Goal: Task Accomplishment & Management: Manage account settings

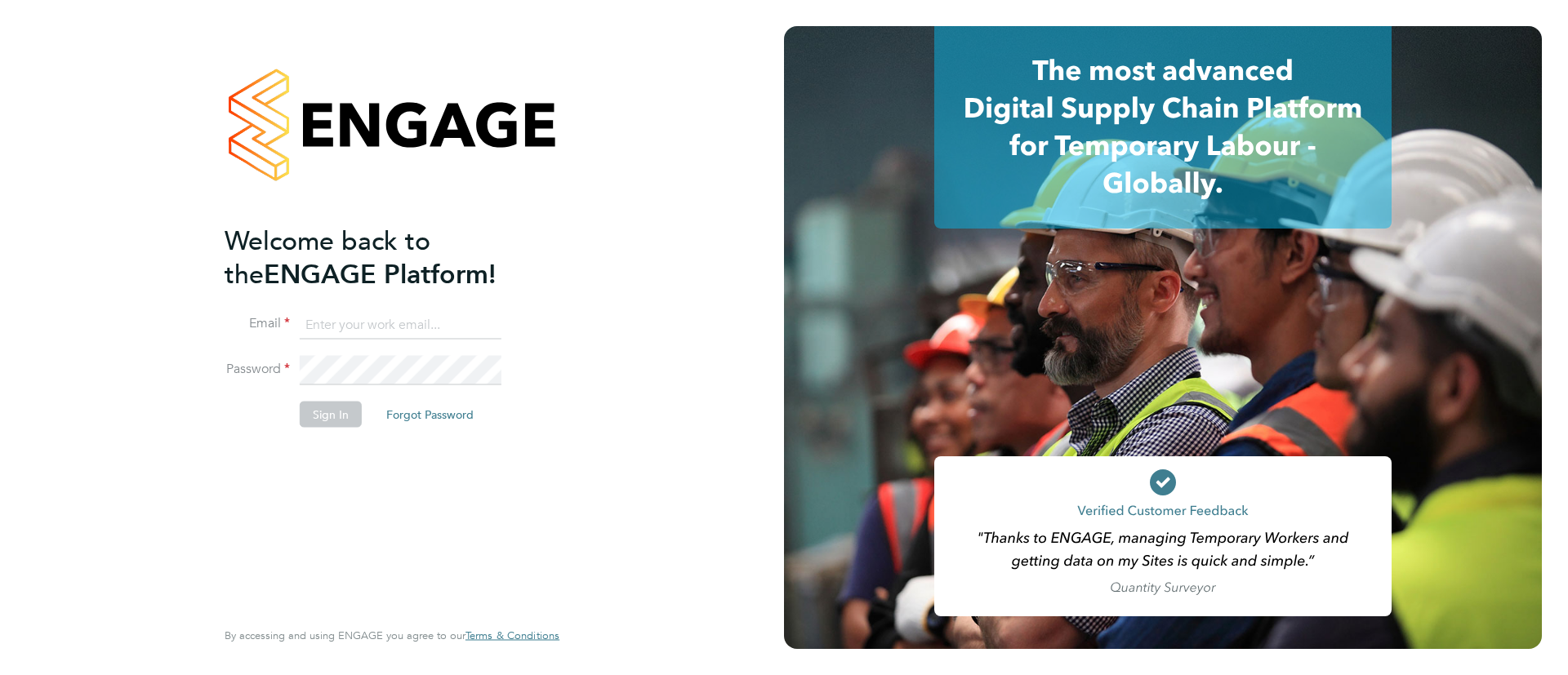
click at [481, 333] on input at bounding box center [400, 326] width 201 height 30
type input "Sulaymaan.Jashat.Lovell@engagedeployment.com"
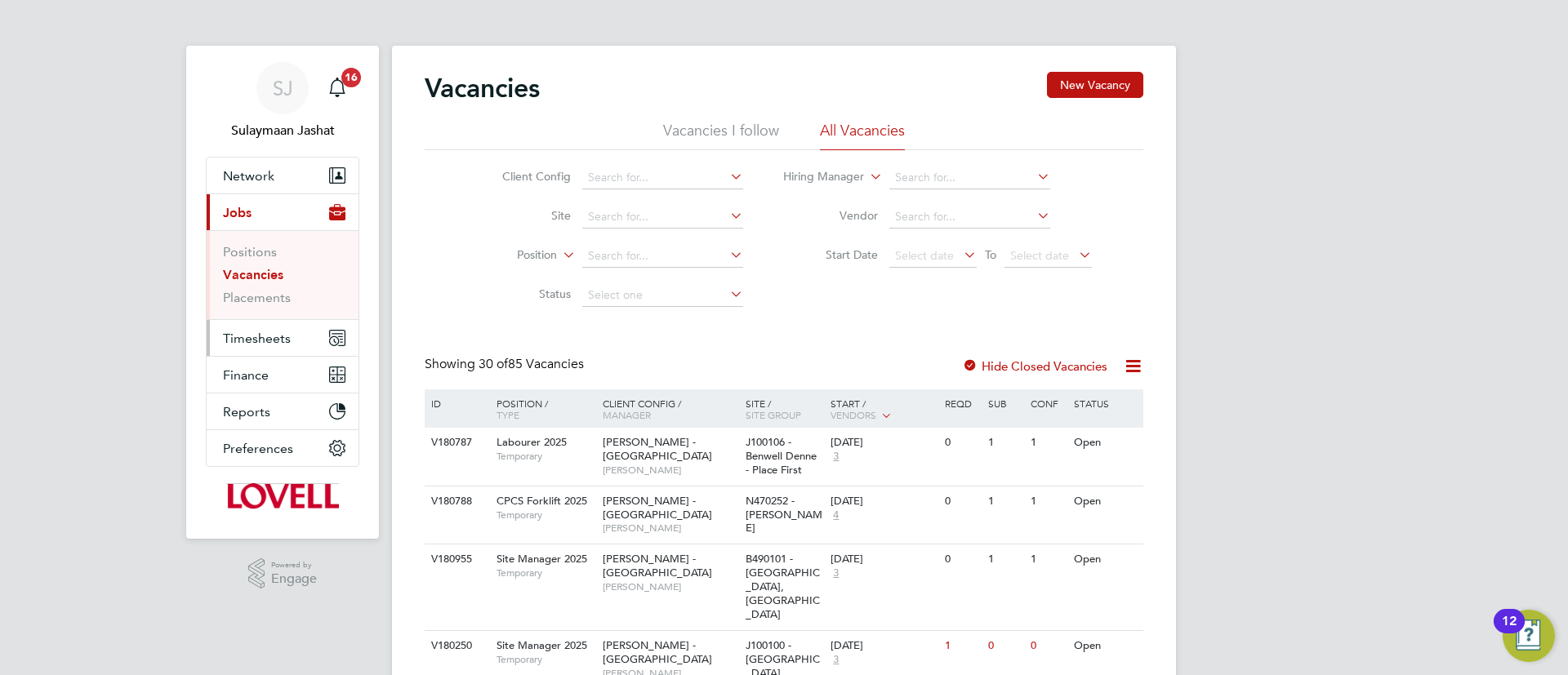
click at [266, 340] on span "Timesheets" at bounding box center [257, 338] width 67 height 16
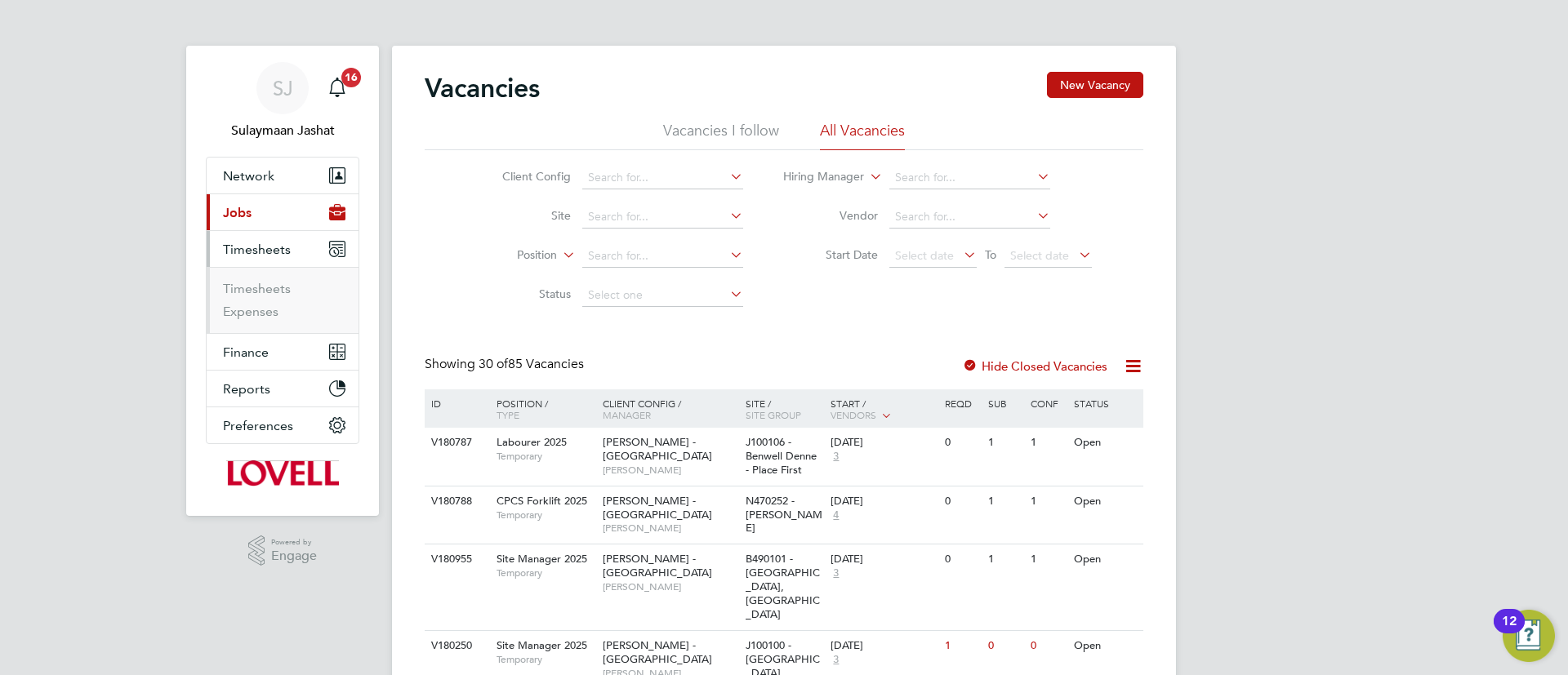
click at [246, 298] on li "Timesheets" at bounding box center [284, 292] width 122 height 23
click at [274, 284] on link "Timesheets" at bounding box center [257, 289] width 67 height 16
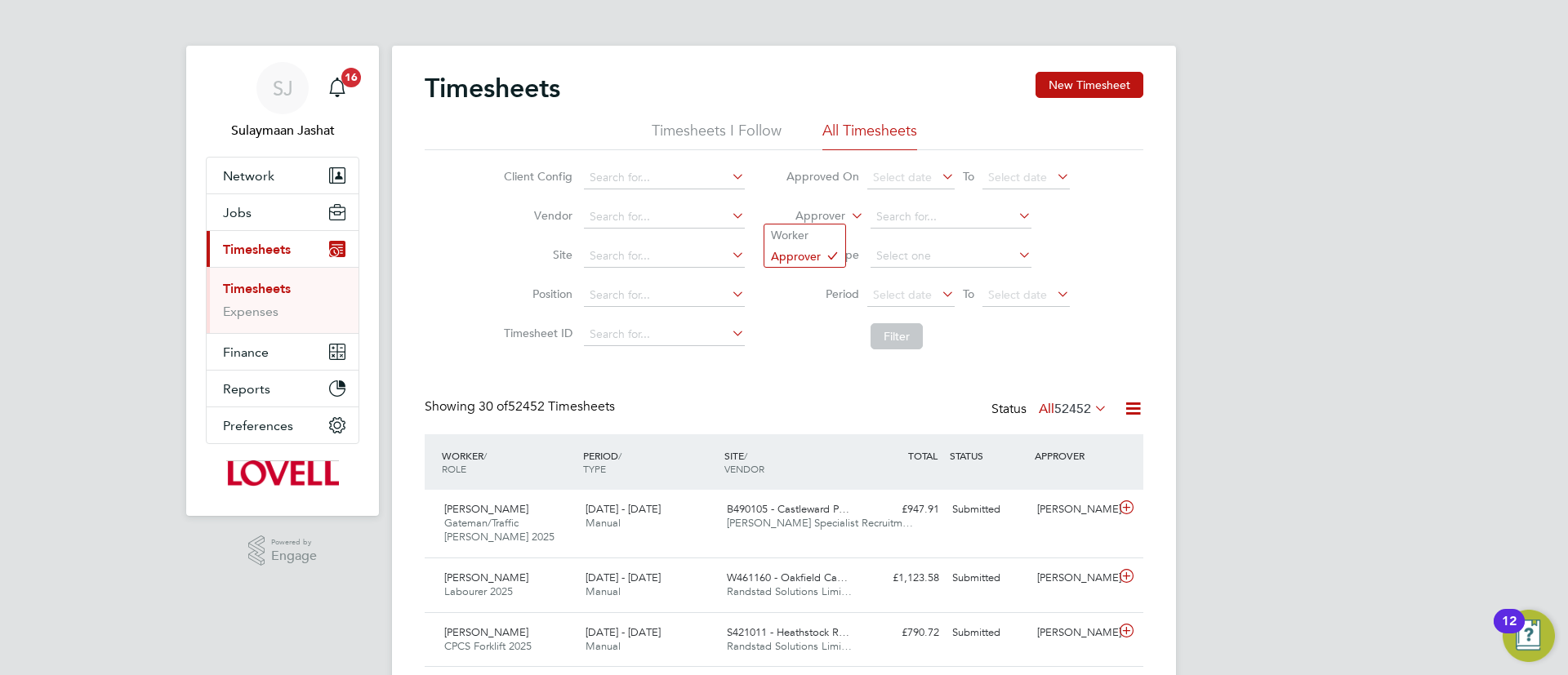
click at [833, 209] on label "Approver" at bounding box center [809, 216] width 73 height 16
click at [815, 235] on li "Worker" at bounding box center [804, 234] width 80 height 21
click at [951, 222] on input at bounding box center [951, 216] width 161 height 23
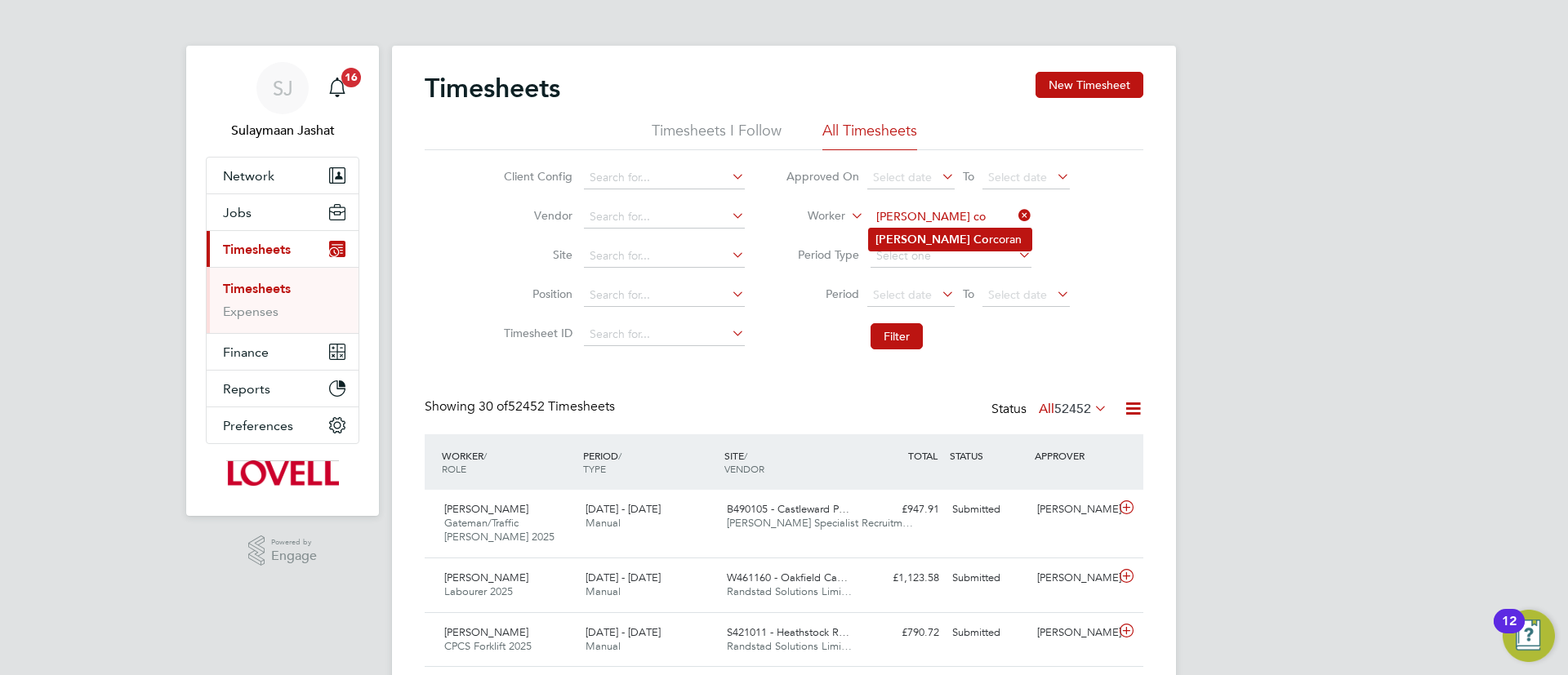
click at [947, 236] on li "Jason Co rcoran" at bounding box center [950, 239] width 163 height 22
type input "Jason Corcoran"
drag, startPoint x: 908, startPoint y: 331, endPoint x: 878, endPoint y: 350, distance: 35.5
click at [882, 347] on button "Filter" at bounding box center [896, 337] width 53 height 26
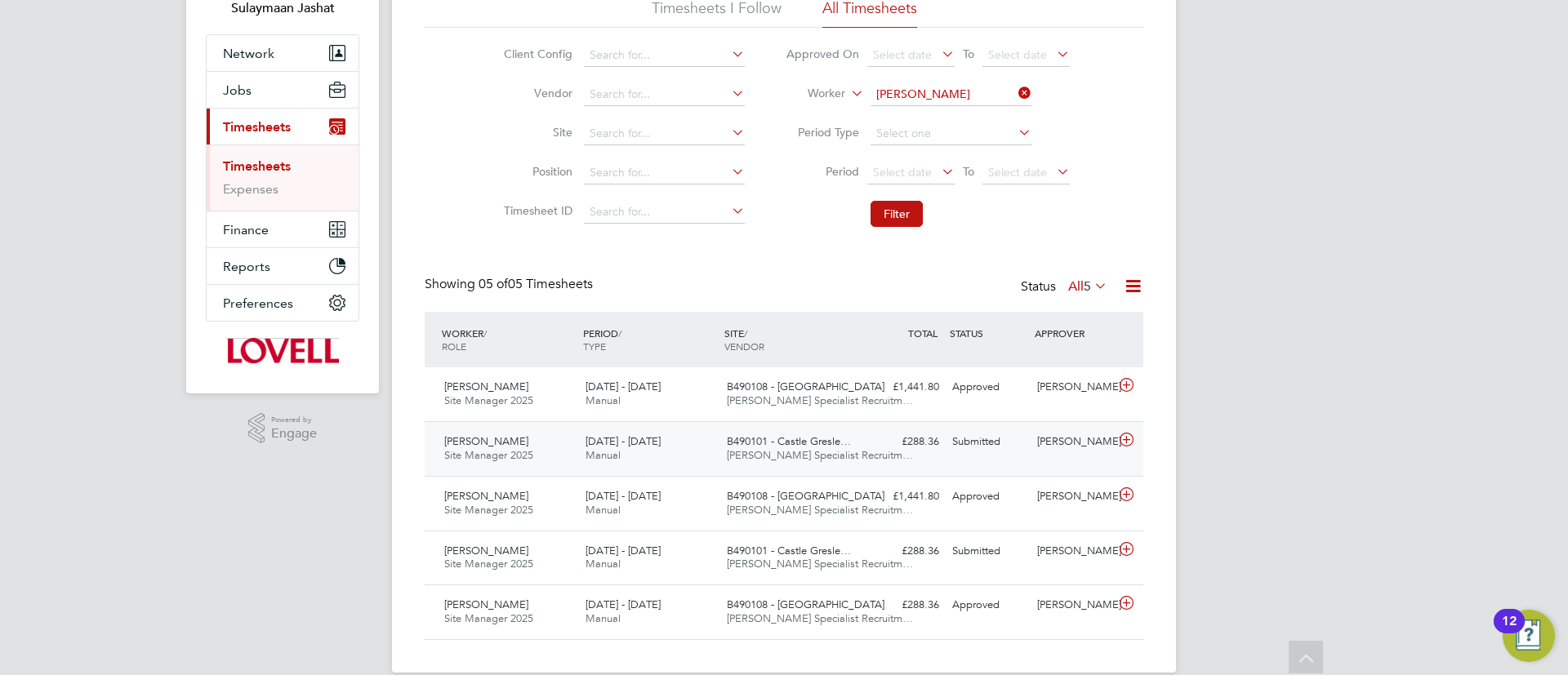
click at [838, 450] on span "Hays Specialist Recruitm…" at bounding box center [820, 456] width 187 height 14
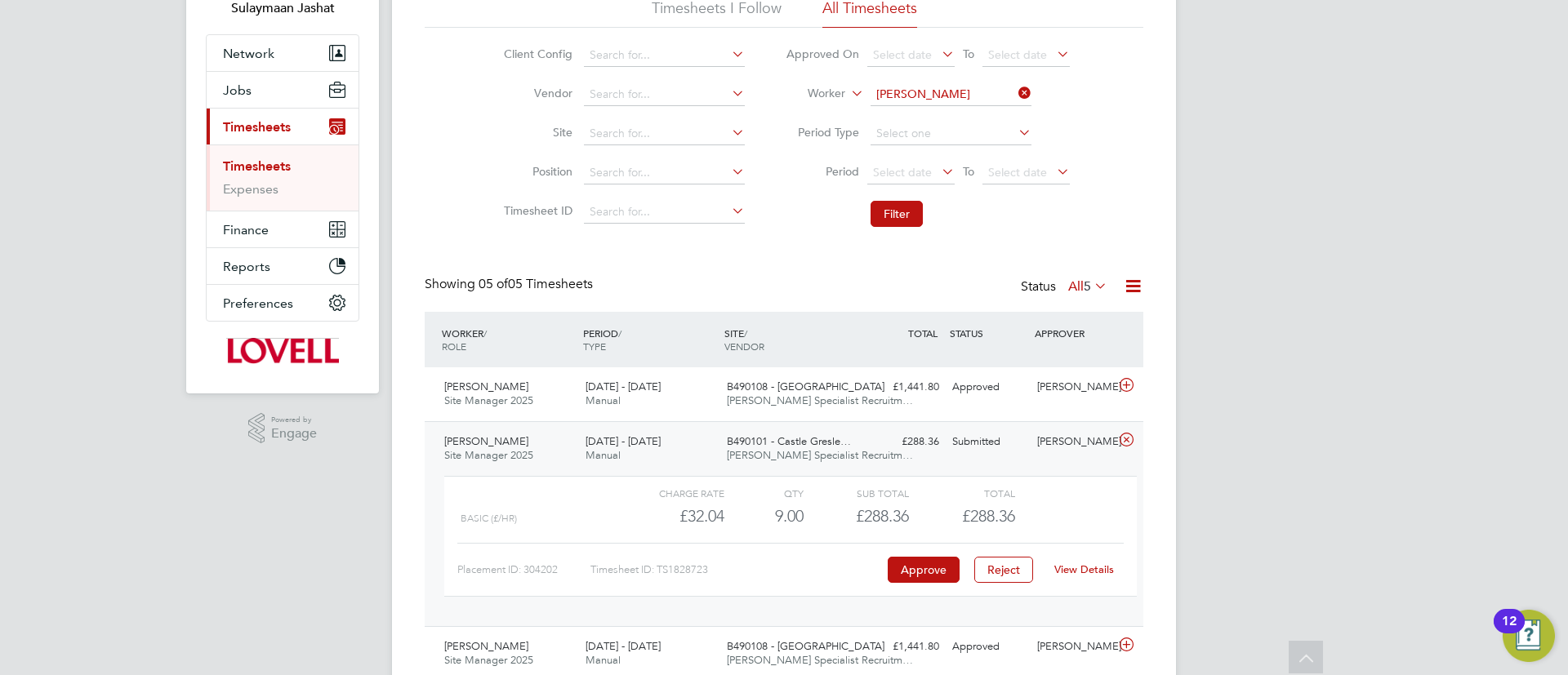
click at [1086, 573] on link "View Details" at bounding box center [1084, 570] width 60 height 14
click at [1100, 563] on link "View Details" at bounding box center [1084, 570] width 60 height 14
click at [947, 91] on input "Jason Corcoran" at bounding box center [951, 94] width 161 height 23
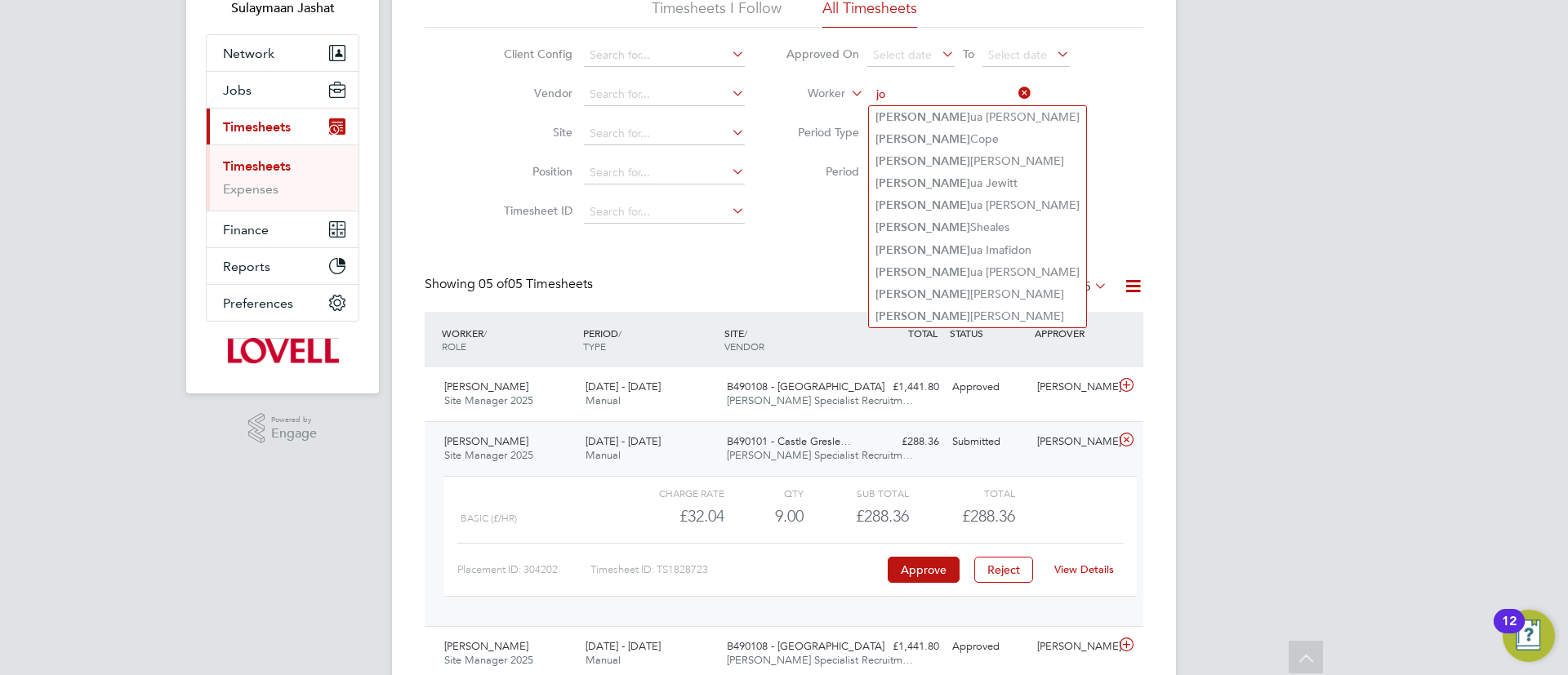
type input "j"
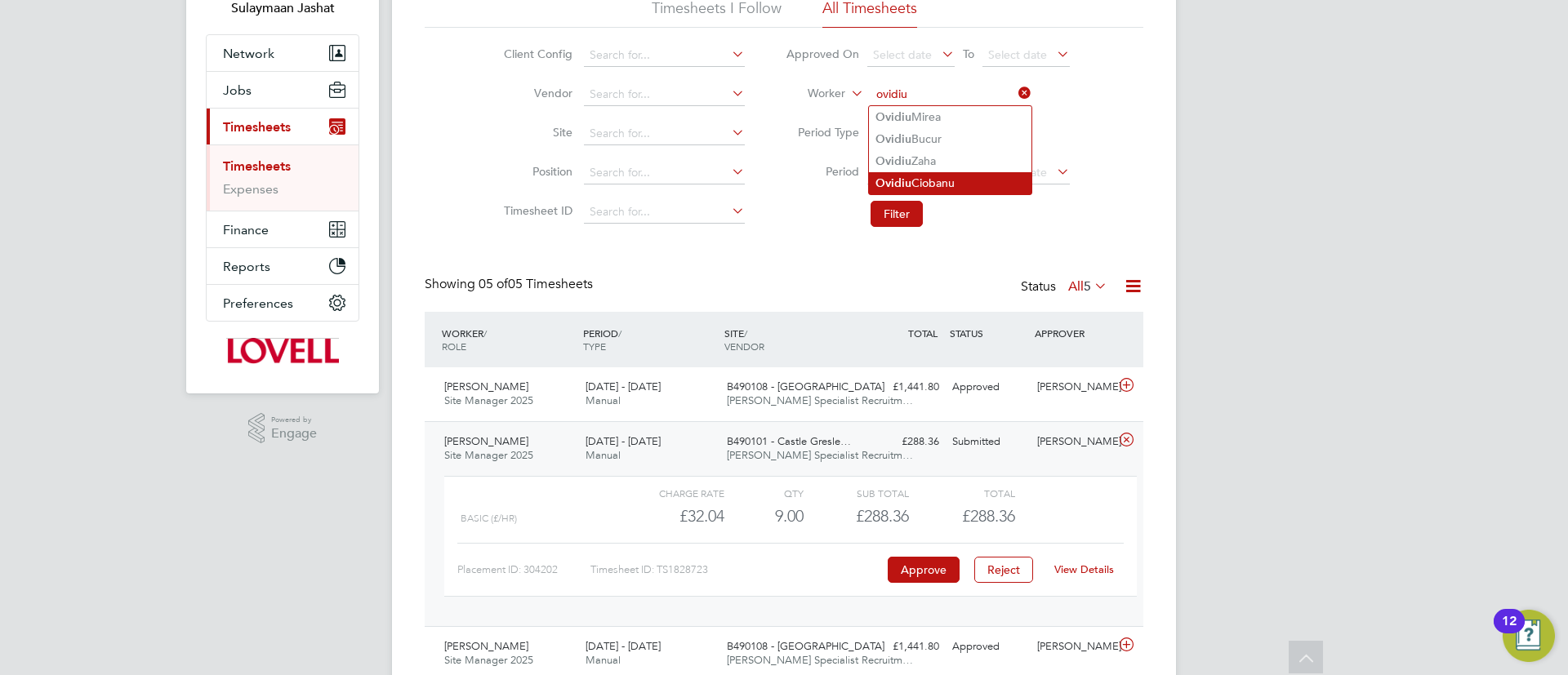
click at [922, 182] on li "Ovidiu Ciobanu" at bounding box center [950, 184] width 163 height 22
type input "Ovidiu Ciobanu"
click at [902, 238] on div "Timesheets New Timesheet Timesheets I Follow All Timesheets Client Config Vendo…" at bounding box center [784, 369] width 719 height 841
click at [897, 229] on li "Filter" at bounding box center [927, 213] width 325 height 43
click at [893, 219] on button "Filter" at bounding box center [896, 213] width 53 height 26
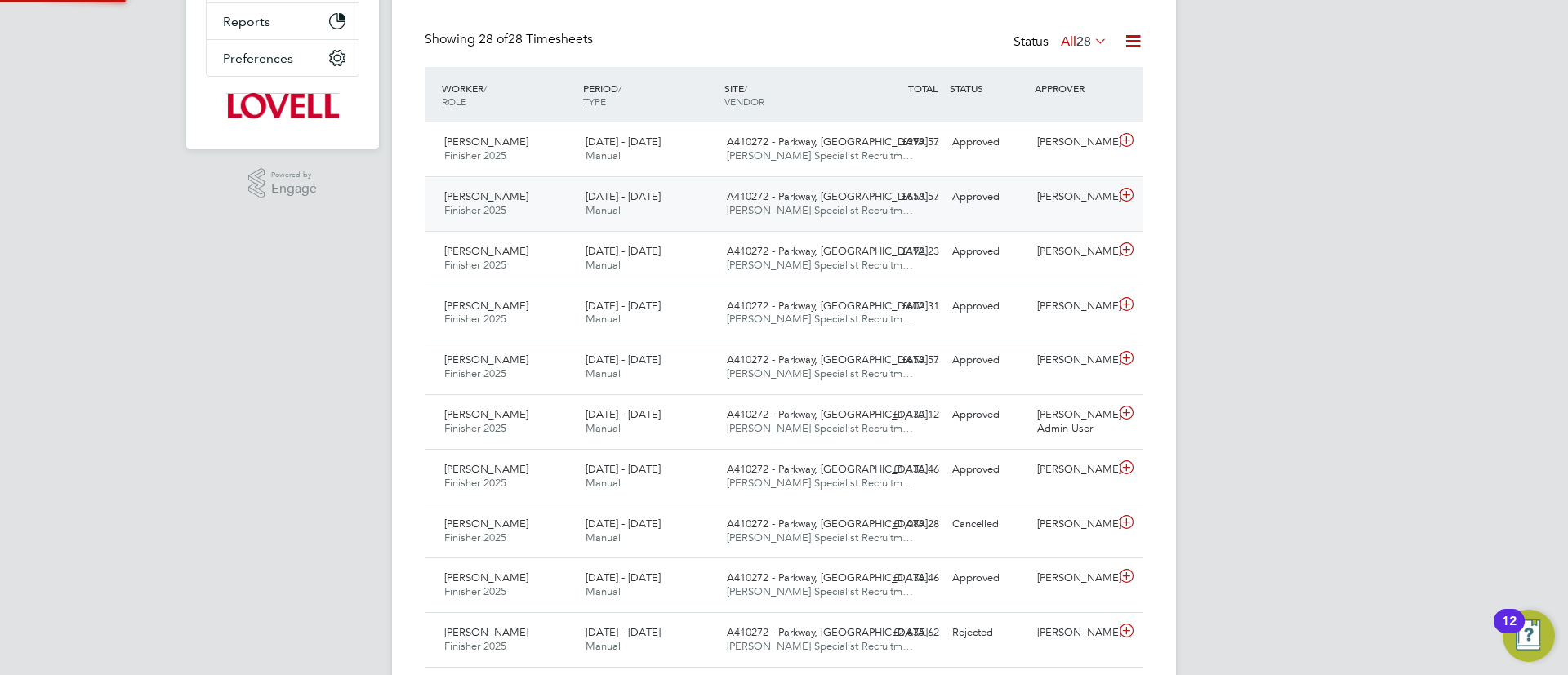
scroll to position [8, 8]
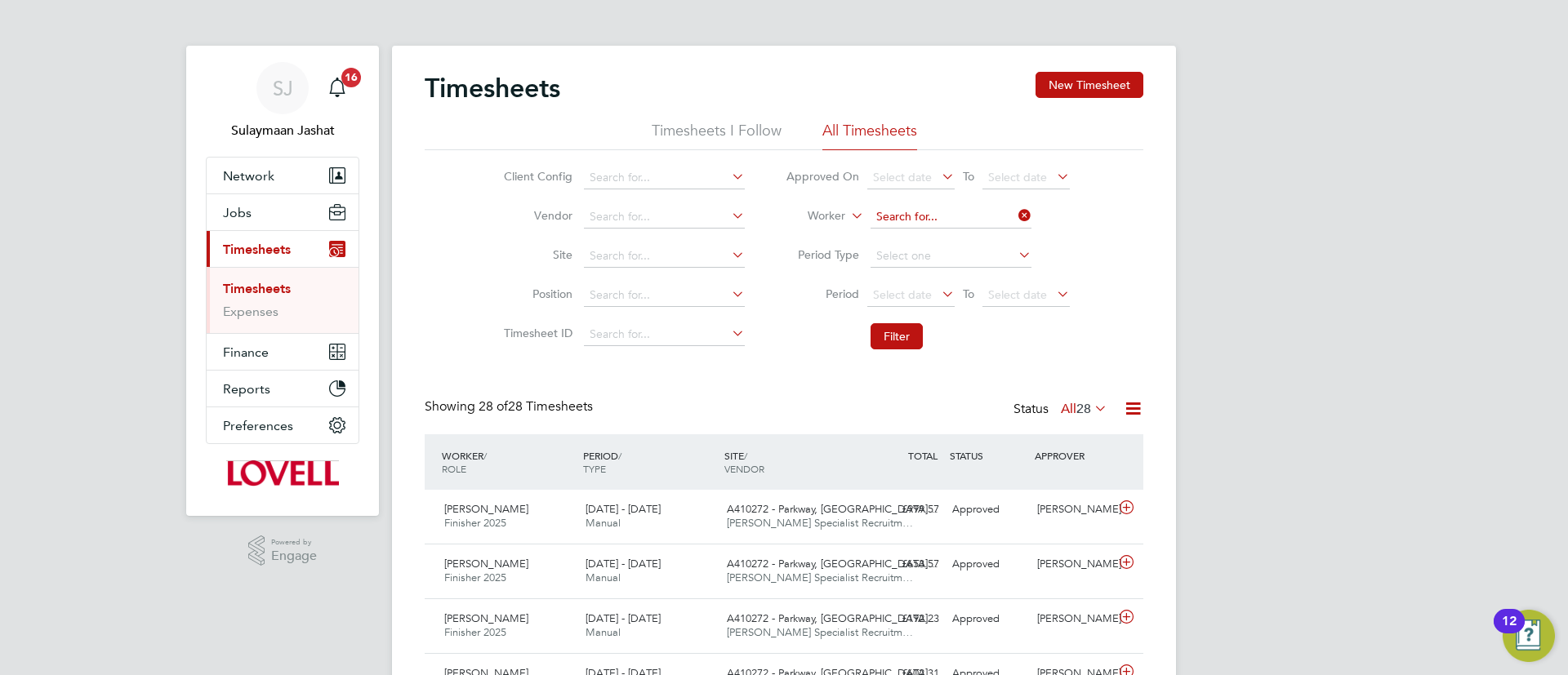
click at [947, 214] on input at bounding box center [951, 216] width 161 height 23
click at [898, 238] on b "[PERSON_NAME]" at bounding box center [922, 240] width 94 height 14
type input "Nicholas Rowell"
drag, startPoint x: 894, startPoint y: 323, endPoint x: 890, endPoint y: 331, distance: 8.9
click at [892, 328] on button "Filter" at bounding box center [896, 337] width 53 height 26
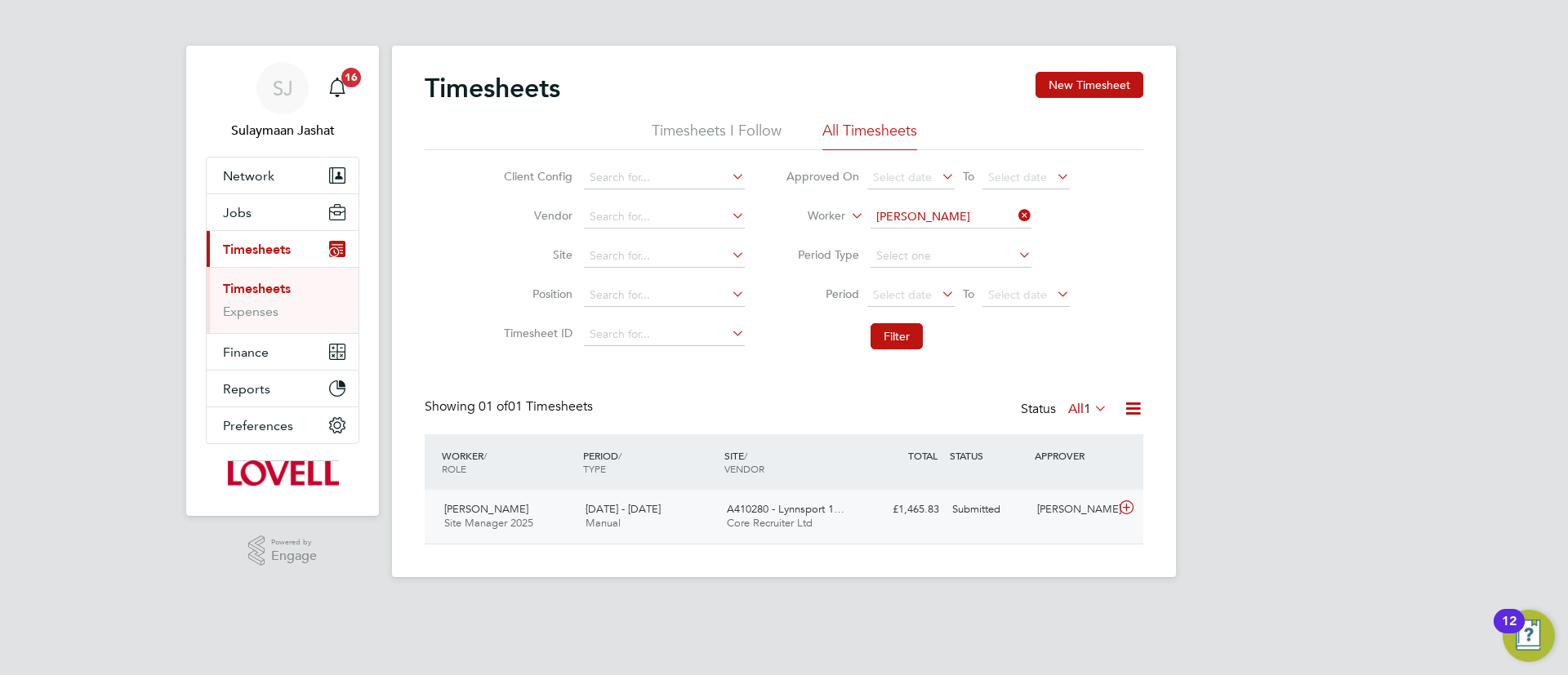
click at [826, 520] on div "A410280 - Lynnsport 1… Core Recruiter Ltd" at bounding box center [791, 516] width 141 height 41
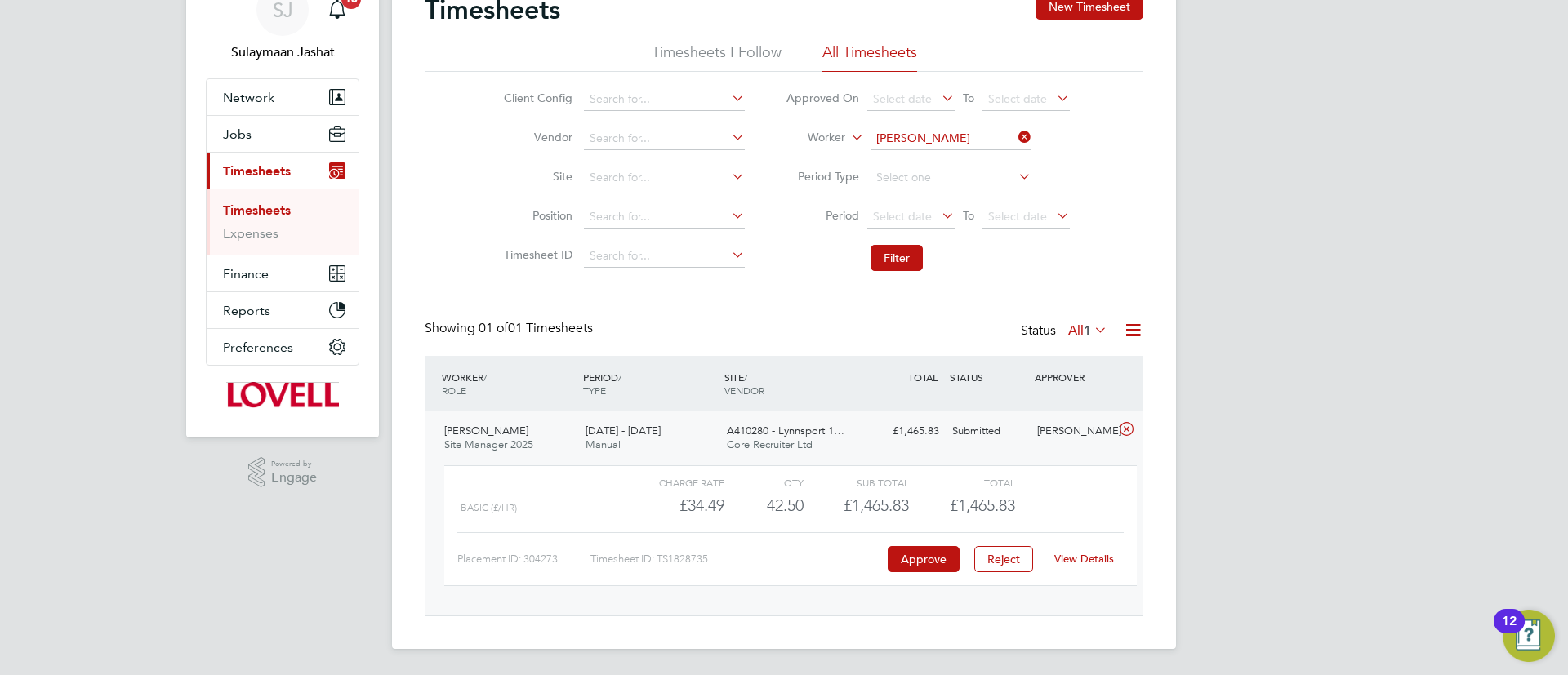
click at [1072, 560] on link "View Details" at bounding box center [1084, 559] width 60 height 14
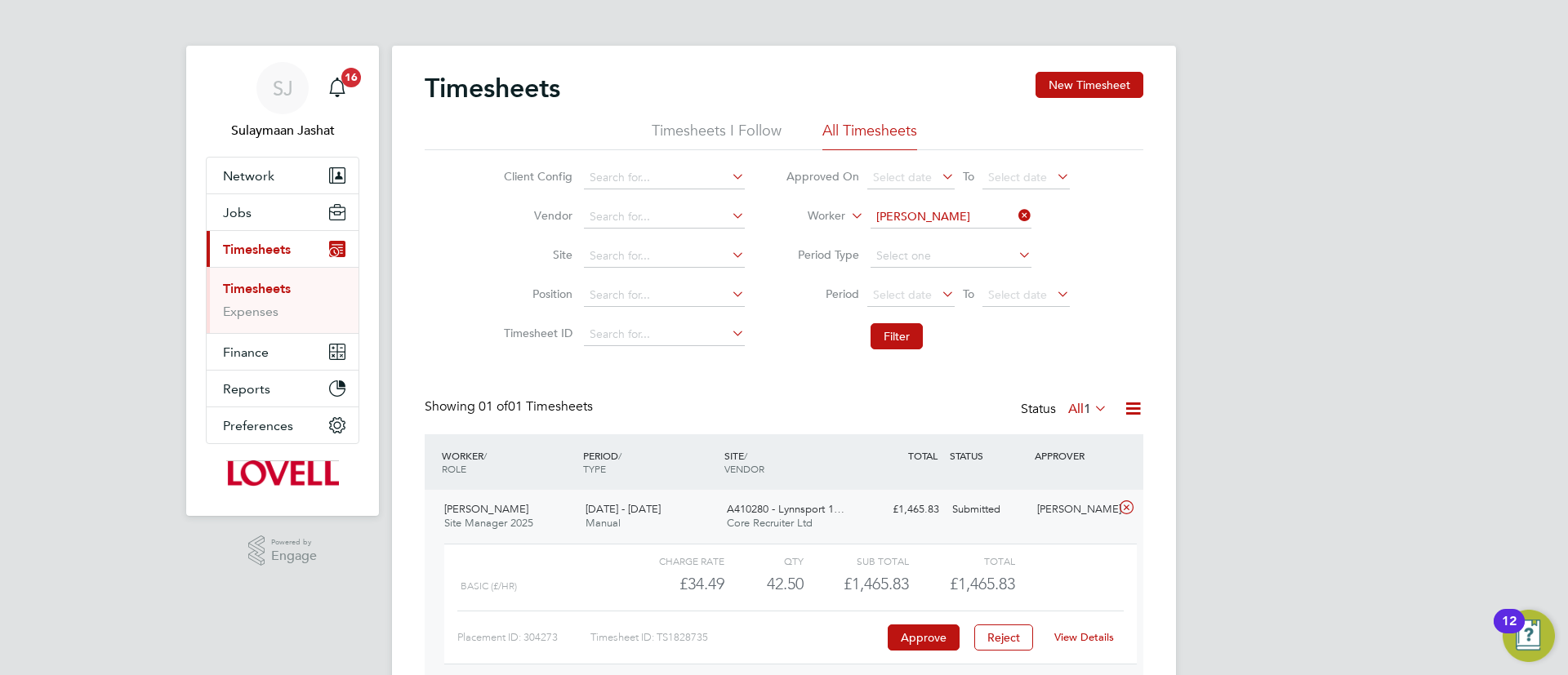
scroll to position [78, 0]
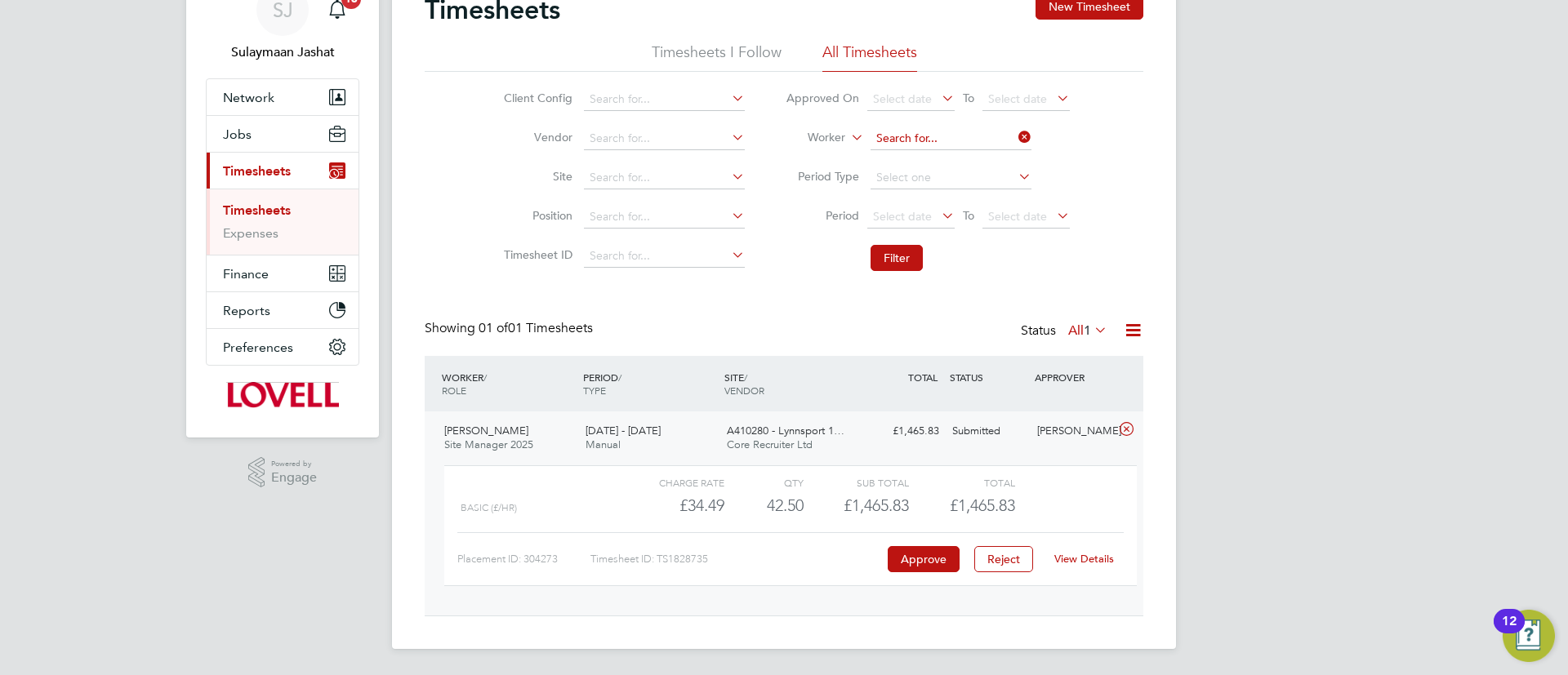
click at [973, 142] on input at bounding box center [951, 138] width 161 height 23
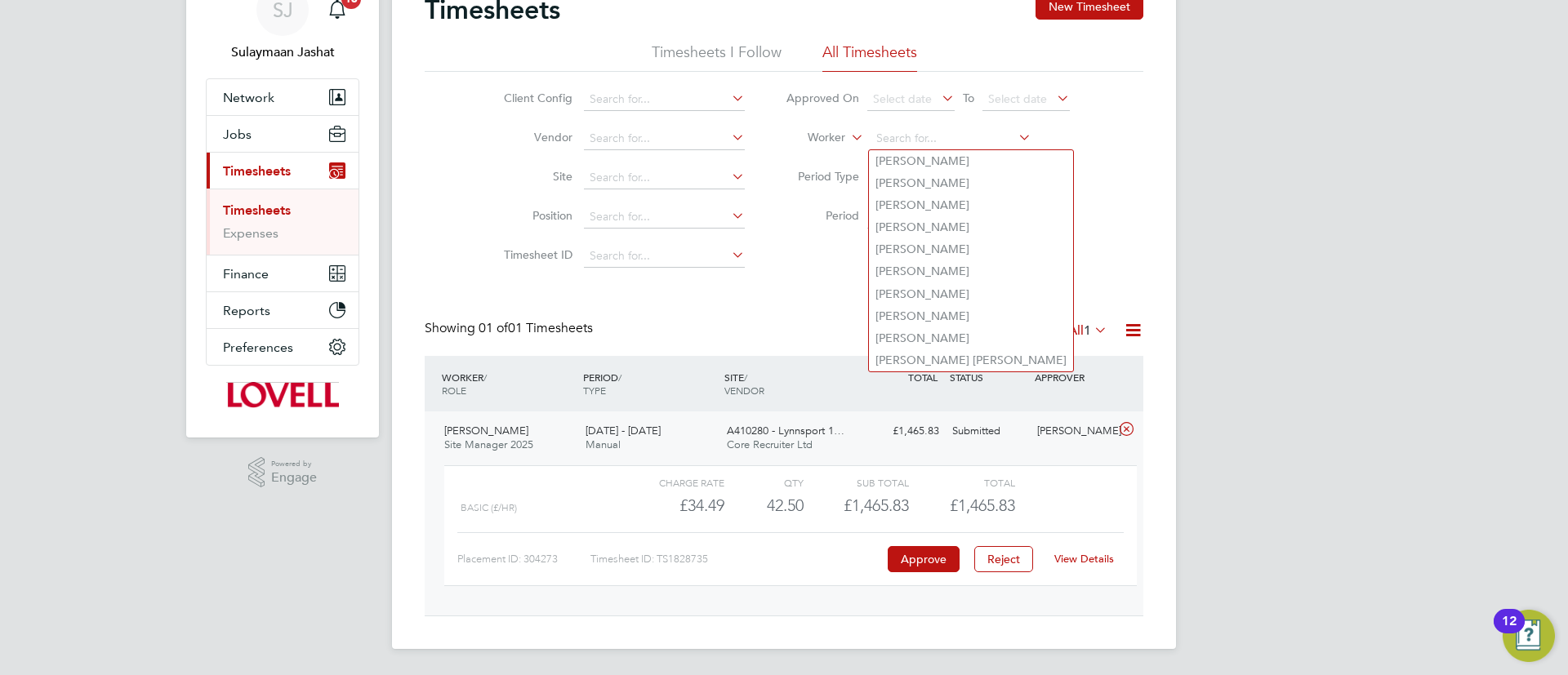
click at [1132, 296] on div "Timesheets New Timesheet Timesheets I Follow All Timesheets Client Config Vendo…" at bounding box center [784, 305] width 719 height 623
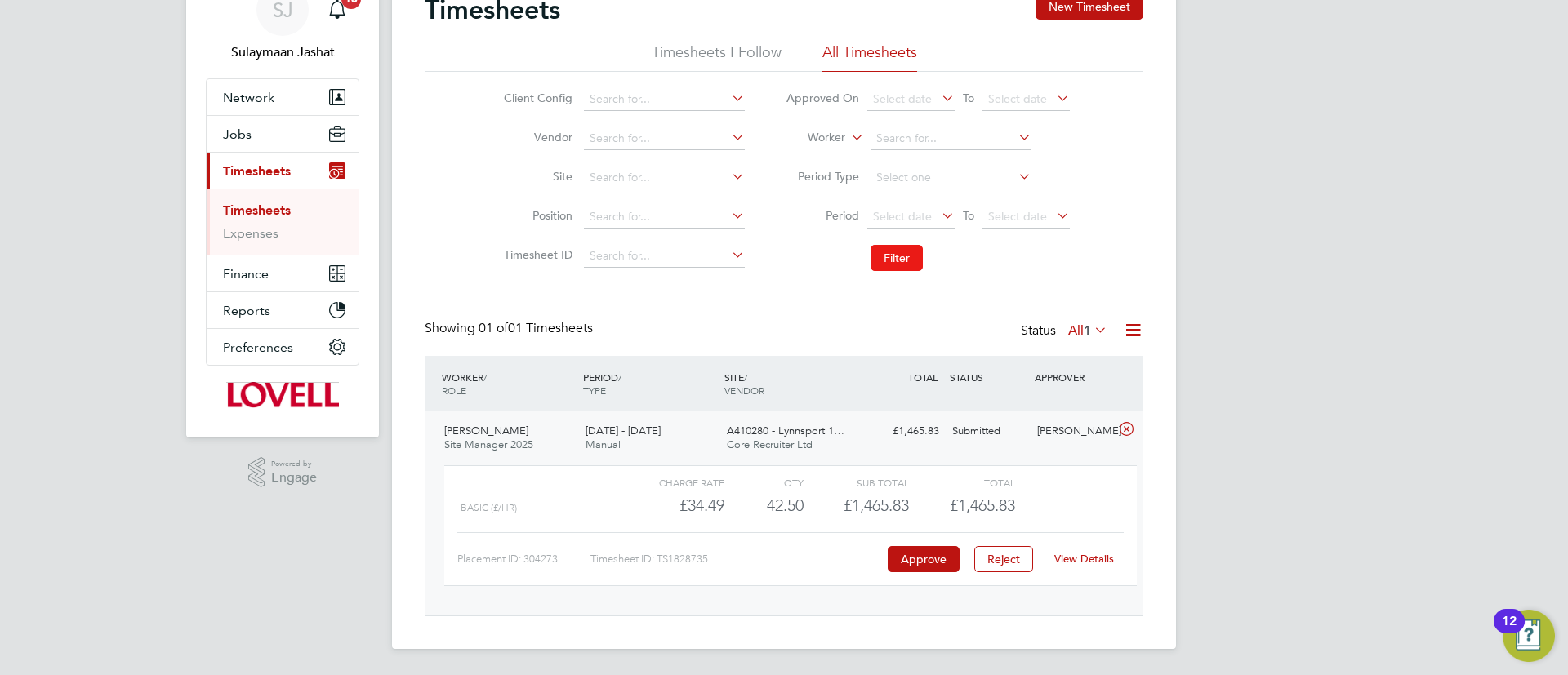
click at [900, 258] on button "Filter" at bounding box center [896, 258] width 53 height 26
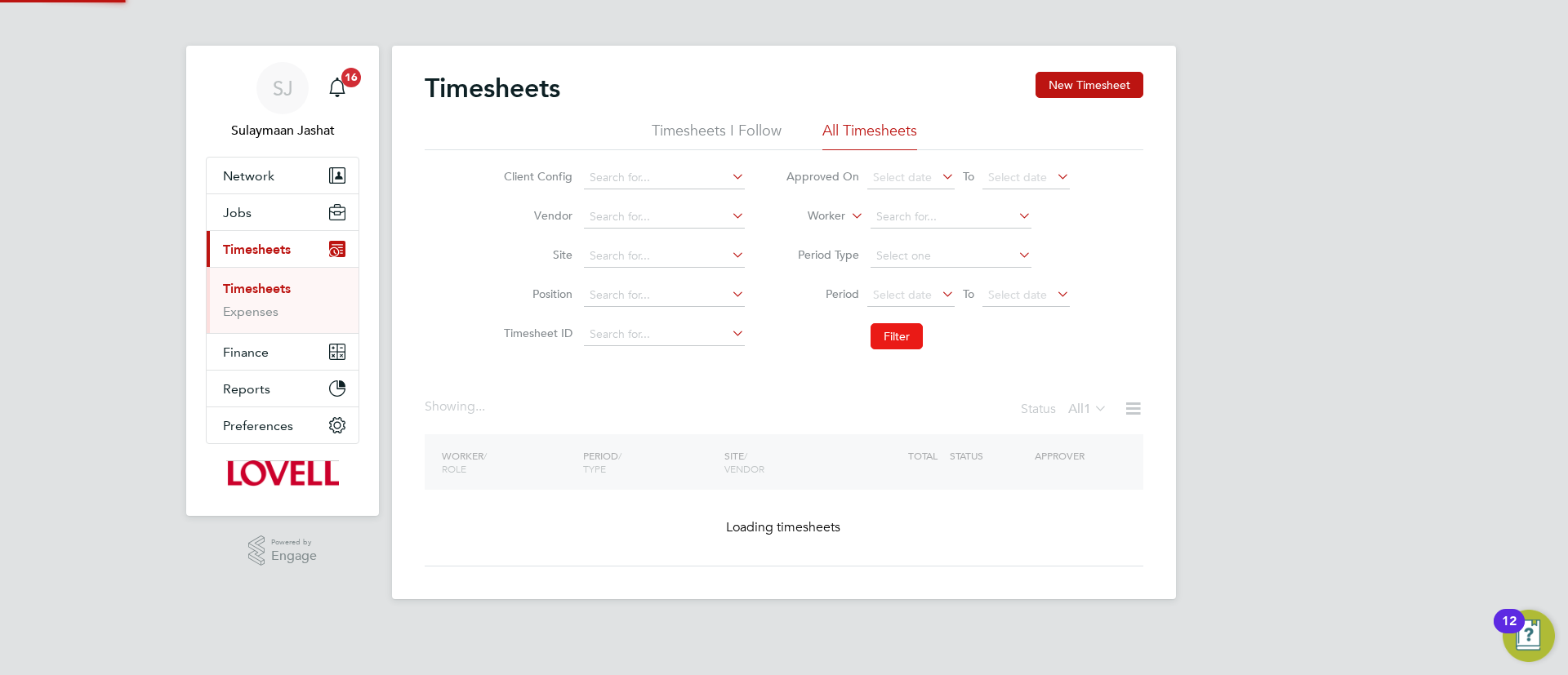
scroll to position [0, 0]
click at [1091, 409] on icon at bounding box center [1091, 408] width 0 height 23
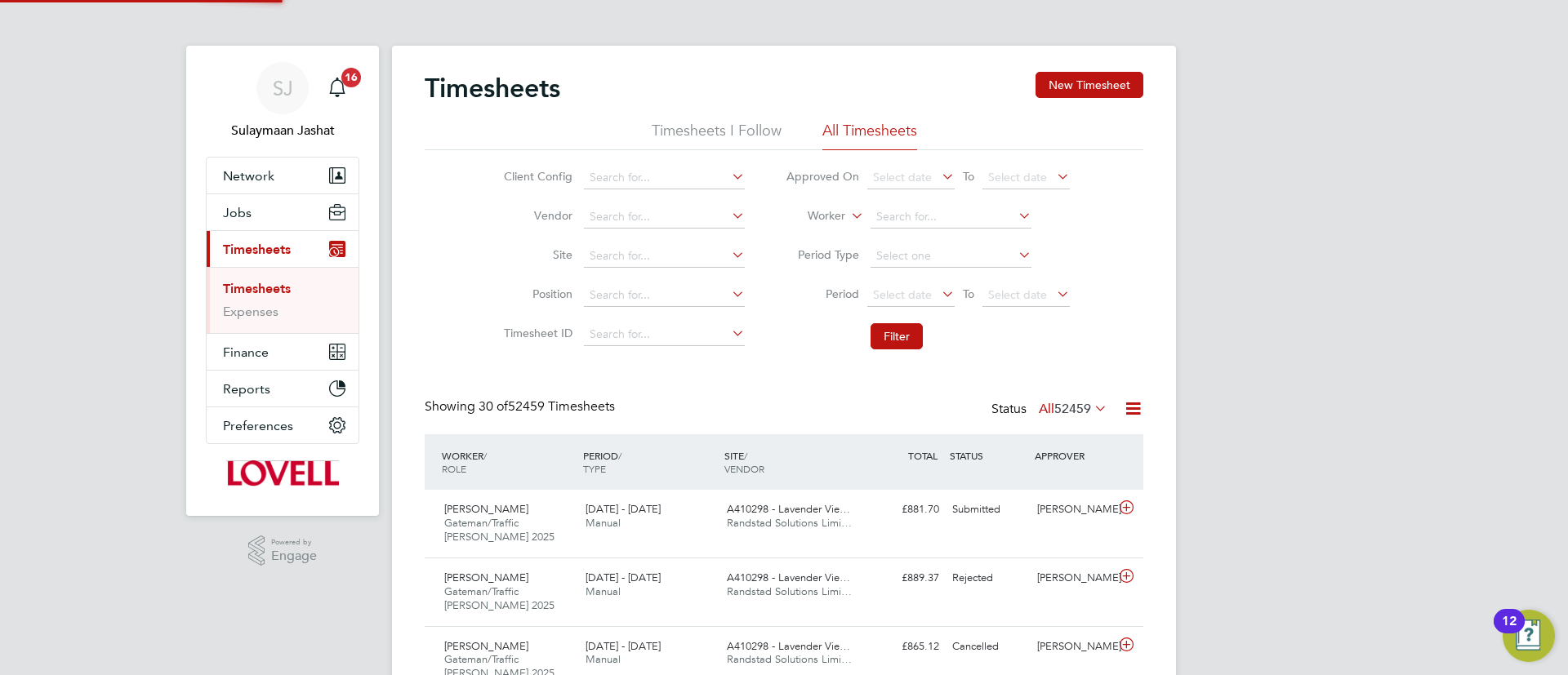
scroll to position [55, 142]
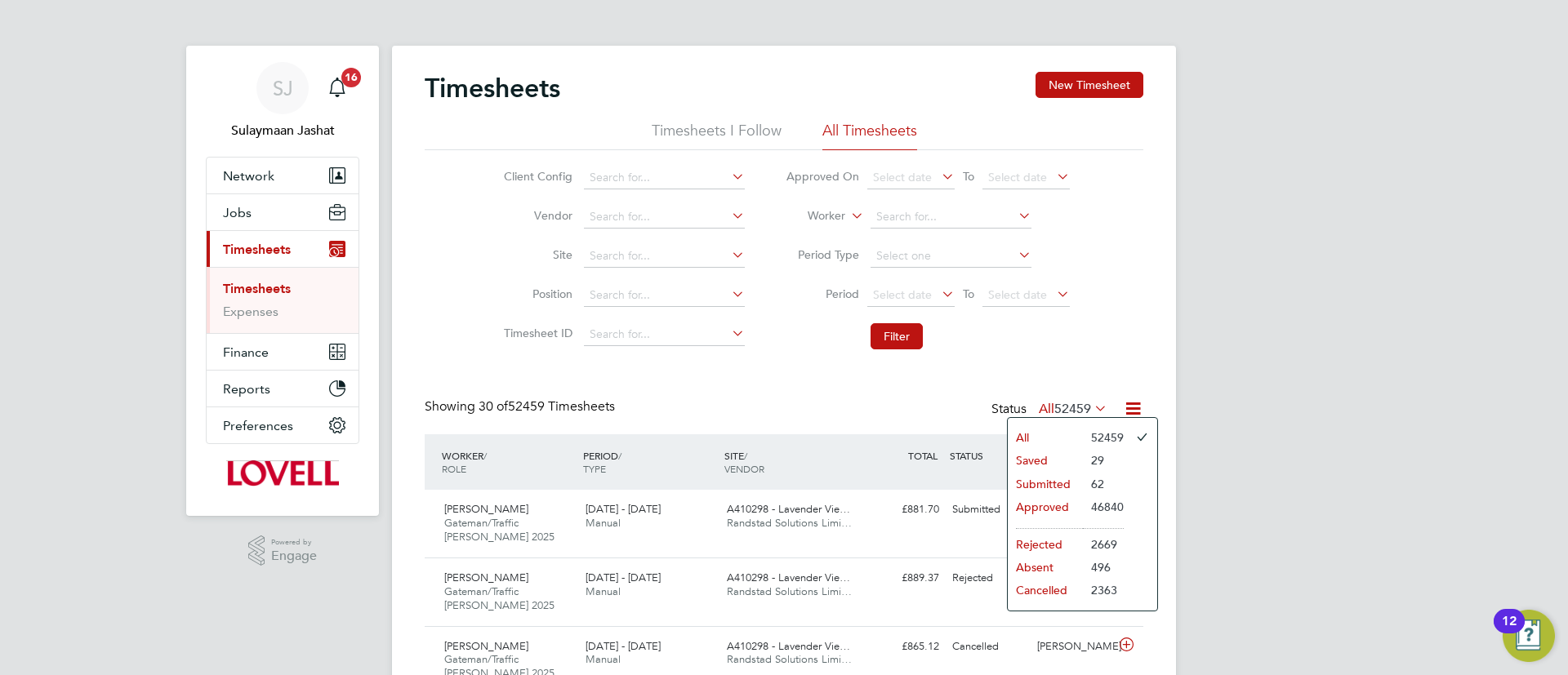
click at [1091, 411] on icon at bounding box center [1091, 408] width 0 height 23
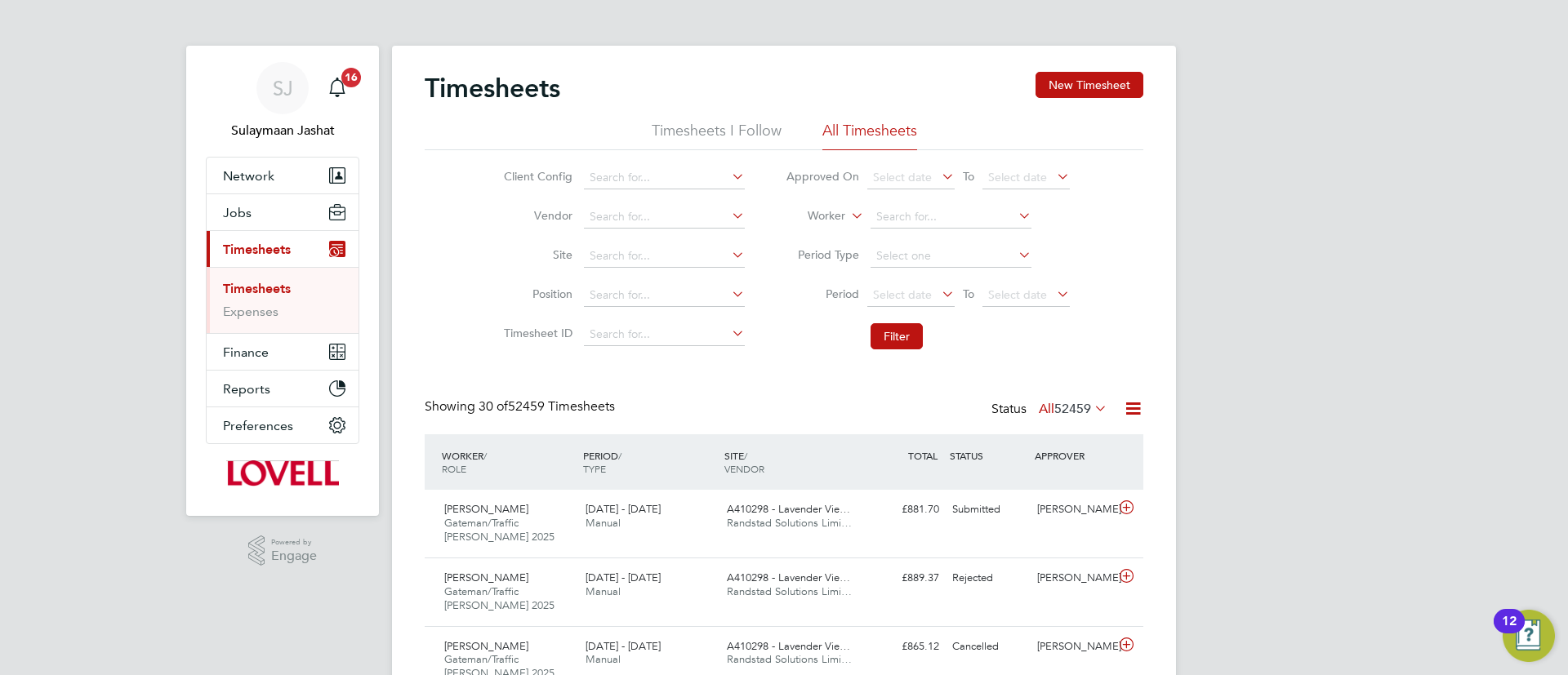
click at [1091, 411] on icon at bounding box center [1091, 408] width 0 height 23
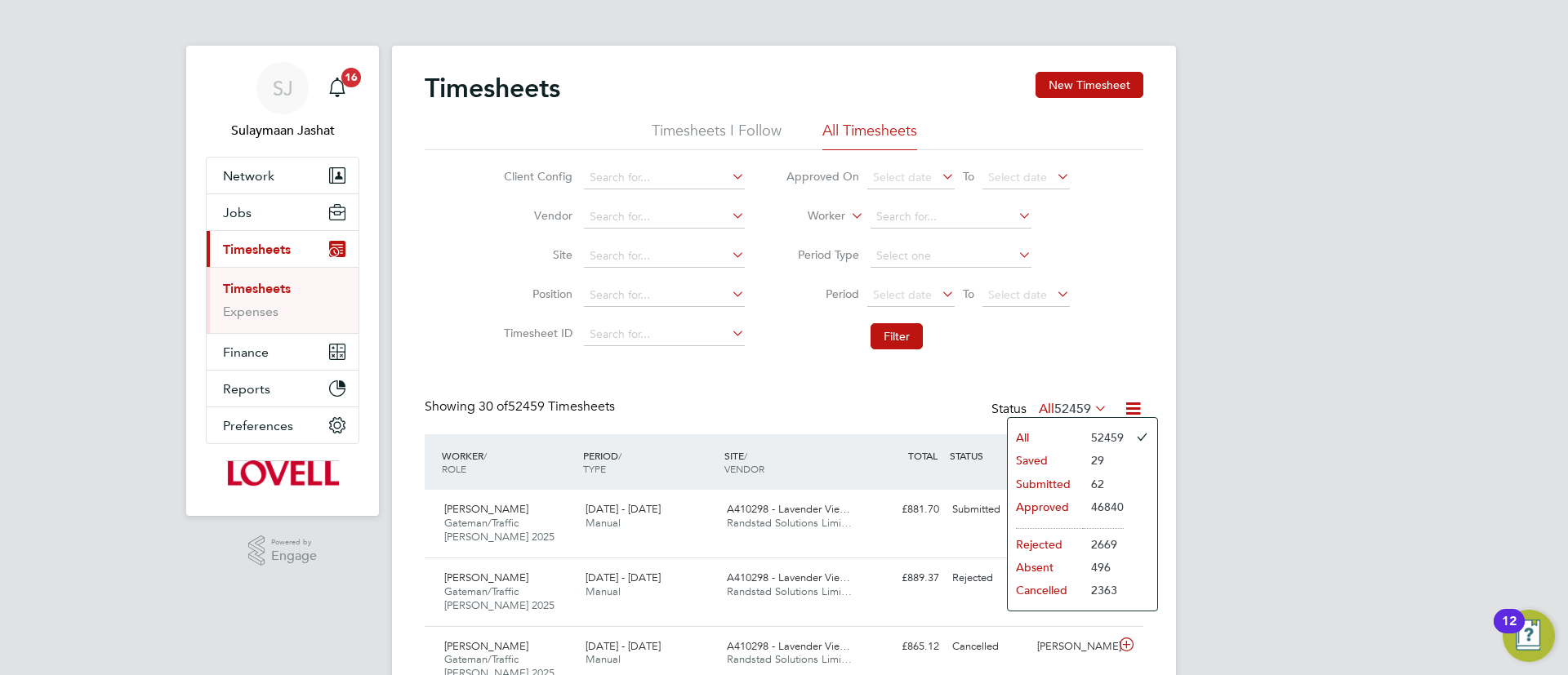
click at [1083, 473] on li "62" at bounding box center [1103, 483] width 41 height 23
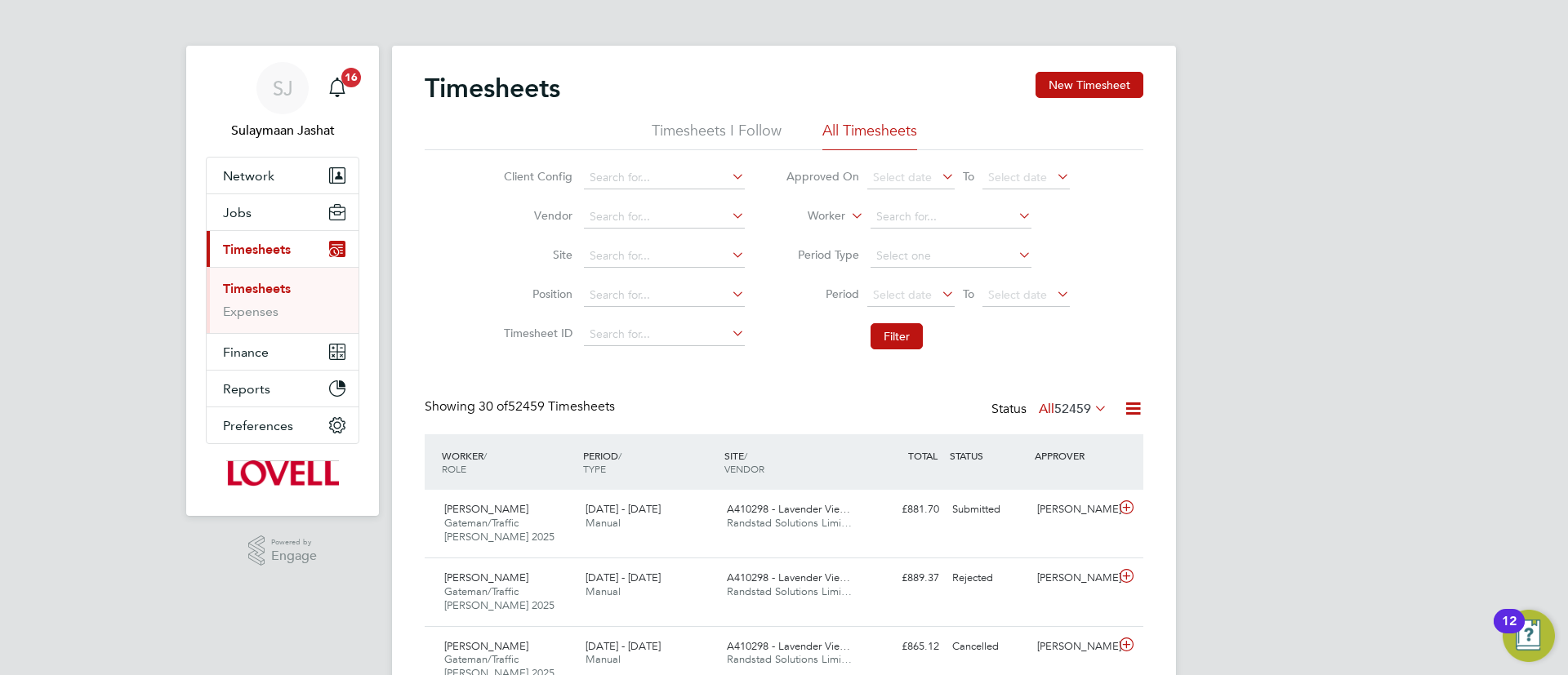
click at [1072, 409] on span "52459" at bounding box center [1072, 409] width 37 height 16
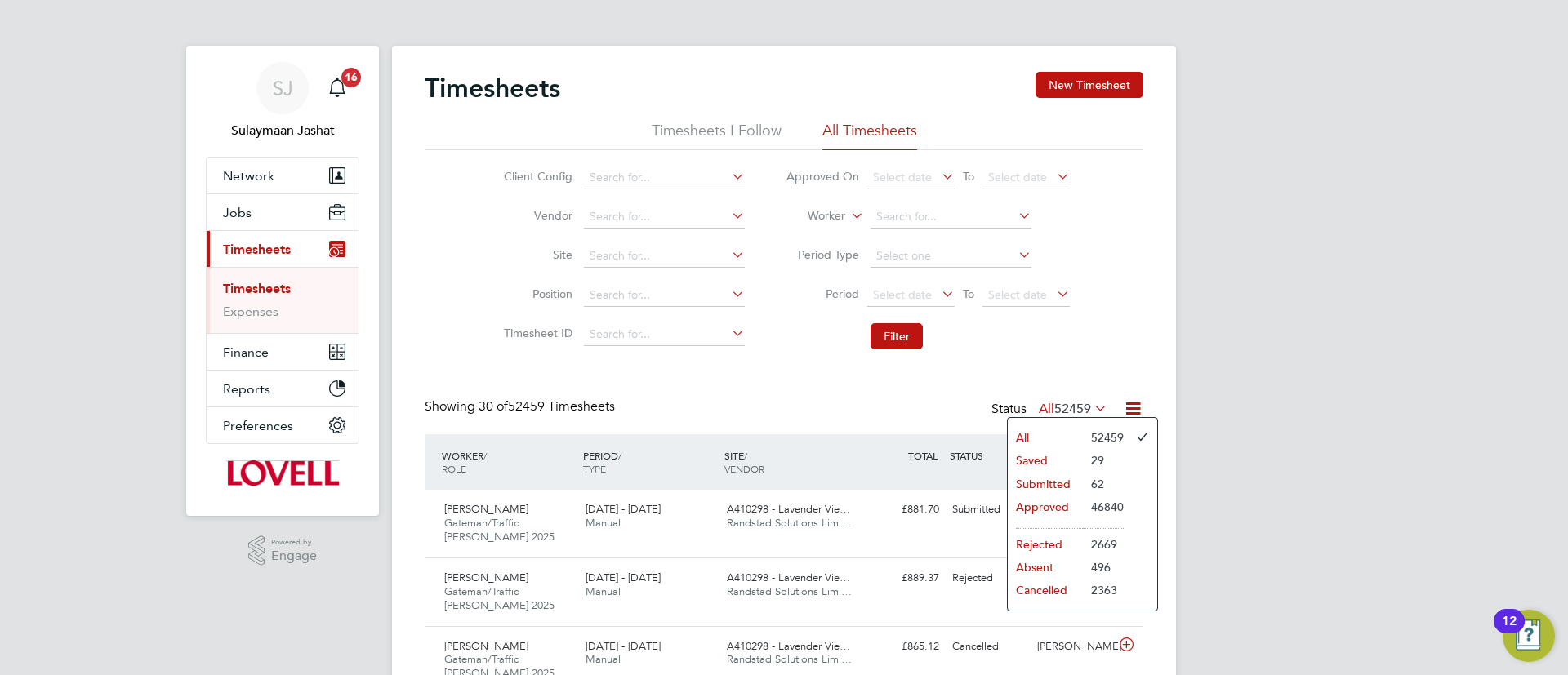
click at [1075, 479] on li "Submitted" at bounding box center [1045, 483] width 75 height 23
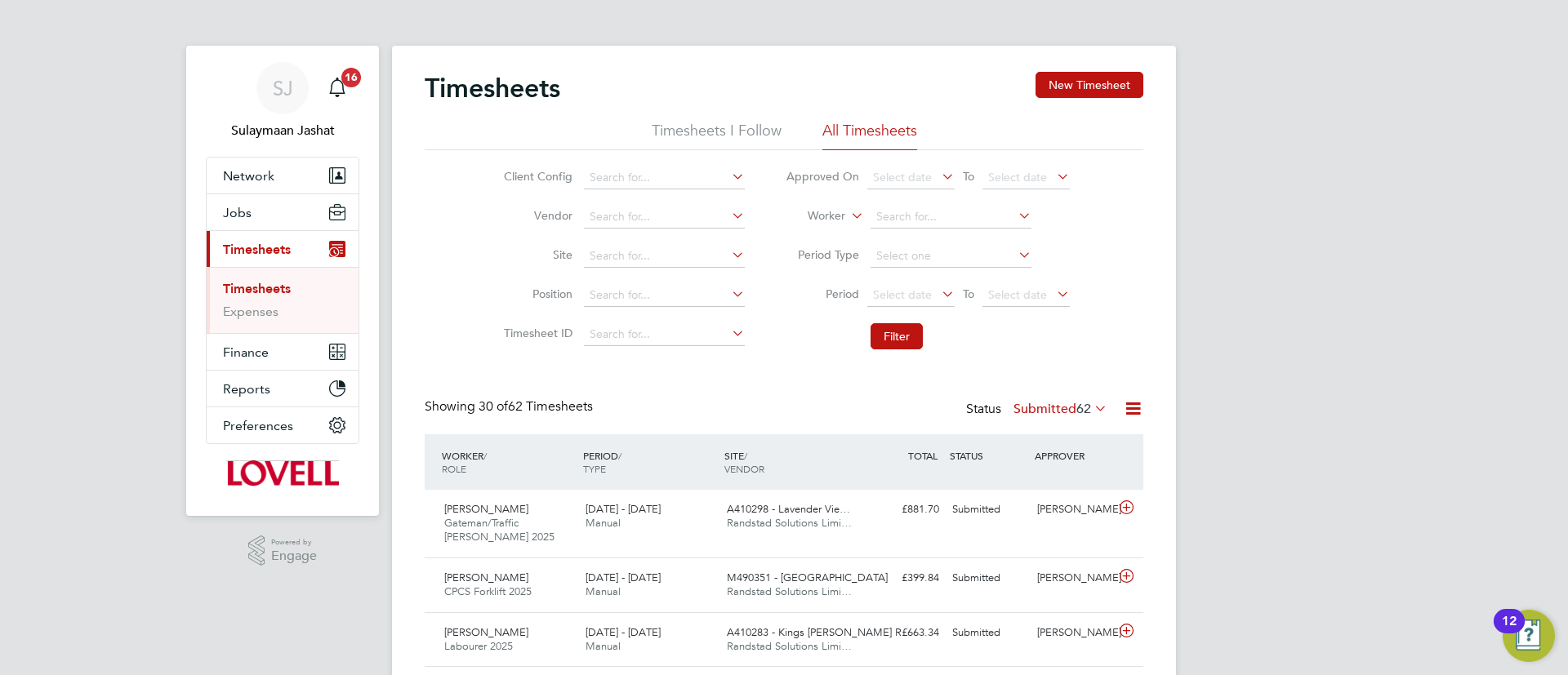
click at [620, 228] on li "Vendor" at bounding box center [621, 216] width 287 height 39
click at [630, 251] on input at bounding box center [664, 256] width 161 height 23
click at [668, 287] on li "A410272 - Parkwa y, Kings Lynn" at bounding box center [688, 279] width 211 height 22
type input "A410272 - Parkway, Kings Lynn"
click at [899, 324] on button "Filter" at bounding box center [896, 337] width 53 height 26
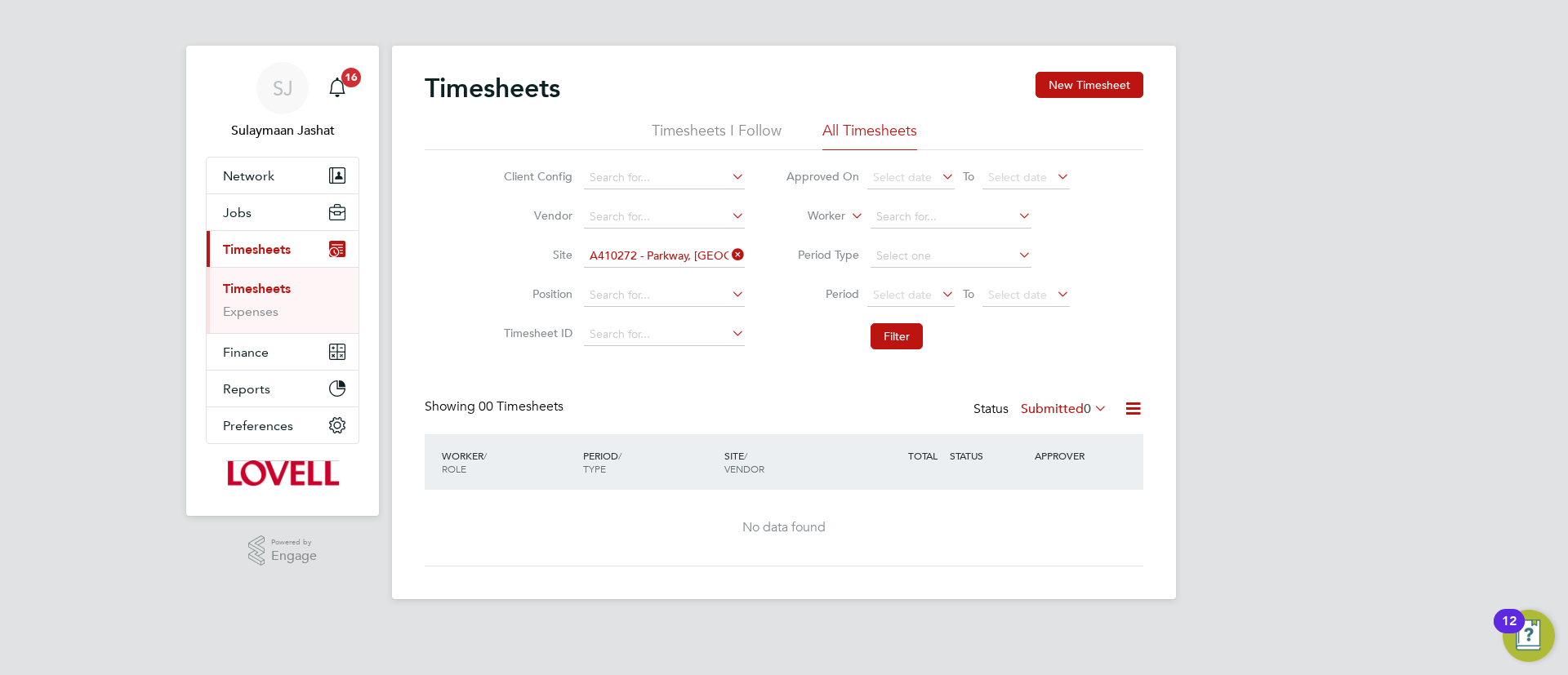
click at [1068, 401] on label "Submitted 0" at bounding box center [1064, 409] width 86 height 16
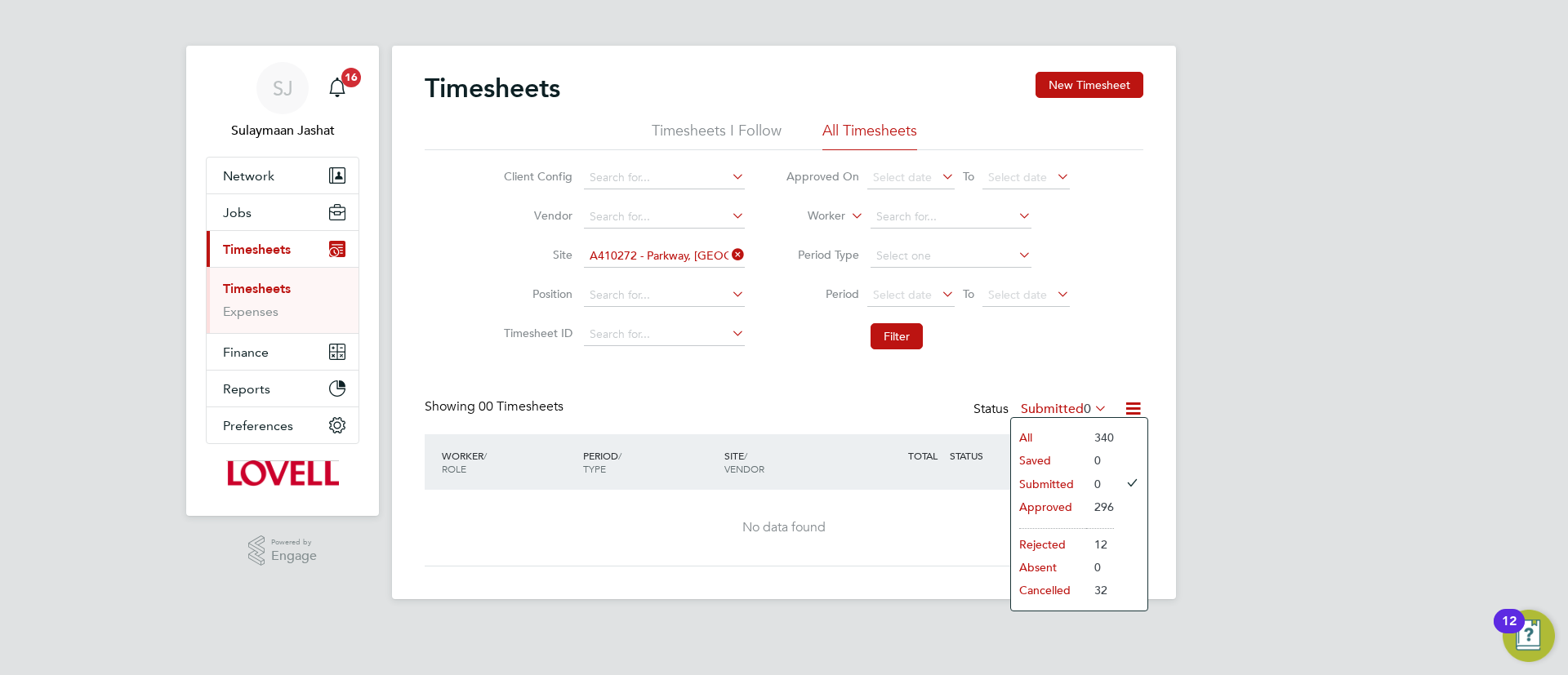
click at [1050, 519] on li at bounding box center [1052, 524] width 66 height 10
click at [1050, 504] on li "Approved" at bounding box center [1049, 506] width 75 height 23
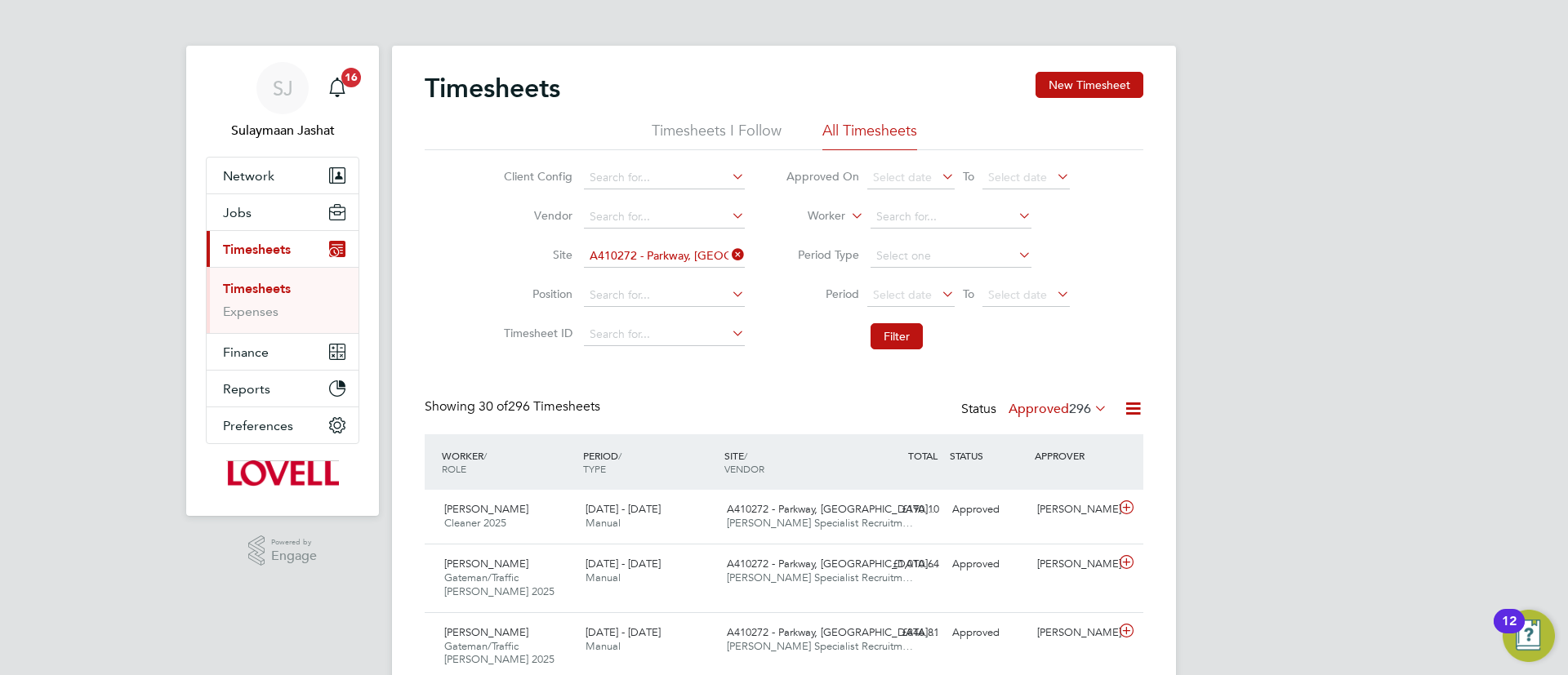
click at [1044, 410] on label "Approved 296" at bounding box center [1058, 409] width 99 height 16
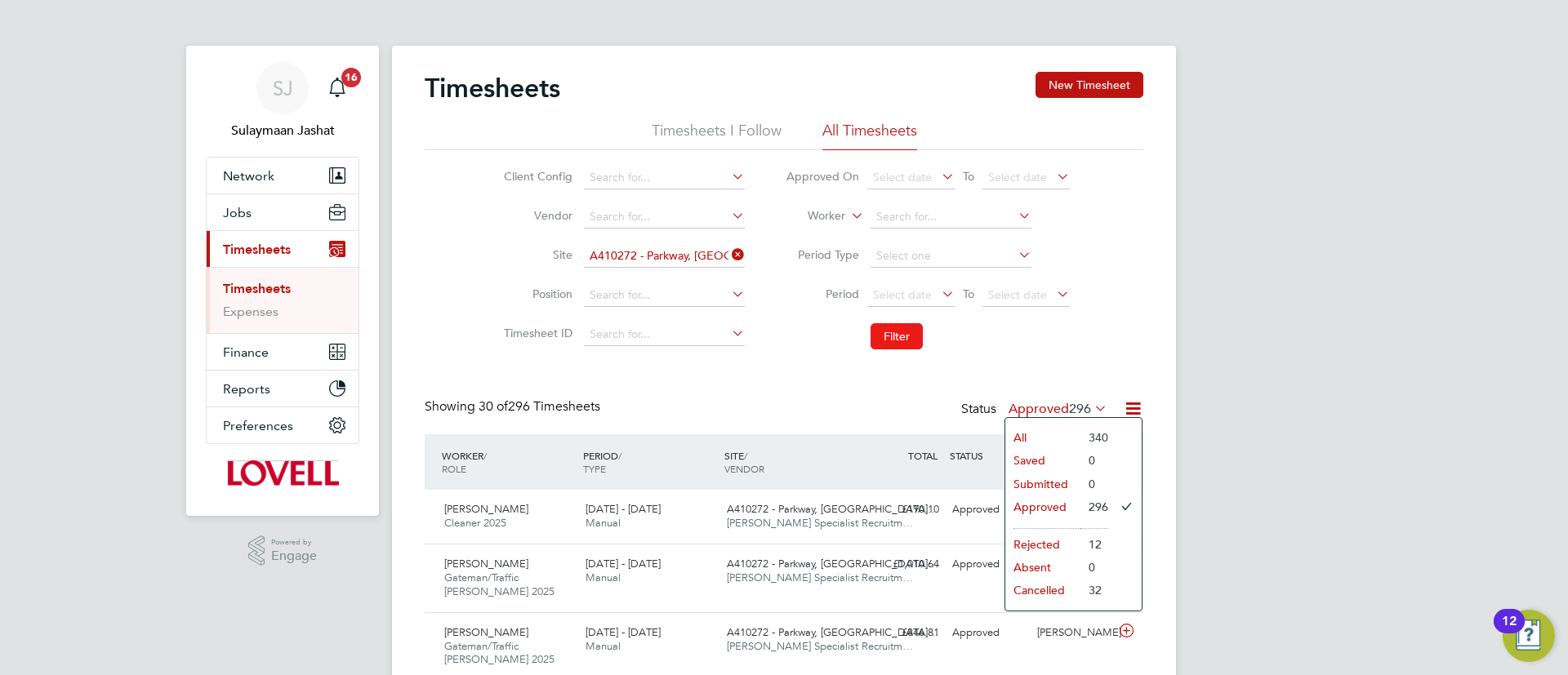
click at [913, 342] on button "Filter" at bounding box center [896, 337] width 53 height 26
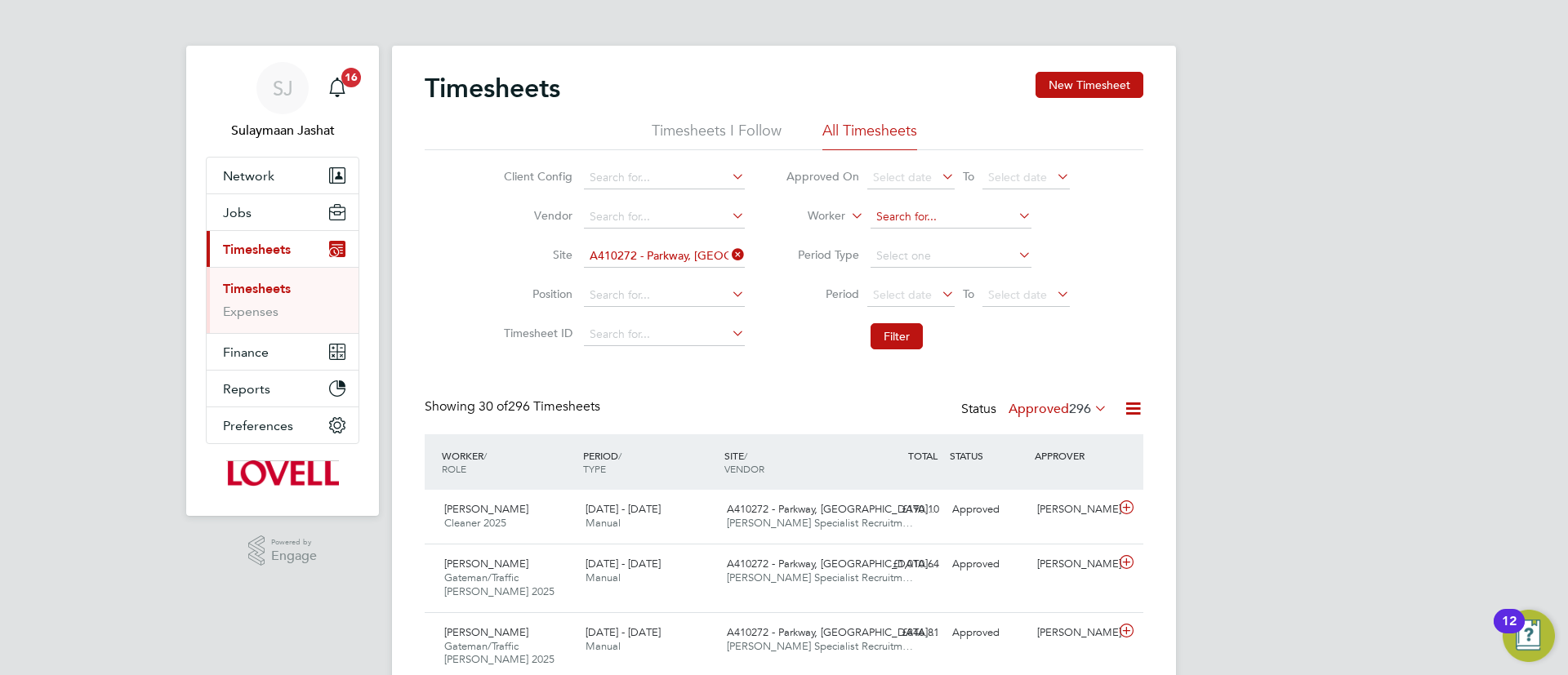
click at [905, 214] on input at bounding box center [951, 216] width 161 height 23
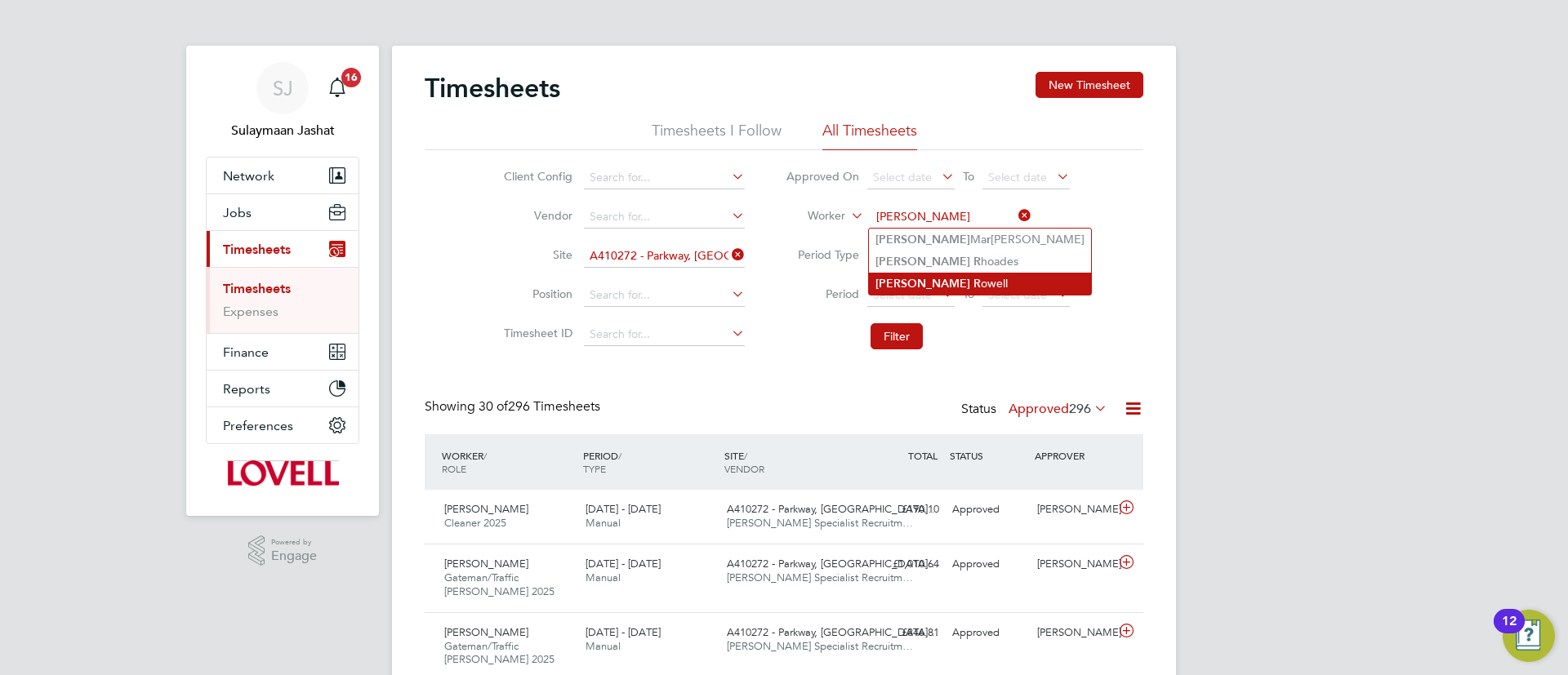
click at [938, 278] on li "Nicholas R owell" at bounding box center [980, 284] width 222 height 22
type input "Nicholas Rowell"
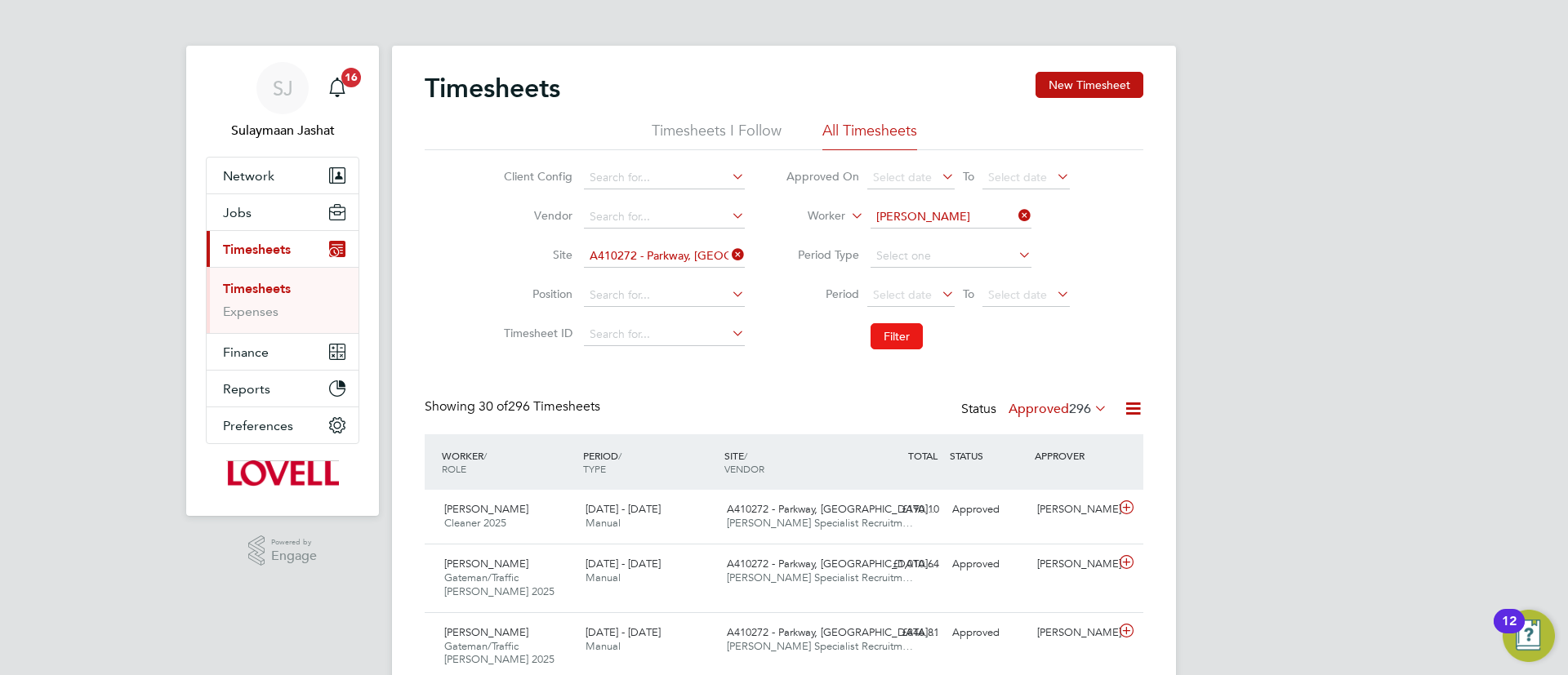
click at [889, 338] on button "Filter" at bounding box center [896, 337] width 53 height 26
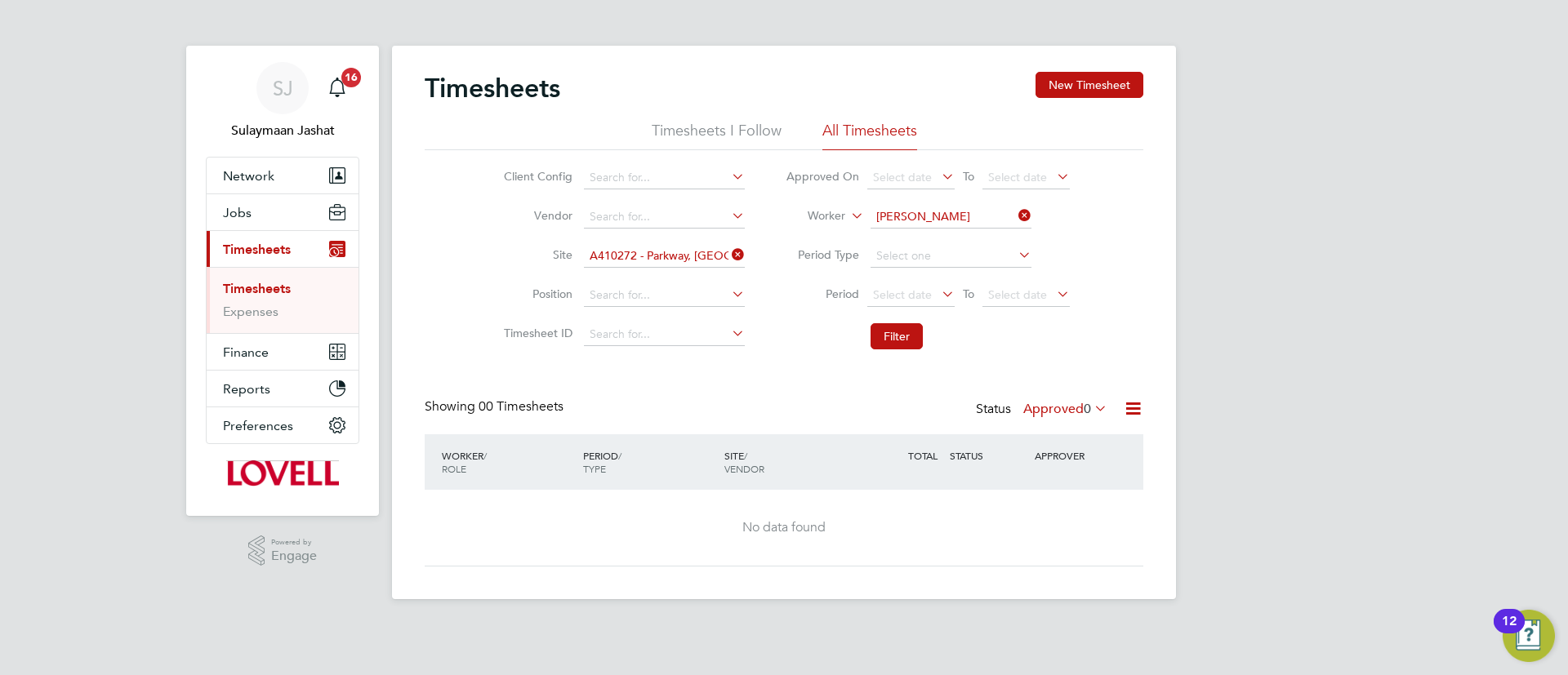
click at [728, 246] on icon at bounding box center [728, 254] width 0 height 23
click at [1055, 425] on div "Showing 00 Timesheets Status Approved 0" at bounding box center [784, 417] width 719 height 36
click at [1053, 414] on label "Approved 0" at bounding box center [1065, 409] width 84 height 16
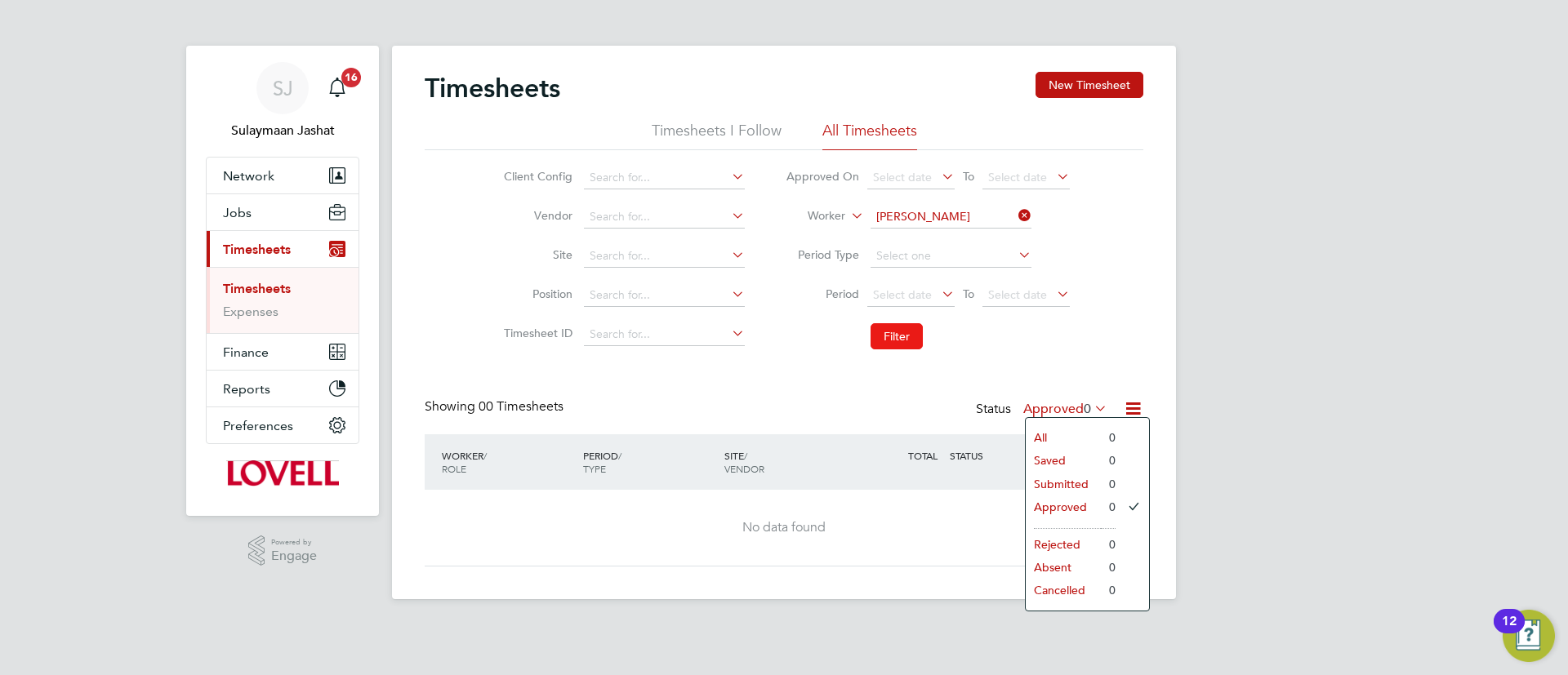
click at [906, 345] on button "Filter" at bounding box center [896, 337] width 53 height 26
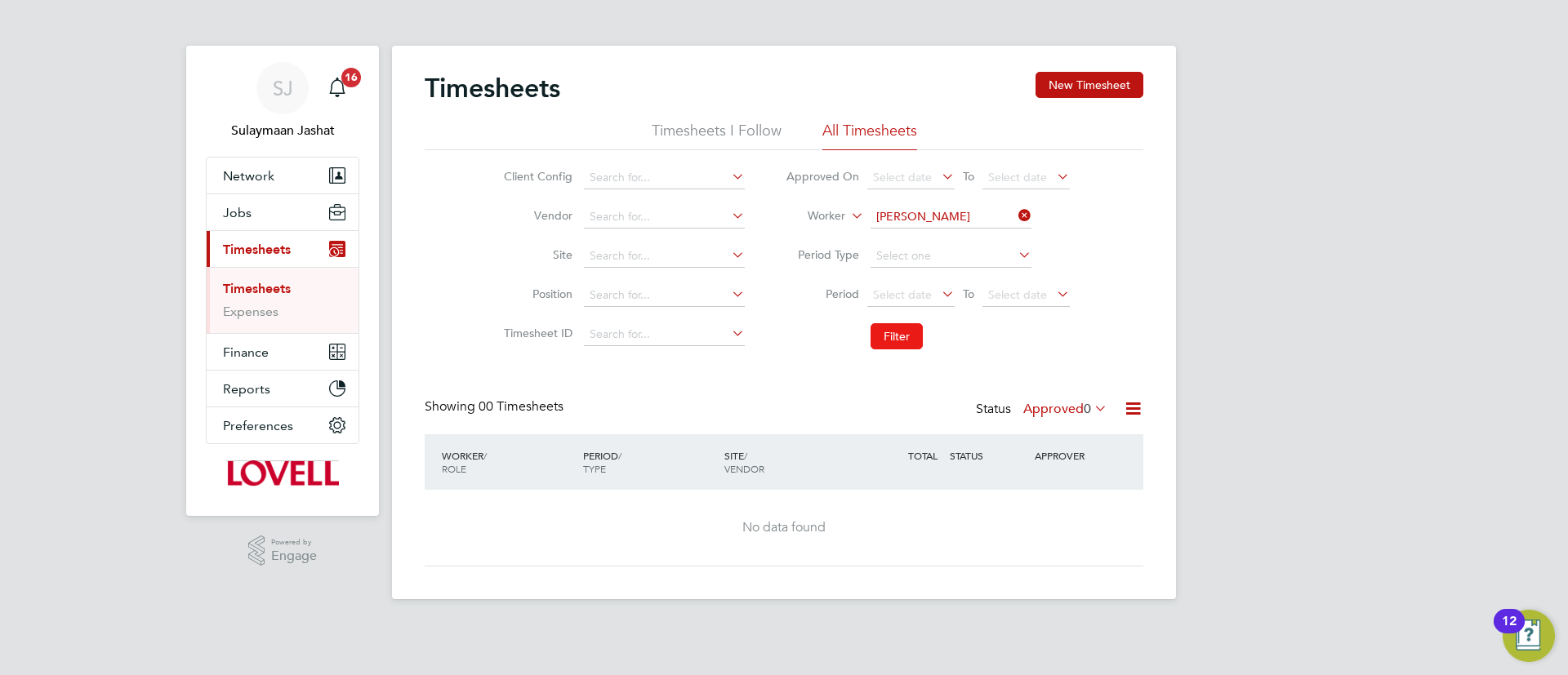
click at [903, 343] on button "Filter" at bounding box center [896, 337] width 53 height 26
click at [1086, 405] on span "0" at bounding box center [1087, 409] width 7 height 16
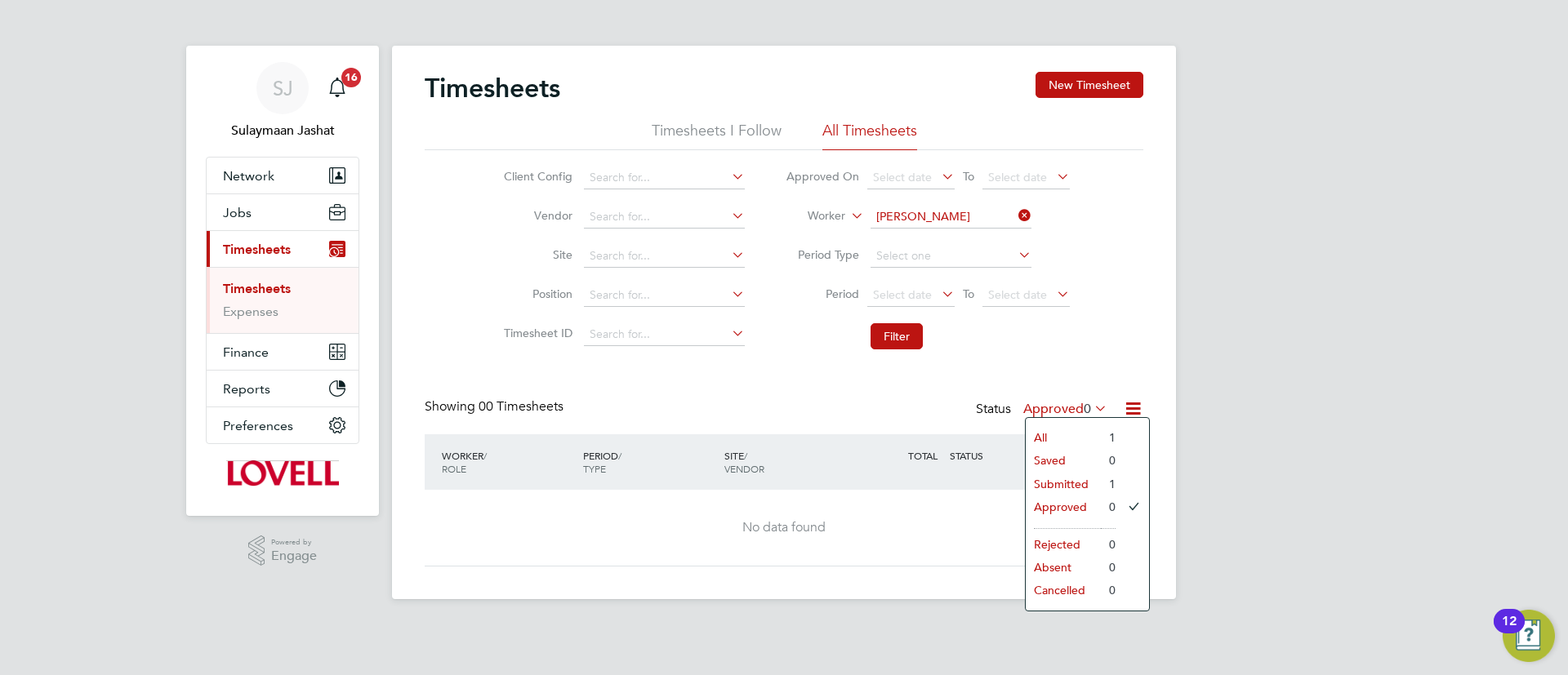
click at [1053, 437] on li "All" at bounding box center [1063, 438] width 75 height 23
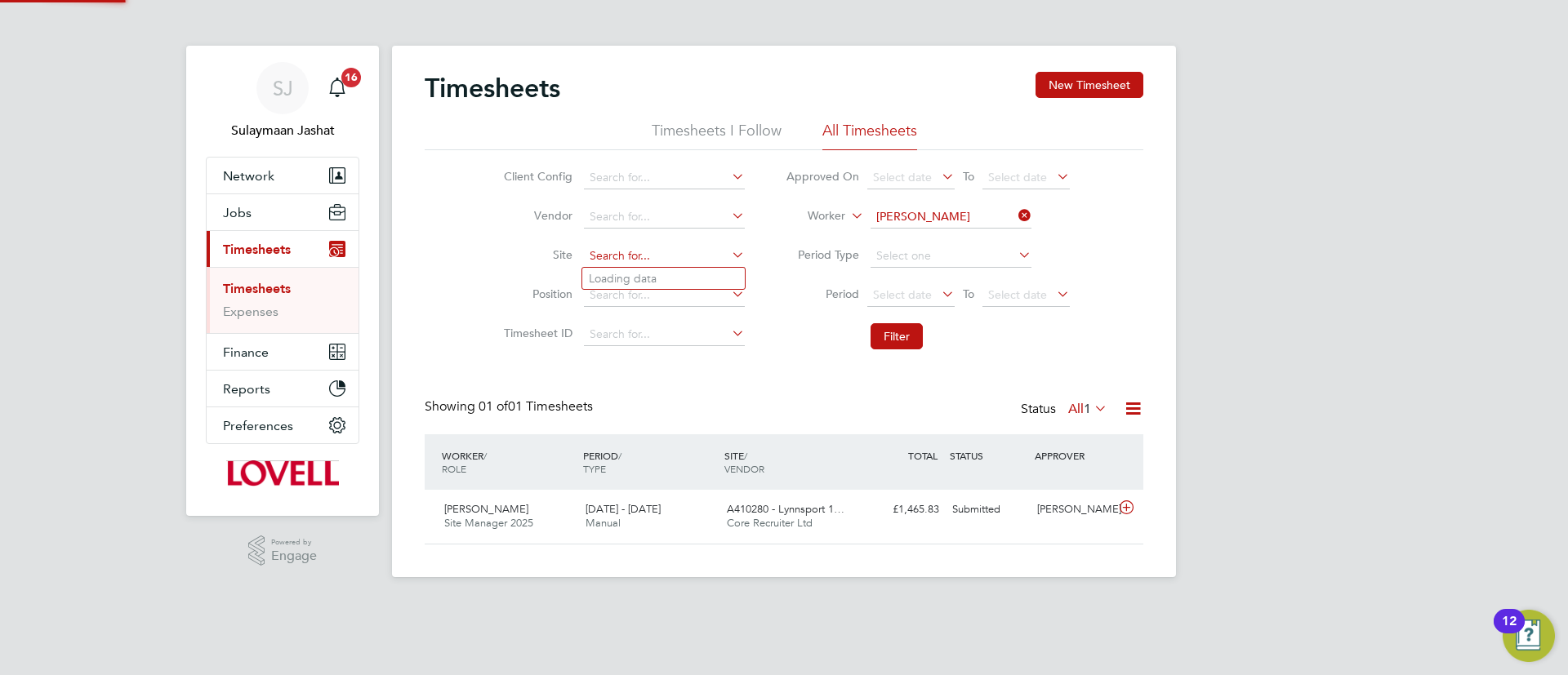
click at [610, 265] on input at bounding box center [664, 256] width 161 height 23
click at [724, 362] on li "A410280 - Lynn sport 1 King's Lynn" at bounding box center [753, 365] width 341 height 22
type input "A410280 - Lynnsport 1 King's Lynn"
click at [901, 338] on button "Filter" at bounding box center [896, 337] width 53 height 26
click at [988, 220] on input at bounding box center [951, 216] width 161 height 23
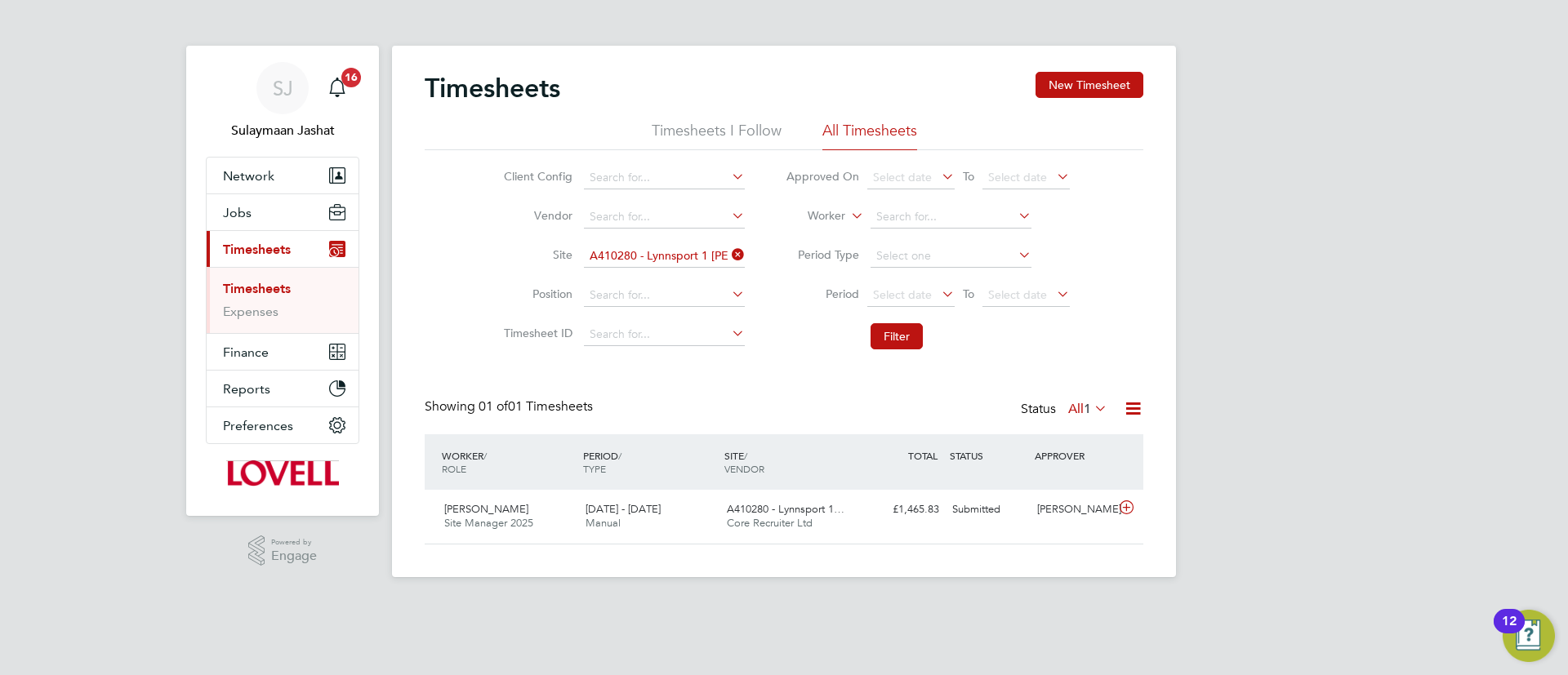
click at [803, 358] on div "Timesheets New Timesheet Timesheets I Follow All Timesheets Client Config Vendo…" at bounding box center [784, 308] width 719 height 472
click at [880, 340] on button "Filter" at bounding box center [896, 337] width 53 height 26
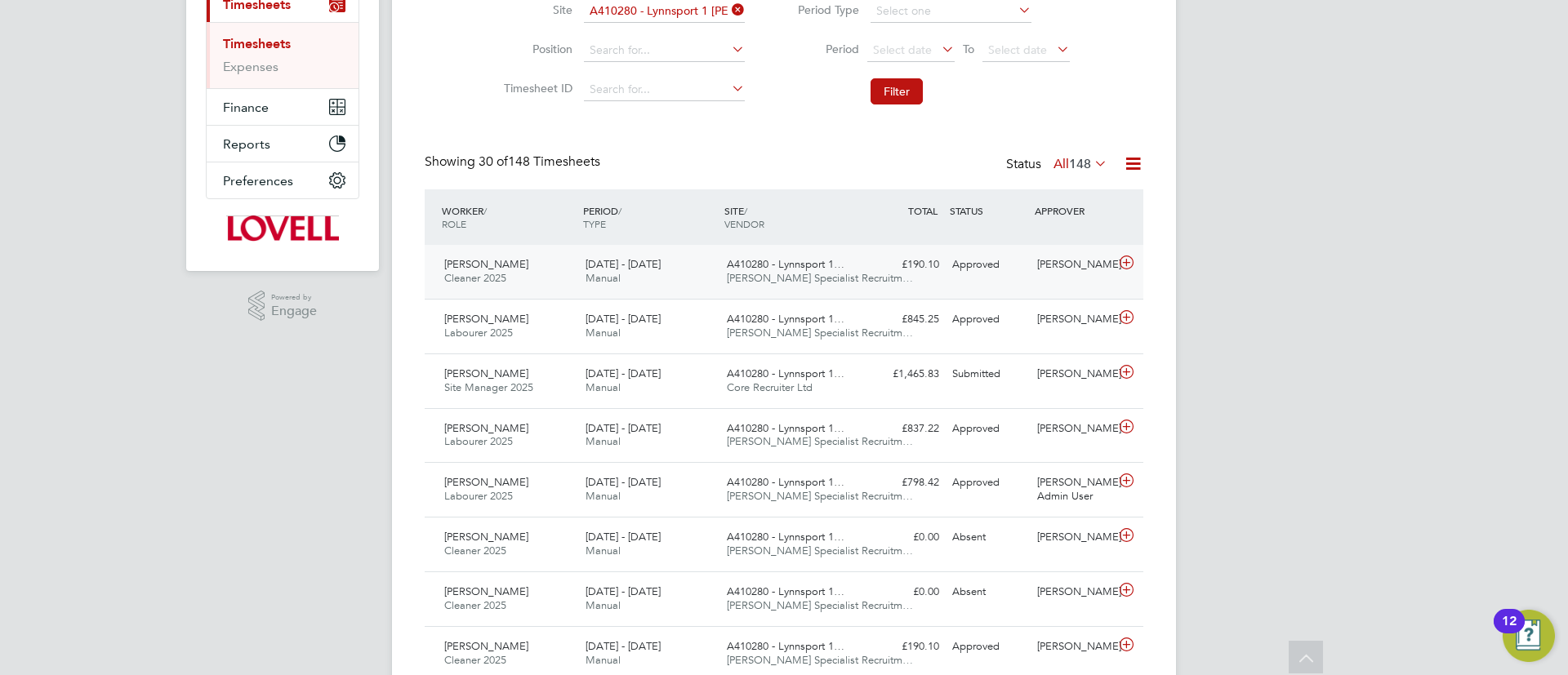
click at [902, 283] on div "David Wilson Cleaner 2025 20 - 26 Sep 2025 20 - 26 Sep 2025 Manual A410280 - Ly…" at bounding box center [784, 272] width 719 height 54
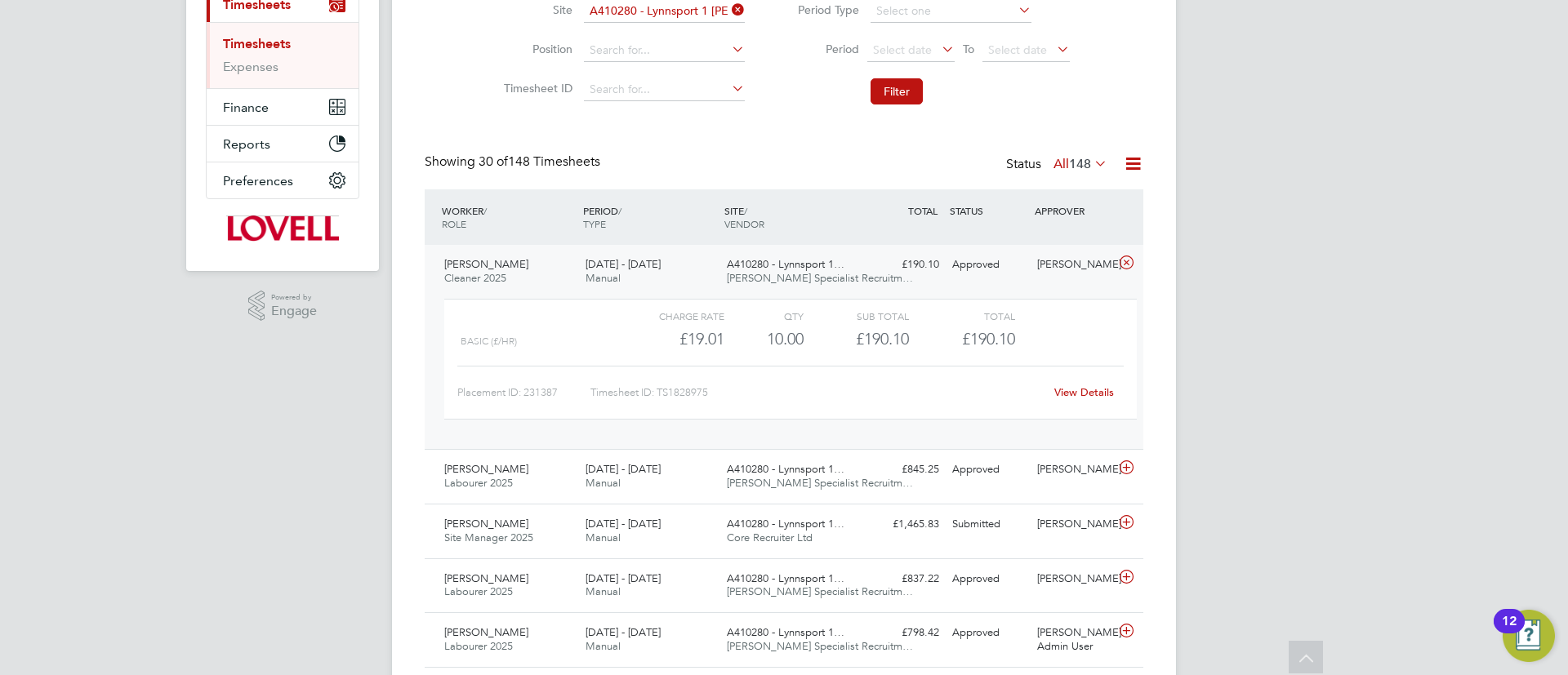
click at [1074, 389] on link "View Details" at bounding box center [1084, 392] width 60 height 14
click at [881, 271] on div "£190.10 Approved" at bounding box center [903, 264] width 85 height 27
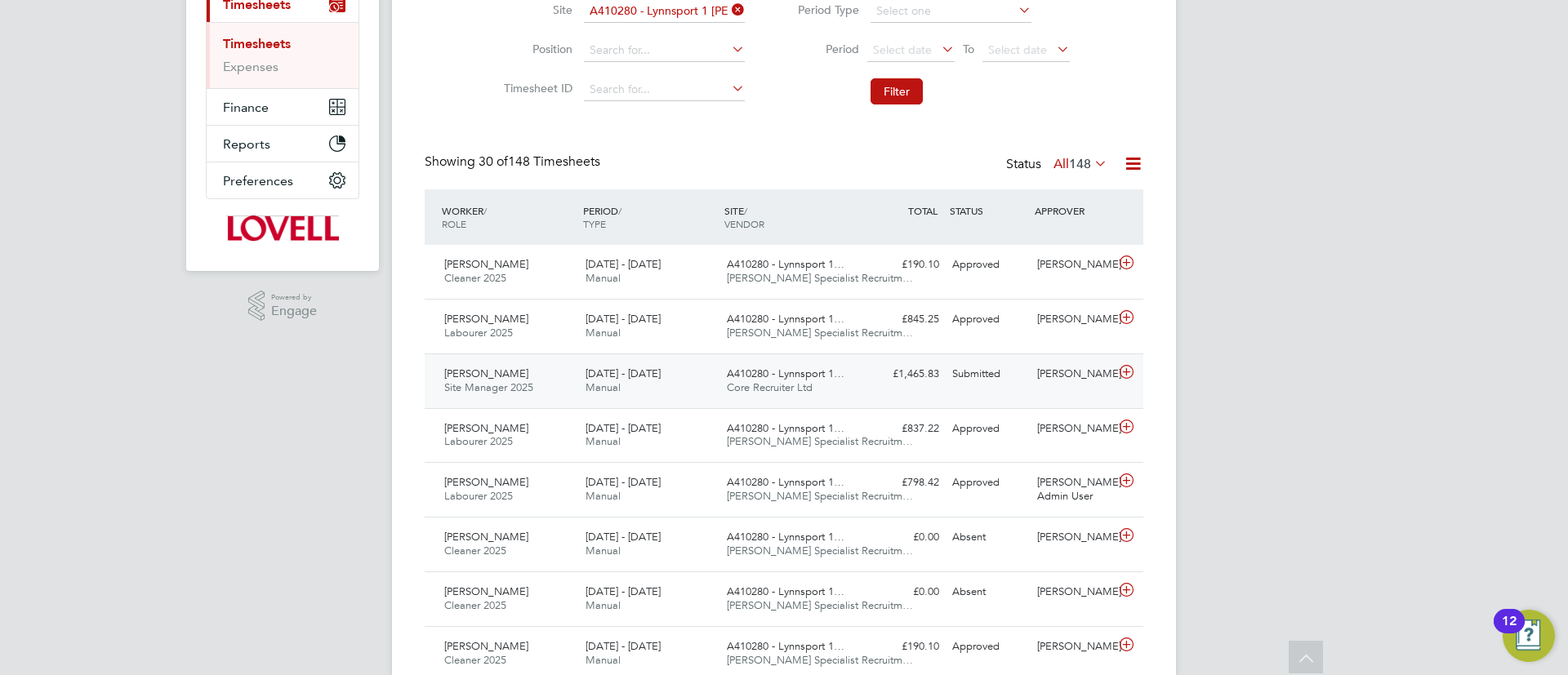
click at [934, 373] on div "£1,465.83 Submitted" at bounding box center [903, 374] width 85 height 27
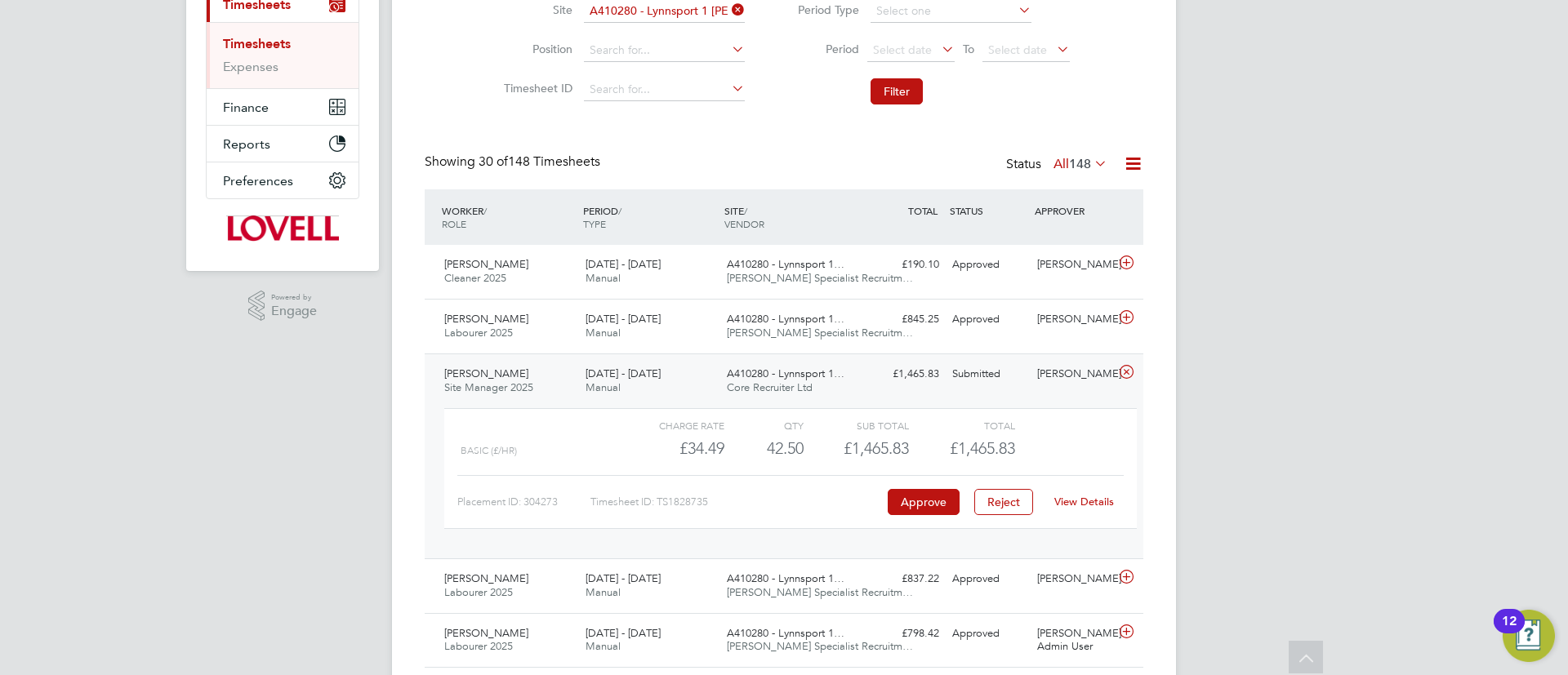
click at [934, 373] on div "£1,465.83 Submitted" at bounding box center [903, 374] width 85 height 27
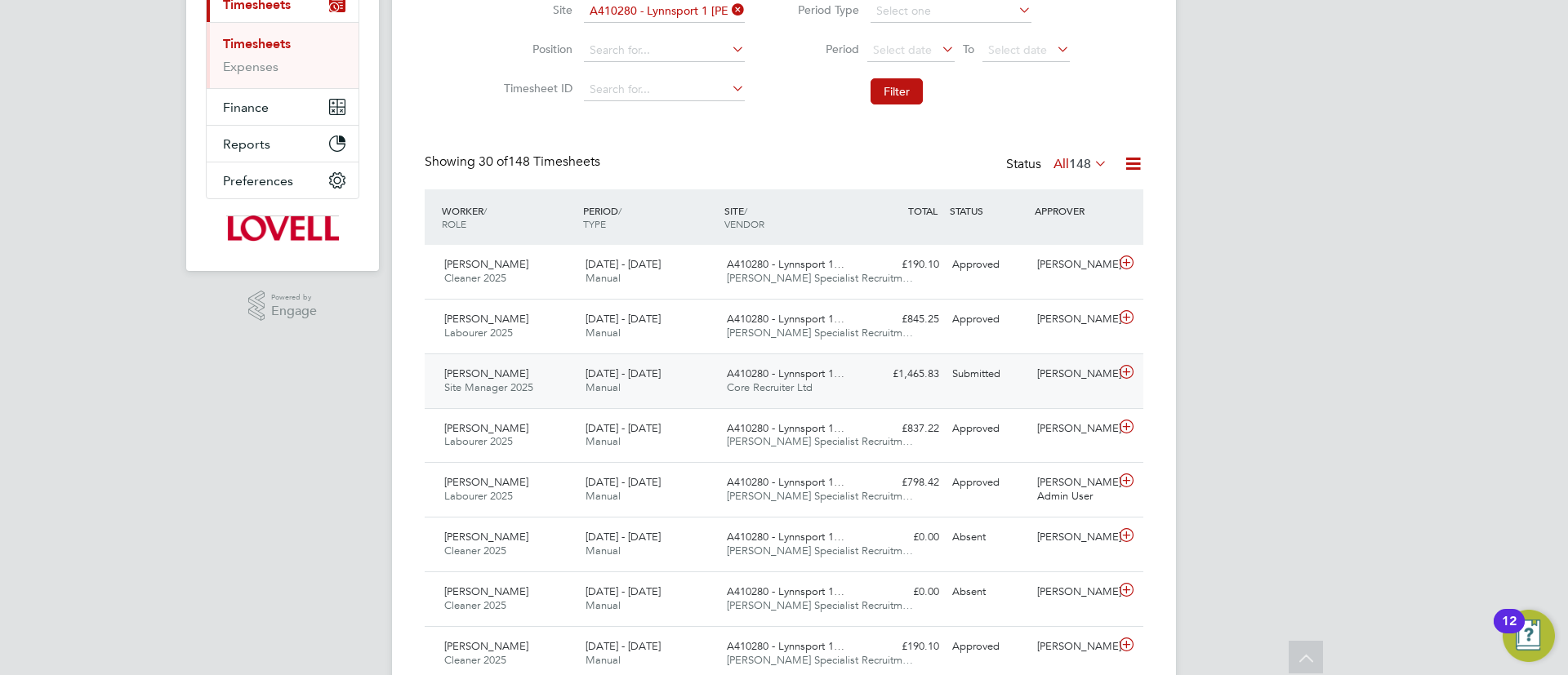
click at [934, 373] on div "£1,465.83 Submitted" at bounding box center [903, 374] width 85 height 27
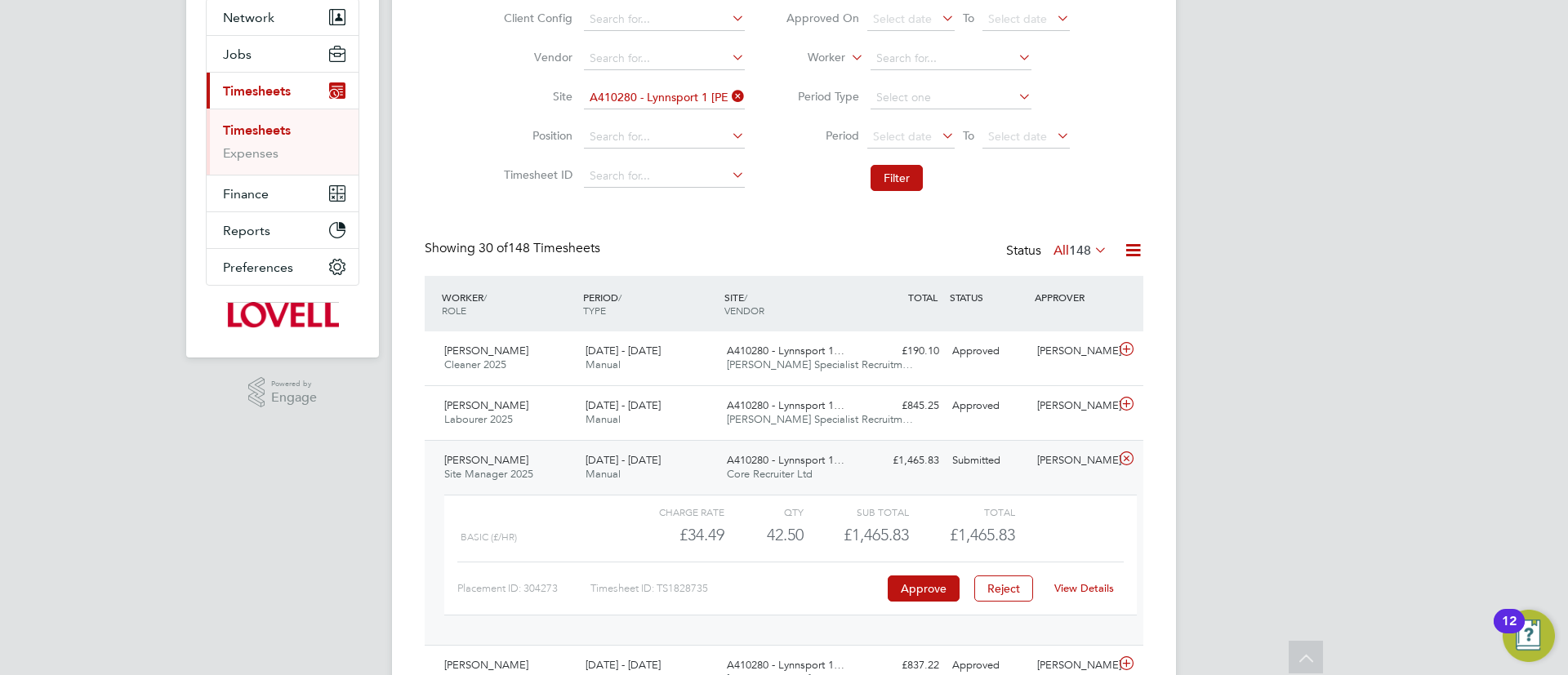
scroll to position [0, 0]
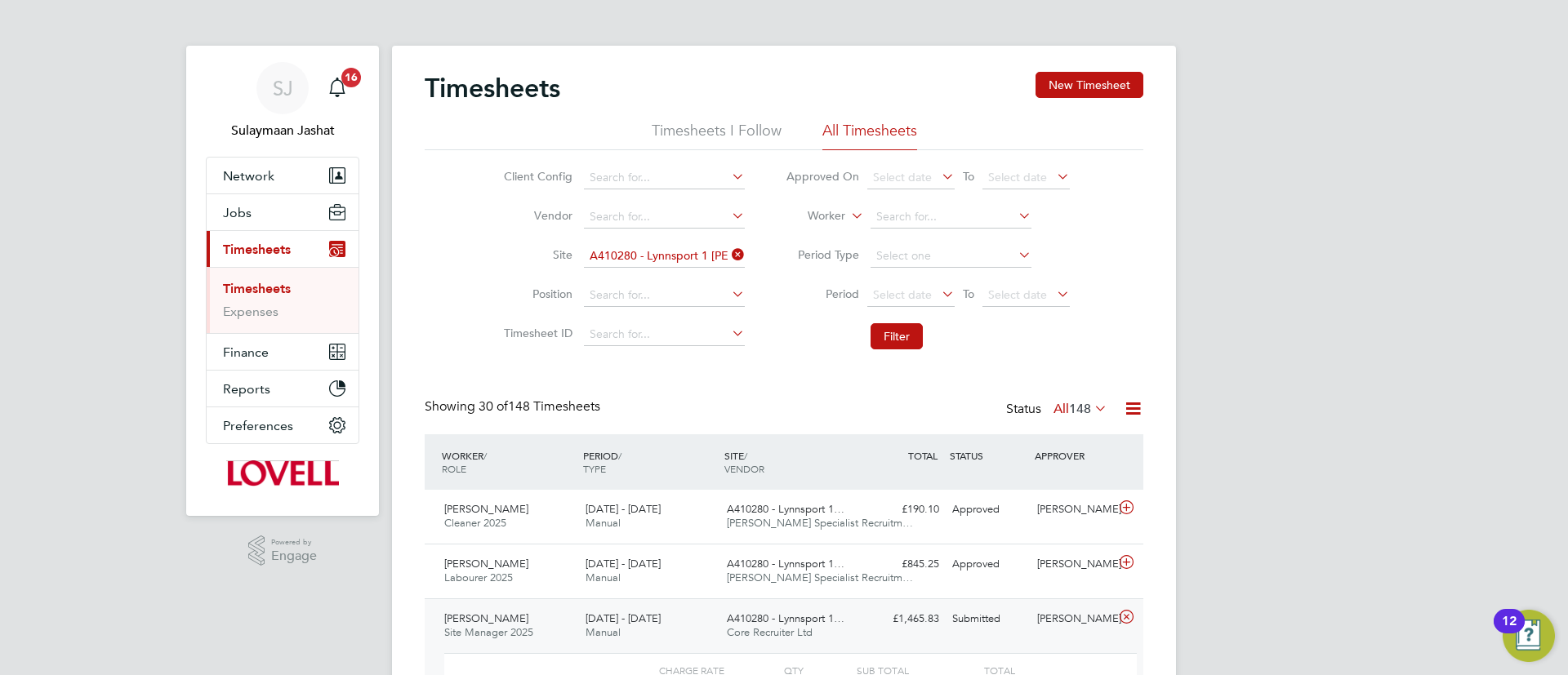
click at [728, 248] on icon at bounding box center [728, 254] width 0 height 23
click at [891, 219] on input at bounding box center [951, 216] width 161 height 23
click at [945, 279] on li "Mark Mac rae" at bounding box center [950, 284] width 163 height 22
type input "Mark Macrae"
click at [909, 328] on button "Filter" at bounding box center [896, 337] width 53 height 26
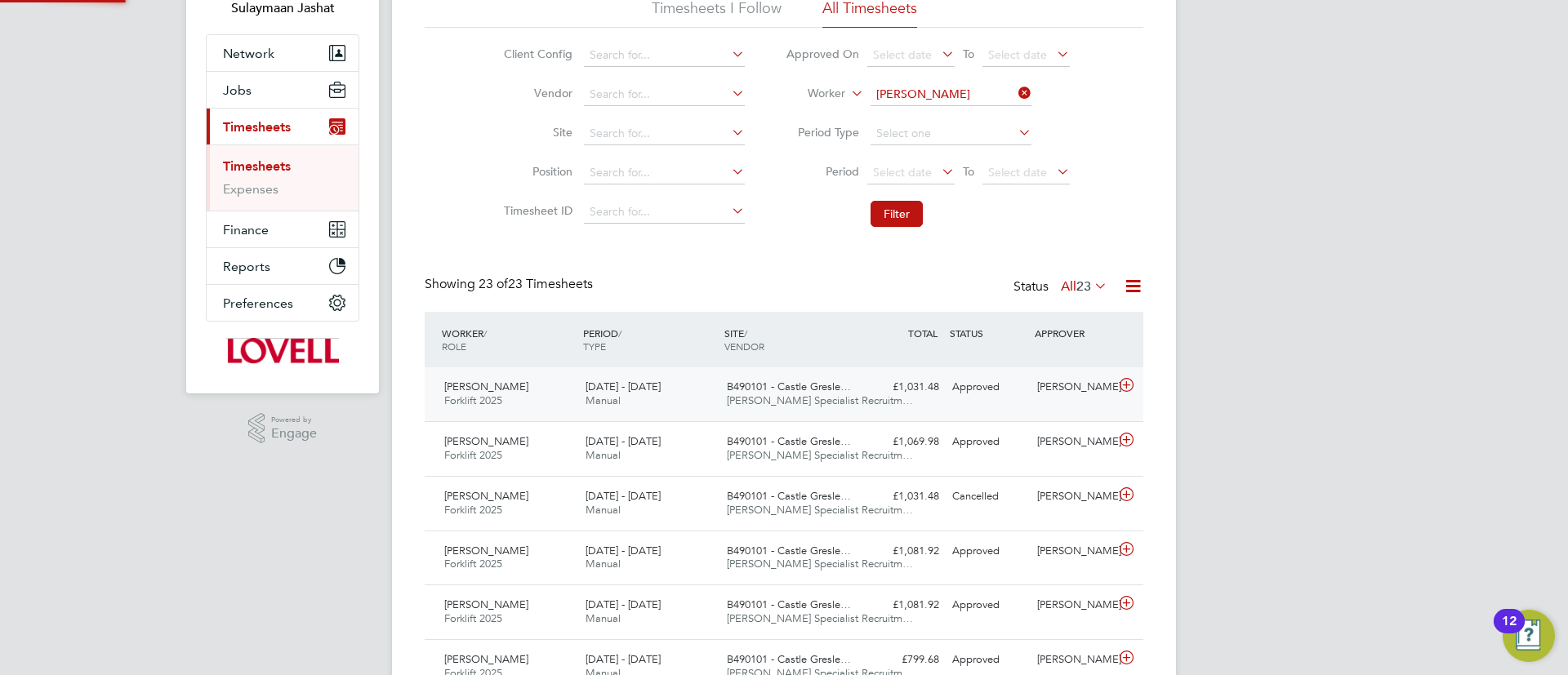
scroll to position [8, 8]
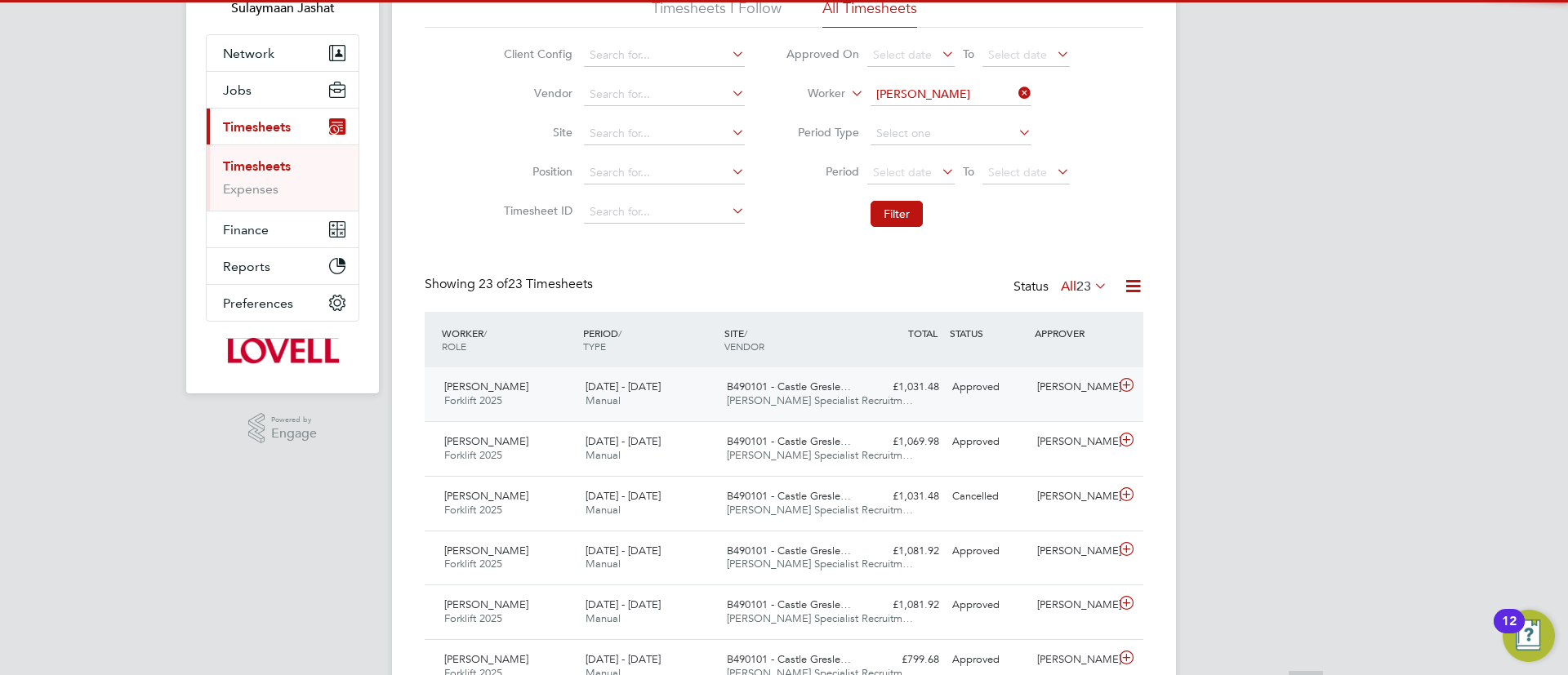
click at [882, 380] on div "£1,031.48 Approved" at bounding box center [903, 387] width 85 height 27
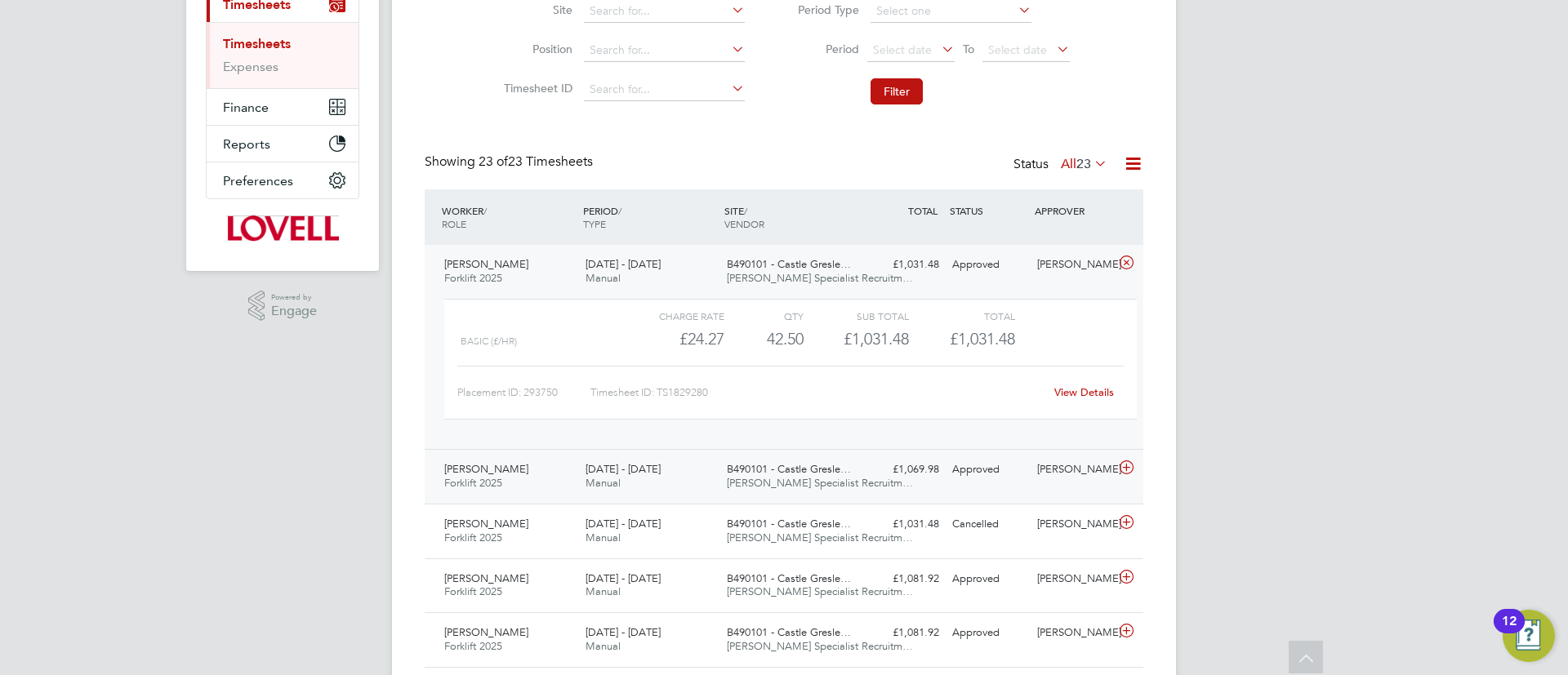
drag, startPoint x: 862, startPoint y: 495, endPoint x: 882, endPoint y: 501, distance: 20.9
click at [862, 496] on div "Mark Macrae Forklift 2025 13 - 19 Sep 2025 13 - 19 Sep 2025 Manual B490101 - Ca…" at bounding box center [784, 476] width 719 height 55
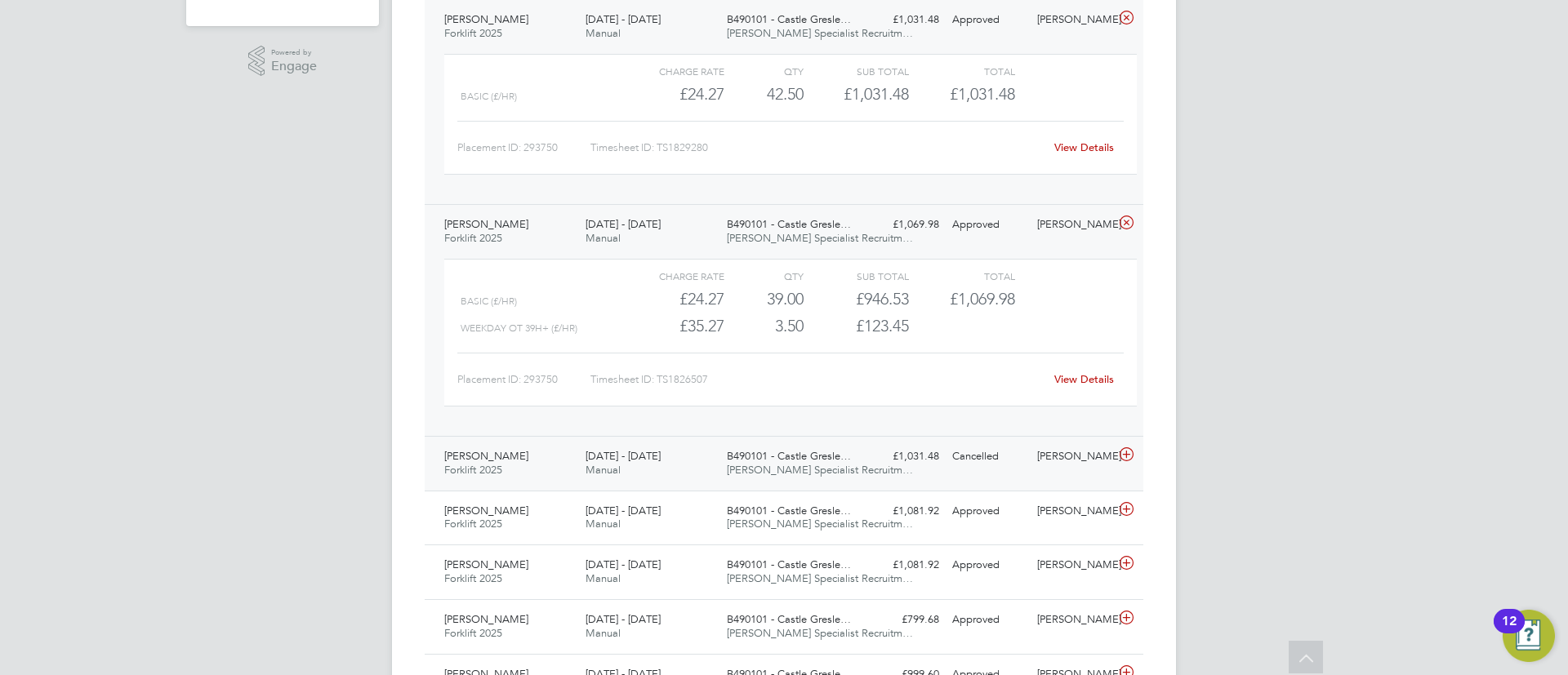
click at [846, 474] on span "Hays Specialist Recruitm…" at bounding box center [820, 471] width 187 height 14
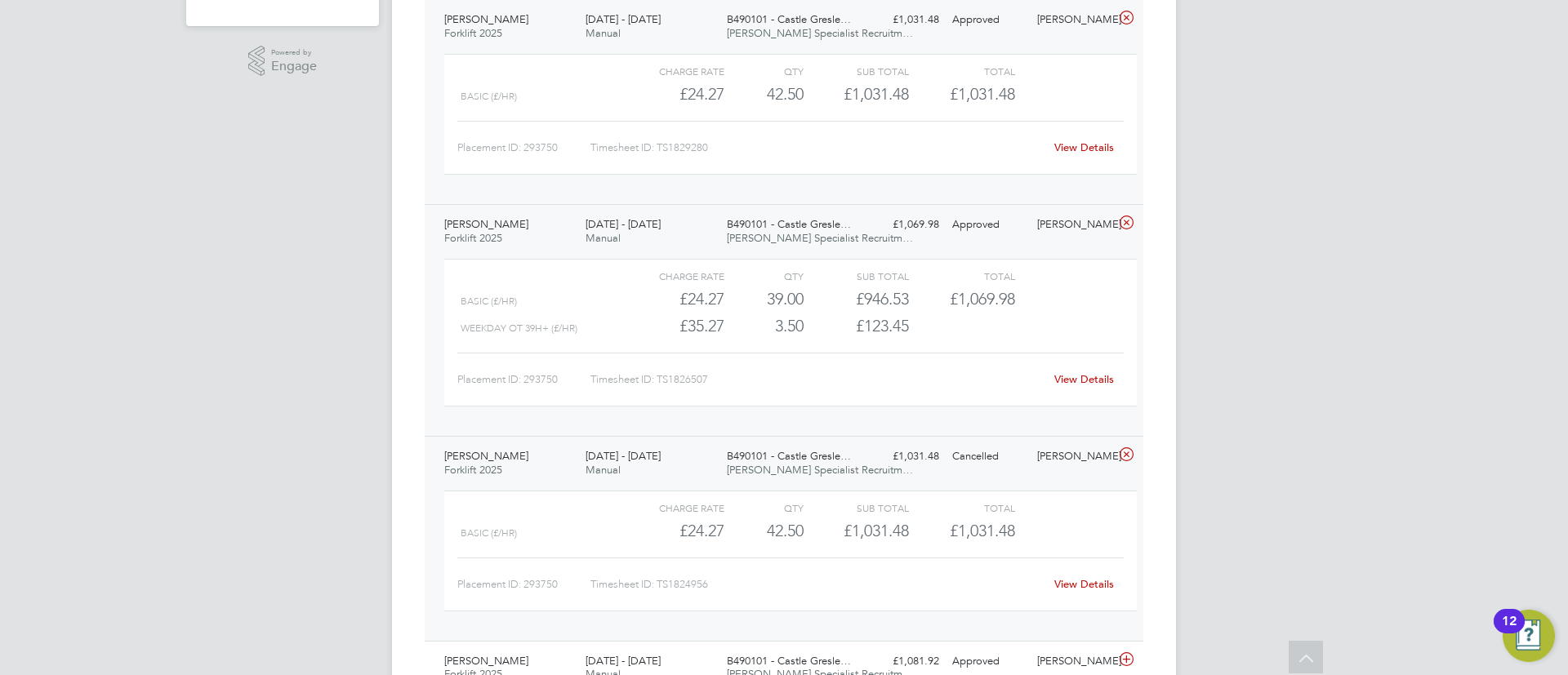
click at [851, 440] on div "Mark Macrae Forklift 2025 13 - 19 Sep 2025 13 - 19 Sep 2025 Manual B490101 - Ca…" at bounding box center [784, 538] width 719 height 205
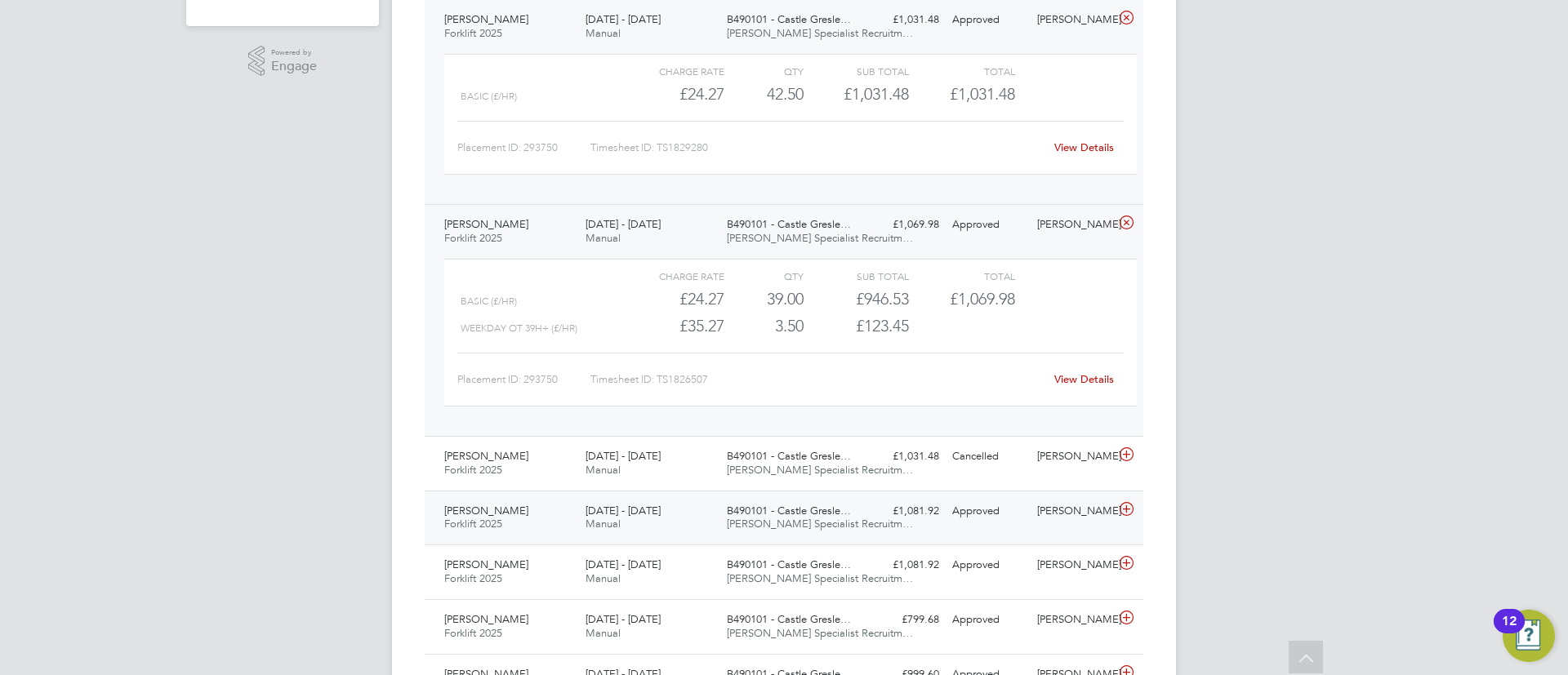
click at [781, 519] on span "Hays Specialist Recruitm…" at bounding box center [820, 524] width 187 height 14
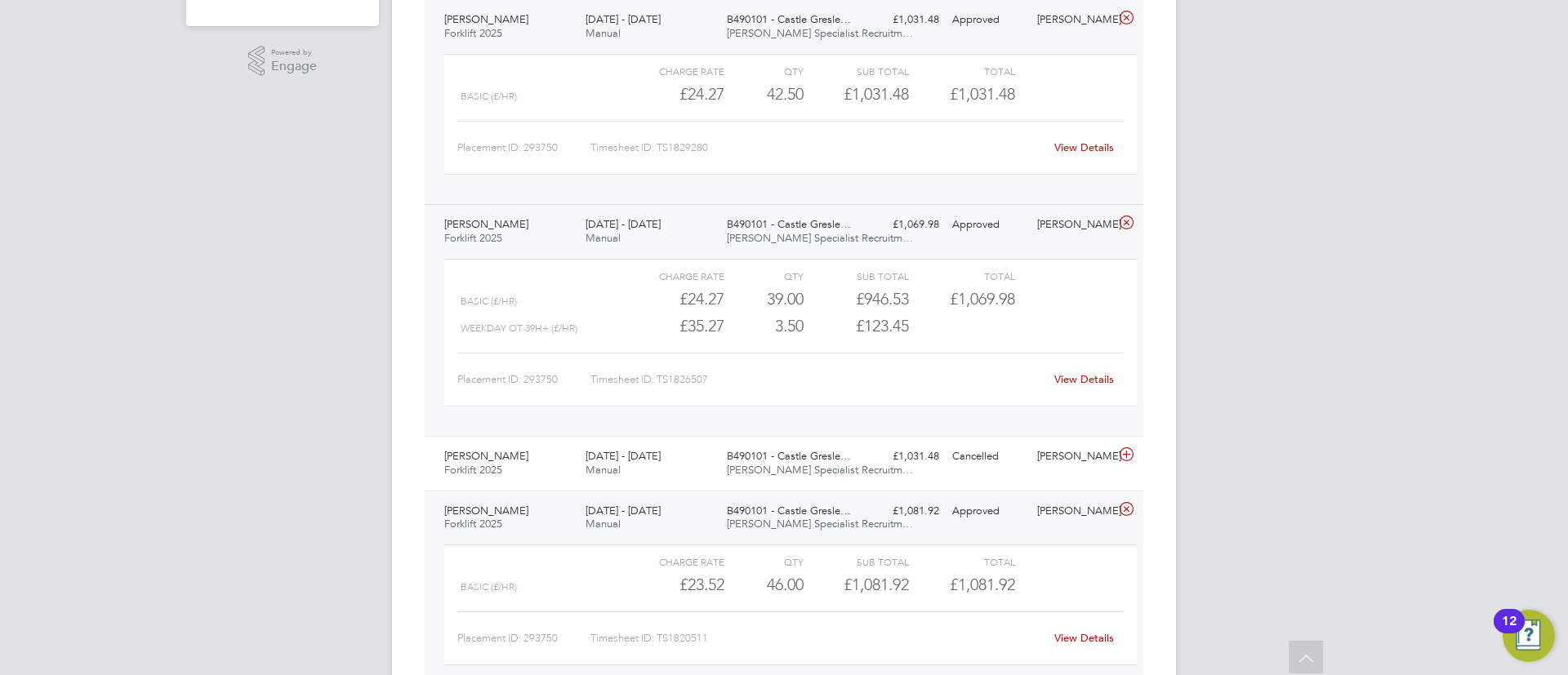
click at [838, 514] on span "B490101 - Castle Gresle…" at bounding box center [788, 511] width 124 height 14
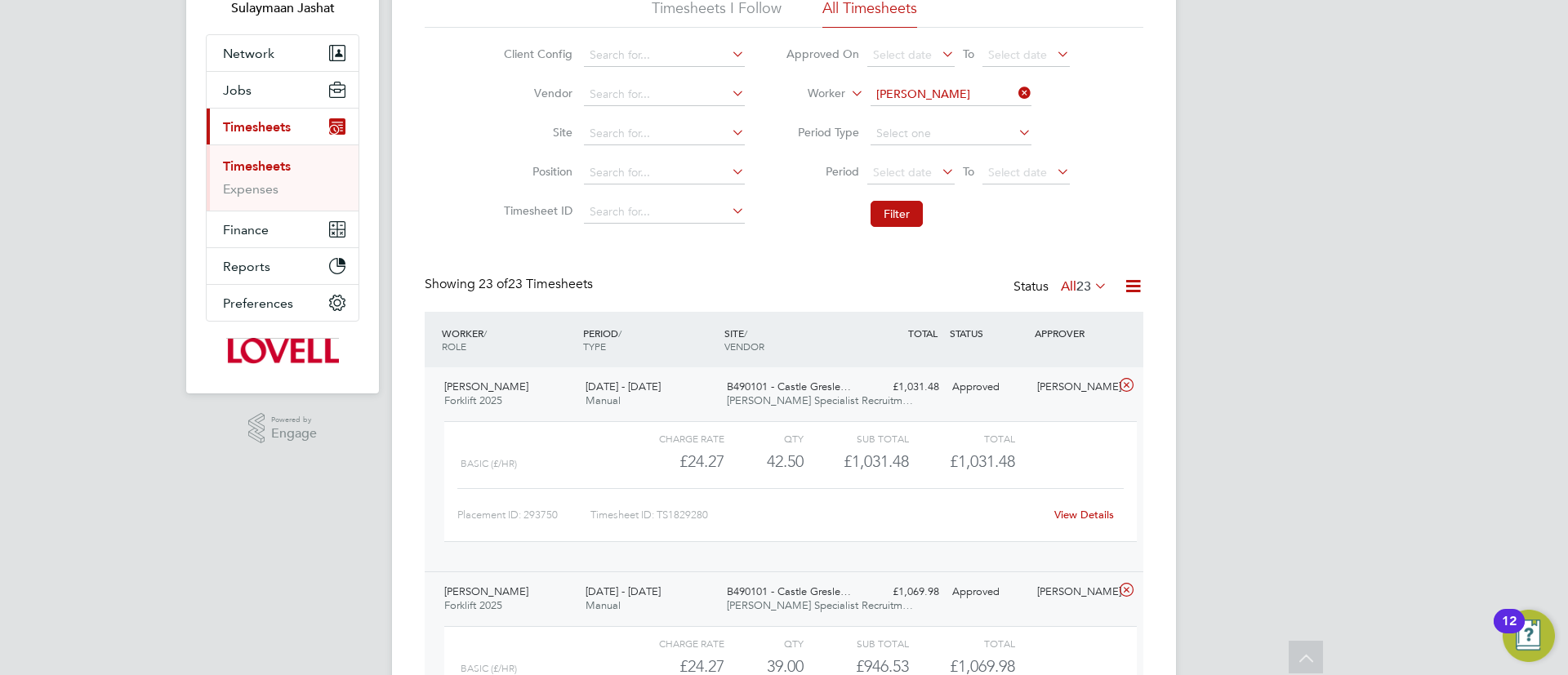
click at [1070, 283] on label "All 23" at bounding box center [1084, 287] width 47 height 16
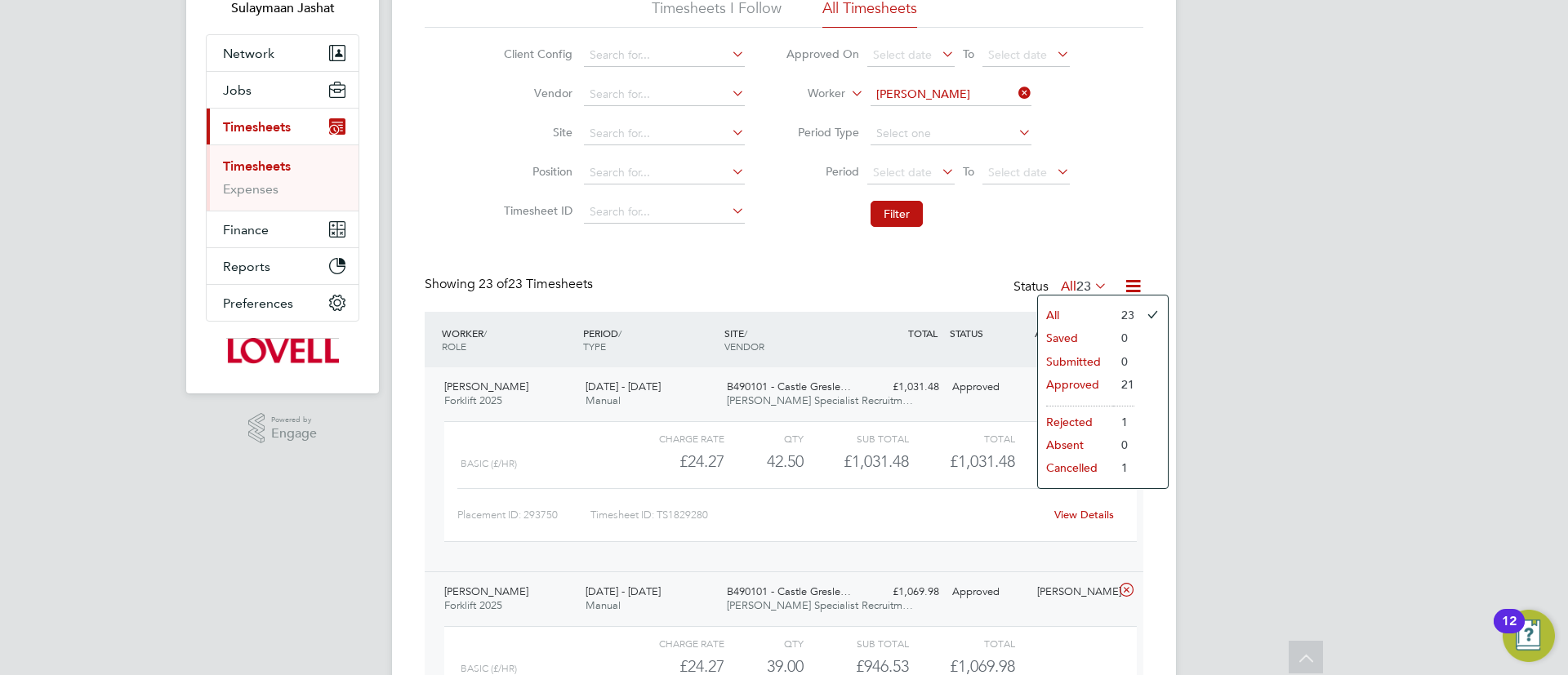
click at [1082, 384] on li "Approved" at bounding box center [1076, 384] width 75 height 23
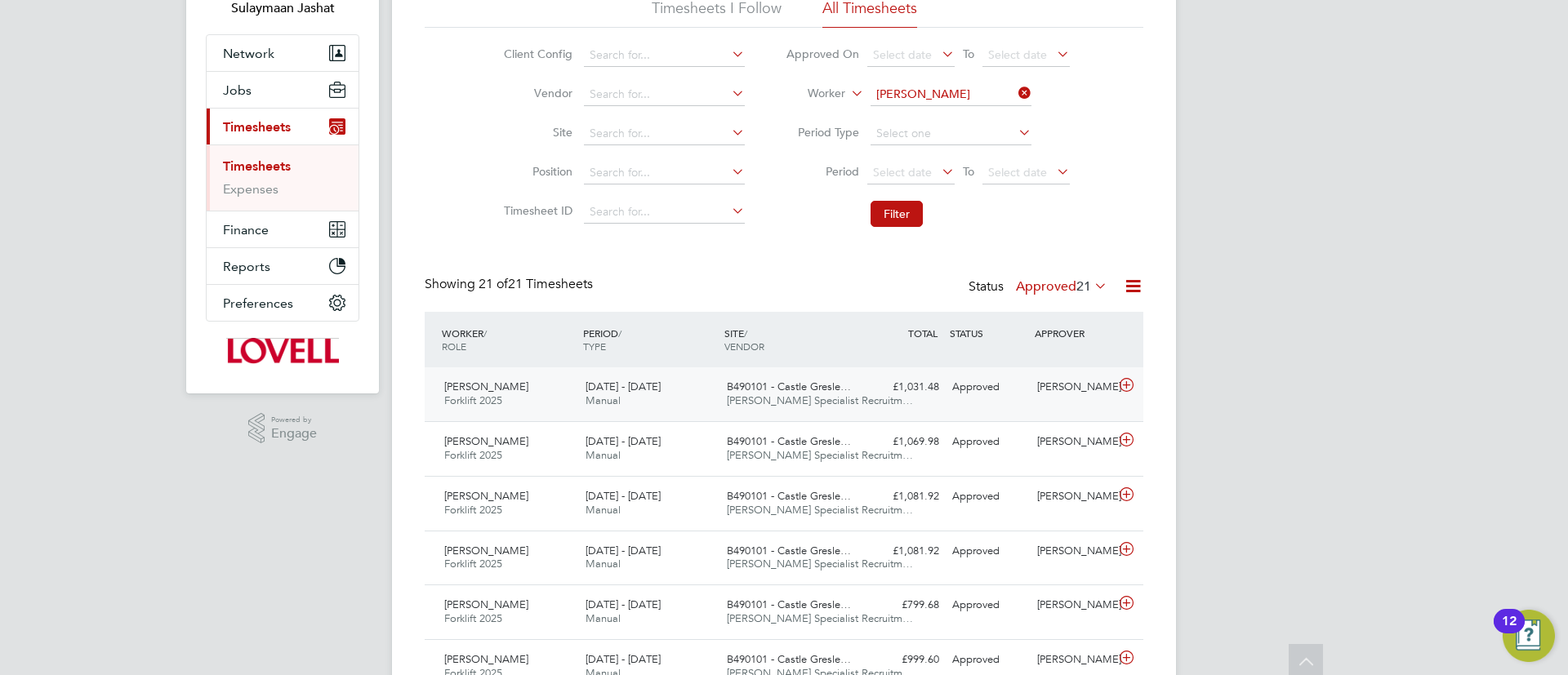
click at [983, 392] on div "Approved" at bounding box center [988, 387] width 85 height 27
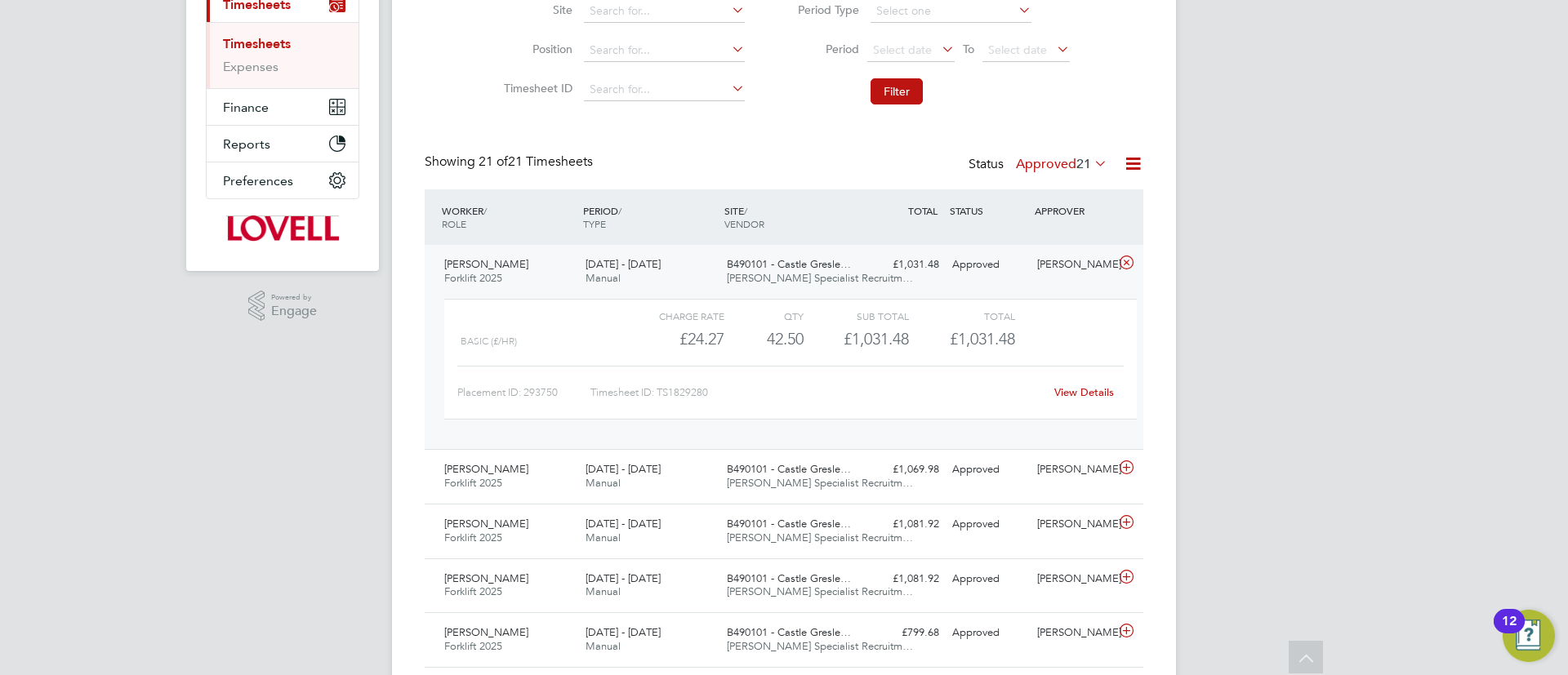
click at [1071, 395] on link "View Details" at bounding box center [1084, 392] width 60 height 14
click at [899, 89] on button "Filter" at bounding box center [896, 91] width 53 height 26
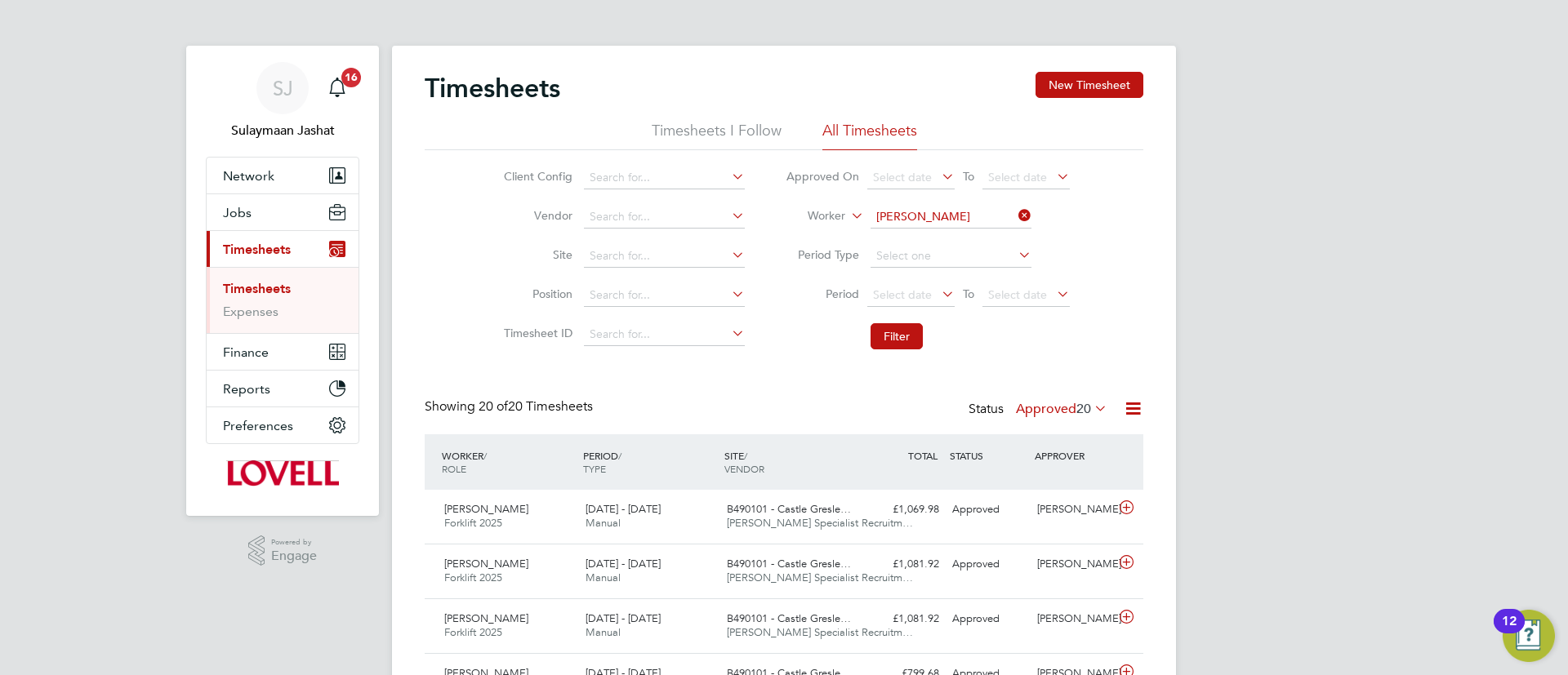
click at [1069, 417] on label "Approved 20" at bounding box center [1062, 409] width 91 height 16
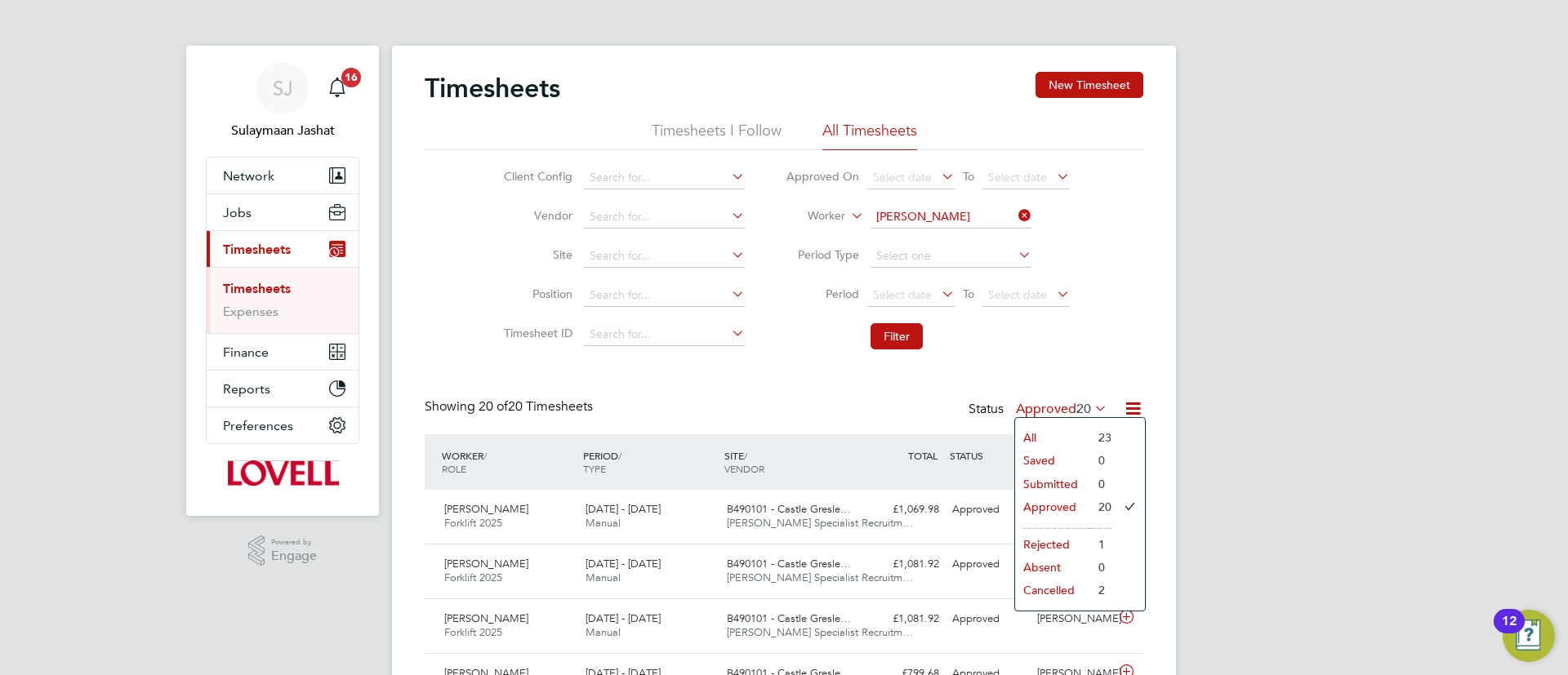
click at [1069, 429] on li "All" at bounding box center [1053, 438] width 75 height 23
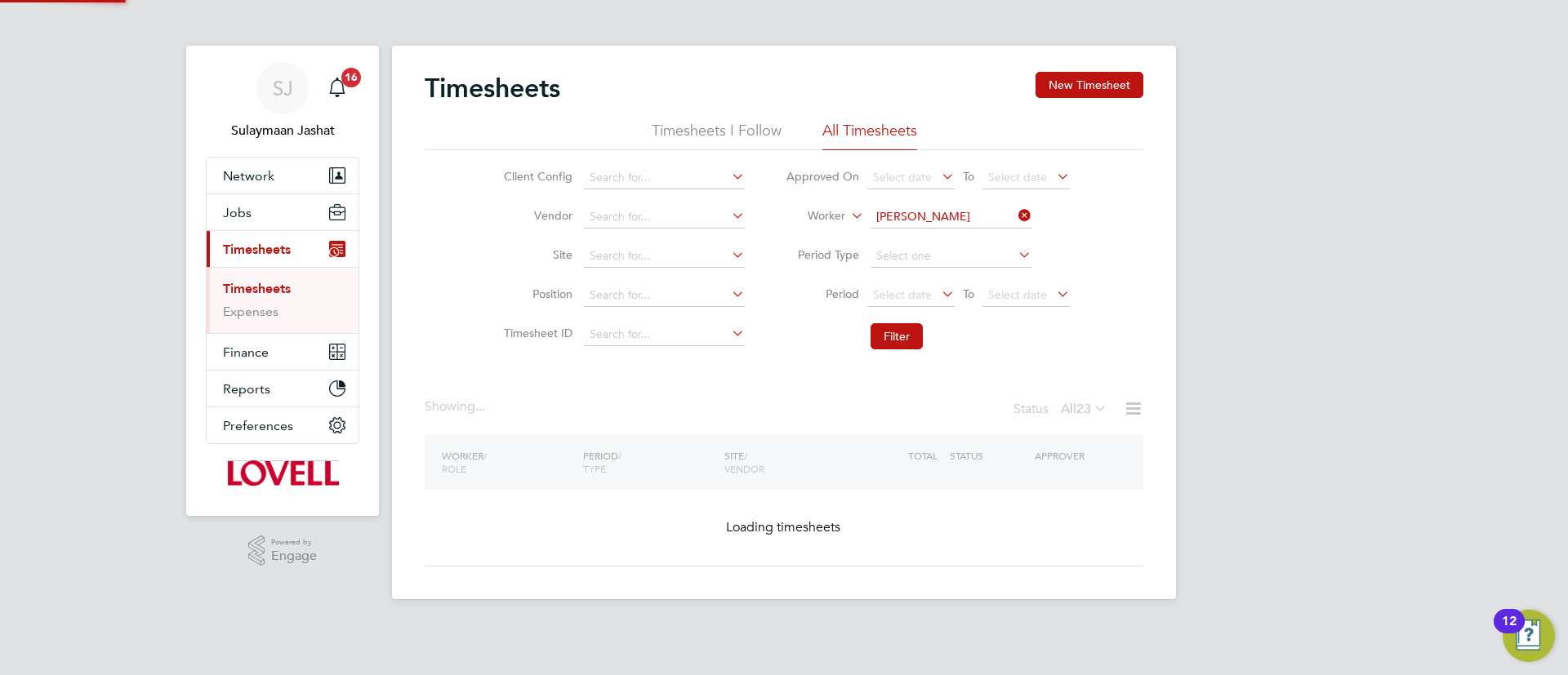
click at [970, 391] on div "Timesheets New Timesheet Timesheets I Follow All Timesheets Client Config Vendo…" at bounding box center [784, 319] width 719 height 495
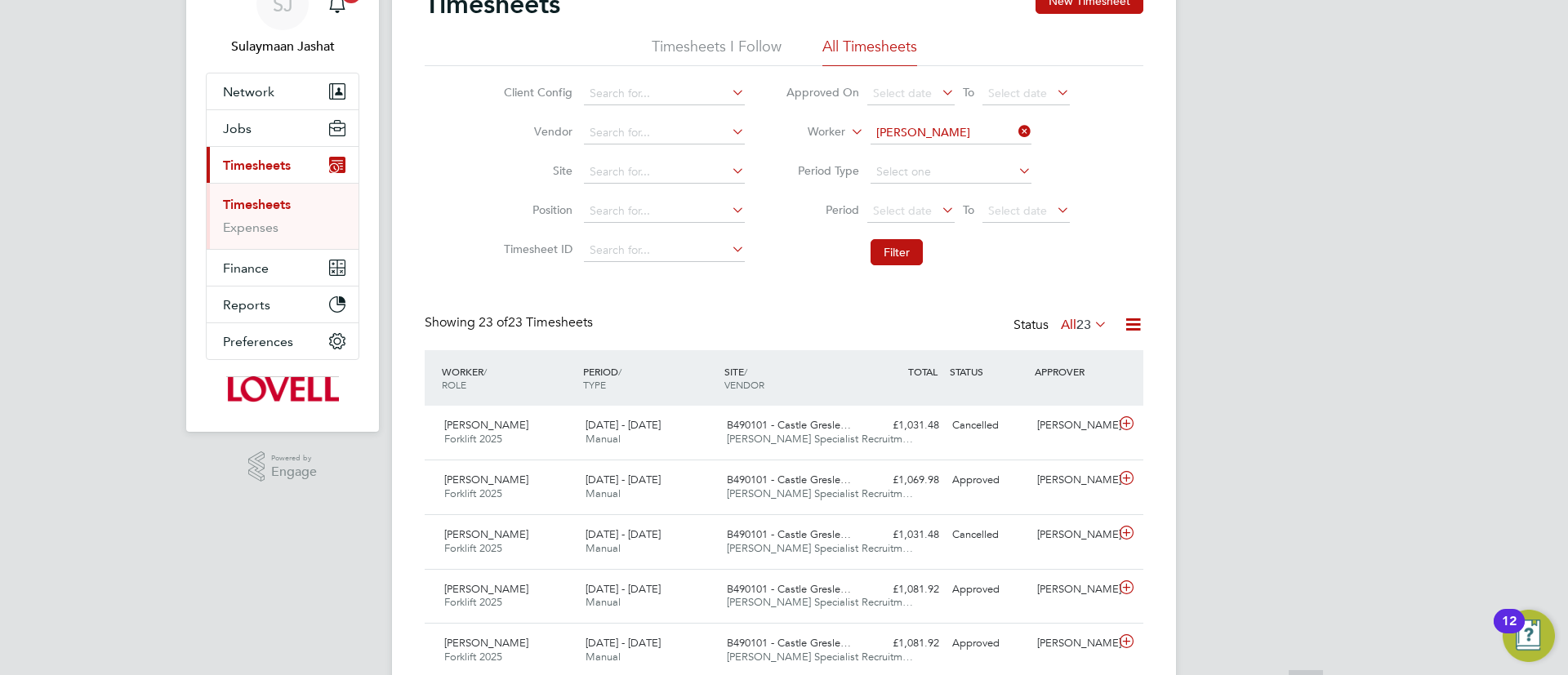
scroll to position [122, 0]
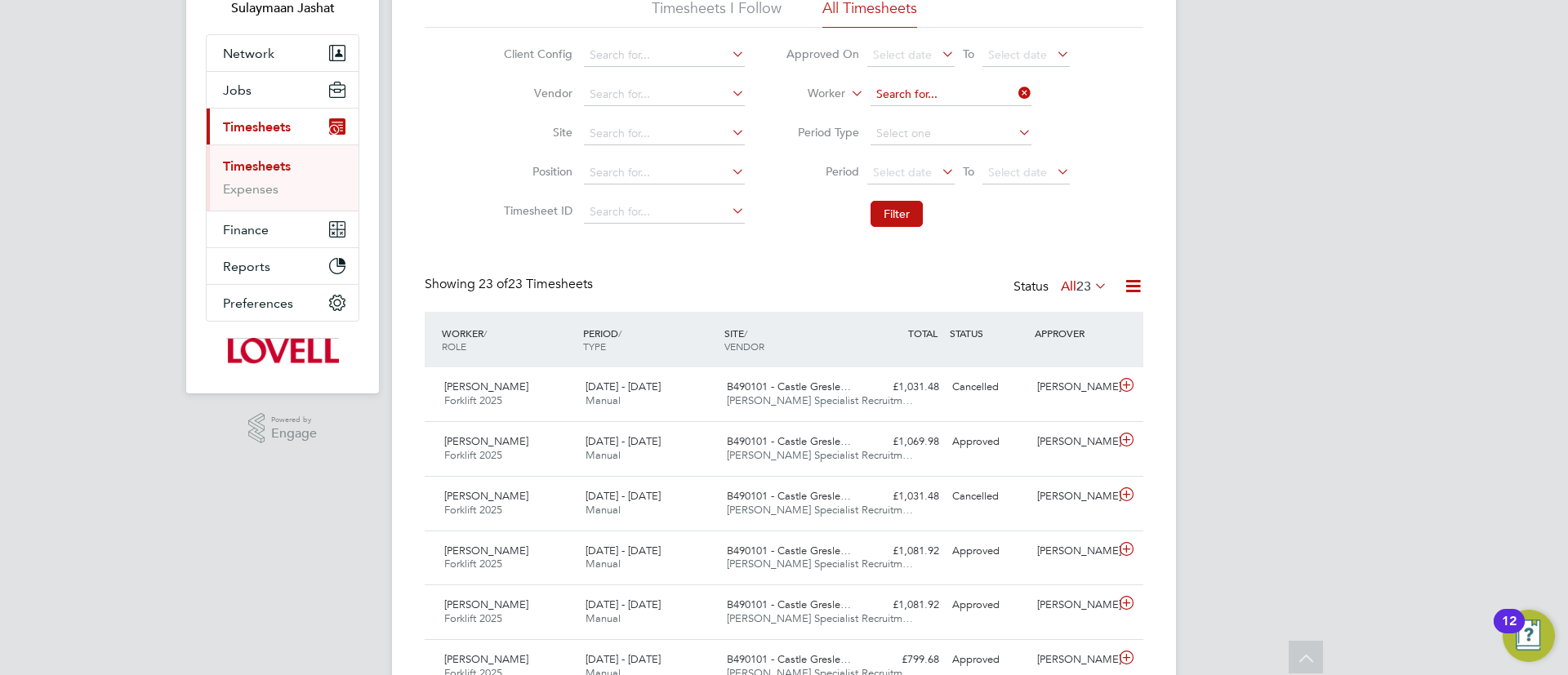
click at [959, 95] on input at bounding box center [951, 94] width 161 height 23
click at [729, 317] on div "WORKER / ROLE WORKER / PERIOD PERIOD / TYPE SITE / VENDOR TOTAL TOTAL / STATUS …" at bounding box center [784, 339] width 719 height 56
click at [839, 75] on li "Worker" at bounding box center [927, 94] width 325 height 39
click at [836, 84] on li "Worker" at bounding box center [927, 94] width 325 height 39
click at [835, 105] on li "Worker" at bounding box center [927, 94] width 325 height 39
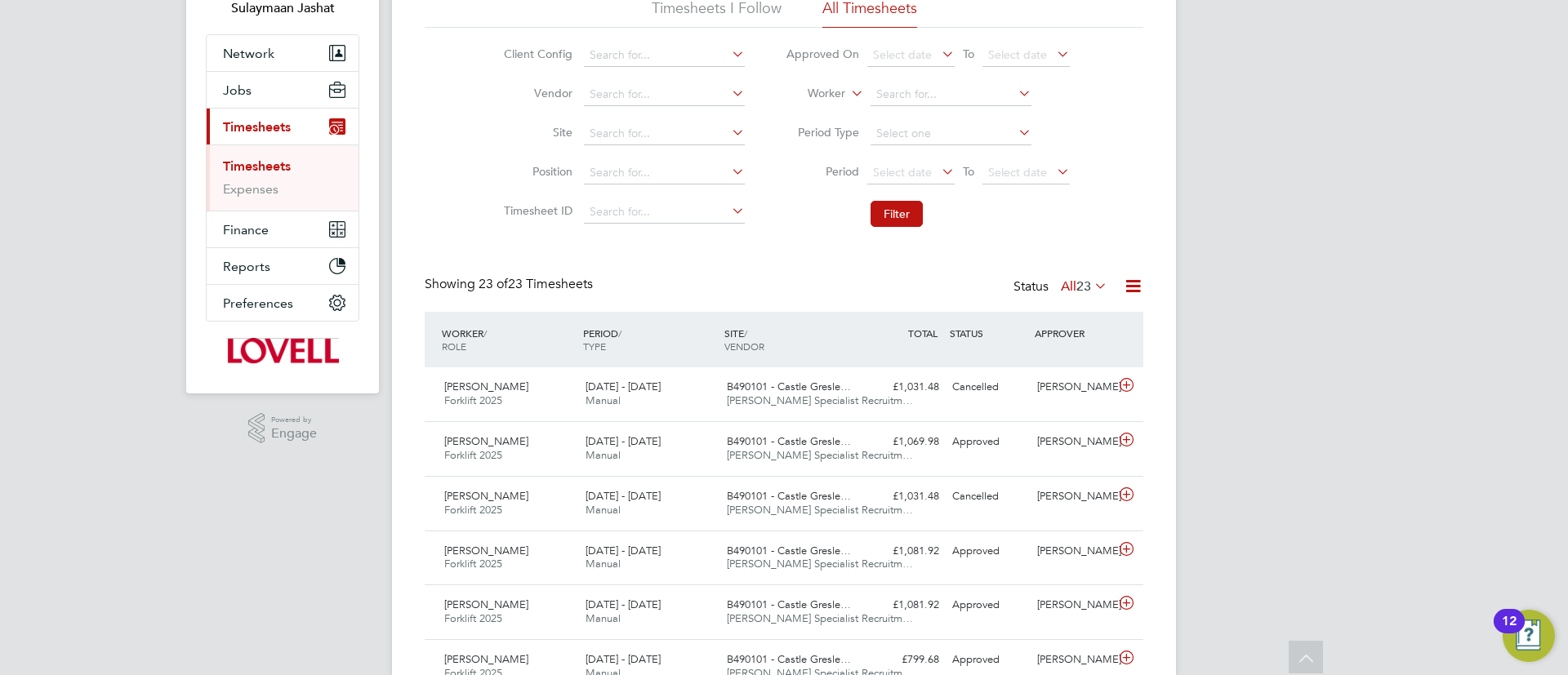
click at [838, 104] on li "Worker" at bounding box center [927, 94] width 325 height 39
click at [839, 98] on label "Worker" at bounding box center [809, 93] width 73 height 16
click at [814, 150] on li "Period Type" at bounding box center [927, 133] width 325 height 39
click at [882, 101] on input at bounding box center [951, 94] width 161 height 23
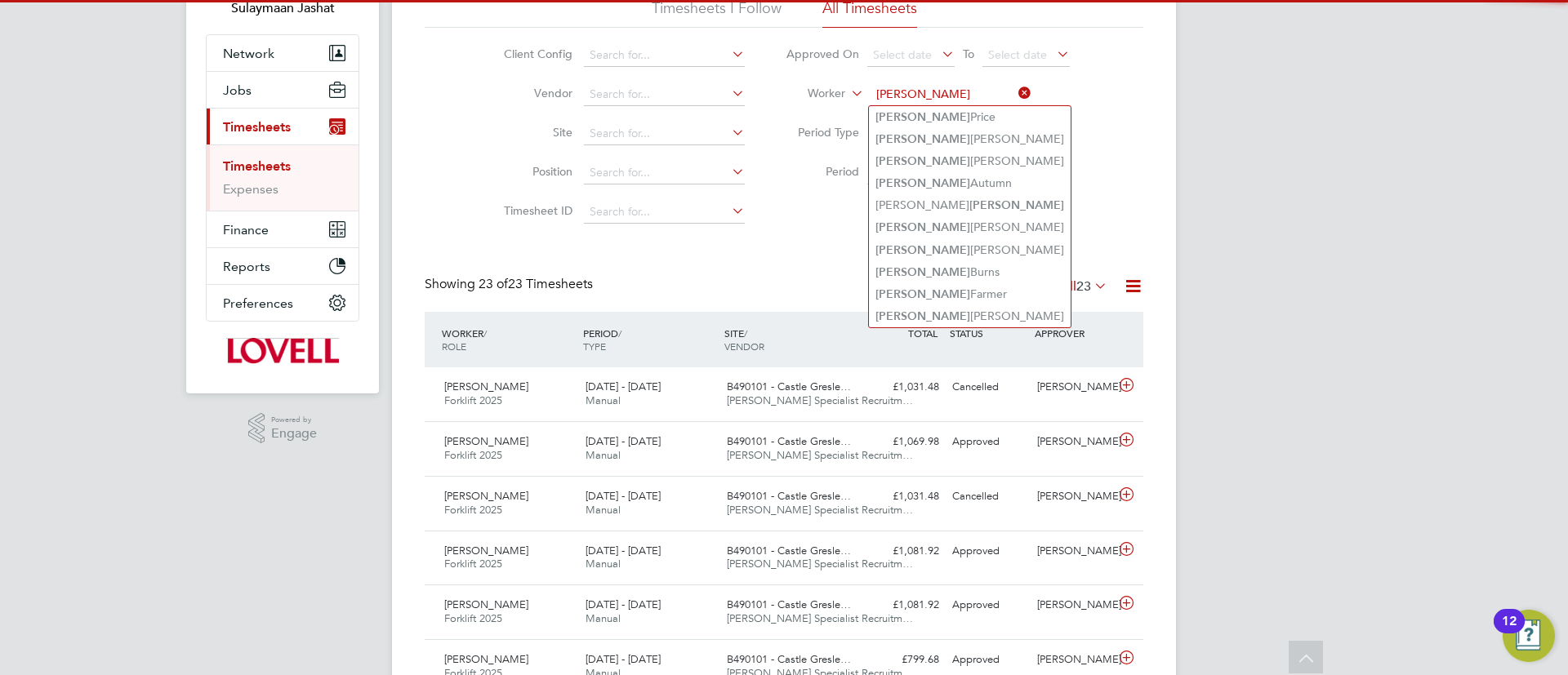
click at [879, 101] on input "nicholas" at bounding box center [951, 94] width 161 height 23
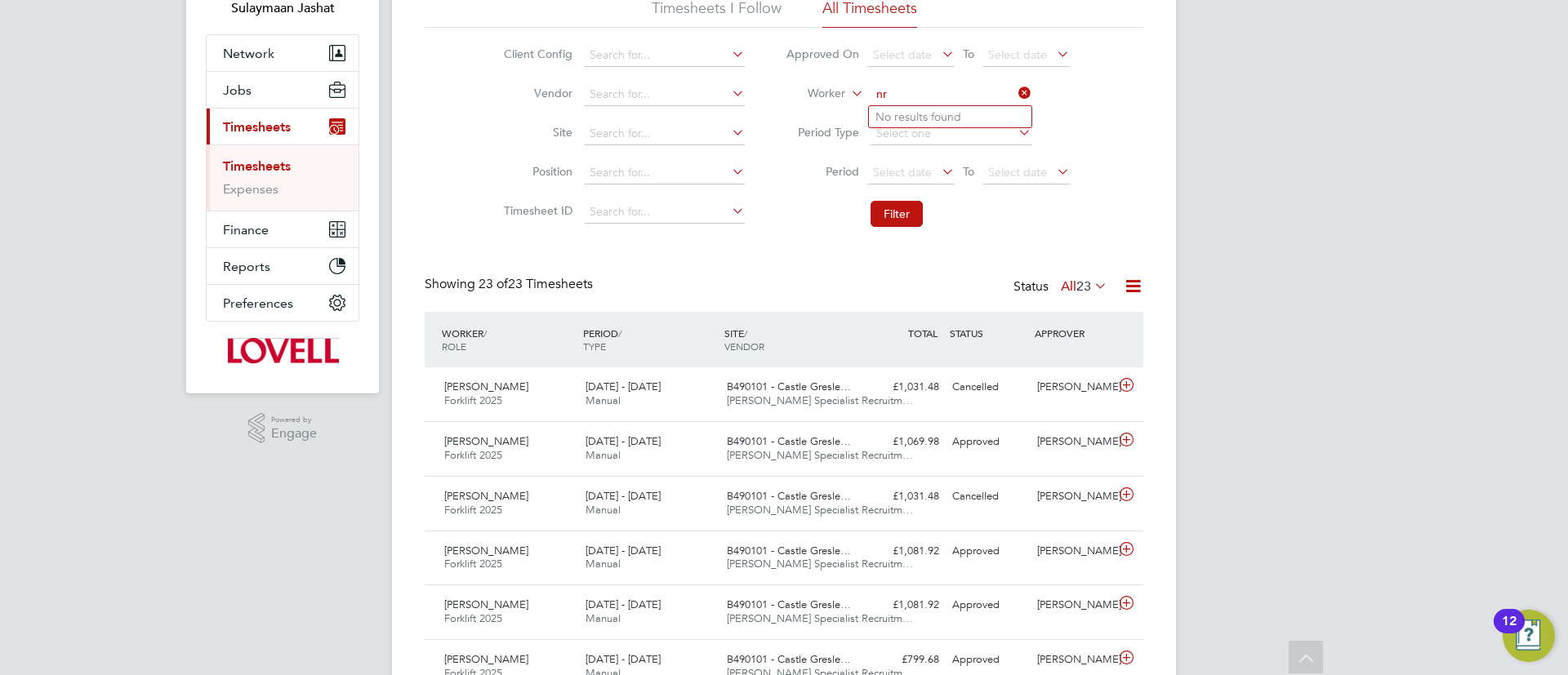
type input "n"
click at [912, 117] on b "Nicholas" at bounding box center [922, 117] width 94 height 14
type input "Nicholas Rowell"
click at [889, 223] on button "Filter" at bounding box center [896, 213] width 53 height 26
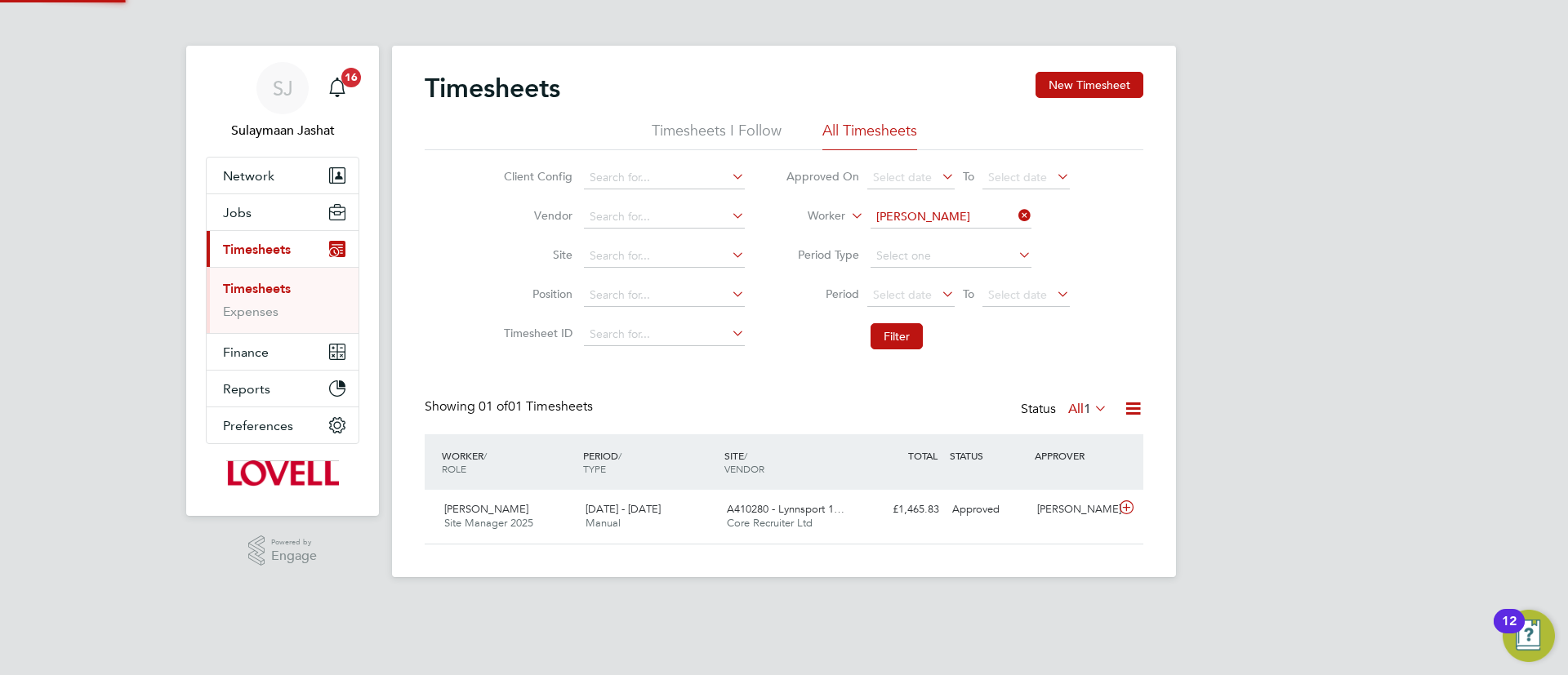
scroll to position [42, 142]
click at [685, 495] on div "Nicholas Rowell Site Manager 2025 20 - 26 Sep 2025 20 - 26 Sep 2025 Manual A410…" at bounding box center [784, 517] width 719 height 54
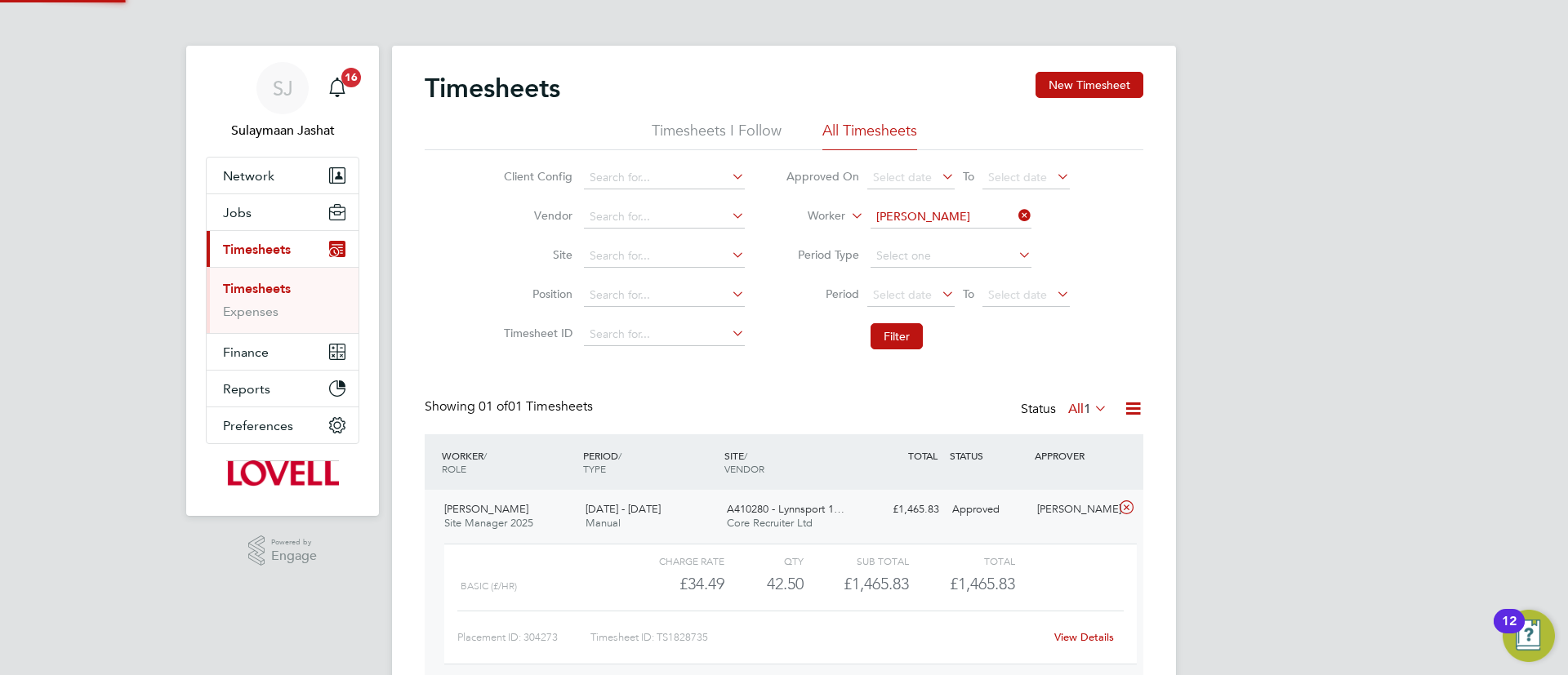
click at [685, 496] on div "20 - 26 Sep 2025 Manual" at bounding box center [649, 516] width 141 height 41
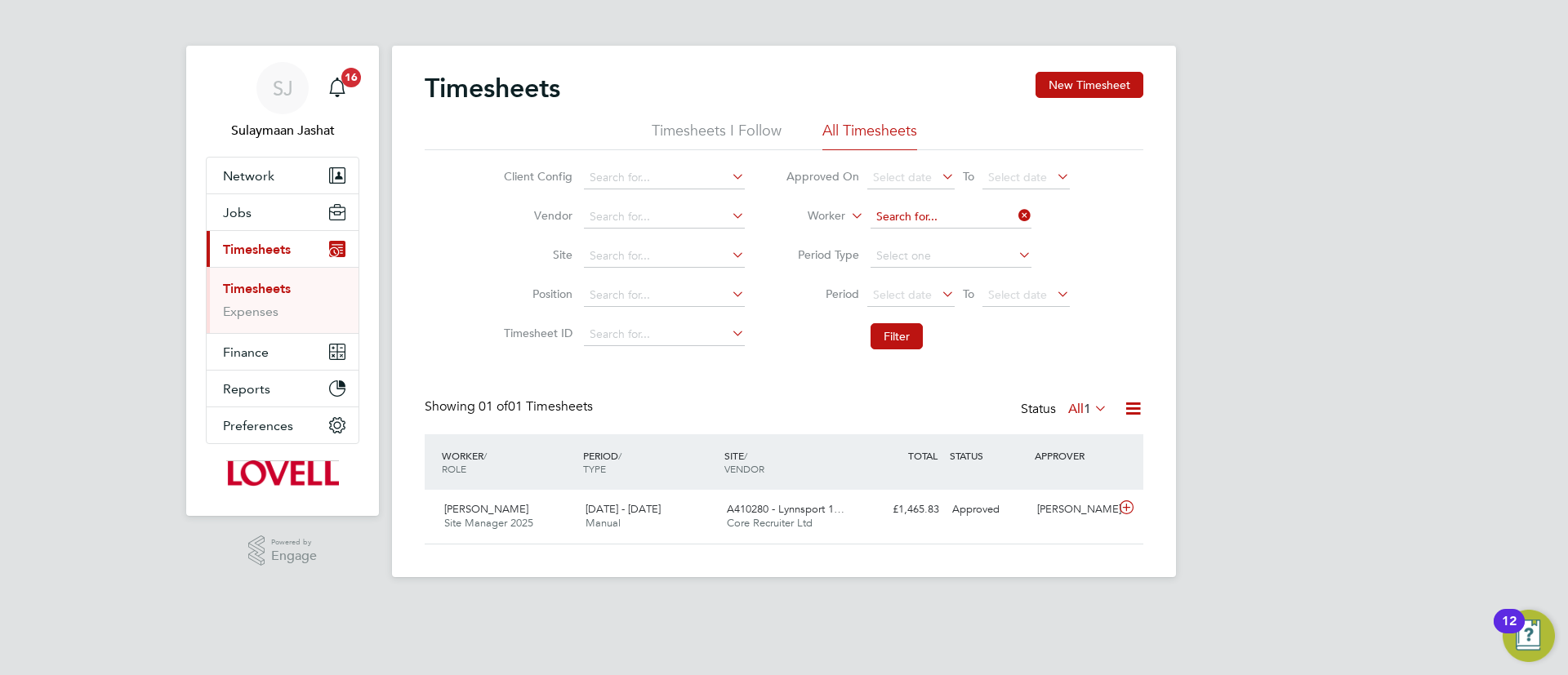
click at [912, 207] on input at bounding box center [951, 216] width 161 height 23
click at [916, 240] on b "Daf" at bounding box center [916, 240] width 20 height 14
type input "Mark Daffern"
click at [896, 330] on button "Filter" at bounding box center [896, 337] width 53 height 26
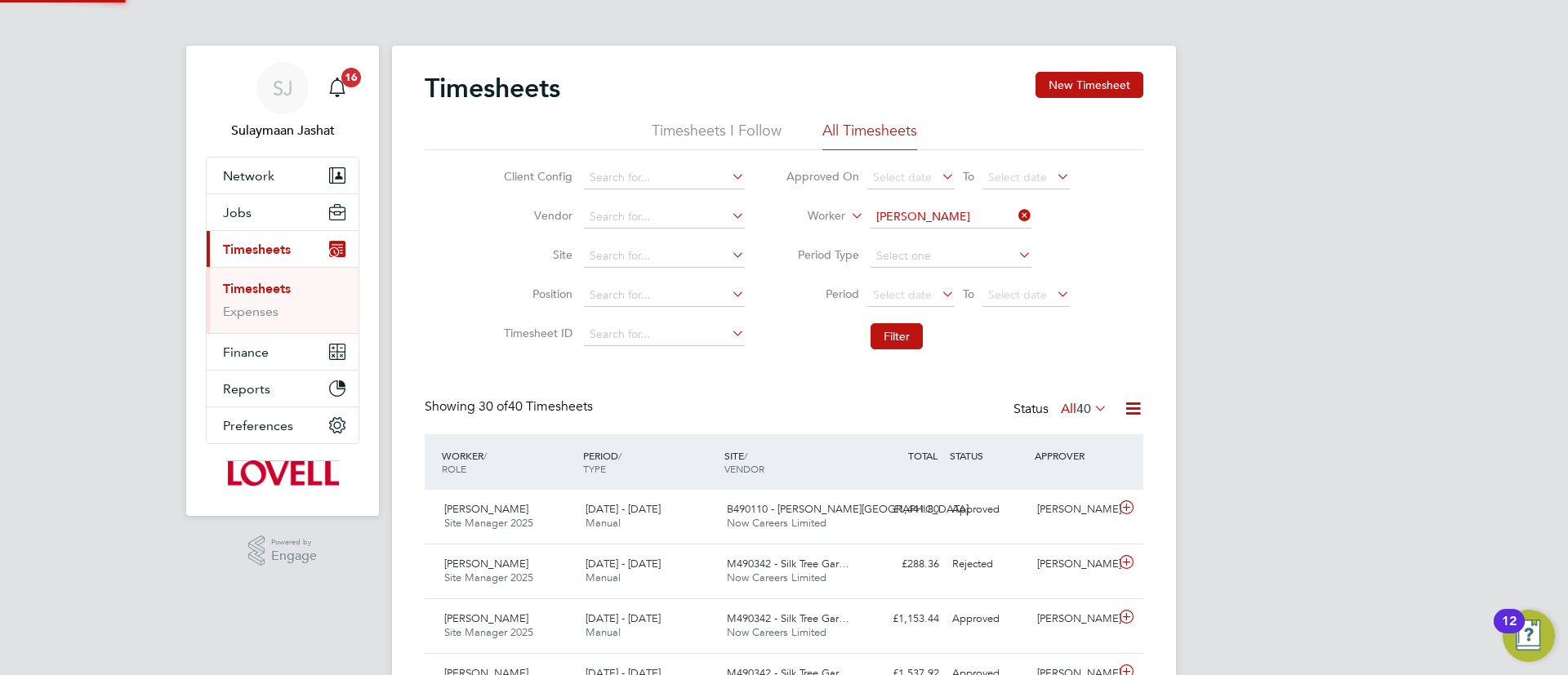
scroll to position [42, 142]
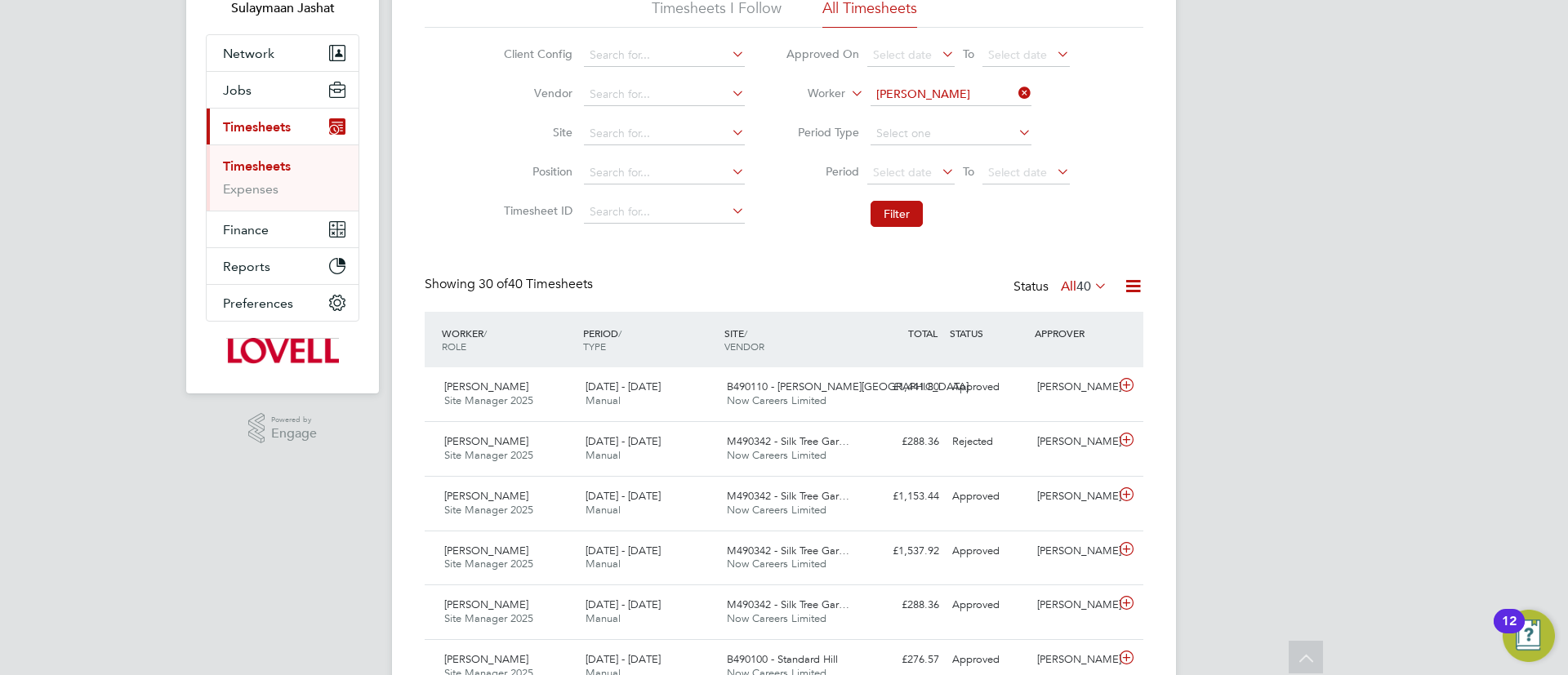
click at [1076, 293] on span "40" at bounding box center [1083, 287] width 15 height 16
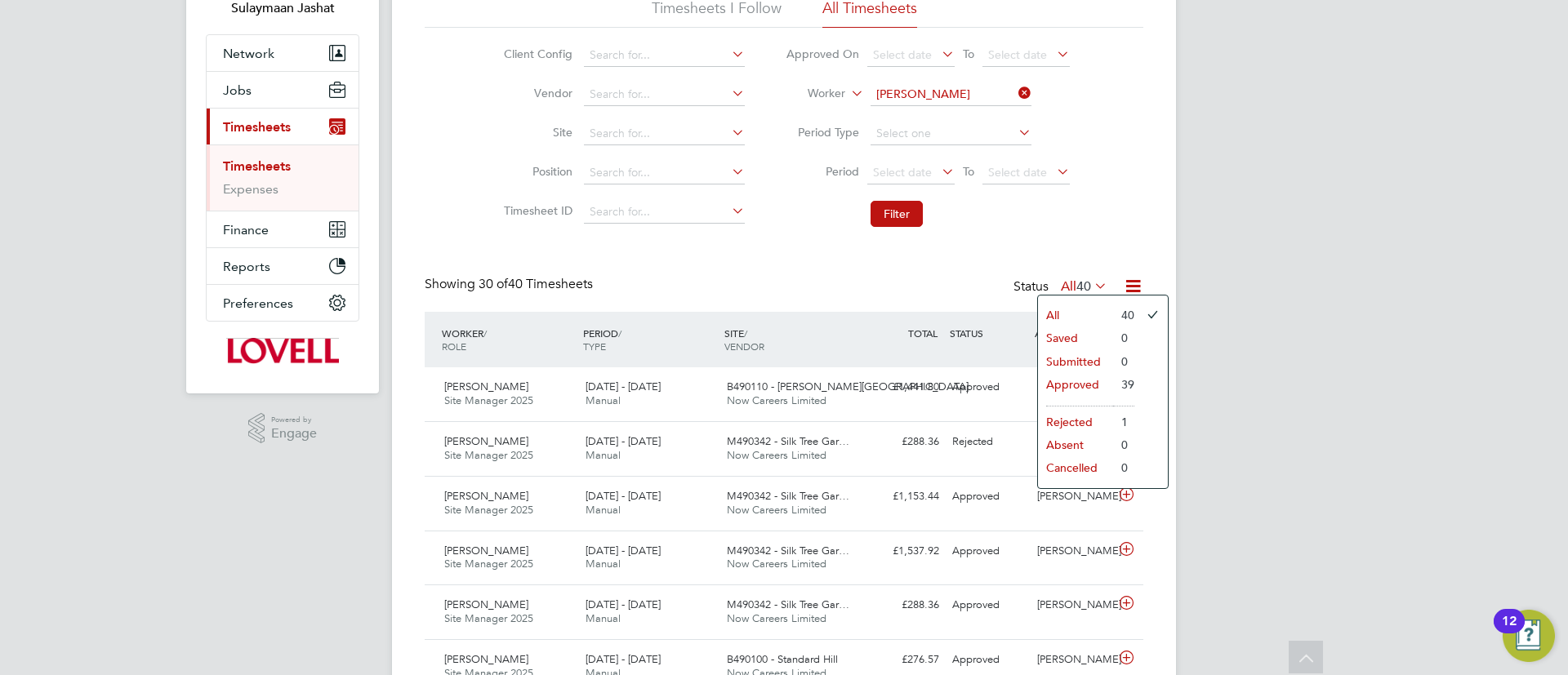
click at [1103, 381] on li "Approved" at bounding box center [1076, 384] width 75 height 23
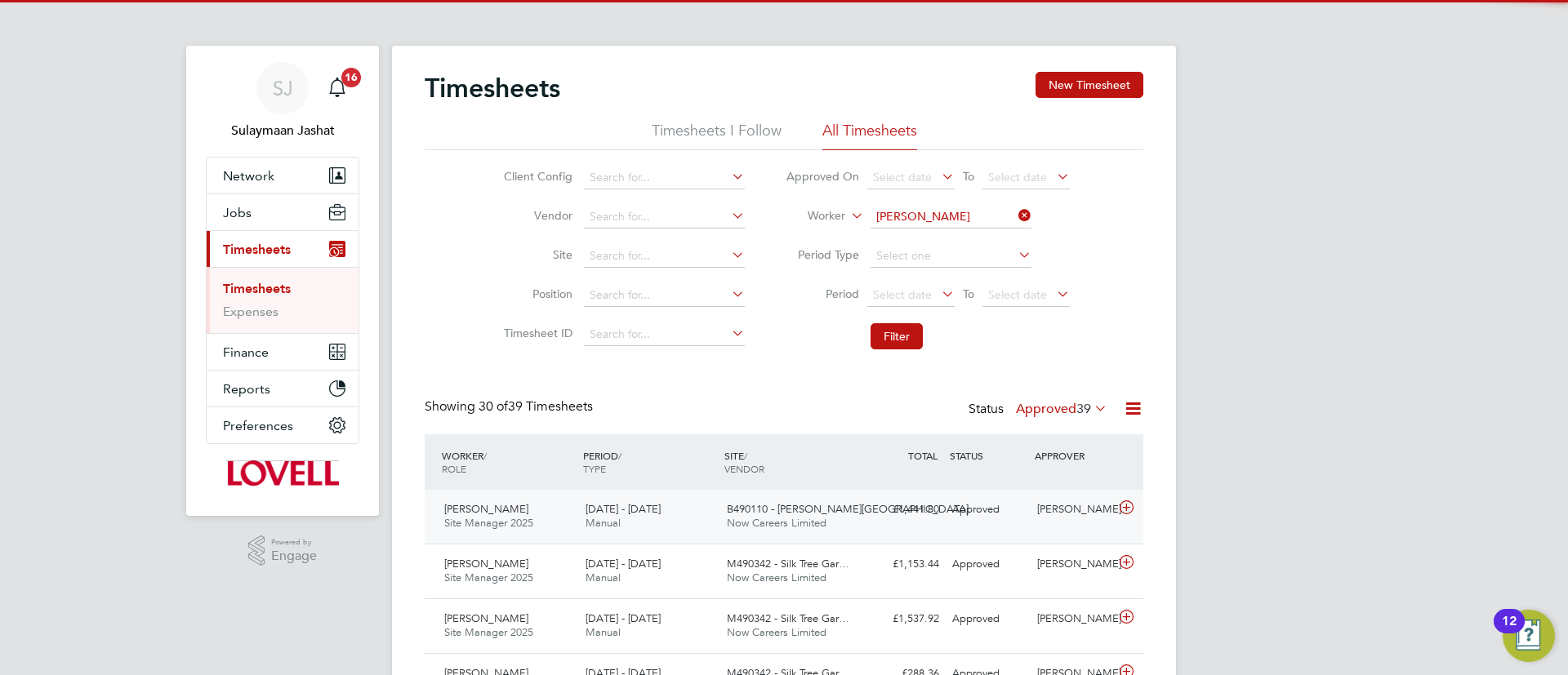
click at [896, 514] on div "£1,441.80 Approved" at bounding box center [903, 509] width 85 height 27
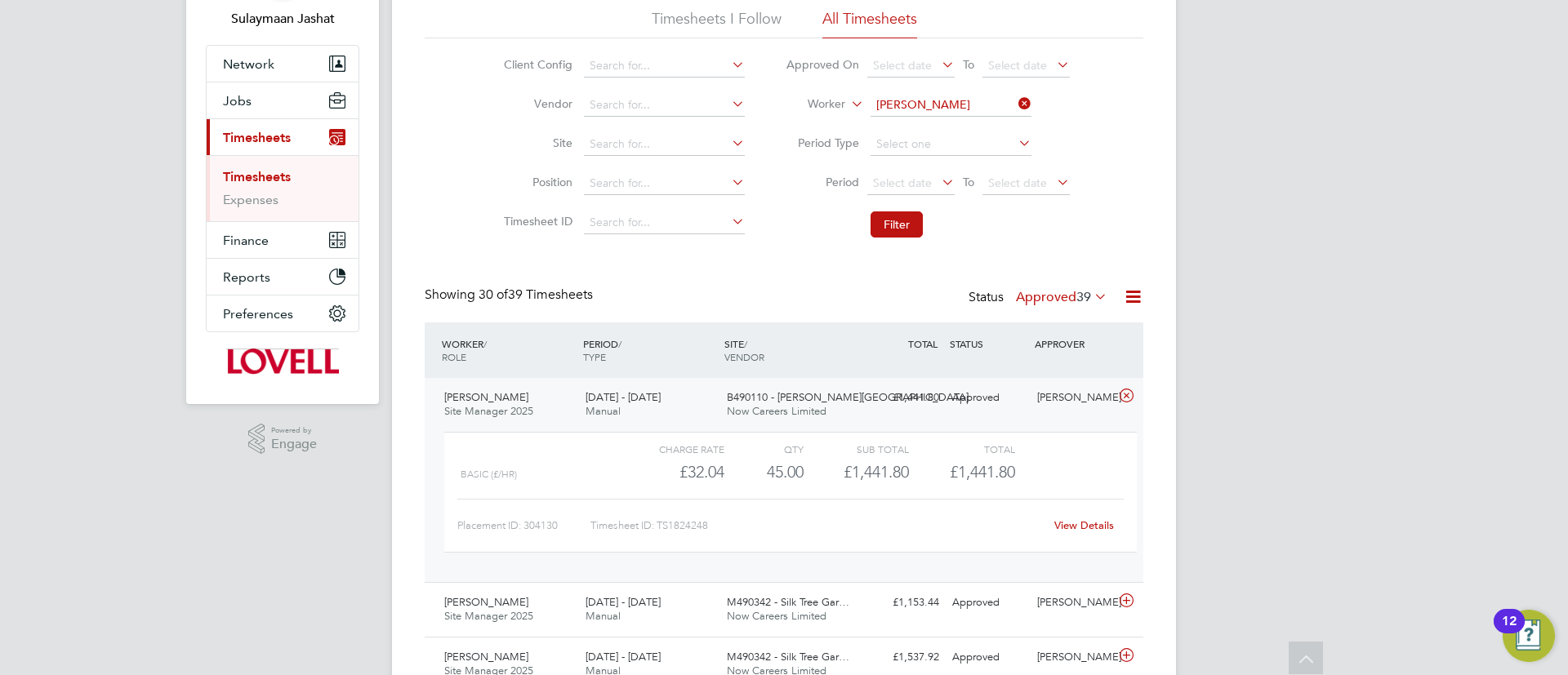
scroll to position [0, 0]
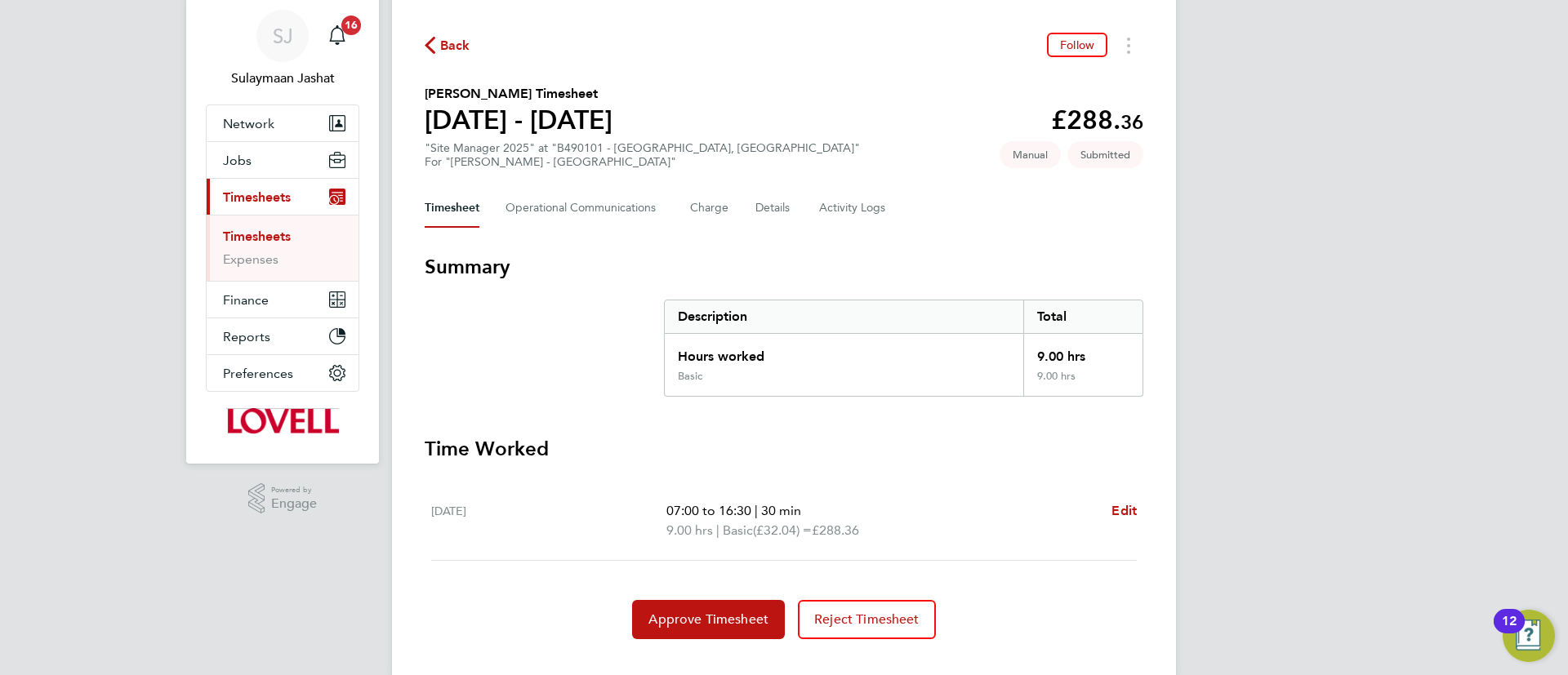
scroll to position [81, 0]
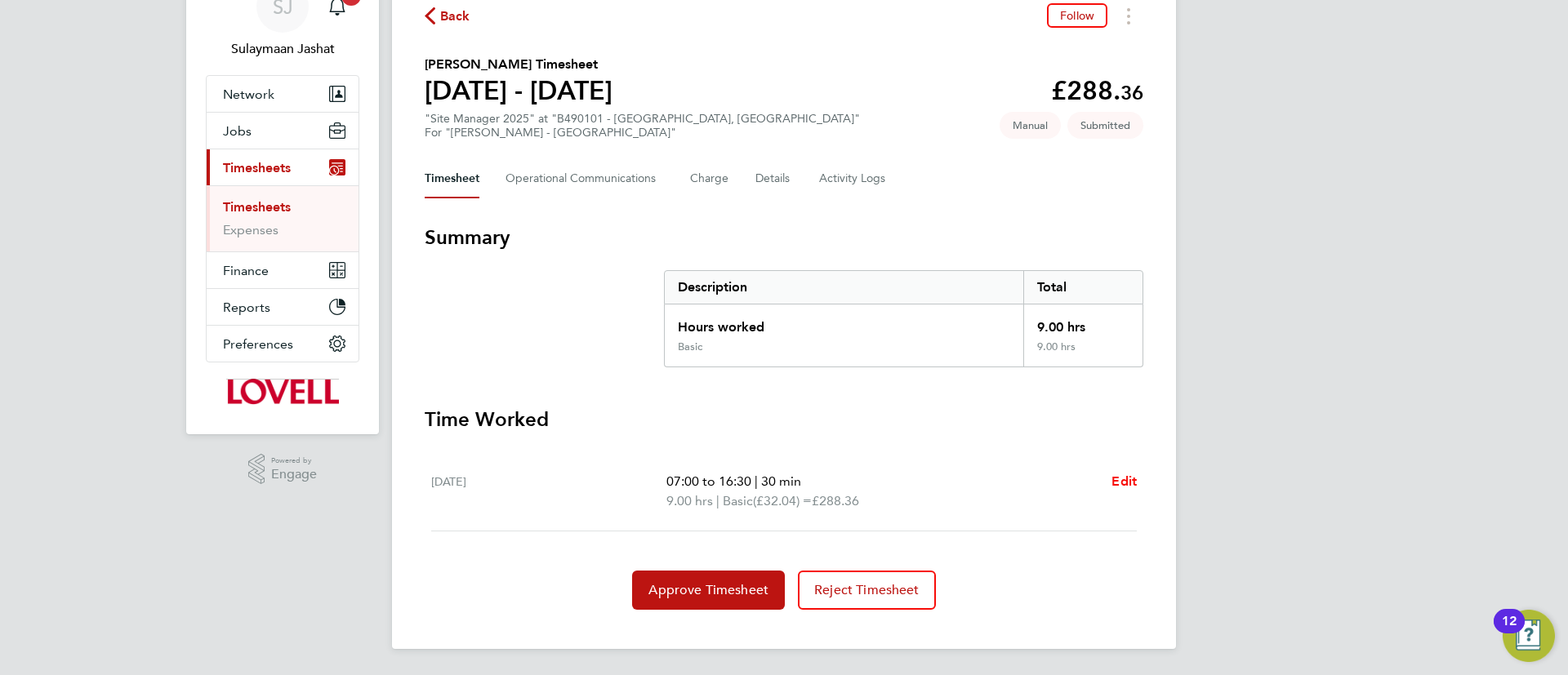
click at [1125, 480] on span "Edit" at bounding box center [1124, 481] width 26 height 16
select select "30"
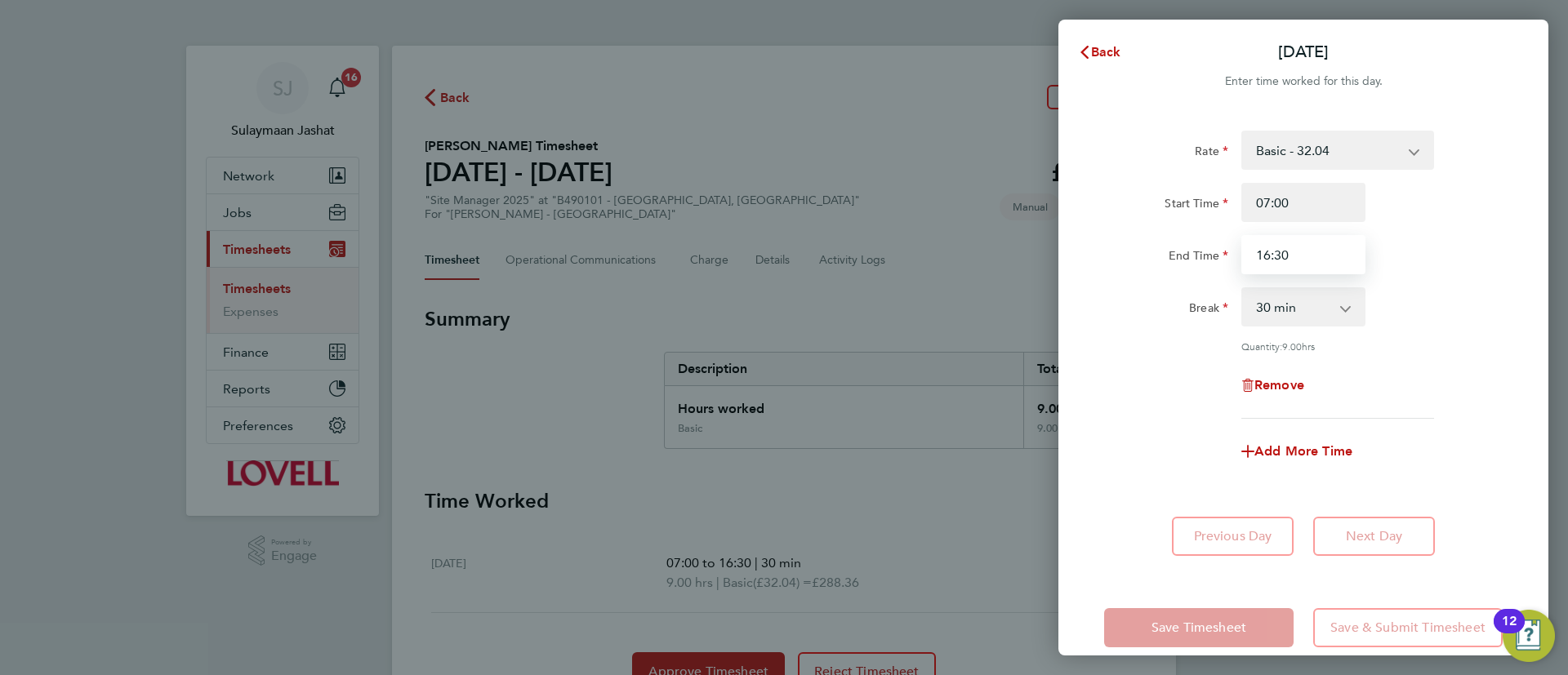
click at [1314, 259] on input "16:30" at bounding box center [1303, 254] width 124 height 39
click at [1316, 260] on input "16:30" at bounding box center [1303, 254] width 124 height 39
type input "14:00"
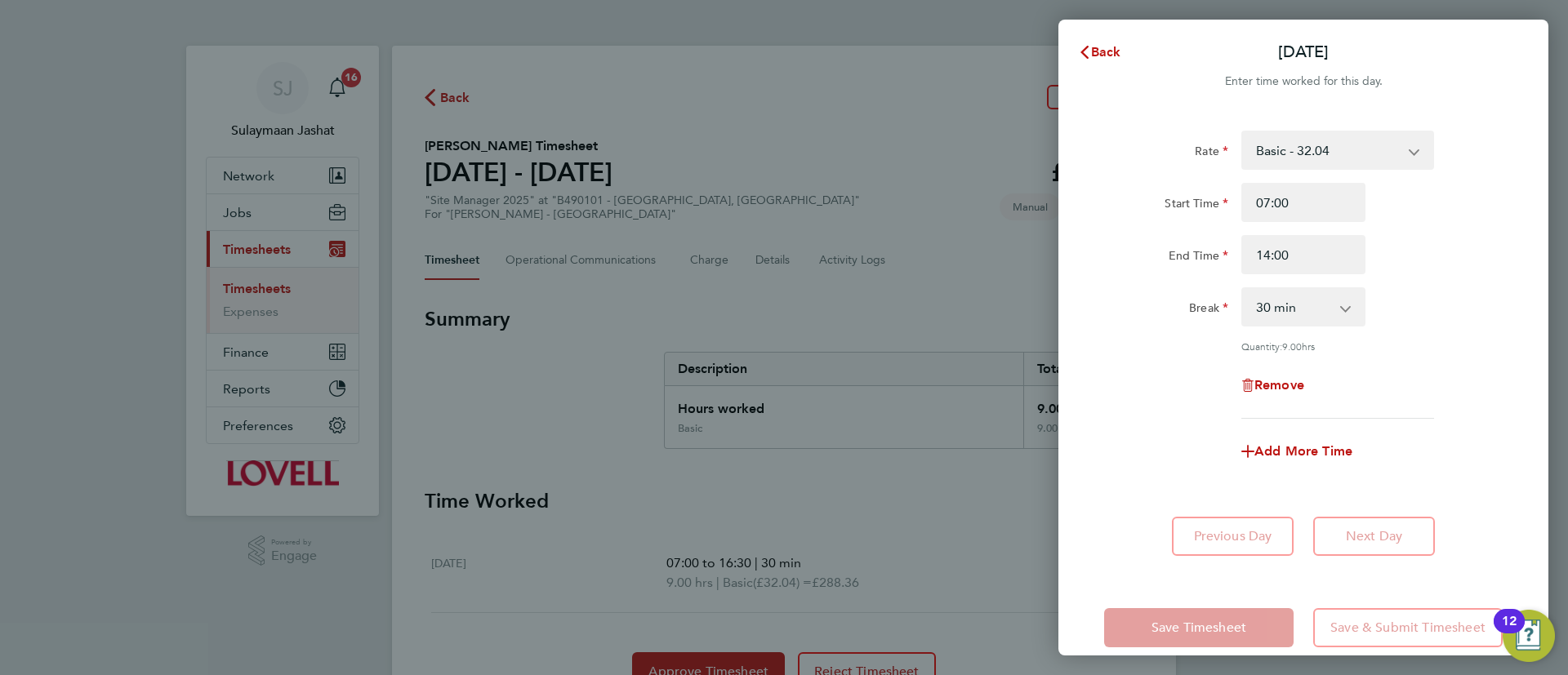
click at [1398, 250] on div "End Time 14:00" at bounding box center [1303, 254] width 412 height 39
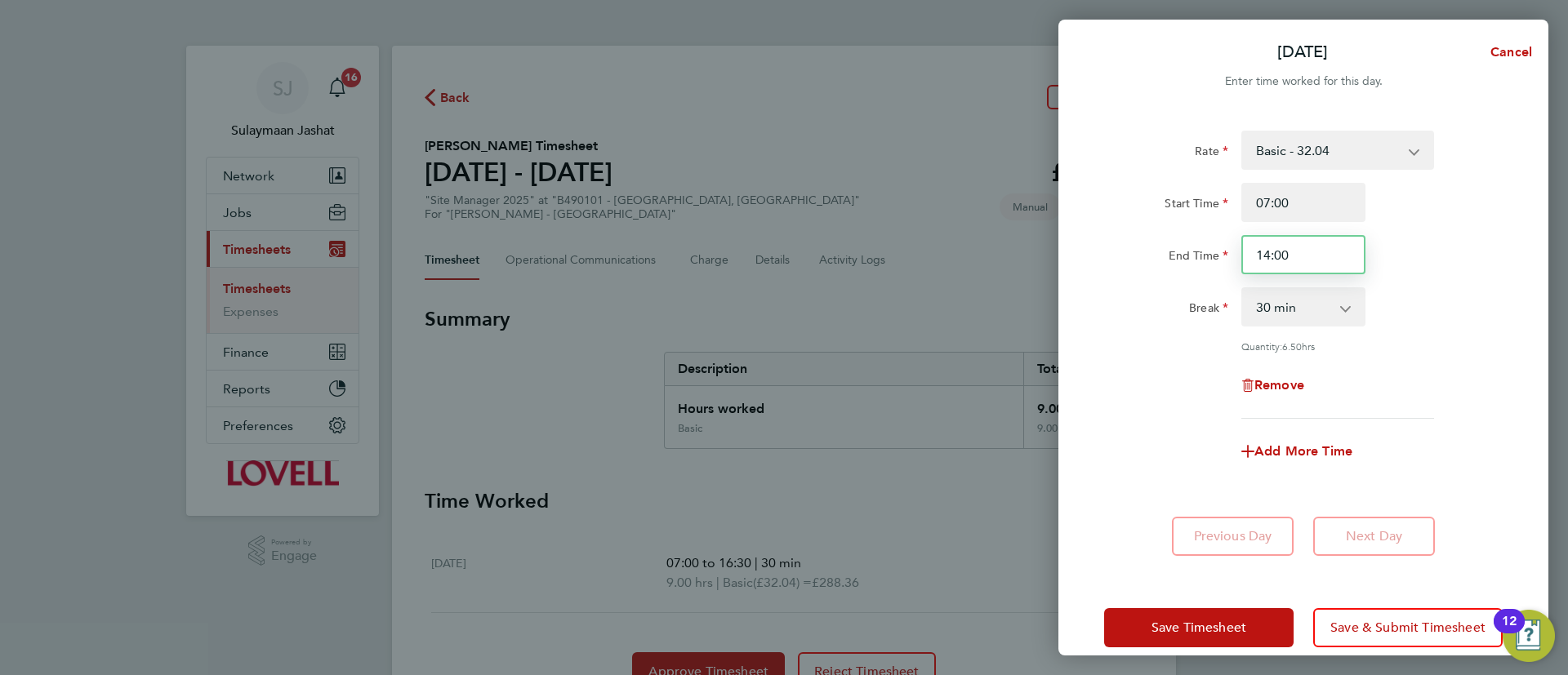
click at [1344, 257] on input "14:00" at bounding box center [1303, 254] width 124 height 39
click at [1321, 211] on input "07:00" at bounding box center [1303, 202] width 124 height 39
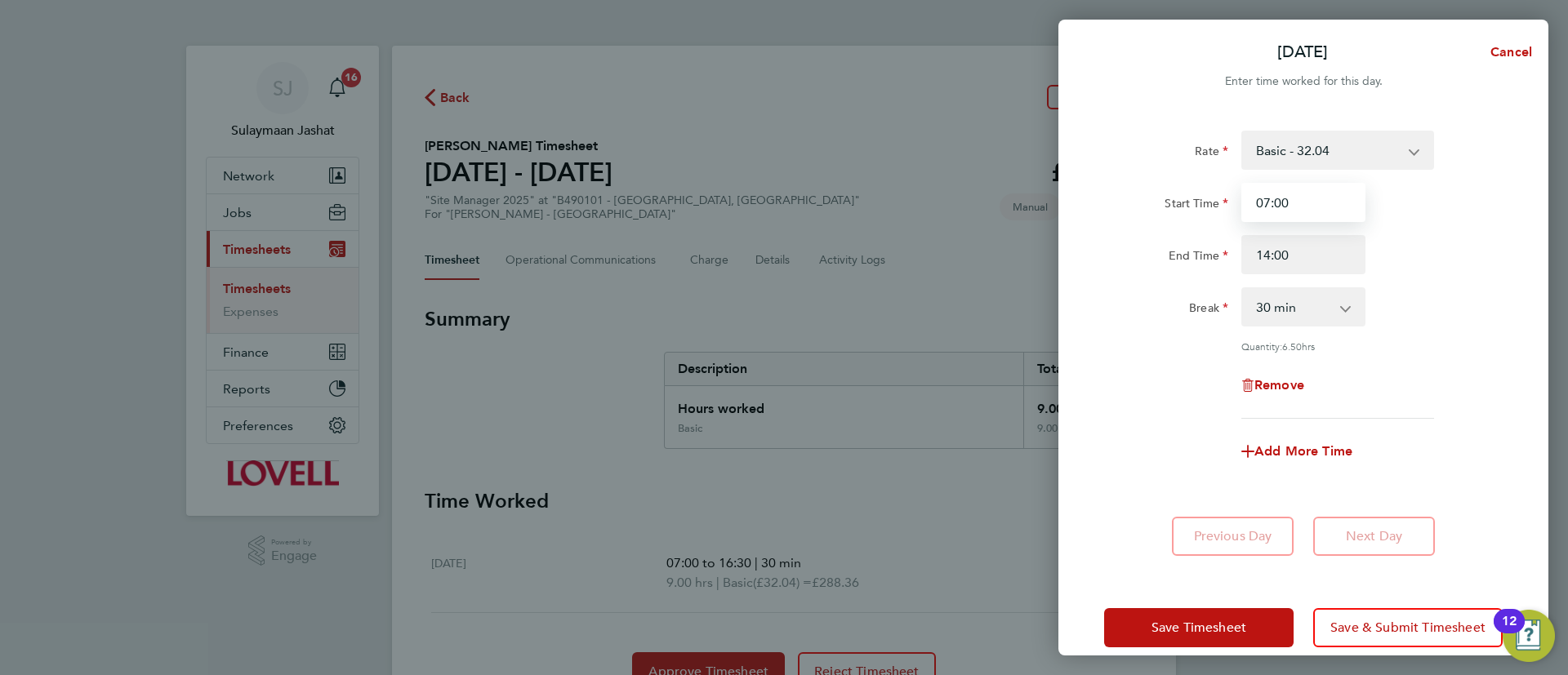
click at [1321, 211] on input "07:00" at bounding box center [1303, 202] width 124 height 39
type input "08:00"
click at [1383, 272] on div "End Time 14:00" at bounding box center [1303, 254] width 412 height 39
click at [1338, 263] on input "14:00" at bounding box center [1303, 254] width 124 height 39
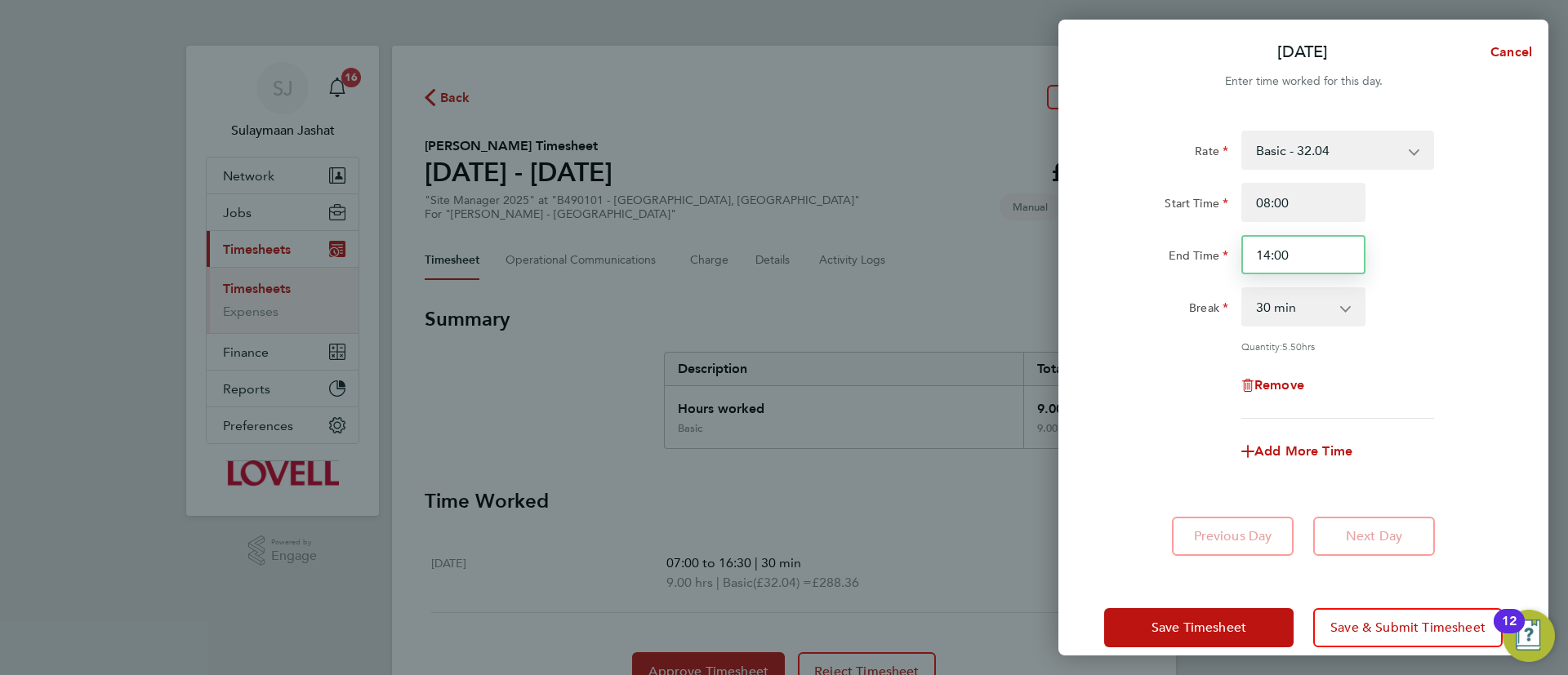
click at [1338, 263] on input "14:00" at bounding box center [1303, 254] width 124 height 39
click at [1136, 316] on div "Break" at bounding box center [1165, 304] width 124 height 33
click at [1318, 257] on input "16:00" at bounding box center [1303, 254] width 124 height 39
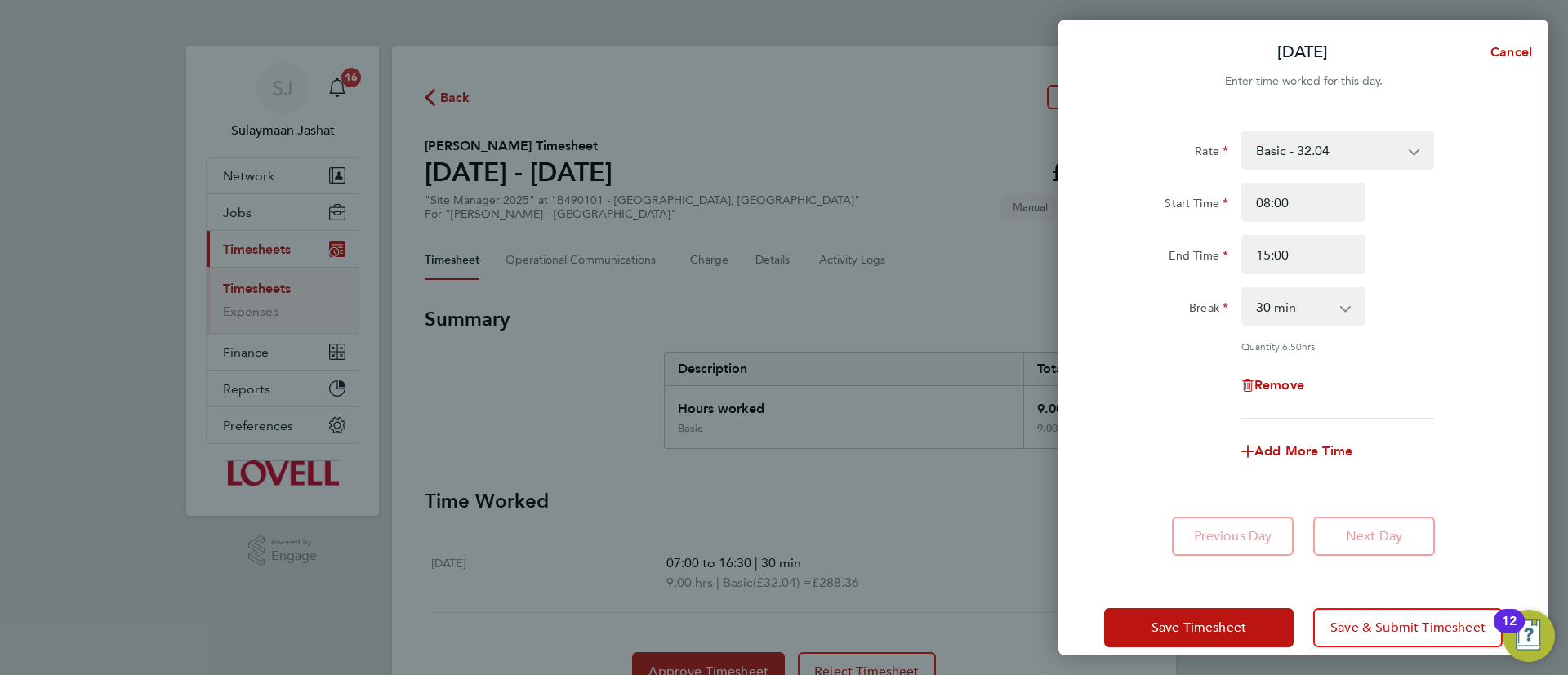
click at [1171, 306] on div "Break" at bounding box center [1165, 304] width 124 height 33
click at [1306, 202] on input "08:00" at bounding box center [1303, 202] width 124 height 39
click at [1306, 251] on input "15:00" at bounding box center [1303, 254] width 124 height 39
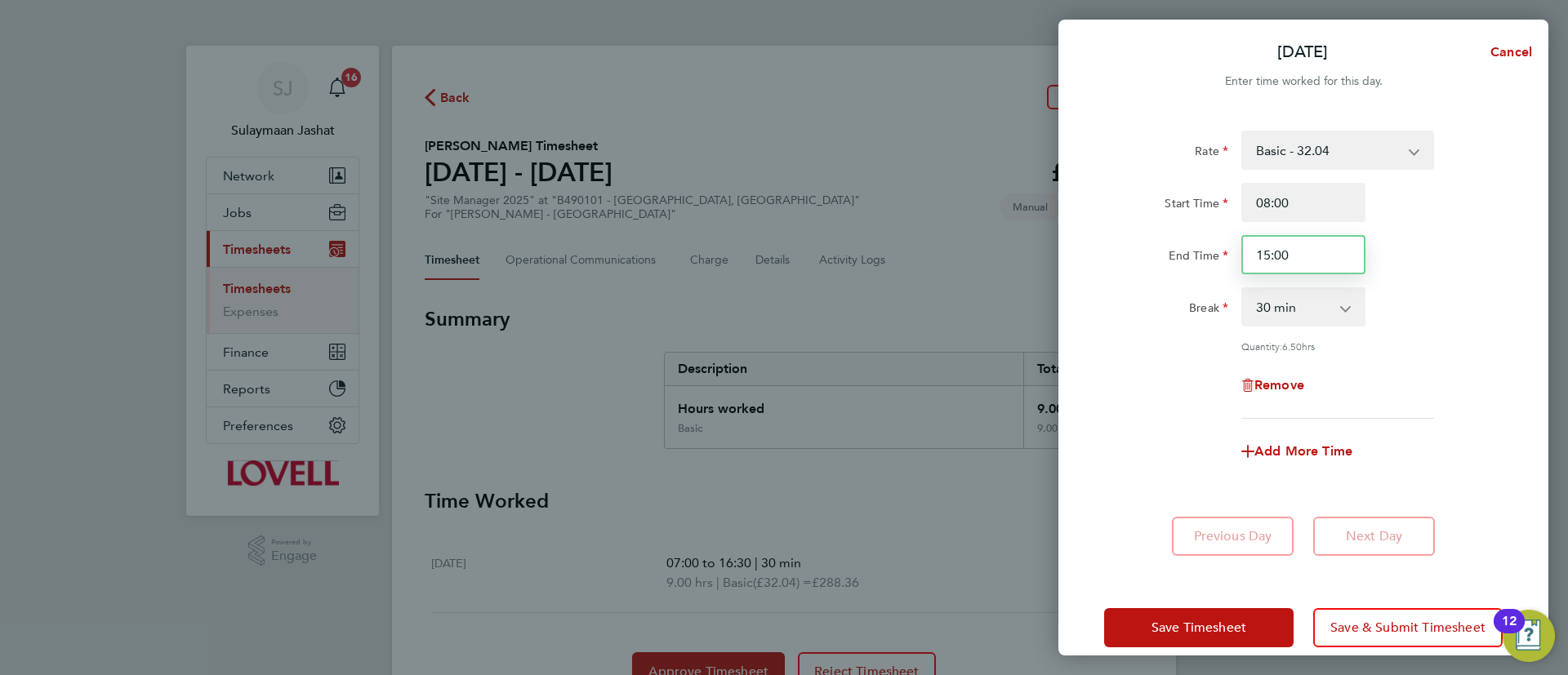
click at [1306, 255] on input "15:00" at bounding box center [1303, 254] width 124 height 39
drag, startPoint x: 1306, startPoint y: 255, endPoint x: 1280, endPoint y: 276, distance: 33.4
click at [1280, 276] on div "Rate Basic - 32.04 Start Time 08:00 End Time 15:00 Break 0 min 15 min 30 min 45…" at bounding box center [1303, 275] width 399 height 288
type input "15:30"
click at [1137, 205] on div "Start Time" at bounding box center [1165, 199] width 124 height 33
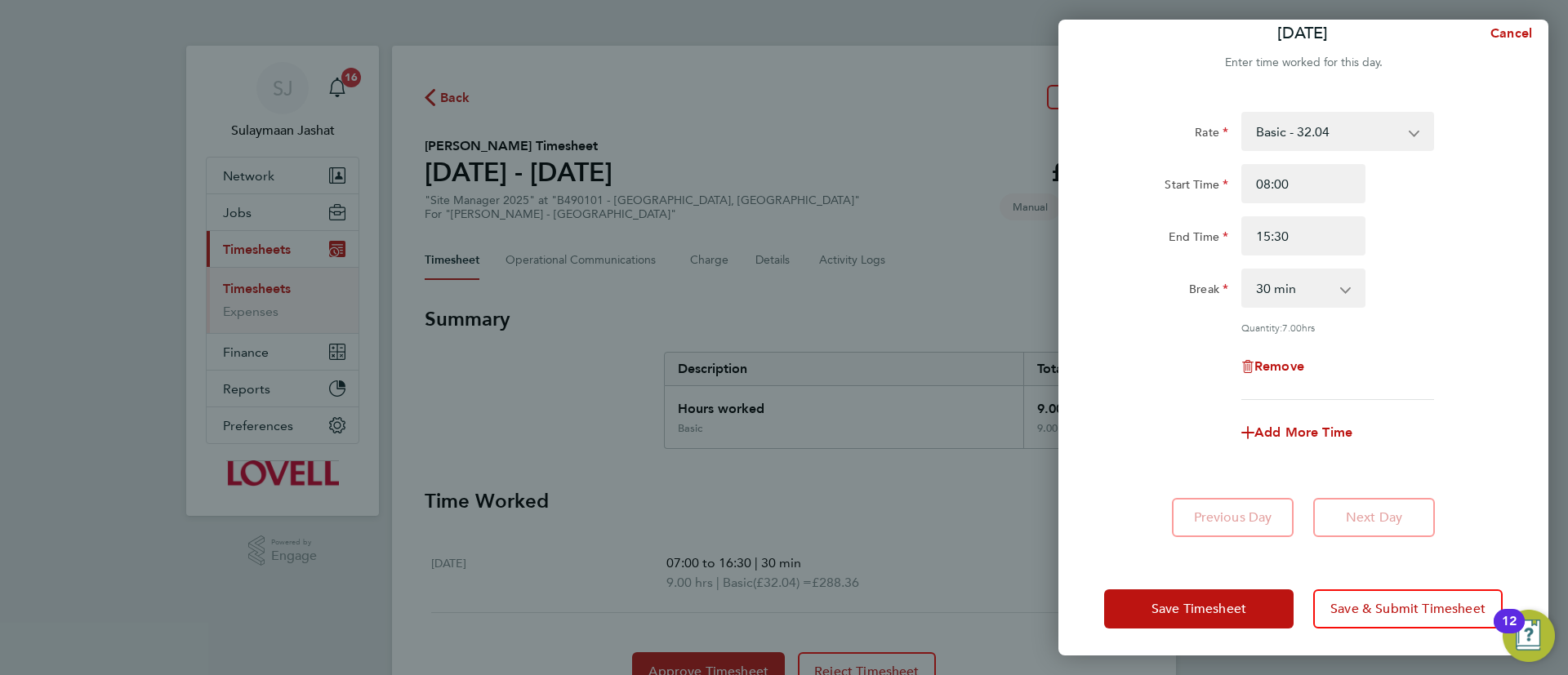
scroll to position [23, 0]
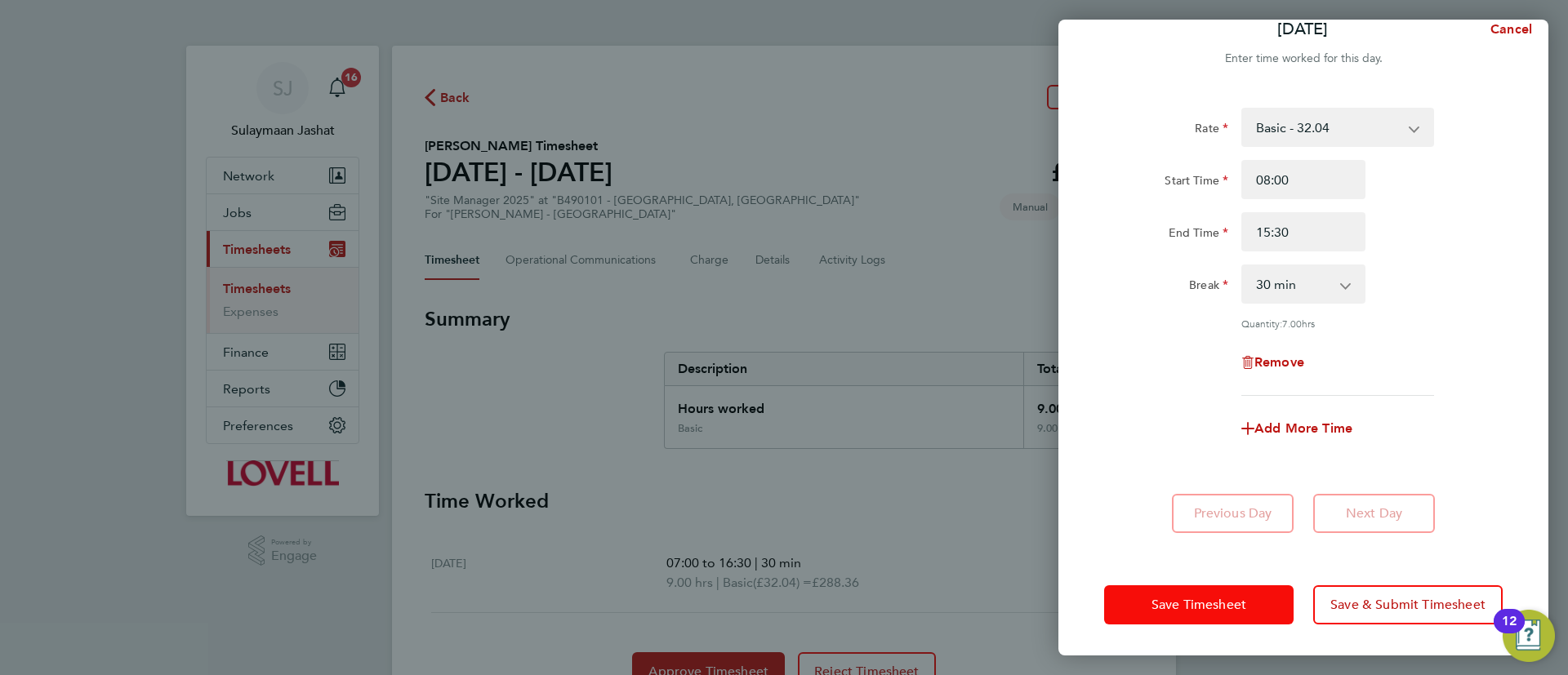
click at [1204, 606] on span "Save Timesheet" at bounding box center [1198, 605] width 94 height 16
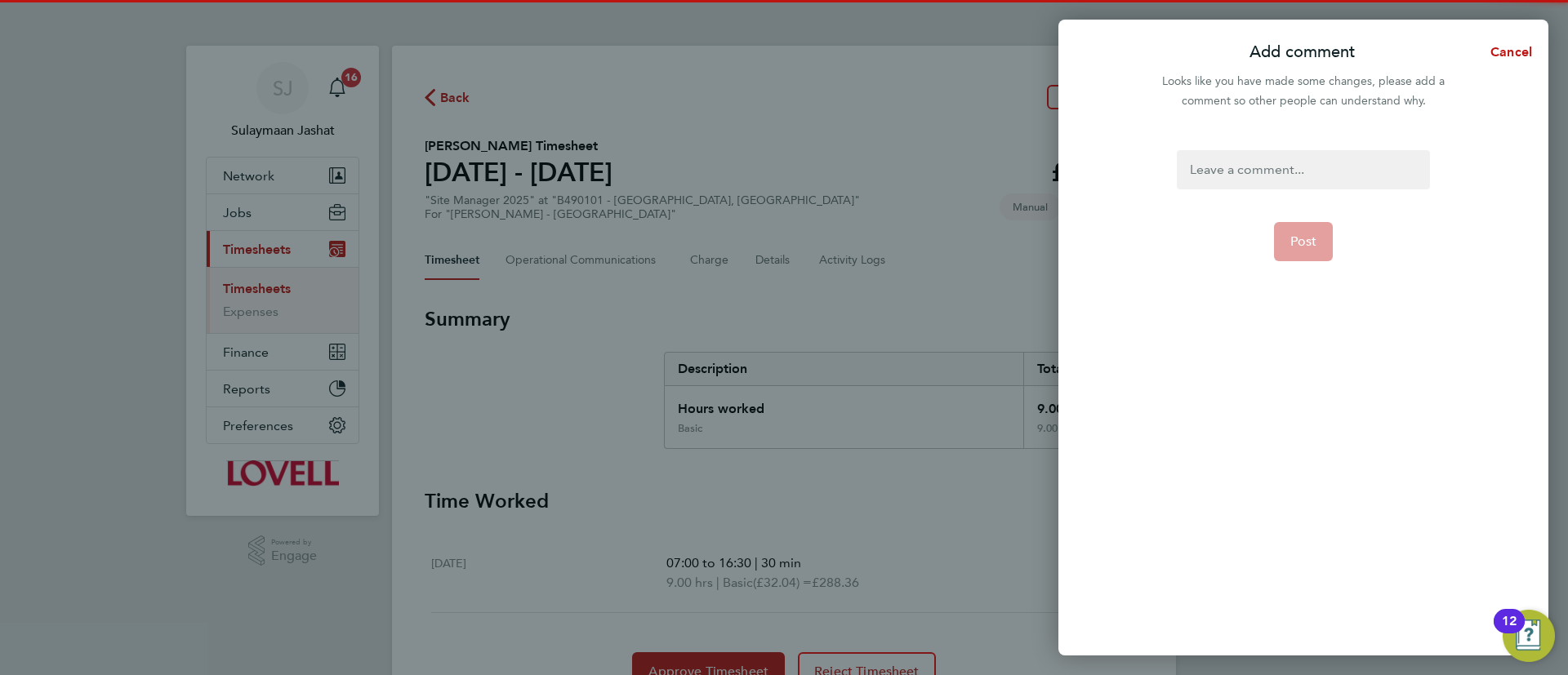
click at [1238, 179] on div at bounding box center [1303, 169] width 252 height 39
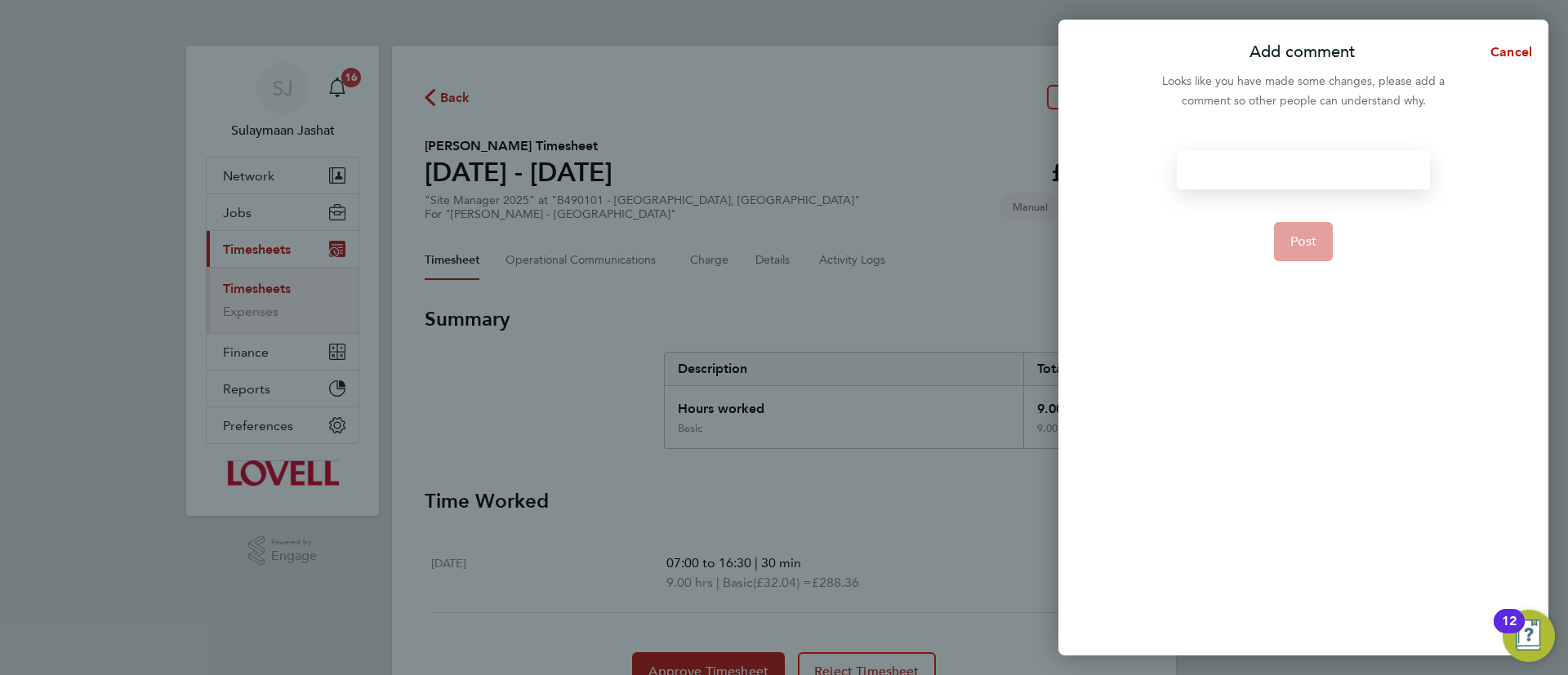
click at [1241, 179] on div at bounding box center [1303, 169] width 252 height 39
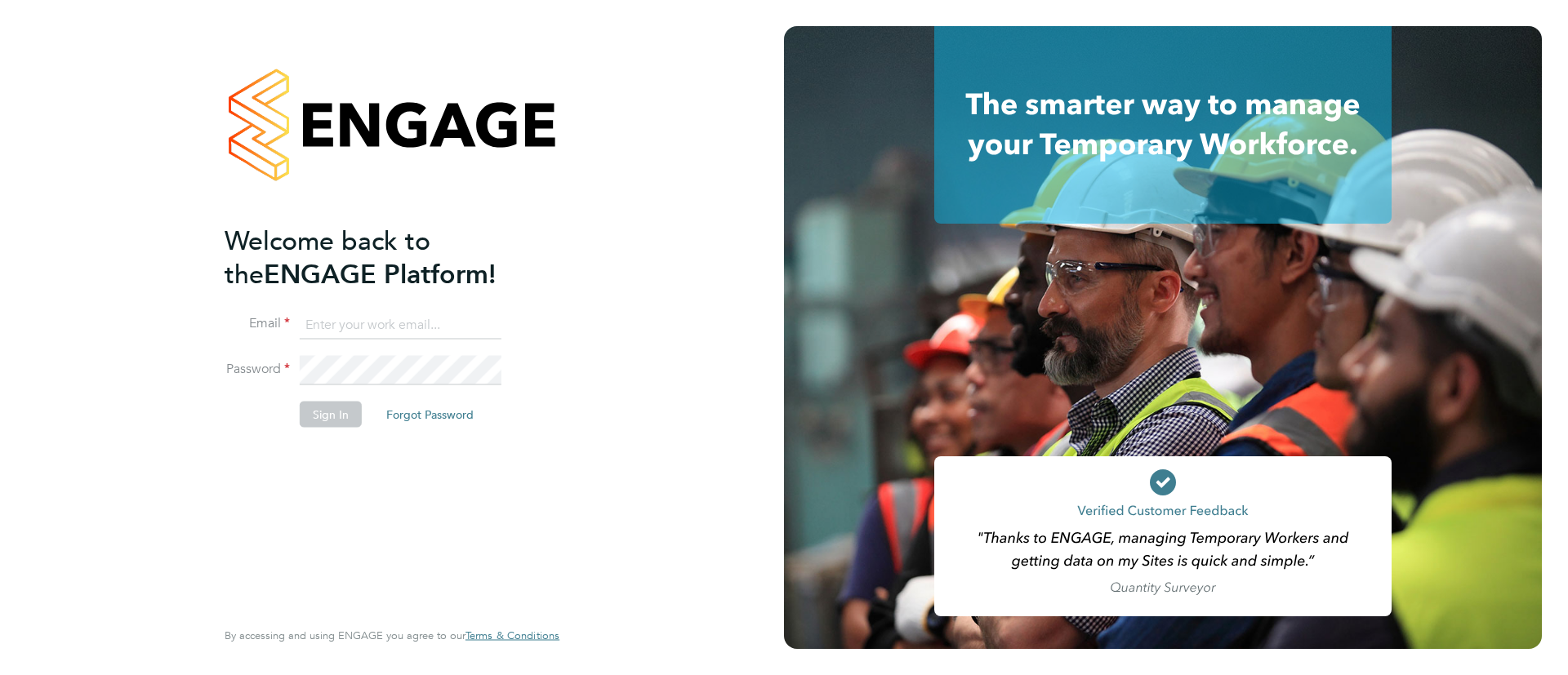
click at [440, 318] on input at bounding box center [400, 326] width 201 height 30
type input "Sulaymaan.jashat@Hays.com"
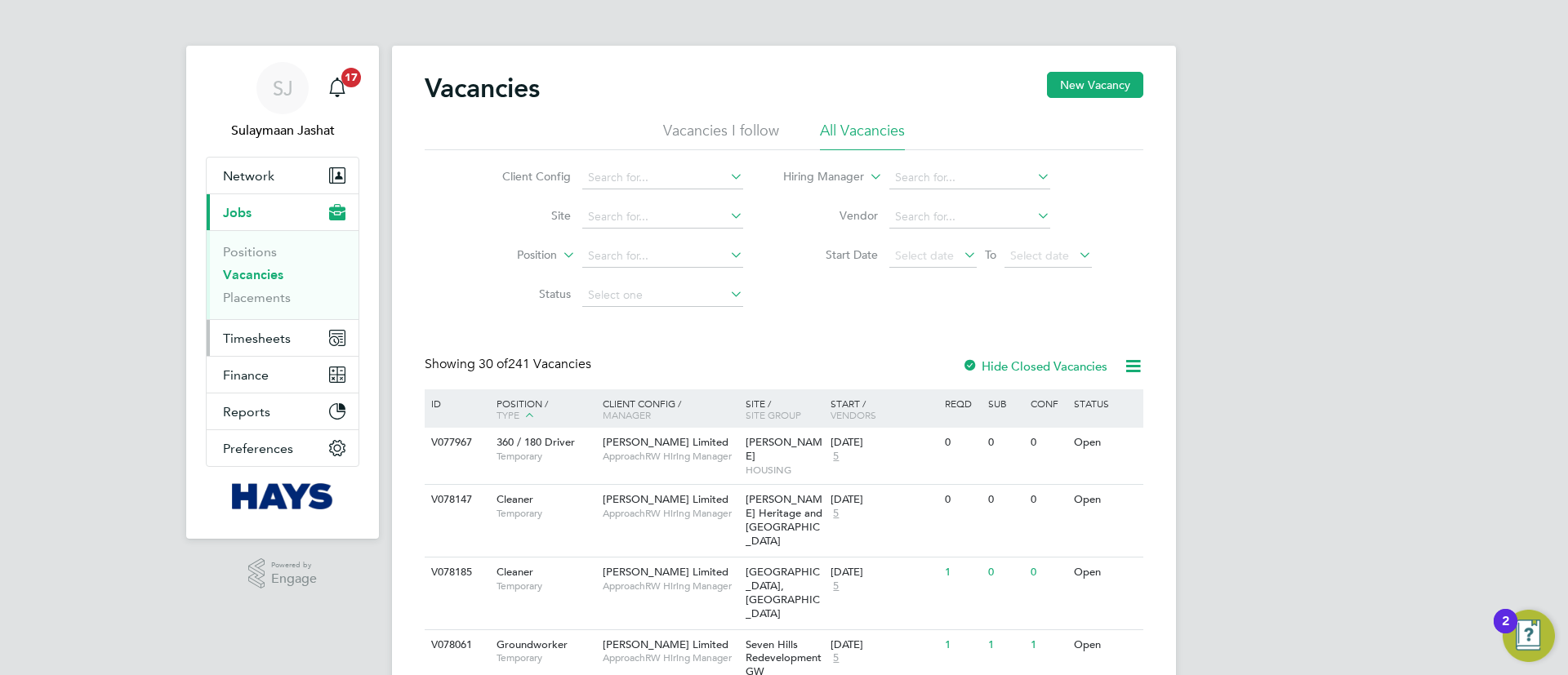
click at [274, 331] on span "Timesheets" at bounding box center [257, 338] width 67 height 16
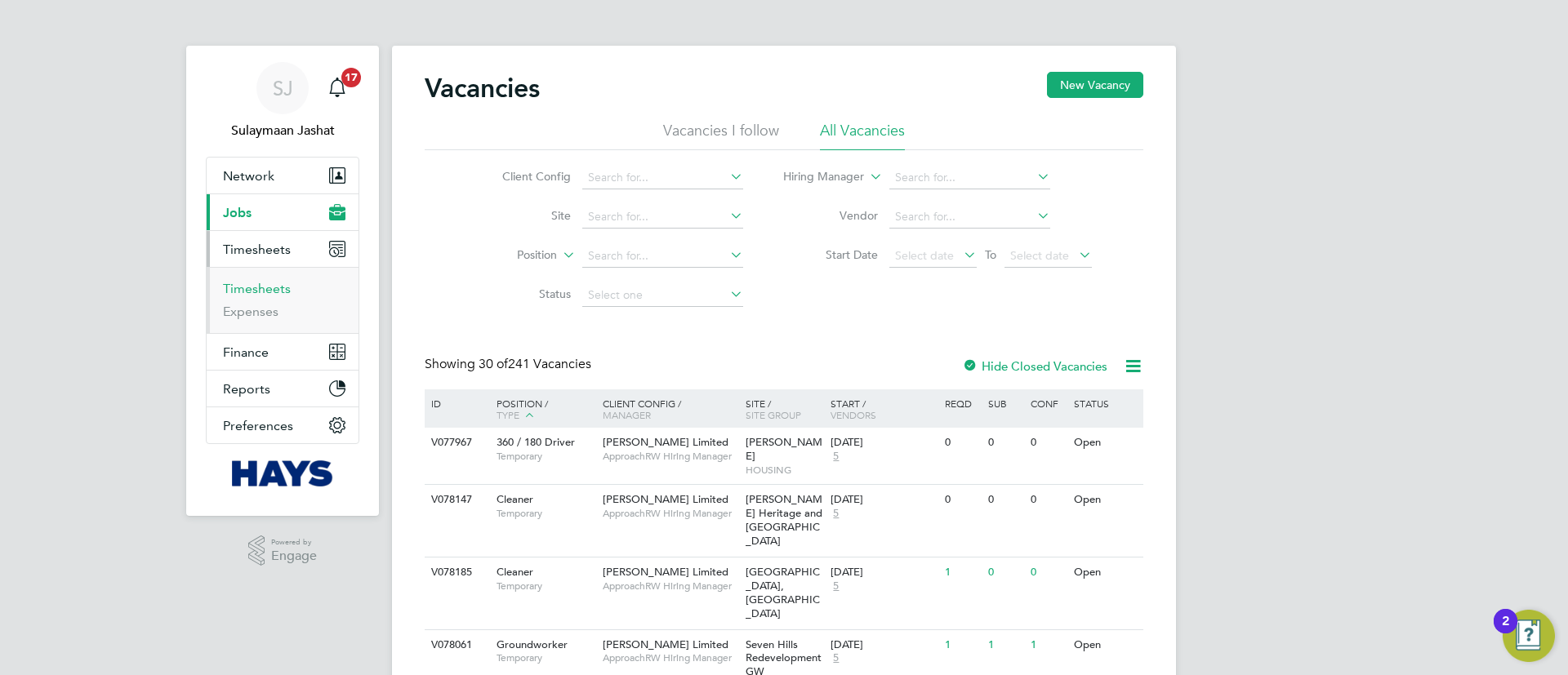
click at [270, 281] on link "Timesheets" at bounding box center [257, 289] width 67 height 16
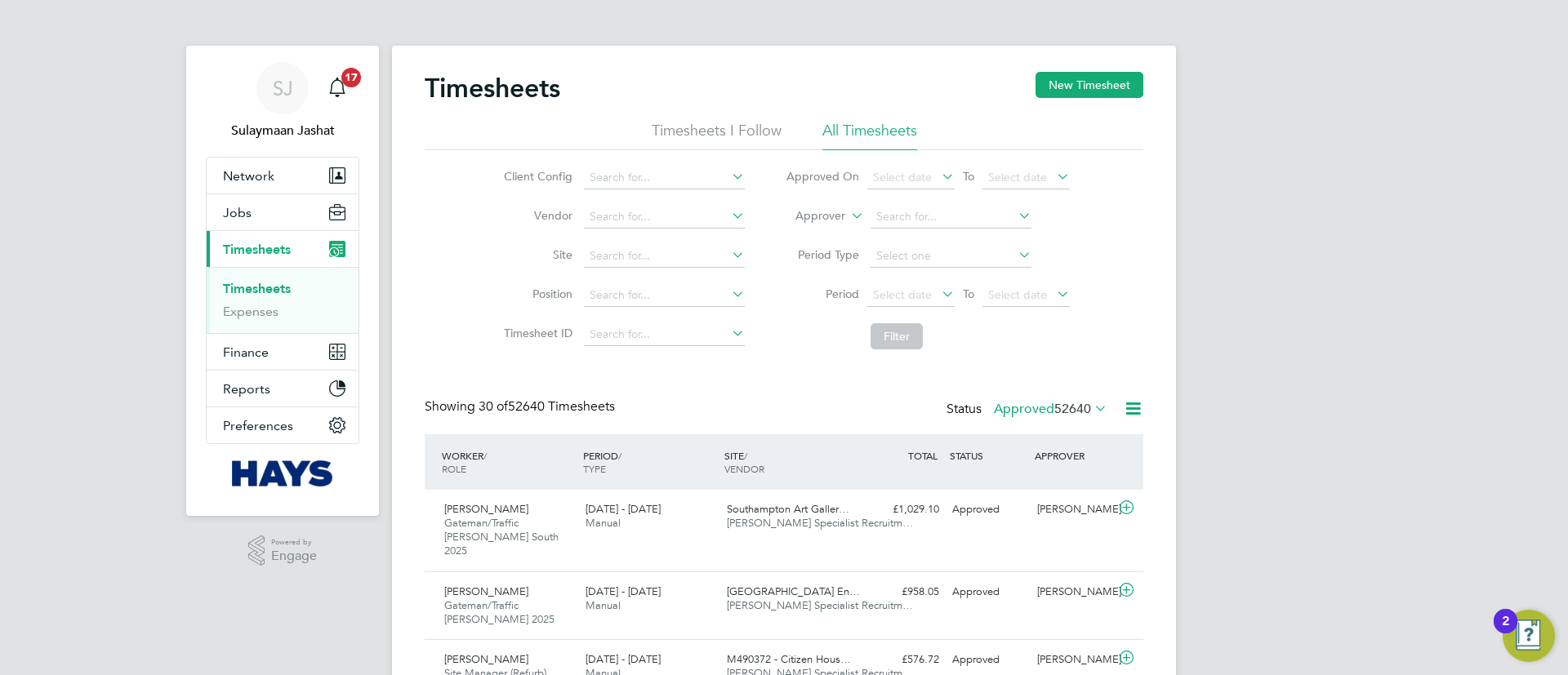
click at [848, 215] on icon at bounding box center [848, 211] width 0 height 15
click at [823, 231] on li "Worker" at bounding box center [804, 234] width 80 height 21
click at [919, 228] on li "Worker" at bounding box center [927, 216] width 325 height 39
click at [943, 192] on li "Approved On Select date To Select date" at bounding box center [927, 178] width 325 height 39
click at [943, 203] on li "Worker" at bounding box center [927, 216] width 325 height 39
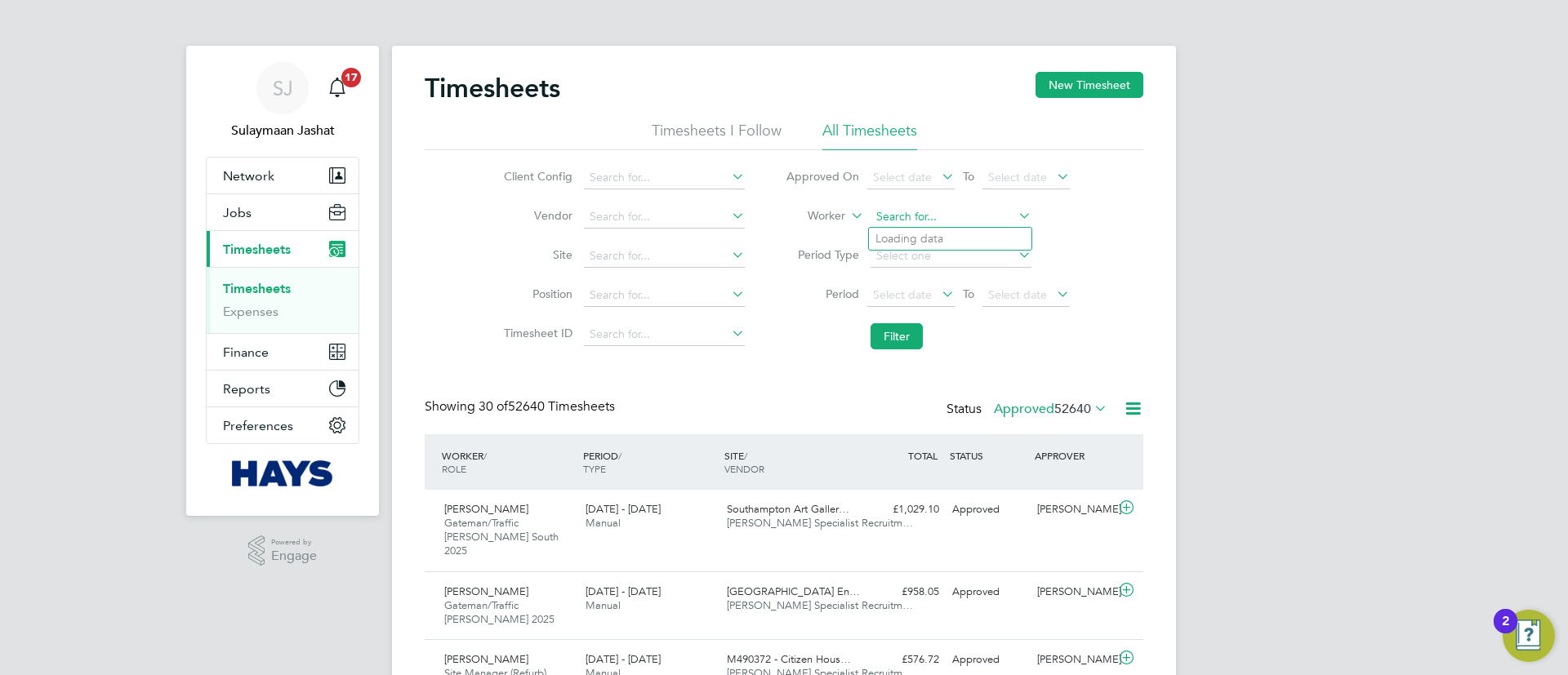
click at [938, 216] on input at bounding box center [951, 216] width 161 height 23
click at [926, 234] on li "Sarah Hu rst" at bounding box center [950, 239] width 163 height 22
type input "Sarah Hurst"
click at [890, 324] on button "Filter" at bounding box center [896, 337] width 53 height 26
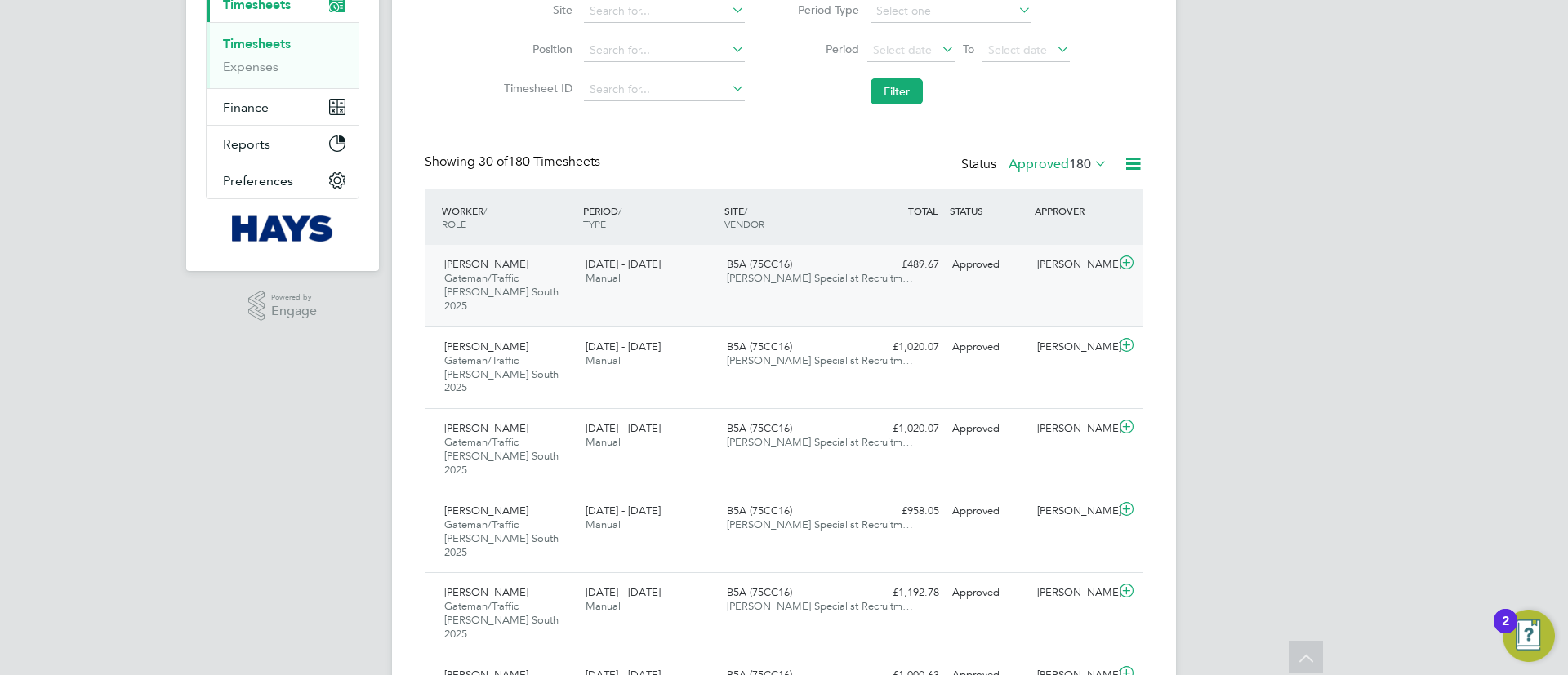
click at [795, 308] on div "Sarah Hurst Gateman/Traffic Marshall South 2025 20 - 26 Sep 2025 20 - 26 Sep 20…" at bounding box center [784, 286] width 719 height 81
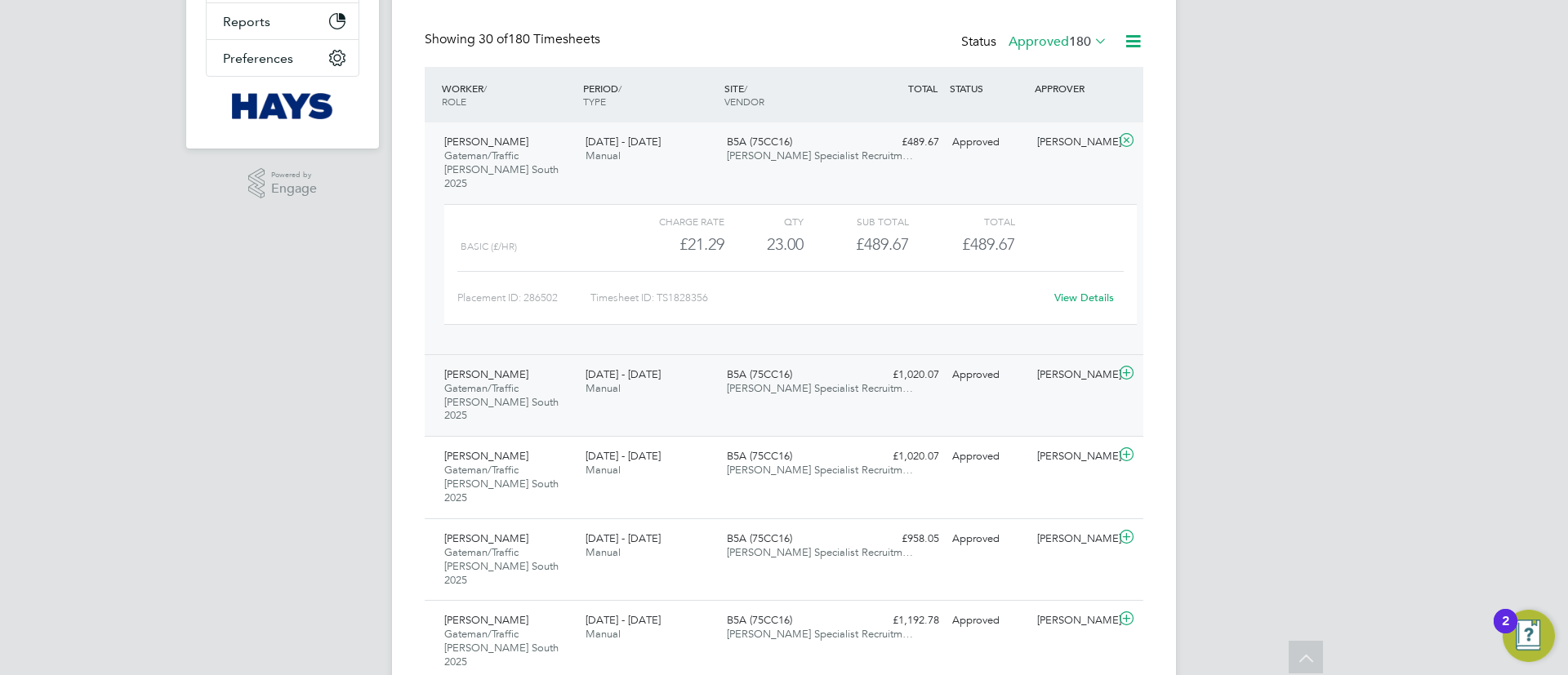
click at [810, 391] on div "Sarah Hurst Gateman/Traffic Marshall South 2025 13 - 19 Sep 2025 13 - 19 Sep 20…" at bounding box center [784, 395] width 719 height 82
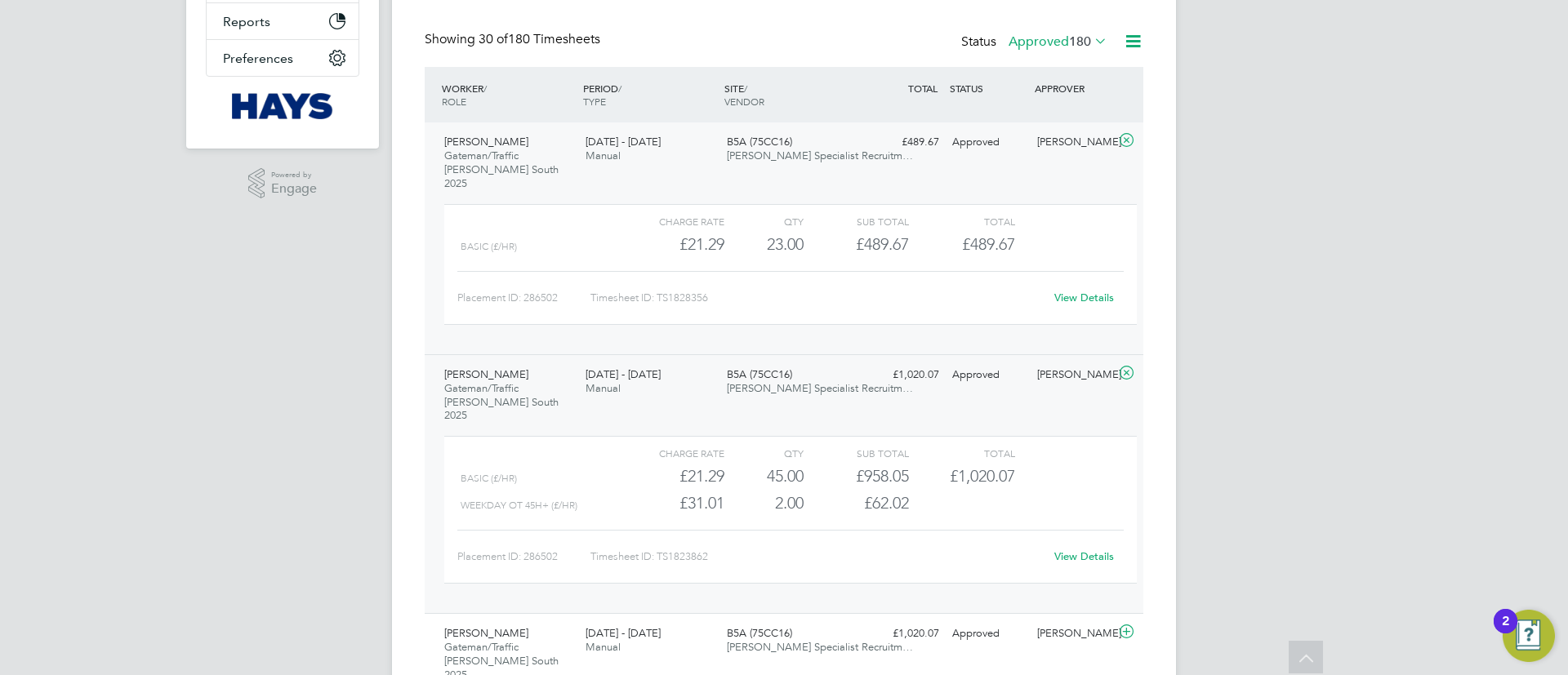
click at [1086, 291] on link "View Details" at bounding box center [1084, 298] width 60 height 14
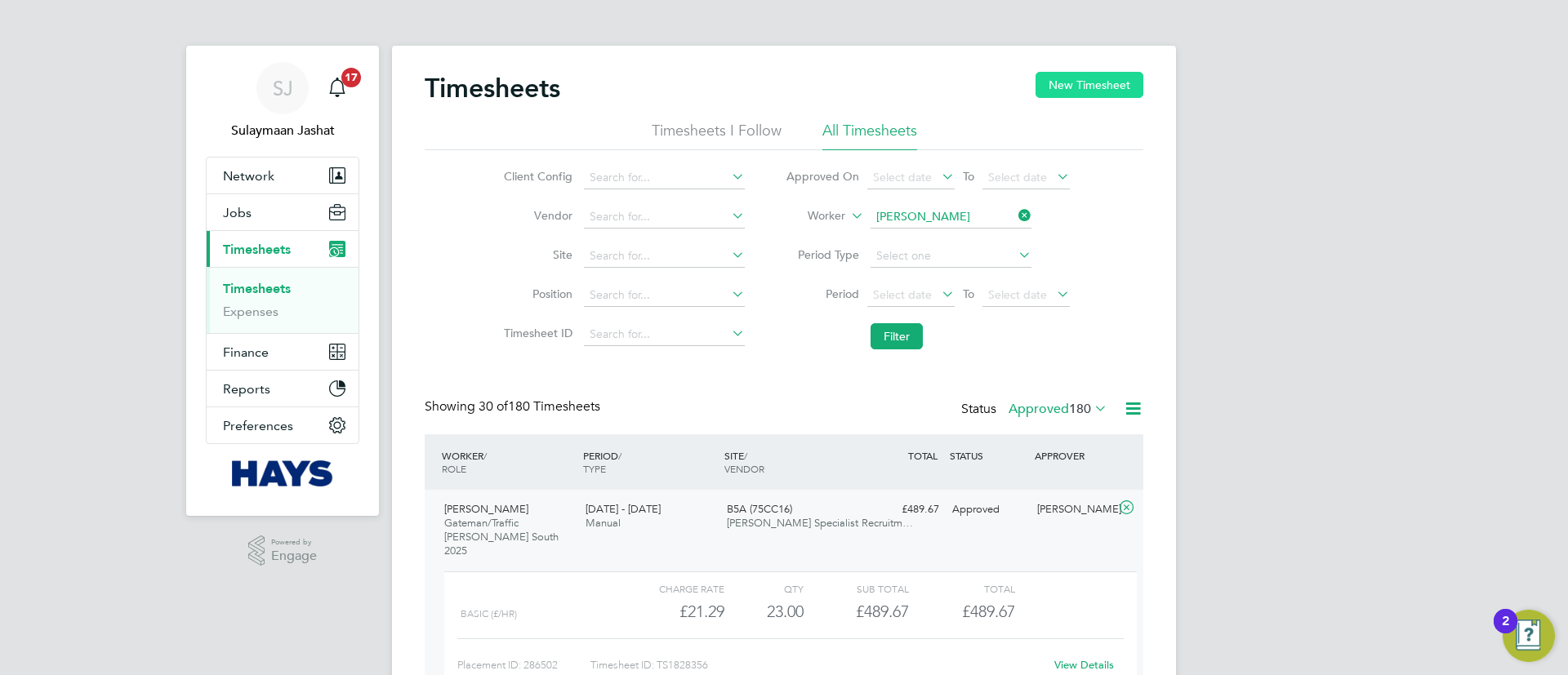
click at [1067, 74] on button "New Timesheet" at bounding box center [1089, 84] width 108 height 26
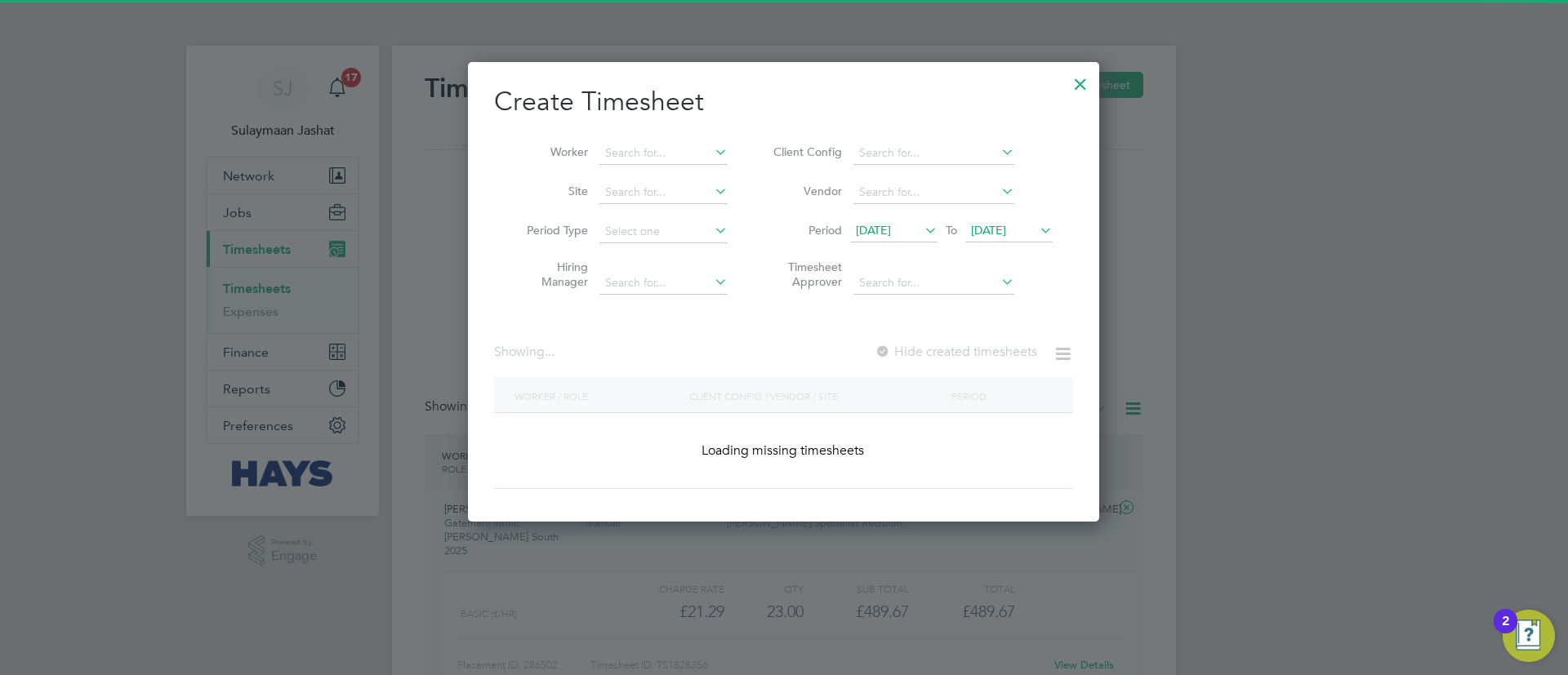
click at [696, 140] on li "Worker" at bounding box center [621, 153] width 254 height 39
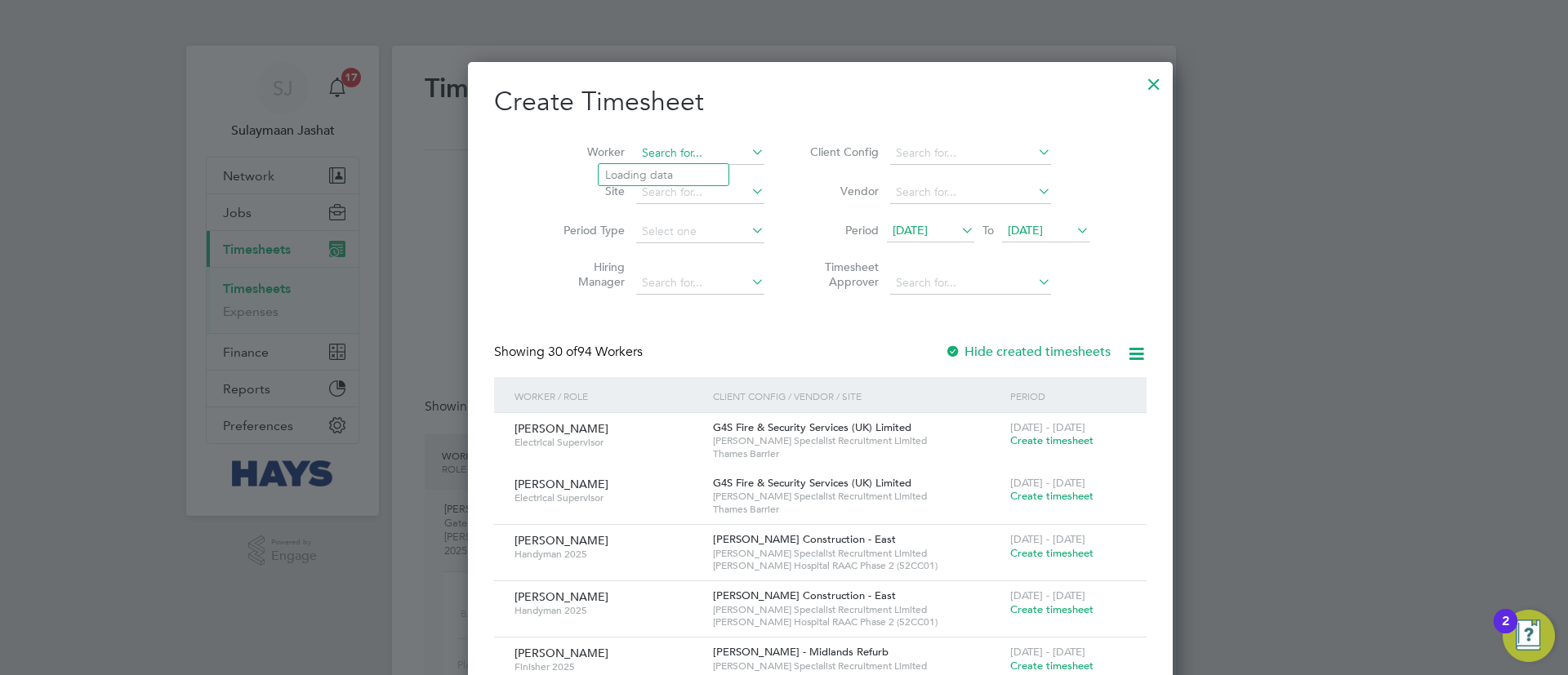
click at [694, 153] on input at bounding box center [700, 153] width 128 height 23
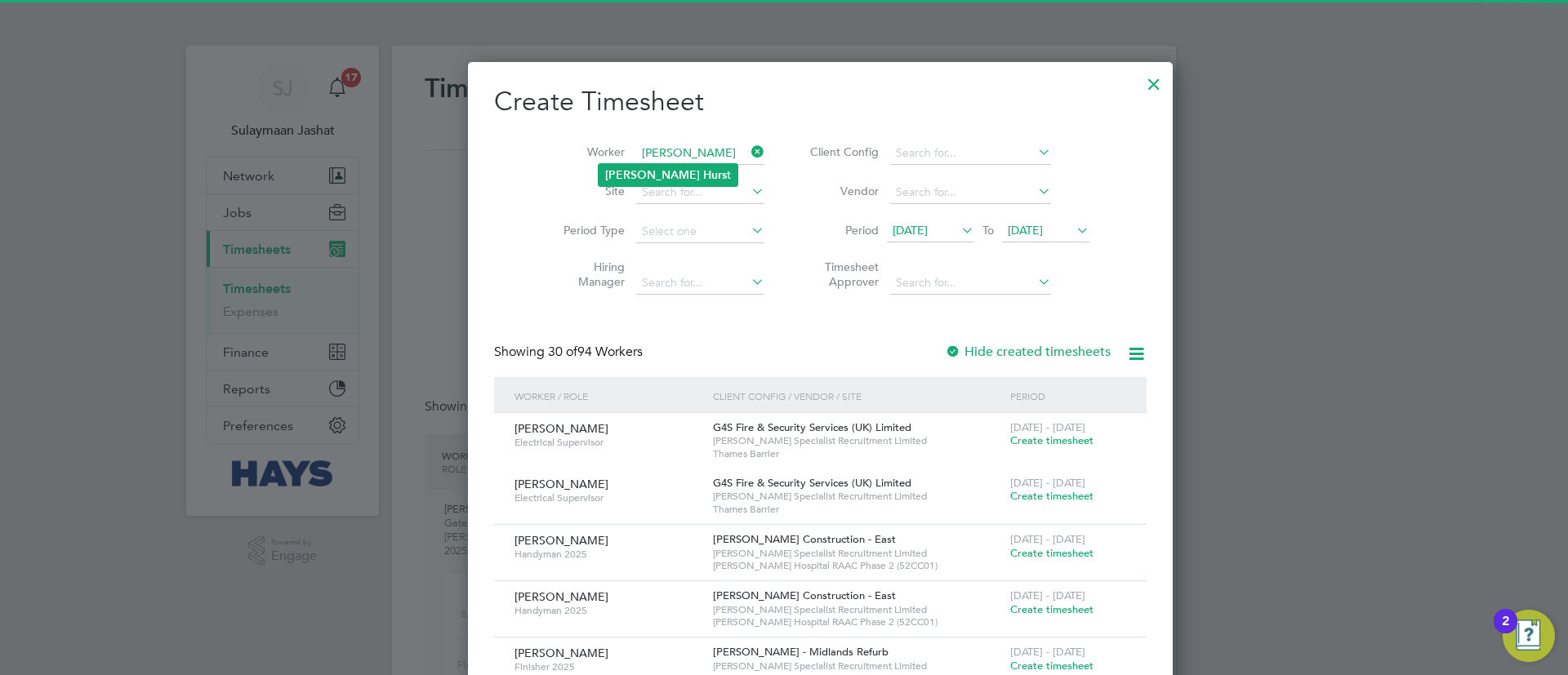
click at [680, 169] on li "Sarah Hurs t" at bounding box center [668, 175] width 139 height 22
type input "Sarah Hurst"
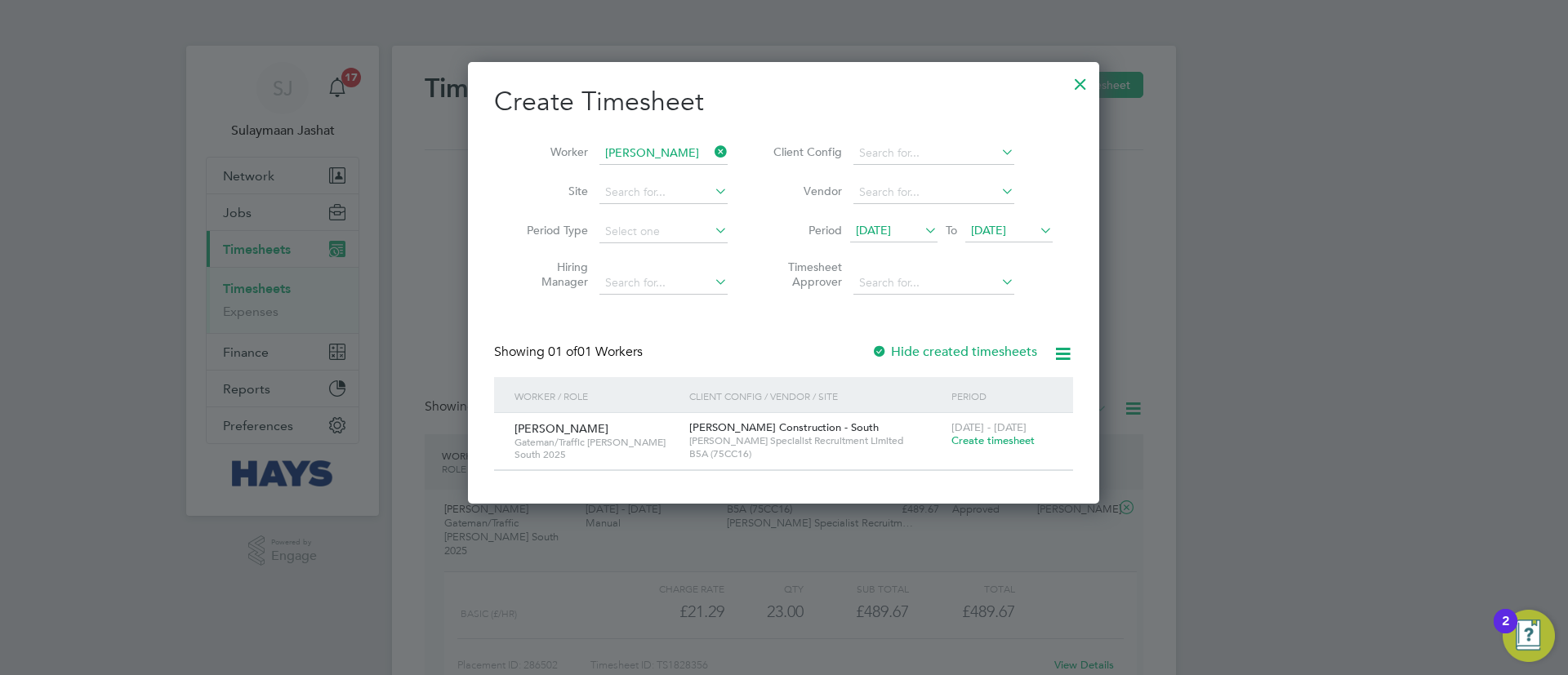
scroll to position [442, 632]
click at [986, 442] on span "Create timesheet" at bounding box center [993, 441] width 83 height 14
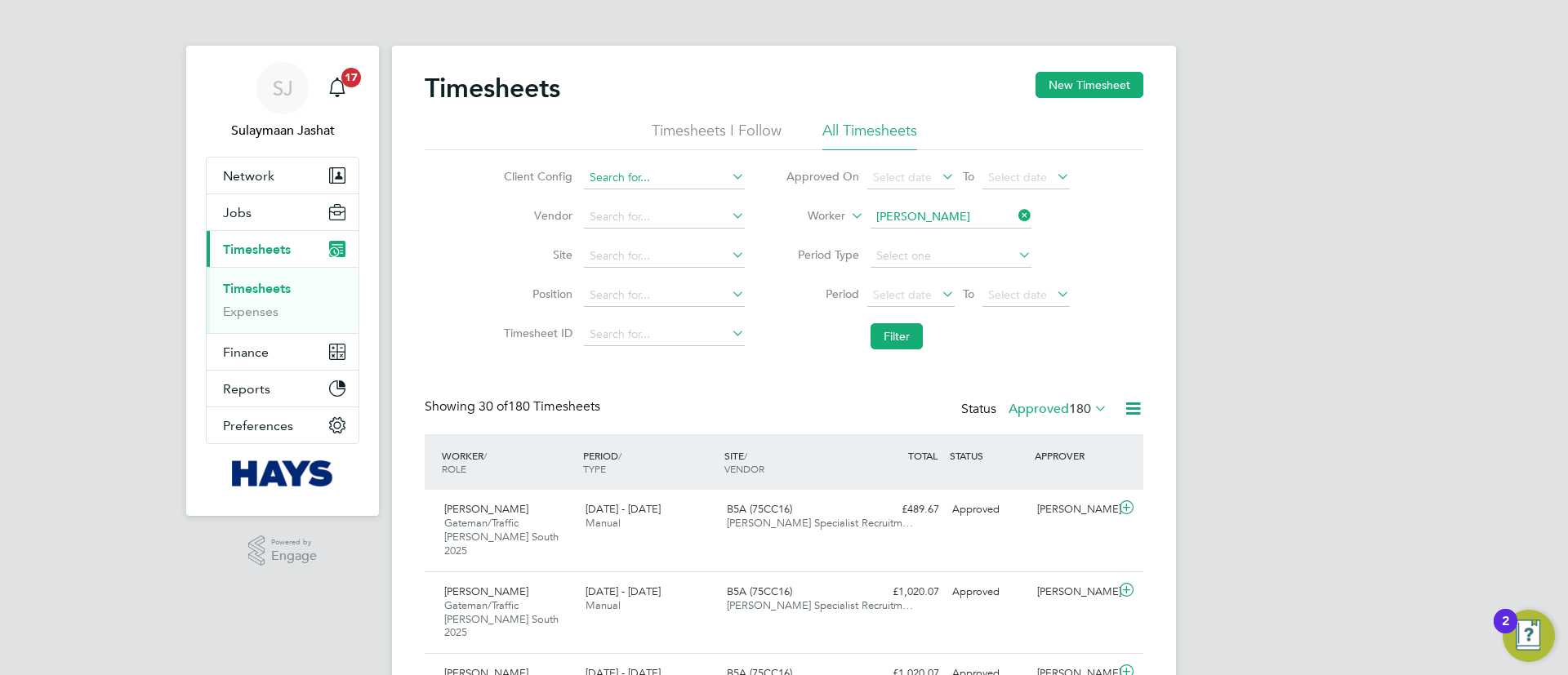
scroll to position [55, 142]
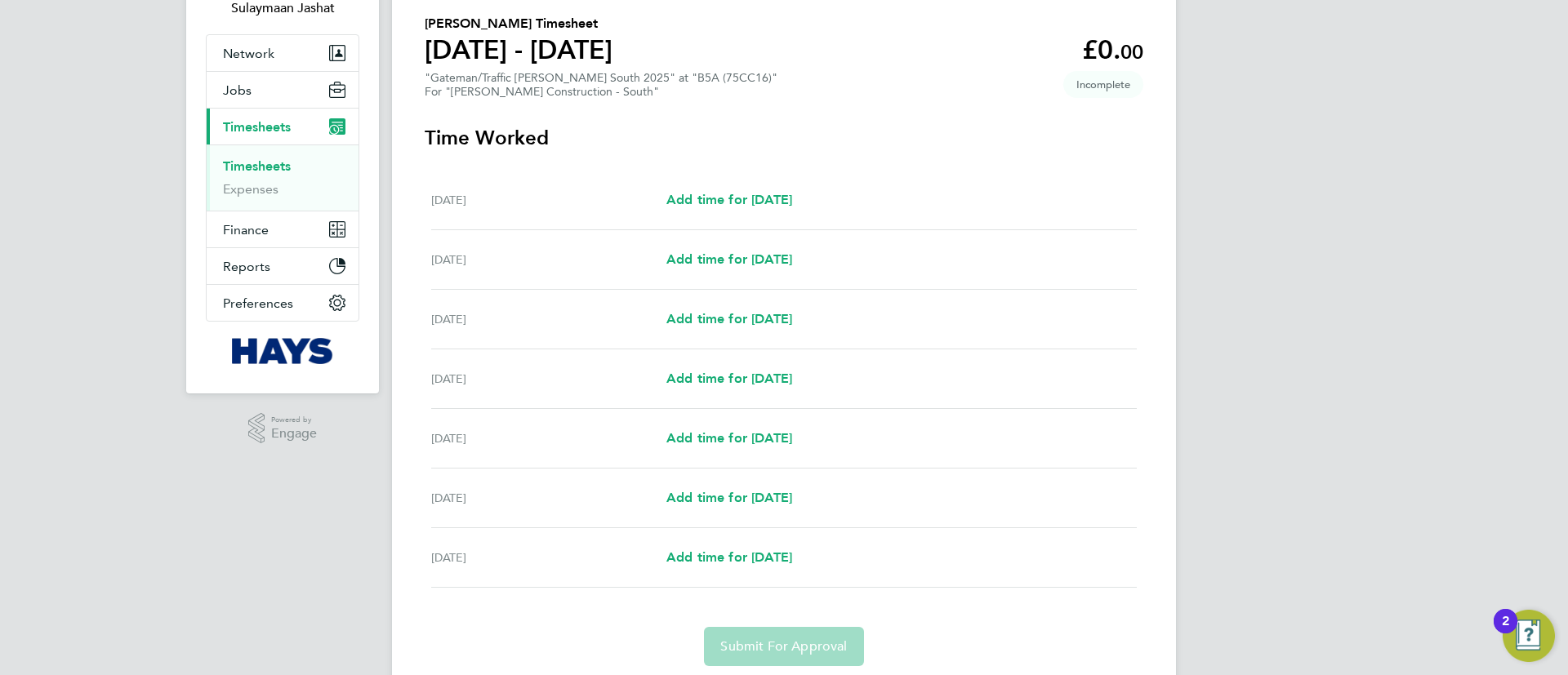
click at [749, 307] on div "Mon 22 Sep Add time for Mon 22 Sep Add time for Mon 22 Sep" at bounding box center [783, 320] width 706 height 60
click at [748, 325] on span "Add time for Mon 22 Sep" at bounding box center [728, 319] width 126 height 16
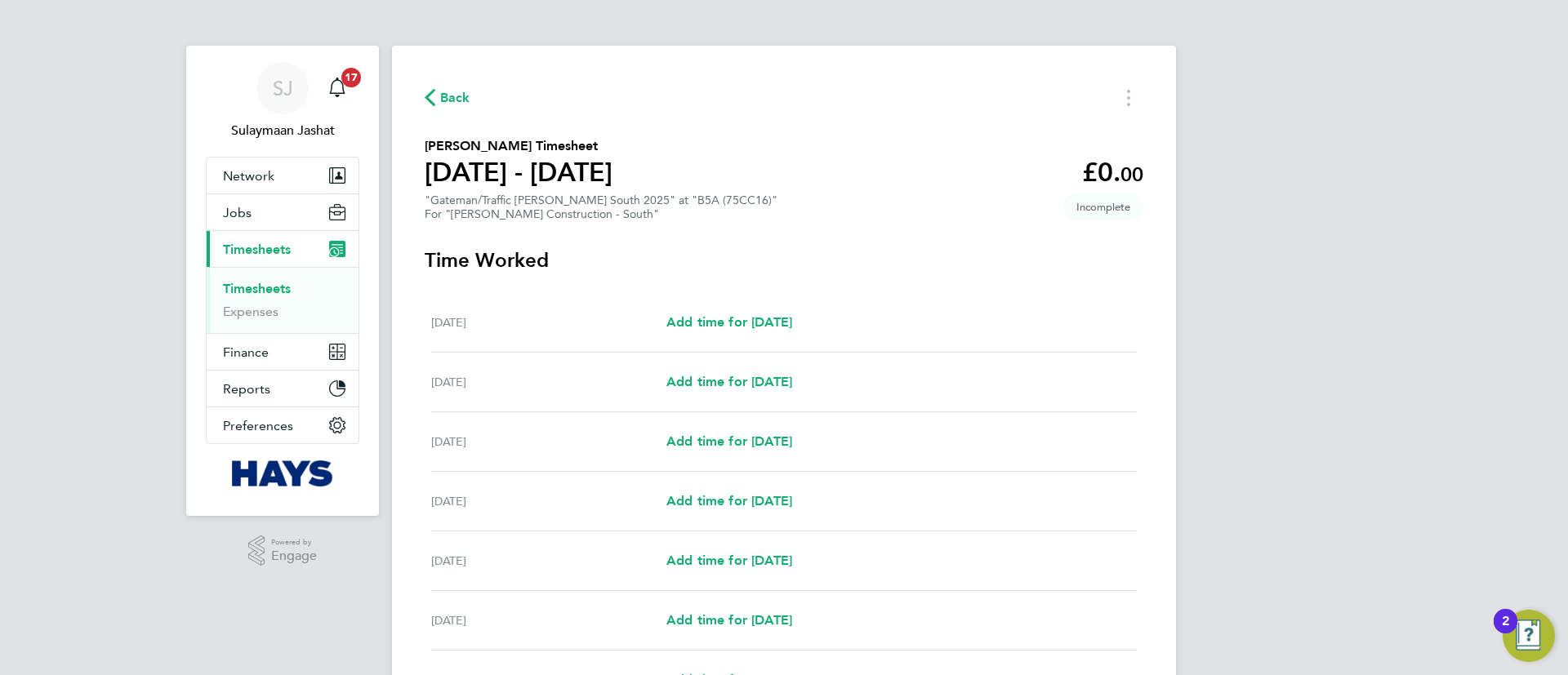
select select "30"
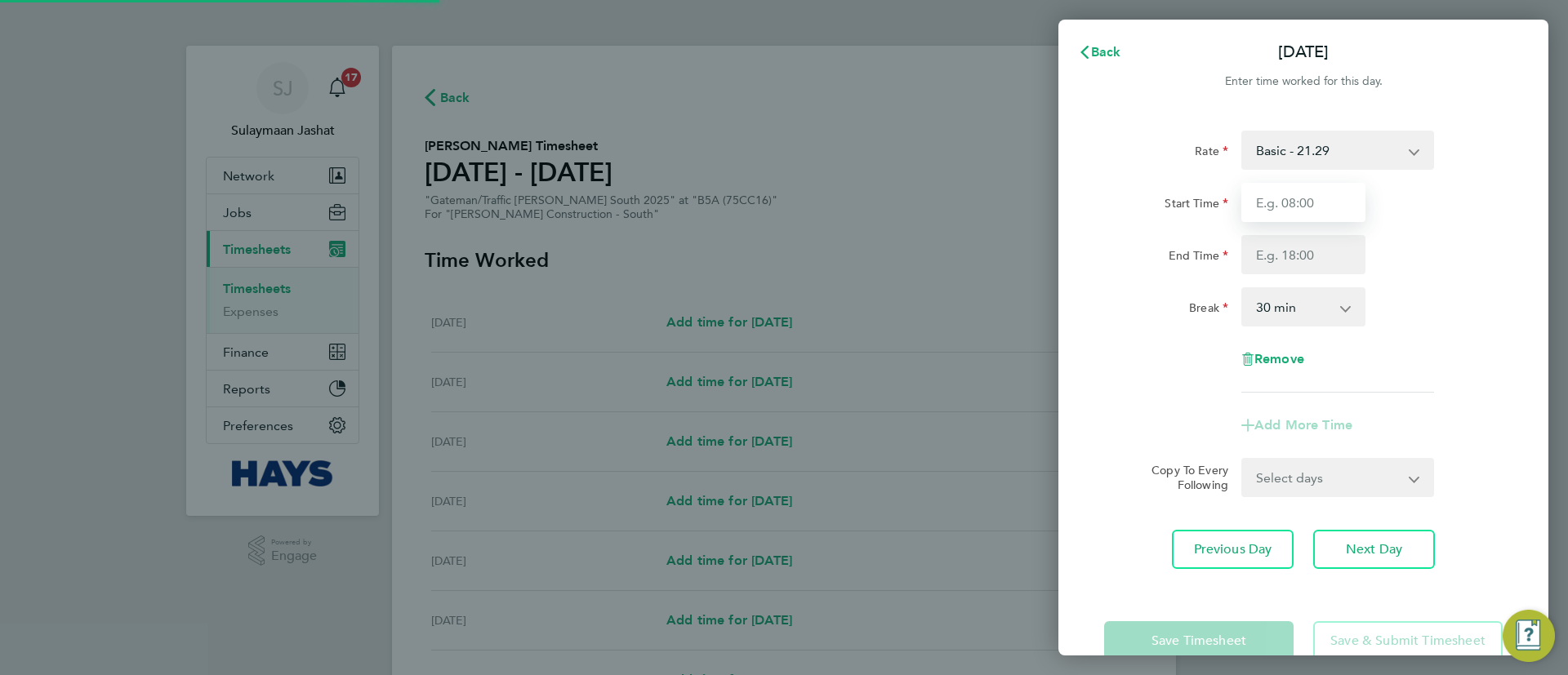
click at [1290, 199] on input "Start Time" at bounding box center [1303, 202] width 124 height 39
type input "07:30"
click at [1305, 251] on input "End Time" at bounding box center [1303, 254] width 124 height 39
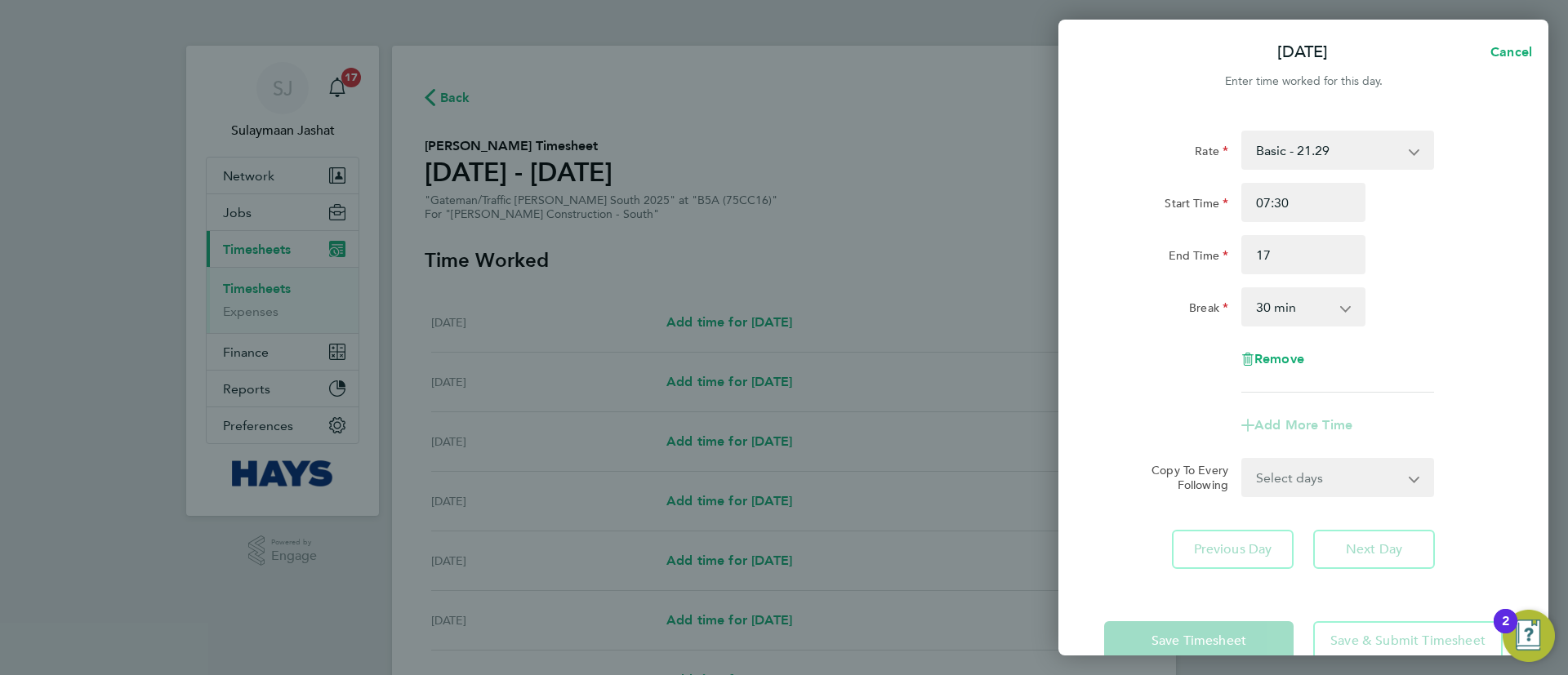
type input "17:00"
click at [1133, 244] on div "End Time" at bounding box center [1165, 251] width 124 height 33
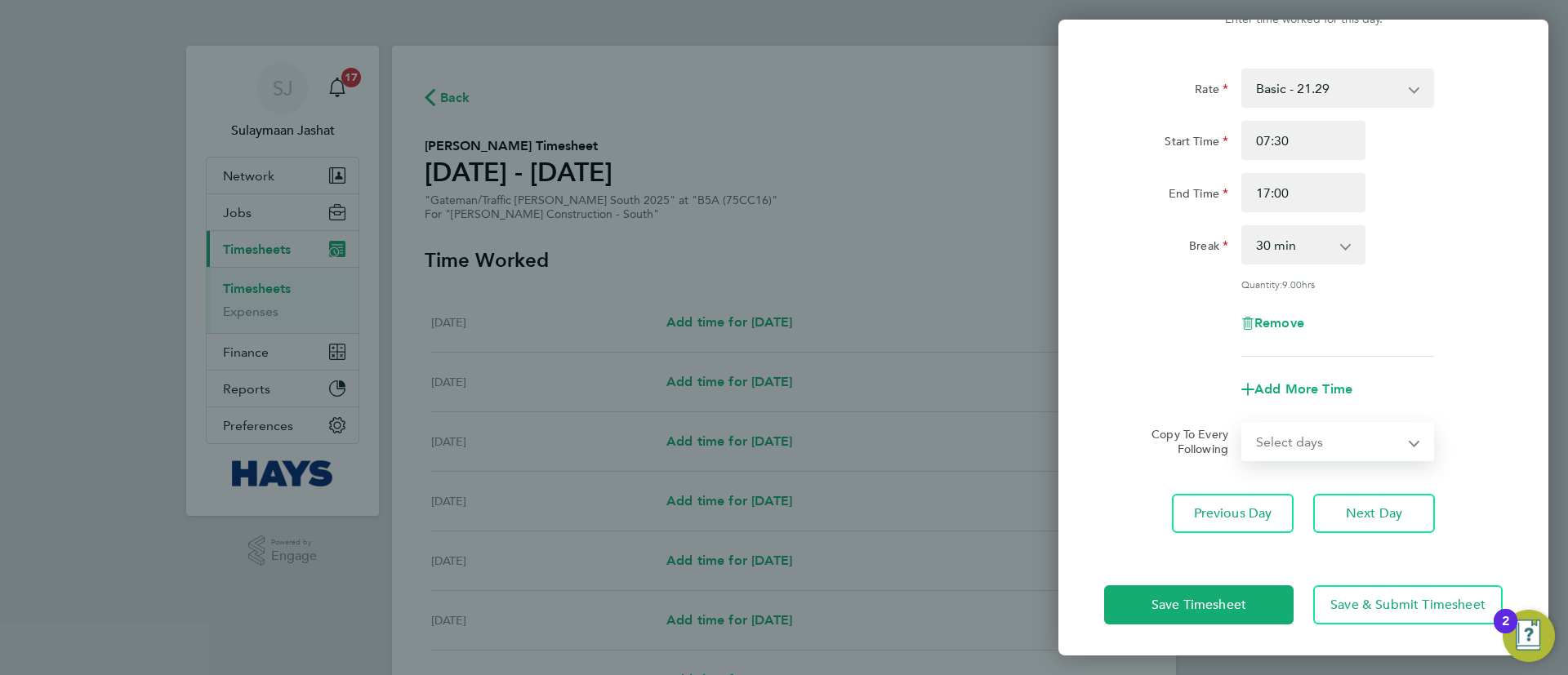
click at [1305, 440] on select "Select days Day Tuesday Wednesday Thursday Friday" at bounding box center [1328, 442] width 172 height 36
select select "DAY"
click at [1242, 424] on select "Select days Day Tuesday Wednesday Thursday Friday" at bounding box center [1328, 442] width 172 height 36
select select "2025-09-26"
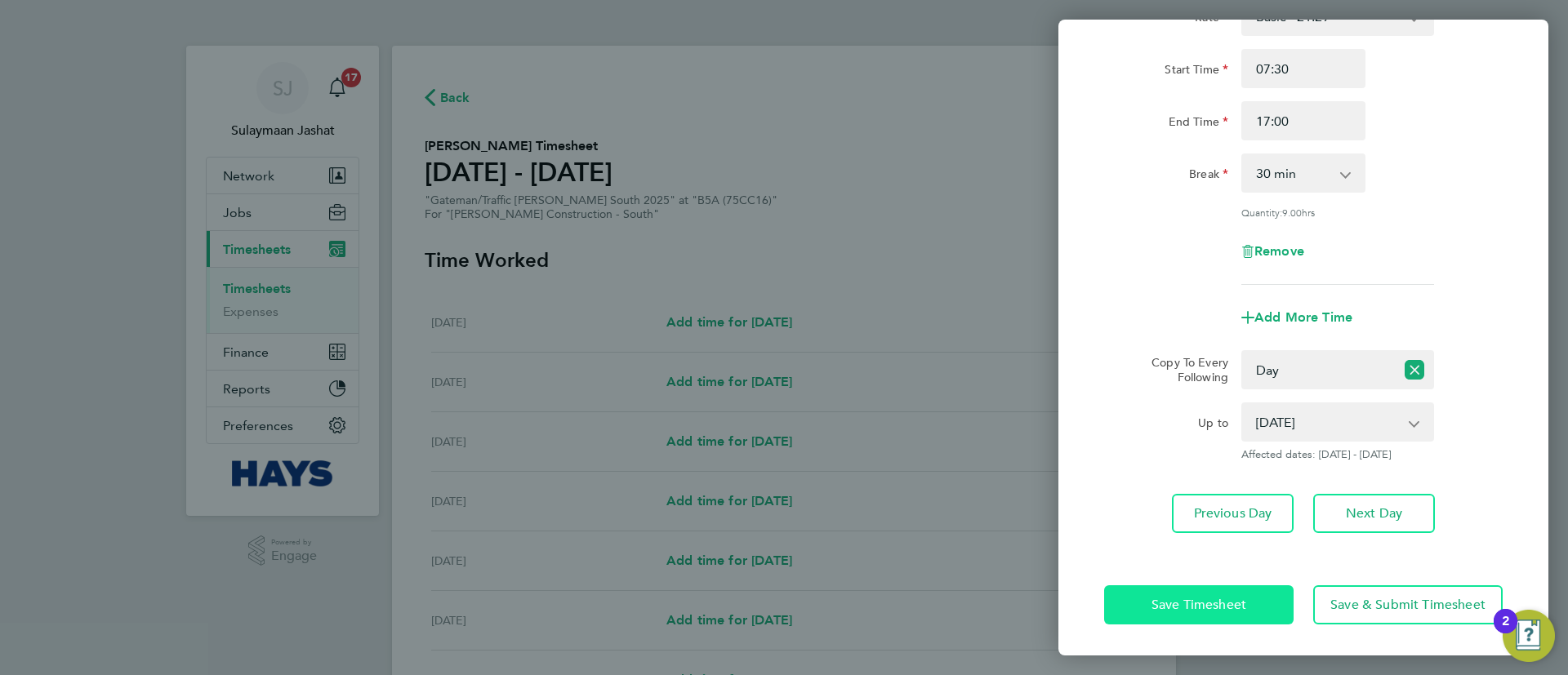
click at [1256, 603] on button "Save Timesheet" at bounding box center [1198, 605] width 190 height 39
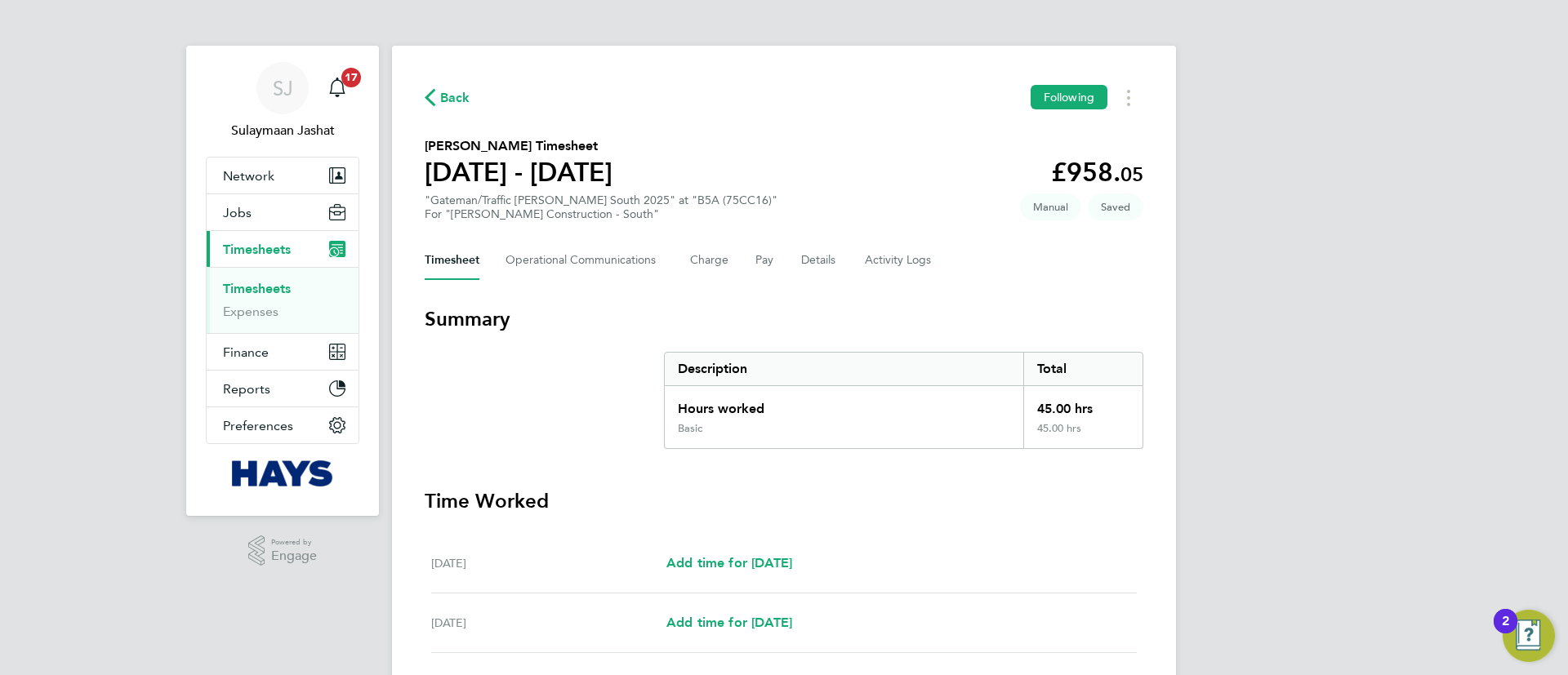
click at [282, 287] on link "Timesheets" at bounding box center [257, 289] width 67 height 16
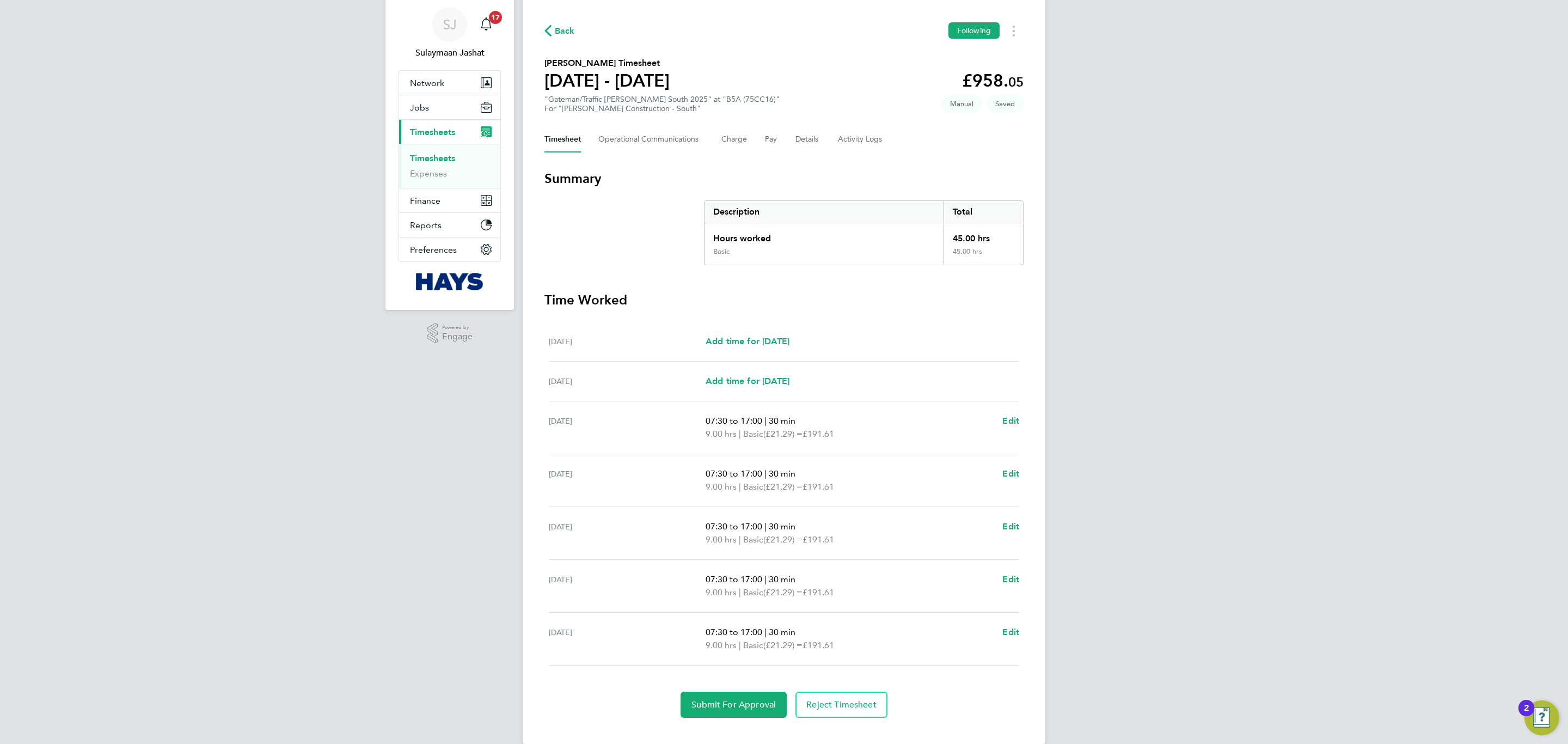
scroll to position [53, 0]
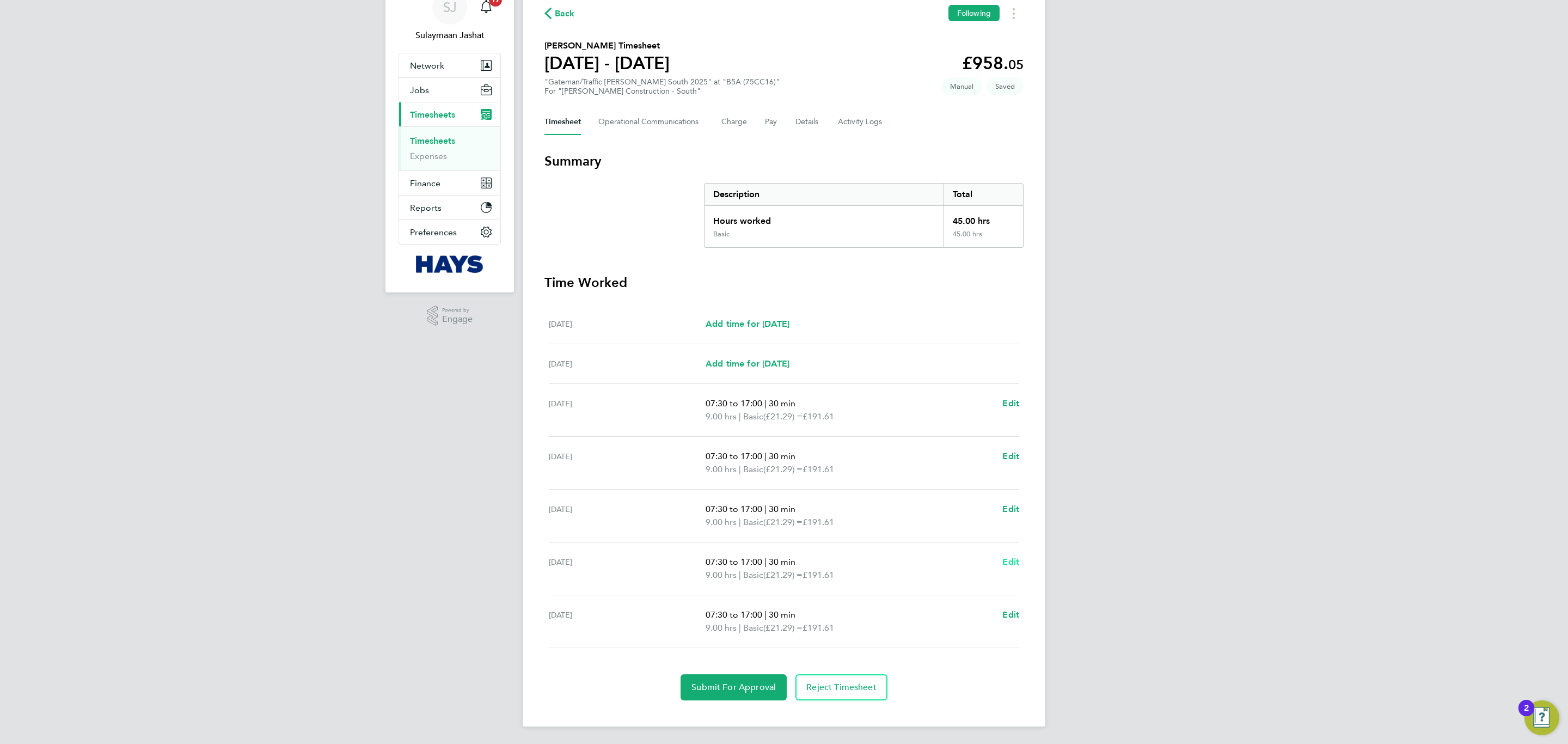
click at [1018, 450] on span "Edit" at bounding box center [1011, 562] width 17 height 11
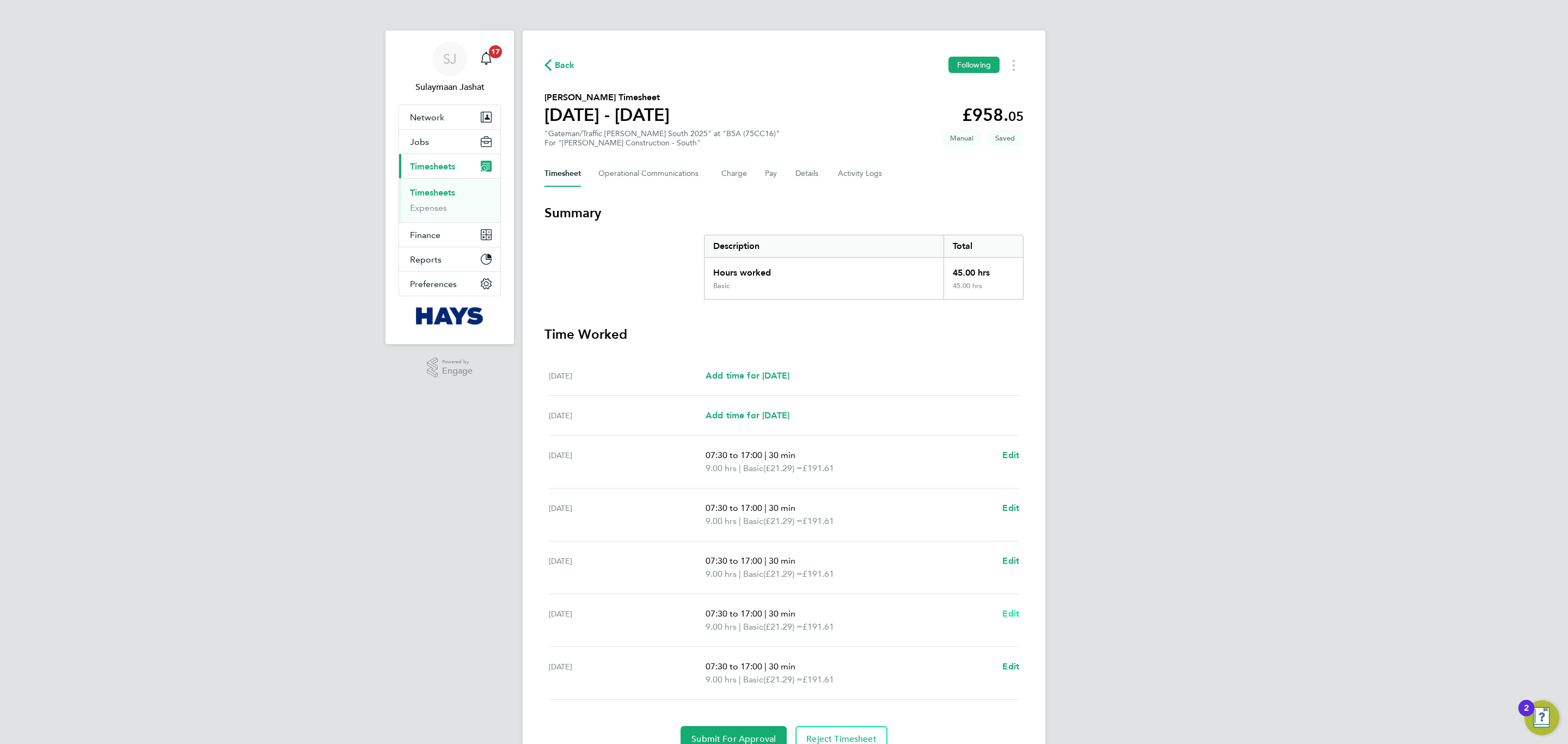
select select "30"
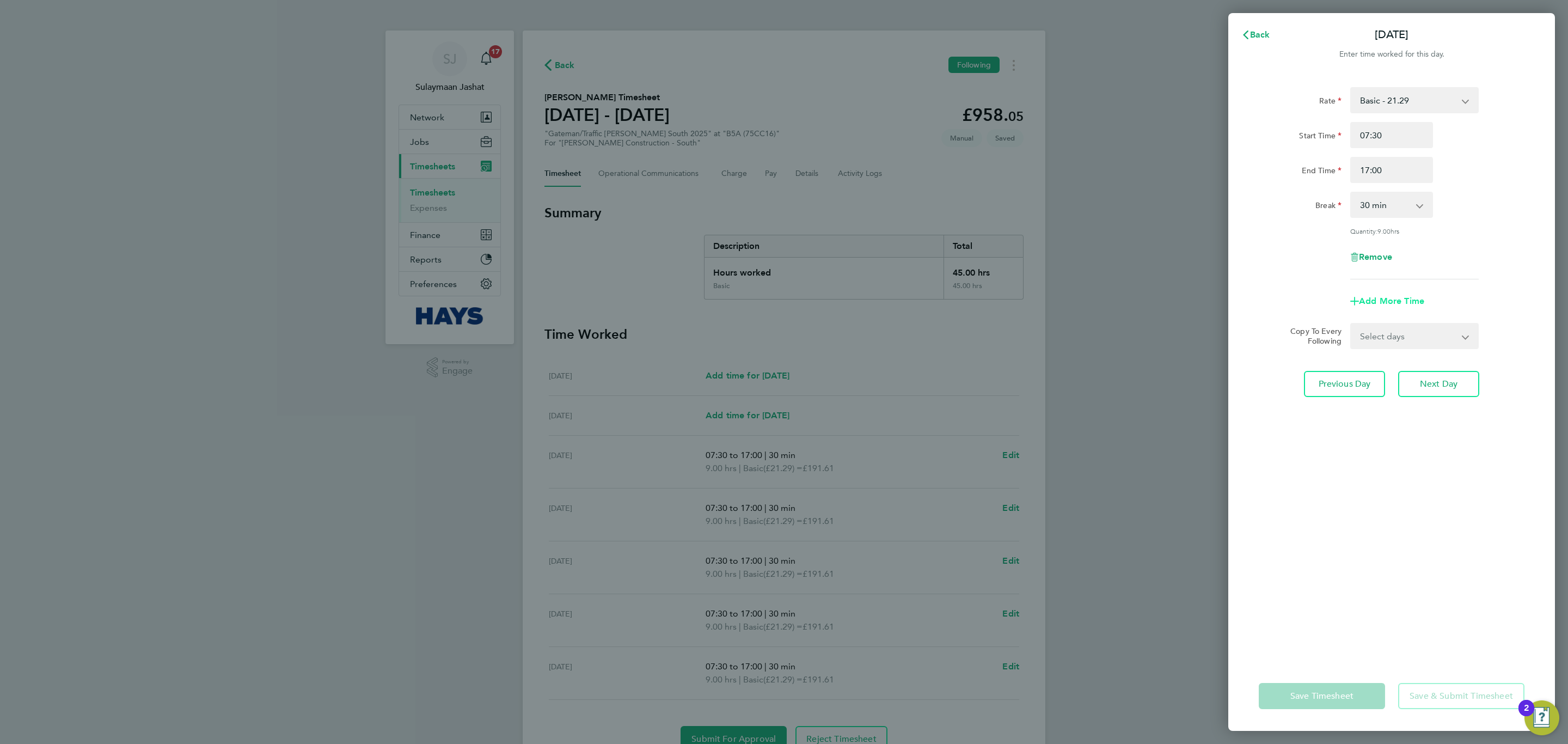
click at [1045, 301] on span "Add More Time" at bounding box center [1391, 301] width 65 height 11
select select "null"
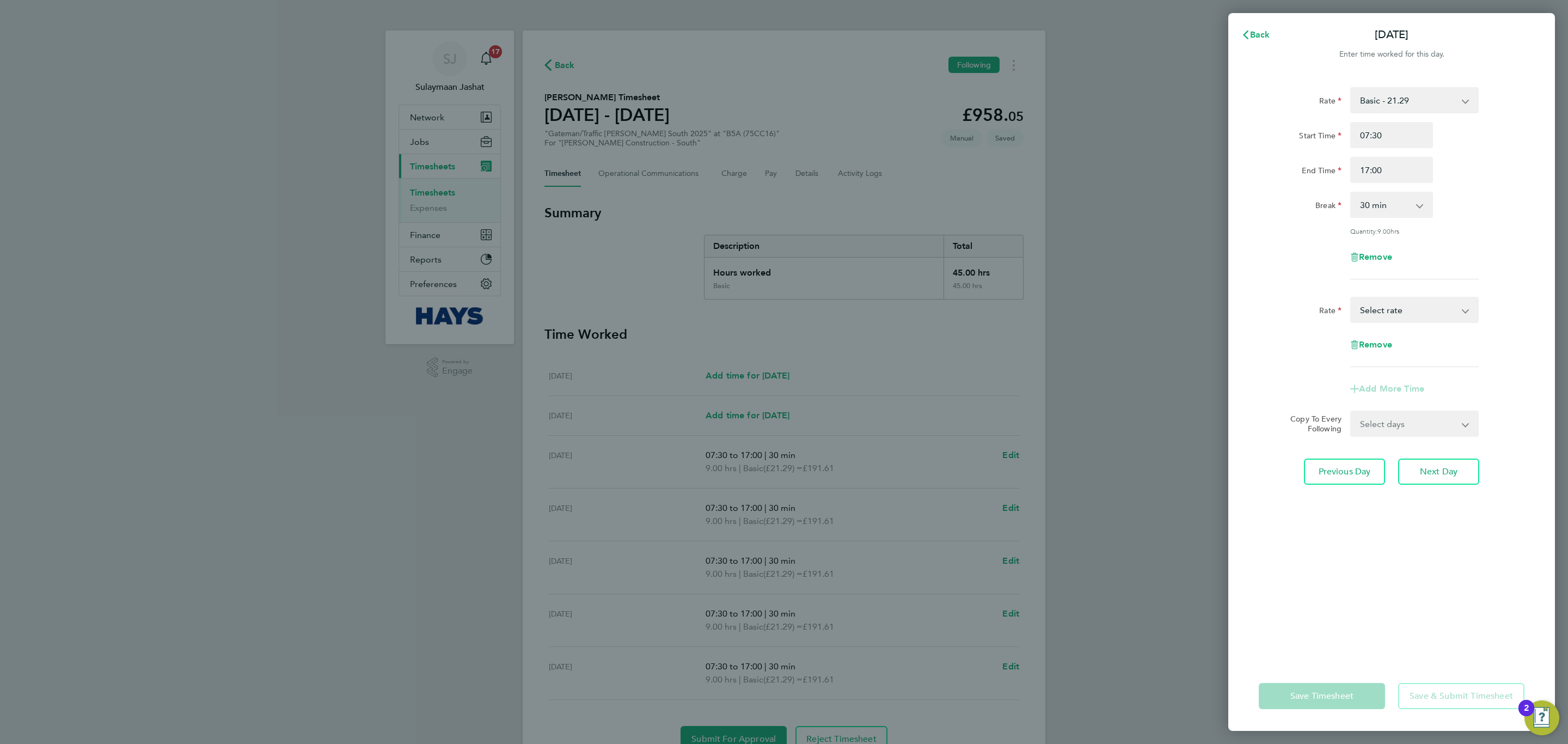
click at [1045, 322] on div "Rate Basic - 21.29 Weekday OT 45h+ - 31.01 Sat first 4h - 31.01 Sat after 4h - …" at bounding box center [1391, 332] width 266 height 70
click at [1045, 315] on select "Basic - 21.29 Weekday OT 45h+ - 31.01 Sat first 4h - 31.01 Sat after 4h - 40.48…" at bounding box center [1407, 310] width 113 height 24
select select "30"
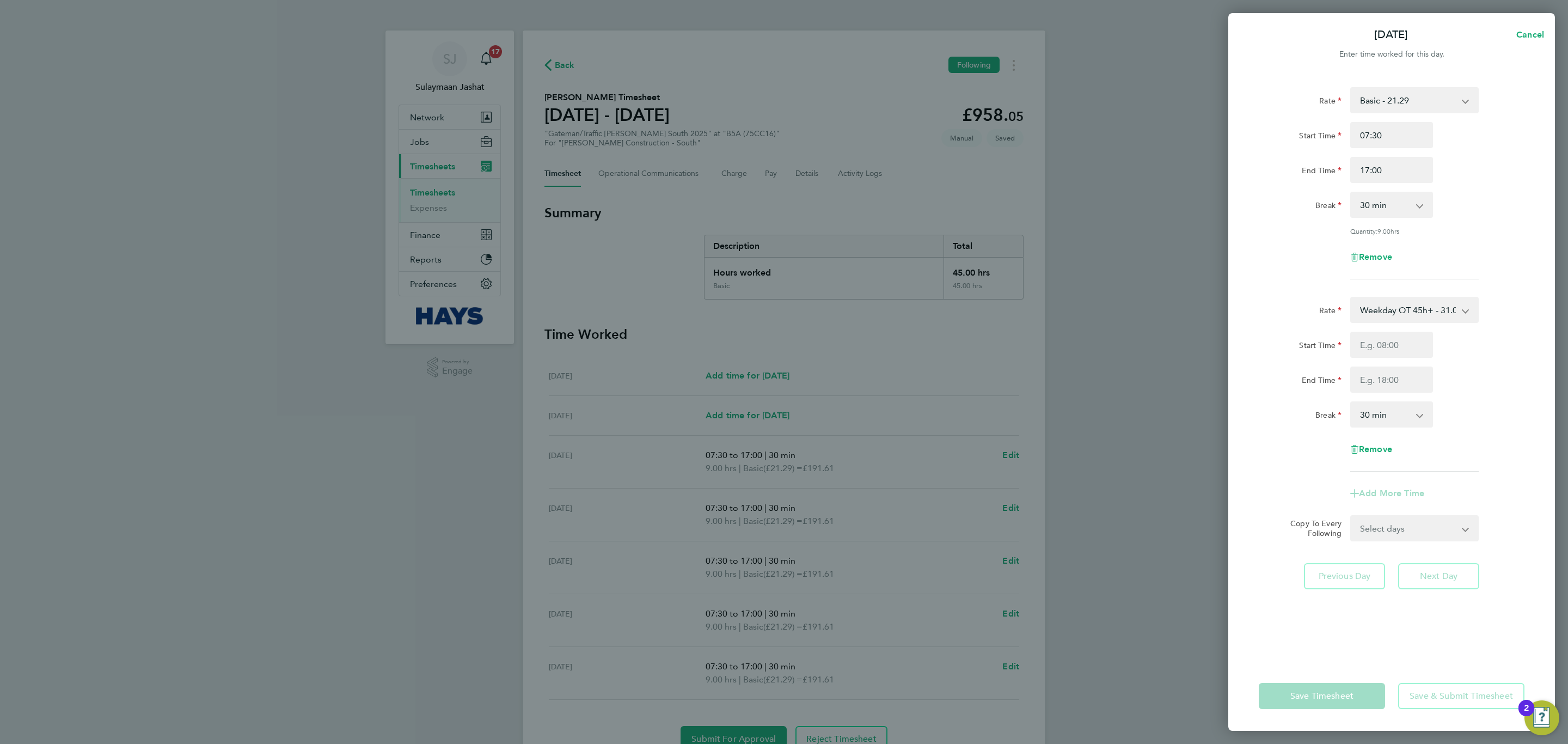
click at [1045, 357] on div "Start Time End Time" at bounding box center [1391, 362] width 275 height 61
click at [1045, 345] on input "Start Time" at bounding box center [1391, 344] width 83 height 26
click at [1045, 342] on input "Start Time" at bounding box center [1391, 344] width 83 height 26
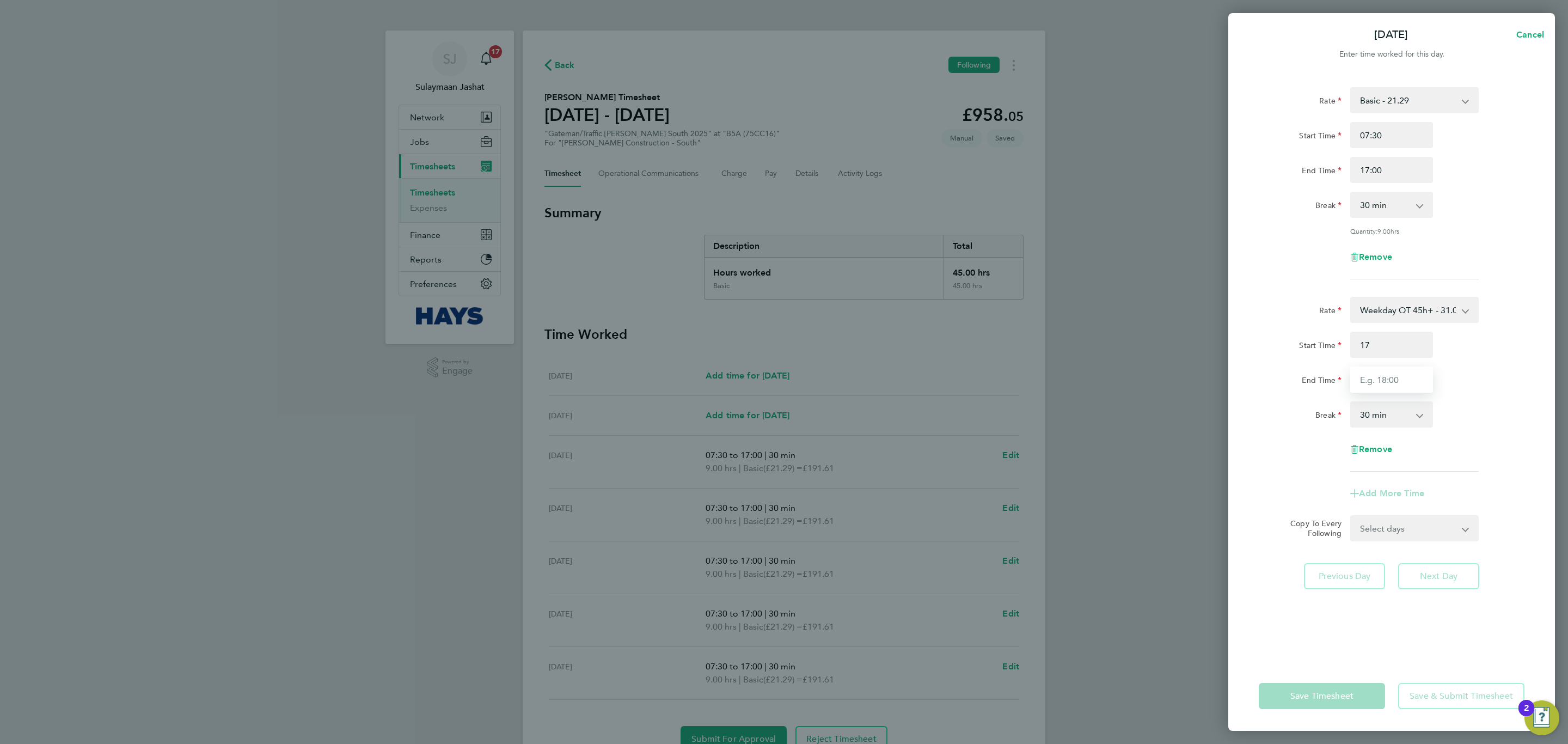
type input "17:00"
click at [1045, 371] on input "End Time" at bounding box center [1391, 379] width 83 height 26
type input "18:00"
click at [1045, 402] on div "Break" at bounding box center [1299, 412] width 83 height 22
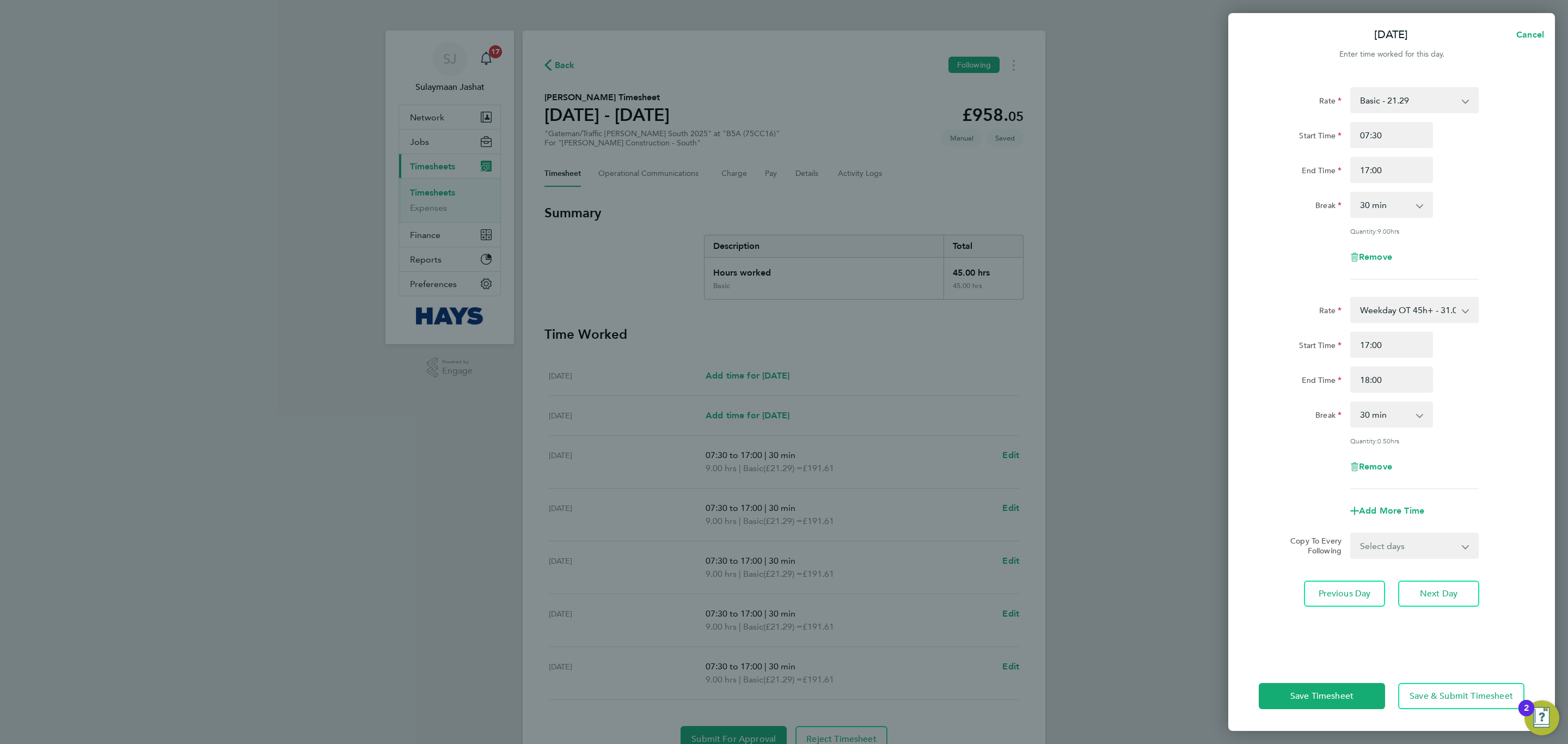
click at [1045, 410] on select "0 min 15 min 30 min 45 min" at bounding box center [1385, 414] width 67 height 24
select select "0"
click at [1045, 402] on select "0 min 15 min 30 min 45 min" at bounding box center [1385, 414] width 67 height 24
click at [1045, 450] on button "Save Timesheet" at bounding box center [1321, 696] width 126 height 26
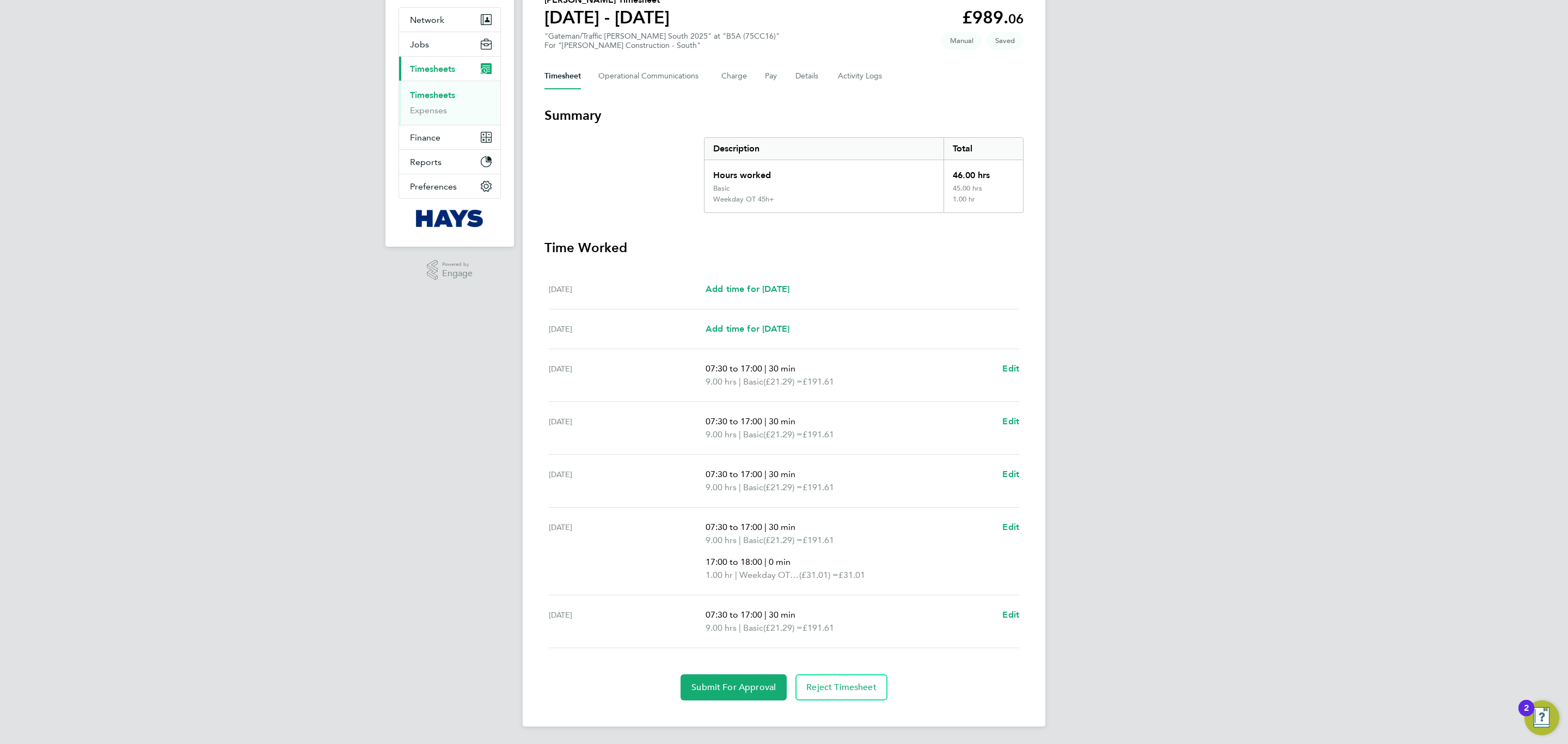
scroll to position [99, 0]
click at [1012, 450] on span "Edit" at bounding box center [1011, 615] width 17 height 11
select select "30"
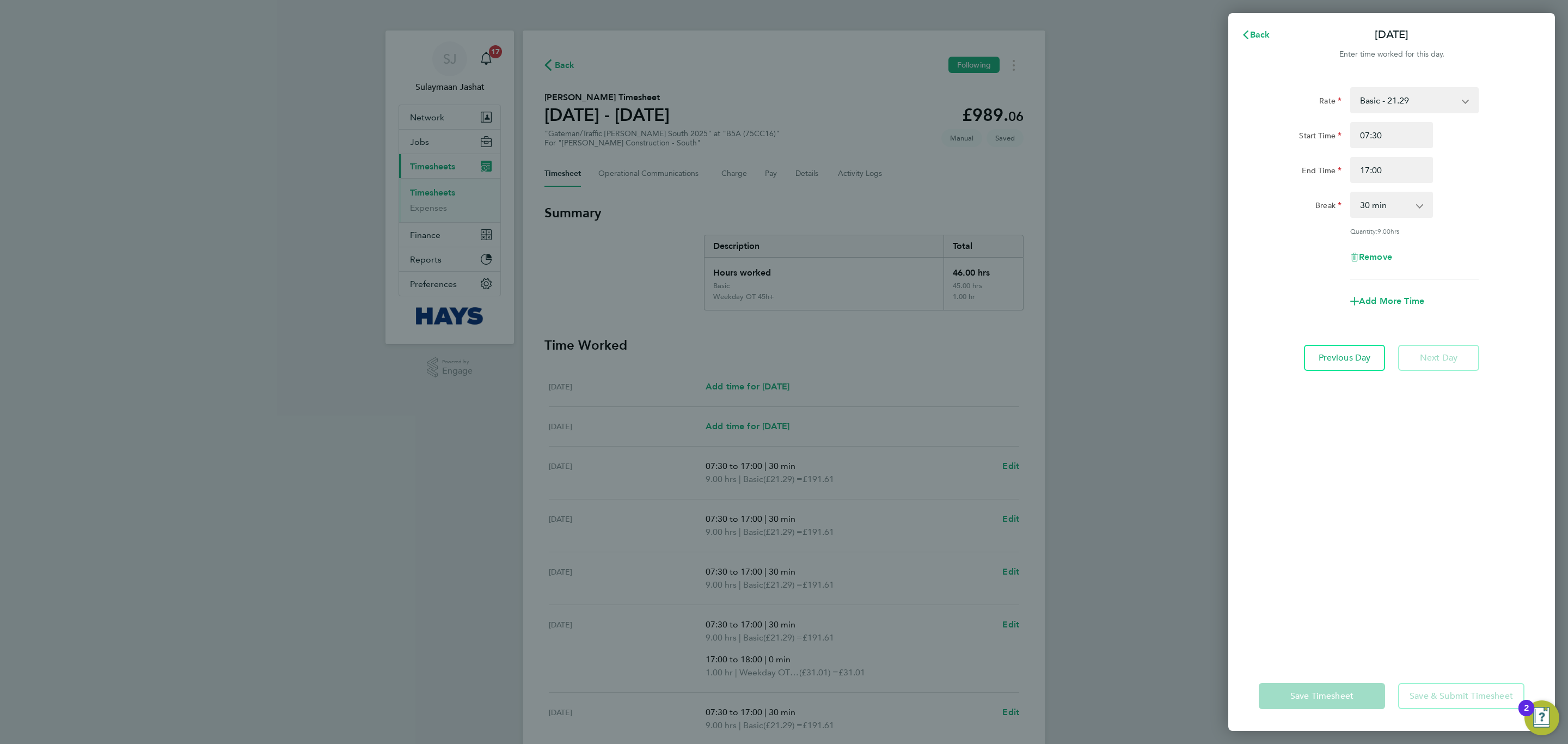
drag, startPoint x: 1379, startPoint y: 306, endPoint x: 1379, endPoint y: 312, distance: 6.0
click at [1045, 306] on div "Add More Time" at bounding box center [1391, 301] width 91 height 26
click at [1045, 301] on span "Add More Time" at bounding box center [1391, 301] width 65 height 11
select select "null"
click at [1045, 306] on select "Basic - 21.29 Weekday OT 45h+ - 31.01 Sat first 4h - 31.01 Sat after 4h - 40.48…" at bounding box center [1407, 310] width 113 height 24
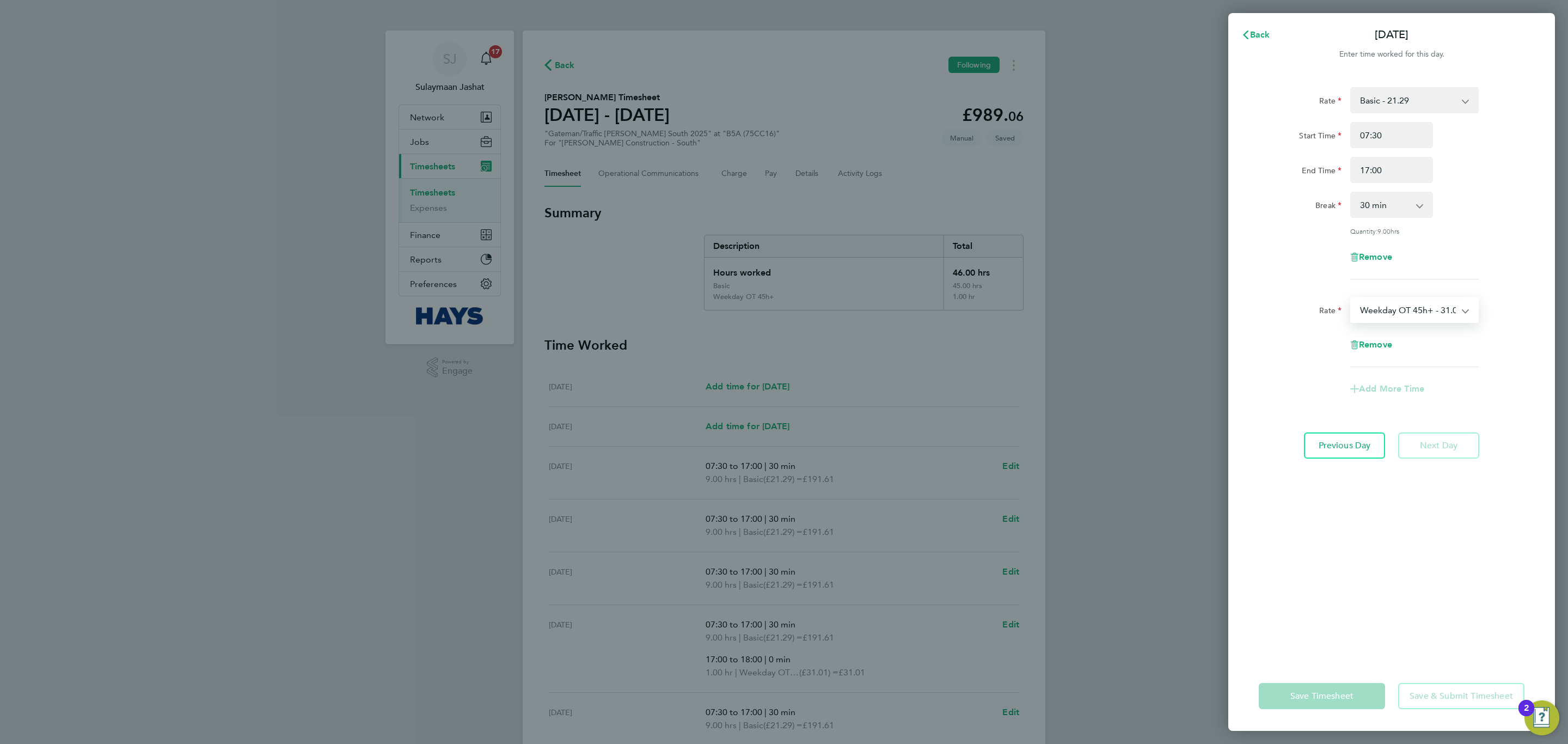
select select "30"
click at [1045, 352] on input "Start Time" at bounding box center [1391, 344] width 83 height 26
type input "17:00"
click at [1045, 377] on input "End Time" at bounding box center [1391, 379] width 83 height 26
type input "18:00"
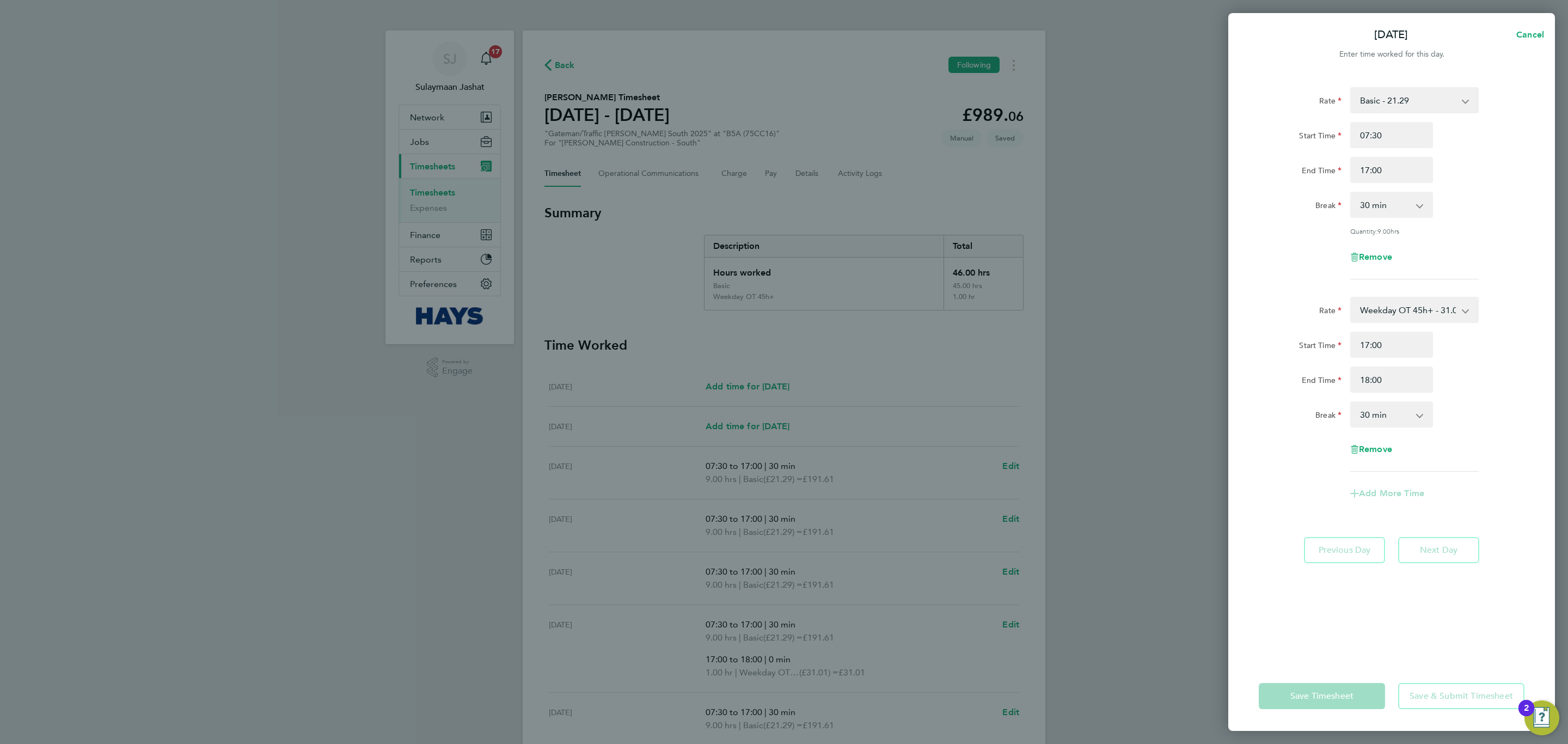
click at [1045, 410] on div "Break" at bounding box center [1299, 412] width 83 height 22
click at [1045, 412] on select "0 min 15 min 30 min 45 min" at bounding box center [1385, 414] width 67 height 24
select select "0"
click at [1045, 402] on select "0 min 15 min 30 min 45 min" at bounding box center [1385, 414] width 67 height 24
click at [1045, 450] on button "Save Timesheet" at bounding box center [1321, 696] width 126 height 26
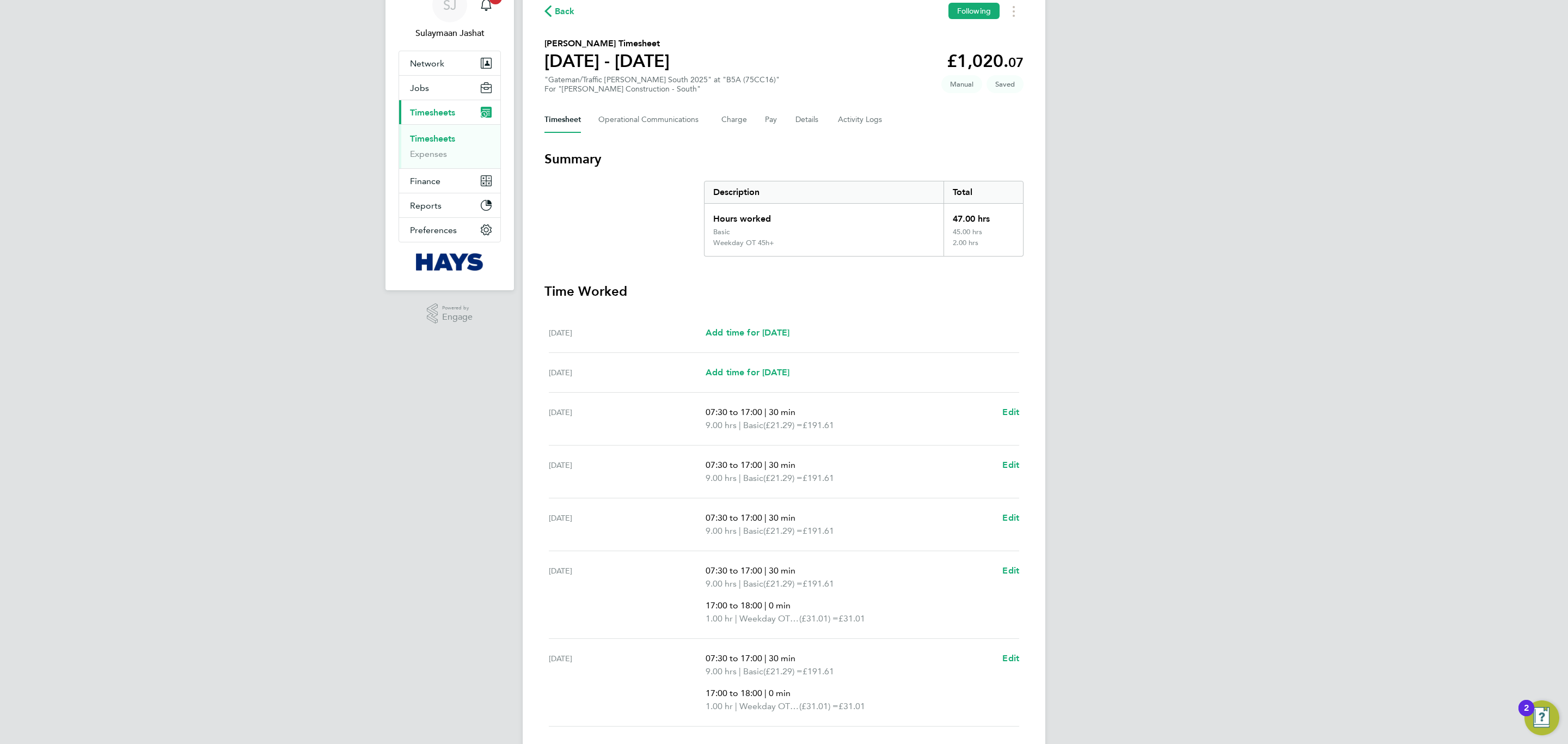
scroll to position [134, 0]
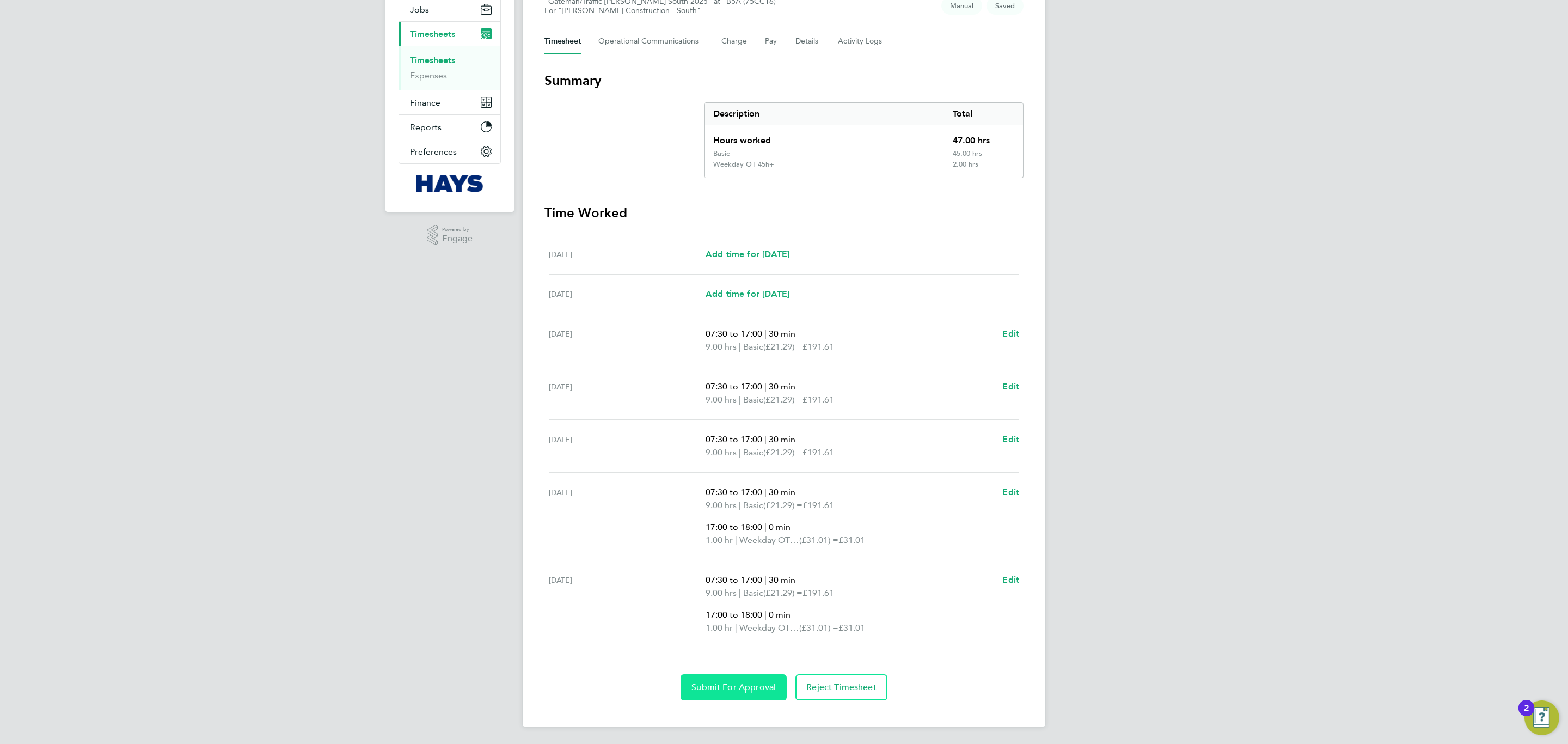
click at [745, 450] on button "Submit For Approval" at bounding box center [734, 687] width 106 height 26
click at [724, 404] on p "9.00 hrs | Basic (£21.29) = £191.61" at bounding box center [849, 400] width 288 height 13
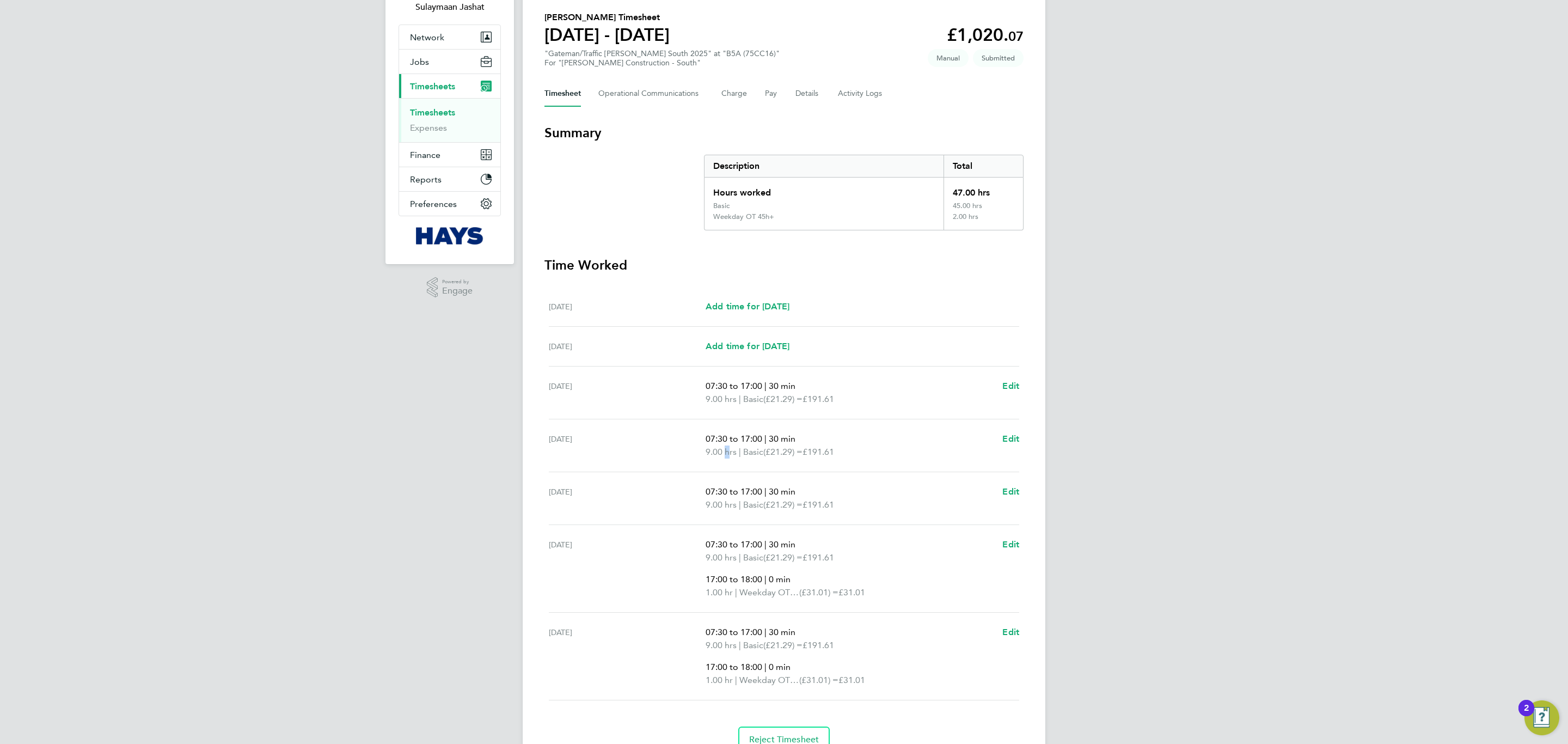
scroll to position [51, 0]
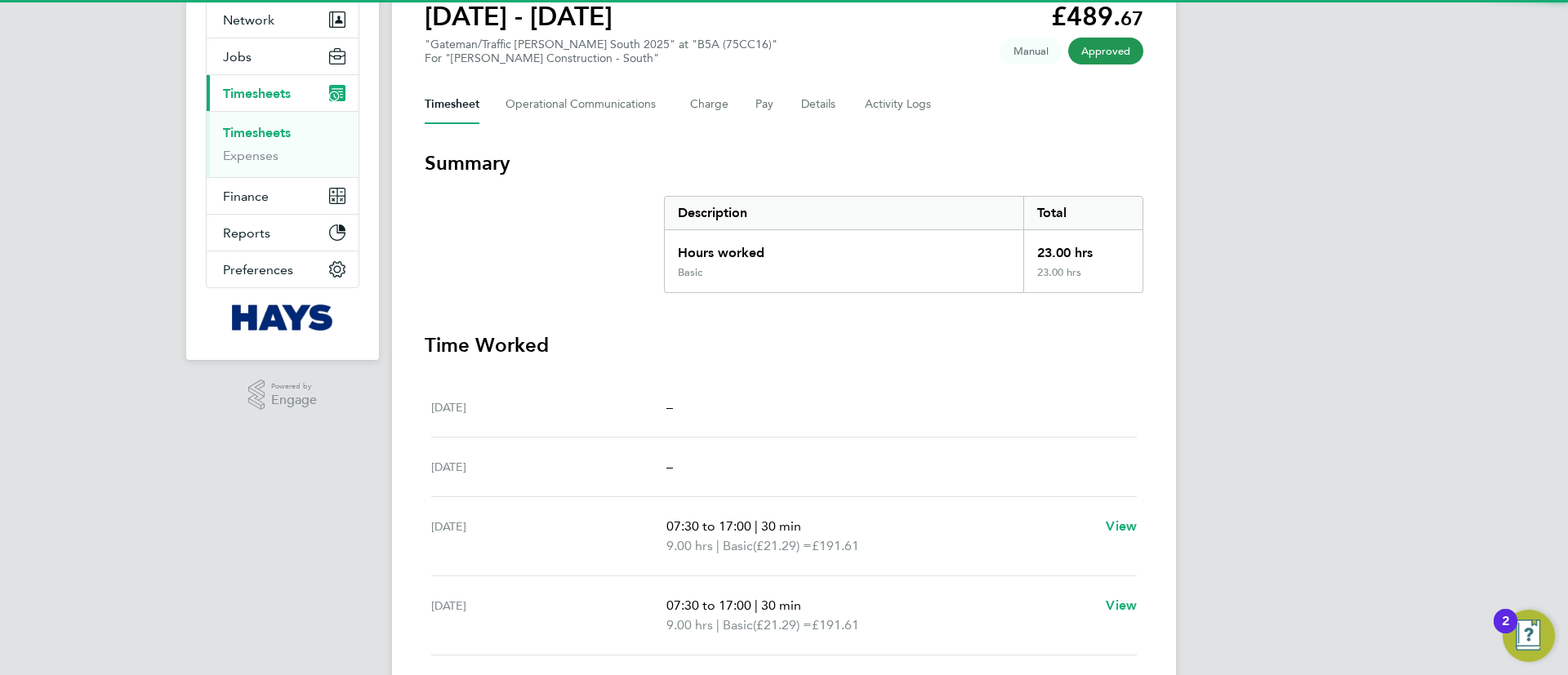
scroll to position [478, 0]
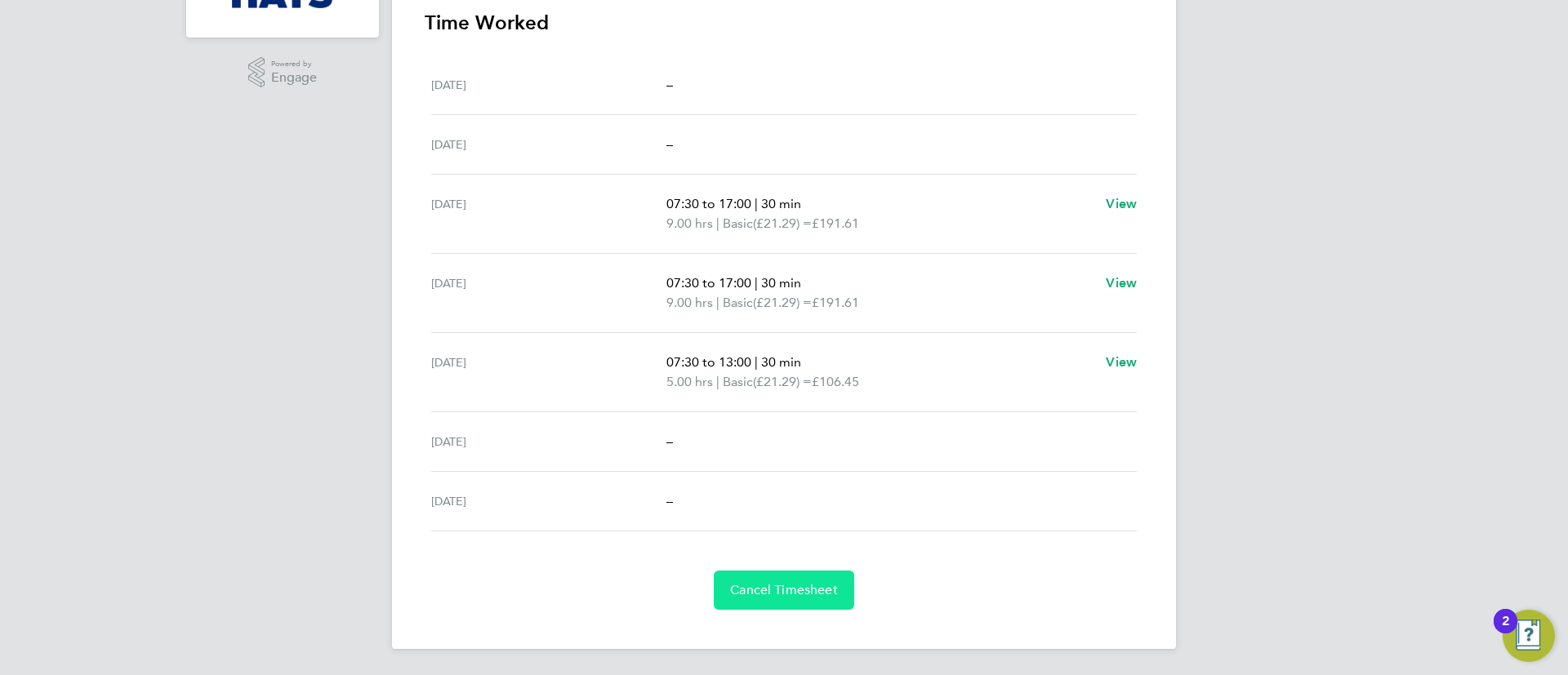
click at [781, 593] on span "Cancel Timesheet" at bounding box center [784, 591] width 108 height 16
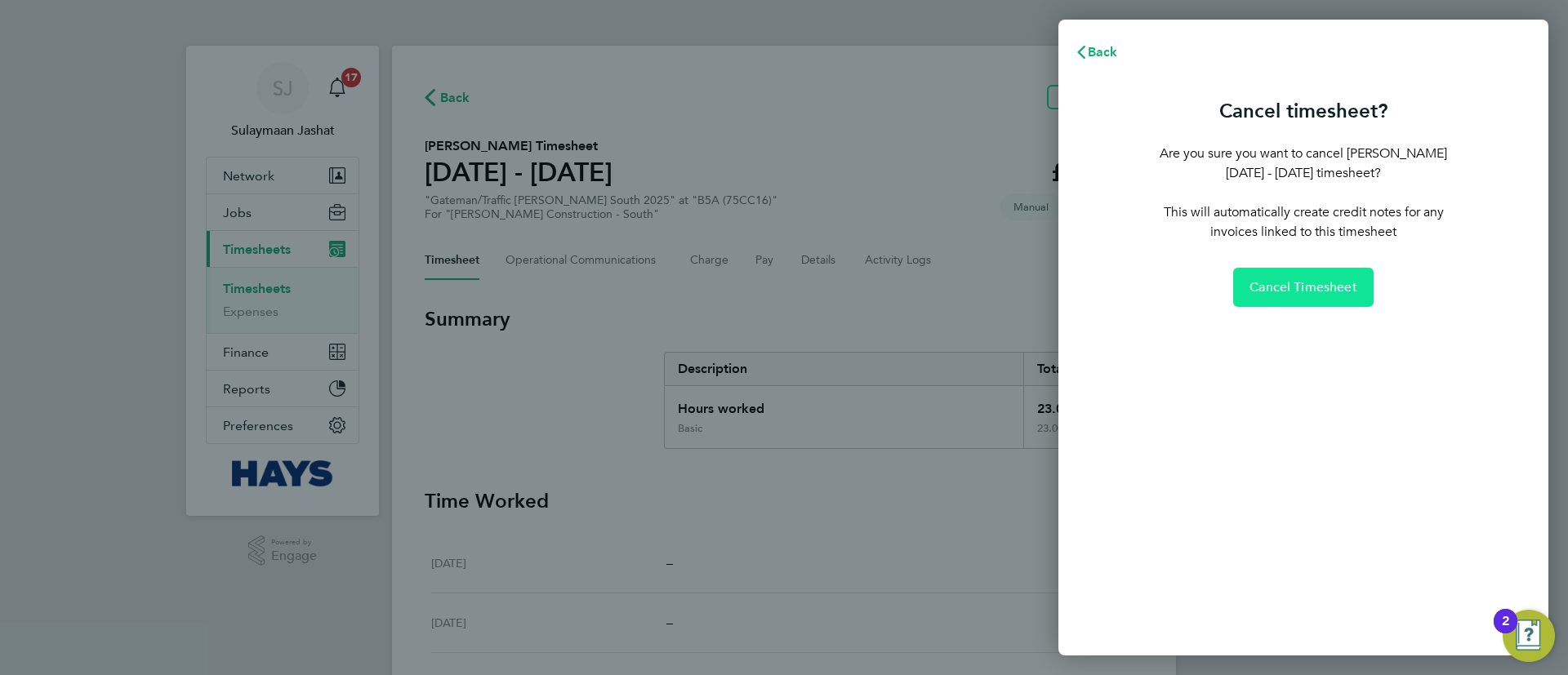
click at [1301, 271] on button "Cancel Timesheet" at bounding box center [1303, 287] width 141 height 39
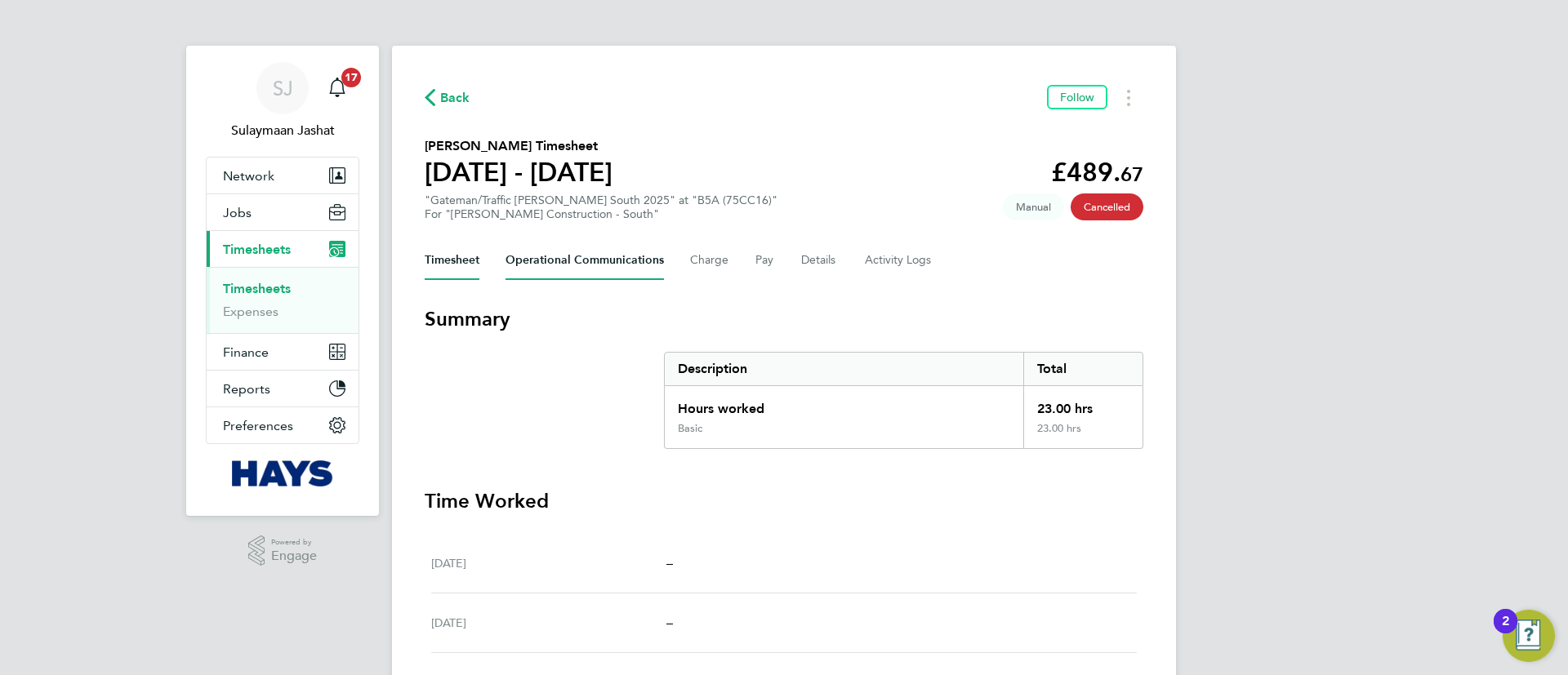
click at [549, 263] on Communications-tab "Operational Communications" at bounding box center [585, 260] width 159 height 39
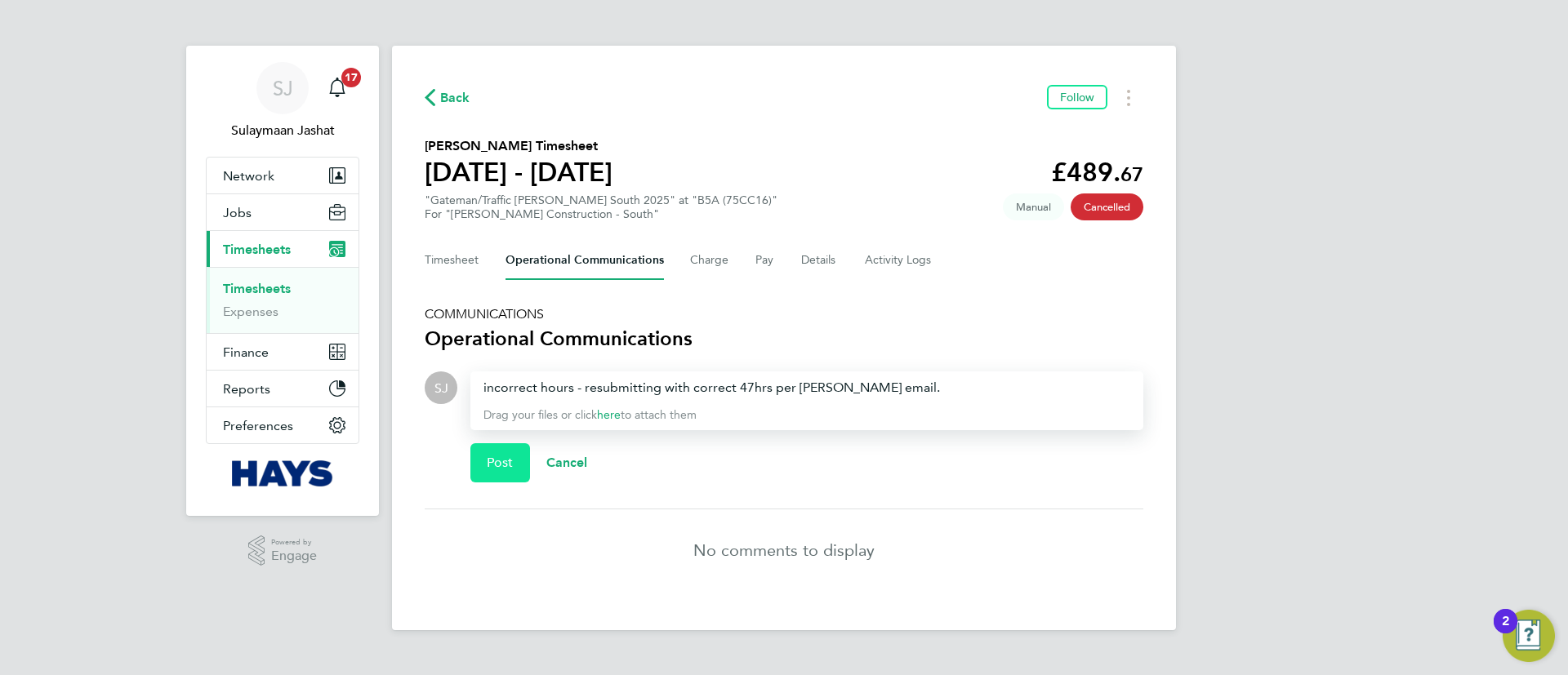
click at [490, 469] on span "Post" at bounding box center [499, 463] width 27 height 16
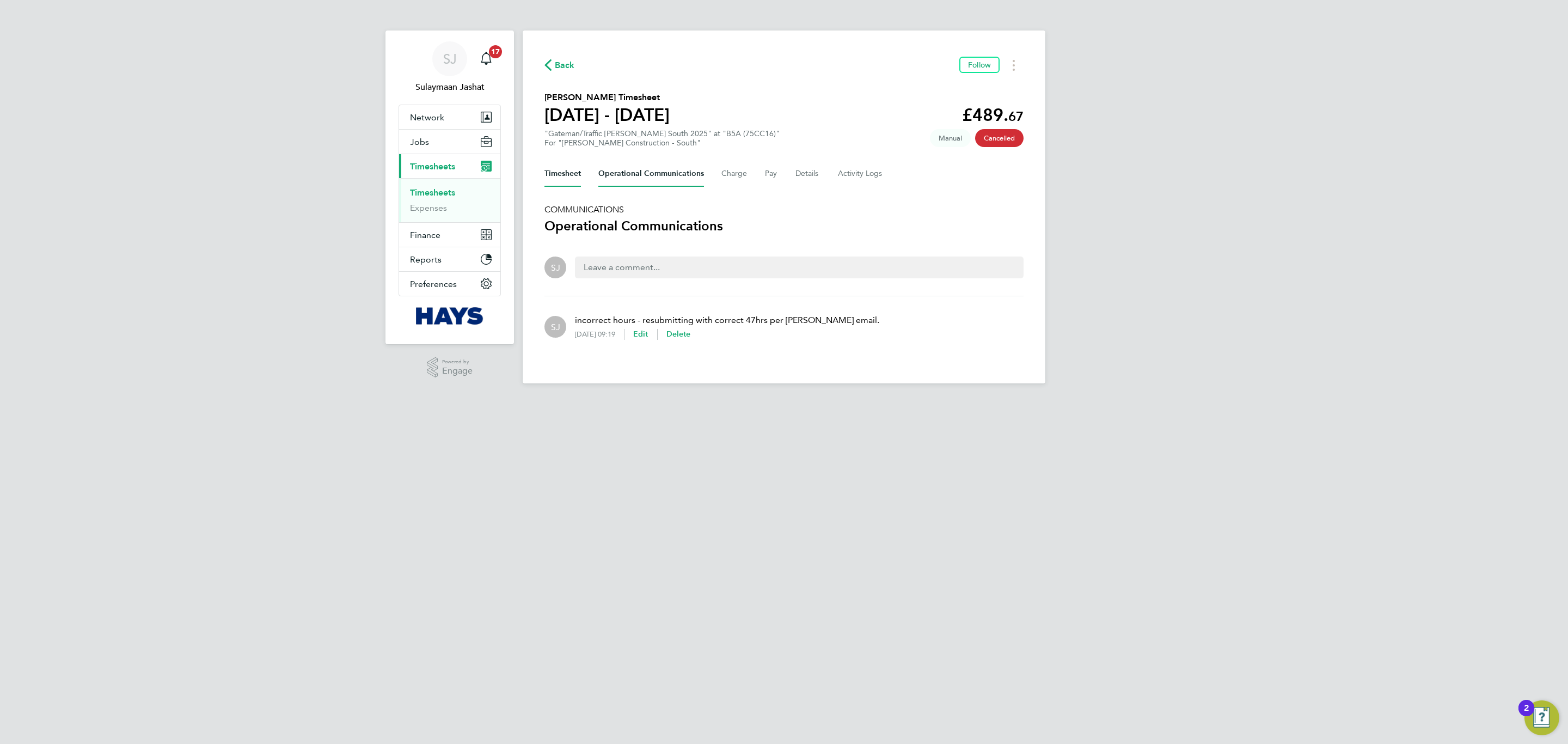
click at [574, 173] on button "Timesheet" at bounding box center [562, 173] width 36 height 26
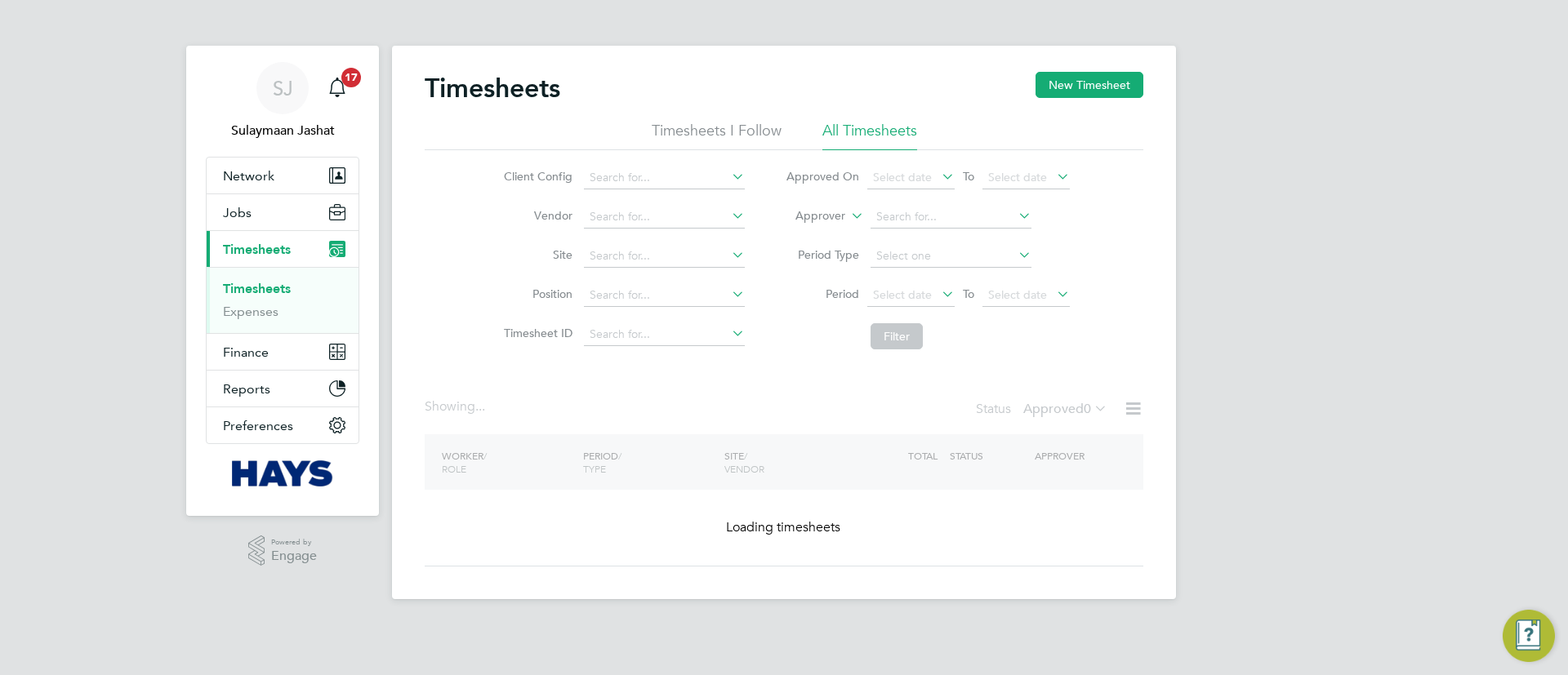
click at [848, 218] on icon at bounding box center [848, 211] width 0 height 15
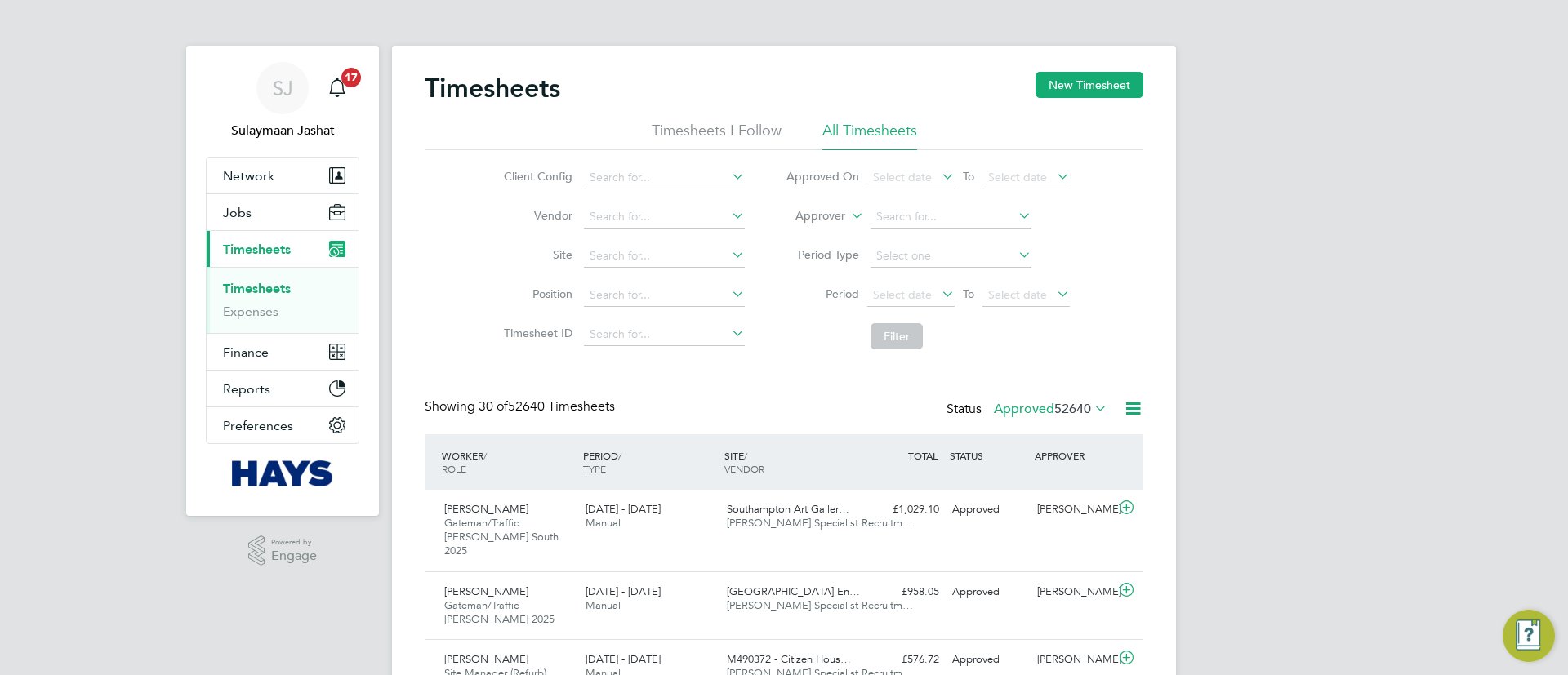
click at [0, 0] on li "Worker" at bounding box center [0, 0] width 0 height 0
click at [830, 206] on li "Worker" at bounding box center [927, 216] width 325 height 39
click at [818, 219] on label "Worker" at bounding box center [809, 216] width 73 height 16
click at [894, 216] on input at bounding box center [951, 216] width 161 height 23
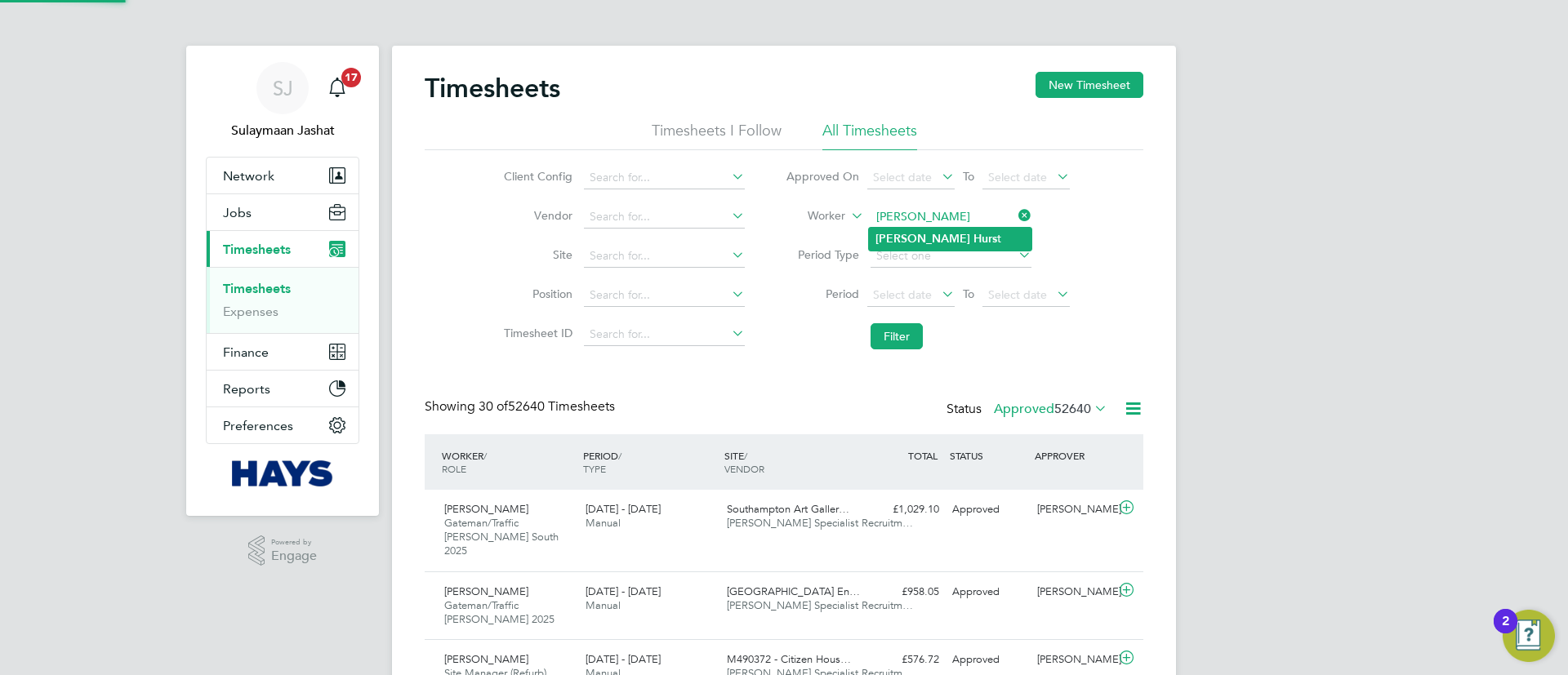
drag, startPoint x: 883, startPoint y: 225, endPoint x: 909, endPoint y: 236, distance: 28.2
click at [909, 236] on li "Sarah Hurs t" at bounding box center [950, 239] width 163 height 22
type input "Sarah Hurst"
click at [913, 346] on button "Filter" at bounding box center [896, 337] width 53 height 26
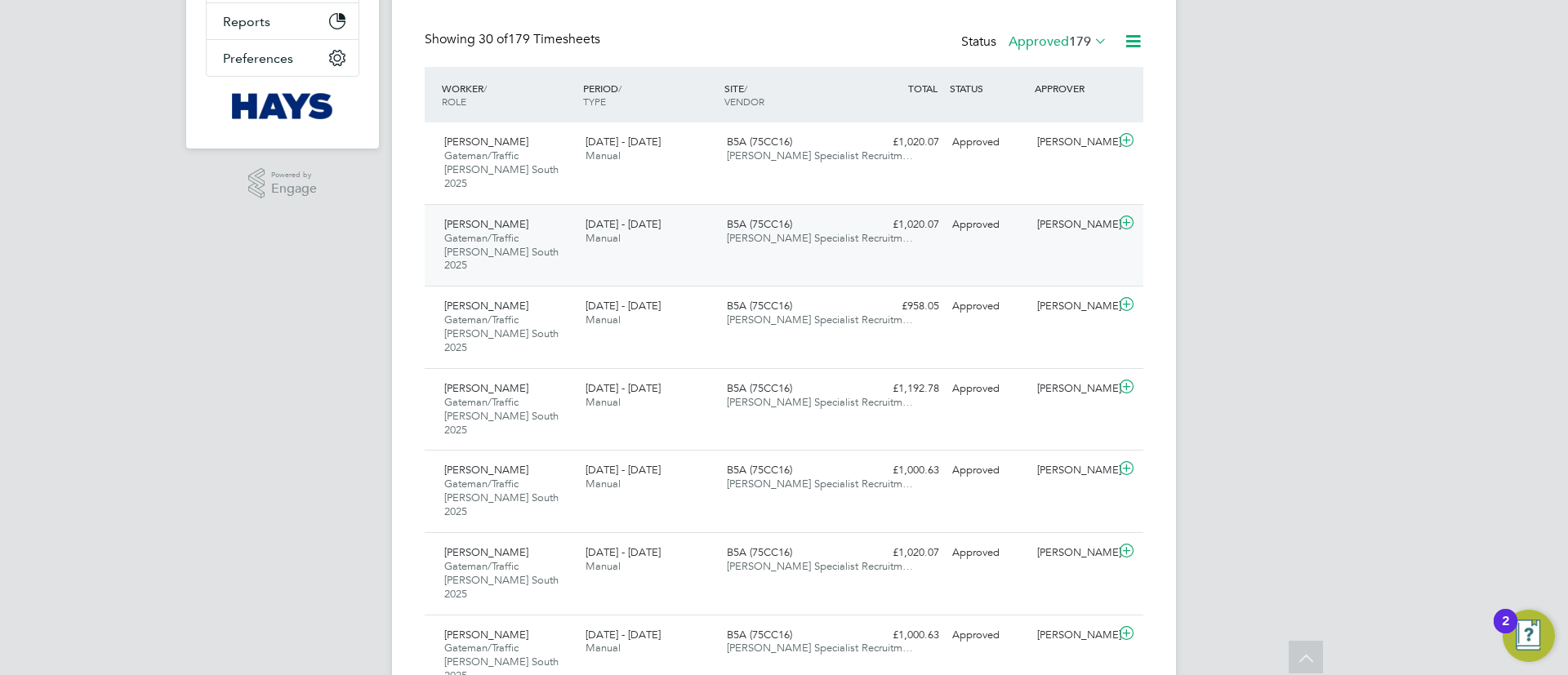
click at [699, 233] on div "6 - 12 Sep 2025 Manual" at bounding box center [649, 231] width 141 height 41
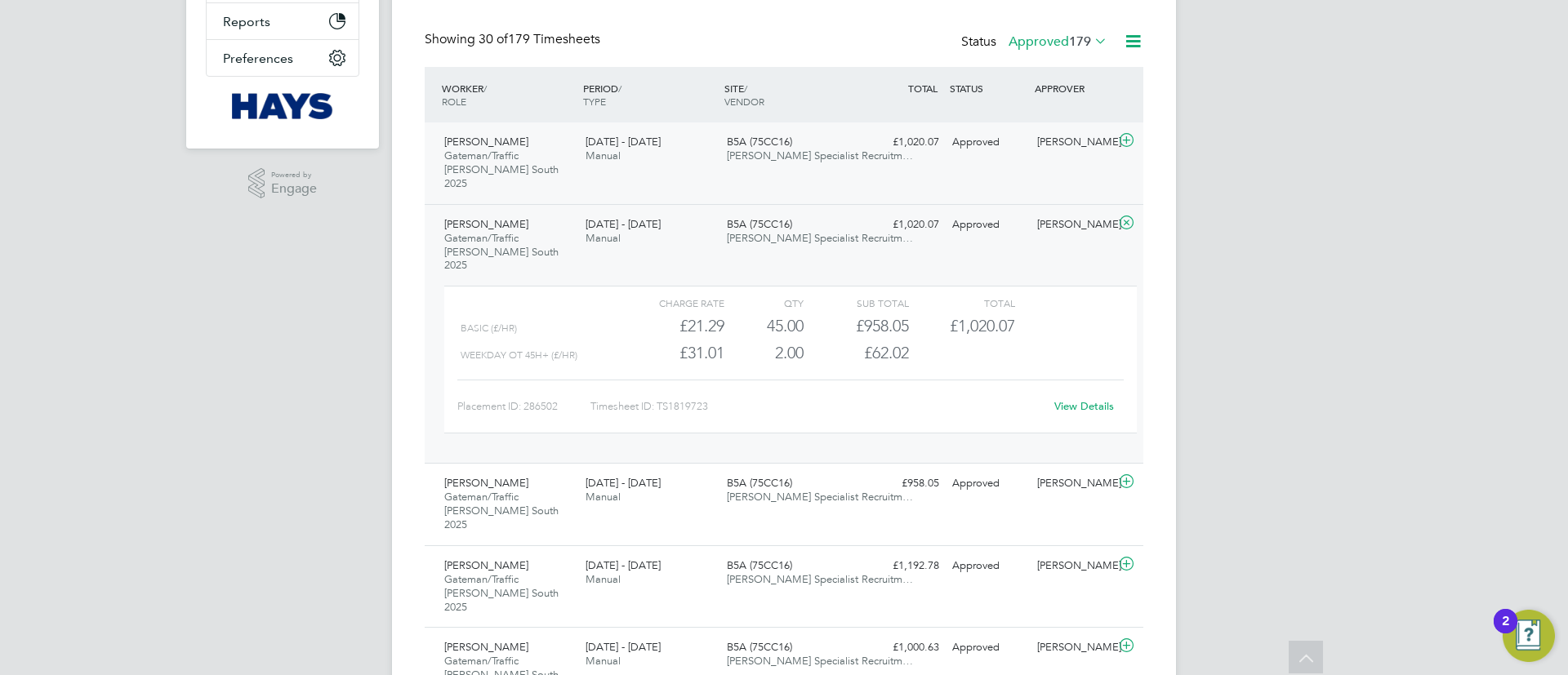
click at [853, 148] on div "B5A (75CC16) Hays Specialist Recruitm…" at bounding box center [791, 149] width 141 height 41
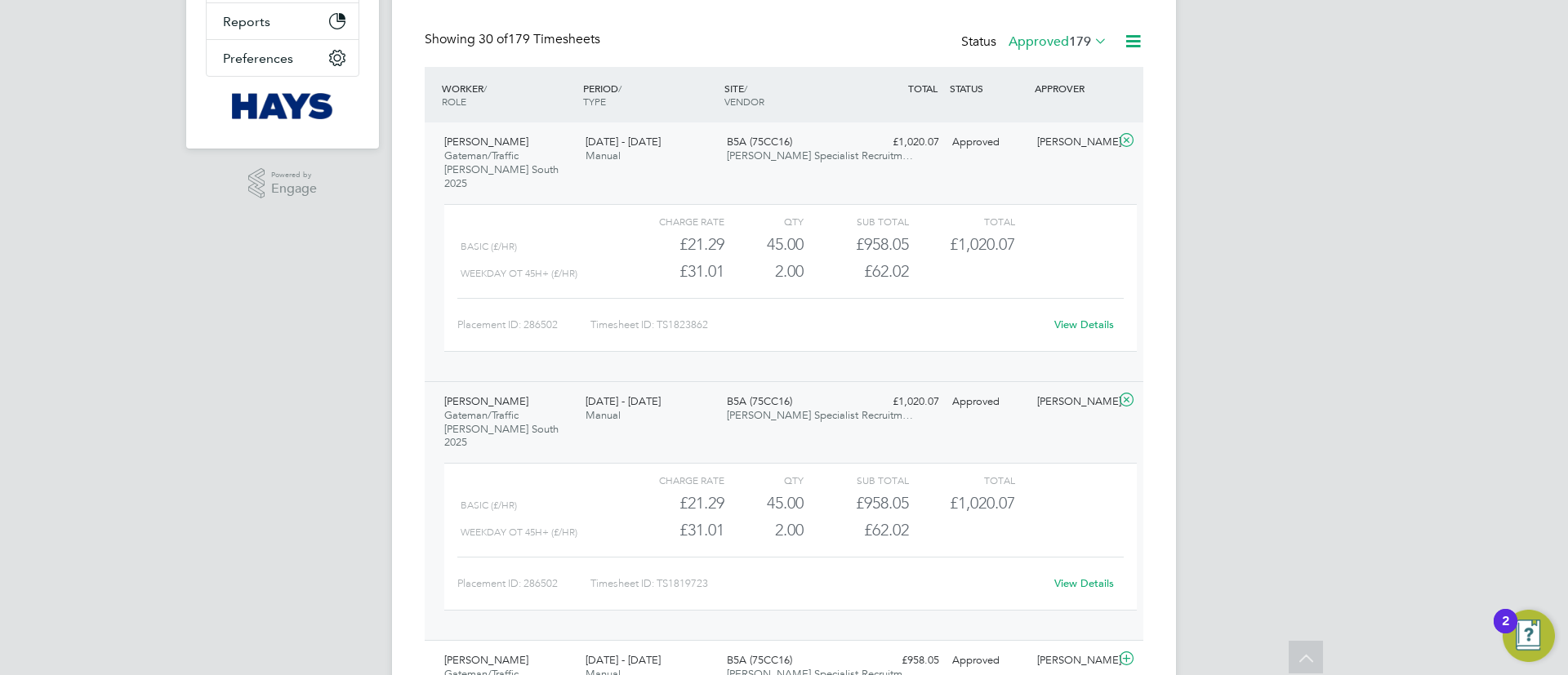
click at [1072, 318] on link "View Details" at bounding box center [1084, 325] width 60 height 14
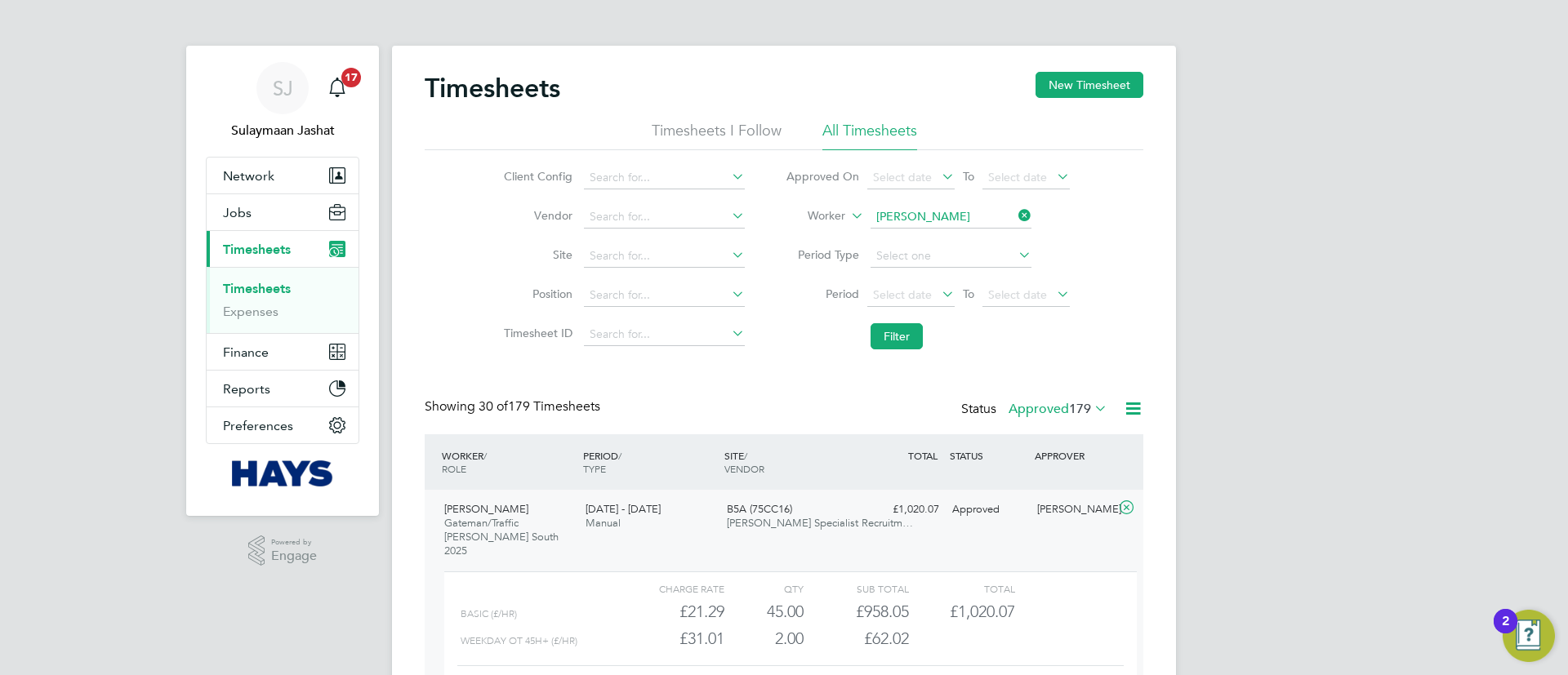
click at [912, 321] on li "Filter" at bounding box center [927, 337] width 325 height 43
click at [1047, 405] on label "Approved 179" at bounding box center [1058, 409] width 99 height 16
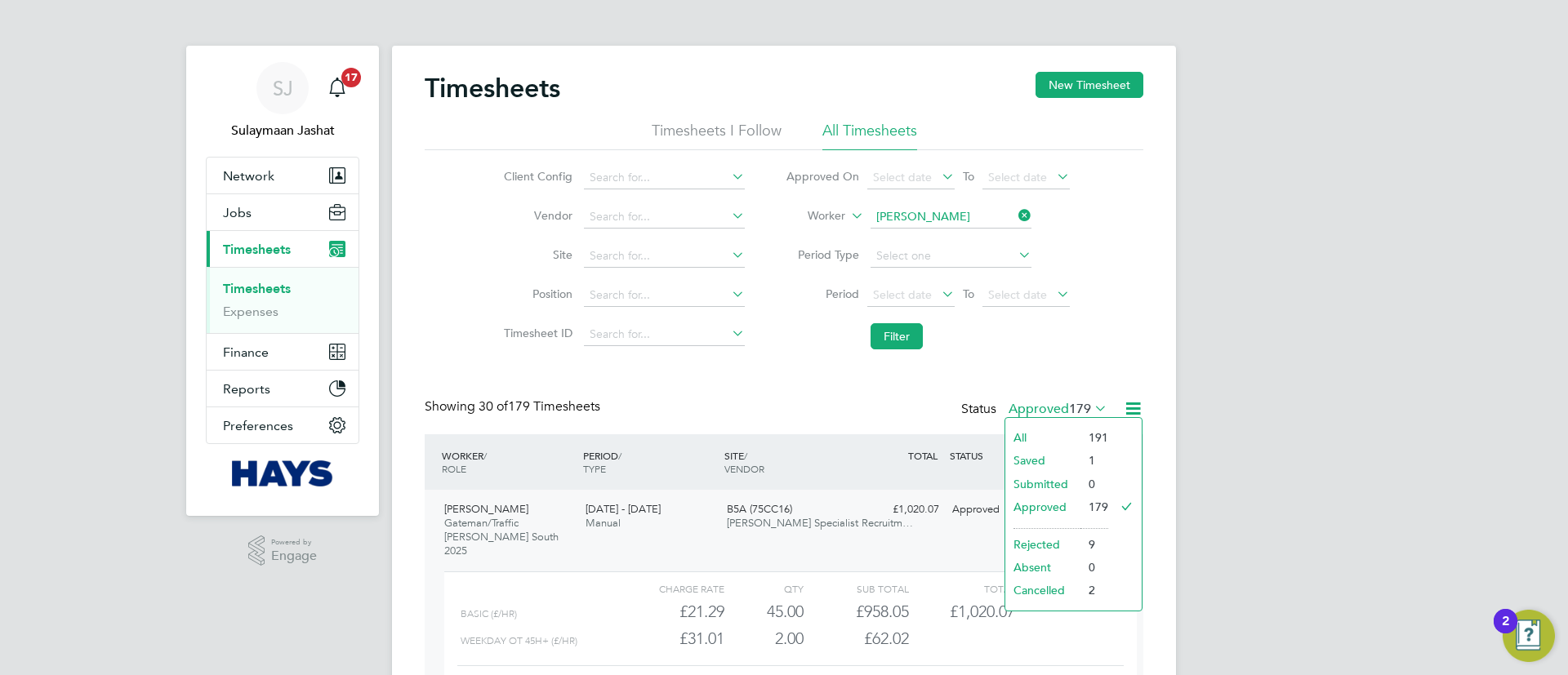
click at [1054, 481] on li "Submitted" at bounding box center [1043, 483] width 75 height 23
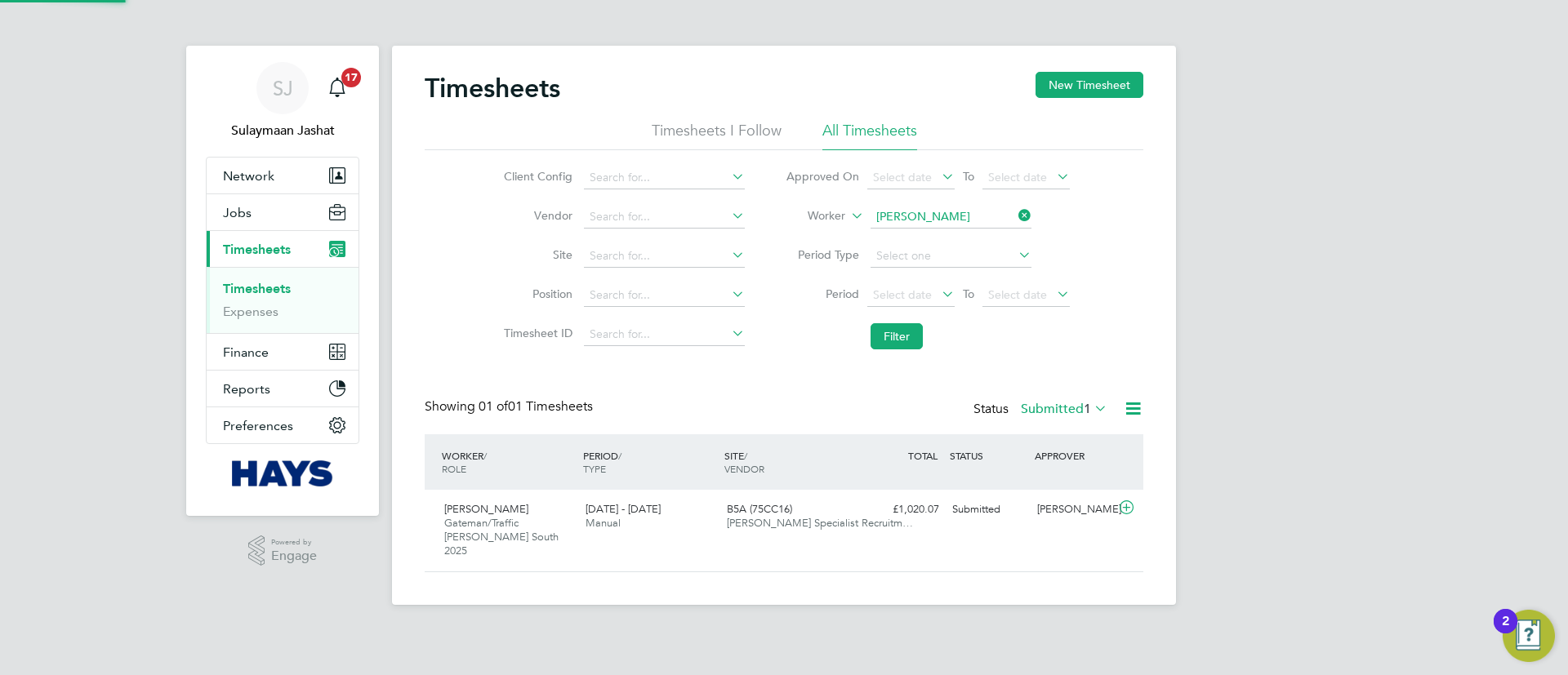
scroll to position [42, 142]
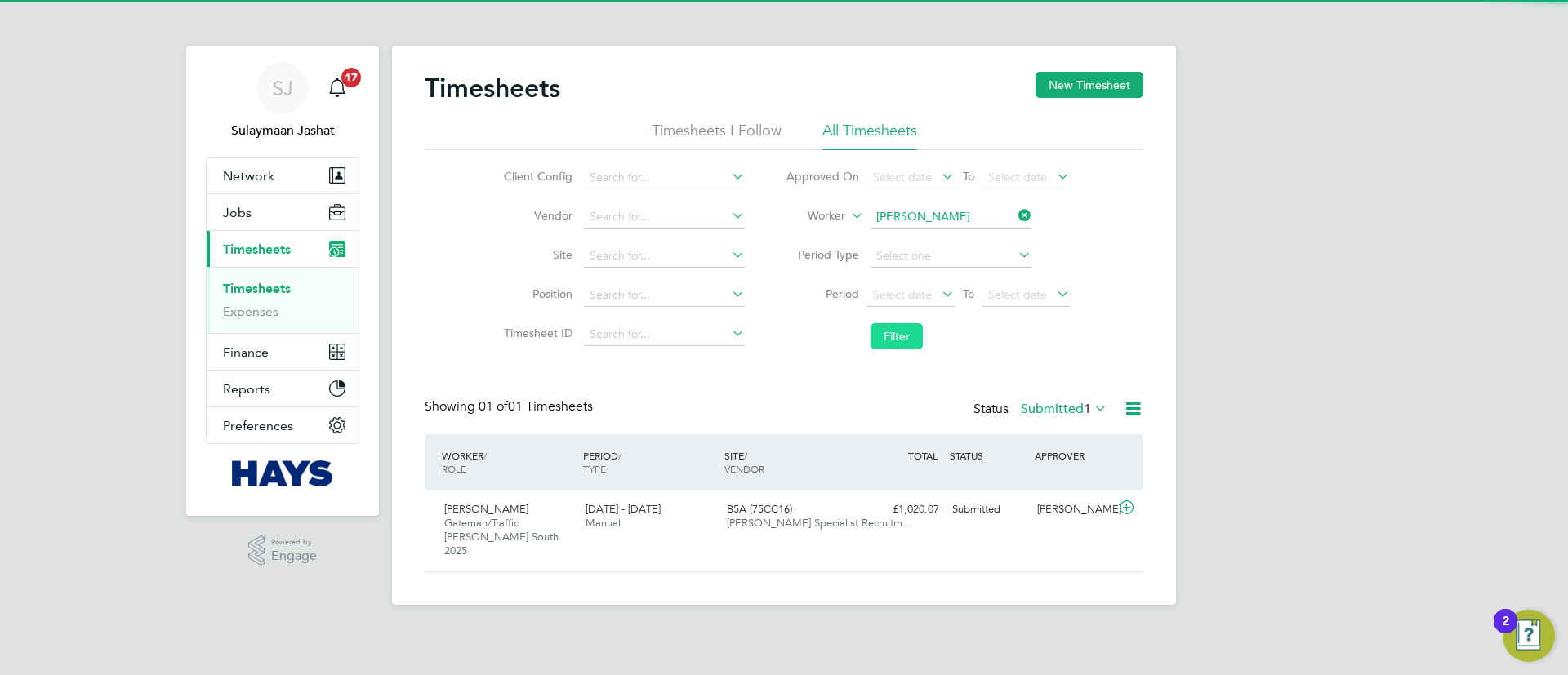
click at [894, 327] on button "Filter" at bounding box center [896, 337] width 53 height 26
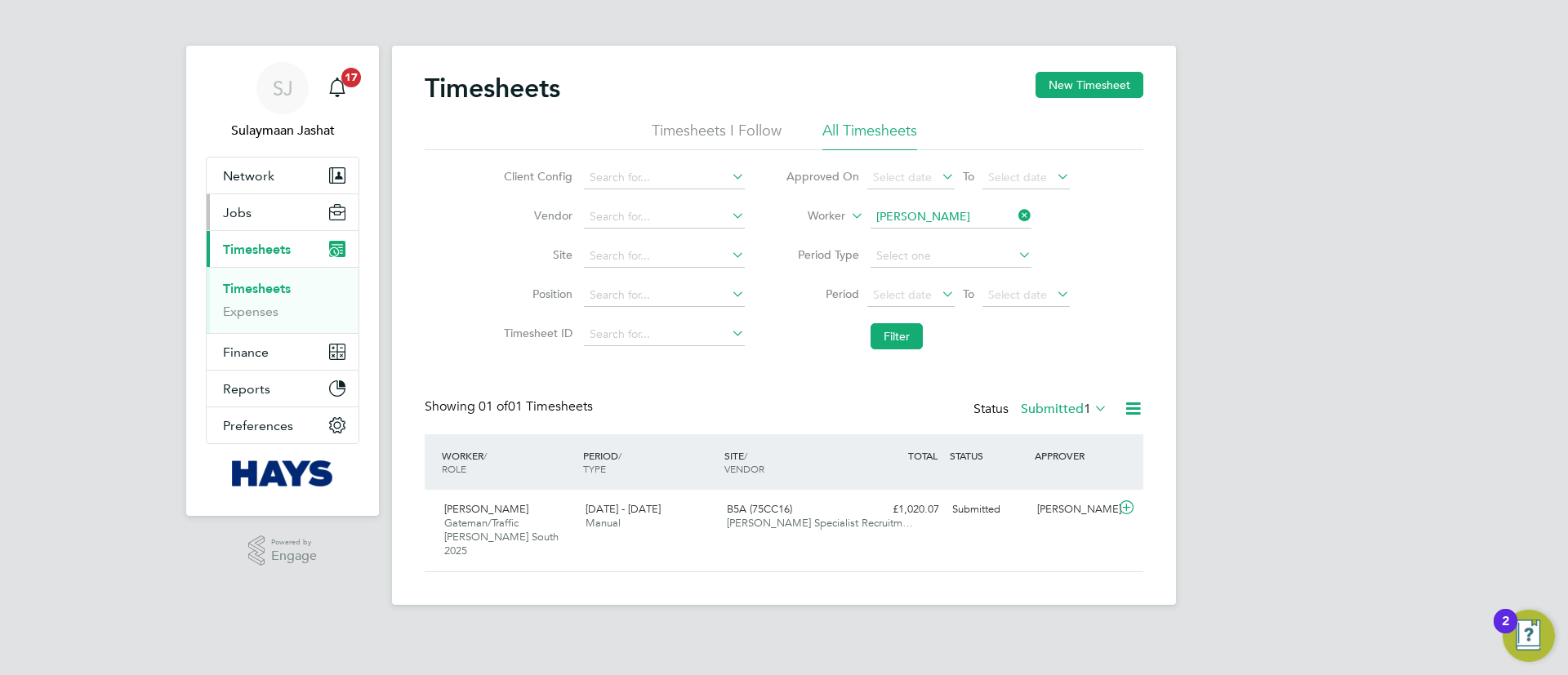
click at [287, 219] on button "Jobs" at bounding box center [282, 212] width 152 height 36
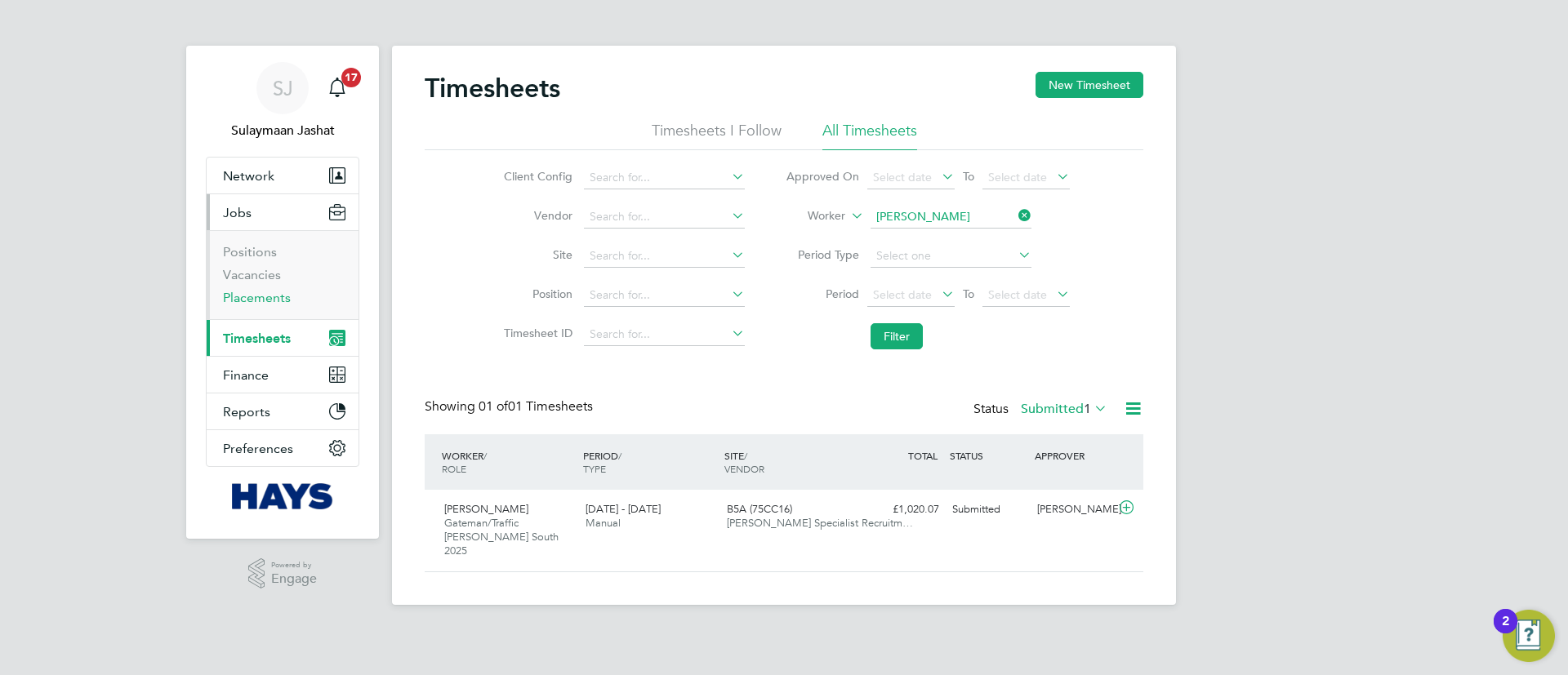
drag, startPoint x: 255, startPoint y: 289, endPoint x: 367, endPoint y: 281, distance: 112.3
click at [255, 290] on link "Placements" at bounding box center [257, 298] width 67 height 16
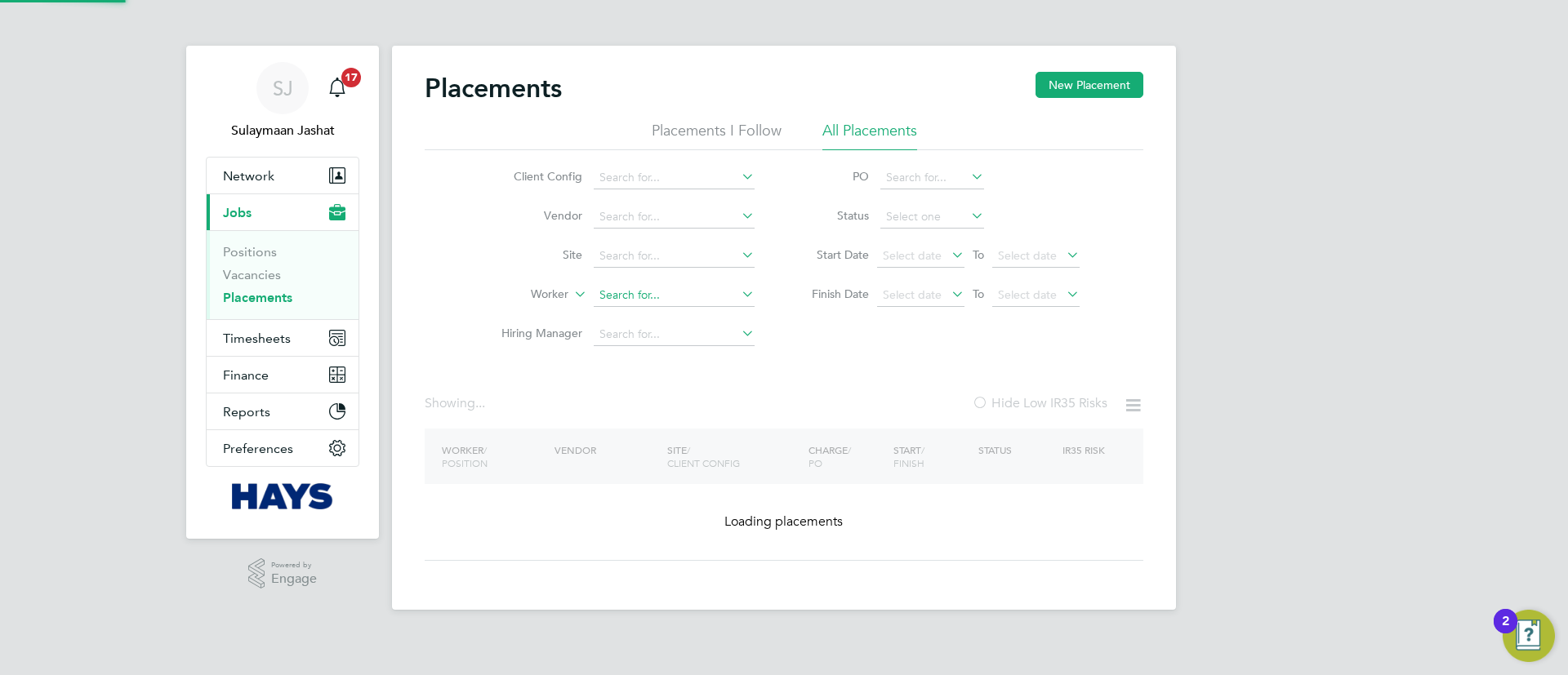
click at [646, 294] on input at bounding box center [674, 295] width 161 height 23
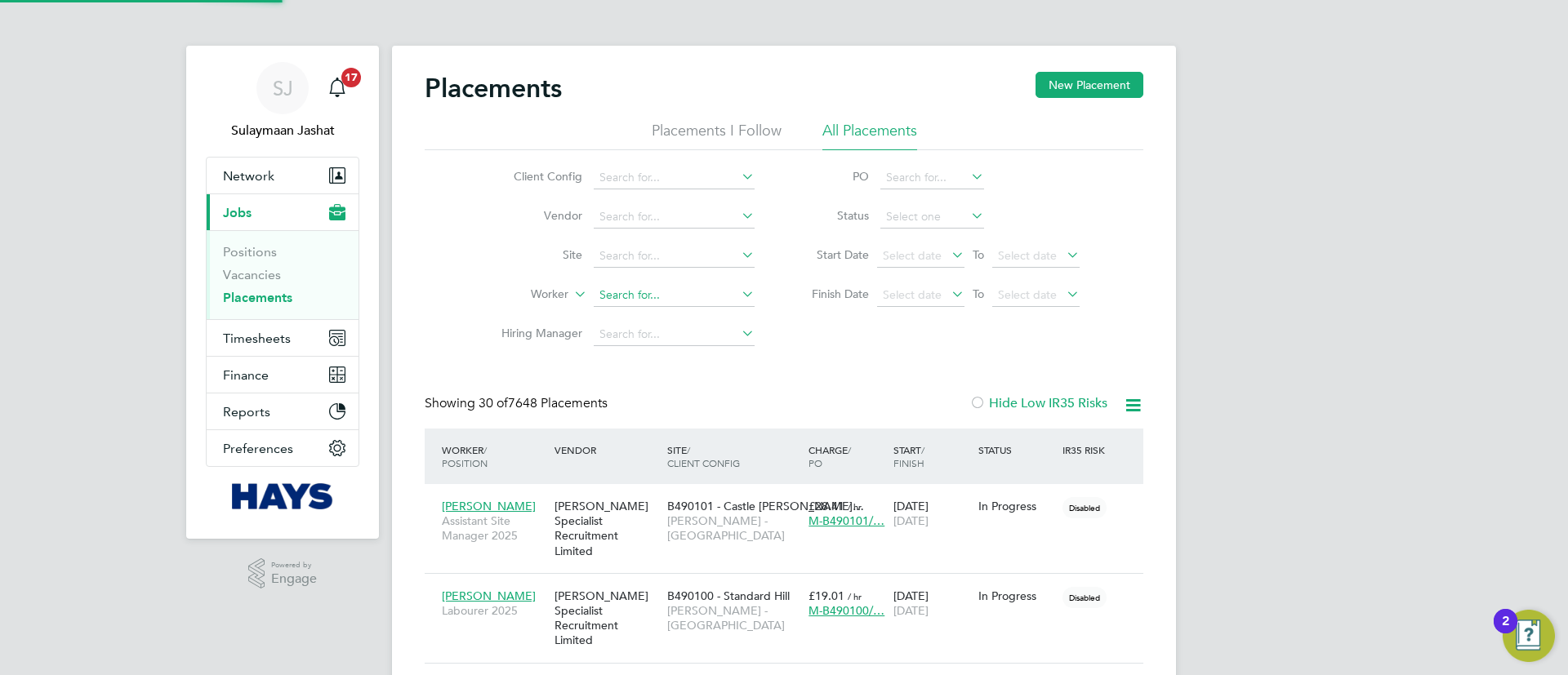
click at [646, 294] on input at bounding box center [674, 295] width 161 height 23
click at [667, 324] on li "Joshua Tani mowo" at bounding box center [674, 318] width 164 height 22
type input "[PERSON_NAME]"
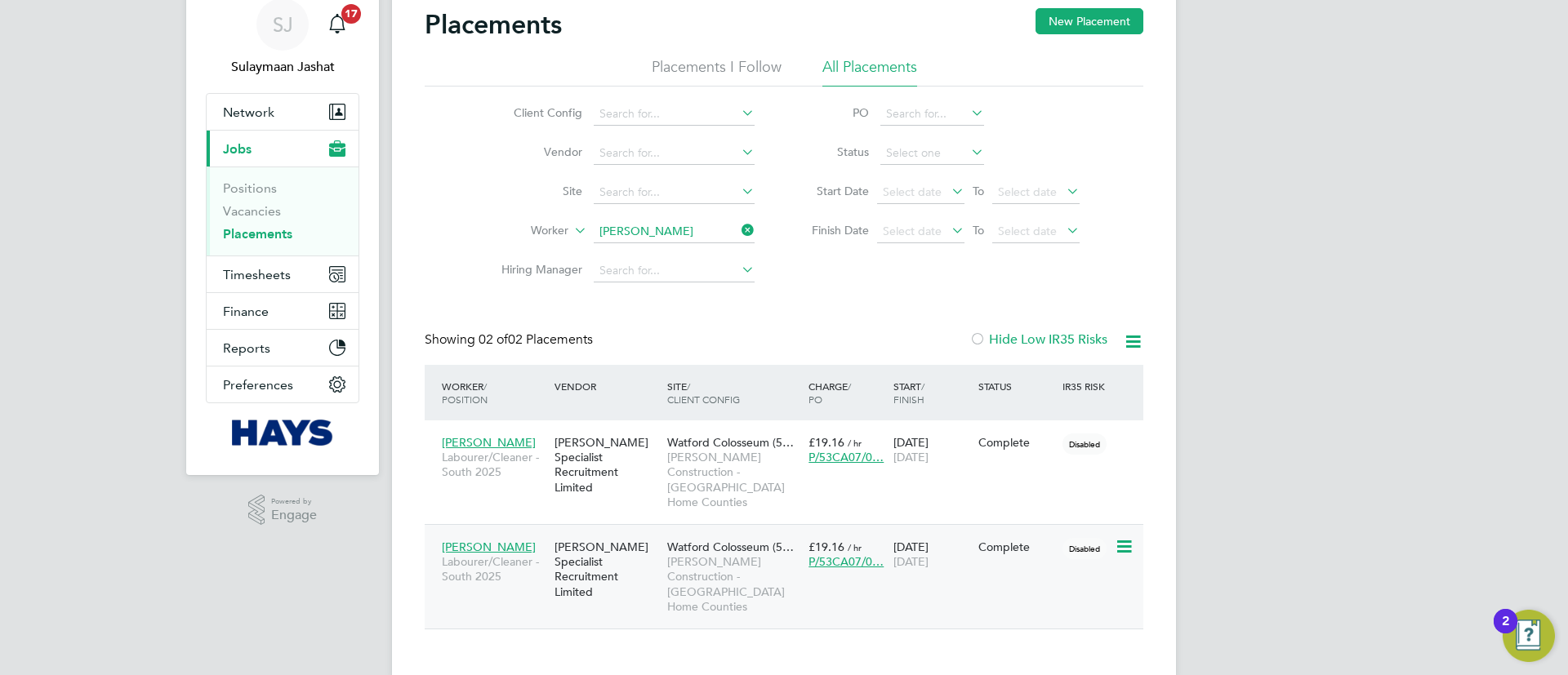
click at [685, 569] on span "[PERSON_NAME] Construction - [GEOGRAPHIC_DATA] Home Counties" at bounding box center [733, 585] width 133 height 60
click at [671, 233] on input "[PERSON_NAME]" at bounding box center [674, 231] width 161 height 23
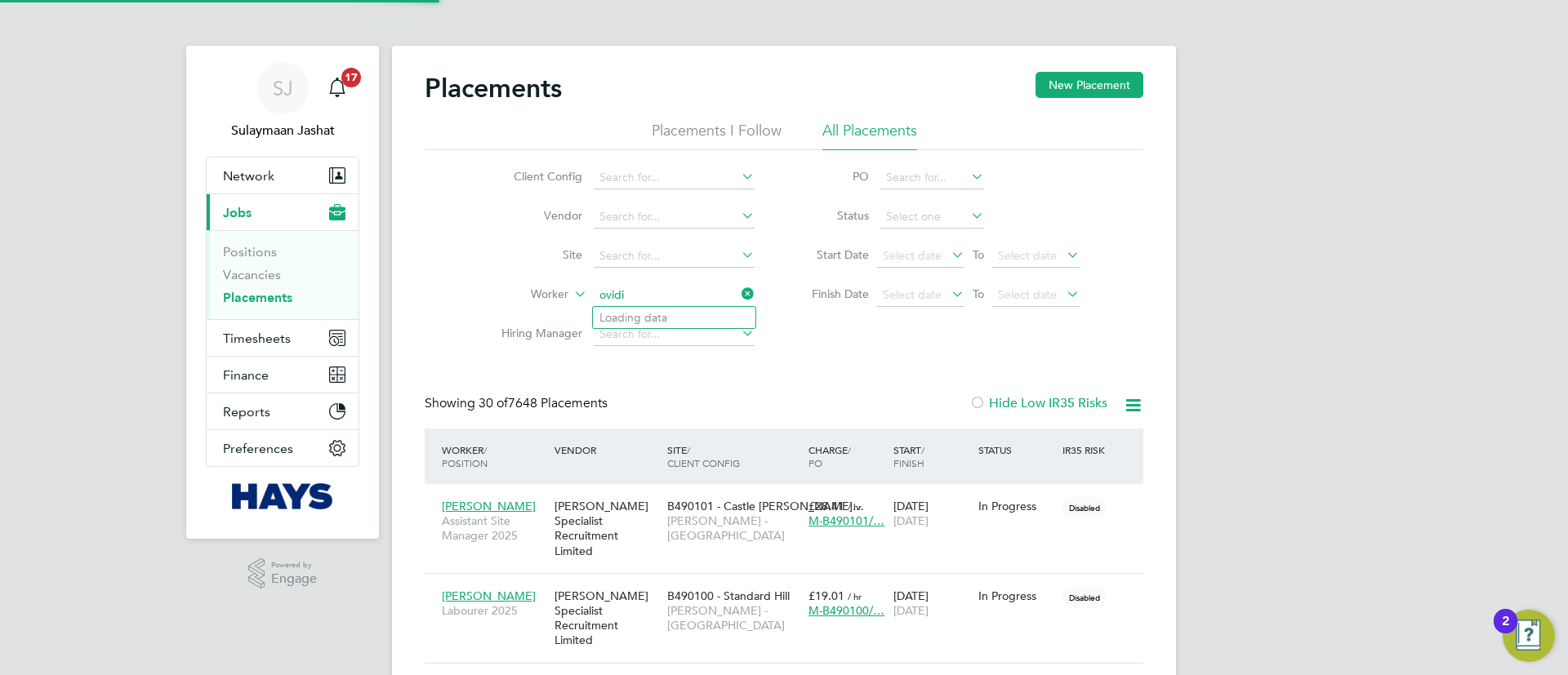
scroll to position [48, 142]
click at [657, 316] on li "Ovidiu Ciobanu" at bounding box center [674, 318] width 163 height 22
type input "[PERSON_NAME]"
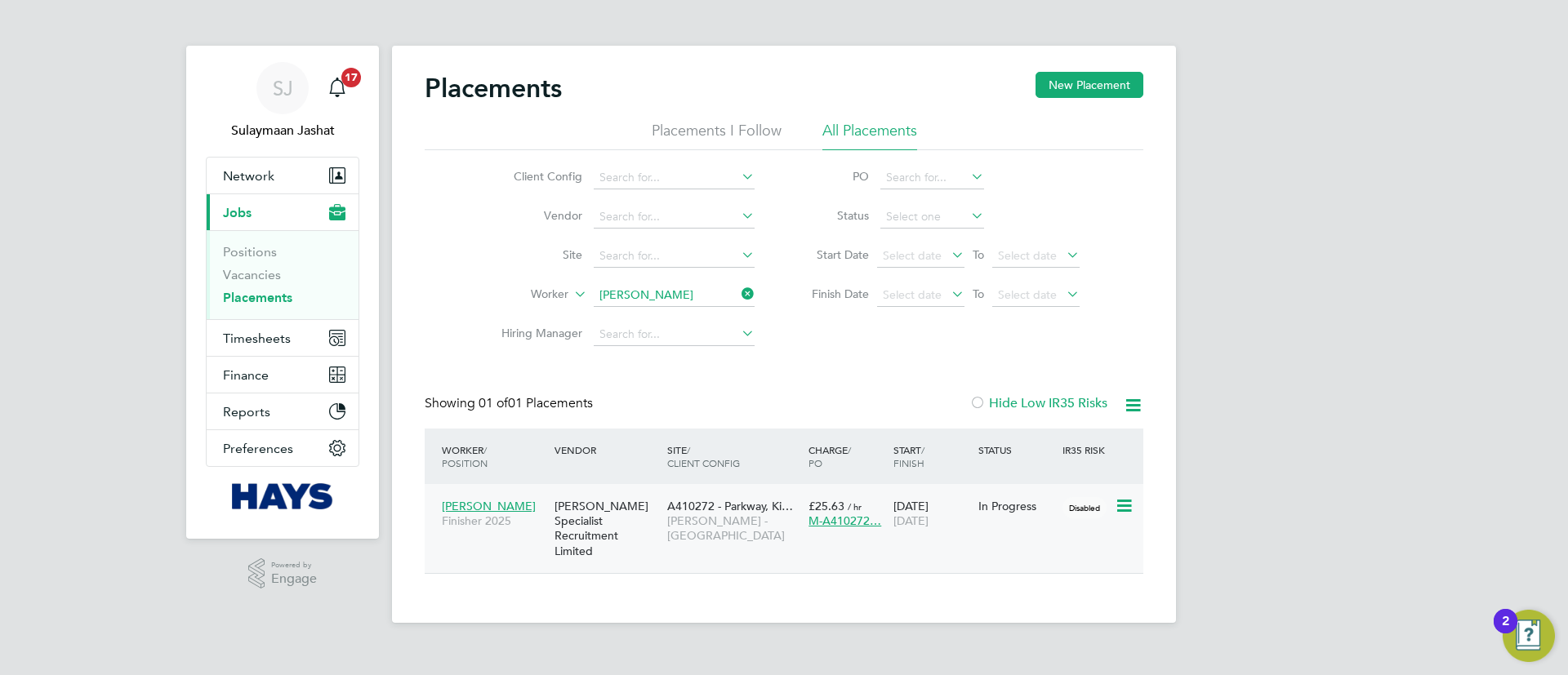
click at [669, 523] on span "[PERSON_NAME] - [GEOGRAPHIC_DATA]" at bounding box center [733, 529] width 133 height 30
click at [288, 331] on span "Timesheets" at bounding box center [257, 338] width 67 height 16
click at [670, 300] on input "[PERSON_NAME]" at bounding box center [674, 295] width 161 height 23
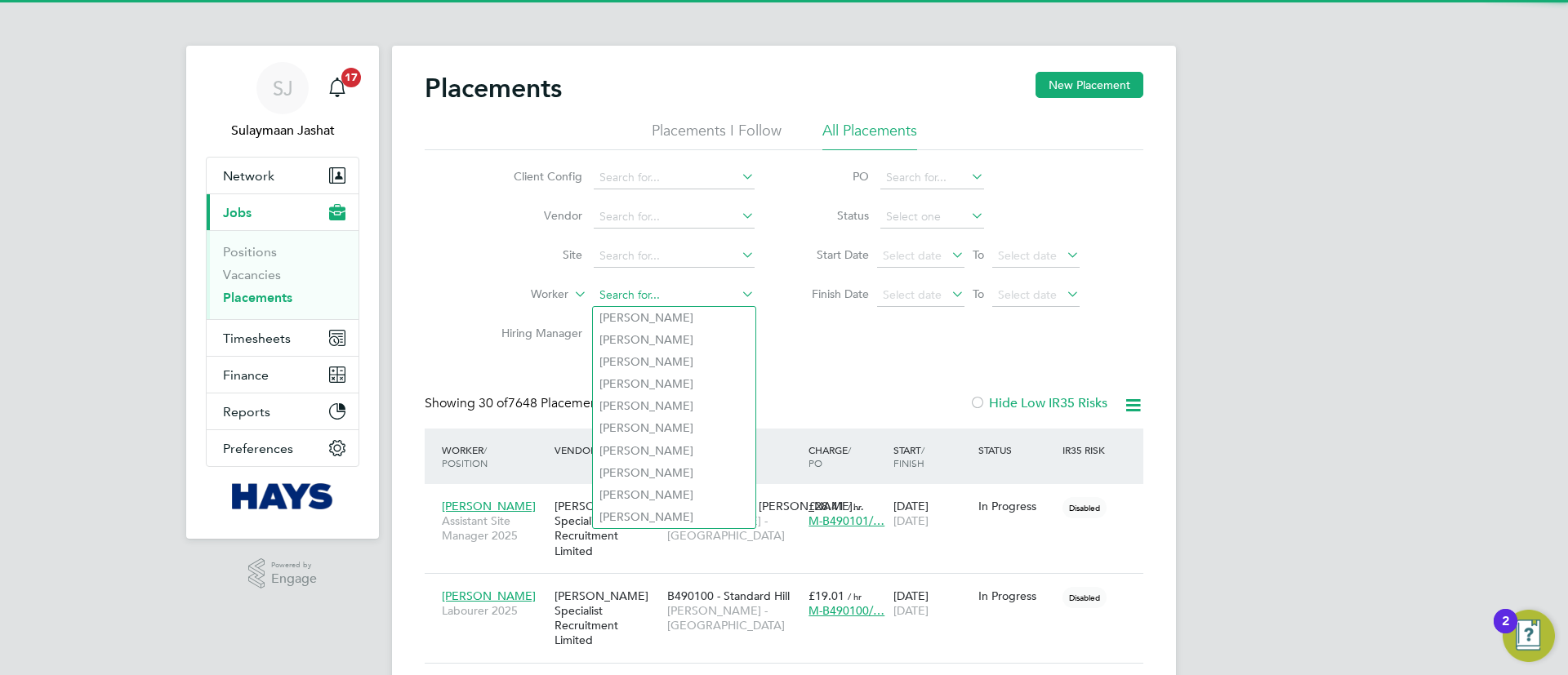
scroll to position [48, 142]
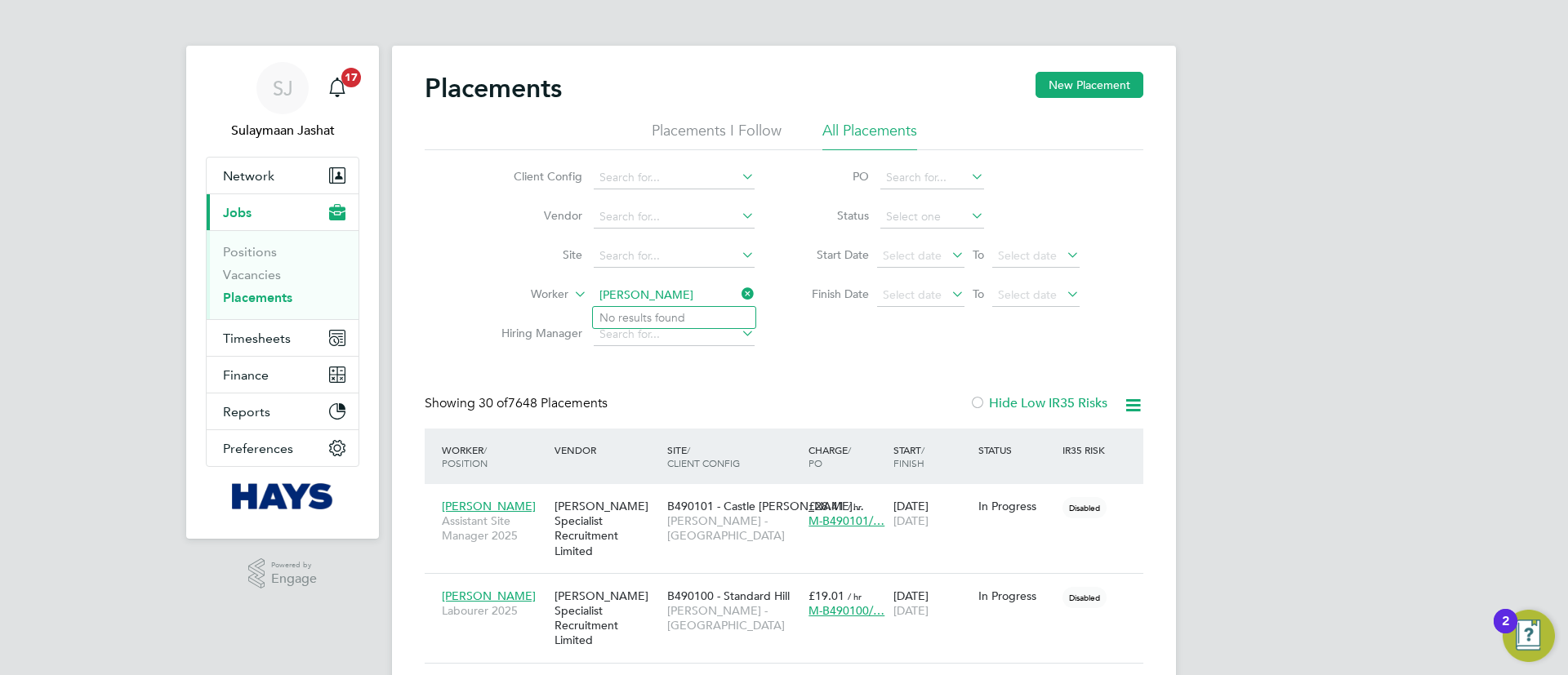
type input "nicholas rowe"
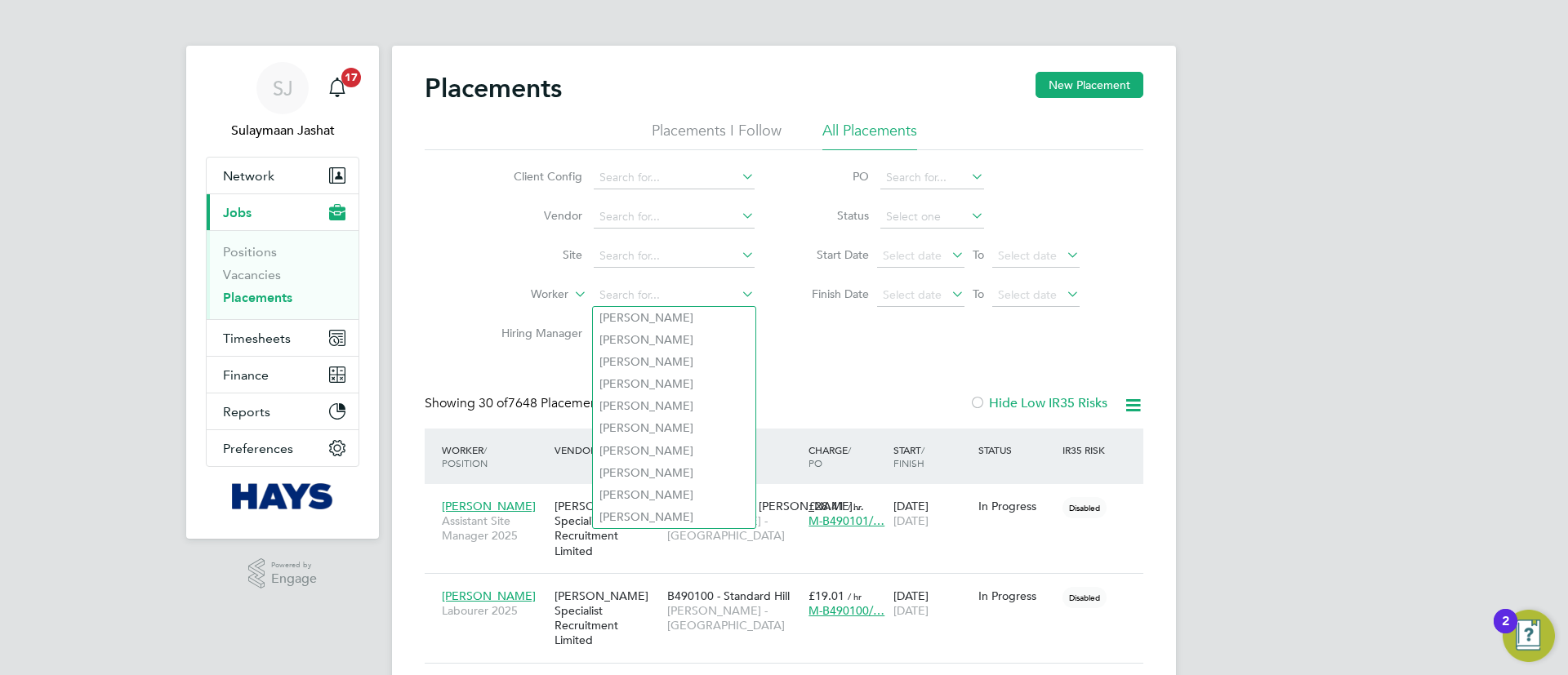
click at [500, 259] on label "Site" at bounding box center [535, 254] width 94 height 15
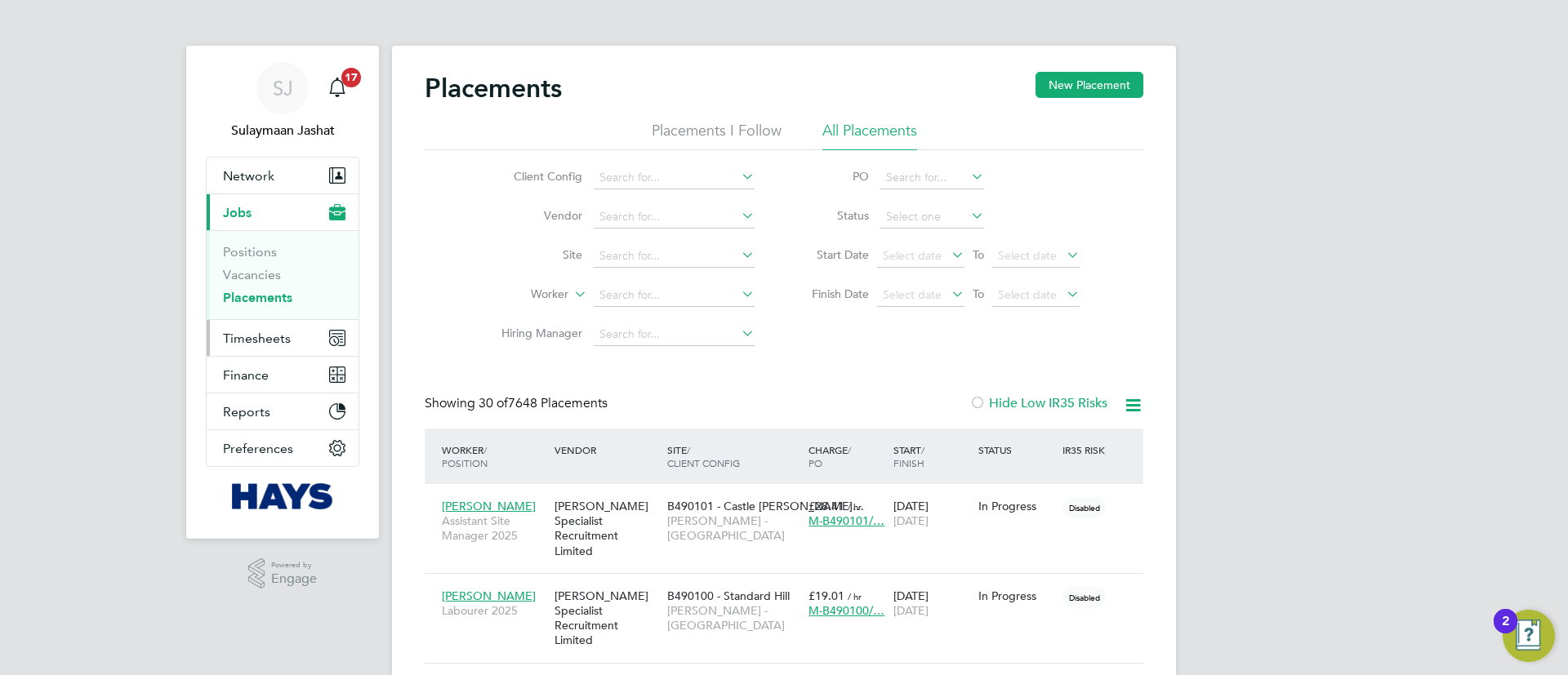
click at [250, 349] on button "Timesheets" at bounding box center [282, 338] width 152 height 36
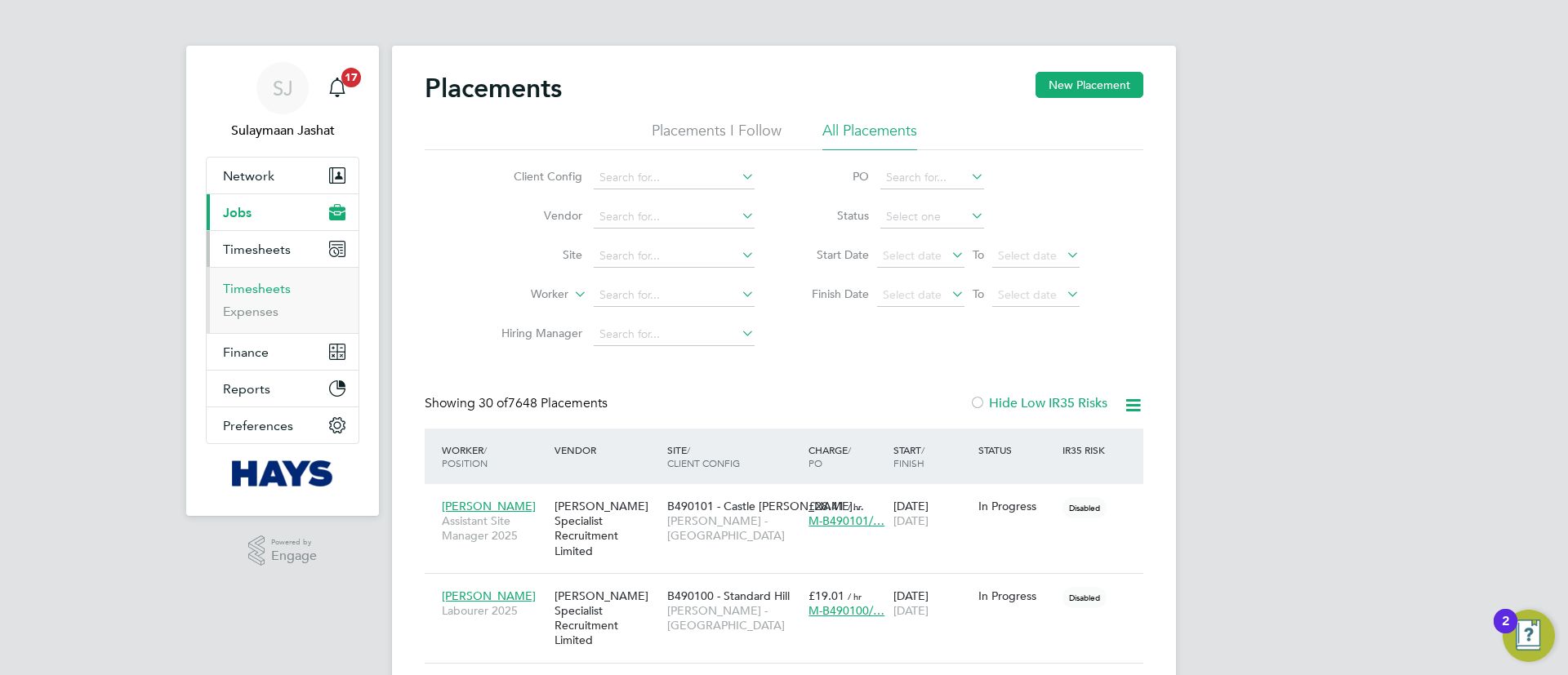
click at [264, 291] on link "Timesheets" at bounding box center [257, 289] width 67 height 16
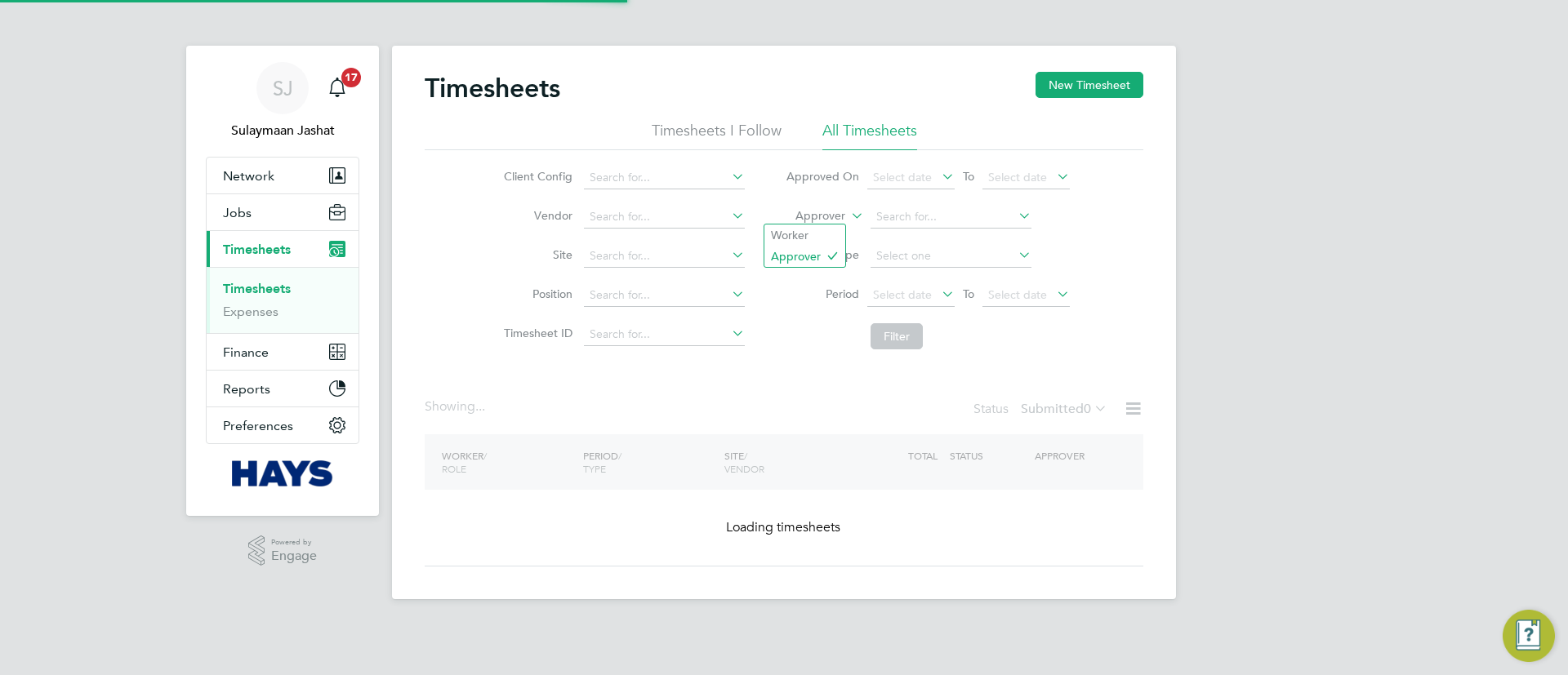
click at [818, 210] on label "Approver" at bounding box center [809, 216] width 73 height 16
click at [815, 234] on li "Worker" at bounding box center [804, 234] width 80 height 21
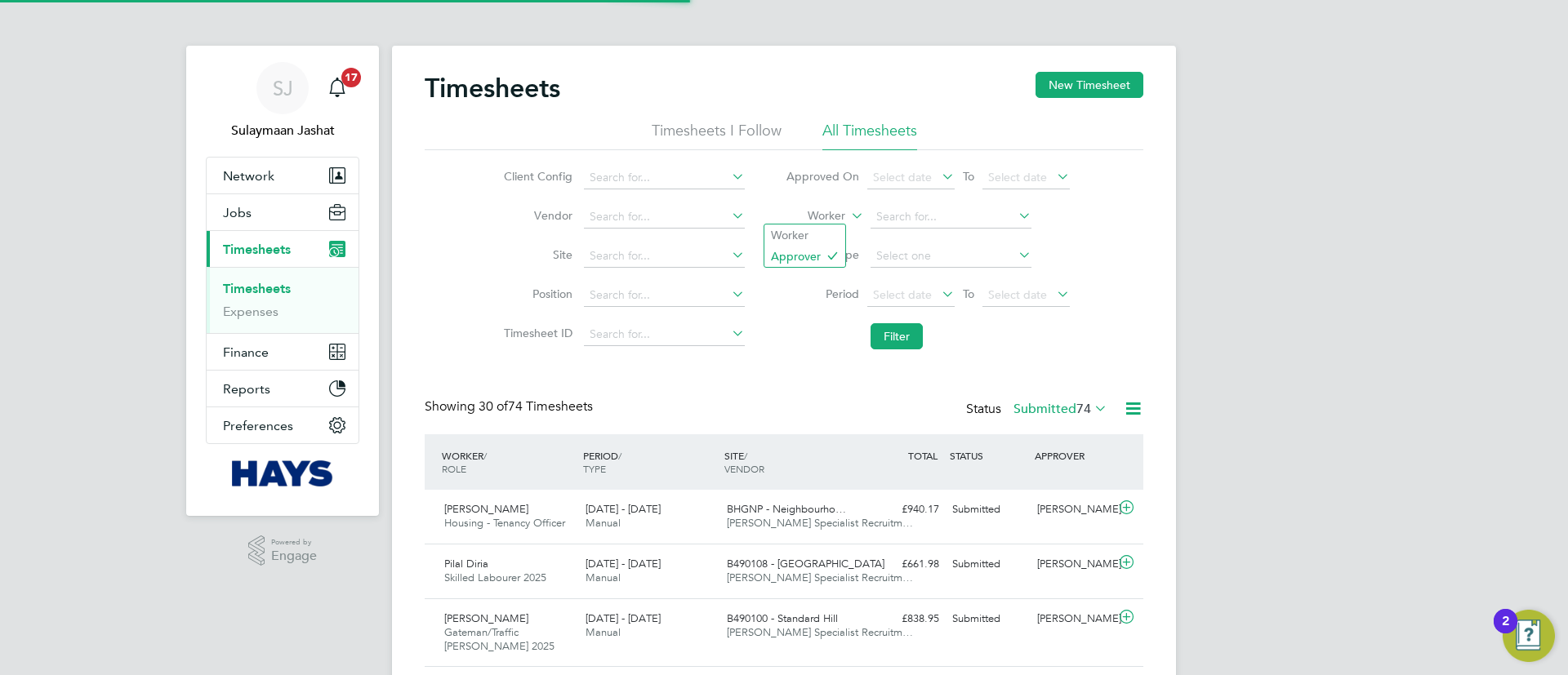
scroll to position [55, 142]
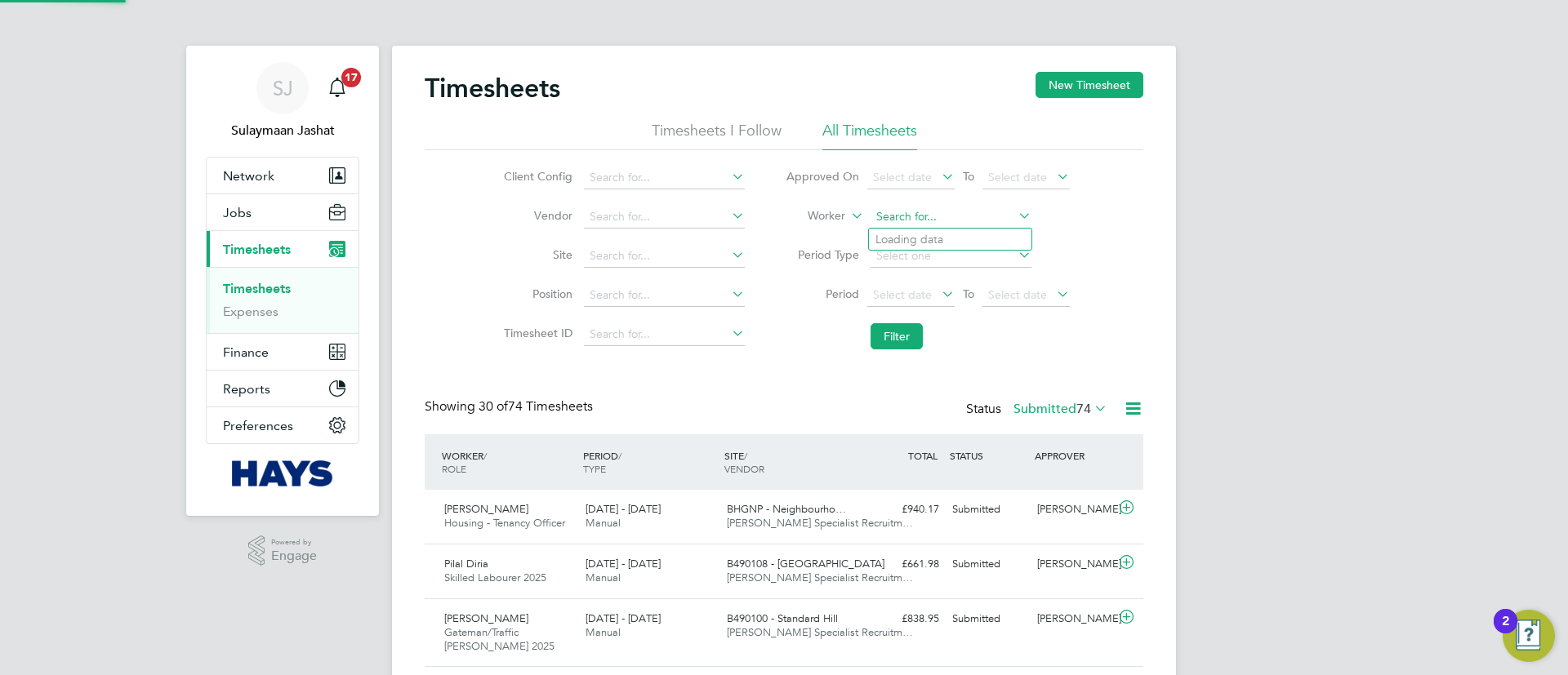
click at [966, 222] on input at bounding box center [951, 216] width 161 height 23
click at [974, 233] on b "Hurs" at bounding box center [985, 240] width 24 height 14
type input "Sarah Hurst"
click at [936, 322] on li "Filter" at bounding box center [927, 337] width 325 height 43
click at [910, 343] on button "Filter" at bounding box center [896, 337] width 53 height 26
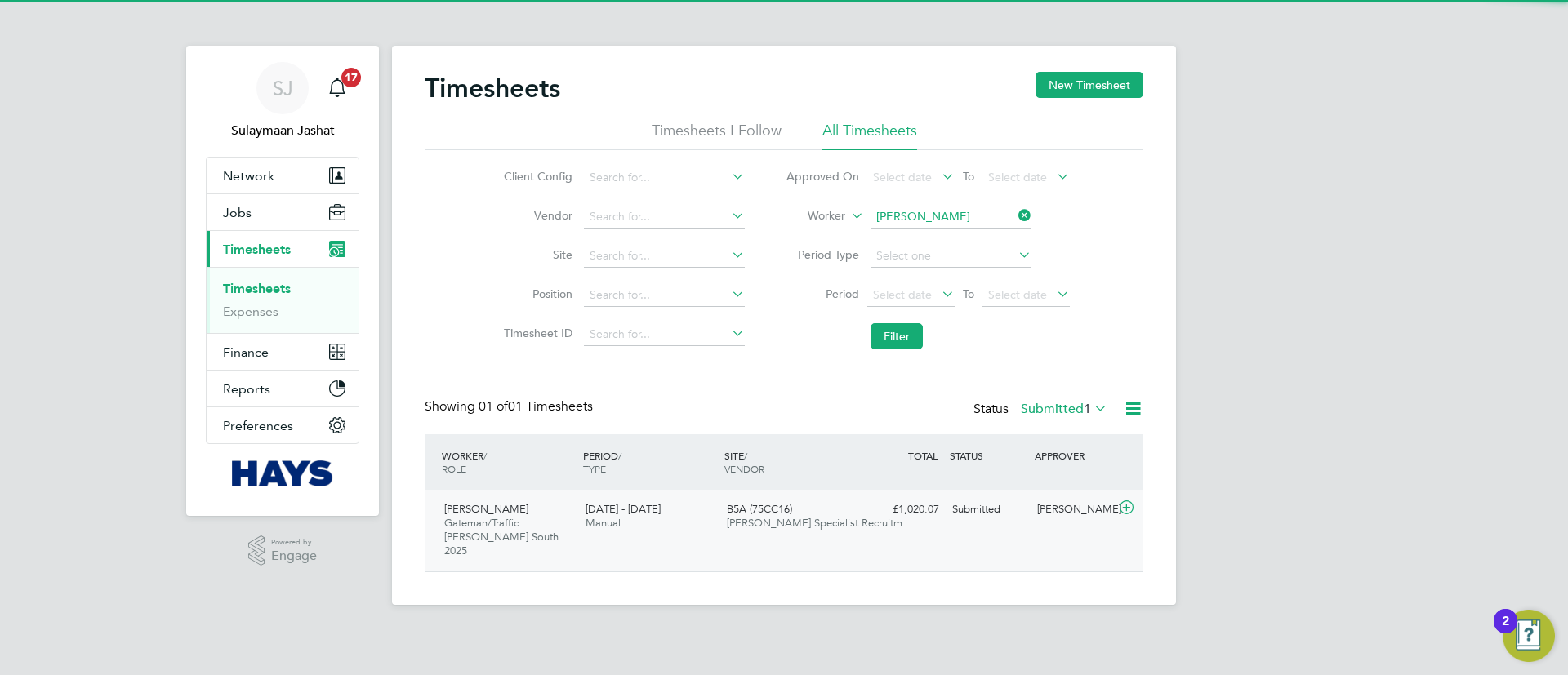
click at [975, 515] on div "Submitted" at bounding box center [988, 509] width 85 height 27
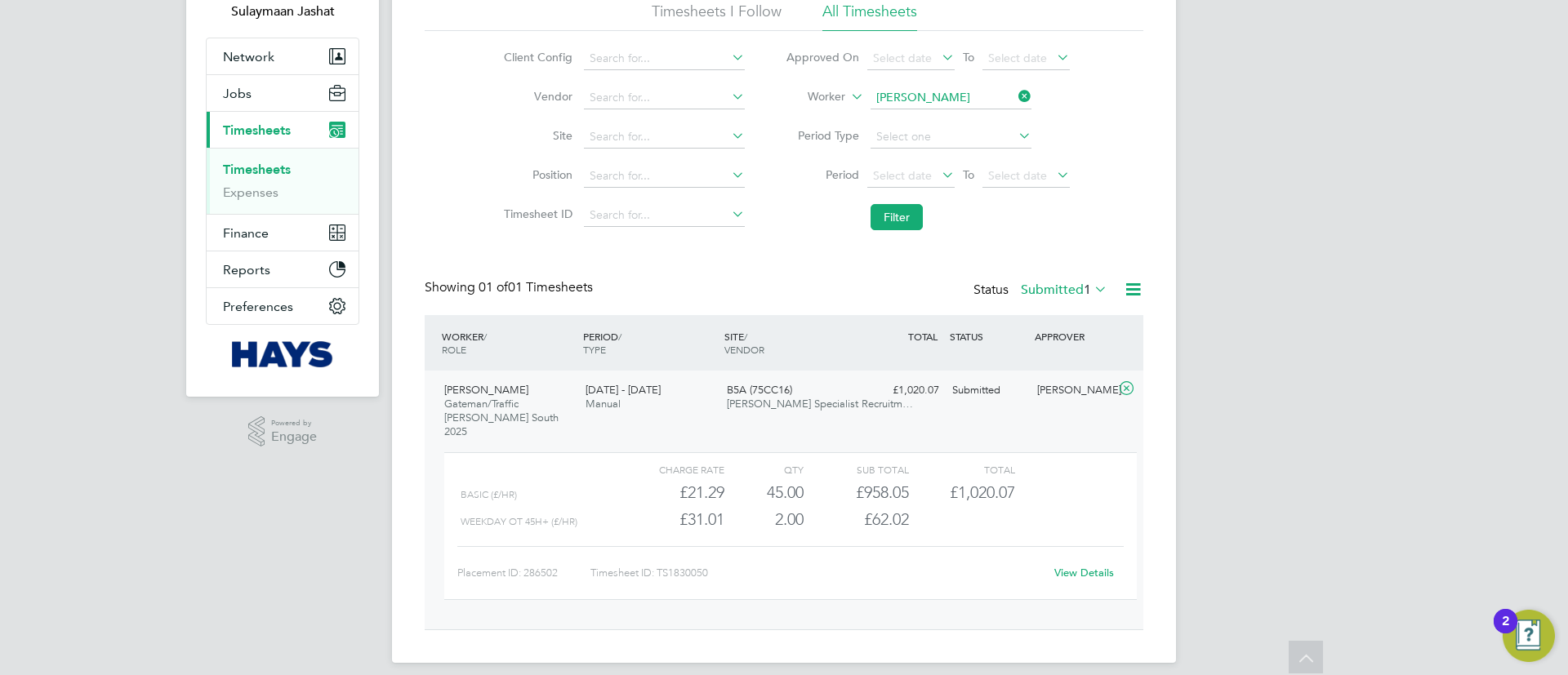
click at [1078, 566] on link "View Details" at bounding box center [1084, 573] width 60 height 14
click at [915, 101] on input at bounding box center [951, 97] width 161 height 23
click at [929, 141] on li "Mark Mac rae" at bounding box center [950, 142] width 163 height 22
type input "Mark Macrae"
click at [917, 192] on li "Period Select date To Select date" at bounding box center [927, 176] width 325 height 39
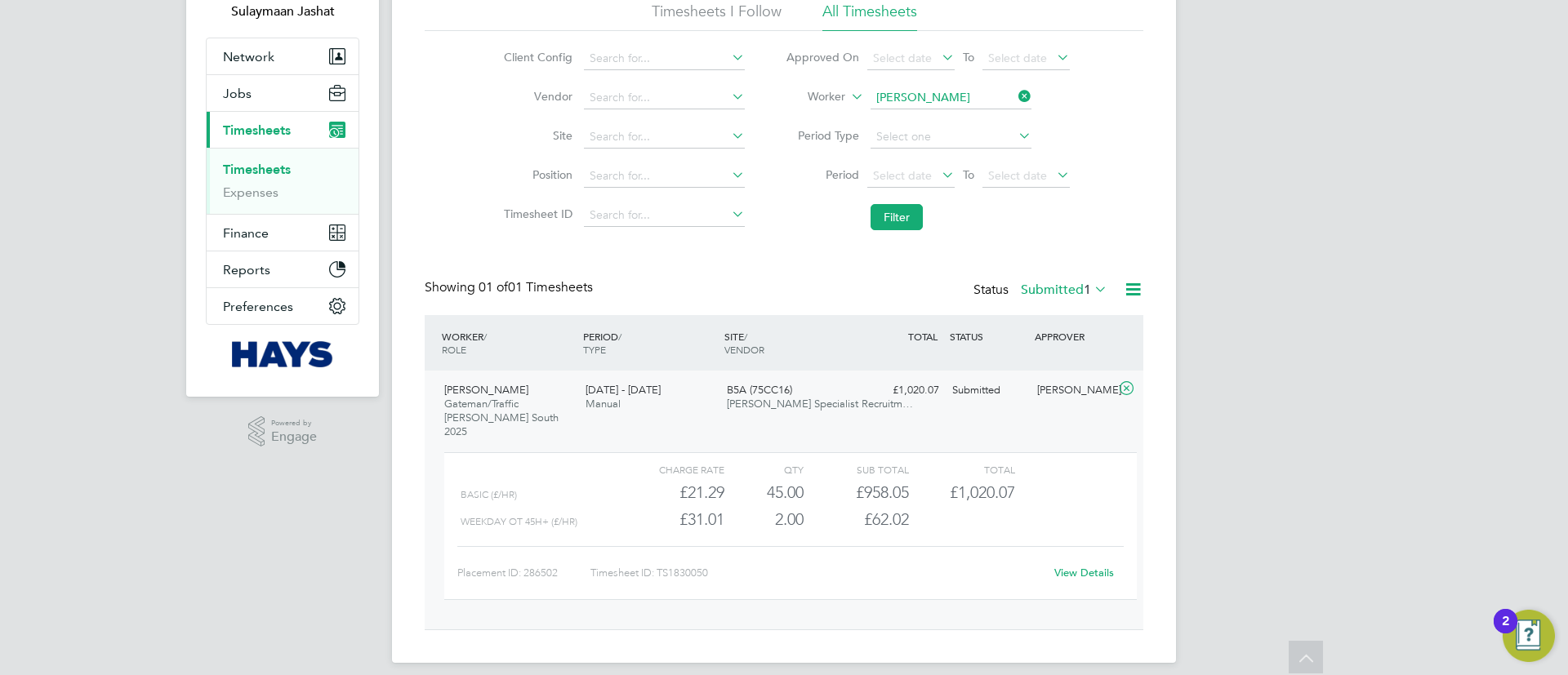
click at [905, 250] on div "Timesheets New Timesheet Timesheets I Follow All Timesheets Client Config Vendo…" at bounding box center [784, 291] width 719 height 678
click at [901, 229] on button "Filter" at bounding box center [896, 217] width 53 height 26
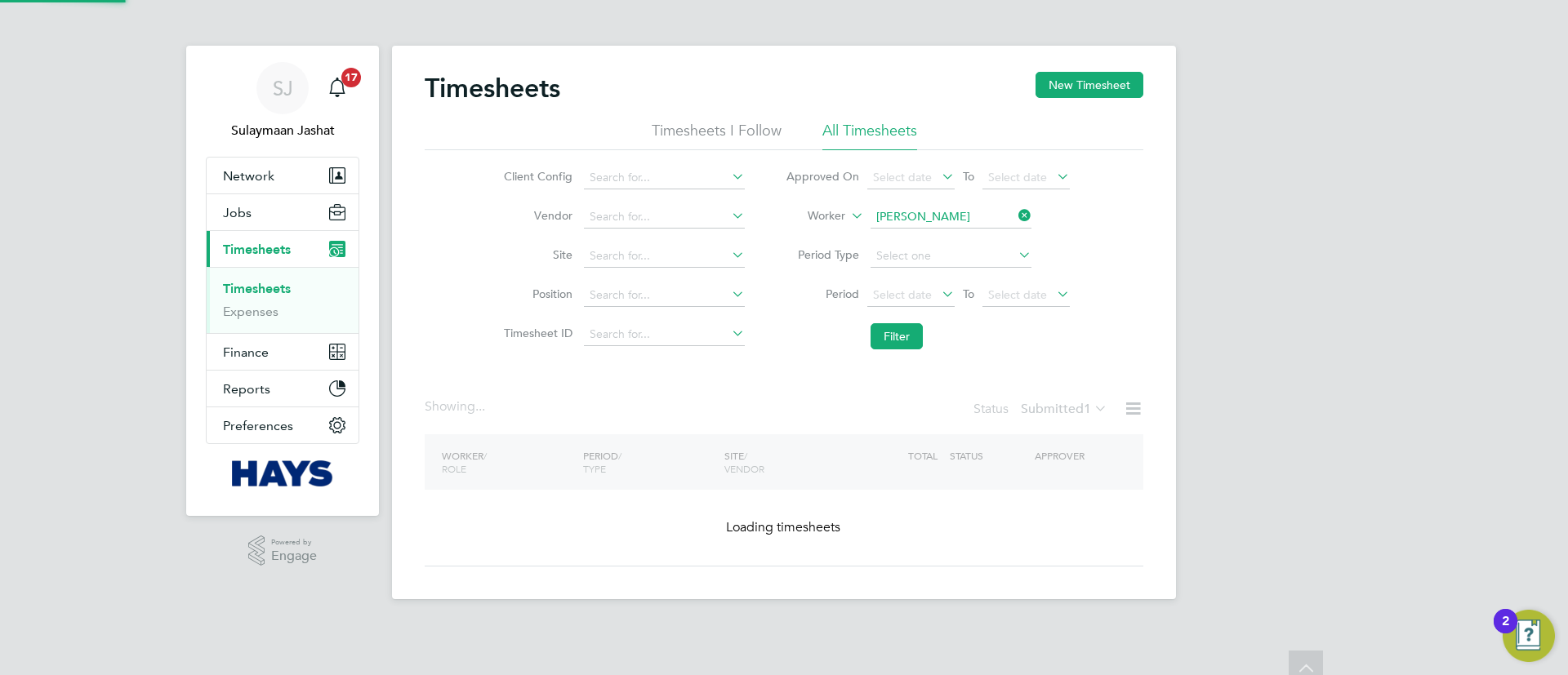
scroll to position [0, 0]
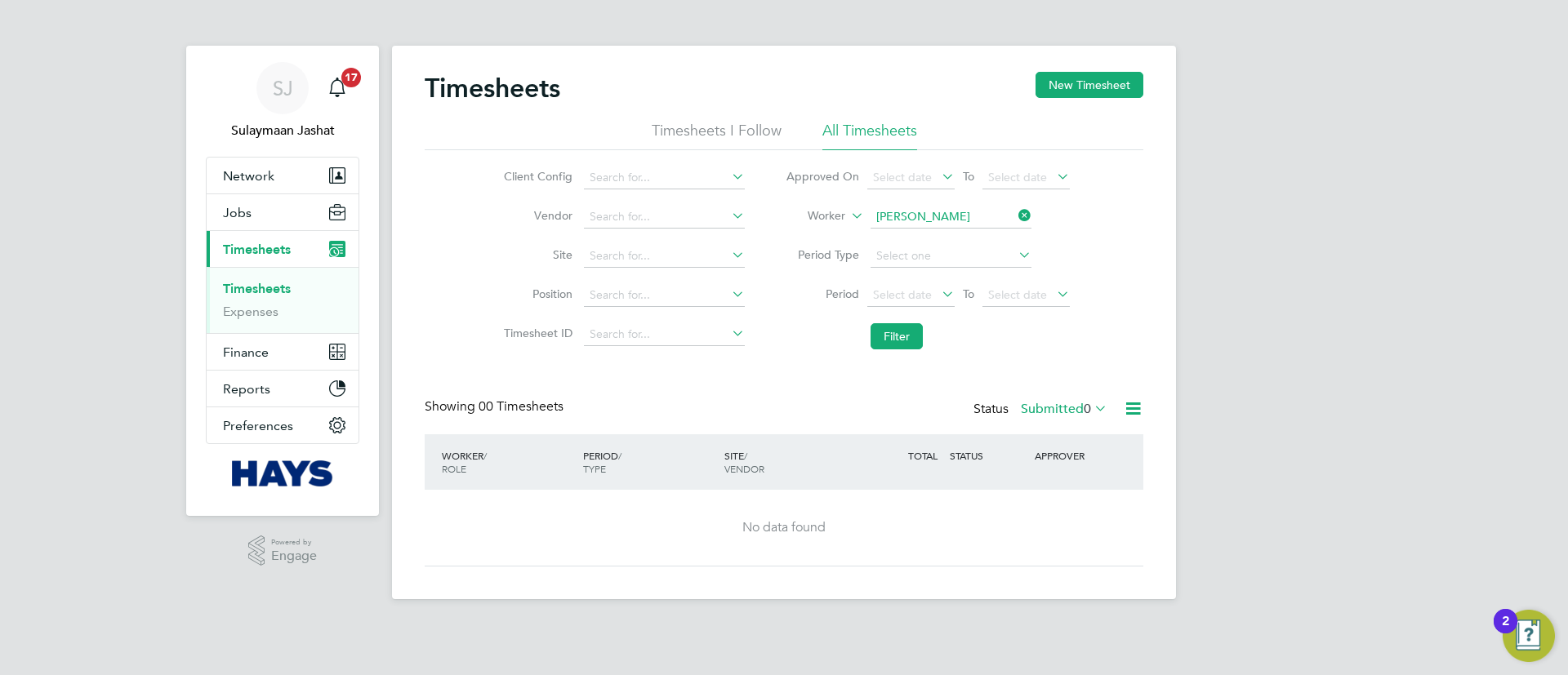
click at [1041, 405] on label "Submitted 0" at bounding box center [1064, 409] width 86 height 16
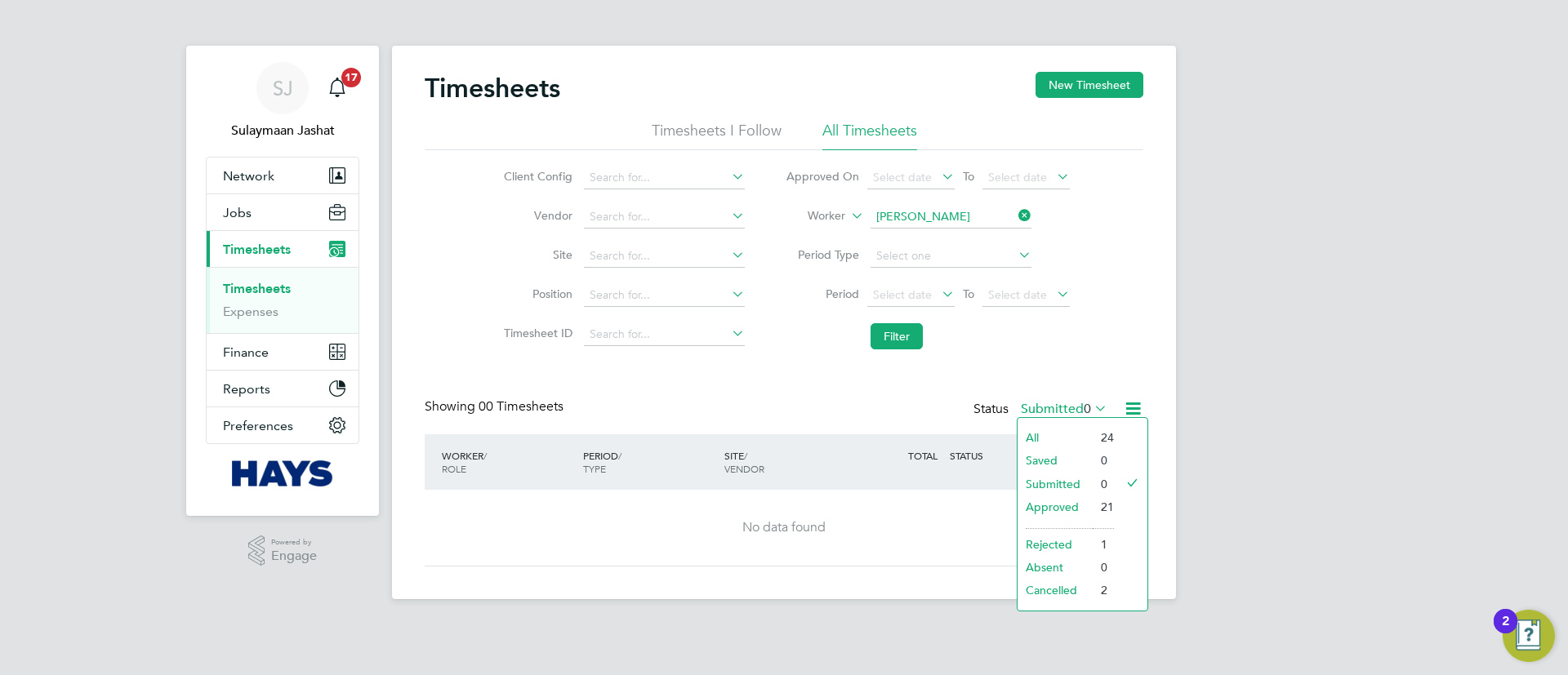
click at [1063, 510] on li "Approved" at bounding box center [1055, 506] width 75 height 23
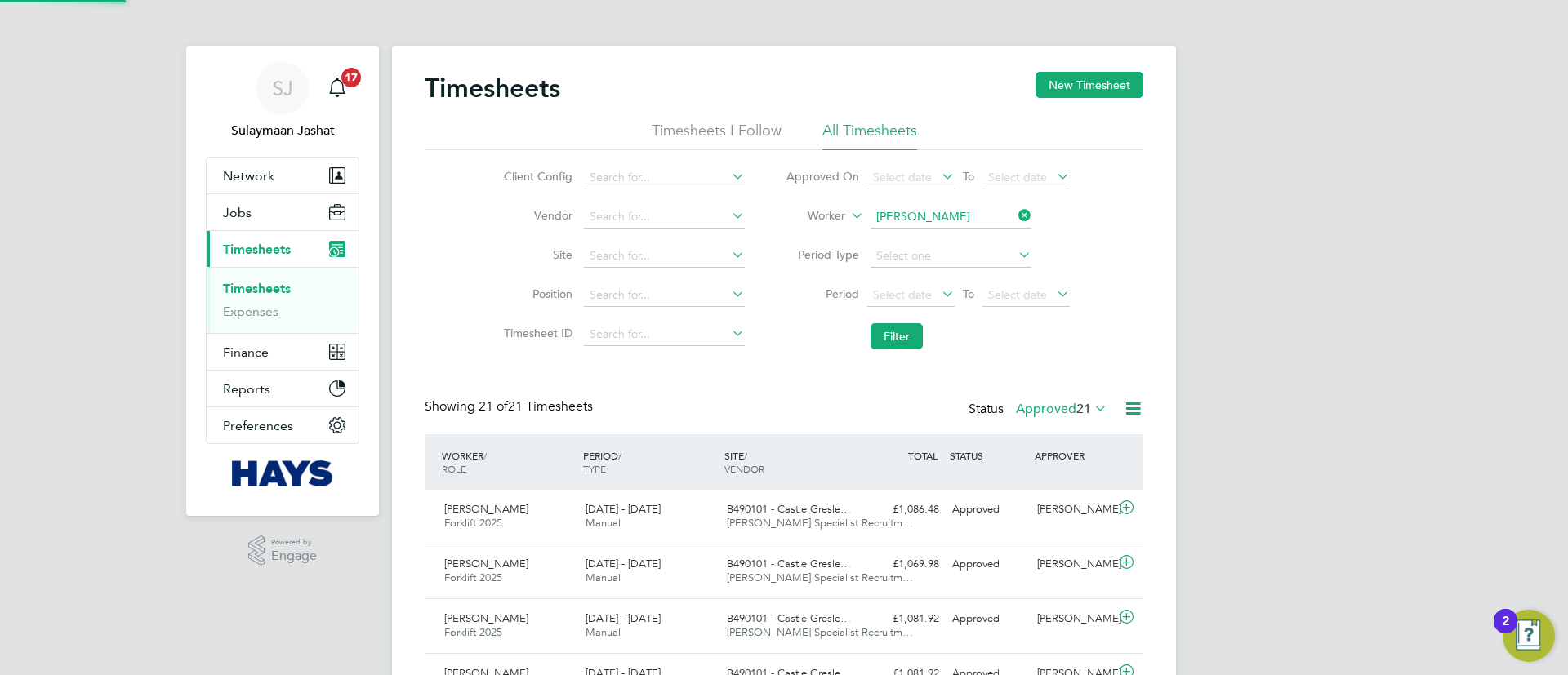
scroll to position [42, 142]
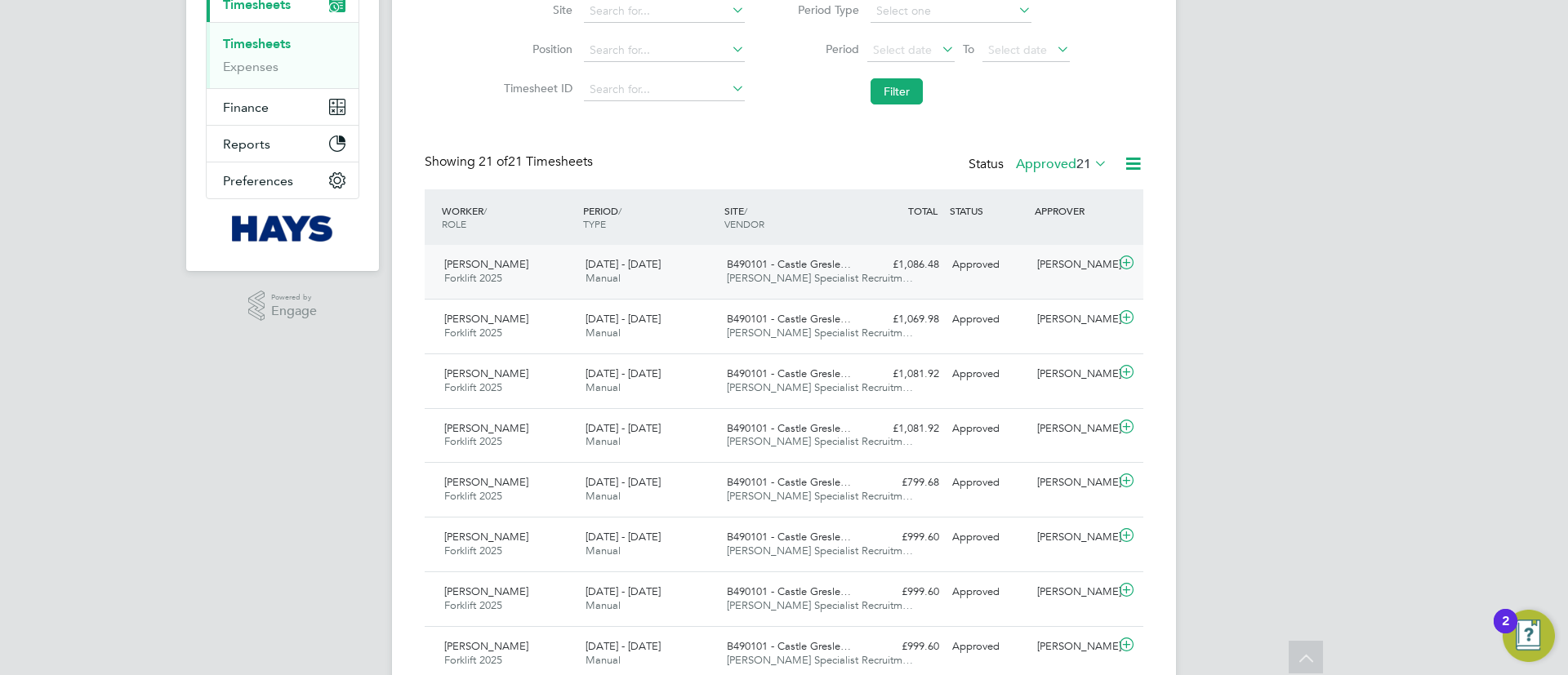
click at [975, 284] on div "Mark Macrae Forklift 2025 20 - 26 Sep 2025 20 - 26 Sep 2025 Manual B490101 - Ca…" at bounding box center [784, 272] width 719 height 54
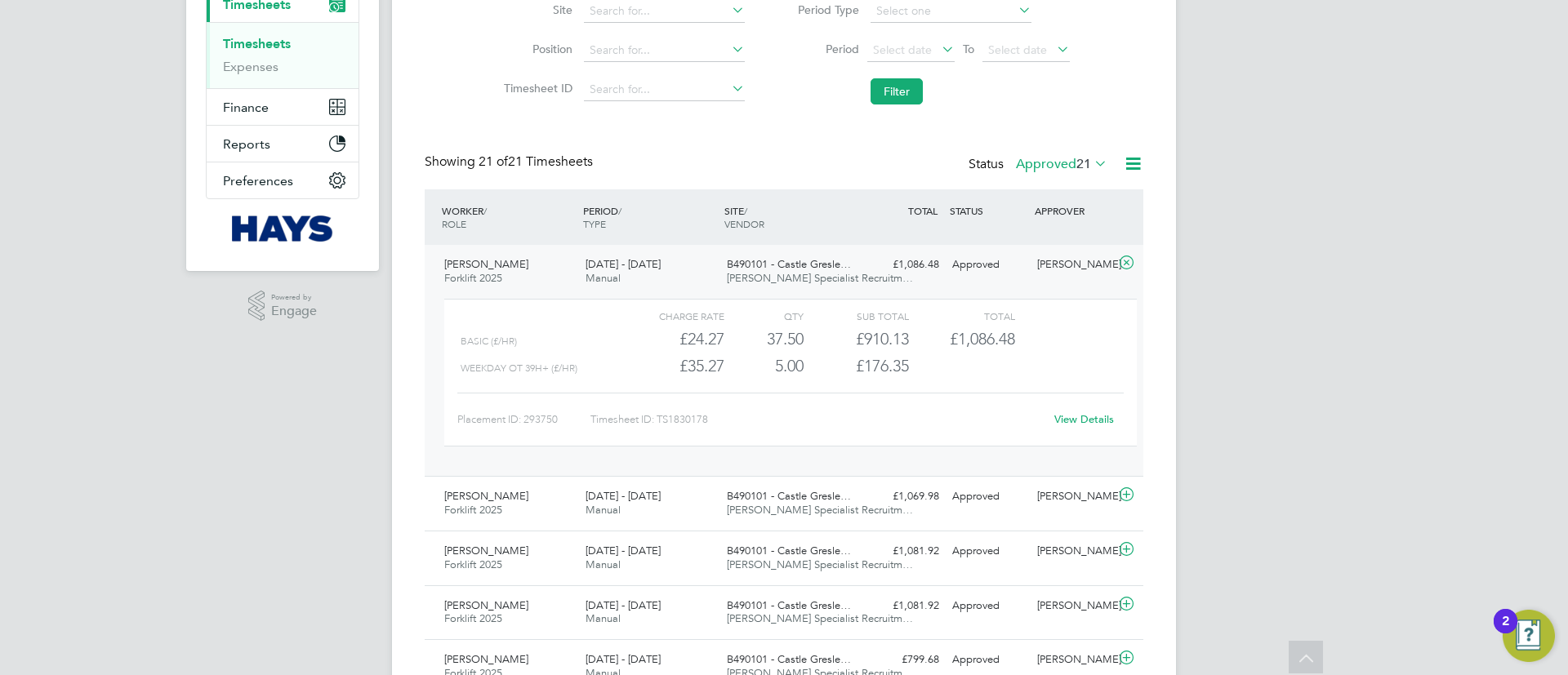
click at [1085, 427] on div "View Details" at bounding box center [1084, 420] width 80 height 26
click at [1082, 425] on link "View Details" at bounding box center [1084, 420] width 60 height 14
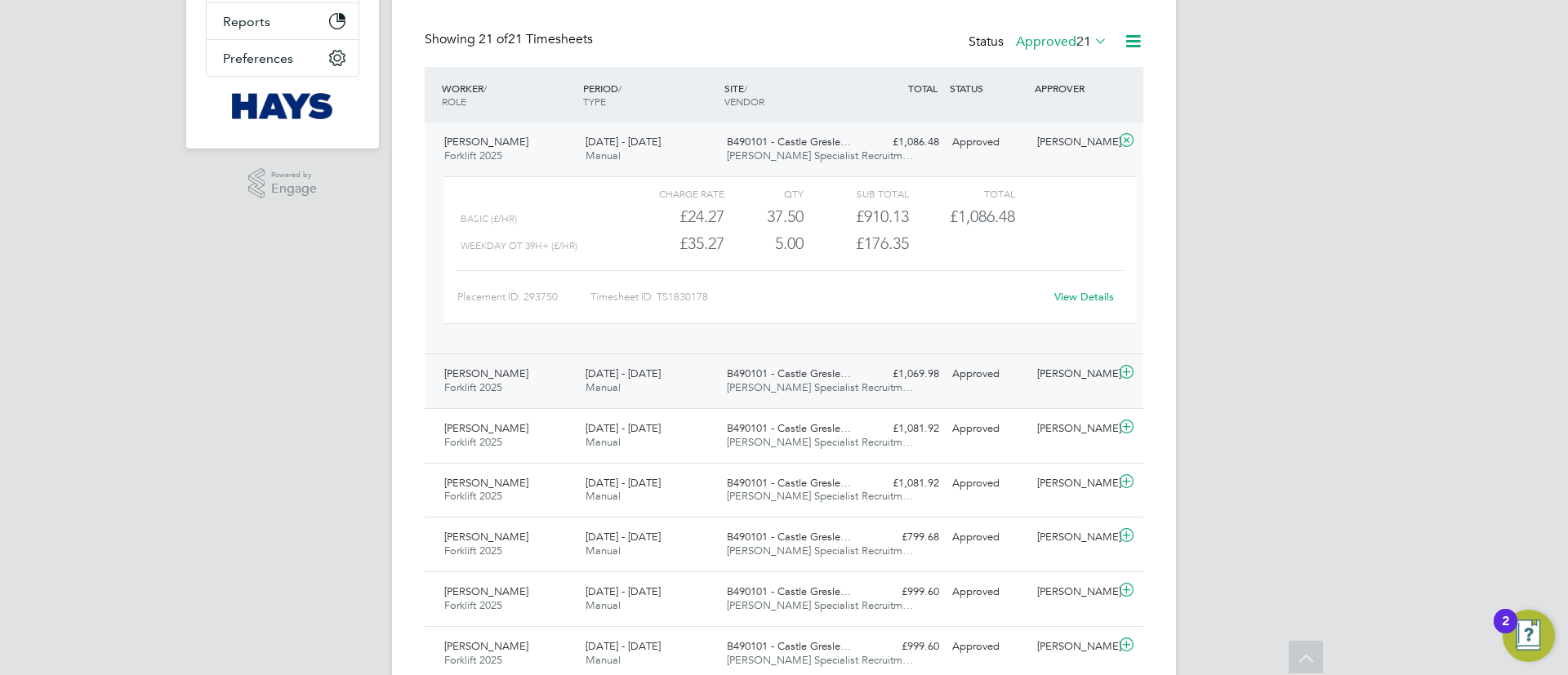
click at [801, 395] on div "B490101 - Castle Gresle… Hays Specialist Recruitm…" at bounding box center [791, 381] width 141 height 41
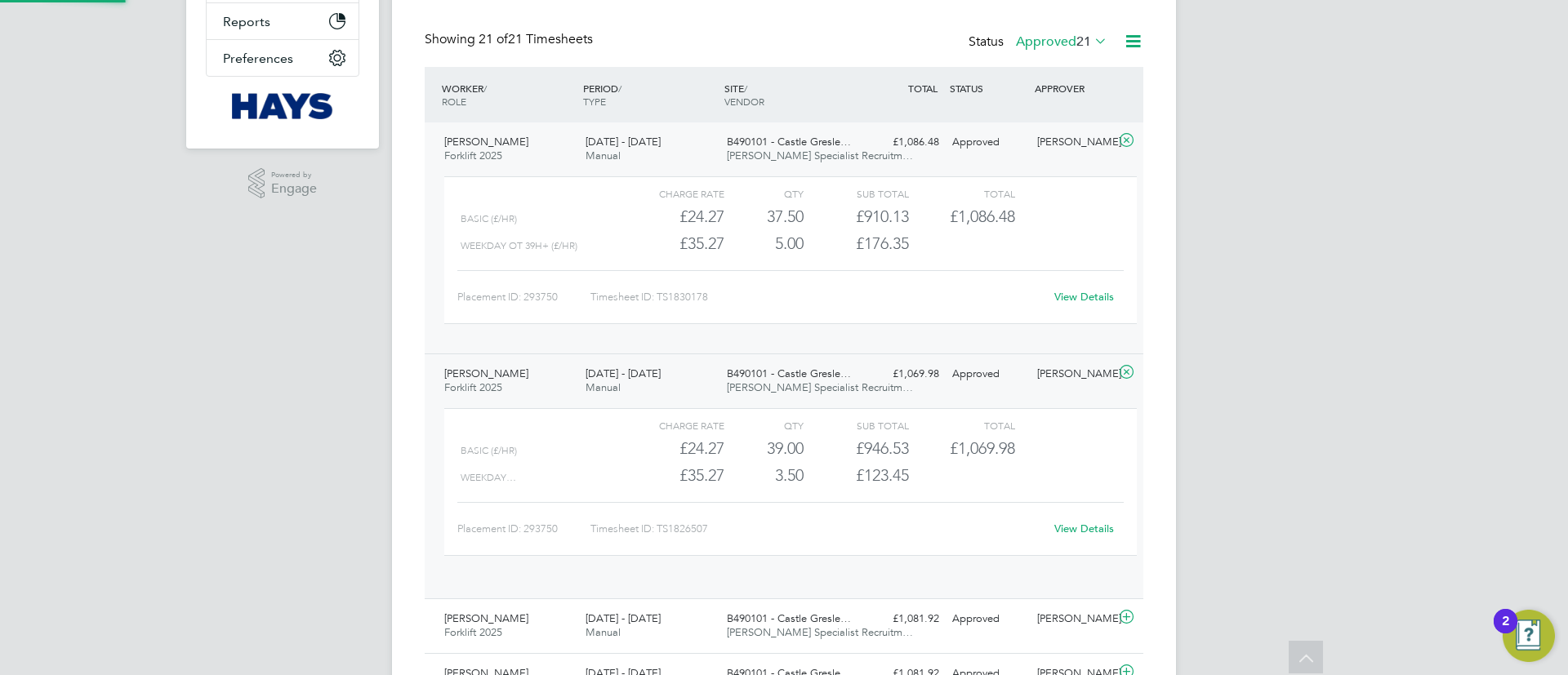
click at [801, 395] on div "B490101 - Castle Gresle… Hays Specialist Recruitm…" at bounding box center [791, 381] width 141 height 41
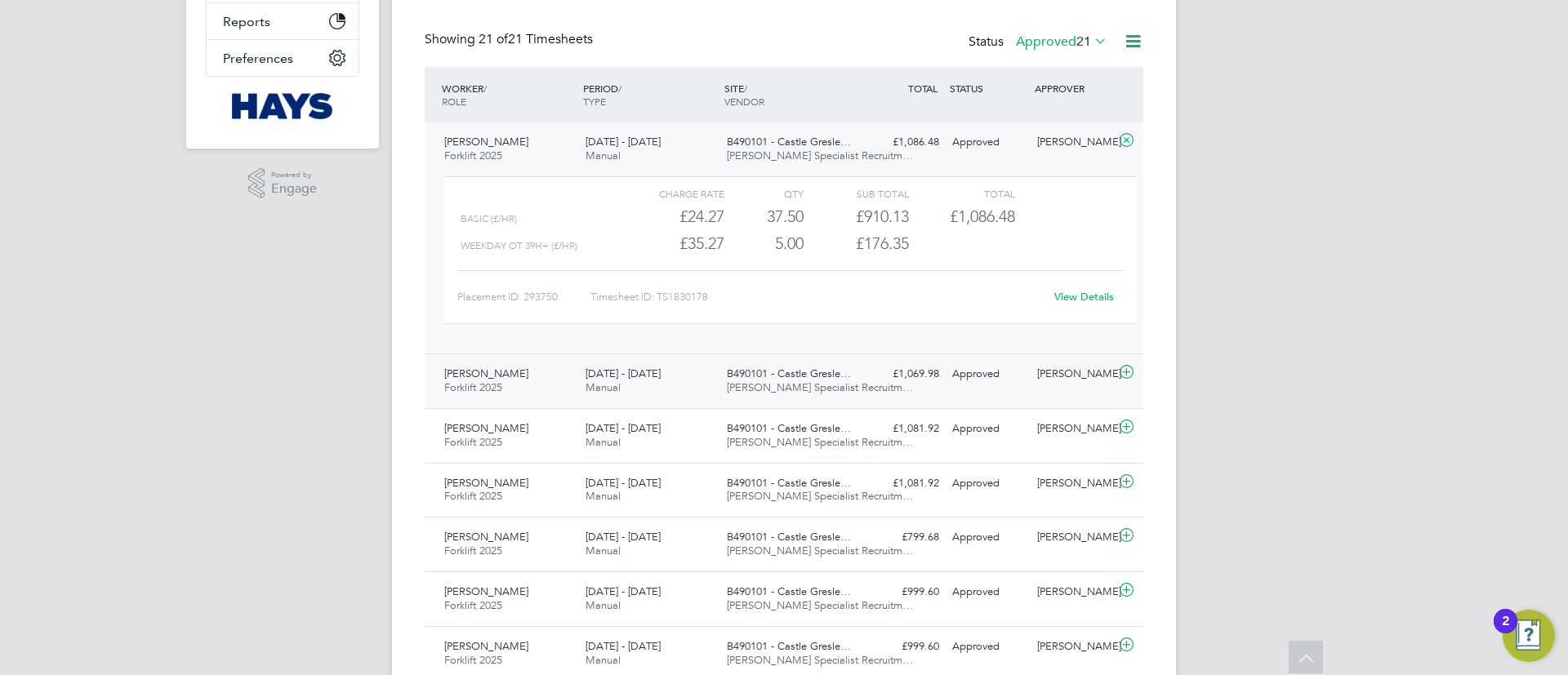
click at [832, 366] on span "B490101 - Castle Gresle…" at bounding box center [788, 373] width 124 height 14
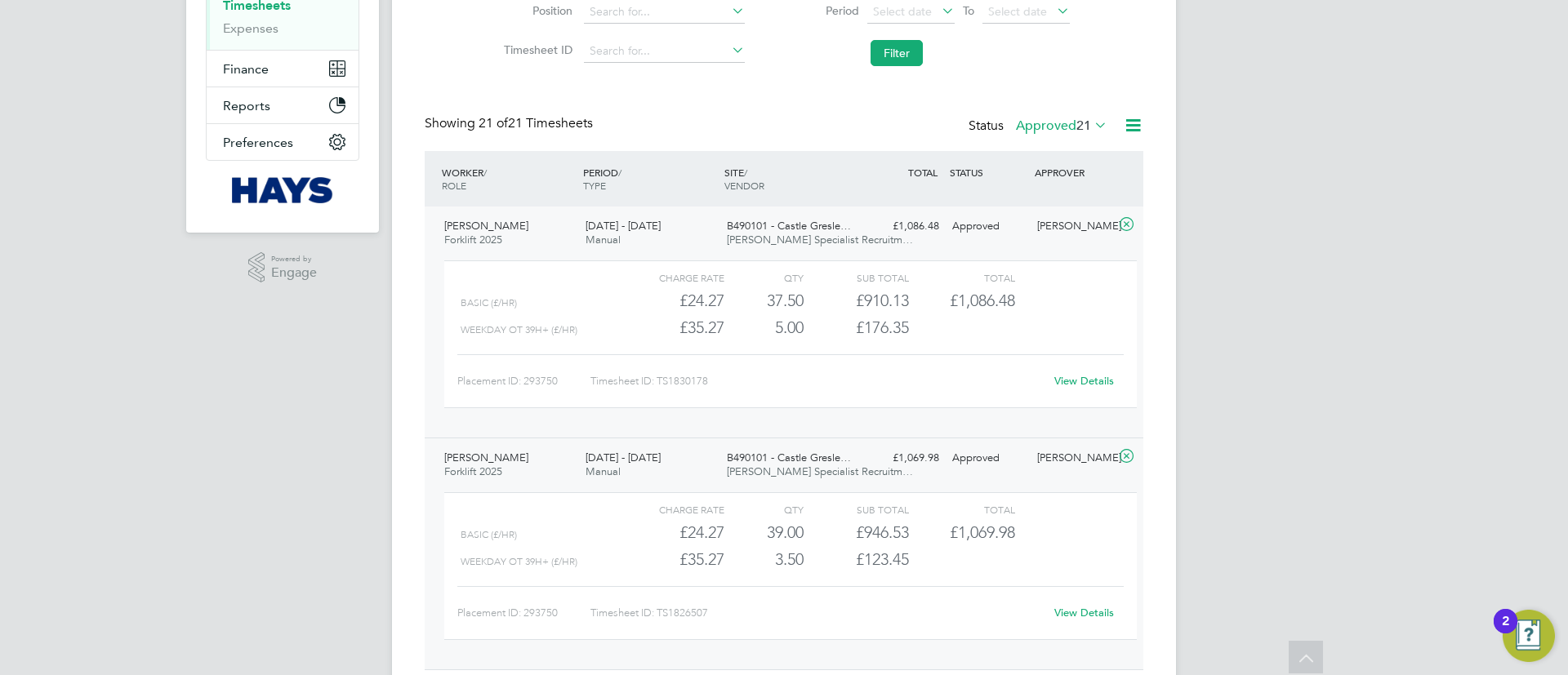
scroll to position [245, 0]
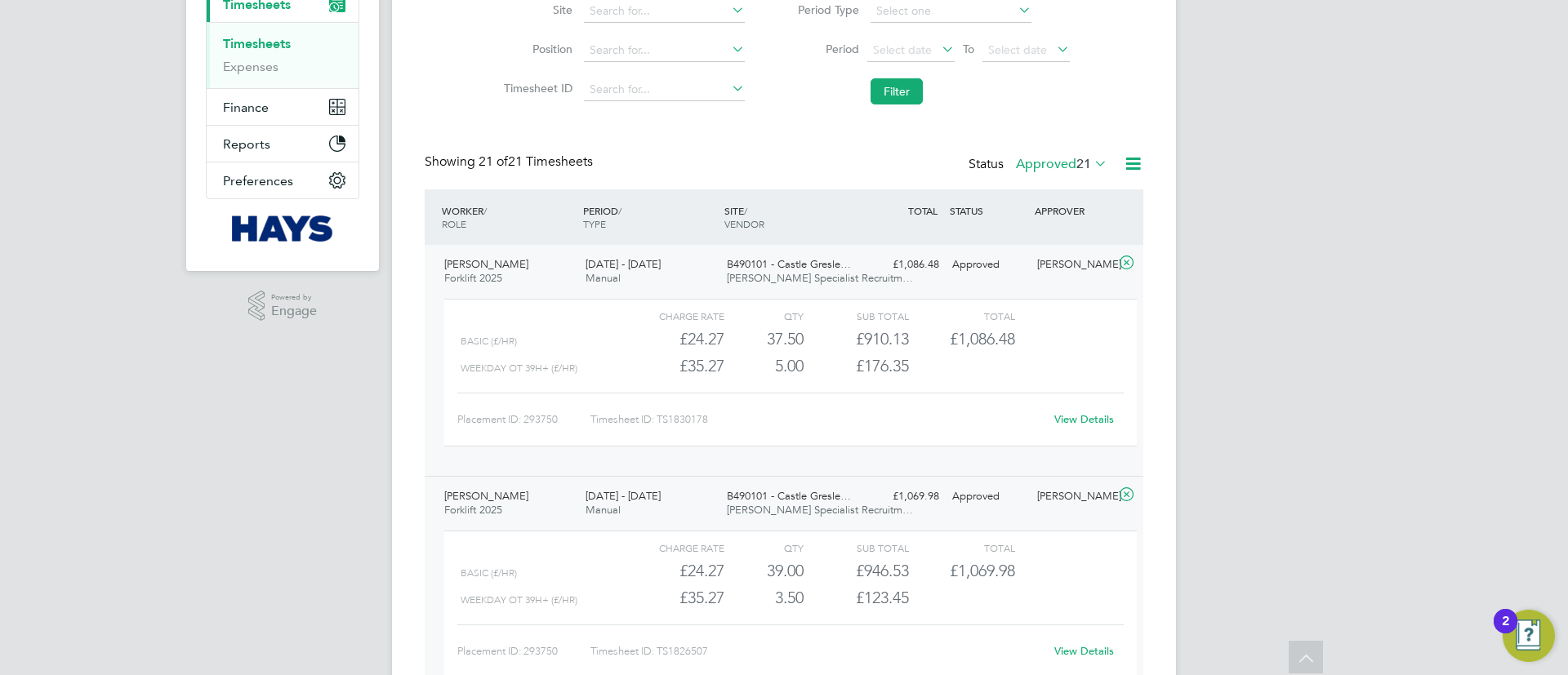
click at [1067, 161] on label "Approved 21" at bounding box center [1062, 164] width 91 height 16
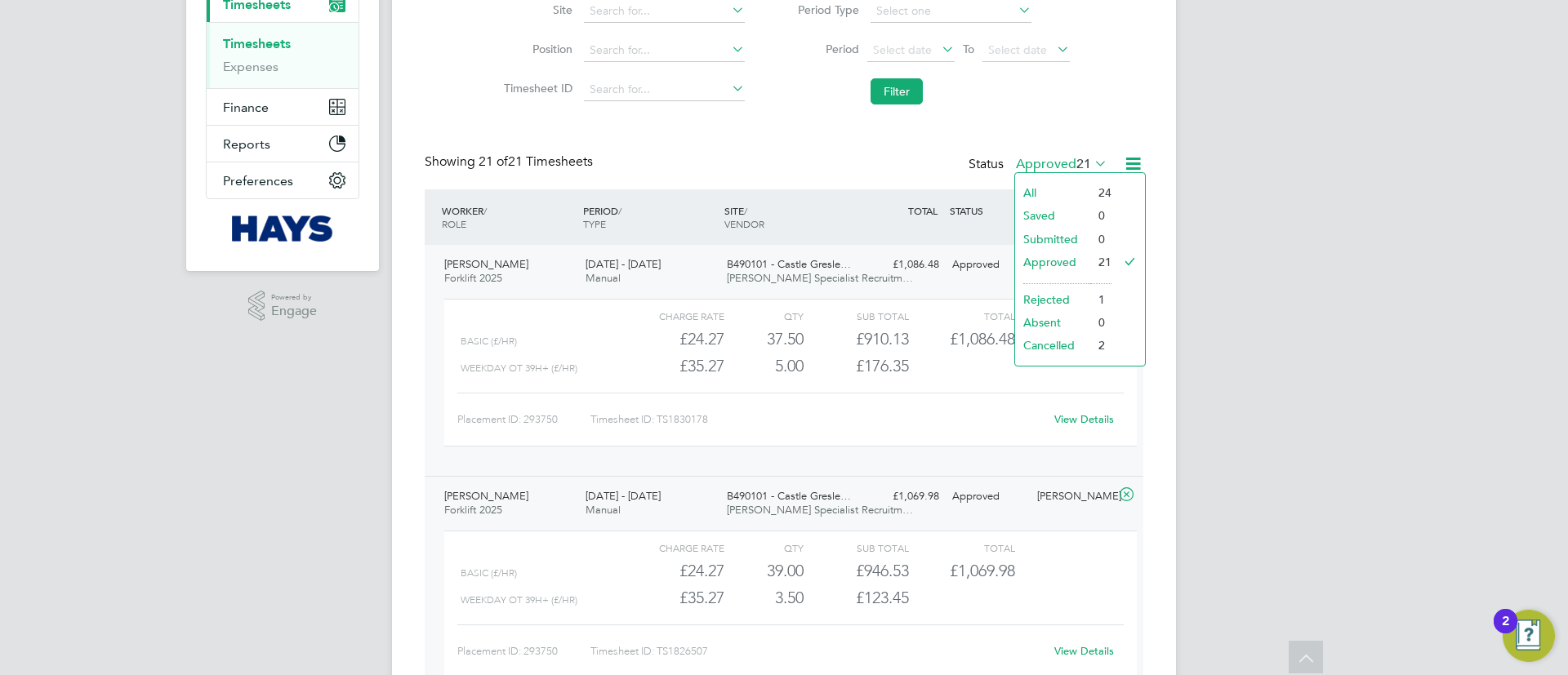
click at [1062, 266] on li "Approved" at bounding box center [1053, 262] width 75 height 23
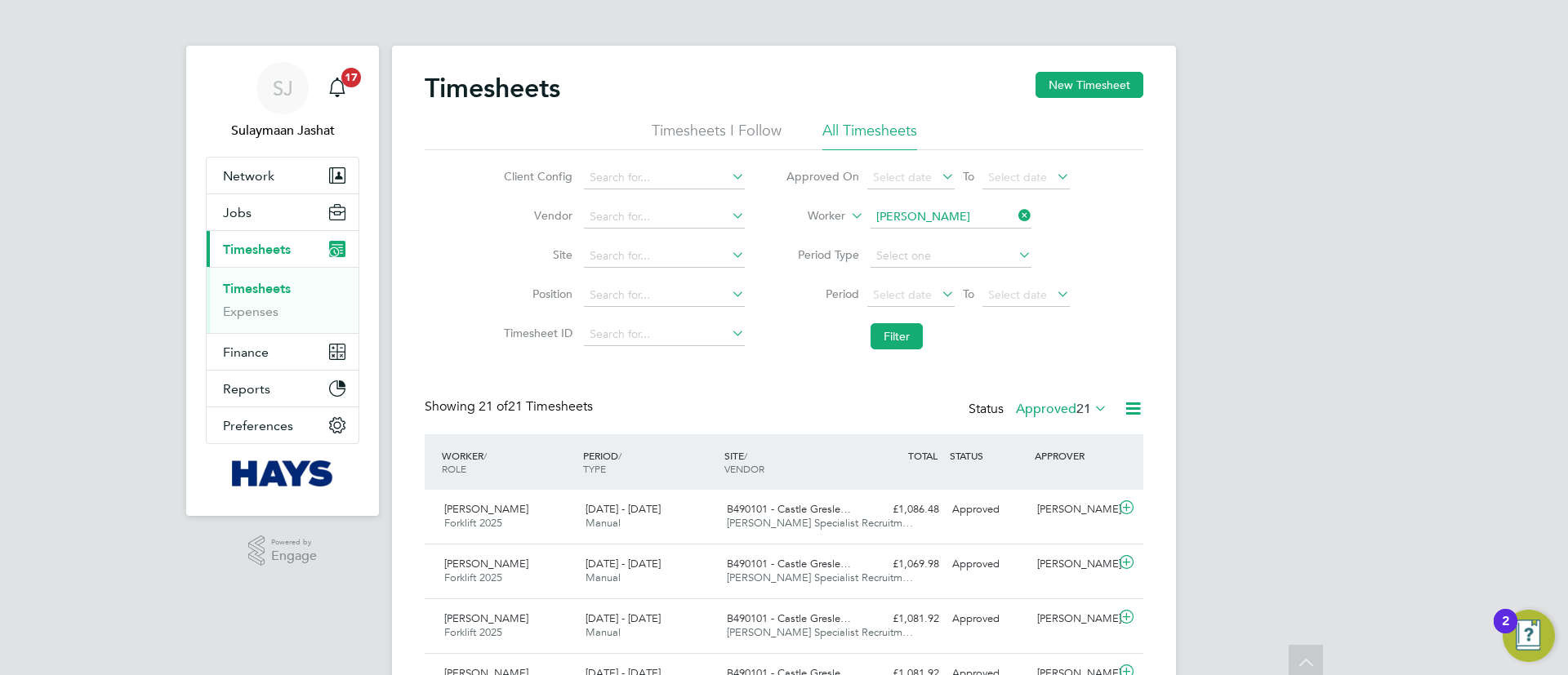
scroll to position [8, 8]
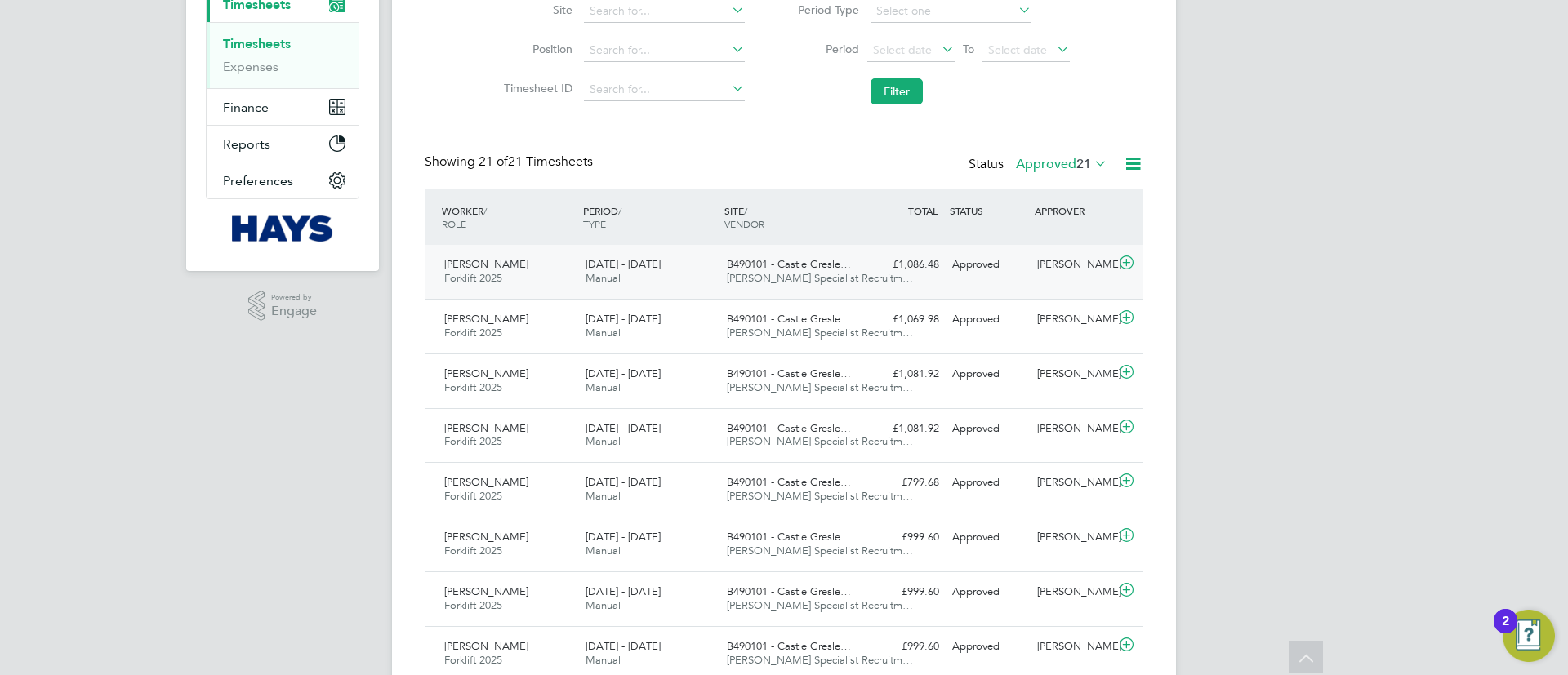
click at [794, 245] on div "Mark Macrae Forklift 2025 20 - 26 Sep 2025 20 - 26 Sep 2025 Manual B490101 - Ca…" at bounding box center [784, 272] width 719 height 54
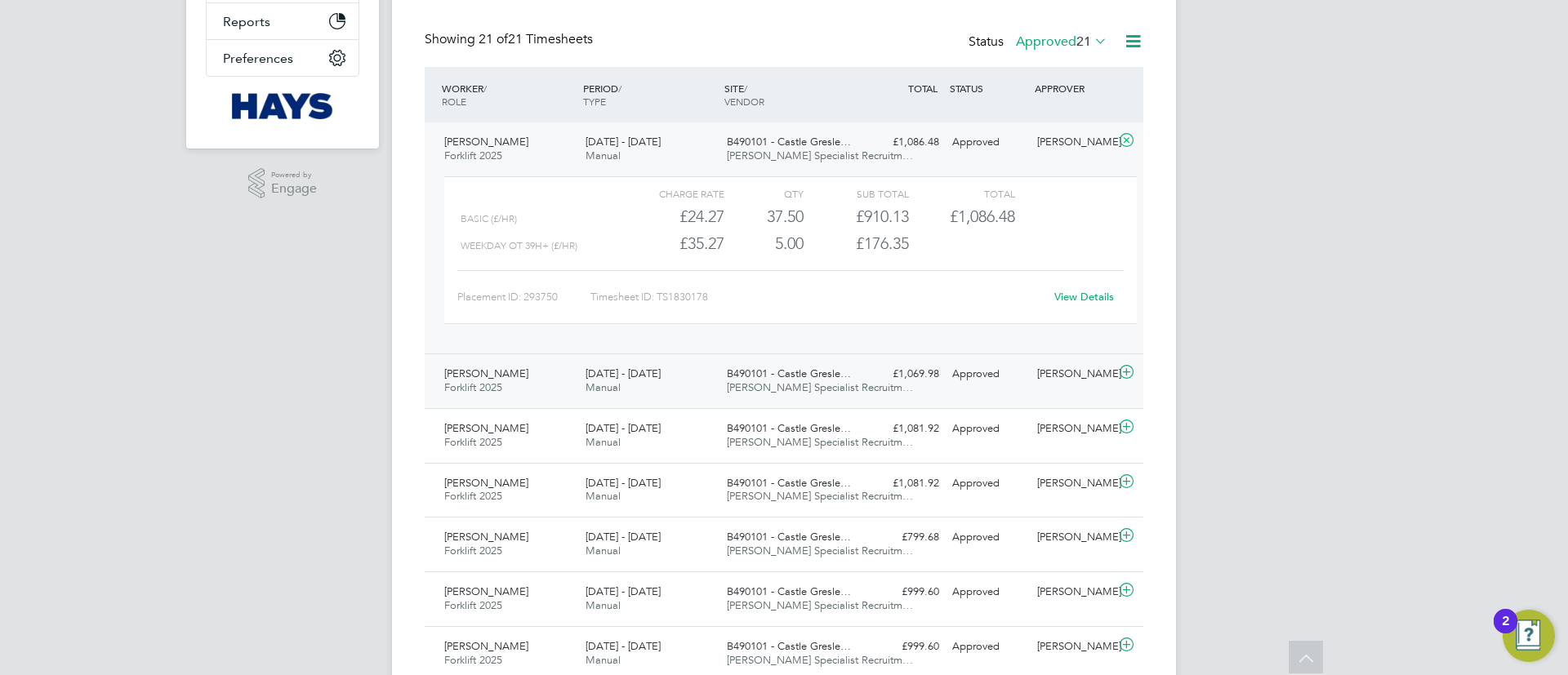
click at [773, 399] on div "B490101 - Castle Gresle… Hays Specialist Recruitm…" at bounding box center [791, 381] width 141 height 41
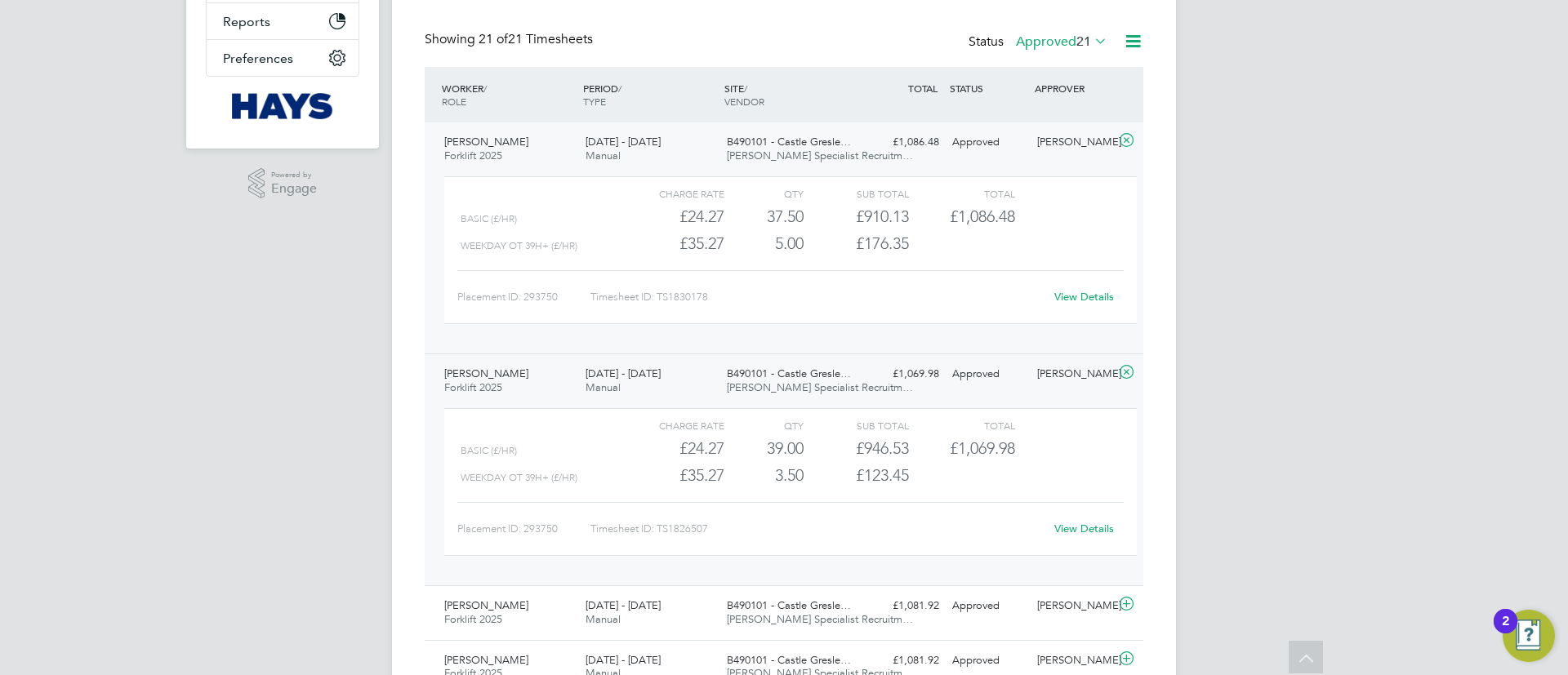
click at [1086, 297] on link "View Details" at bounding box center [1084, 297] width 60 height 14
click at [1095, 532] on link "View Details" at bounding box center [1084, 529] width 60 height 14
drag, startPoint x: 1051, startPoint y: 30, endPoint x: 1053, endPoint y: 45, distance: 15.1
click at [1052, 31] on div "Status Approved 21" at bounding box center [1039, 42] width 142 height 23
click at [1053, 45] on label "Approved 21" at bounding box center [1062, 42] width 91 height 16
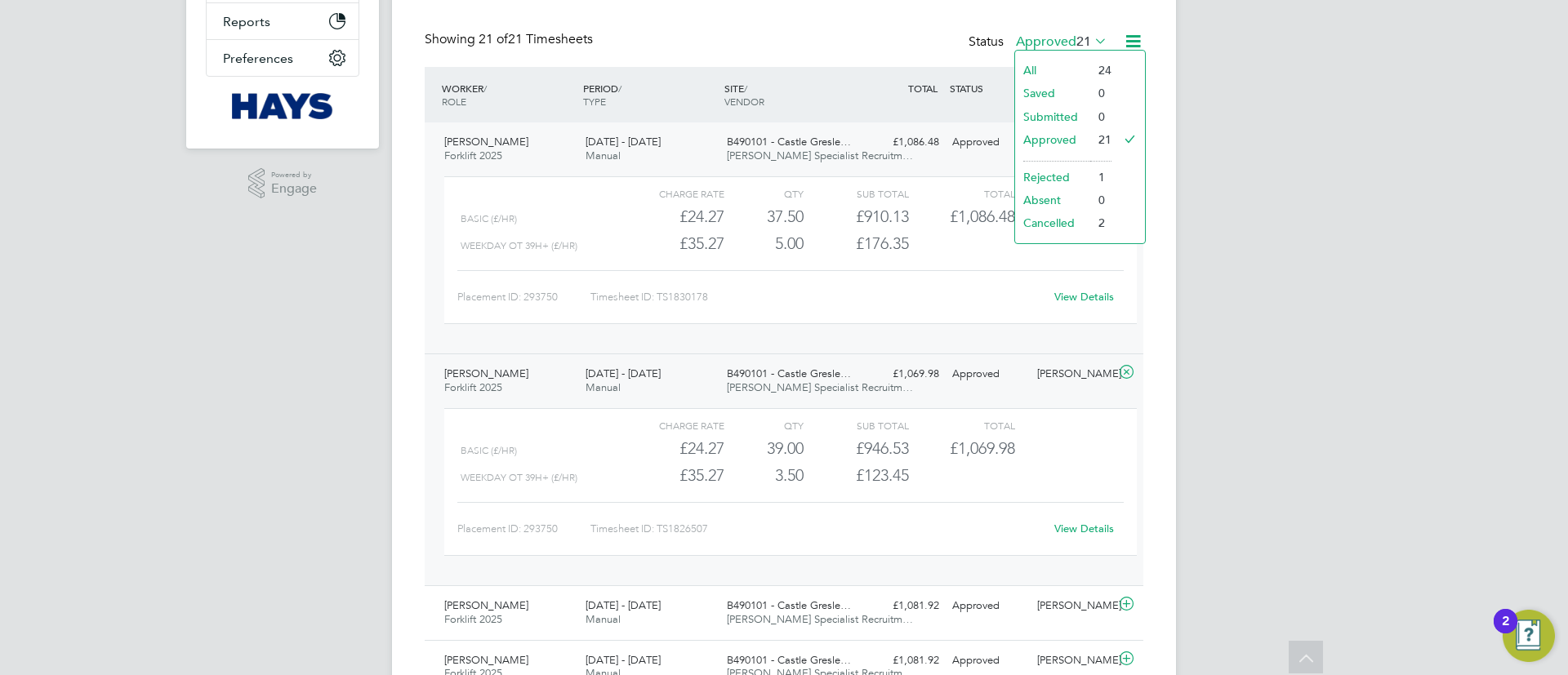
click at [1053, 226] on li "Cancelled" at bounding box center [1053, 222] width 75 height 23
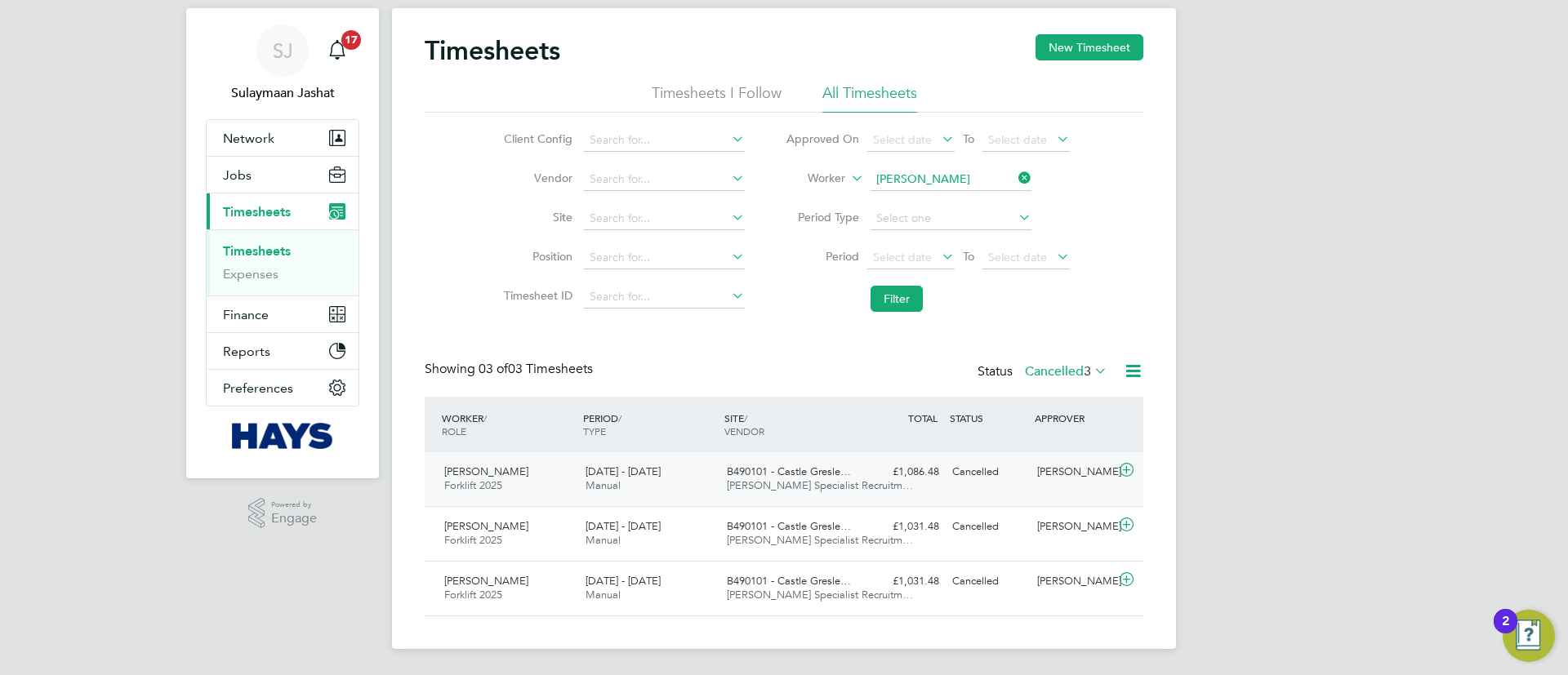
click at [828, 475] on span "B490101 - Castle Gresle…" at bounding box center [788, 472] width 124 height 14
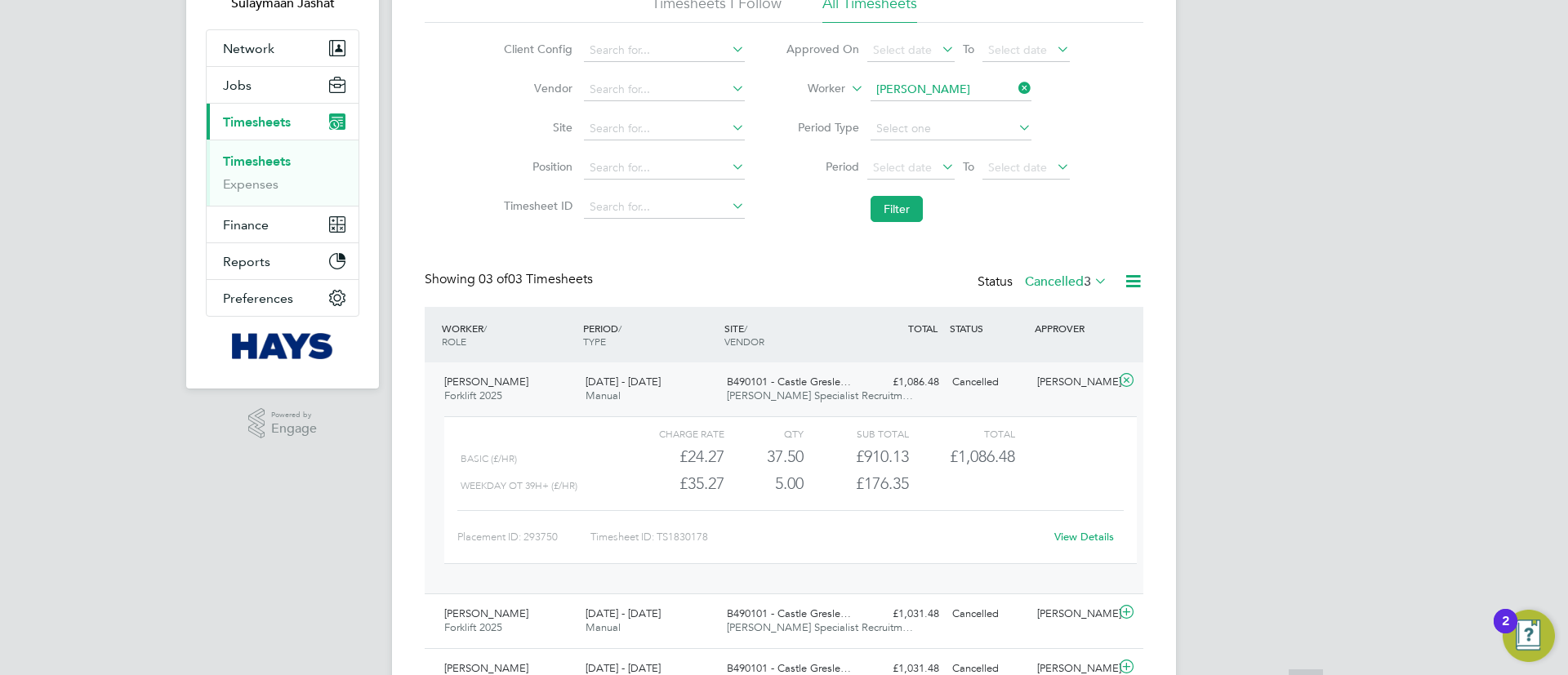
scroll to position [214, 0]
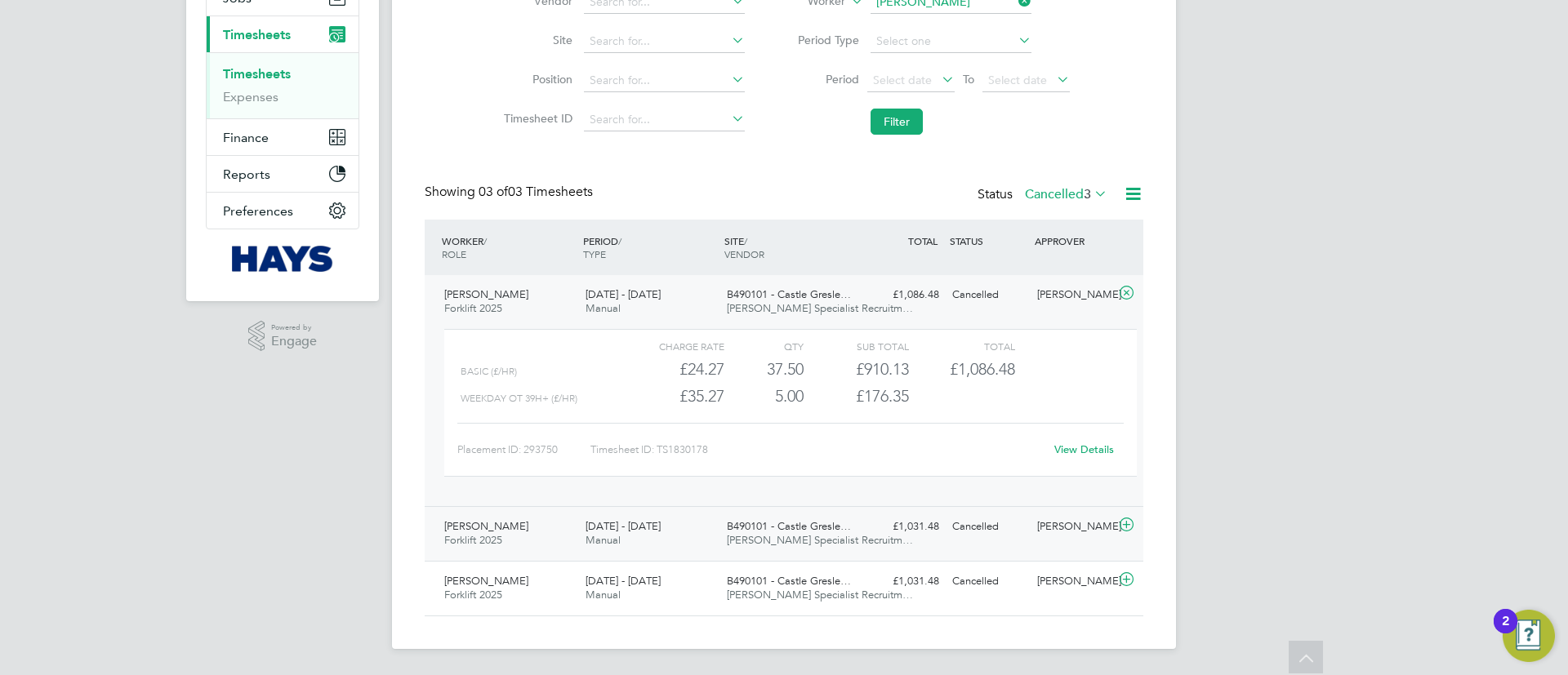
click at [820, 518] on div "B490101 - Castle Gresle… Hays Specialist Recruitm…" at bounding box center [791, 534] width 141 height 41
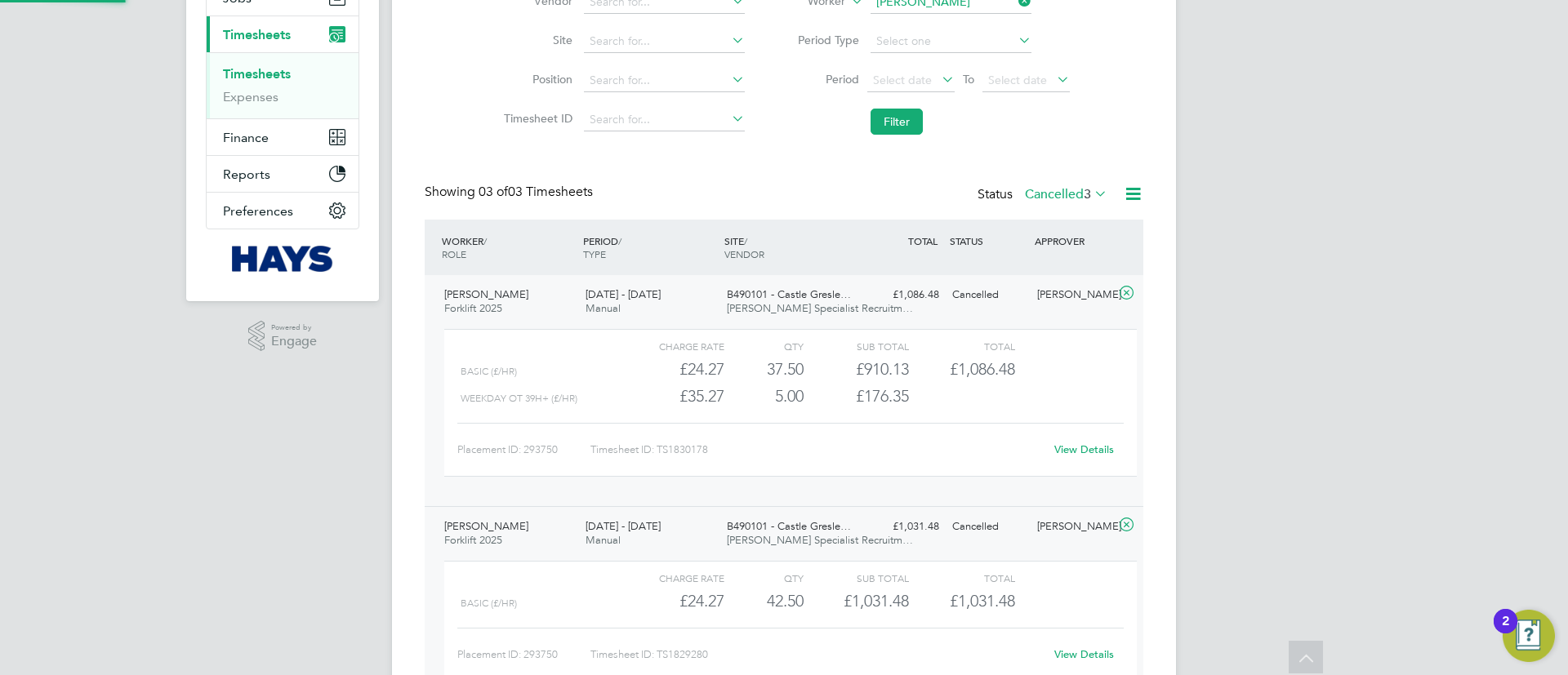
scroll to position [28, 159]
click at [952, 306] on div "Cancelled" at bounding box center [988, 295] width 85 height 27
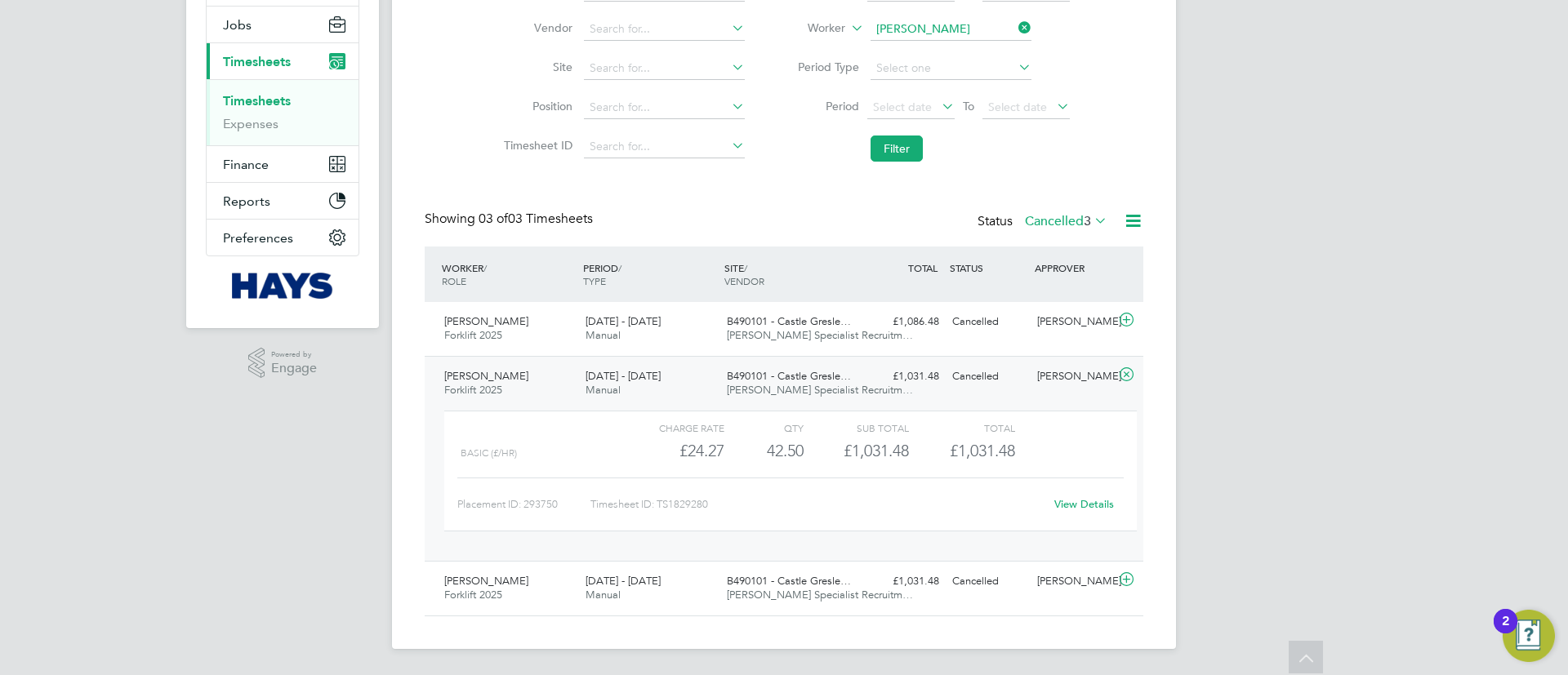
scroll to position [188, 0]
click at [1072, 202] on div "Timesheets New Timesheet Timesheets I Follow All Timesheets Client Config Vendo…" at bounding box center [784, 250] width 719 height 733
click at [1072, 237] on div "Showing 03 of 03 Timesheets Status Cancelled 3" at bounding box center [784, 228] width 719 height 36
click at [1086, 219] on span "3" at bounding box center [1087, 221] width 7 height 16
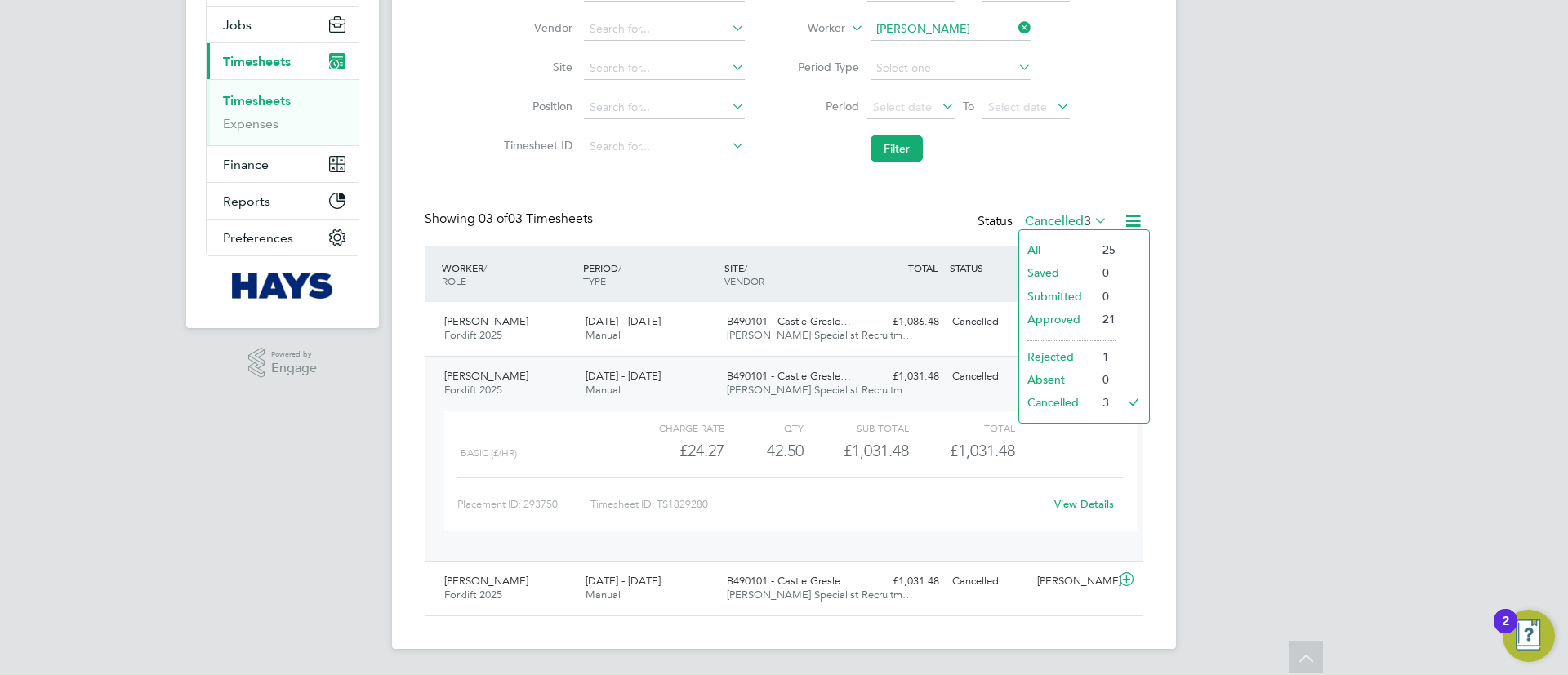
click at [1053, 318] on li "Approved" at bounding box center [1057, 319] width 75 height 23
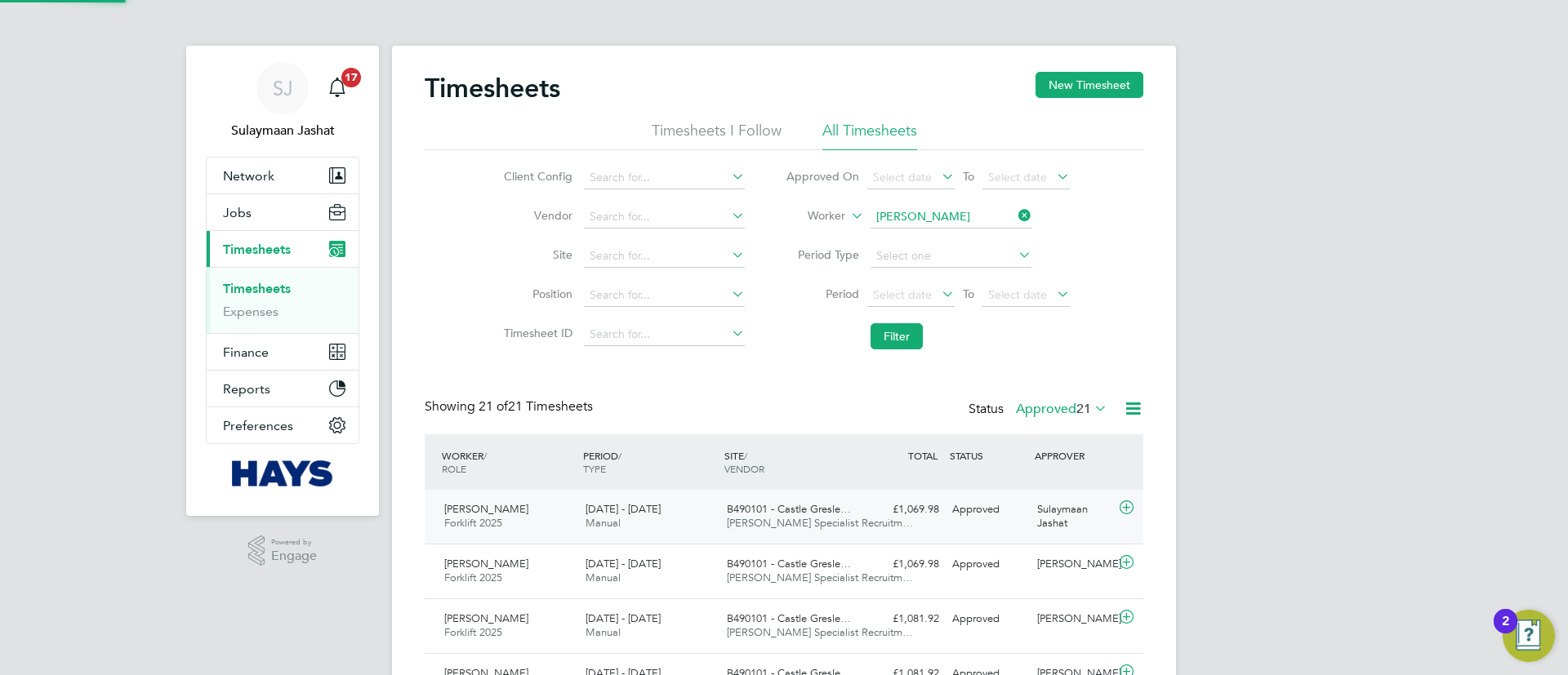
scroll to position [8, 8]
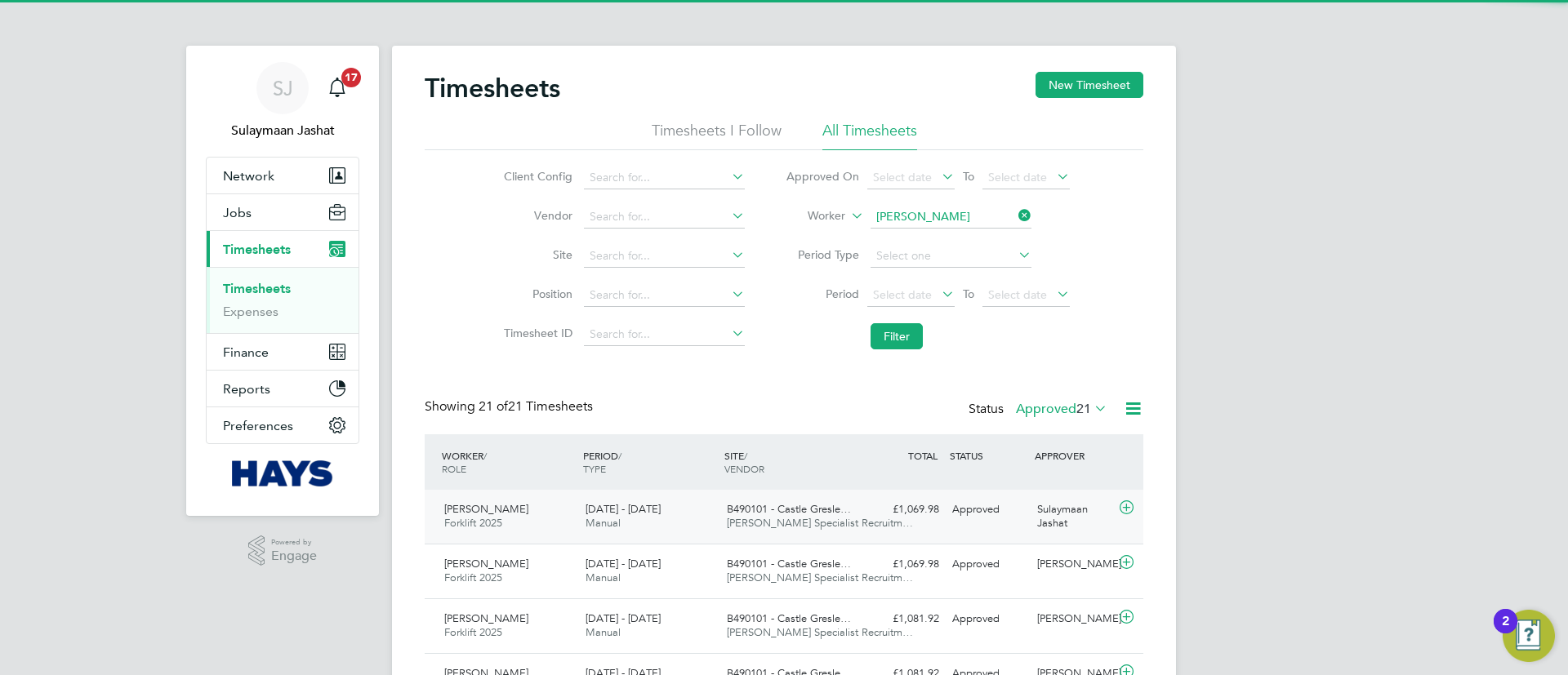
click at [849, 512] on span "B490101 - Castle Gresle…" at bounding box center [788, 509] width 124 height 14
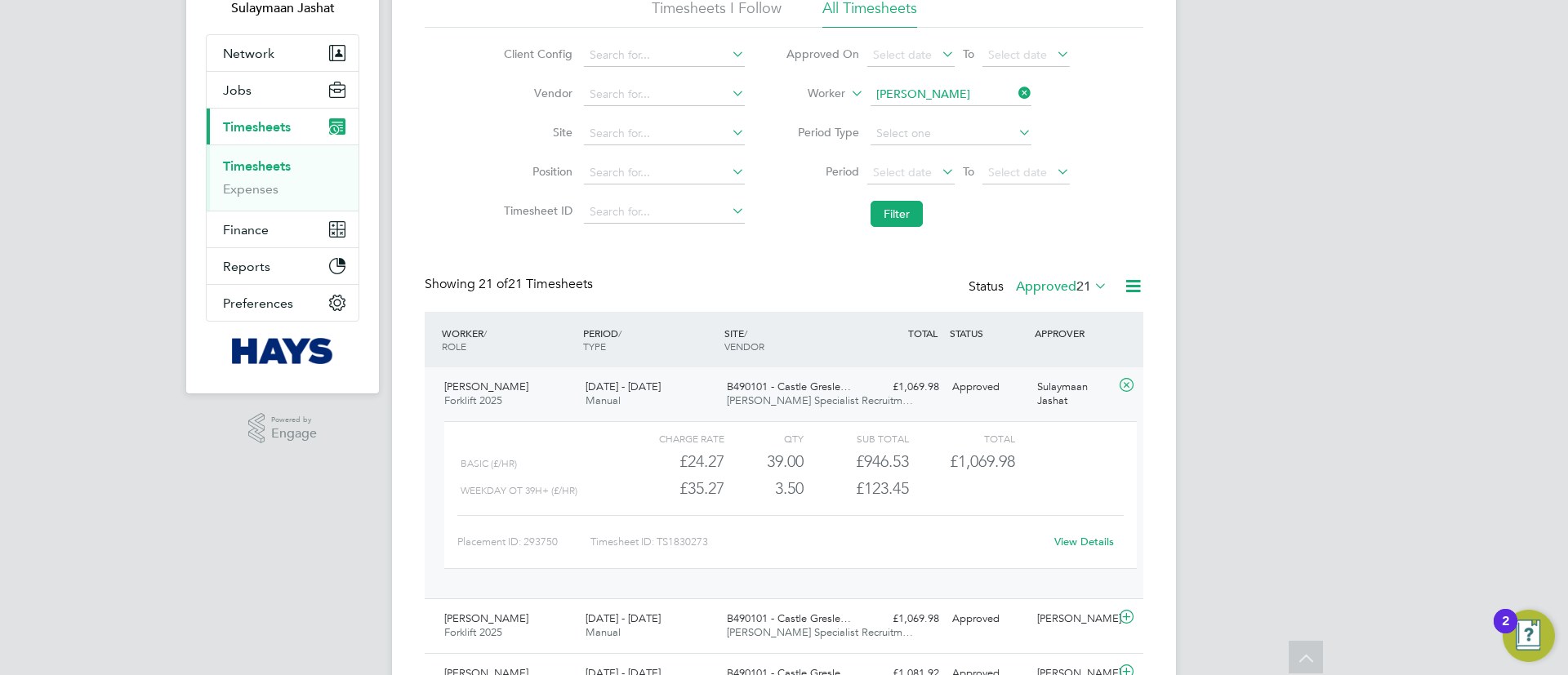
click at [1073, 544] on link "View Details" at bounding box center [1084, 542] width 60 height 14
click at [262, 99] on button "Jobs" at bounding box center [282, 89] width 152 height 36
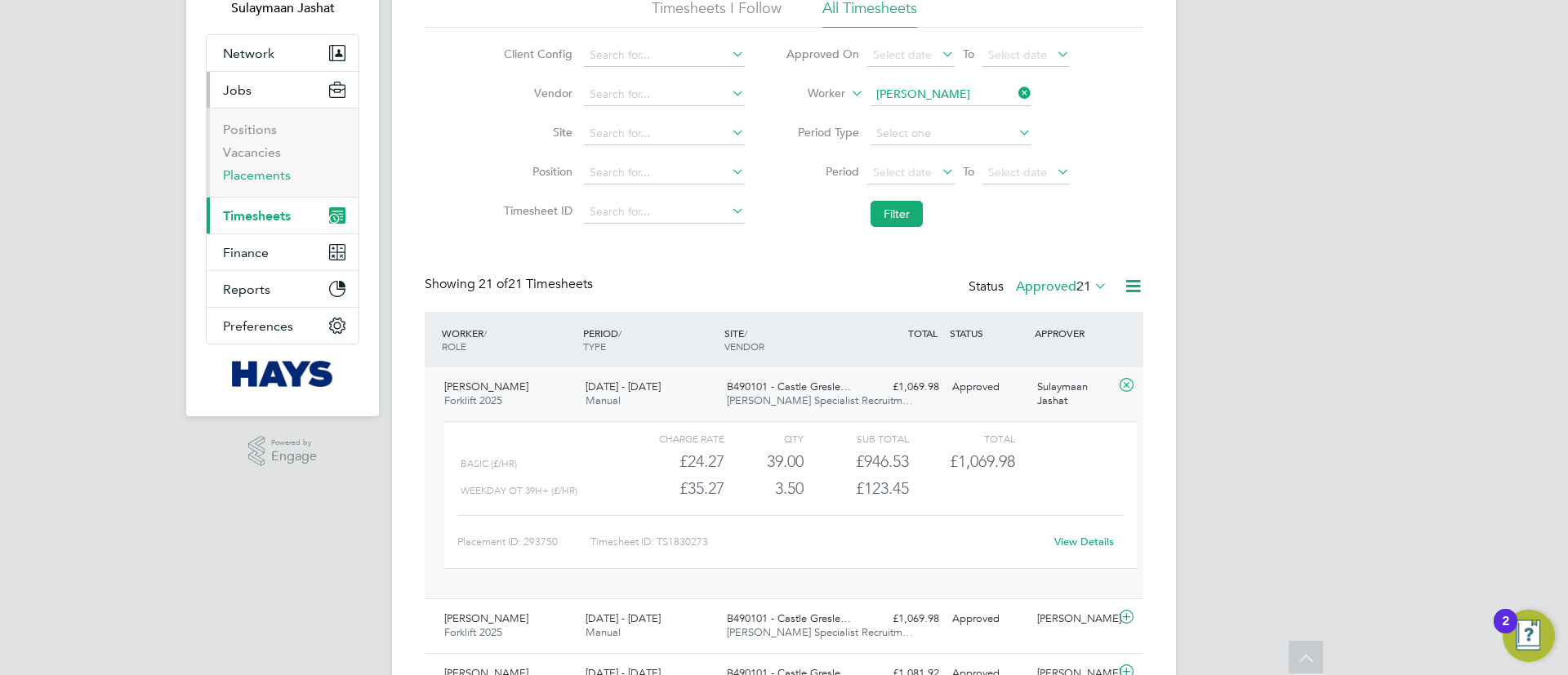
click at [270, 173] on link "Placements" at bounding box center [257, 176] width 67 height 16
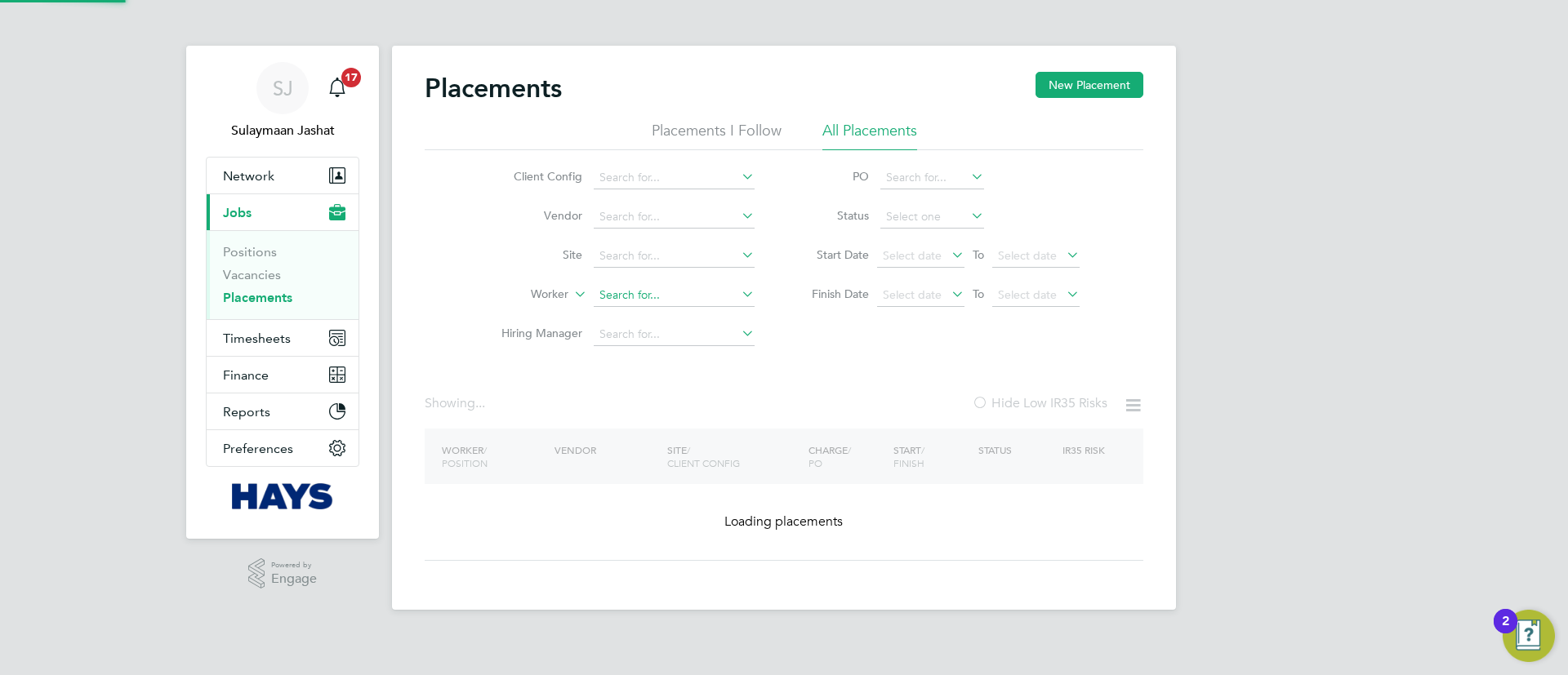
click at [658, 302] on input at bounding box center [674, 295] width 161 height 23
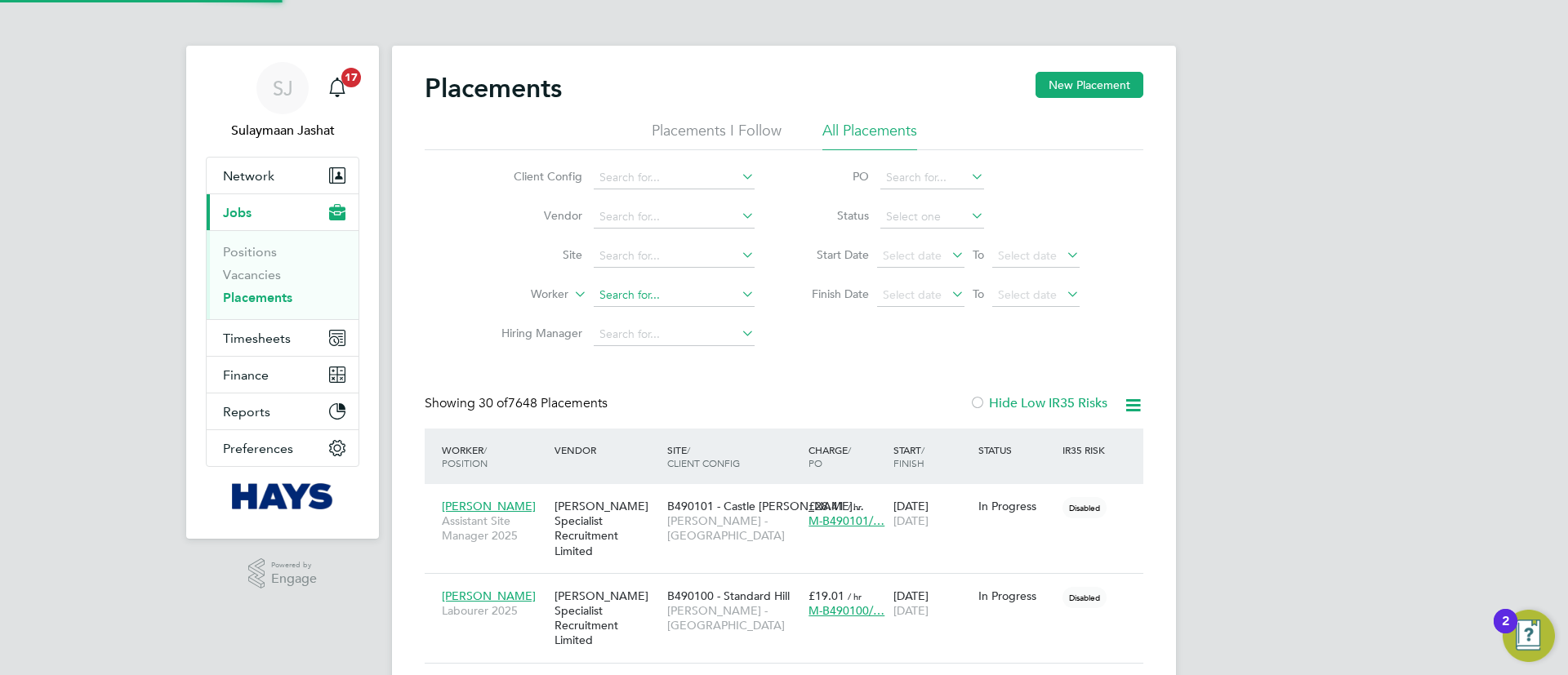
scroll to position [48, 142]
click at [678, 316] on li "Joshua Ta nimowo" at bounding box center [674, 318] width 164 height 22
type input "Joshua Tanimowo"
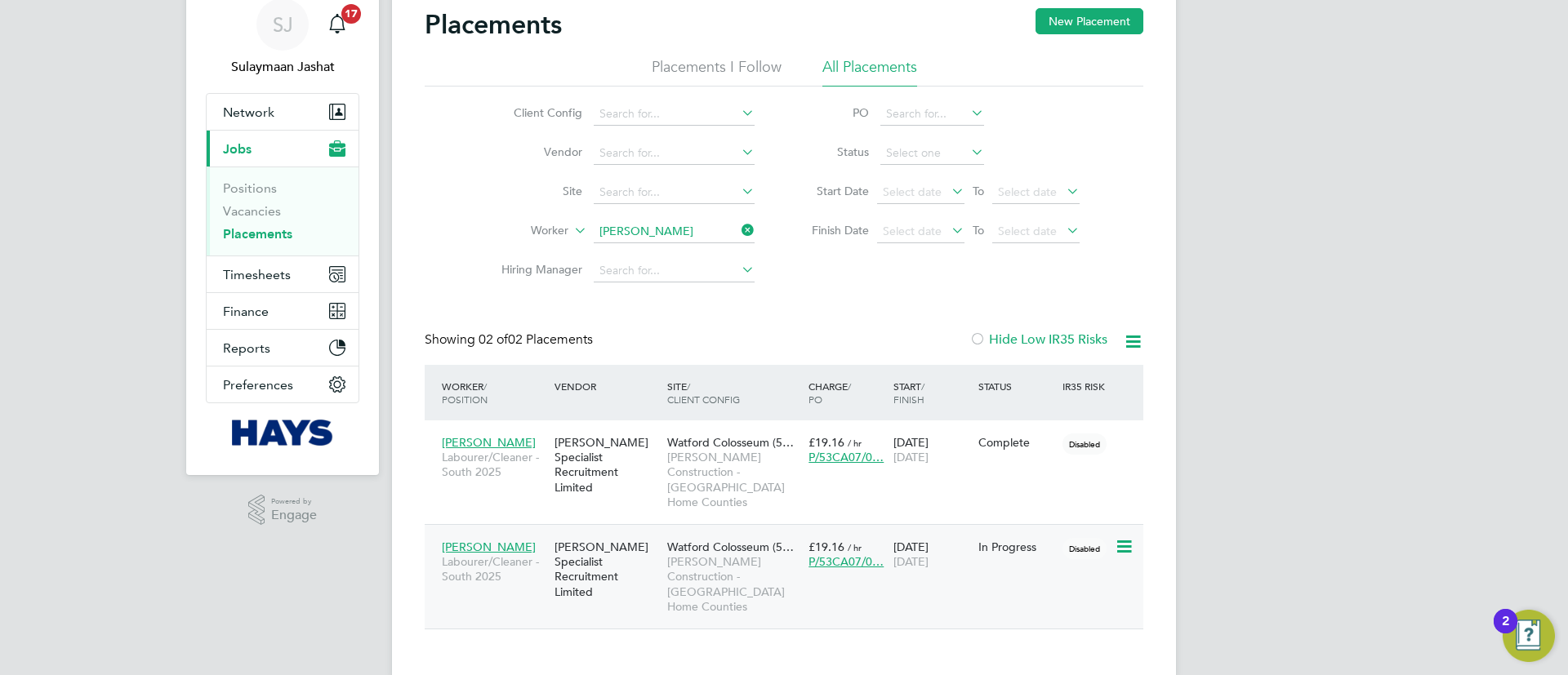
click at [624, 532] on div "[PERSON_NAME] Specialist Recruitment Limited" at bounding box center [607, 570] width 113 height 76
click at [657, 237] on ul "Client Config Vendor Site Worker Hiring Manager" at bounding box center [620, 192] width 307 height 196
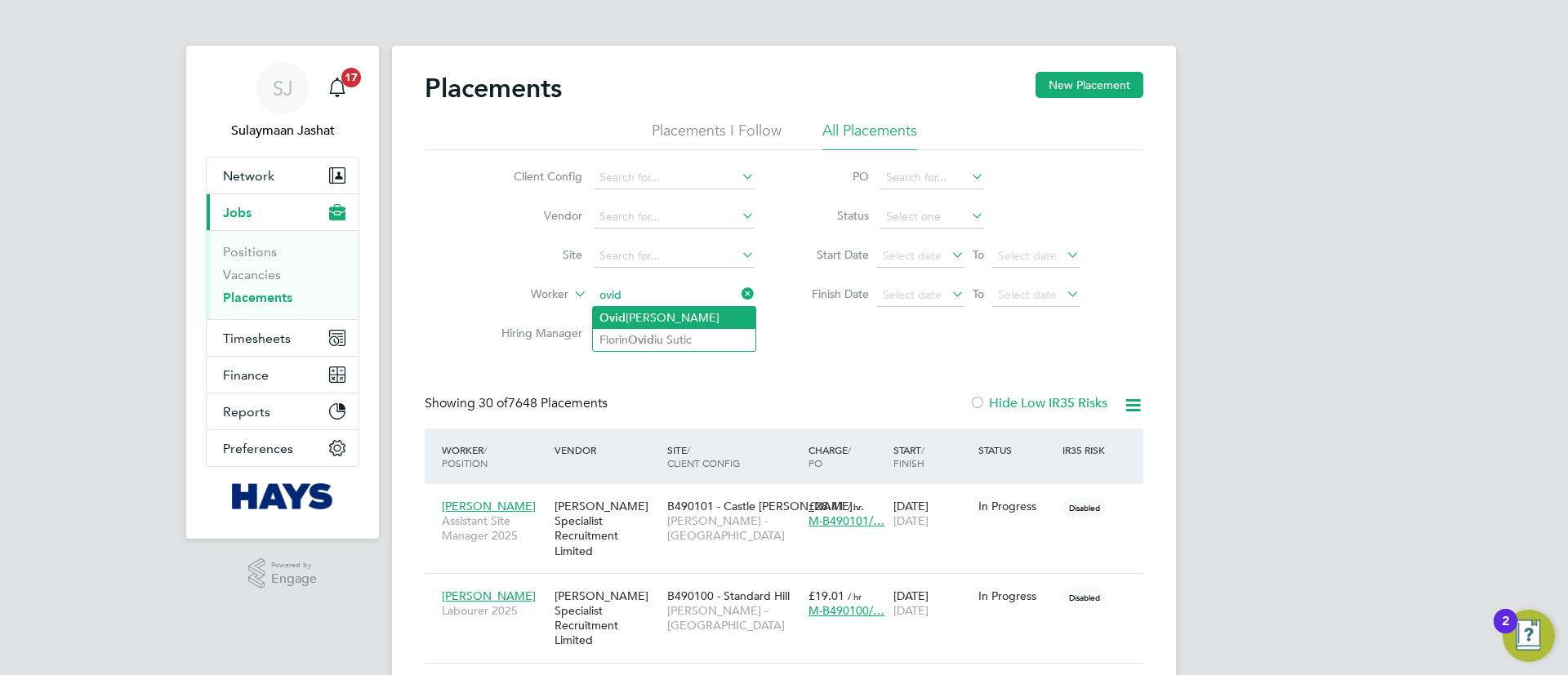
click at [670, 312] on li "Ovid iu Ciobanu" at bounding box center [674, 318] width 163 height 22
type input "Ovidiu Ciobanu"
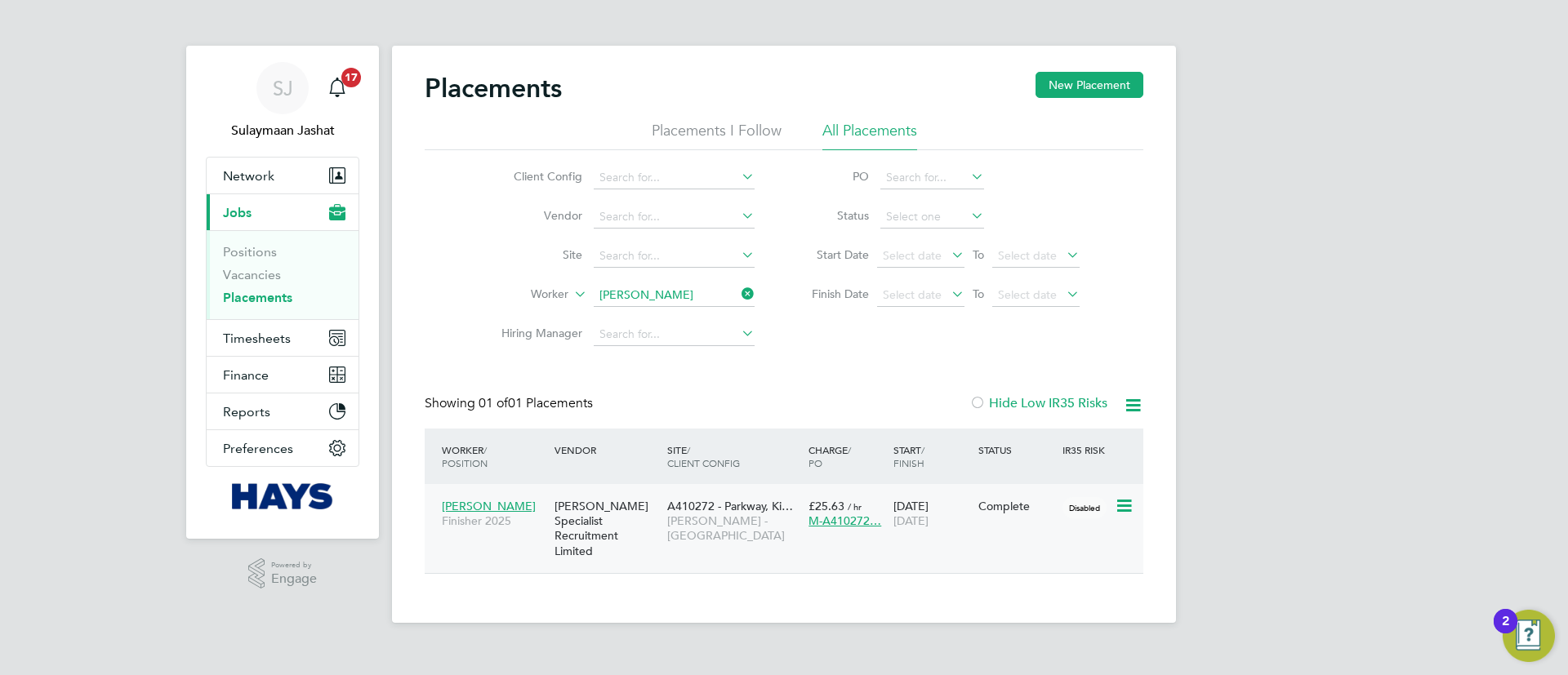
click at [640, 529] on div "[PERSON_NAME] Specialist Recruitment Limited" at bounding box center [607, 529] width 113 height 76
click at [693, 357] on div "Placements New Placement Placements I Follow All Placements Client Config Vendo…" at bounding box center [784, 323] width 719 height 502
click at [680, 294] on input at bounding box center [674, 295] width 161 height 23
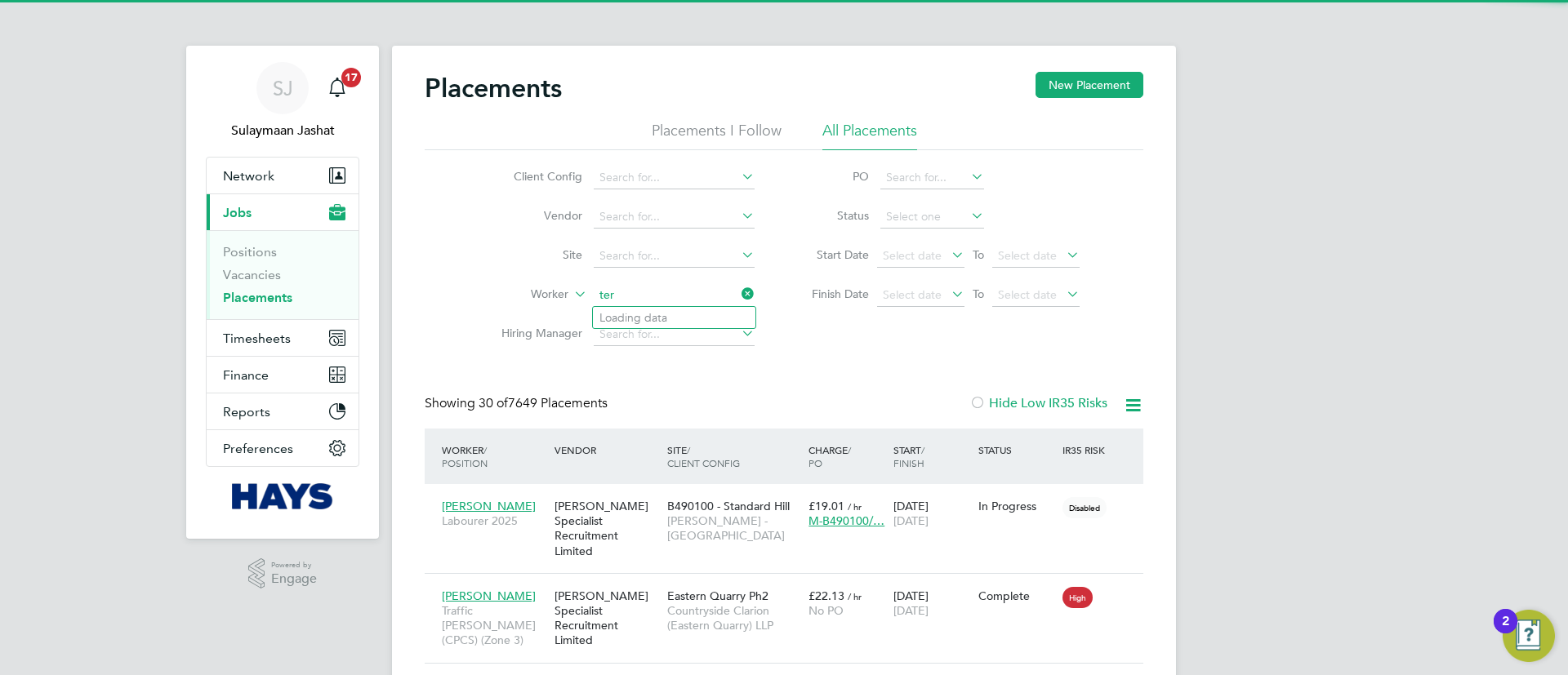
scroll to position [62, 142]
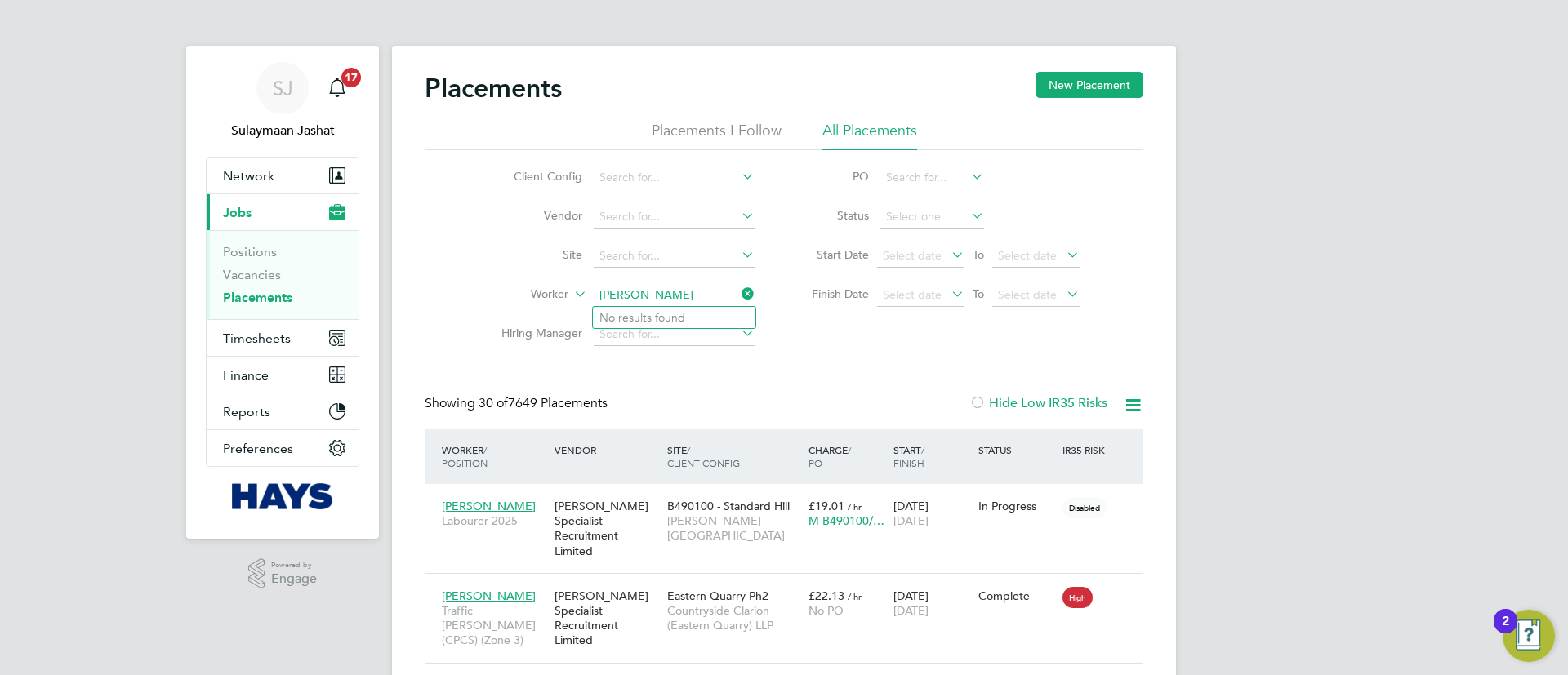
type input "terry mee"
click at [680, 283] on li "Worker terry mee" at bounding box center [620, 295] width 307 height 39
click at [680, 283] on li "Worker" at bounding box center [620, 295] width 307 height 39
click at [678, 285] on input at bounding box center [674, 295] width 161 height 23
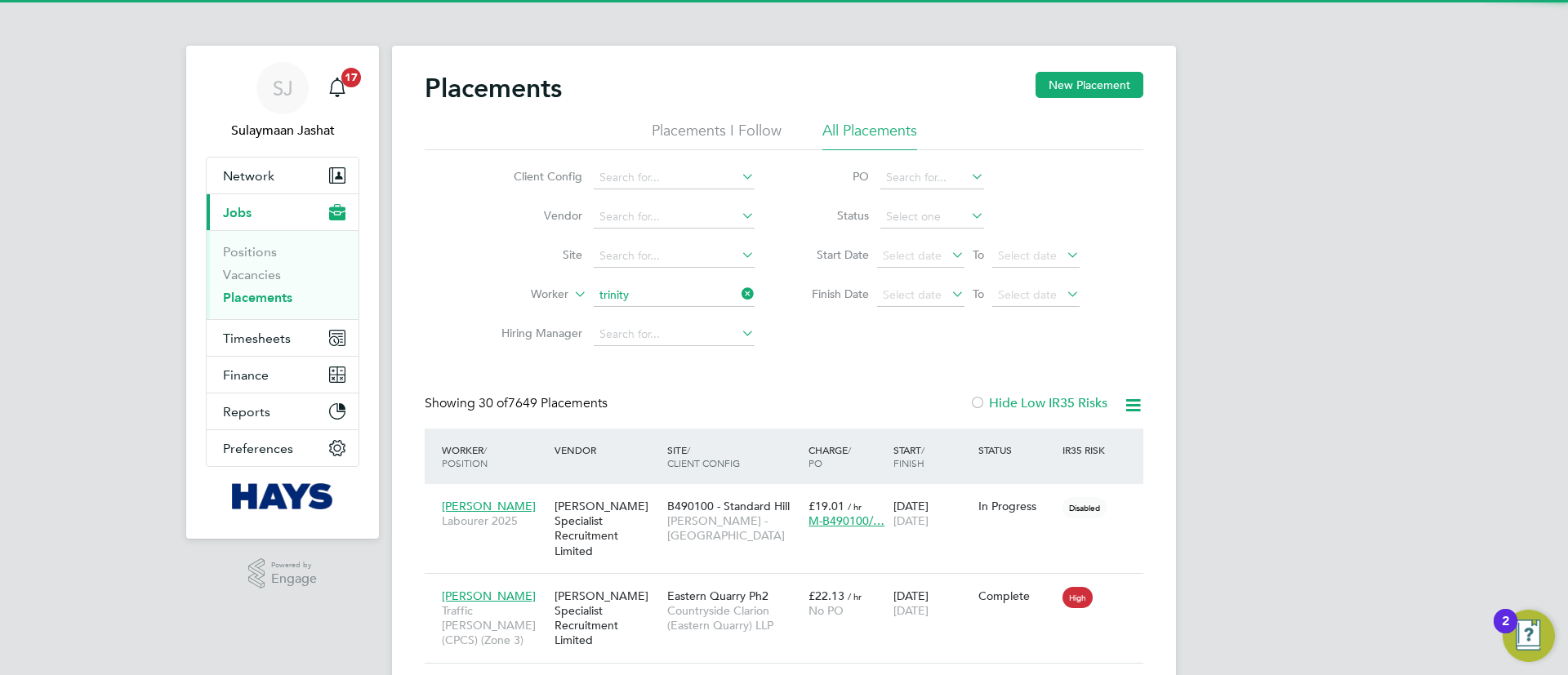
click at [673, 312] on li "Trini ty Carbon" at bounding box center [674, 318] width 163 height 22
type input "Trinity Carbon"
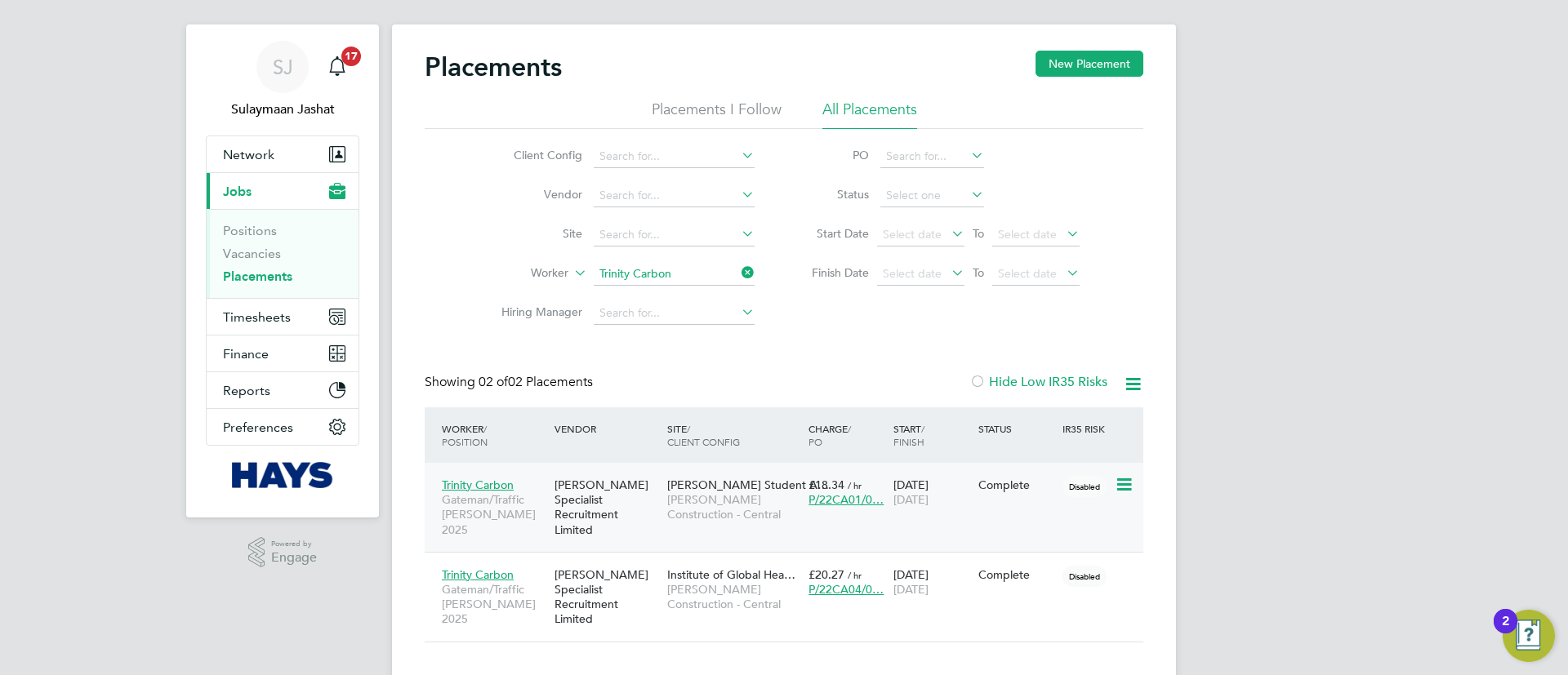
scroll to position [34, 0]
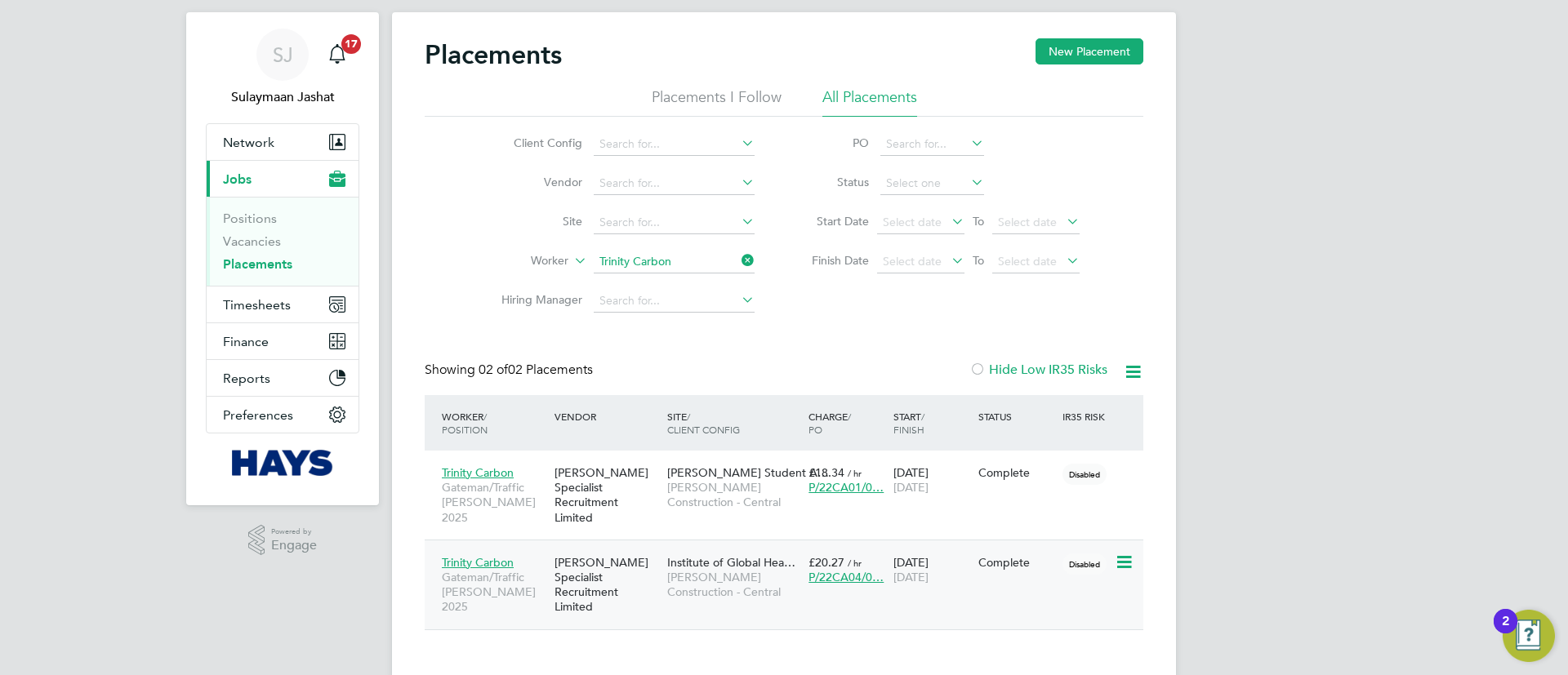
click at [688, 556] on span "Institute of Global Hea…" at bounding box center [730, 563] width 128 height 15
click at [249, 251] on li "Vacancies" at bounding box center [284, 244] width 122 height 23
click at [257, 254] on li "Vacancies" at bounding box center [284, 244] width 122 height 23
click at [258, 253] on li "Vacancies" at bounding box center [284, 244] width 122 height 23
click at [258, 246] on link "Vacancies" at bounding box center [252, 241] width 58 height 16
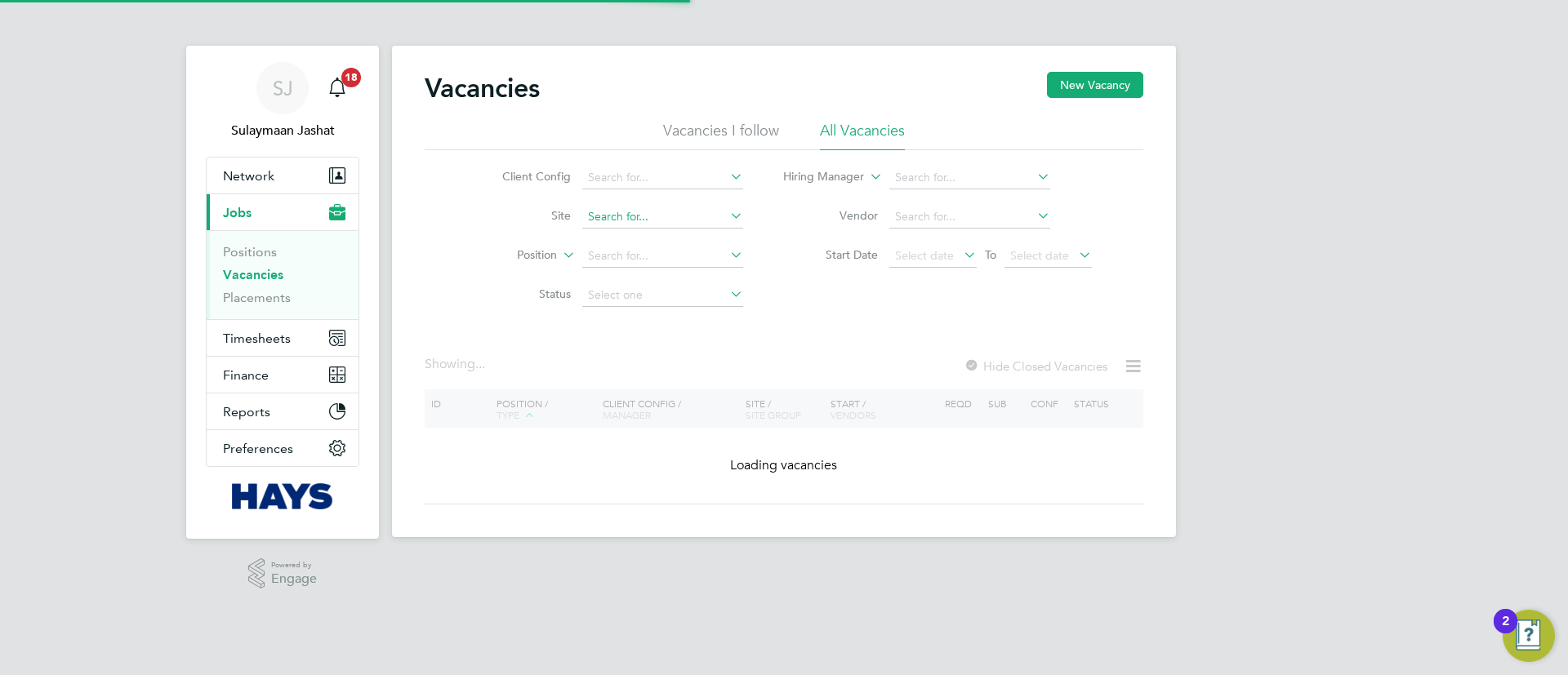
click at [666, 215] on input at bounding box center [663, 216] width 161 height 23
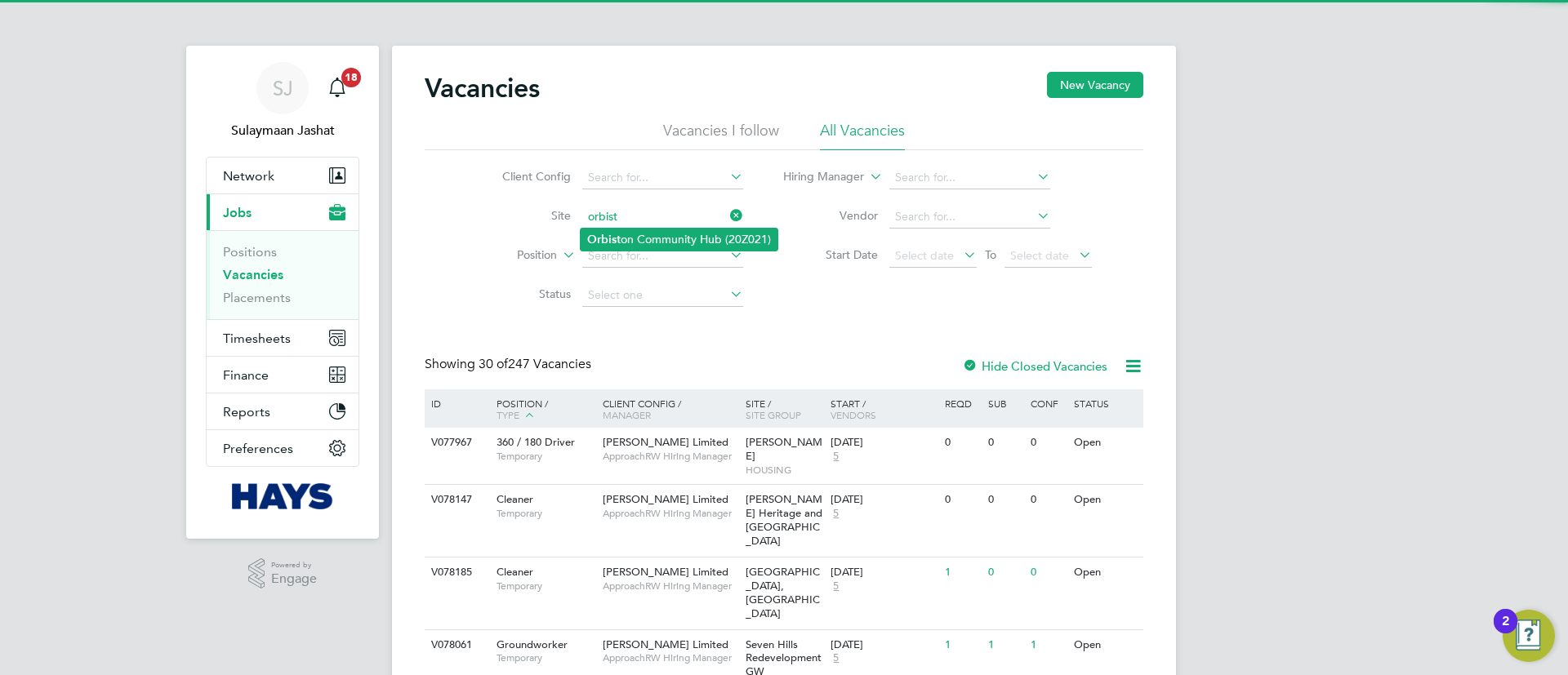
click at [655, 233] on li "Orbist on Community Hub (20Z021)" at bounding box center [679, 239] width 196 height 22
type input "Orbiston Community Hub (20Z021)"
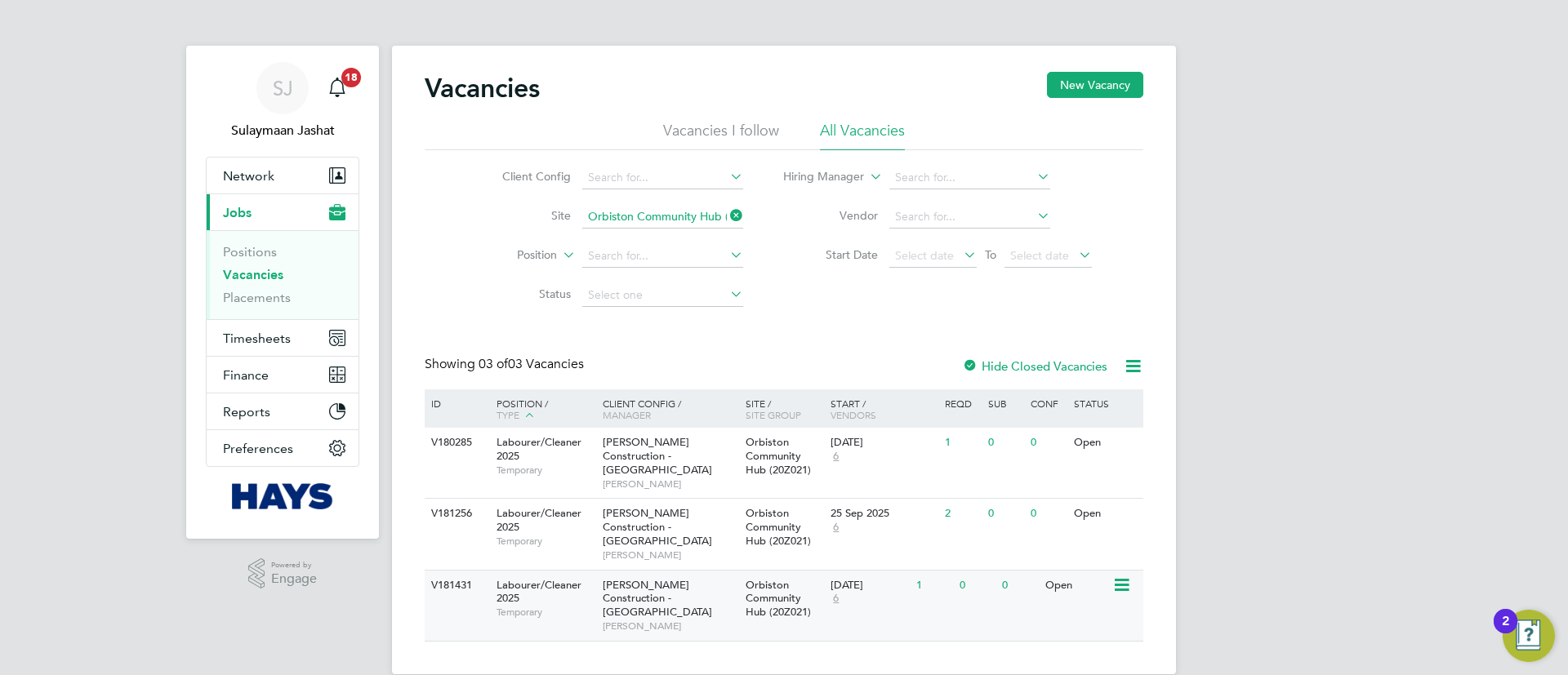
click at [708, 579] on span "Morgan Sindall Construction - Scotland" at bounding box center [657, 600] width 109 height 42
click at [241, 296] on link "Placements" at bounding box center [257, 298] width 67 height 16
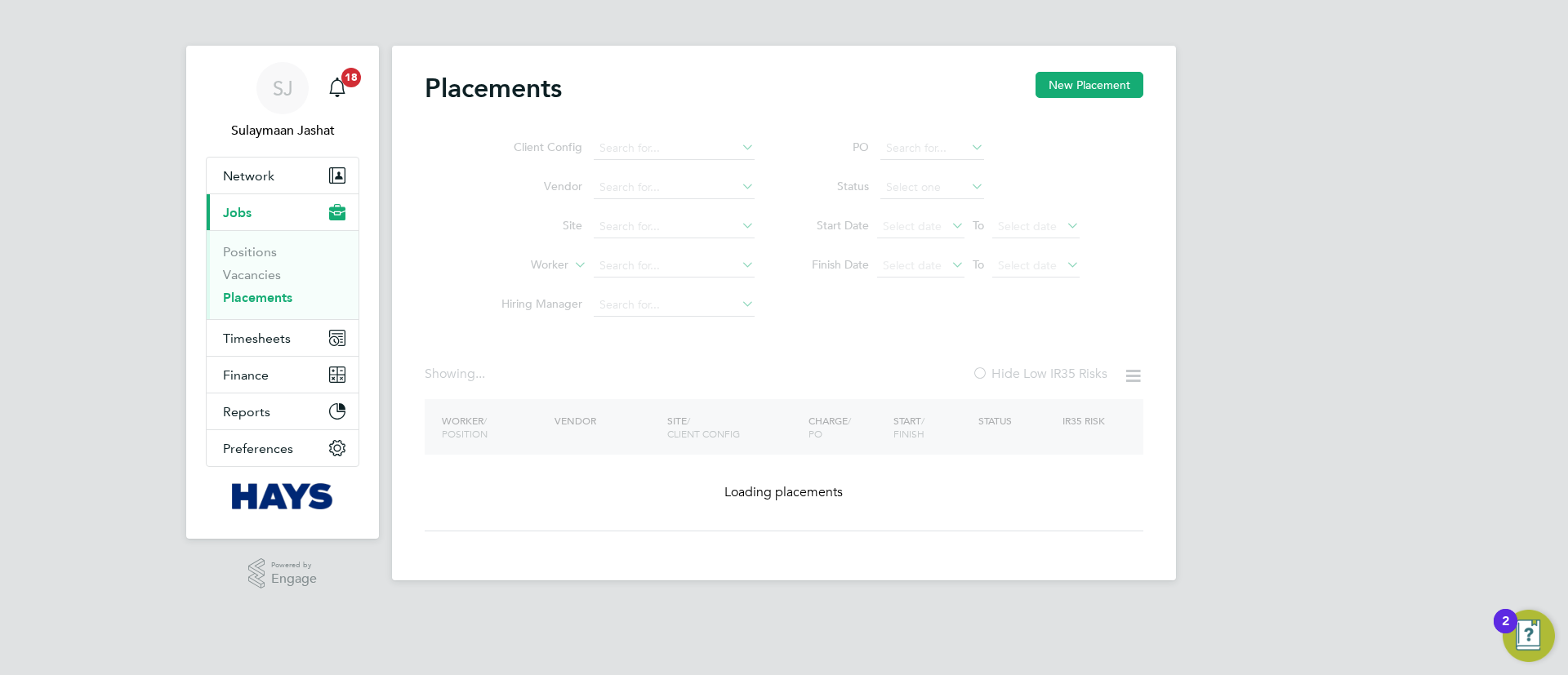
click at [654, 280] on ul "Client Config Vendor Site Worker Hiring Manager" at bounding box center [620, 226] width 307 height 196
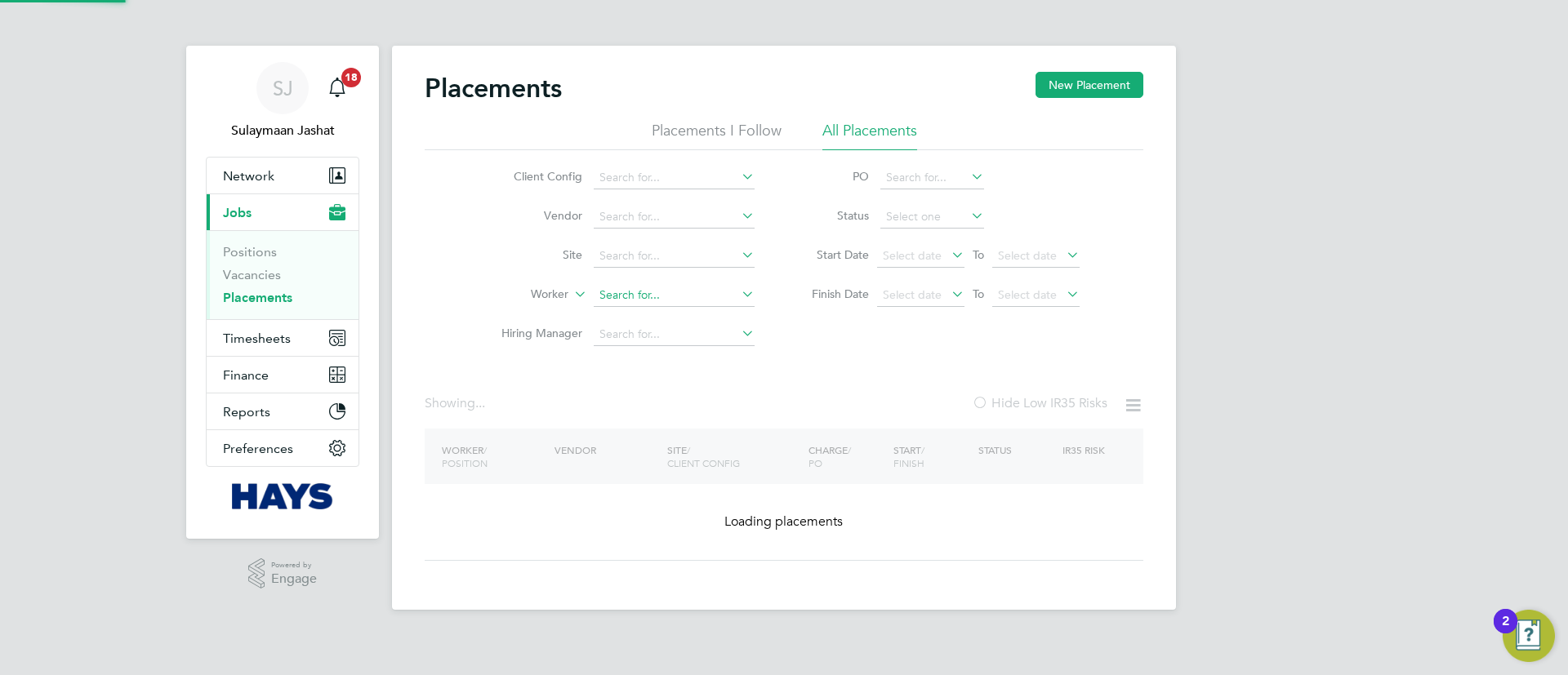
click at [662, 293] on input at bounding box center [674, 295] width 161 height 23
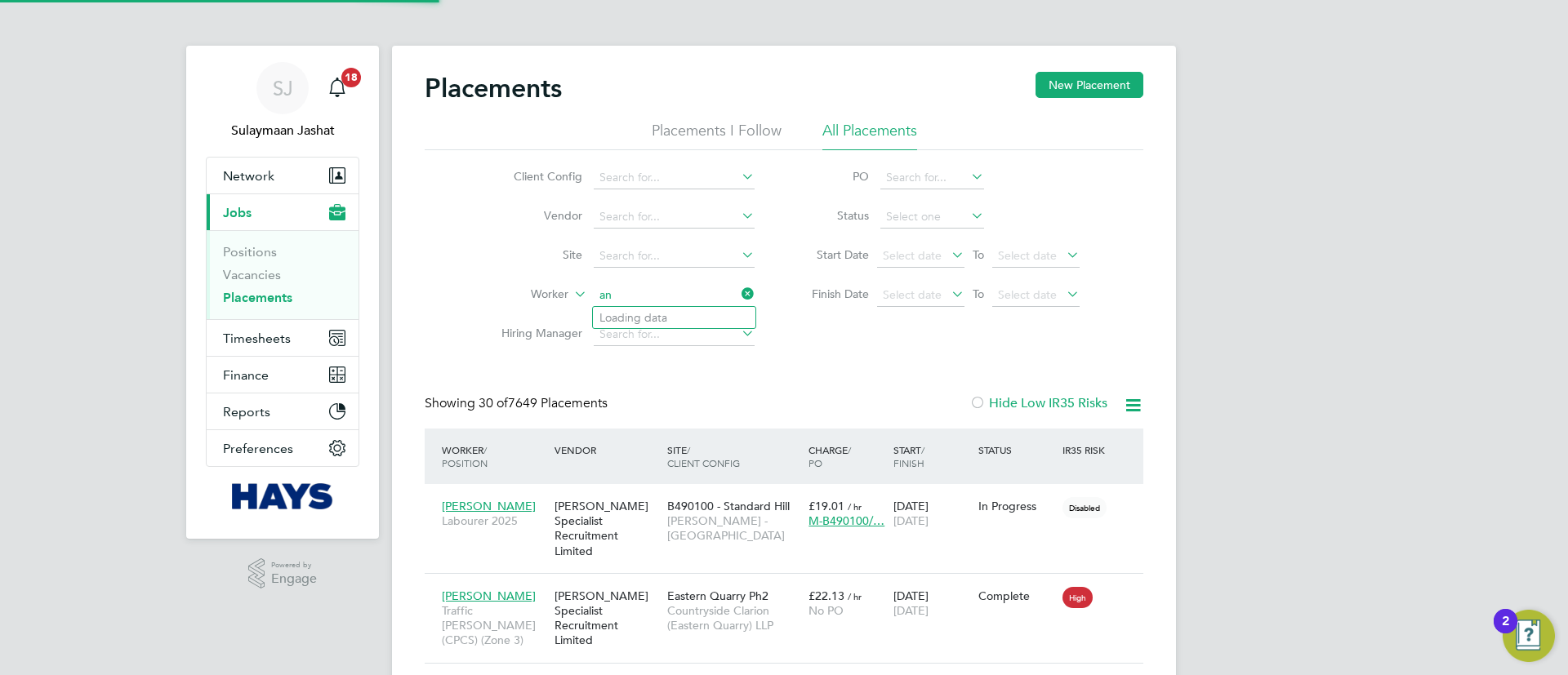
scroll to position [62, 142]
type input "a"
type input "andrew nic"
click at [621, 319] on li "Hiring Manager" at bounding box center [620, 335] width 307 height 39
click at [624, 291] on input at bounding box center [674, 295] width 161 height 23
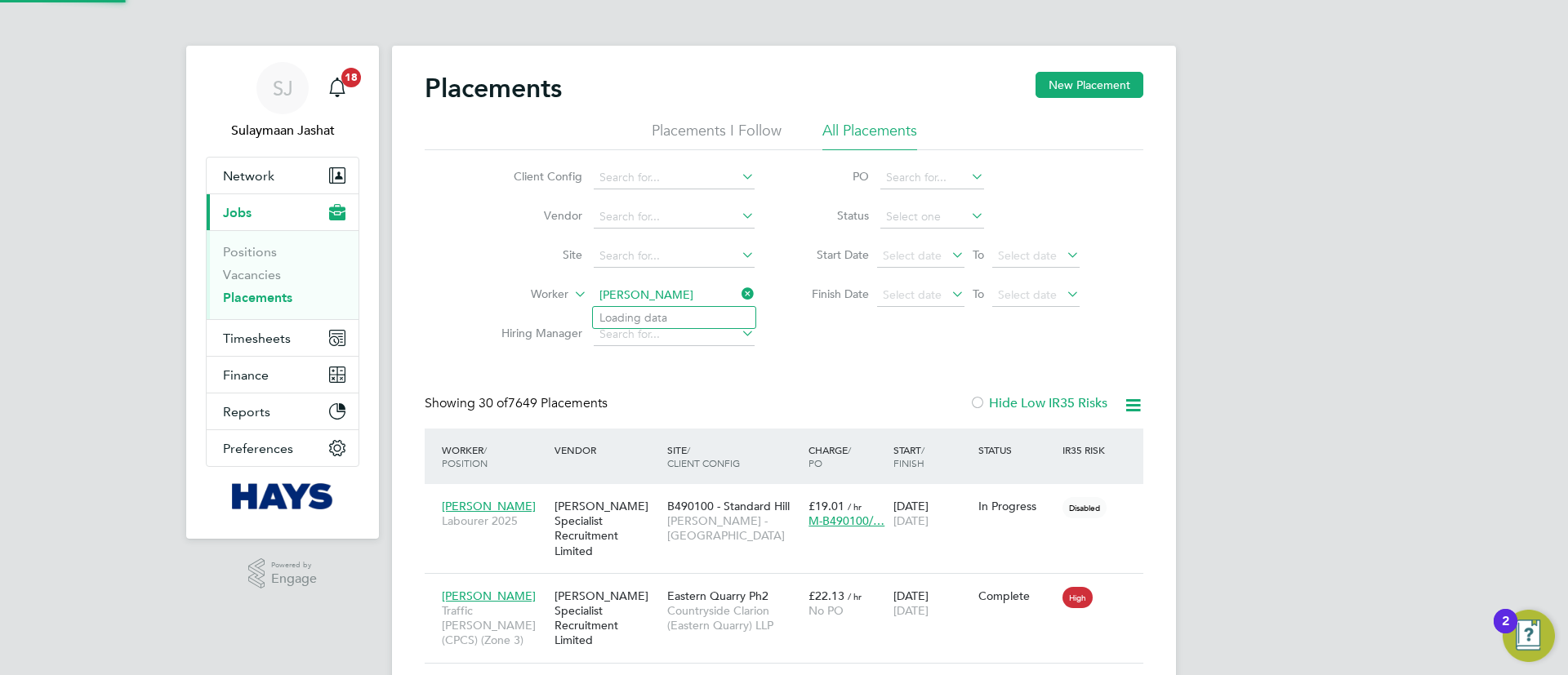
type input "nichols"
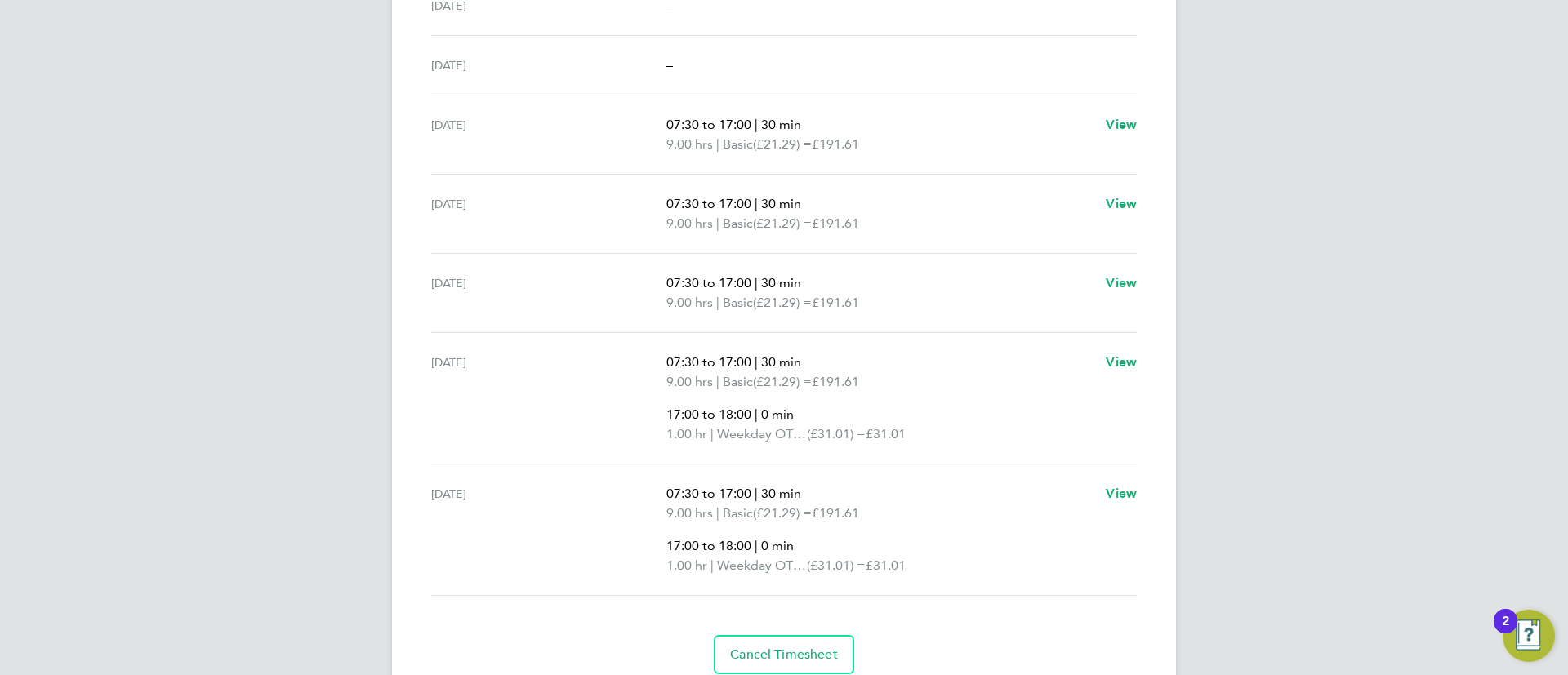
scroll to position [612, 0]
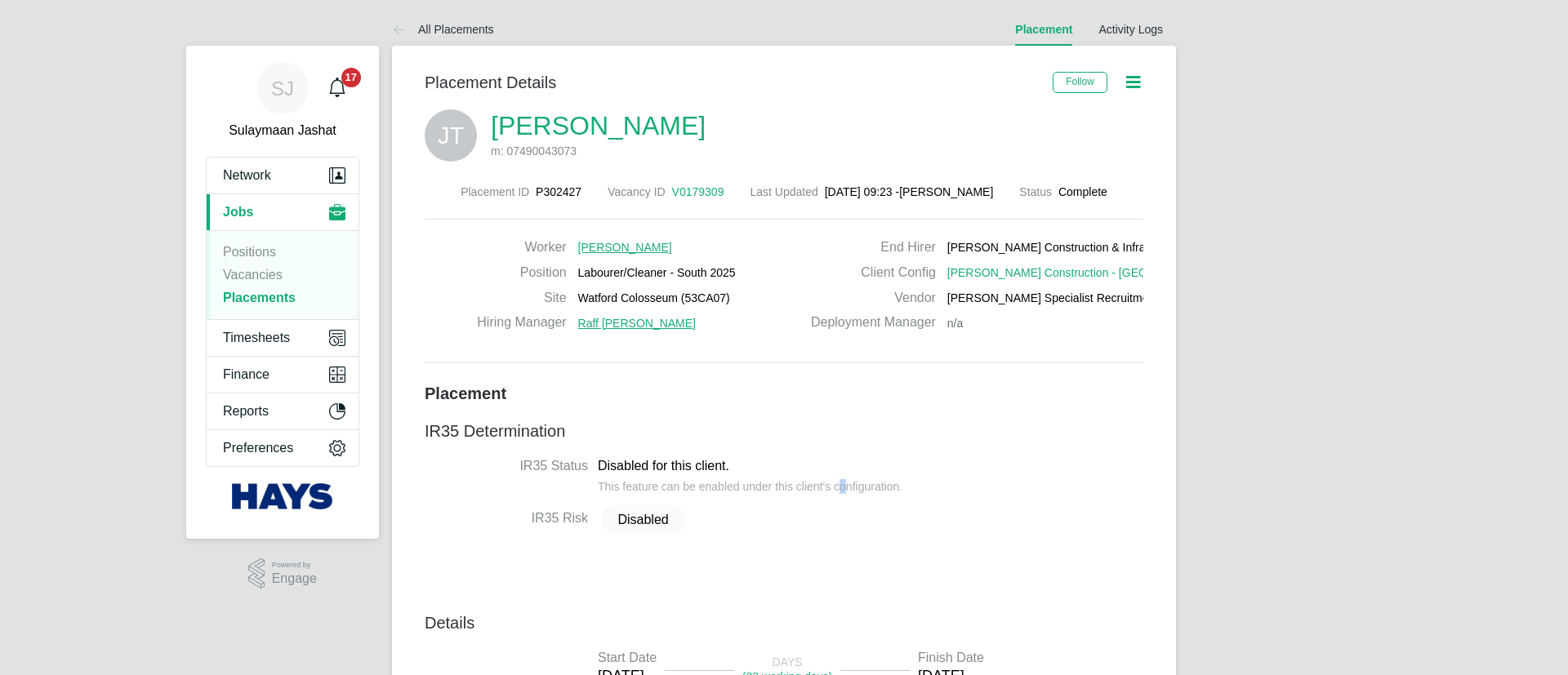
click at [841, 481] on div "This feature can be enabled under this client's configuration." at bounding box center [749, 484] width 305 height 19
type input "Raff [PERSON_NAME]"
type input "[PERSON_NAME]"
type input "[DATE]"
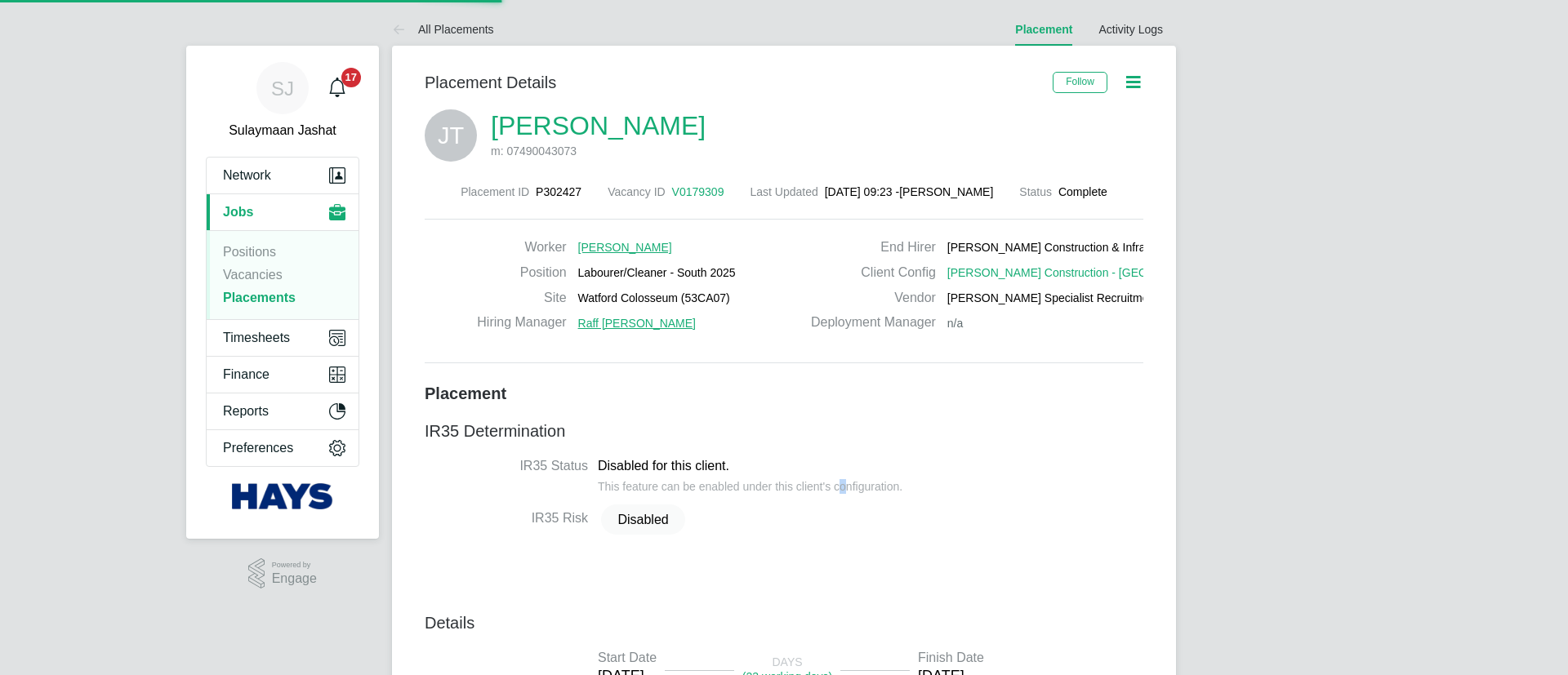
type input "08:00"
type input "18:00"
type input "30644131"
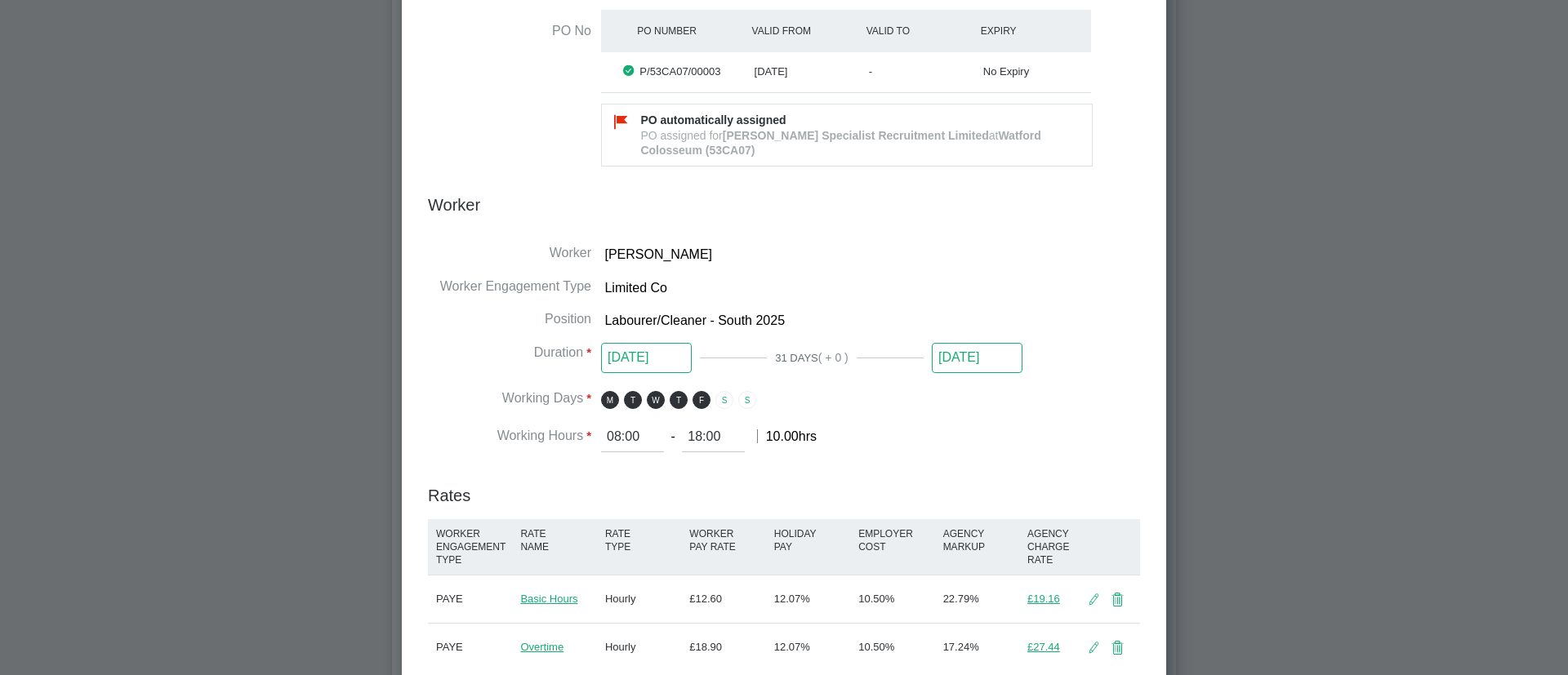
click at [963, 349] on input "[DATE]" at bounding box center [977, 358] width 90 height 30
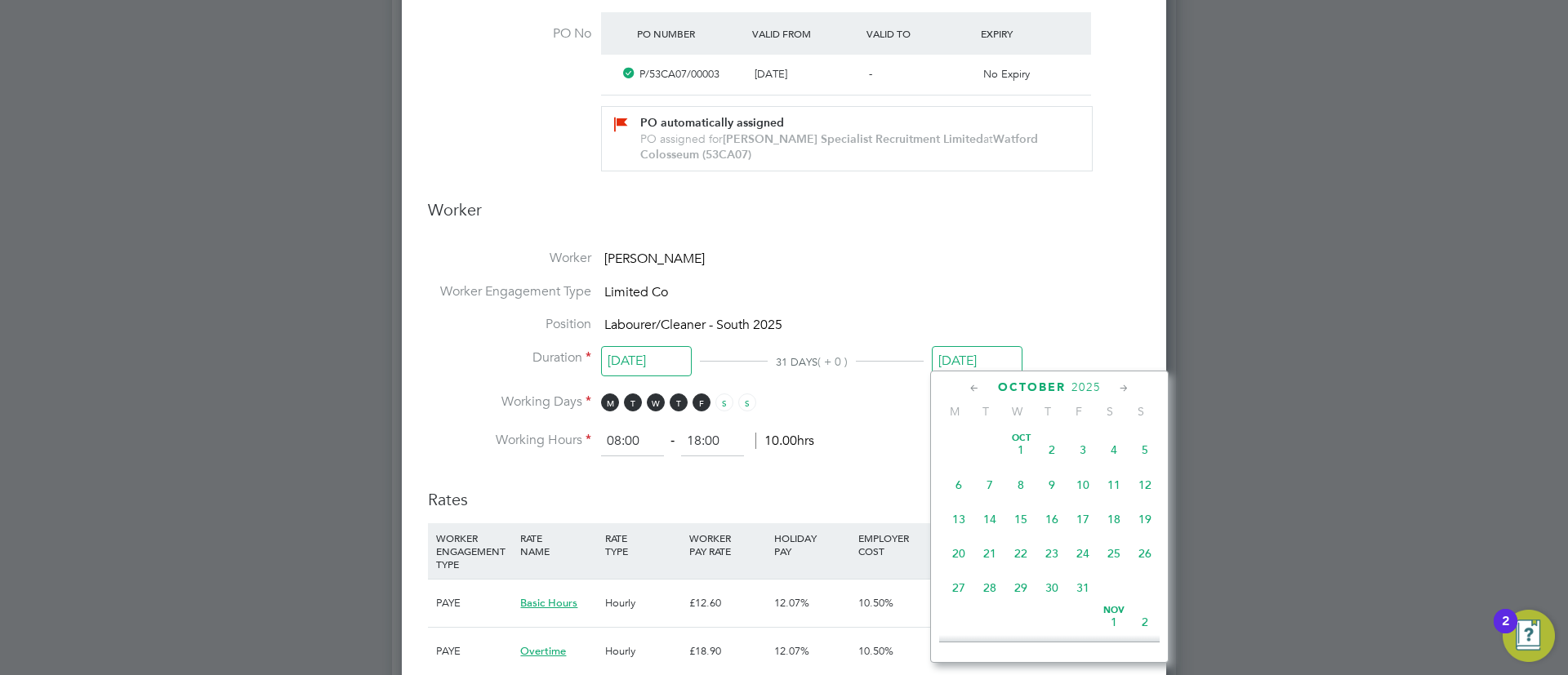
click at [1086, 604] on span "31" at bounding box center [1082, 588] width 31 height 31
type input "[DATE]"
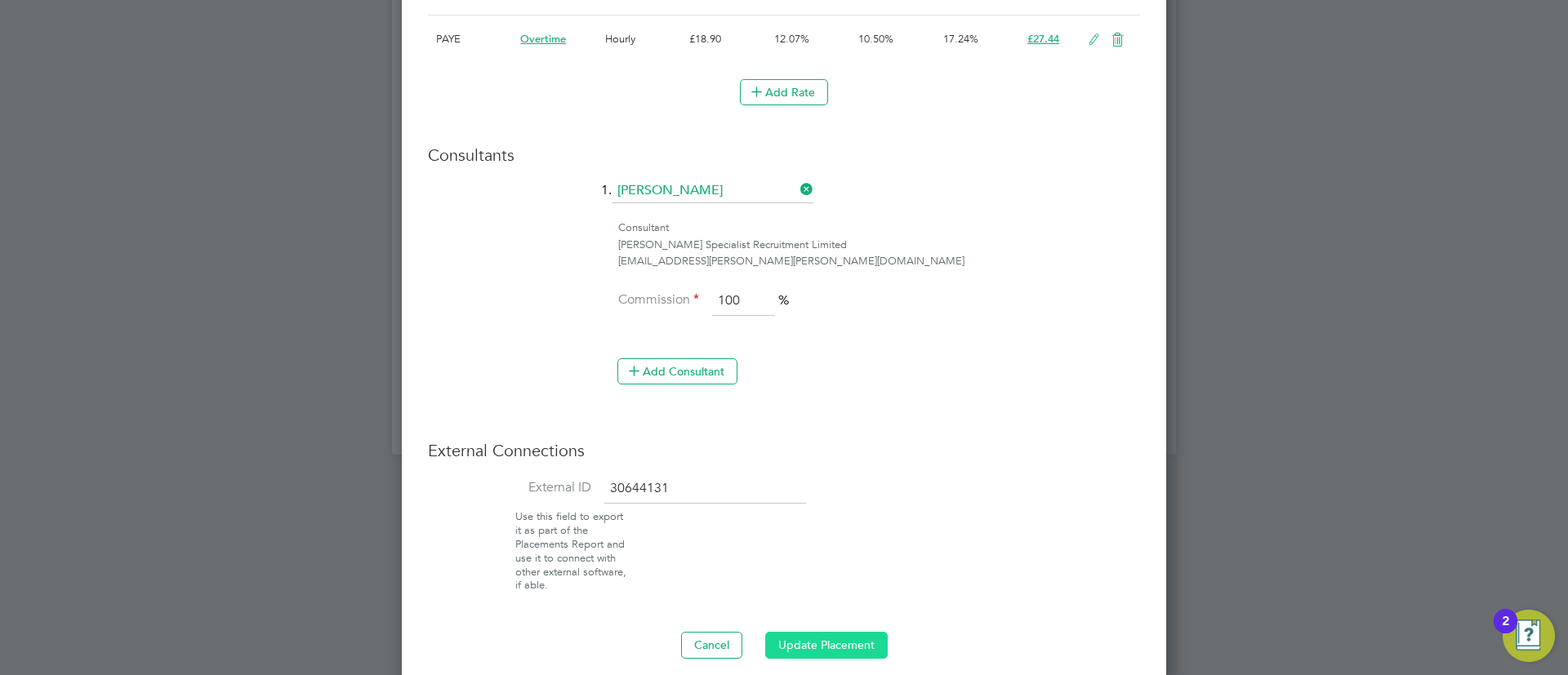
click at [846, 642] on button "Update Placement" at bounding box center [826, 645] width 122 height 26
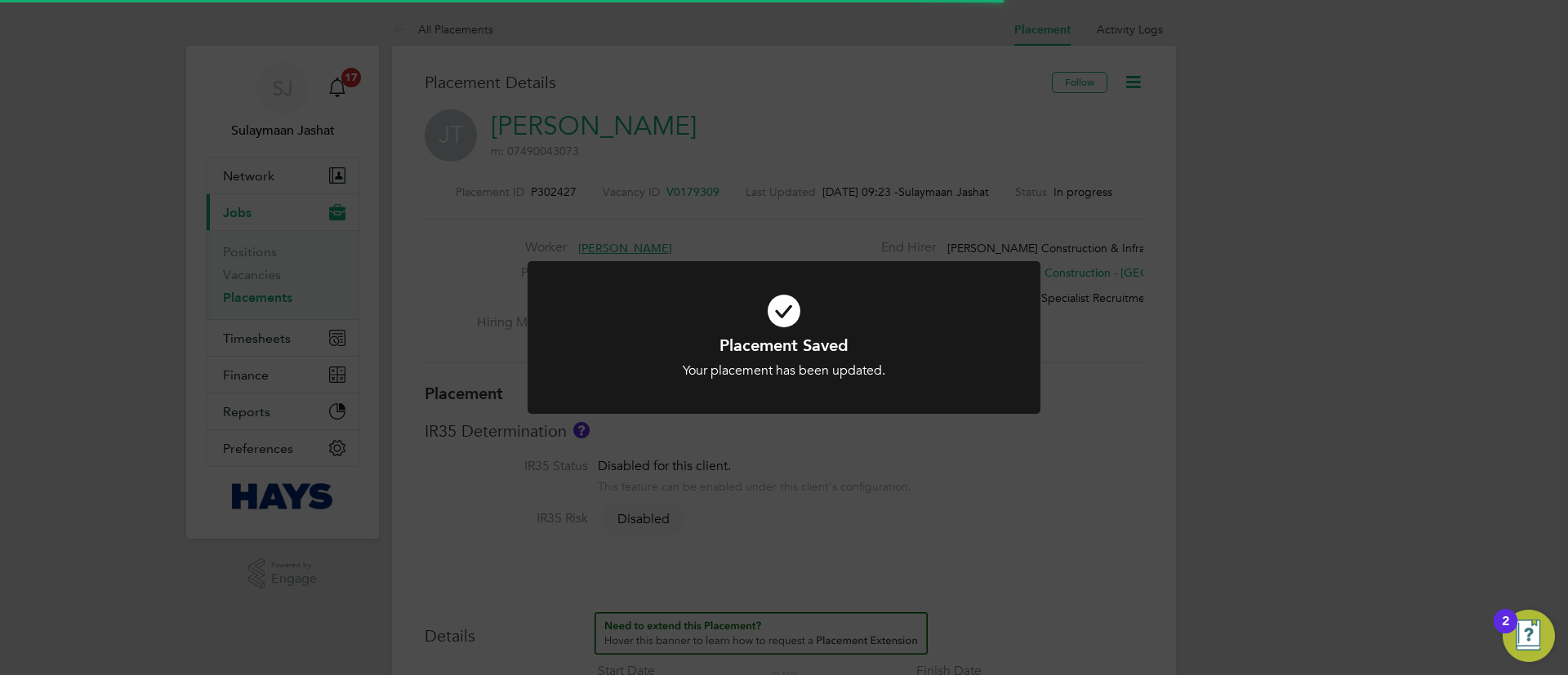
click at [998, 482] on div "Placement Saved Your placement has been updated. Cancel Okay" at bounding box center [784, 338] width 1568 height 675
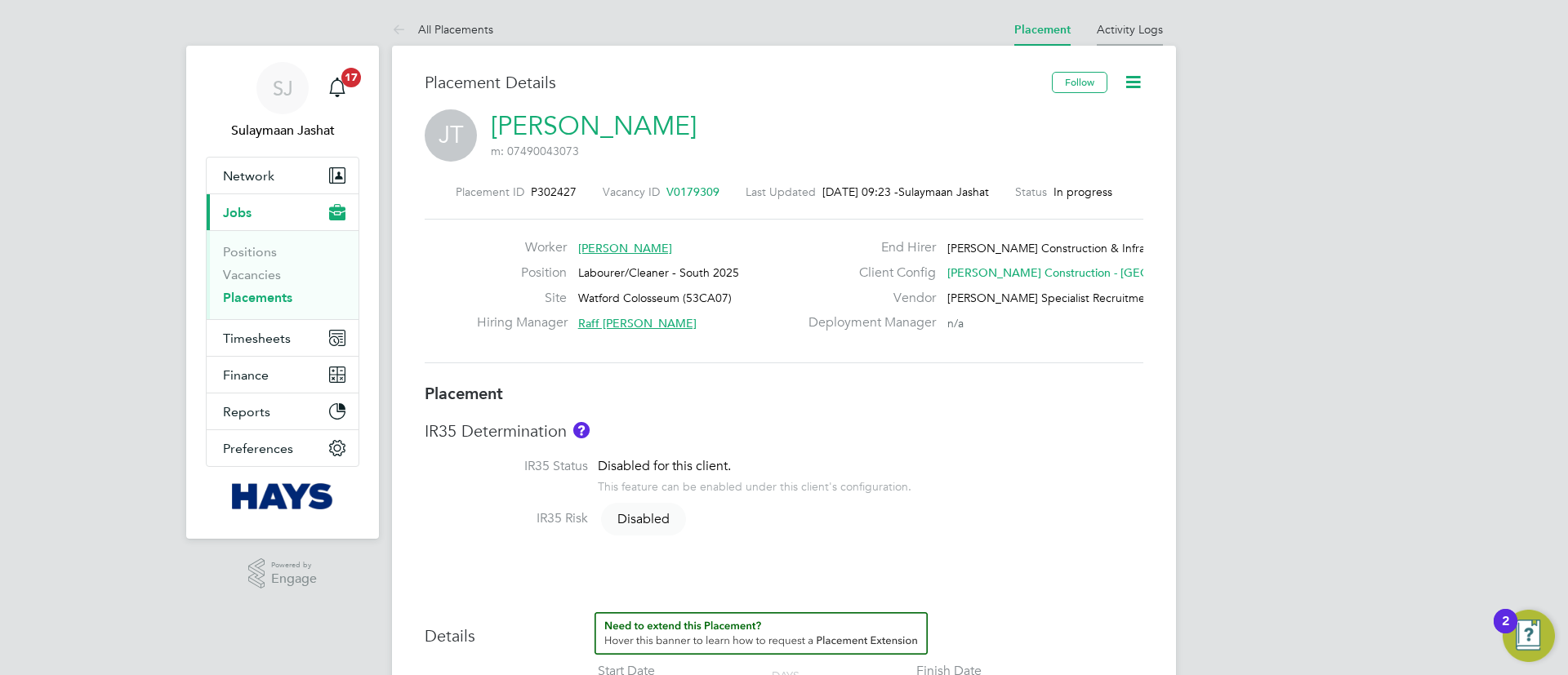
click at [1134, 33] on link "Activity Logs" at bounding box center [1129, 29] width 66 height 15
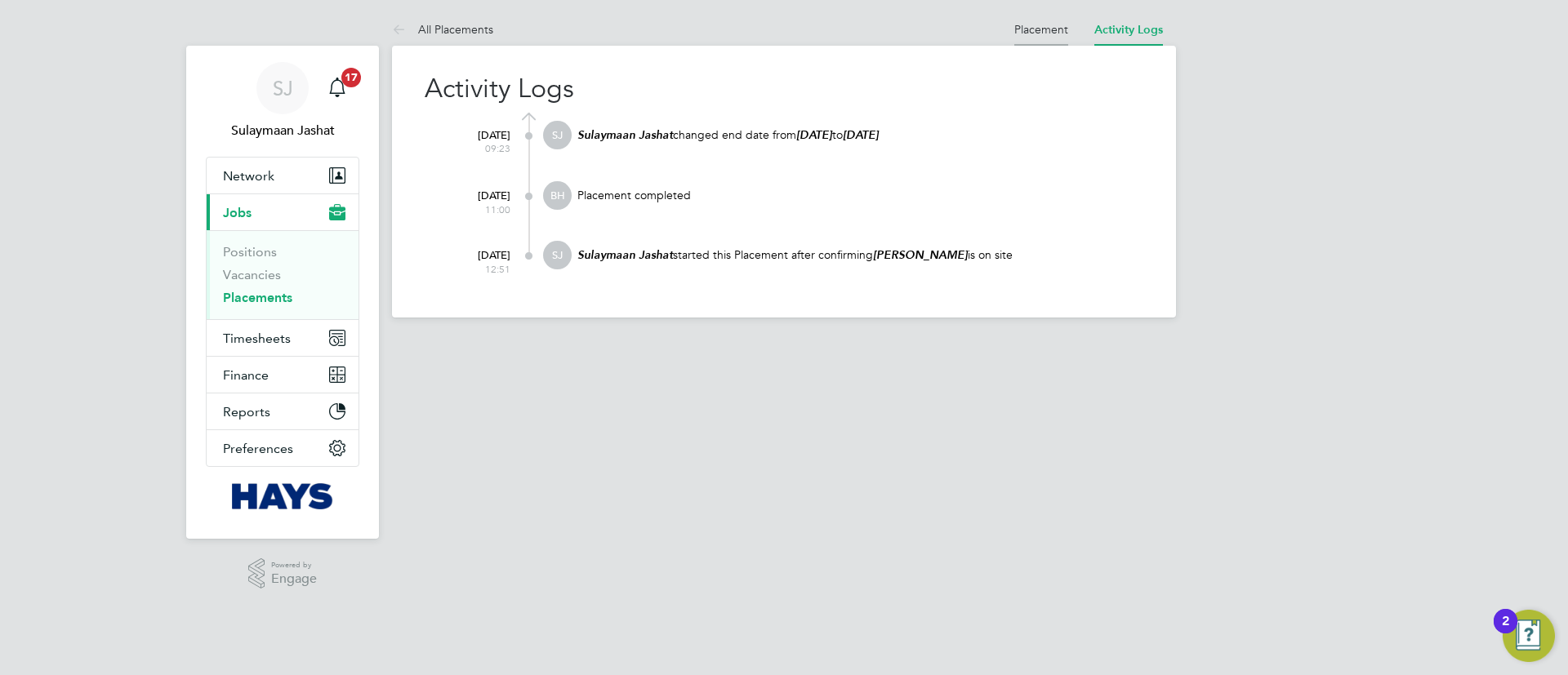
click at [1033, 30] on link "Placement" at bounding box center [1041, 29] width 54 height 15
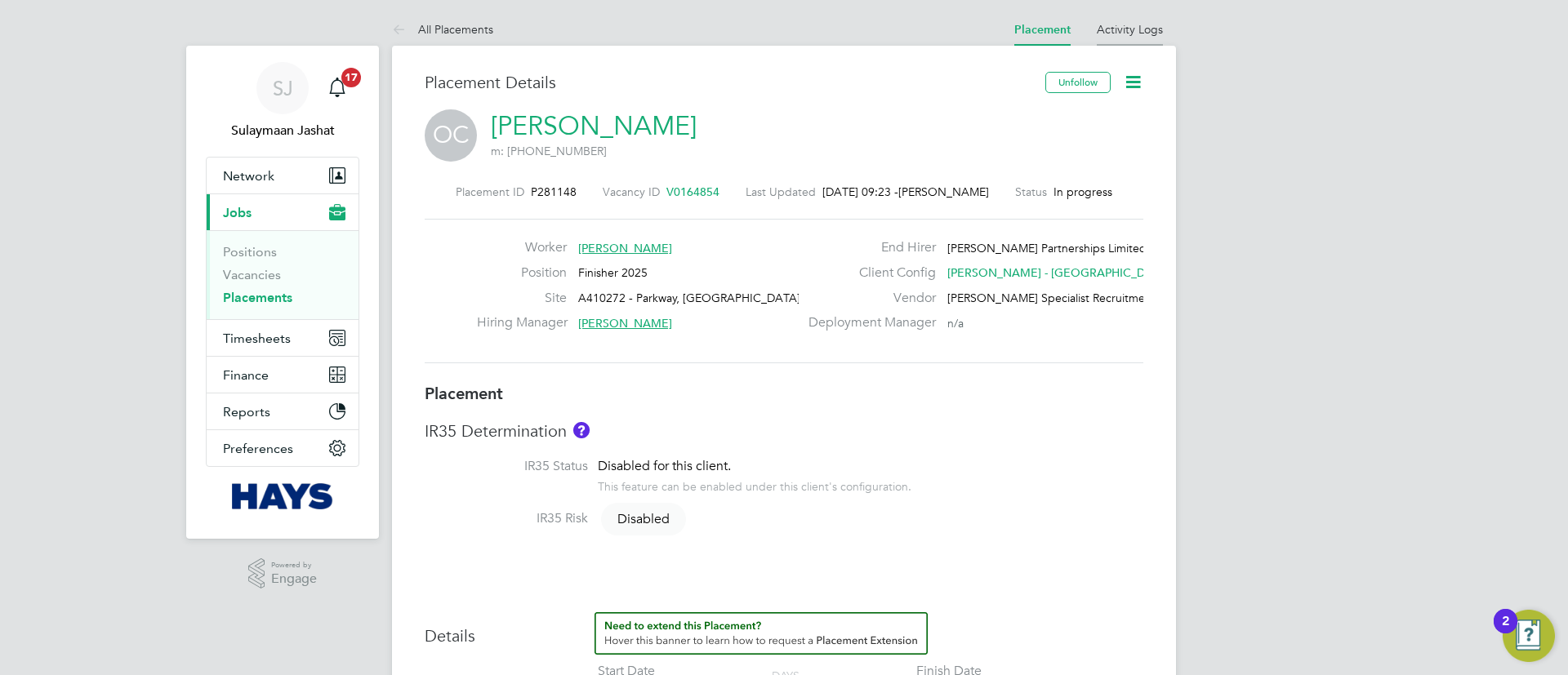
click at [1143, 16] on li "Activity Logs" at bounding box center [1129, 29] width 66 height 33
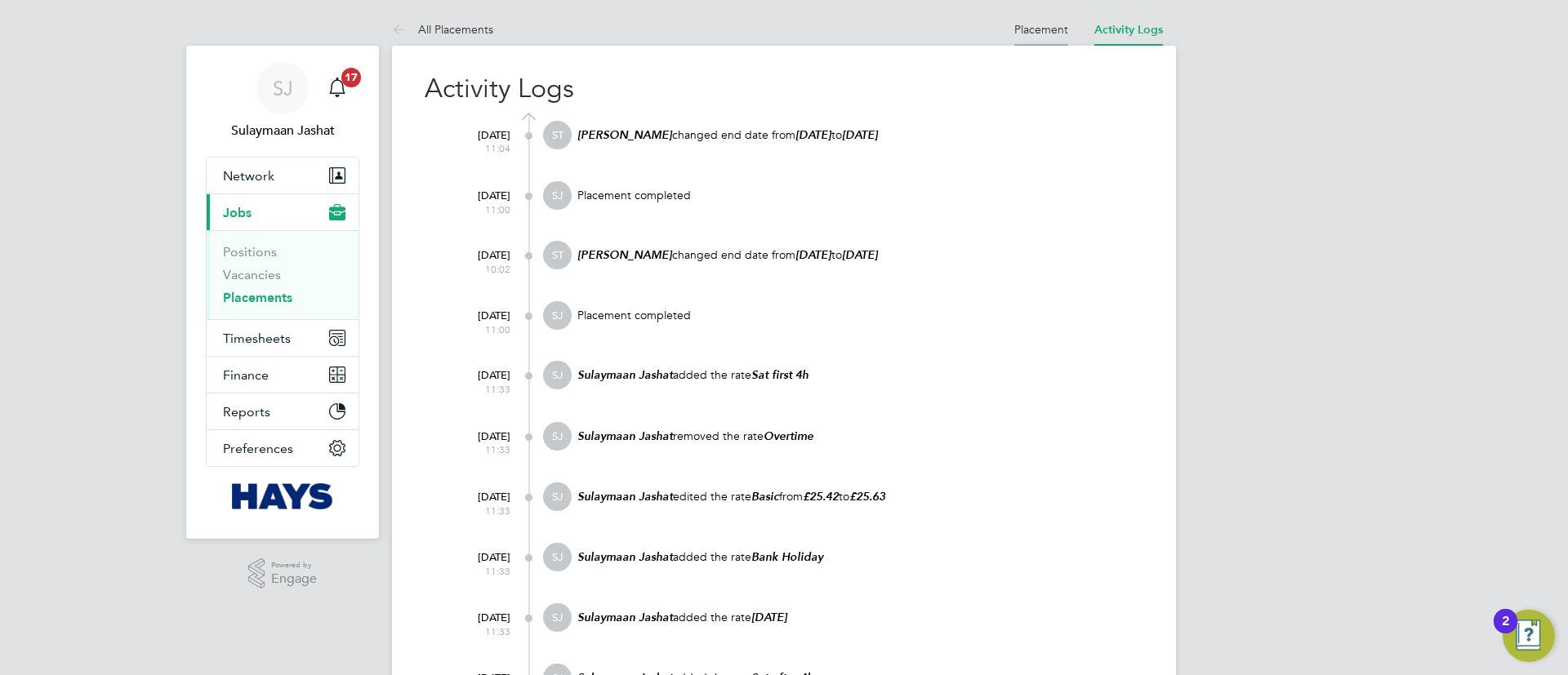
click at [1038, 25] on link "Placement" at bounding box center [1041, 29] width 54 height 15
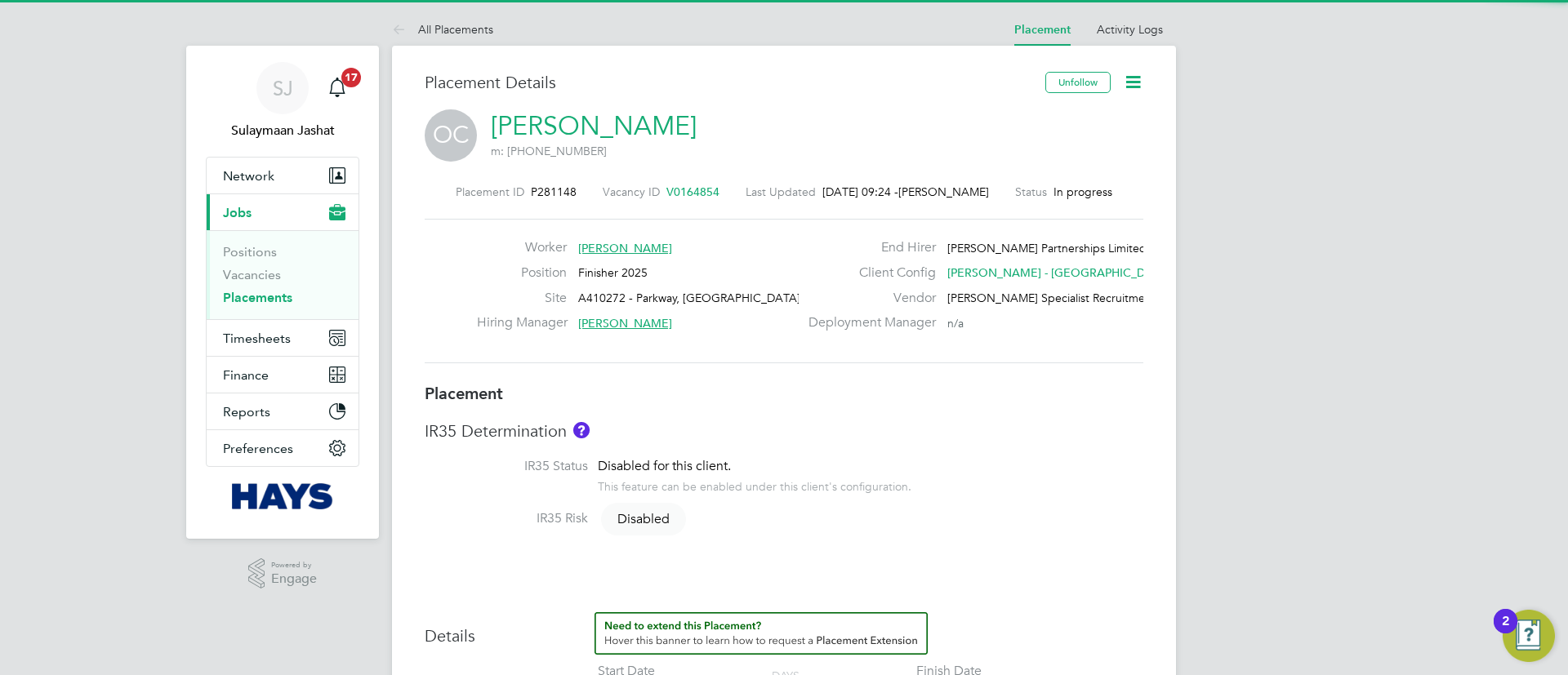
click at [749, 389] on h3 "Placement" at bounding box center [784, 393] width 719 height 21
type input "[PERSON_NAME]"
type input "[DATE]"
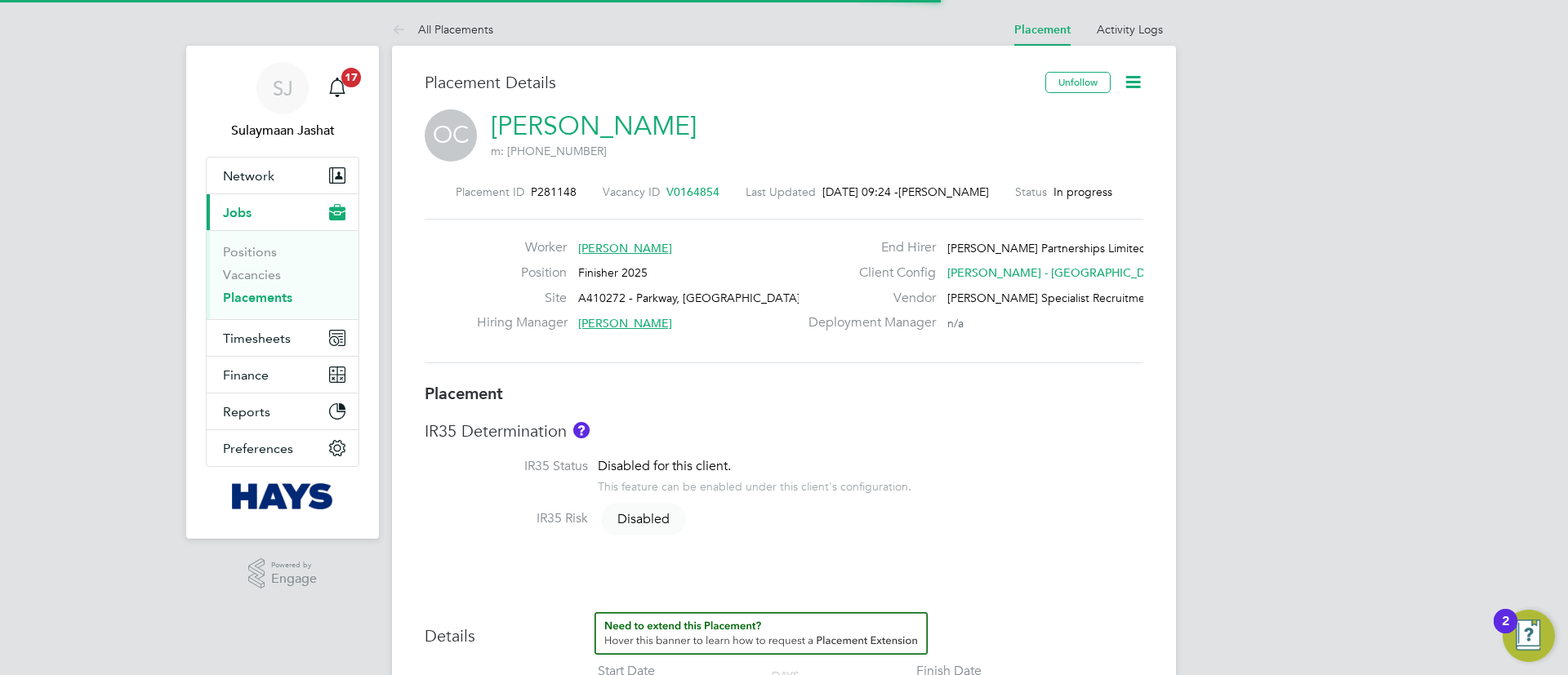
type input "08:00"
type input "17:00"
type input "30625700"
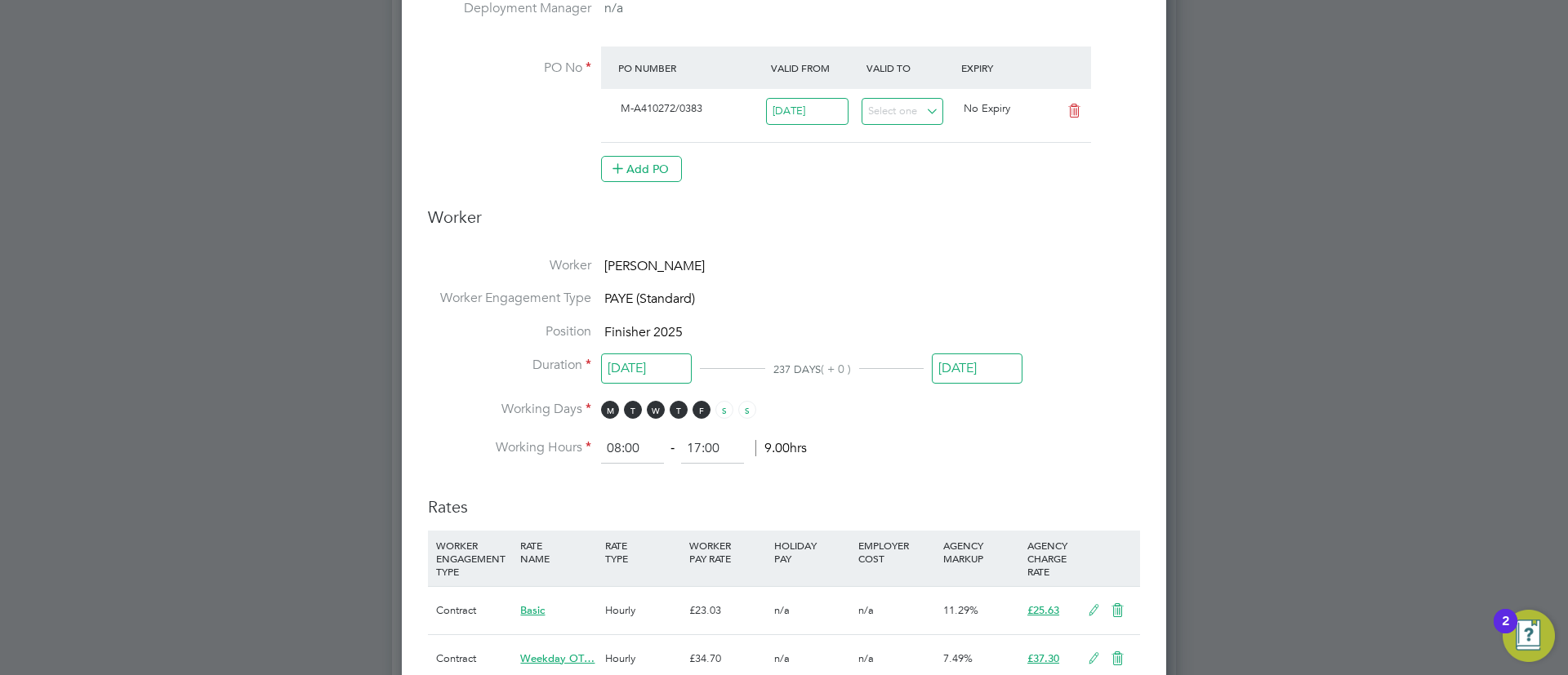
click at [947, 362] on input "[DATE]" at bounding box center [977, 368] width 90 height 30
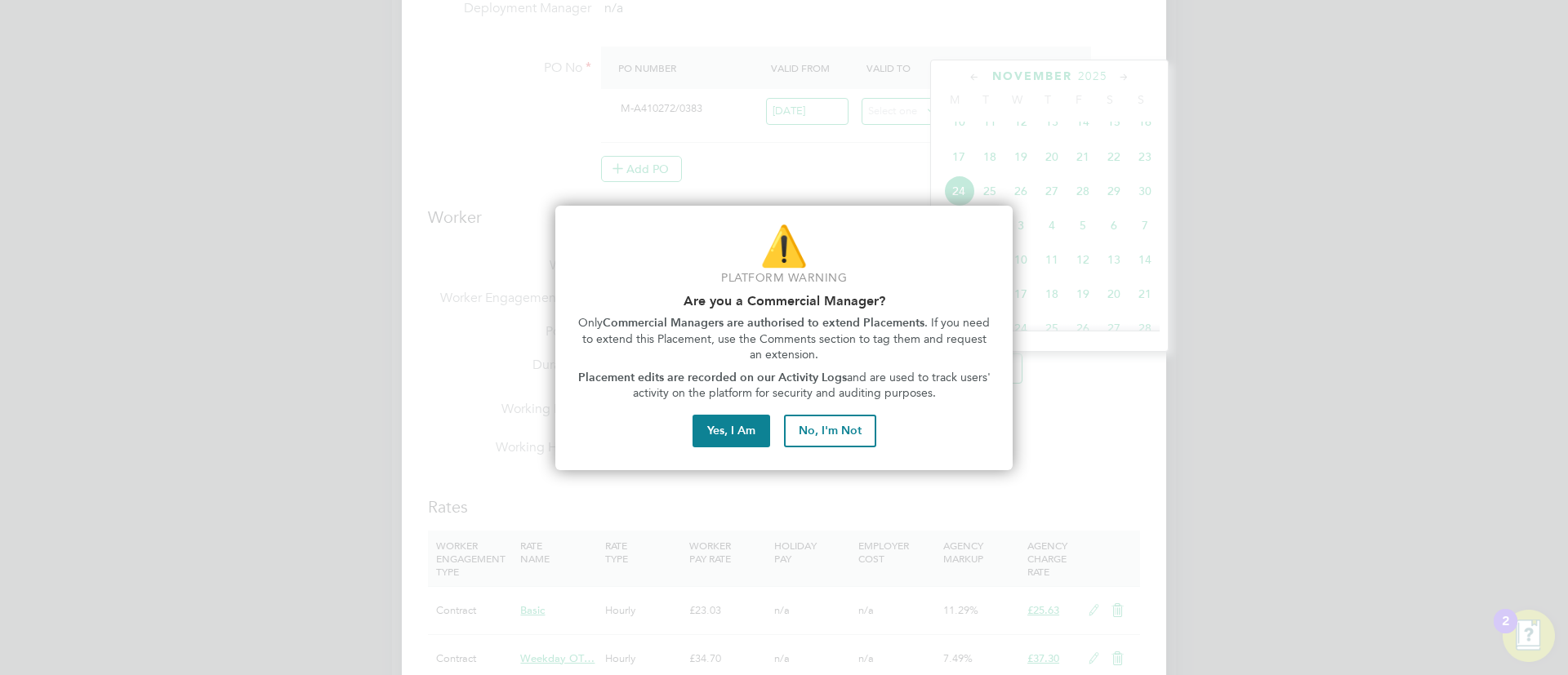
click at [738, 410] on div "⚠️ Platform Warning Are you a Commercial Manager? Only Commercial Managers are …" at bounding box center [784, 338] width 457 height 265
click at [738, 428] on button "Yes, I Am" at bounding box center [731, 431] width 77 height 33
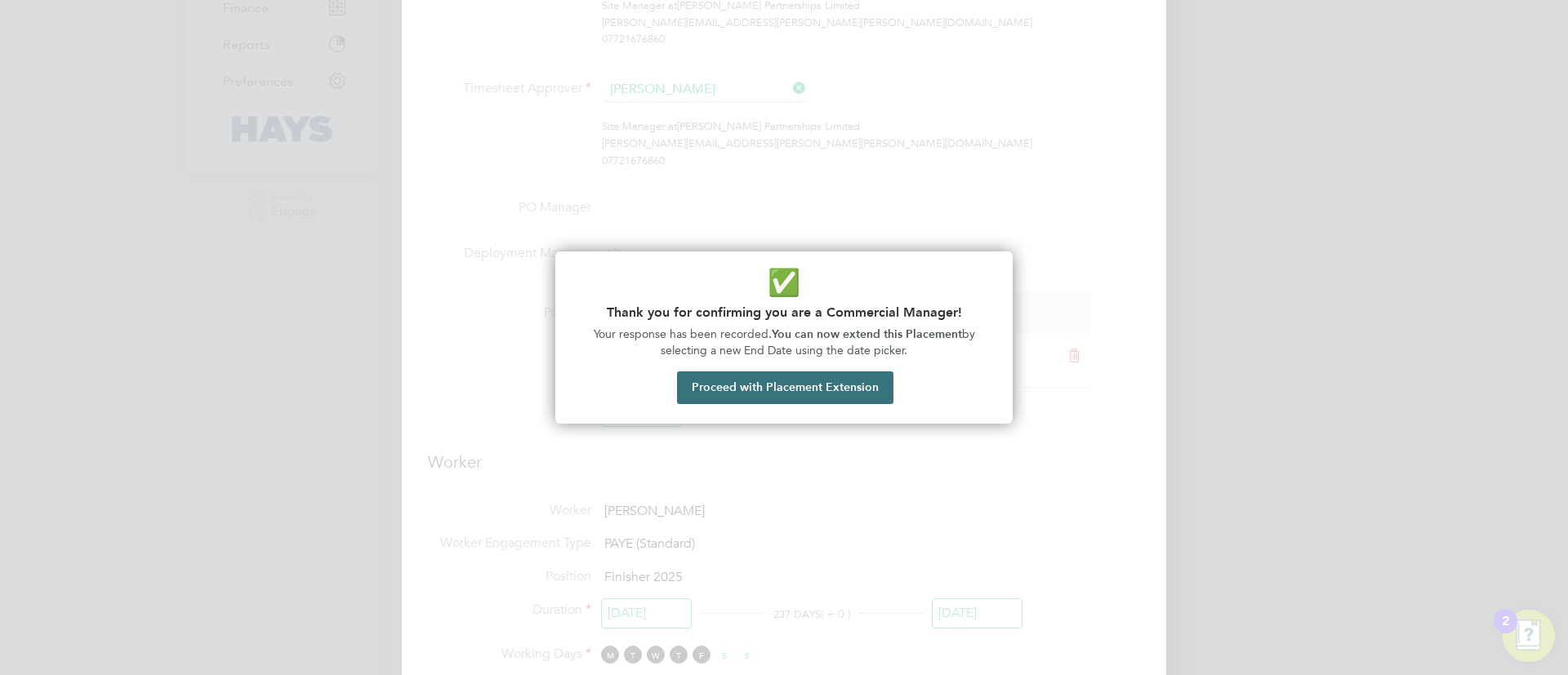
click at [800, 378] on button "Proceed with Placement Extension" at bounding box center [785, 387] width 216 height 33
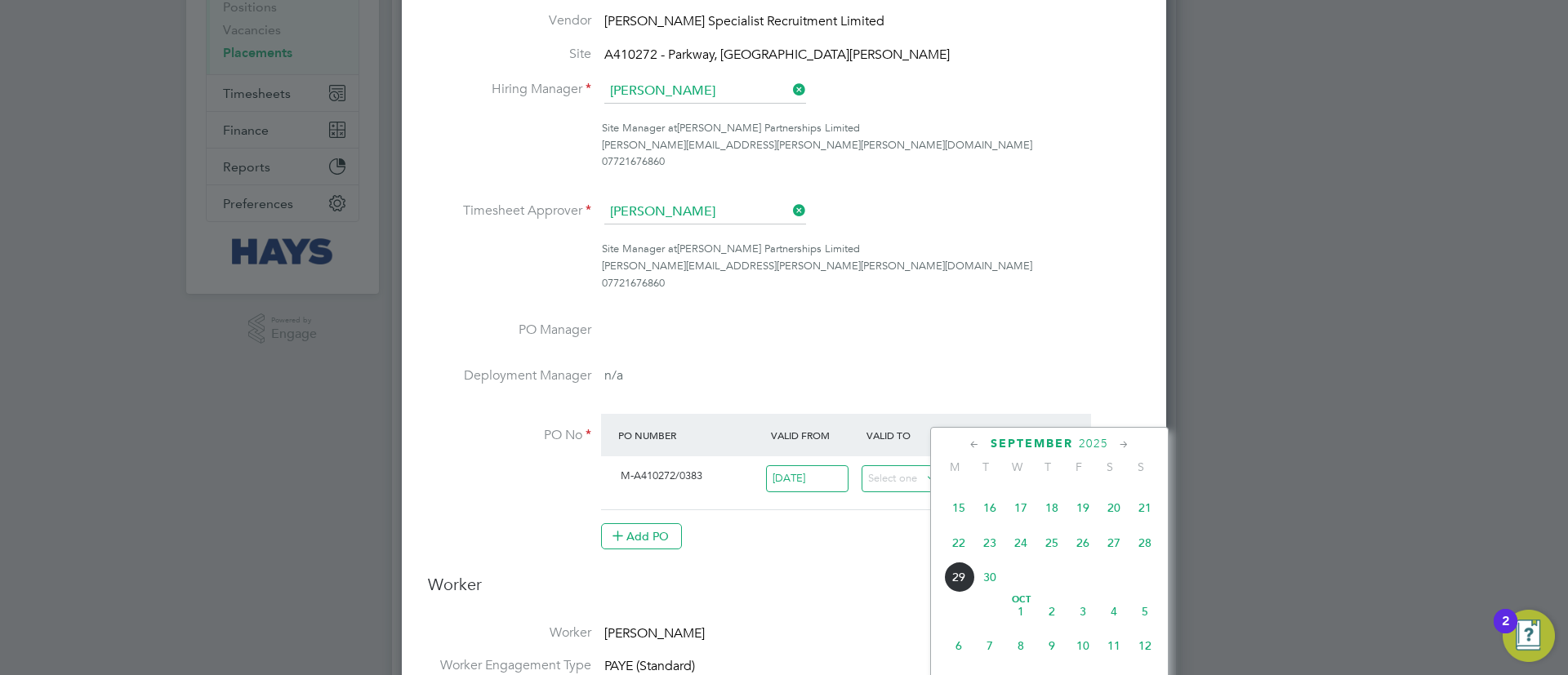
click at [1078, 523] on span "19" at bounding box center [1082, 507] width 31 height 31
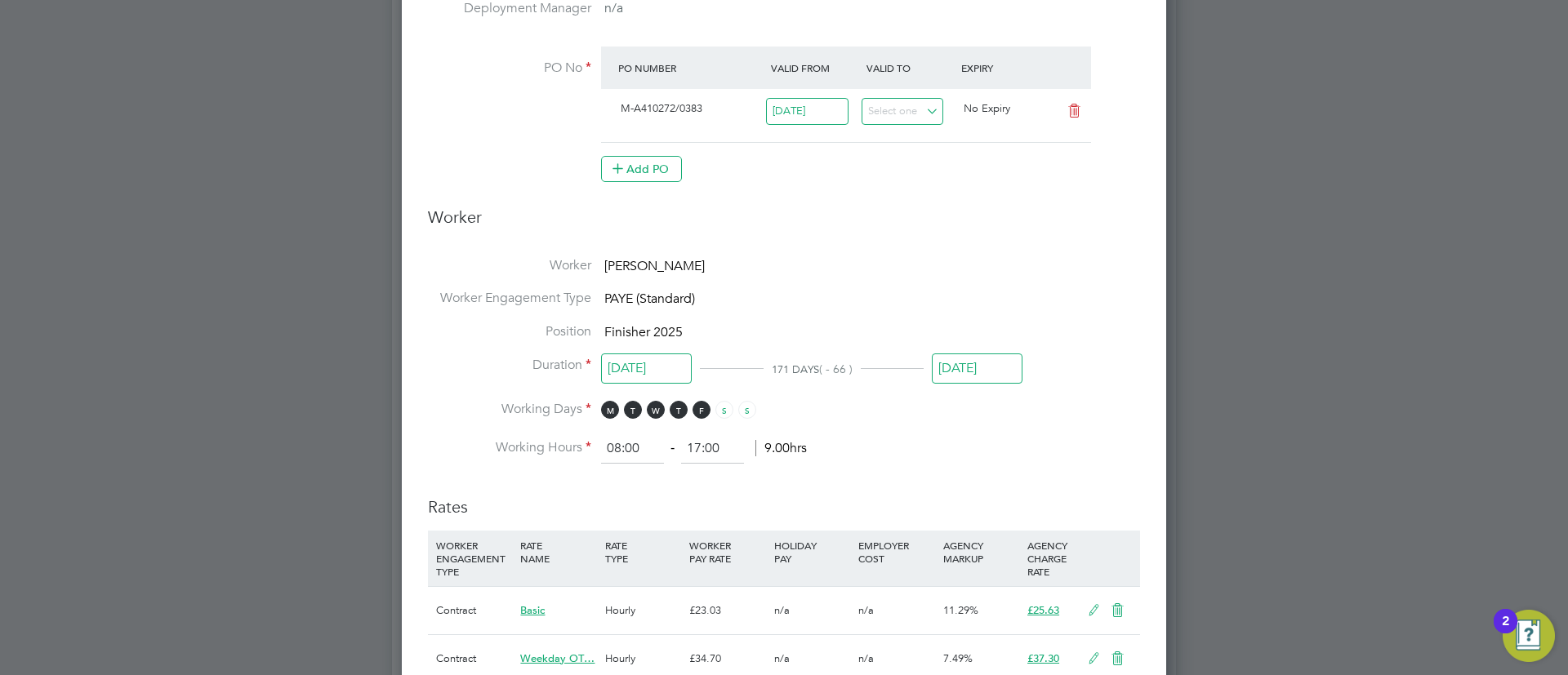
click at [984, 379] on input "[DATE]" at bounding box center [977, 368] width 90 height 30
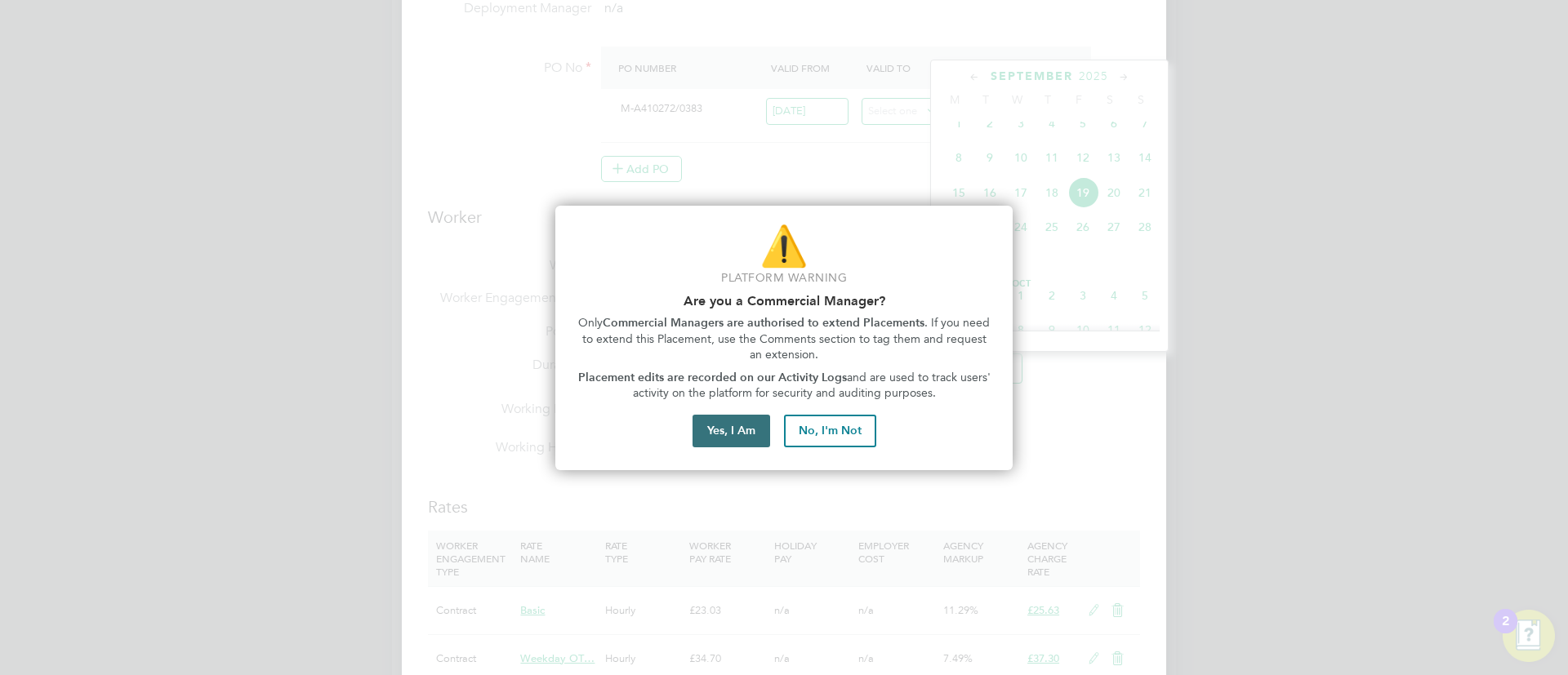
click at [745, 438] on button "Yes, I Am" at bounding box center [731, 431] width 77 height 33
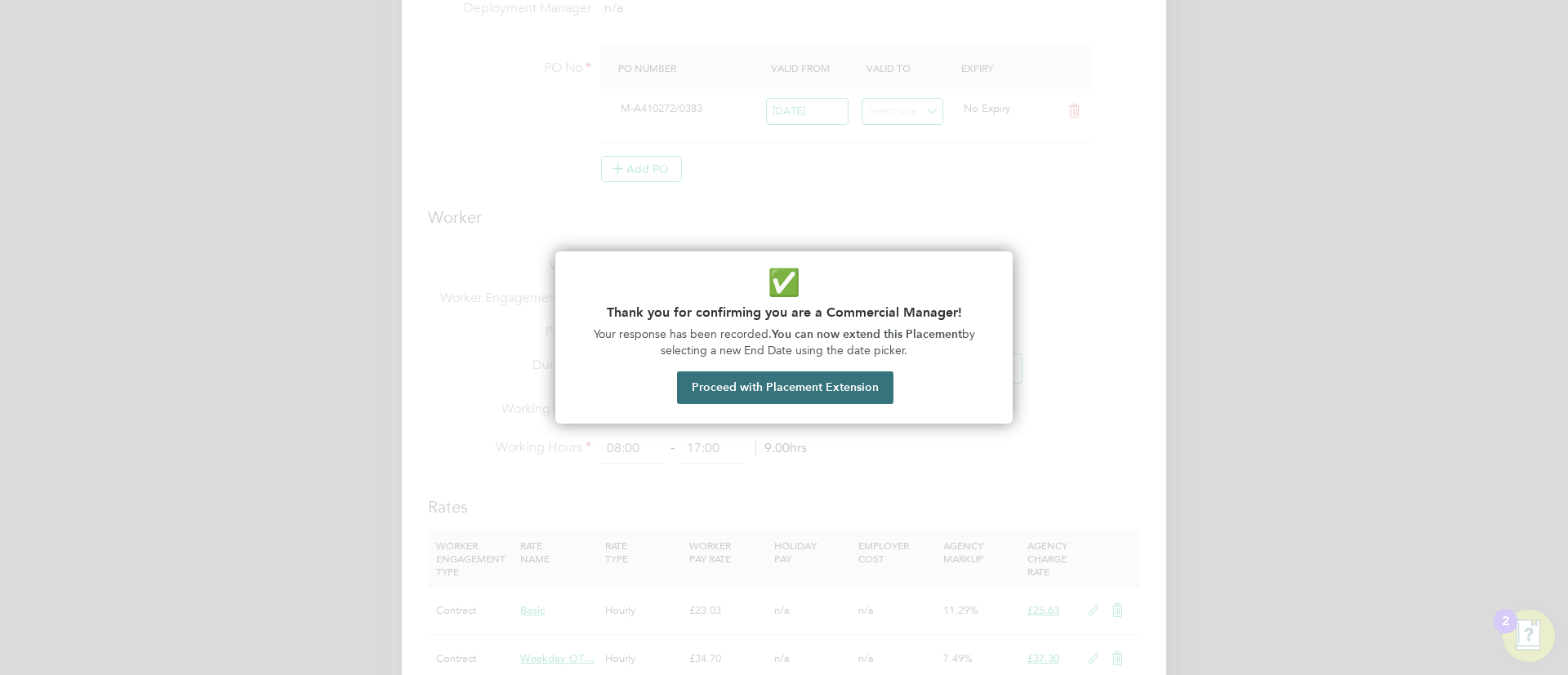
click at [824, 394] on button "Proceed with Placement Extension" at bounding box center [785, 387] width 216 height 33
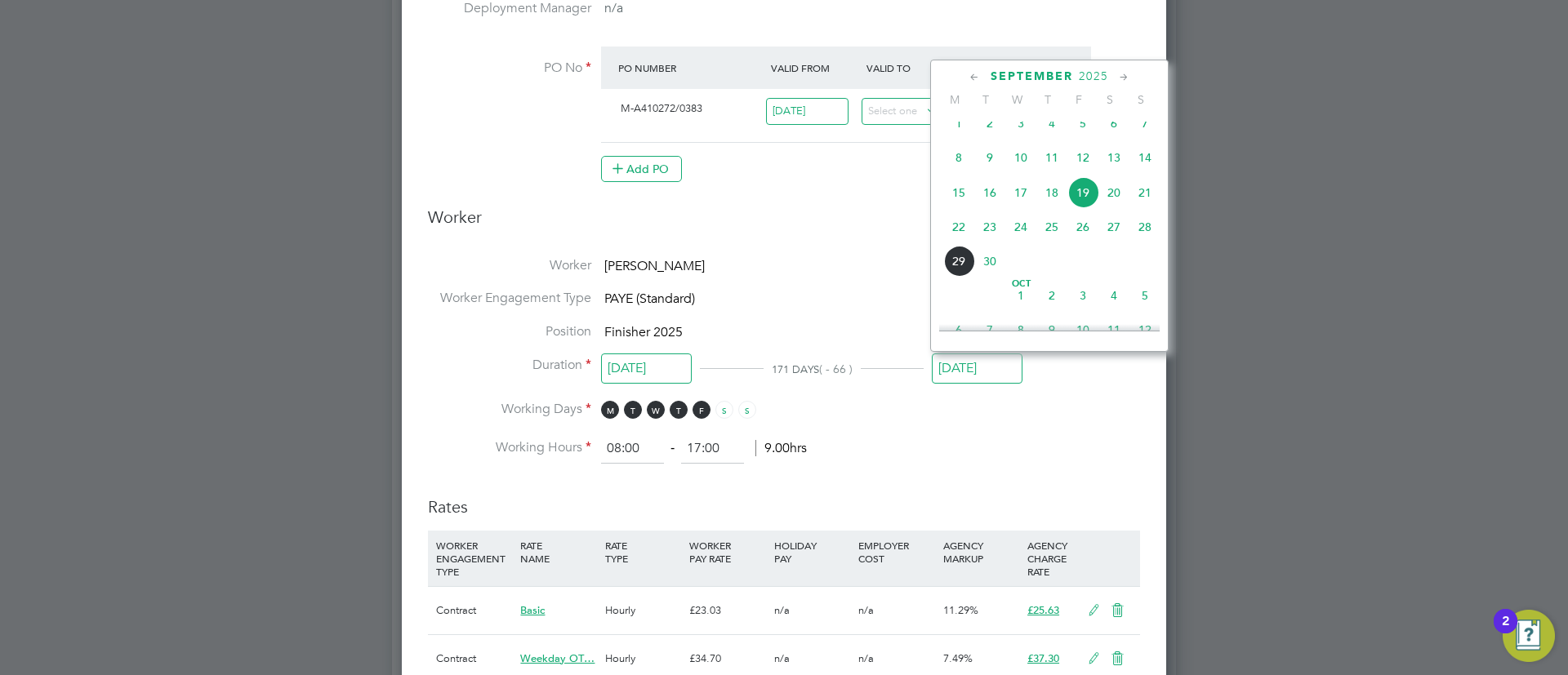
click at [1081, 166] on span "12" at bounding box center [1082, 157] width 31 height 31
type input "[DATE]"
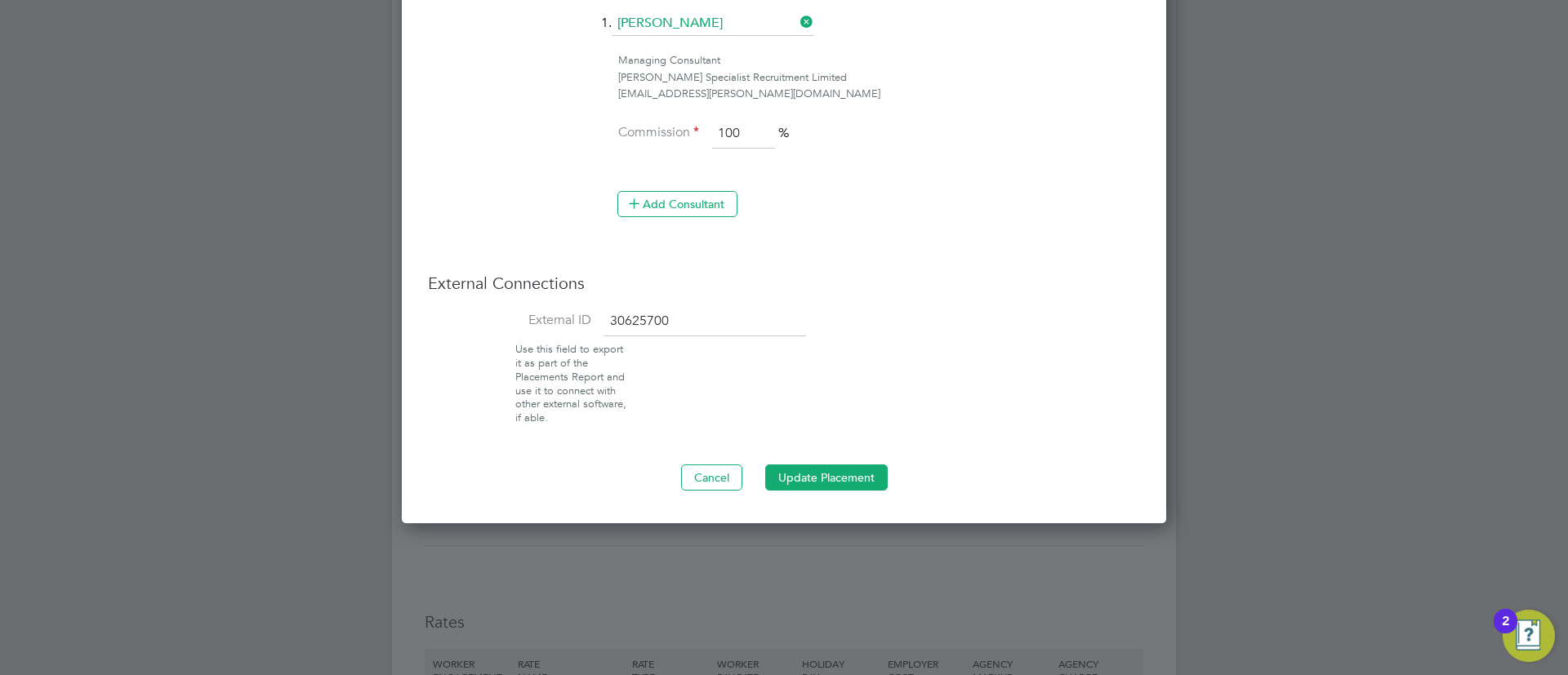
click at [853, 479] on button "Update Placement" at bounding box center [826, 477] width 122 height 26
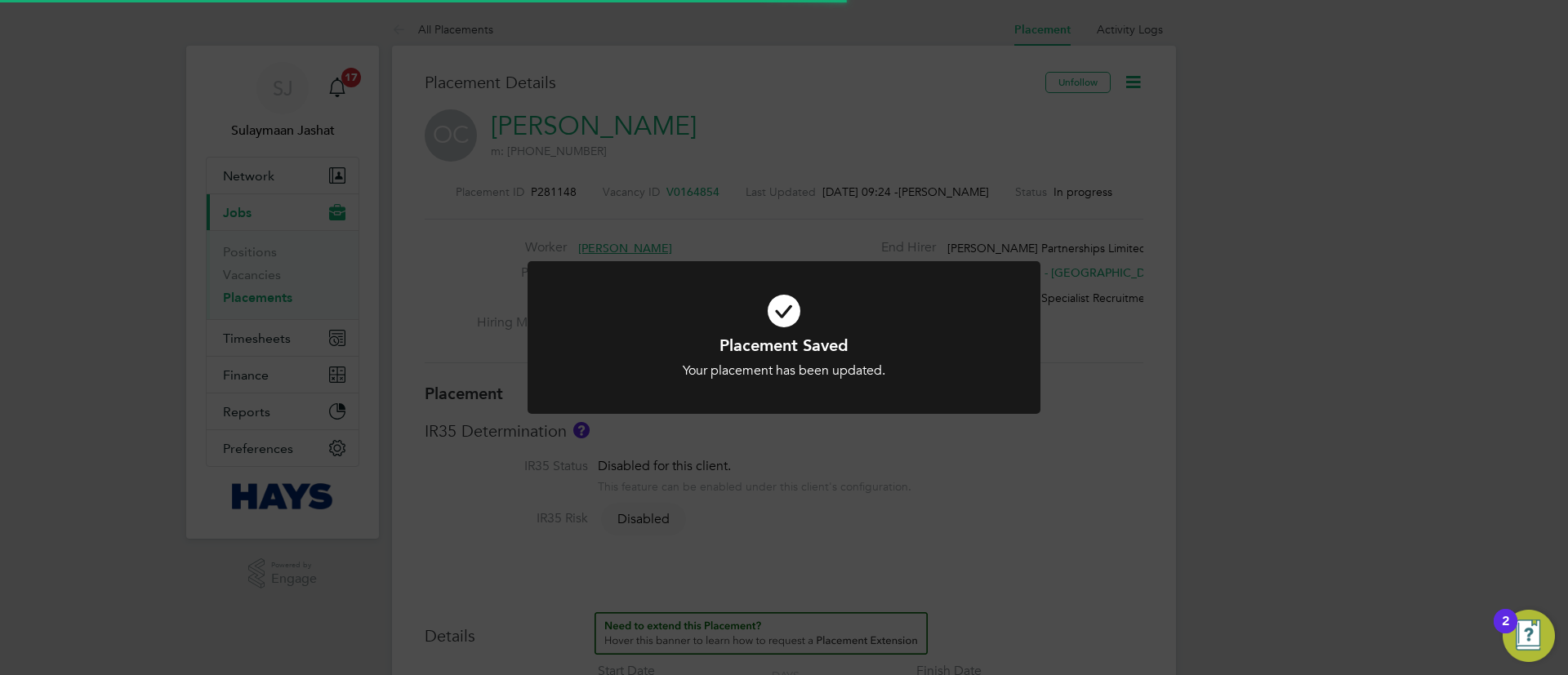
click at [905, 384] on div at bounding box center [784, 338] width 513 height 153
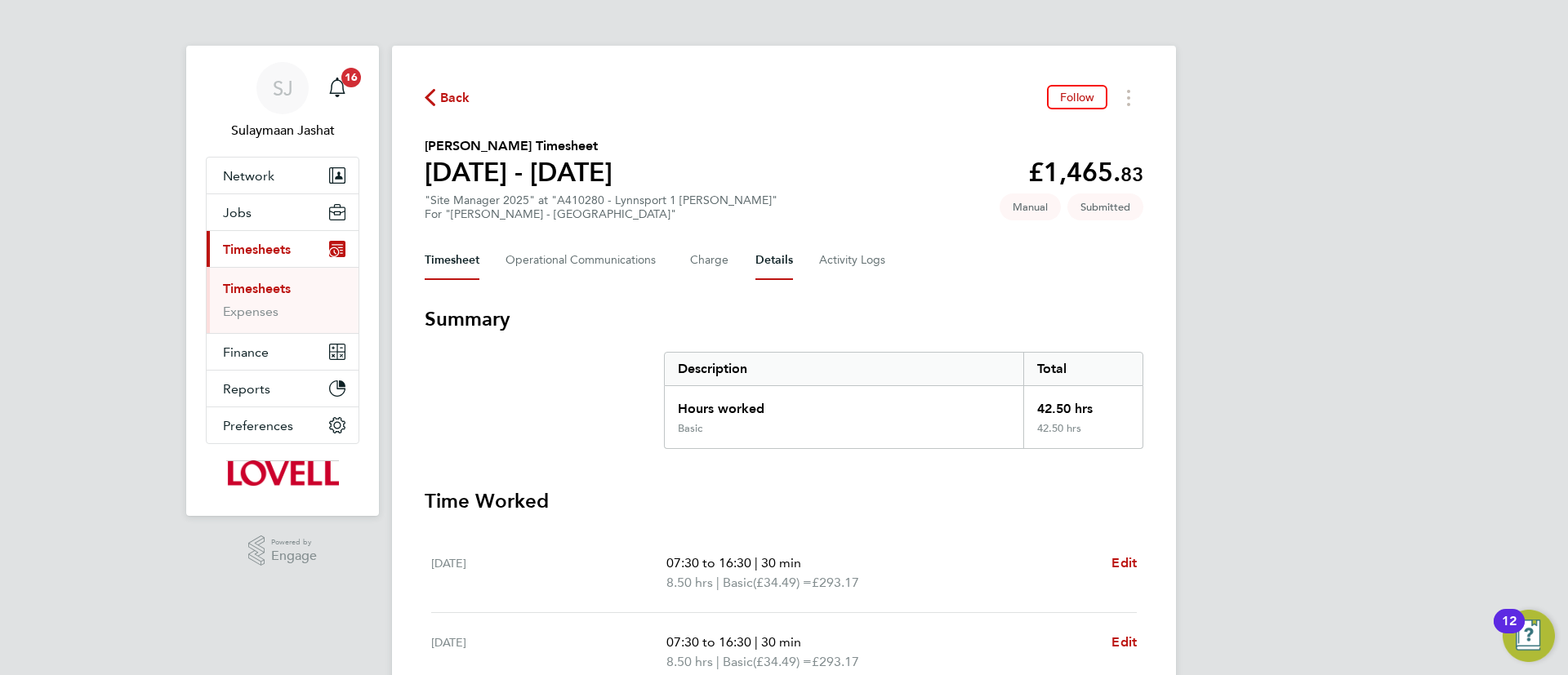
click at [779, 265] on button "Details" at bounding box center [774, 260] width 38 height 39
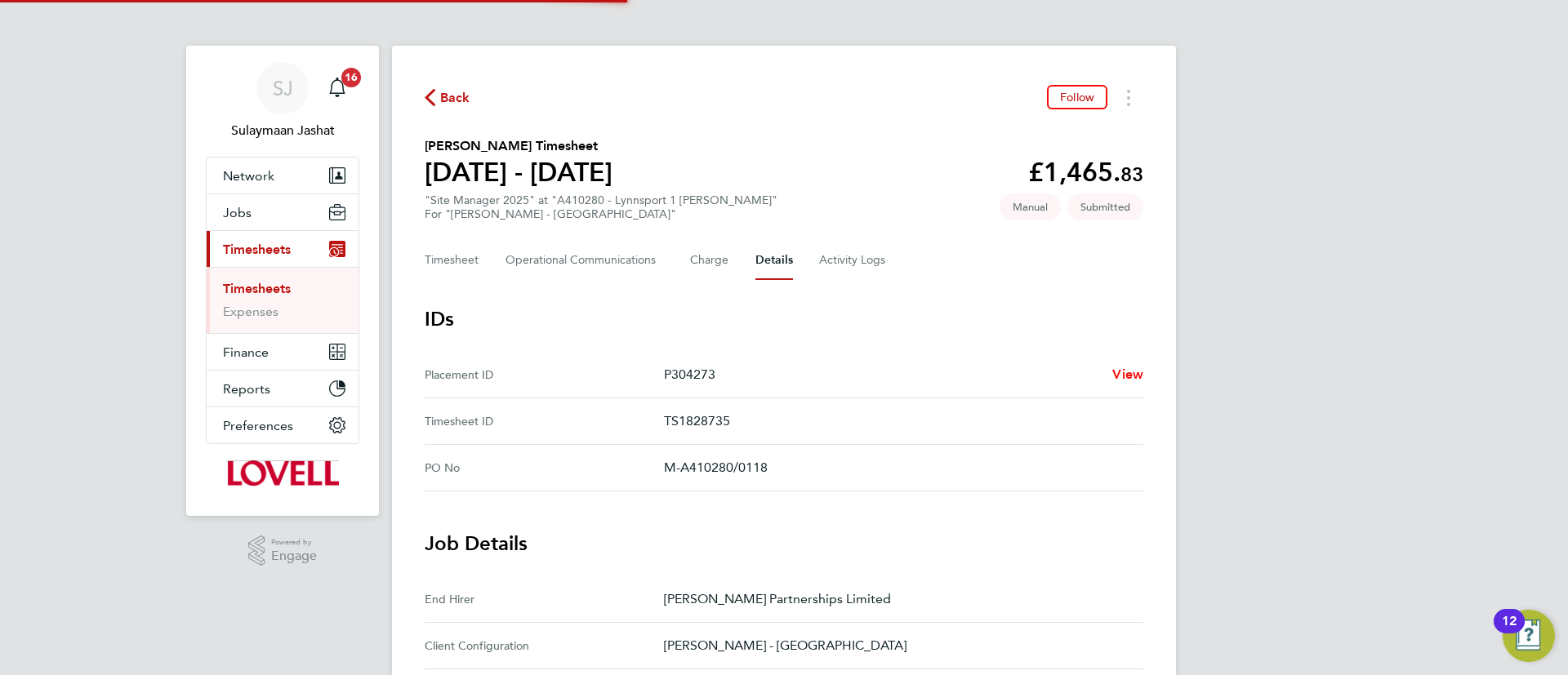
click at [1128, 380] on span "View" at bounding box center [1127, 374] width 31 height 16
click at [458, 260] on button "Timesheet" at bounding box center [452, 260] width 55 height 39
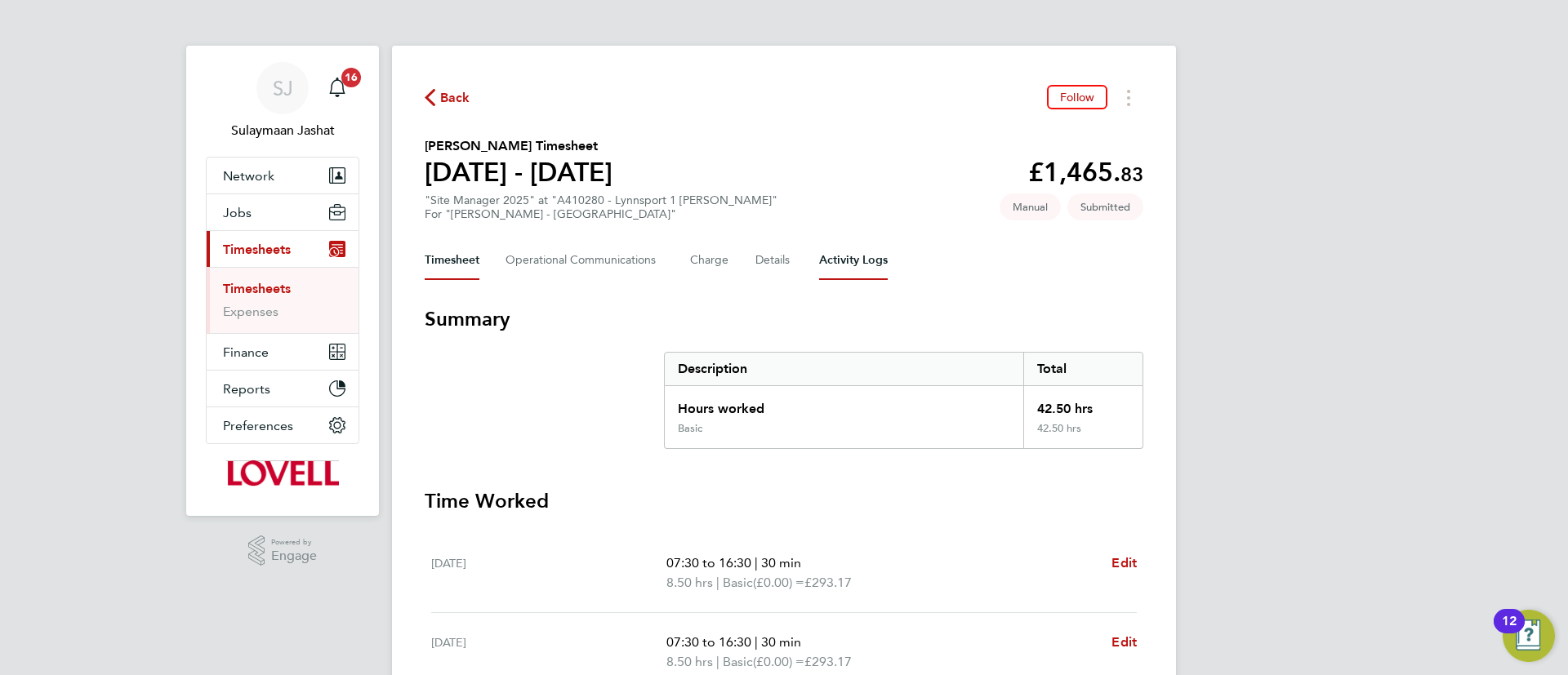
click at [853, 256] on Logs-tab "Activity Logs" at bounding box center [852, 260] width 68 height 39
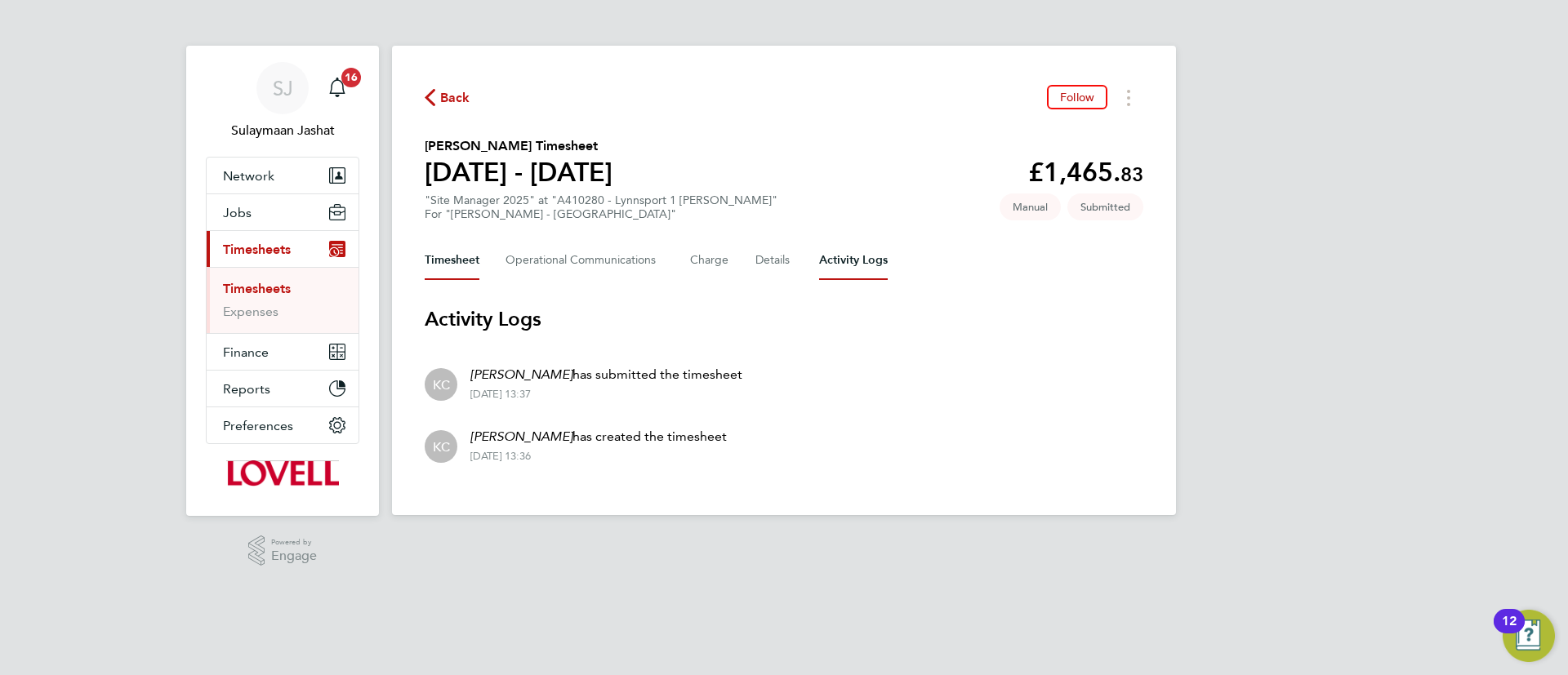
click at [450, 264] on button "Timesheet" at bounding box center [452, 260] width 55 height 39
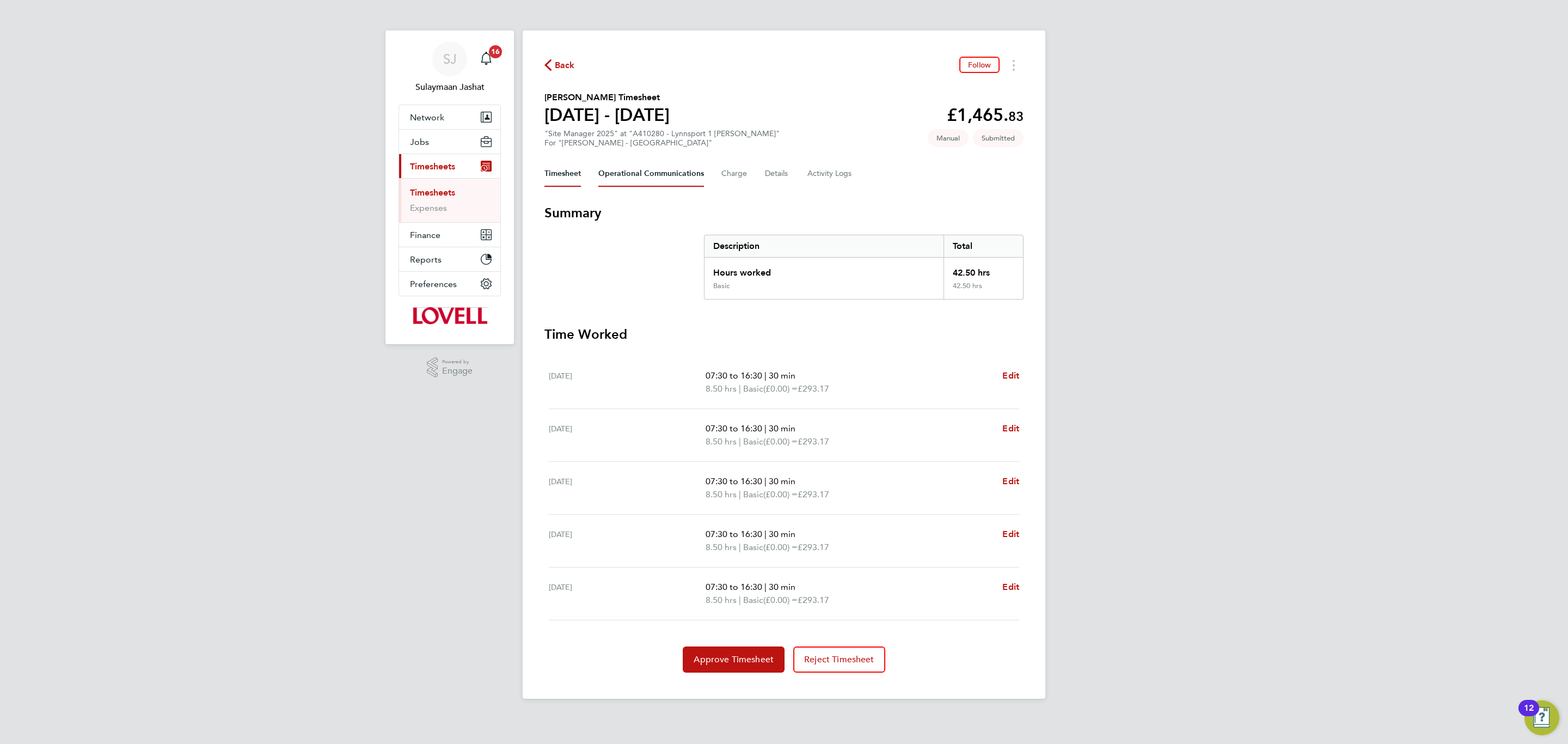
drag, startPoint x: 666, startPoint y: 172, endPoint x: 696, endPoint y: 173, distance: 30.0
click at [665, 173] on Communications-tab "Operational Communications" at bounding box center [651, 173] width 106 height 26
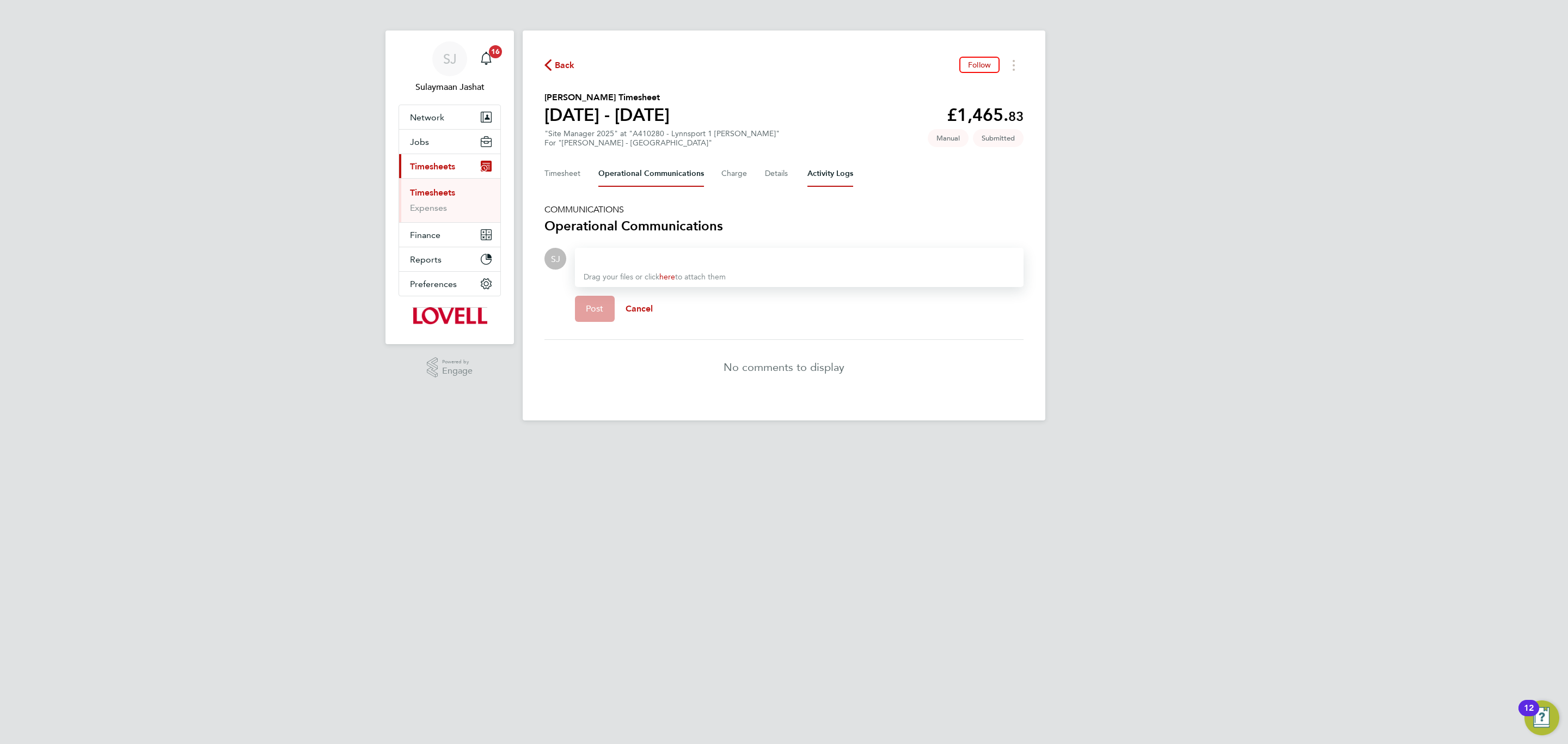
click at [819, 171] on Logs-tab "Activity Logs" at bounding box center [830, 173] width 46 height 26
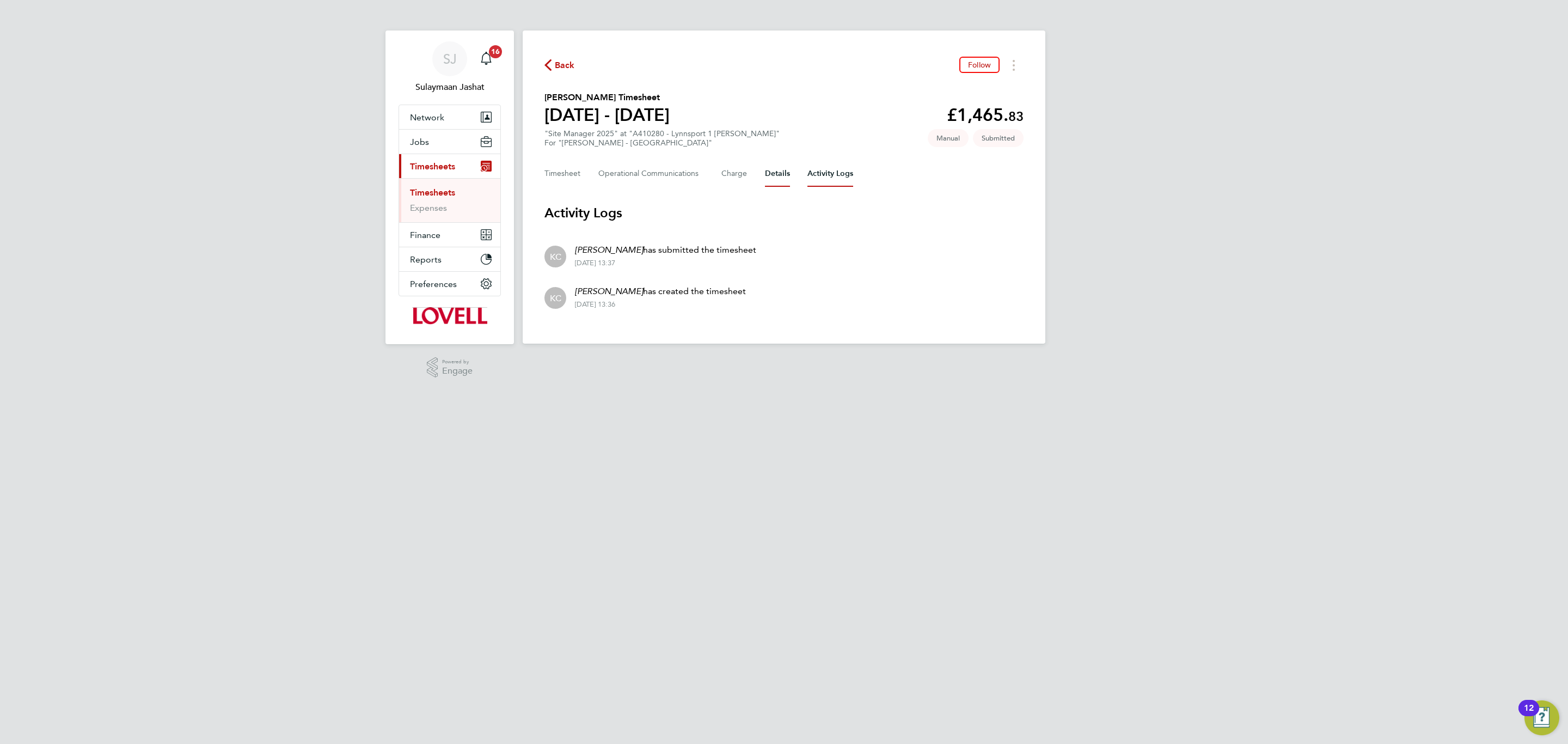
click at [765, 167] on button "Details" at bounding box center [777, 173] width 25 height 26
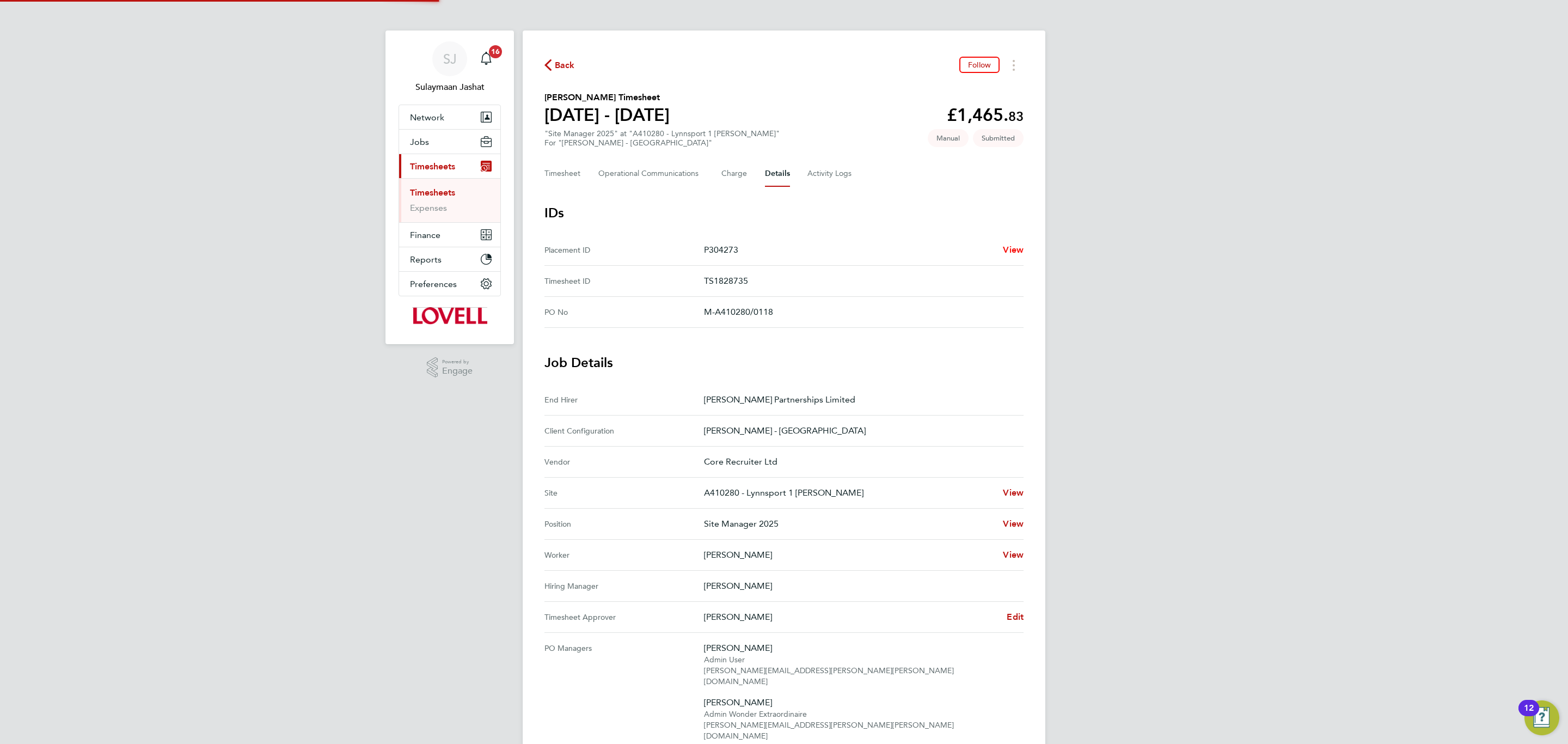
click at [1016, 249] on span "View" at bounding box center [1013, 250] width 21 height 11
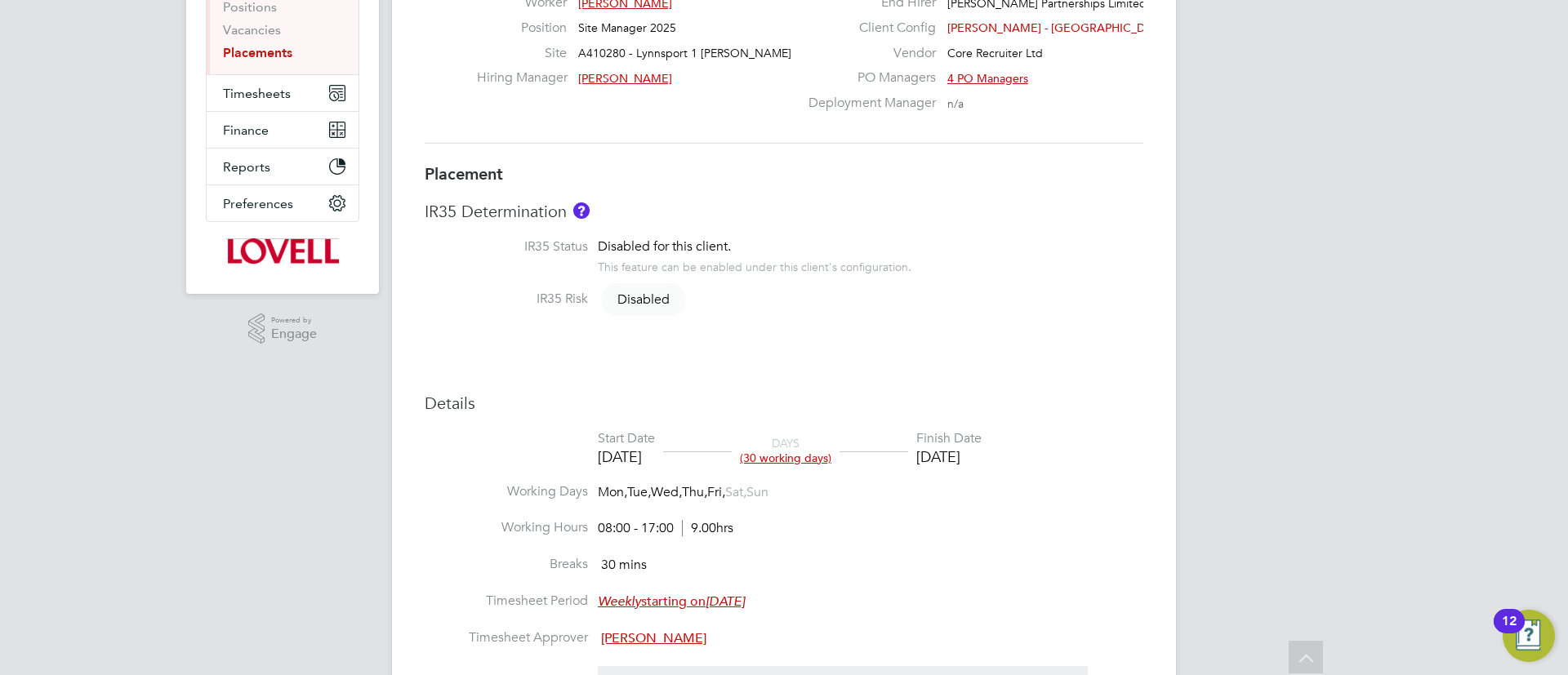
scroll to position [76, 0]
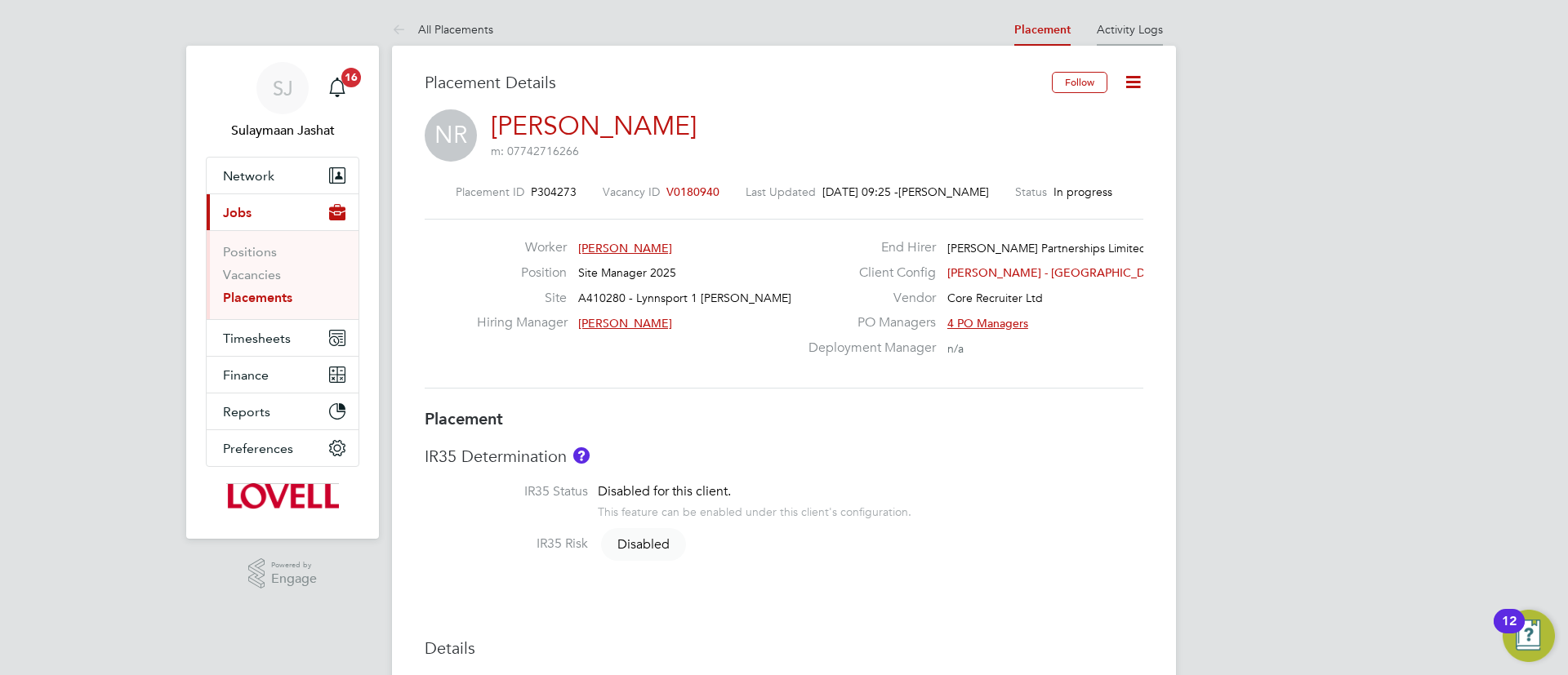
click at [1104, 37] on li "Activity Logs" at bounding box center [1129, 29] width 66 height 33
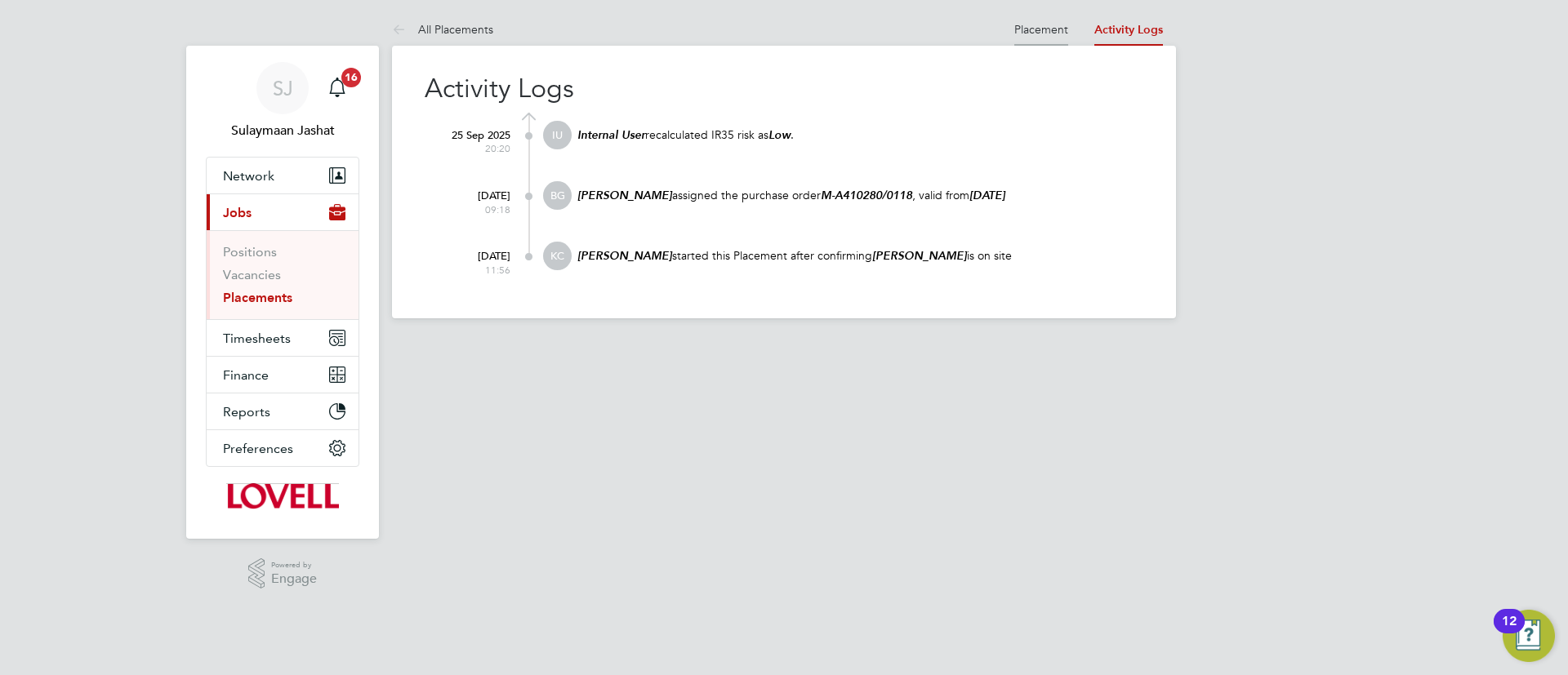
click at [1044, 30] on link "Placement" at bounding box center [1041, 29] width 54 height 15
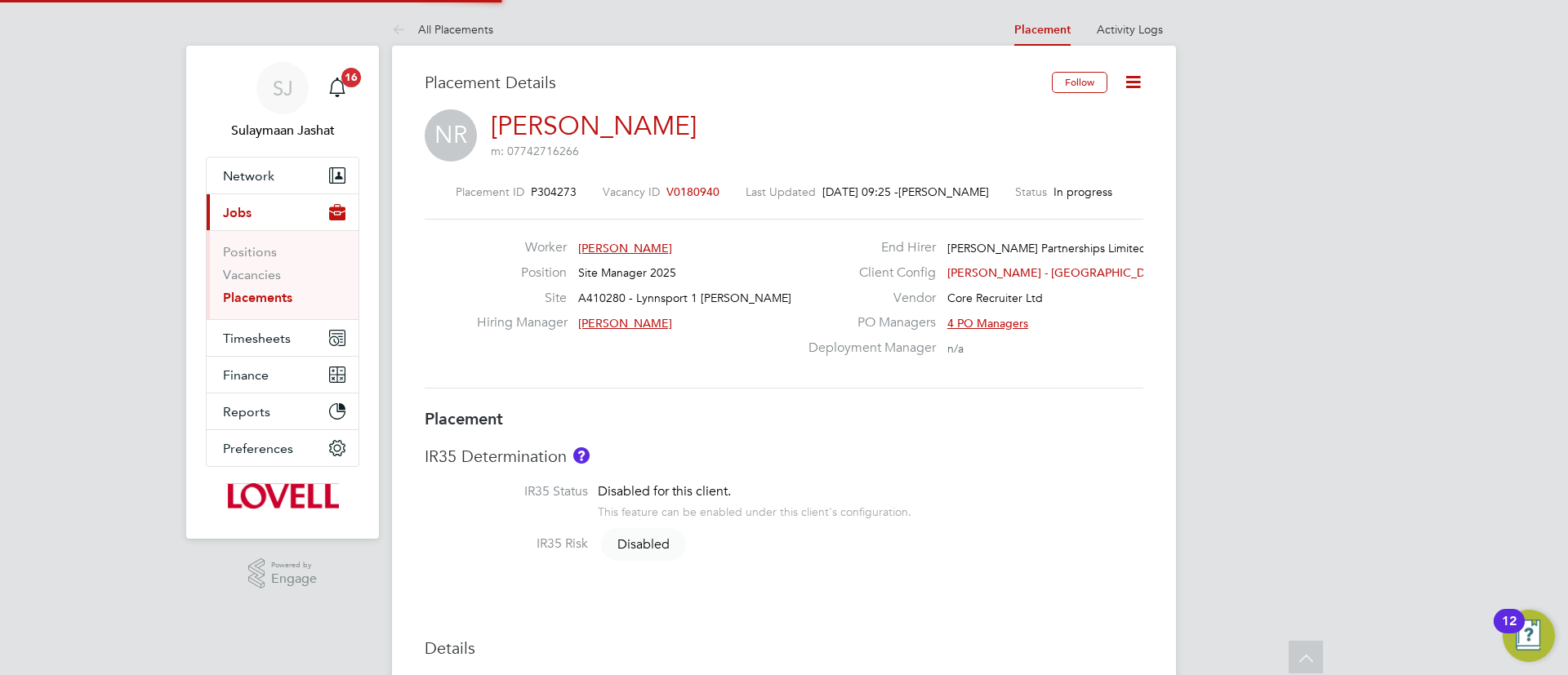
type input "Mark Bond"
type input "Tommy Salmon"
type input "22 Sep 2025"
type input "31 Oct 2025"
type input "08:00"
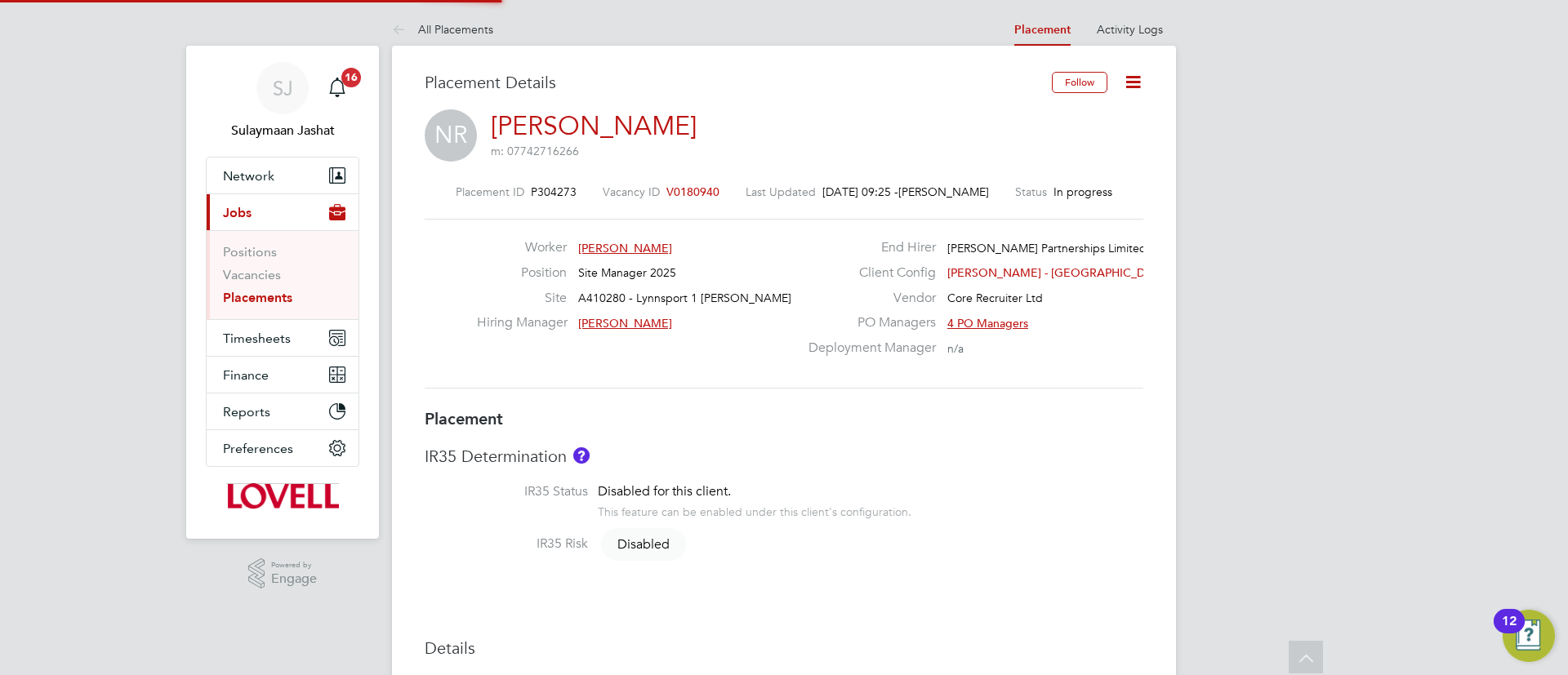
type input "17:00"
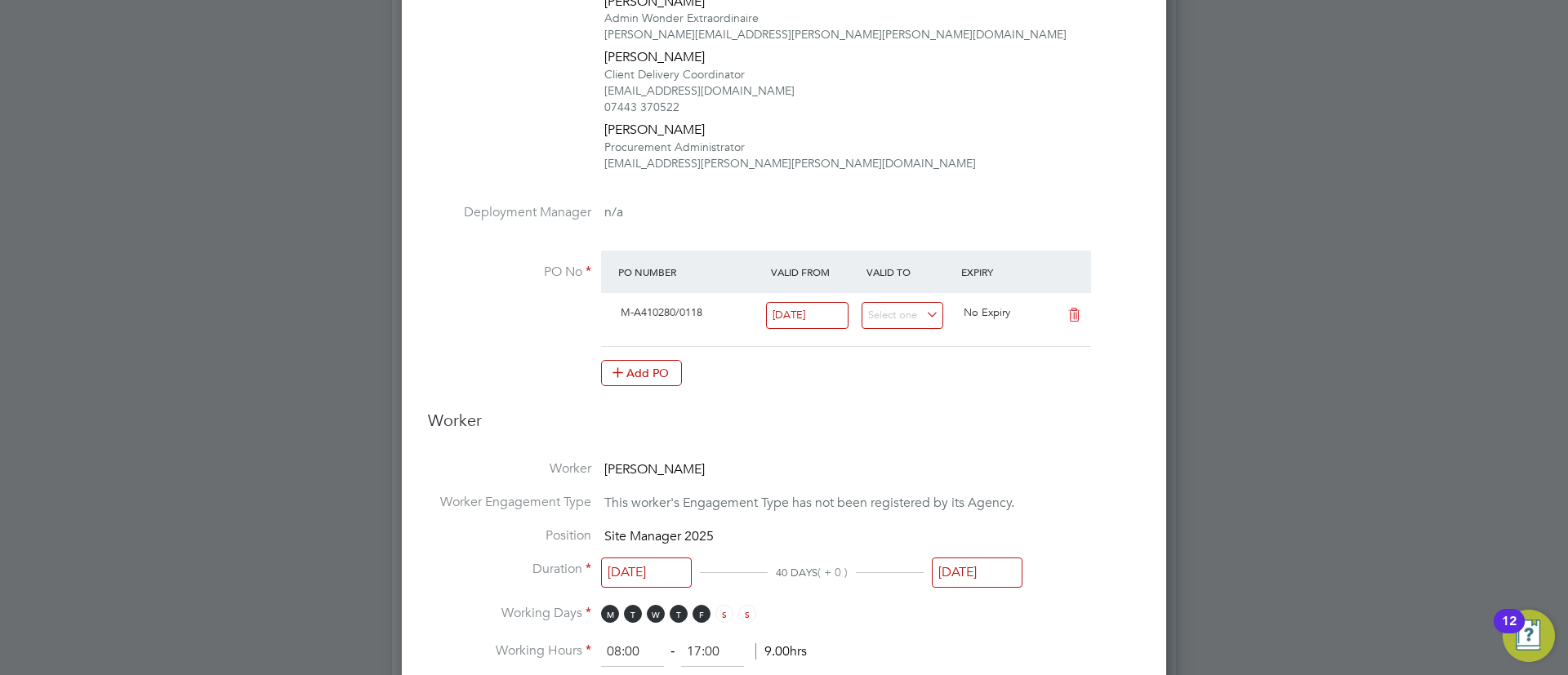
click at [961, 566] on input "31 Oct 2025" at bounding box center [977, 573] width 90 height 30
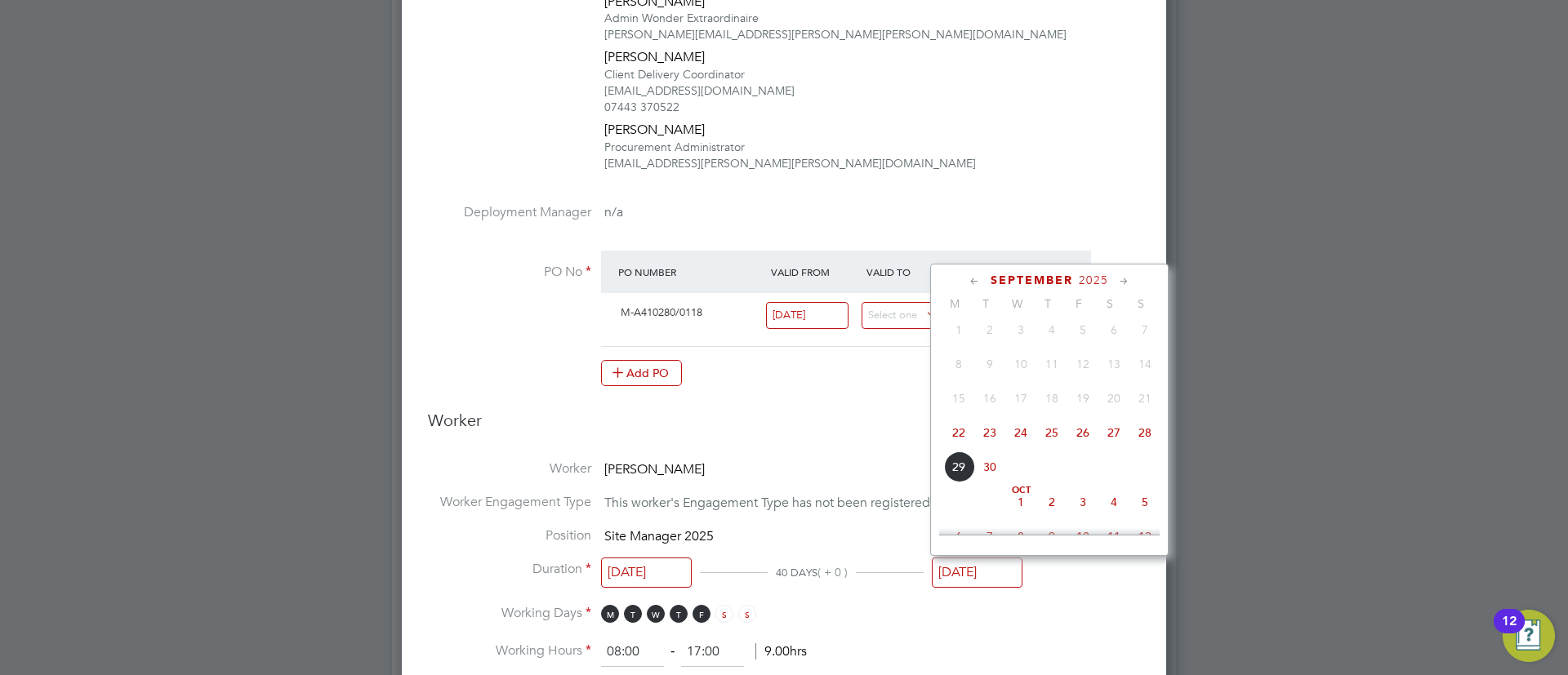
click at [1087, 435] on span "26" at bounding box center [1082, 432] width 31 height 31
type input "26 Sep 2025"
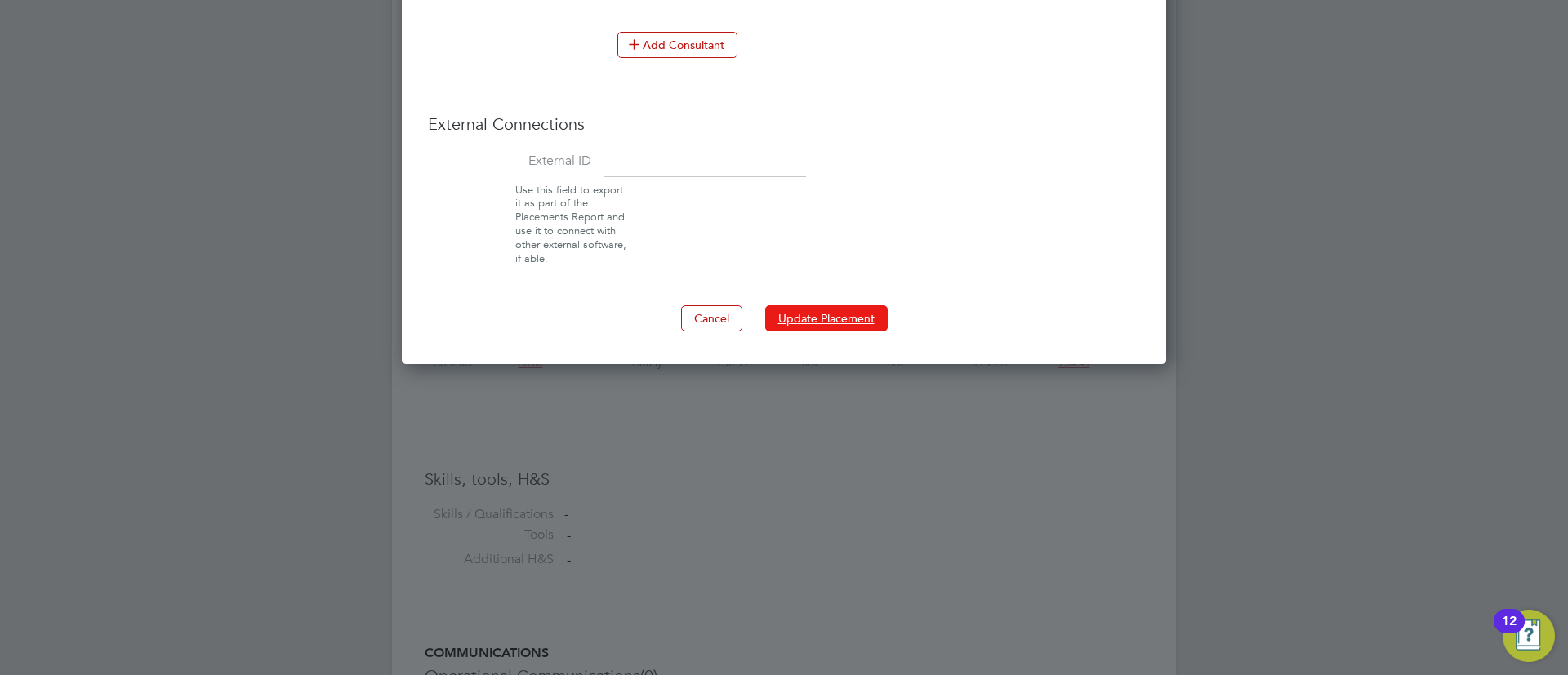
click at [837, 330] on button "Update Placement" at bounding box center [826, 319] width 122 height 26
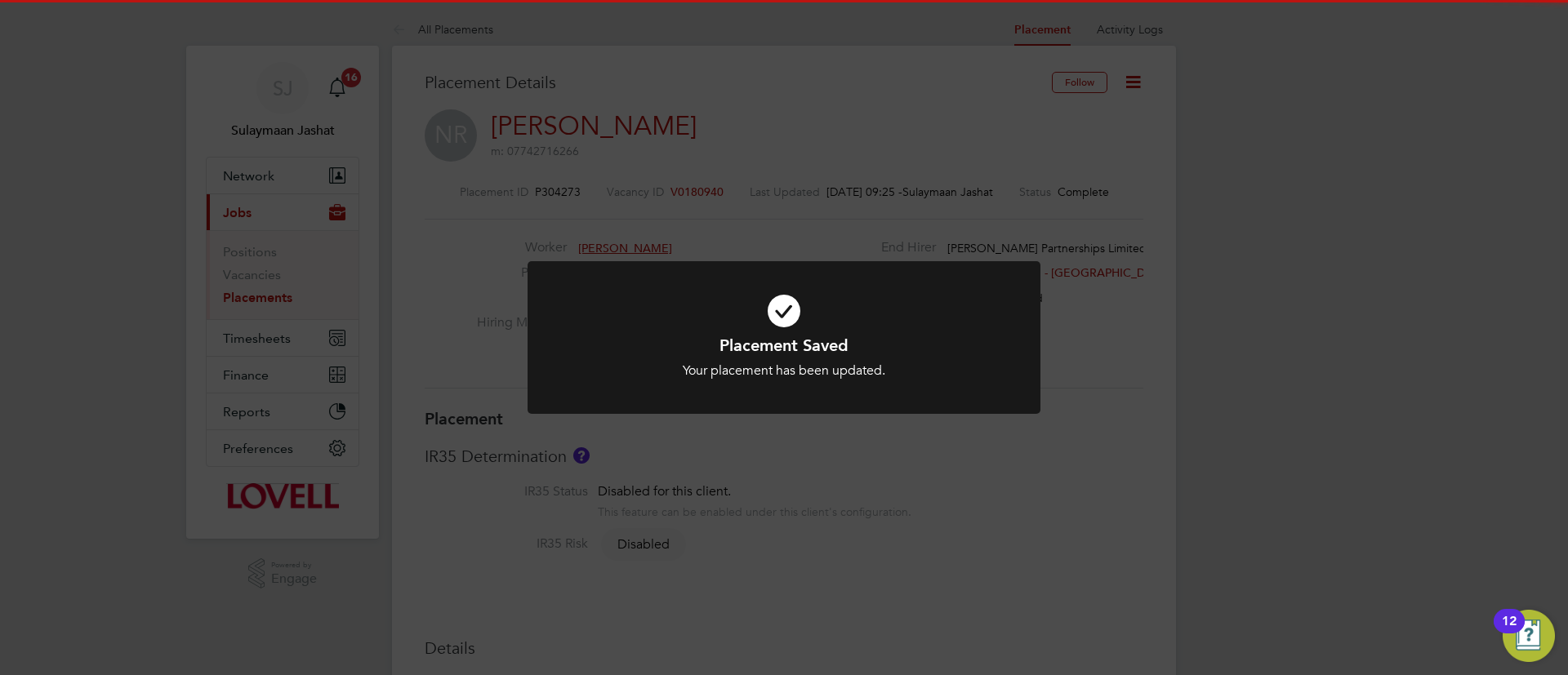
click at [994, 390] on div at bounding box center [784, 338] width 513 height 153
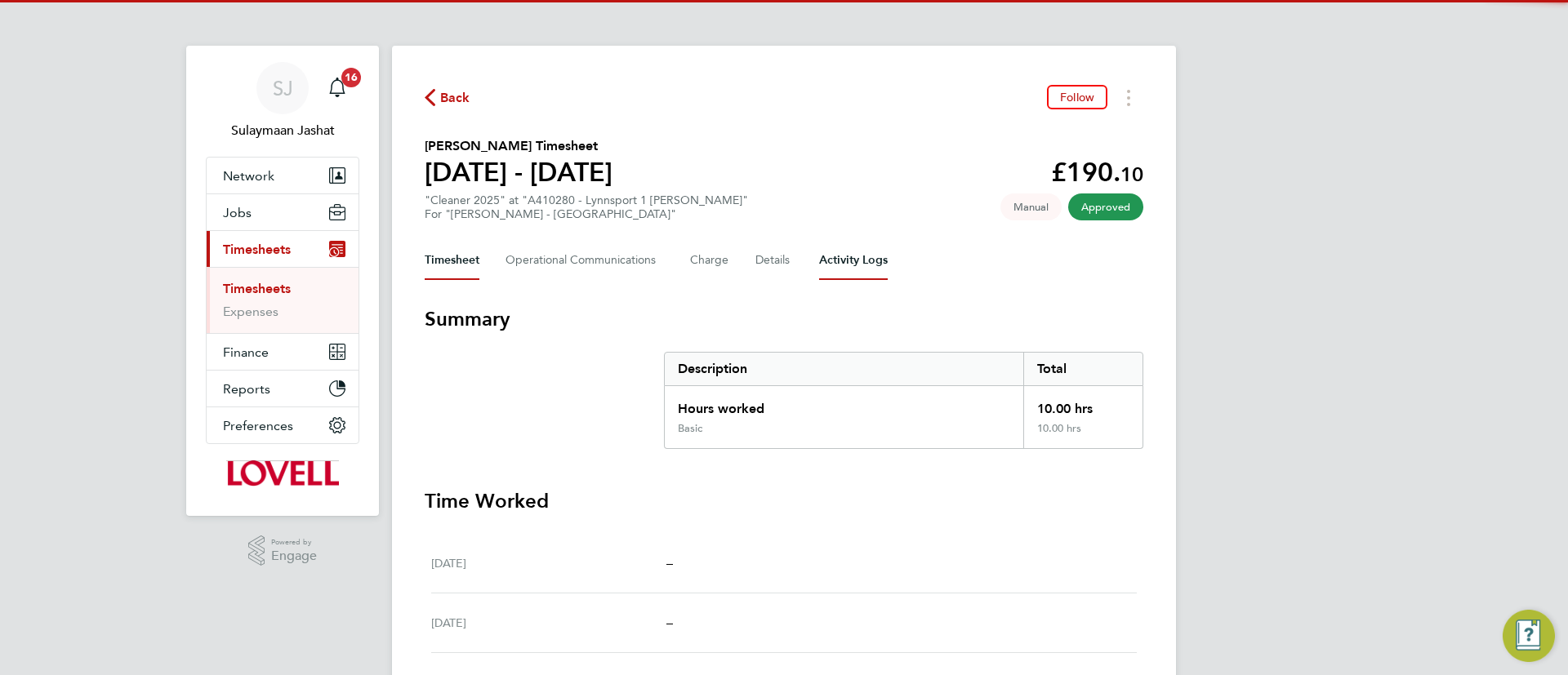
click at [853, 268] on Logs-tab "Activity Logs" at bounding box center [852, 260] width 68 height 39
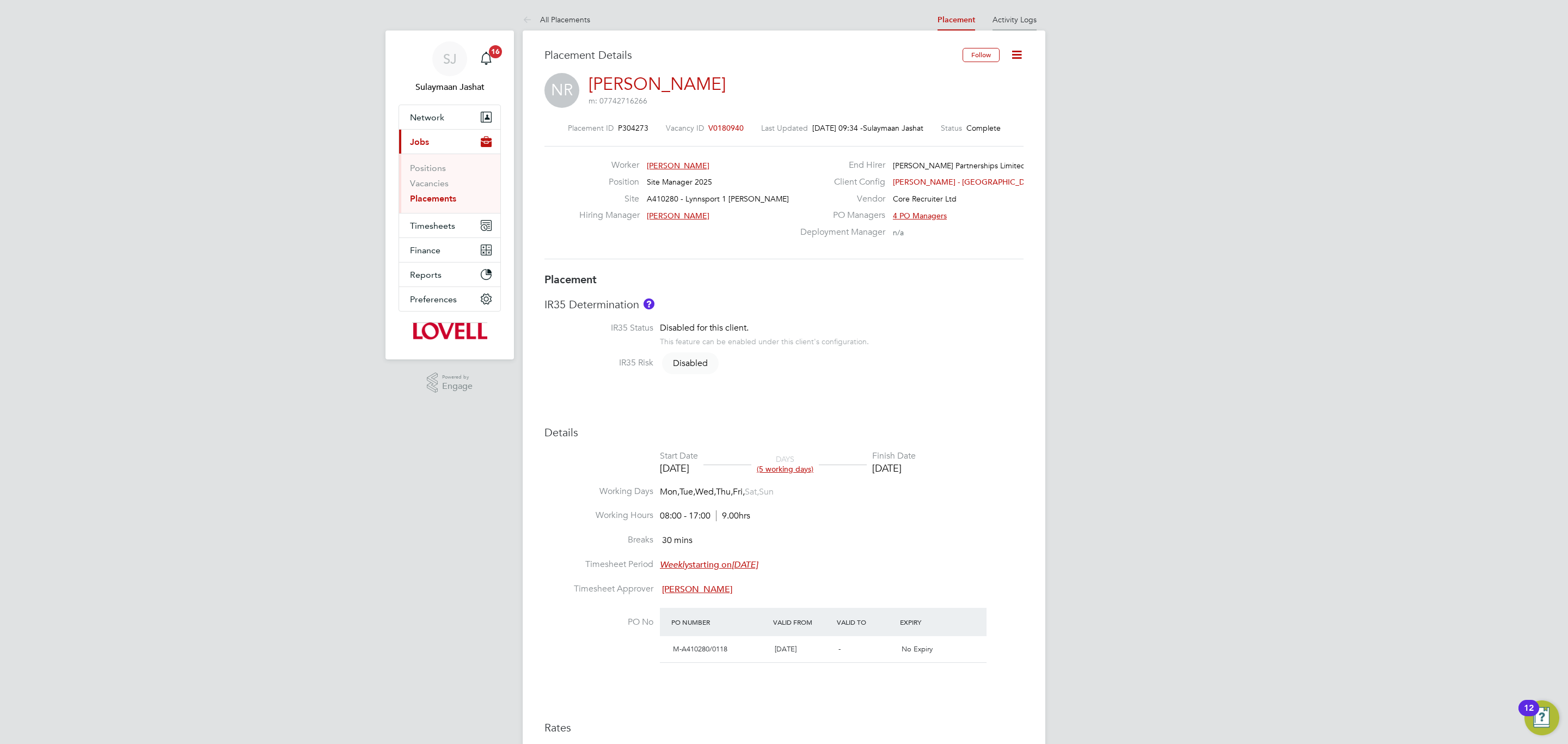
click at [1018, 24] on li "Activity Logs" at bounding box center [1014, 19] width 44 height 22
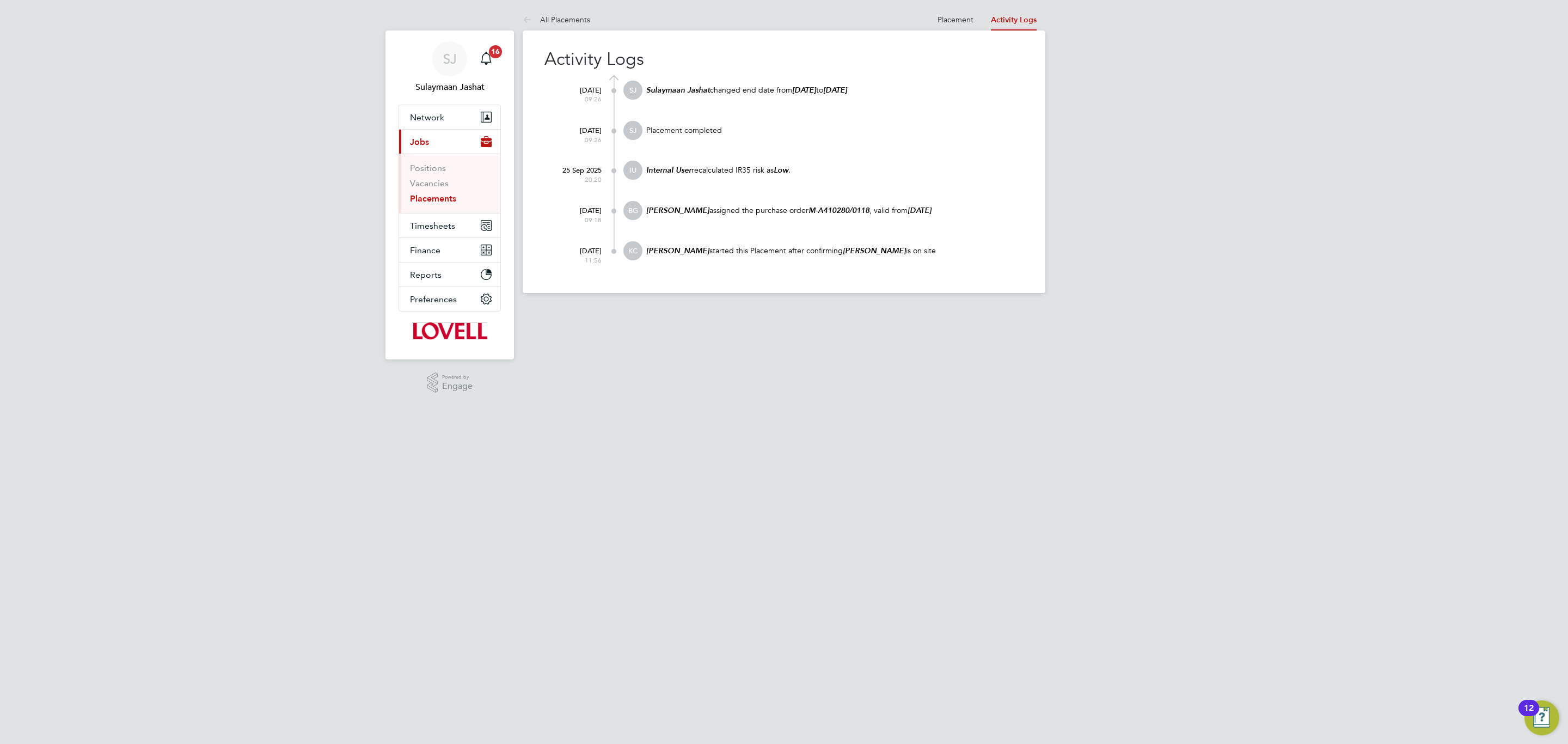
click at [920, 22] on div "All Placements Placement Activity Logs Placement Activity Logs All Placements A…" at bounding box center [784, 151] width 523 height 285
click at [937, 19] on link "Placement" at bounding box center [955, 19] width 36 height 10
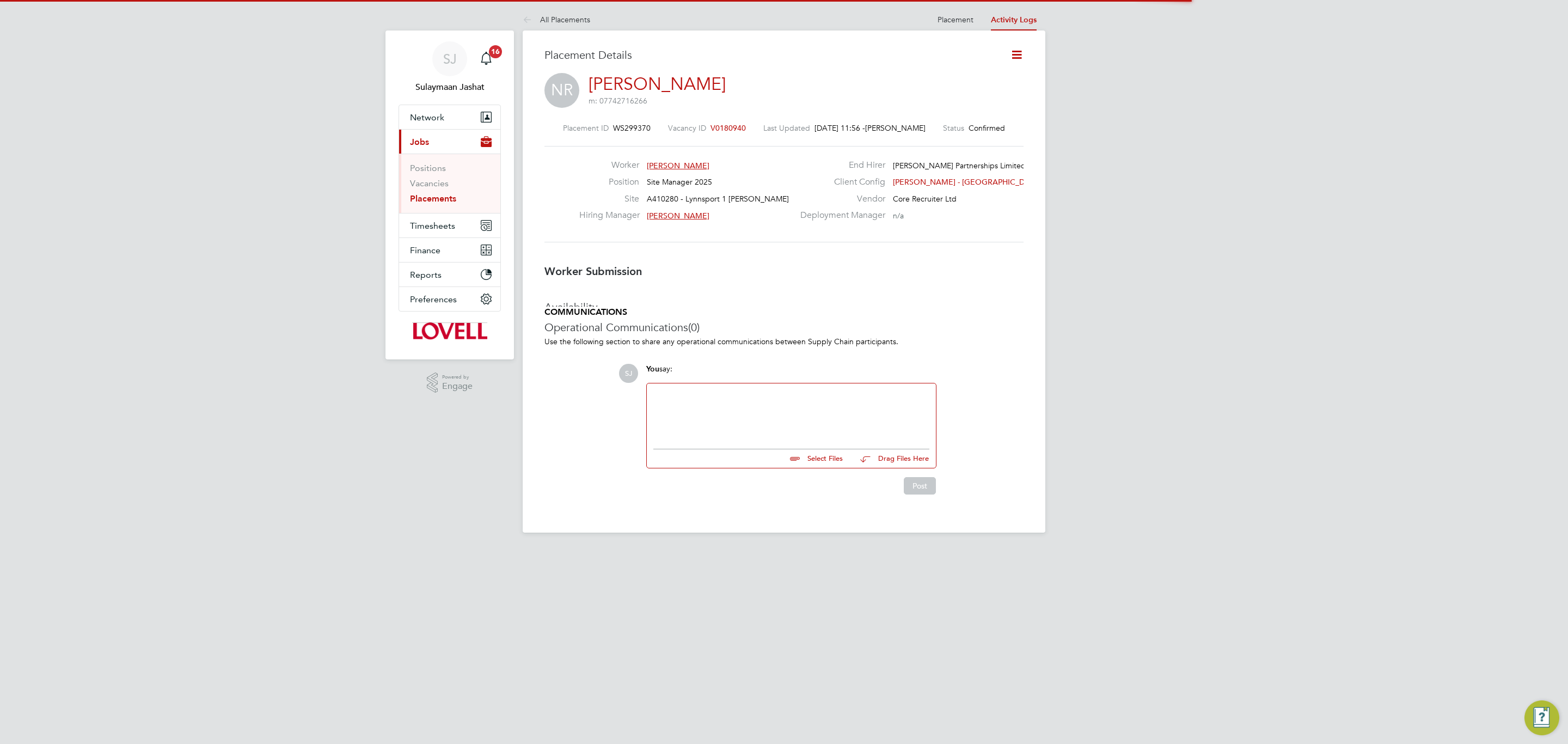
scroll to position [5, 5]
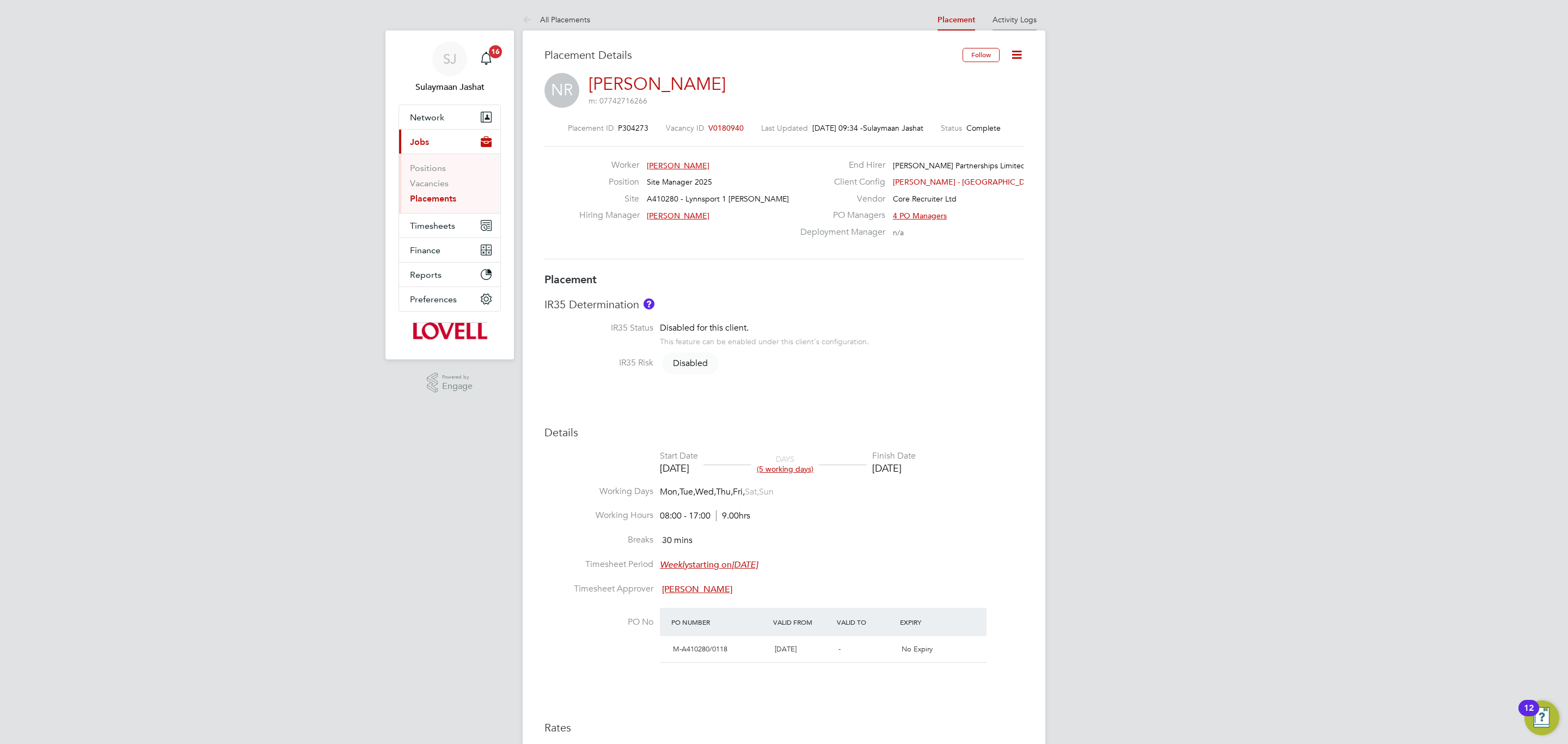
click at [1012, 17] on link "Activity Logs" at bounding box center [1014, 19] width 44 height 10
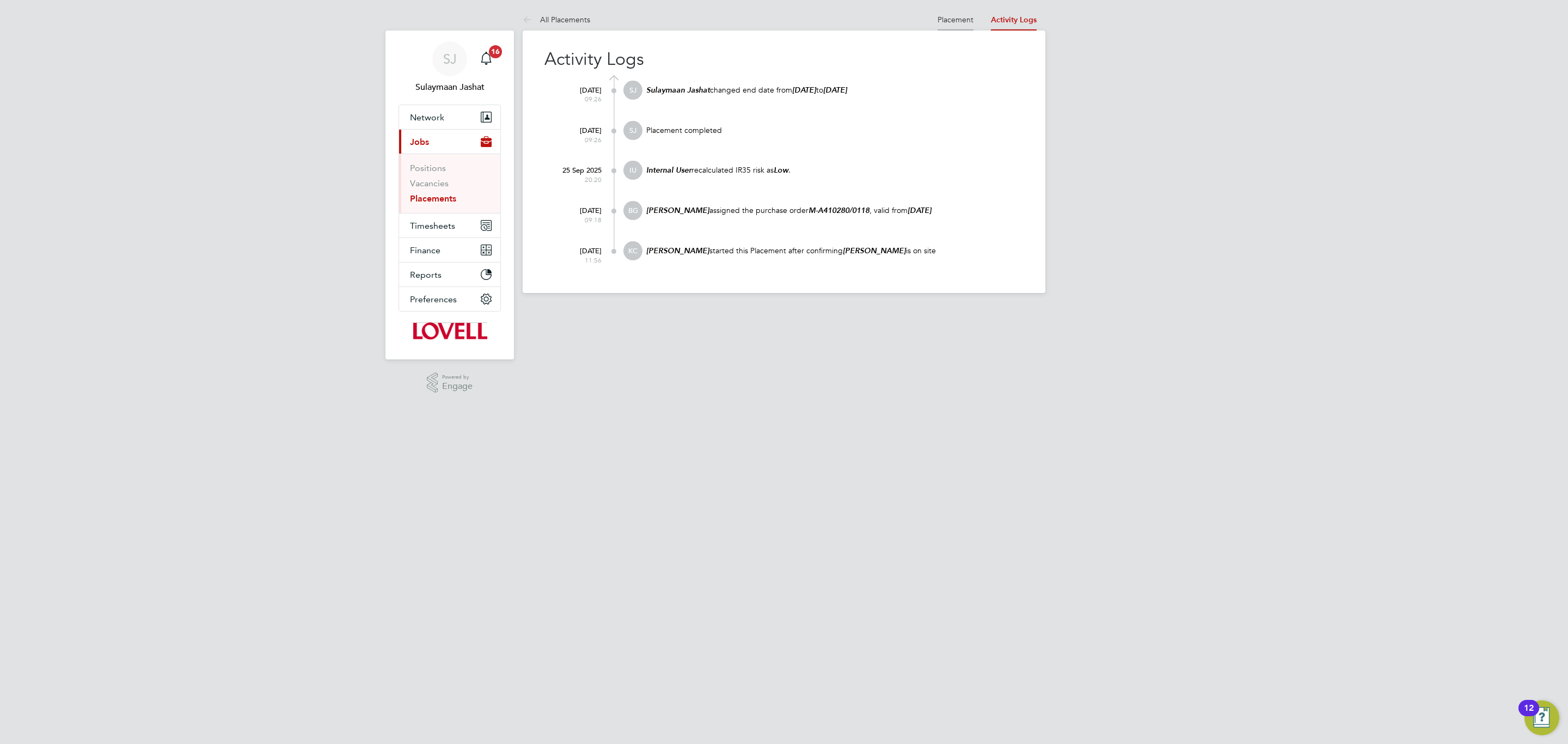
click at [945, 21] on link "Placement" at bounding box center [955, 19] width 36 height 10
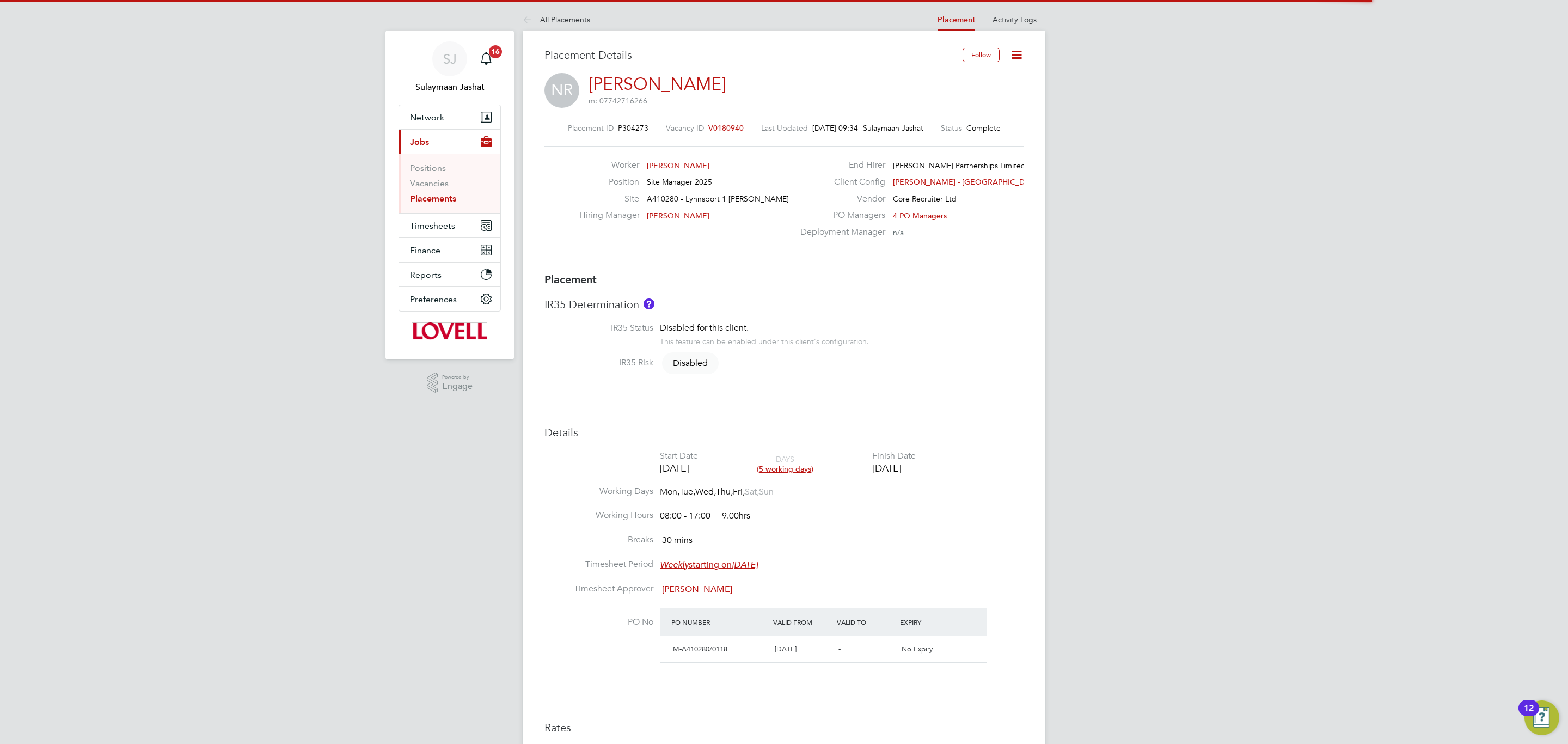
click at [708, 124] on span "V0180940" at bounding box center [725, 128] width 35 height 10
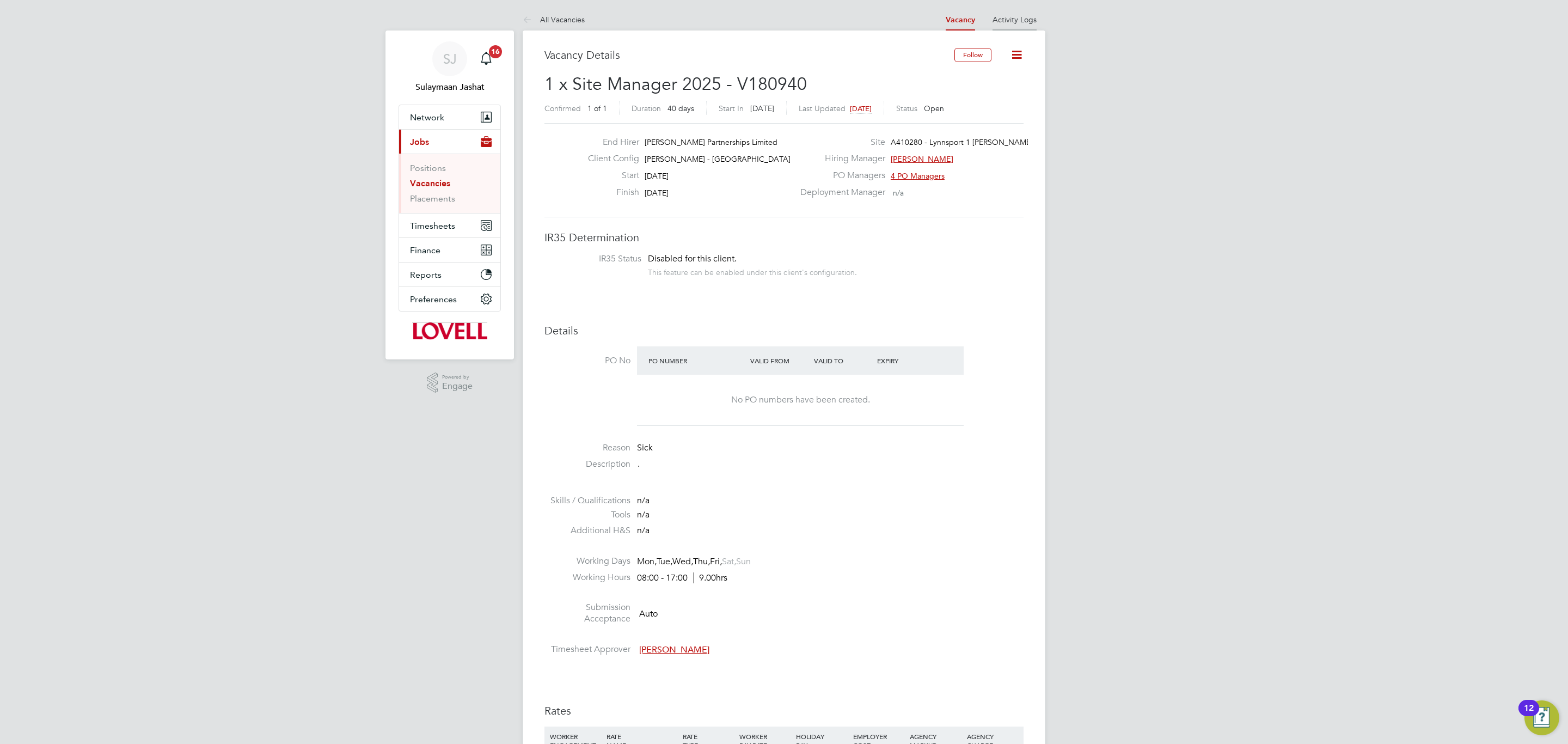
click at [1010, 25] on li "Activity Logs" at bounding box center [1014, 19] width 44 height 22
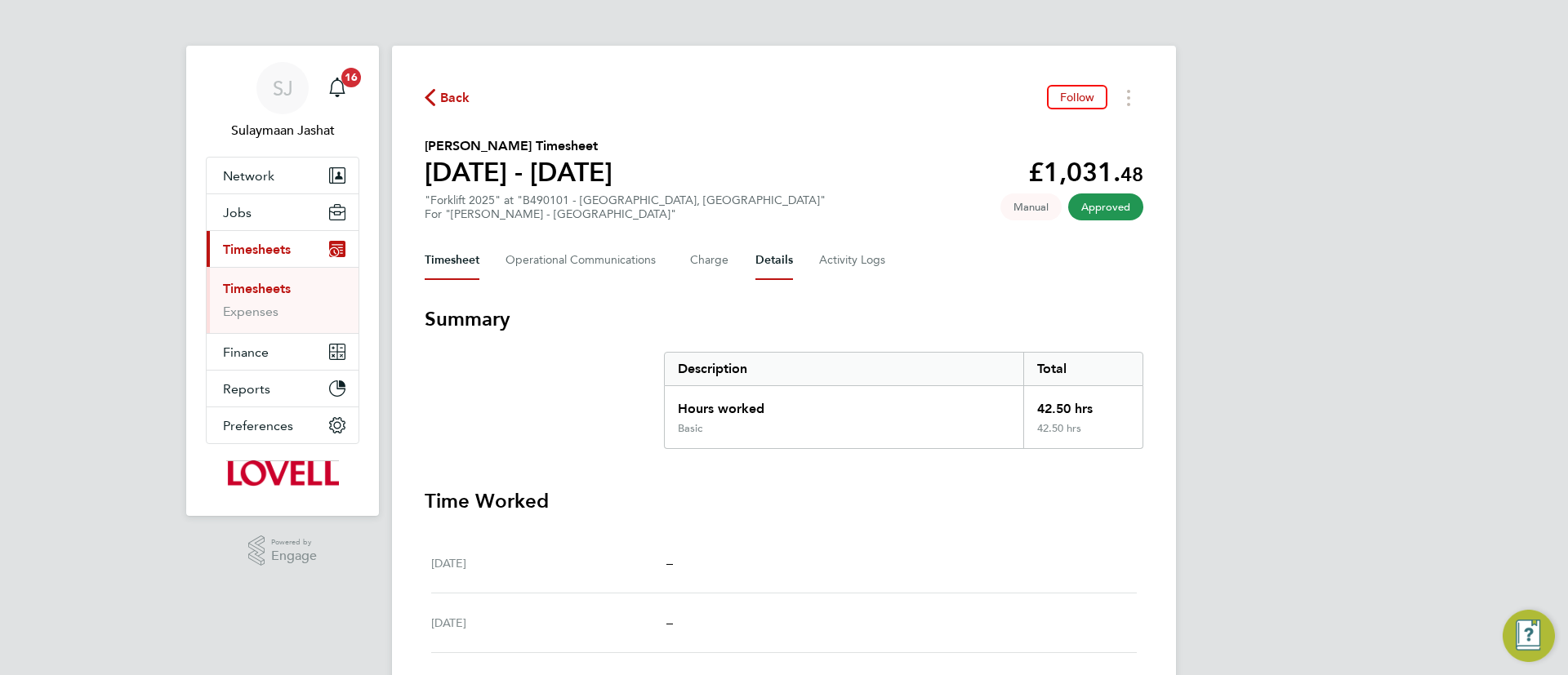
click at [769, 257] on button "Details" at bounding box center [774, 260] width 38 height 39
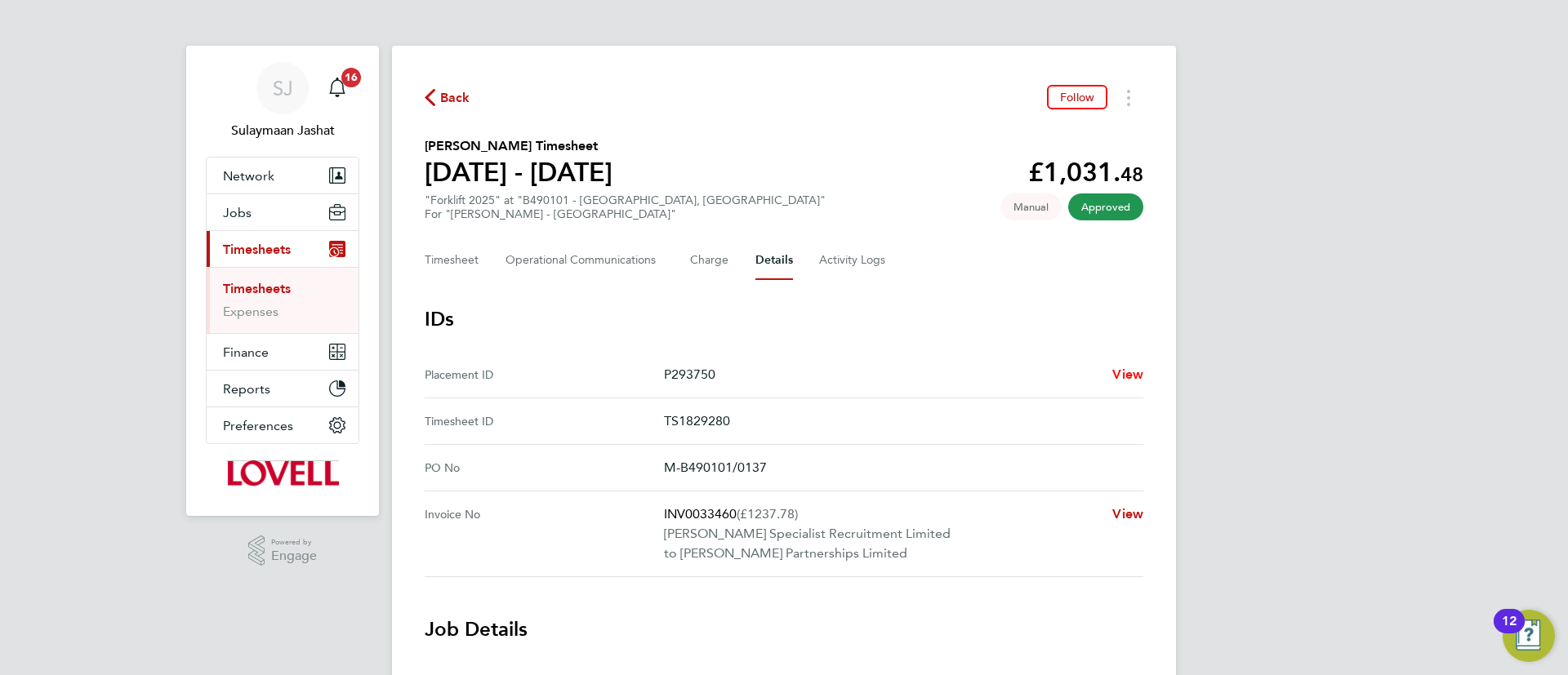
click at [1126, 374] on span "View" at bounding box center [1127, 374] width 31 height 16
click at [840, 247] on Logs-tab "Activity Logs" at bounding box center [852, 260] width 68 height 39
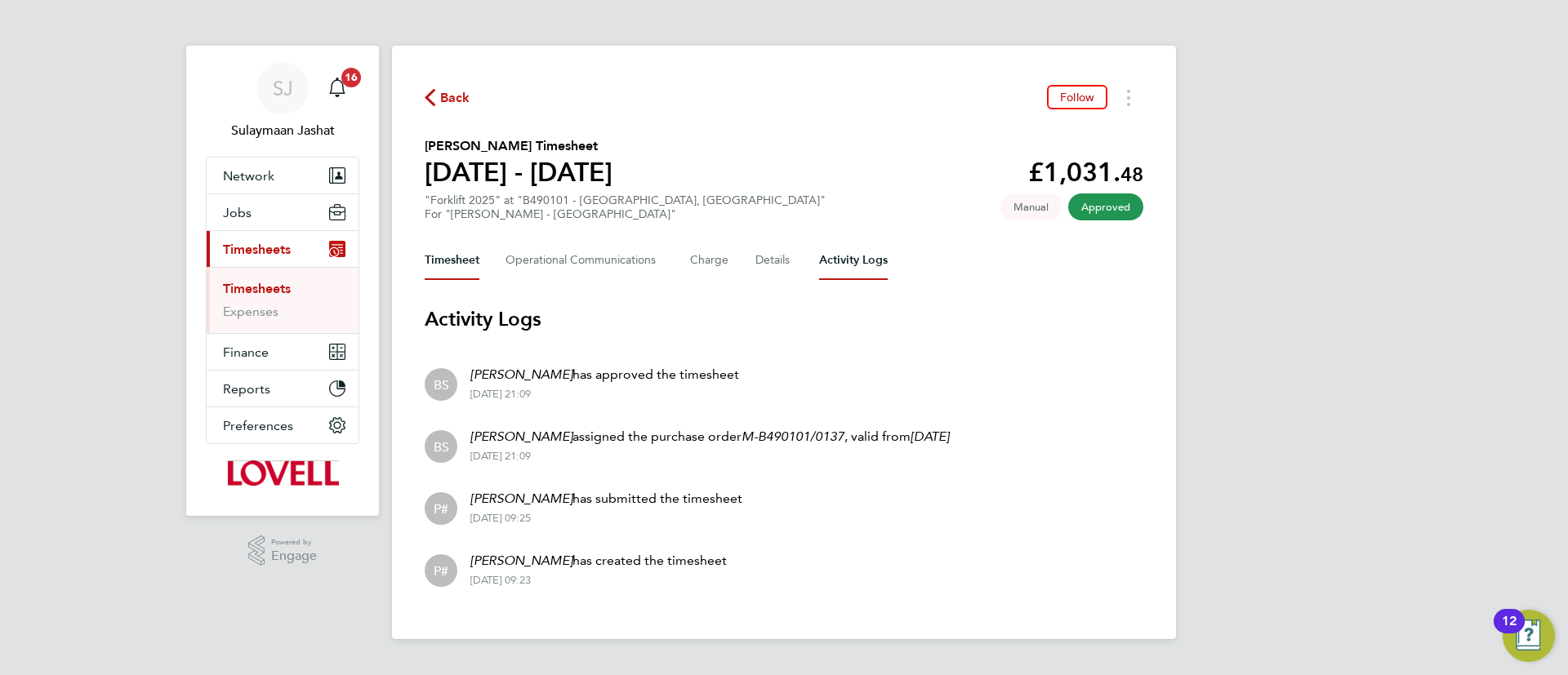
click at [461, 267] on button "Timesheet" at bounding box center [452, 260] width 55 height 39
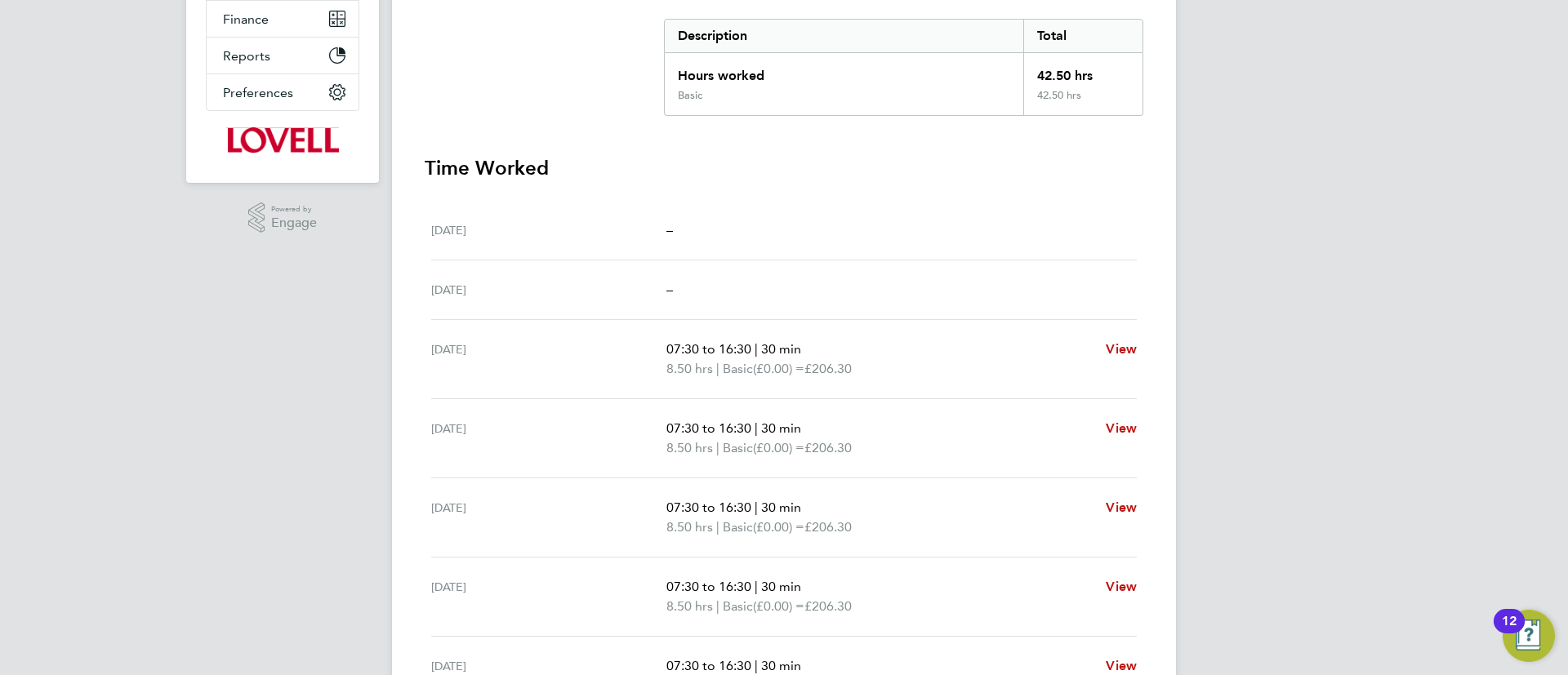
scroll to position [518, 0]
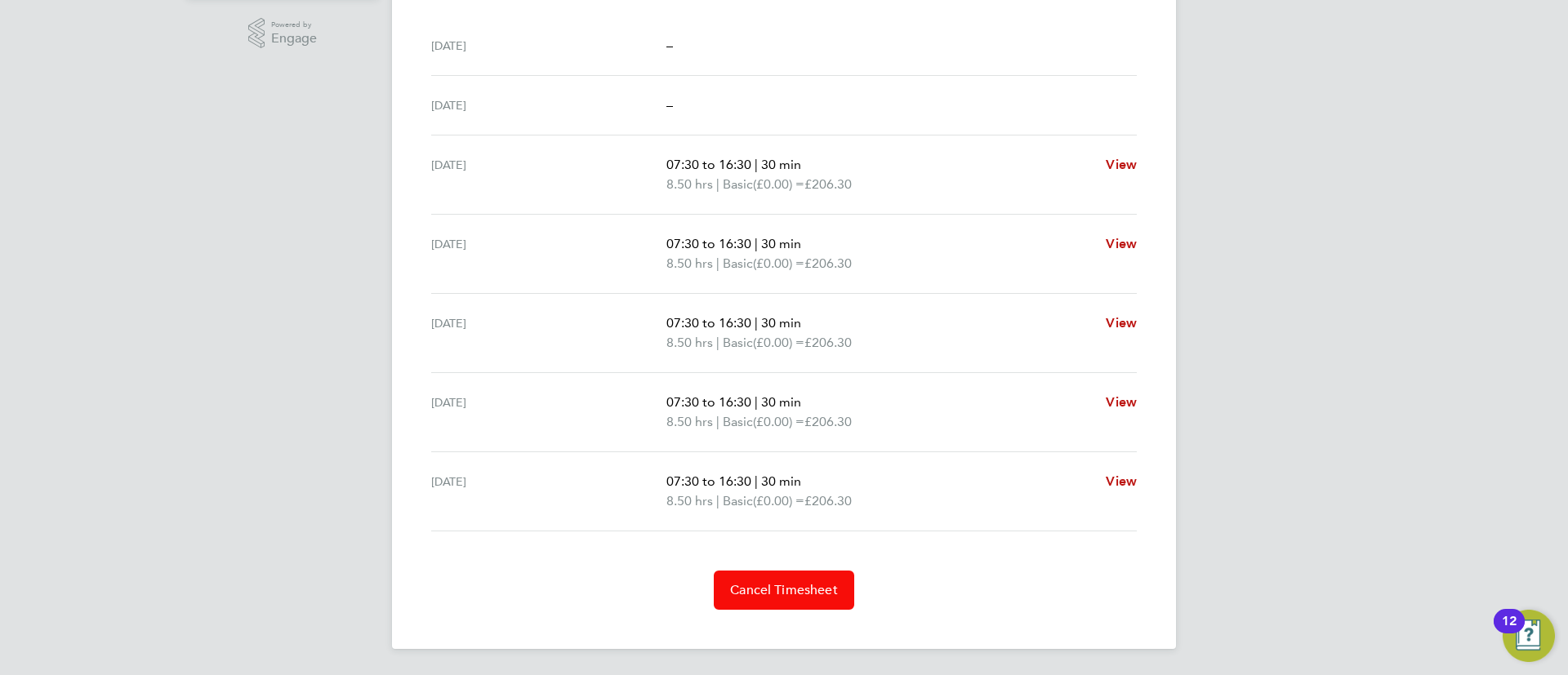
click at [788, 600] on button "Cancel Timesheet" at bounding box center [784, 590] width 141 height 39
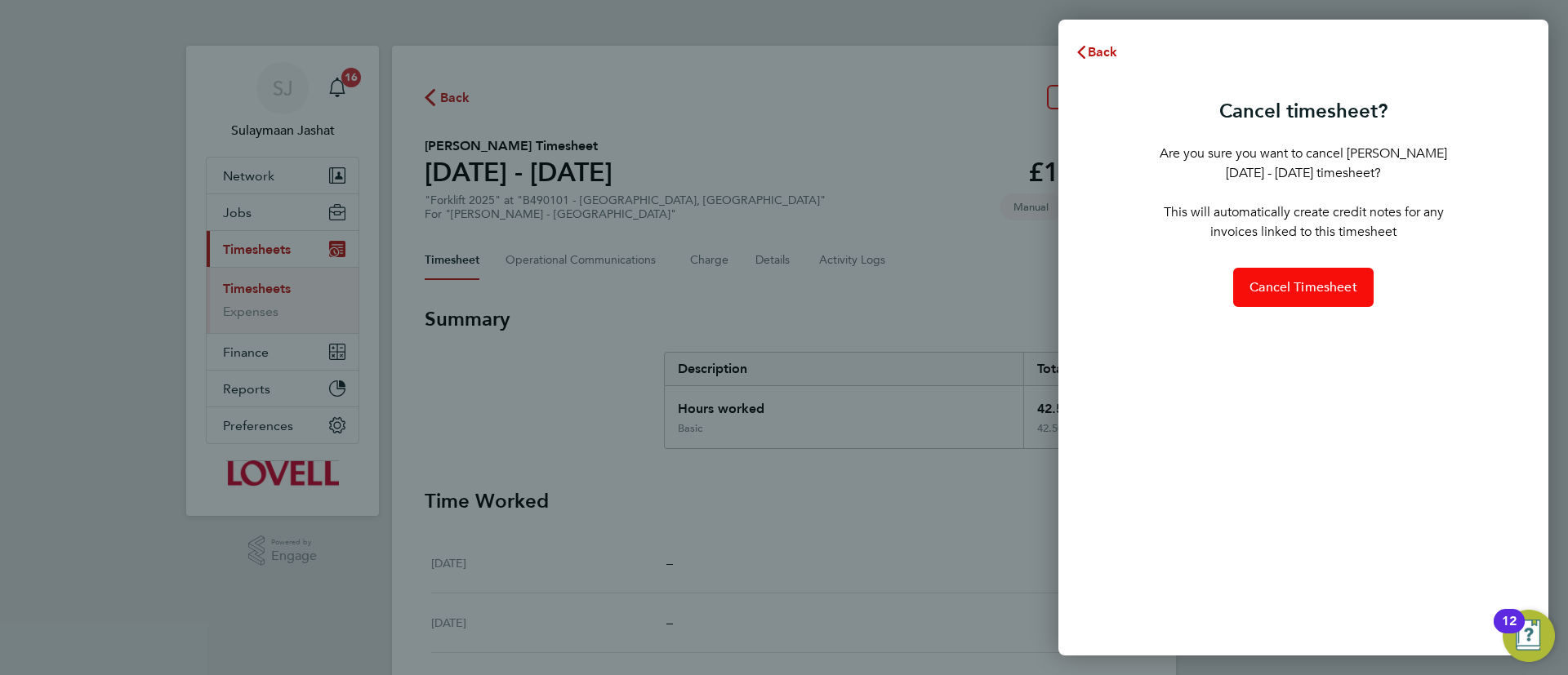
click at [1285, 294] on span "Cancel Timesheet" at bounding box center [1303, 287] width 108 height 16
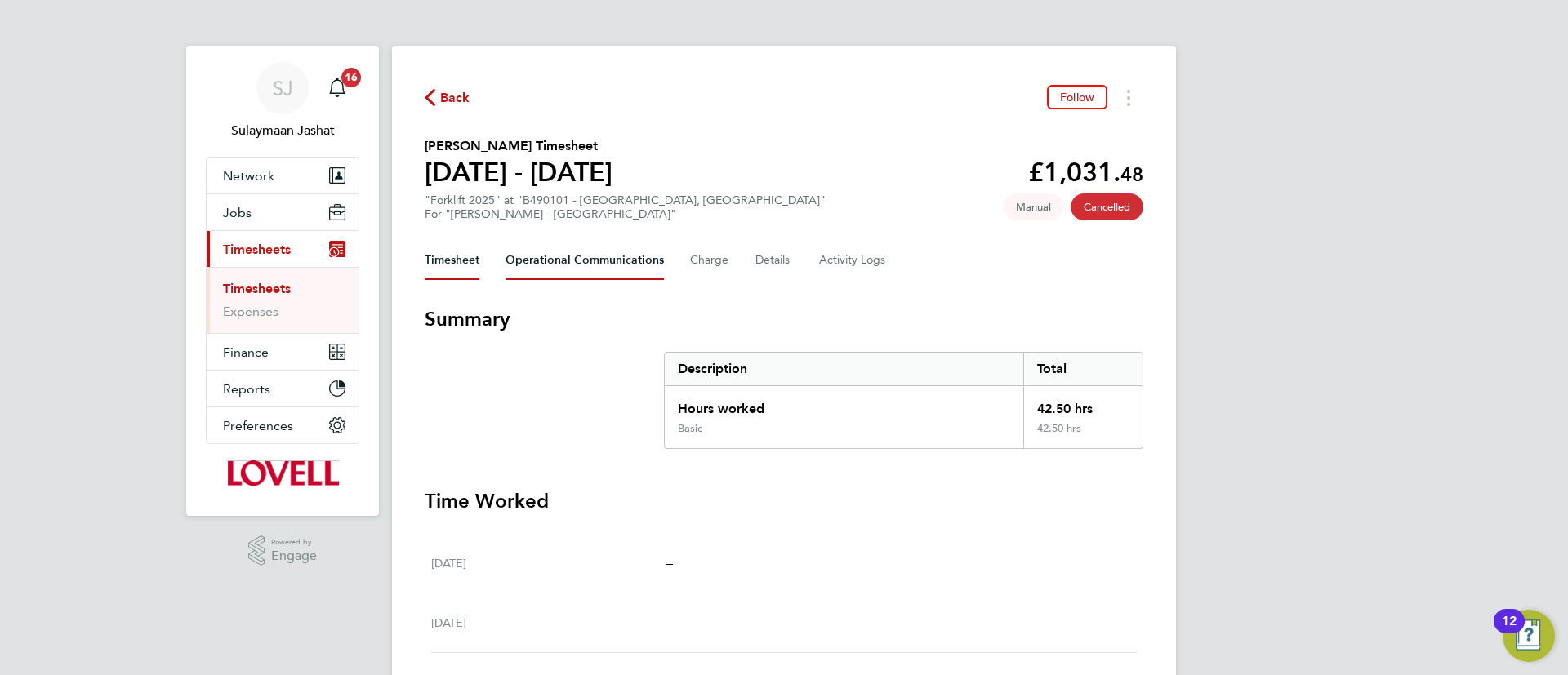
drag, startPoint x: 613, startPoint y: 256, endPoint x: 612, endPoint y: 267, distance: 11.0
click at [612, 262] on Communications-tab "Operational Communications" at bounding box center [585, 260] width 159 height 39
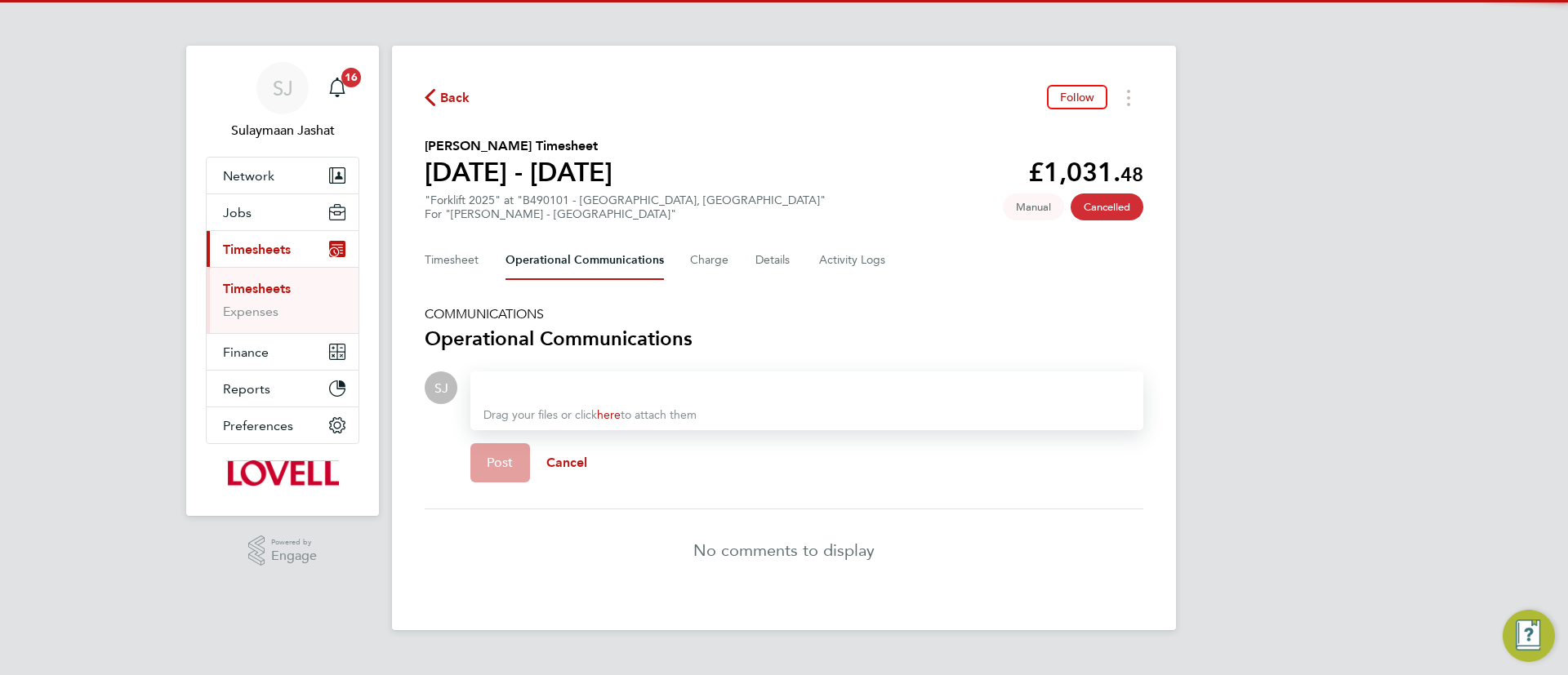
click at [601, 381] on div at bounding box center [807, 388] width 647 height 20
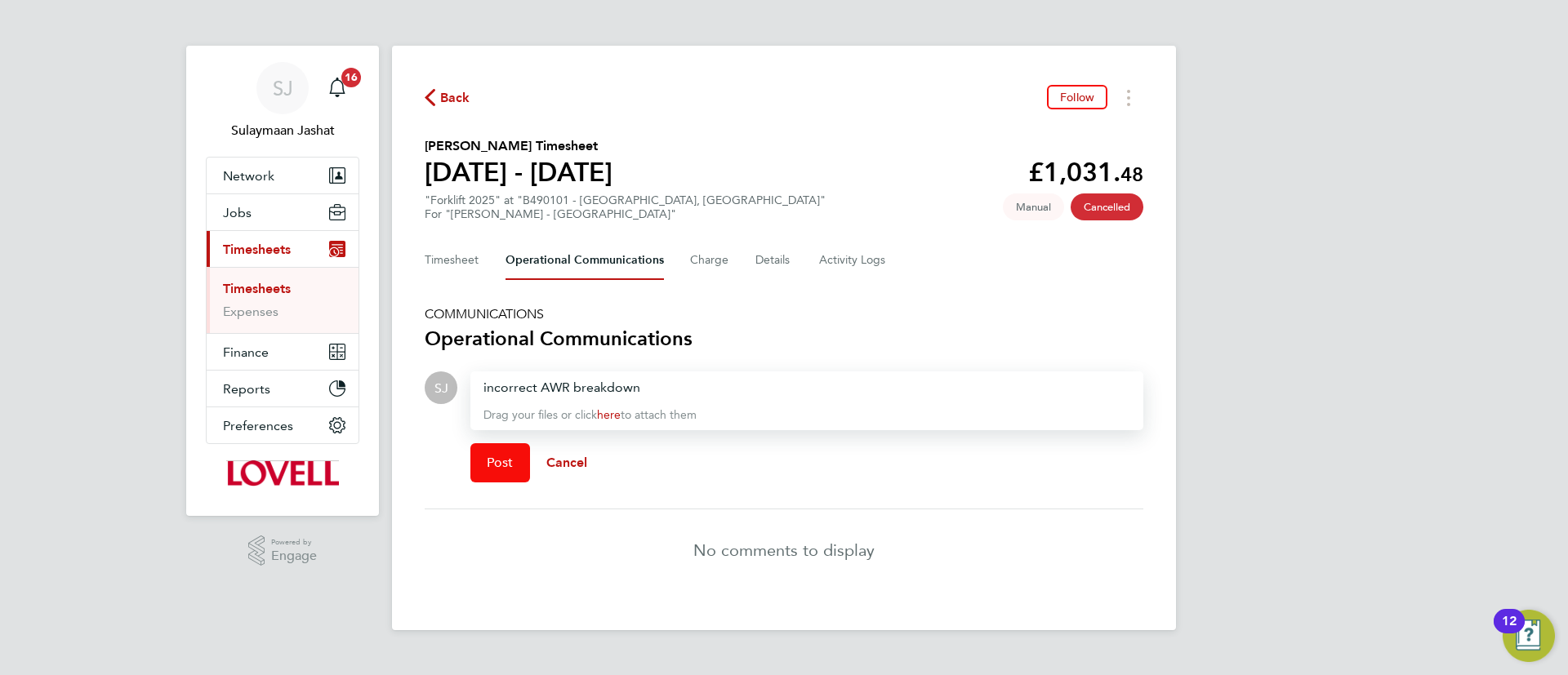
click at [486, 477] on button "Post" at bounding box center [500, 463] width 60 height 39
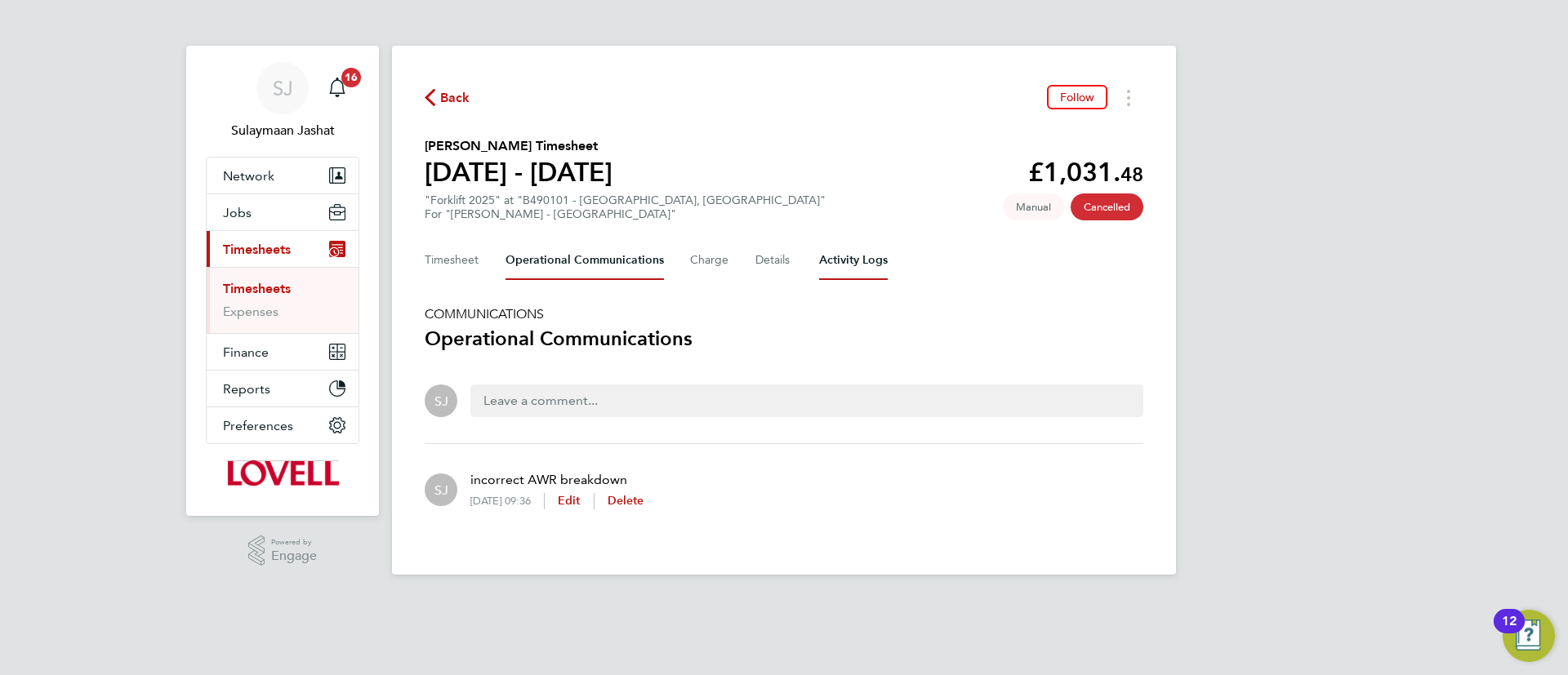
click at [846, 262] on Logs-tab "Activity Logs" at bounding box center [852, 260] width 68 height 39
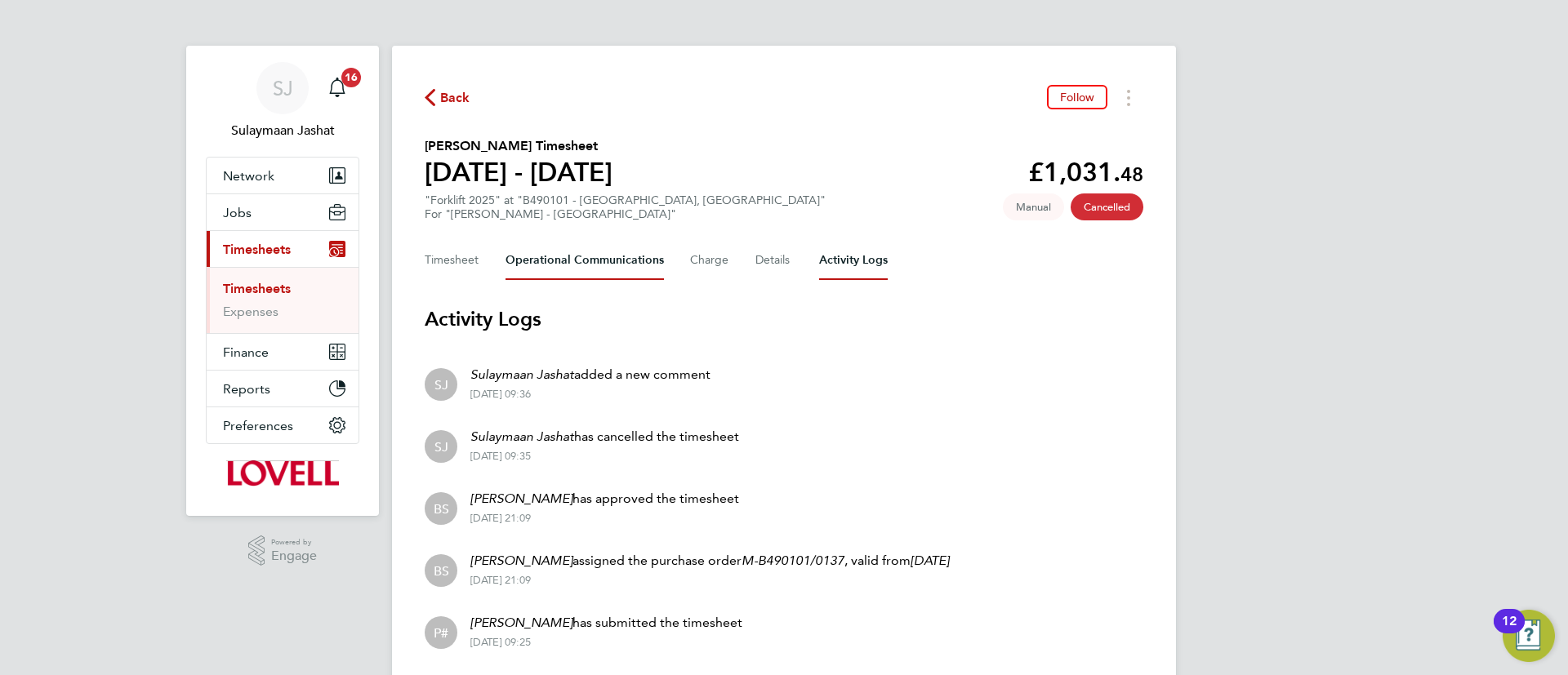
click at [638, 254] on Communications-tab "Operational Communications" at bounding box center [585, 260] width 159 height 39
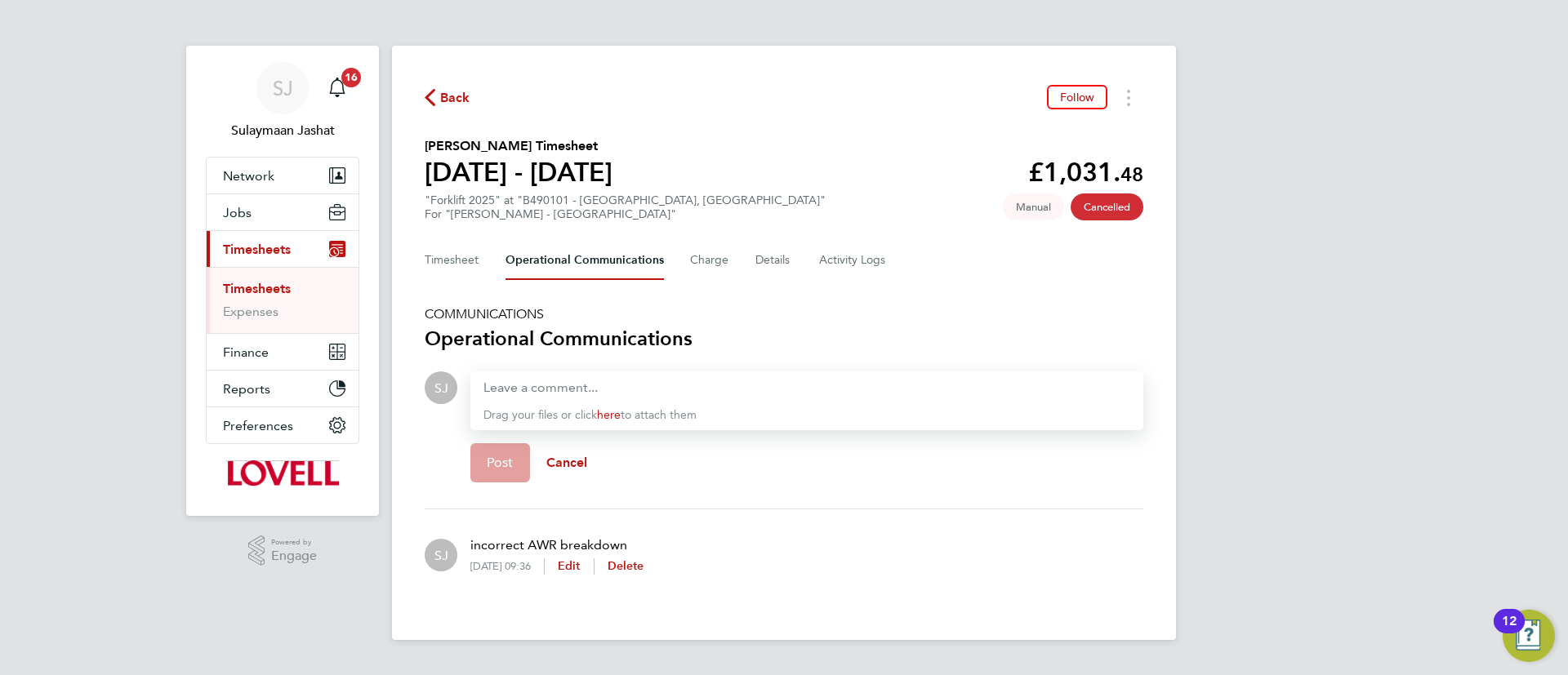
drag, startPoint x: 975, startPoint y: 233, endPoint x: 936, endPoint y: 259, distance: 46.9
click at [976, 233] on div "Back Follow Mark Macrae's Timesheet 20 - 26 Sept 2025 £1,031. 48 "Forklift 2025…" at bounding box center [784, 342] width 784 height 595
click at [854, 260] on Logs-tab "Activity Logs" at bounding box center [852, 260] width 68 height 39
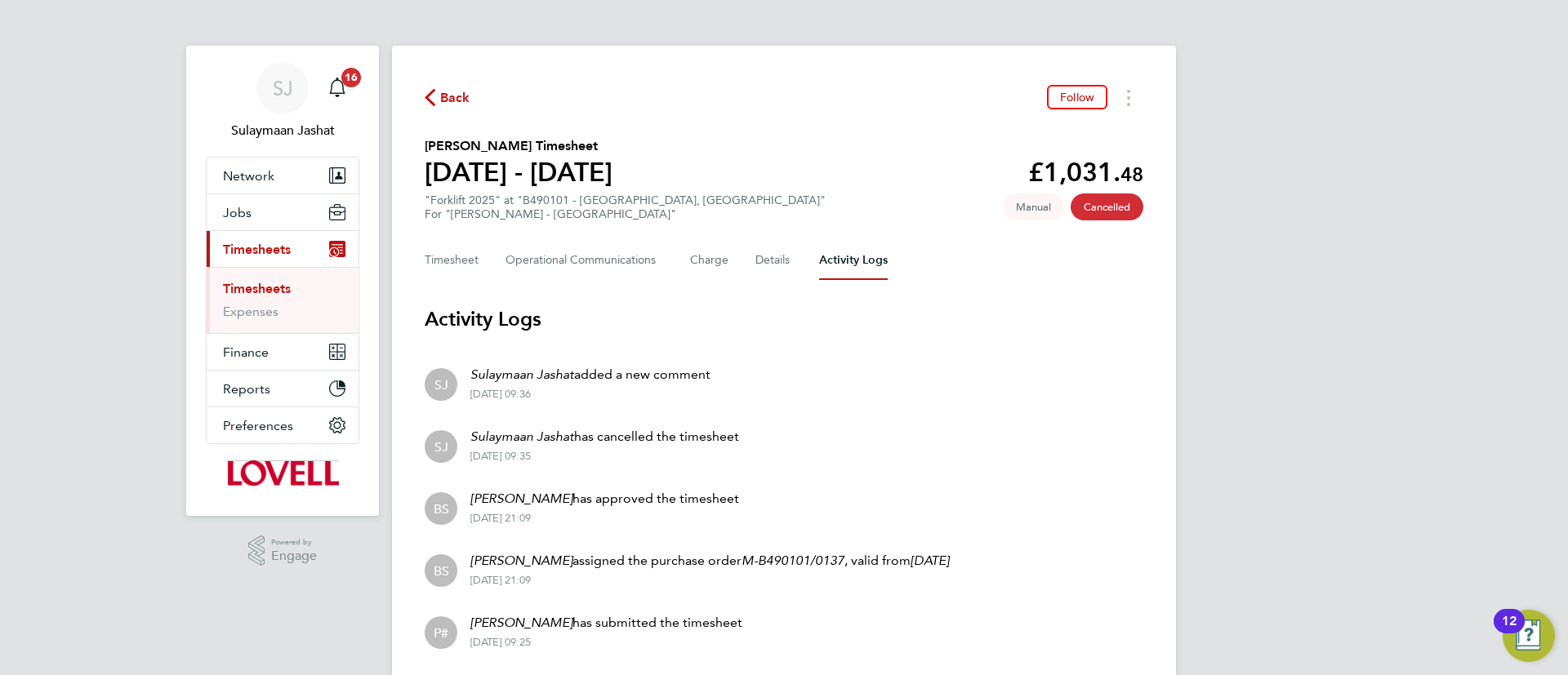
click at [403, 253] on div "Back Follow Mark Macrae's Timesheet 20 - 26 Sept 2025 £1,031. 48 "Forklift 2025…" at bounding box center [784, 404] width 784 height 718
click at [428, 260] on button "Timesheet" at bounding box center [452, 260] width 55 height 39
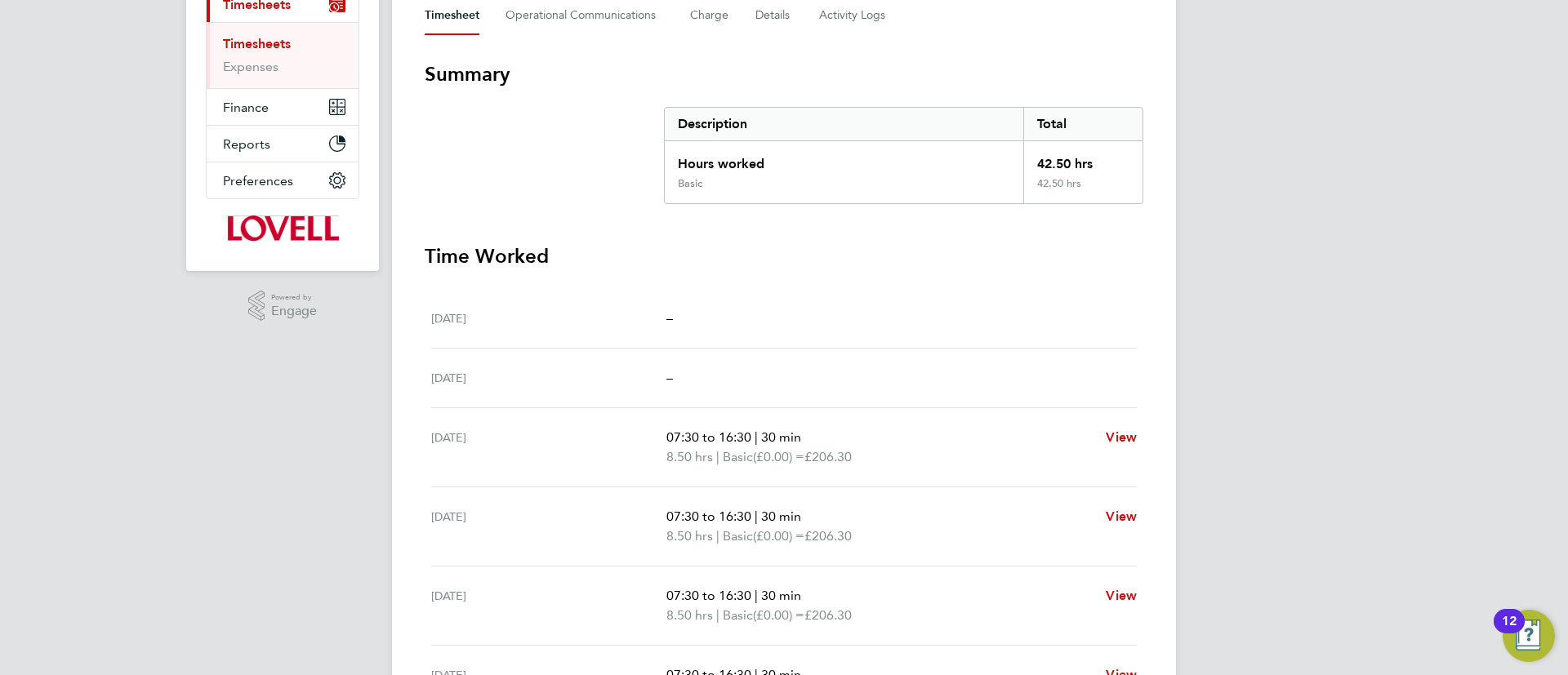
scroll to position [231, 0]
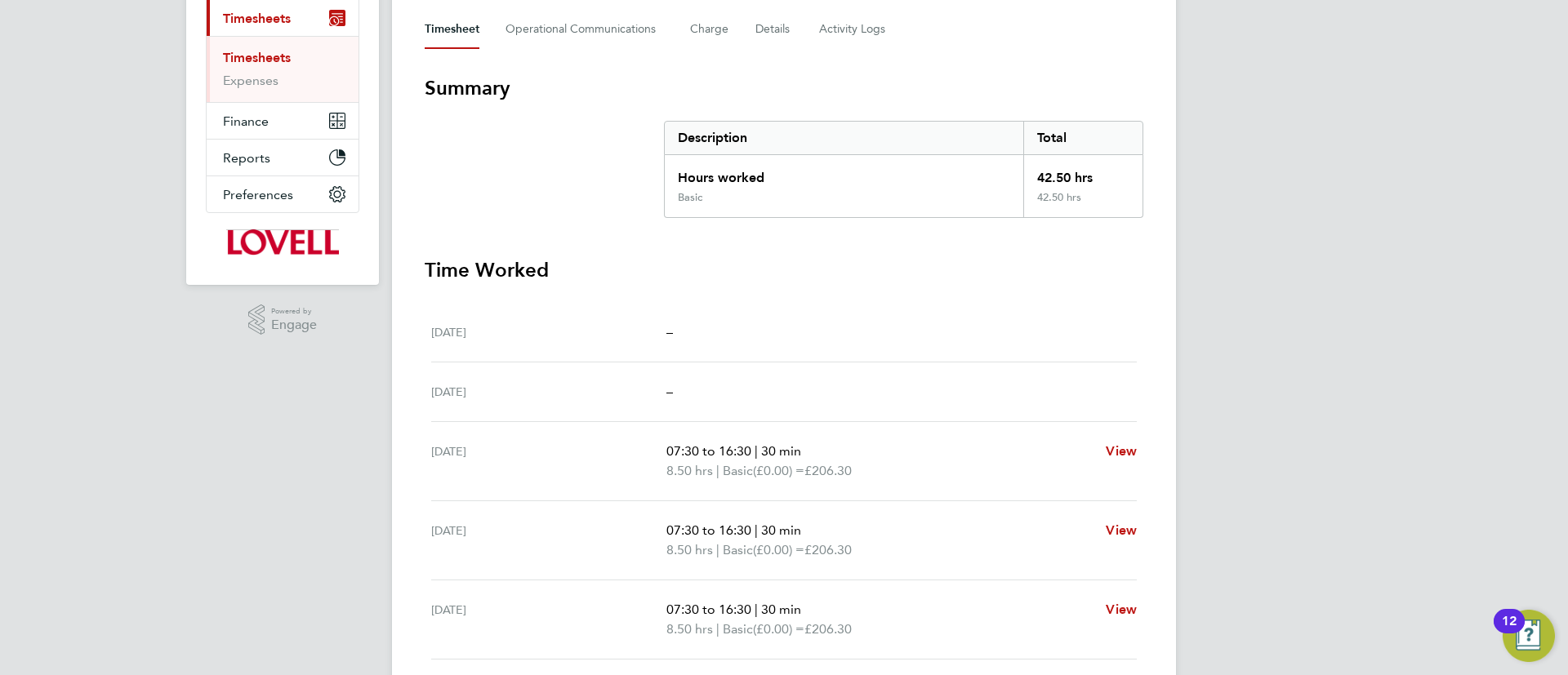
click at [949, 275] on h3 "Time Worked" at bounding box center [784, 270] width 719 height 26
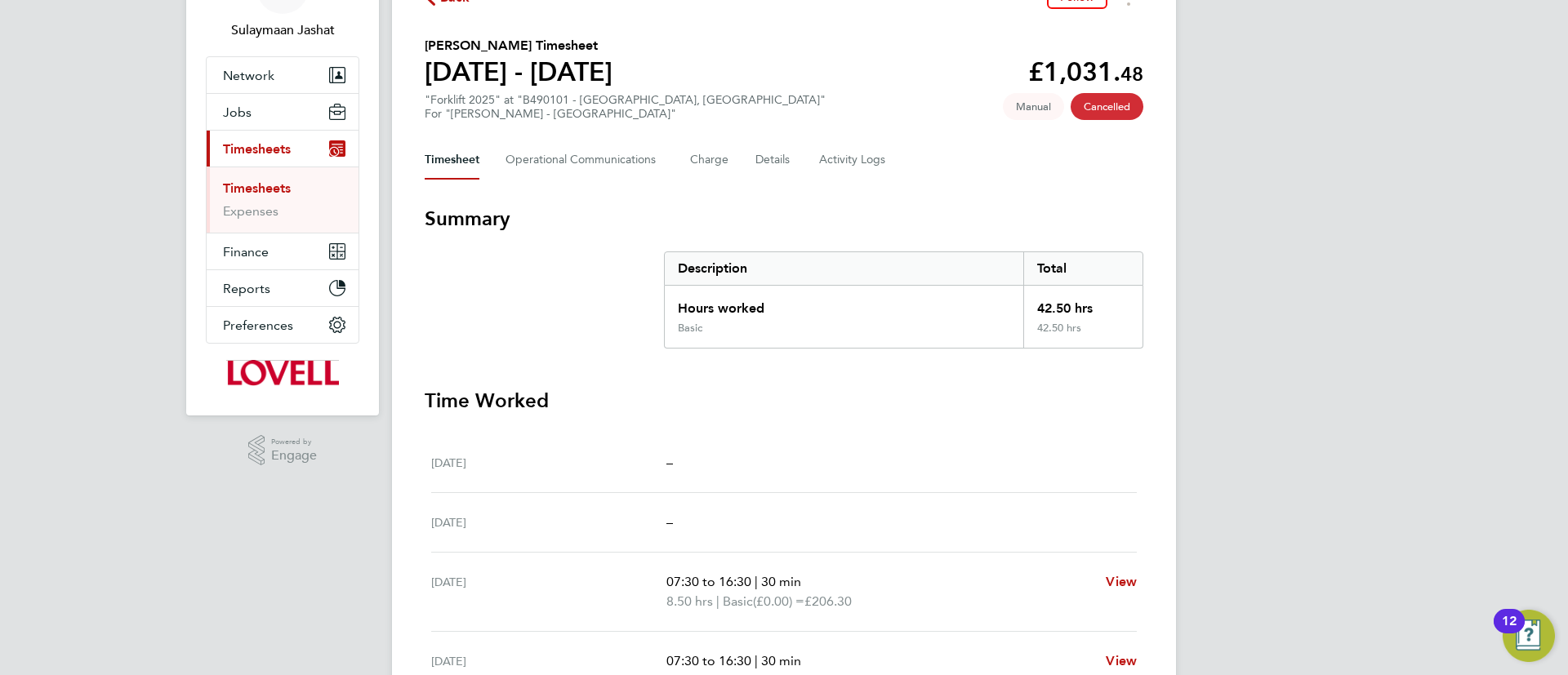
scroll to position [0, 0]
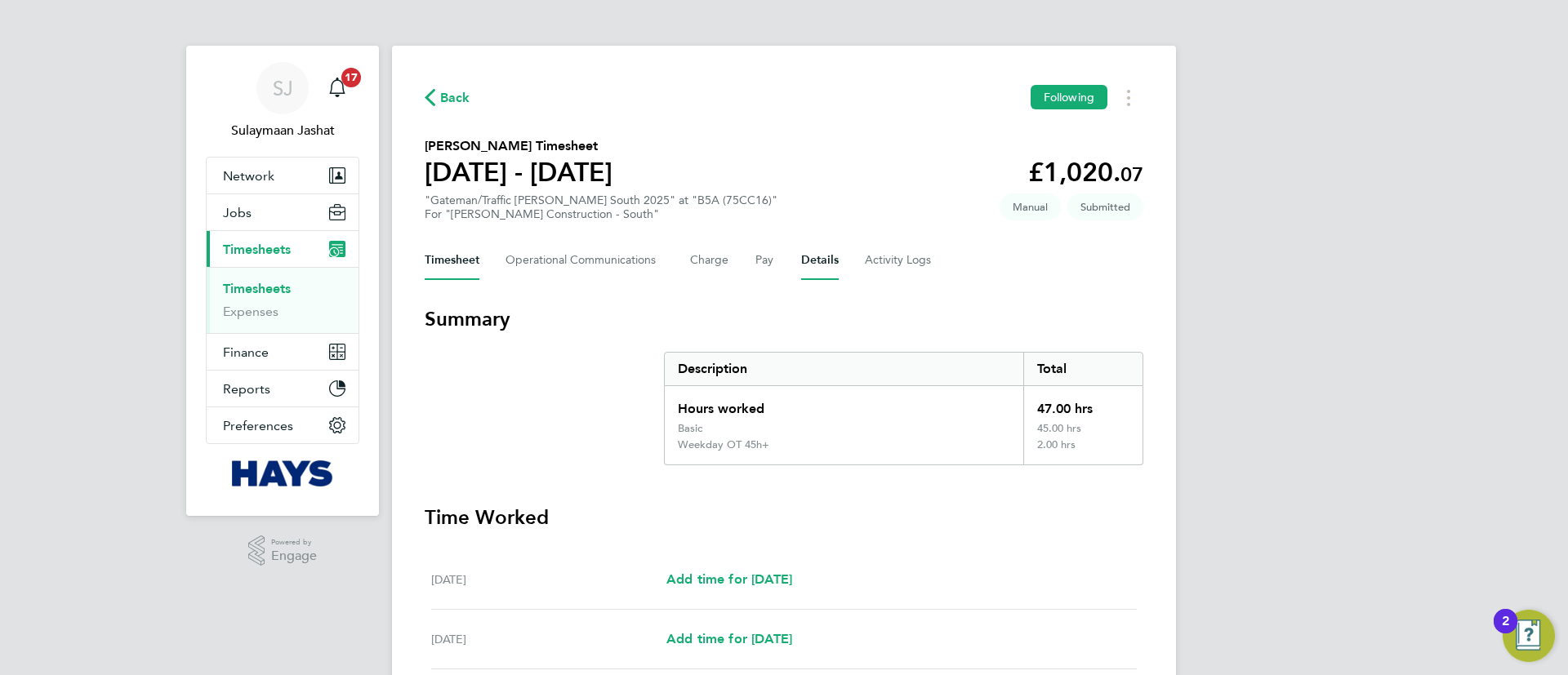
click at [809, 262] on button "Details" at bounding box center [820, 260] width 38 height 39
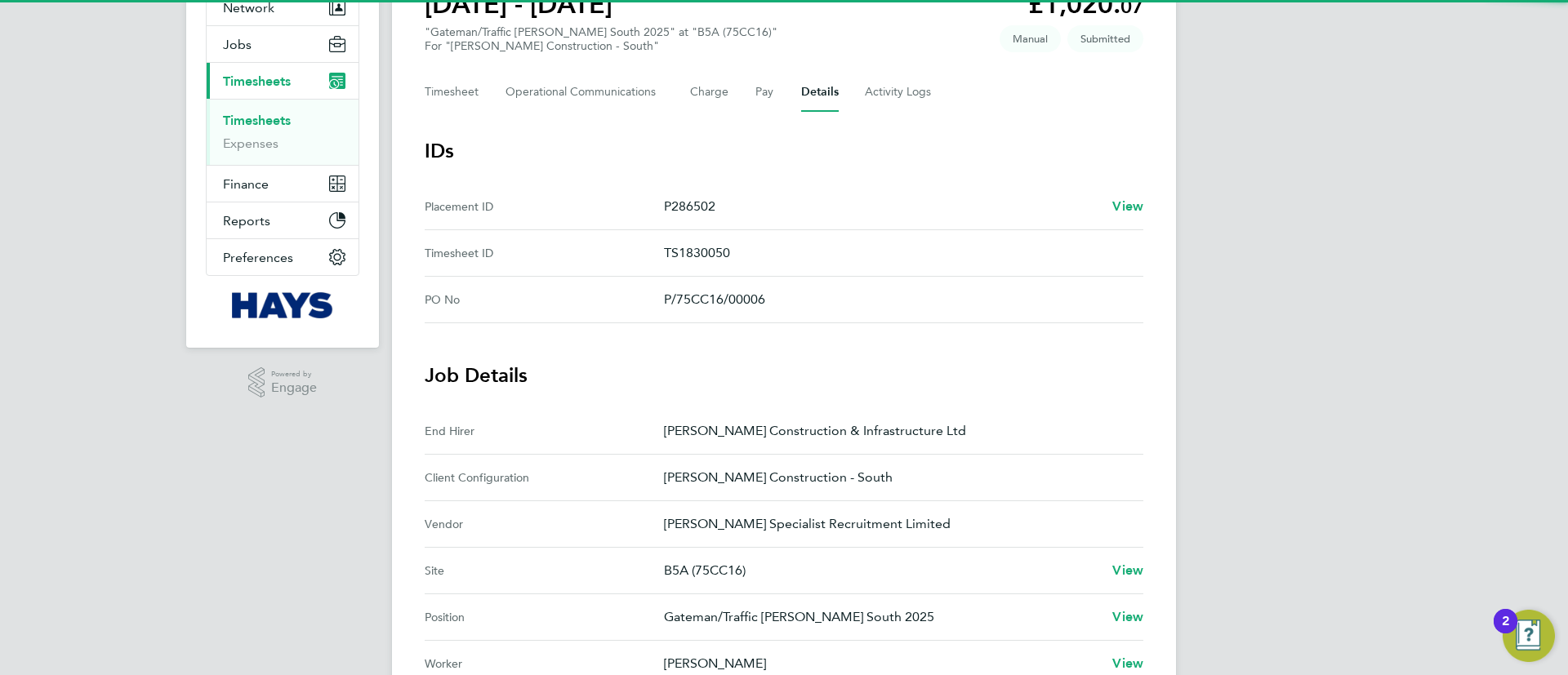
scroll to position [367, 0]
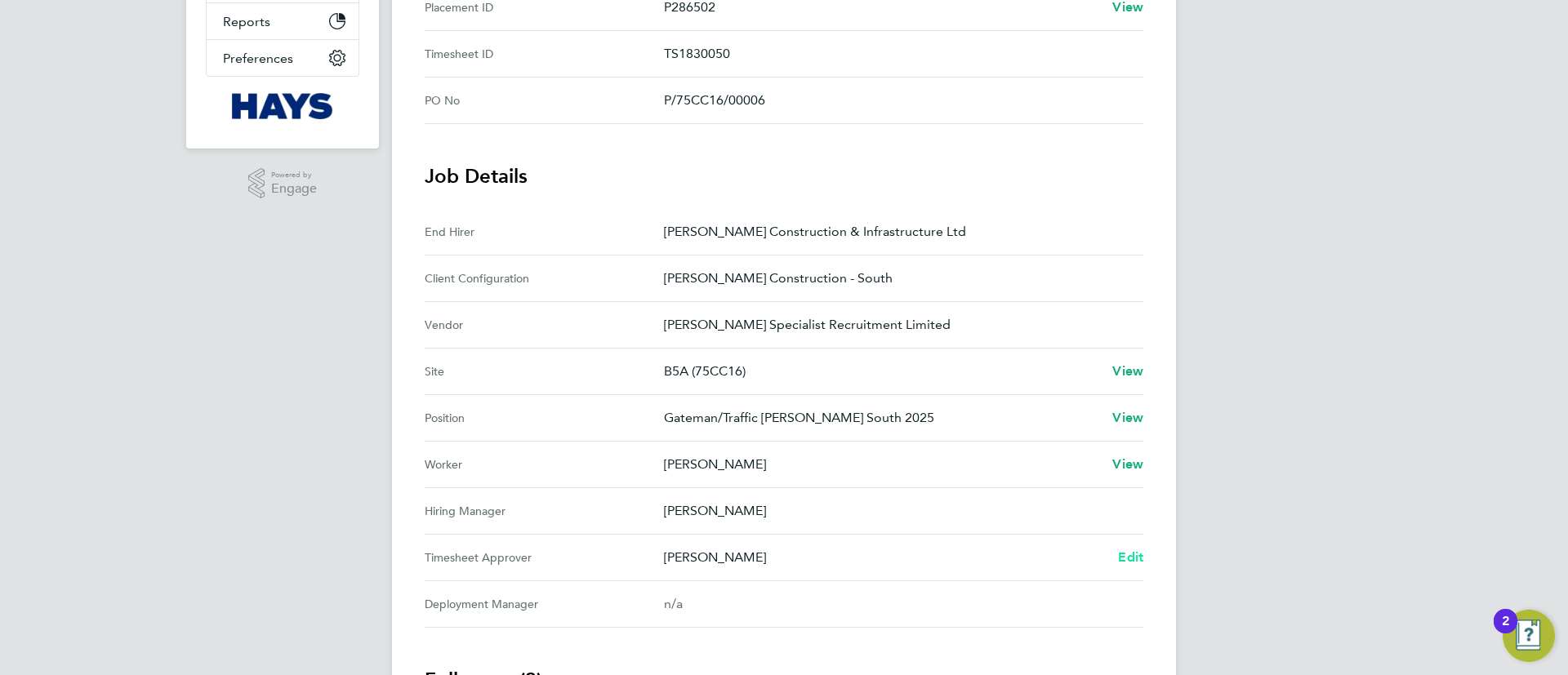
click at [1133, 556] on span "Edit" at bounding box center [1130, 558] width 26 height 16
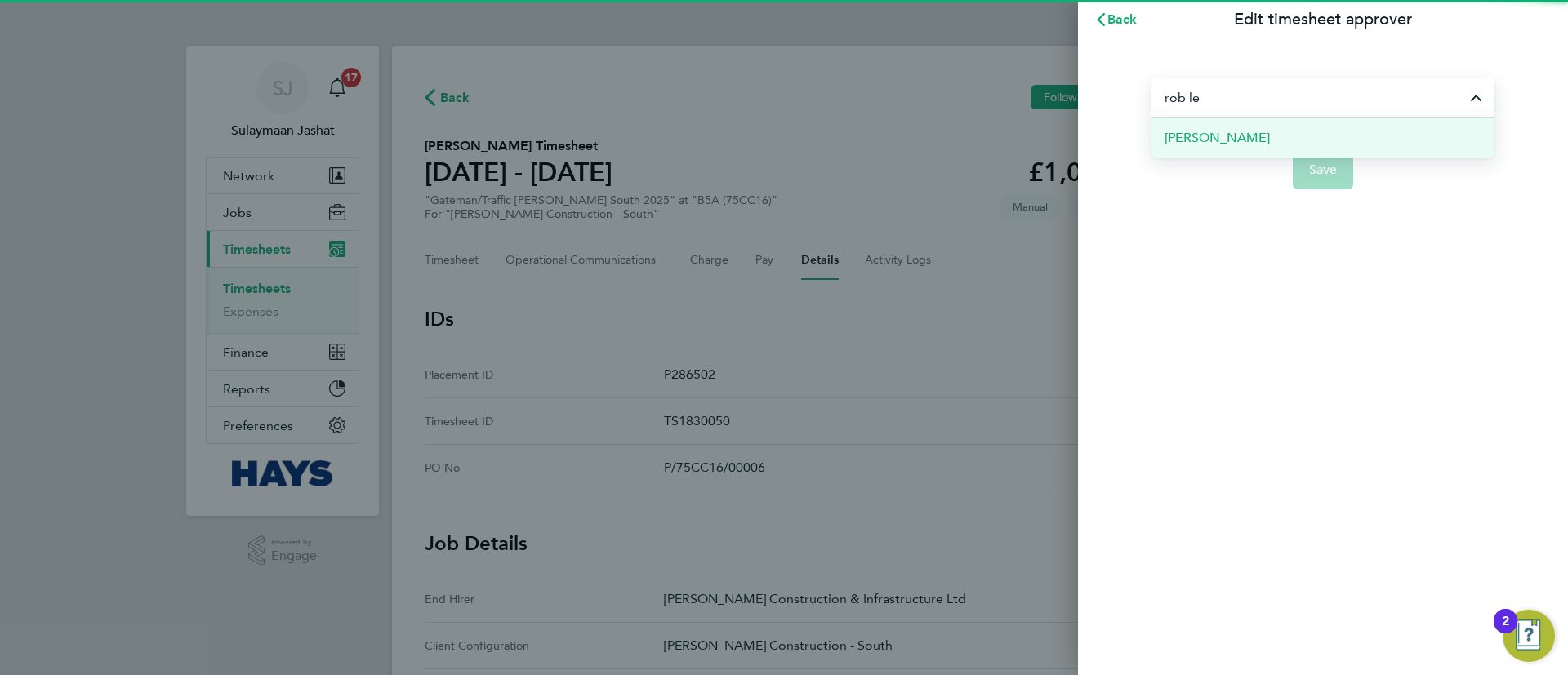
click at [1235, 139] on span "Rob Lesbirel" at bounding box center [1217, 138] width 105 height 20
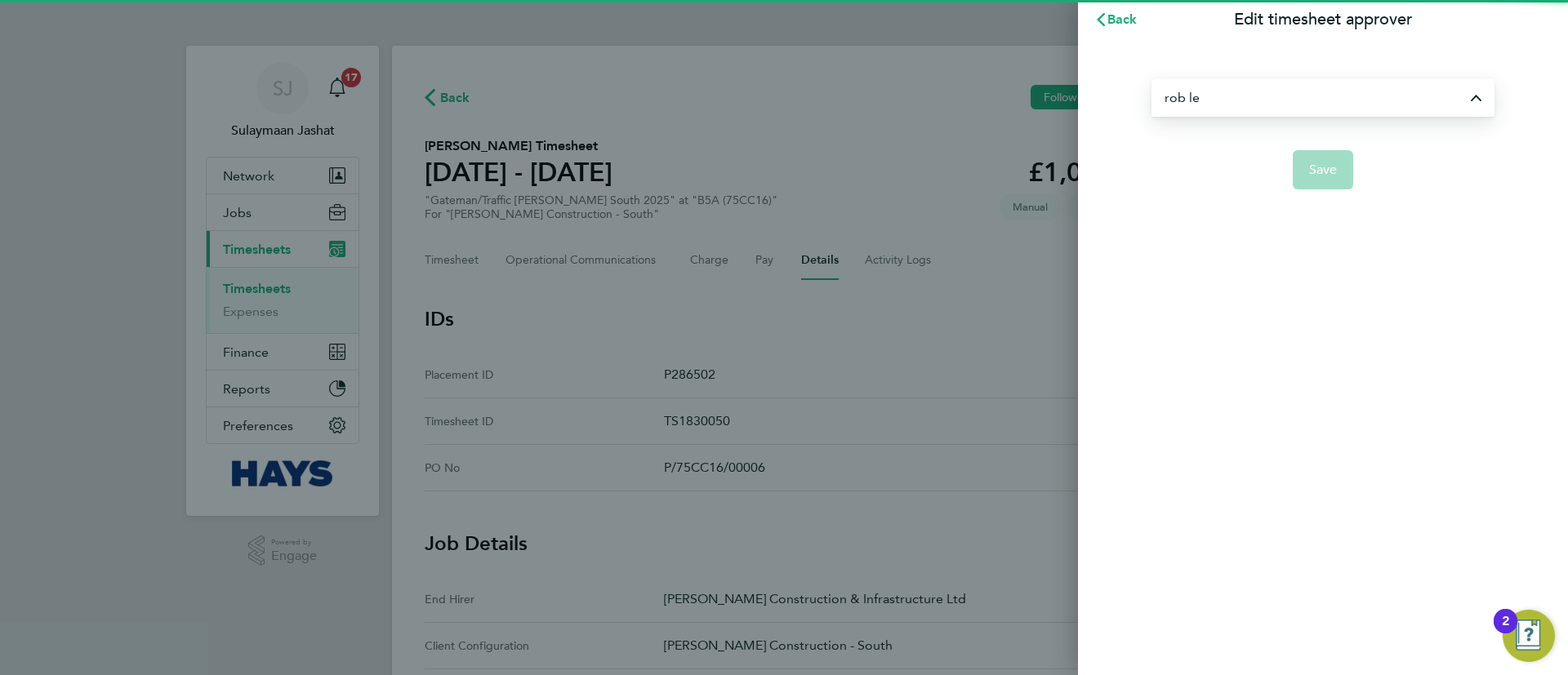
type input "Rob Lesbirel"
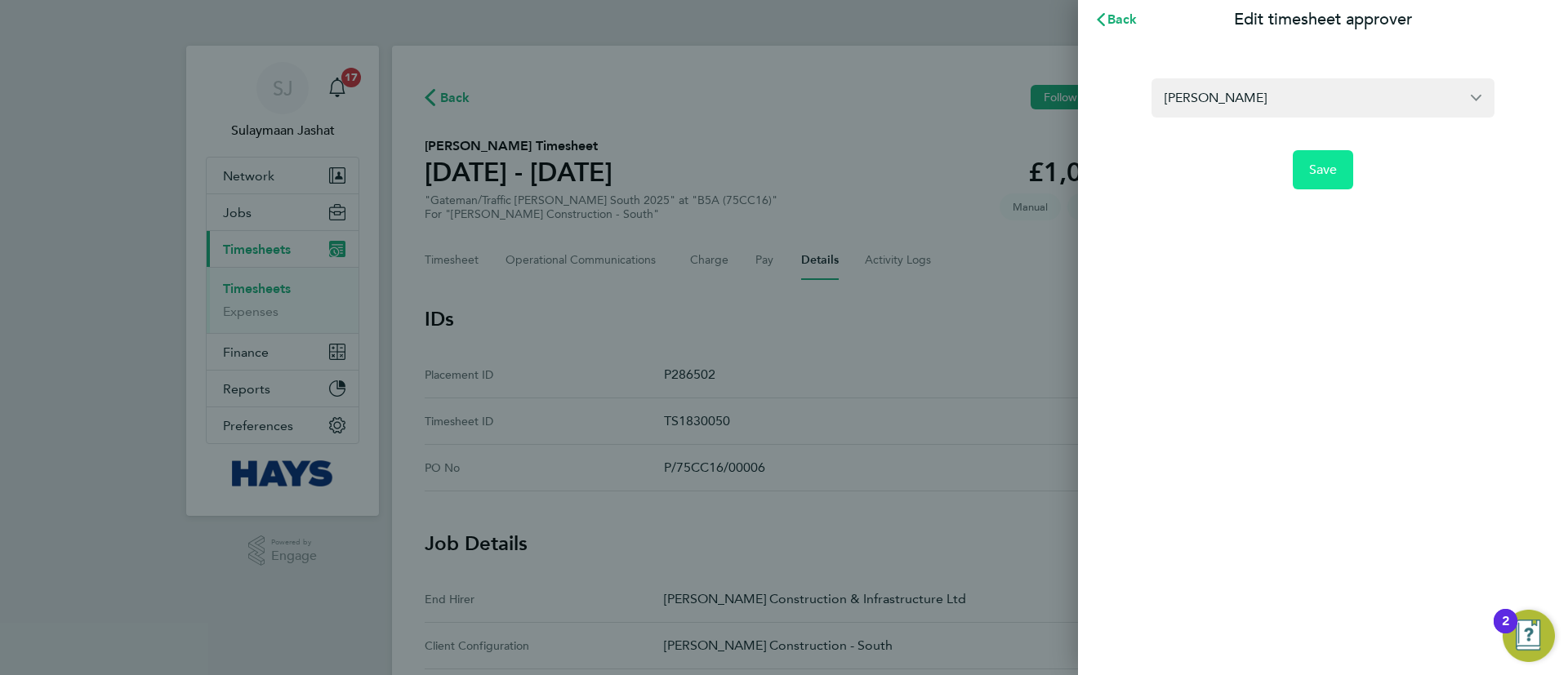
click at [1316, 158] on button "Save" at bounding box center [1324, 169] width 62 height 39
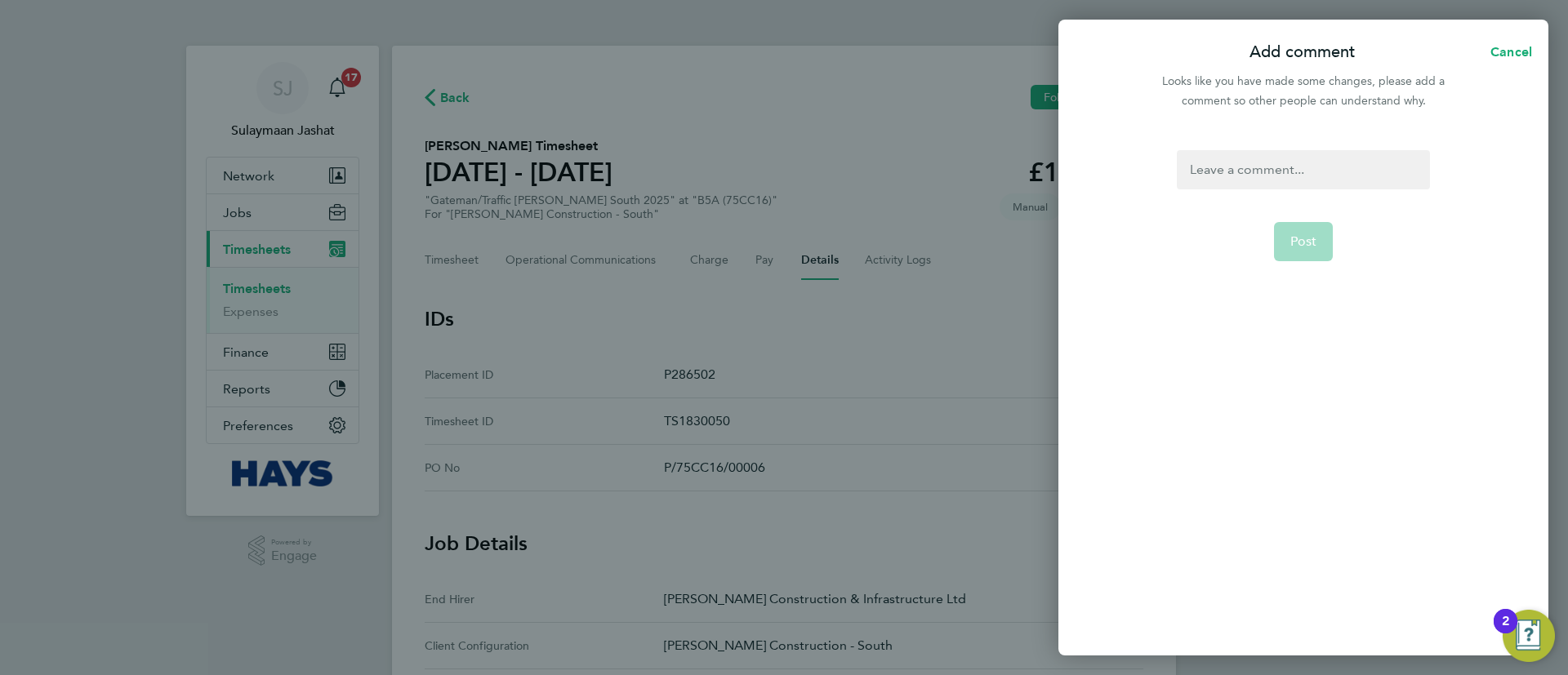
click at [1293, 177] on div at bounding box center [1303, 169] width 252 height 39
click at [1269, 164] on div at bounding box center [1303, 169] width 252 height 39
click at [1307, 233] on span "Post" at bounding box center [1303, 241] width 27 height 16
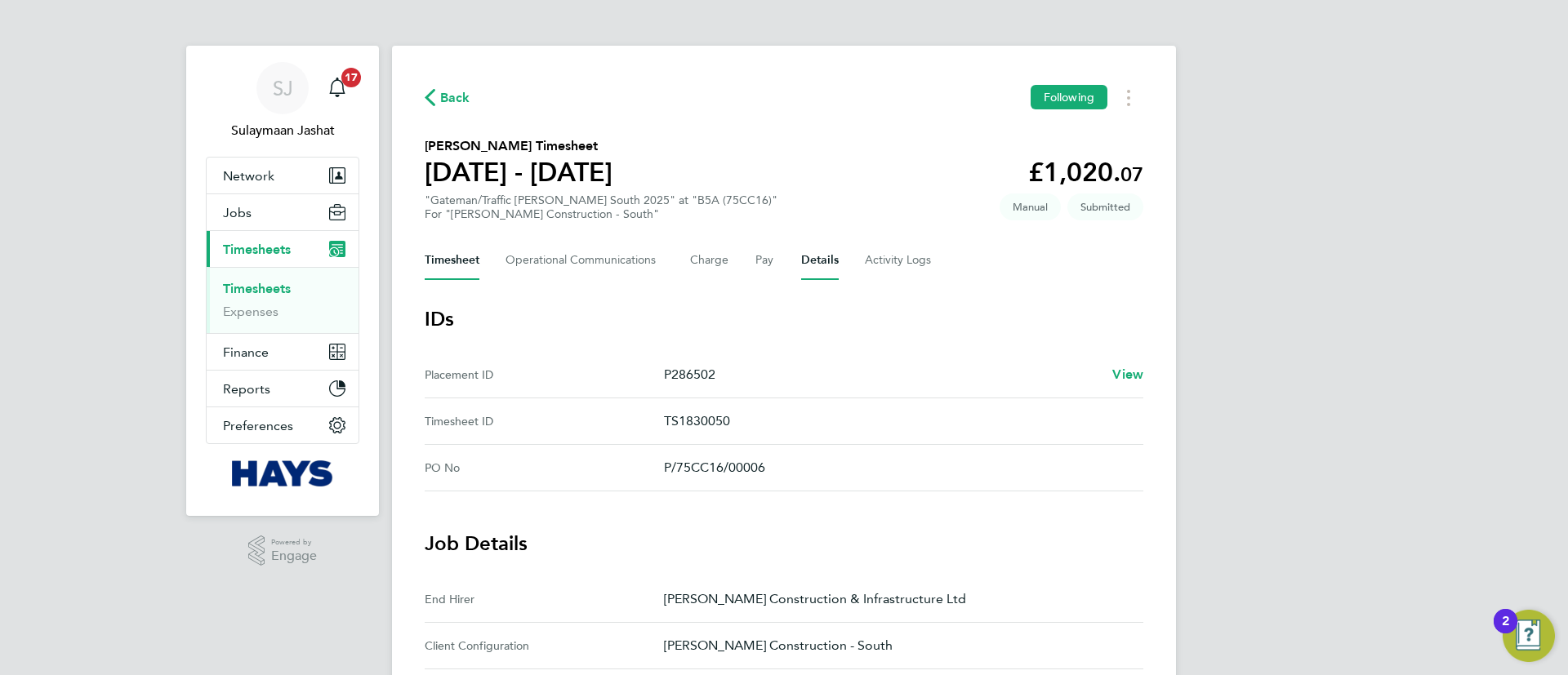
drag, startPoint x: 439, startPoint y: 260, endPoint x: 479, endPoint y: 246, distance: 42.4
click at [439, 260] on button "Timesheet" at bounding box center [452, 260] width 55 height 39
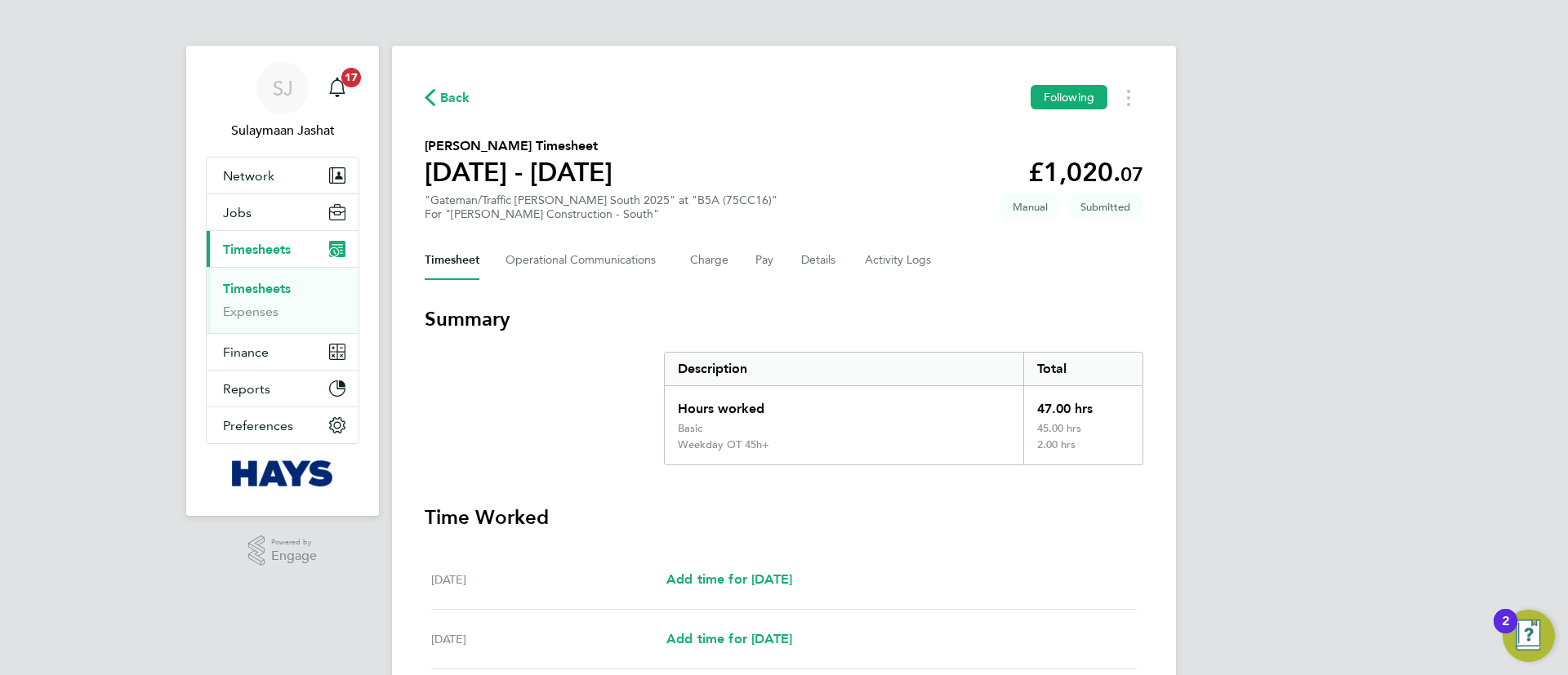
click at [796, 263] on div "Timesheet Operational Communications Charge Pay Details Activity Logs" at bounding box center [784, 260] width 719 height 39
click at [904, 241] on Logs-tab "Activity Logs" at bounding box center [898, 260] width 68 height 39
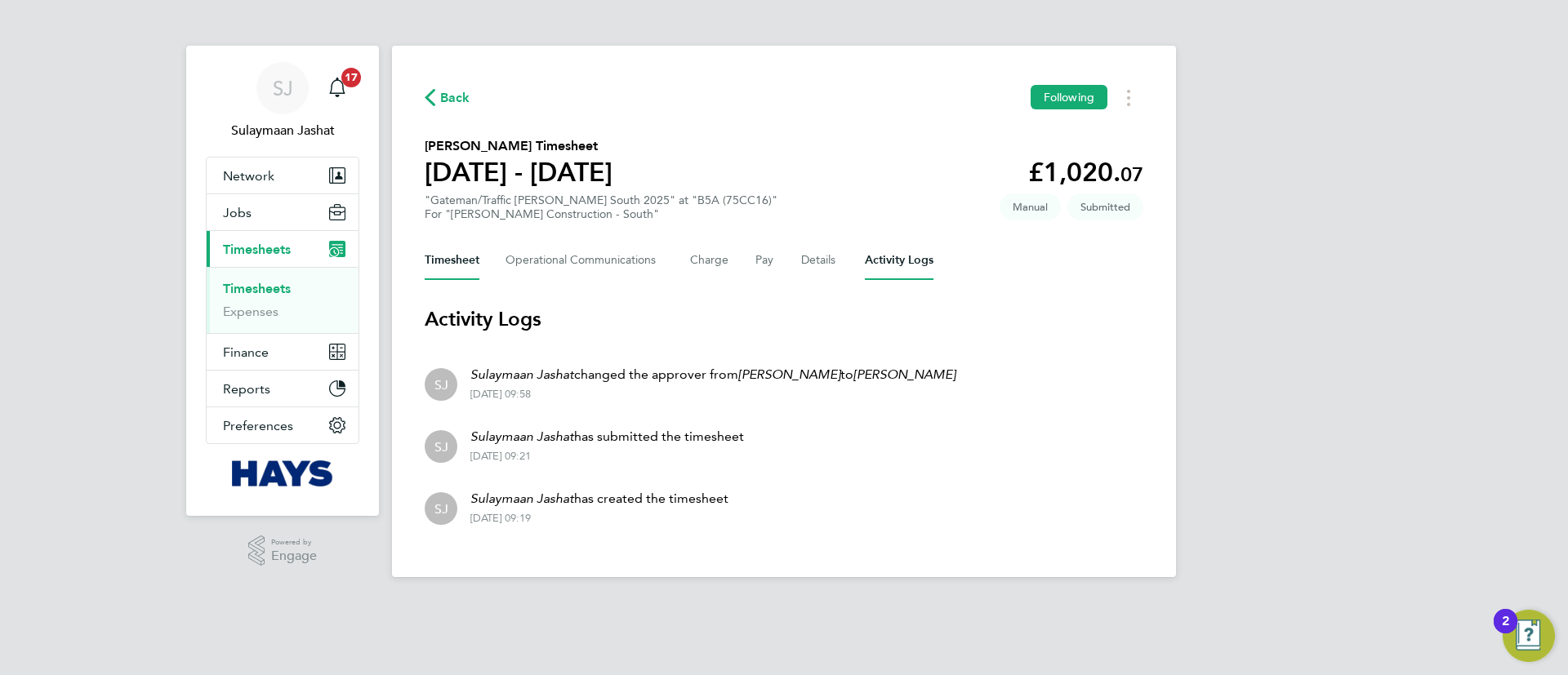
click at [444, 251] on button "Timesheet" at bounding box center [452, 260] width 55 height 39
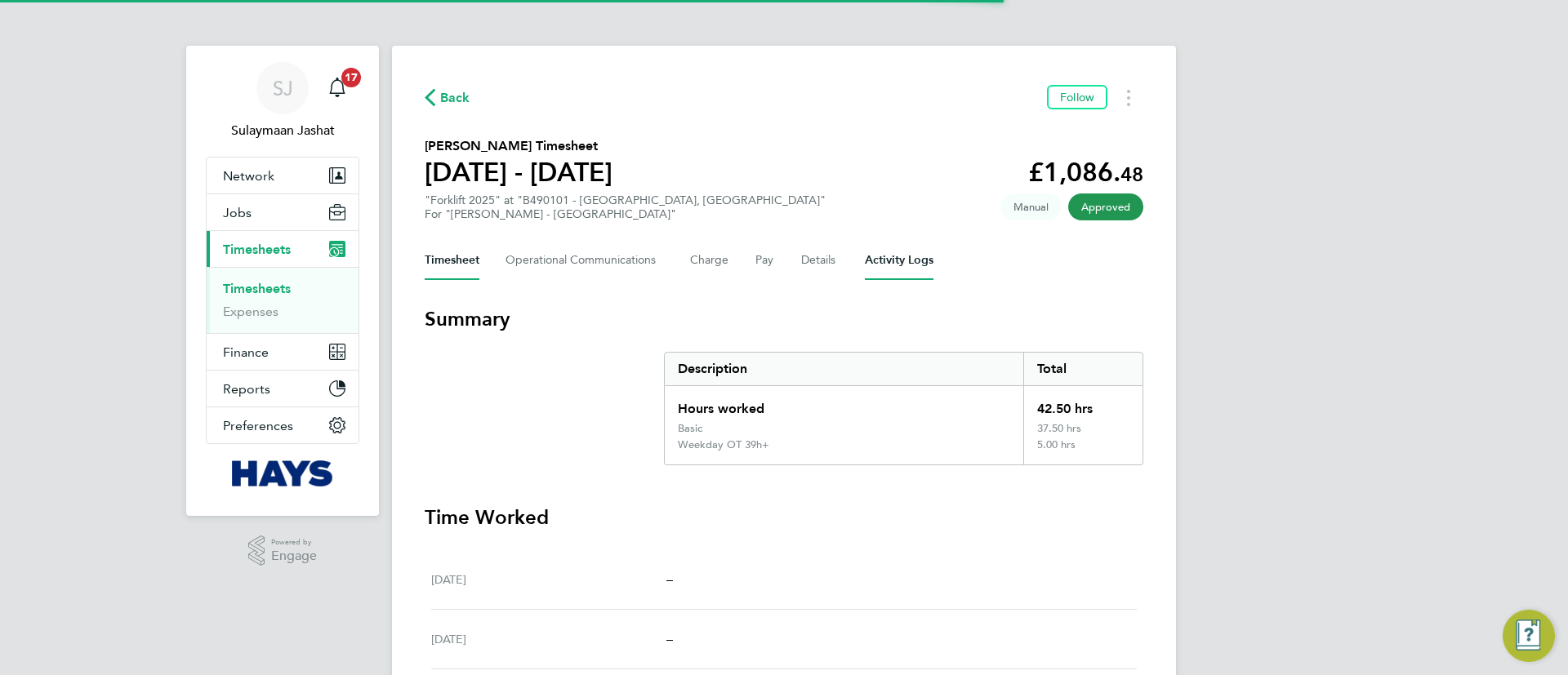
click at [882, 261] on Logs-tab "Activity Logs" at bounding box center [898, 260] width 68 height 39
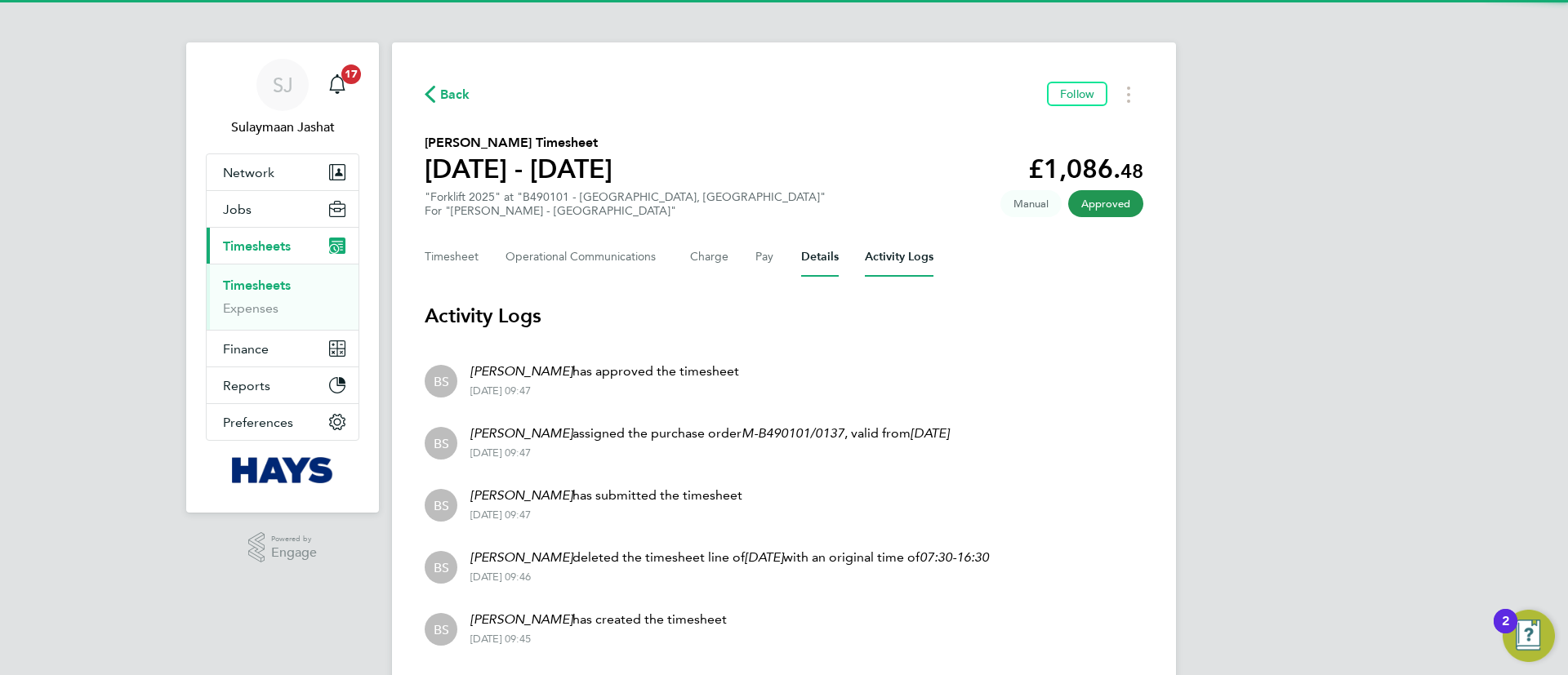
scroll to position [53, 0]
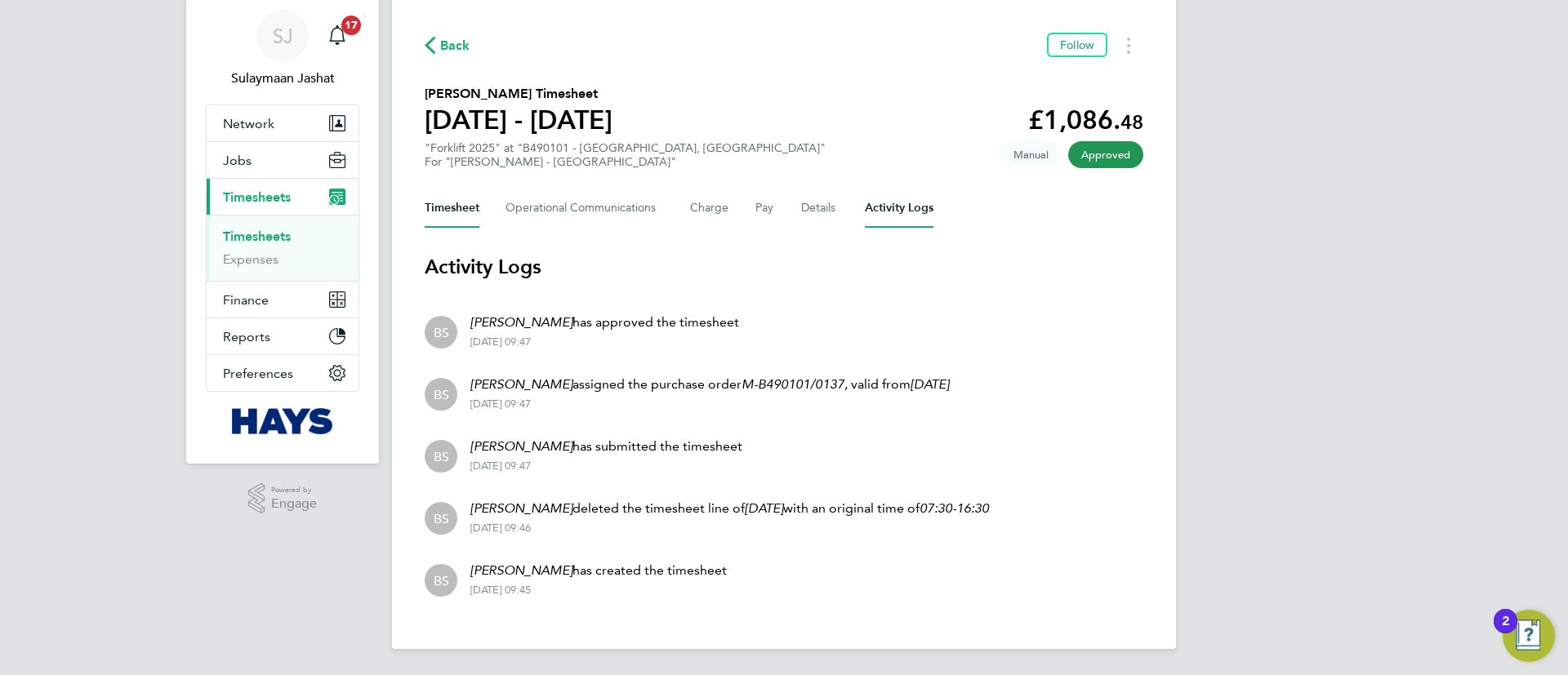
click at [472, 224] on button "Timesheet" at bounding box center [452, 207] width 55 height 39
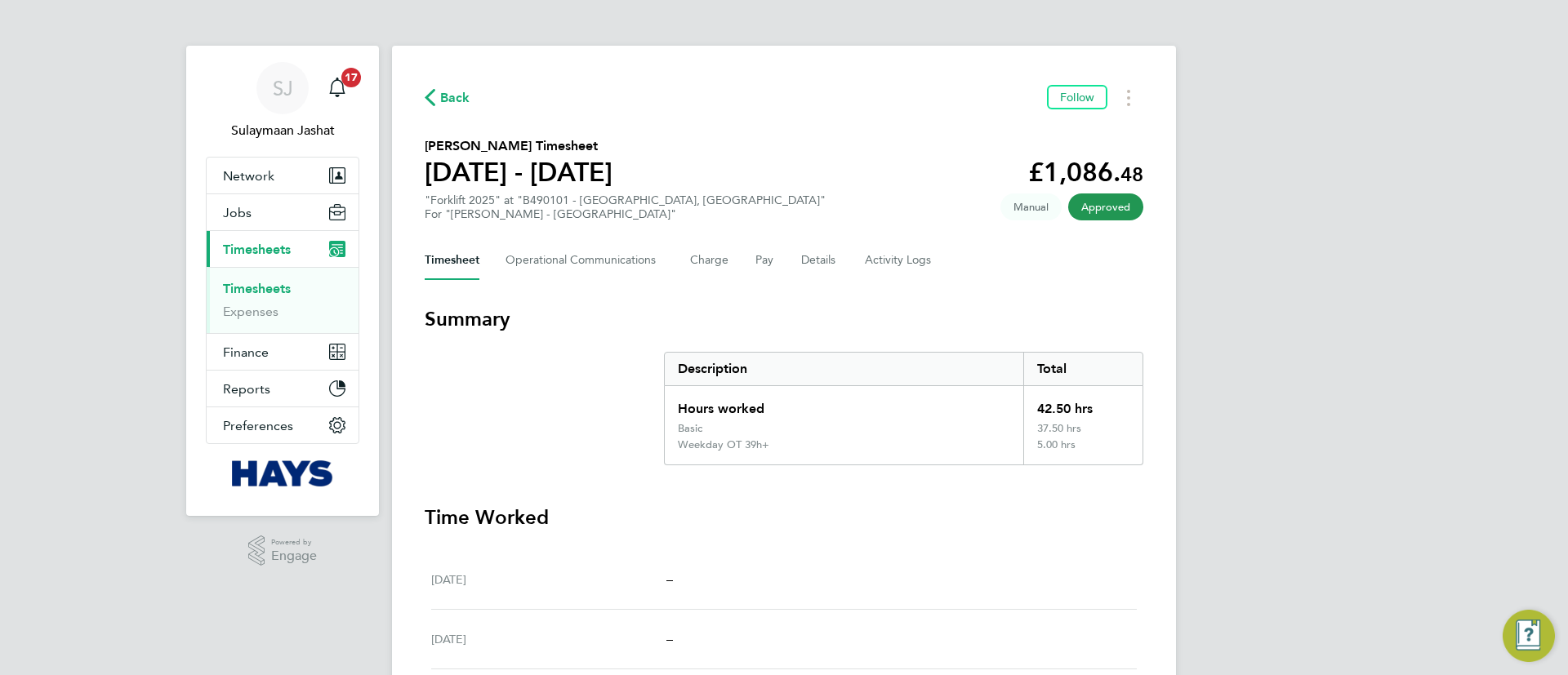
scroll to position [122, 0]
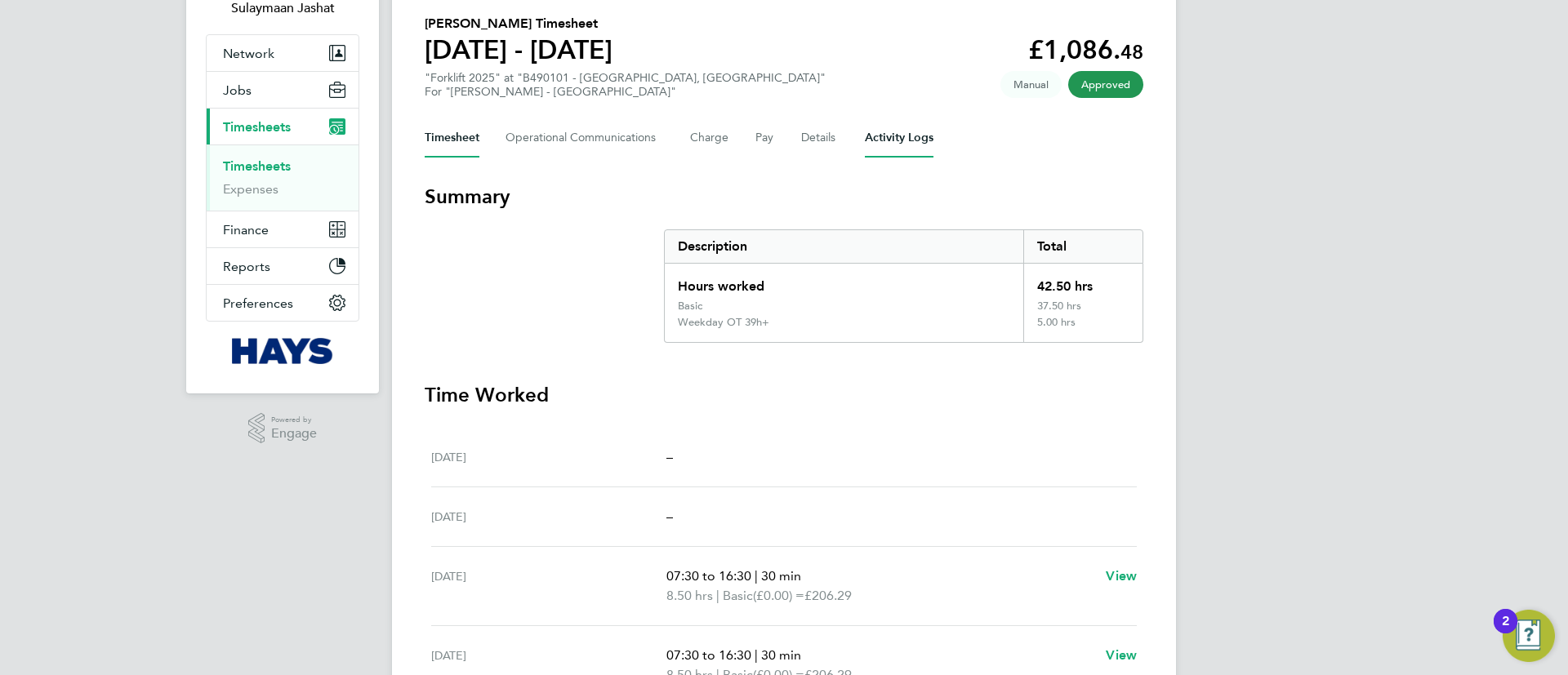
click at [895, 144] on Logs-tab "Activity Logs" at bounding box center [898, 137] width 68 height 39
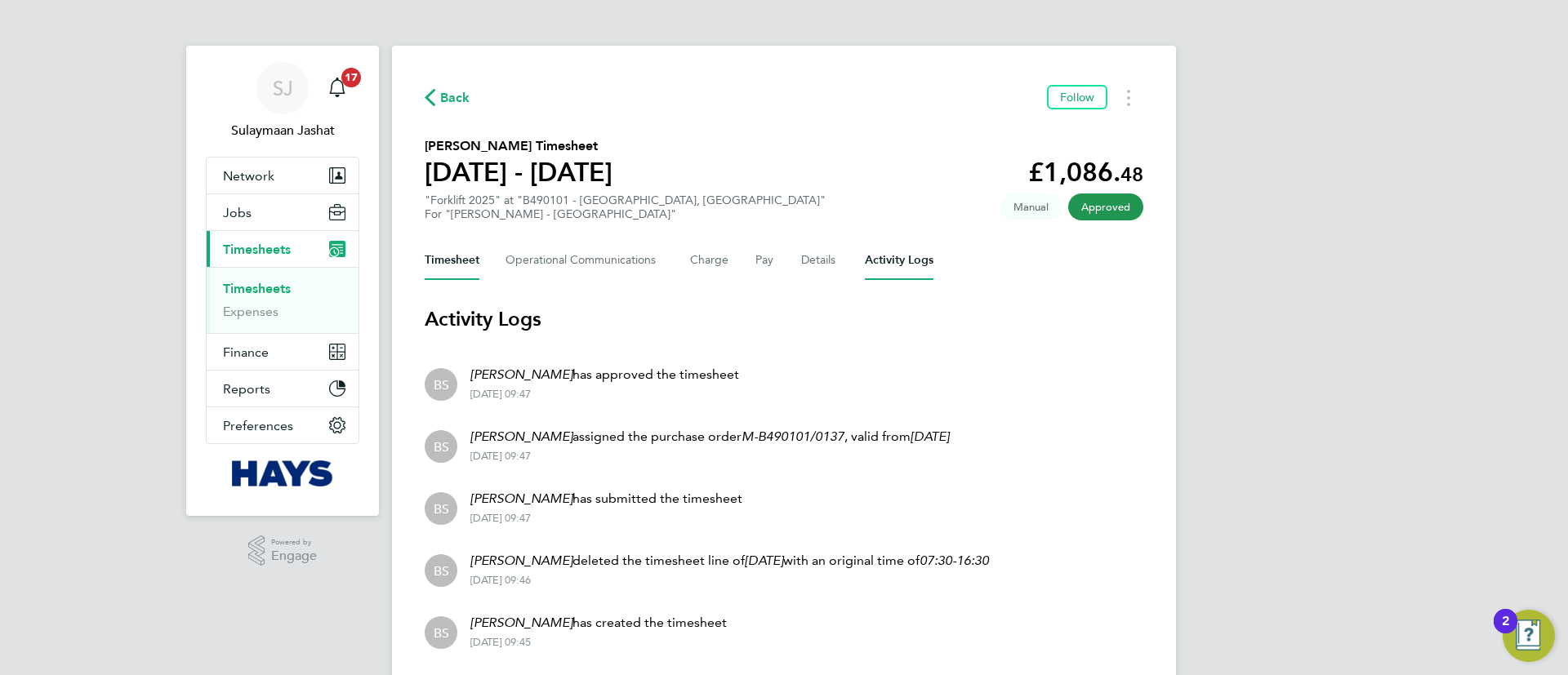
click at [454, 263] on button "Timesheet" at bounding box center [452, 260] width 55 height 39
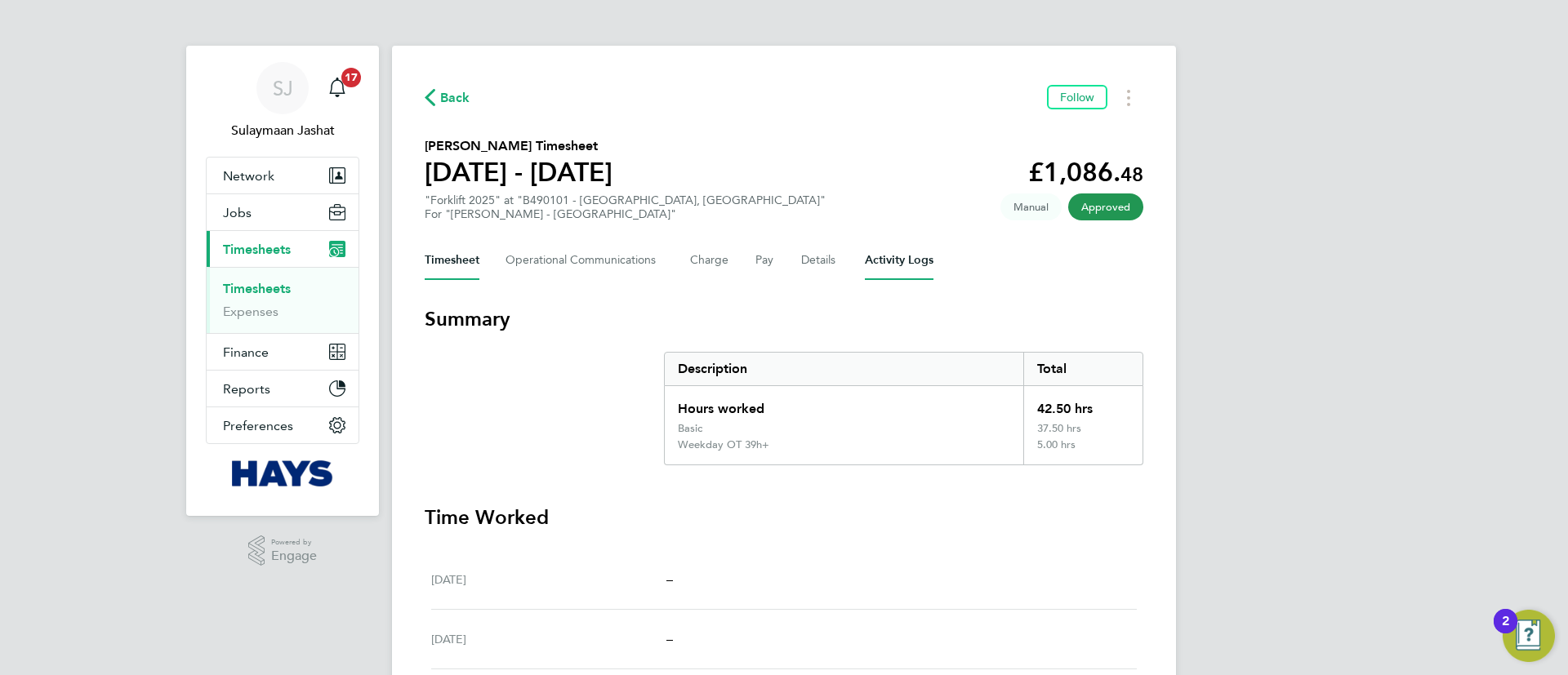
click at [884, 251] on Logs-tab "Activity Logs" at bounding box center [898, 260] width 68 height 39
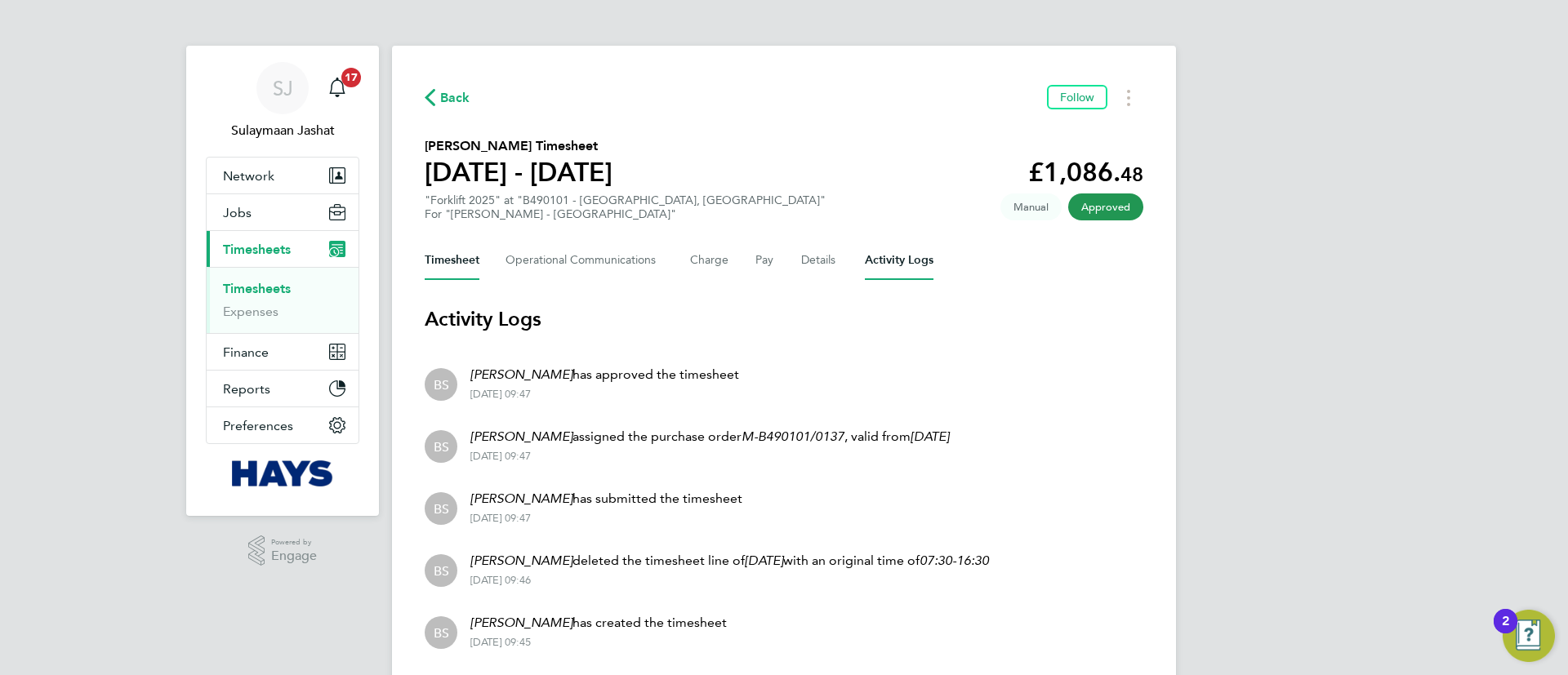
click at [456, 261] on button "Timesheet" at bounding box center [452, 260] width 55 height 39
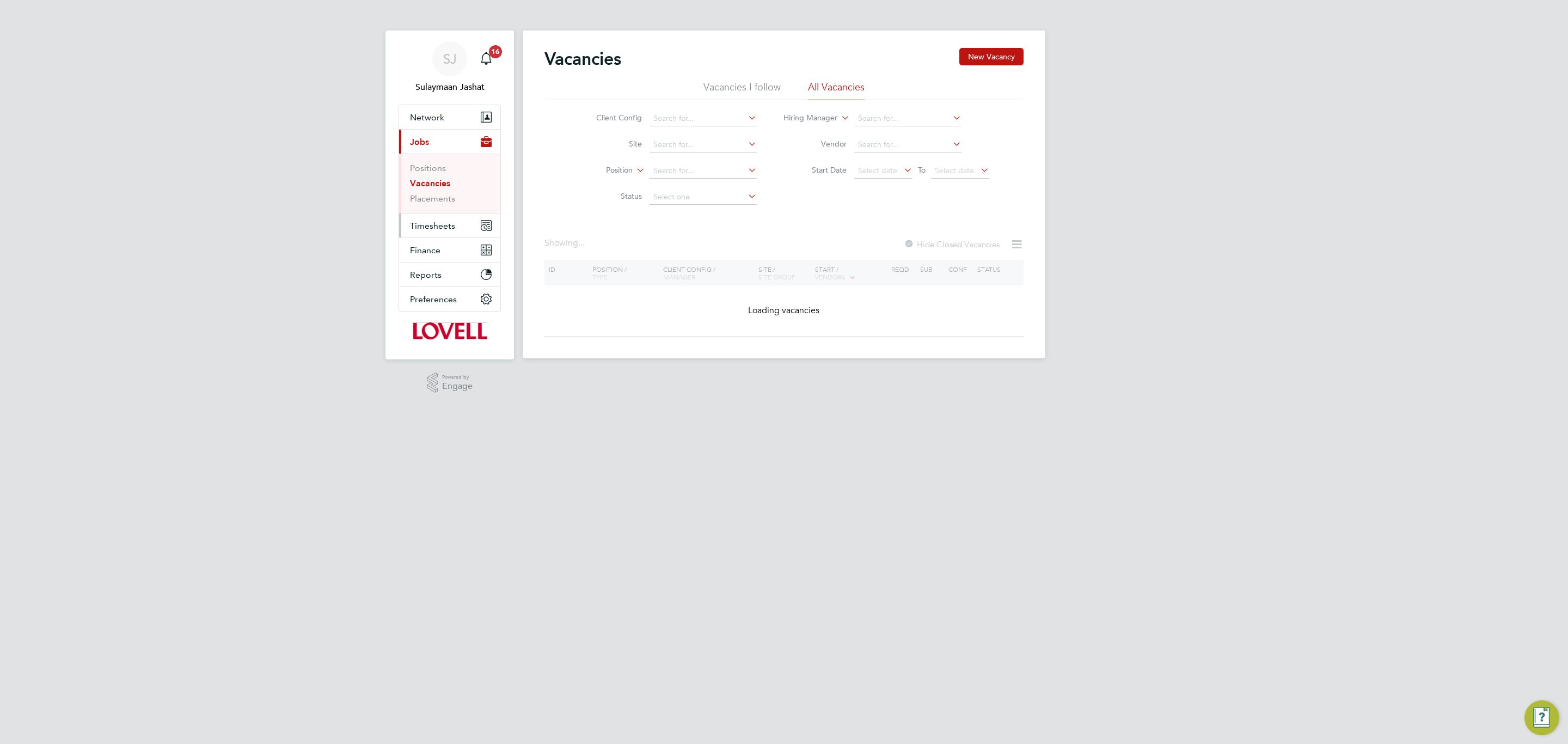
click at [433, 220] on button "Timesheets" at bounding box center [449, 226] width 101 height 24
click at [443, 203] on li "Timesheets" at bounding box center [451, 195] width 81 height 15
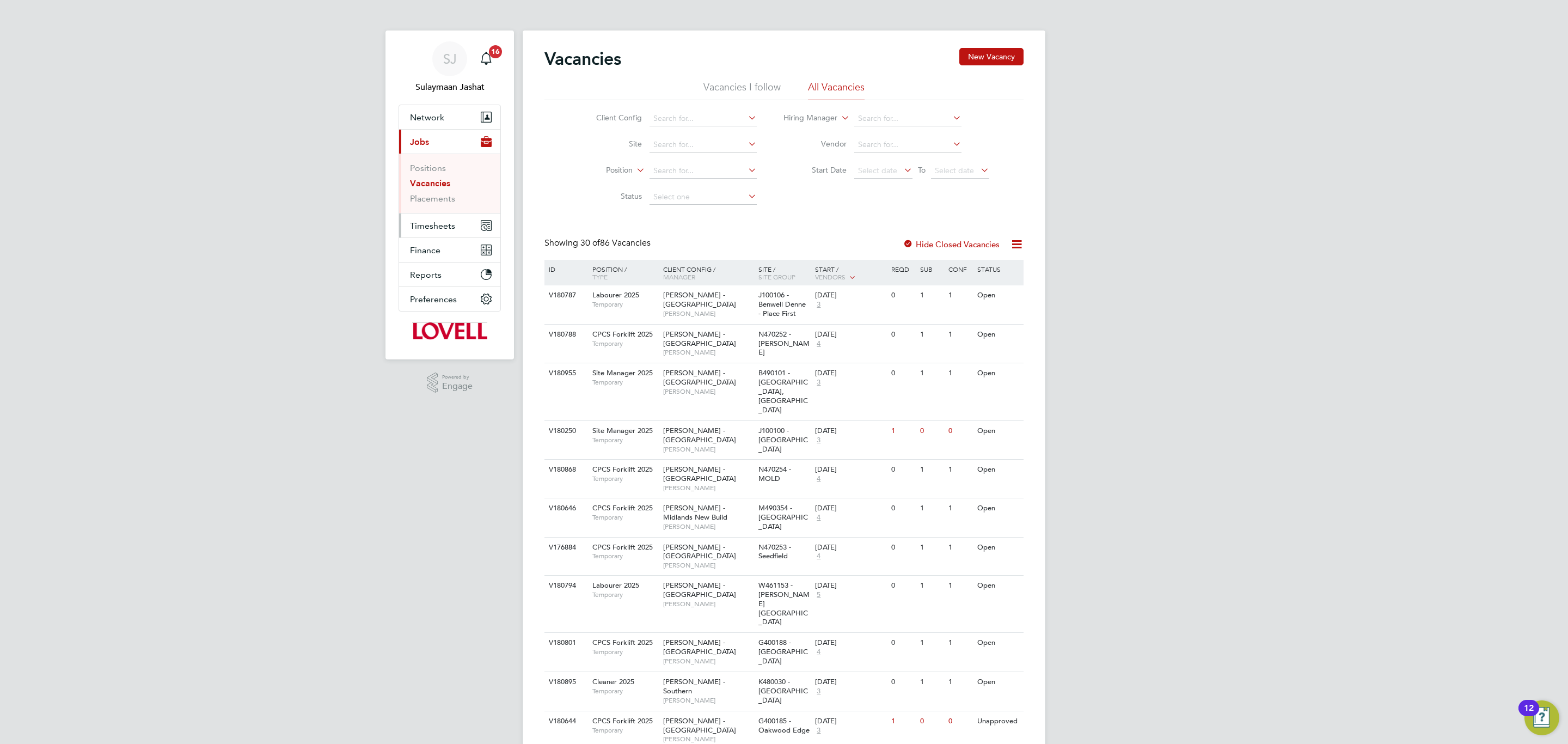
click at [466, 221] on button "Timesheets" at bounding box center [449, 226] width 101 height 24
click at [445, 190] on link "Timesheets" at bounding box center [433, 193] width 45 height 11
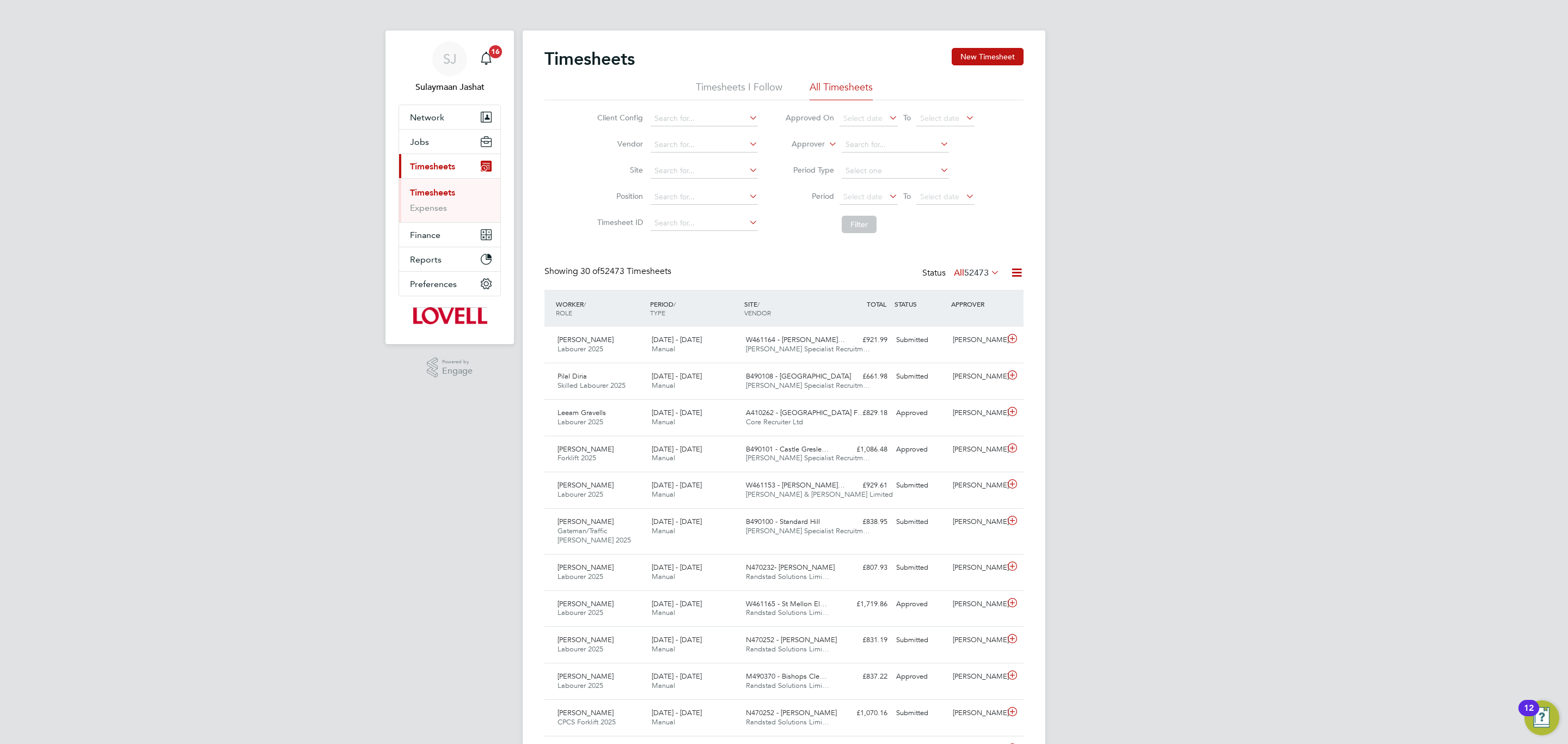
click at [816, 152] on li "Approver" at bounding box center [879, 144] width 216 height 26
click at [816, 151] on li "Approver" at bounding box center [879, 144] width 216 height 26
click at [817, 142] on label "Approver" at bounding box center [801, 144] width 49 height 11
click at [792, 152] on li "Worker" at bounding box center [797, 156] width 54 height 14
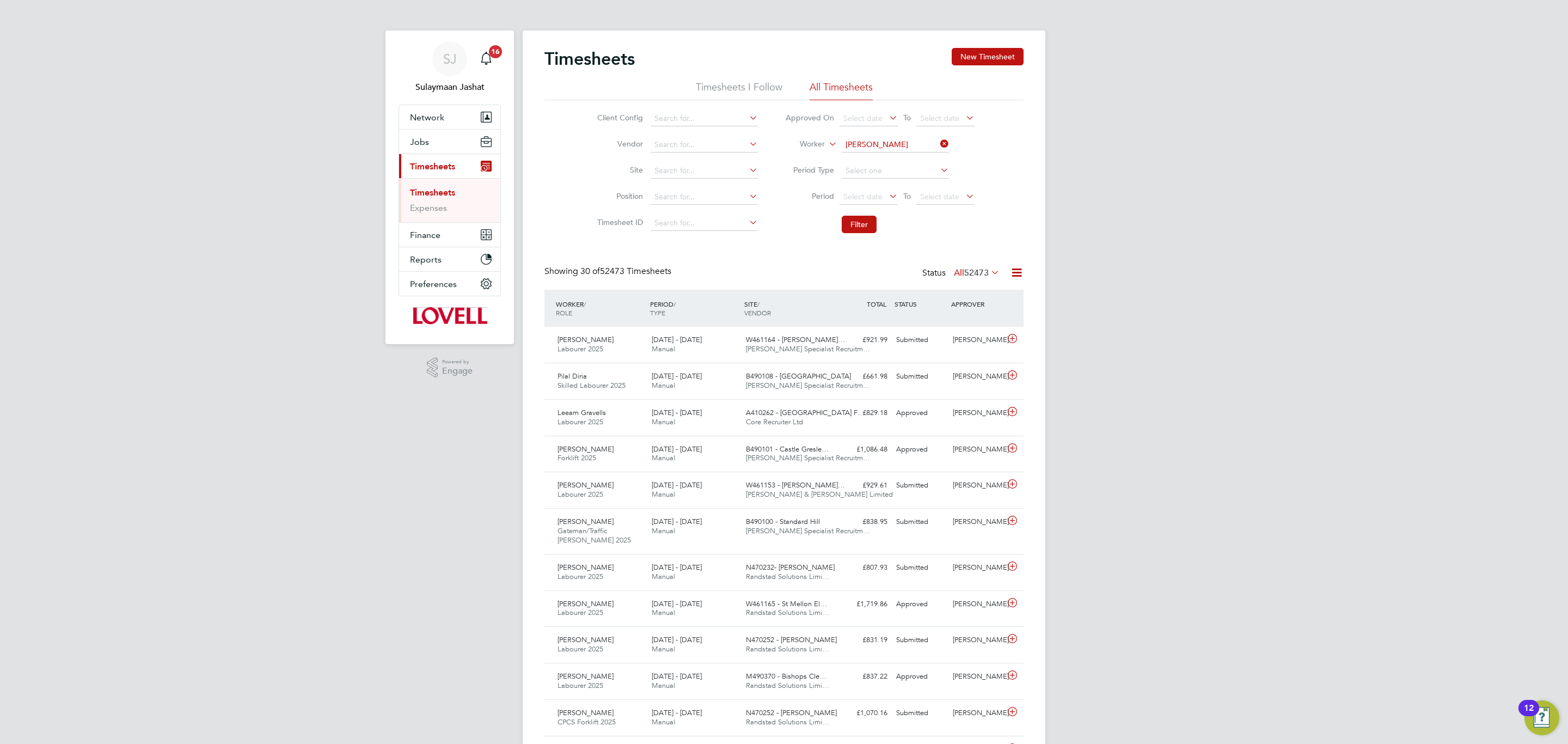
click at [903, 193] on li "[PERSON_NAME]" at bounding box center [894, 190] width 109 height 15
type input "[PERSON_NAME]"
click at [866, 223] on button "Filter" at bounding box center [859, 224] width 35 height 17
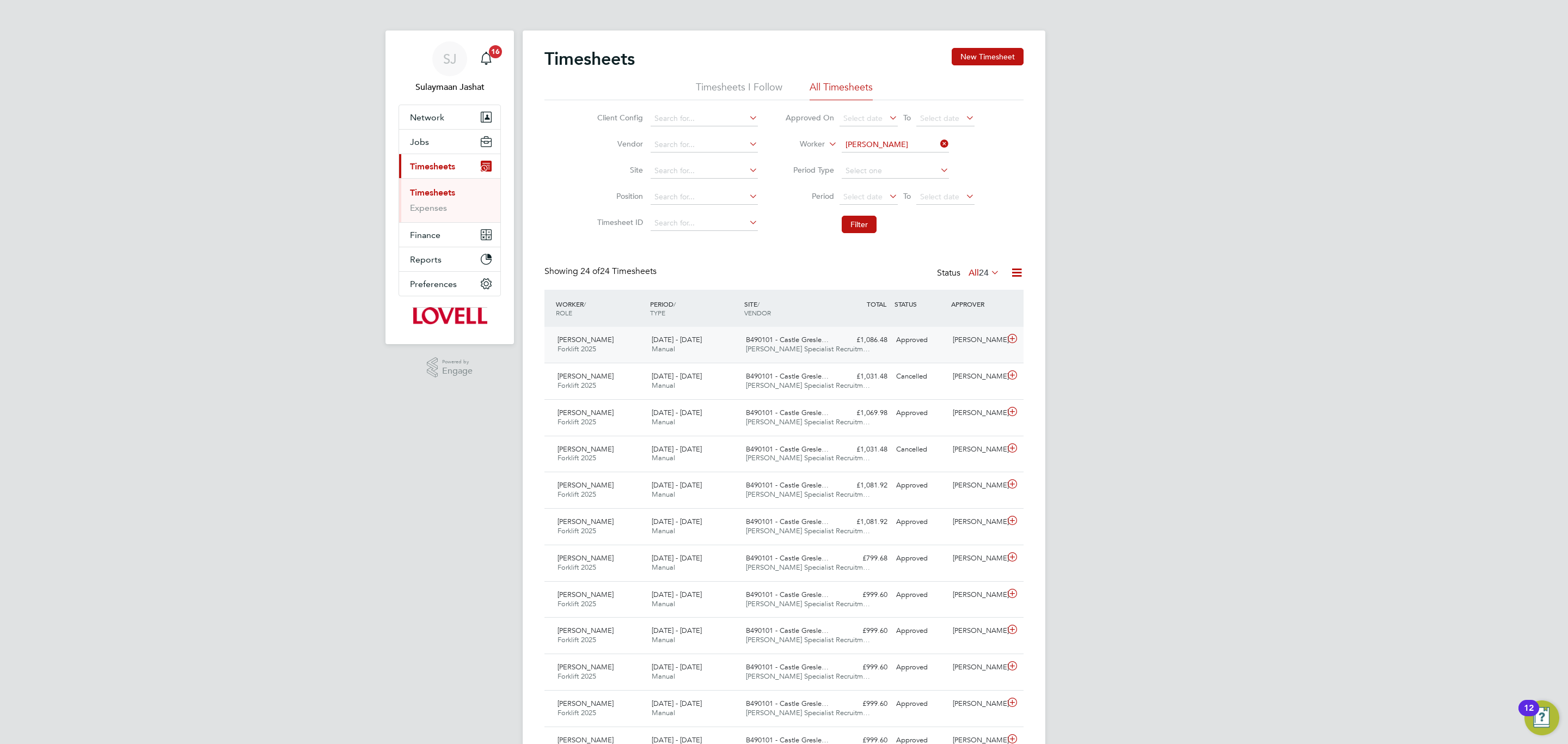
click at [886, 355] on div "Mark Macrae Forklift 2025 20 - 26 Sep 2025 20 - 26 Sep 2025 Manual B490101 - Ca…" at bounding box center [784, 345] width 479 height 36
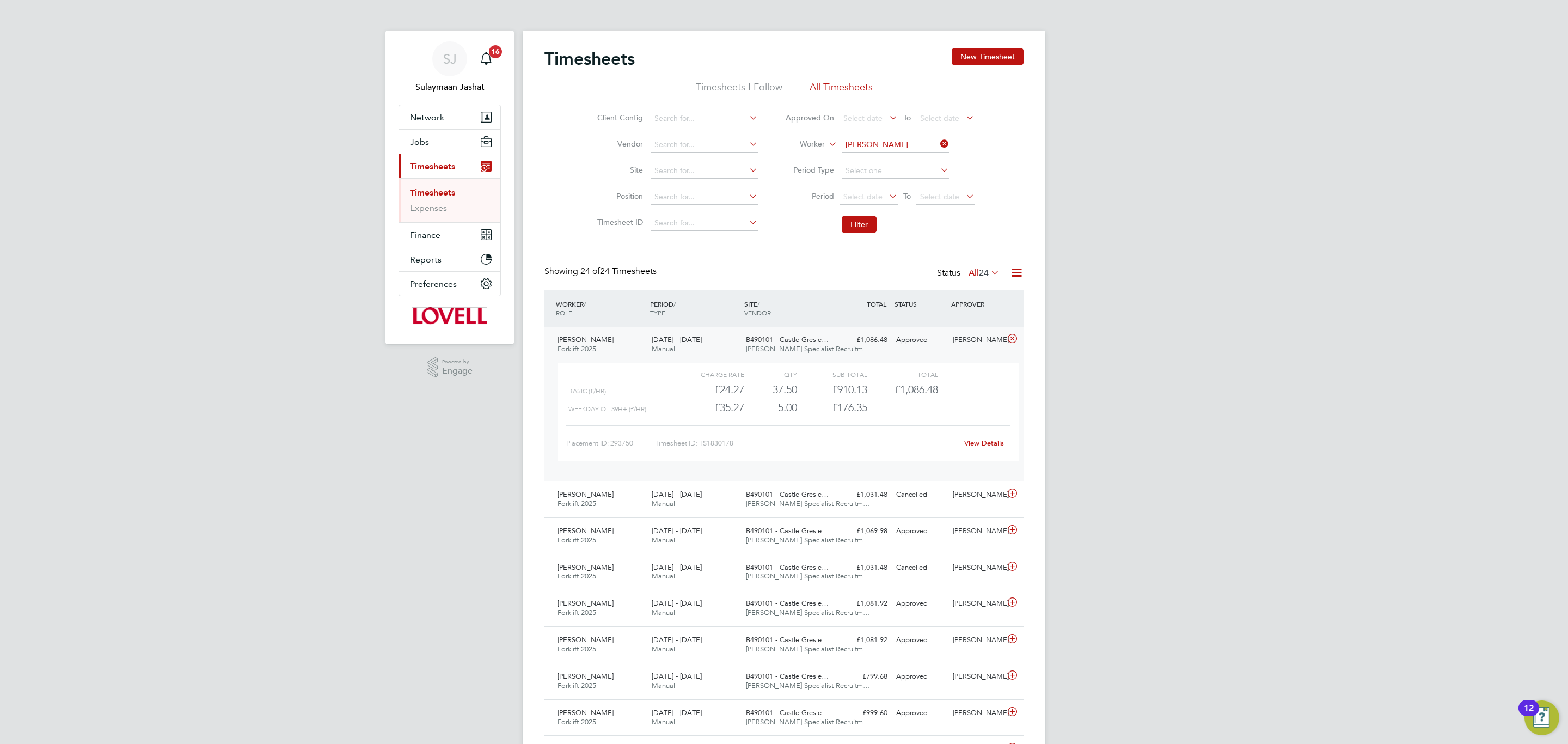
click at [992, 447] on link "View Details" at bounding box center [984, 443] width 40 height 9
click at [982, 67] on div "Timesheets New Timesheet" at bounding box center [784, 64] width 479 height 32
click at [972, 67] on div "Timesheets New Timesheet" at bounding box center [784, 64] width 479 height 32
click at [972, 66] on button "New Timesheet" at bounding box center [987, 56] width 72 height 17
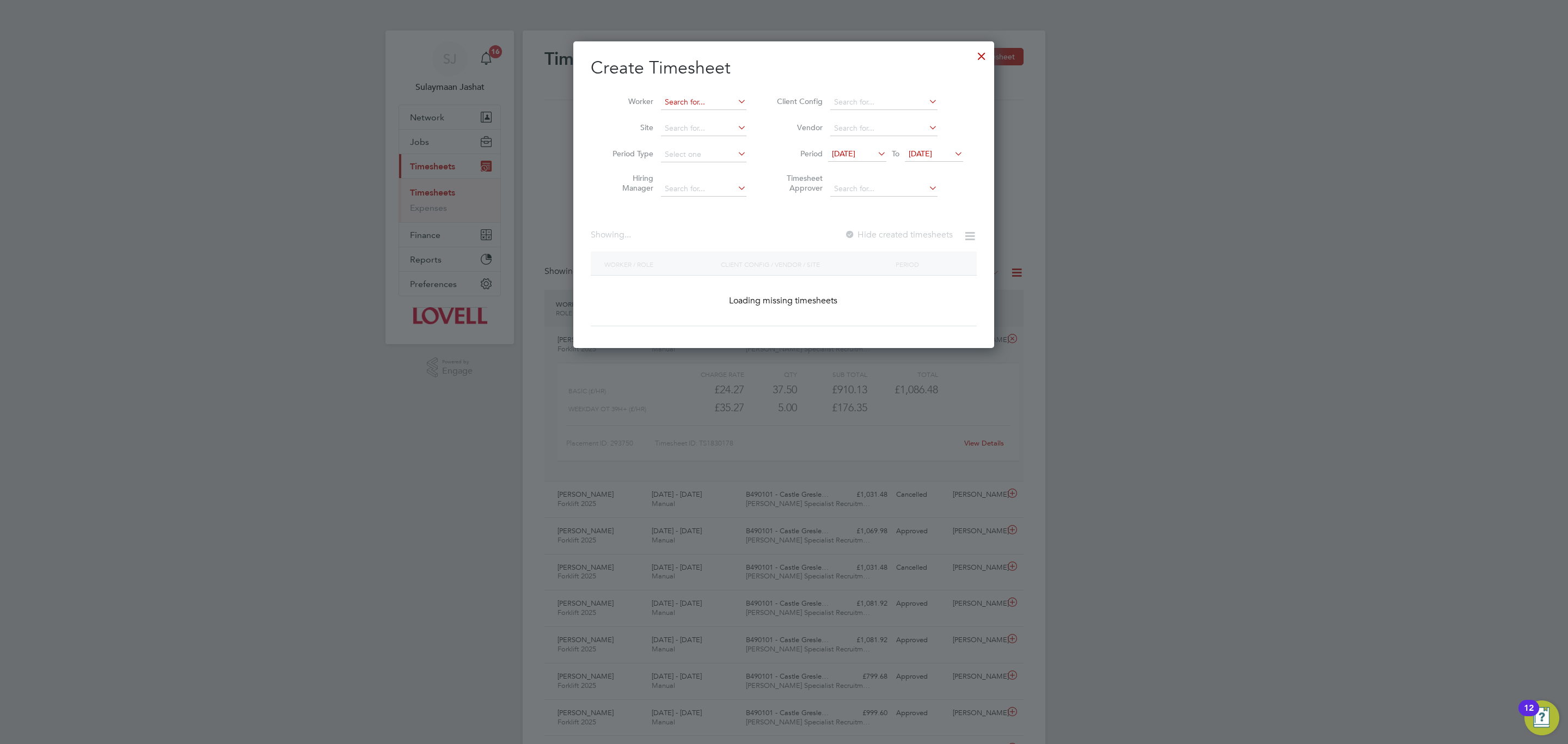
click at [678, 105] on input at bounding box center [703, 102] width 85 height 15
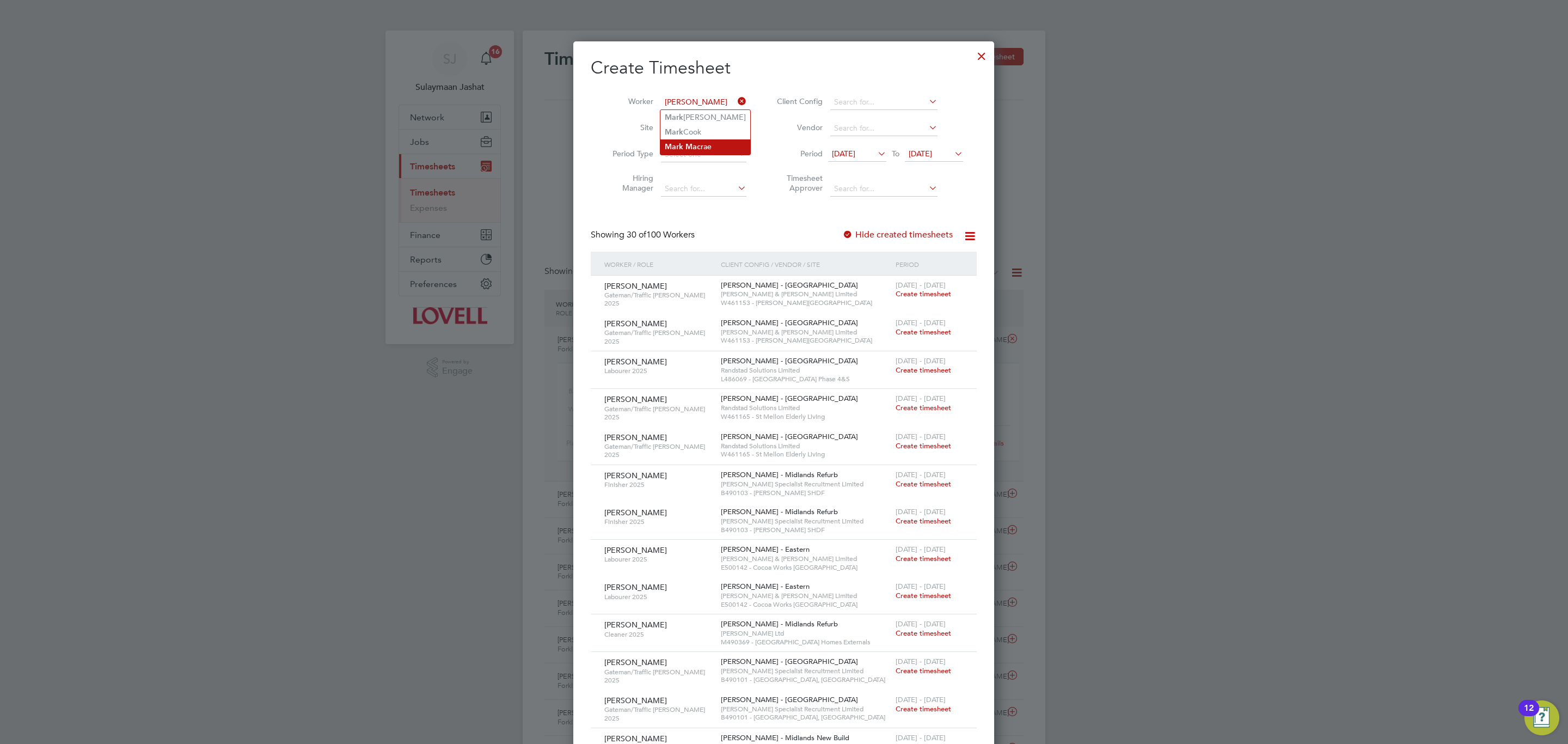
click at [699, 143] on b "Mac" at bounding box center [693, 147] width 15 height 9
type input "Mark Macrae"
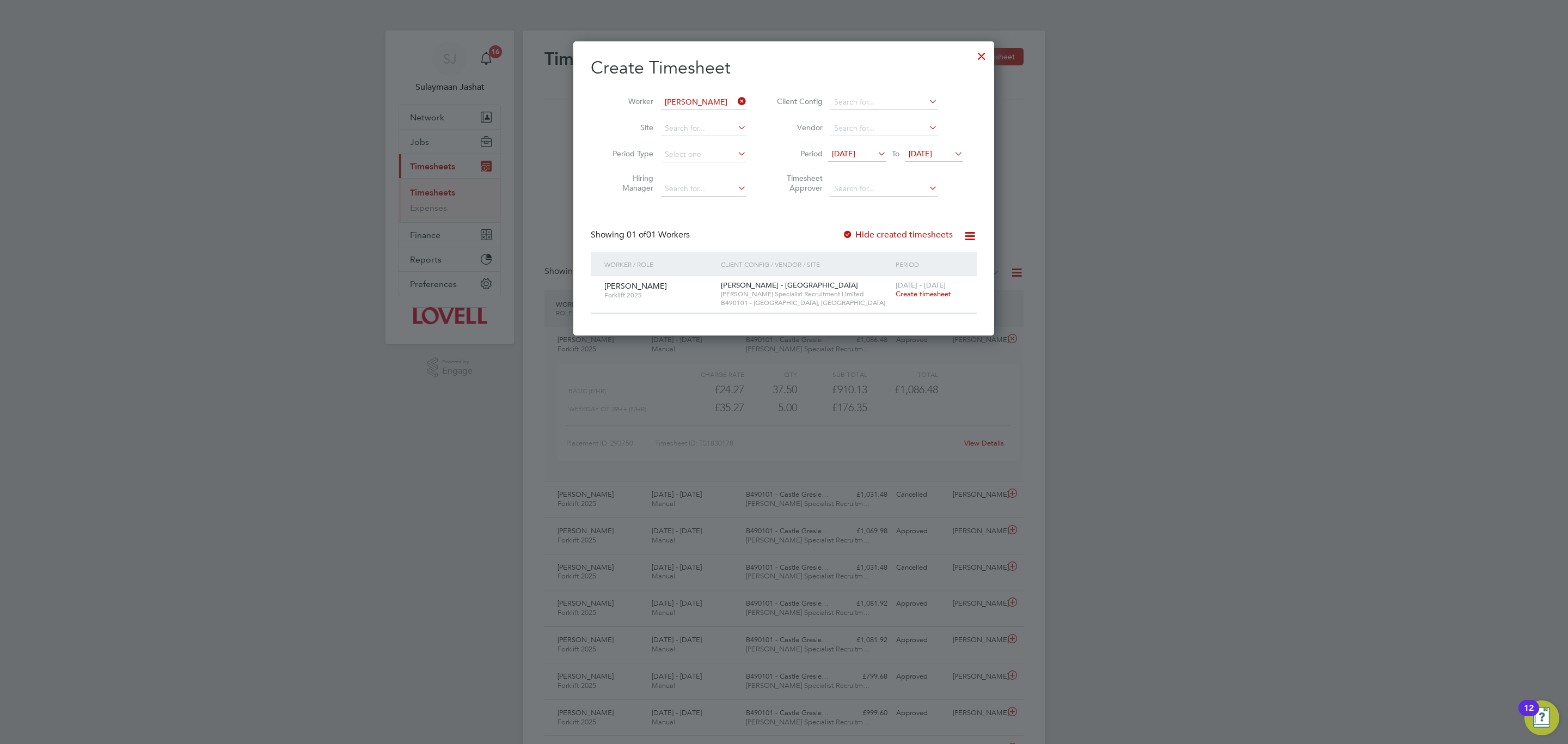
click at [914, 293] on span "Create timesheet" at bounding box center [924, 294] width 56 height 9
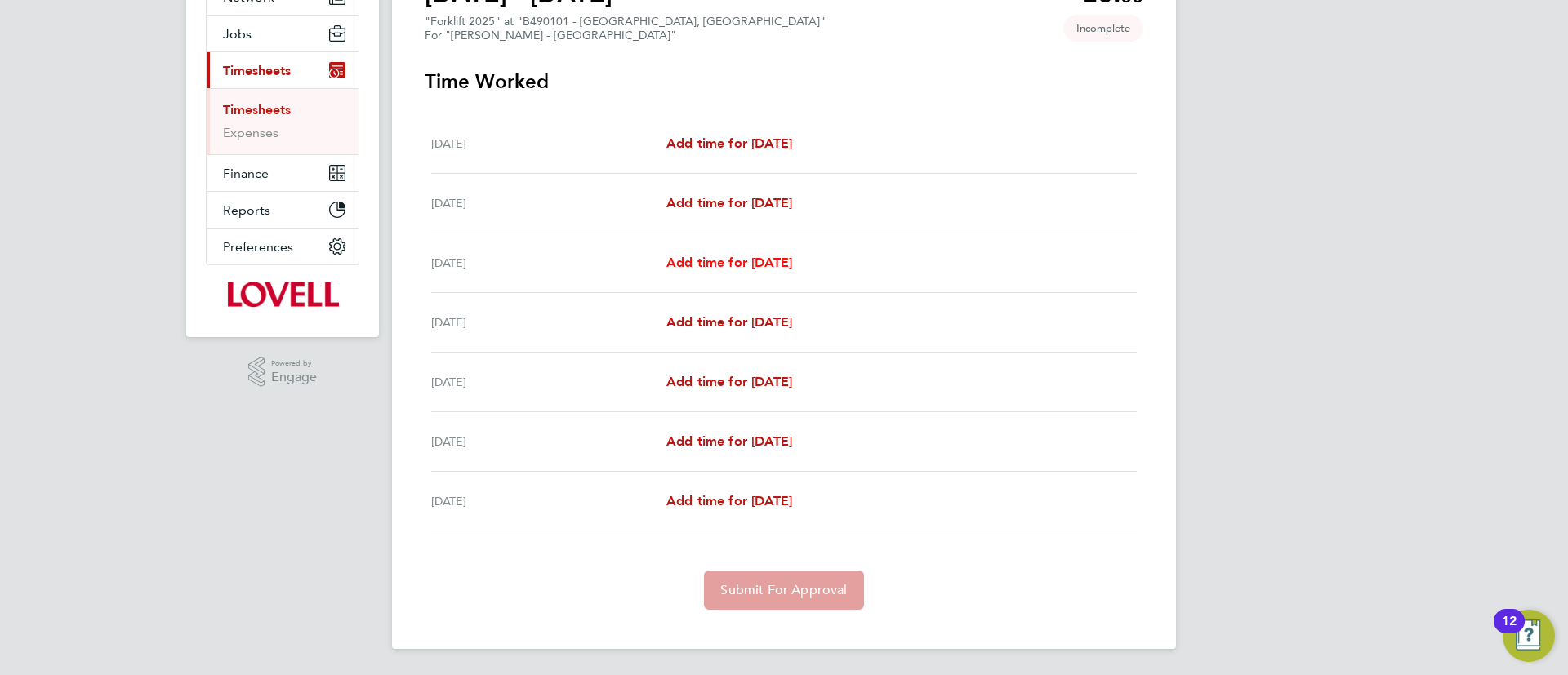
click at [700, 261] on span "Add time for Mon 22 Sep" at bounding box center [728, 263] width 126 height 16
select select "30"
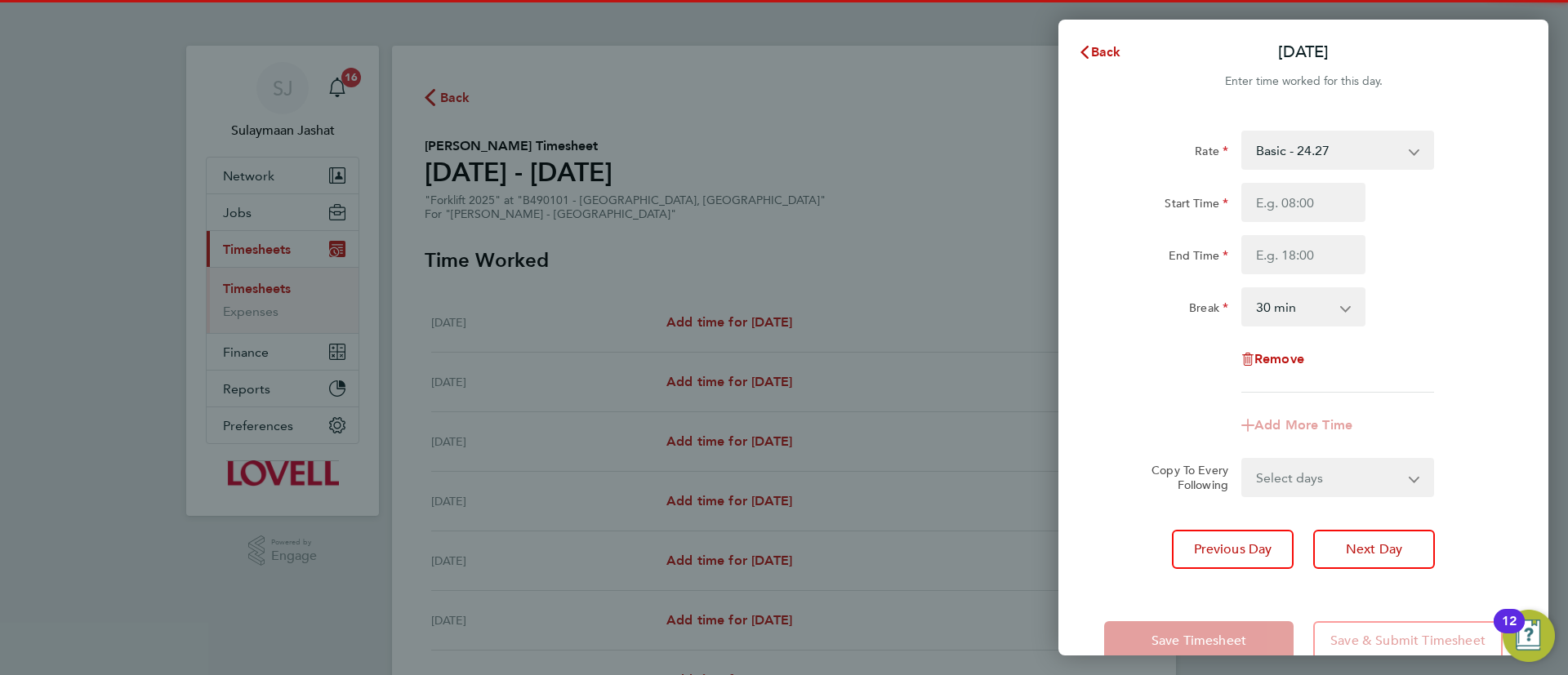
click at [1308, 229] on div "Start Time End Time" at bounding box center [1303, 228] width 412 height 91
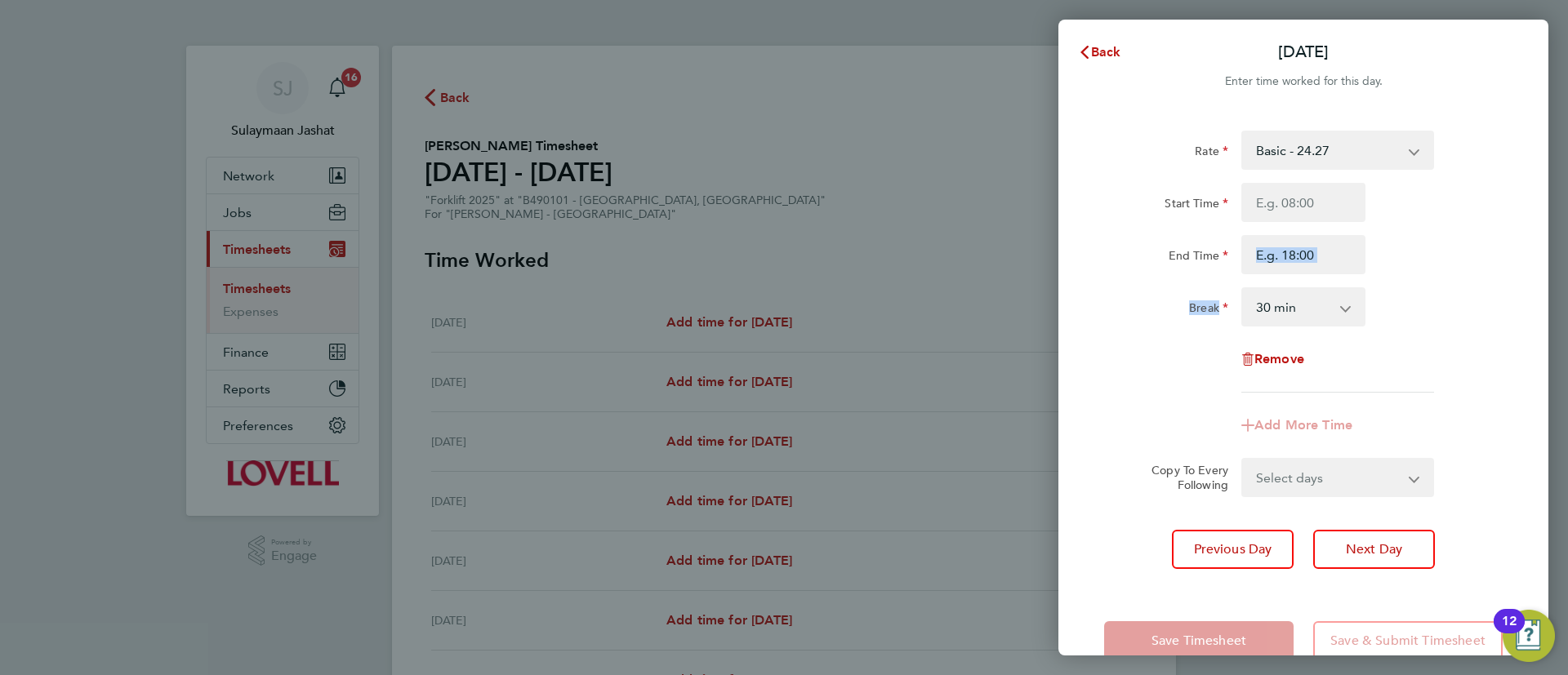
click at [1306, 228] on div "Start Time End Time" at bounding box center [1303, 228] width 412 height 91
click at [1307, 220] on input "Start Time" at bounding box center [1303, 202] width 124 height 39
click at [1313, 211] on input "Start Time" at bounding box center [1303, 202] width 124 height 39
type input "07:30"
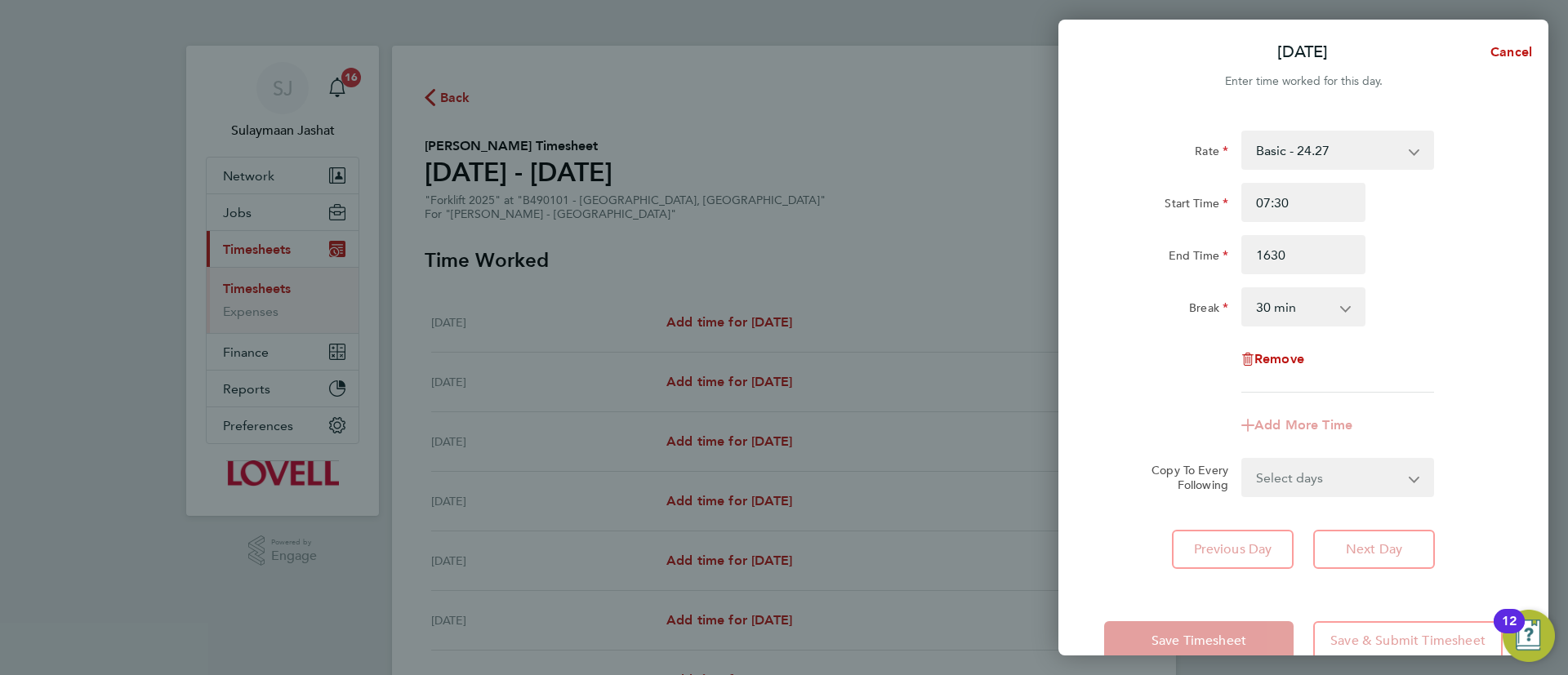
type input "16:30"
click at [1213, 253] on label "End Time" at bounding box center [1198, 258] width 60 height 20
click at [1241, 253] on input "End Time" at bounding box center [1303, 254] width 124 height 39
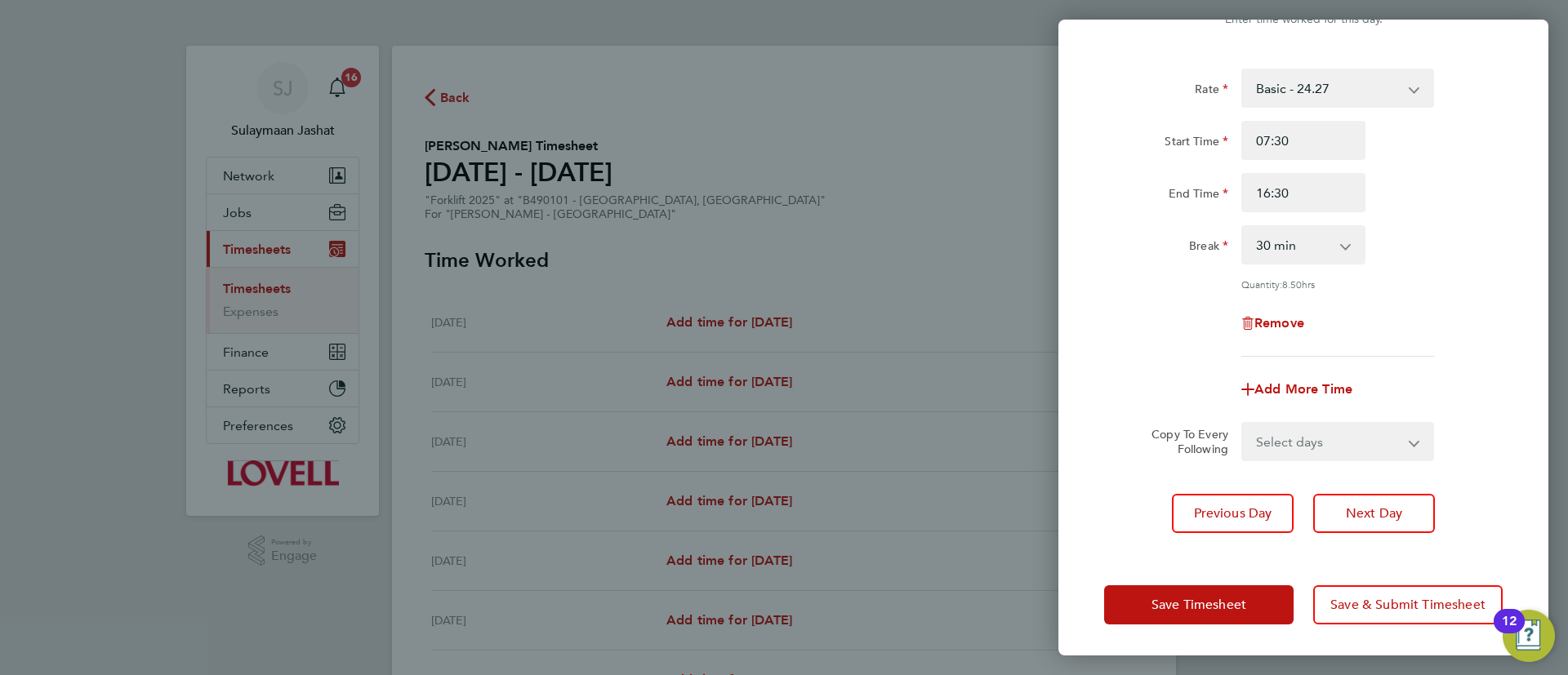
click at [1397, 442] on select "Select days Day Tuesday Wednesday Thursday Friday" at bounding box center [1328, 442] width 172 height 36
select select "DAY"
click at [1242, 424] on select "Select days Day Tuesday Wednesday Thursday Friday" at bounding box center [1328, 442] width 172 height 36
select select "2025-09-26"
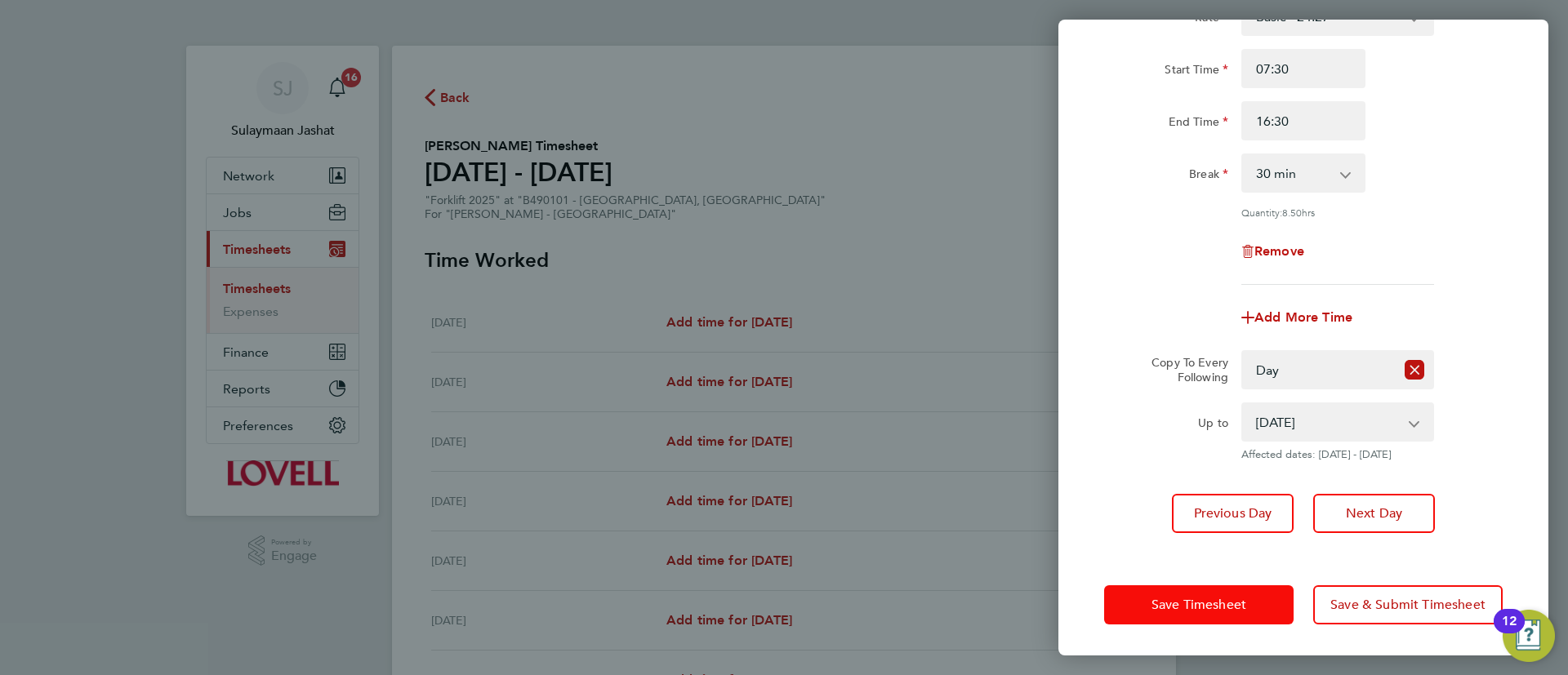
click at [1215, 602] on span "Save Timesheet" at bounding box center [1198, 605] width 94 height 16
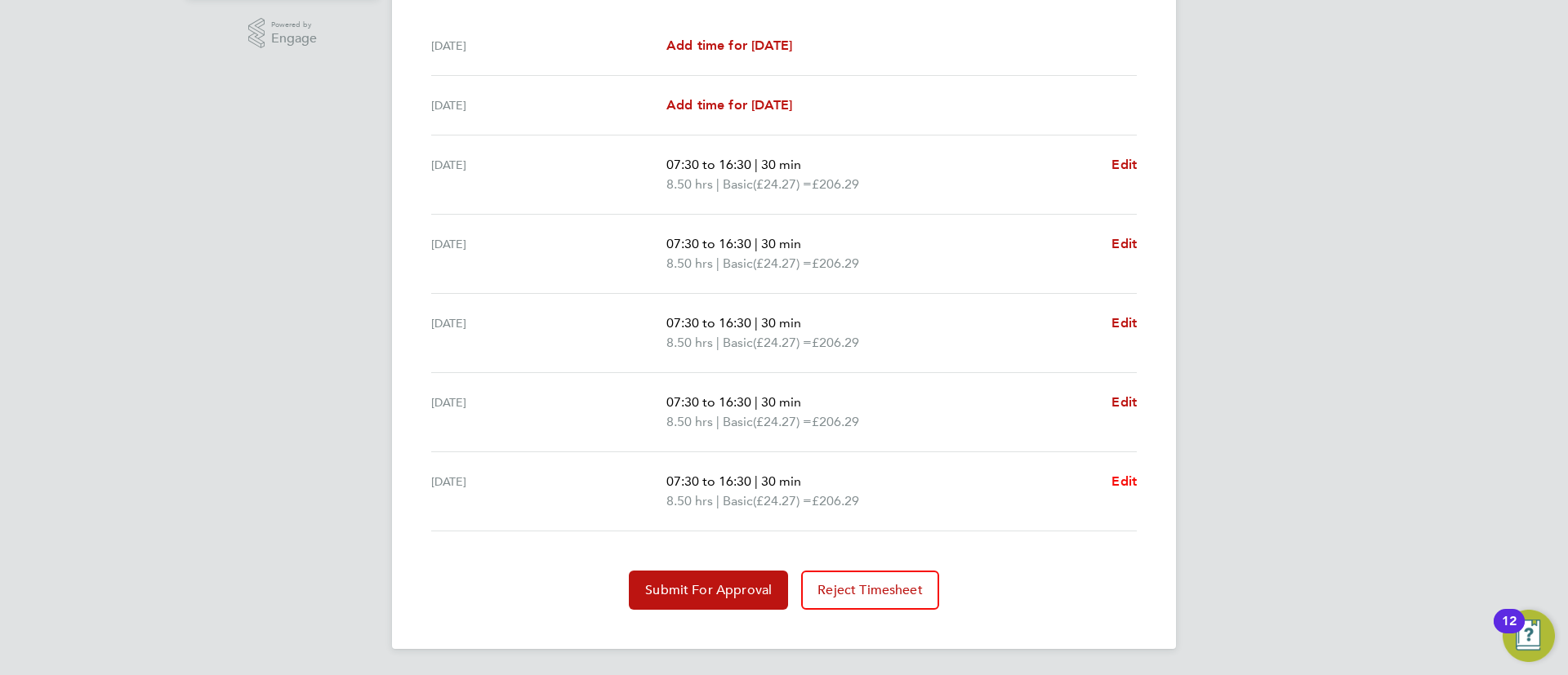
click at [1120, 477] on span "Edit" at bounding box center [1124, 481] width 26 height 16
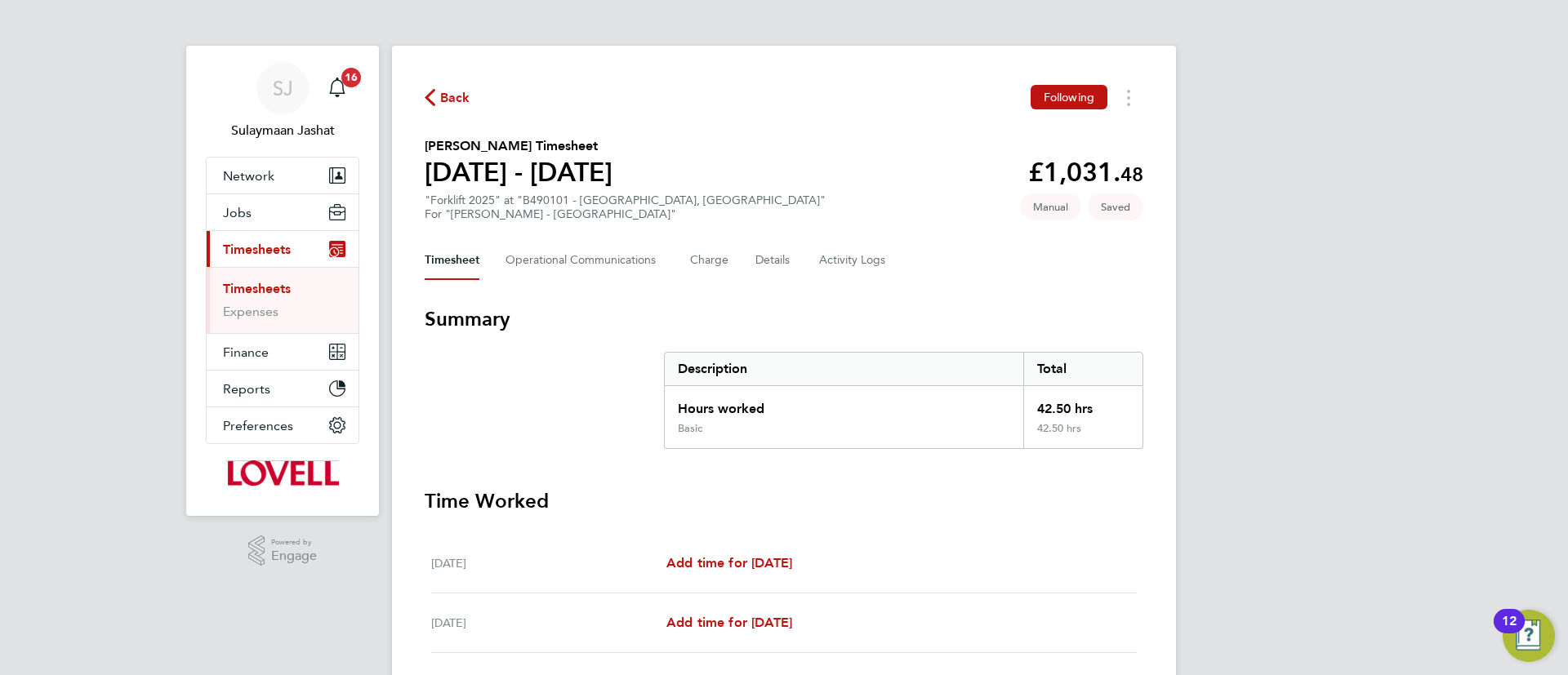
select select "30"
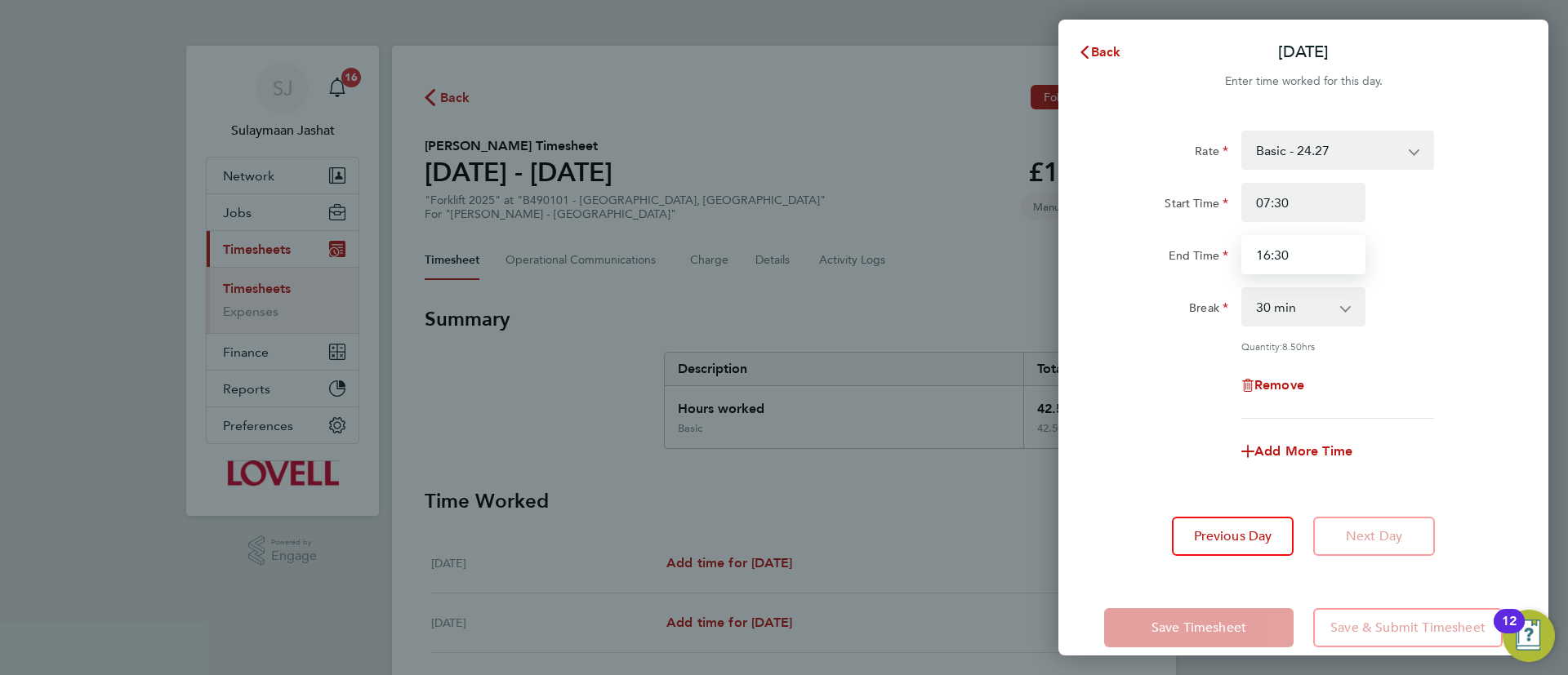
click at [1321, 246] on input "16:30" at bounding box center [1303, 254] width 124 height 39
type input "09:00"
click at [1403, 310] on div "Break 0 min 15 min 30 min 45 min 60 min 75 min 90 min" at bounding box center [1303, 307] width 412 height 39
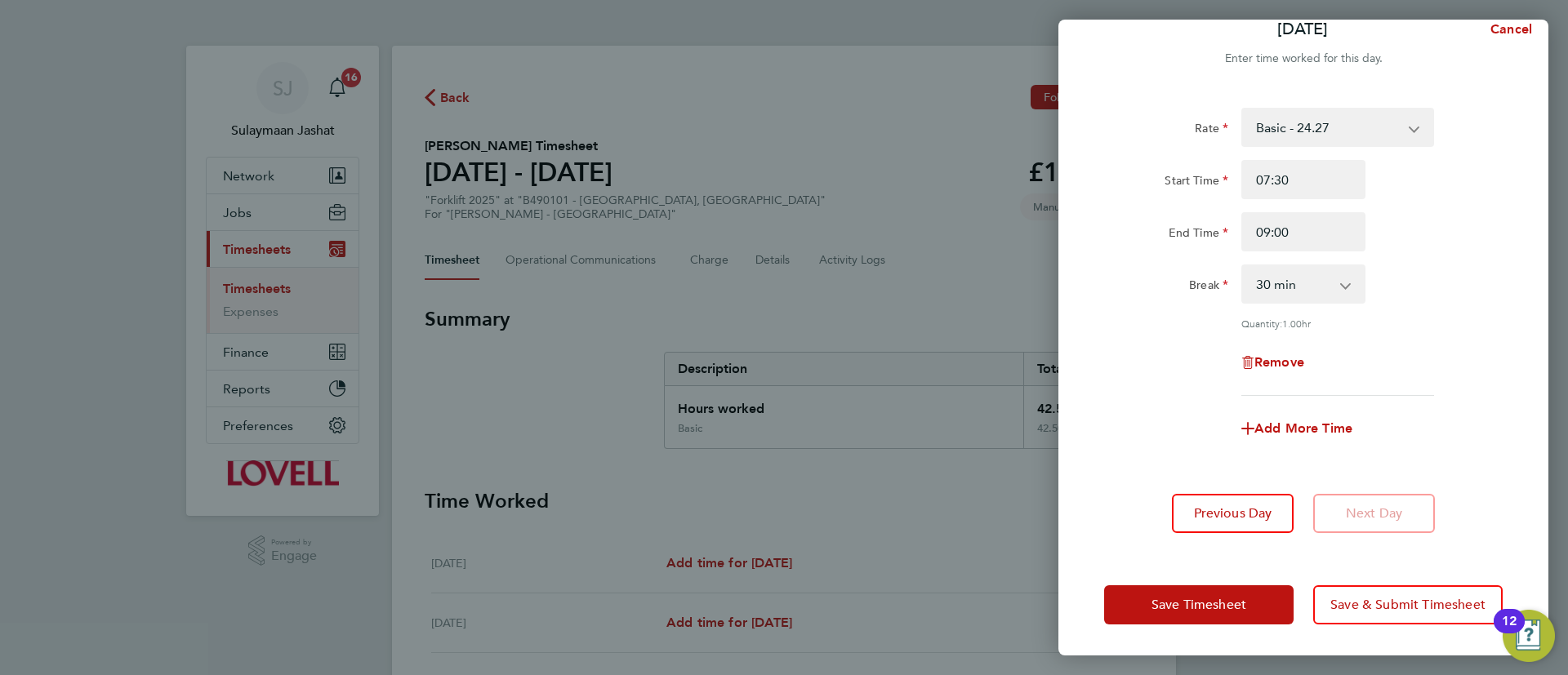
click at [1273, 435] on div "Add More Time" at bounding box center [1303, 428] width 137 height 39
click at [1306, 421] on span "Add More Time" at bounding box center [1303, 429] width 98 height 16
select select "null"
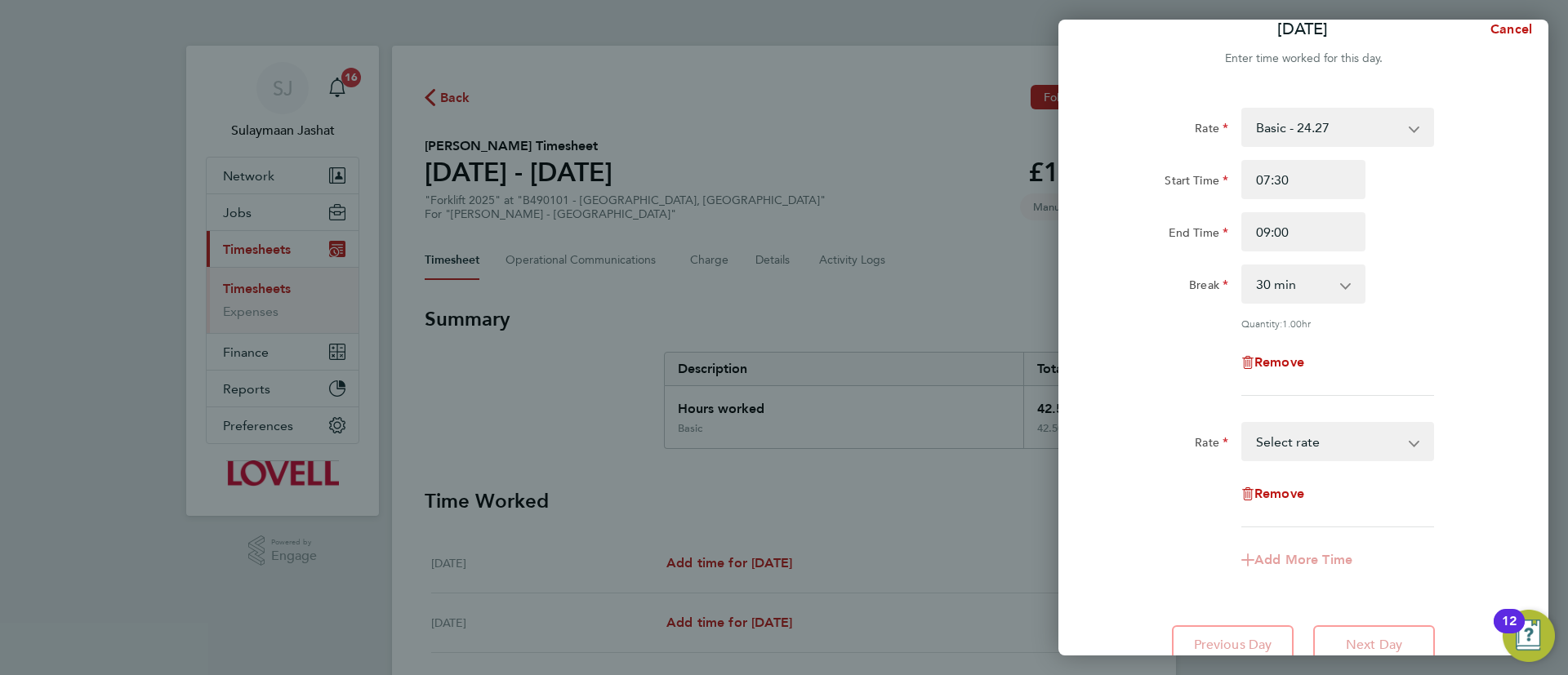
click at [1312, 436] on select "Basic - 24.27 Weekday OT 39h+ - 35.27 Sat first 4h - 35.27 Sat after 4h - 46.27…" at bounding box center [1327, 442] width 170 height 36
select select "30"
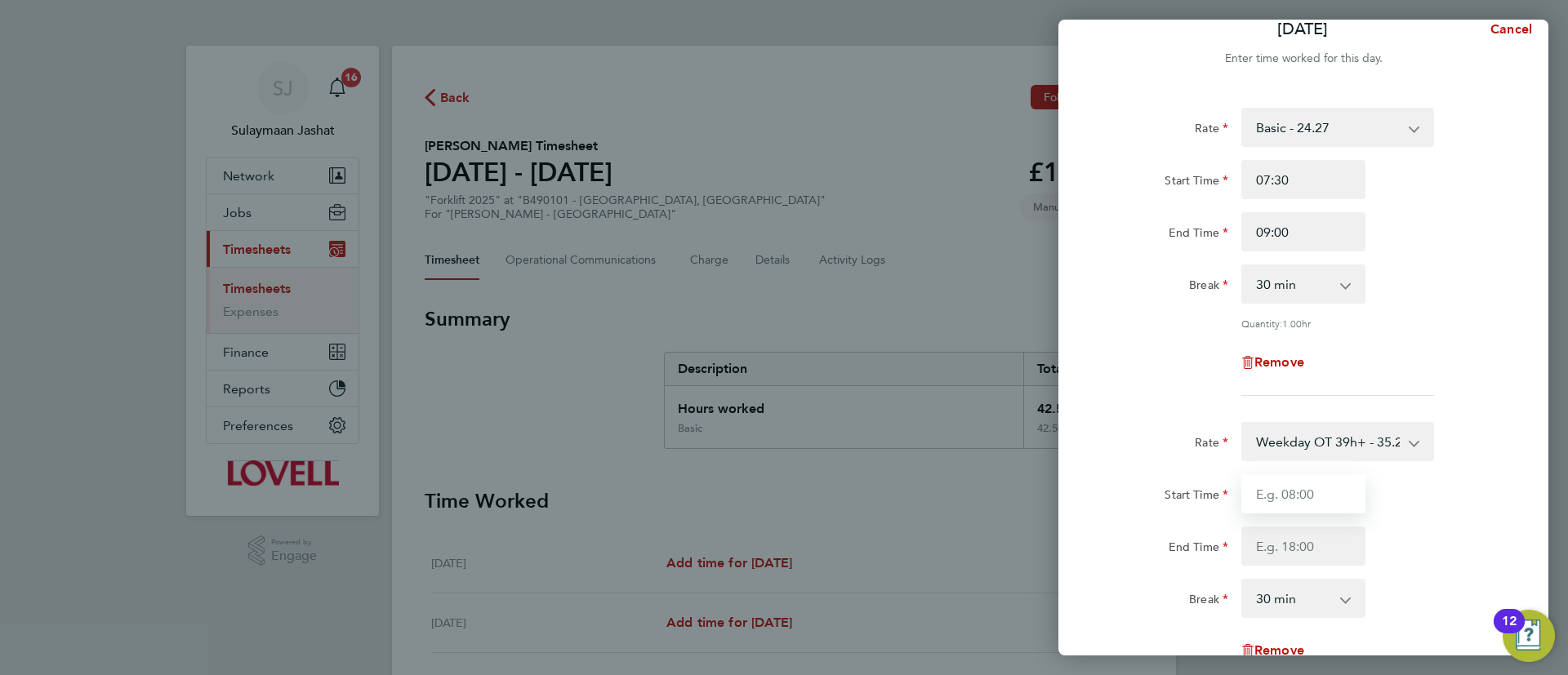
click at [1315, 504] on input "Start Time" at bounding box center [1303, 493] width 124 height 39
type input "09:00"
click at [1285, 539] on input "End Time" at bounding box center [1303, 546] width 124 height 39
type input "16:30"
click at [1164, 381] on div "Rate Basic - 24.27 Weekday OT 39h+ - 35.27 Sat first 4h - 35.27 Sat after 4h - …" at bounding box center [1303, 252] width 399 height 288
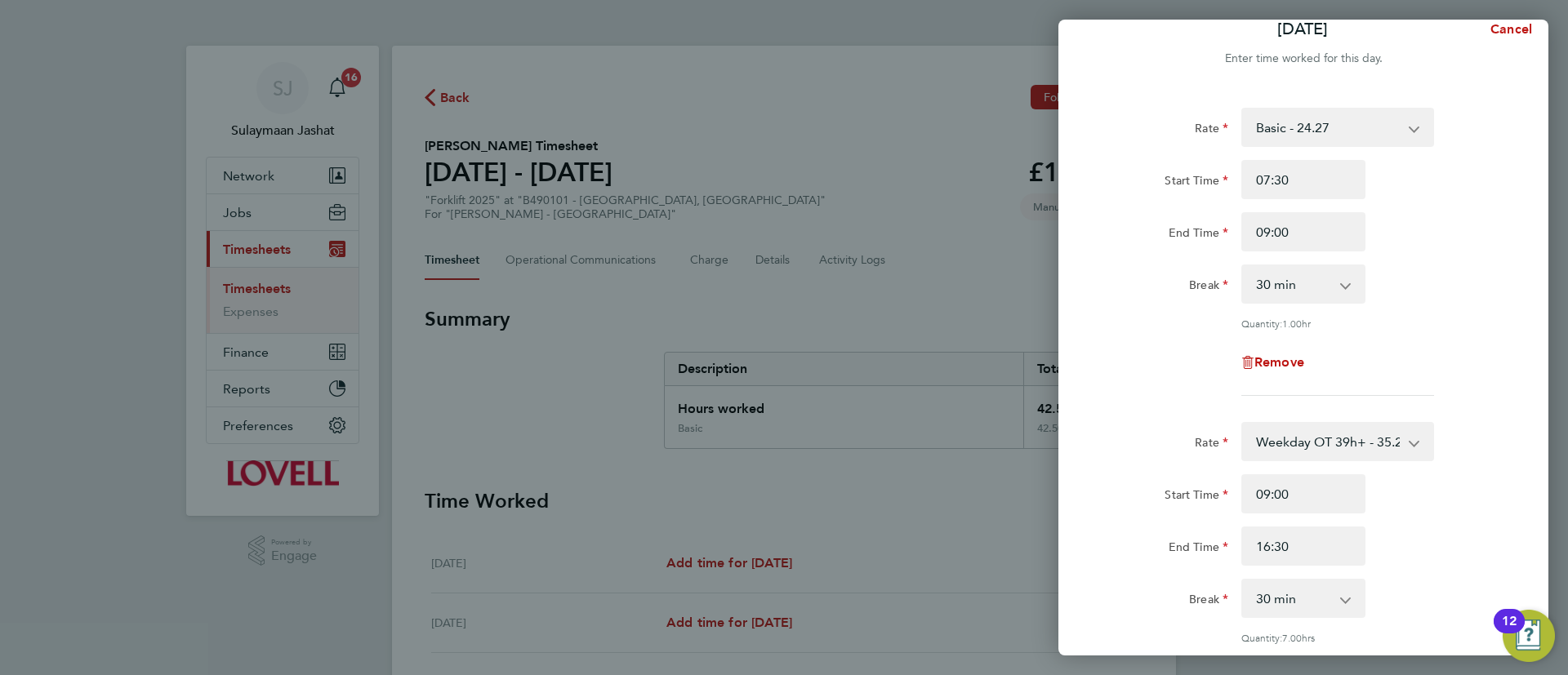
scroll to position [336, 0]
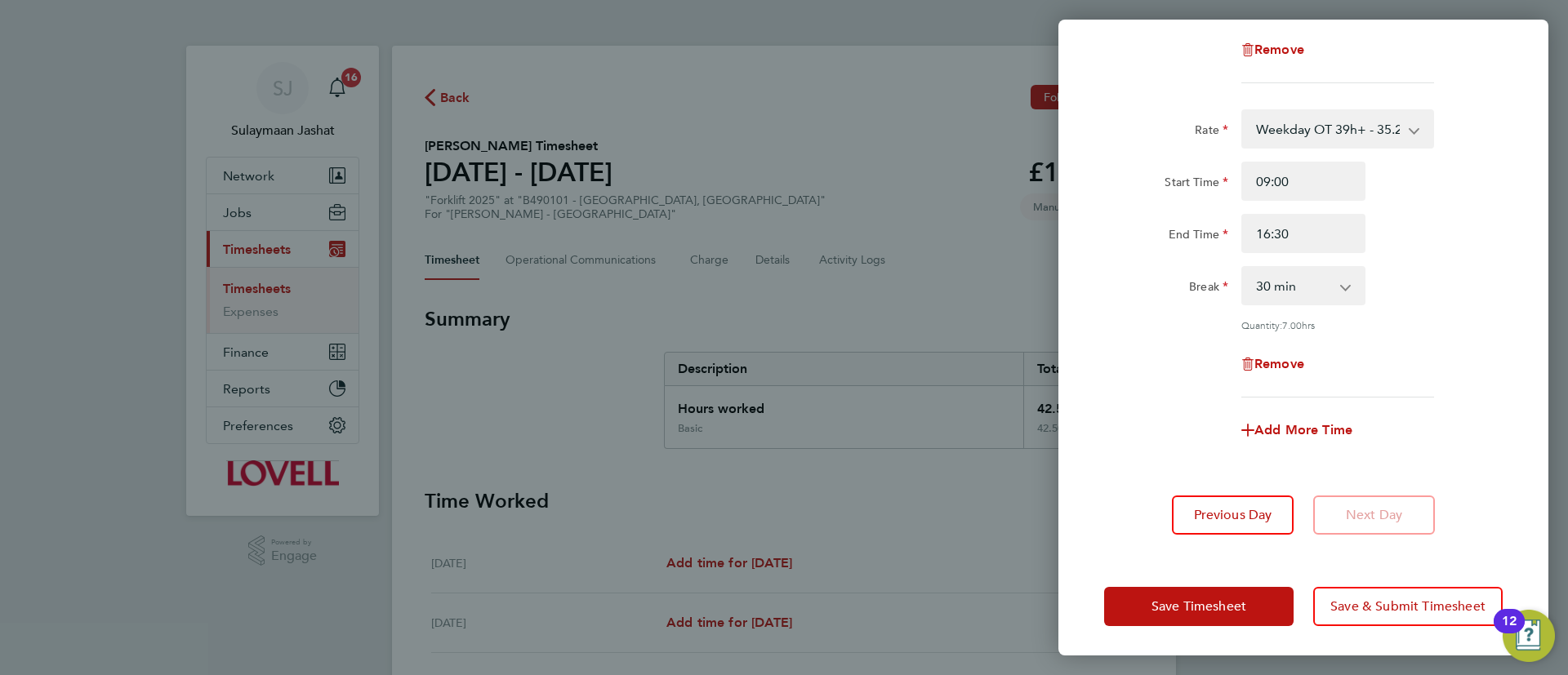
click at [1308, 292] on select "0 min 15 min 30 min 45 min 60 min 75 min 90 min" at bounding box center [1293, 286] width 101 height 36
select select "0"
click at [1242, 268] on select "0 min 15 min 30 min 45 min 60 min 75 min 90 min" at bounding box center [1293, 286] width 101 height 36
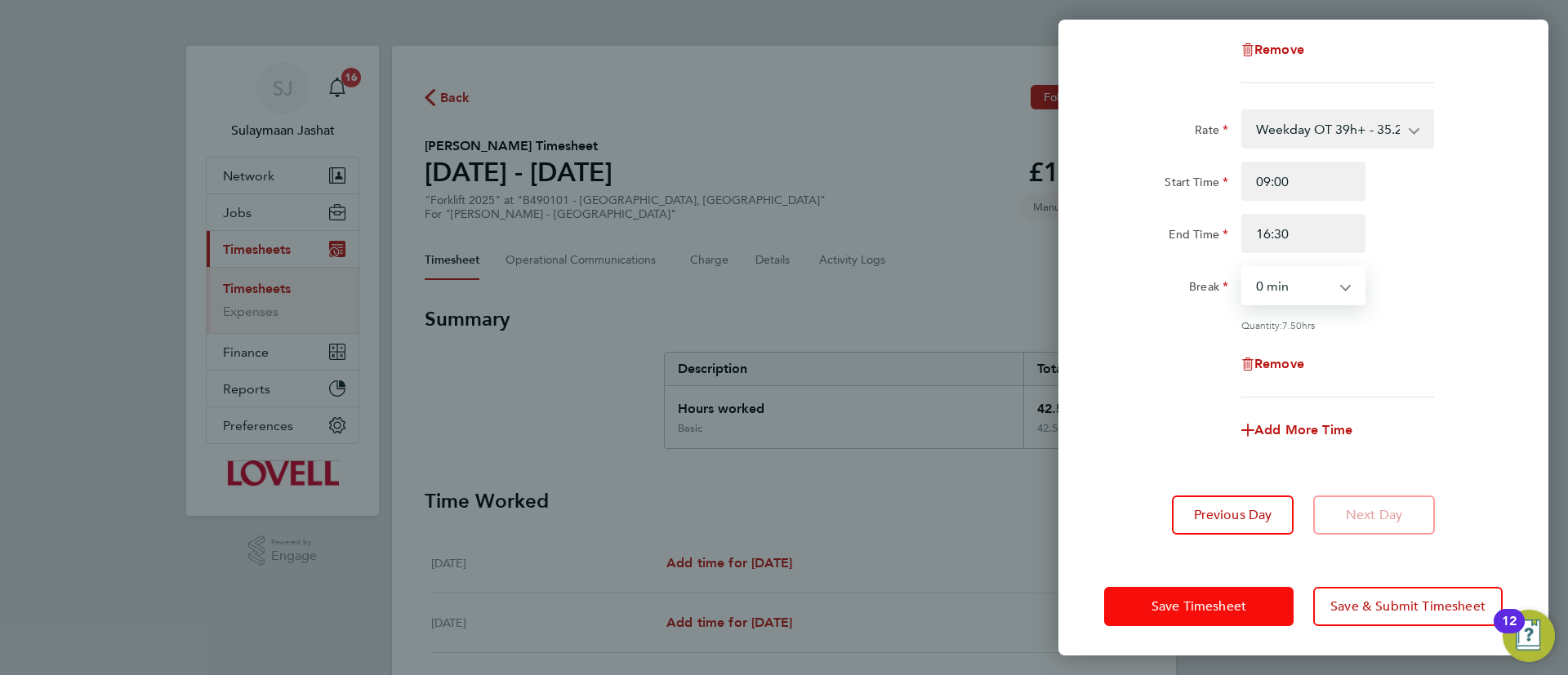
click at [1159, 600] on span "Save Timesheet" at bounding box center [1198, 607] width 94 height 16
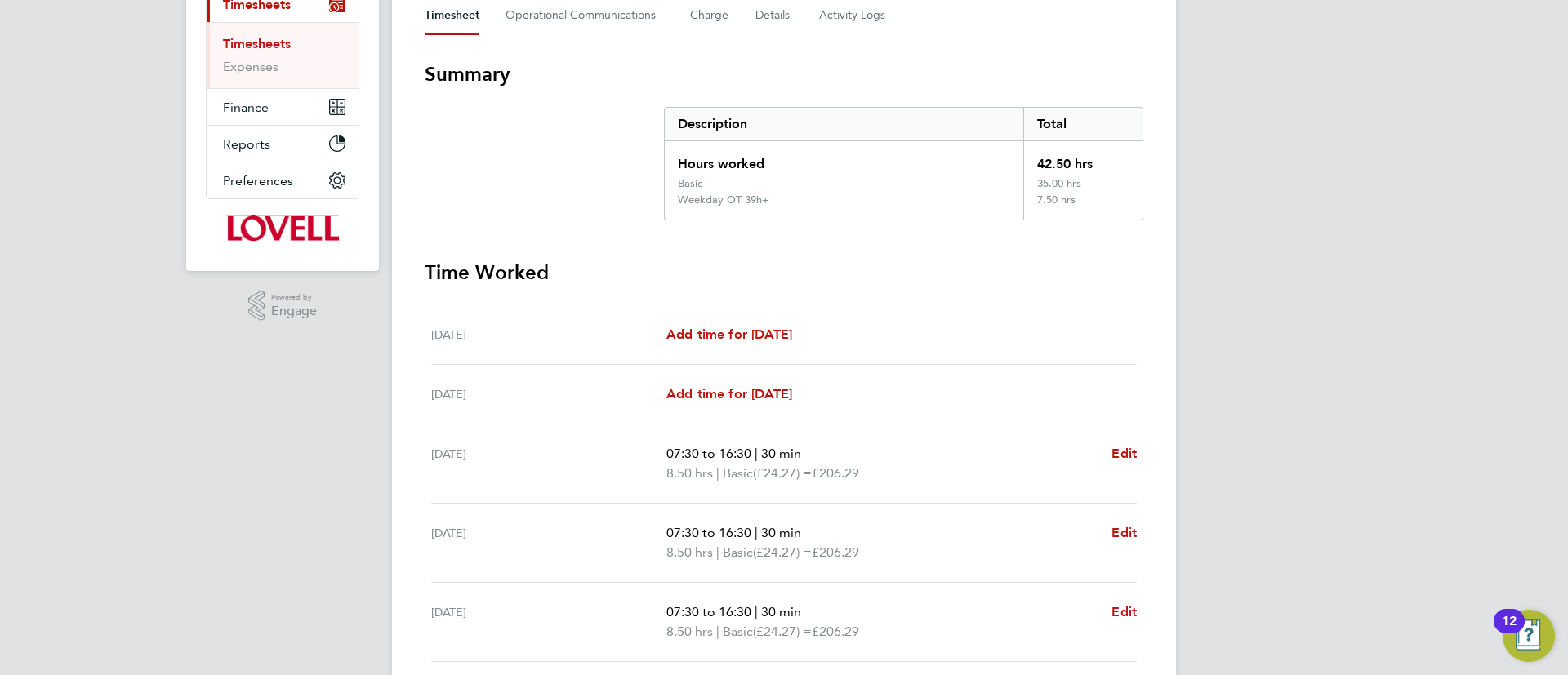
scroll to position [587, 0]
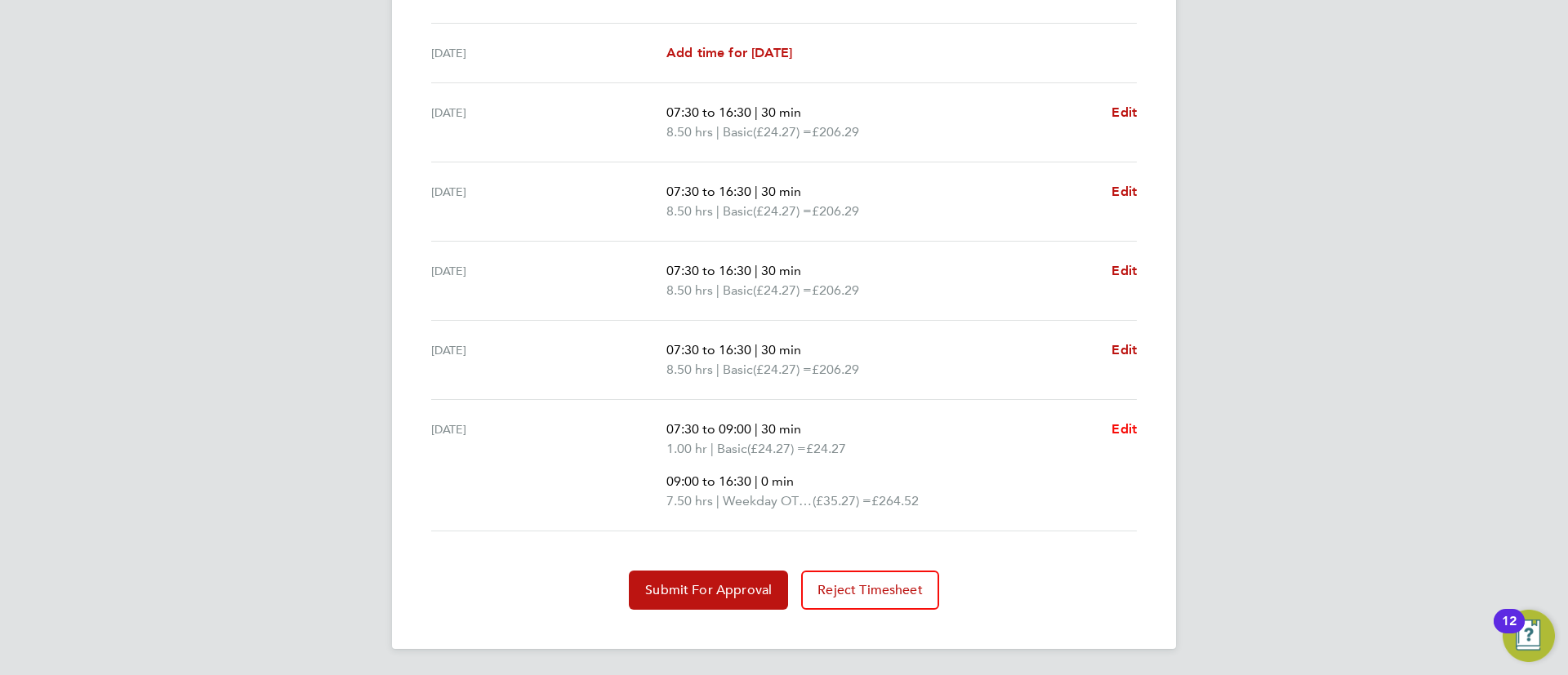
drag, startPoint x: 1136, startPoint y: 439, endPoint x: 1131, endPoint y: 431, distance: 9.4
click at [1136, 437] on ul "Sat 20 Sep Add time for Sat 20 Sep Add time for Sat 20 Sep Sun 21 Sep Add time …" at bounding box center [784, 248] width 719 height 568
click at [1122, 433] on span "Edit" at bounding box center [1124, 430] width 26 height 16
select select "30"
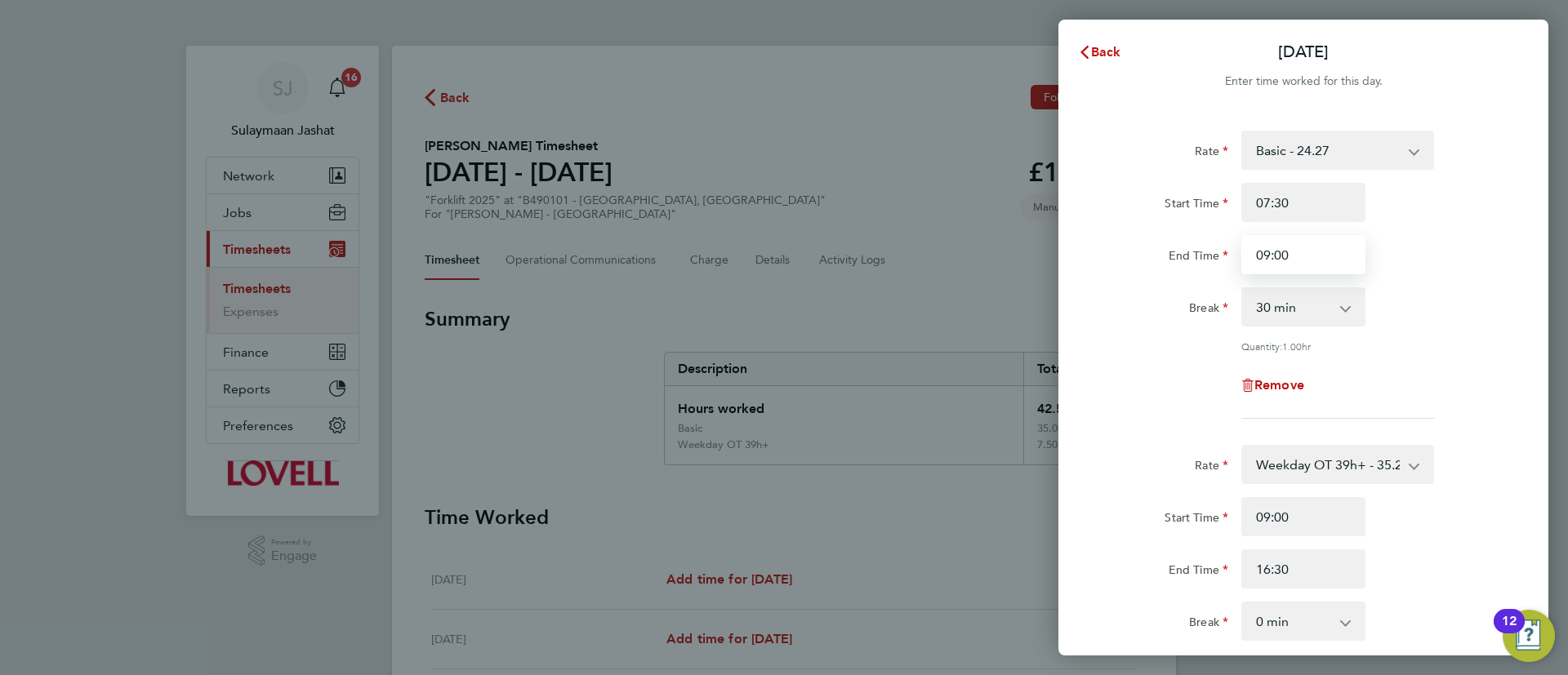
click at [1303, 249] on input "09:00" at bounding box center [1303, 254] width 124 height 39
click at [1304, 248] on input "09:00" at bounding box center [1303, 254] width 124 height 39
type input "12:30"
click at [1187, 369] on div "Rate Basic - 24.27 Weekday OT 39h+ - 35.27 Sat first 4h - 35.27 Sat after 4h - …" at bounding box center [1303, 275] width 399 height 288
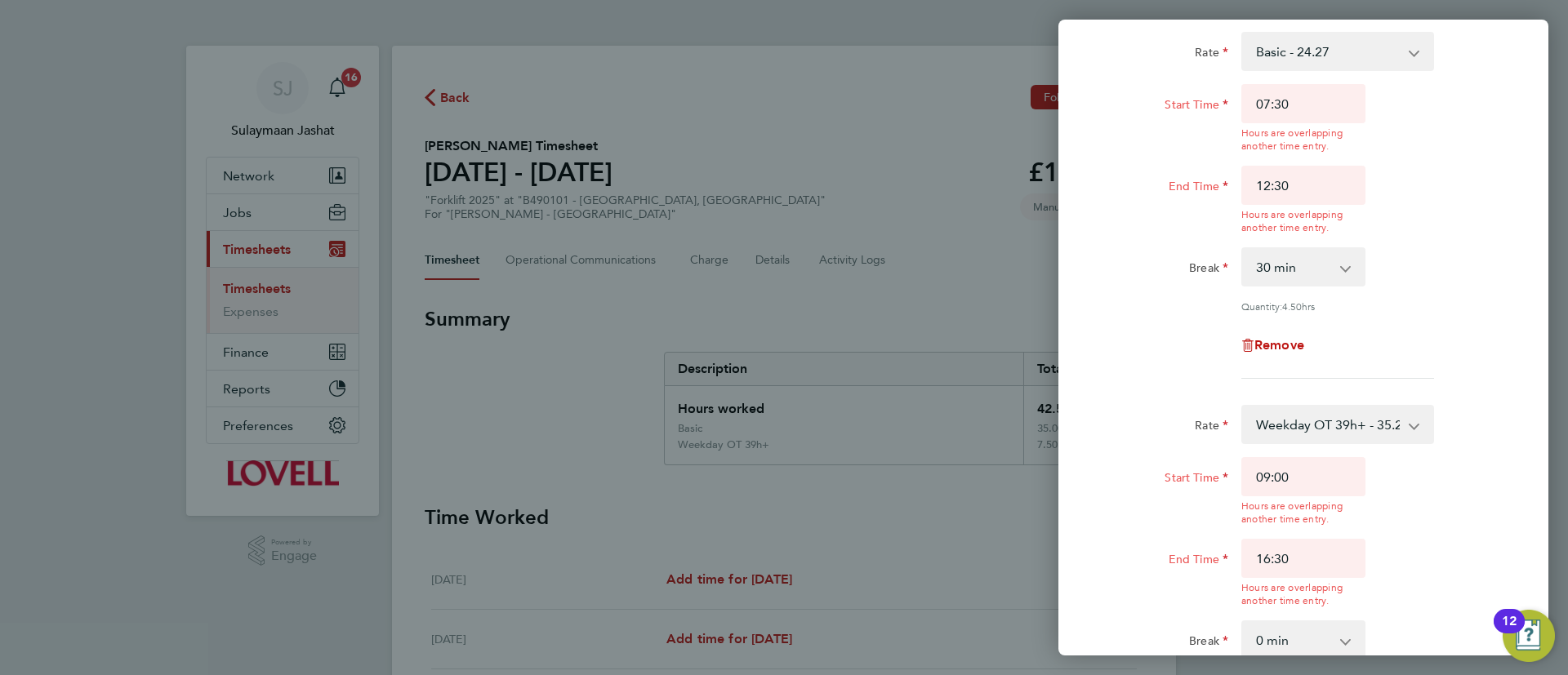
scroll to position [245, 0]
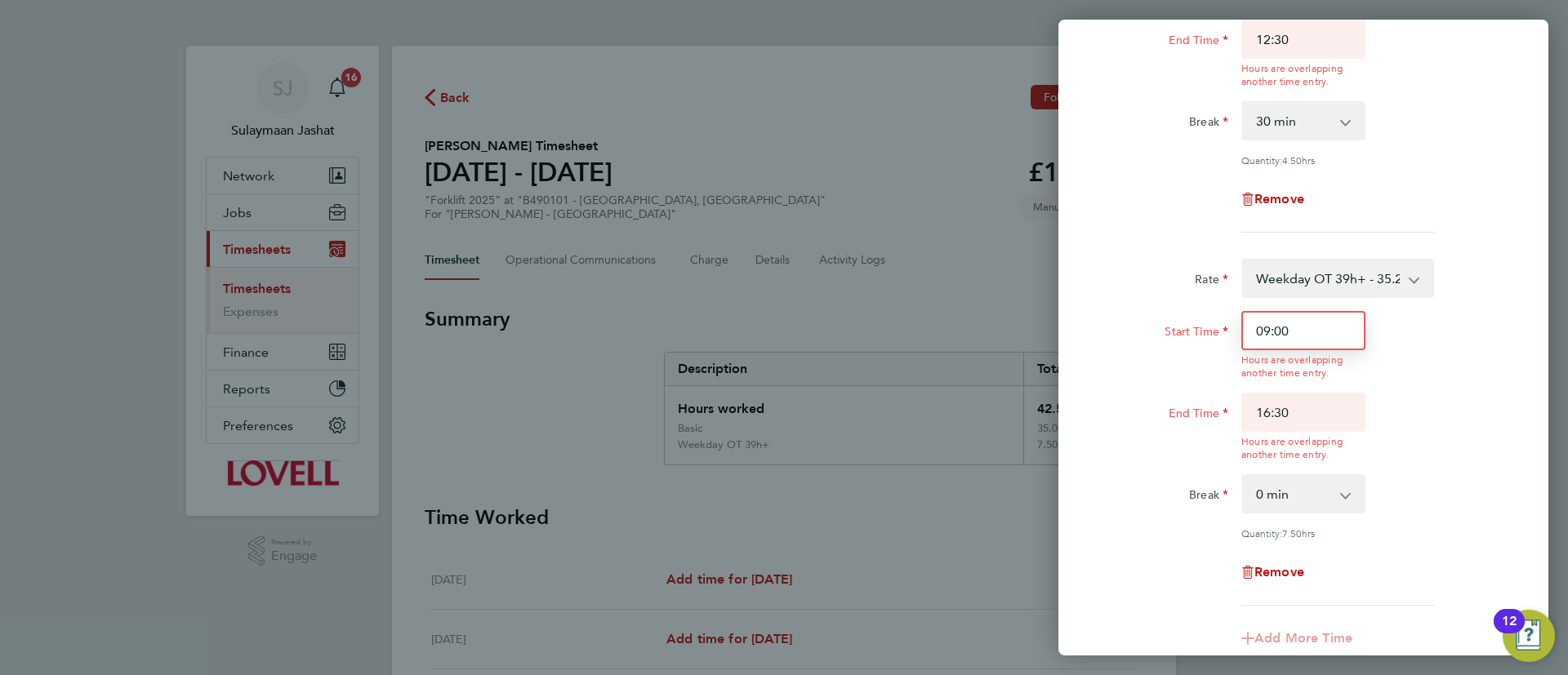
click at [1303, 318] on input "09:00" at bounding box center [1303, 330] width 124 height 39
click at [1303, 320] on input "09:00" at bounding box center [1303, 330] width 124 height 39
type input "12:30"
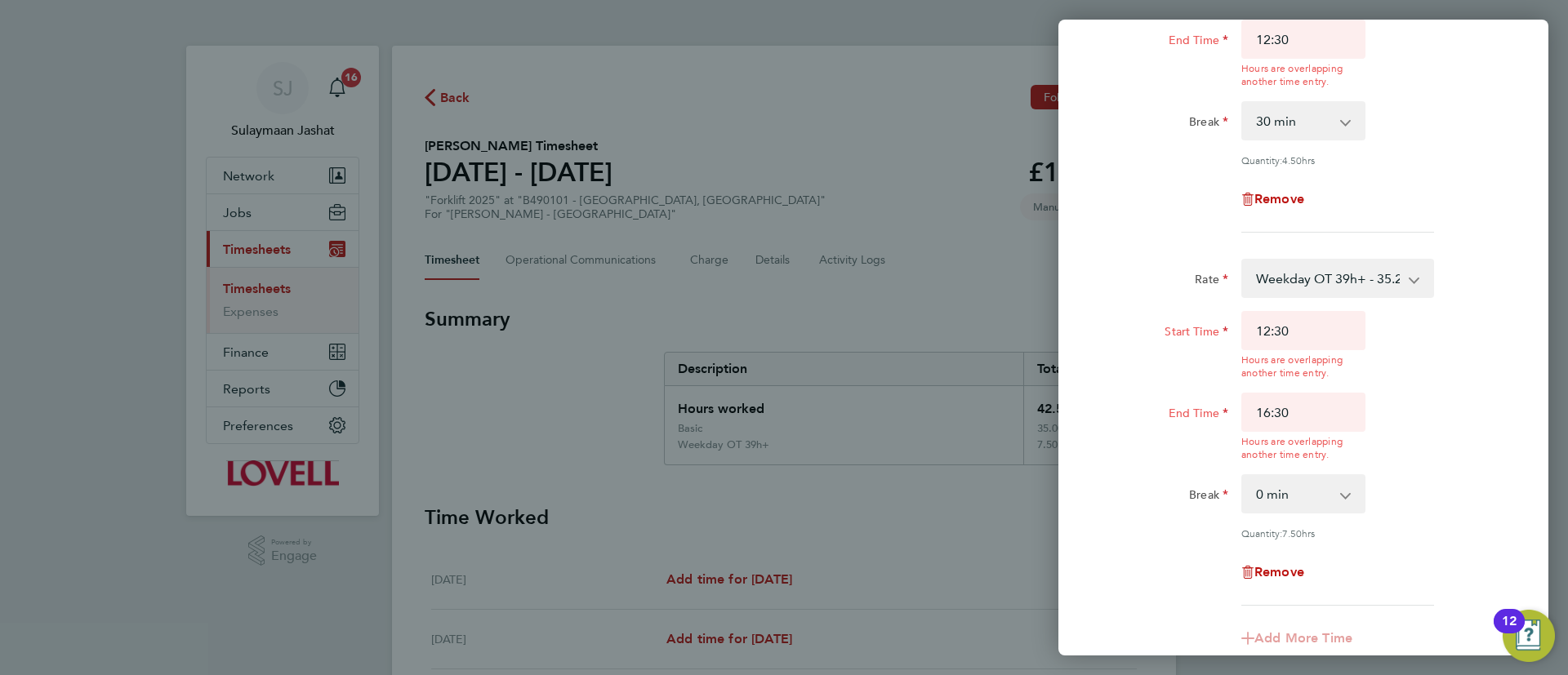
click at [1141, 378] on div "Rate Weekday OT 39h+ - 35.27 Basic - 24.27 Sat first 4h - 35.27 Sat after 4h - …" at bounding box center [1303, 433] width 399 height 347
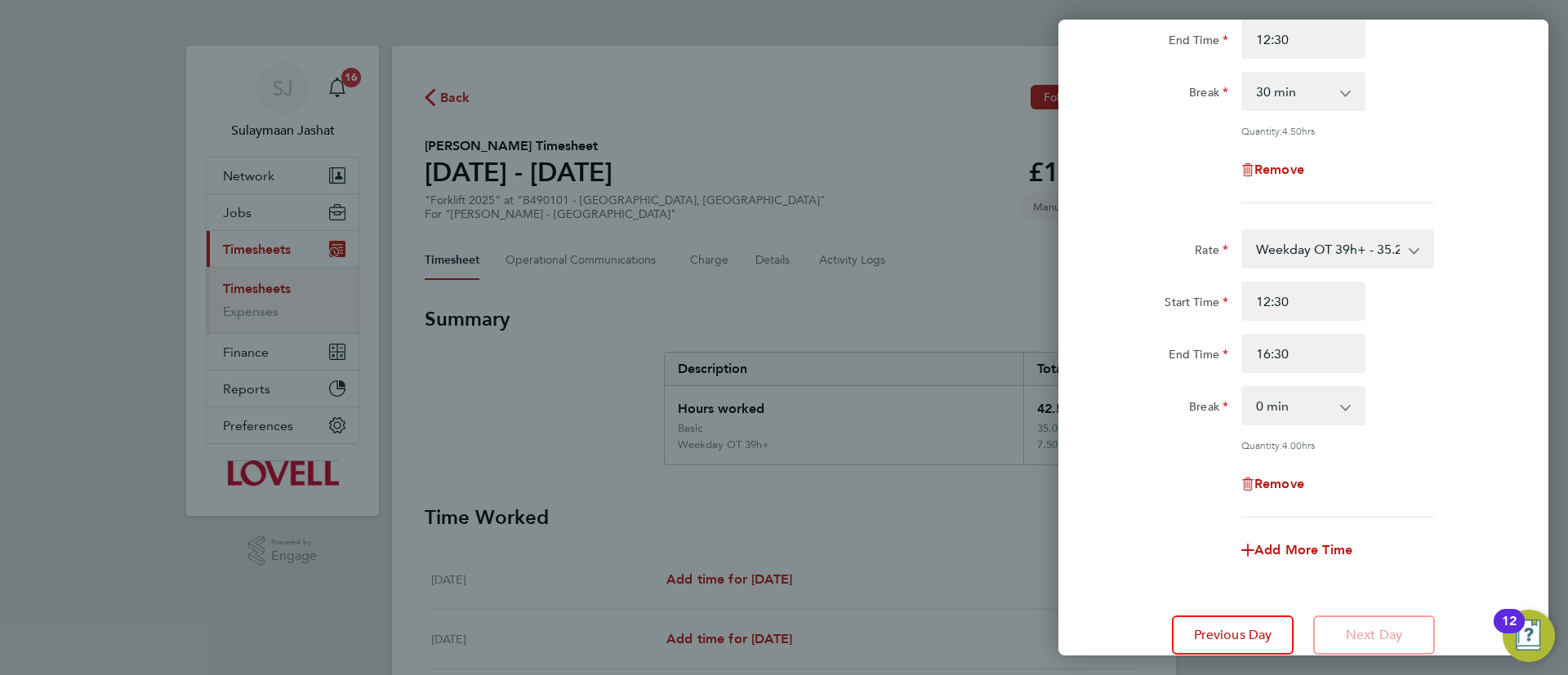
scroll to position [336, 0]
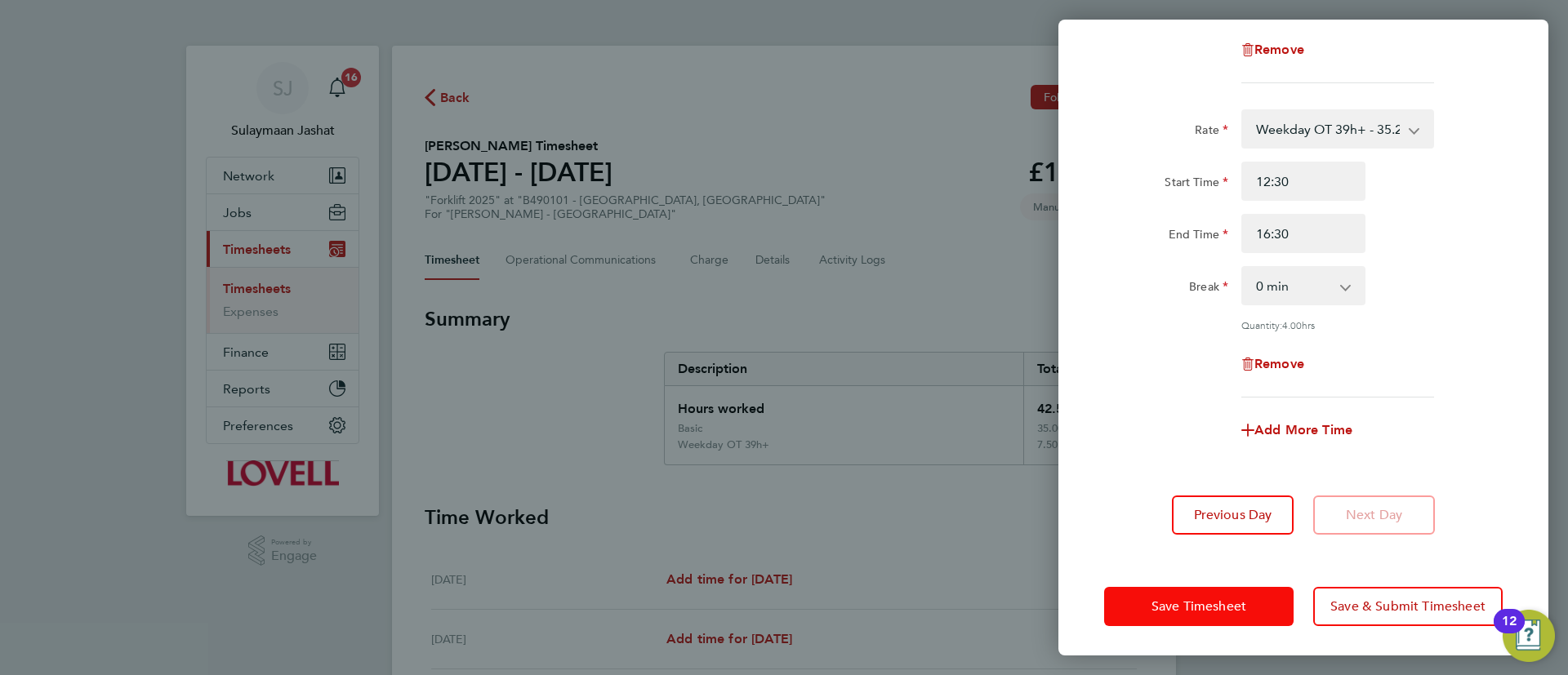
drag, startPoint x: 1182, startPoint y: 601, endPoint x: 1161, endPoint y: 586, distance: 25.8
click at [1181, 600] on span "Save Timesheet" at bounding box center [1198, 607] width 94 height 16
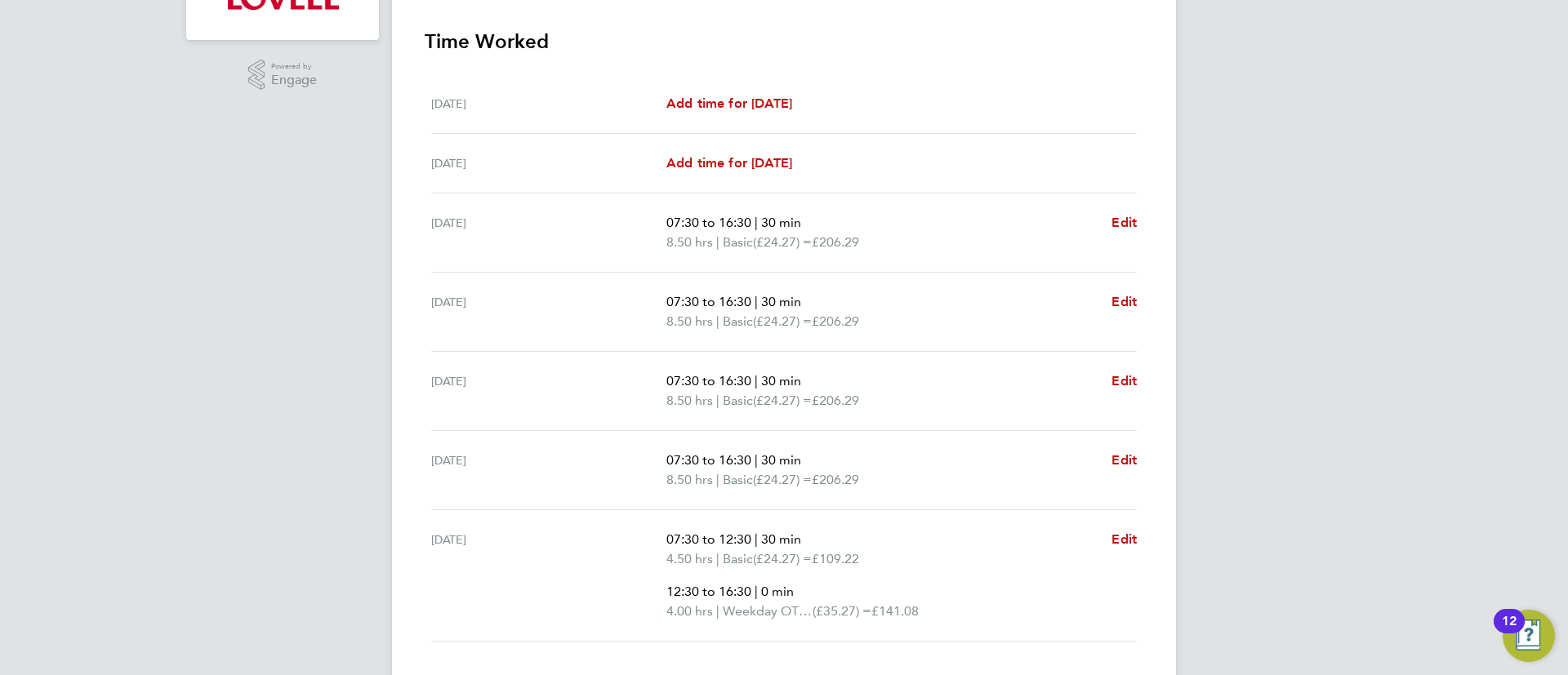
scroll to position [587, 0]
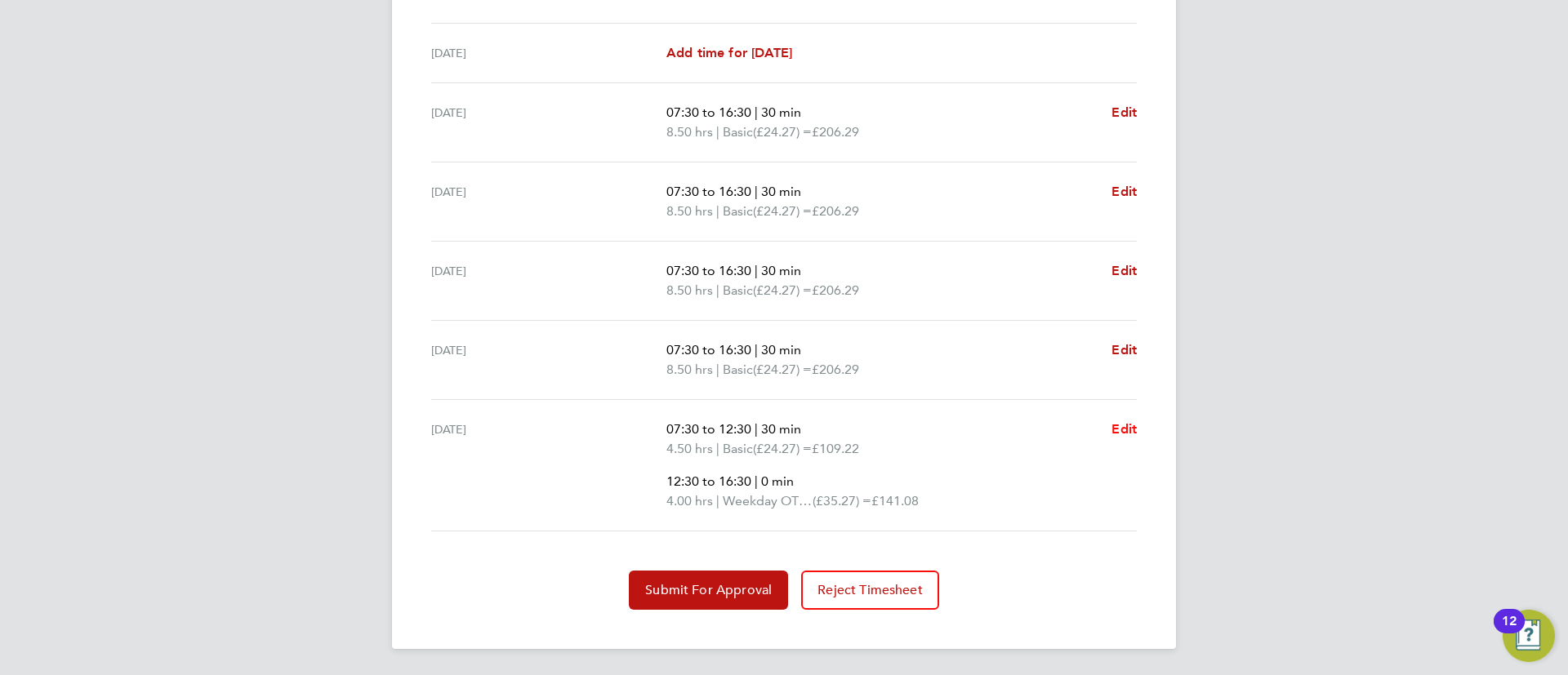
click at [1127, 431] on span "Edit" at bounding box center [1124, 430] width 26 height 16
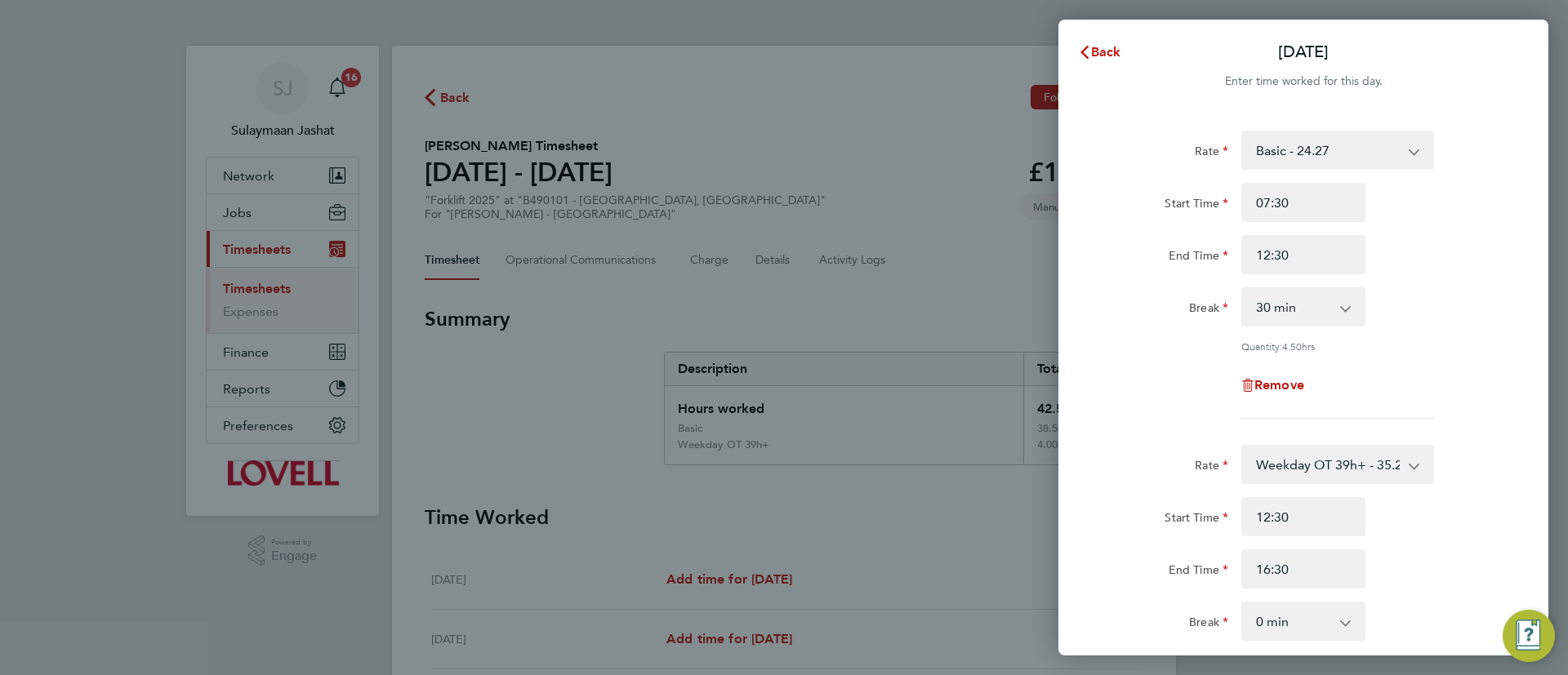
click at [1311, 298] on select "0 min 15 min 30 min 45 min 60 min 75 min 90 min" at bounding box center [1293, 307] width 101 height 36
select select "0"
click at [1242, 289] on select "0 min 15 min 30 min 45 min 60 min 75 min 90 min" at bounding box center [1293, 307] width 101 height 36
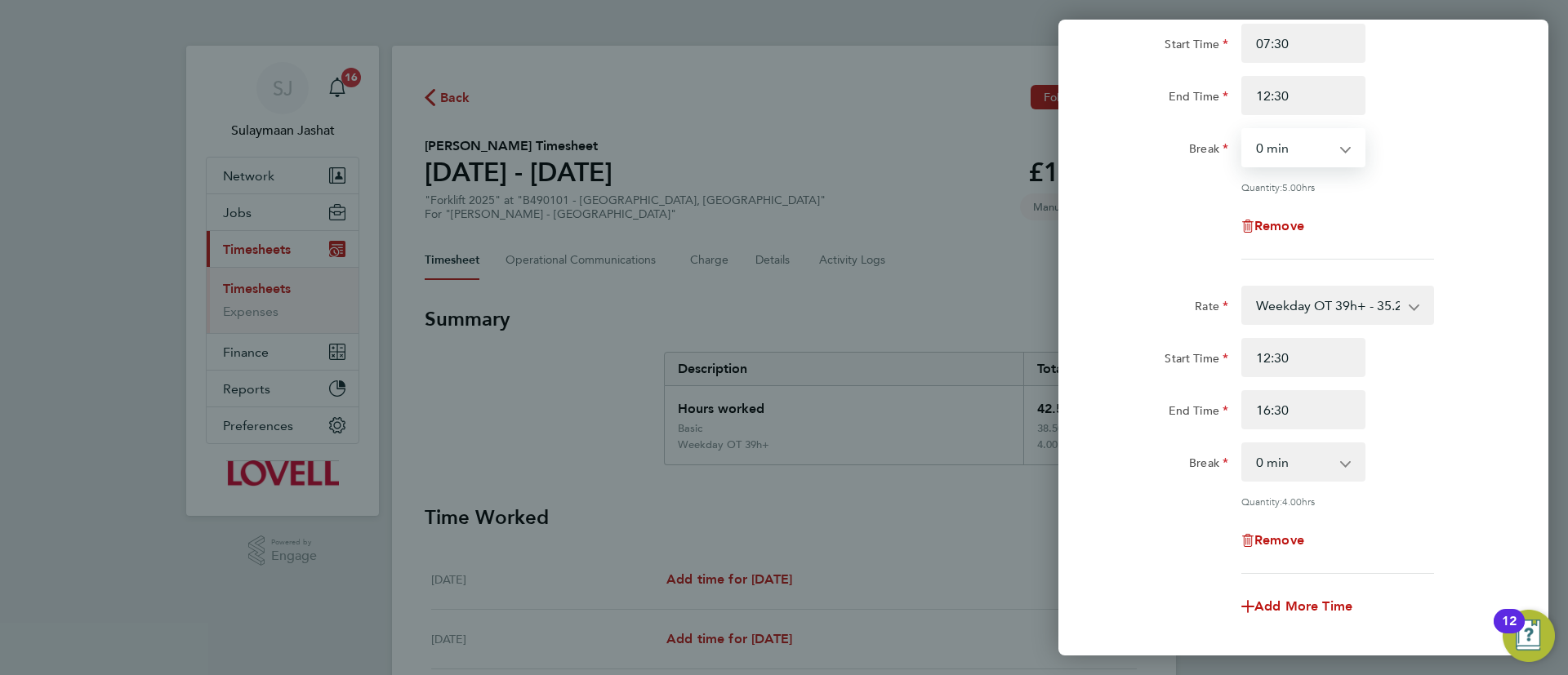
scroll to position [336, 0]
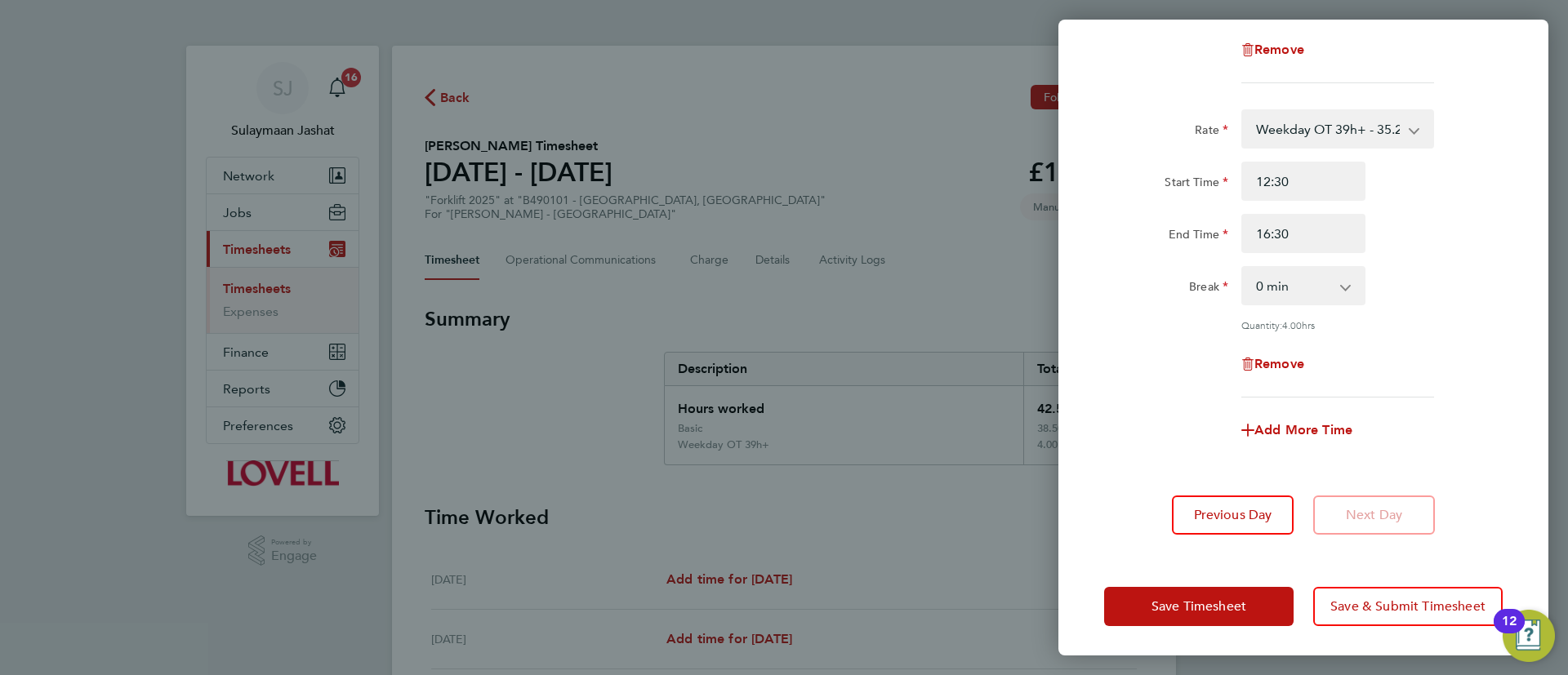
click at [1300, 295] on select "0 min 15 min 30 min 45 min 60 min 75 min 90 min" at bounding box center [1293, 286] width 101 height 36
select select "30"
click at [1242, 268] on select "0 min 15 min 30 min 45 min 60 min 75 min 90 min" at bounding box center [1293, 286] width 101 height 36
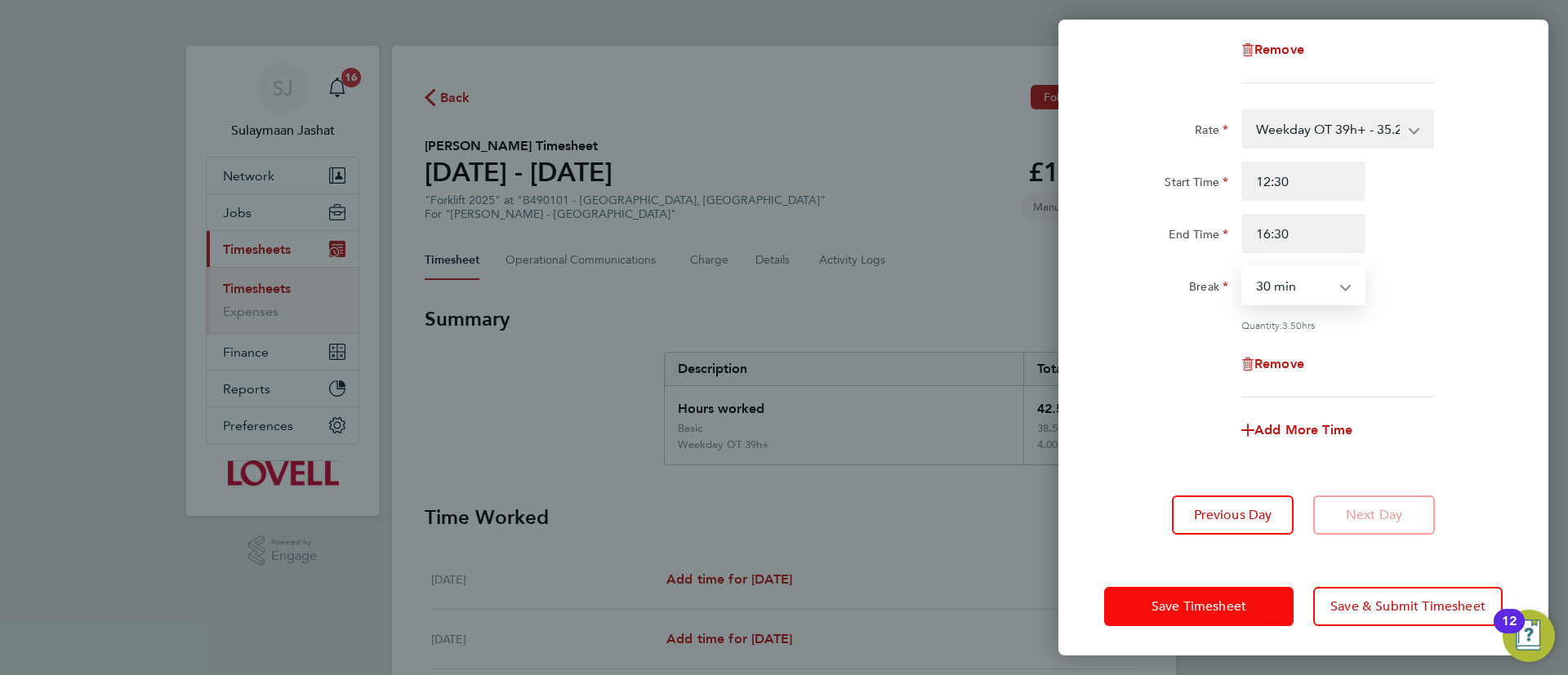
click at [1155, 600] on span "Save Timesheet" at bounding box center [1198, 607] width 94 height 16
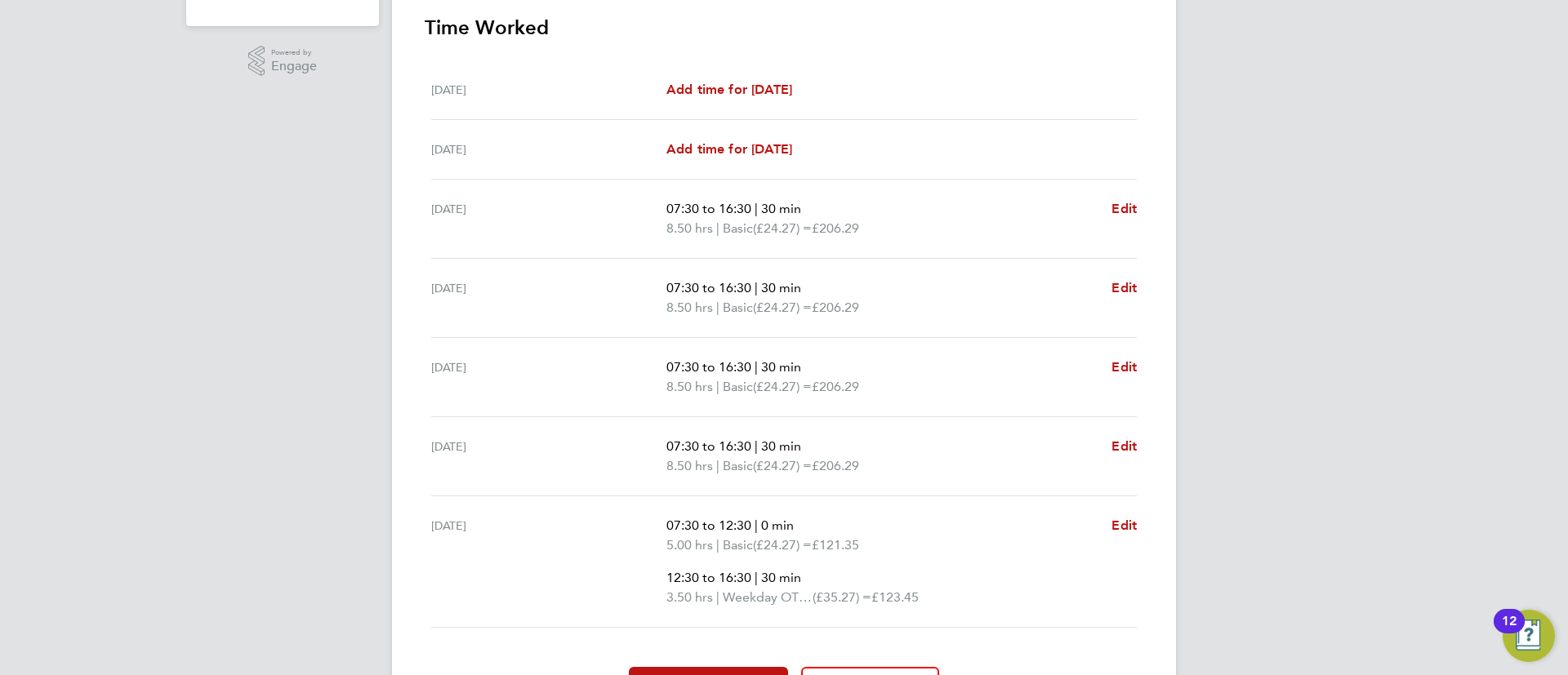
scroll to position [587, 0]
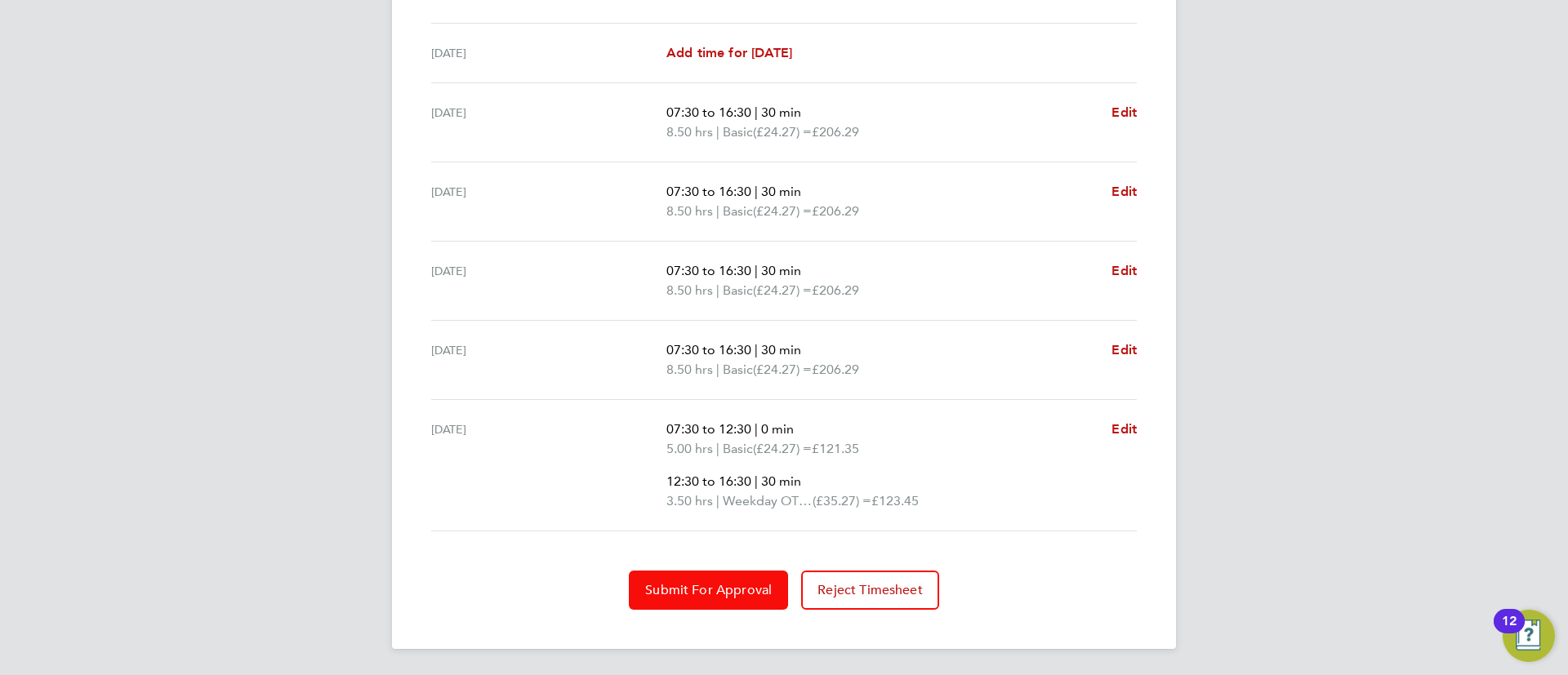
click at [728, 595] on span "Submit For Approval" at bounding box center [709, 591] width 127 height 16
click at [732, 589] on span "Approve Timesheet" at bounding box center [708, 591] width 120 height 16
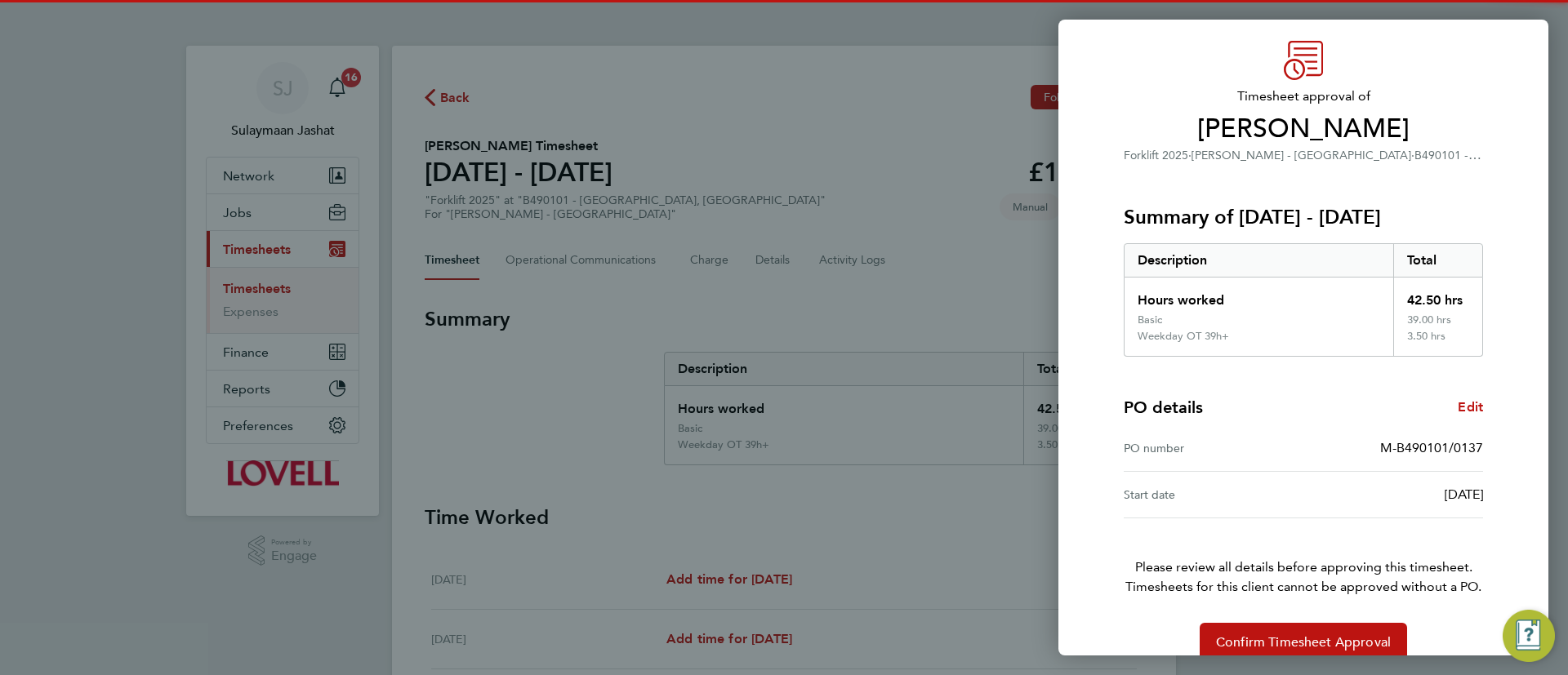
scroll to position [76, 0]
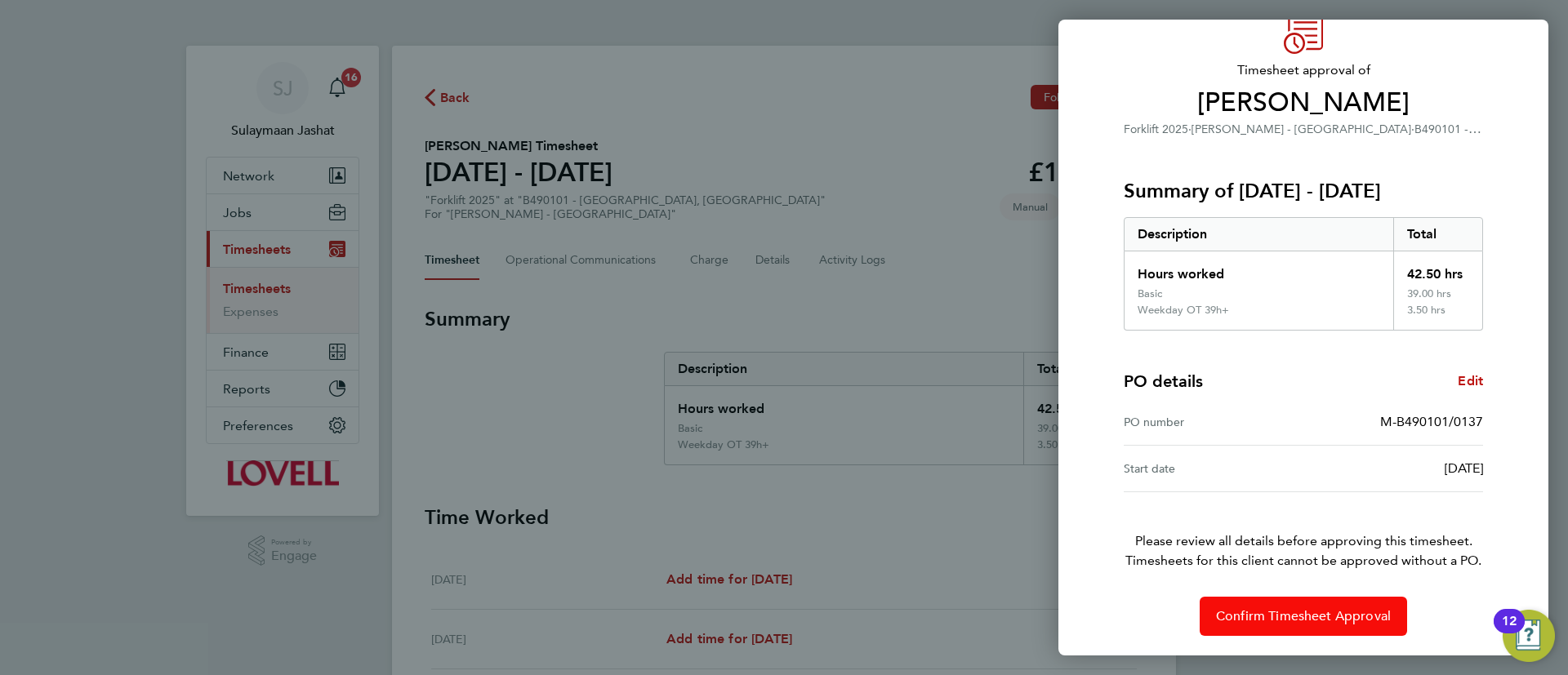
click at [1260, 605] on button "Confirm Timesheet Approval" at bounding box center [1303, 615] width 207 height 39
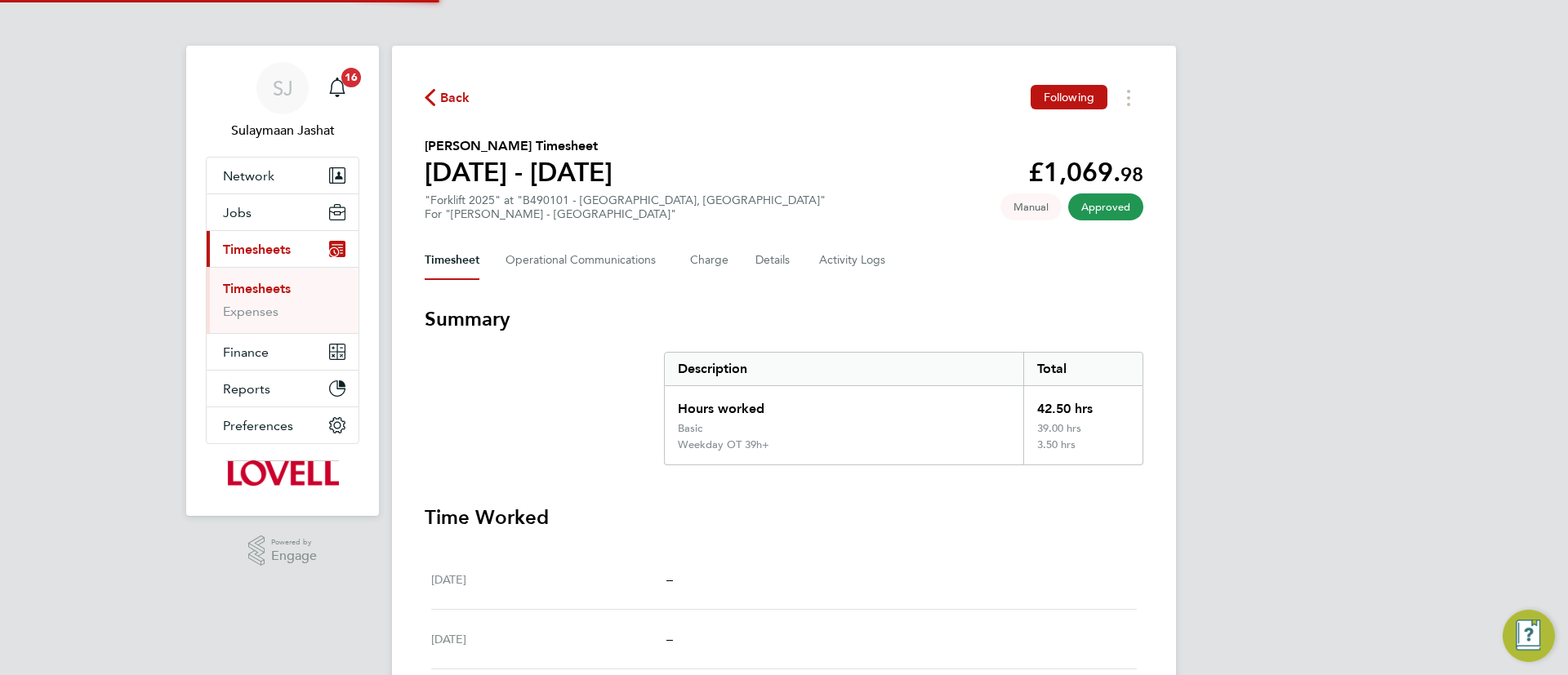
click at [659, 328] on h3 "Summary" at bounding box center [784, 320] width 719 height 26
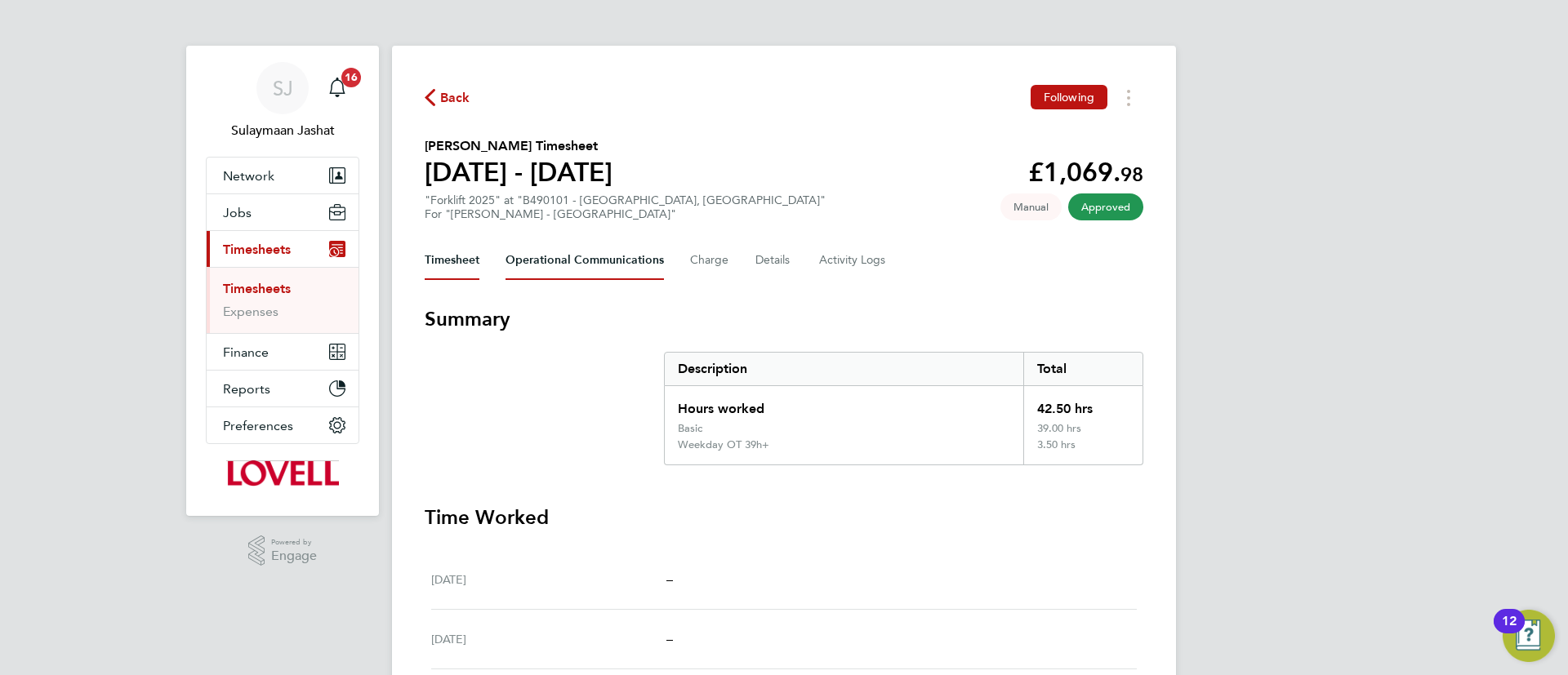
click at [592, 272] on Communications-tab "Operational Communications" at bounding box center [585, 260] width 159 height 39
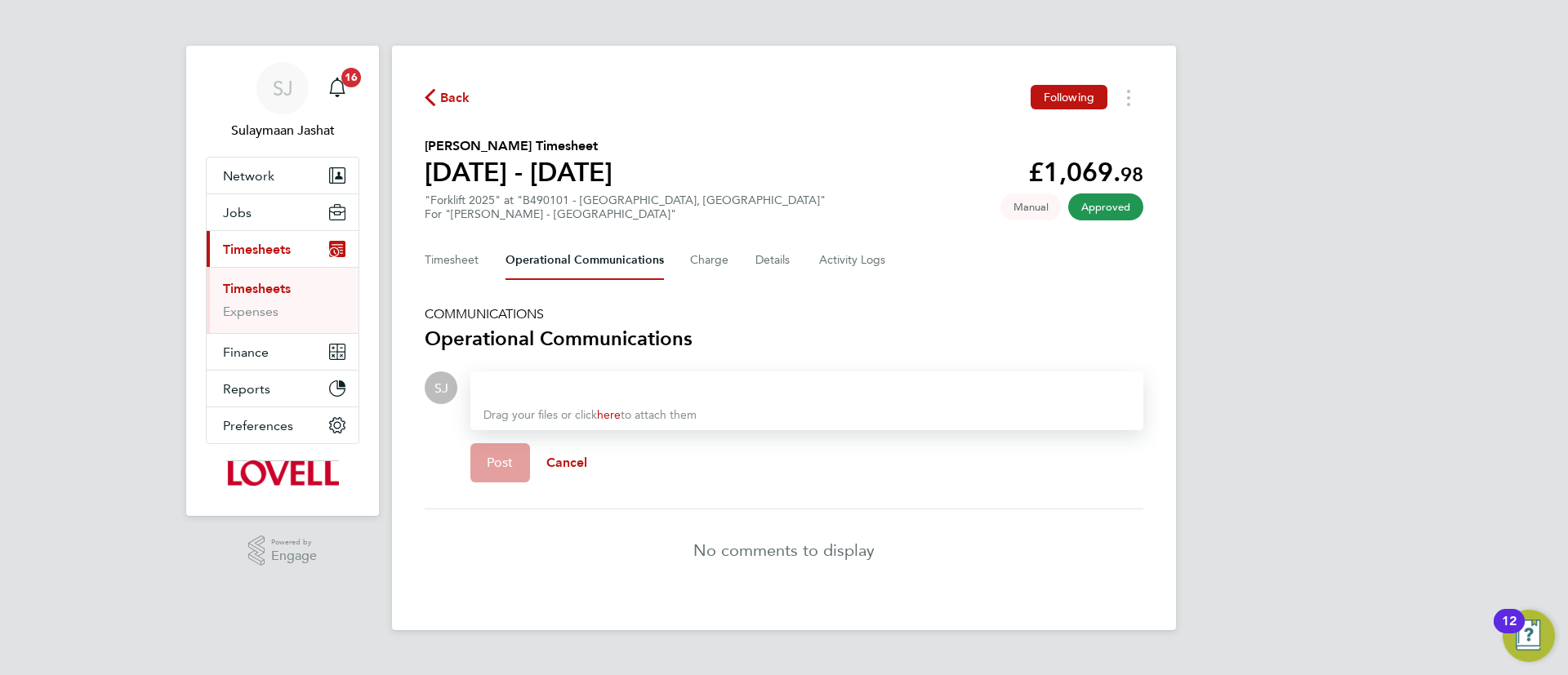
click at [560, 396] on div at bounding box center [807, 388] width 647 height 20
click at [495, 456] on span "Post" at bounding box center [499, 463] width 27 height 16
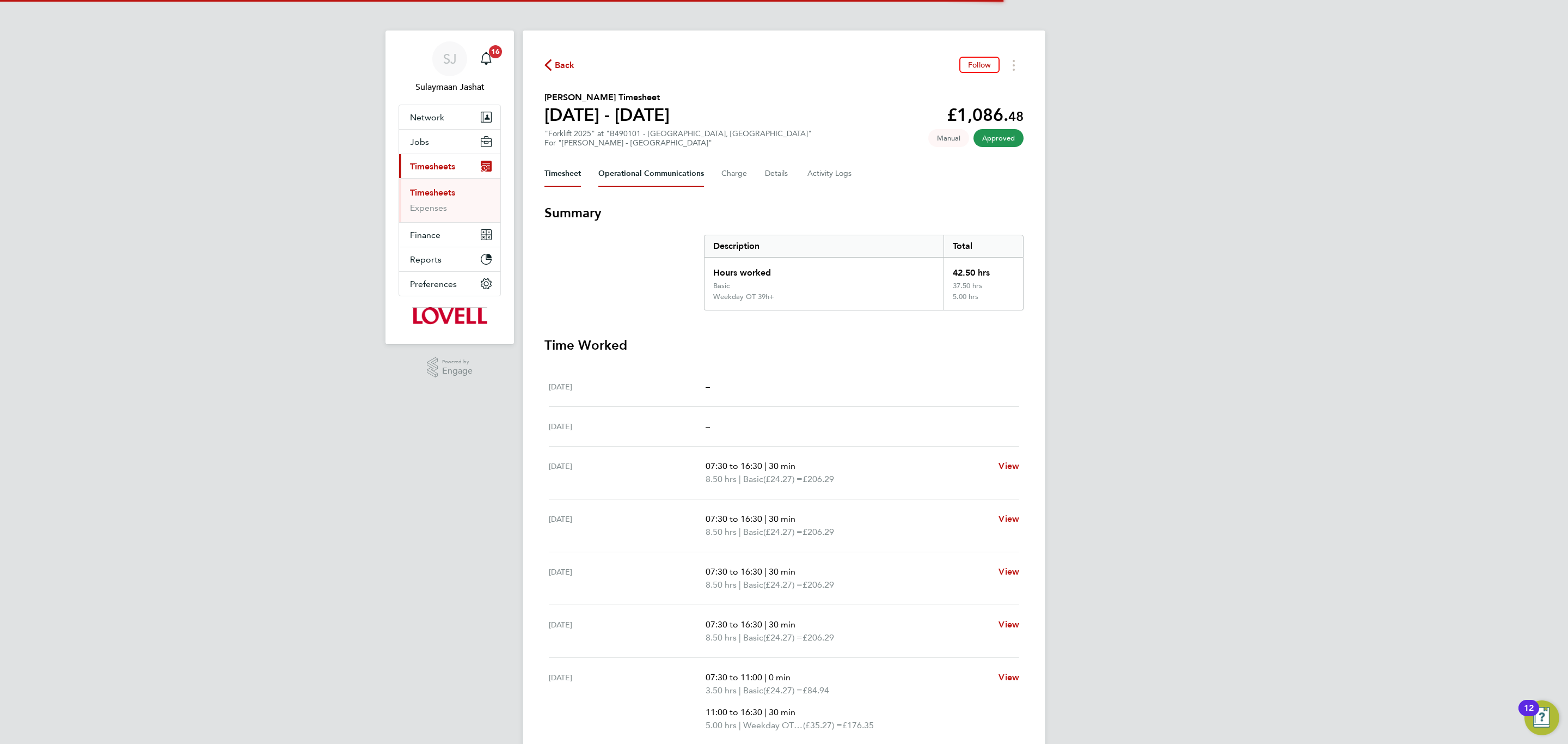
click at [652, 182] on Communications-tab "Operational Communications" at bounding box center [651, 173] width 106 height 26
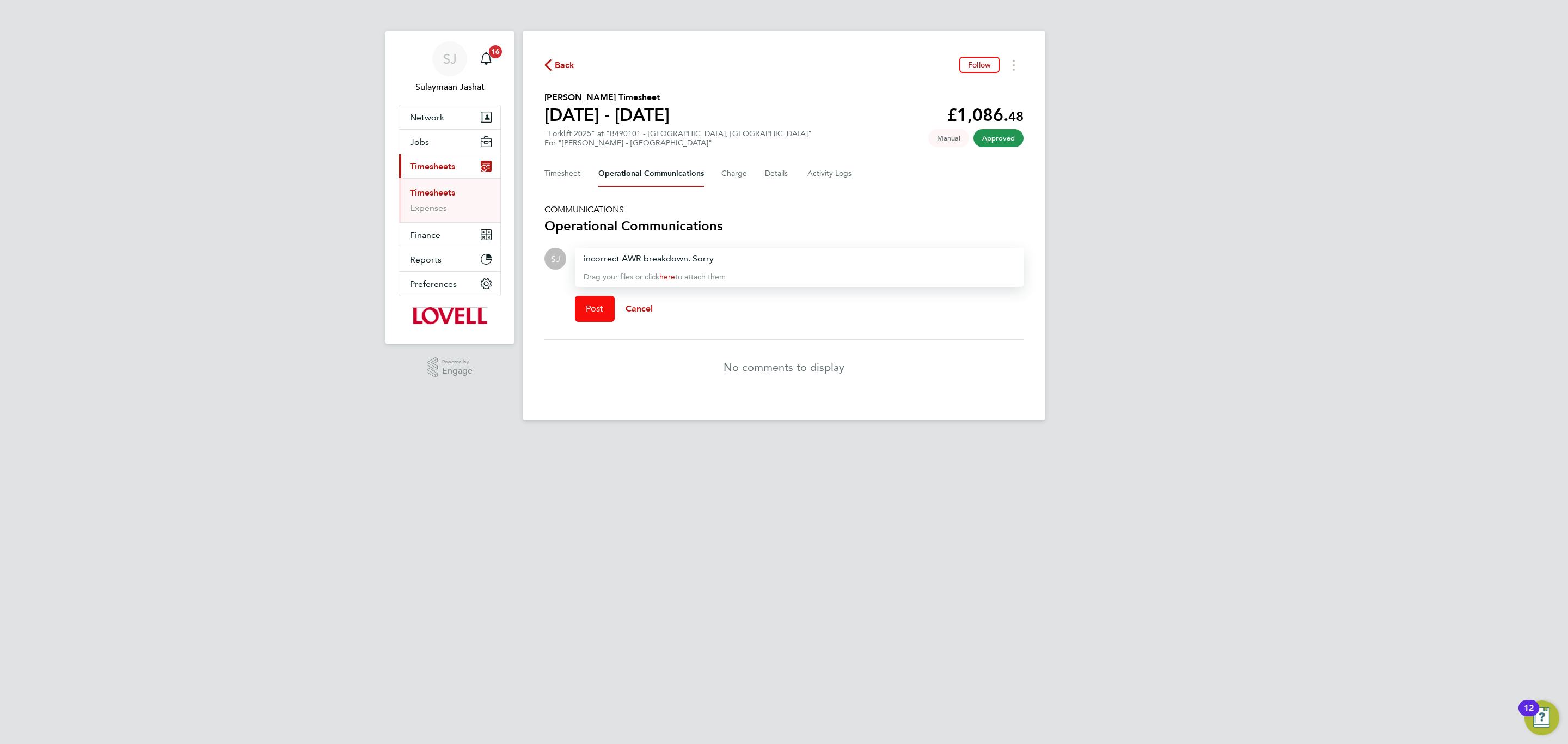
click at [610, 301] on button "Post" at bounding box center [595, 308] width 40 height 26
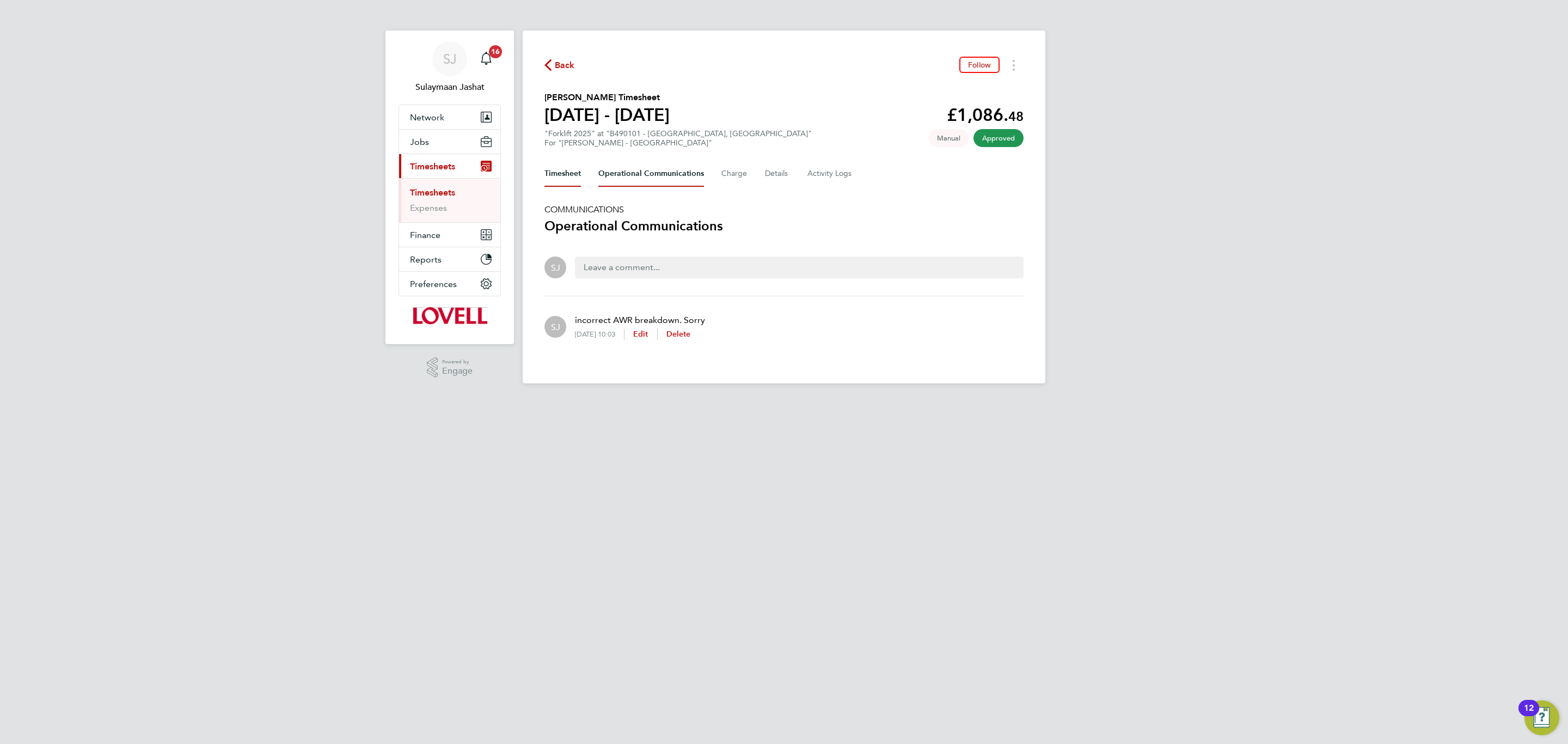
click at [564, 169] on button "Timesheet" at bounding box center [562, 173] width 36 height 26
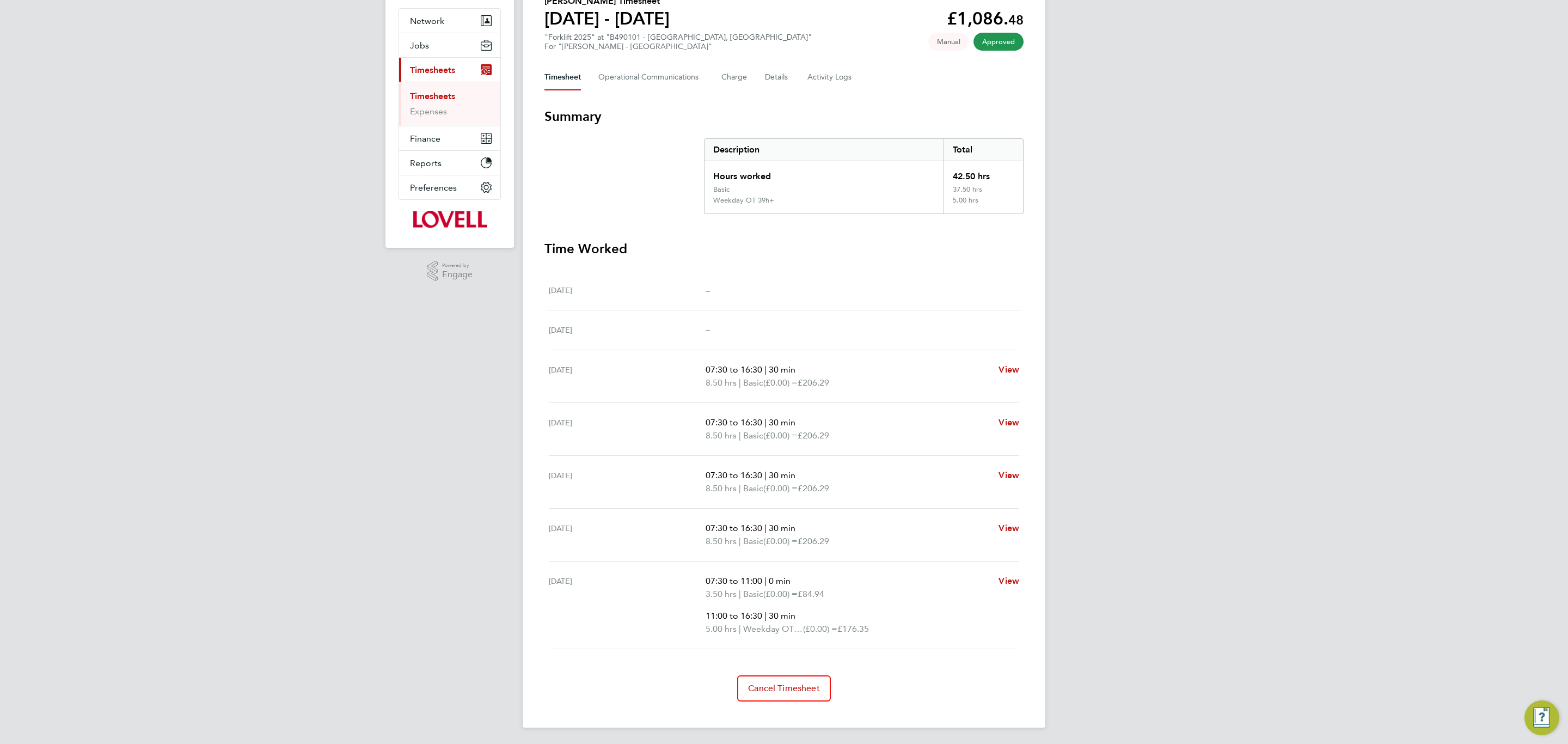
scroll to position [99, 0]
click at [789, 678] on button "Cancel Timesheet" at bounding box center [784, 687] width 94 height 26
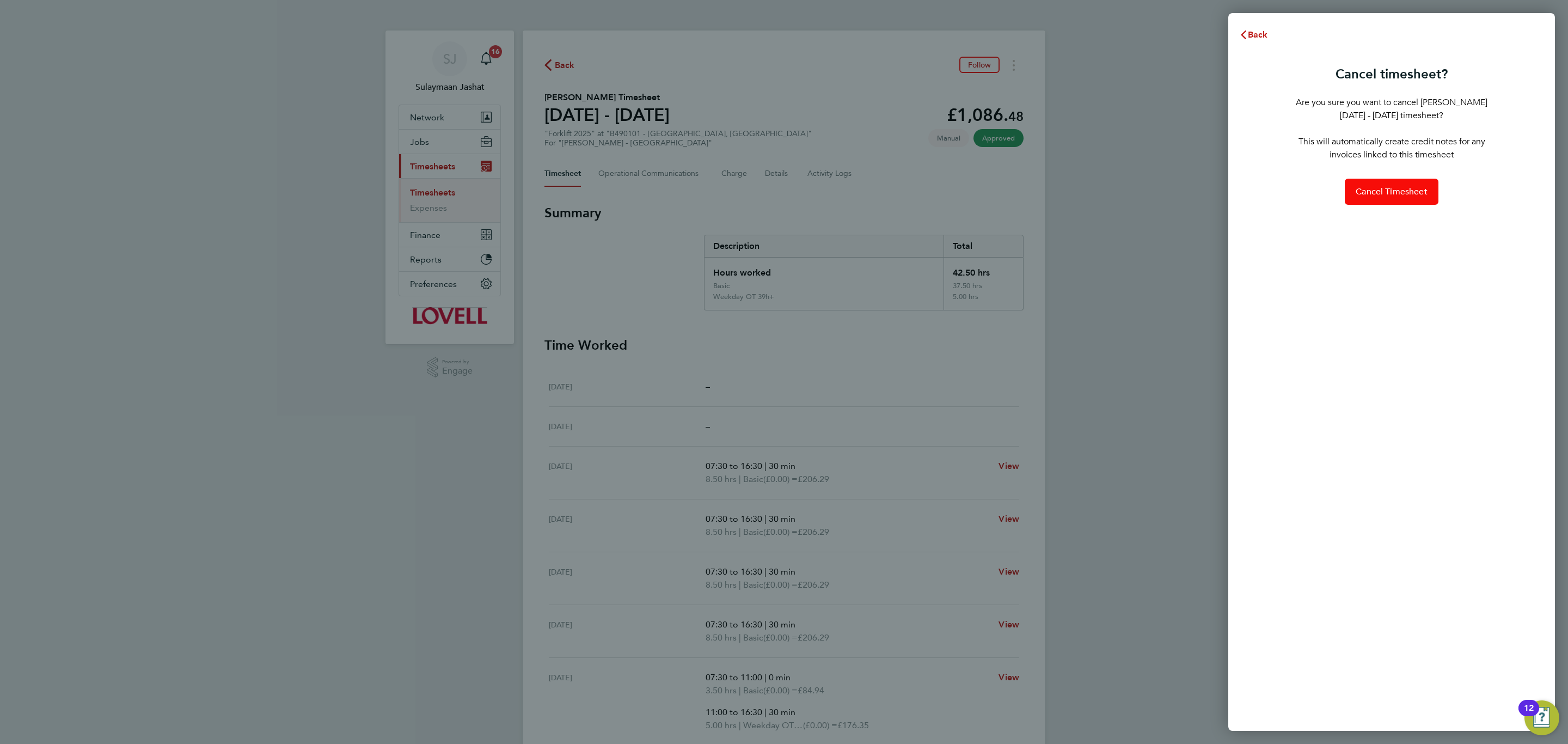
click at [1379, 193] on span "Cancel Timesheet" at bounding box center [1391, 191] width 72 height 11
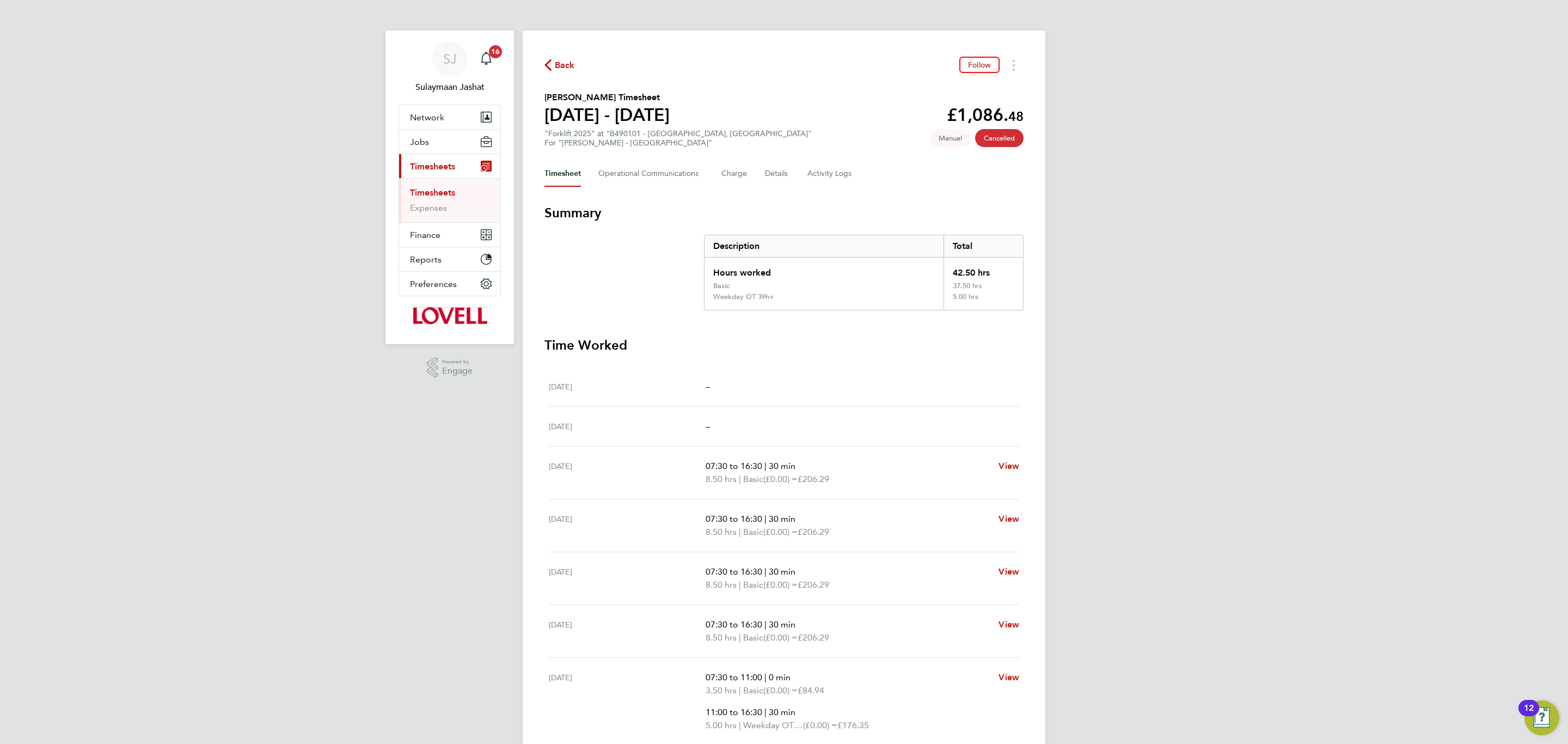
click at [430, 195] on link "Timesheets" at bounding box center [433, 193] width 45 height 11
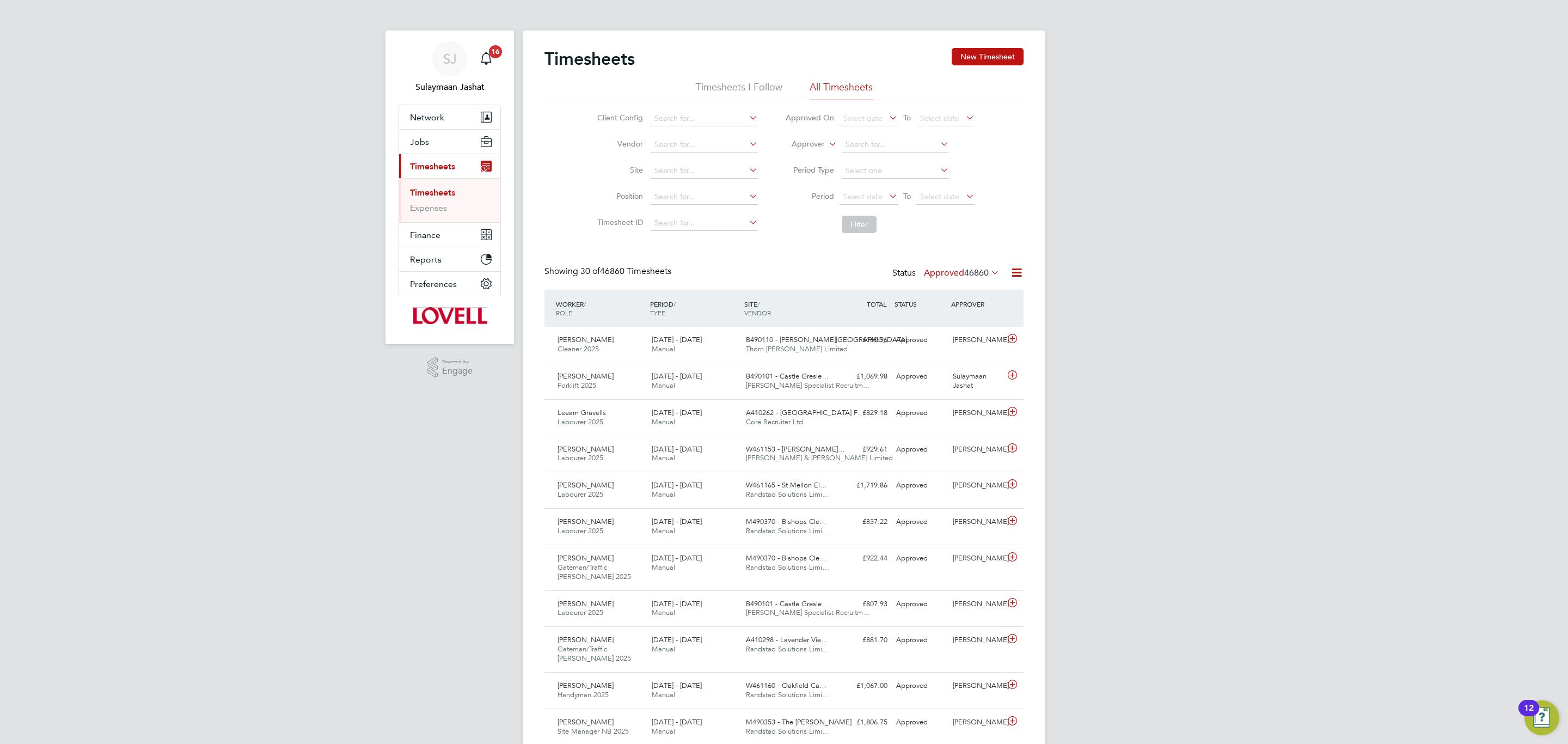
click at [826, 144] on icon at bounding box center [826, 141] width 0 height 10
click at [795, 156] on li "Worker" at bounding box center [797, 156] width 54 height 14
click at [871, 137] on input at bounding box center [895, 144] width 107 height 15
click at [896, 186] on li "Mark Mac rae" at bounding box center [894, 190] width 109 height 15
type input "Mark Macrae"
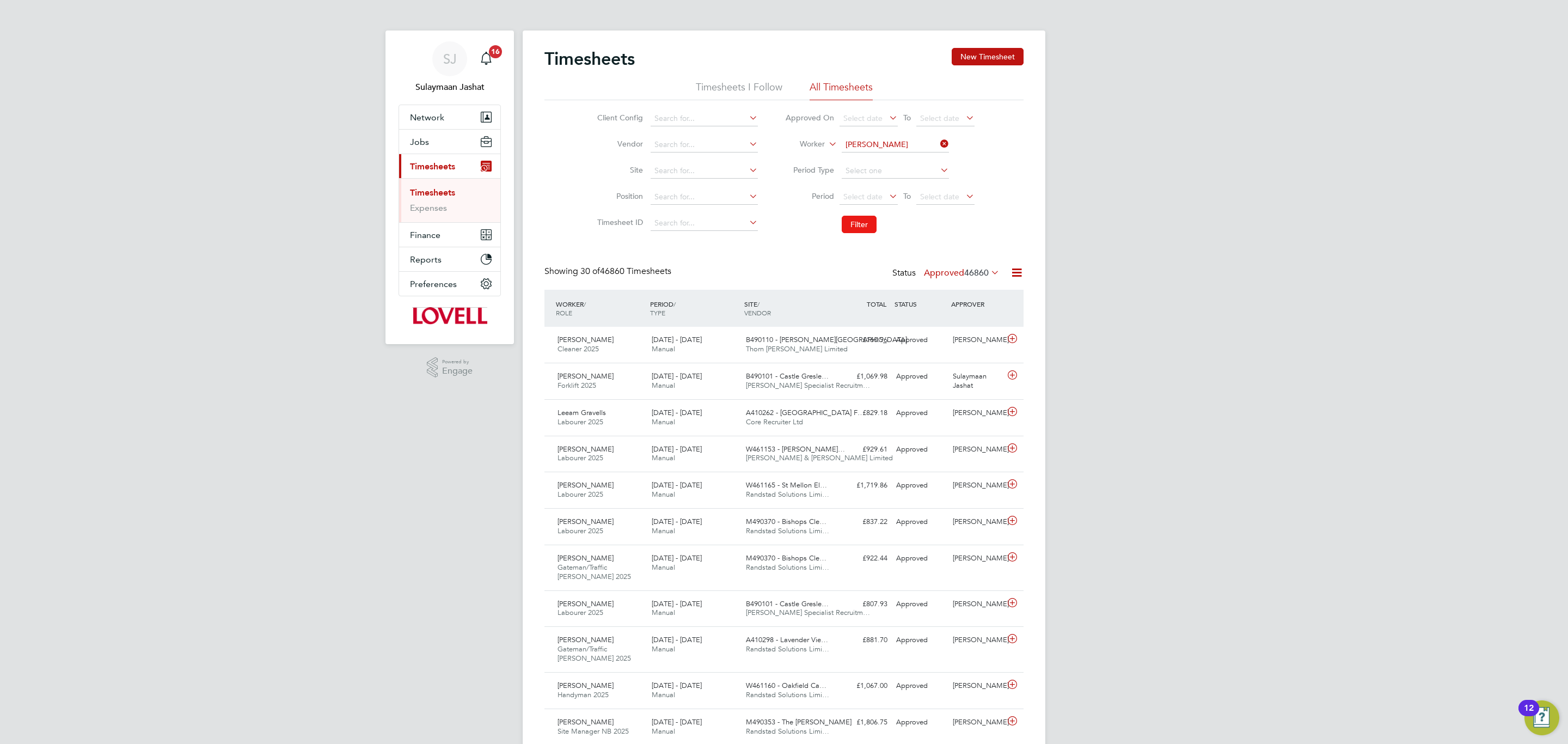
click at [861, 216] on button "Filter" at bounding box center [859, 224] width 35 height 17
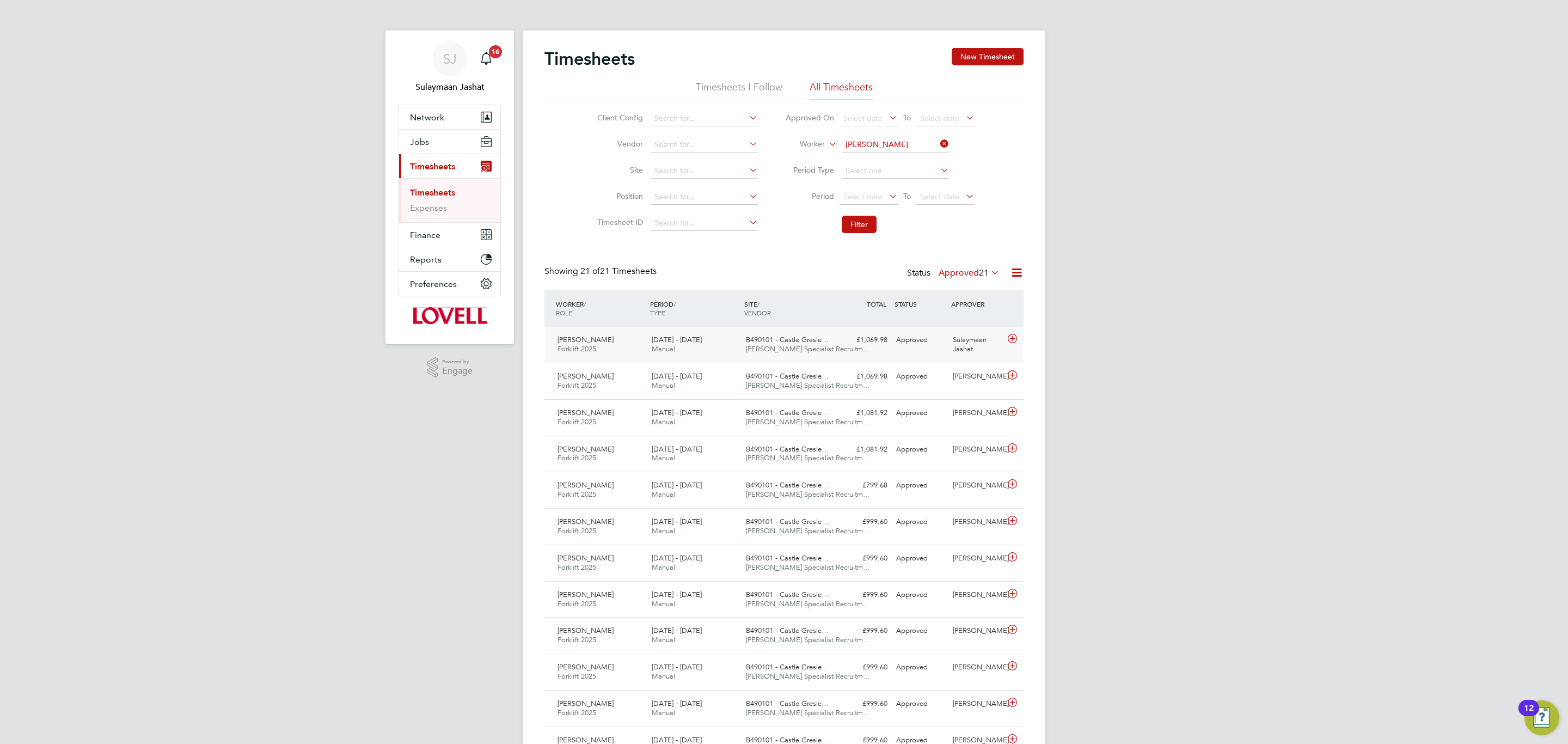
click at [797, 356] on div "B490101 - Castle Gresle… Hays Specialist Recruitm…" at bounding box center [789, 344] width 94 height 27
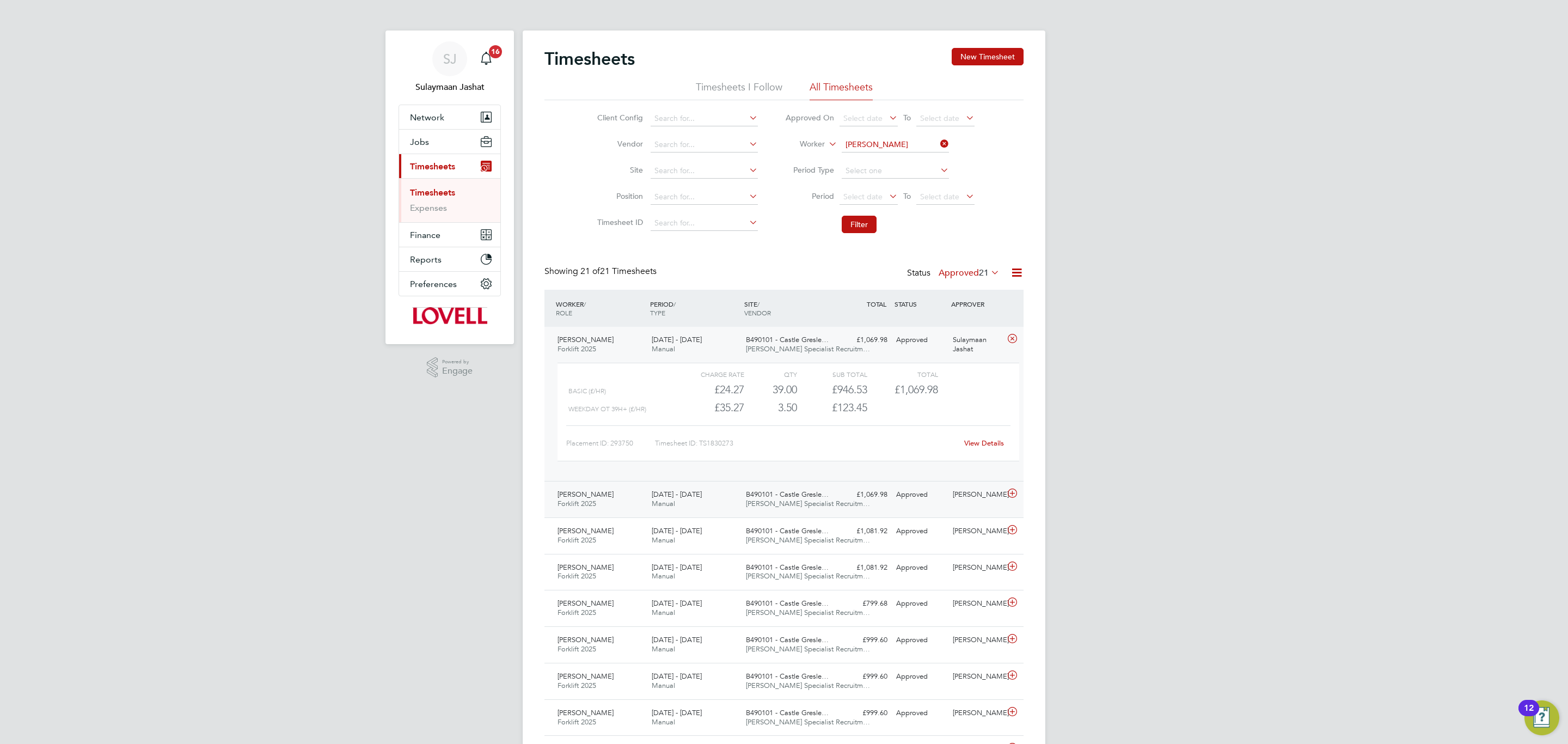
click at [808, 493] on span "B490101 - Castle Gresle…" at bounding box center [787, 494] width 83 height 9
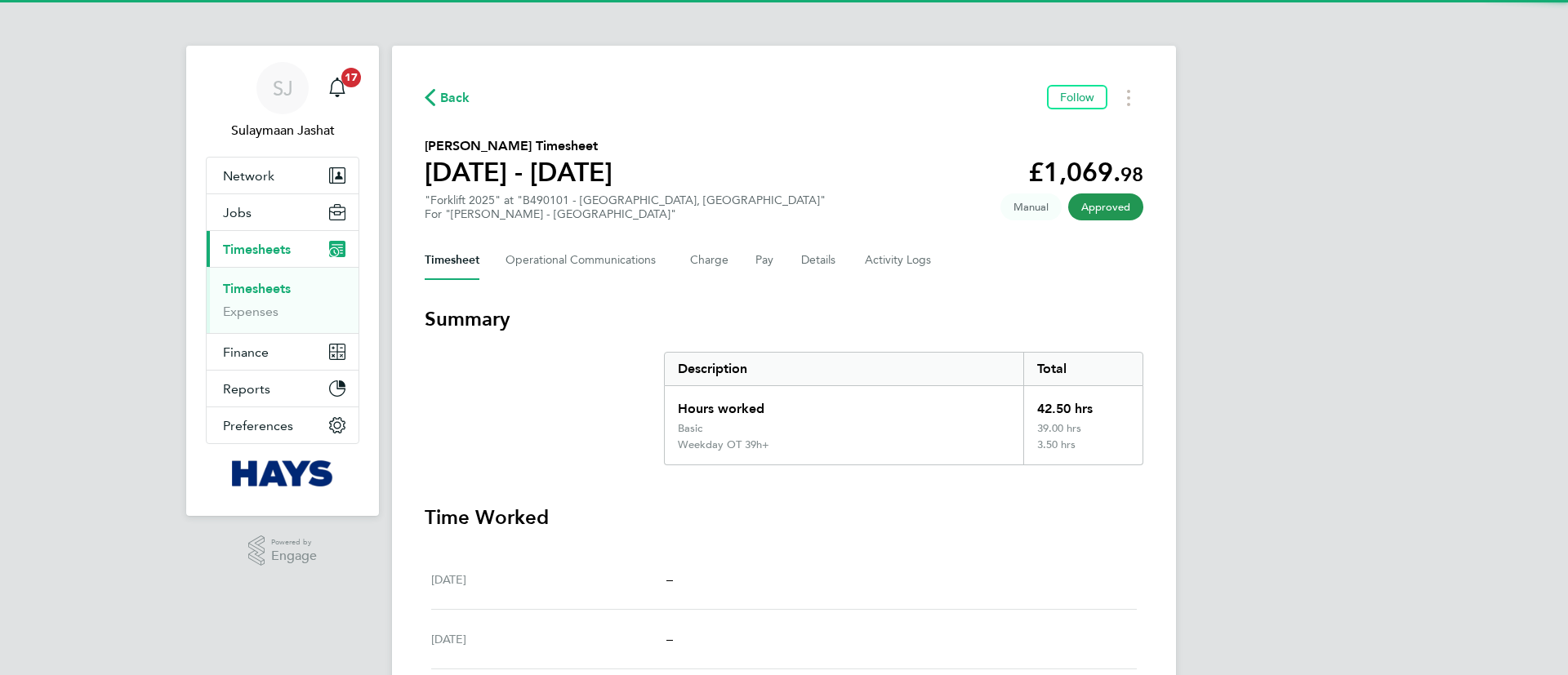
scroll to position [587, 0]
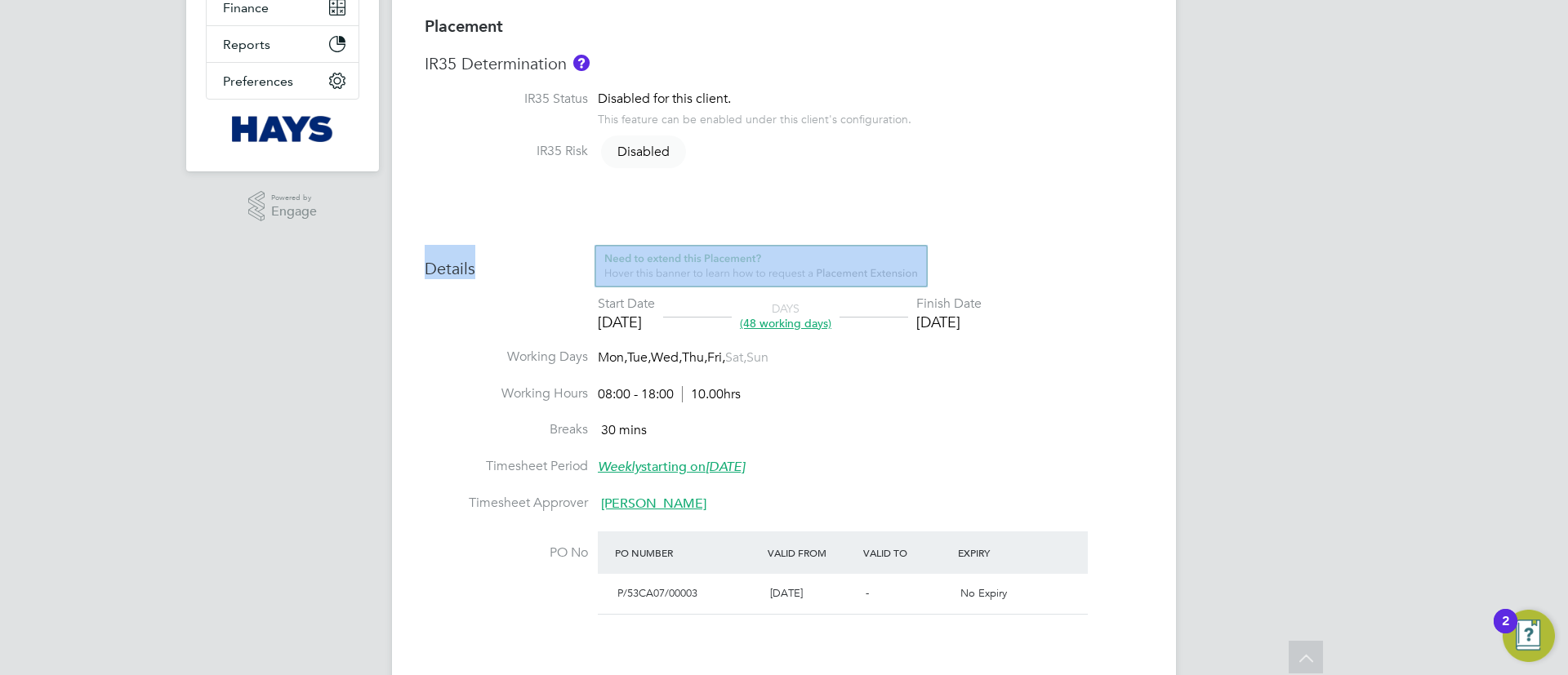
click at [1048, 181] on div "Placement IR35 Determination IR35 Status Disabled for this client. This feature…" at bounding box center [784, 462] width 719 height 891
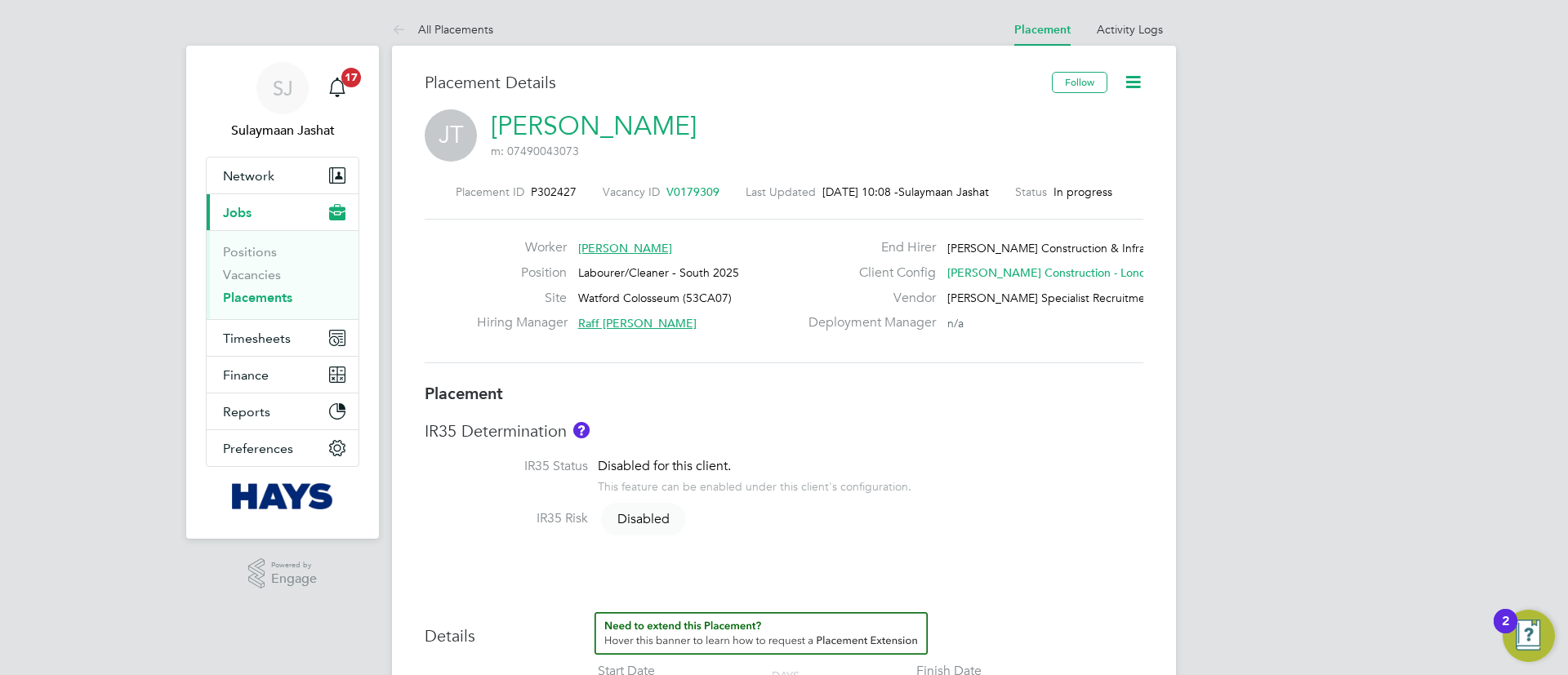
click at [923, 177] on div "Placement ID P302427 Vacancy ID V0179309 Last Updated [DATE] 10:08 - Sulaymaan …" at bounding box center [784, 274] width 719 height 219
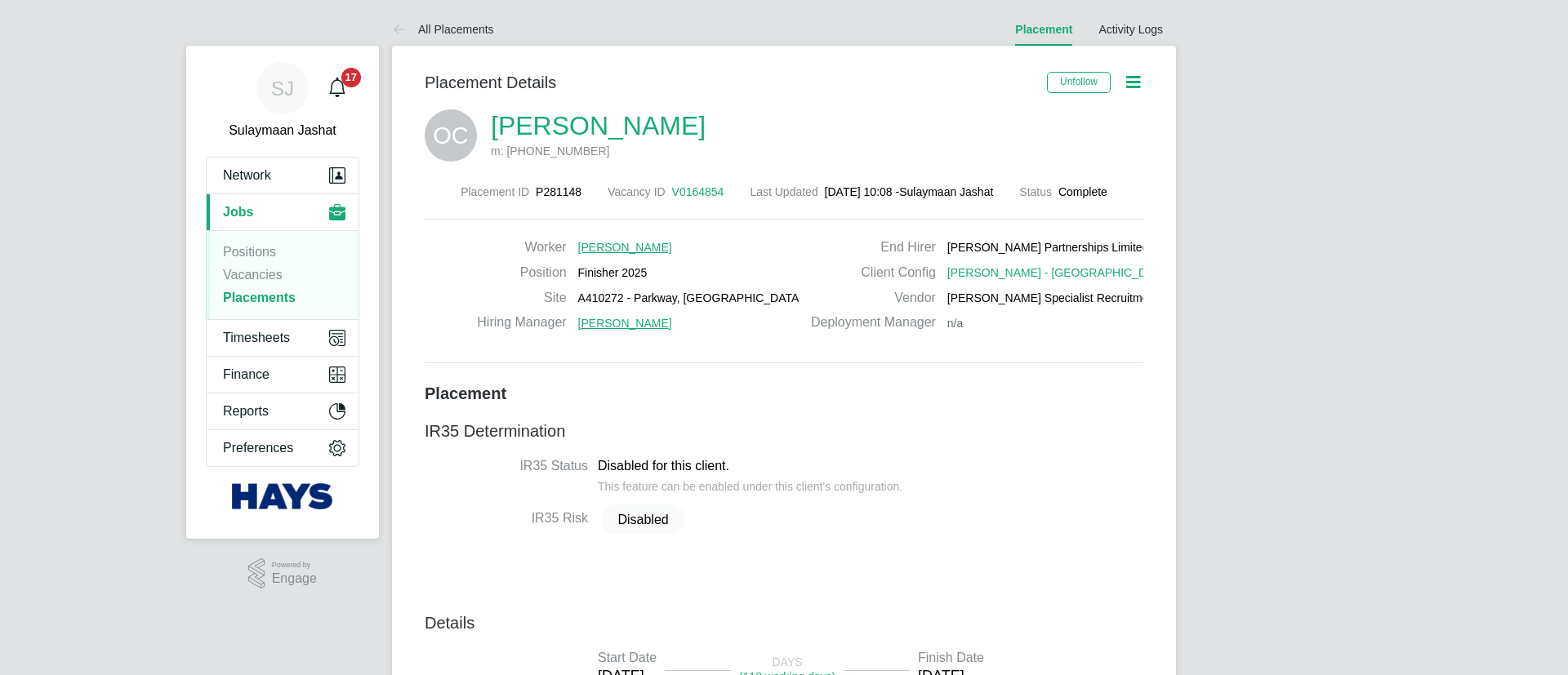
click at [1114, 42] on li "Activity Logs" at bounding box center [1130, 29] width 65 height 33
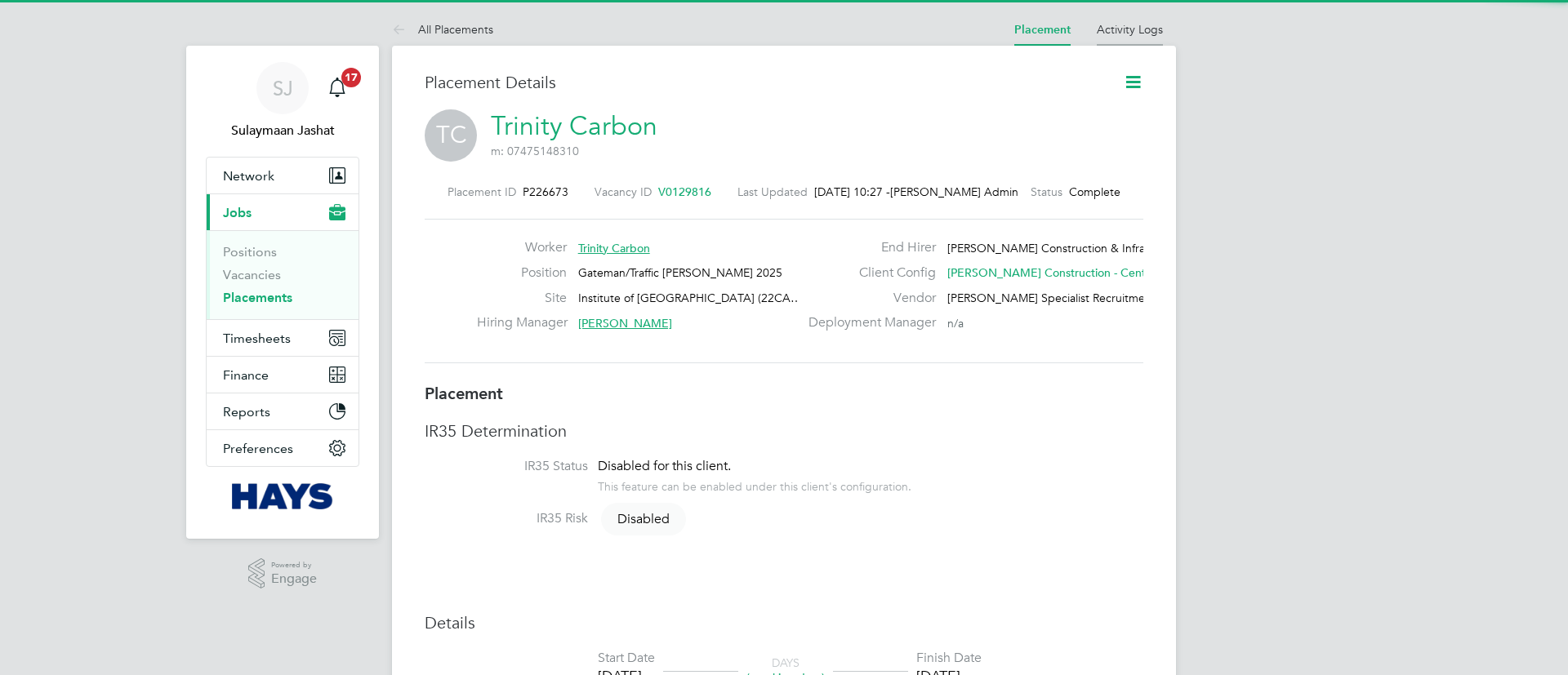
click at [1145, 43] on li "Activity Logs" at bounding box center [1129, 29] width 66 height 33
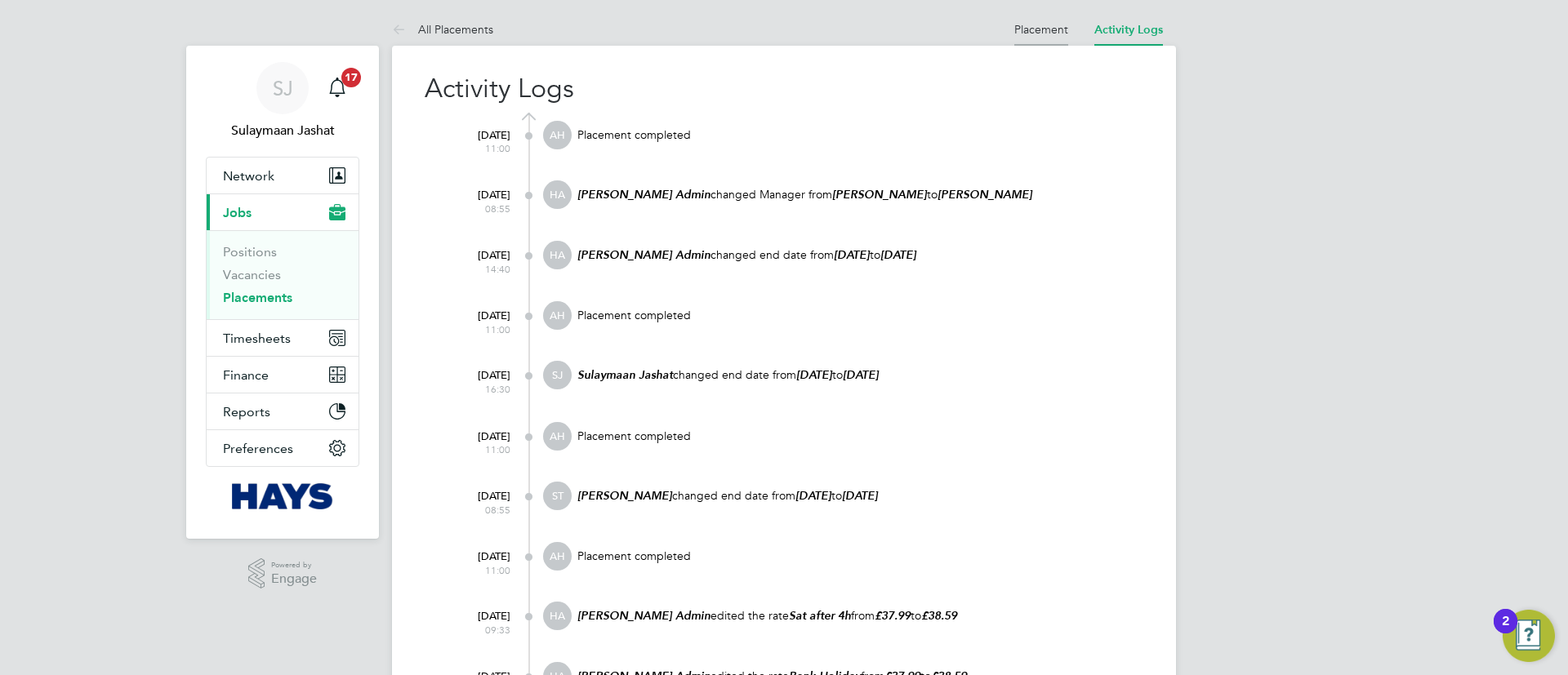
click at [1048, 31] on link "Placement" at bounding box center [1041, 29] width 54 height 15
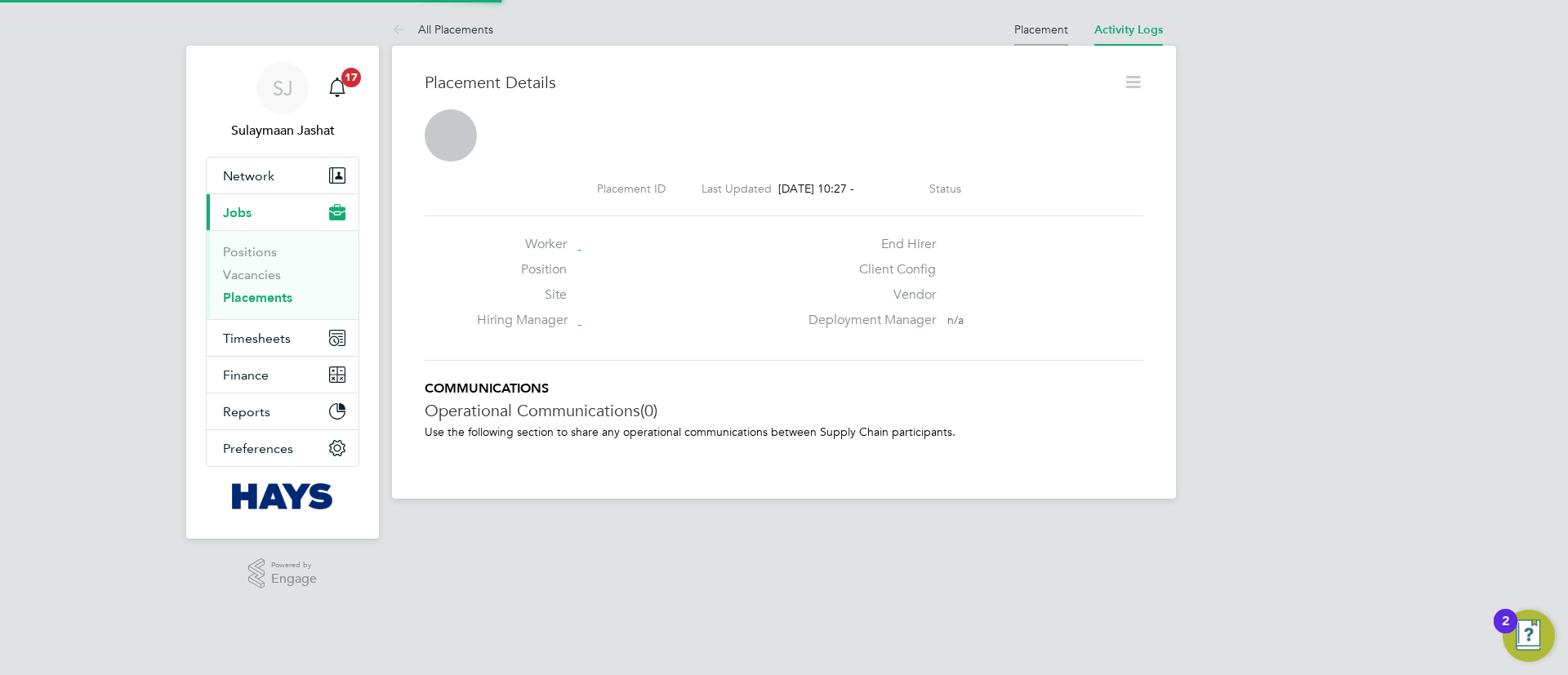
scroll to position [8, 8]
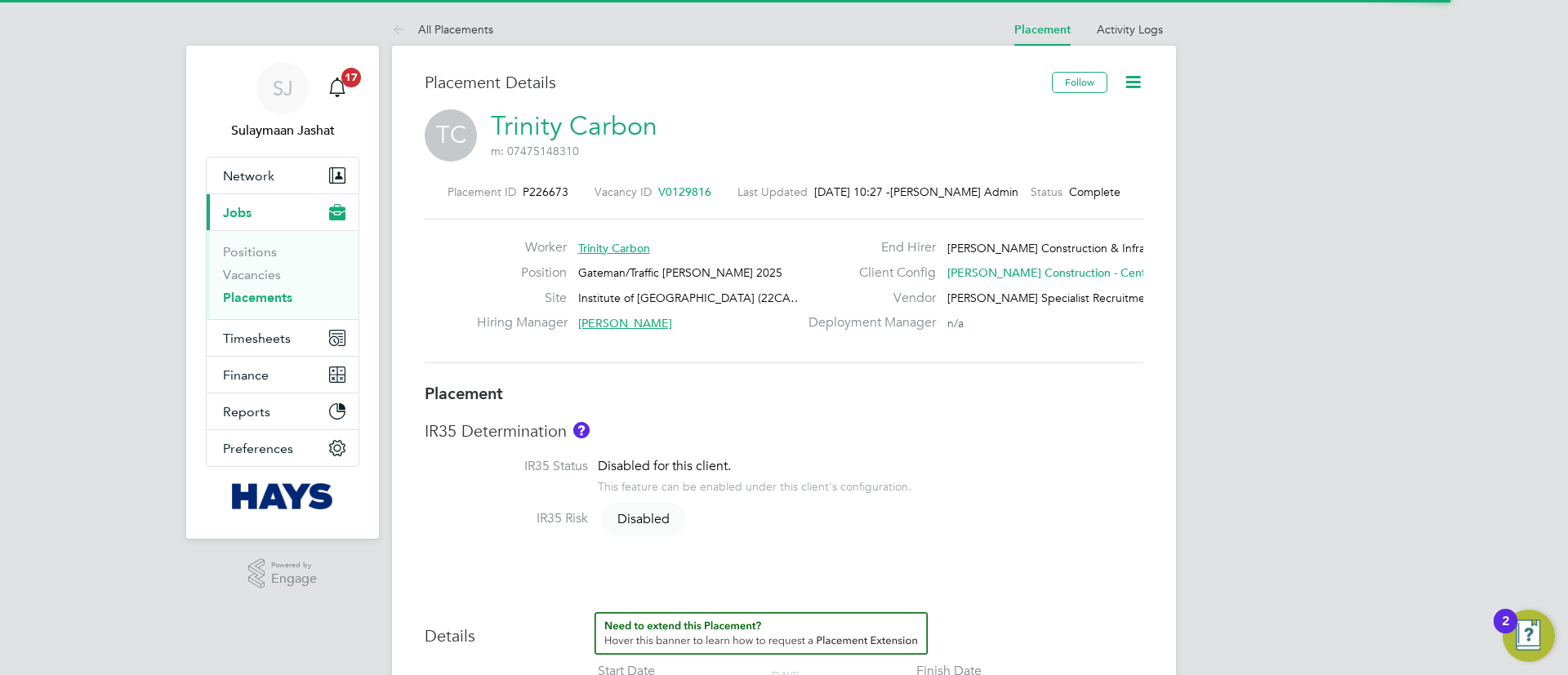
click at [783, 377] on div "Placement ID P226673 Vacancy ID V0129816 Last Updated [DATE] 10:27 - [PERSON_NA…" at bounding box center [784, 274] width 719 height 219
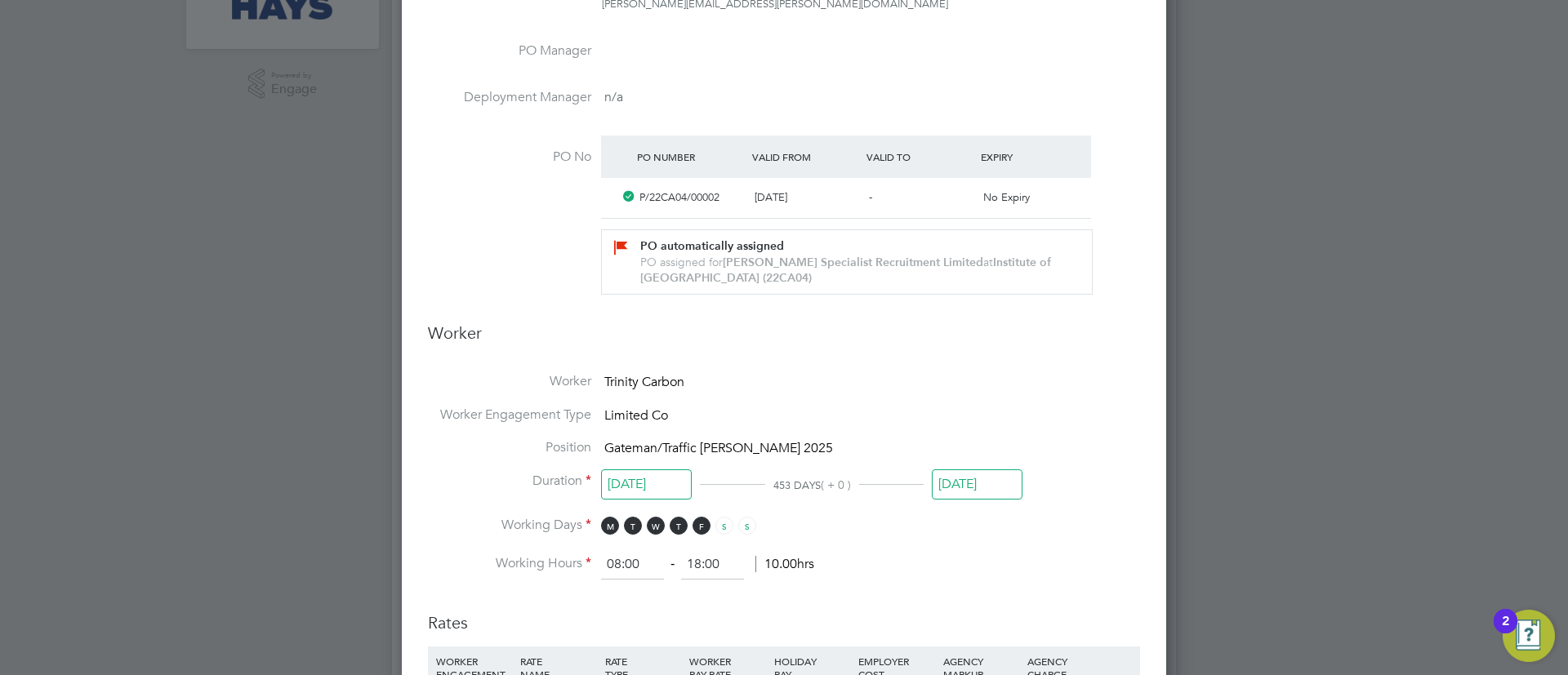
click at [979, 489] on input "[DATE]" at bounding box center [977, 484] width 90 height 30
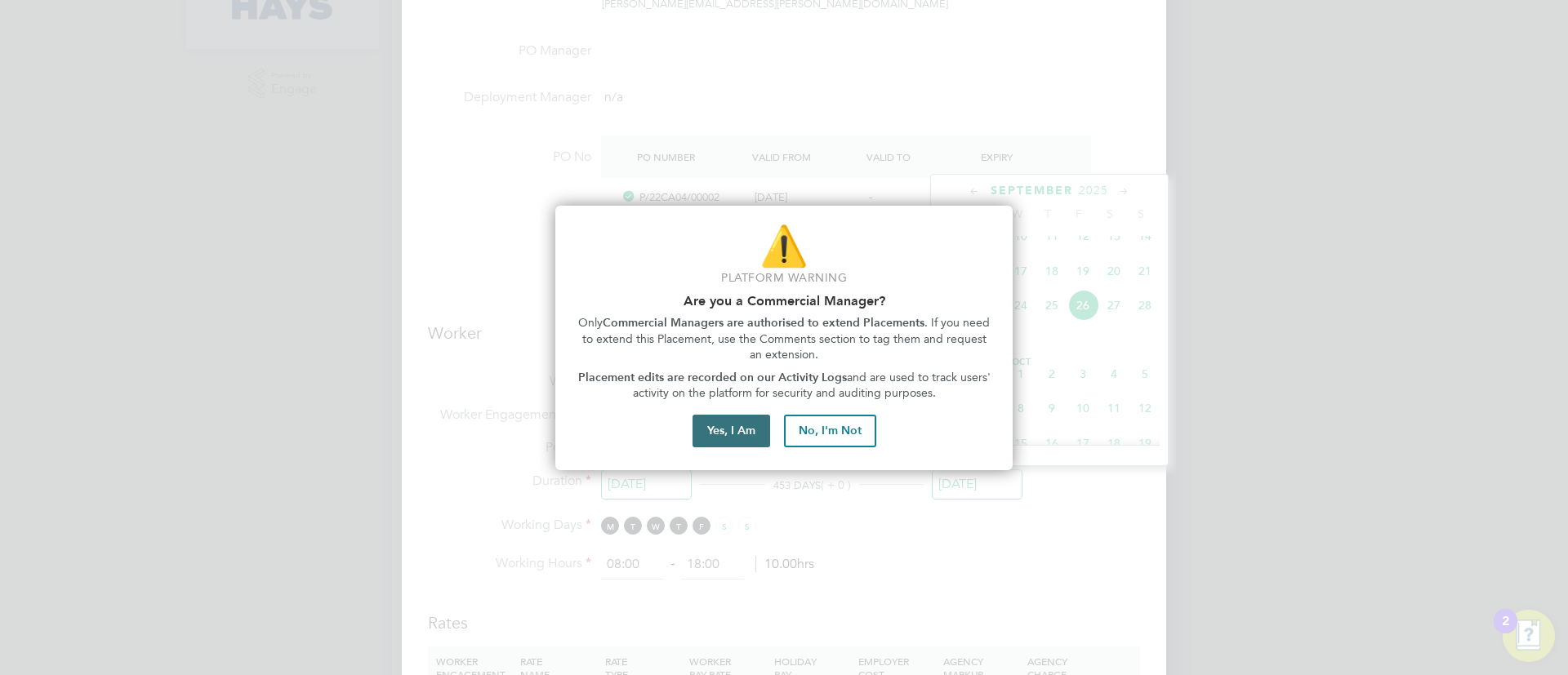
click at [728, 434] on button "Yes, I Am" at bounding box center [731, 431] width 77 height 33
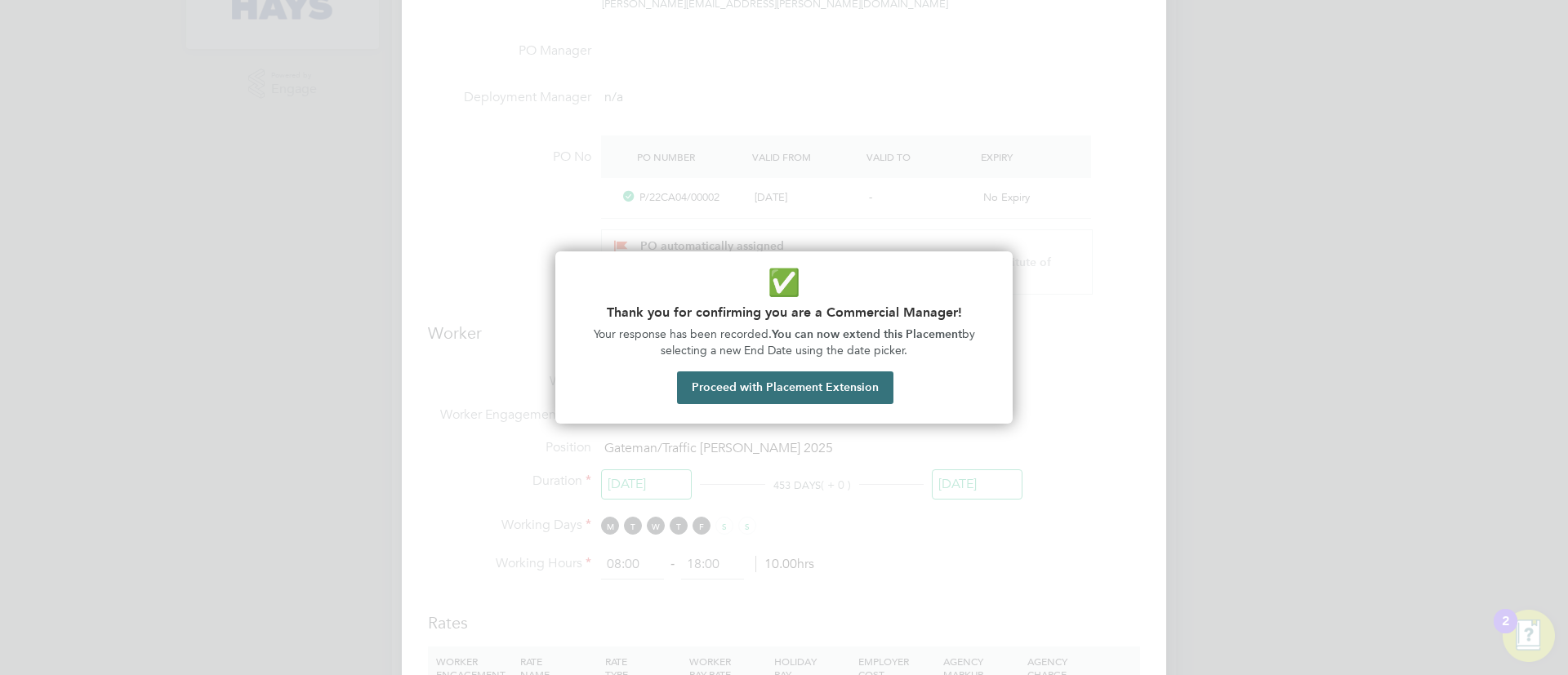
click at [793, 389] on button "Proceed with Placement Extension" at bounding box center [785, 387] width 216 height 33
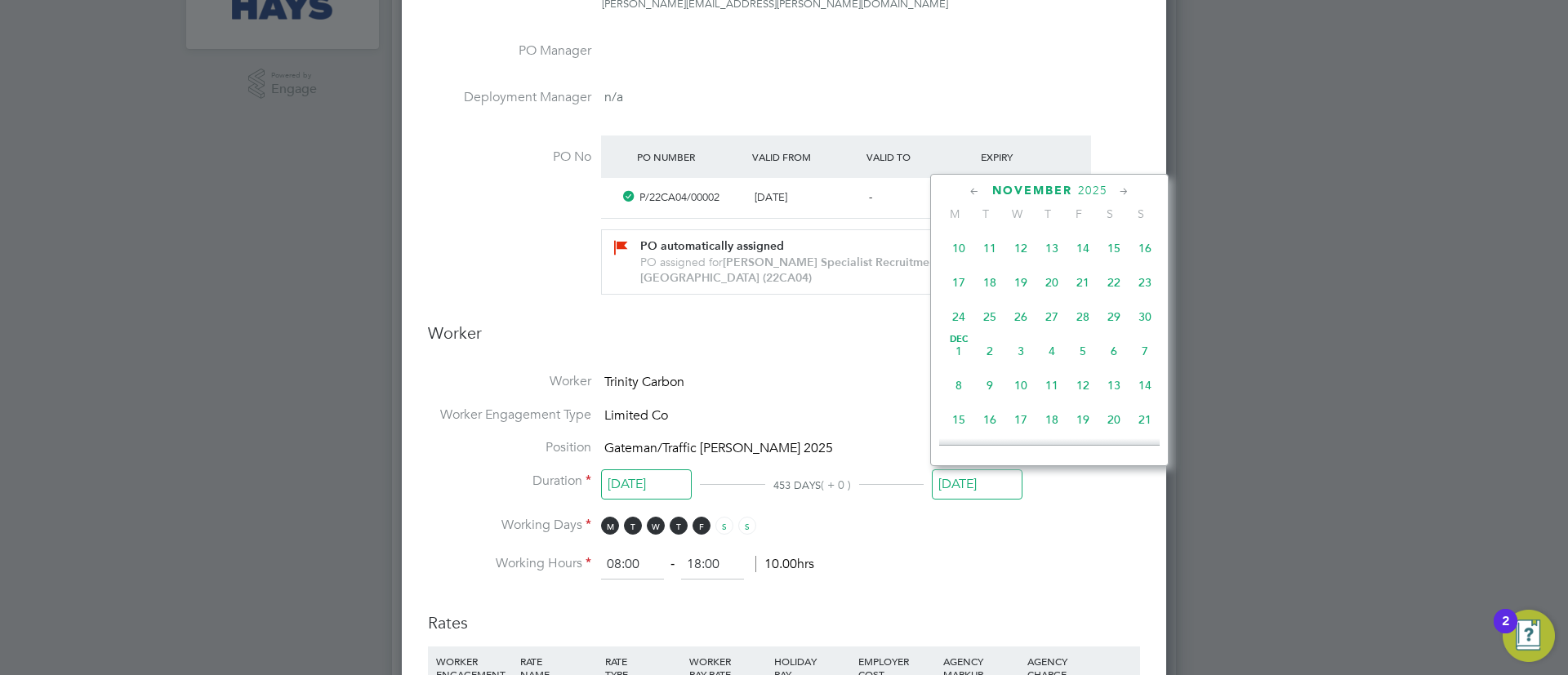
click at [1077, 333] on span "28" at bounding box center [1082, 317] width 31 height 31
type input "[DATE]"
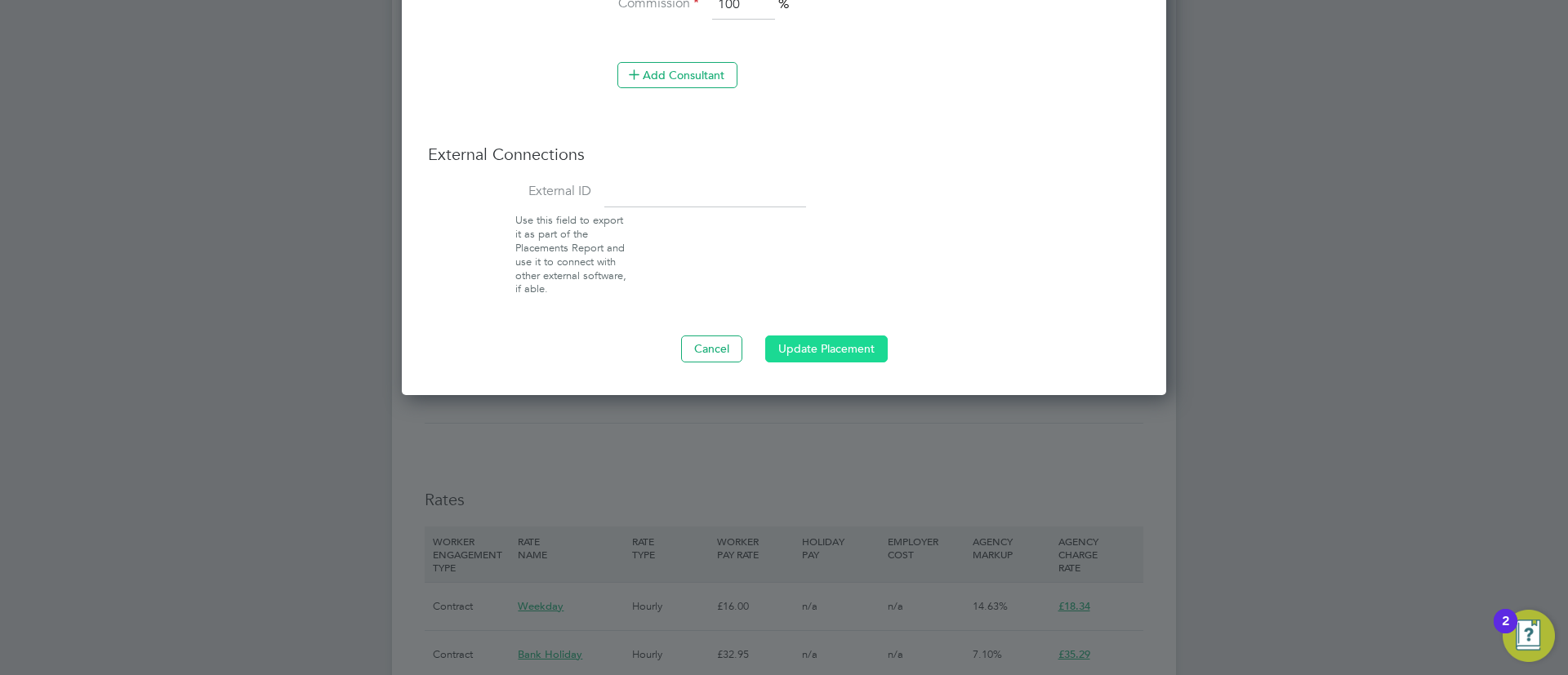
click at [832, 338] on button "Update Placement" at bounding box center [826, 348] width 122 height 26
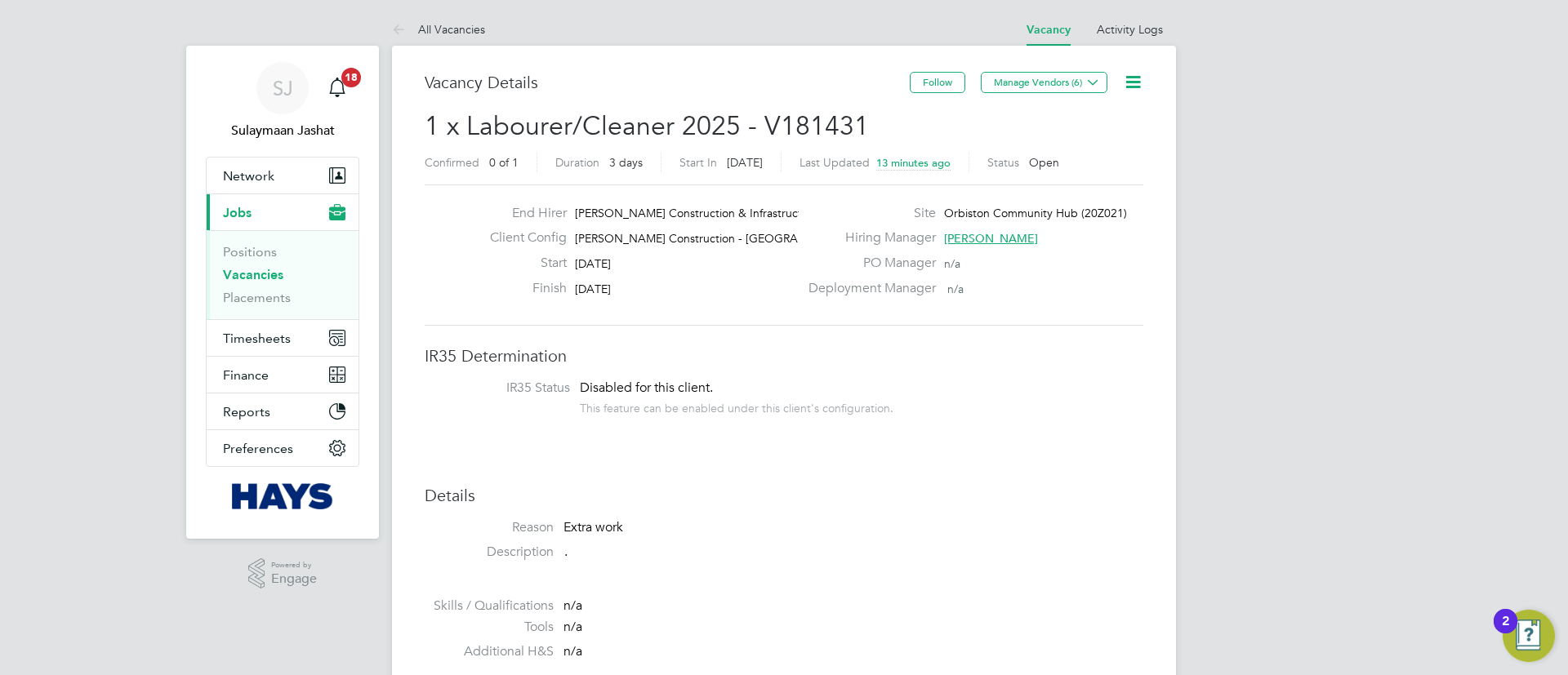
click at [972, 352] on h3 "IR35 Determination" at bounding box center [784, 355] width 719 height 21
click at [1121, 27] on link "Activity Logs" at bounding box center [1129, 29] width 66 height 15
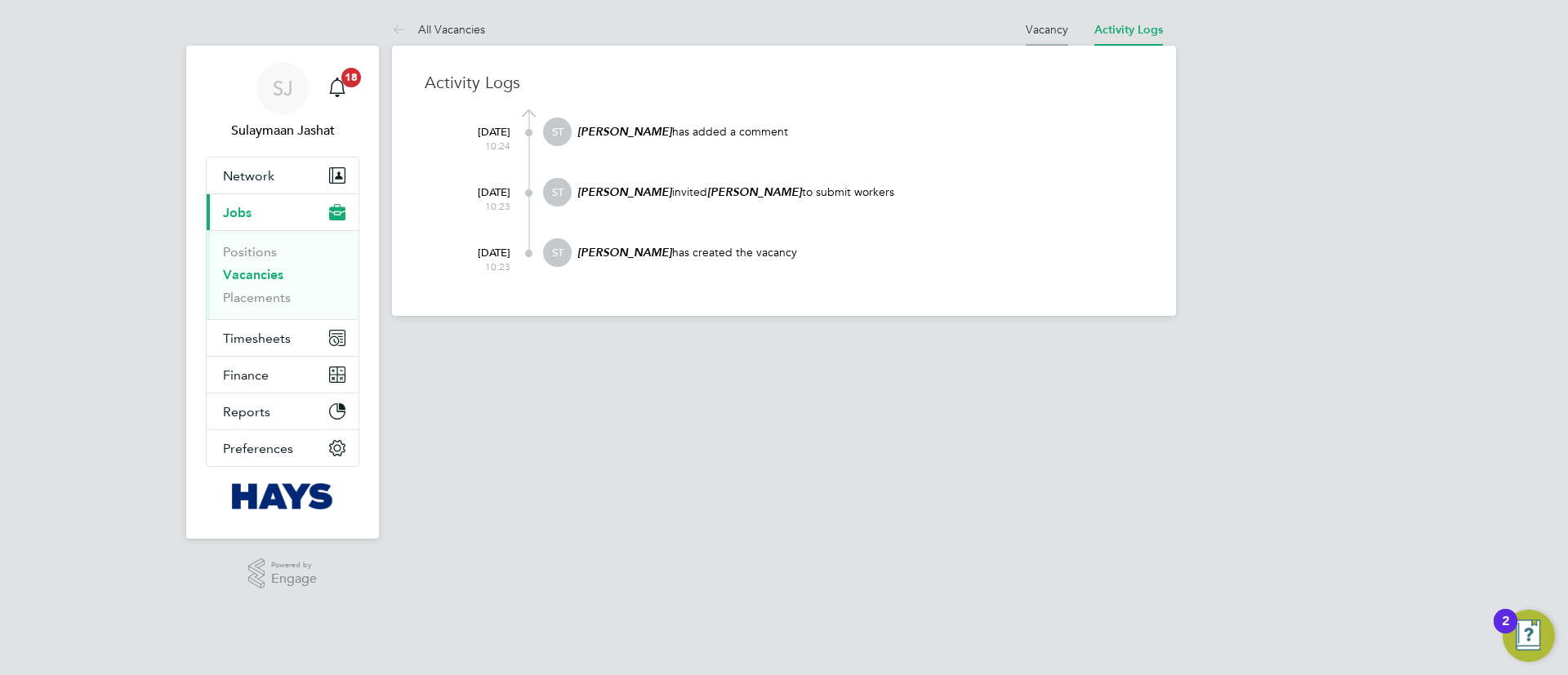
click at [1040, 36] on li "Vacancy" at bounding box center [1046, 29] width 43 height 33
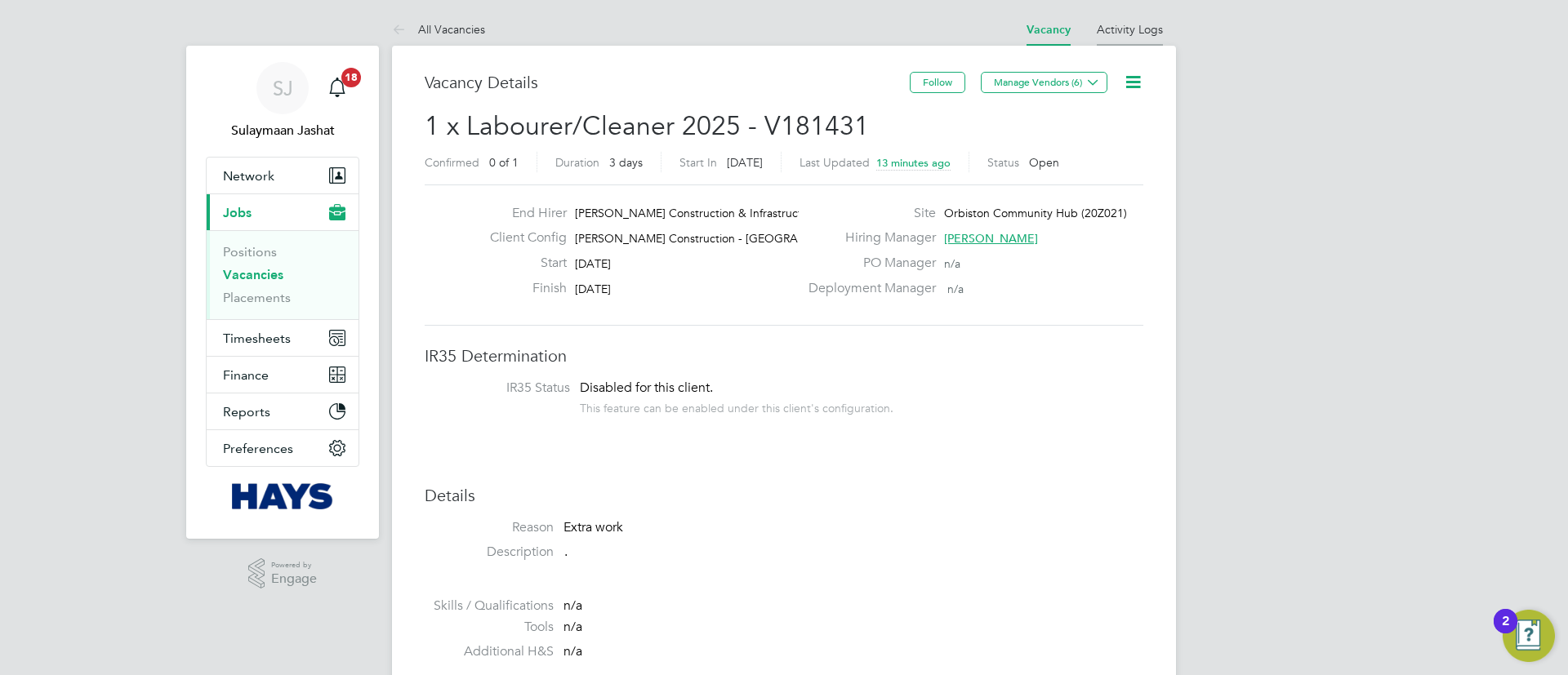
click at [1110, 35] on link "Activity Logs" at bounding box center [1129, 29] width 66 height 15
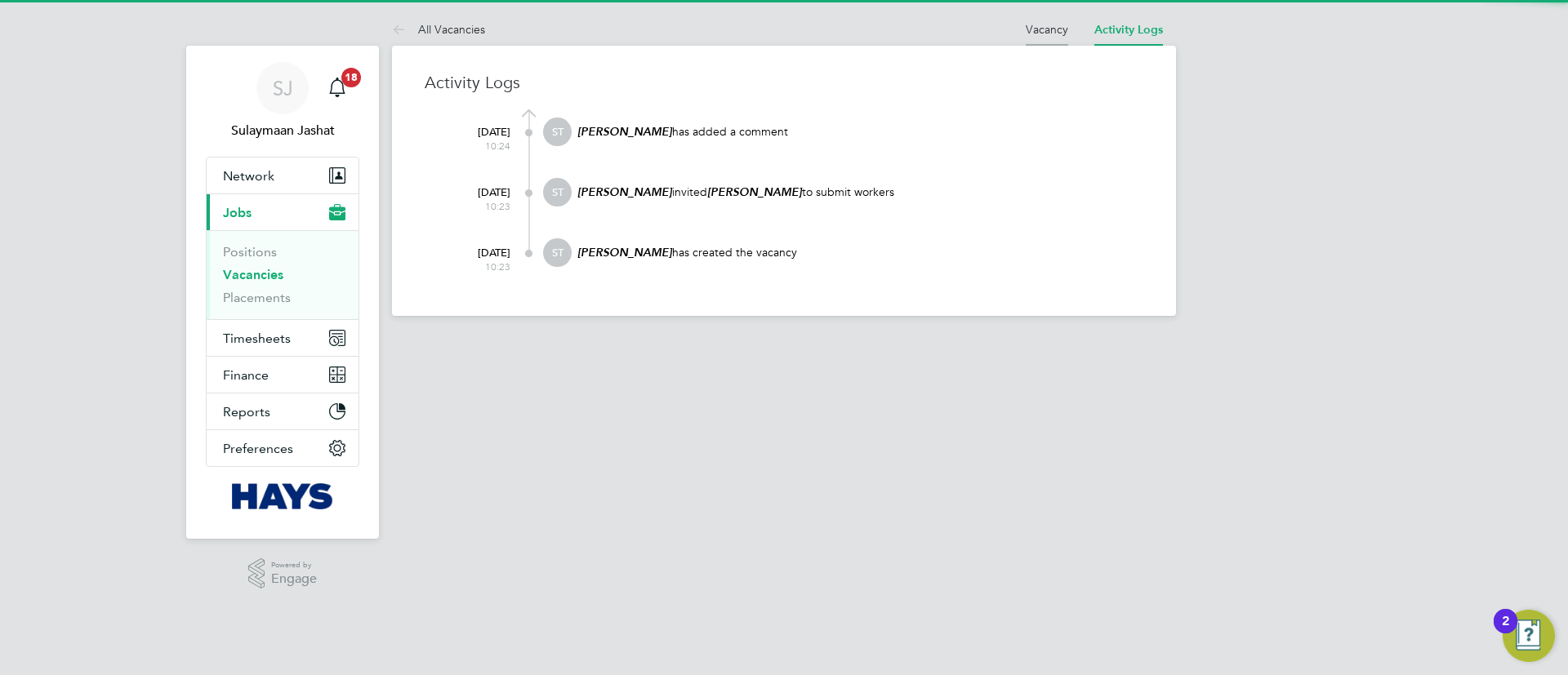
click at [1040, 24] on link "Vacancy" at bounding box center [1046, 29] width 43 height 15
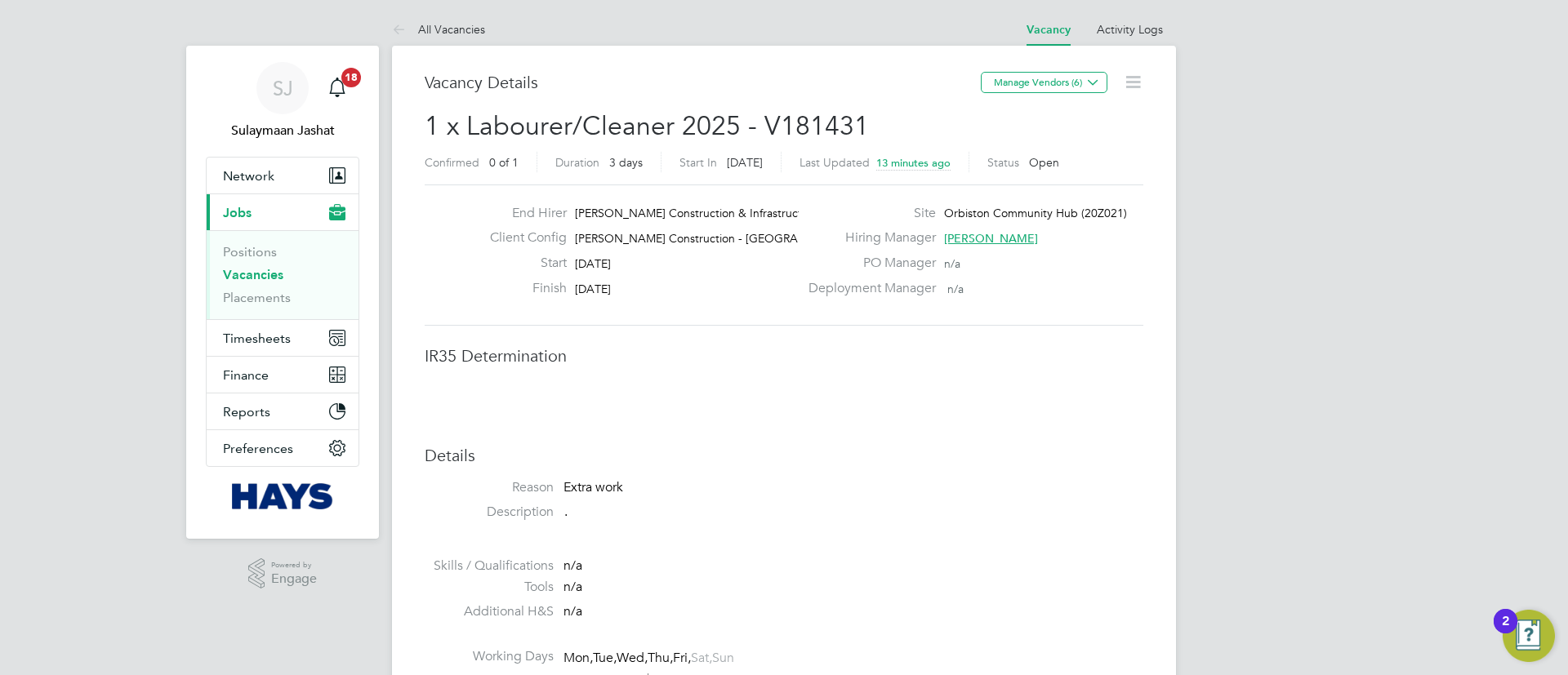
scroll to position [8, 8]
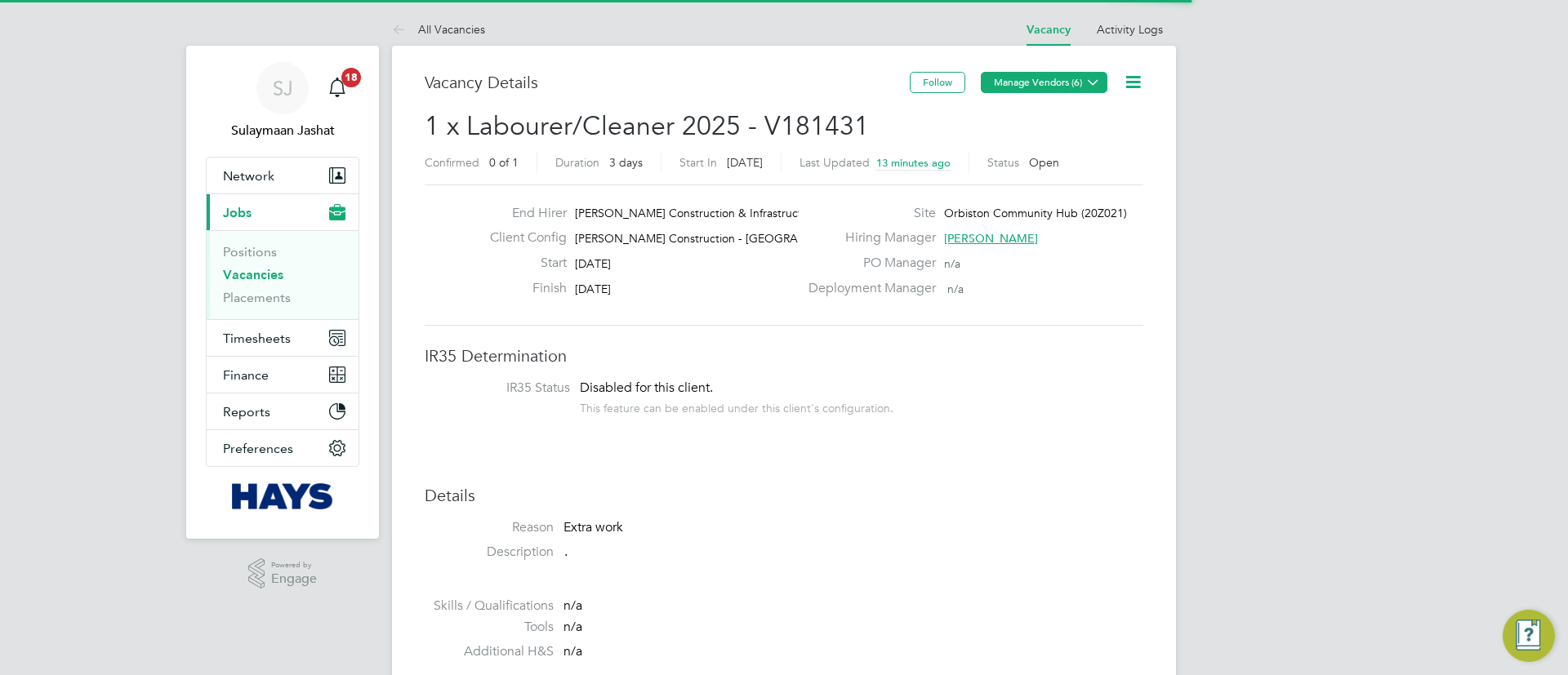
click at [1059, 74] on button "Manage Vendors (6)" at bounding box center [1044, 81] width 127 height 21
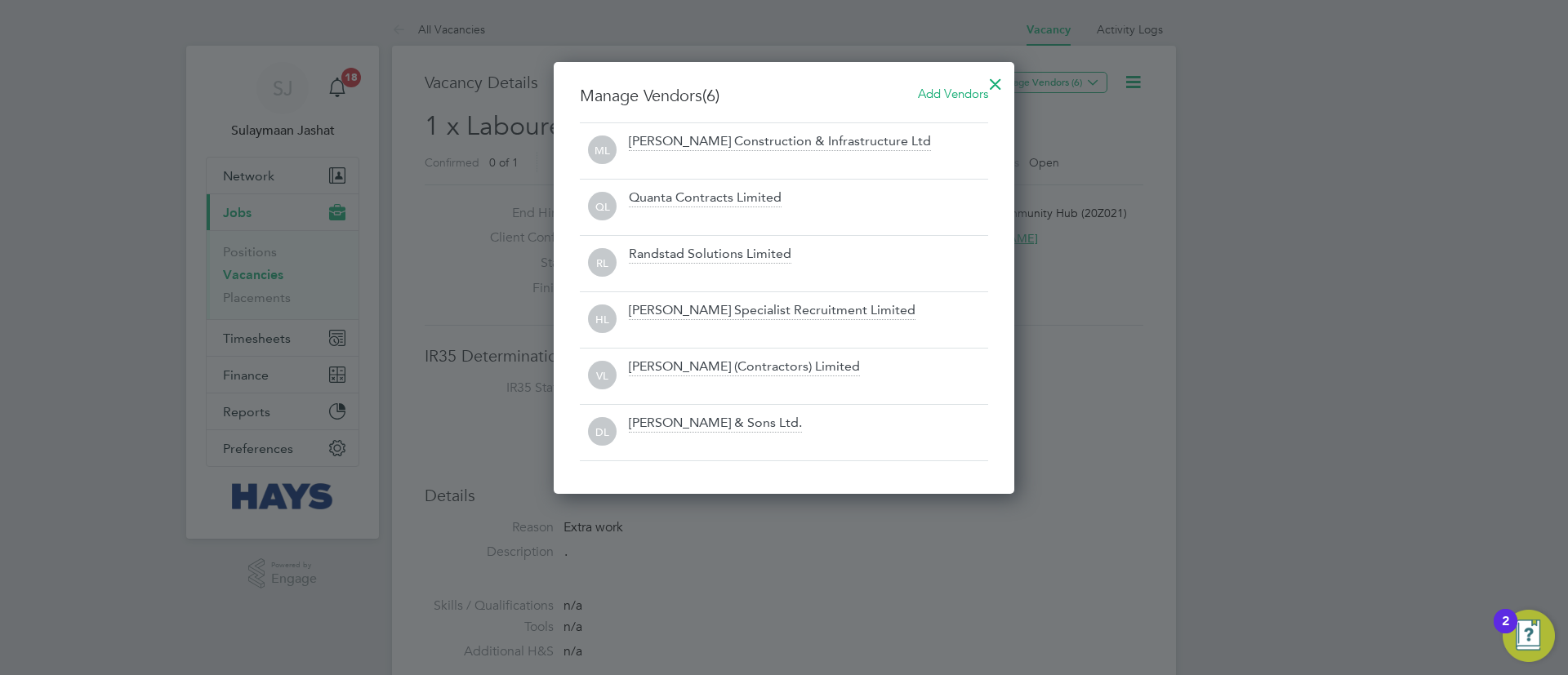
click at [850, 190] on div "Quanta Contracts Limited" at bounding box center [809, 207] width 359 height 36
click at [998, 75] on div at bounding box center [995, 80] width 30 height 30
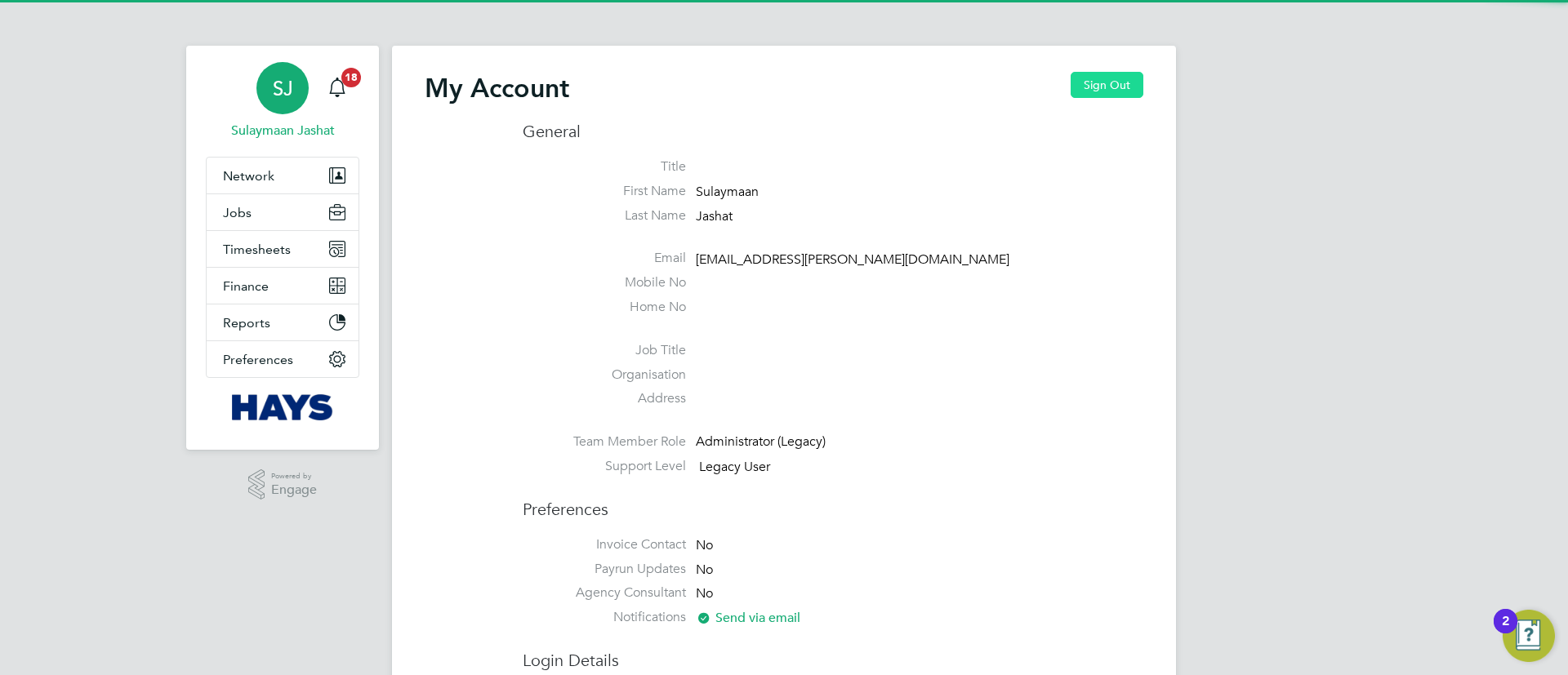
click at [1106, 92] on button "Sign Out" at bounding box center [1107, 84] width 72 height 26
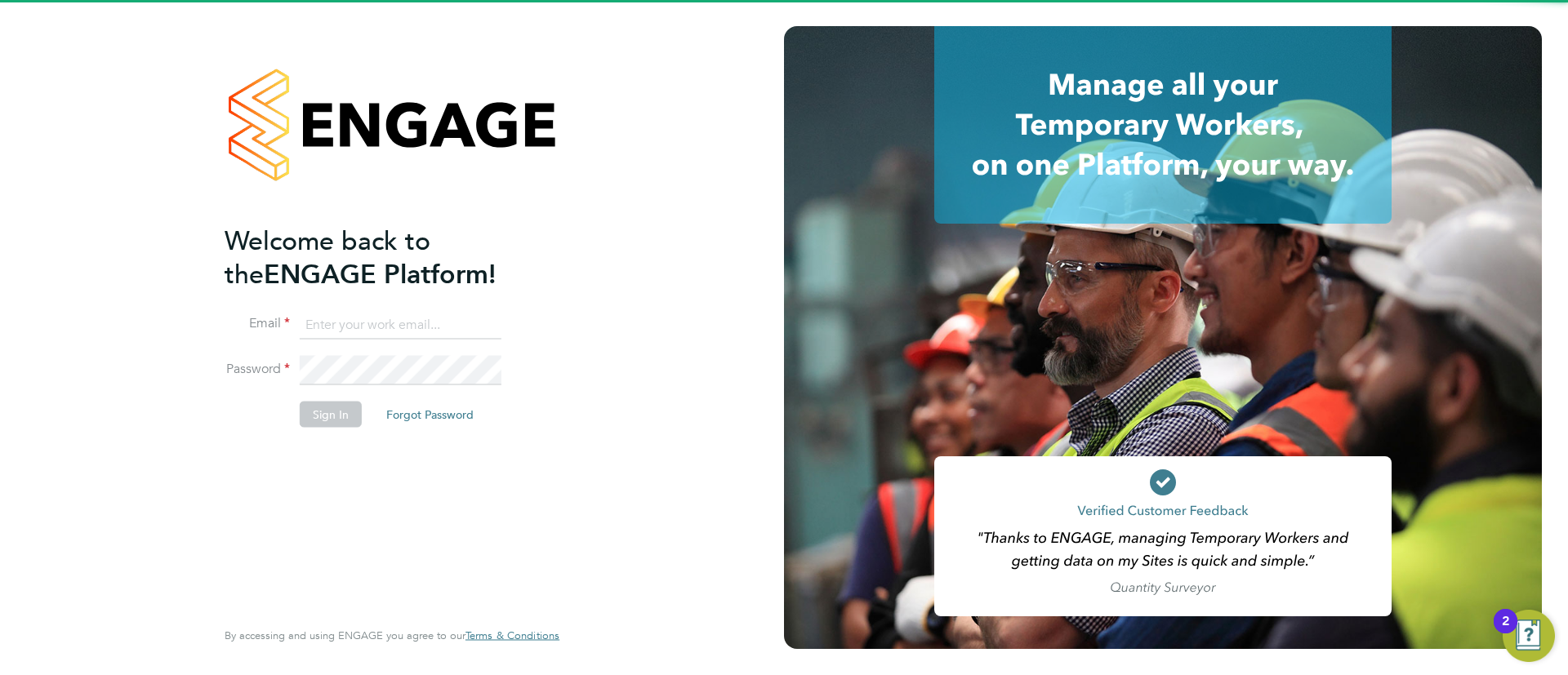
click at [381, 330] on input at bounding box center [400, 326] width 201 height 30
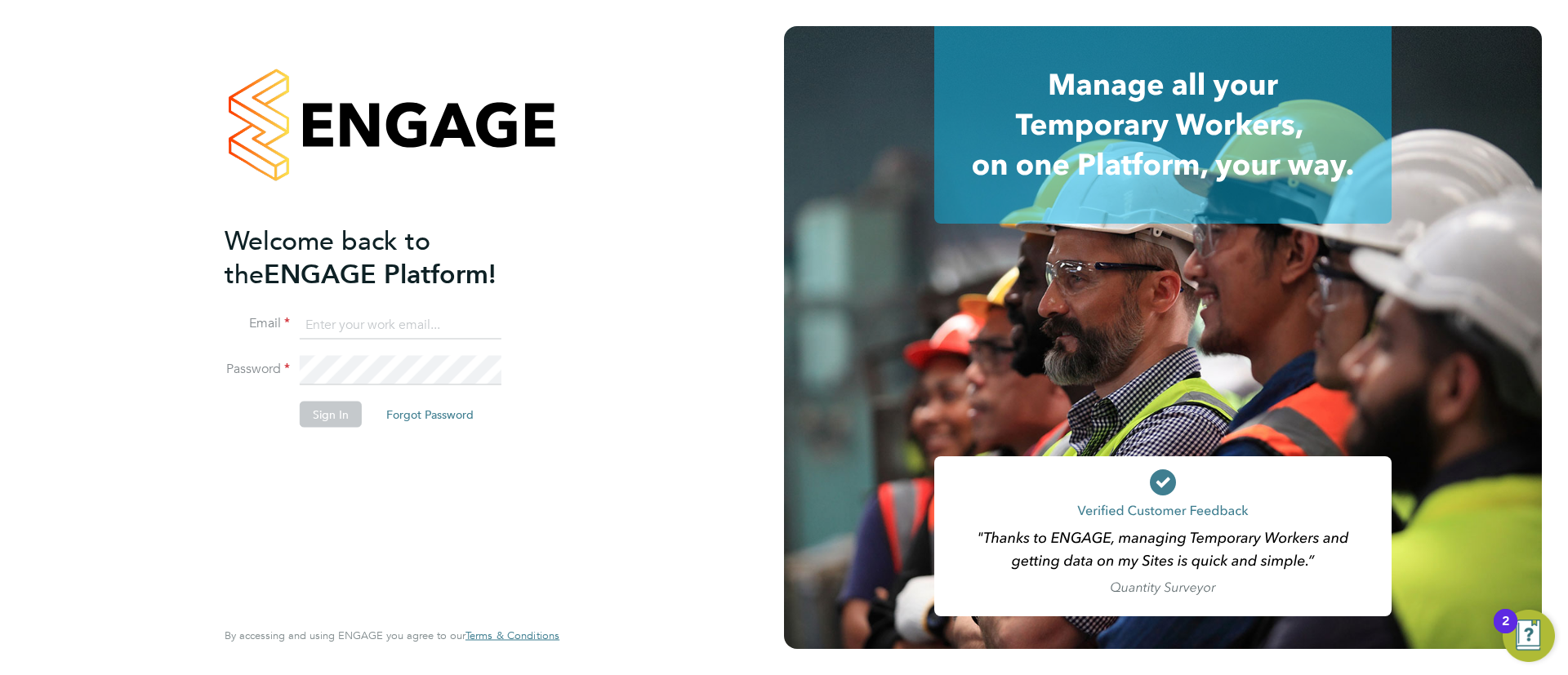
type input "engagemasterlogins@hays.com"
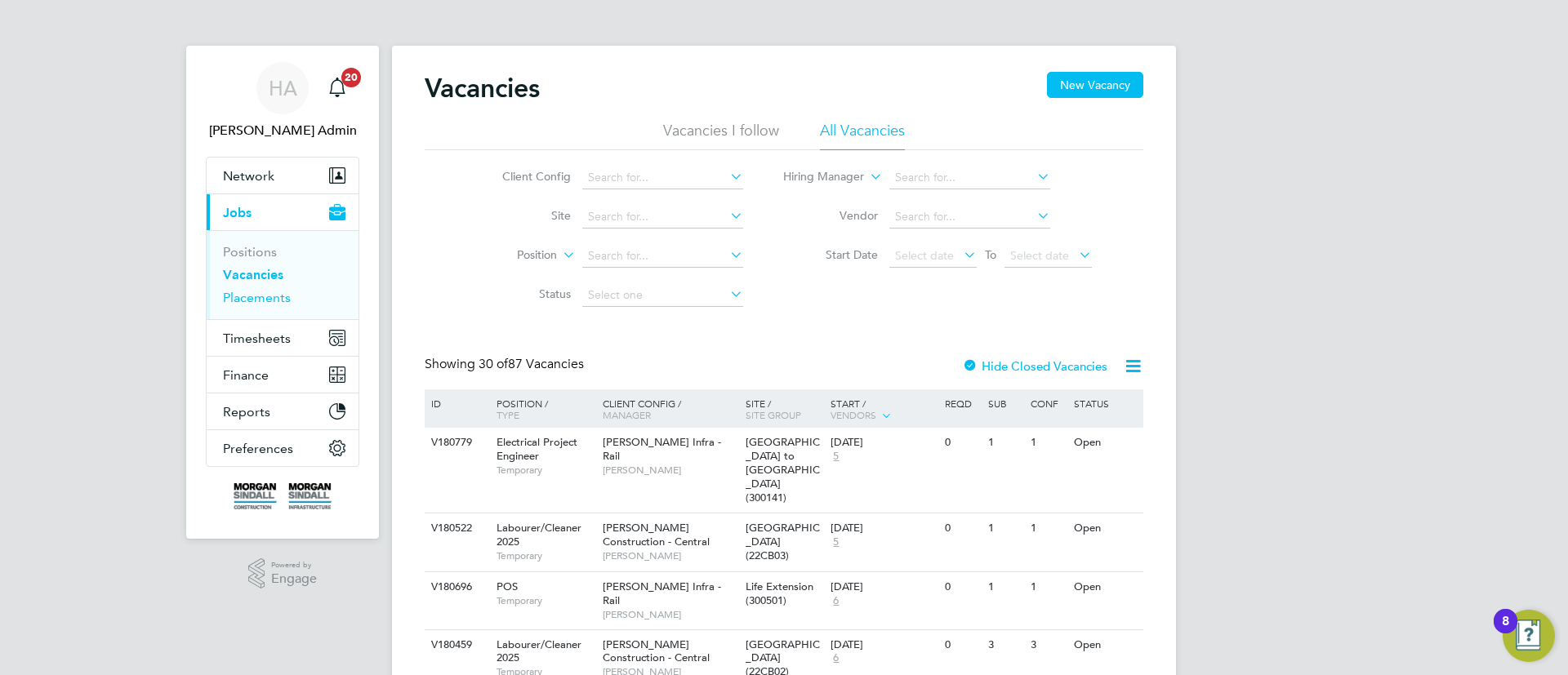
click at [280, 299] on link "Placements" at bounding box center [257, 298] width 67 height 16
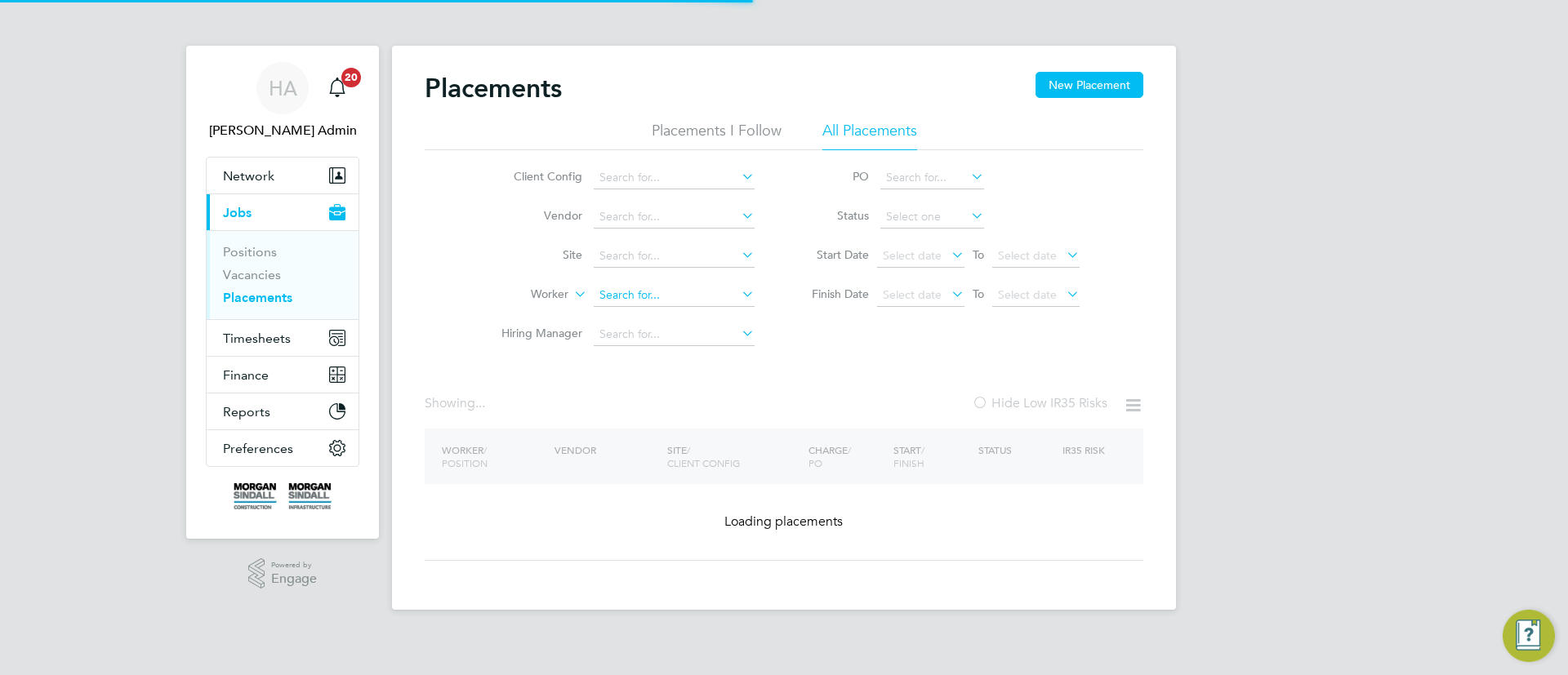
drag, startPoint x: 670, startPoint y: 277, endPoint x: 664, endPoint y: 290, distance: 14.3
click at [670, 277] on li "Worker" at bounding box center [620, 295] width 307 height 39
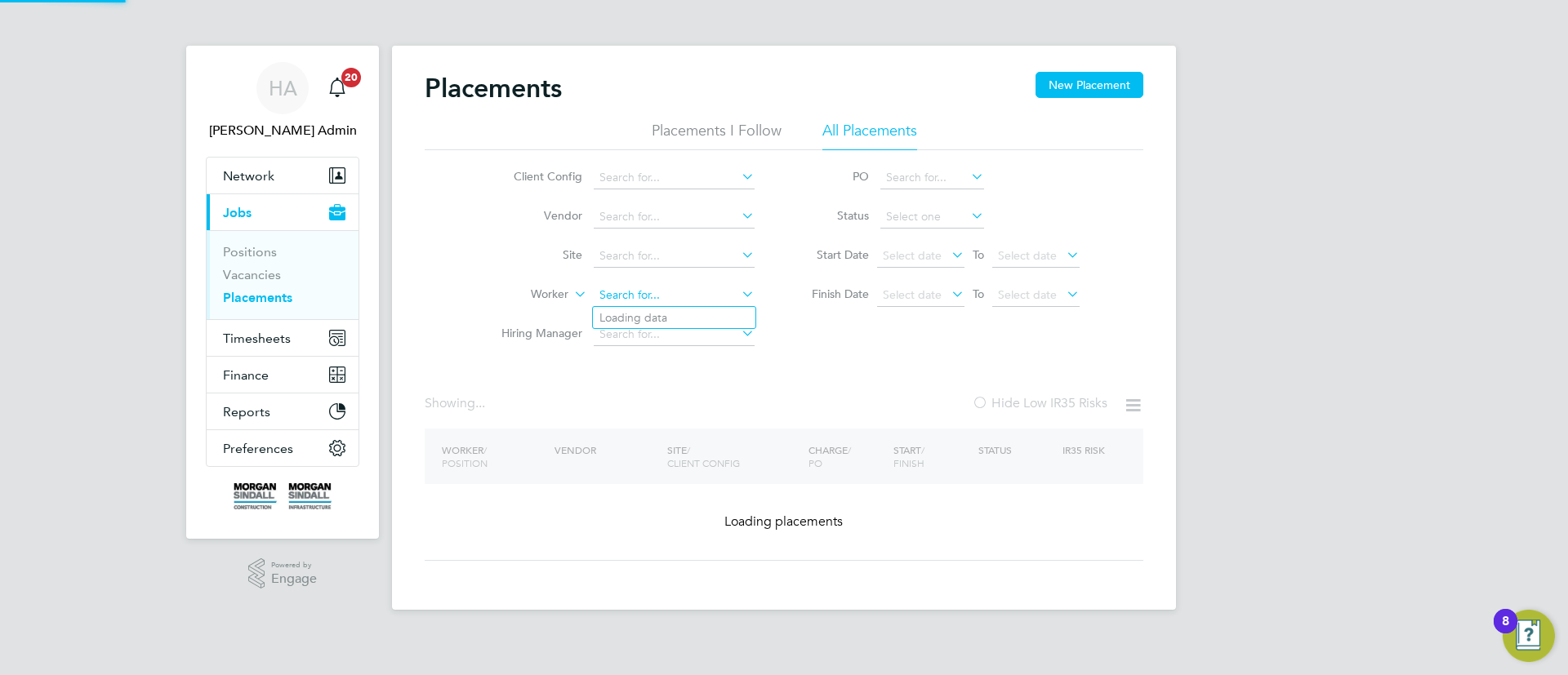
click at [658, 302] on input at bounding box center [674, 295] width 161 height 23
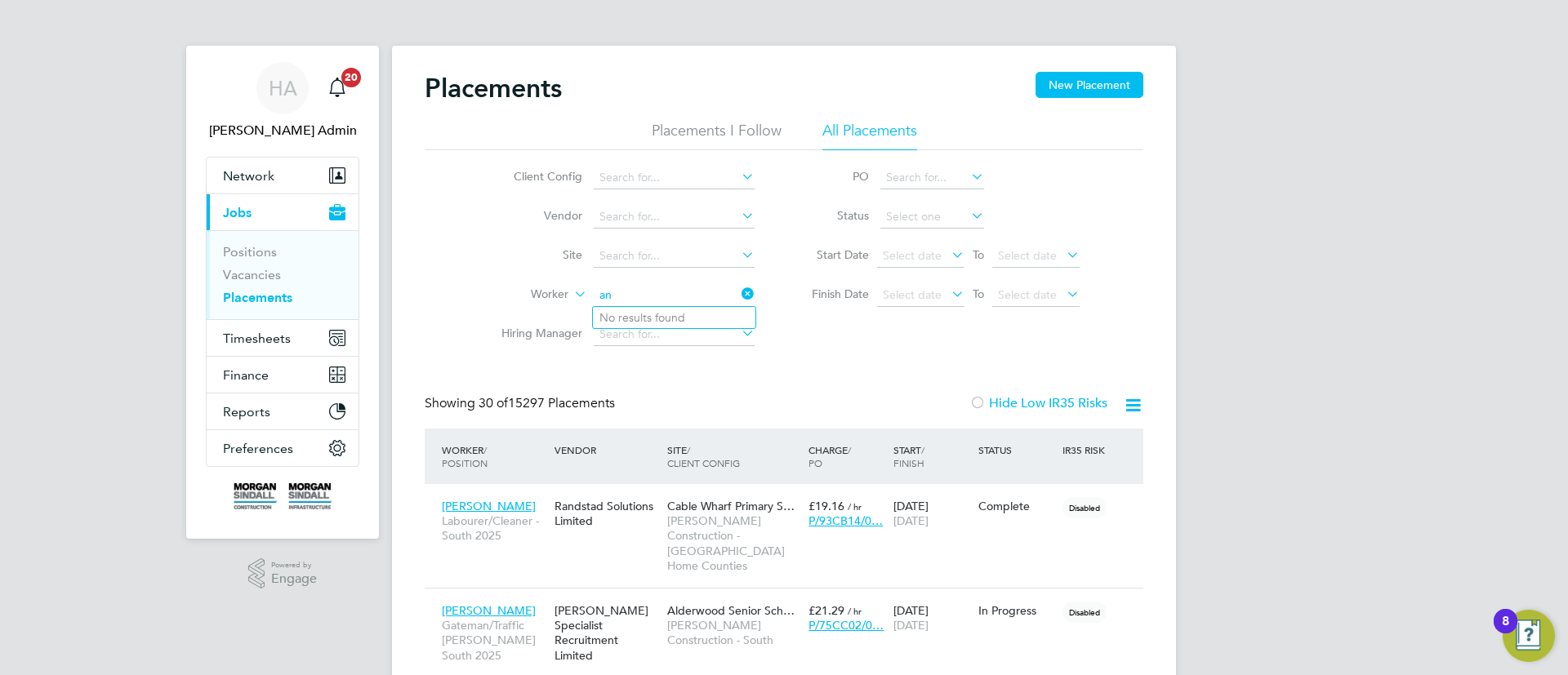
type input "a"
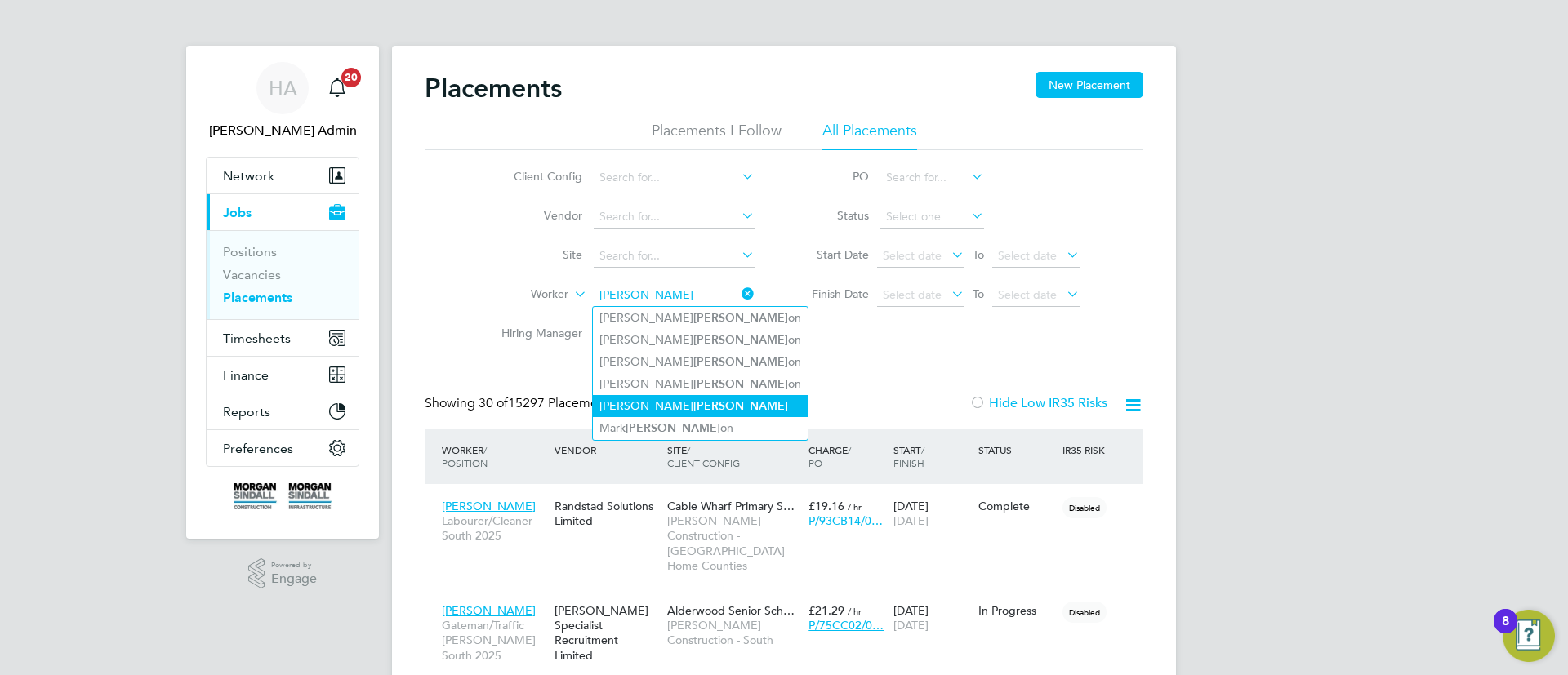
click at [694, 399] on b "Nichols" at bounding box center [740, 406] width 94 height 14
type input "Andrew Nichols"
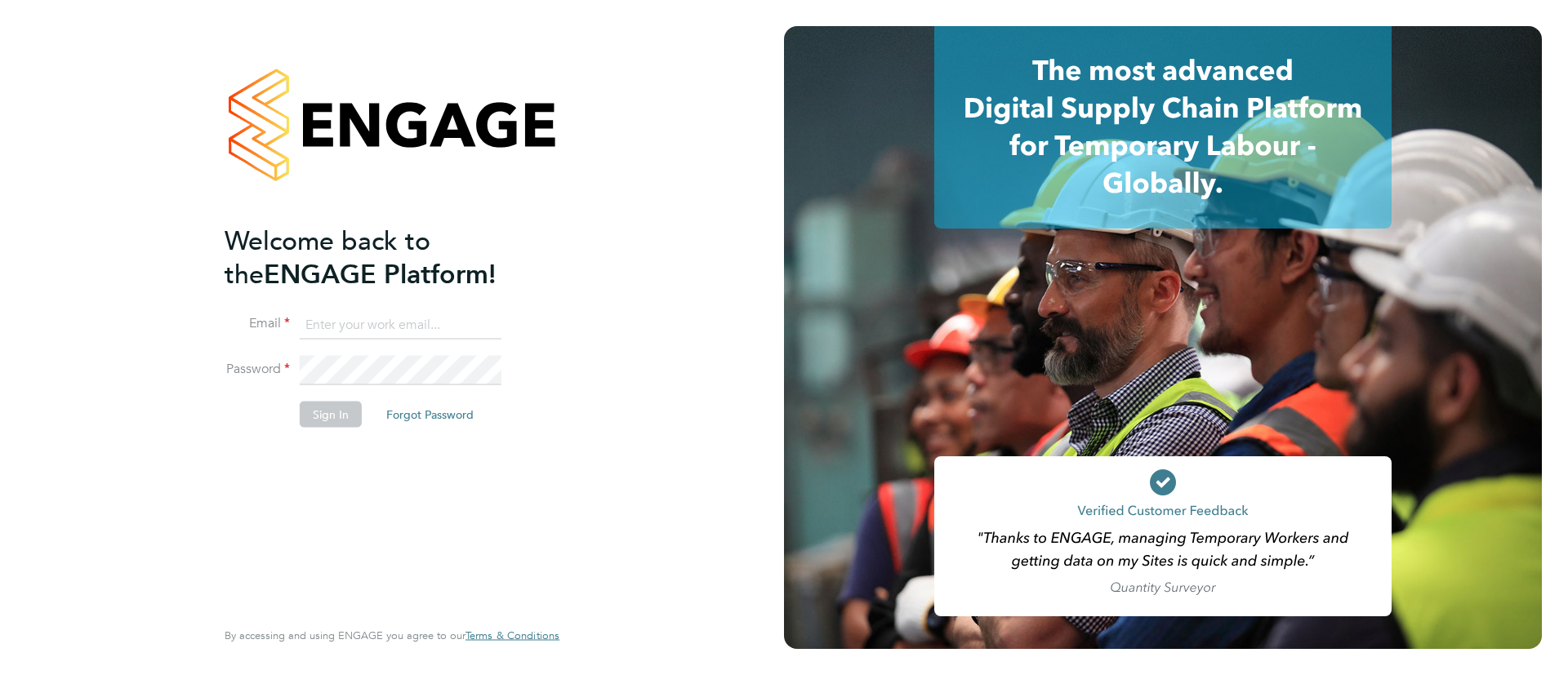
click at [430, 295] on ng-template "Welcome back to the ENGAGE Platform! Email Password Sign In Forgot Password" at bounding box center [383, 334] width 319 height 220
click at [429, 330] on input at bounding box center [400, 326] width 201 height 30
type input "[EMAIL_ADDRESS][PERSON_NAME][DOMAIN_NAME]"
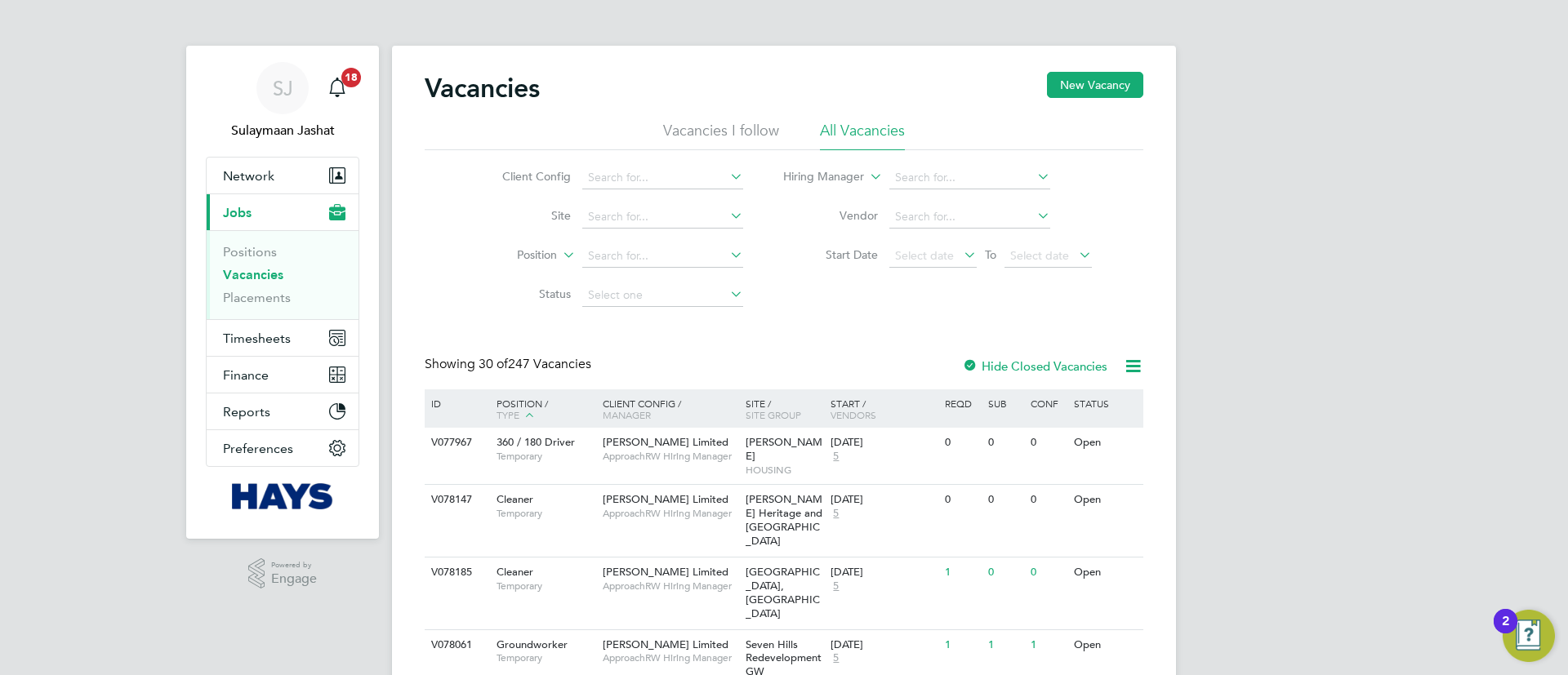
click at [271, 307] on ul "Positions Vacancies Placements" at bounding box center [282, 275] width 152 height 89
click at [271, 331] on span "Timesheets" at bounding box center [257, 338] width 67 height 16
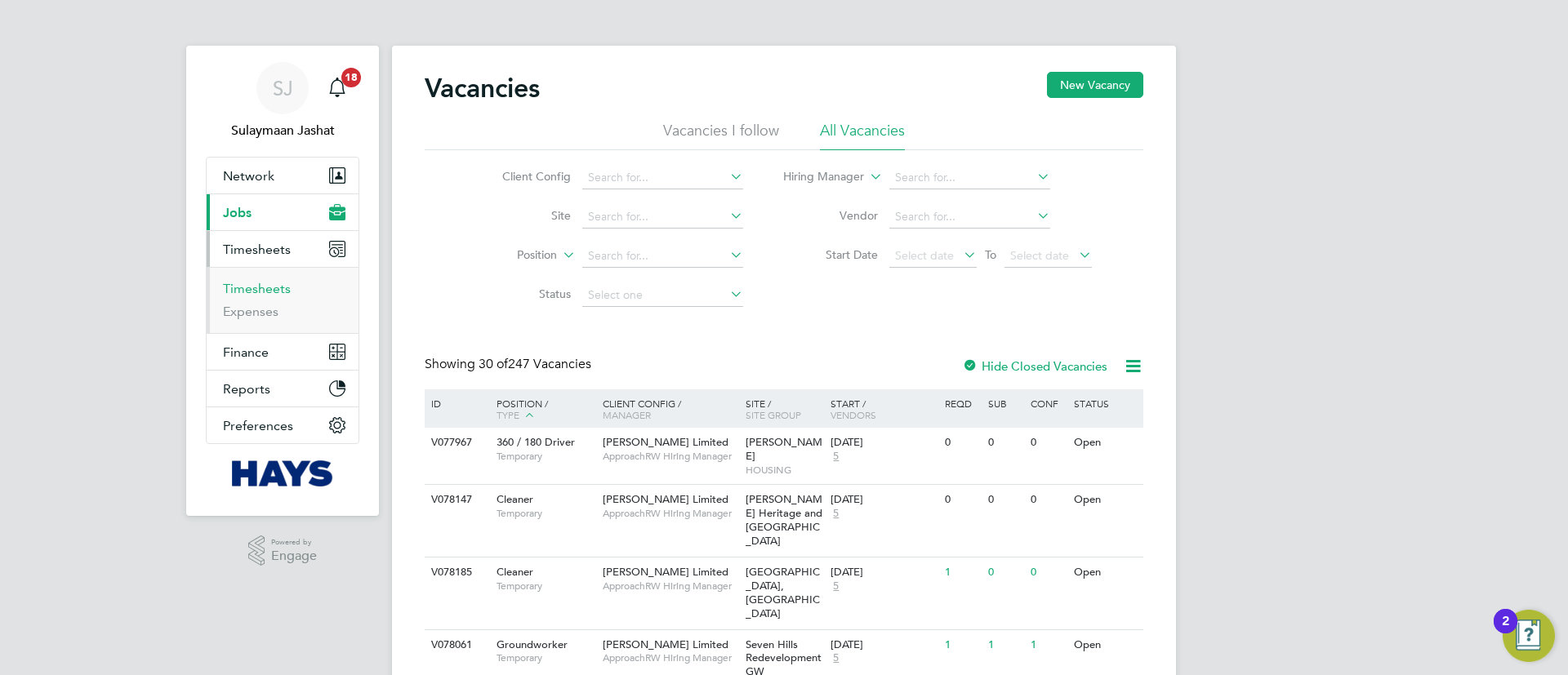
click at [275, 292] on link "Timesheets" at bounding box center [257, 289] width 67 height 16
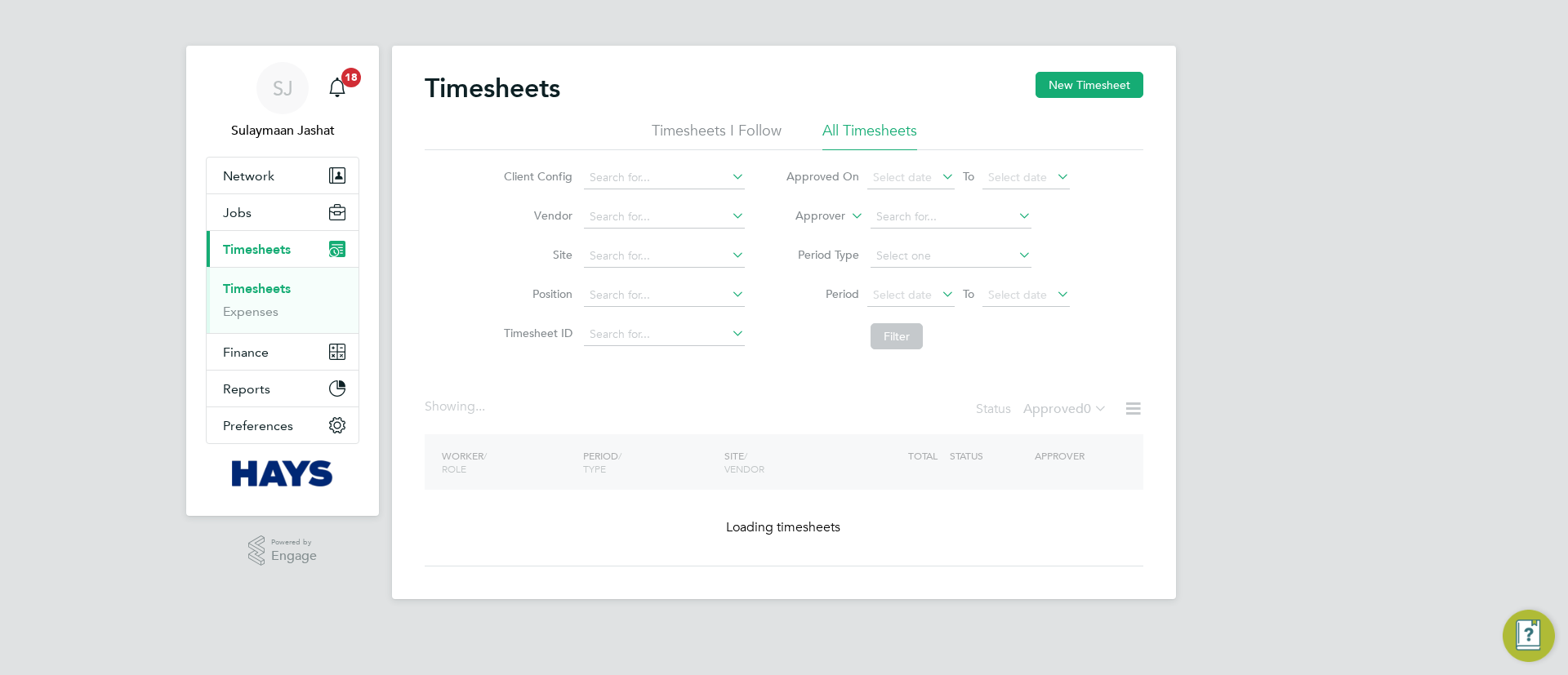
click at [844, 223] on div "Timesheets New Timesheet Timesheets I Follow All Timesheets Client Config Vendo…" at bounding box center [784, 323] width 784 height 554
click at [818, 224] on li "Worker" at bounding box center [804, 234] width 80 height 21
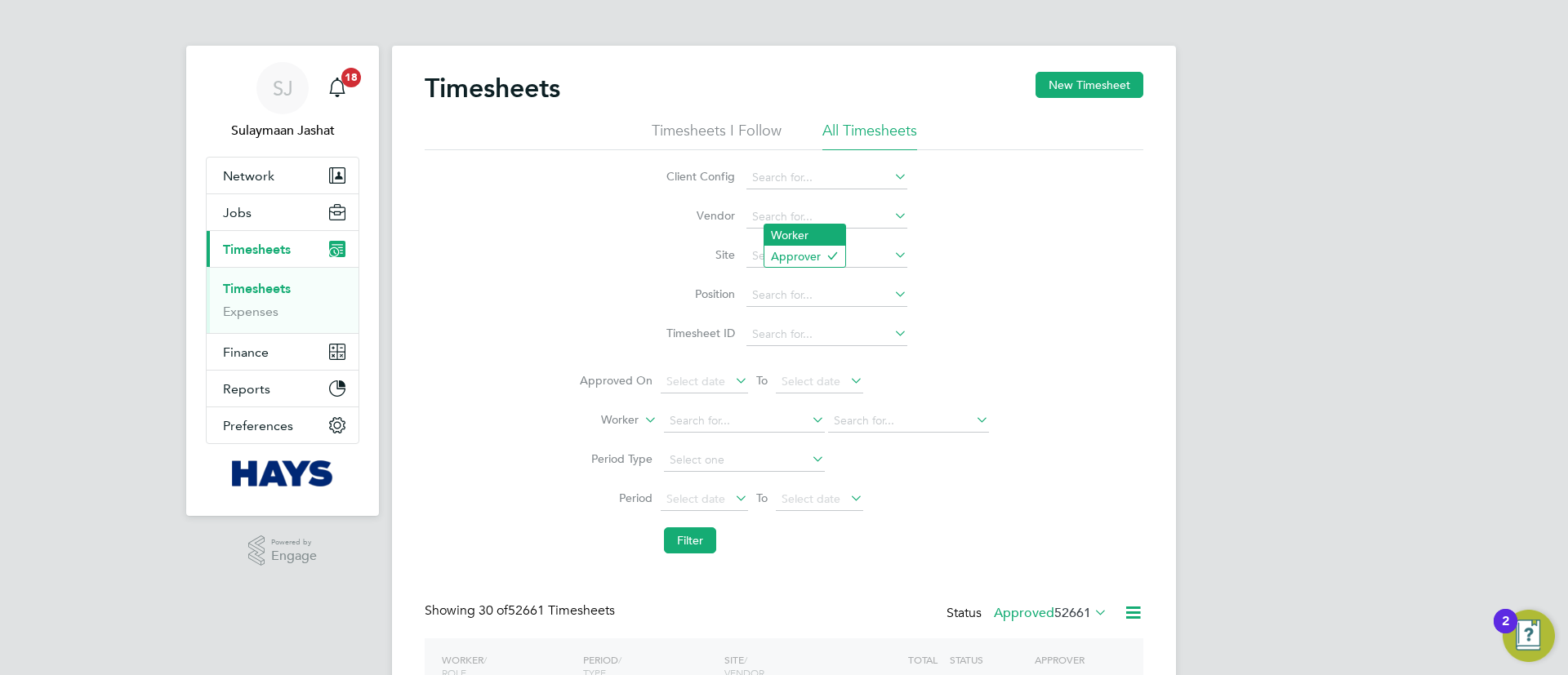
click at [810, 231] on li "Worker" at bounding box center [804, 234] width 80 height 21
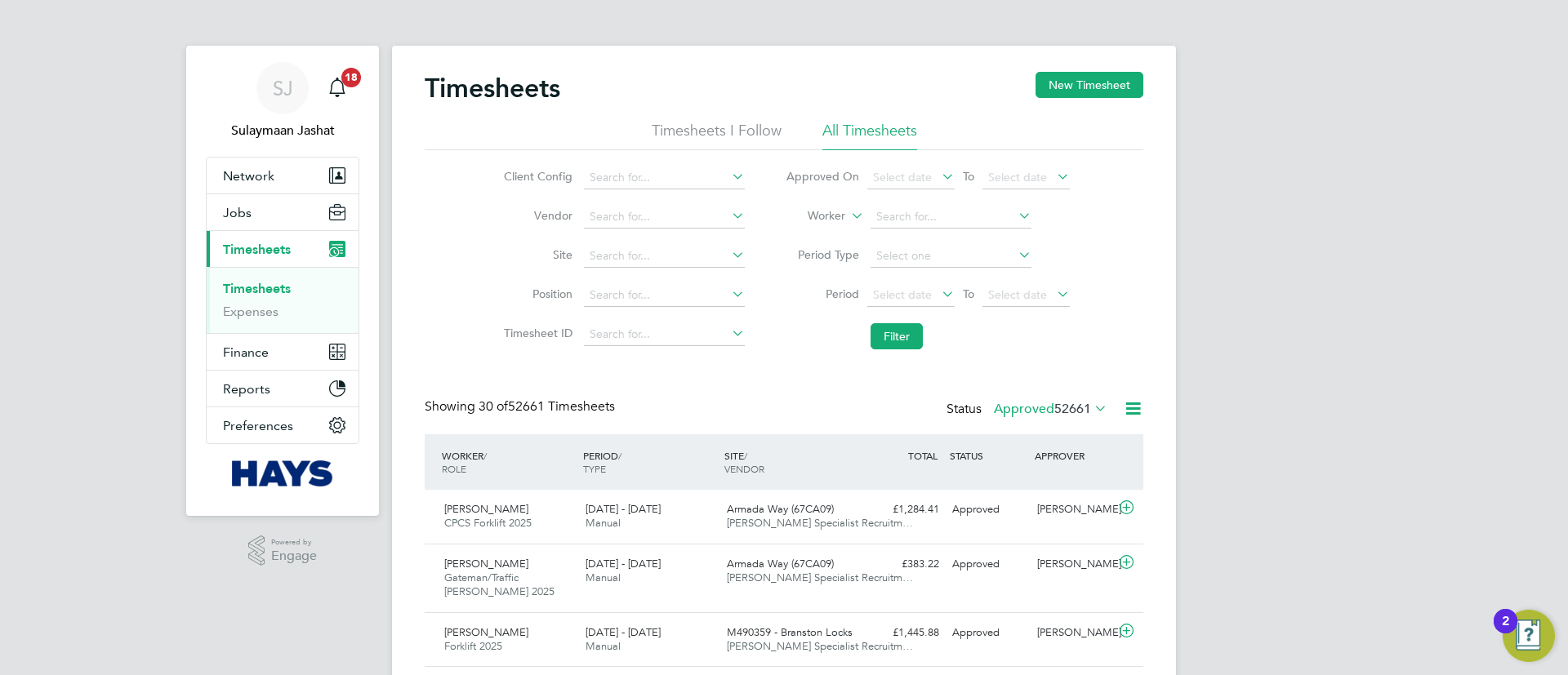
click at [917, 231] on li "Worker" at bounding box center [927, 216] width 325 height 39
click at [921, 215] on input at bounding box center [951, 216] width 161 height 23
click at [974, 243] on b "Boo" at bounding box center [984, 239] width 22 height 14
type input "[PERSON_NAME]"
click at [915, 322] on li "Filter" at bounding box center [927, 337] width 325 height 43
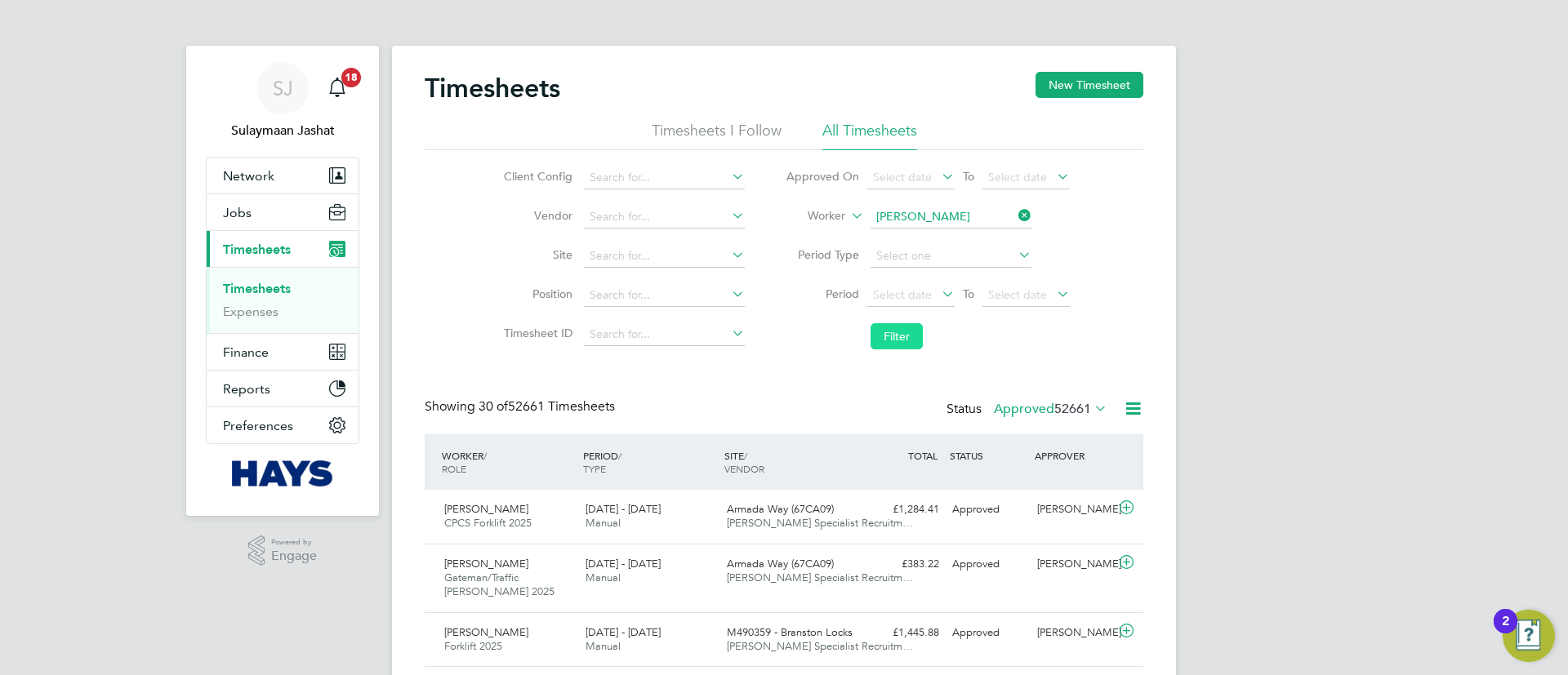
click at [911, 326] on button "Filter" at bounding box center [896, 337] width 53 height 26
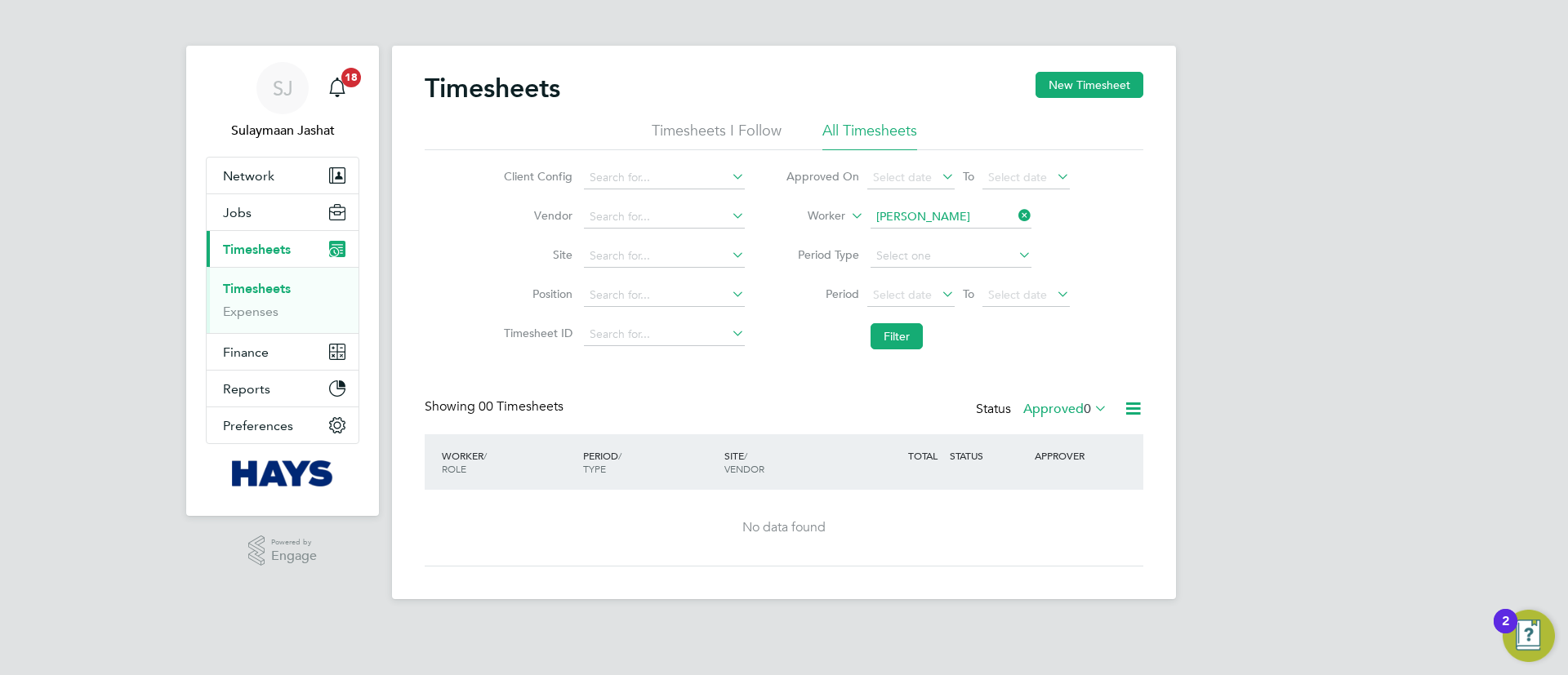
click at [1051, 414] on label "Approved 0" at bounding box center [1065, 409] width 84 height 16
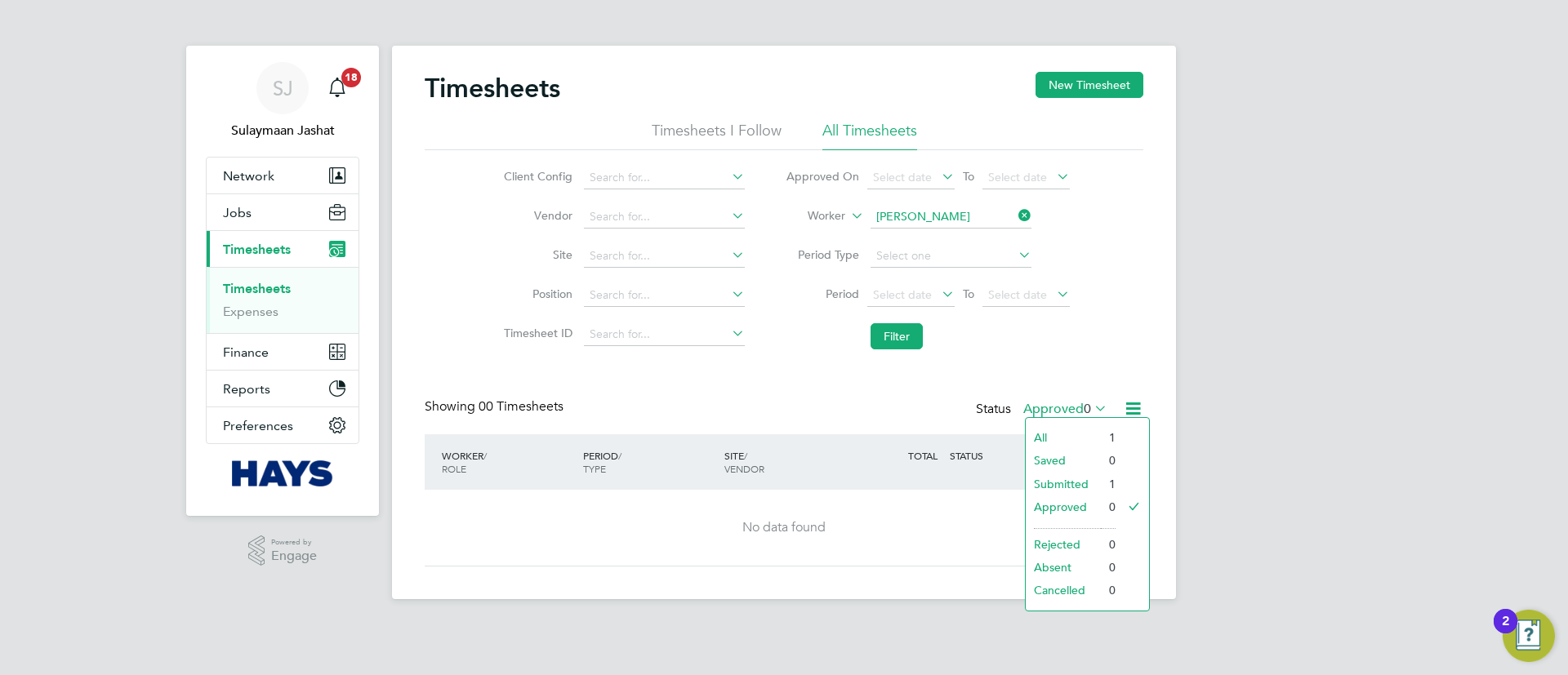
click at [1068, 482] on li "Submitted" at bounding box center [1063, 483] width 75 height 23
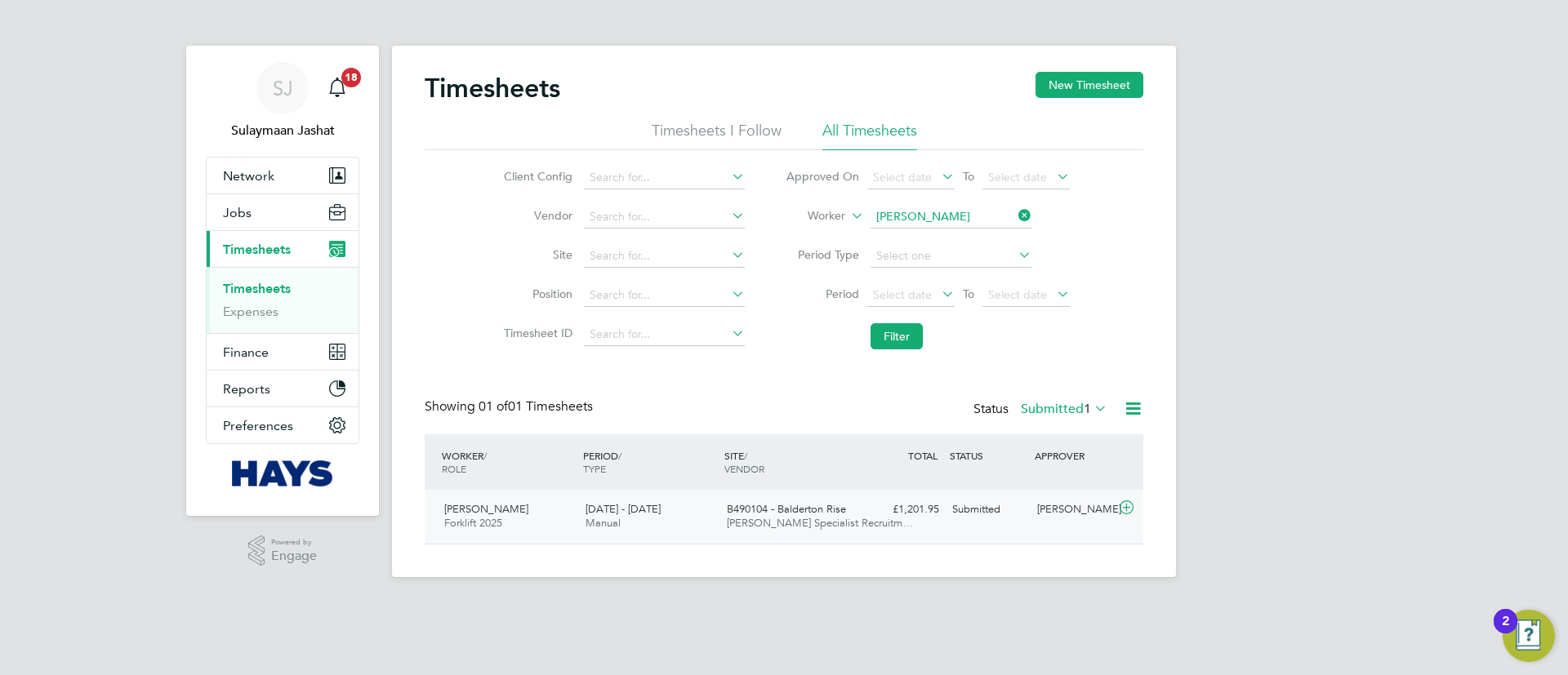
click at [743, 491] on div "Darren Booker Forklift 2025 20 - 26 Sep 2025 20 - 26 Sep 2025 Manual B490104 - …" at bounding box center [784, 517] width 719 height 54
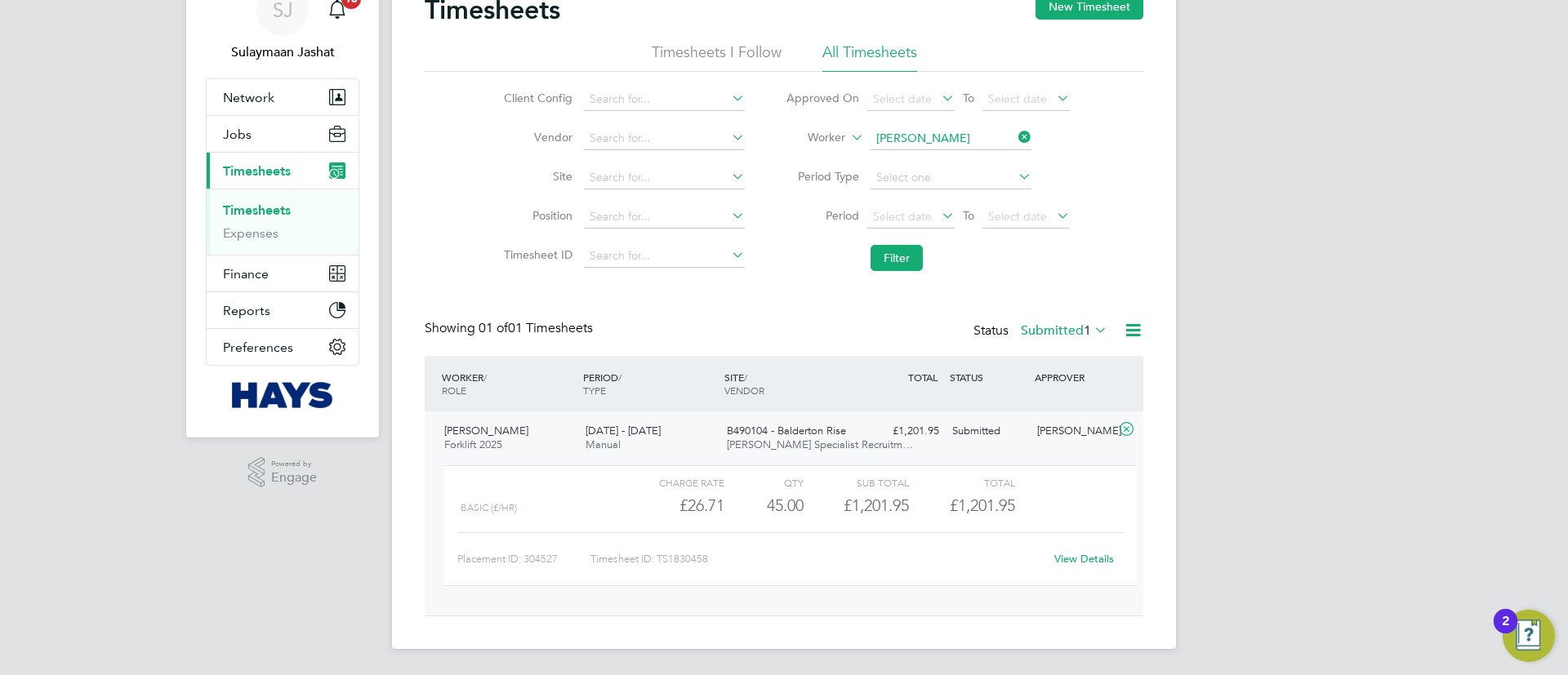
click at [1104, 559] on link "View Details" at bounding box center [1084, 559] width 60 height 14
click at [280, 86] on button "Network" at bounding box center [282, 97] width 152 height 36
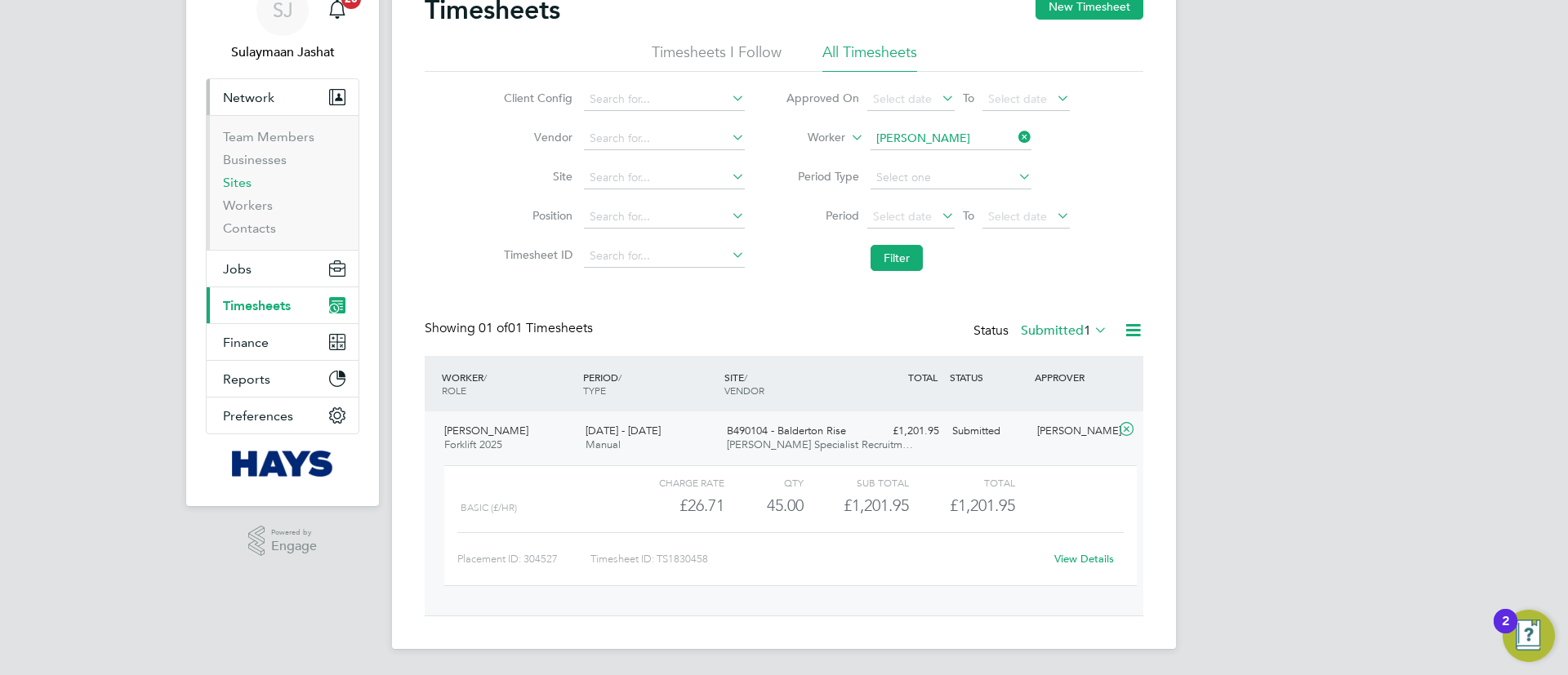
click at [239, 187] on link "Sites" at bounding box center [237, 183] width 29 height 16
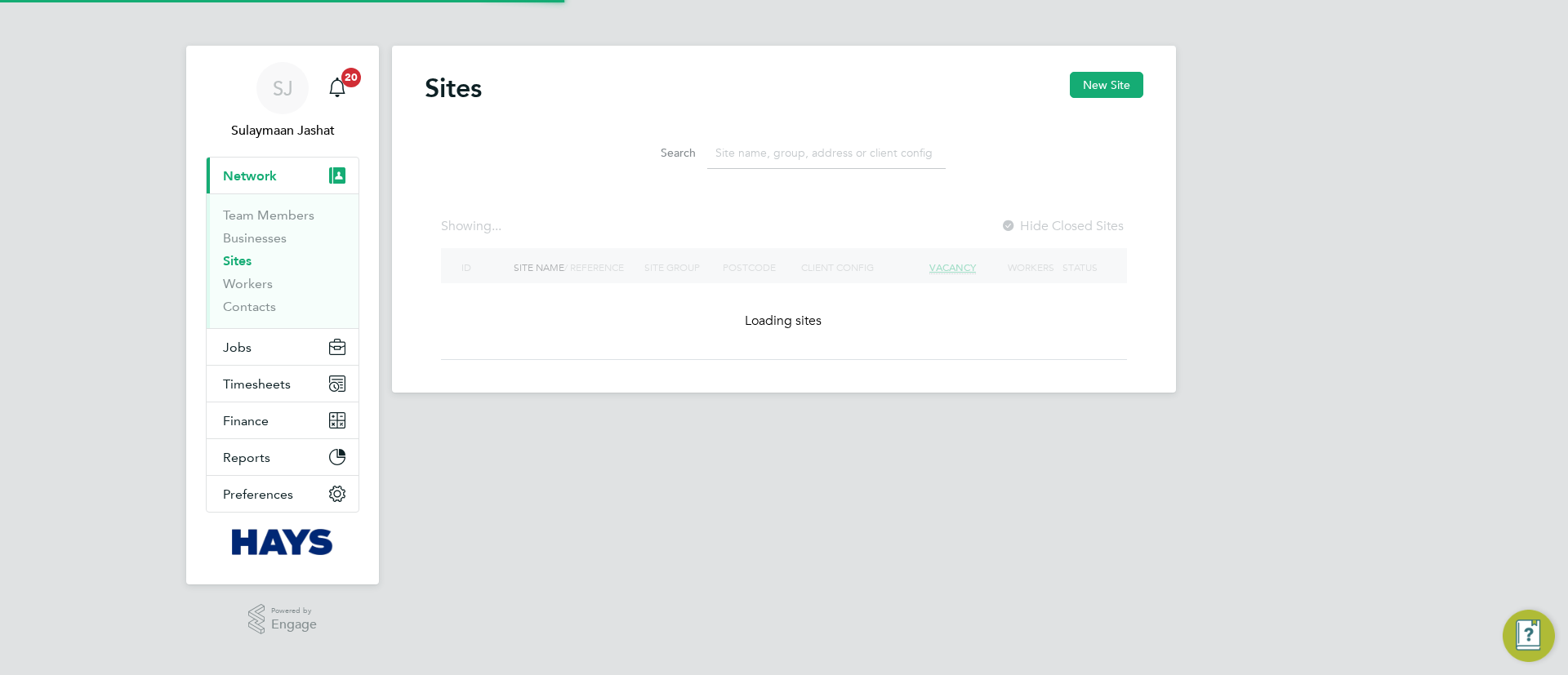
click at [781, 156] on input at bounding box center [827, 153] width 238 height 32
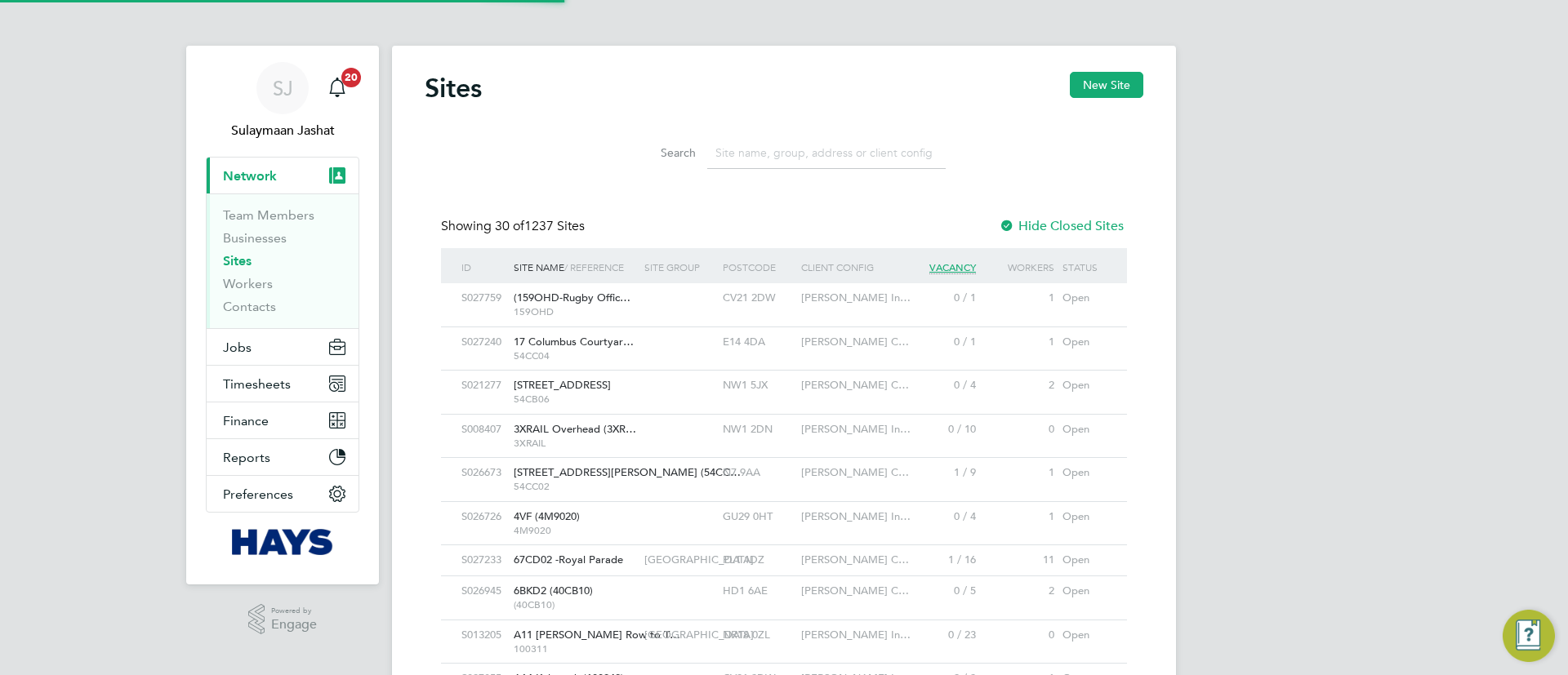
scroll to position [31, 79]
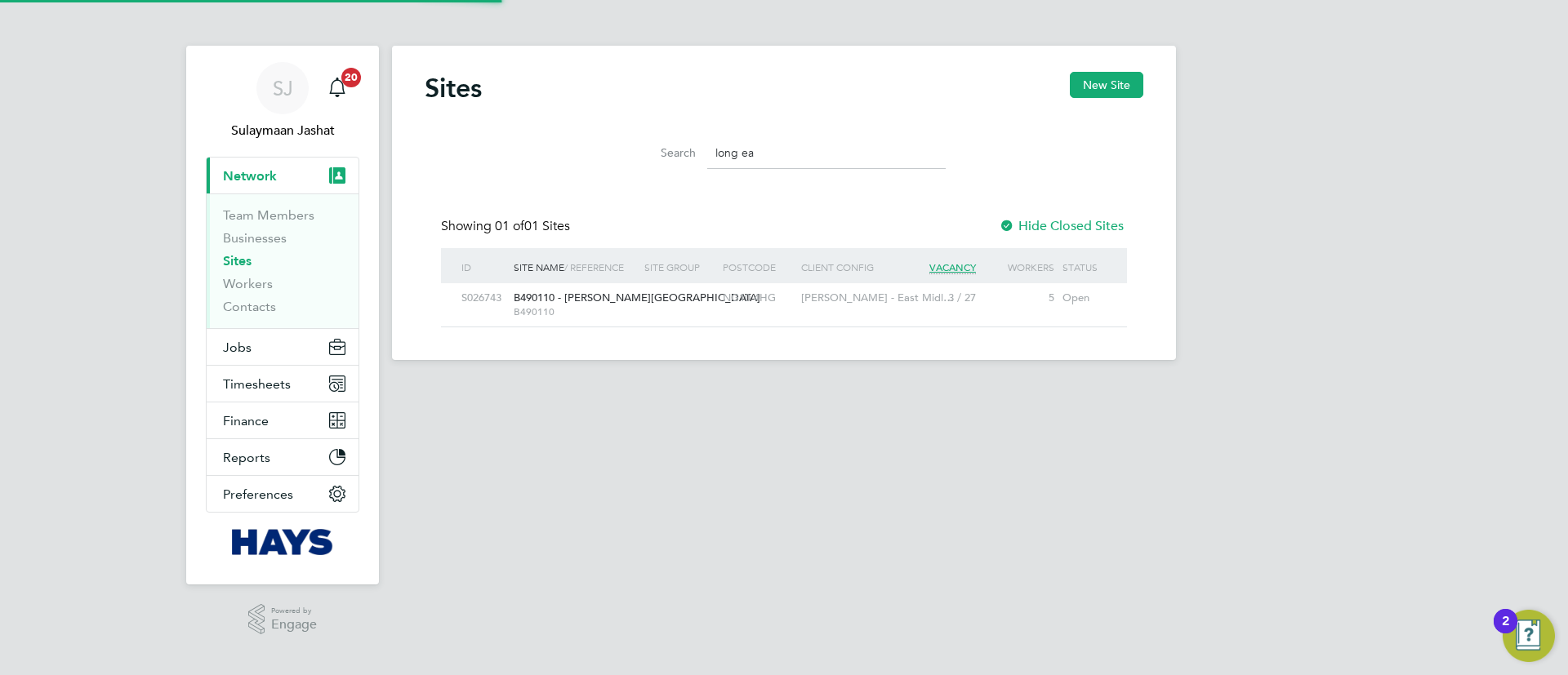
type input "long ea"
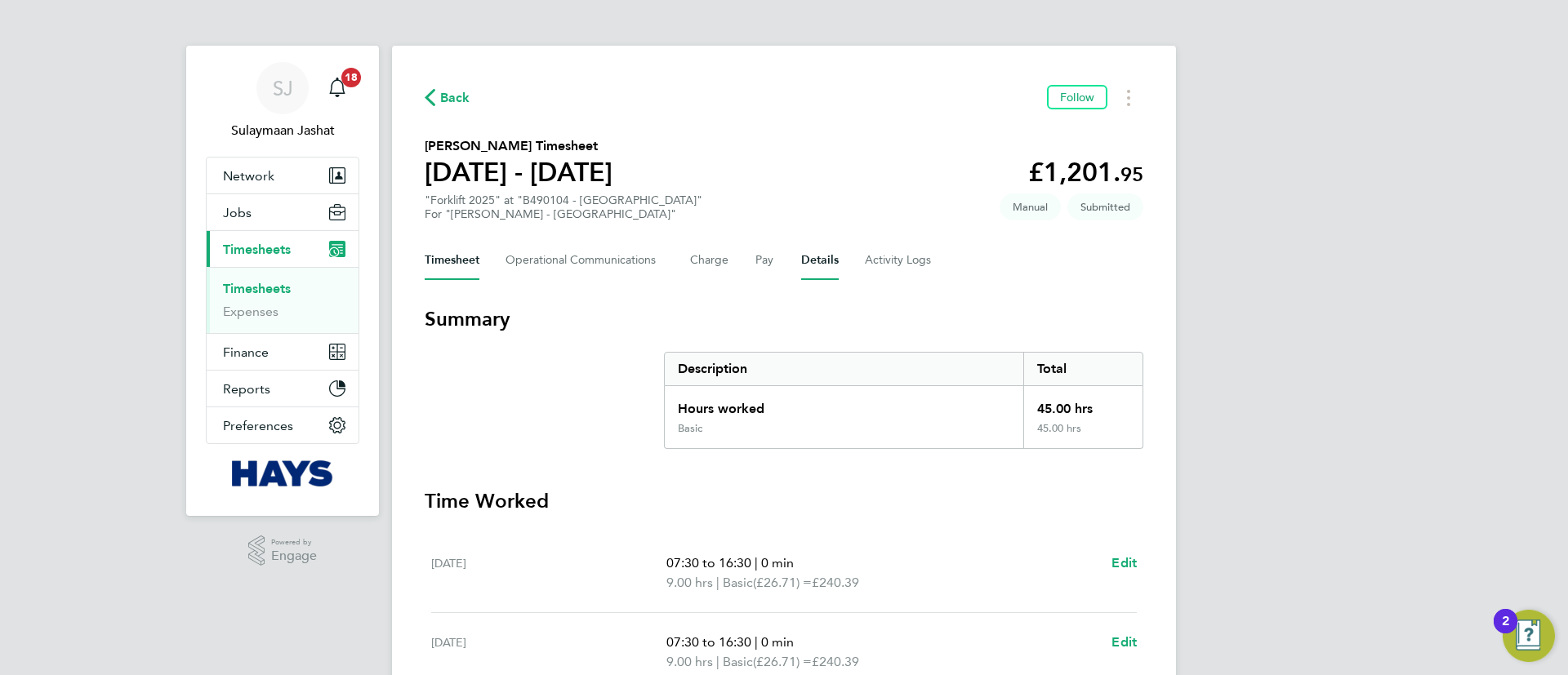
click at [822, 266] on button "Details" at bounding box center [820, 260] width 38 height 39
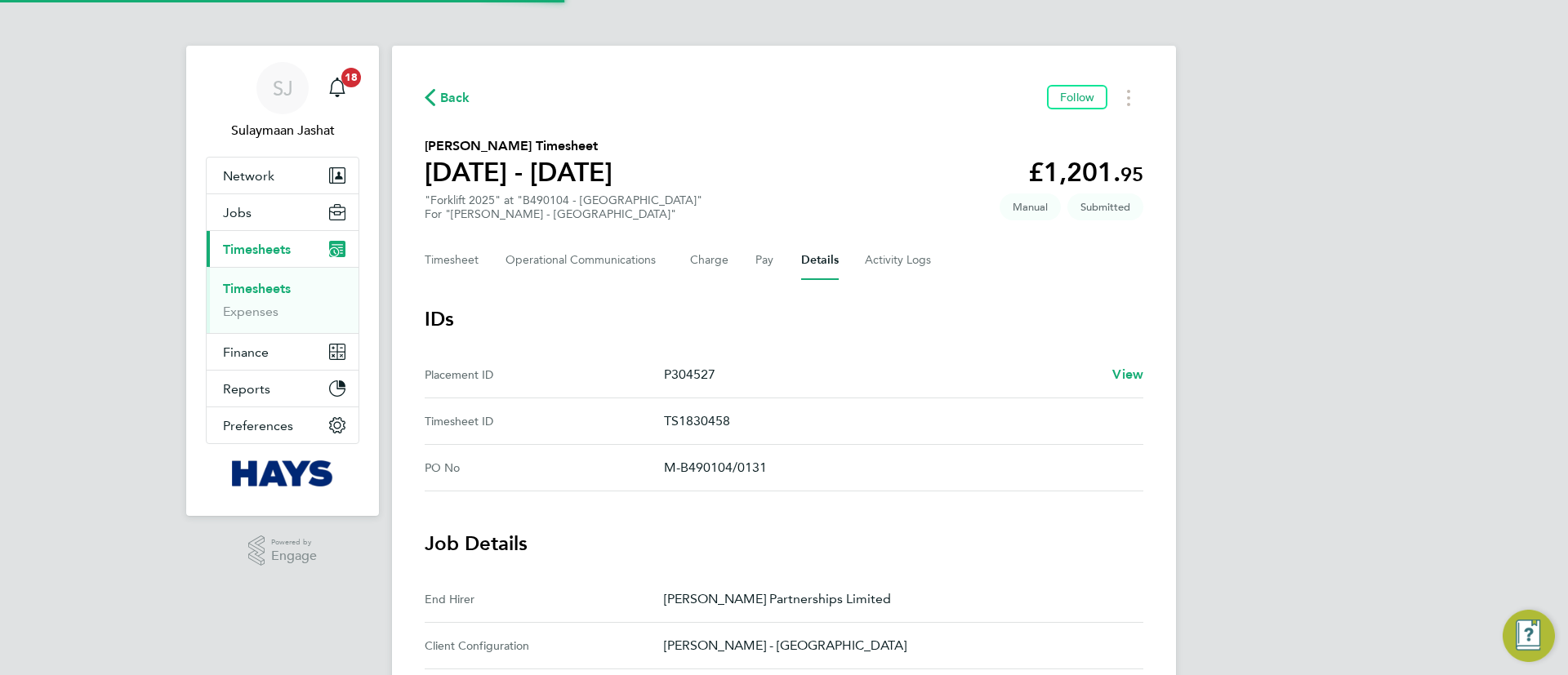
scroll to position [367, 0]
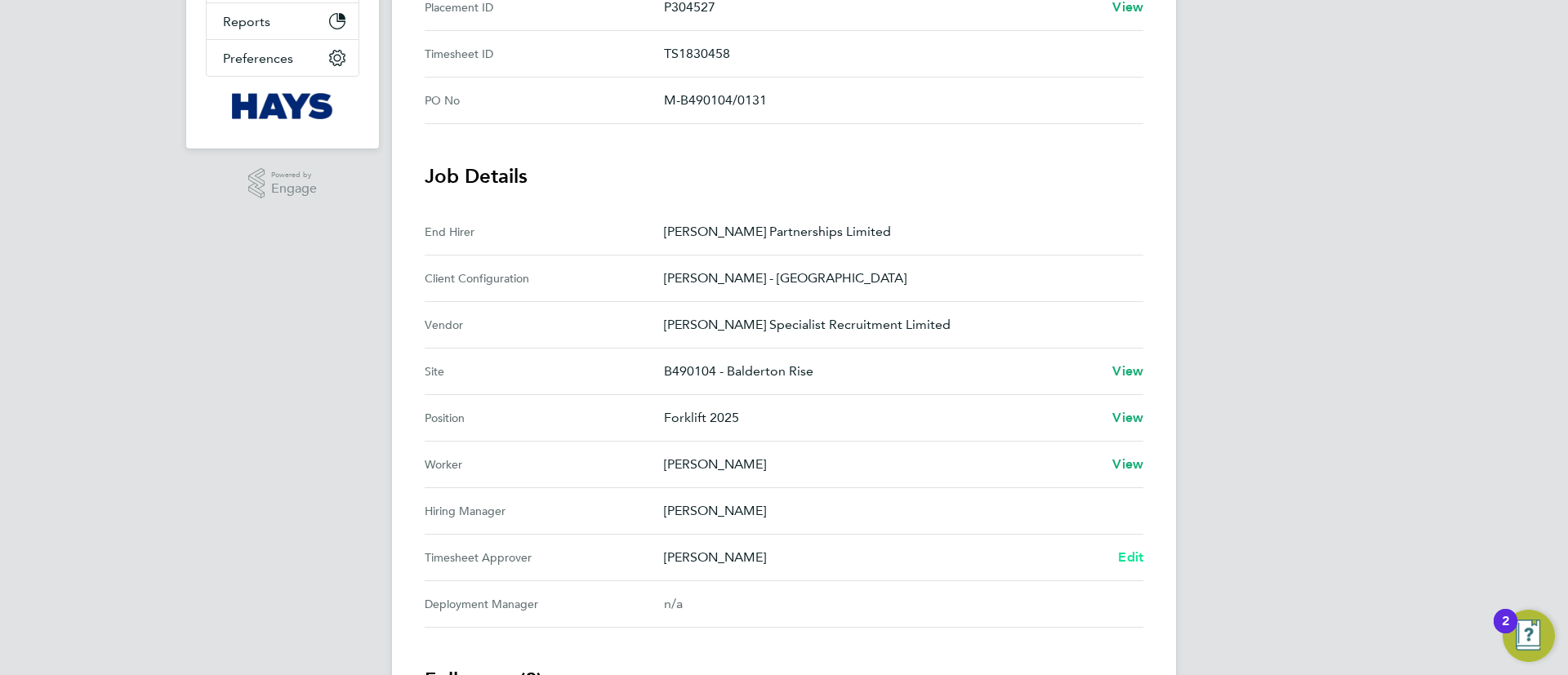
click at [1131, 552] on span "Edit" at bounding box center [1130, 558] width 26 height 16
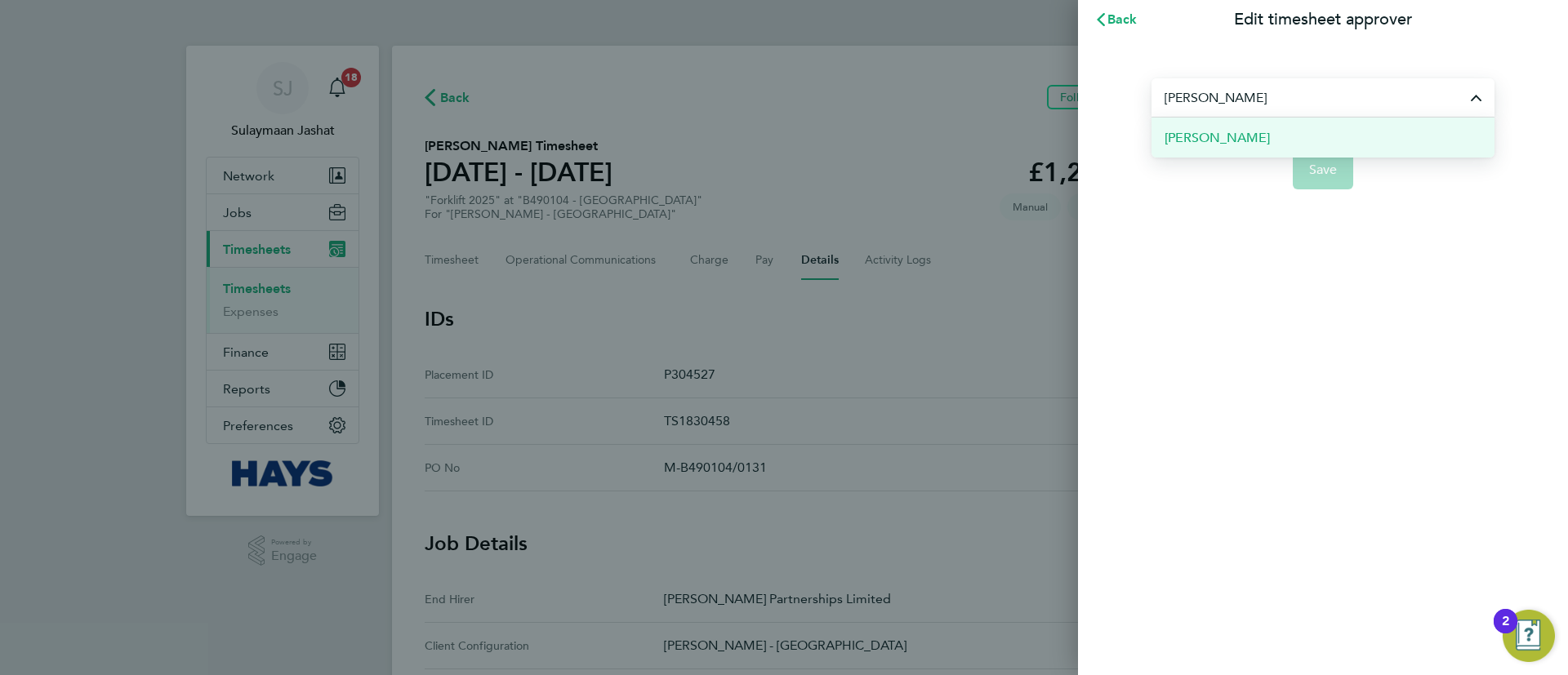
click at [1254, 155] on li "[PERSON_NAME]" at bounding box center [1323, 137] width 343 height 40
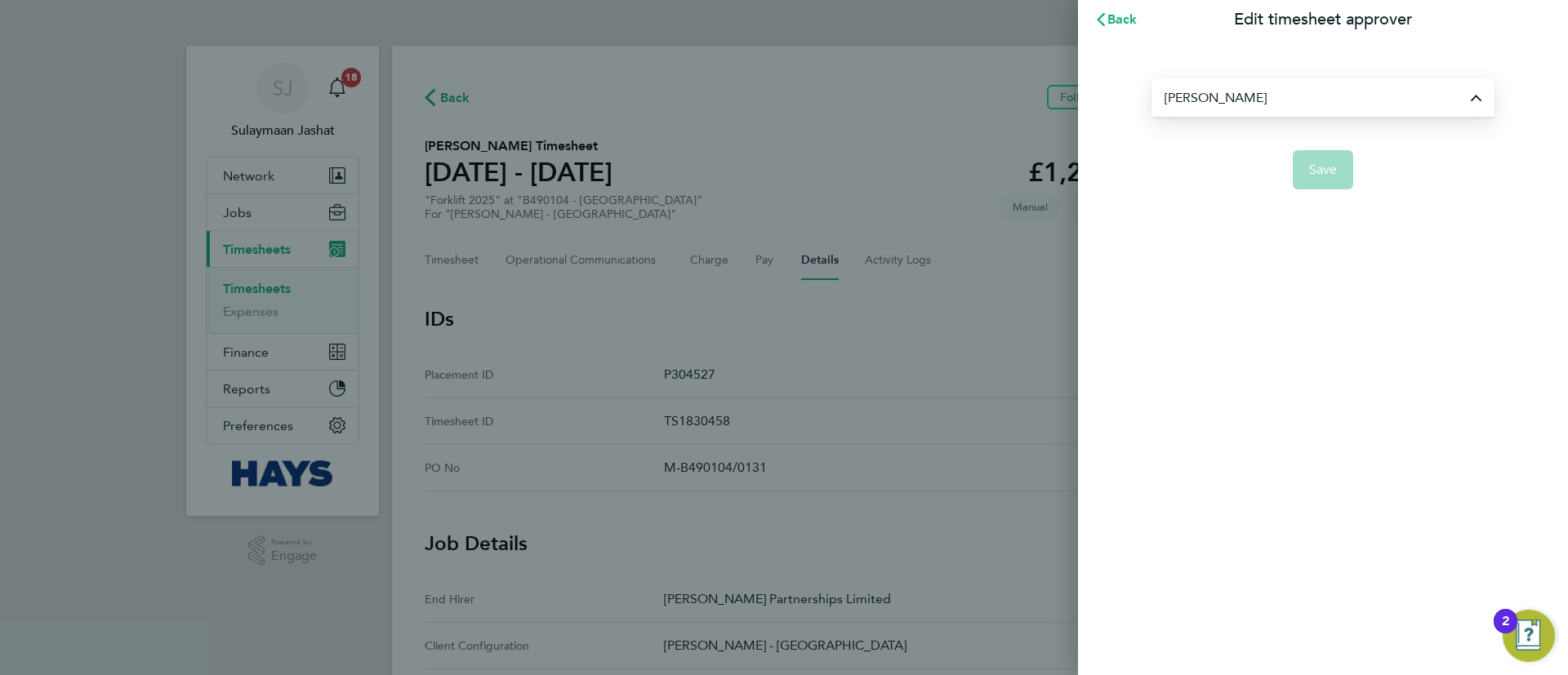
type input "[PERSON_NAME]"
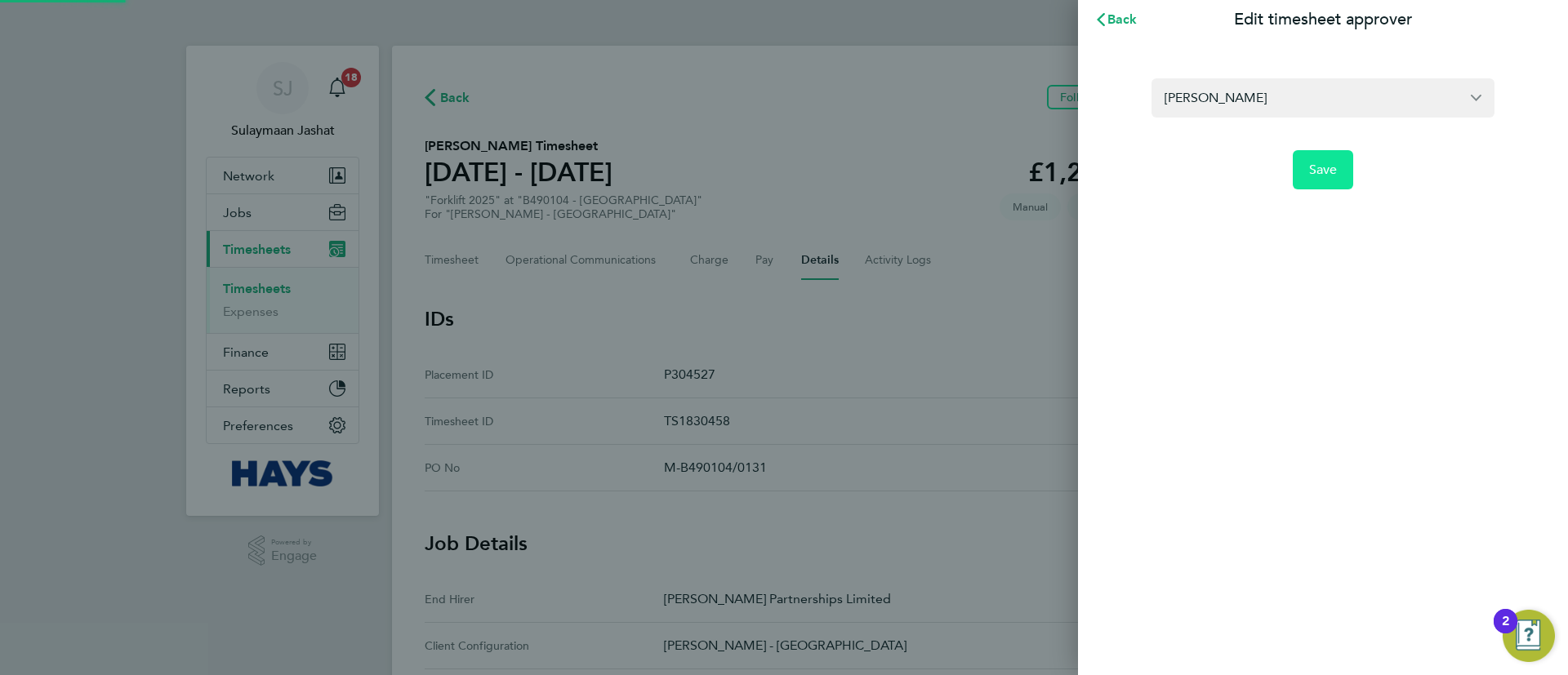
click at [1328, 169] on span "Save" at bounding box center [1323, 170] width 29 height 16
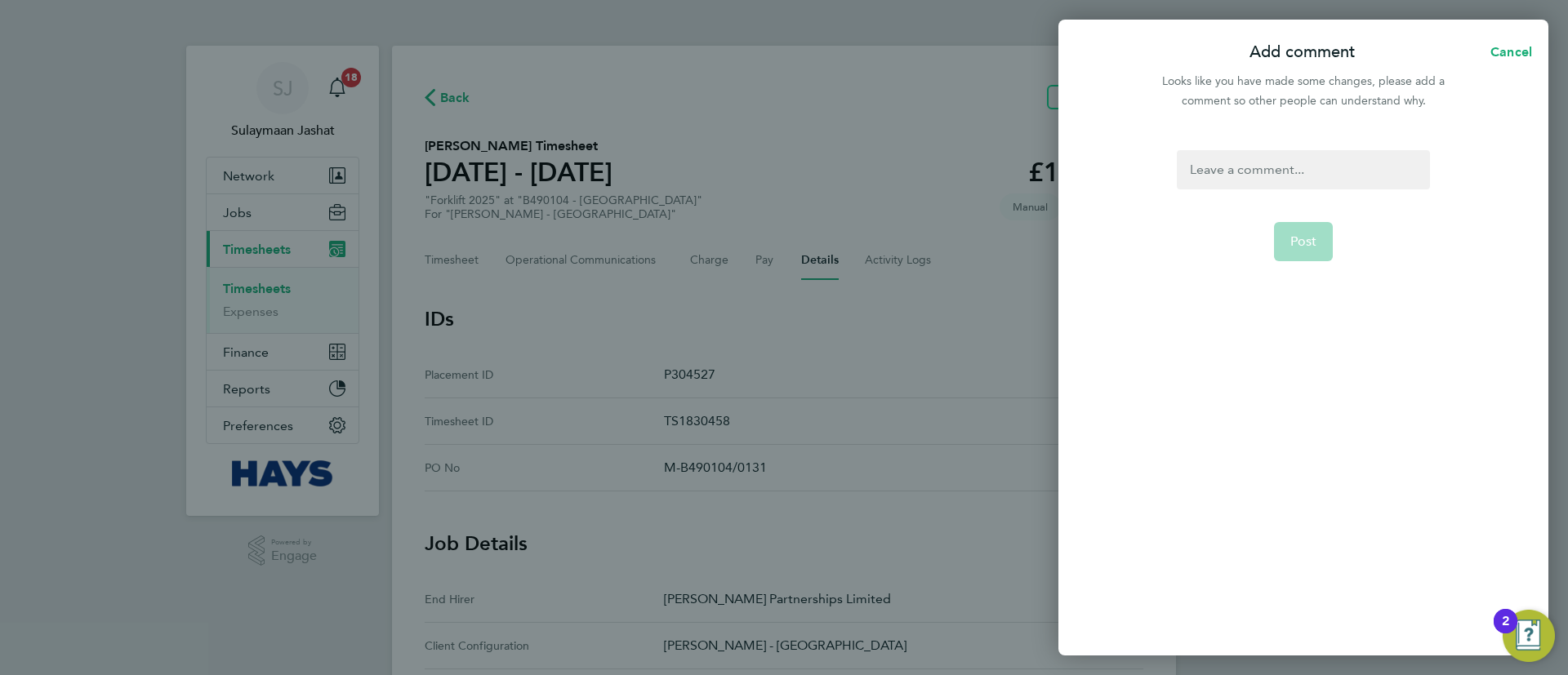
click at [1274, 169] on div at bounding box center [1303, 169] width 252 height 39
click at [1305, 251] on button "Post" at bounding box center [1304, 241] width 60 height 39
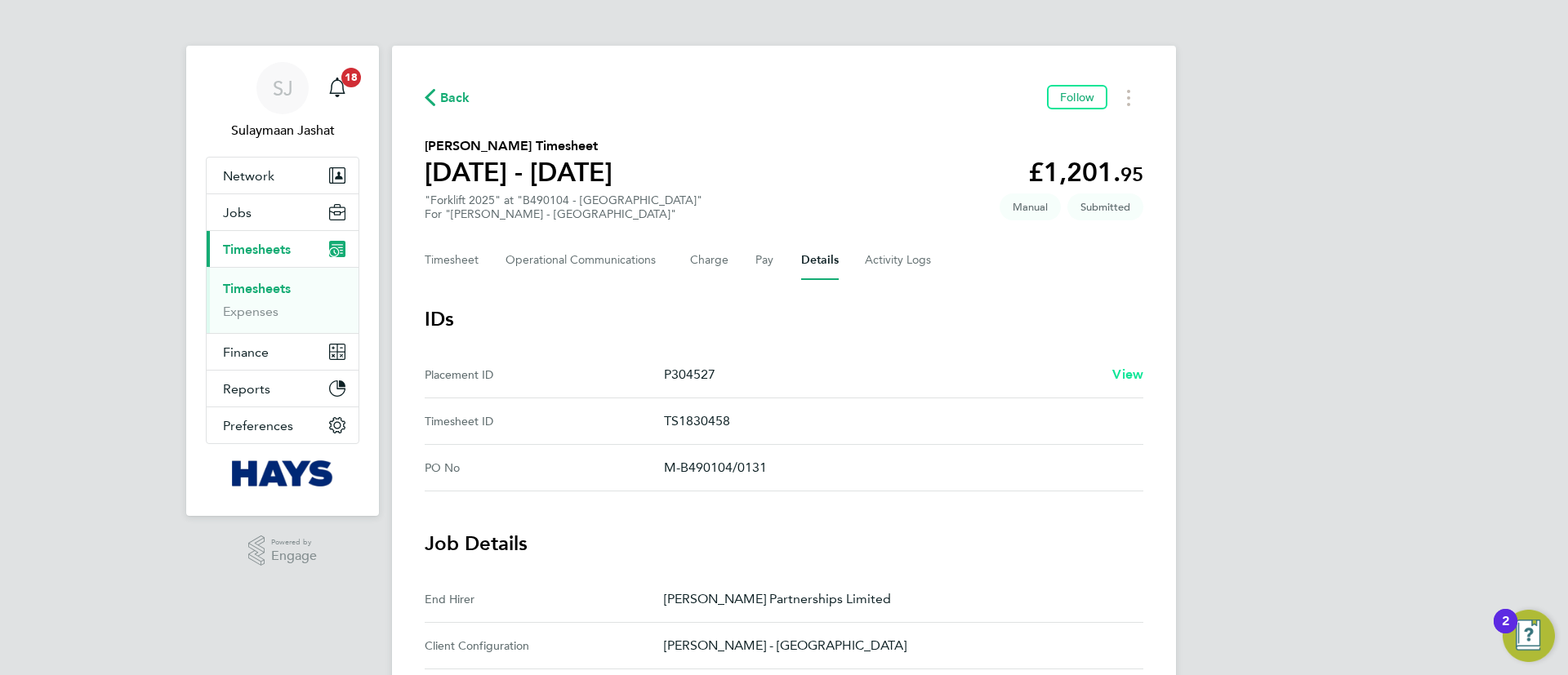
click at [1131, 373] on span "View" at bounding box center [1127, 374] width 31 height 16
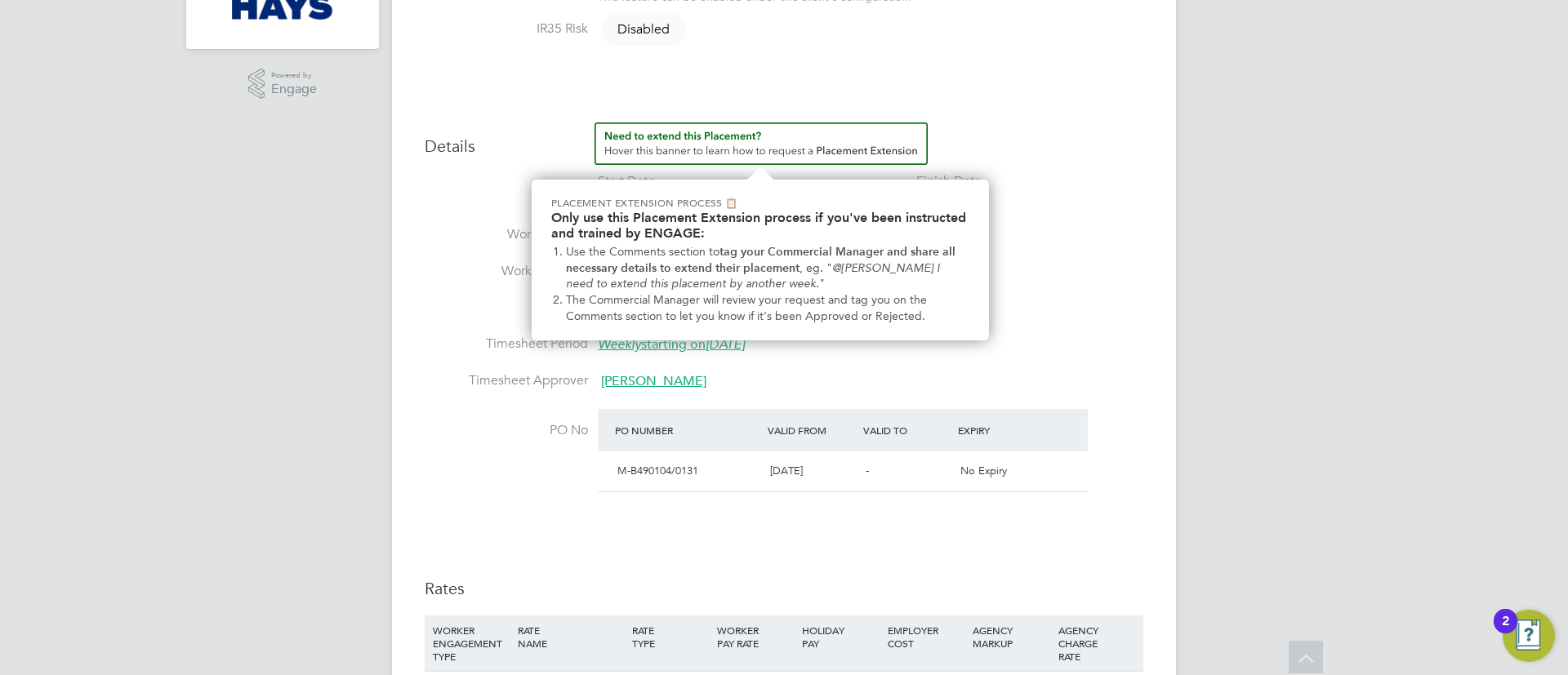
click at [992, 372] on li "Timesheet Period Weekly starting [DATE][DATE]" at bounding box center [784, 353] width 719 height 37
type input "[PERSON_NAME]"
type input "[DATE]"
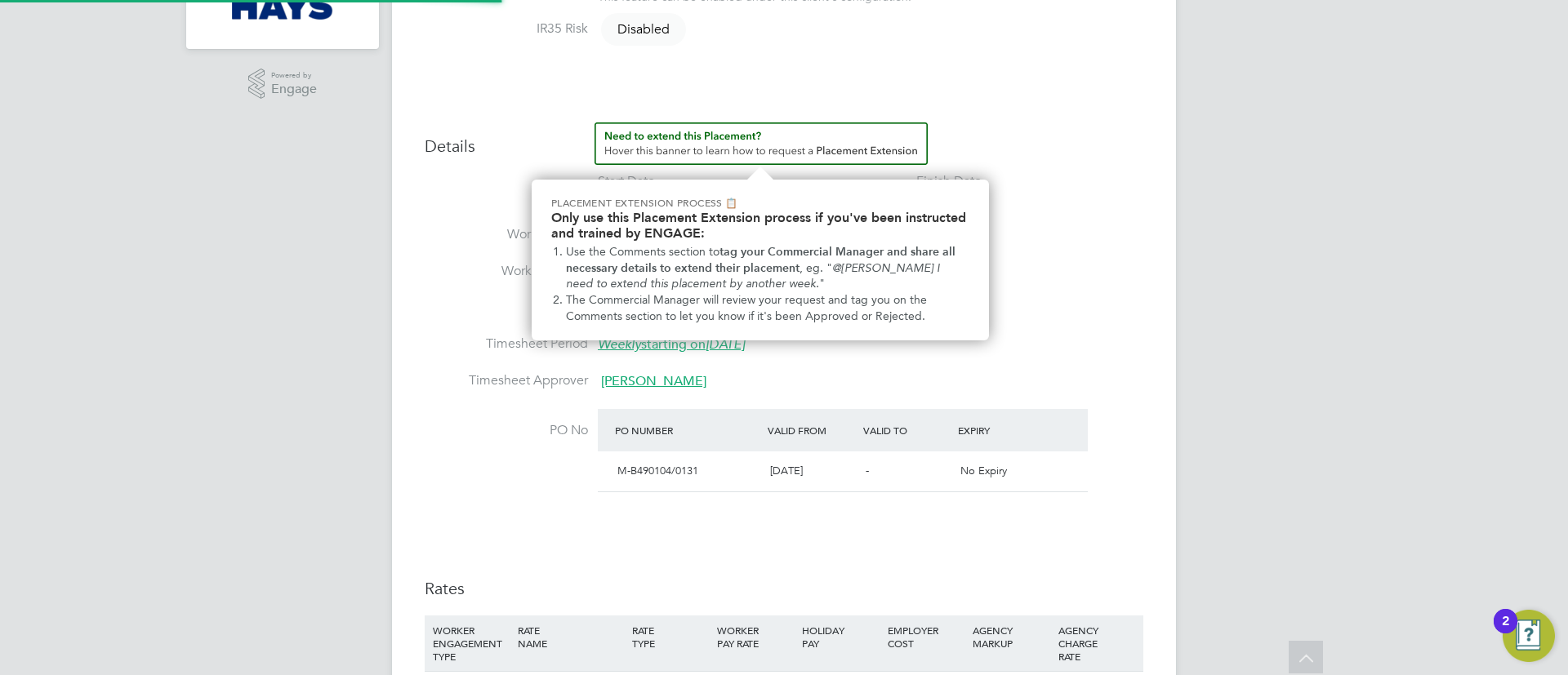
type input "08:00"
type input "18:00"
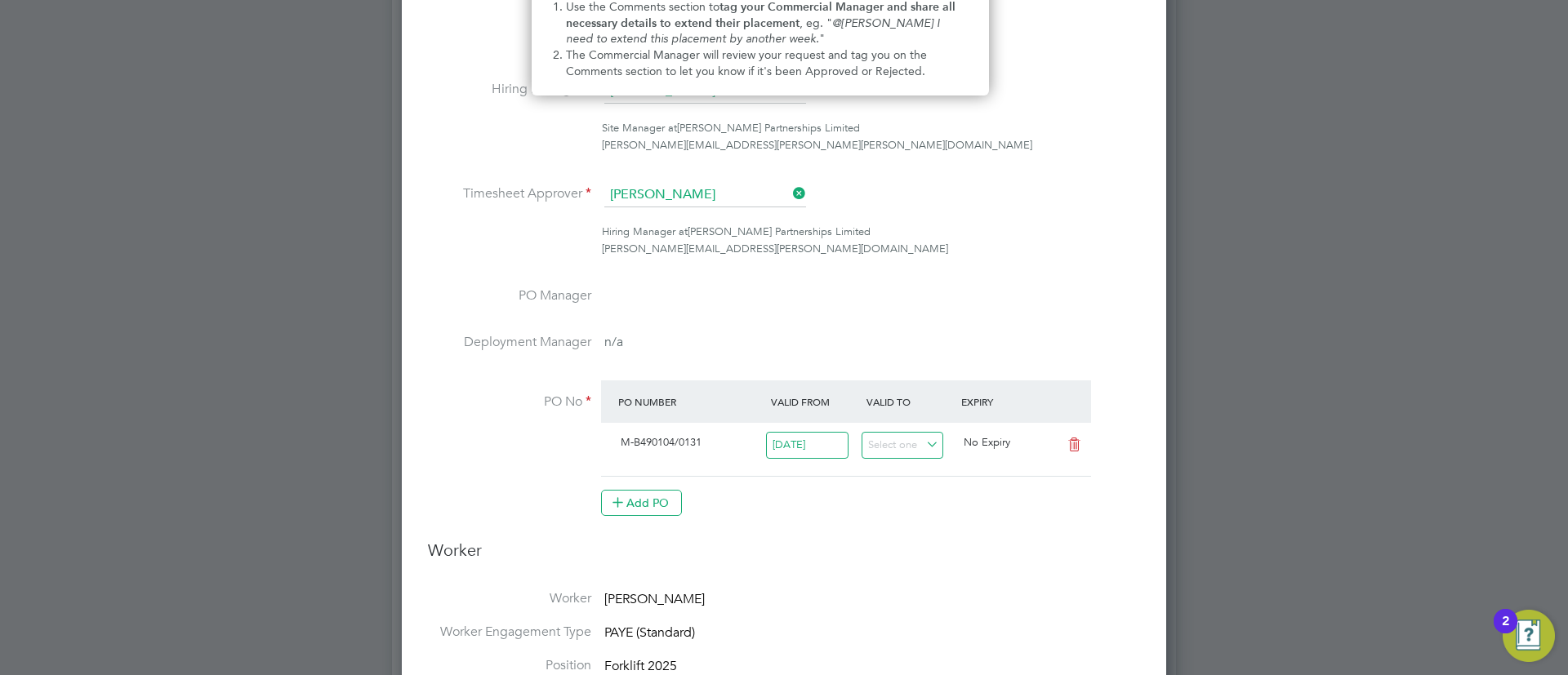
click at [717, 216] on li "Timesheet Approver [PERSON_NAME]" at bounding box center [783, 202] width 712 height 41
click at [723, 196] on input "[PERSON_NAME]" at bounding box center [705, 195] width 201 height 25
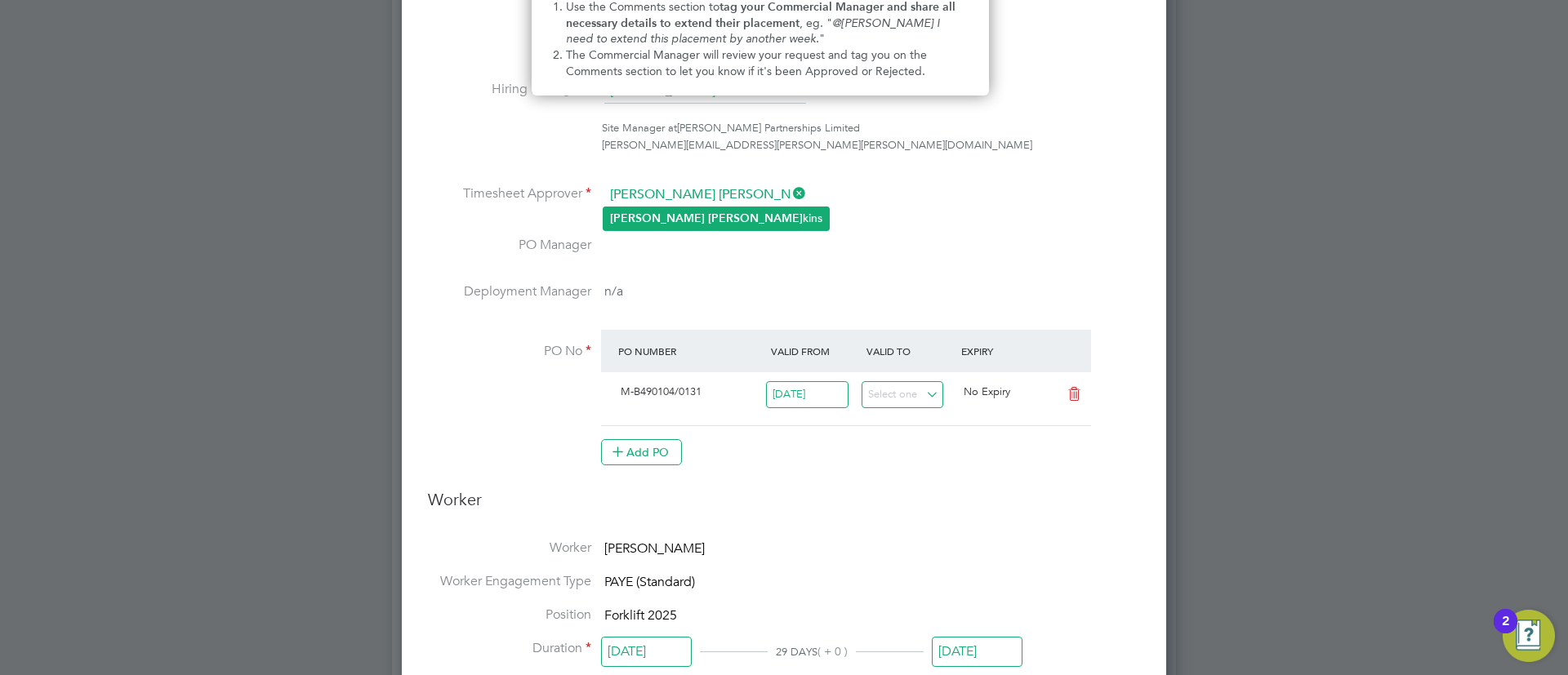
click at [724, 221] on li "[PERSON_NAME] [PERSON_NAME]" at bounding box center [716, 218] width 225 height 22
type input "John Jenkins"
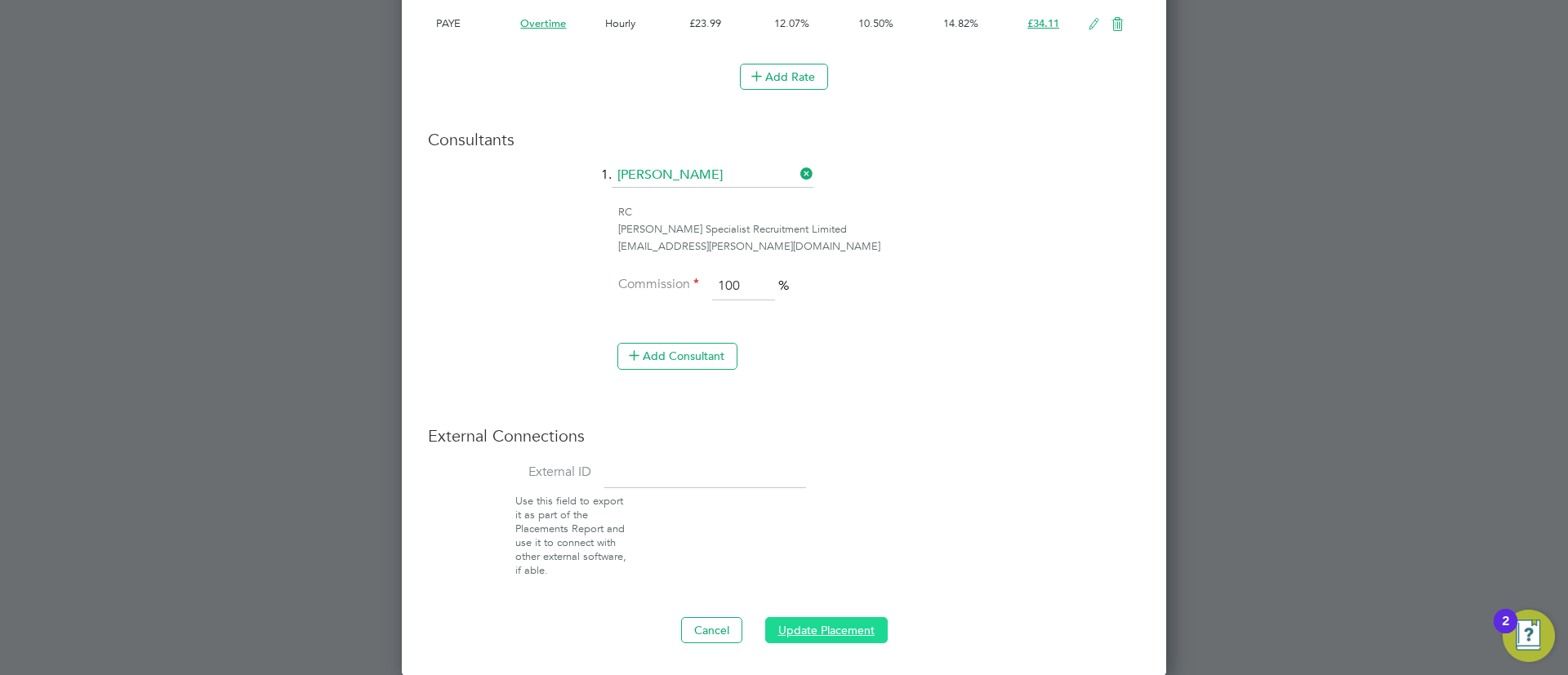
click at [805, 625] on button "Update Placement" at bounding box center [826, 630] width 122 height 26
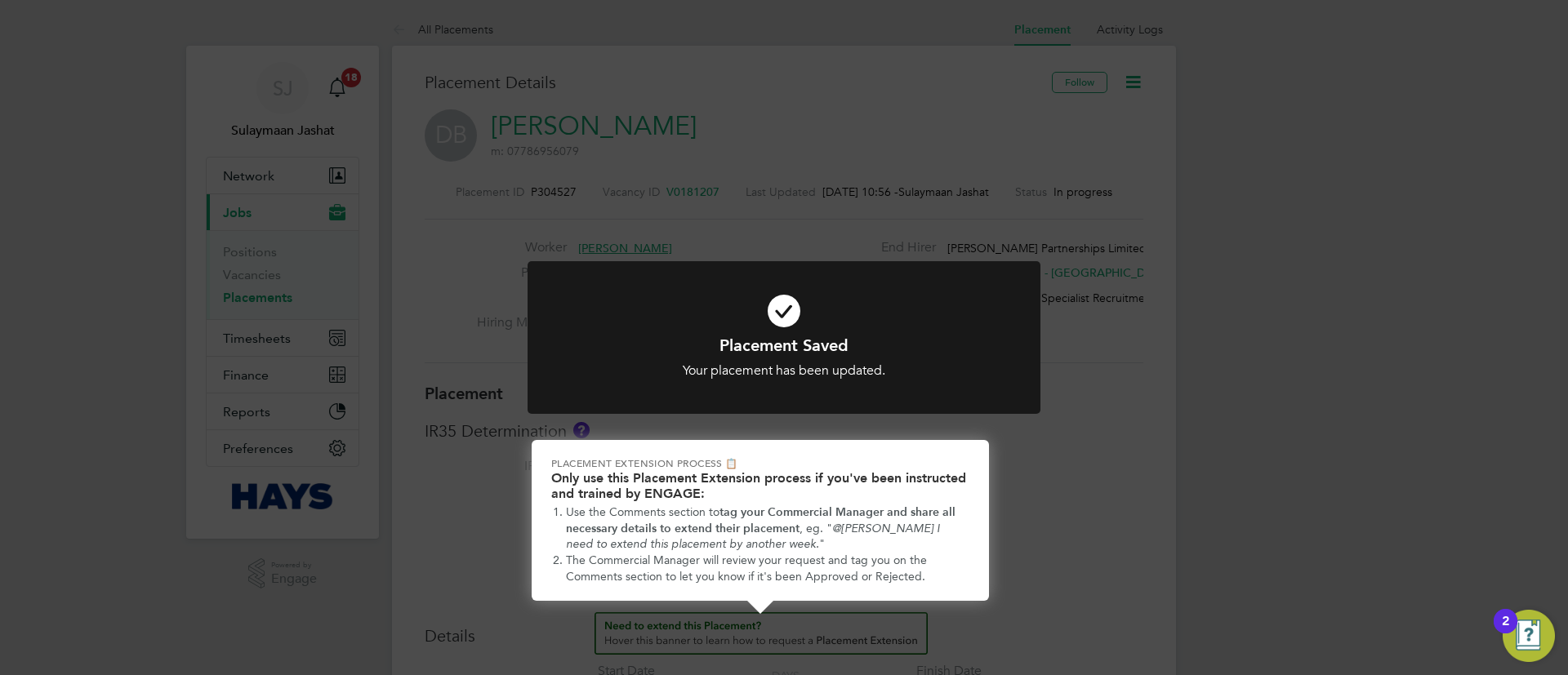
click at [1158, 526] on div "Placement Saved Your placement has been updated. Cancel Okay" at bounding box center [784, 338] width 1568 height 675
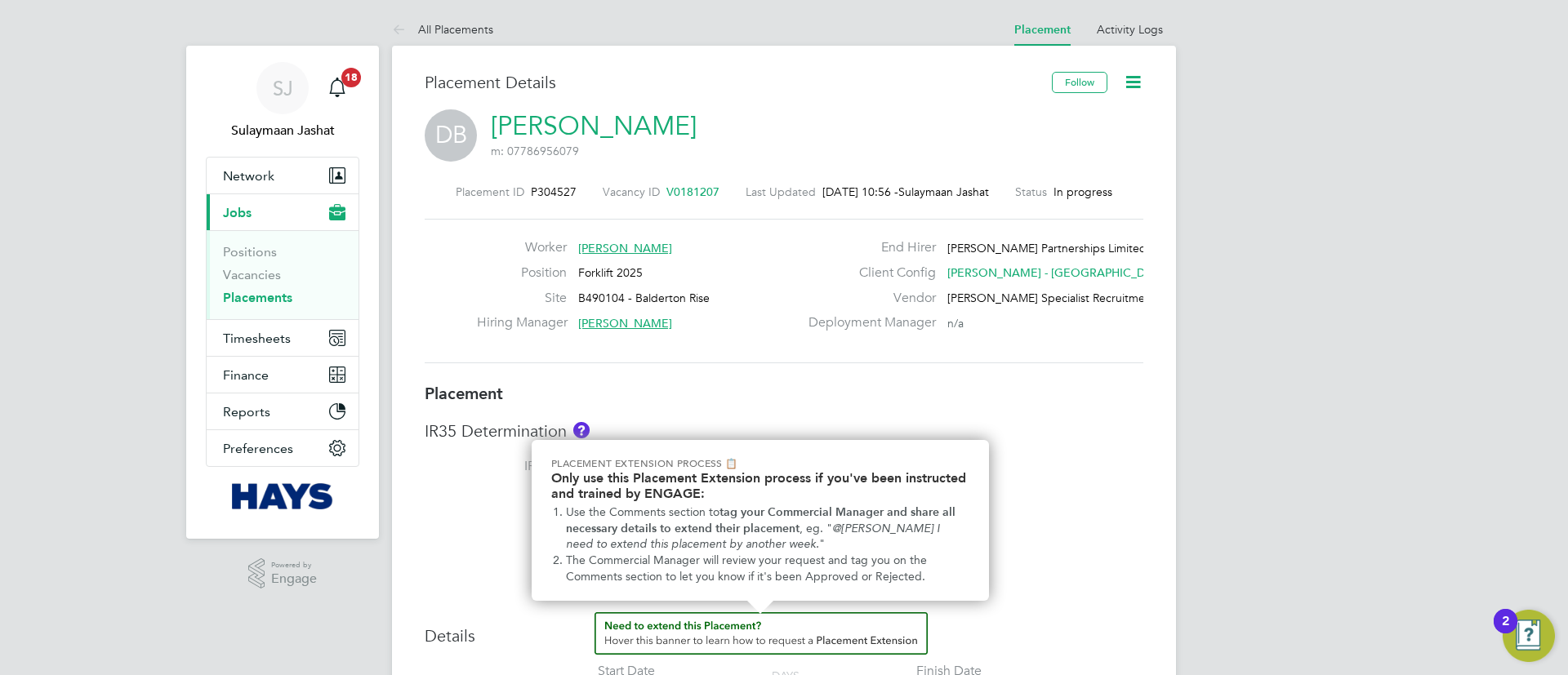
click at [242, 304] on link "Placements" at bounding box center [258, 298] width 69 height 16
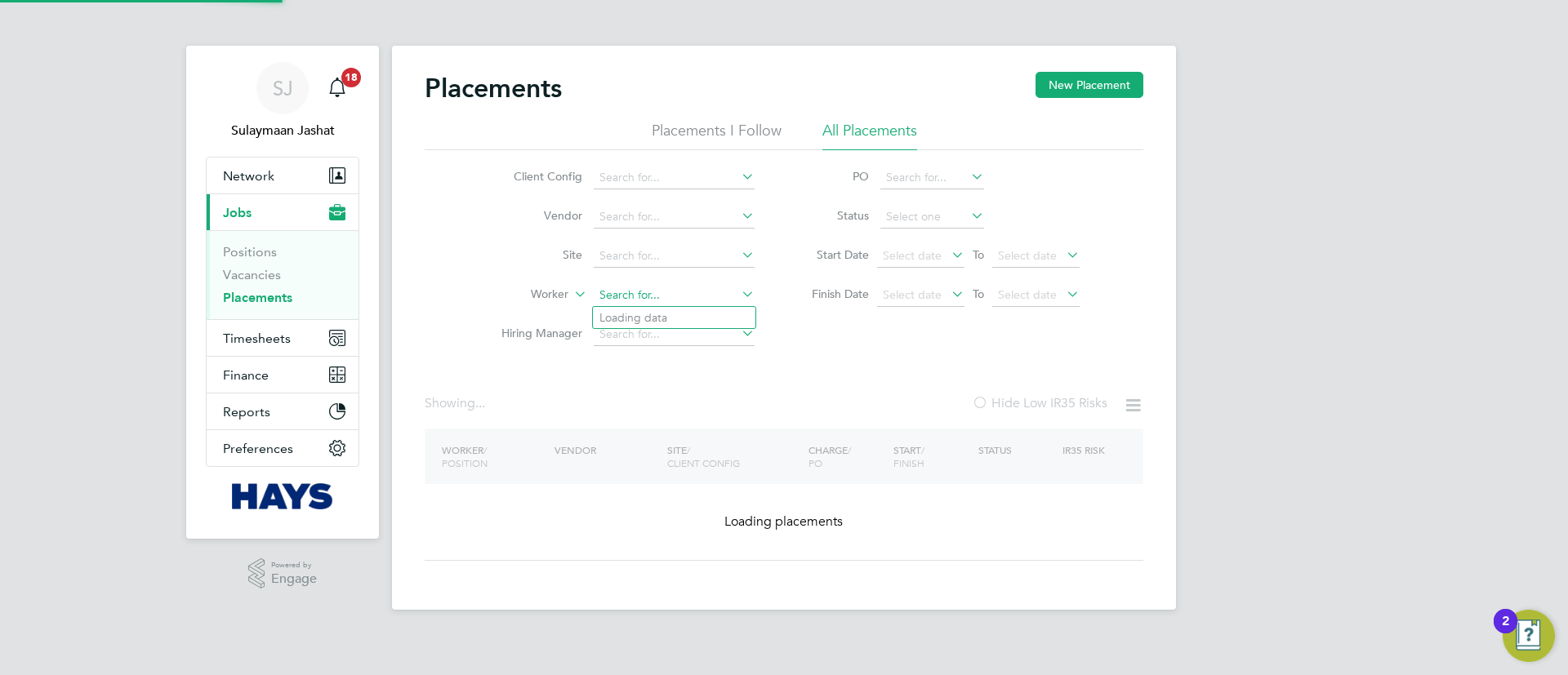
click at [647, 298] on input at bounding box center [674, 295] width 161 height 23
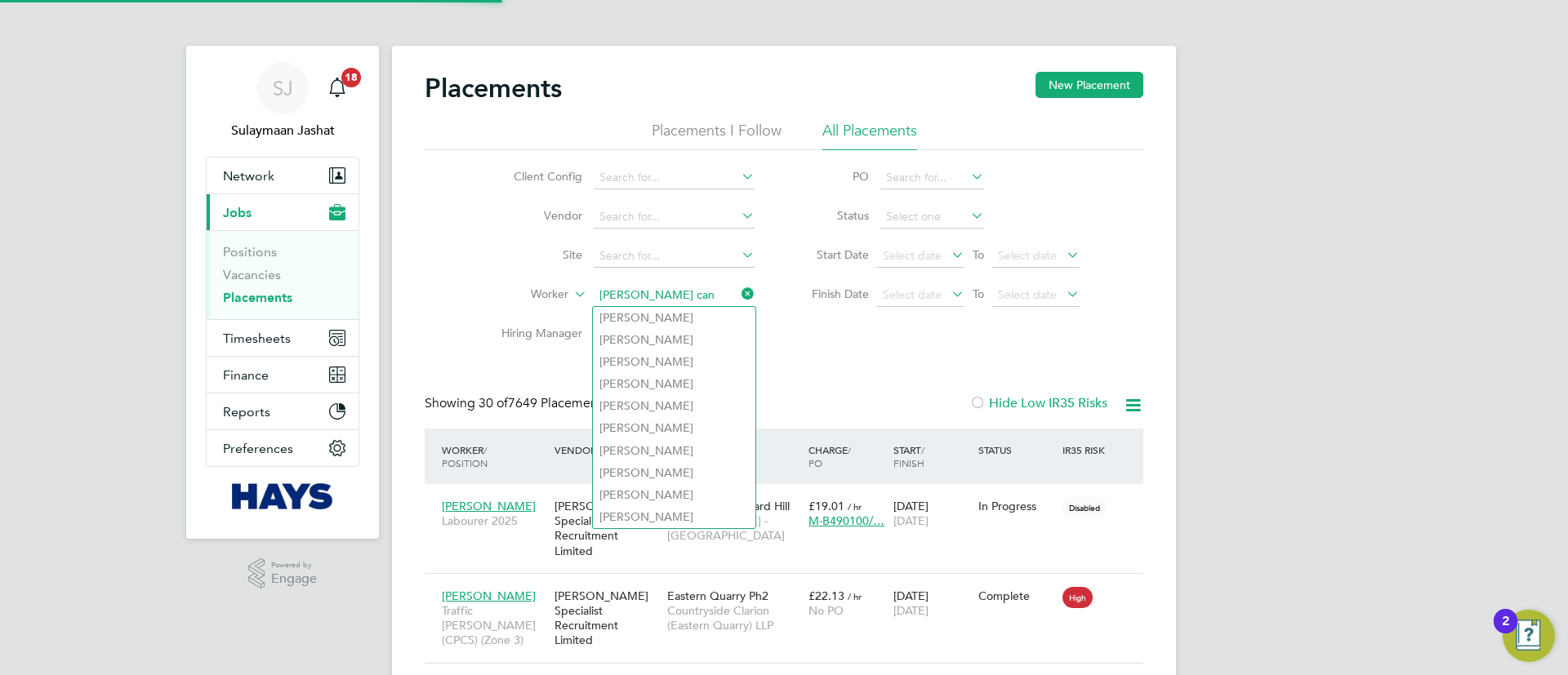
scroll to position [62, 142]
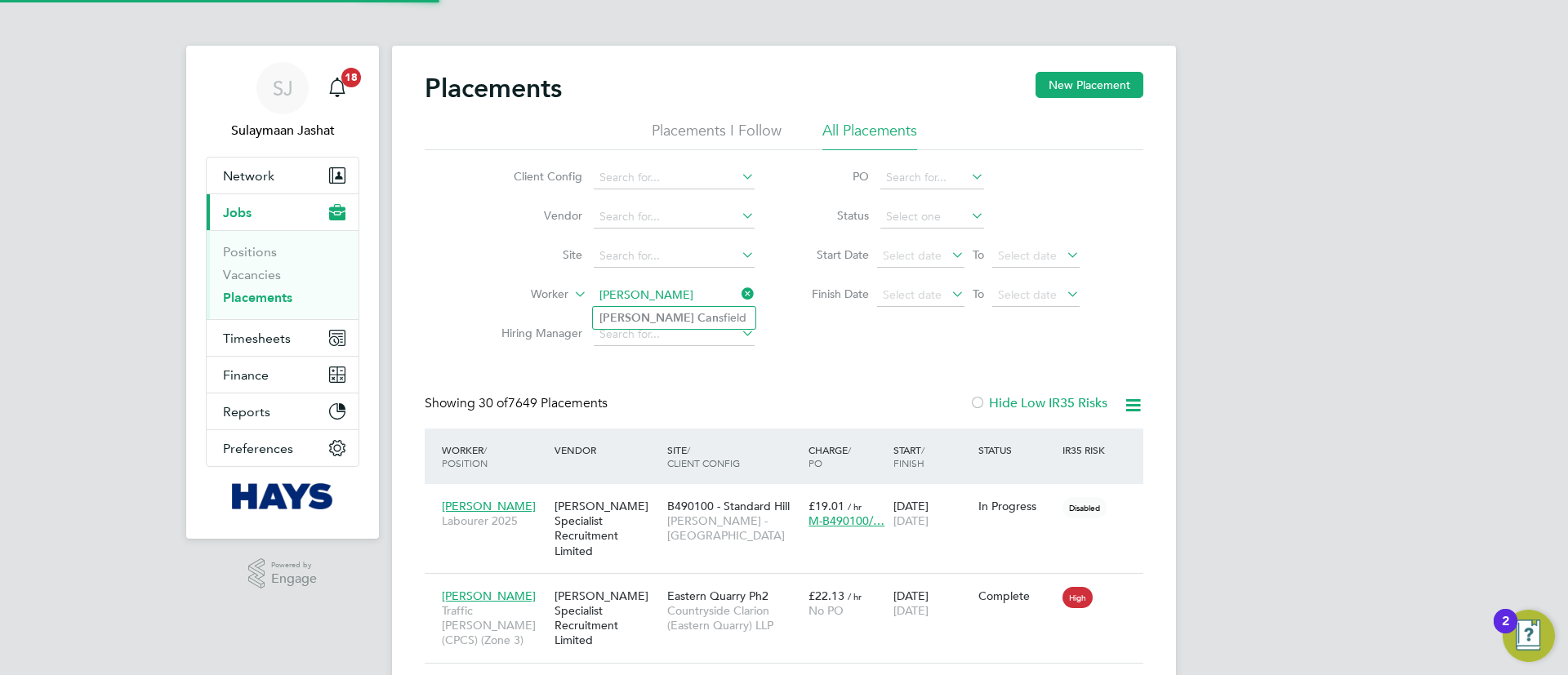
click at [688, 316] on li "Thomas Can sfield" at bounding box center [674, 318] width 163 height 22
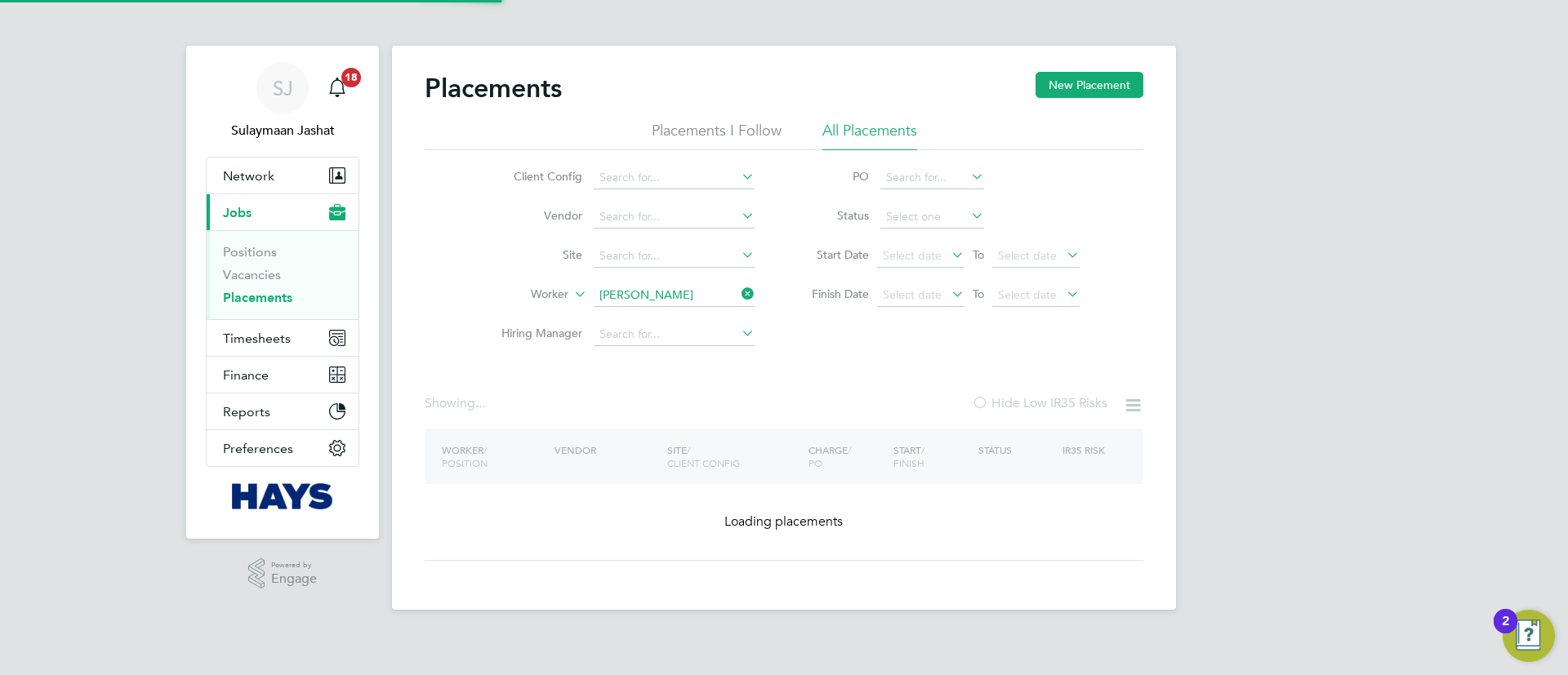
type input "[PERSON_NAME]"
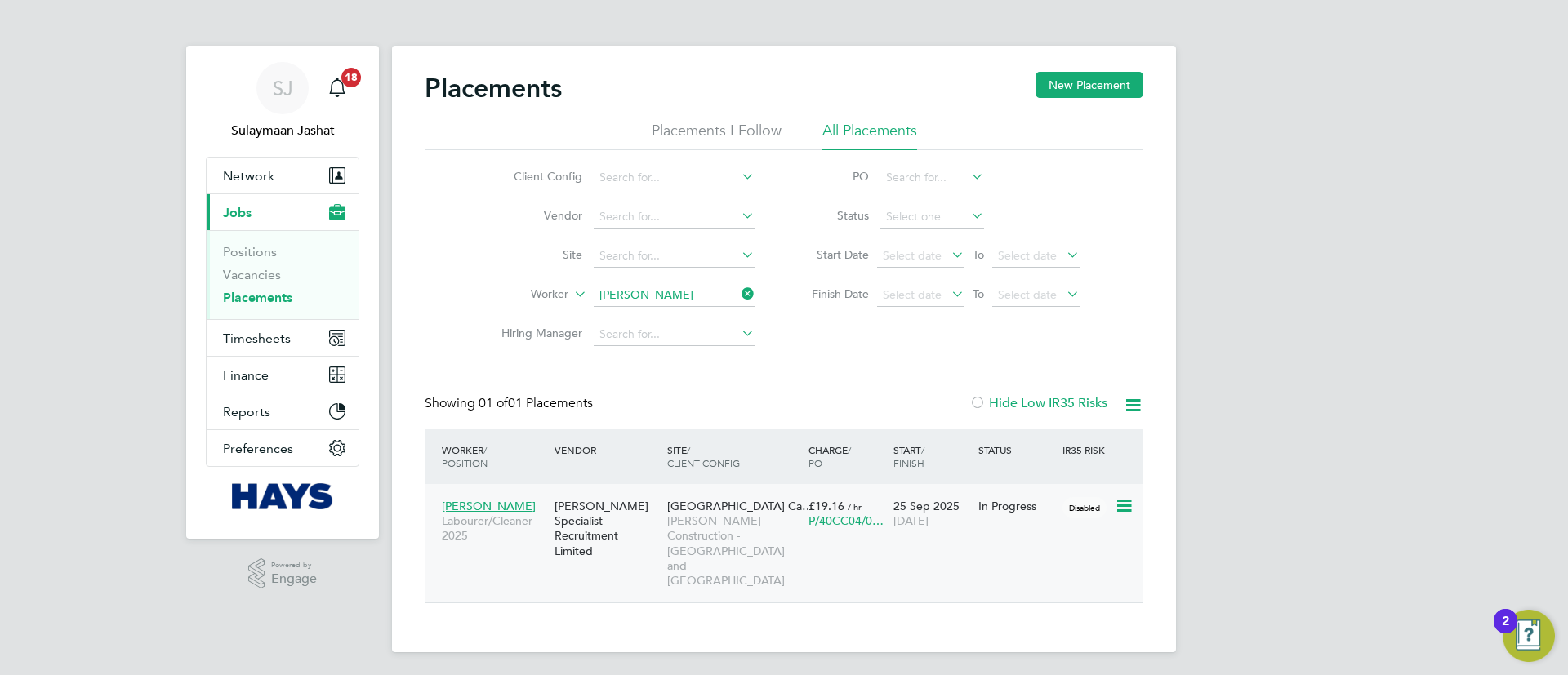
click at [500, 499] on span "[PERSON_NAME]" at bounding box center [488, 506] width 94 height 15
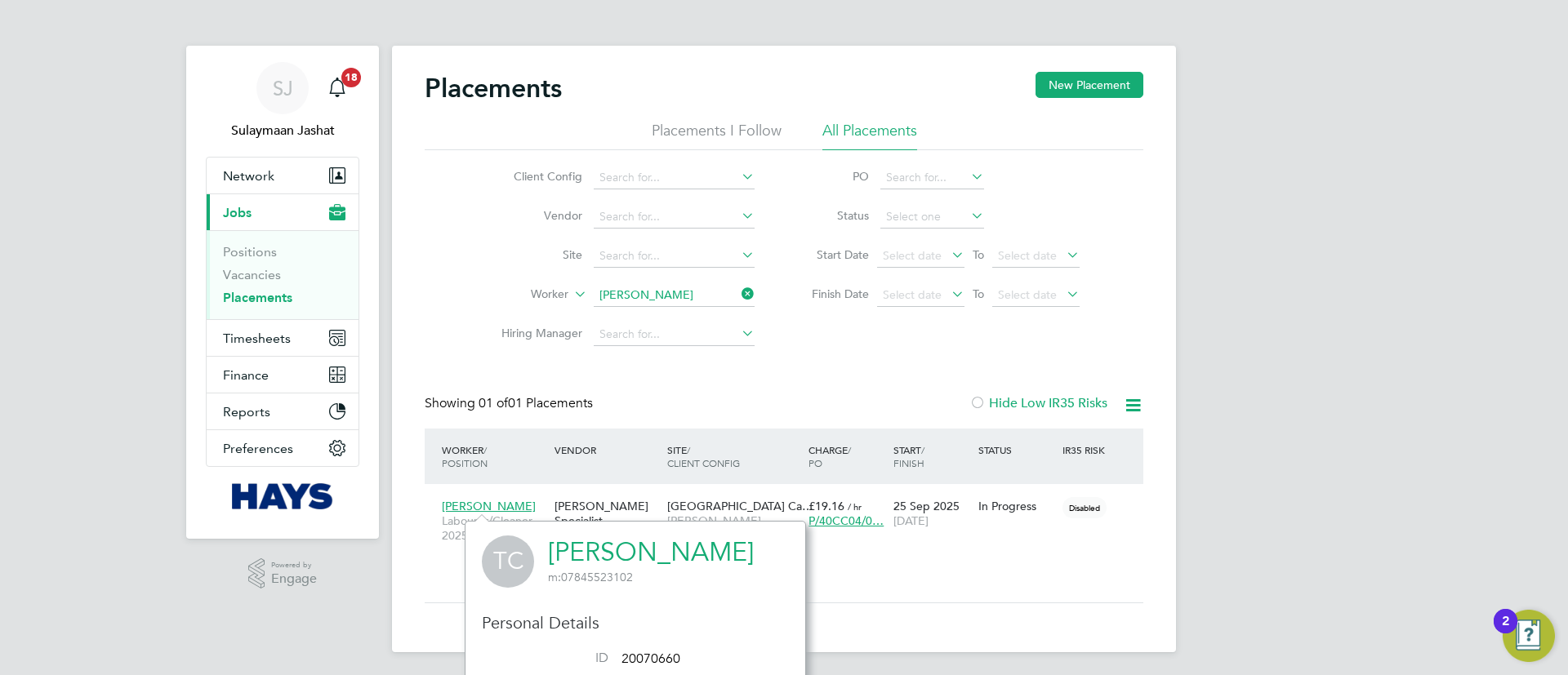
click at [627, 556] on link "[PERSON_NAME]" at bounding box center [650, 553] width 205 height 32
click at [929, 523] on span "23 Oct 2025" at bounding box center [910, 521] width 35 height 15
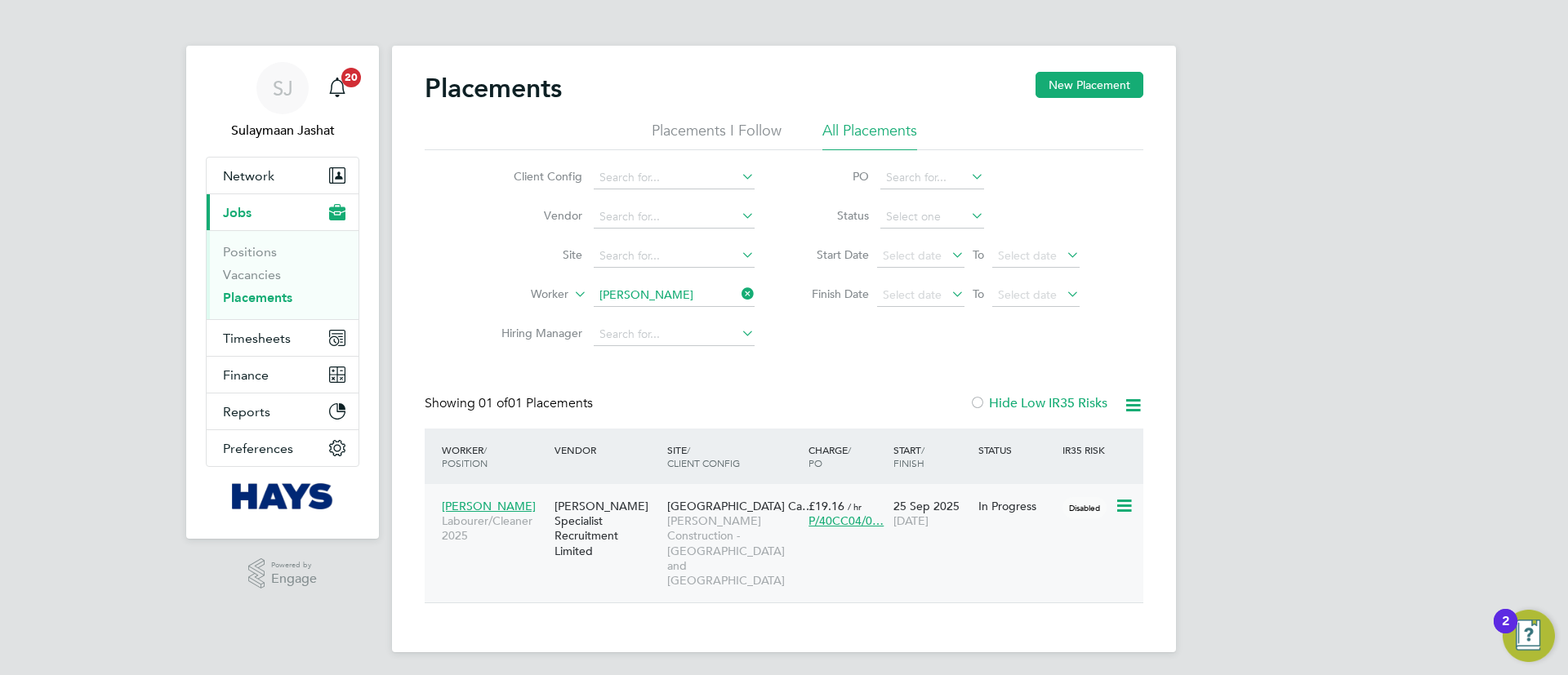
click at [771, 523] on span "Morgan Sindall Construction - Yorkshire and North East" at bounding box center [733, 551] width 133 height 74
click at [685, 298] on input "[PERSON_NAME]" at bounding box center [674, 295] width 161 height 23
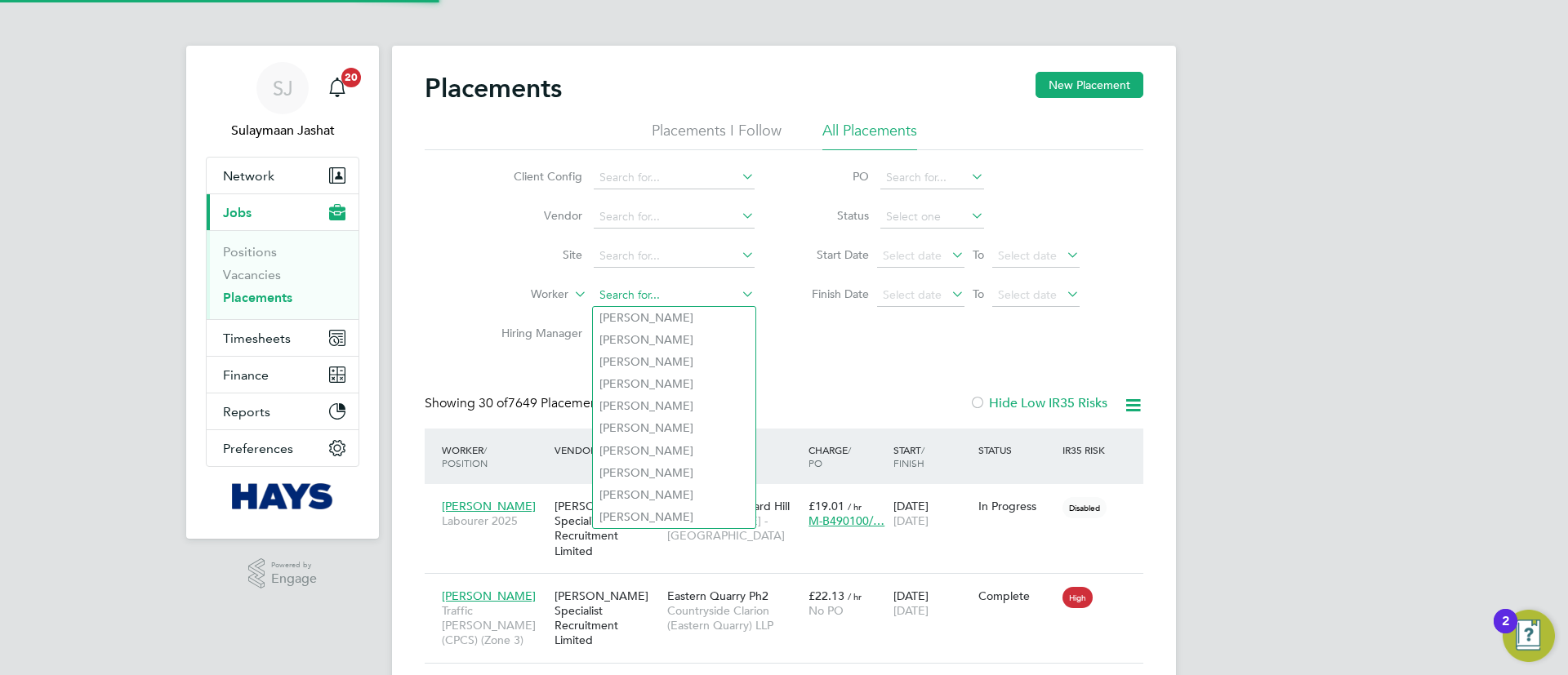
scroll to position [62, 142]
click at [860, 340] on div "Client Config Vendor Site Worker Hiring Manager PO Status Start Date Select dat…" at bounding box center [784, 252] width 719 height 204
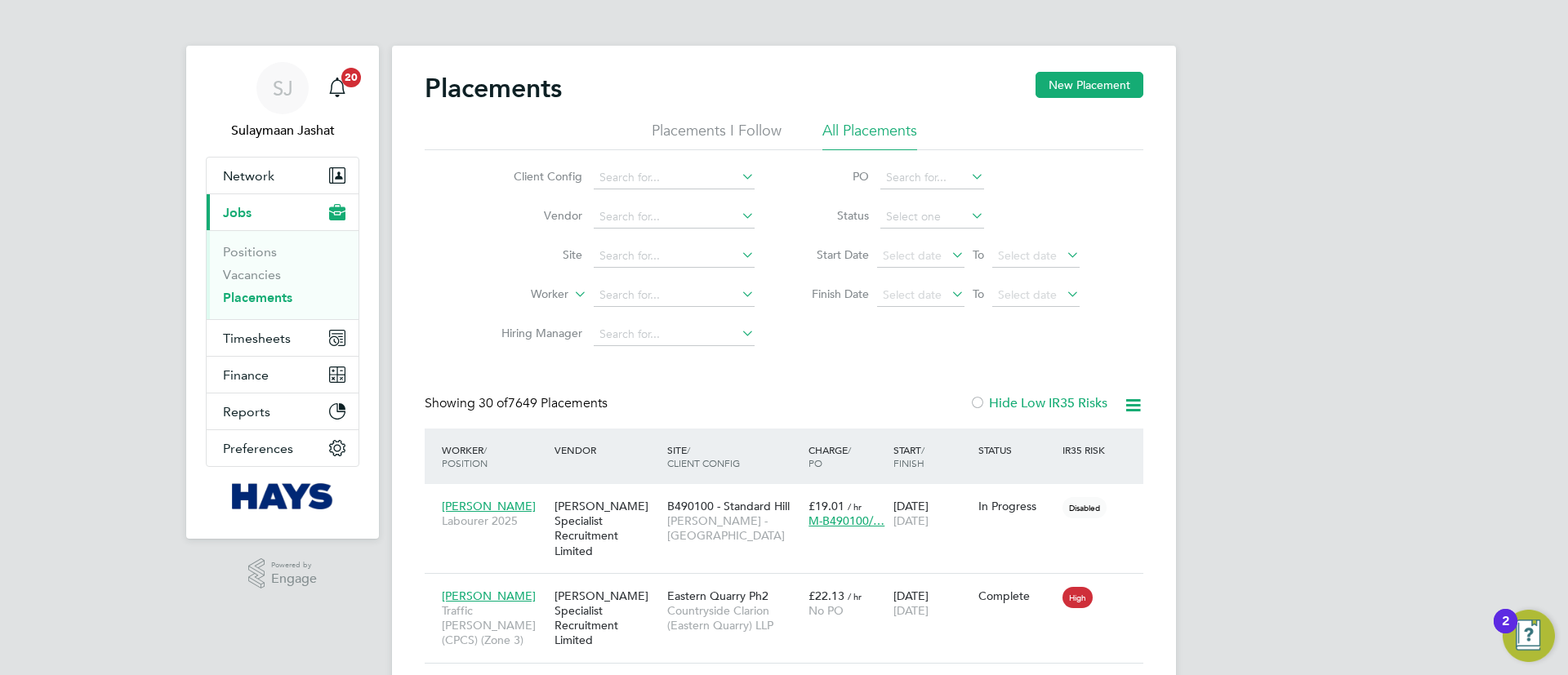
click at [654, 279] on li "Worker" at bounding box center [620, 295] width 307 height 39
click at [654, 288] on input at bounding box center [674, 295] width 161 height 23
click at [801, 318] on div "Client Config Vendor Site Worker Hiring Manager PO Status Start Date Select dat…" at bounding box center [784, 252] width 719 height 204
click at [800, 349] on div "Client Config Vendor Site Worker Hiring Manager PO Status Start Date Select dat…" at bounding box center [784, 252] width 719 height 204
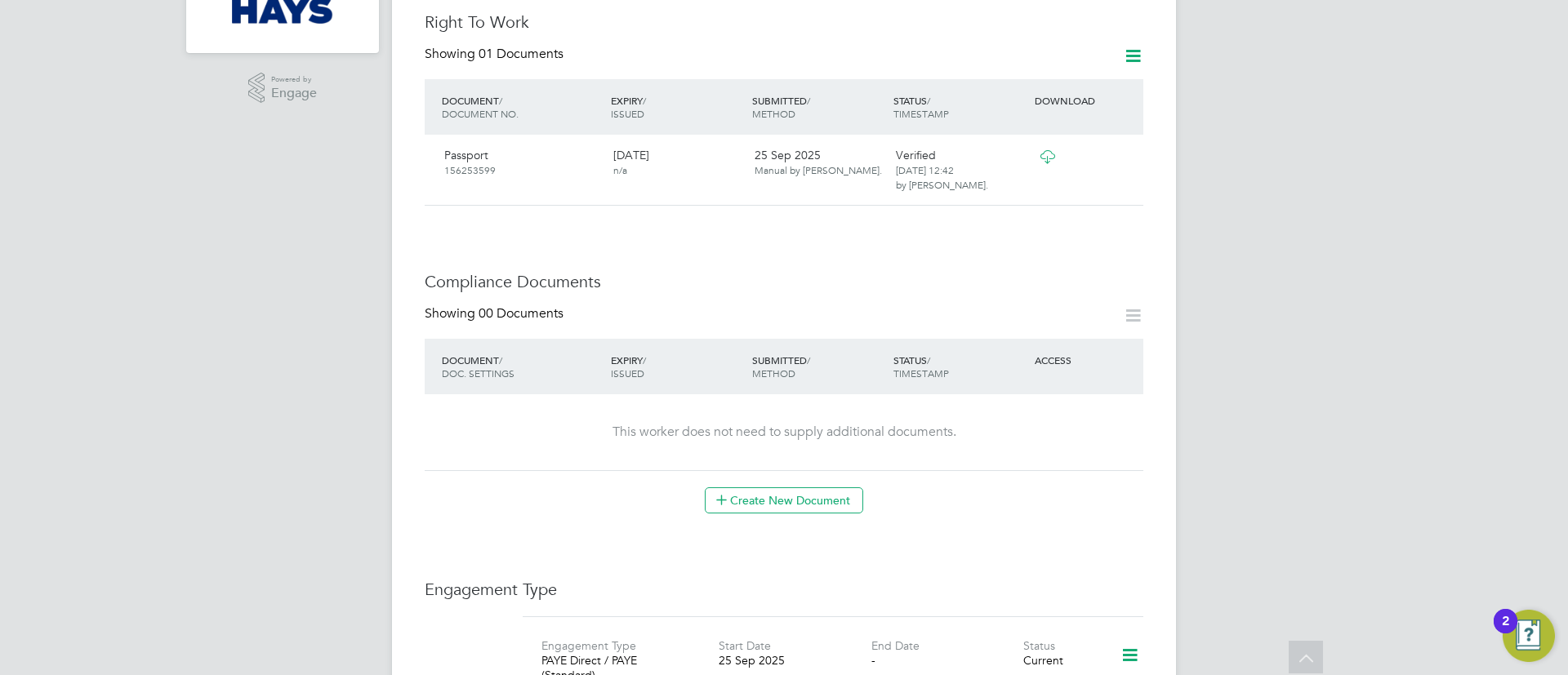
scroll to position [462, 0]
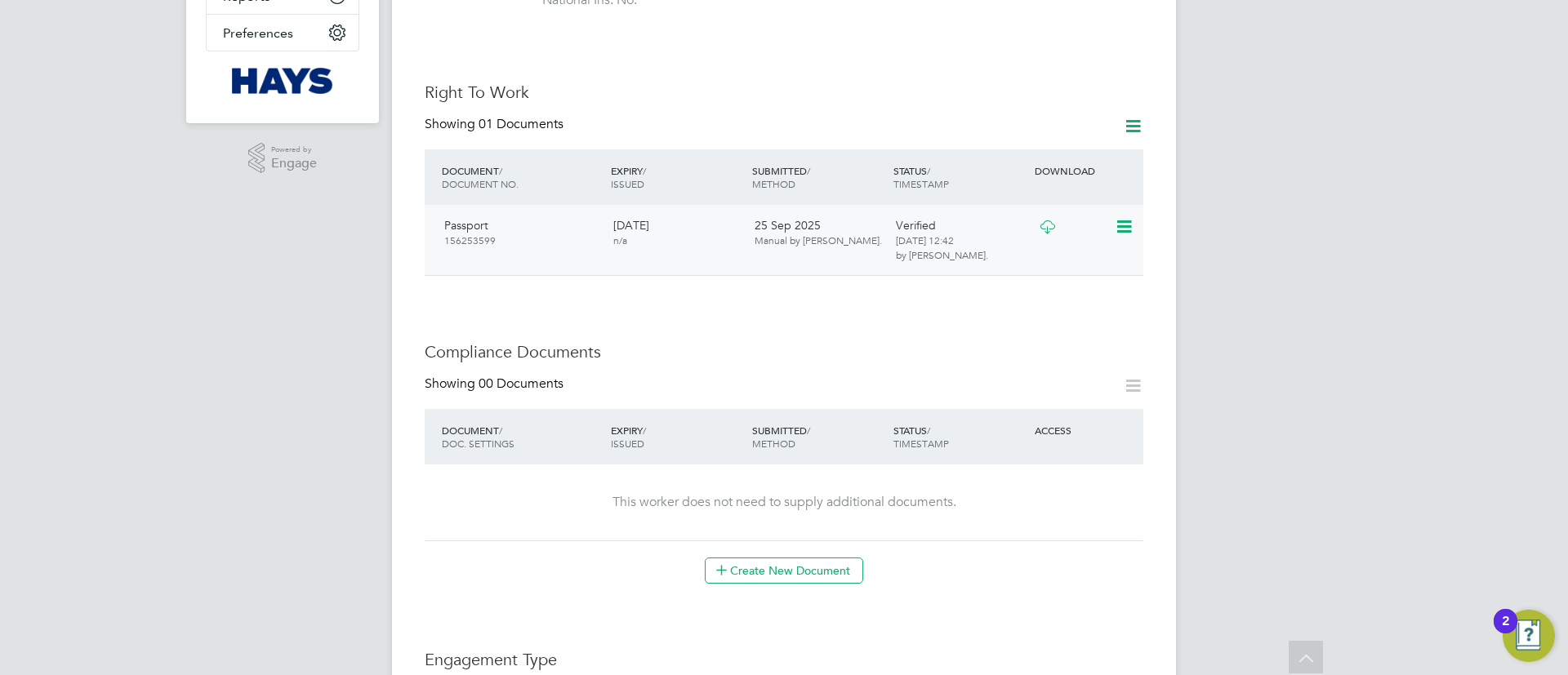
click at [1070, 215] on div at bounding box center [1073, 225] width 85 height 29
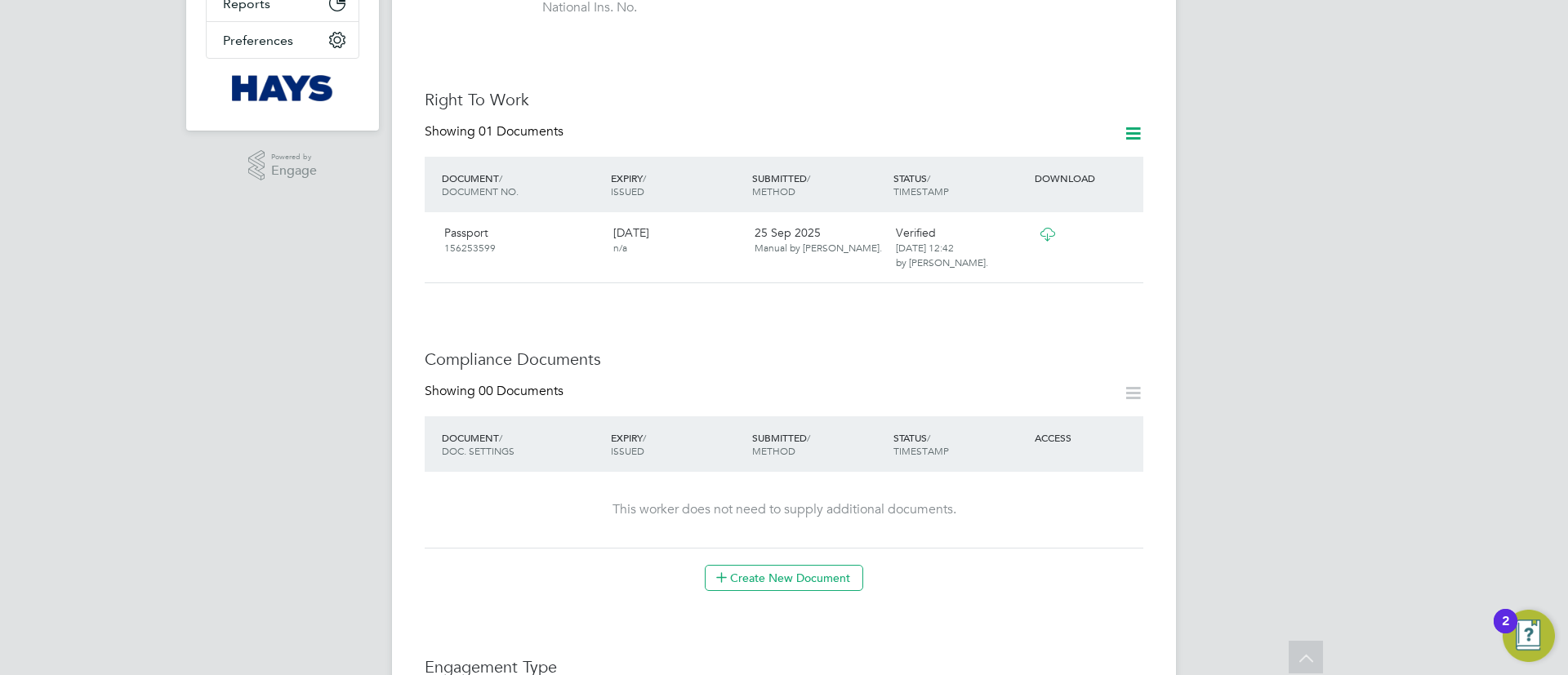
scroll to position [338, 0]
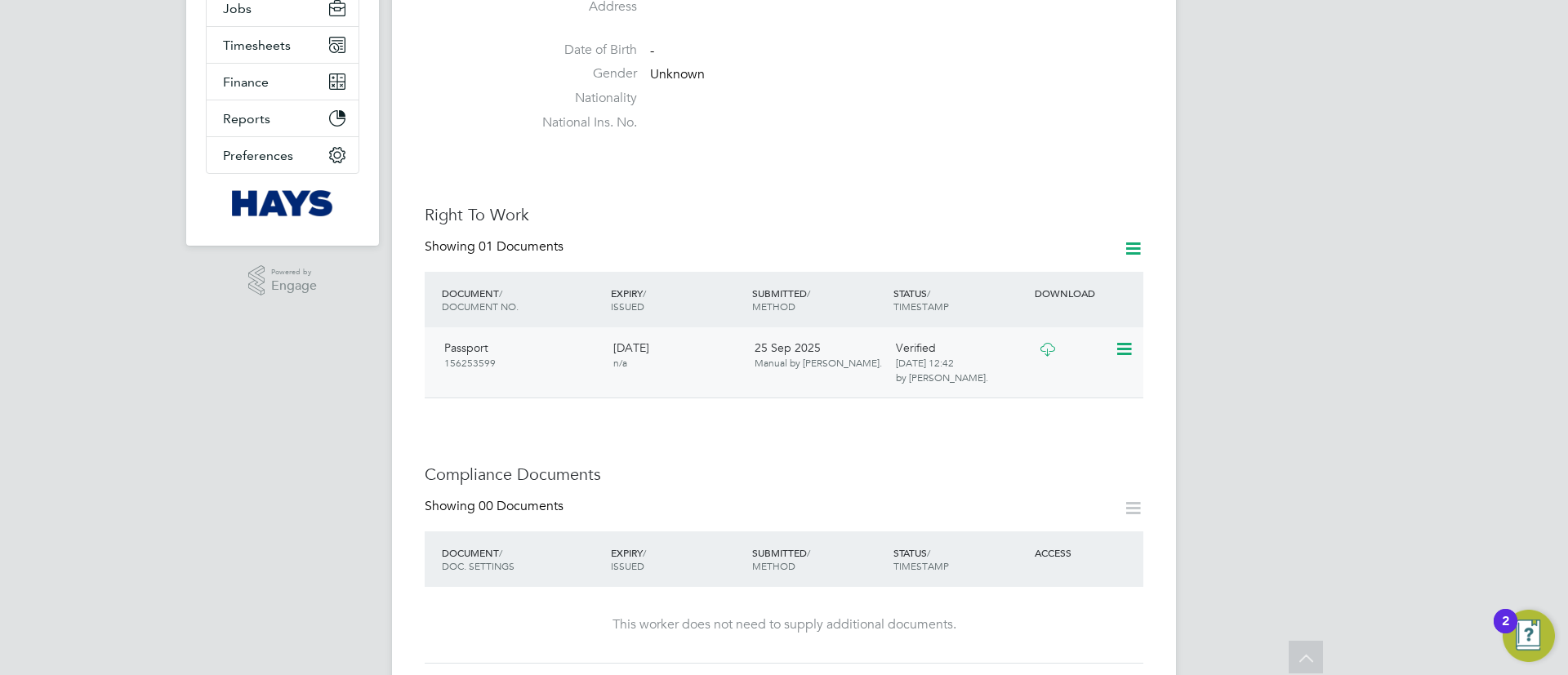
click at [1090, 335] on div at bounding box center [1073, 348] width 85 height 29
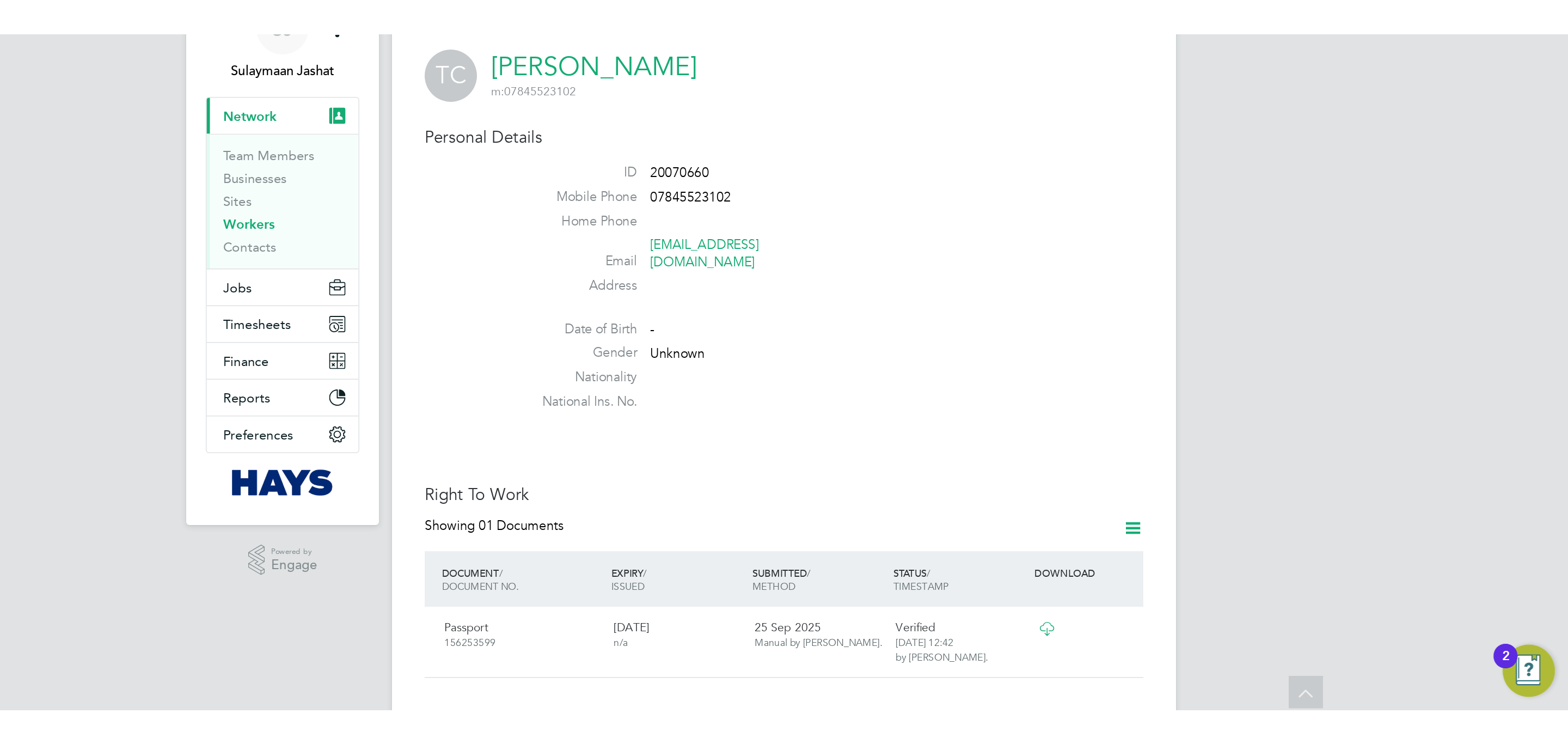
scroll to position [63, 0]
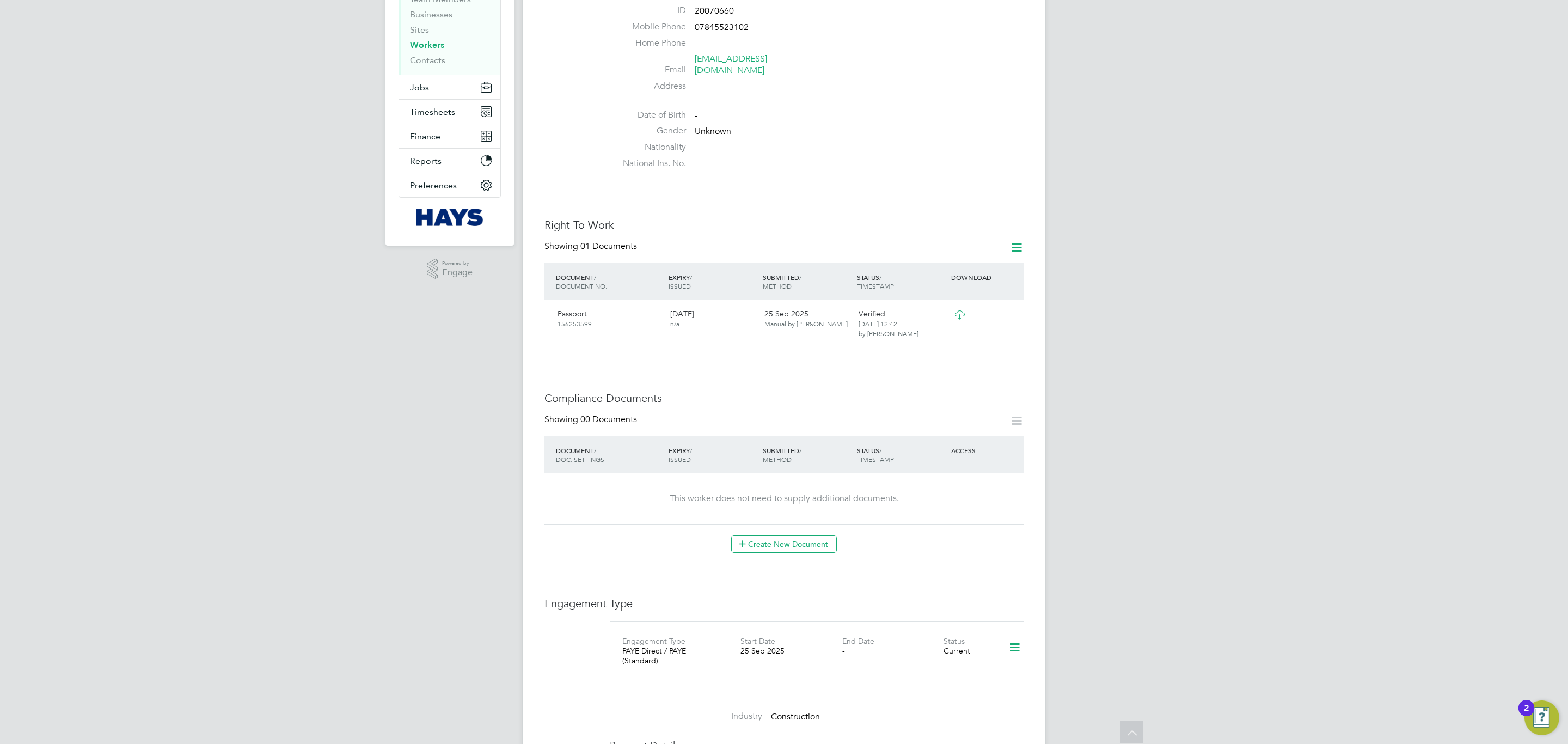
click at [1016, 450] on icon at bounding box center [1014, 647] width 19 height 25
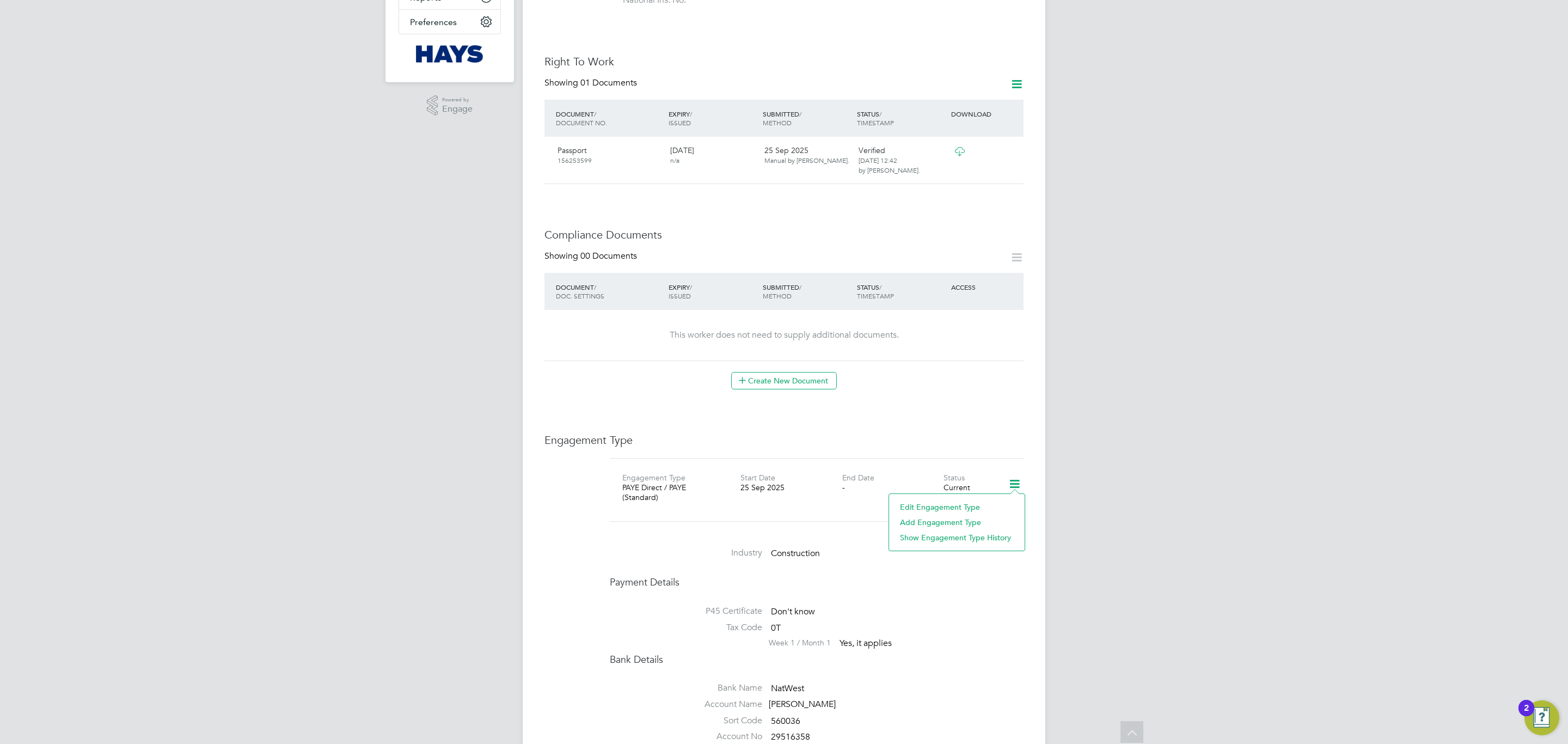
drag, startPoint x: 921, startPoint y: 500, endPoint x: 921, endPoint y: 515, distance: 15.0
click at [921, 450] on li "Edit Engagement Type" at bounding box center [957, 507] width 124 height 15
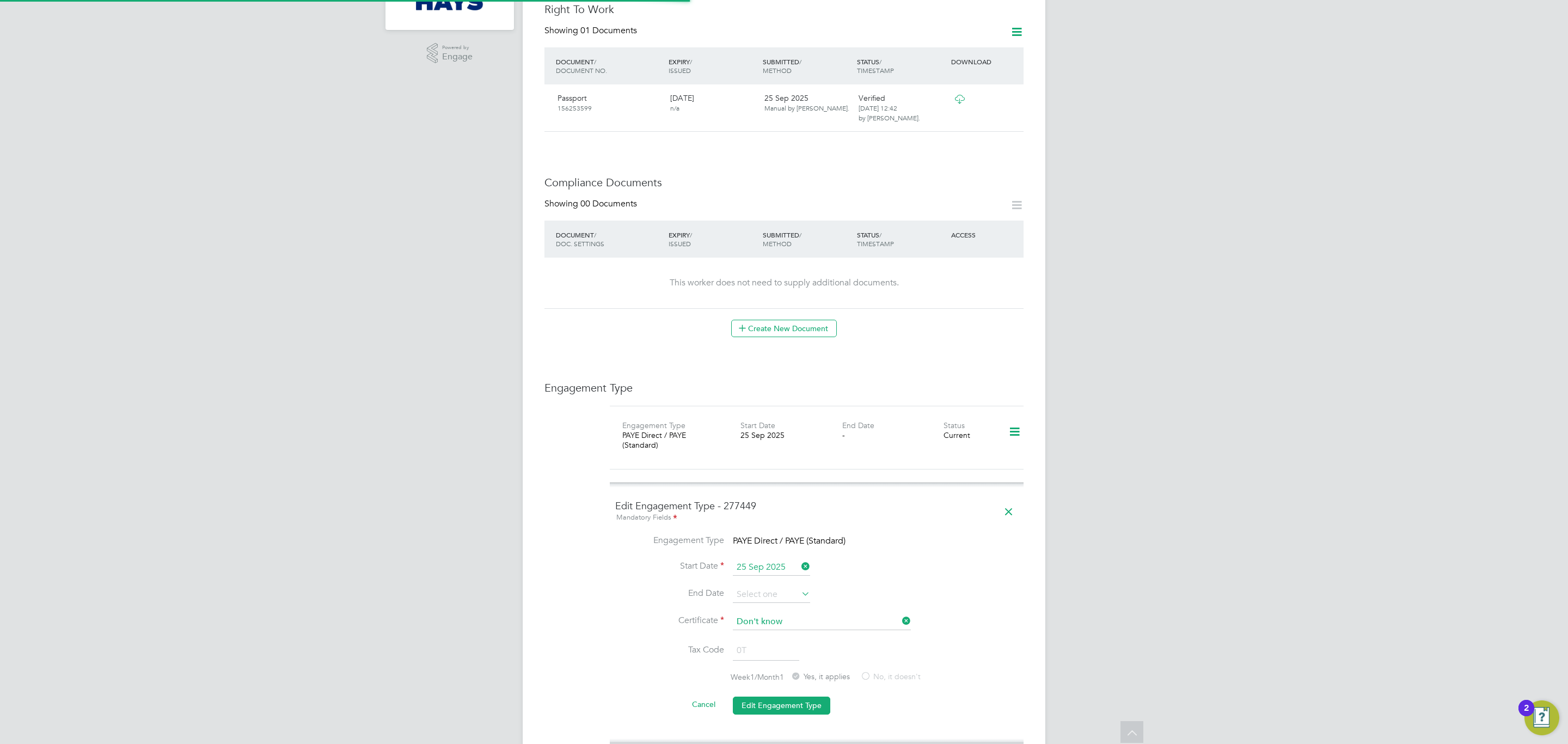
scroll to position [389, 0]
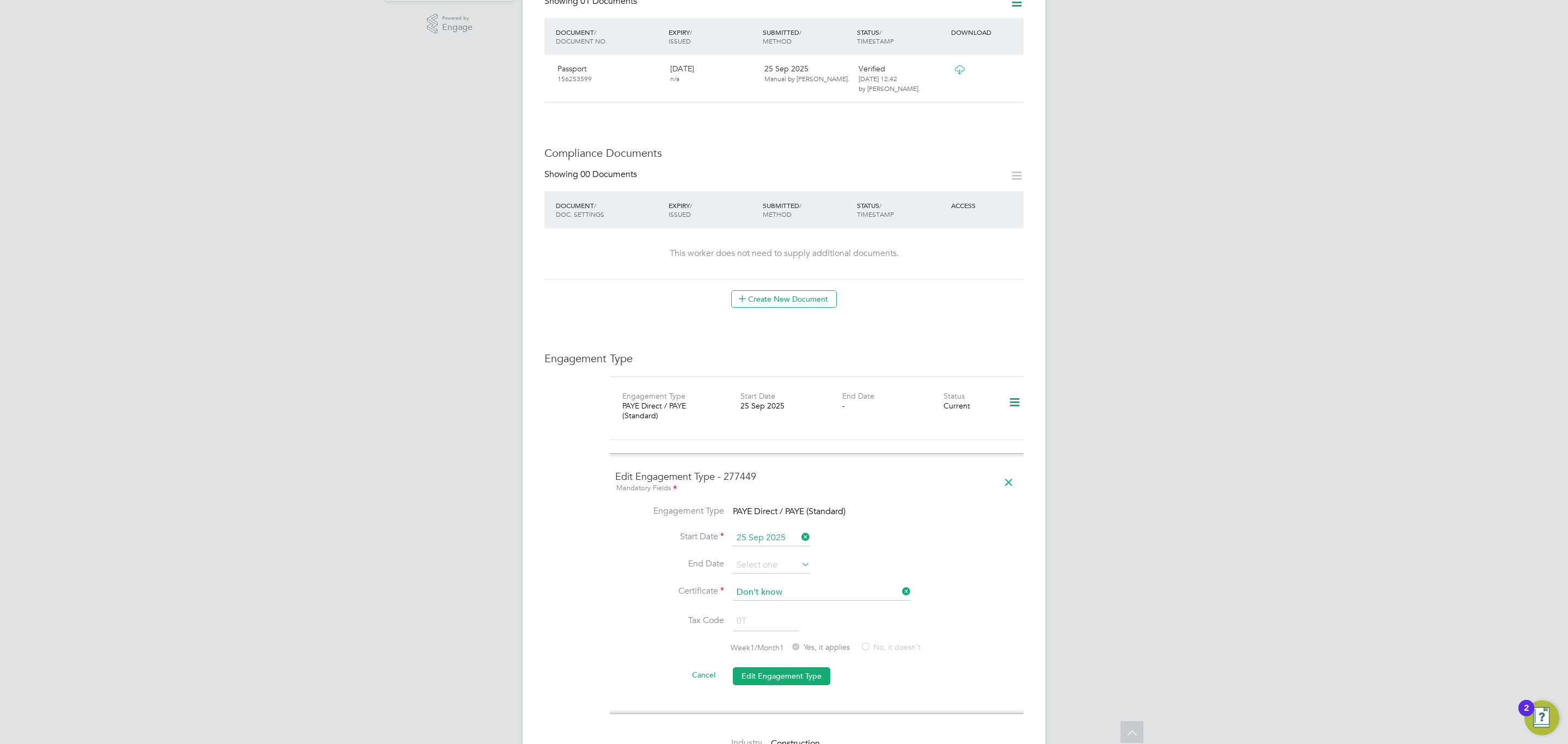
click at [1004, 450] on icon at bounding box center [1008, 483] width 19 height 25
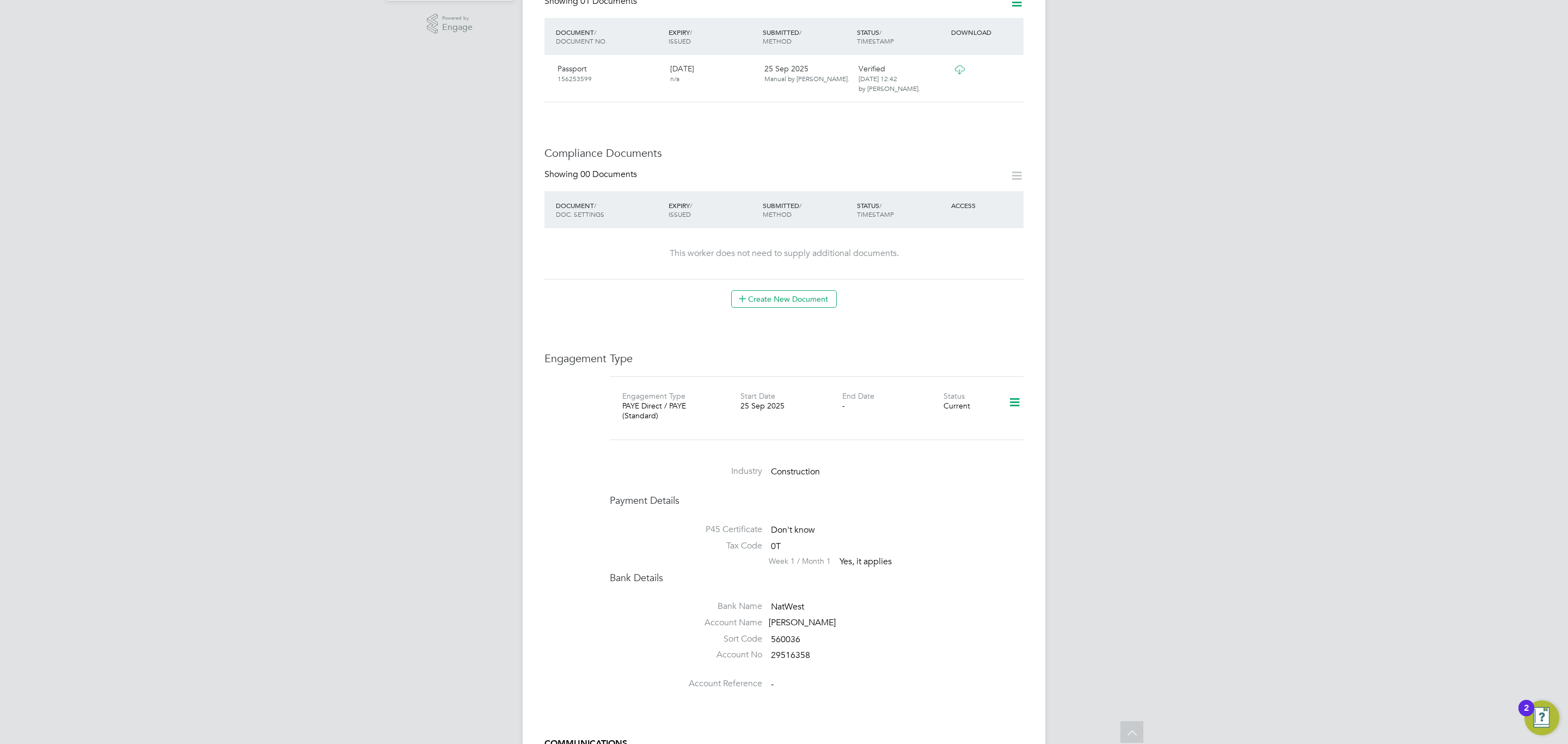
click at [1006, 401] on icon at bounding box center [1014, 402] width 19 height 25
click at [951, 425] on li "Edit Engagement Type" at bounding box center [957, 425] width 124 height 15
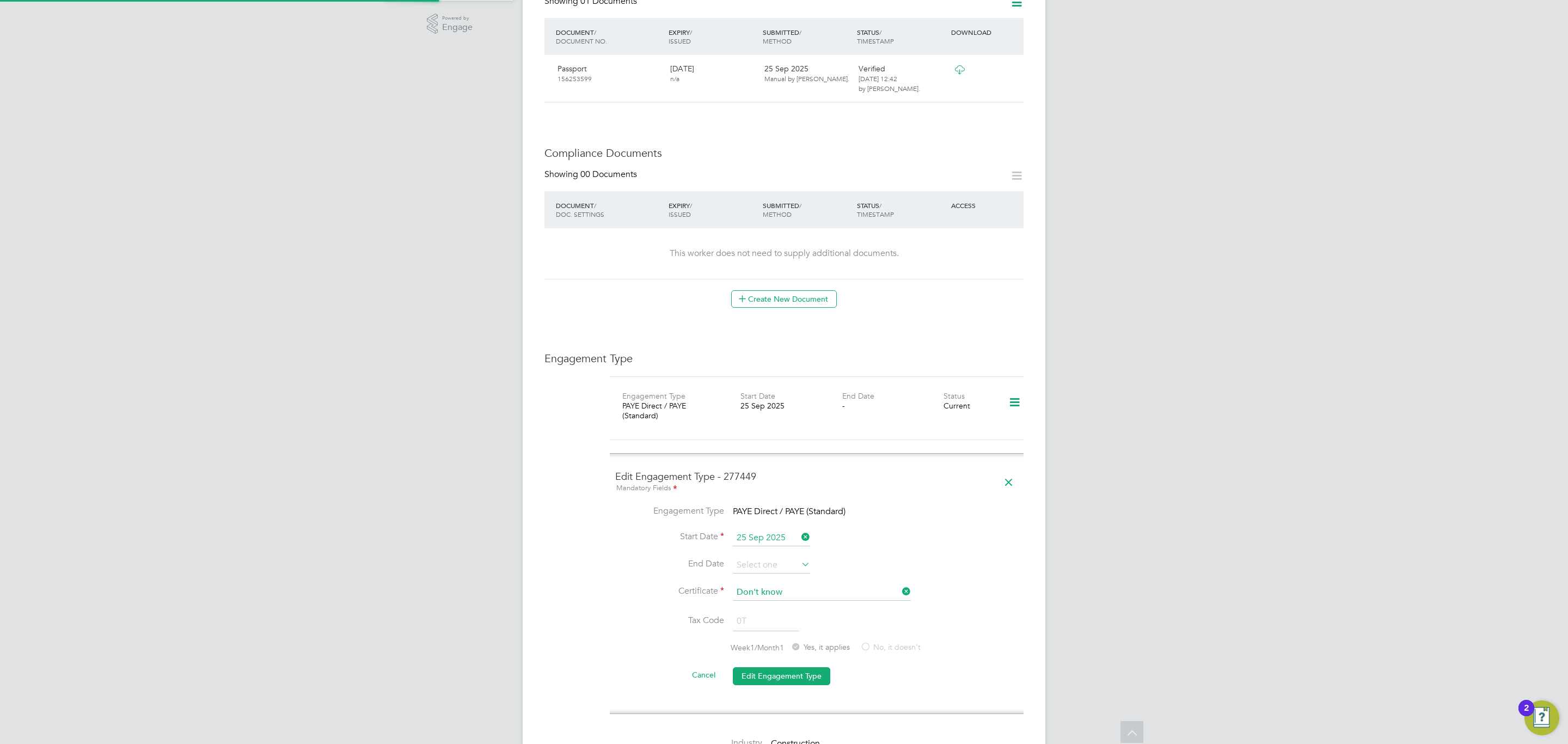
drag, startPoint x: 1025, startPoint y: 387, endPoint x: 1020, endPoint y: 389, distance: 5.4
click at [1025, 387] on div "Worker Details Follow TC [PERSON_NAME] m: 07845523102 Personal Details ID 20070…" at bounding box center [784, 426] width 523 height 1570
click at [1019, 391] on icon at bounding box center [1014, 402] width 19 height 25
drag, startPoint x: 1009, startPoint y: 538, endPoint x: 1005, endPoint y: 490, distance: 48.2
click at [1006, 450] on li "Start Date [DATE]" at bounding box center [816, 543] width 403 height 27
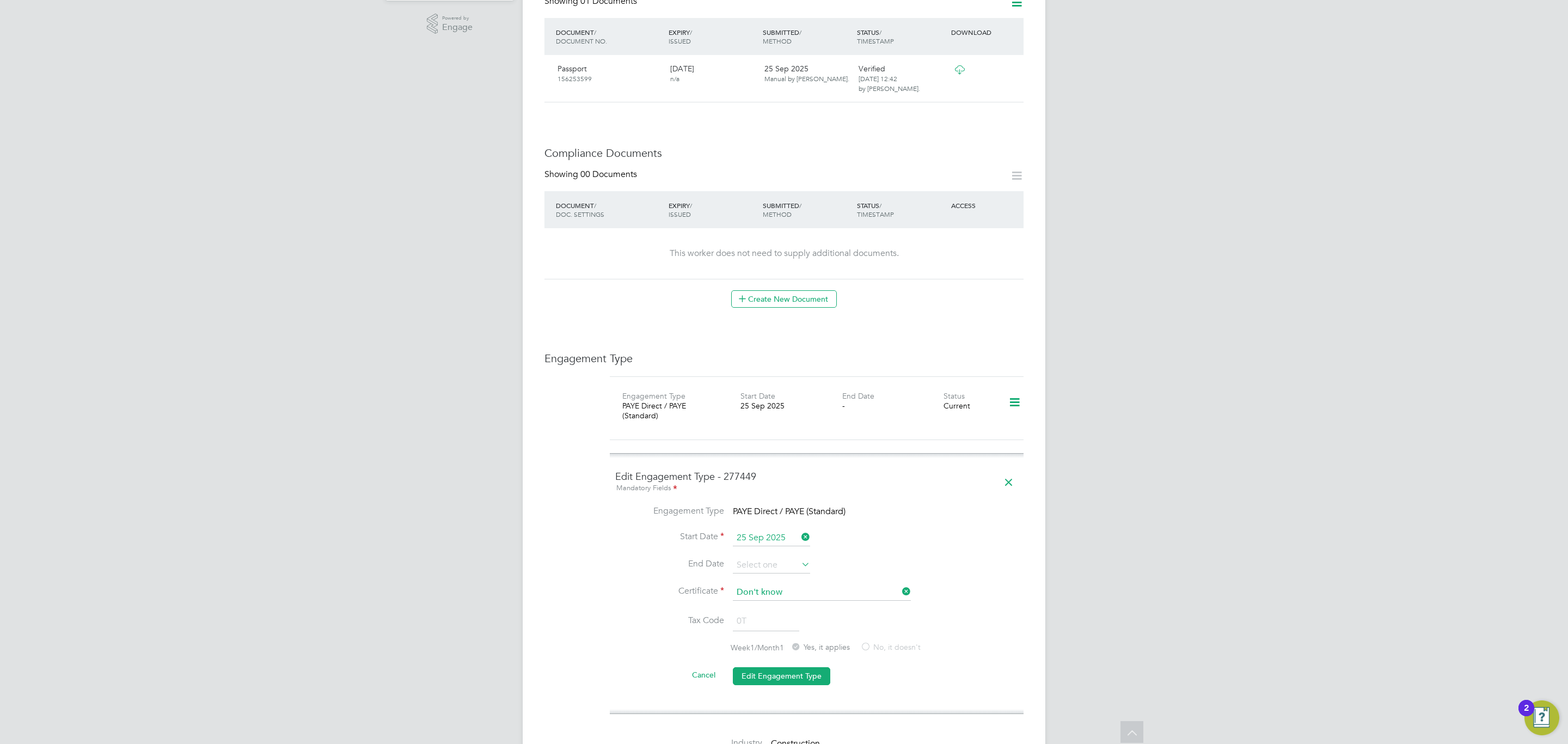
click at [1005, 450] on icon at bounding box center [1008, 483] width 19 height 25
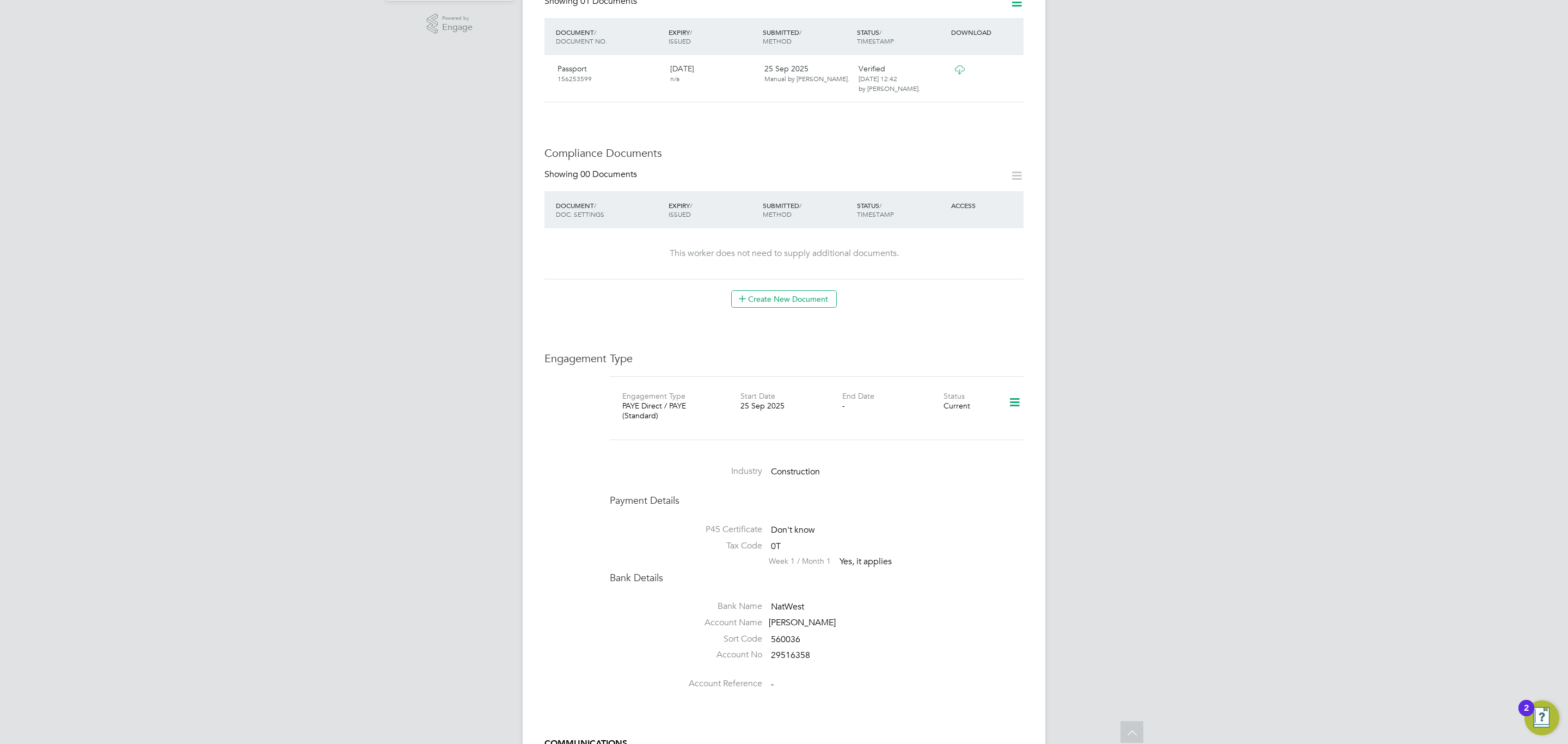
click at [1012, 398] on icon at bounding box center [1014, 402] width 19 height 25
click at [969, 437] on li "Add Engagement Type" at bounding box center [957, 440] width 124 height 15
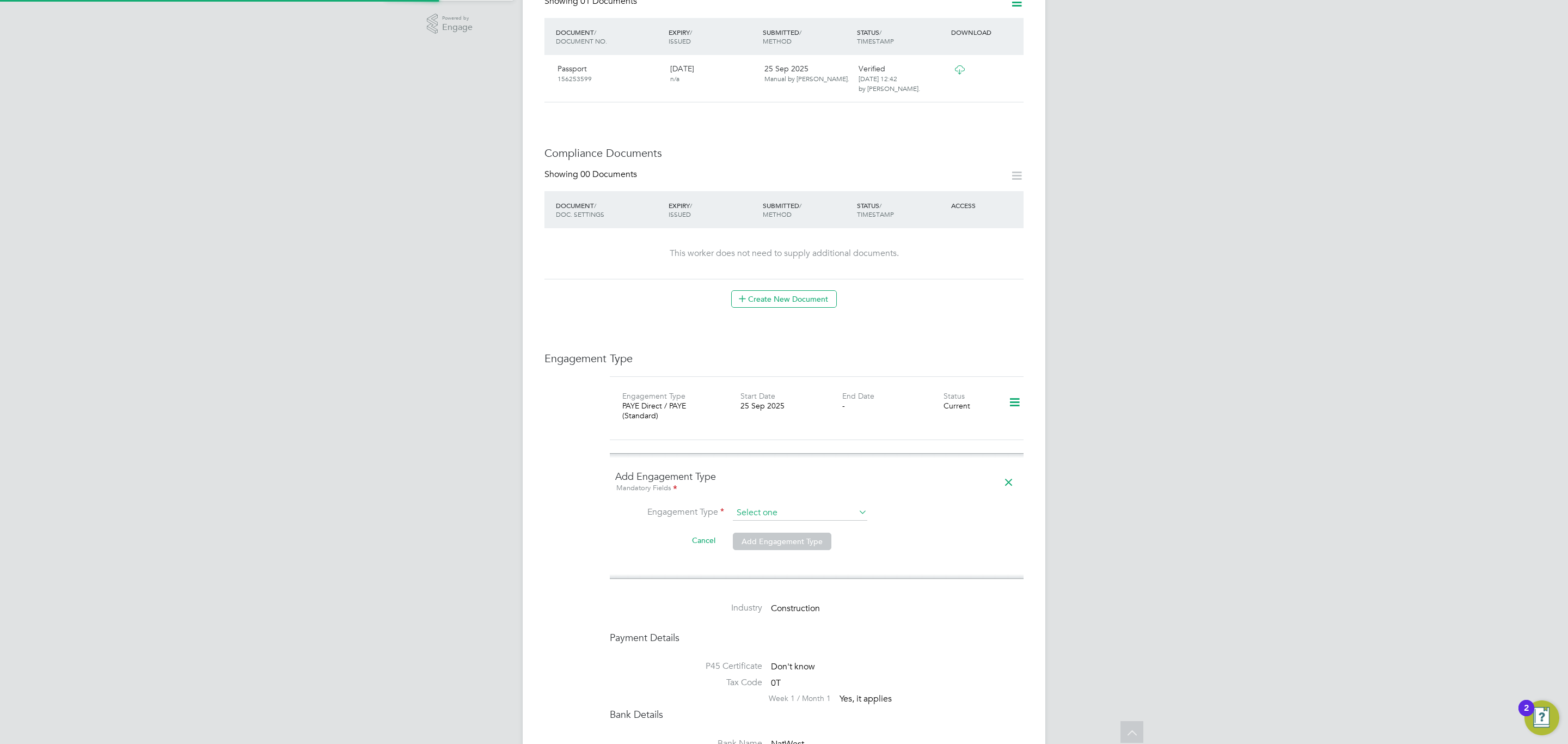
click at [815, 450] on input at bounding box center [800, 513] width 134 height 15
click at [788, 450] on li "PAYE Direct" at bounding box center [800, 530] width 136 height 16
type input "PAYE Direct"
drag, startPoint x: 789, startPoint y: 524, endPoint x: 789, endPoint y: 530, distance: 6.0
click at [789, 450] on input at bounding box center [800, 539] width 134 height 15
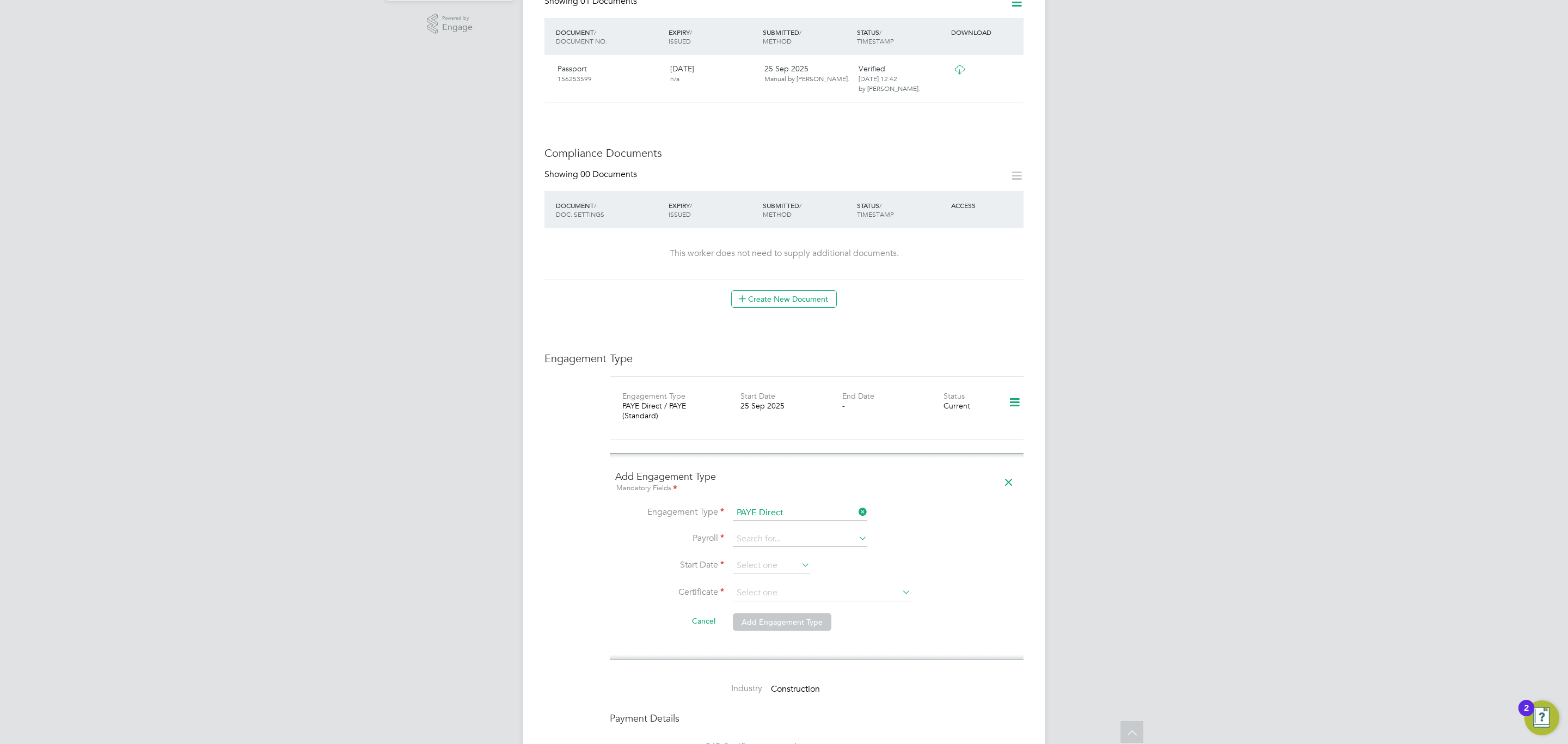
click at [810, 450] on li "PAYE (Standard)" at bounding box center [800, 541] width 136 height 16
type input "PAYE (Standard)"
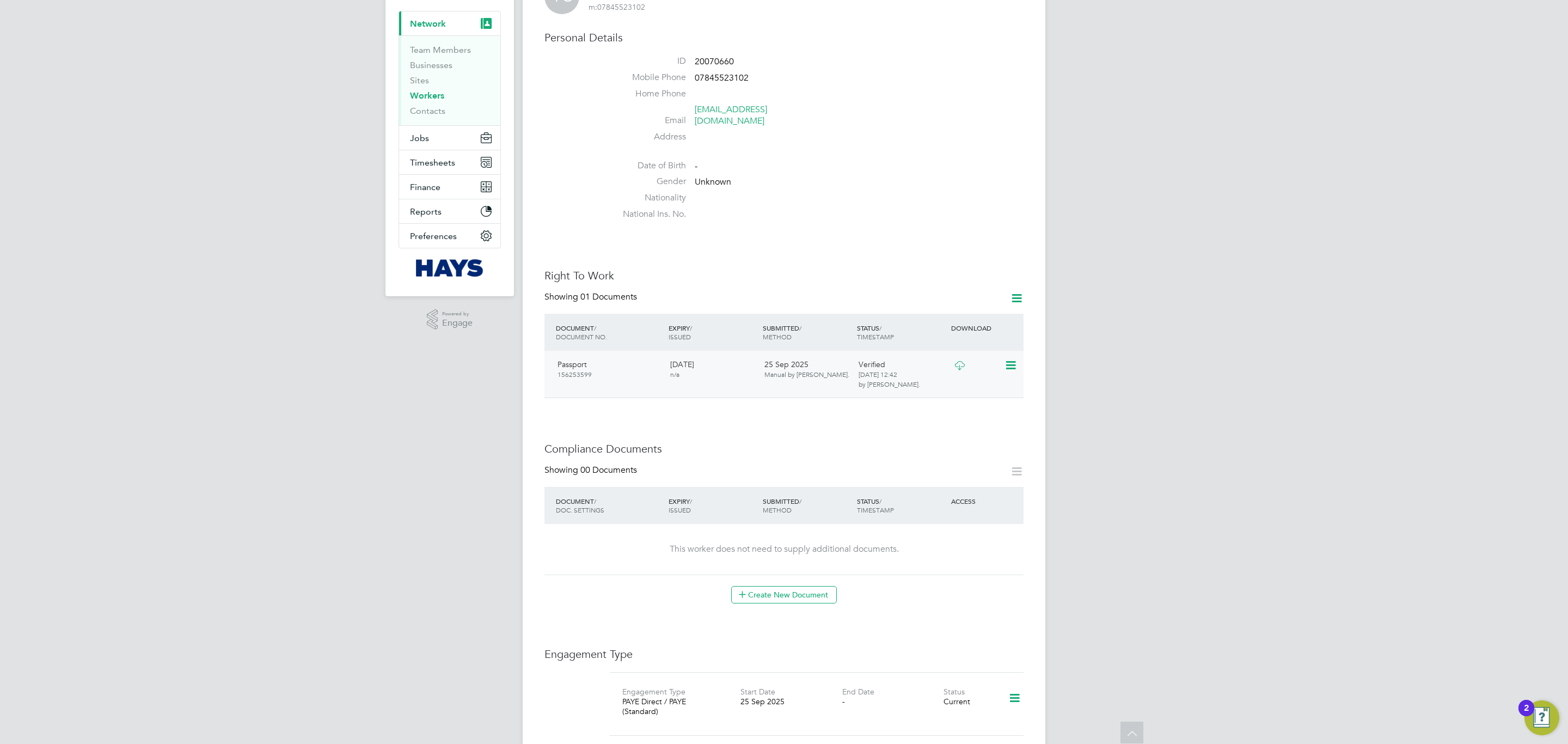
scroll to position [0, 0]
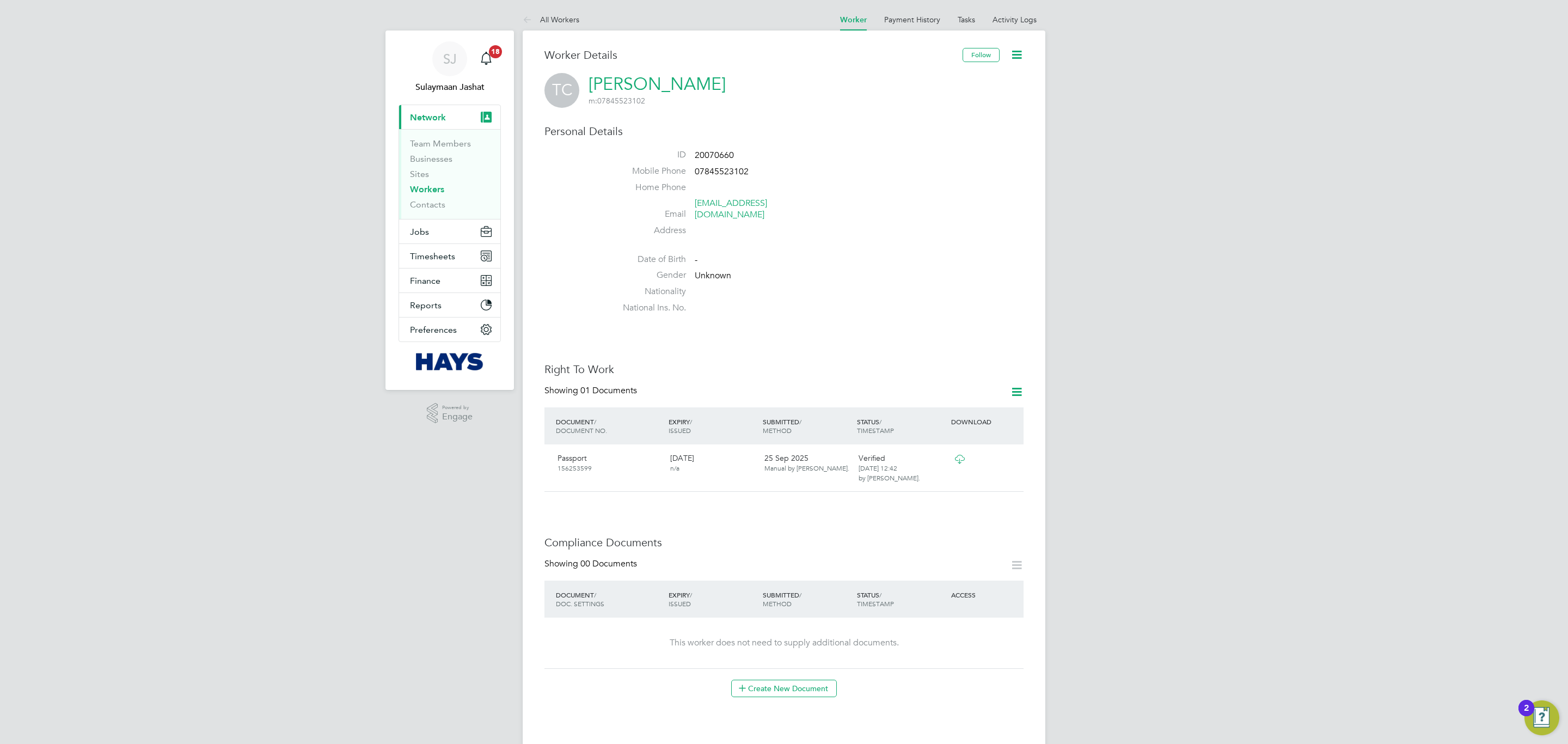
click at [908, 254] on li "Date of Birth -" at bounding box center [816, 261] width 414 height 17
click at [736, 290] on li "Nationality" at bounding box center [816, 294] width 414 height 17
click at [727, 302] on li "National Ins. No." at bounding box center [816, 310] width 414 height 17
click at [724, 302] on li "National Ins. No." at bounding box center [816, 310] width 414 height 17
click at [865, 330] on div "Worker Details Follow TC Thomas Cansfield m: 07845523102 Personal Details ID 20…" at bounding box center [784, 669] width 479 height 1243
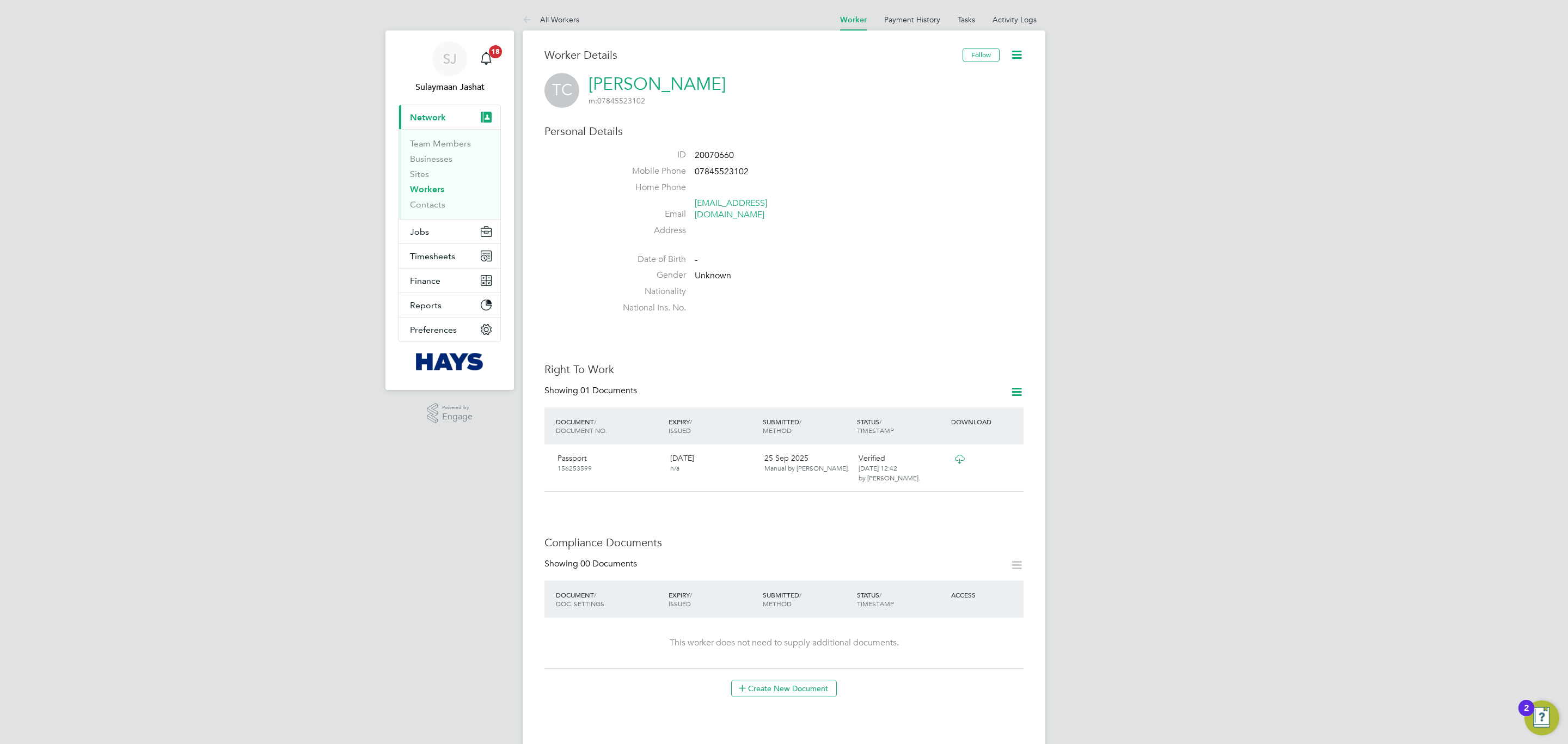
click at [726, 154] on span "20070660" at bounding box center [714, 155] width 39 height 11
copy span "20070660"
click at [1002, 23] on link "Activity Logs" at bounding box center [1014, 19] width 44 height 10
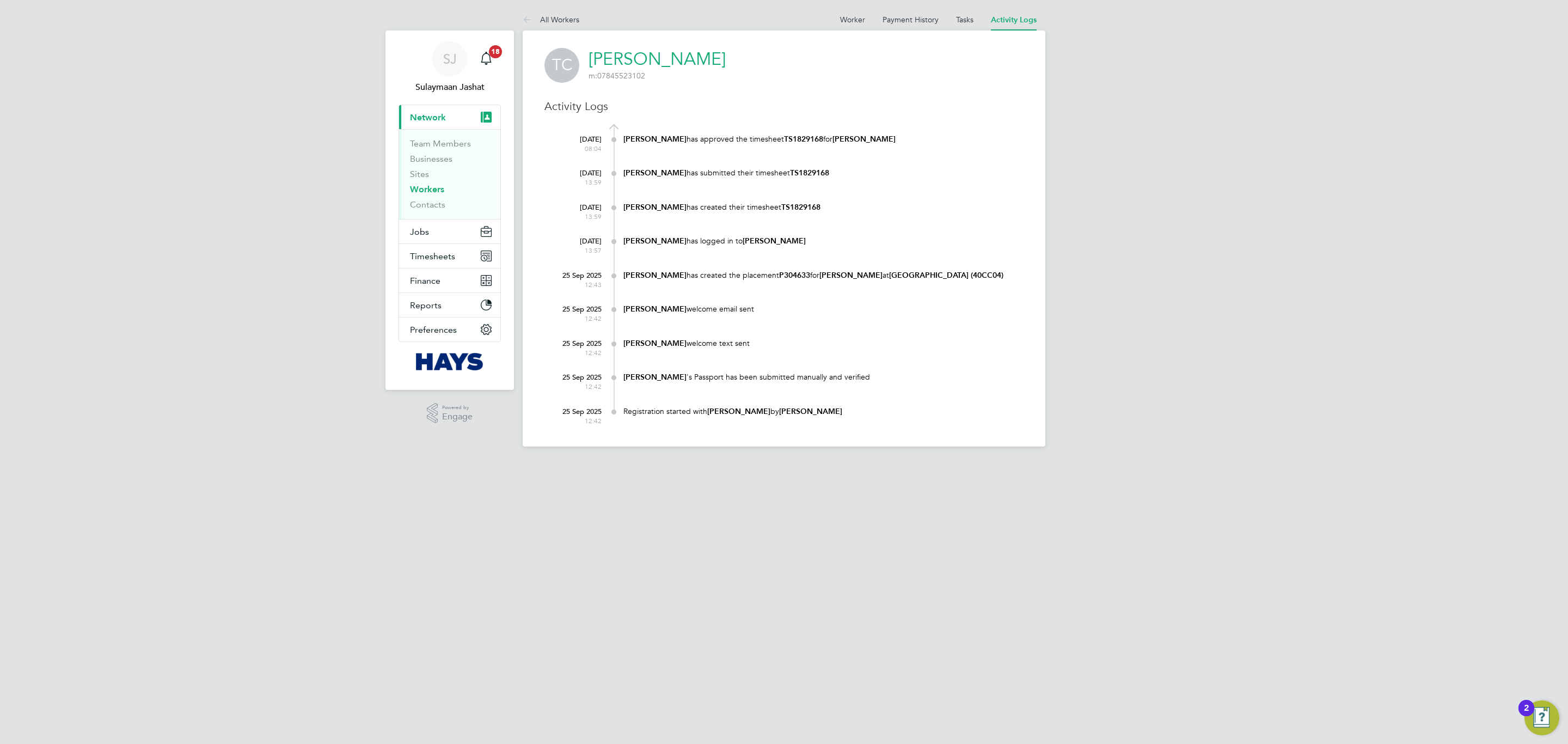
drag, startPoint x: 670, startPoint y: 290, endPoint x: 789, endPoint y: 285, distance: 119.1
click at [789, 285] on div "Naraiyan Bhardwaj has created the placement P304633 for Thomas Cansfield at Uni…" at bounding box center [823, 277] width 400 height 21
click at [789, 281] on div "Naraiyan Bhardwaj has created the placement P304633 for Thomas Cansfield at Uni…" at bounding box center [823, 275] width 400 height 11
click at [862, 22] on link "Worker" at bounding box center [853, 19] width 25 height 10
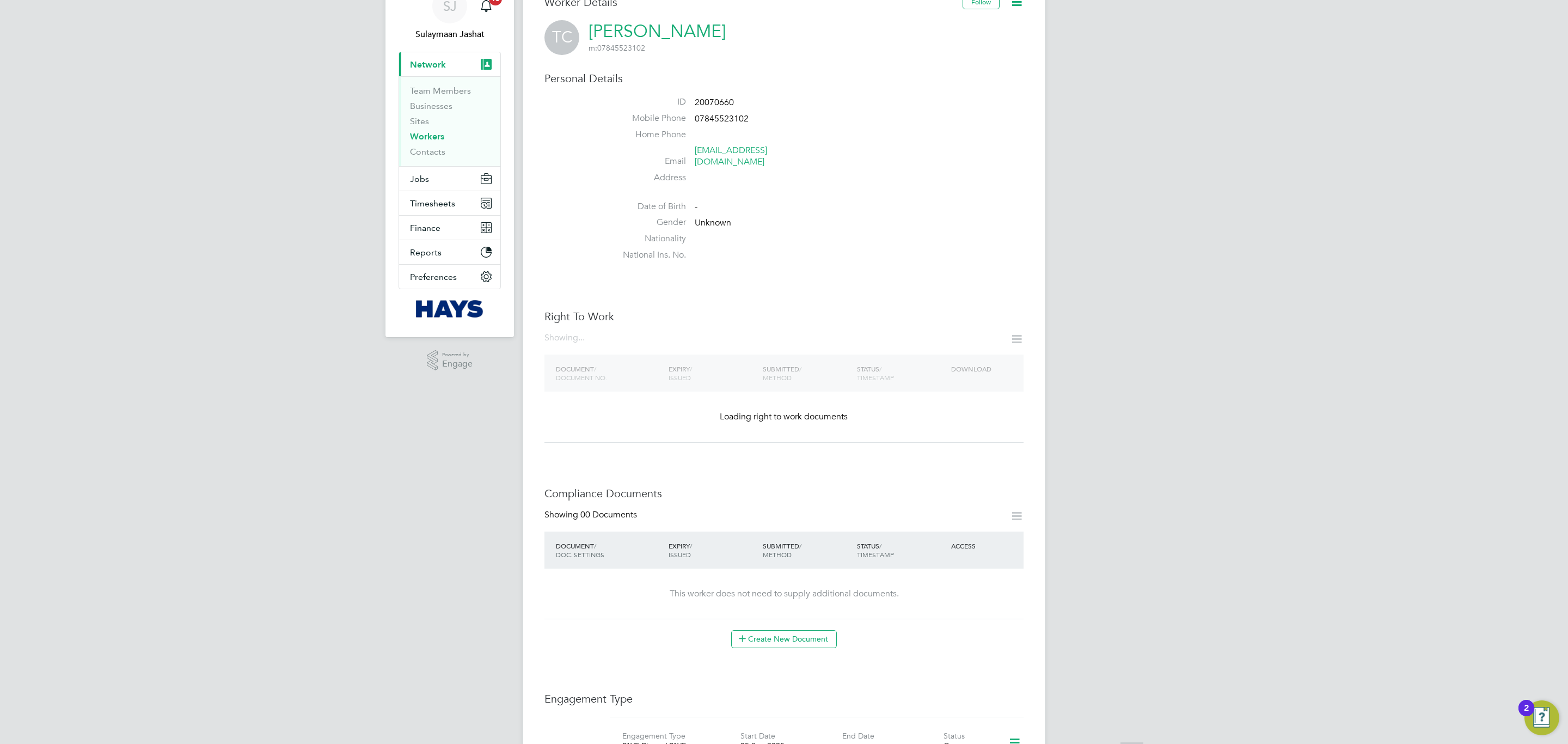
scroll to position [81, 0]
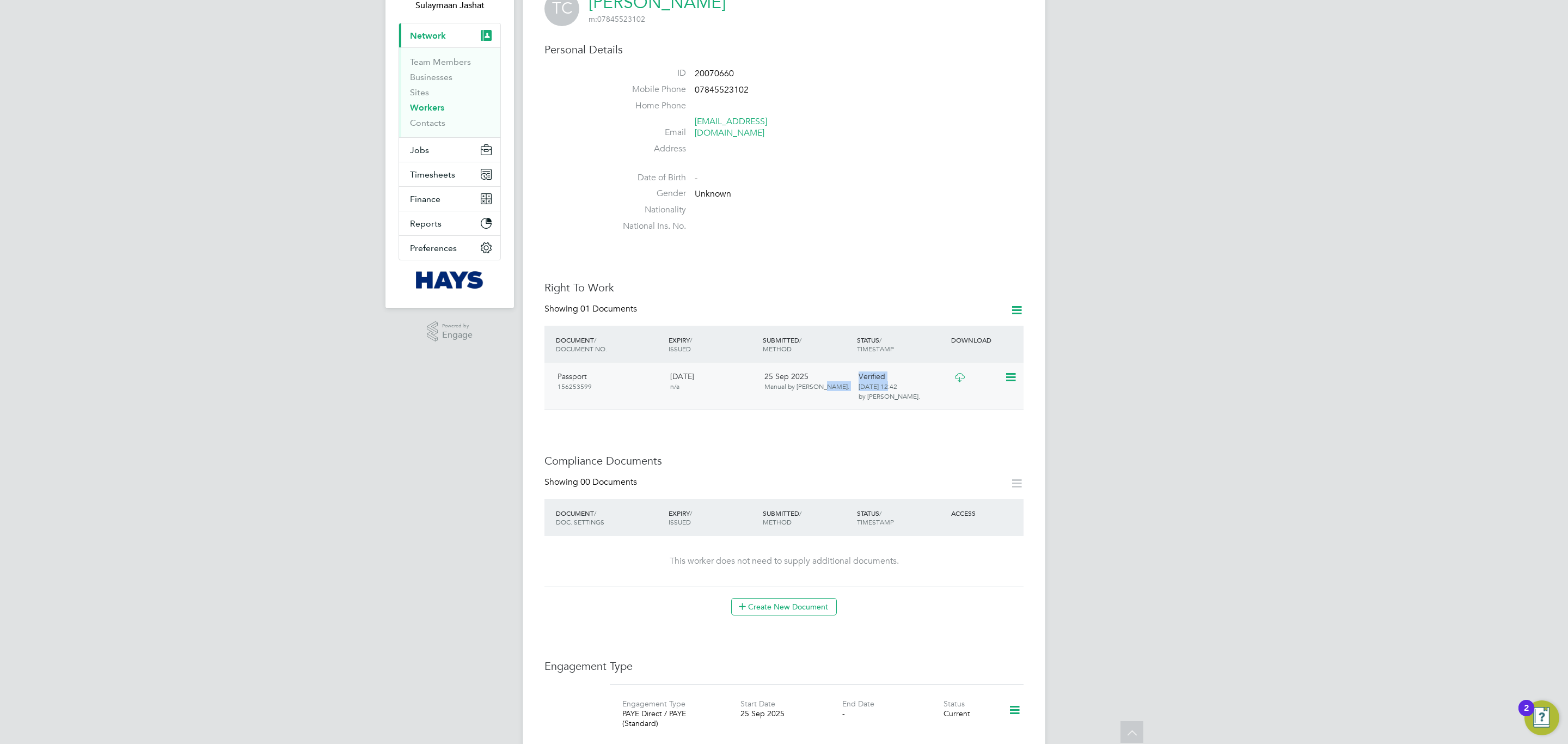
drag, startPoint x: 887, startPoint y: 373, endPoint x: 834, endPoint y: 373, distance: 53.0
click at [834, 373] on div "Passport 156253599 02 Jun 2035 n/a 25 Sep 2025 Manual by Naraiyan Bhardwaj. Ver…" at bounding box center [784, 387] width 479 height 48
click at [874, 420] on div "Worker Details Follow TC Thomas Cansfield m: 07845523102 Personal Details ID 20…" at bounding box center [784, 588] width 479 height 1243
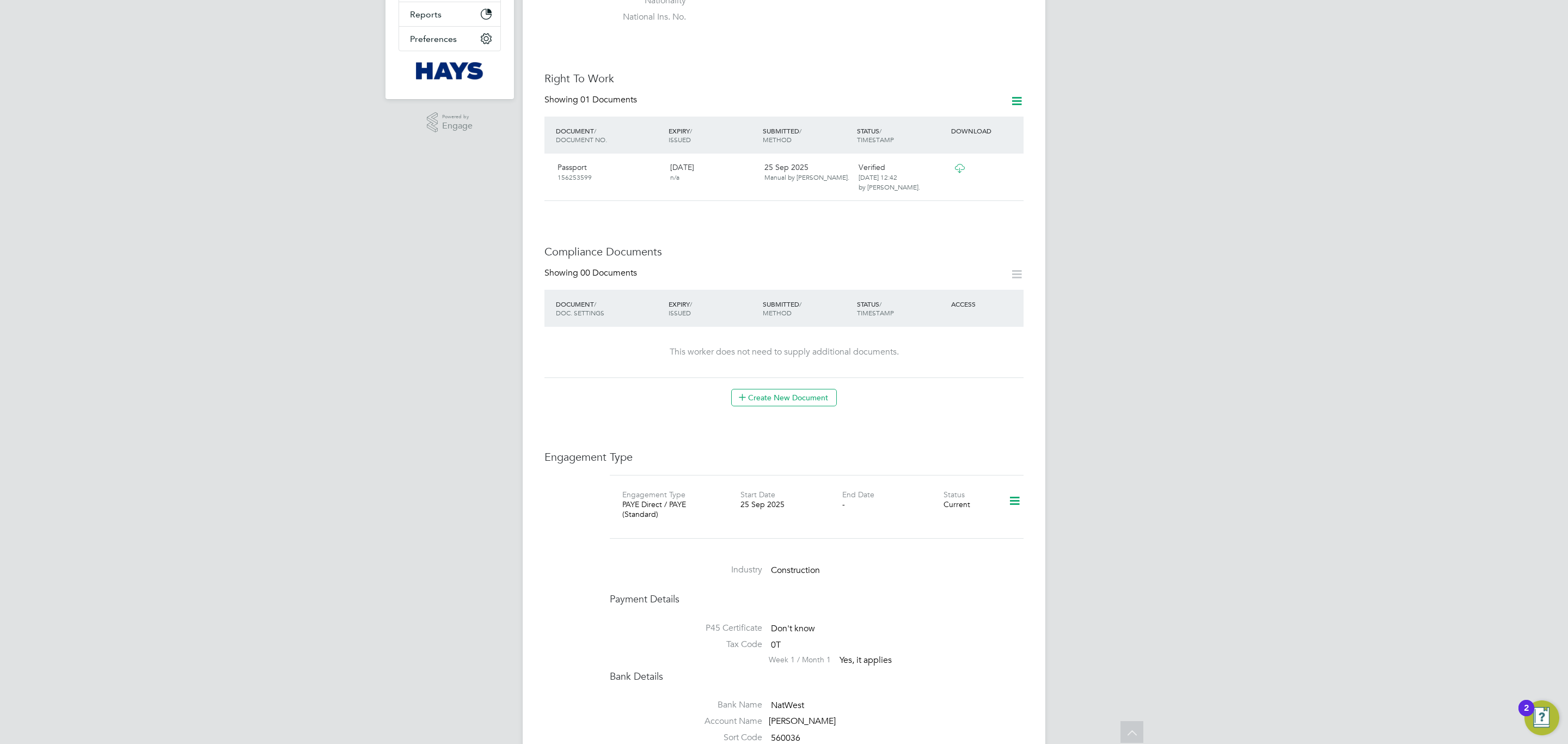
scroll to position [490, 0]
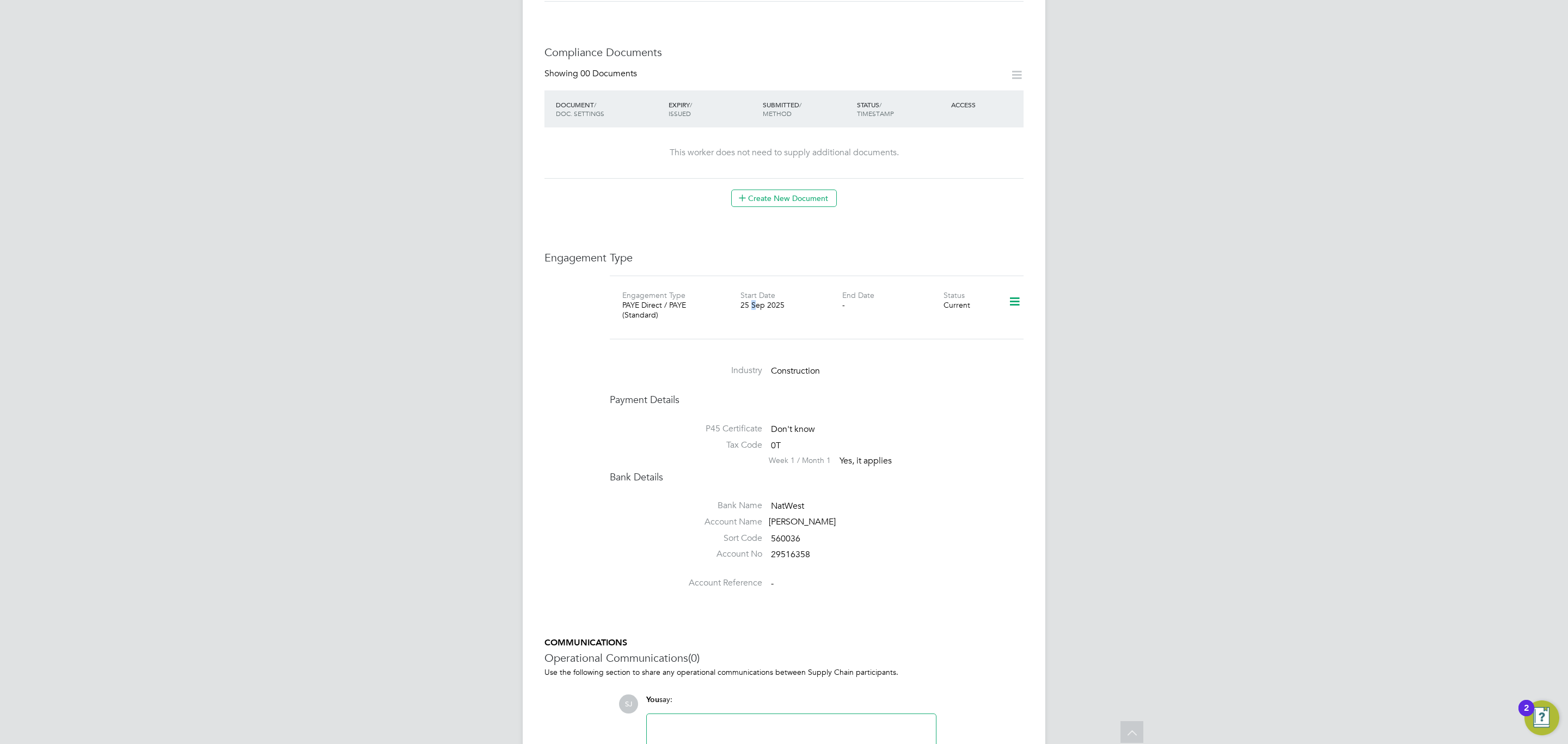
click at [755, 300] on div "25 Sep 2025" at bounding box center [791, 304] width 101 height 10
click at [801, 237] on div "Worker Details Follow TC Thomas Cansfield m: 07845523102 Personal Details ID 20…" at bounding box center [784, 179] width 479 height 1243
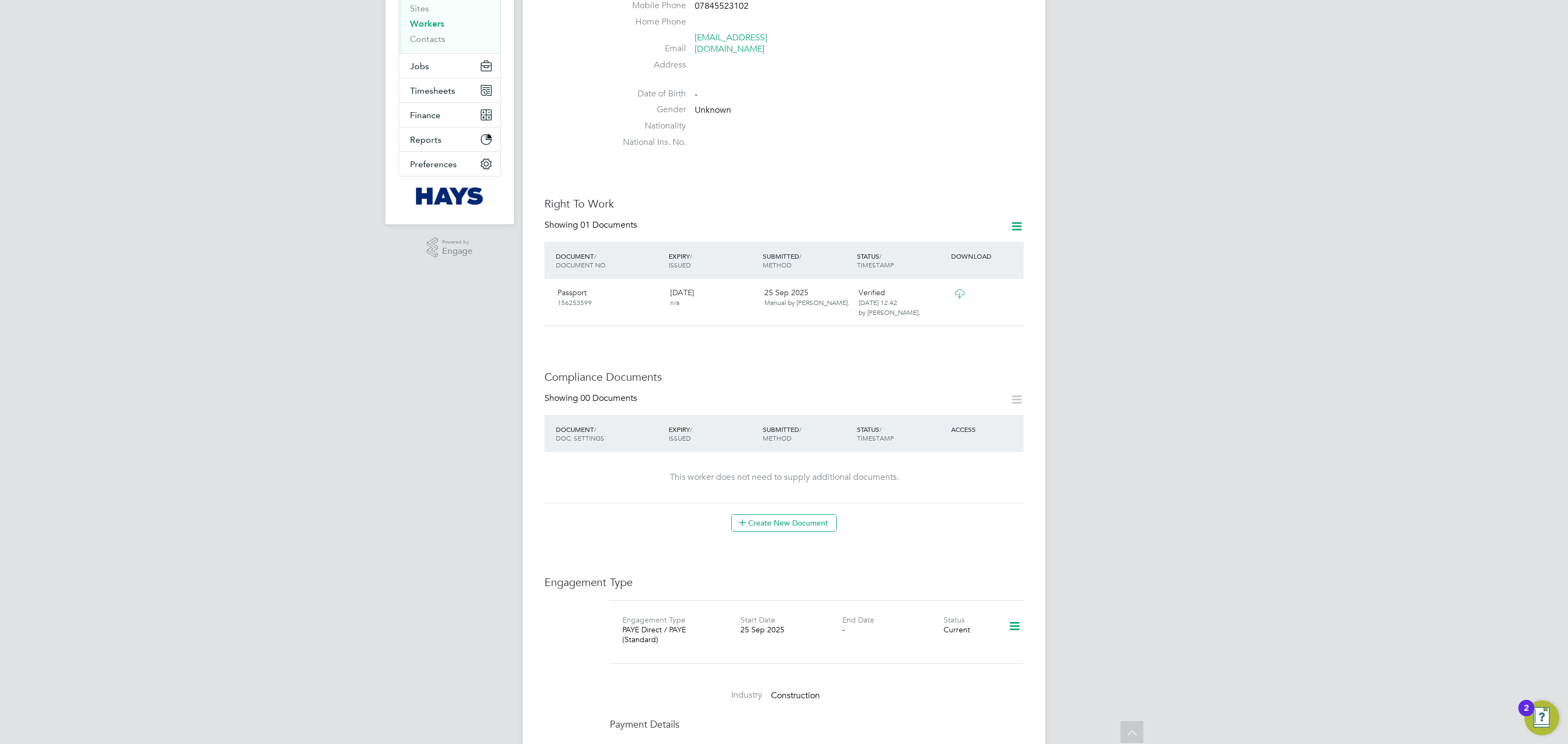
scroll to position [163, 0]
click at [810, 175] on div "Worker Details Follow TC Thomas Cansfield m: 07845523102 Personal Details ID 20…" at bounding box center [784, 506] width 479 height 1243
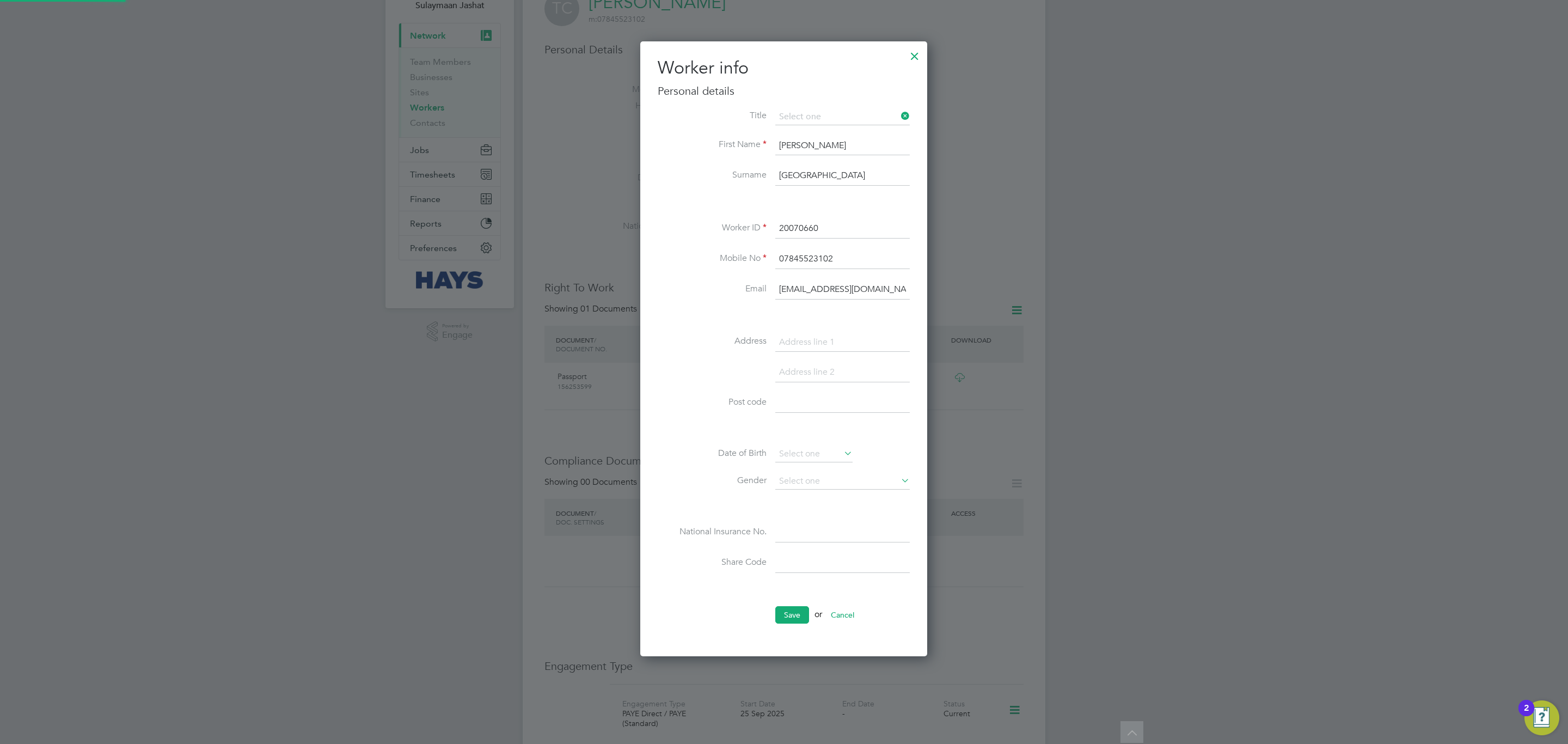
scroll to position [618, 288]
click at [1244, 339] on div at bounding box center [784, 372] width 1568 height 744
click at [921, 54] on div at bounding box center [915, 54] width 20 height 20
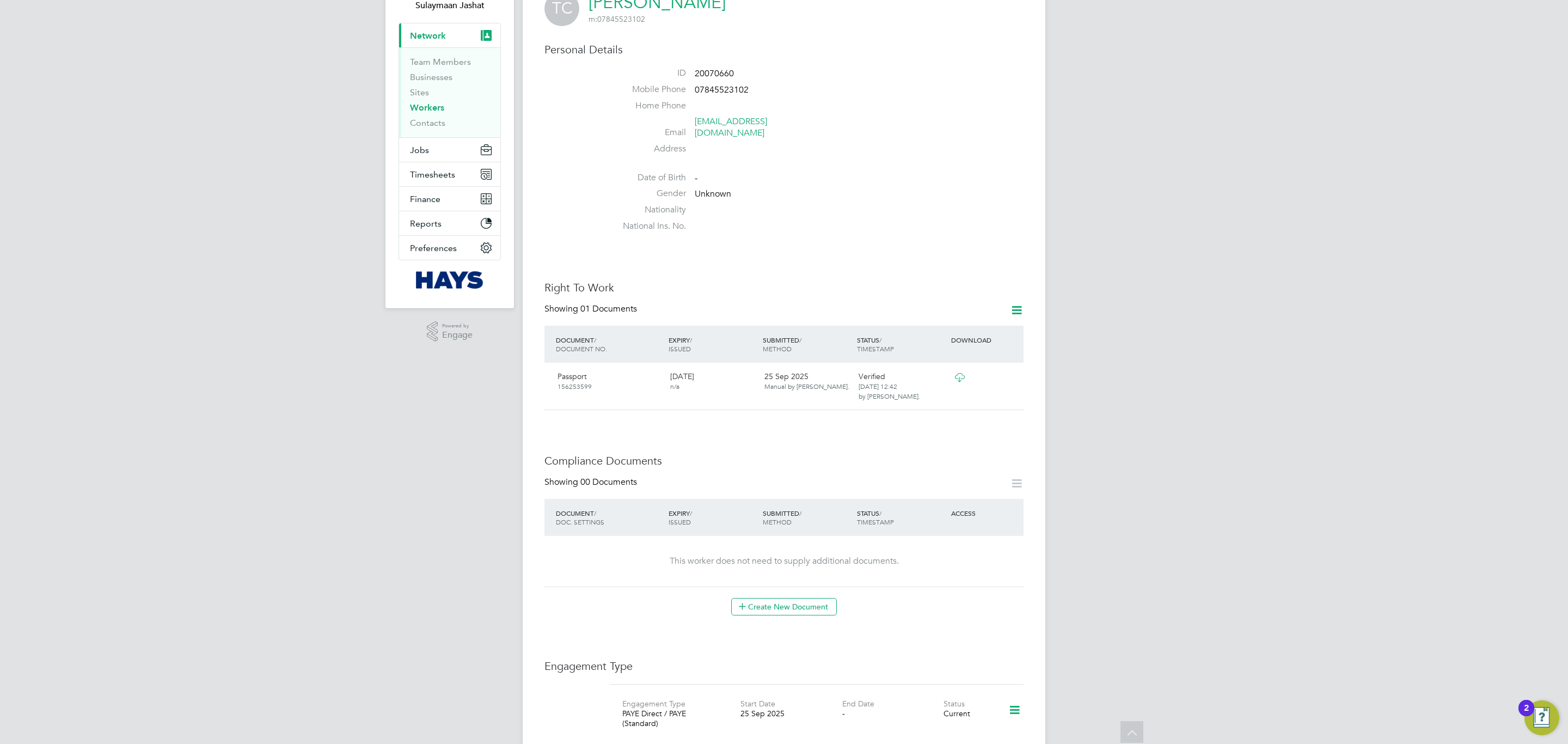
drag, startPoint x: 1113, startPoint y: 250, endPoint x: 1108, endPoint y: 250, distance: 5.0
click at [1108, 250] on div "SJ Sulaymaan Jashat Notifications 18 Applications: Current page: Network Team M…" at bounding box center [784, 592] width 1568 height 1346
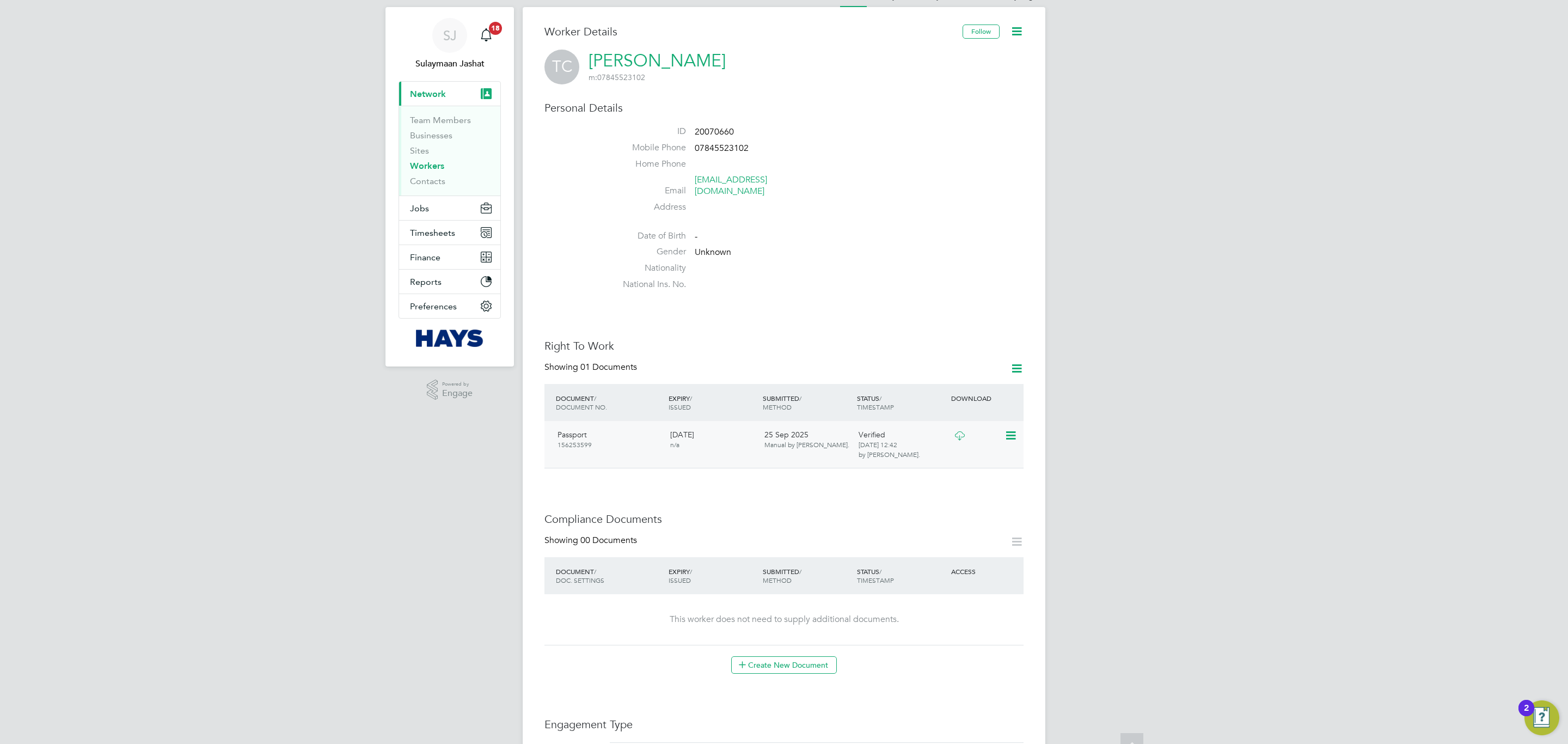
scroll to position [0, 0]
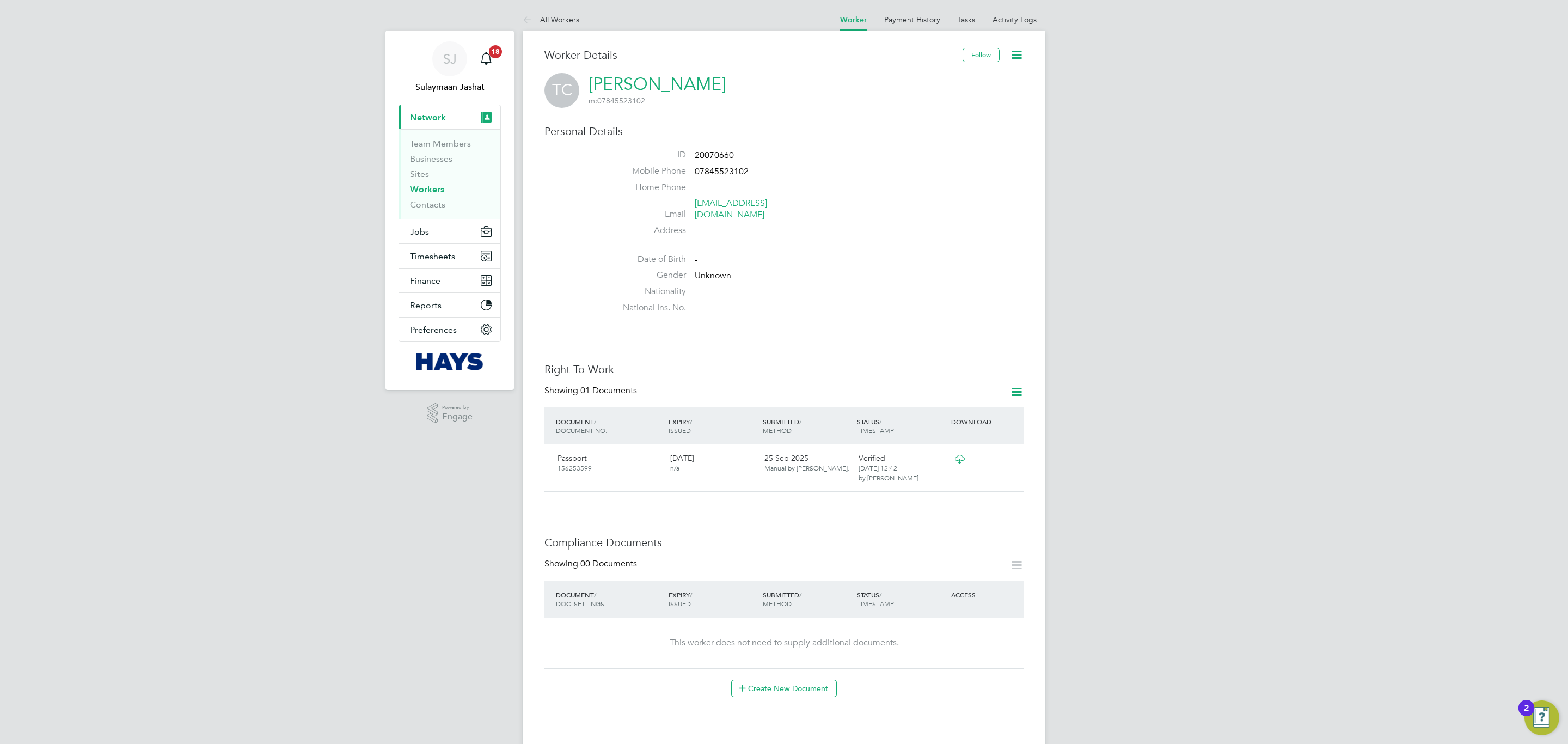
click at [1010, 67] on div "Follow" at bounding box center [993, 60] width 61 height 25
click at [1018, 51] on icon at bounding box center [1016, 54] width 14 height 14
click at [937, 124] on li "Edit Personal Details e" at bounding box center [955, 126] width 136 height 15
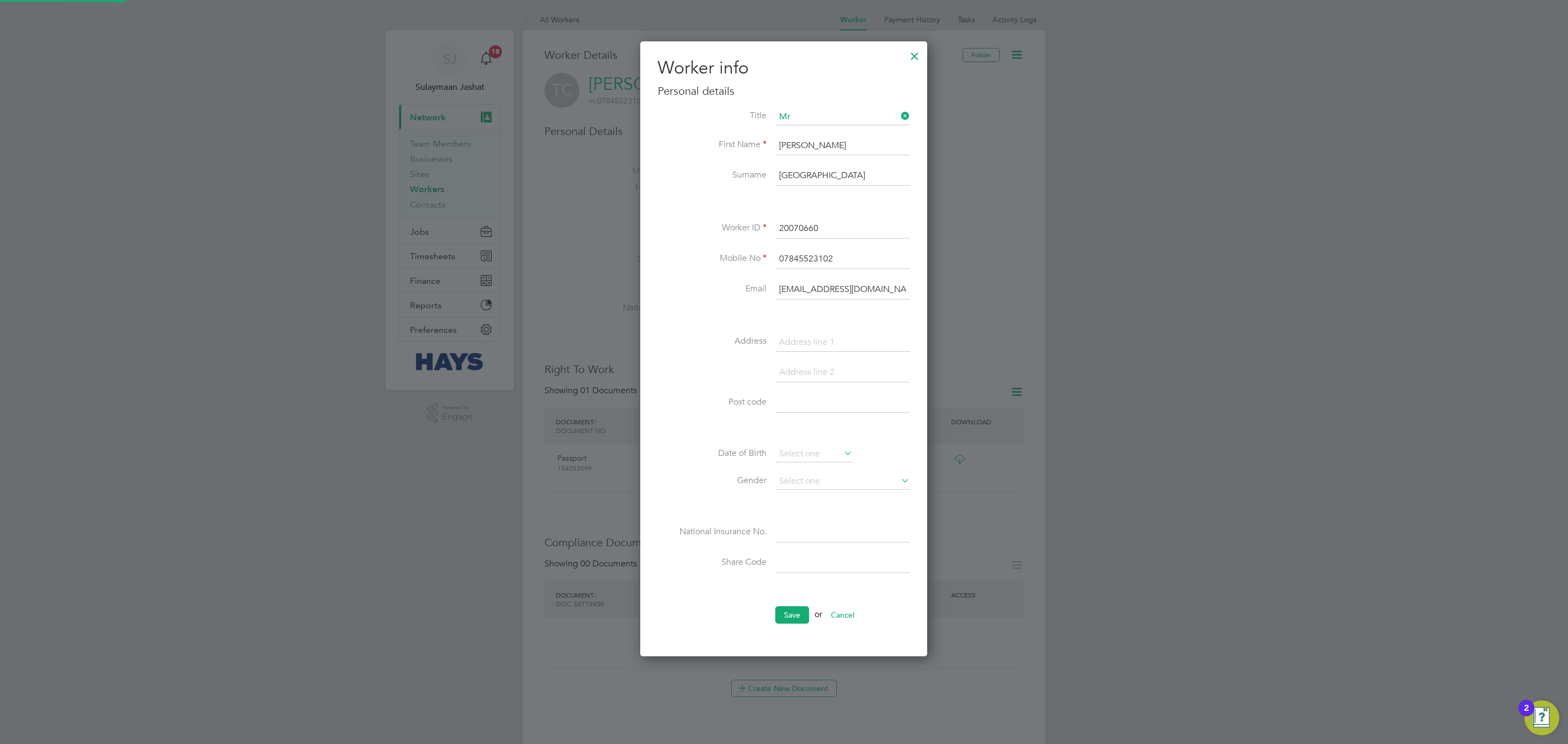
scroll to position [618, 288]
click at [806, 348] on input at bounding box center [842, 343] width 134 height 20
click at [722, 340] on label "Address" at bounding box center [712, 341] width 109 height 11
drag, startPoint x: 801, startPoint y: 526, endPoint x: 801, endPoint y: 539, distance: 13.0
click at [801, 527] on div "Title First Name Thomas Surname Cansfield Worker ID 20070660 Mobile No 07845523…" at bounding box center [783, 352] width 252 height 487
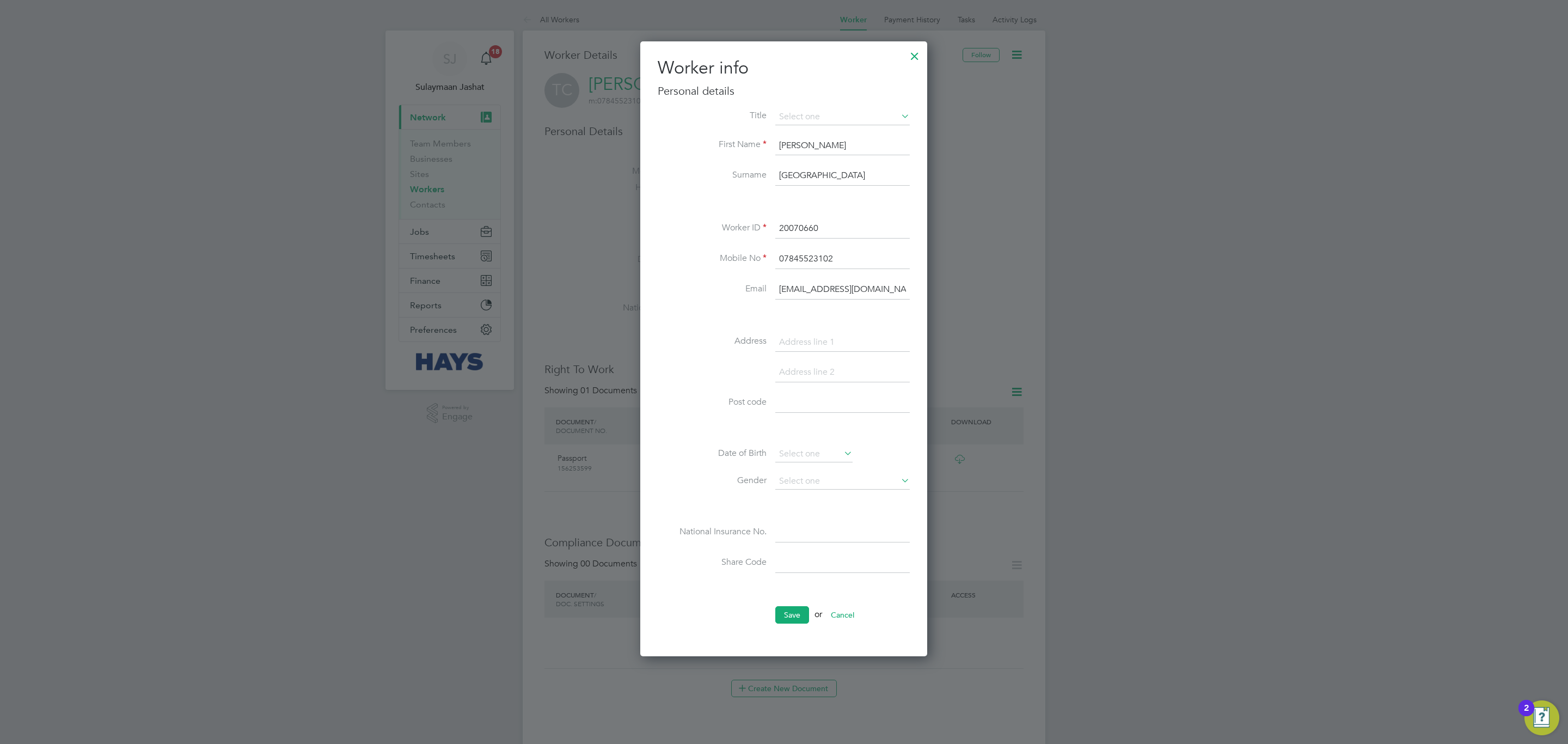
click at [801, 541] on input at bounding box center [842, 533] width 134 height 20
paste input "JS413563D"
type input "JS 41 35 63 D"
click at [789, 616] on button "Save" at bounding box center [792, 615] width 34 height 17
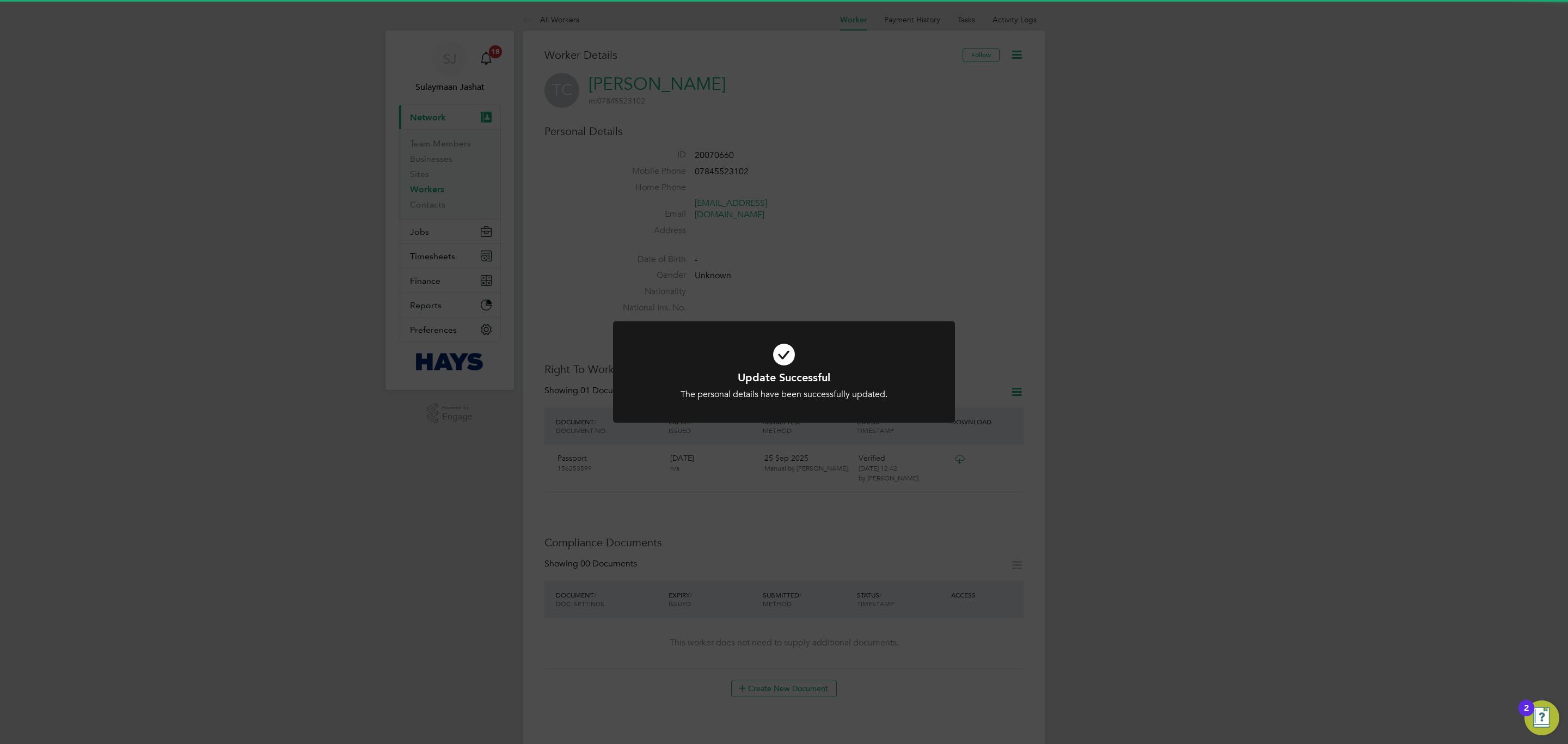
click at [865, 416] on div at bounding box center [783, 372] width 342 height 102
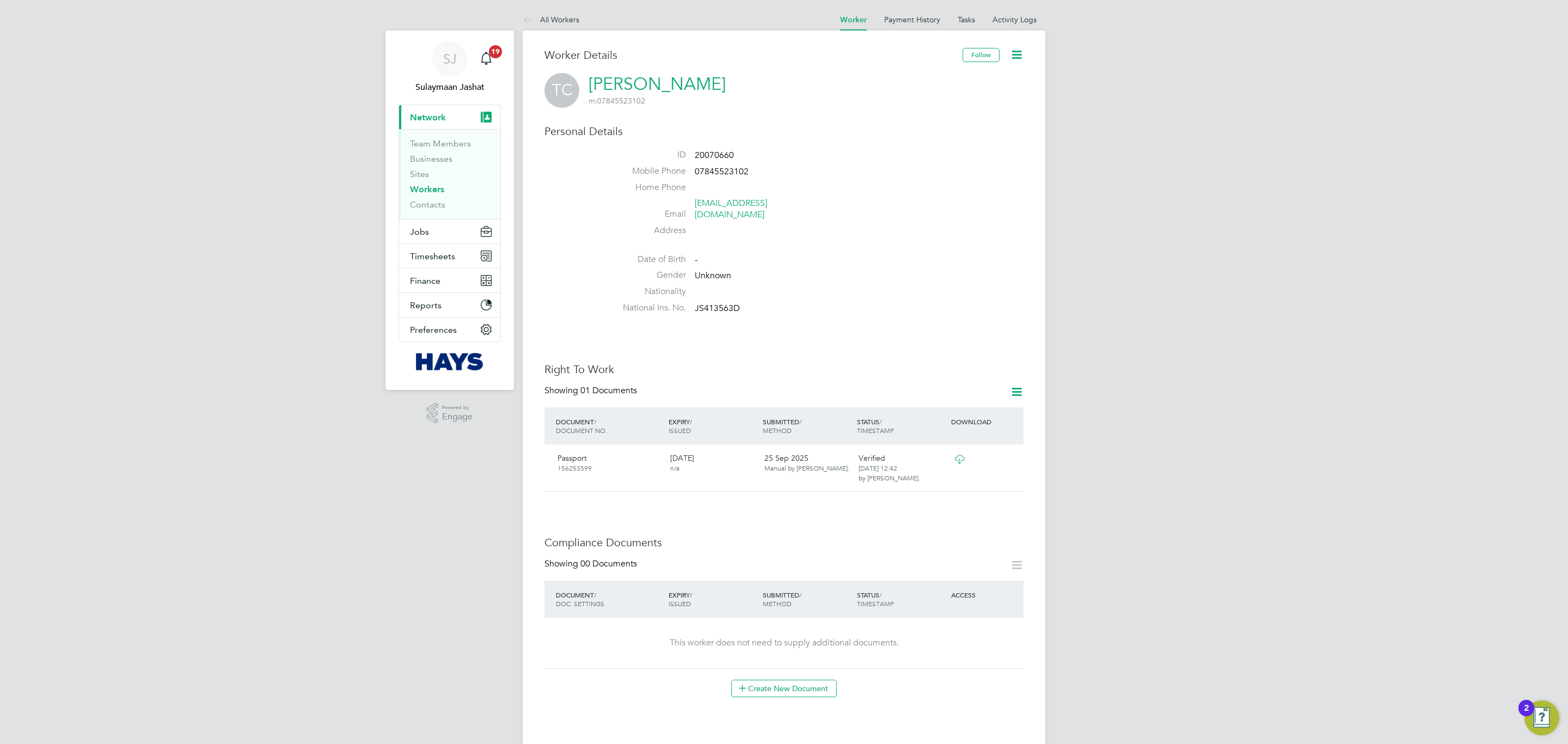
click at [773, 308] on div "Worker Details Follow TC [PERSON_NAME] m: 07845523102 Personal Details ID 20070…" at bounding box center [784, 669] width 479 height 1243
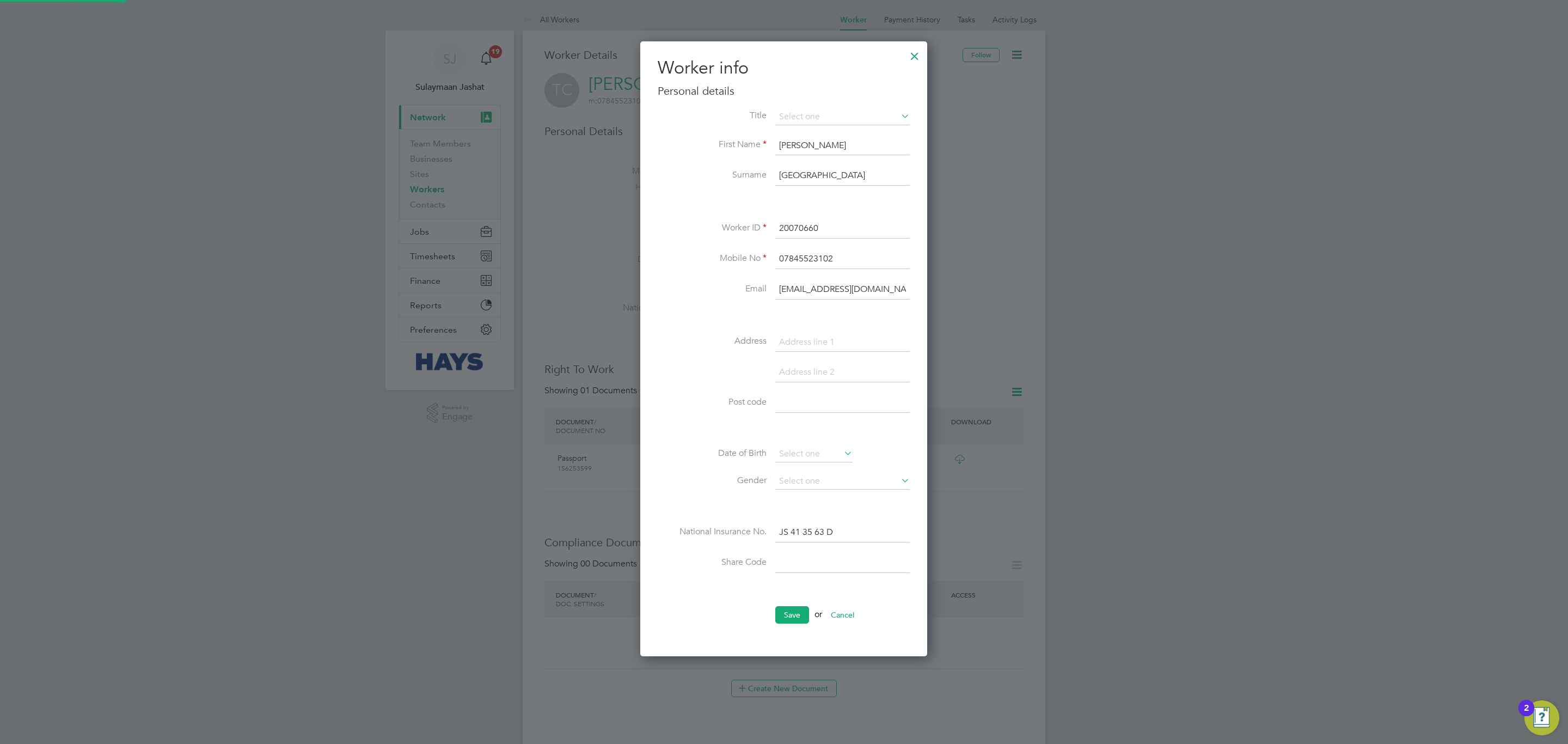
scroll to position [618, 288]
click at [818, 346] on input at bounding box center [842, 343] width 134 height 20
paste input "[STREET_ADDRESS]"
type input "[STREET_ADDRESS]"
drag, startPoint x: 819, startPoint y: 395, endPoint x: 819, endPoint y: 406, distance: 11.0
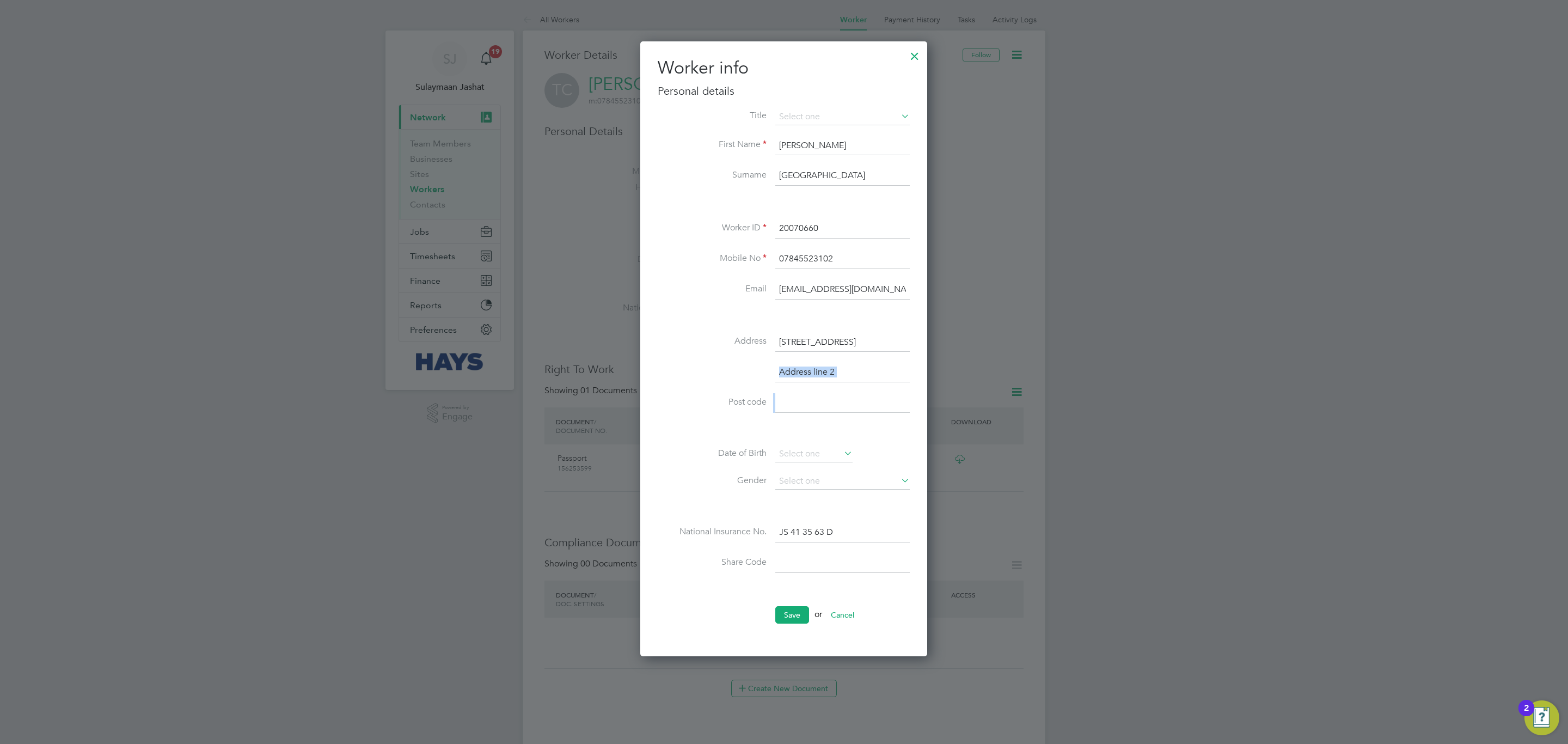
click at [819, 401] on div "Title First Name [PERSON_NAME] Surname Cansfield Worker ID 20070660 Mobile No 0…" at bounding box center [783, 352] width 252 height 487
click at [813, 404] on input at bounding box center [842, 403] width 134 height 20
paste input "BD13 2JQ"
type input "BD13 2JQ"
click at [792, 624] on button "Save" at bounding box center [792, 615] width 34 height 17
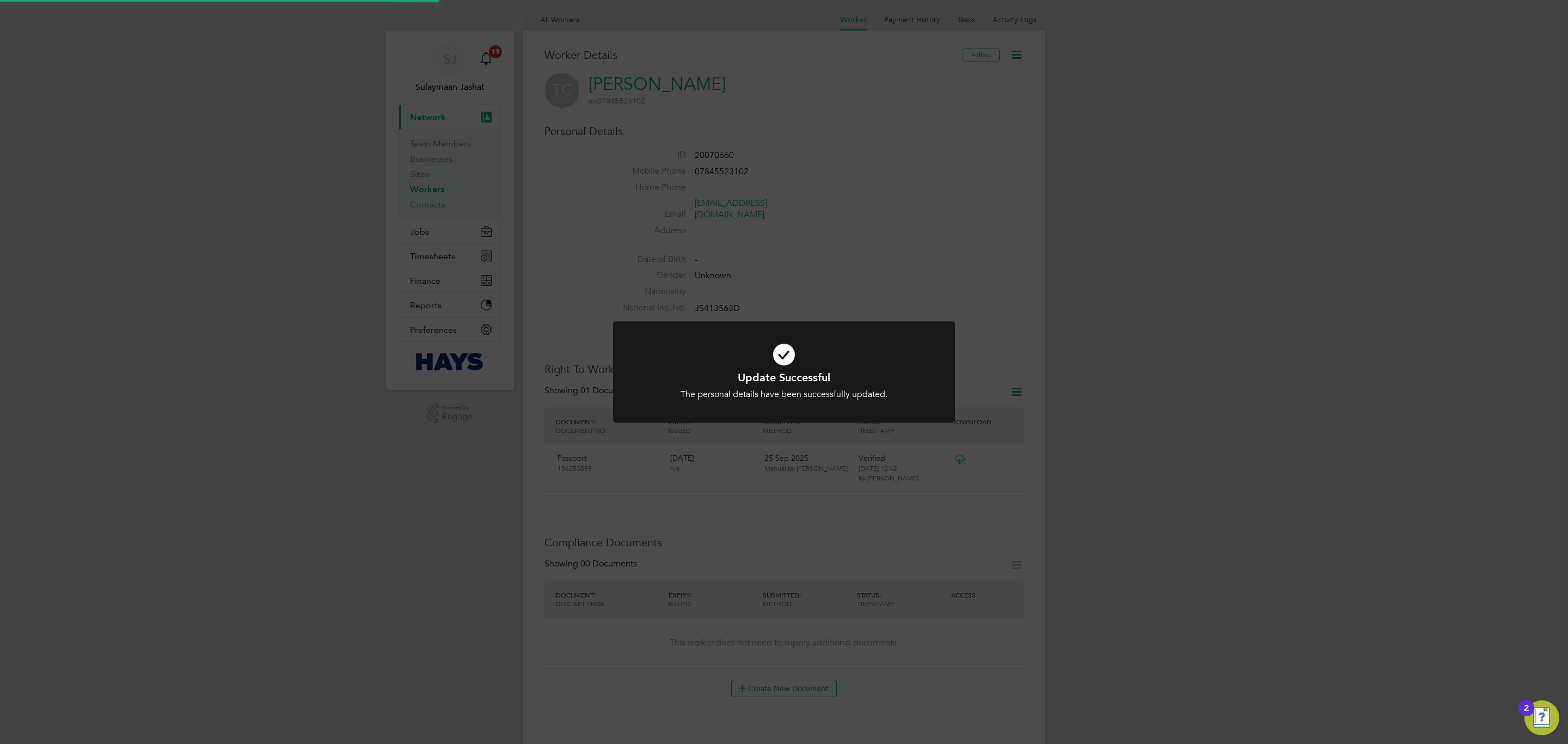
click at [902, 444] on div "Update Successful The personal details have been successfully updated. Cancel O…" at bounding box center [784, 372] width 1568 height 744
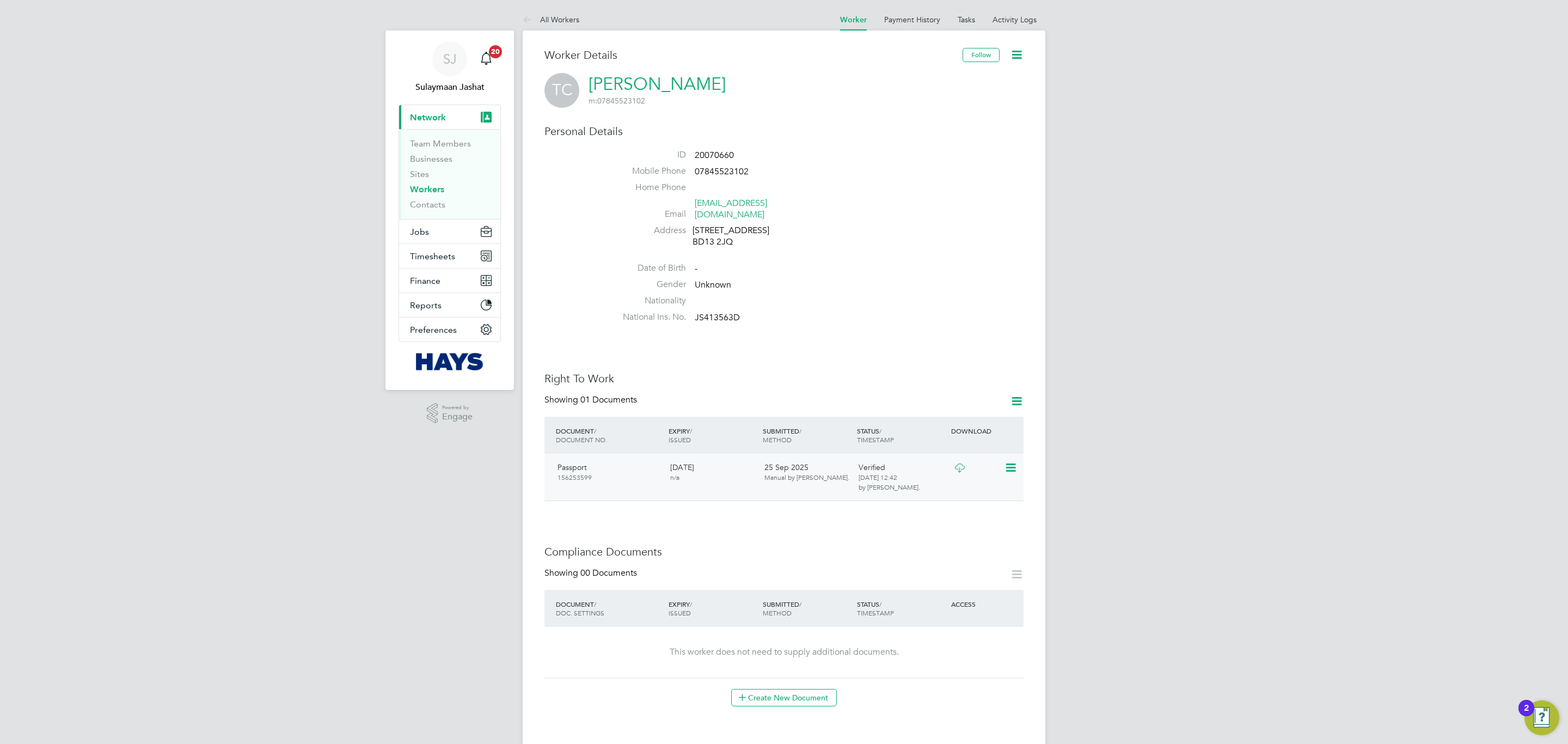
click at [955, 453] on div "Passport [PASSPORT] [DATE] n/a [DATE] Manual by [PERSON_NAME]. Verified [DATE] …" at bounding box center [784, 477] width 479 height 48
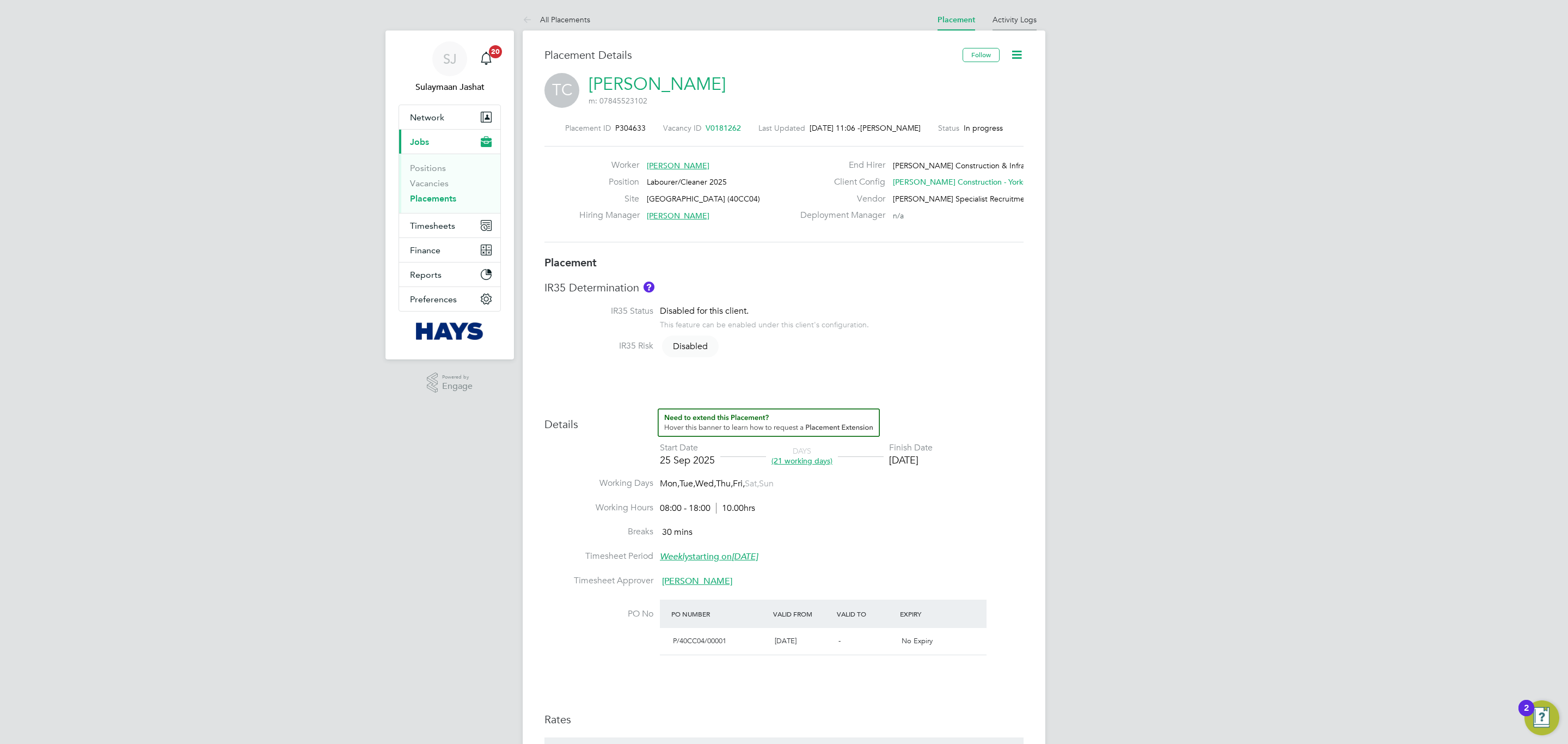
click at [1016, 11] on li "Activity Logs" at bounding box center [1014, 19] width 44 height 22
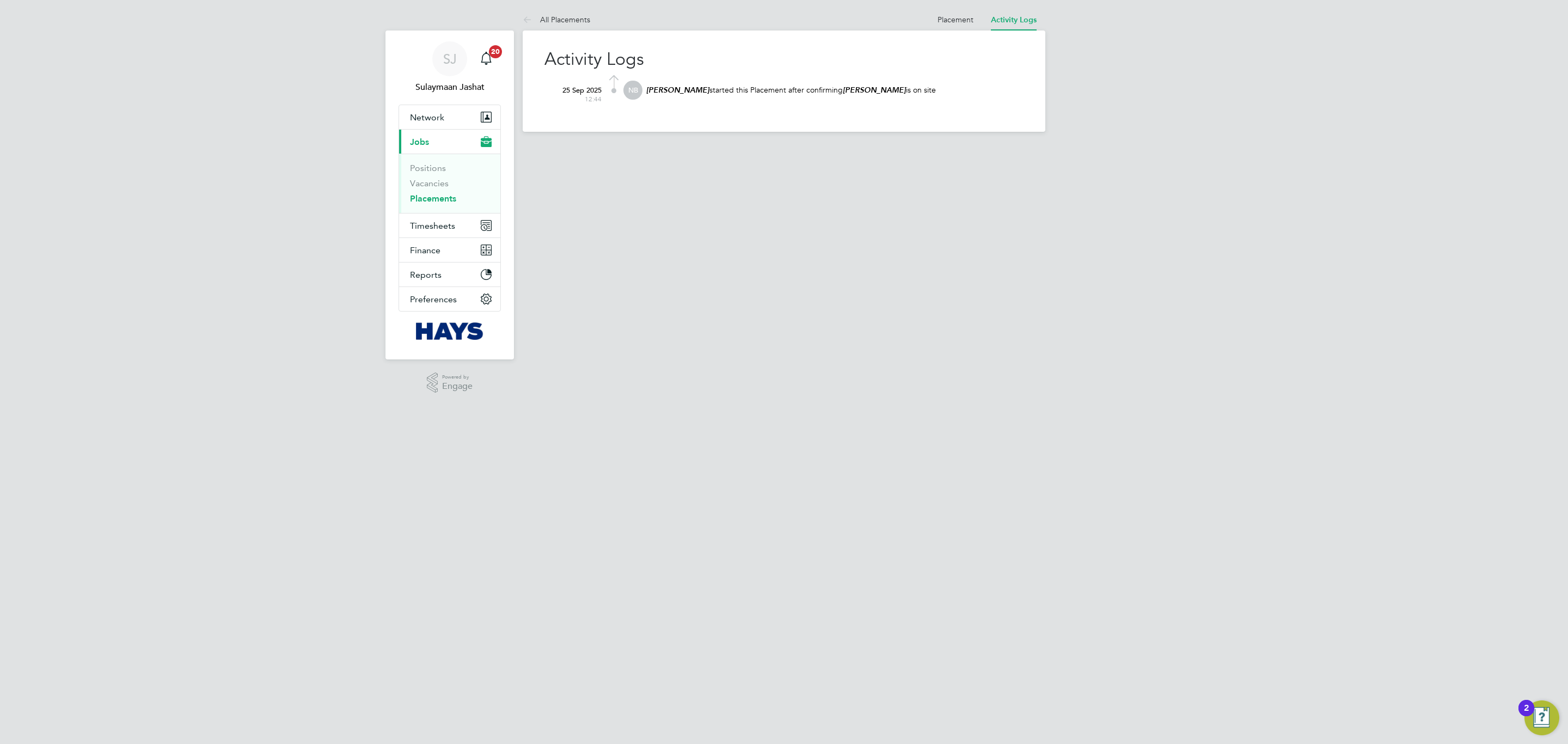
click at [973, 29] on ul "Placement Activity Logs" at bounding box center [987, 19] width 116 height 22
click at [959, 18] on link "Placement" at bounding box center [955, 19] width 36 height 10
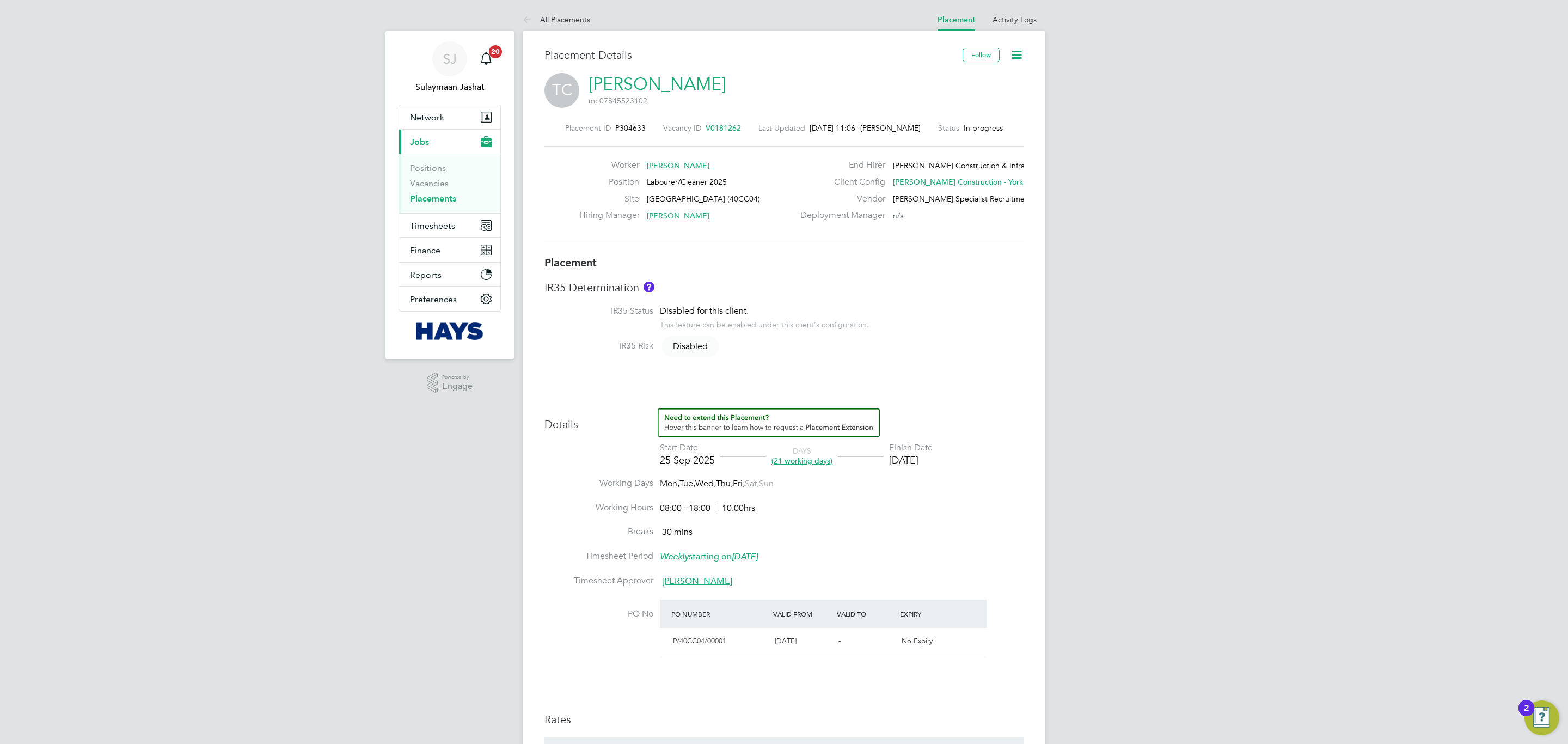
click at [689, 126] on div "Vacancy ID V0181262" at bounding box center [702, 128] width 78 height 10
click at [742, 131] on div "Placement ID P304633 Vacancy ID V0181262 Last Updated [DATE] 11:06 - [PERSON_NA…" at bounding box center [784, 128] width 479 height 10
click at [722, 128] on span "V0181262" at bounding box center [722, 128] width 35 height 10
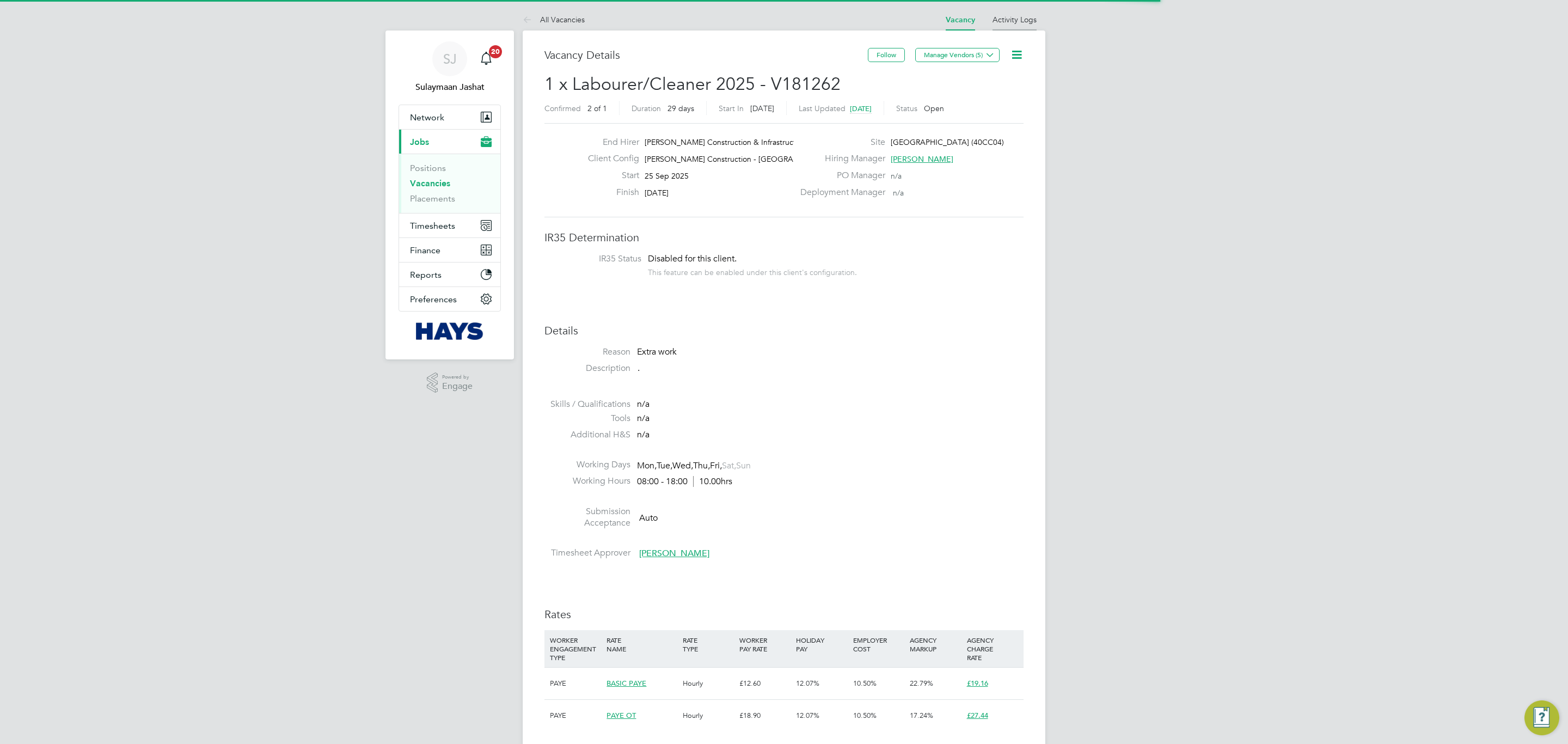
click at [1016, 26] on li "Activity Logs" at bounding box center [1014, 19] width 44 height 22
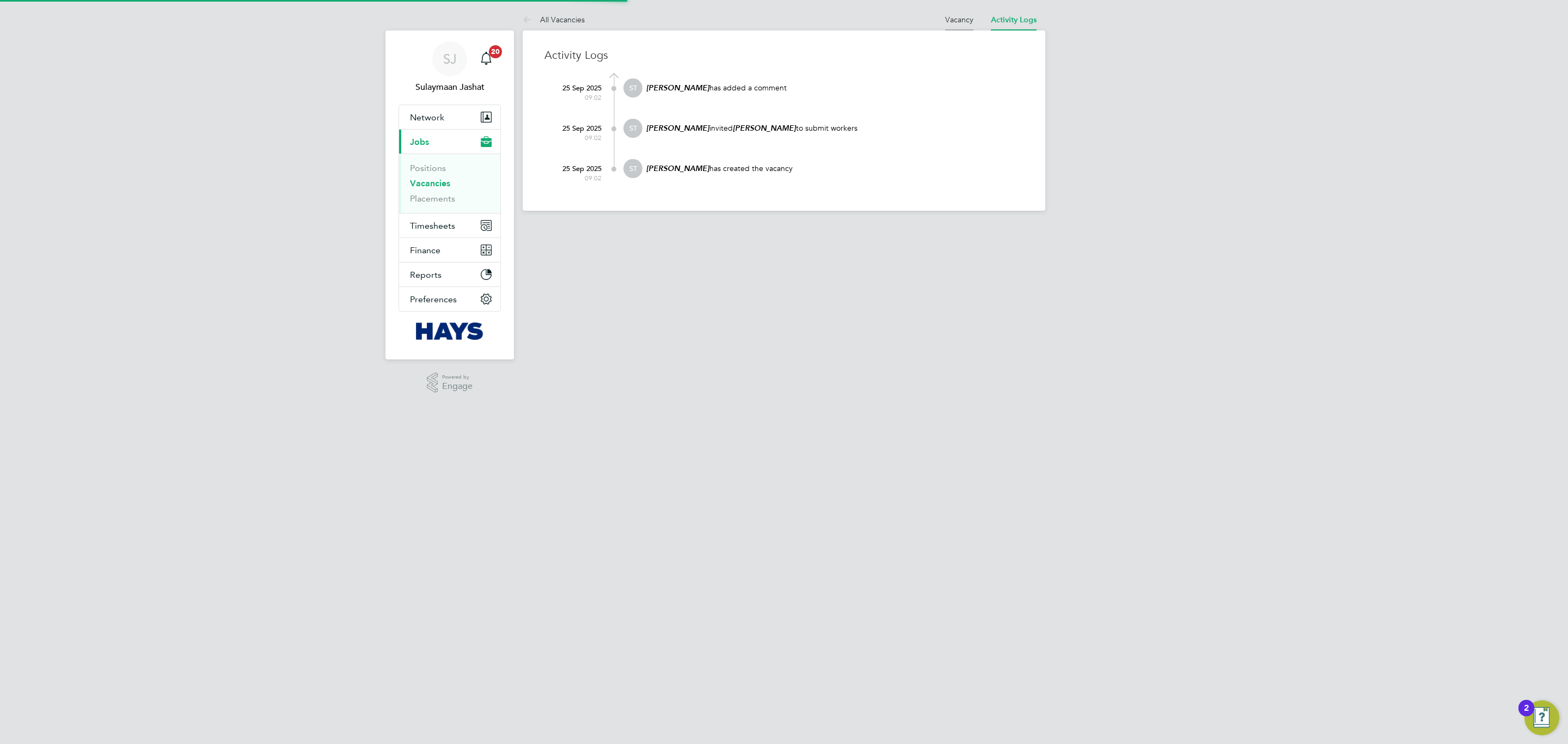
click at [954, 25] on li "Vacancy" at bounding box center [959, 19] width 28 height 22
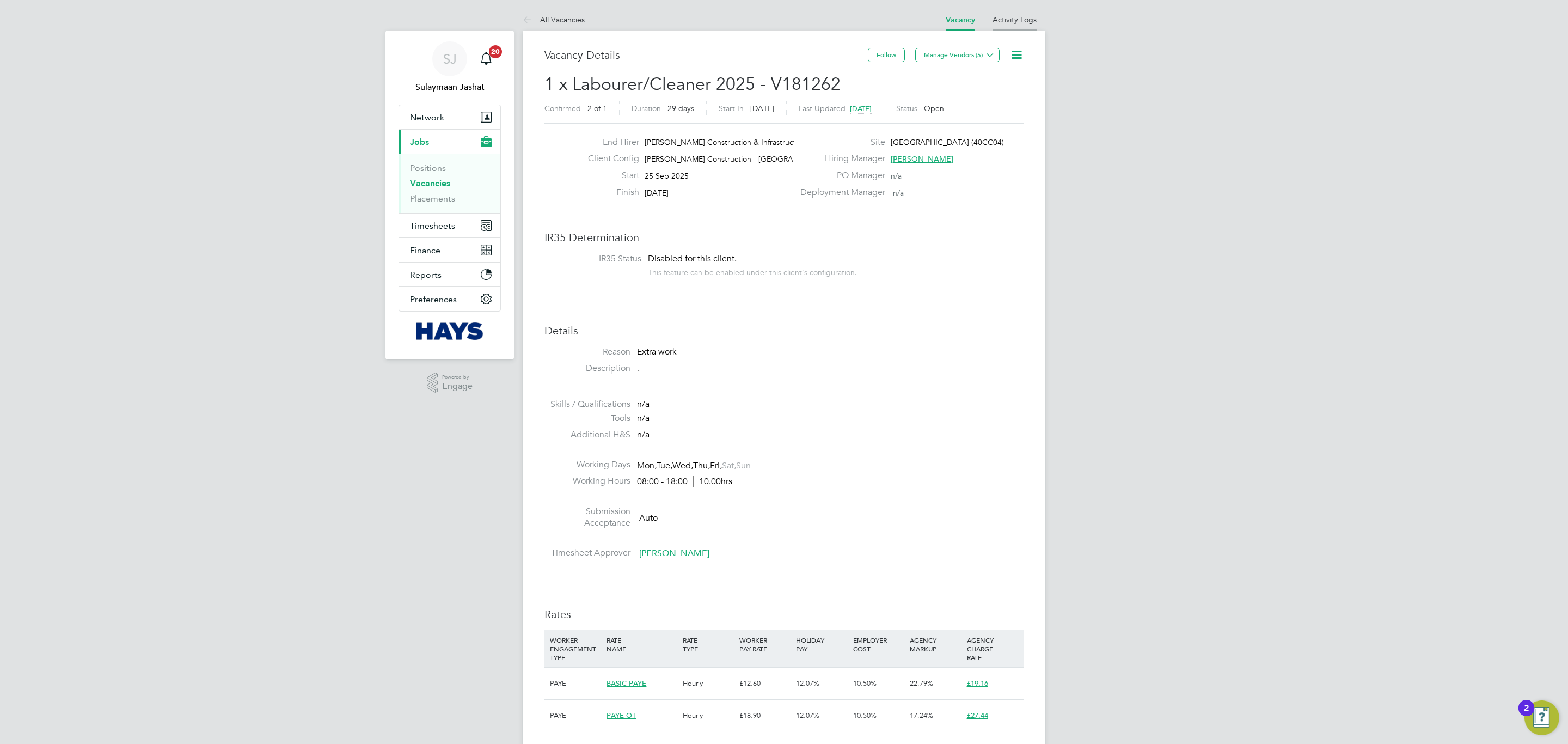
click at [1018, 17] on link "Activity Logs" at bounding box center [1014, 19] width 44 height 10
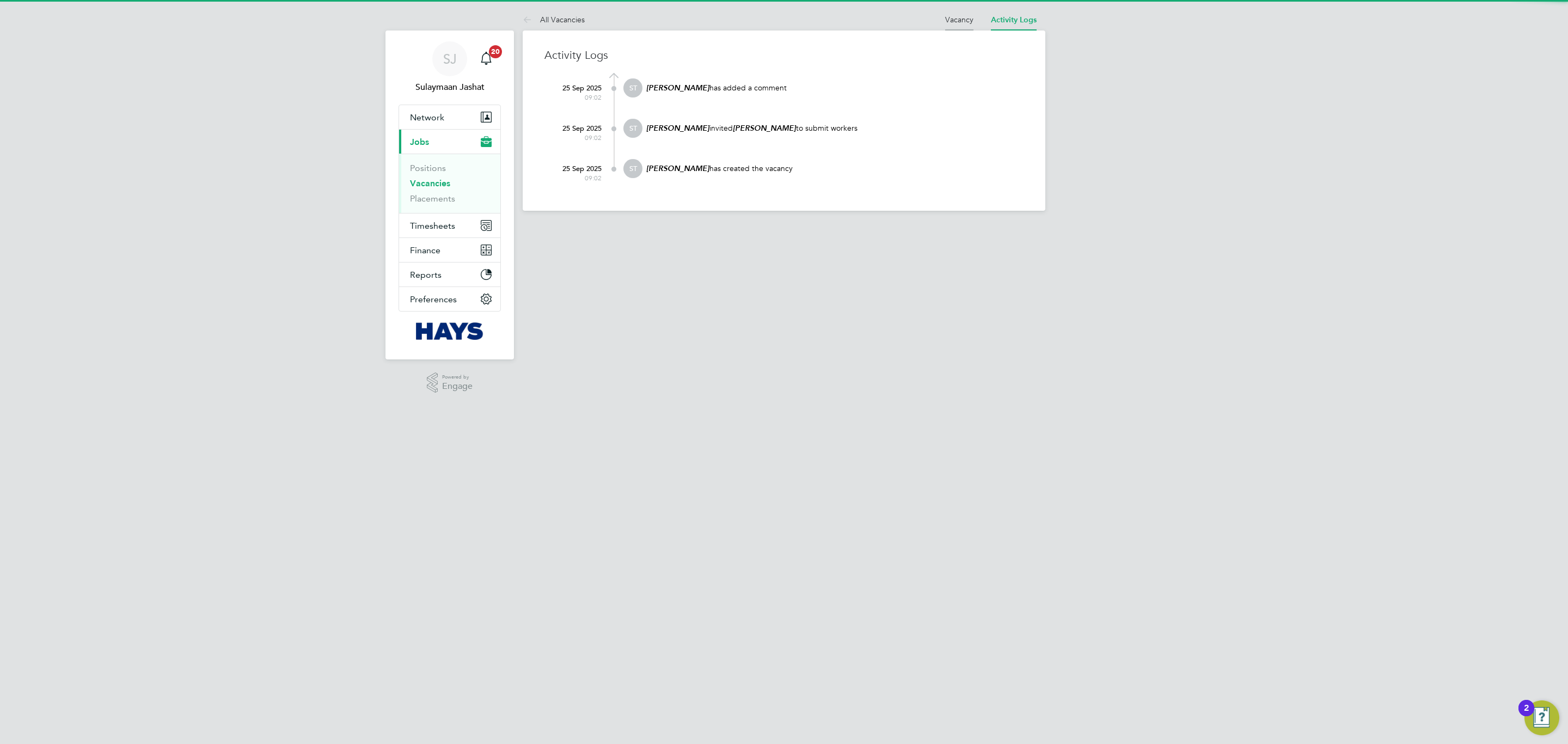
click at [954, 15] on link "Vacancy" at bounding box center [959, 19] width 28 height 10
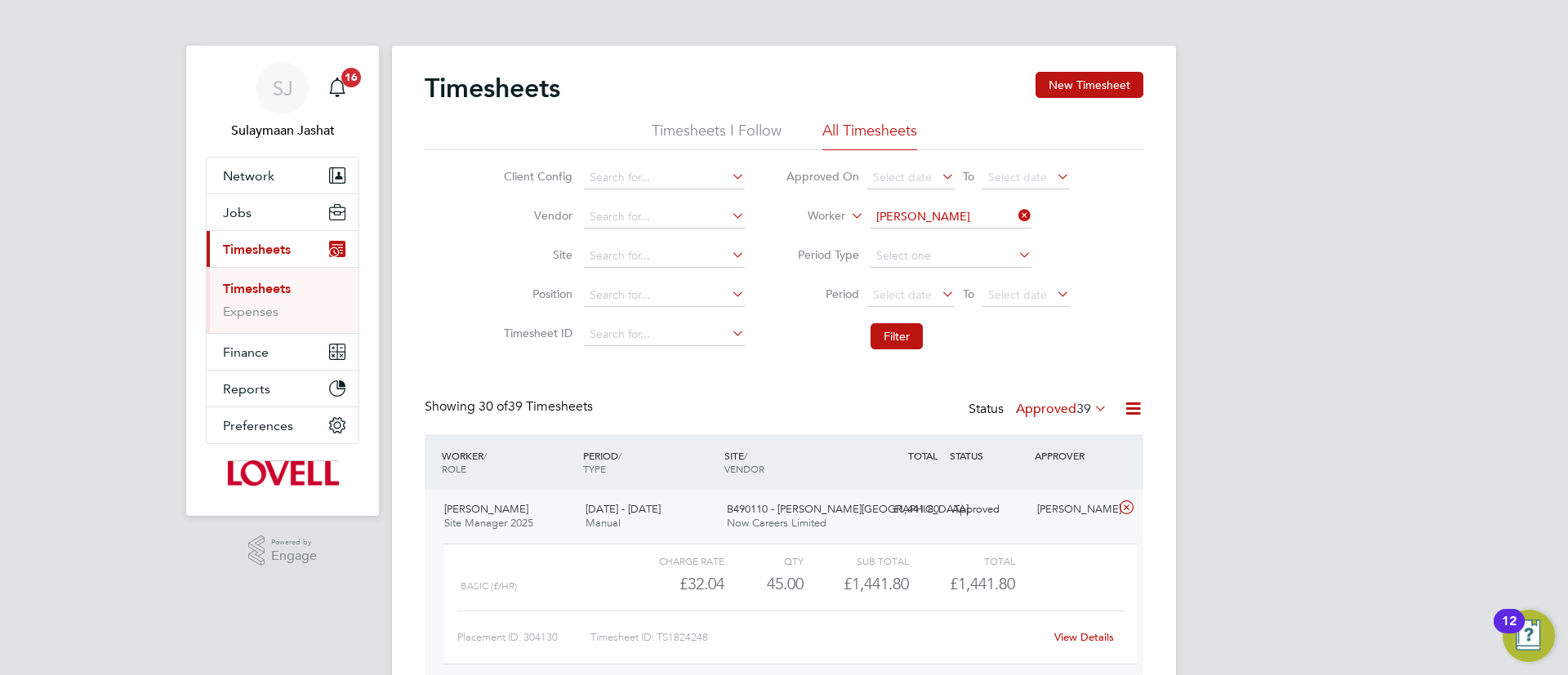
click at [1104, 637] on link "View Details" at bounding box center [1084, 637] width 60 height 14
click at [267, 213] on button "Jobs" at bounding box center [282, 212] width 152 height 36
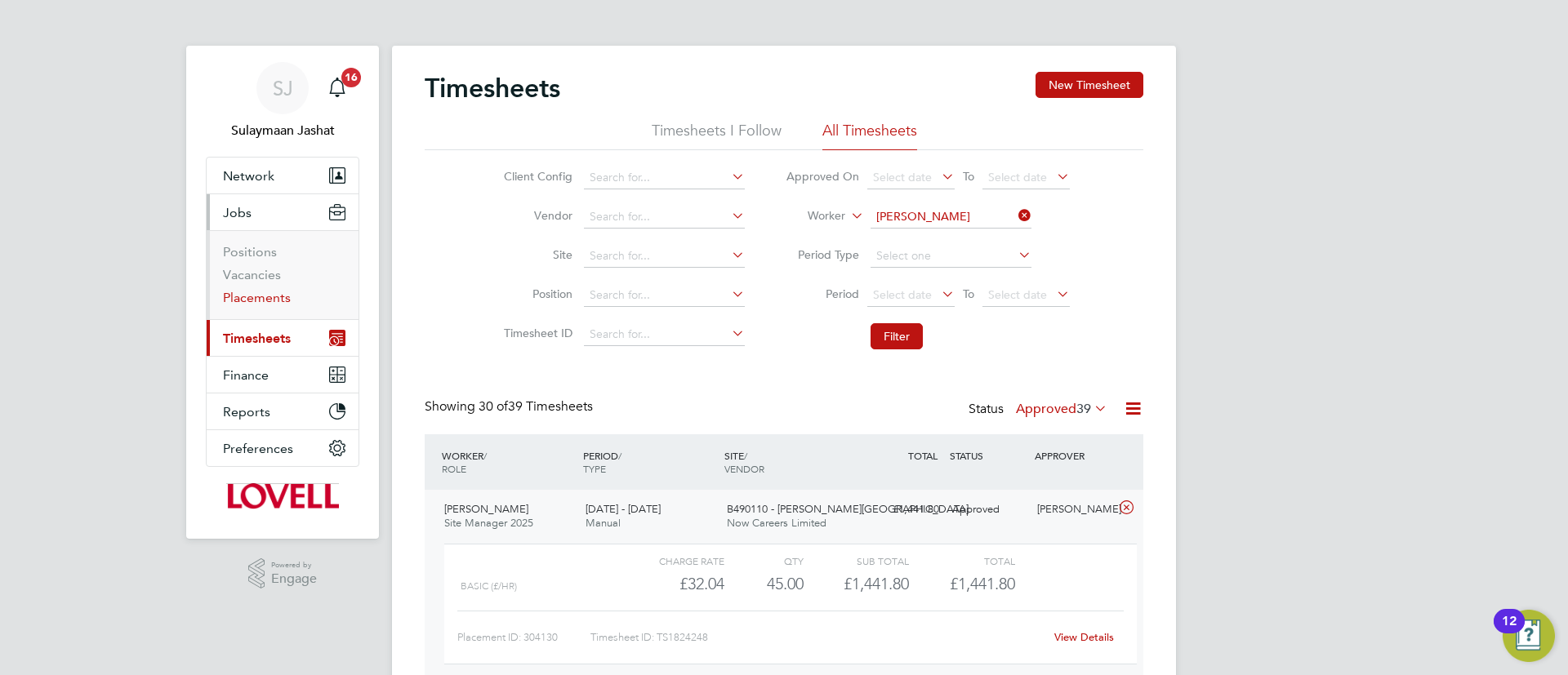
click at [268, 298] on link "Placements" at bounding box center [257, 298] width 67 height 16
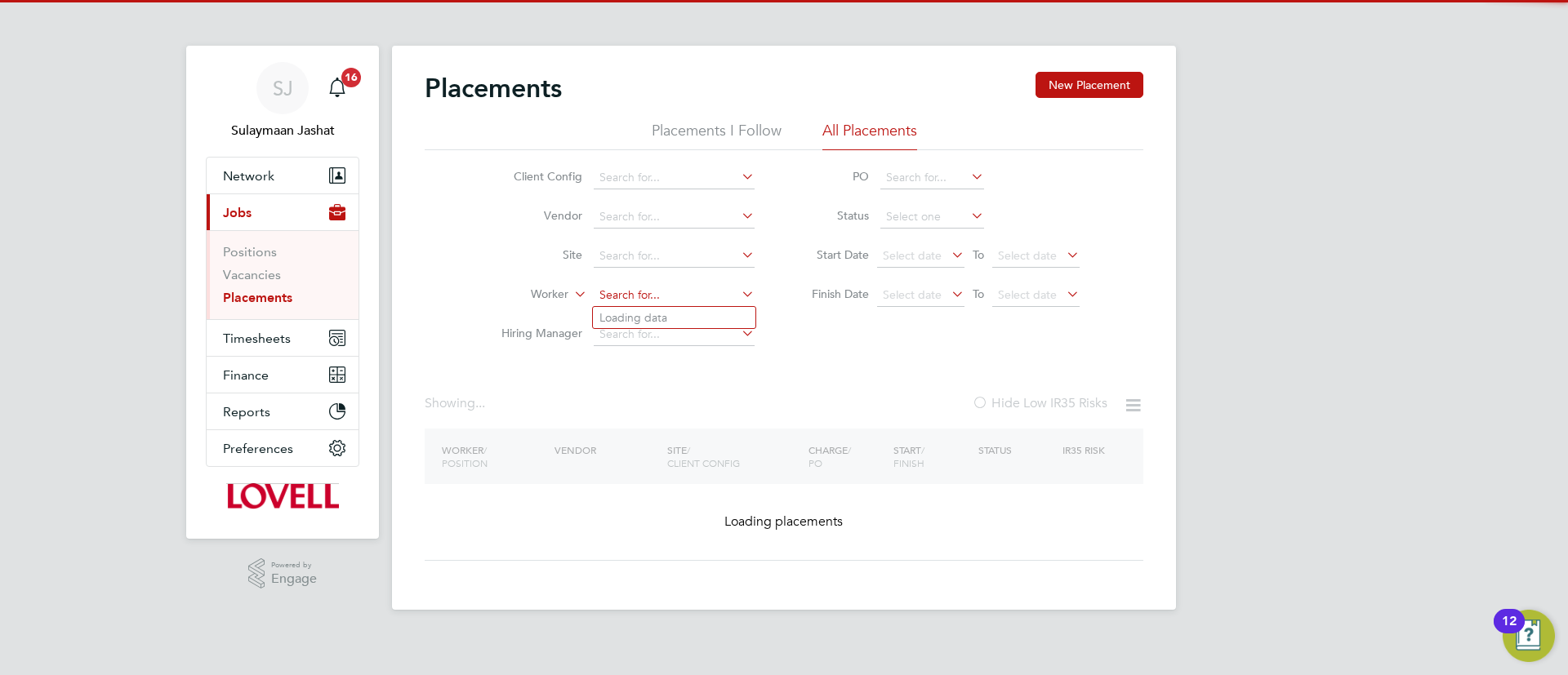
click at [643, 284] on input at bounding box center [674, 295] width 161 height 23
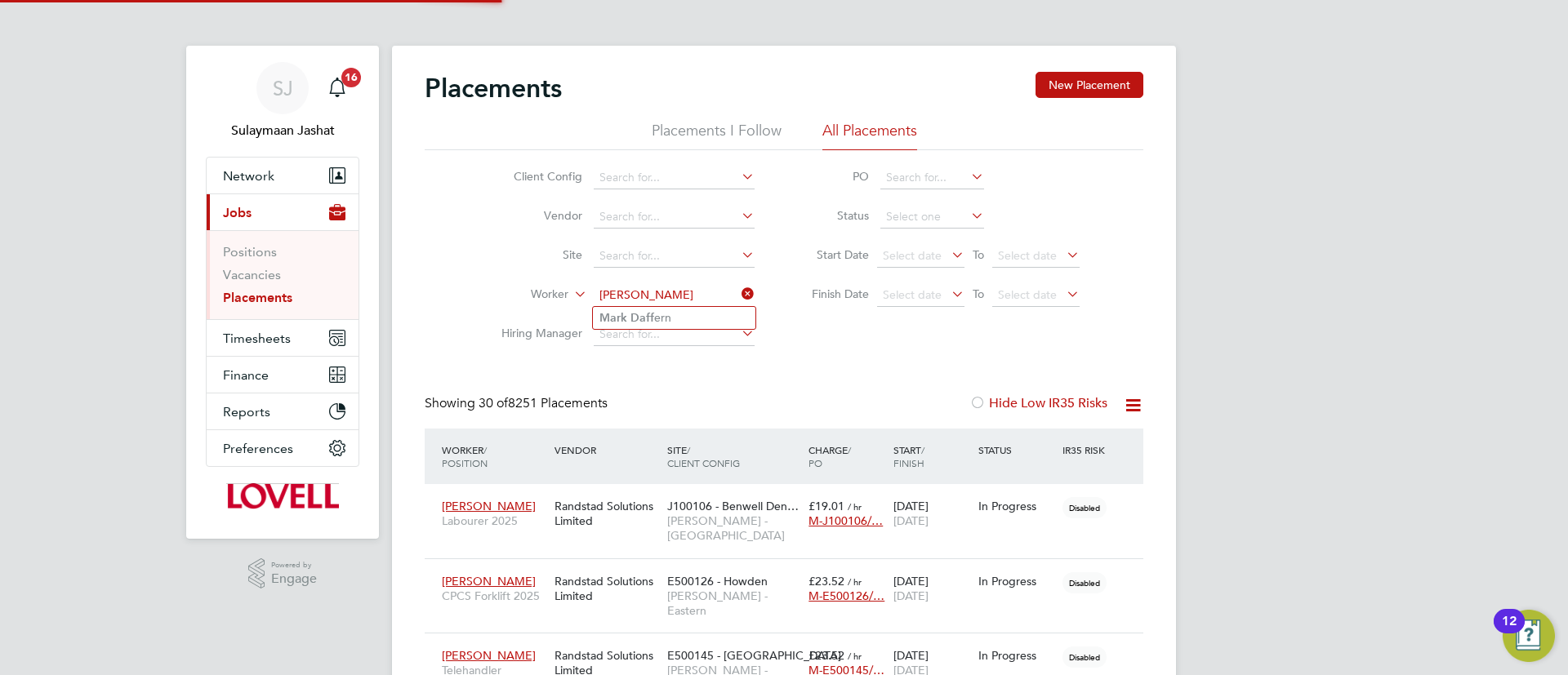
click at [687, 320] on li "Mark Daff ern" at bounding box center [674, 318] width 163 height 22
type input "Mark Daffern"
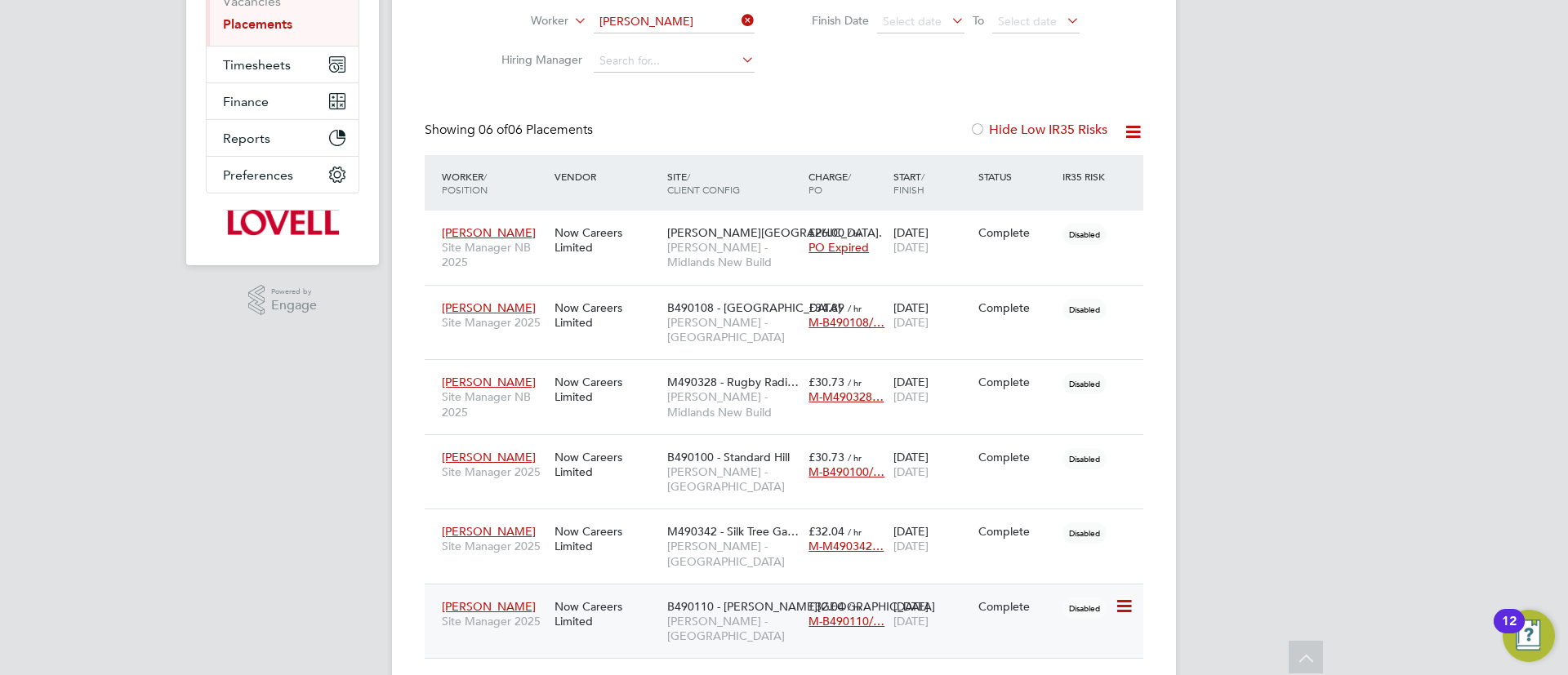
click at [678, 600] on span "B490110 - [PERSON_NAME][GEOGRAPHIC_DATA]" at bounding box center [801, 607] width 268 height 15
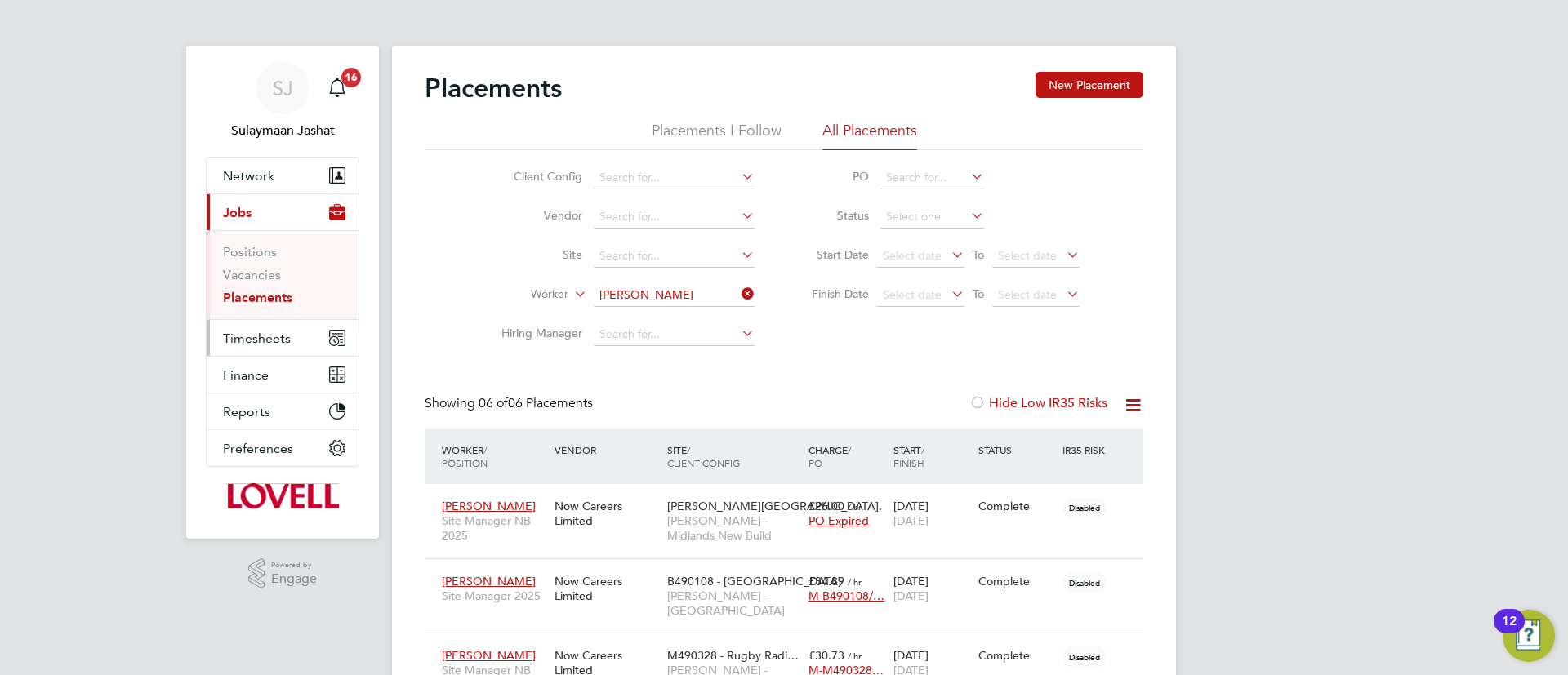
click at [290, 342] on button "Timesheets" at bounding box center [282, 338] width 152 height 36
click at [210, 347] on button "Timesheets" at bounding box center [282, 338] width 152 height 36
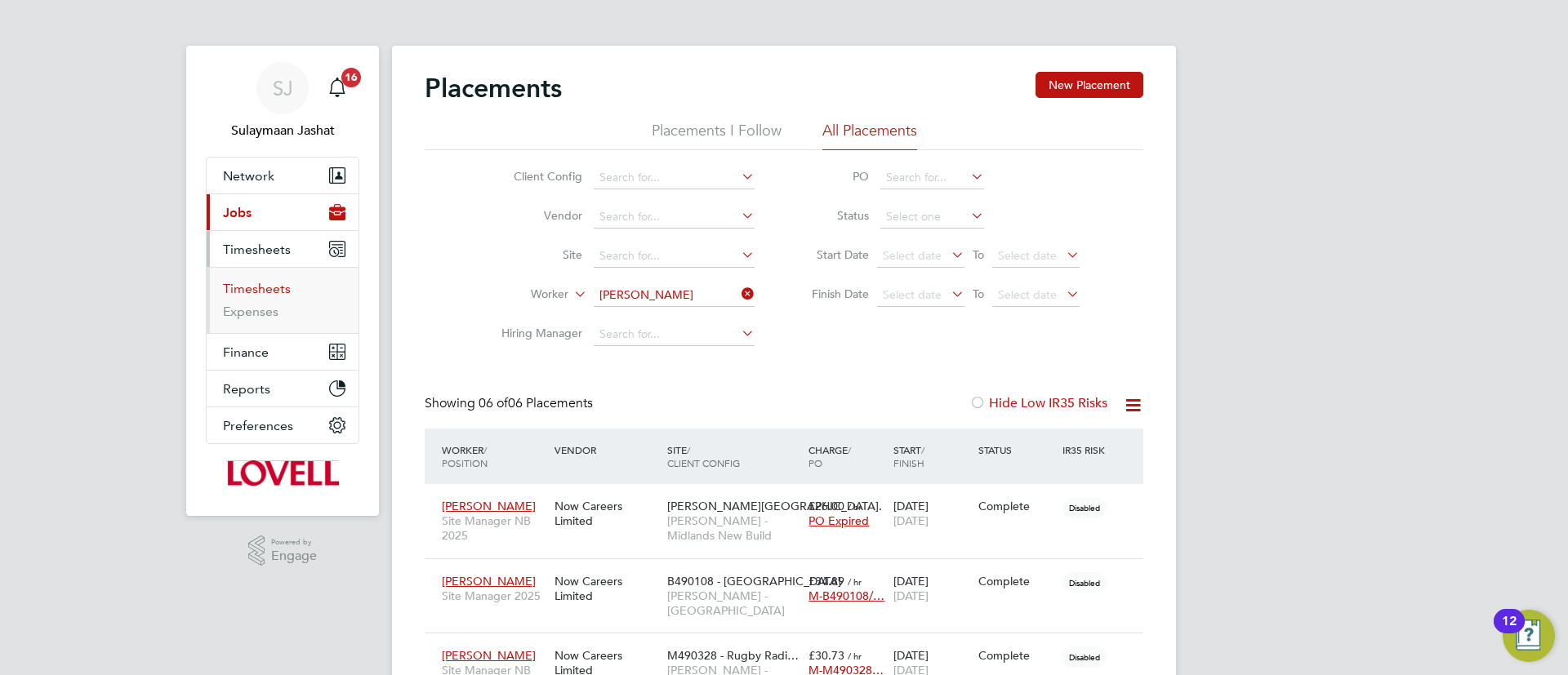
click at [272, 286] on link "Timesheets" at bounding box center [257, 289] width 67 height 16
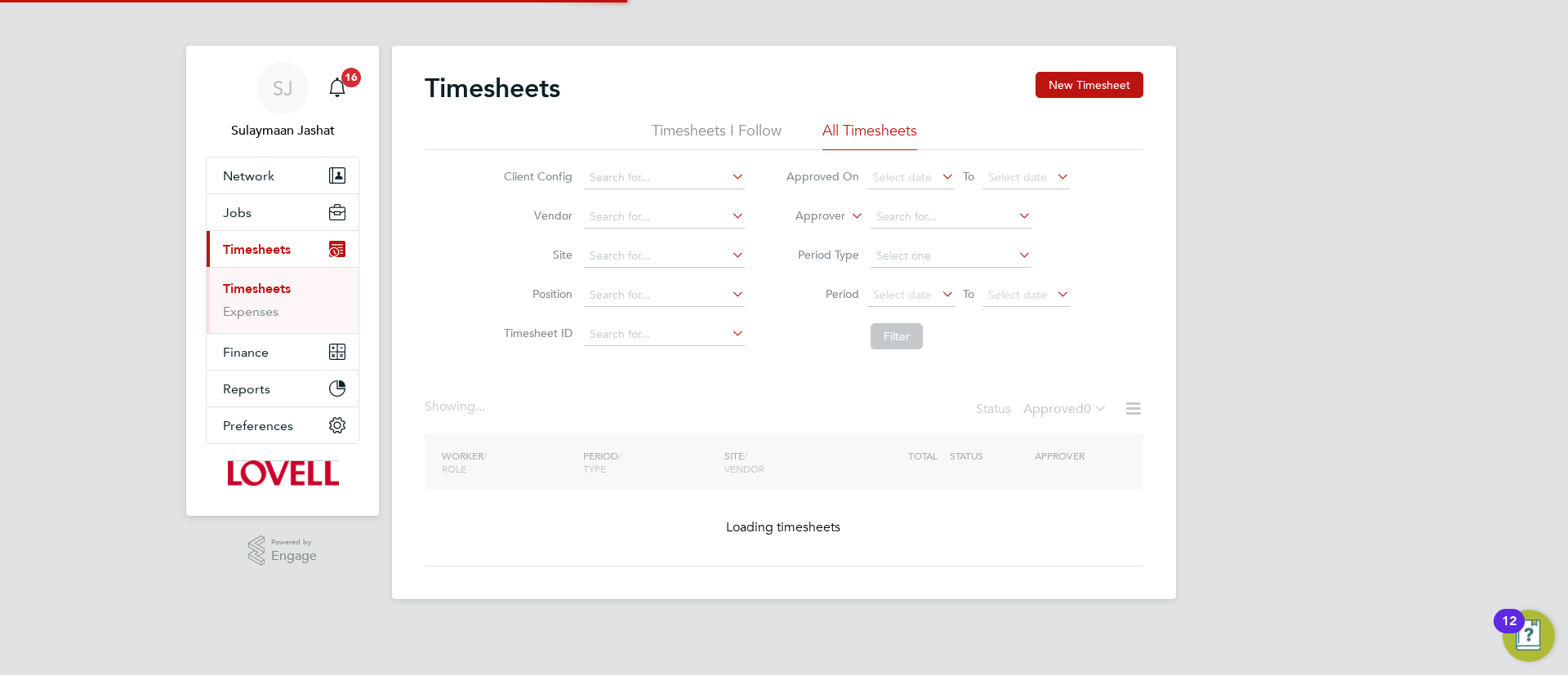
click at [827, 217] on label "Approver" at bounding box center [809, 216] width 73 height 16
click at [817, 233] on li "Worker" at bounding box center [804, 234] width 80 height 21
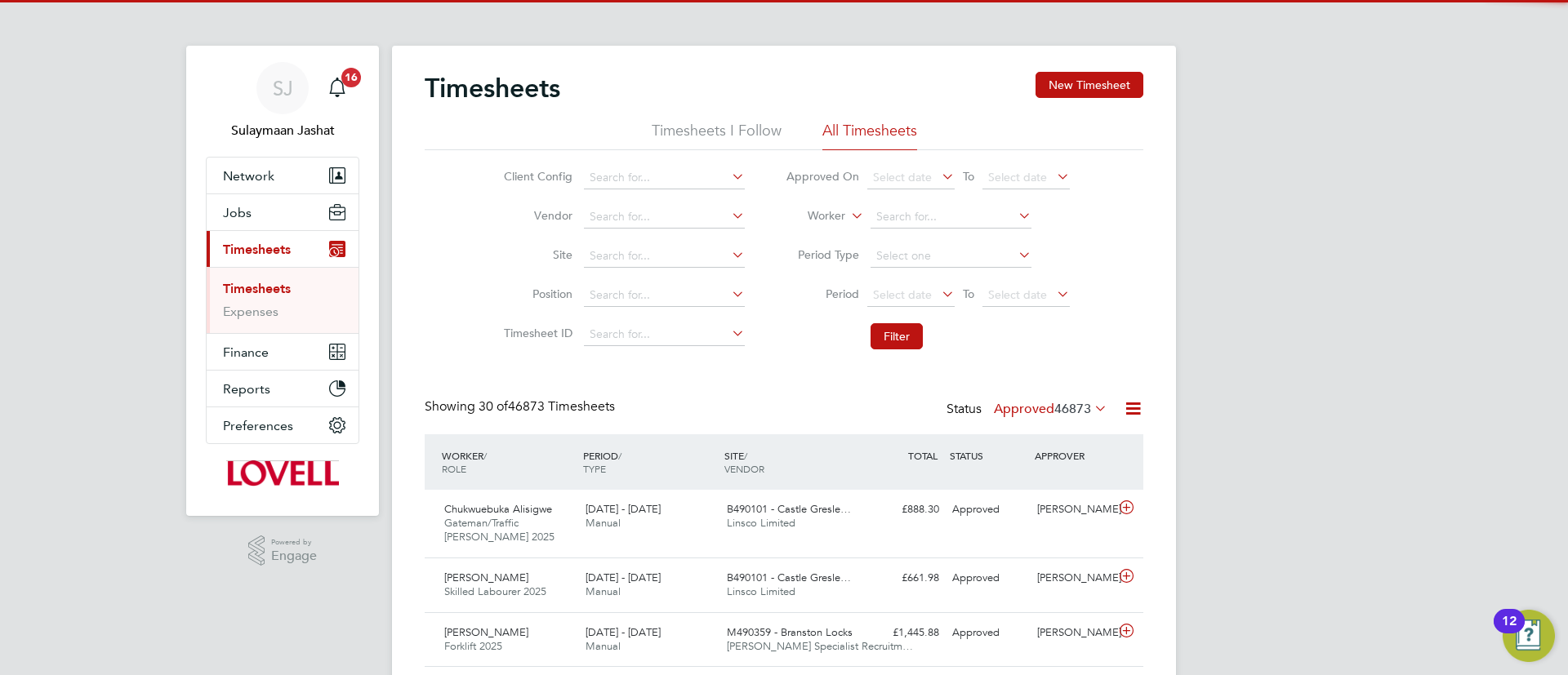
scroll to position [42, 142]
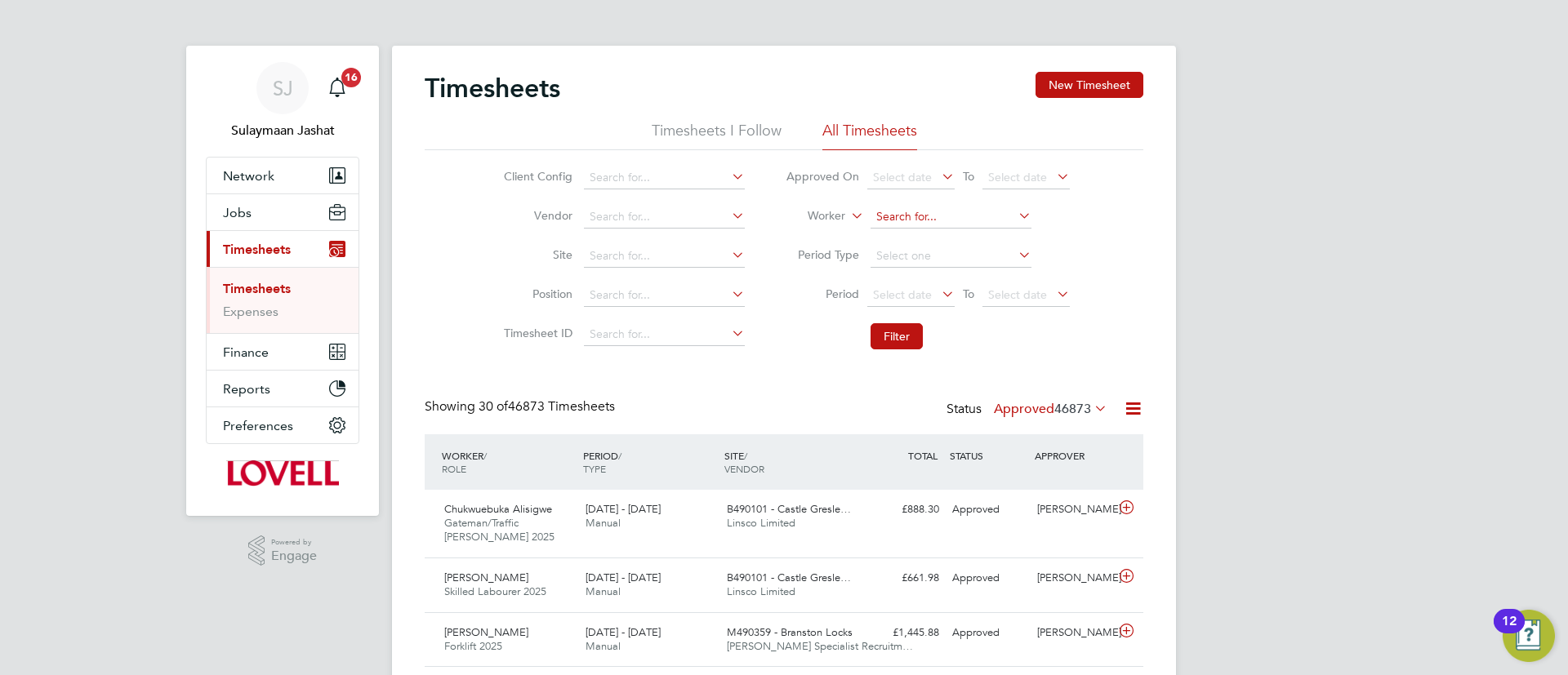
click at [910, 224] on input at bounding box center [951, 216] width 161 height 23
click at [882, 233] on b "Mark" at bounding box center [889, 240] width 28 height 14
type input "Mark Daffern"
click at [910, 338] on button "Filter" at bounding box center [896, 337] width 53 height 26
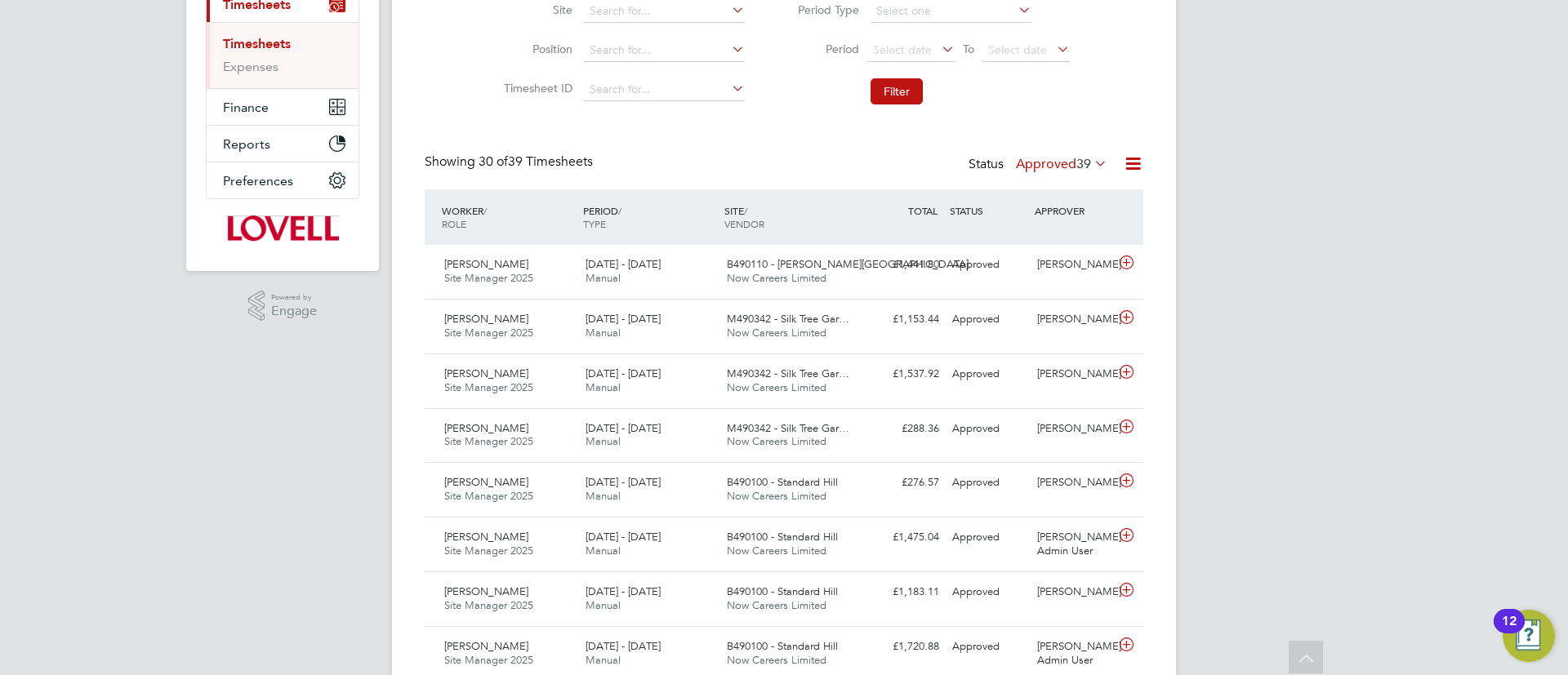
click at [1044, 171] on label "Approved 39" at bounding box center [1062, 164] width 91 height 16
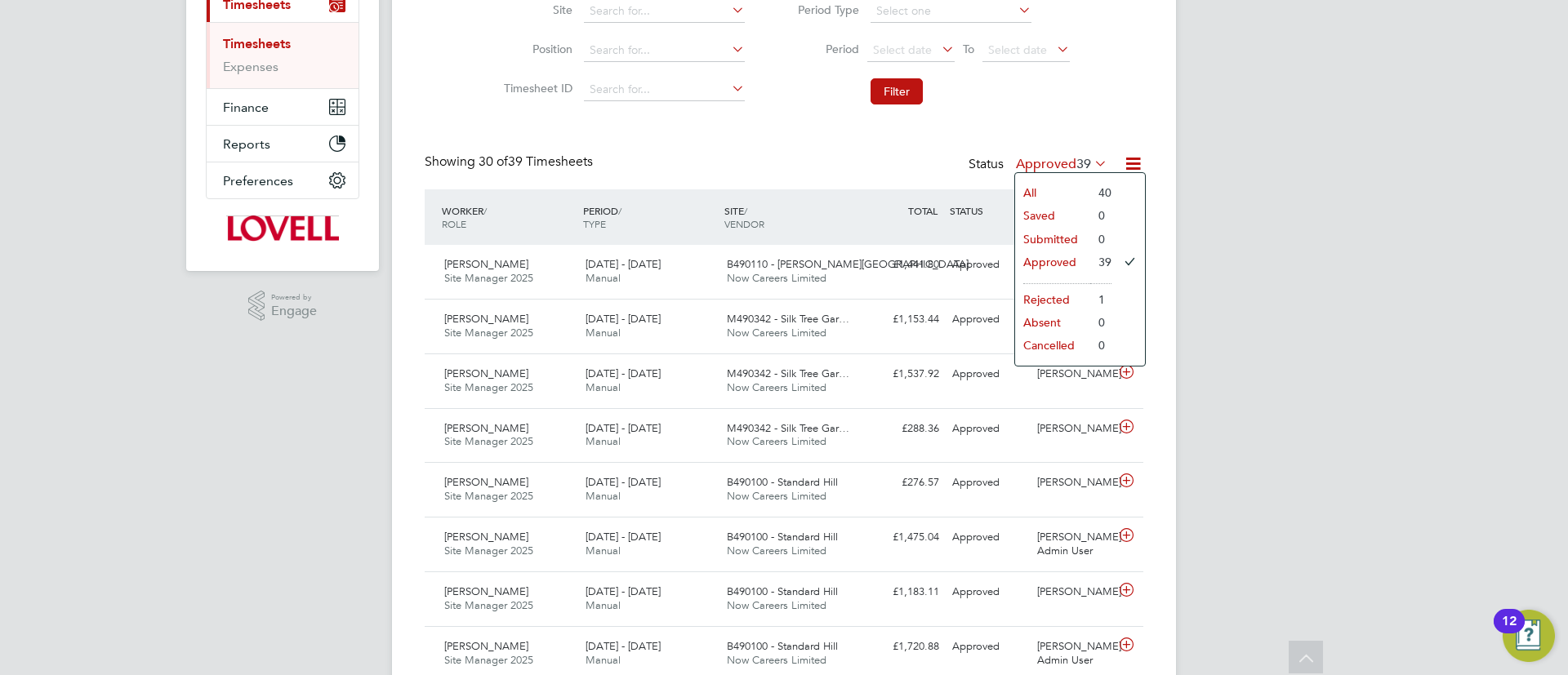
click at [1045, 170] on label "Approved 39" at bounding box center [1062, 164] width 91 height 16
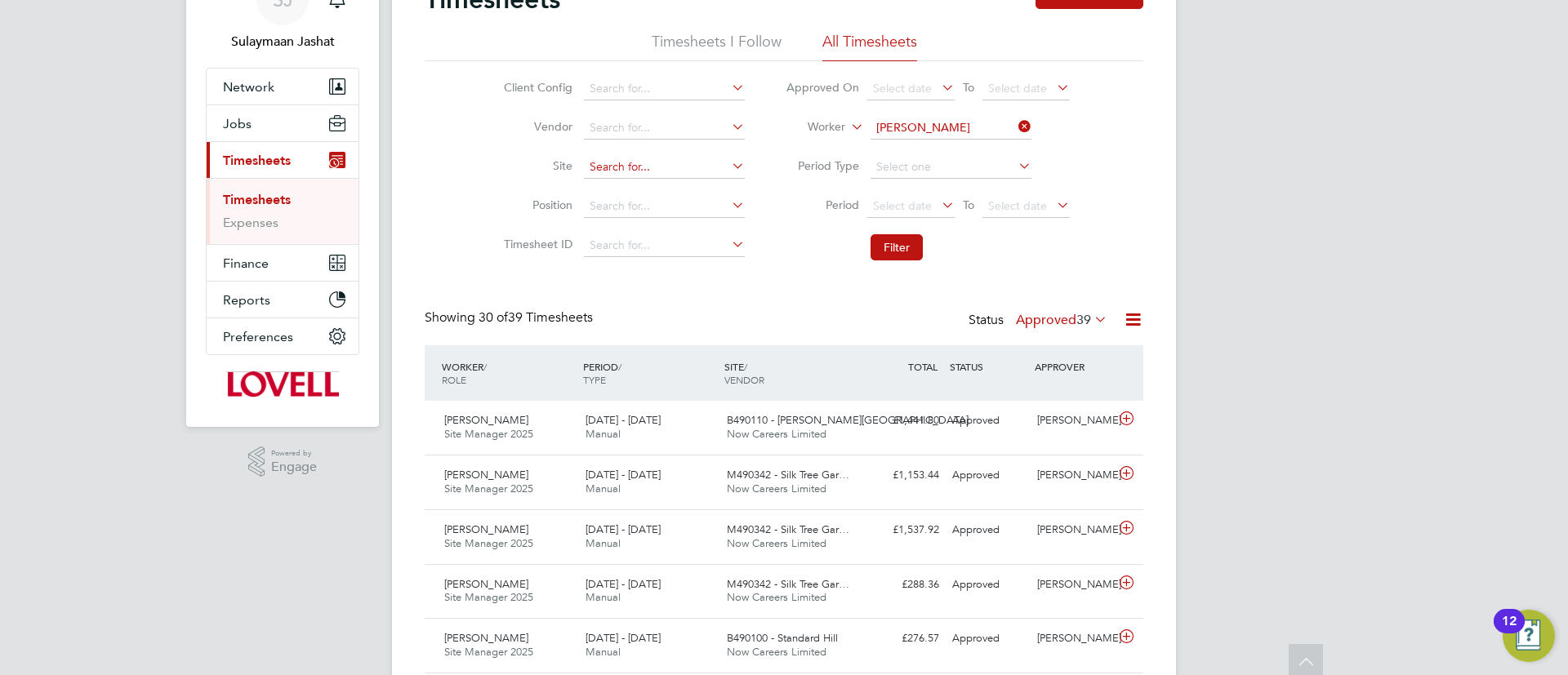
scroll to position [0, 0]
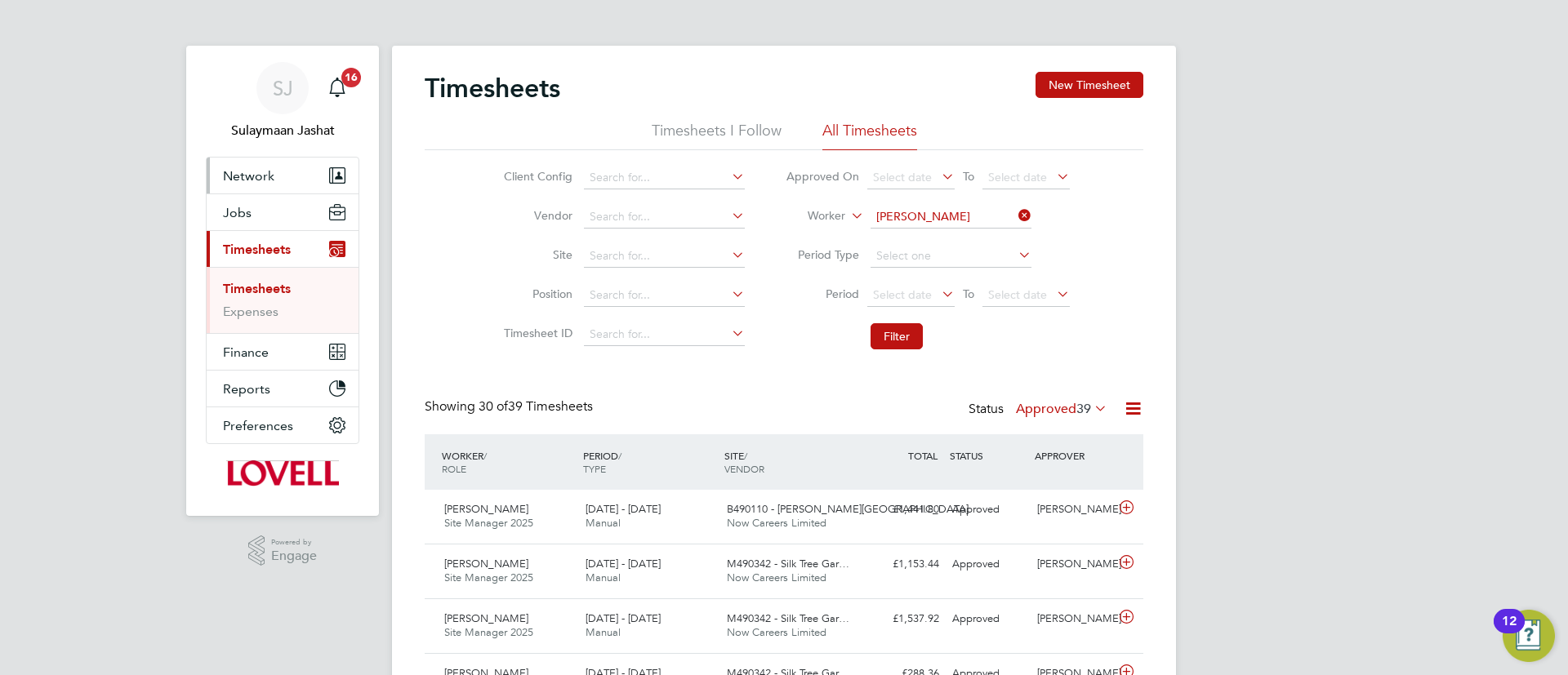
click at [225, 190] on button "Network" at bounding box center [282, 176] width 152 height 36
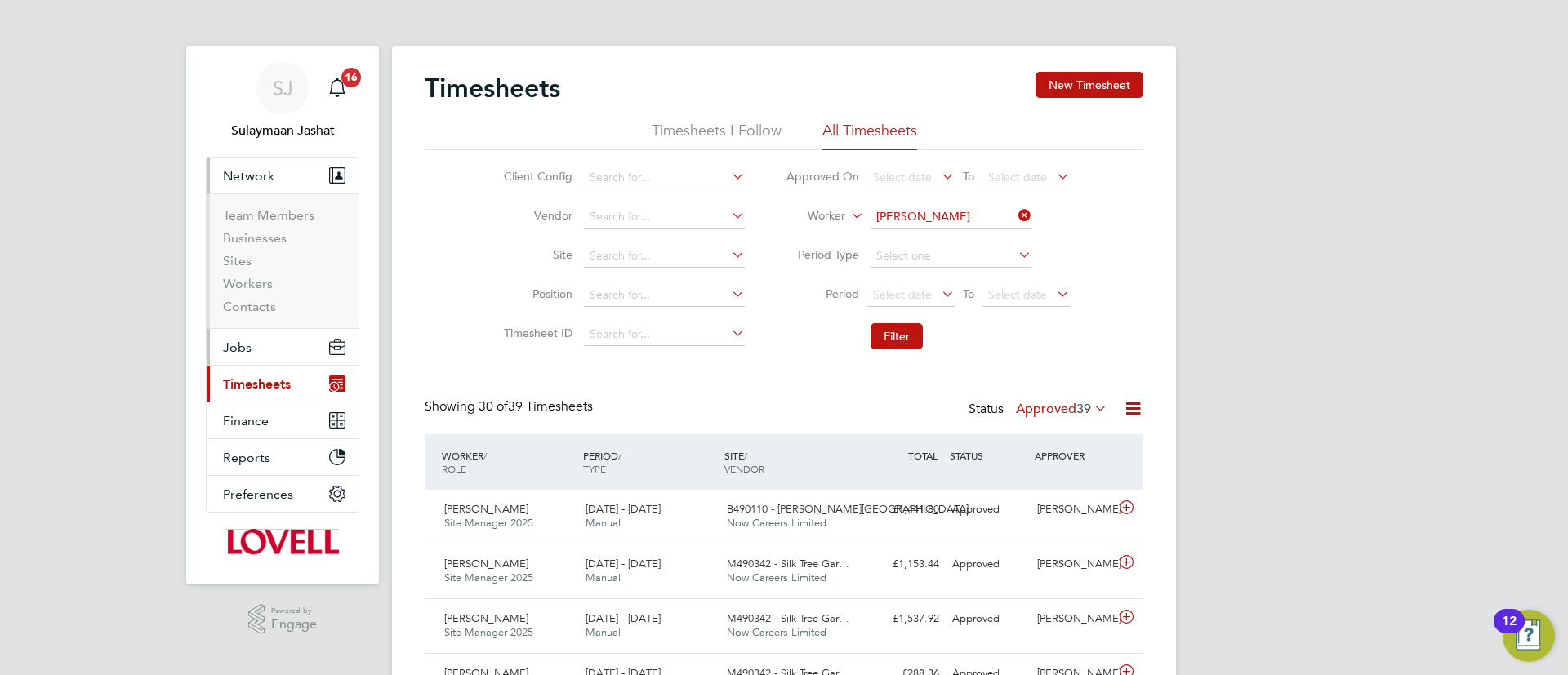
click at [256, 343] on button "Jobs" at bounding box center [282, 347] width 152 height 36
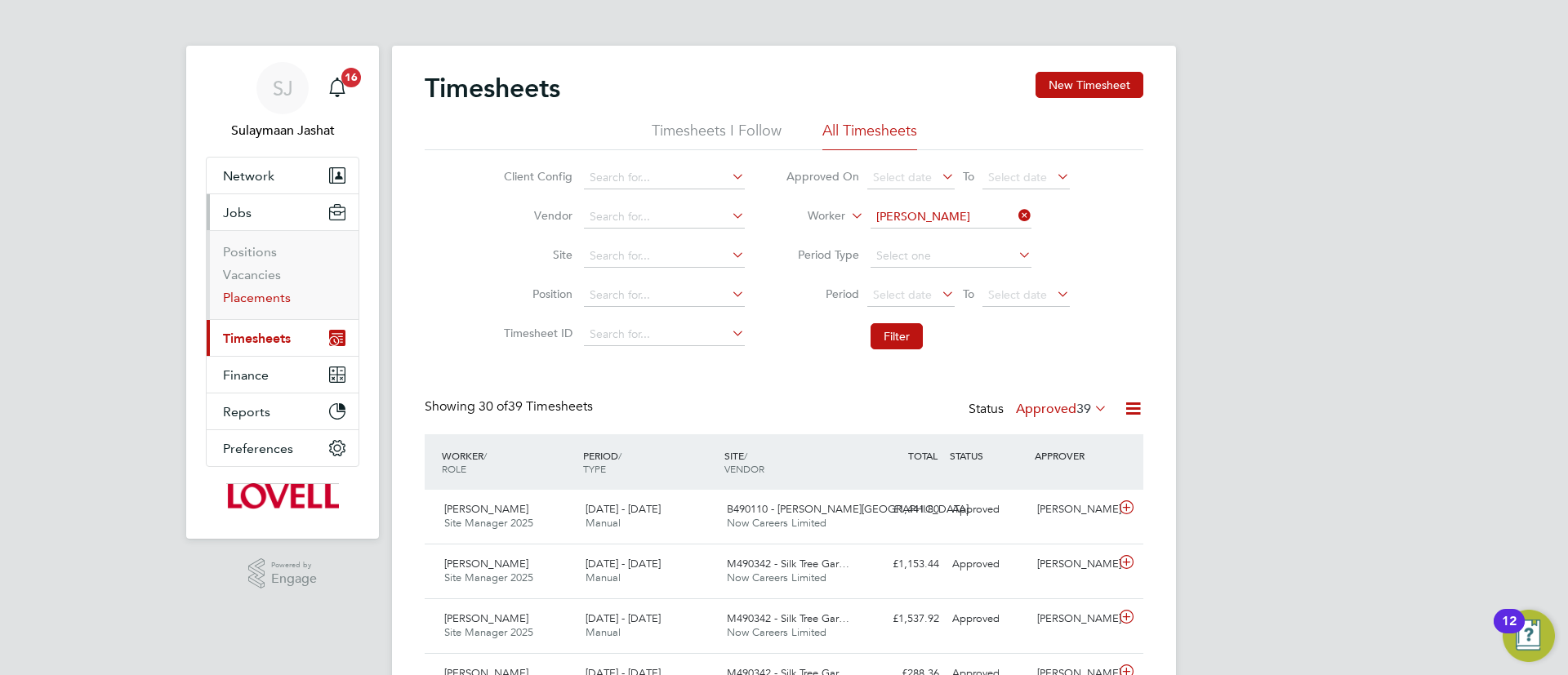
click at [265, 296] on link "Placements" at bounding box center [257, 298] width 67 height 16
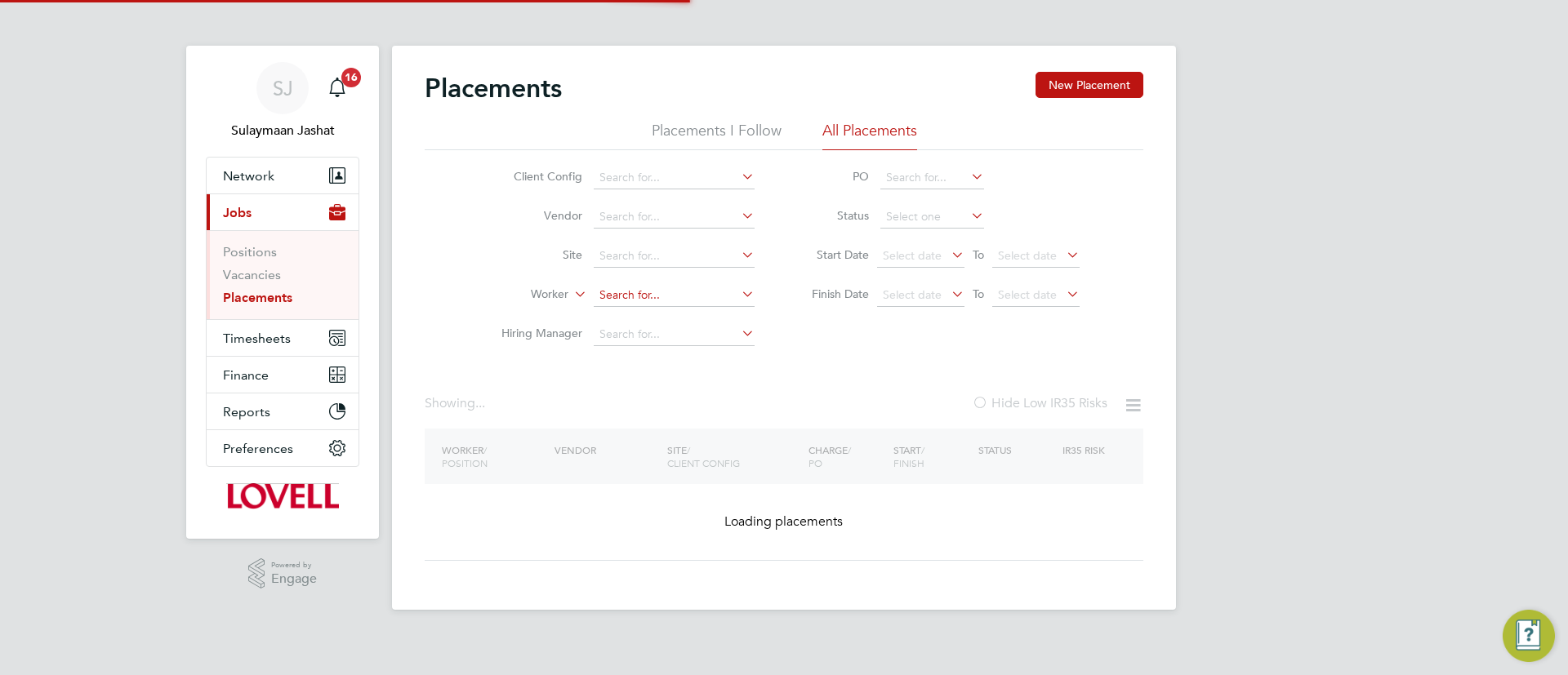
click at [638, 292] on input at bounding box center [674, 295] width 161 height 23
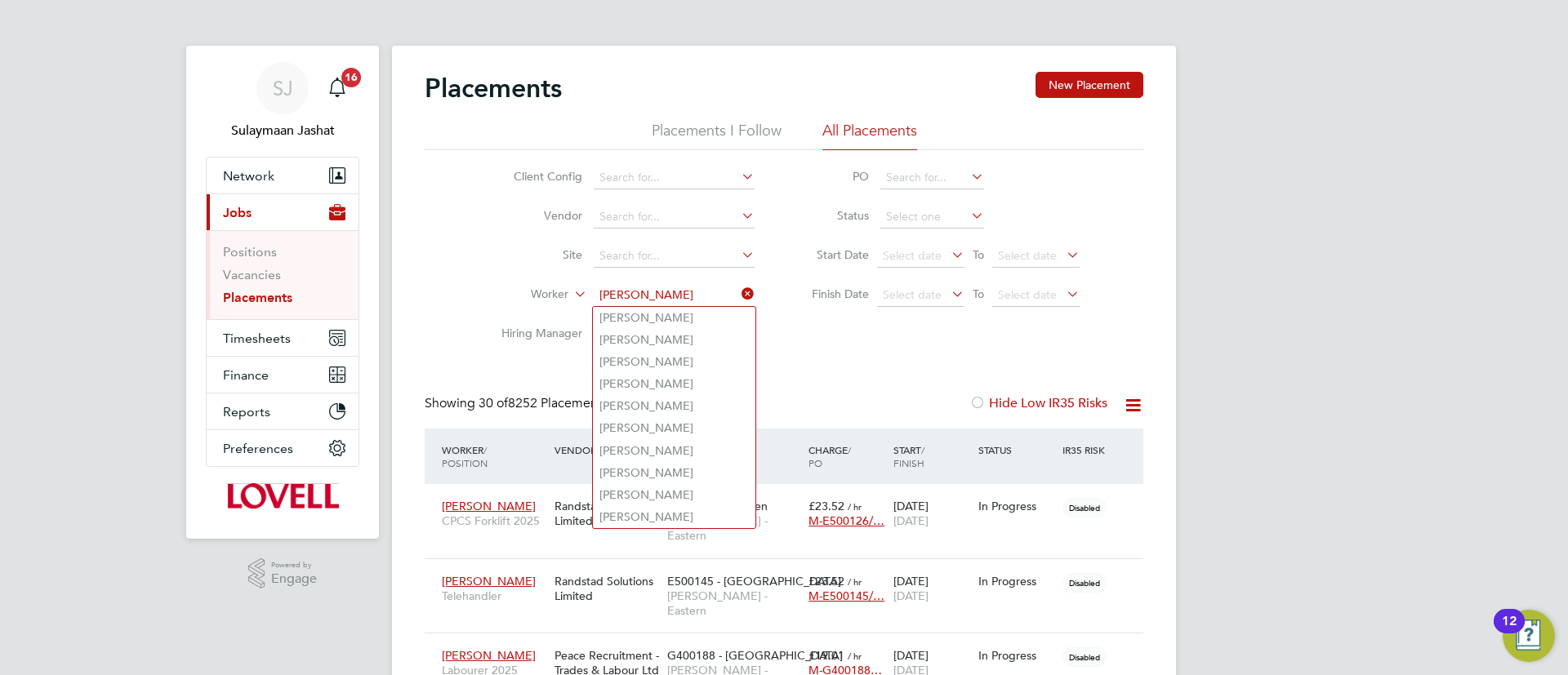
scroll to position [48, 142]
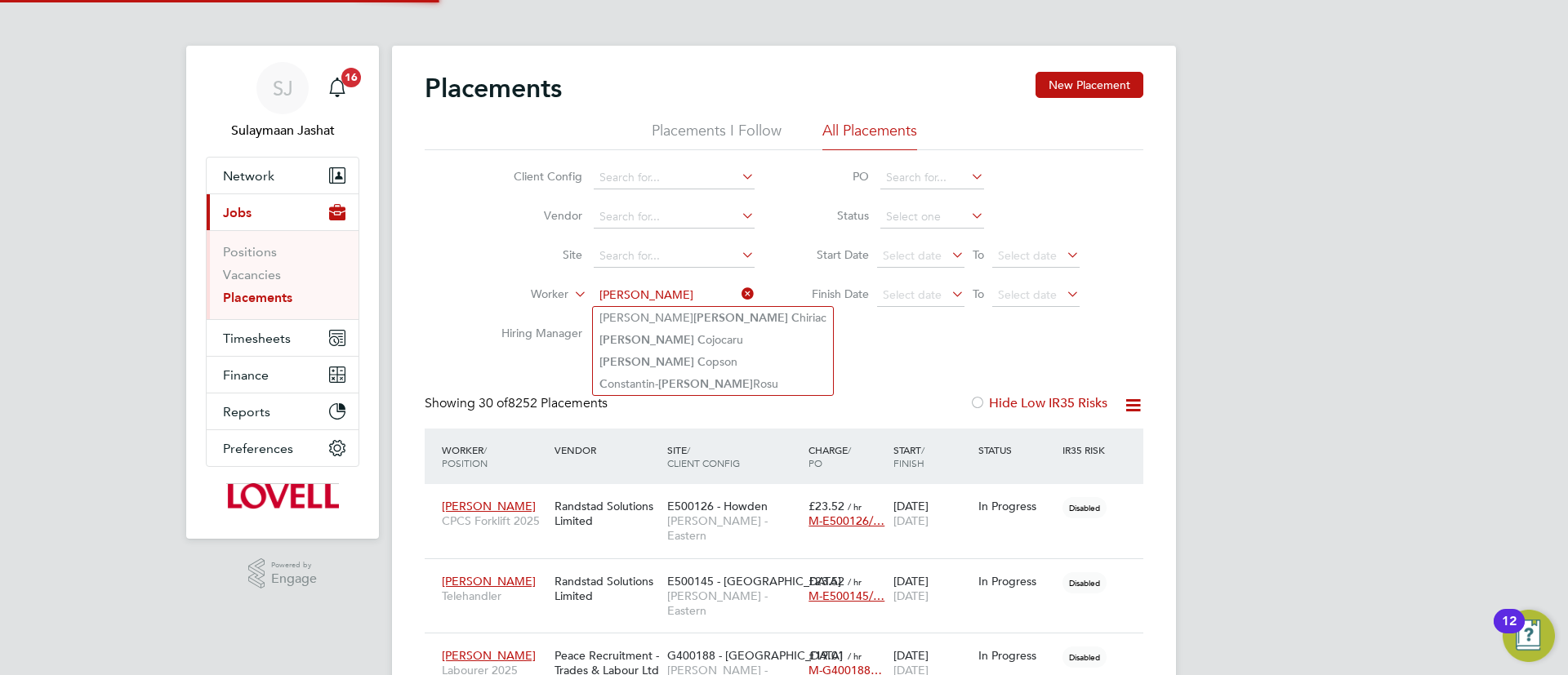
type input "adrian cop"
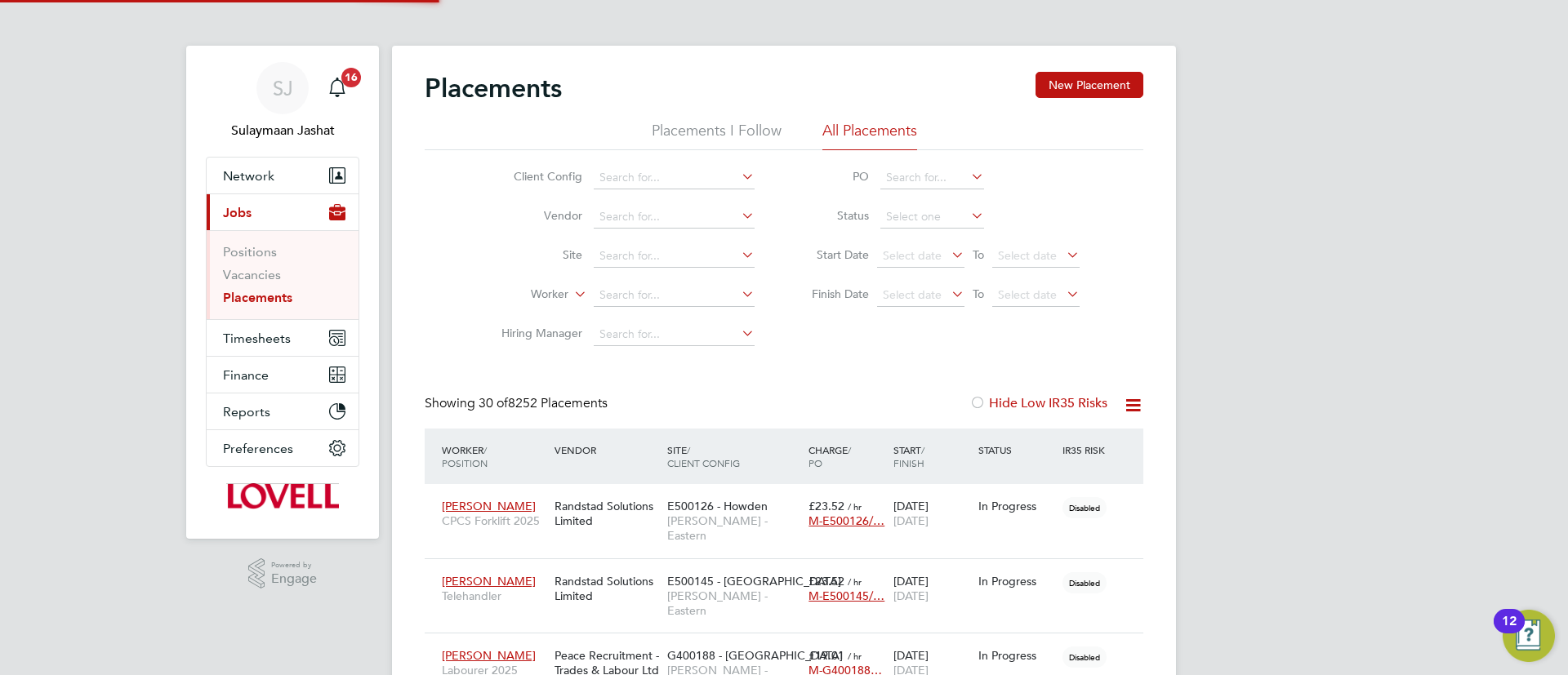
click at [688, 307] on li "Worker" at bounding box center [620, 295] width 307 height 39
click at [683, 295] on input at bounding box center [674, 295] width 161 height 23
click at [678, 320] on li "Adrian Cops on" at bounding box center [674, 318] width 163 height 22
type input "[PERSON_NAME]"
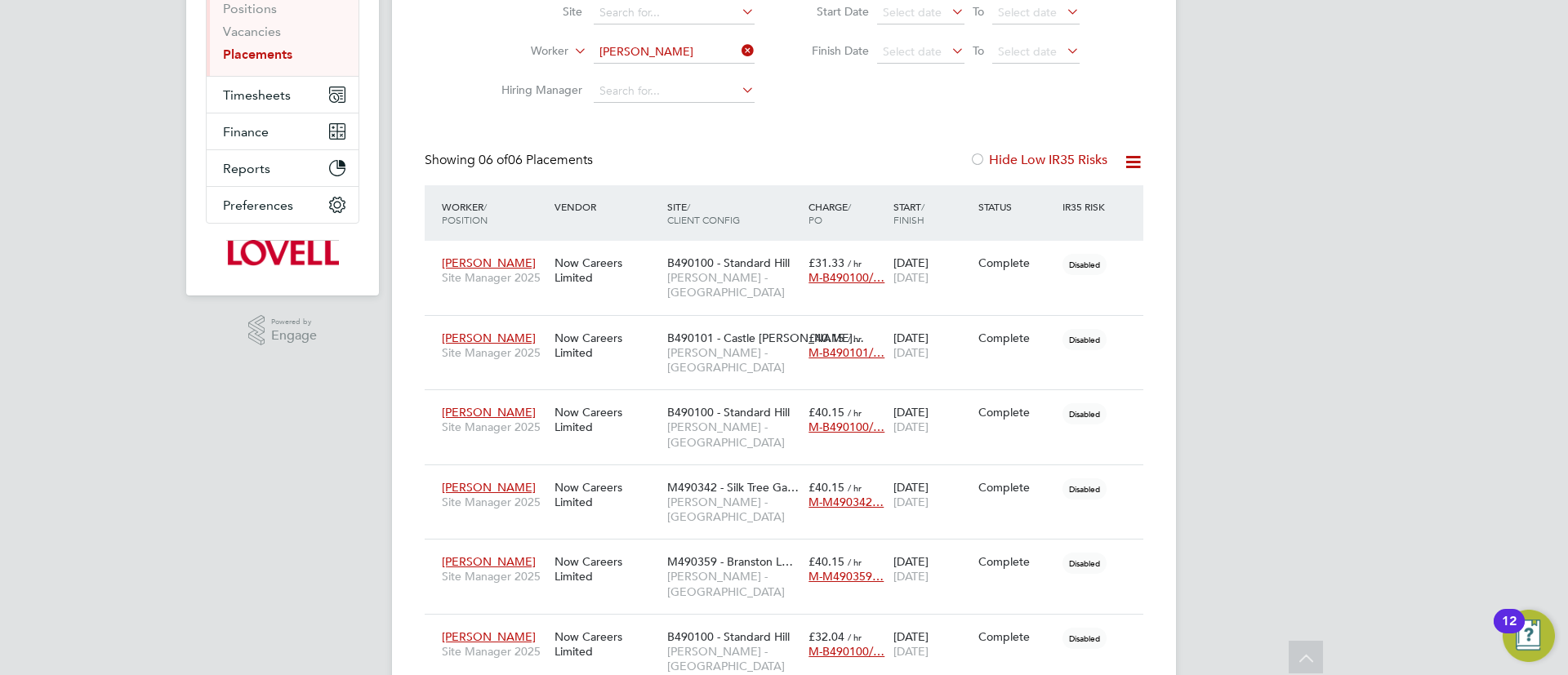
click at [702, 145] on div "Placements New Placement Placements I Follow All Placements Client Config Vendo…" at bounding box center [784, 258] width 719 height 861
click at [699, 621] on div "B490100 - Standard Hill Lovell - East Midlands" at bounding box center [733, 652] width 141 height 62
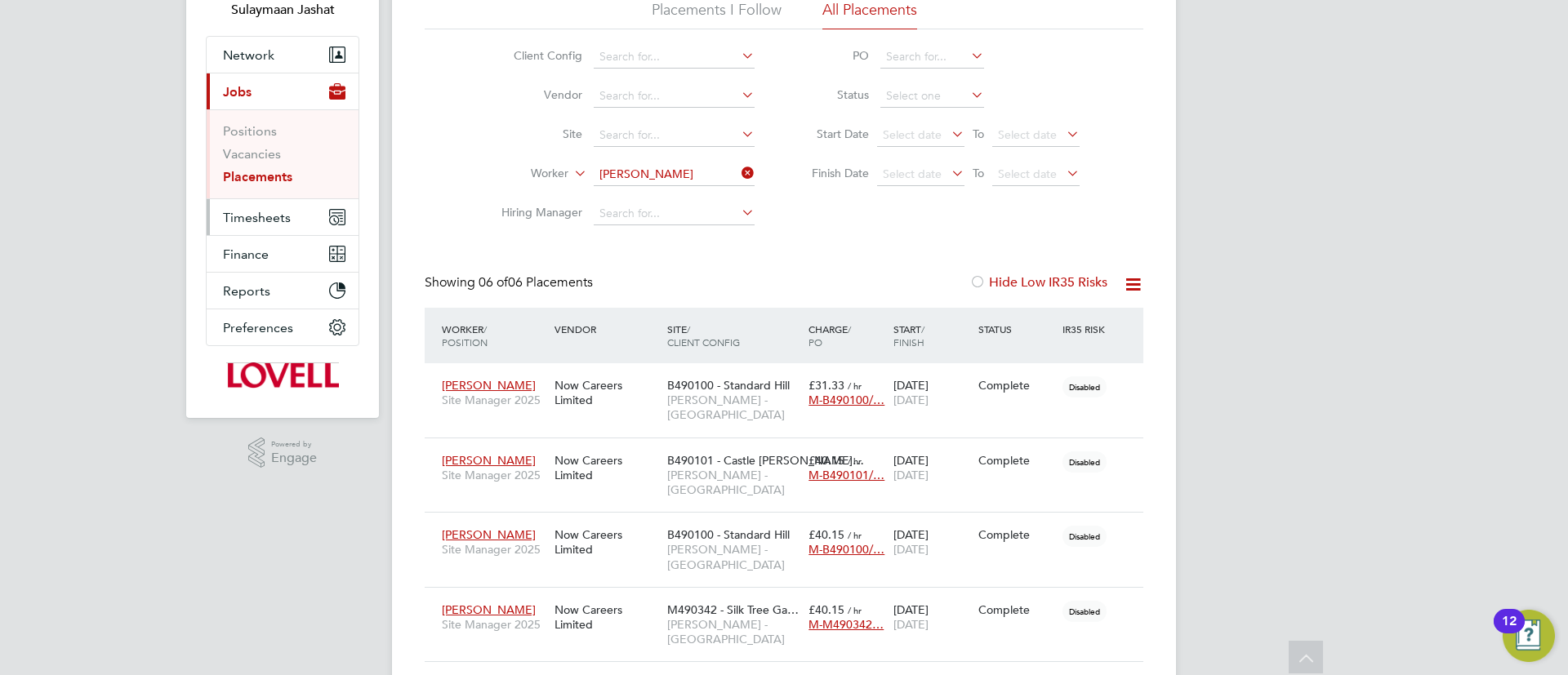
click at [288, 207] on button "Timesheets" at bounding box center [282, 217] width 152 height 36
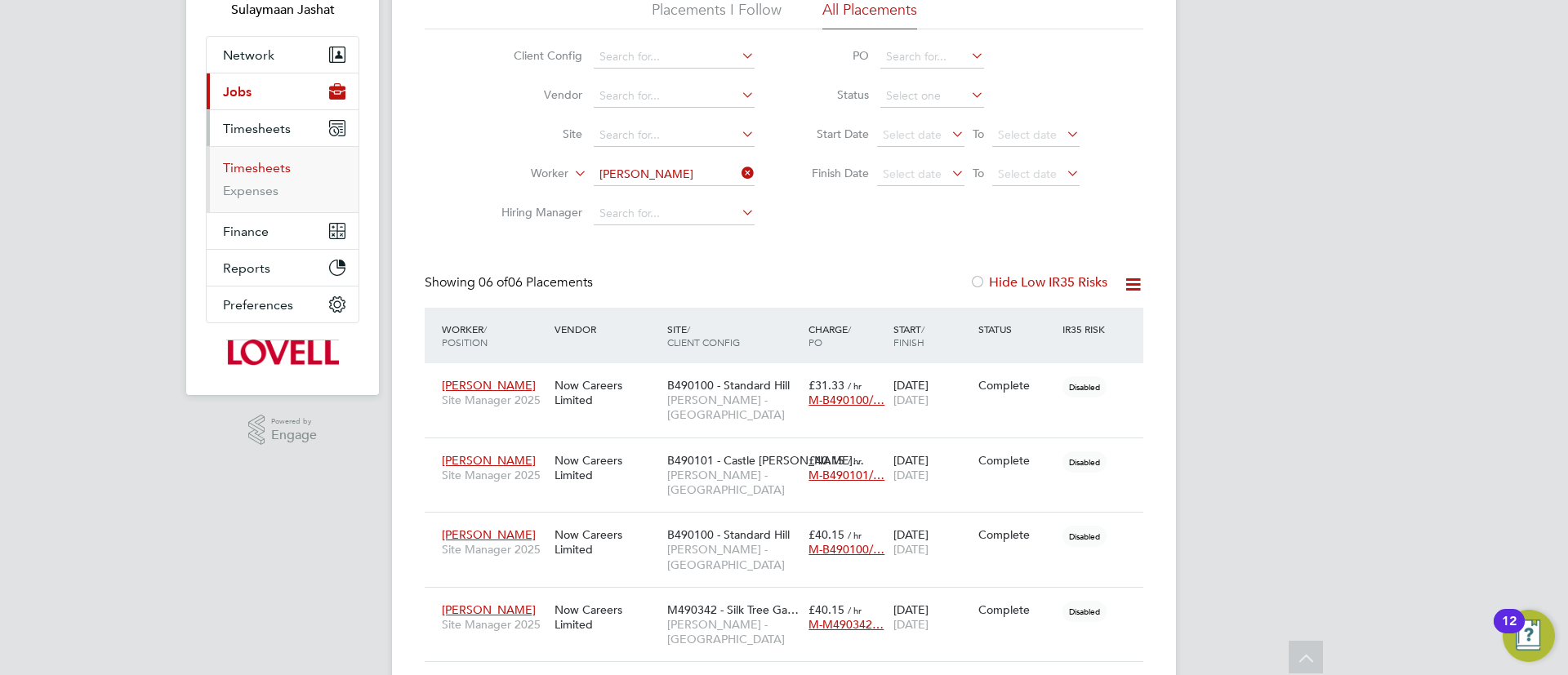
click at [269, 164] on link "Timesheets" at bounding box center [257, 168] width 67 height 16
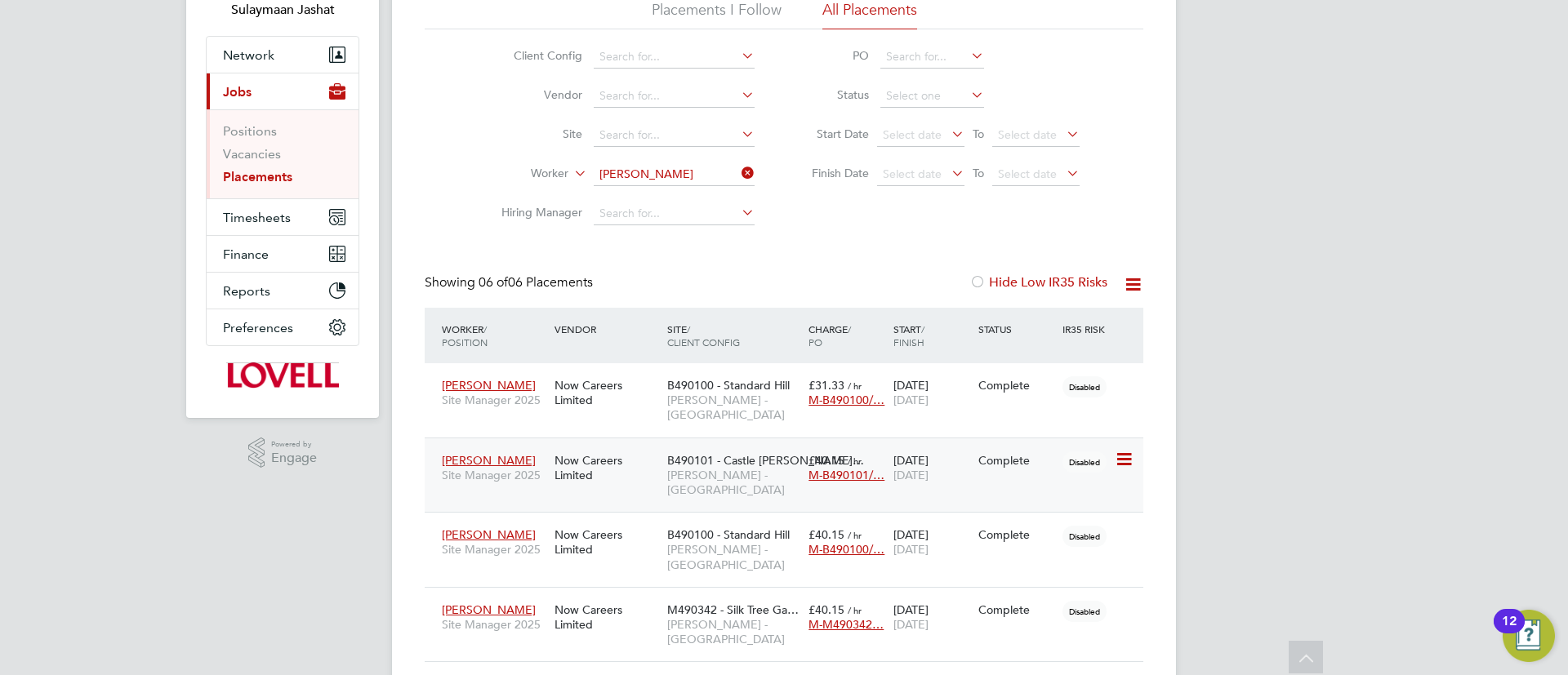
scroll to position [243, 0]
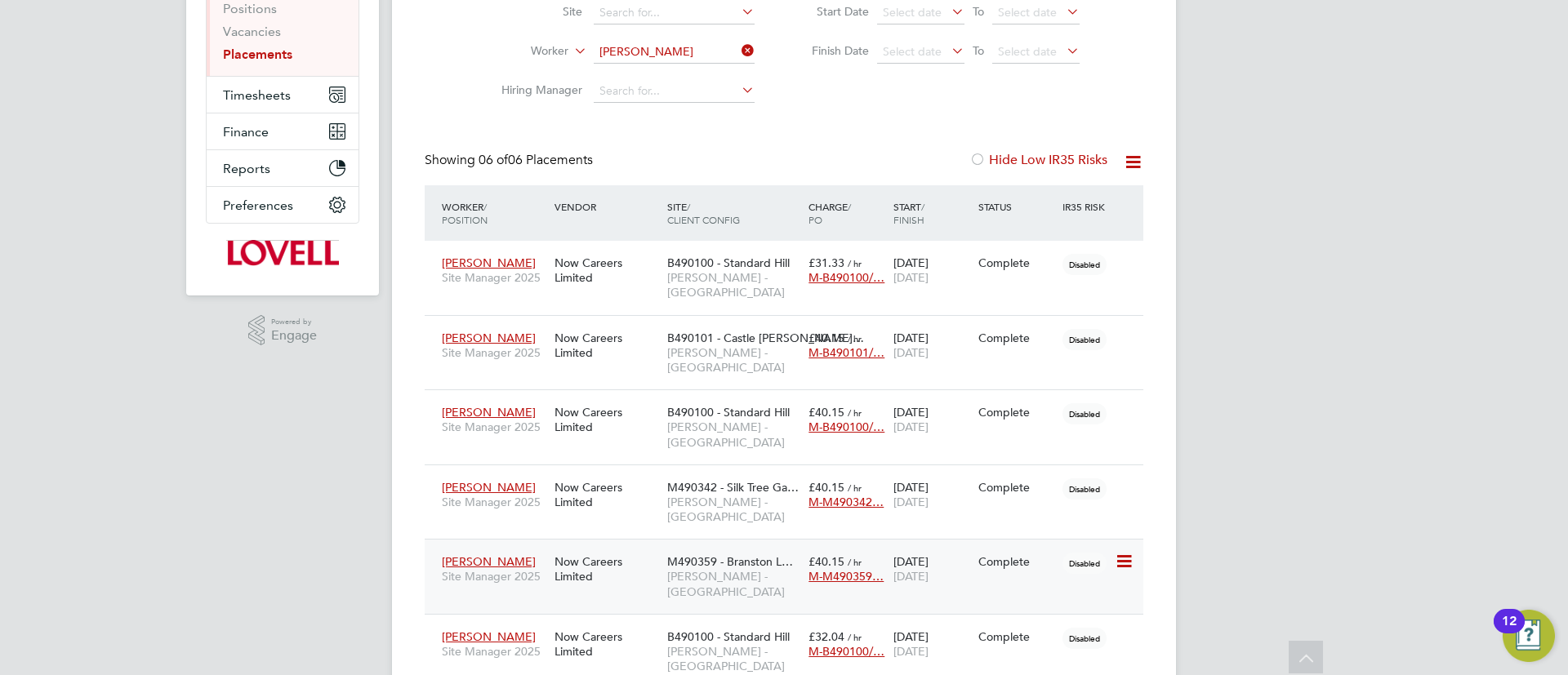
click at [687, 555] on span "M490359 - Branston L…" at bounding box center [729, 562] width 126 height 15
click at [726, 629] on span "B490100 - Standard Hill" at bounding box center [727, 636] width 122 height 15
click at [703, 629] on span "B490100 - Standard Hill" at bounding box center [727, 636] width 122 height 15
click at [648, 546] on div "Now Careers Limited" at bounding box center [607, 569] width 113 height 46
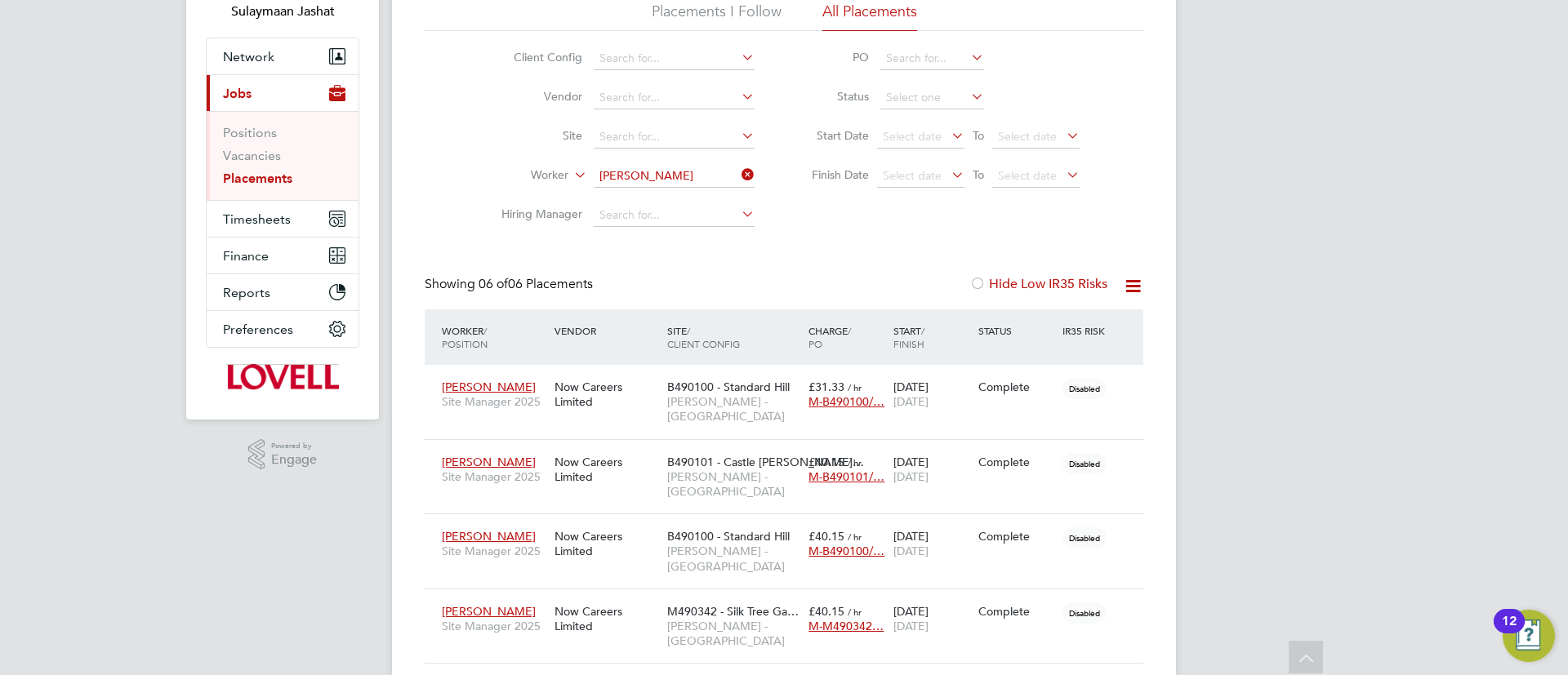
scroll to position [0, 0]
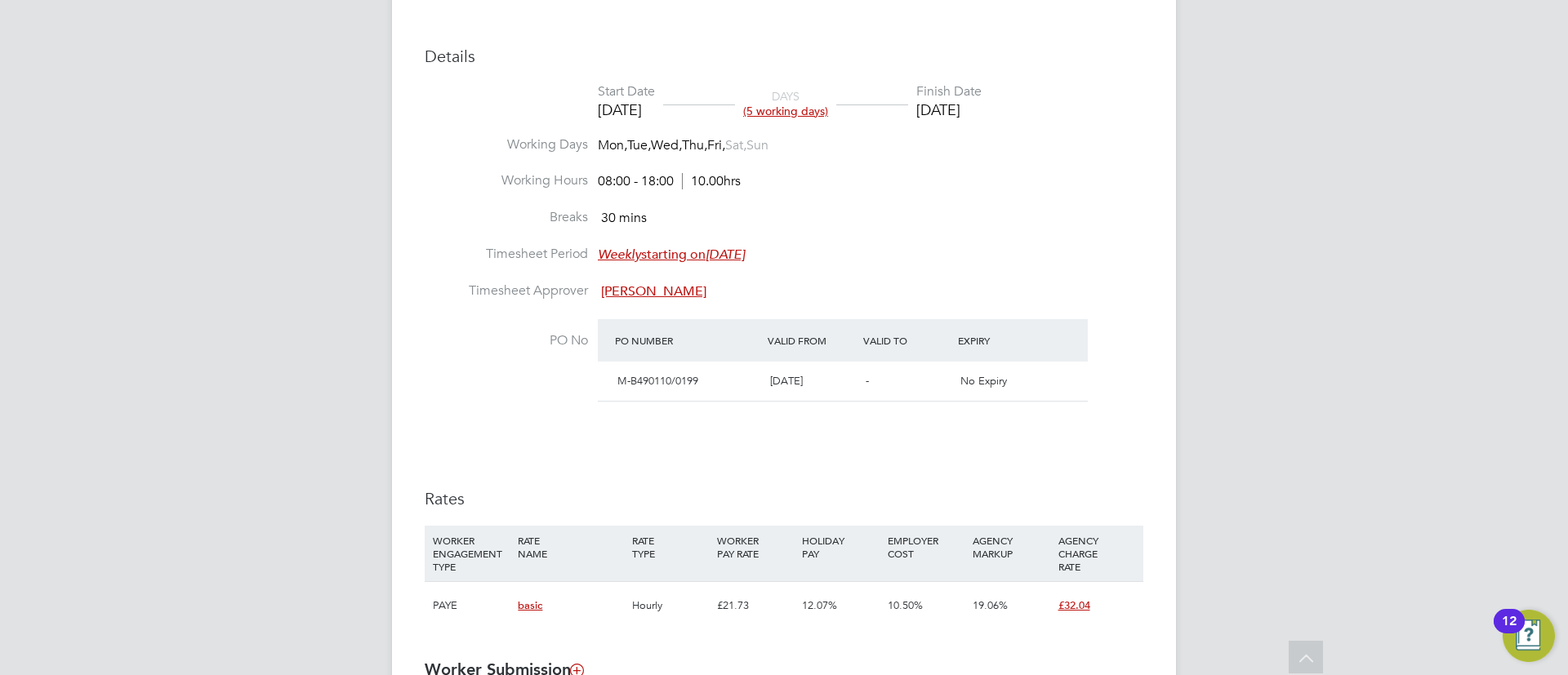
scroll to position [736, 0]
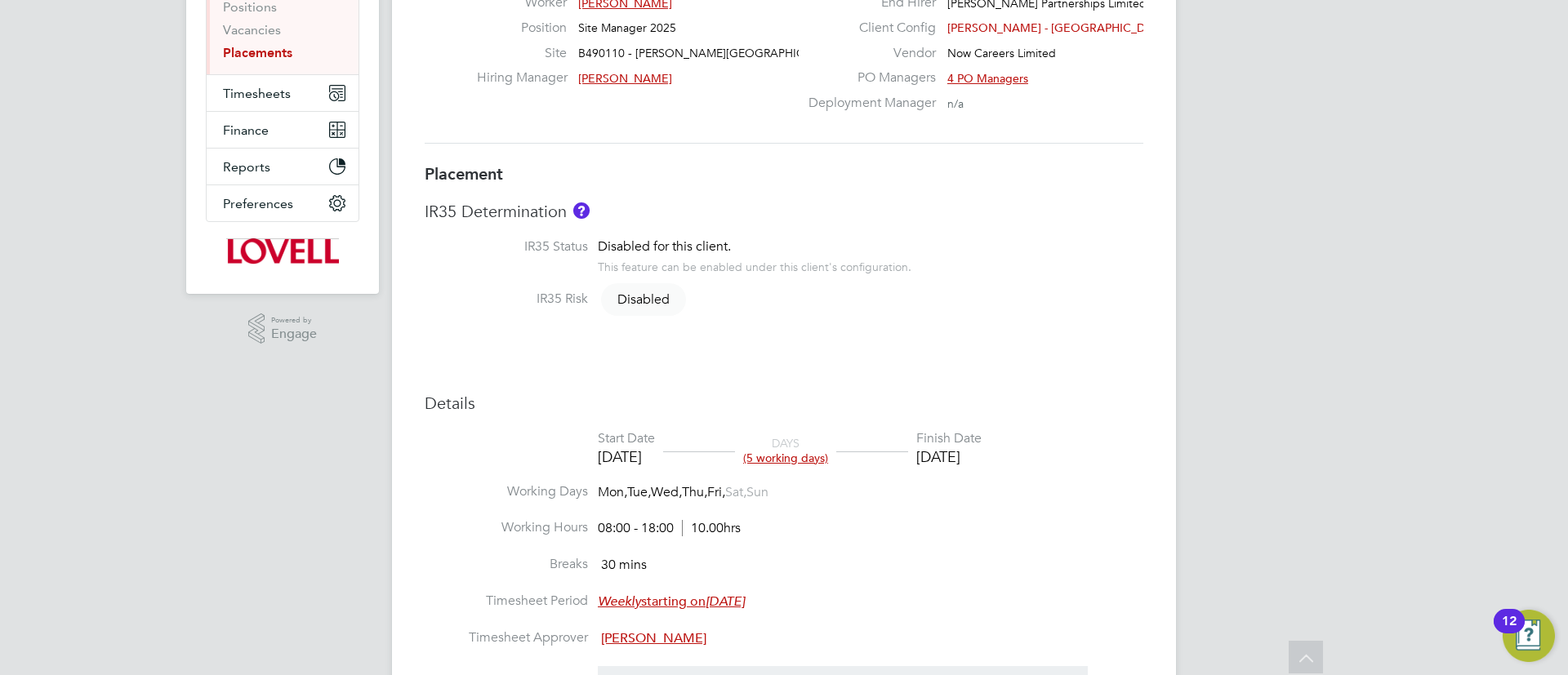
click at [801, 362] on div "Placement IR35 Determination IR35 Status Disabled for this client. This feature…" at bounding box center [784, 579] width 719 height 830
type input "[PERSON_NAME]"
type input "[DATE]"
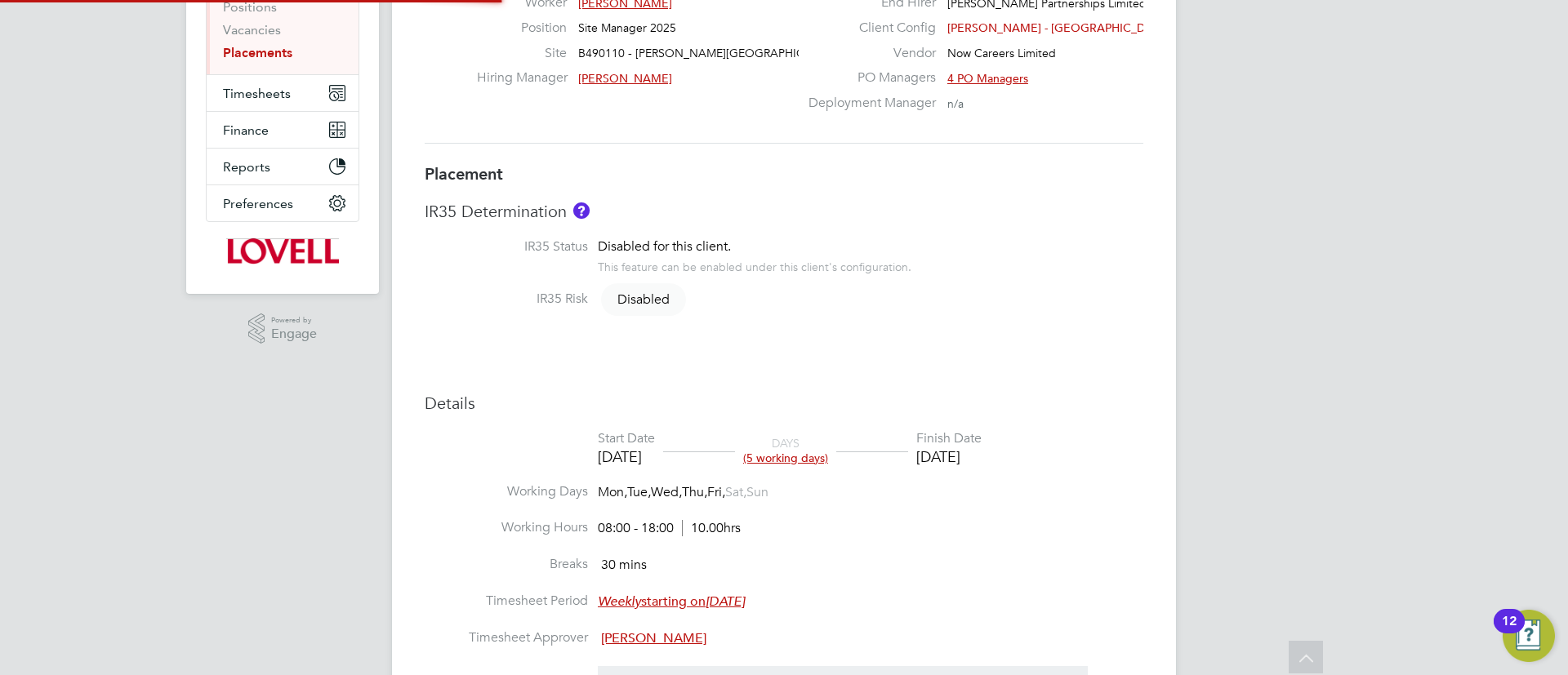
type input "08:00"
type input "18:00"
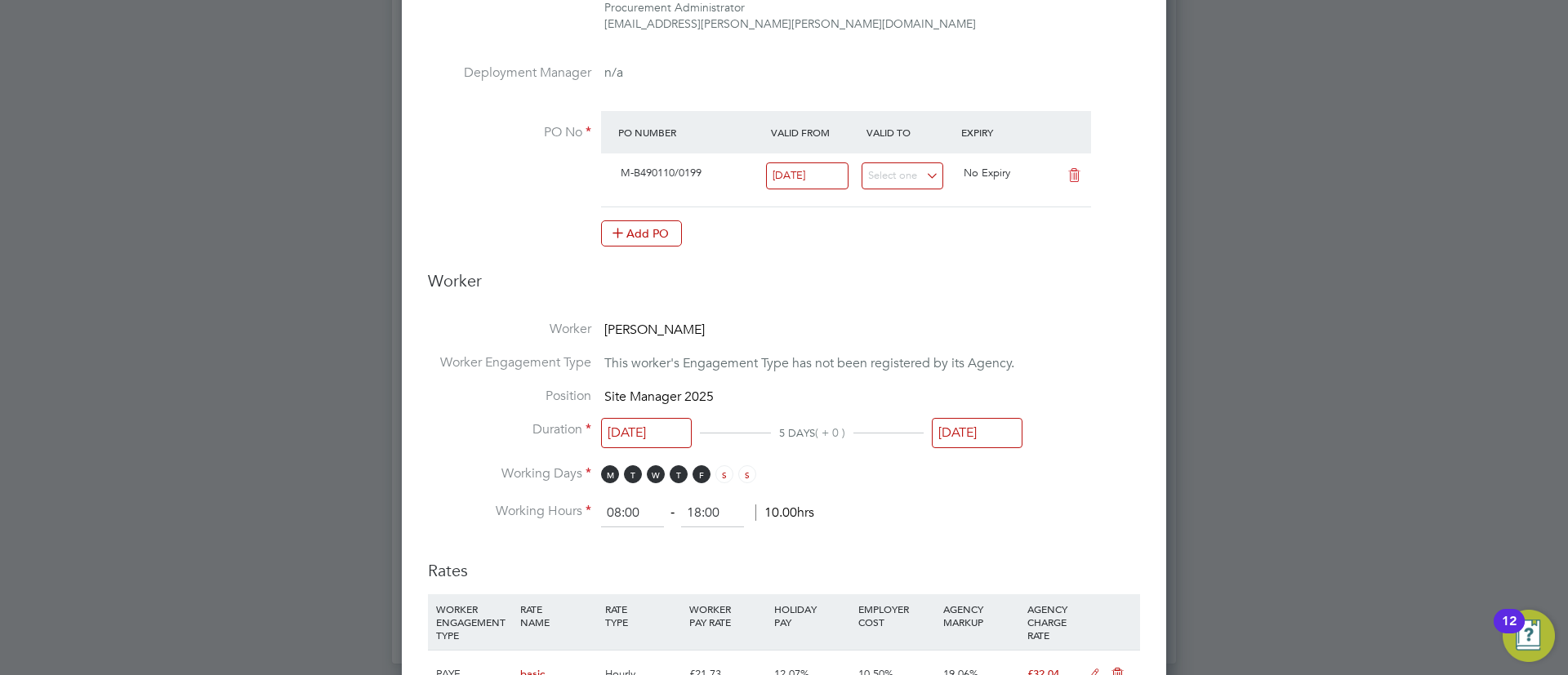
click at [984, 423] on input "[DATE]" at bounding box center [977, 433] width 90 height 30
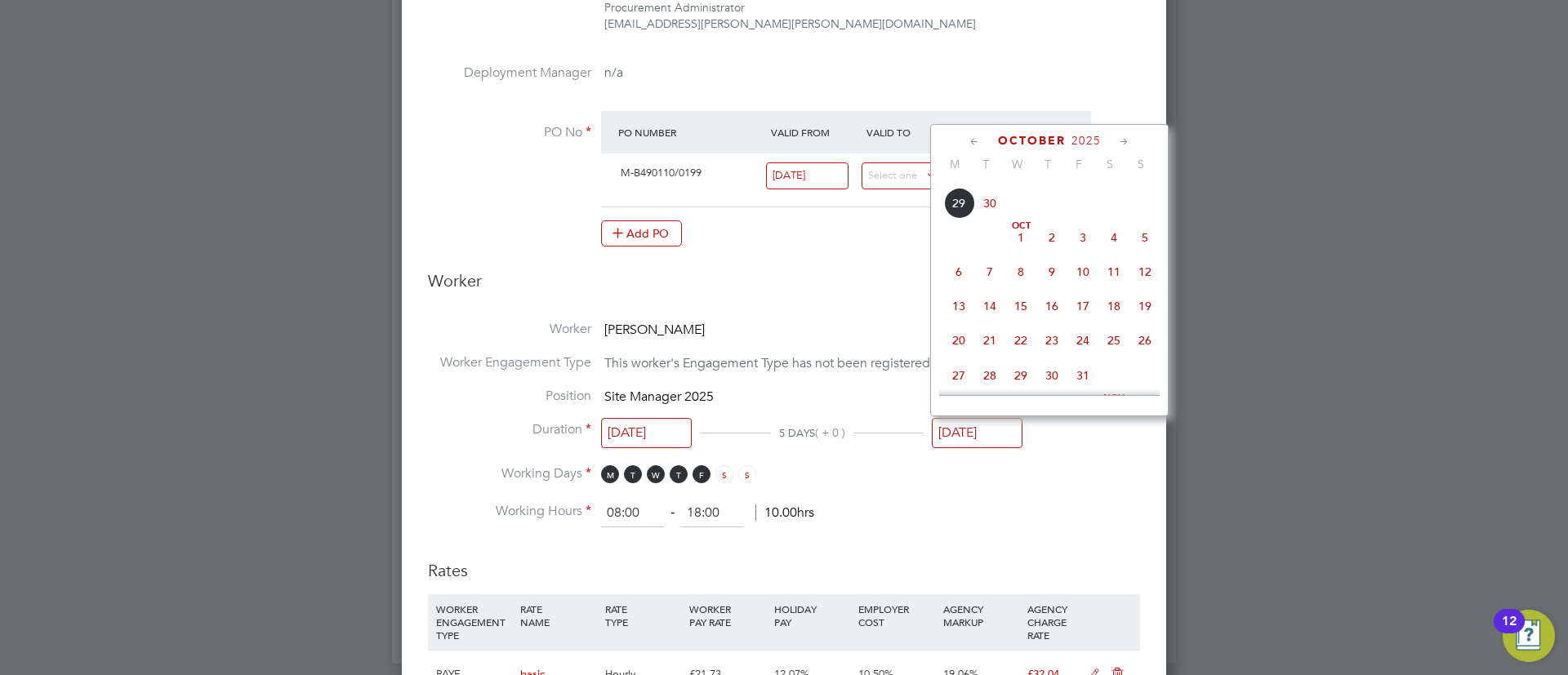
click at [857, 301] on h3 "Worker" at bounding box center [783, 287] width 712 height 35
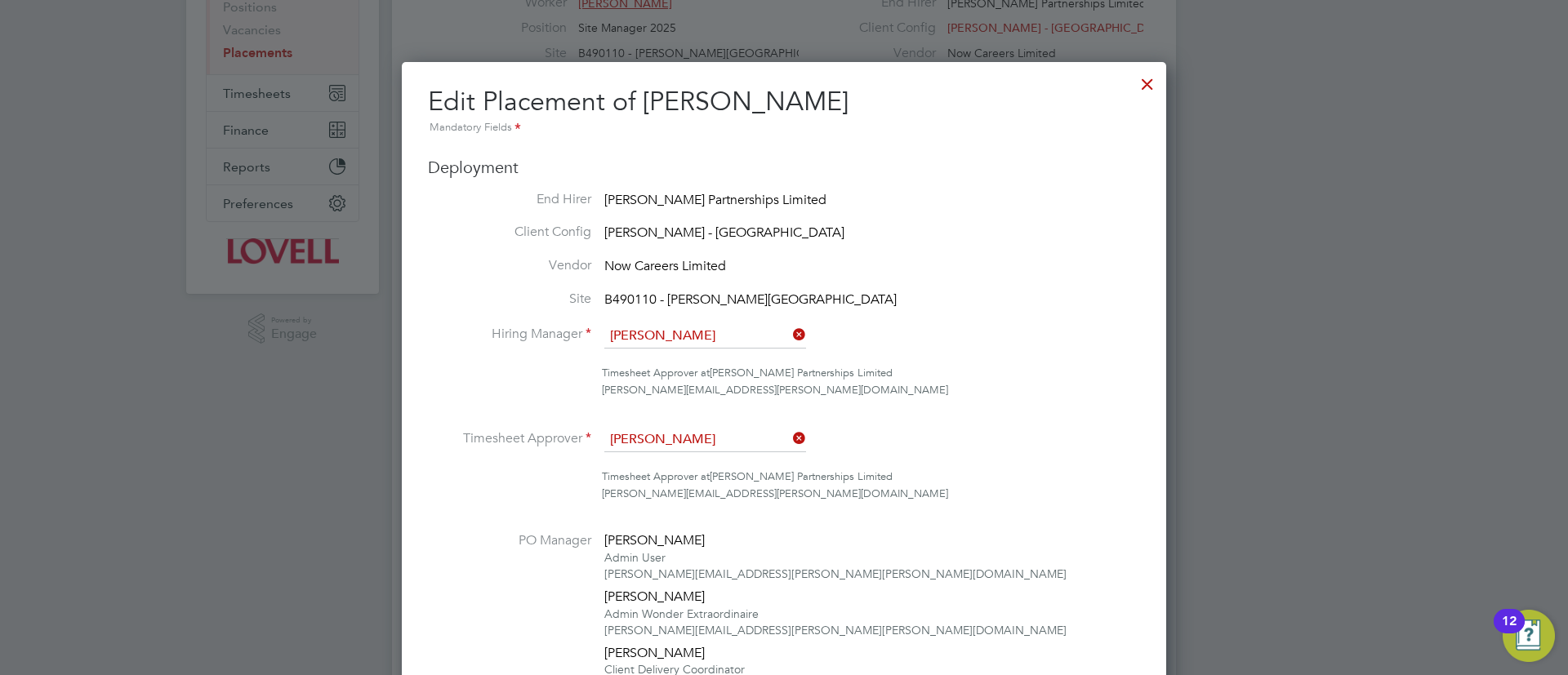
click at [1134, 85] on div at bounding box center [1147, 80] width 30 height 30
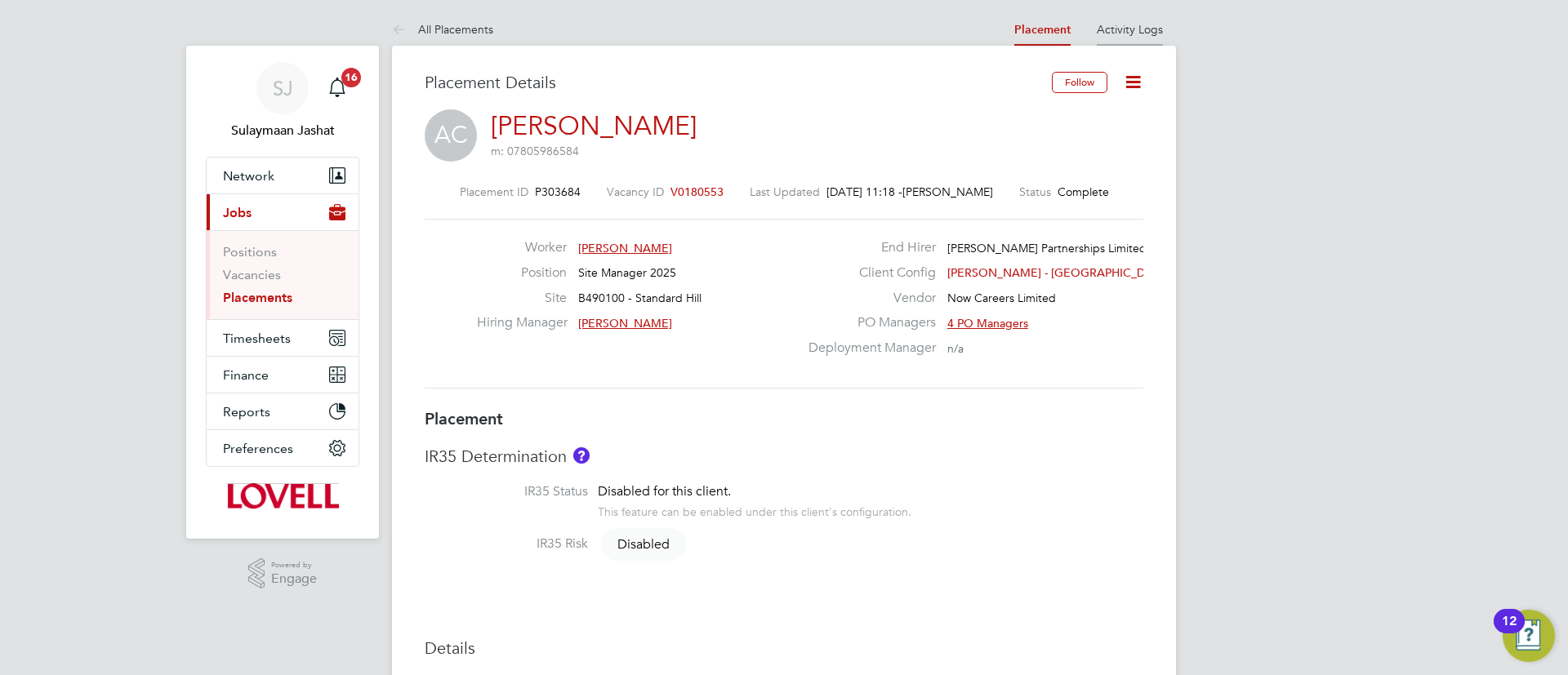
click at [1108, 34] on link "Activity Logs" at bounding box center [1129, 29] width 66 height 15
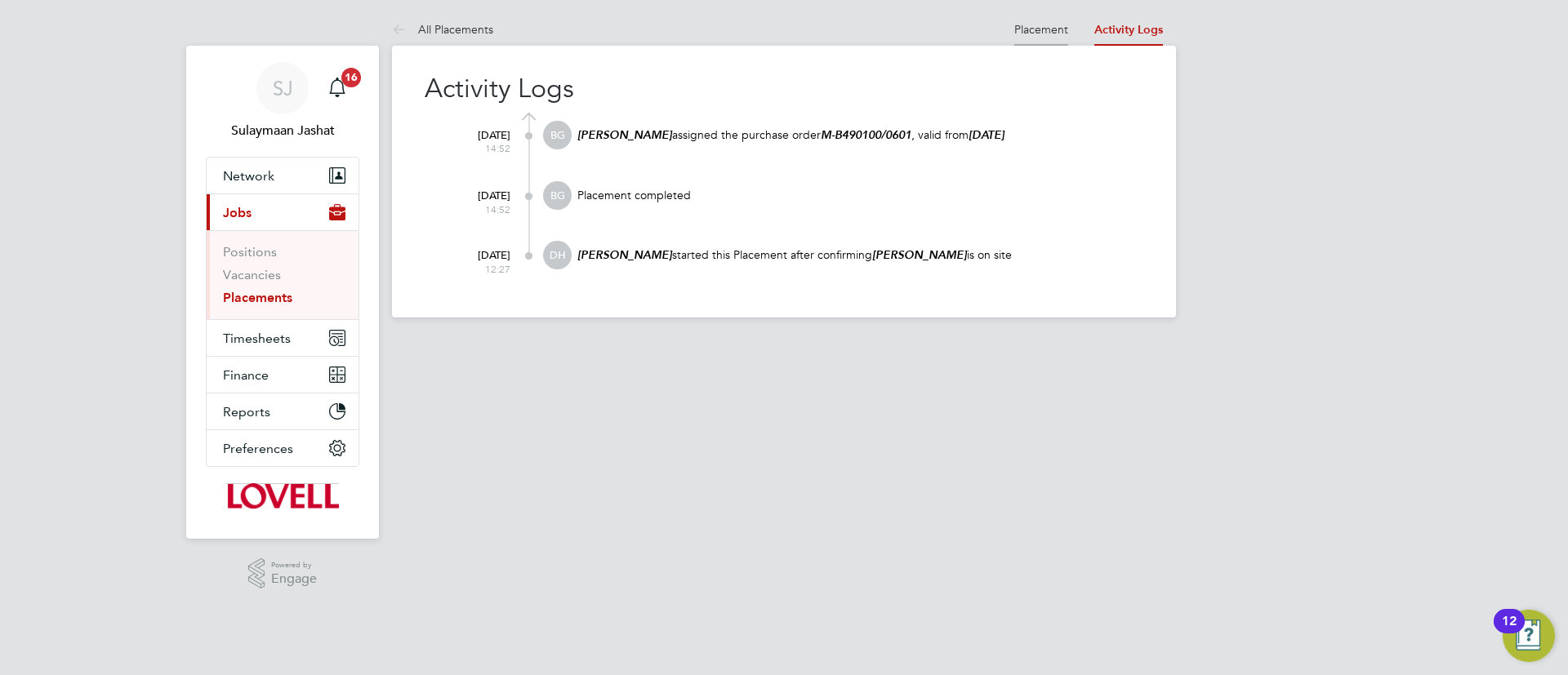
click at [1049, 22] on link "Placement" at bounding box center [1041, 29] width 54 height 15
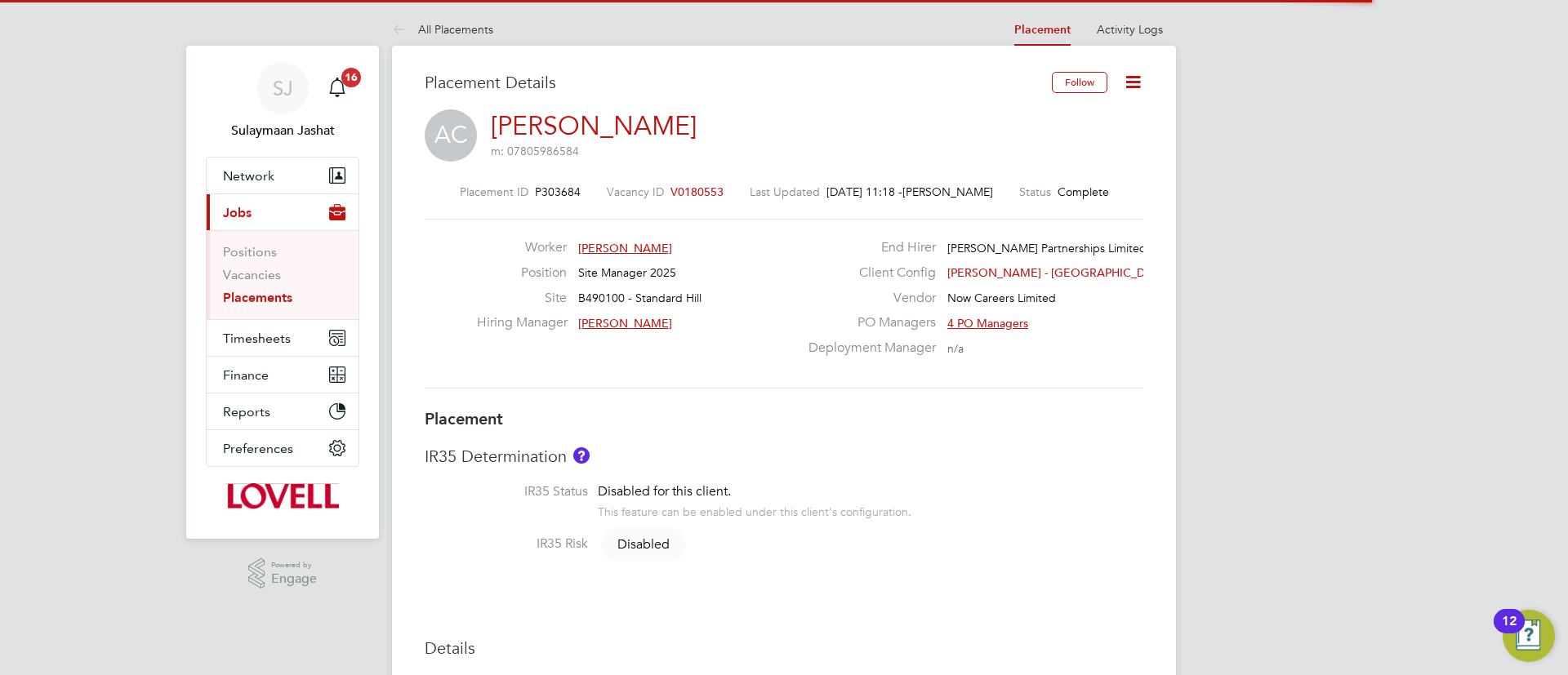
click at [692, 196] on span "V0180553" at bounding box center [697, 192] width 53 height 15
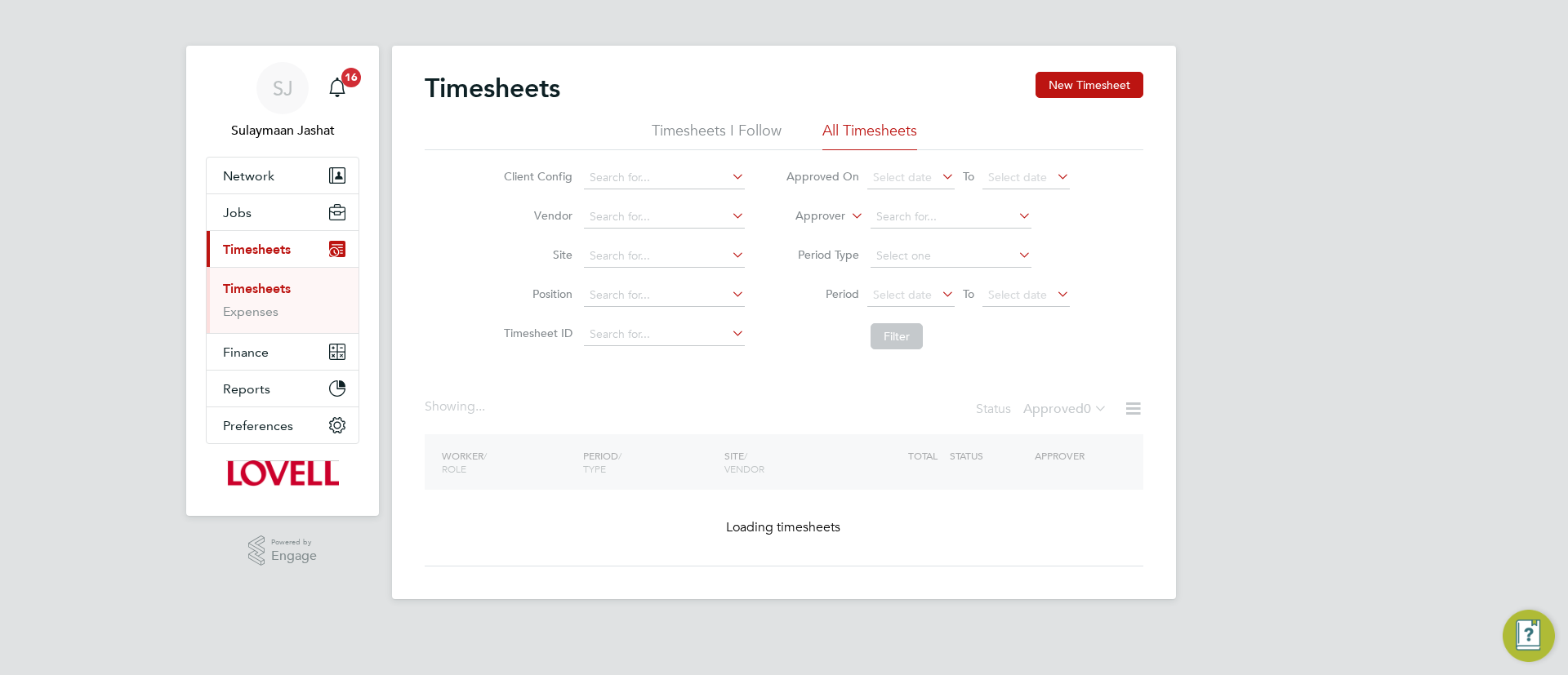
click at [813, 211] on label "Approver" at bounding box center [809, 216] width 73 height 16
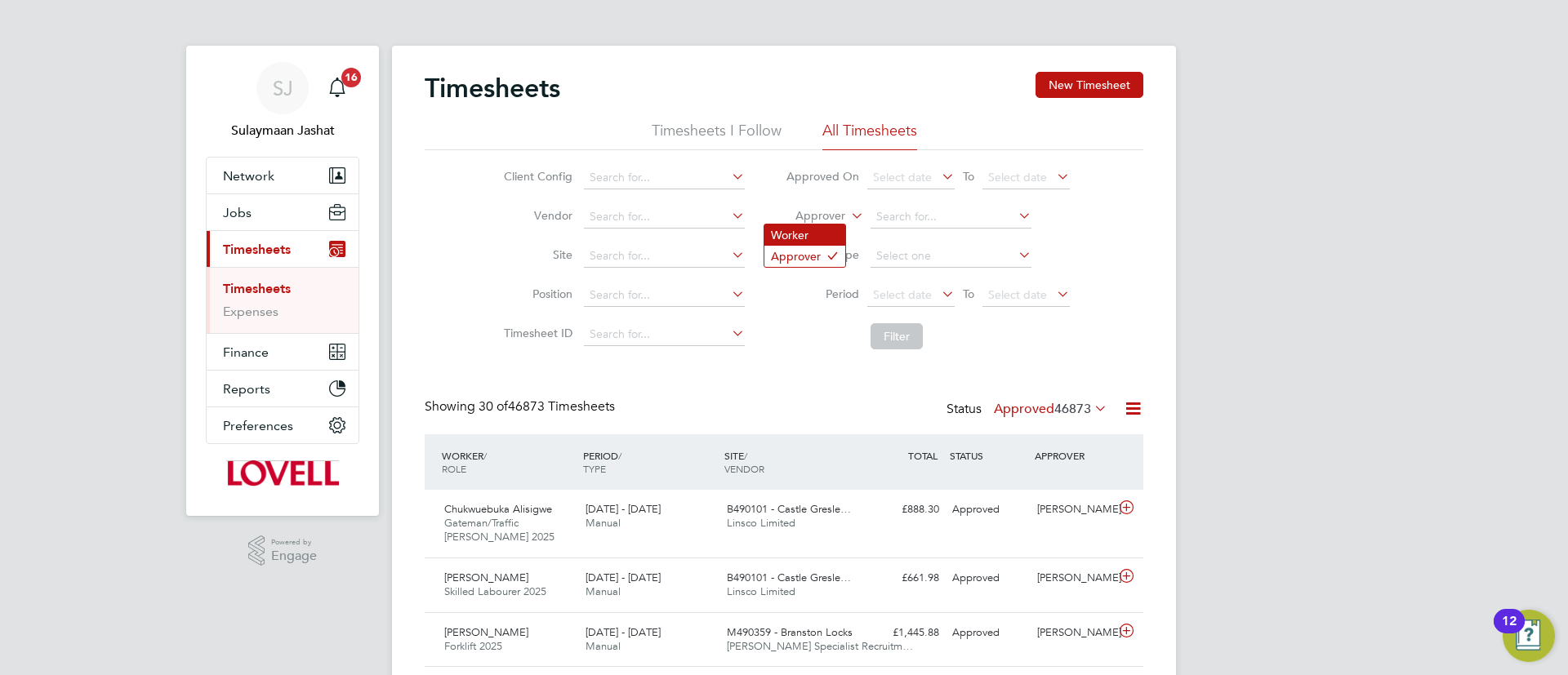
click at [804, 228] on li "Worker" at bounding box center [804, 234] width 80 height 21
click at [927, 202] on li "Worker" at bounding box center [927, 216] width 325 height 39
click at [919, 217] on input at bounding box center [951, 216] width 161 height 23
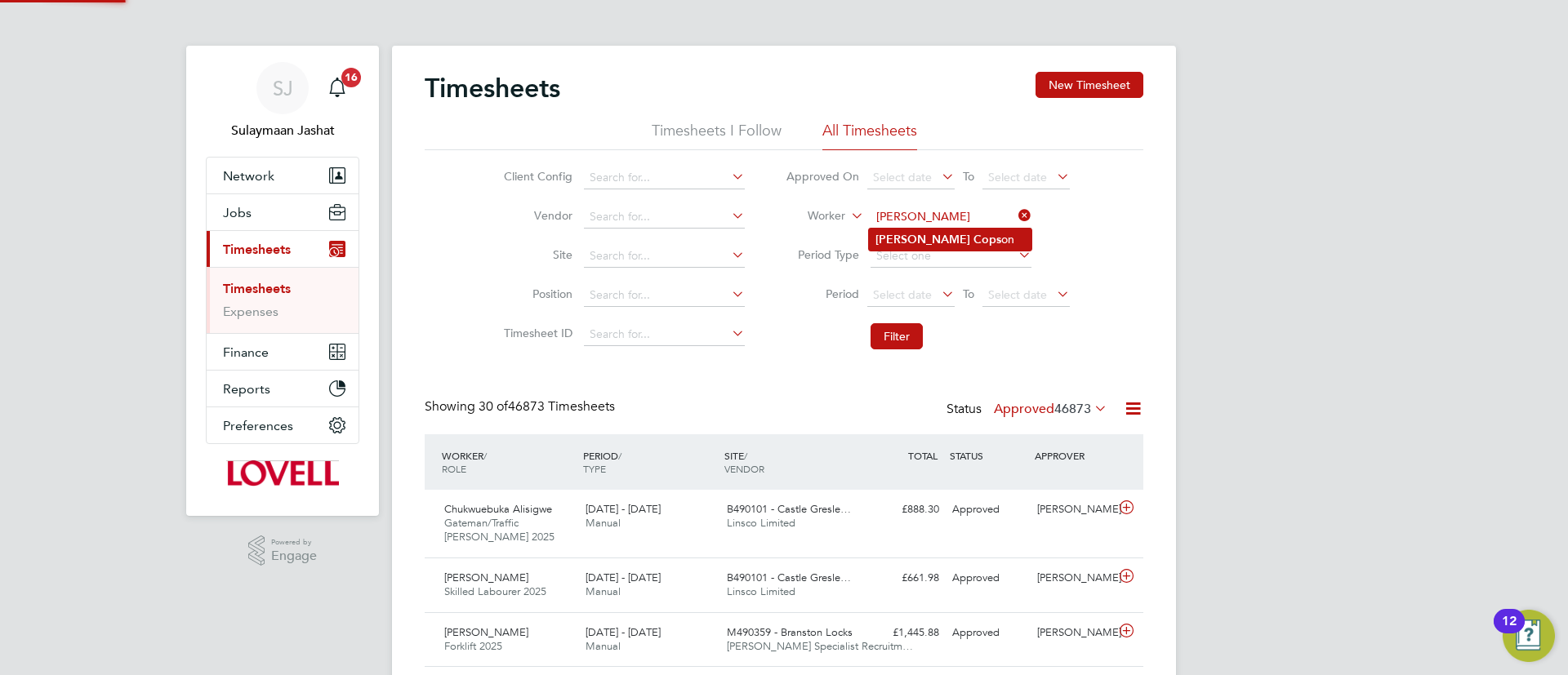
click at [974, 235] on b "Cops" at bounding box center [987, 240] width 28 height 14
type input "[PERSON_NAME]"
click at [893, 336] on button "Filter" at bounding box center [896, 337] width 53 height 26
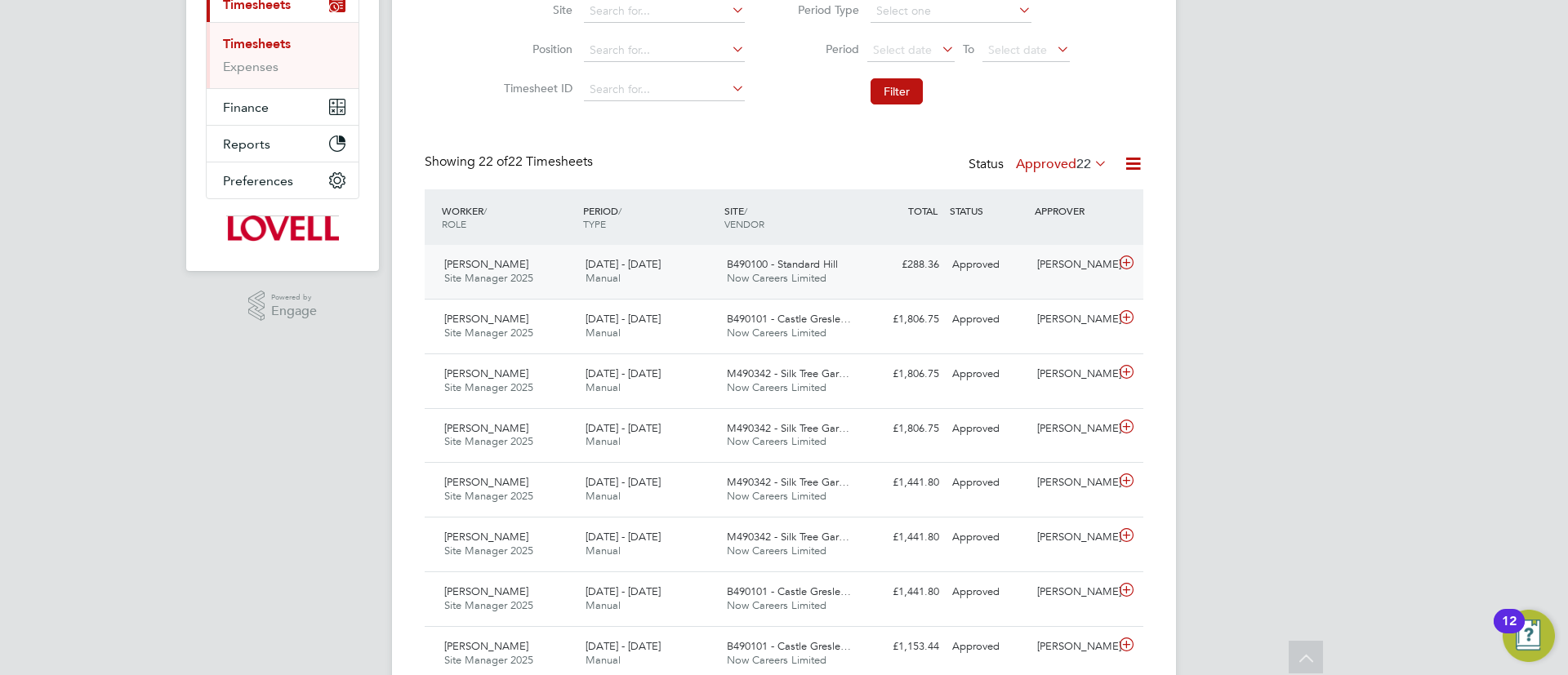
click at [597, 270] on span "[DATE] - [DATE]" at bounding box center [623, 264] width 75 height 14
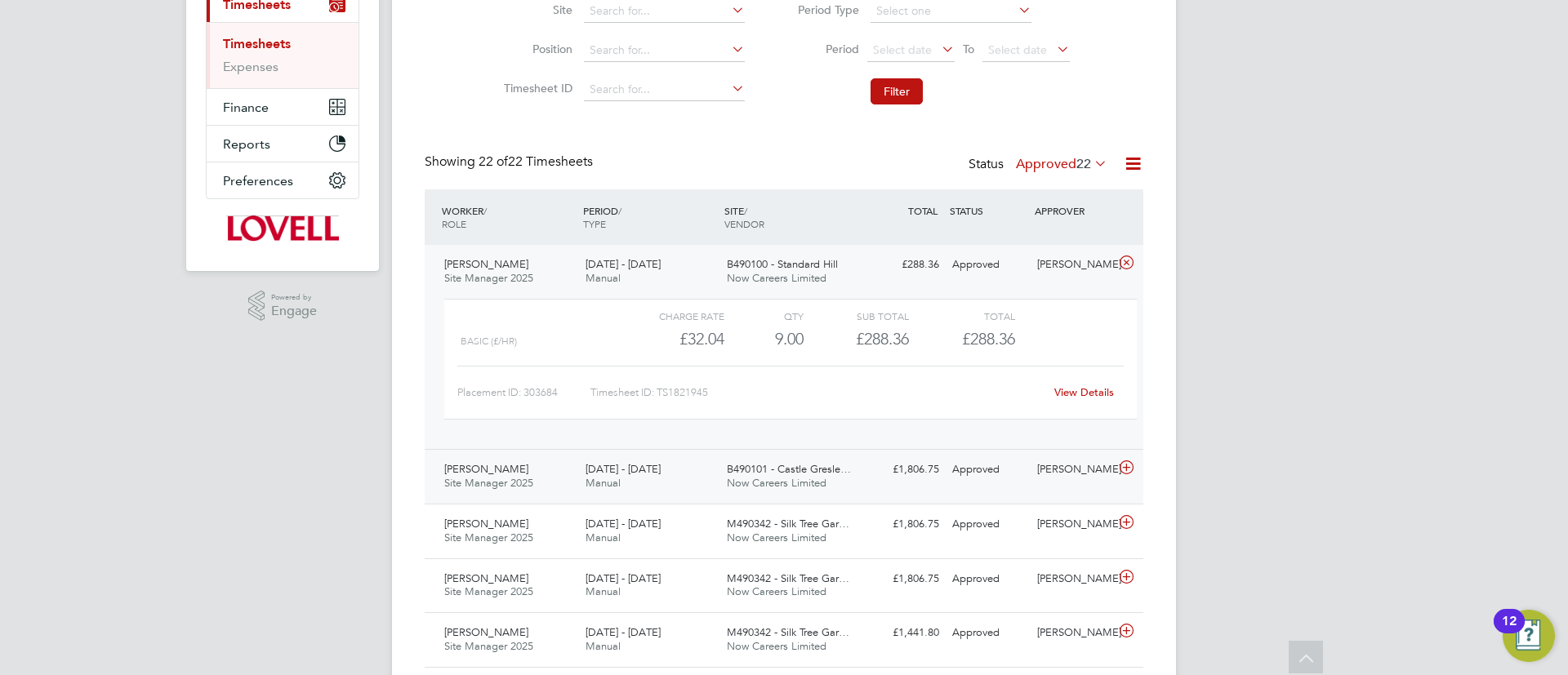
click at [686, 459] on div "[DATE] - [DATE] Manual" at bounding box center [649, 476] width 141 height 41
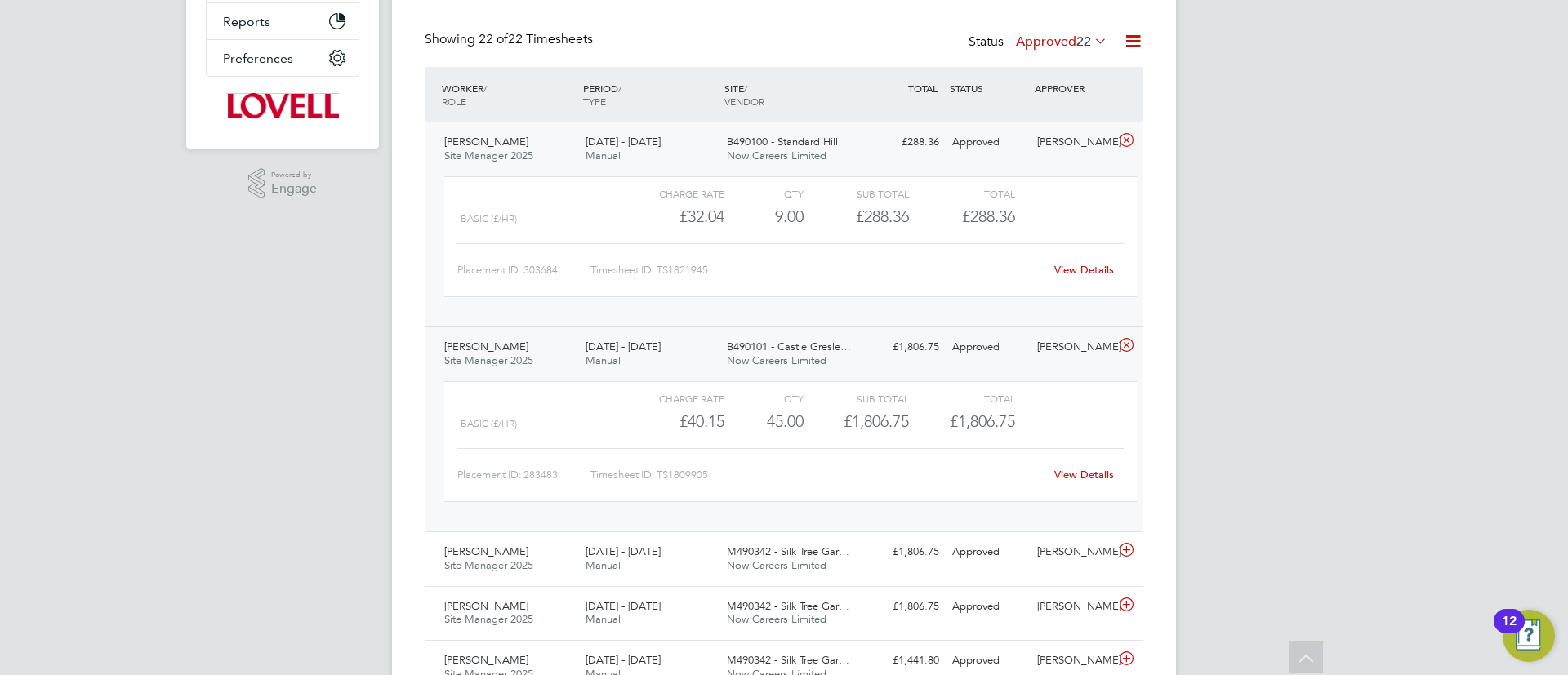
click at [654, 164] on div "[DATE] - [DATE] Manual" at bounding box center [649, 149] width 141 height 41
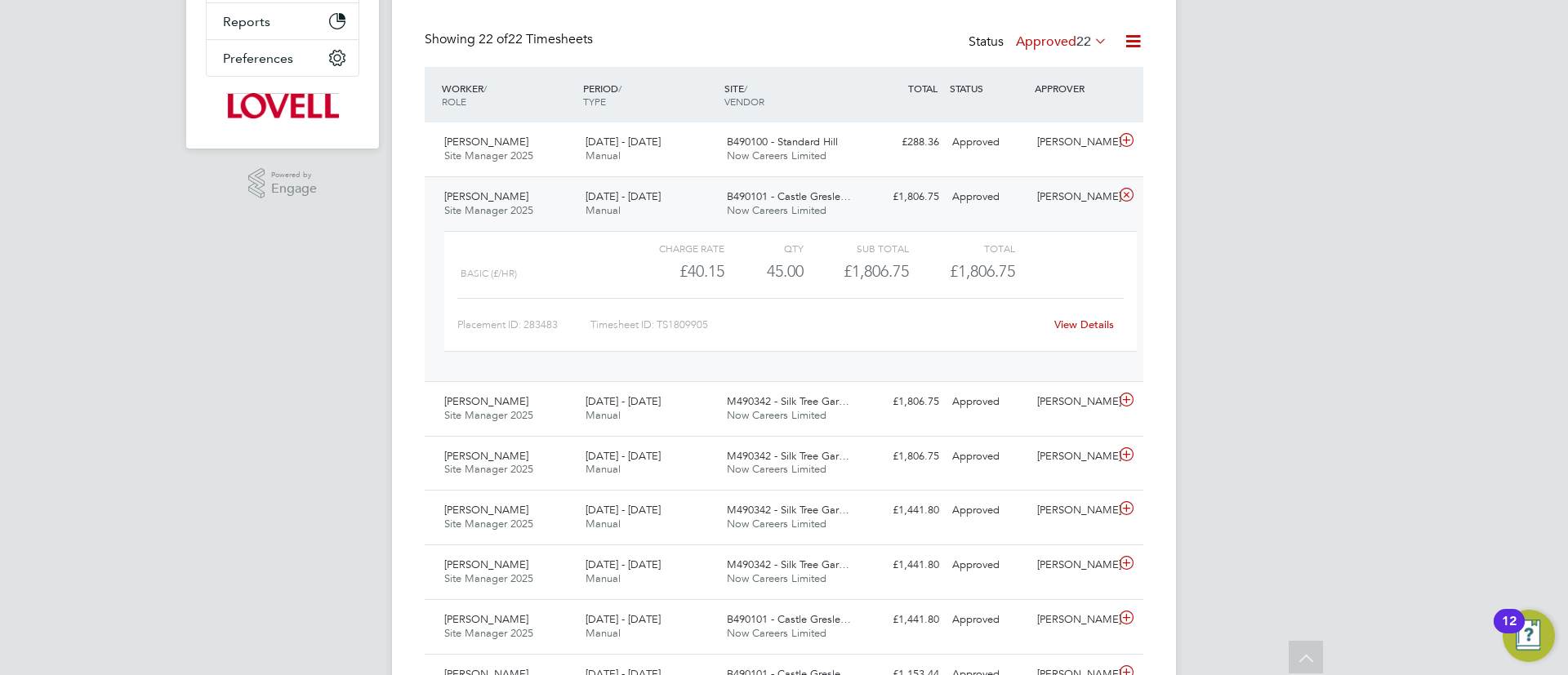
click at [491, 201] on span "[PERSON_NAME]" at bounding box center [486, 197] width 84 height 14
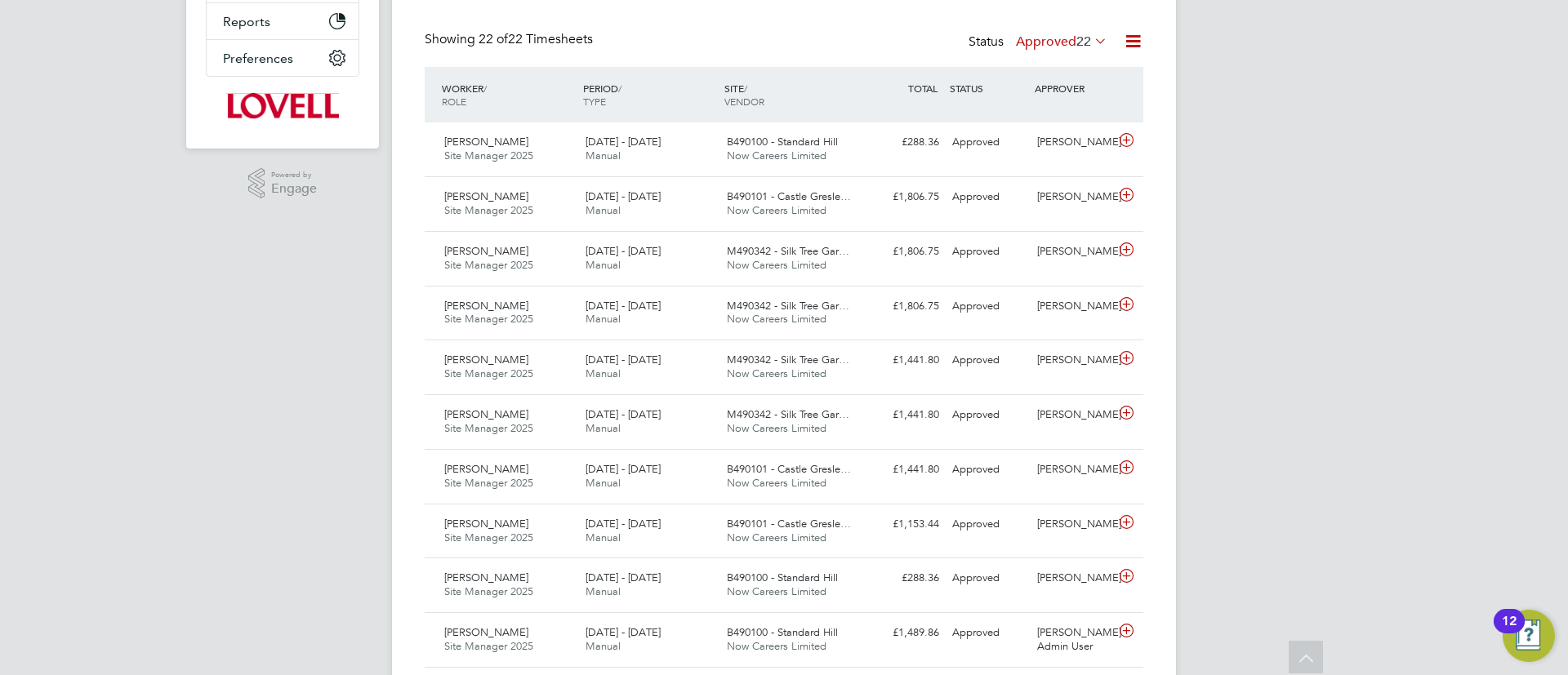
click at [828, 125] on div "[PERSON_NAME] Site Manager 2025 [DATE] - [DATE] [DATE] - [DATE] Manual B490100 …" at bounding box center [784, 149] width 719 height 54
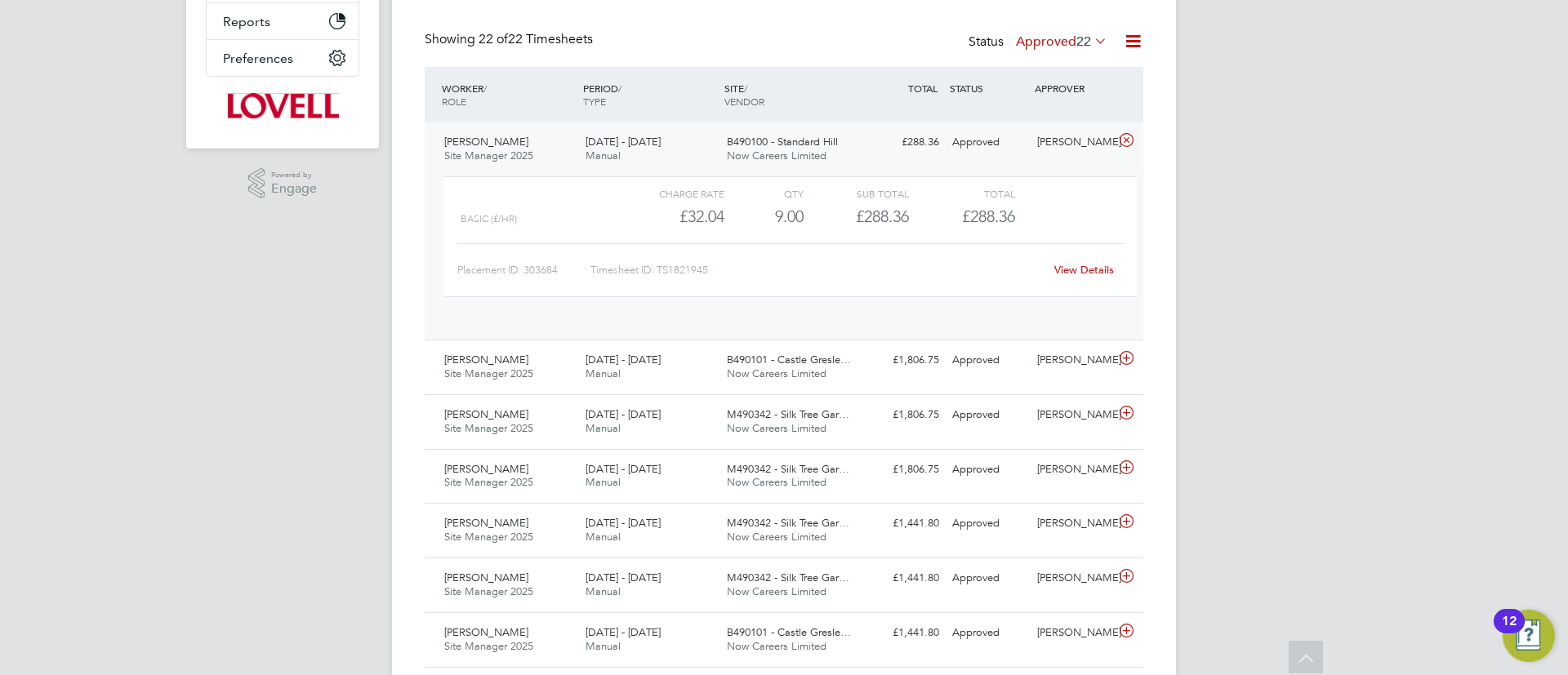
scroll to position [28, 159]
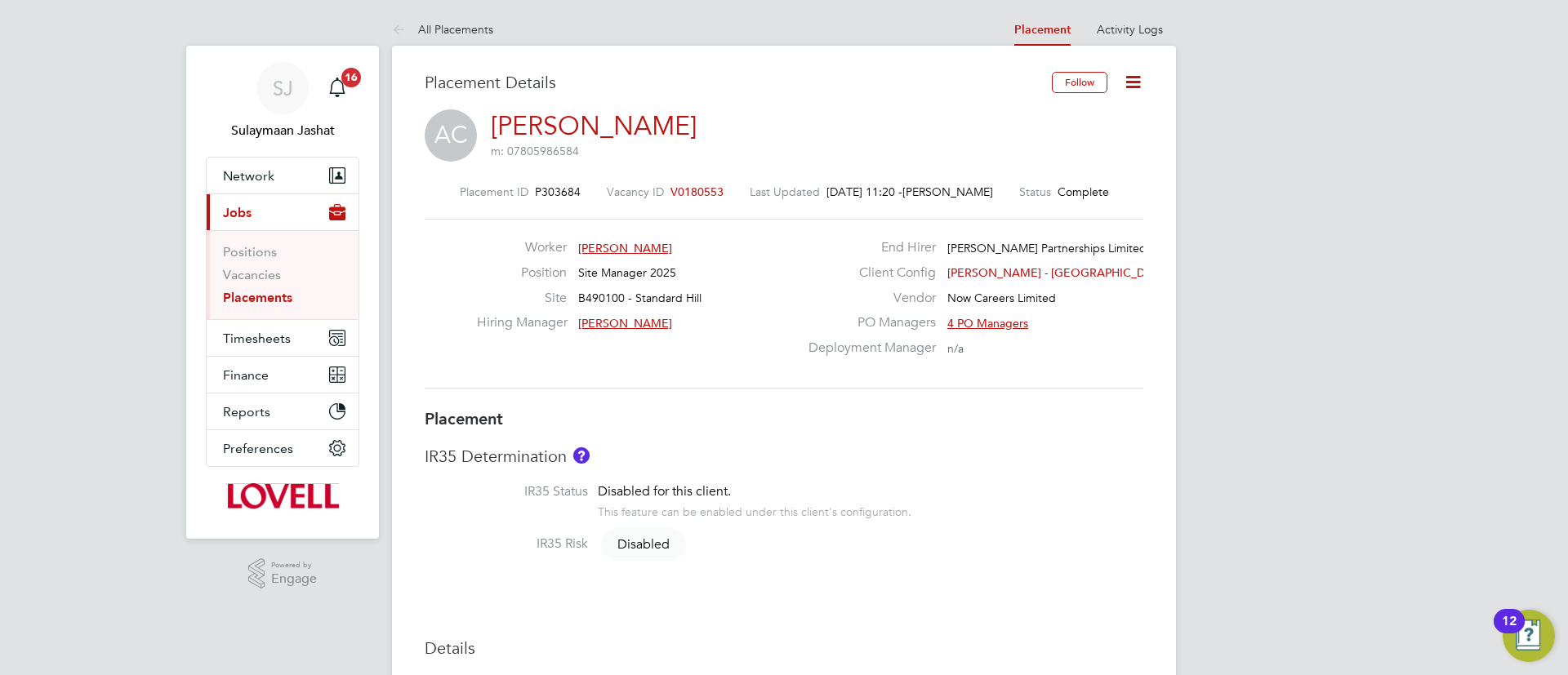
click at [742, 352] on div "Worker Adrian Copson Position Site Manager 2025 Site B490100 - Standard Hill Hi…" at bounding box center [783, 304] width 731 height 129
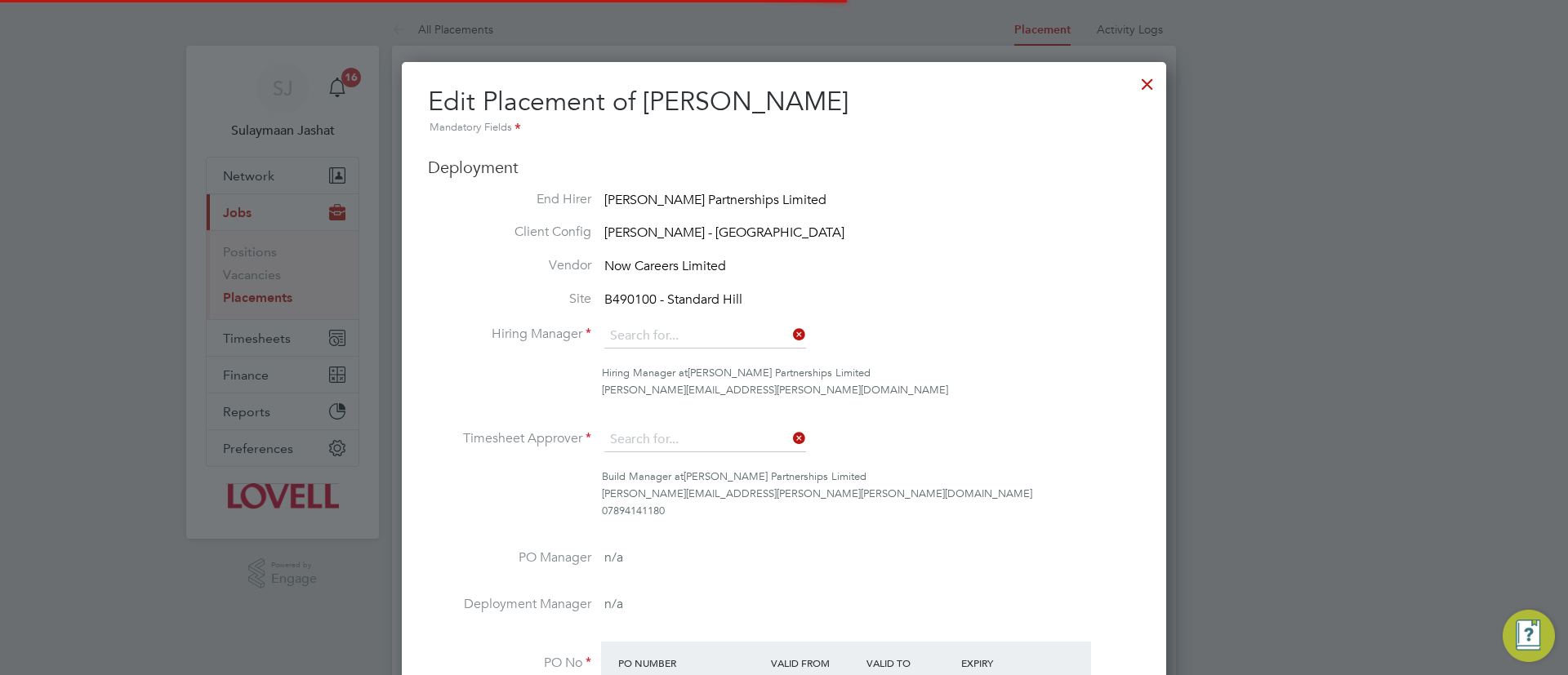
type input "[PERSON_NAME]"
type input "14 Sep 2025"
type input "08:00"
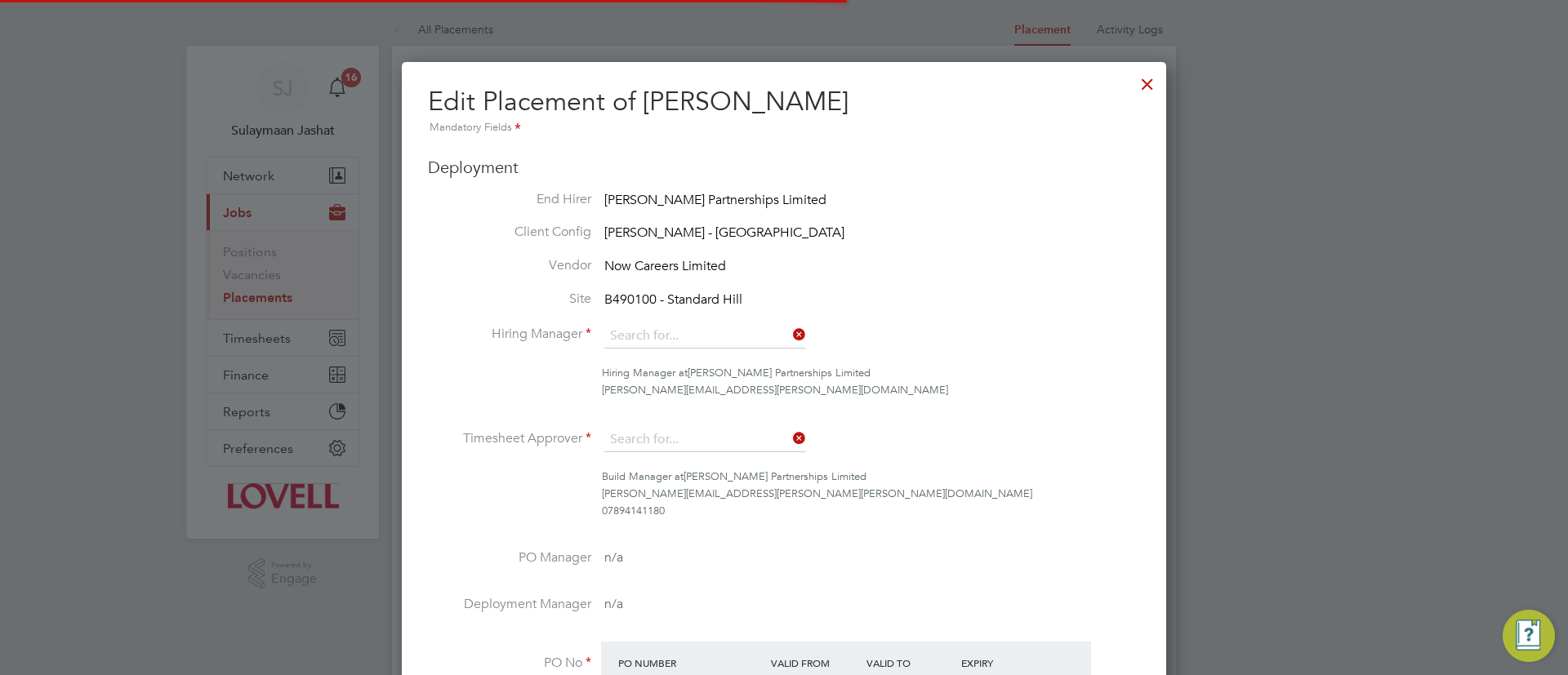
type input "17:00"
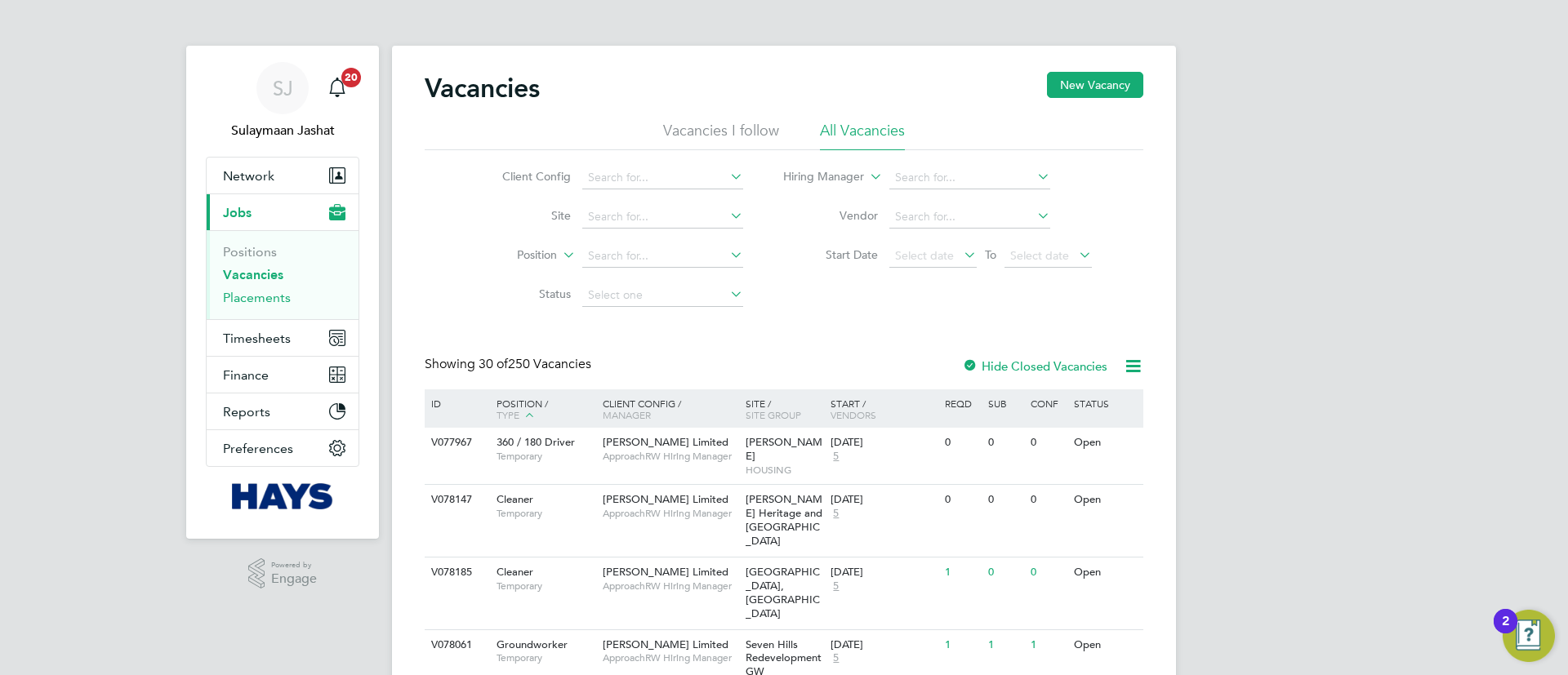
click at [274, 297] on link "Placements" at bounding box center [257, 298] width 67 height 16
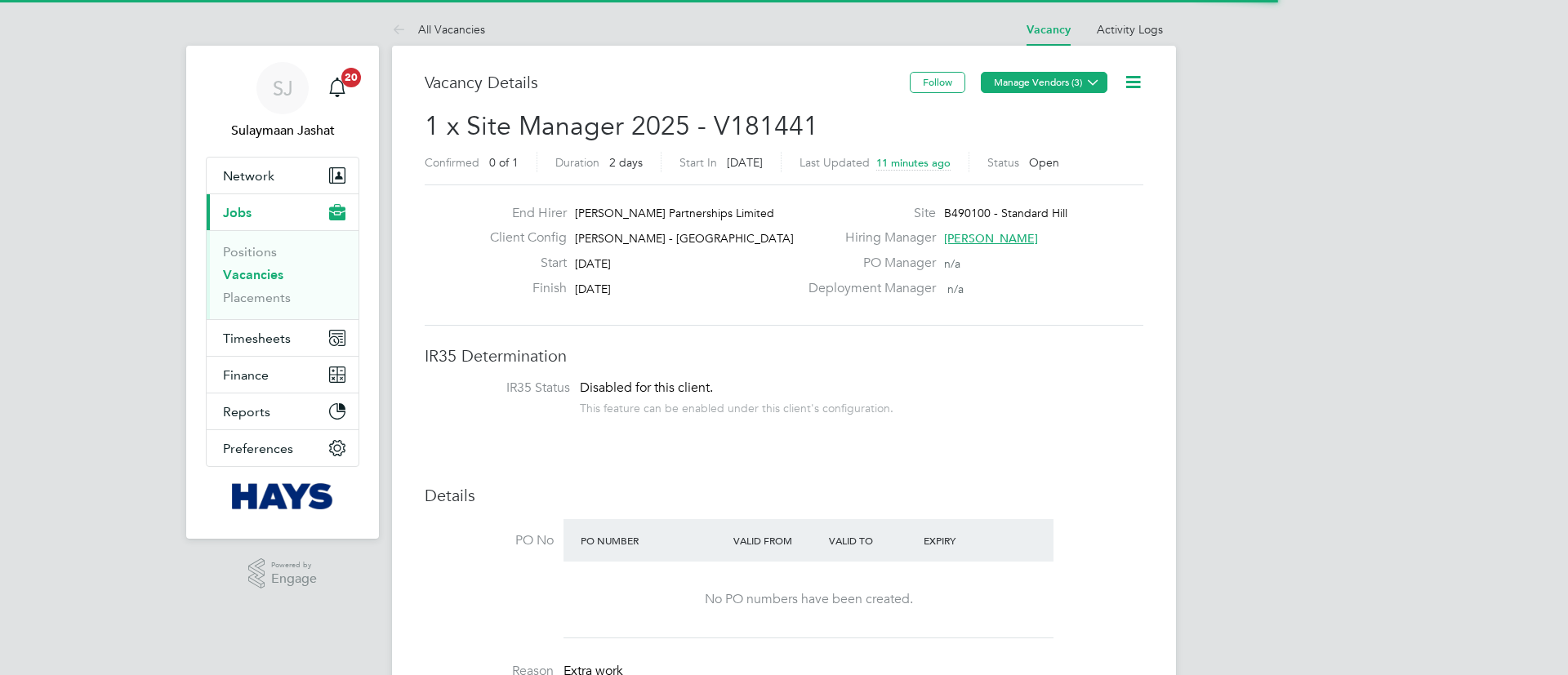
scroll to position [49, 114]
click at [1070, 90] on button "Manage Vendors (3)" at bounding box center [1044, 81] width 127 height 21
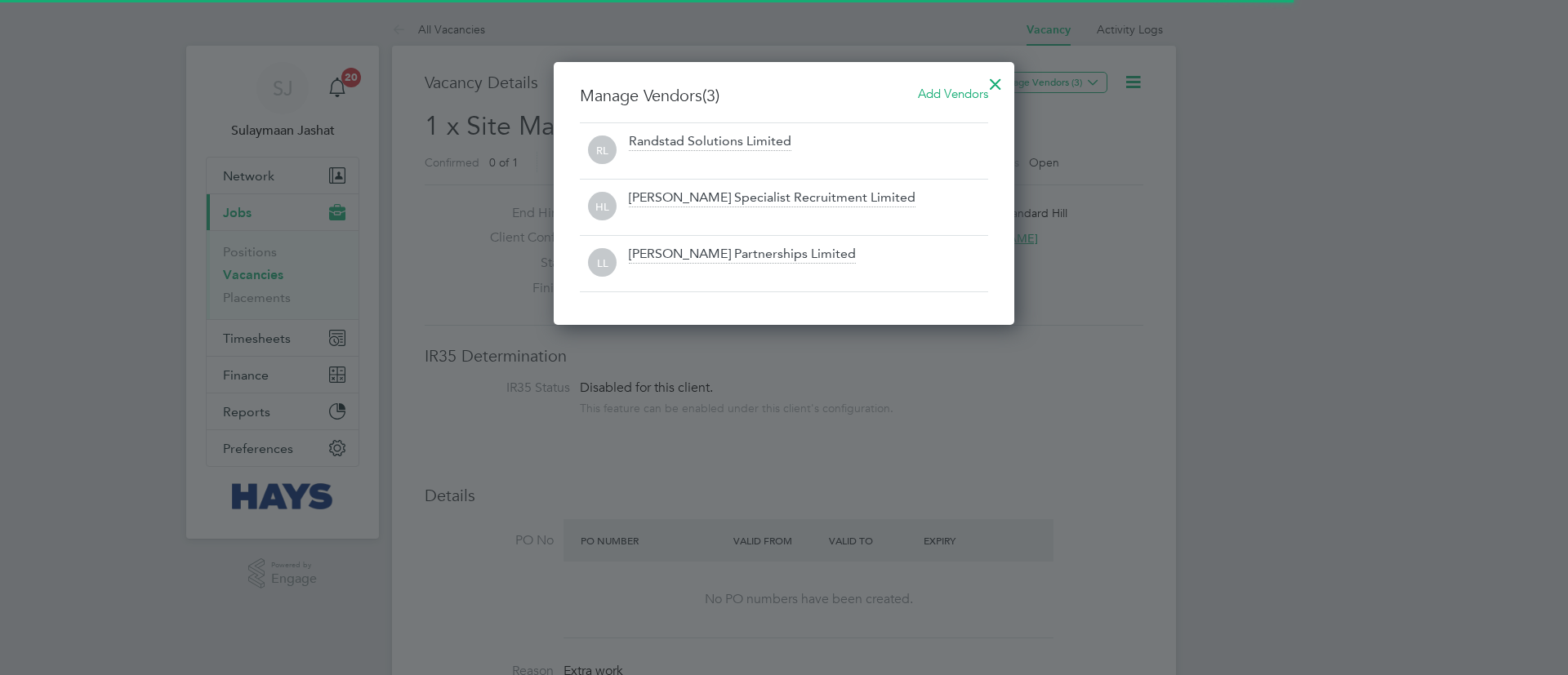
scroll to position [0, 0]
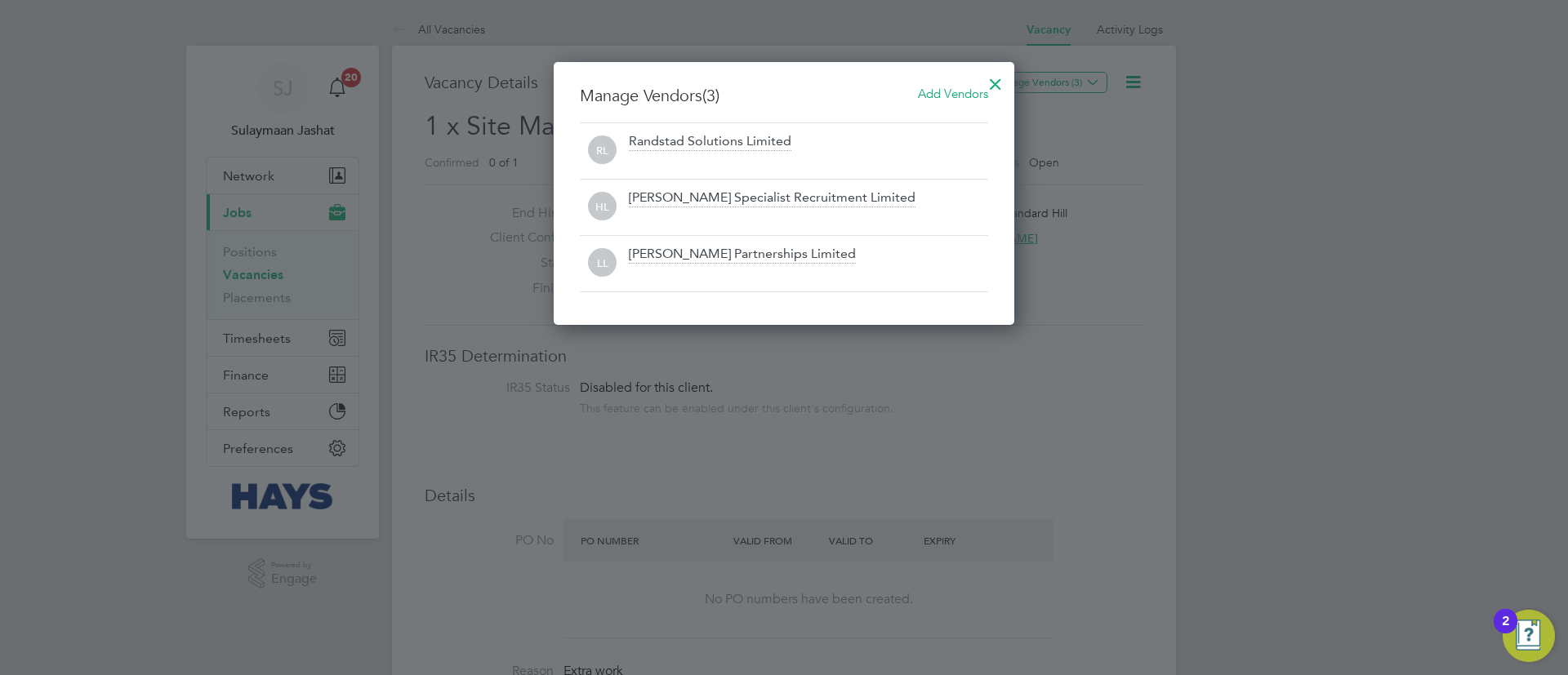
click at [958, 85] on span "Add Vendors" at bounding box center [953, 93] width 70 height 16
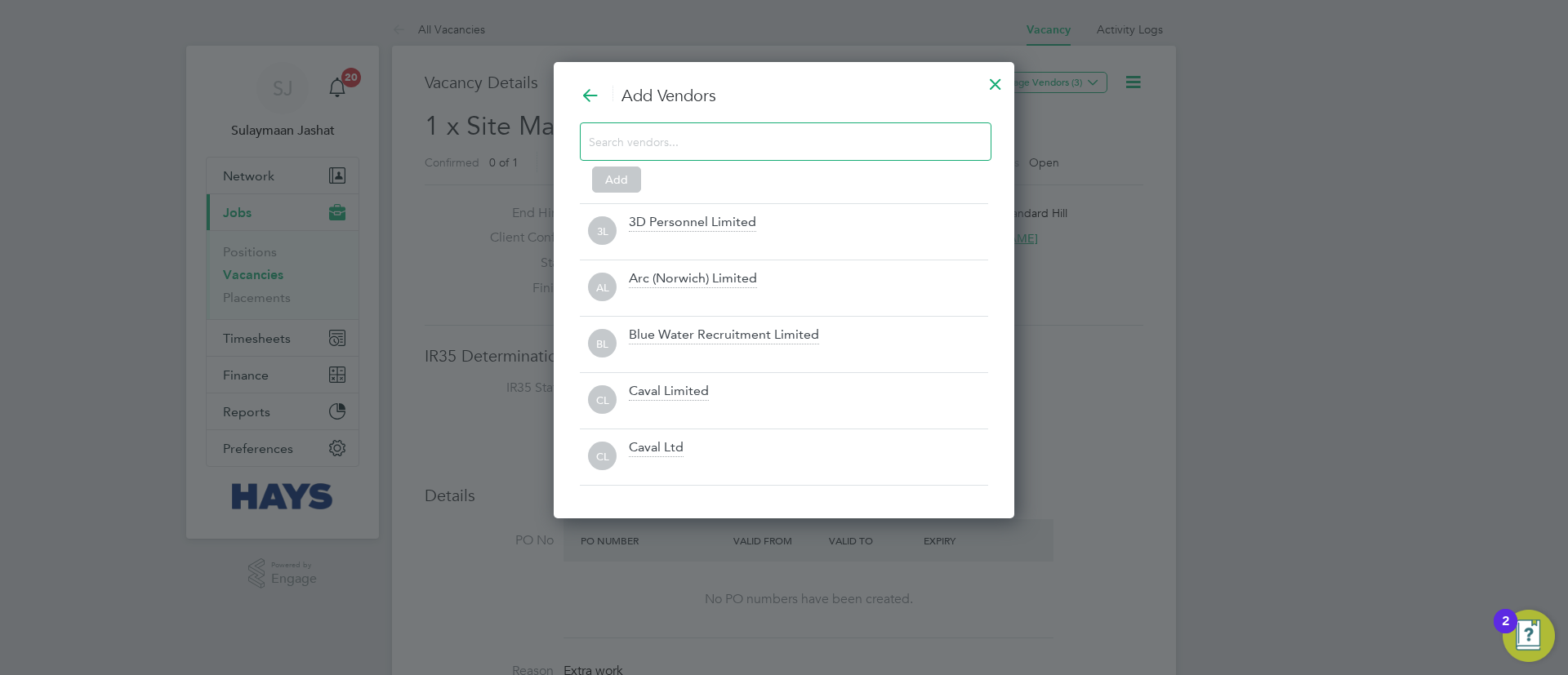
scroll to position [459, 461]
click at [794, 161] on div "Add" at bounding box center [783, 154] width 408 height 65
click at [794, 145] on input at bounding box center [772, 141] width 367 height 21
type input "o"
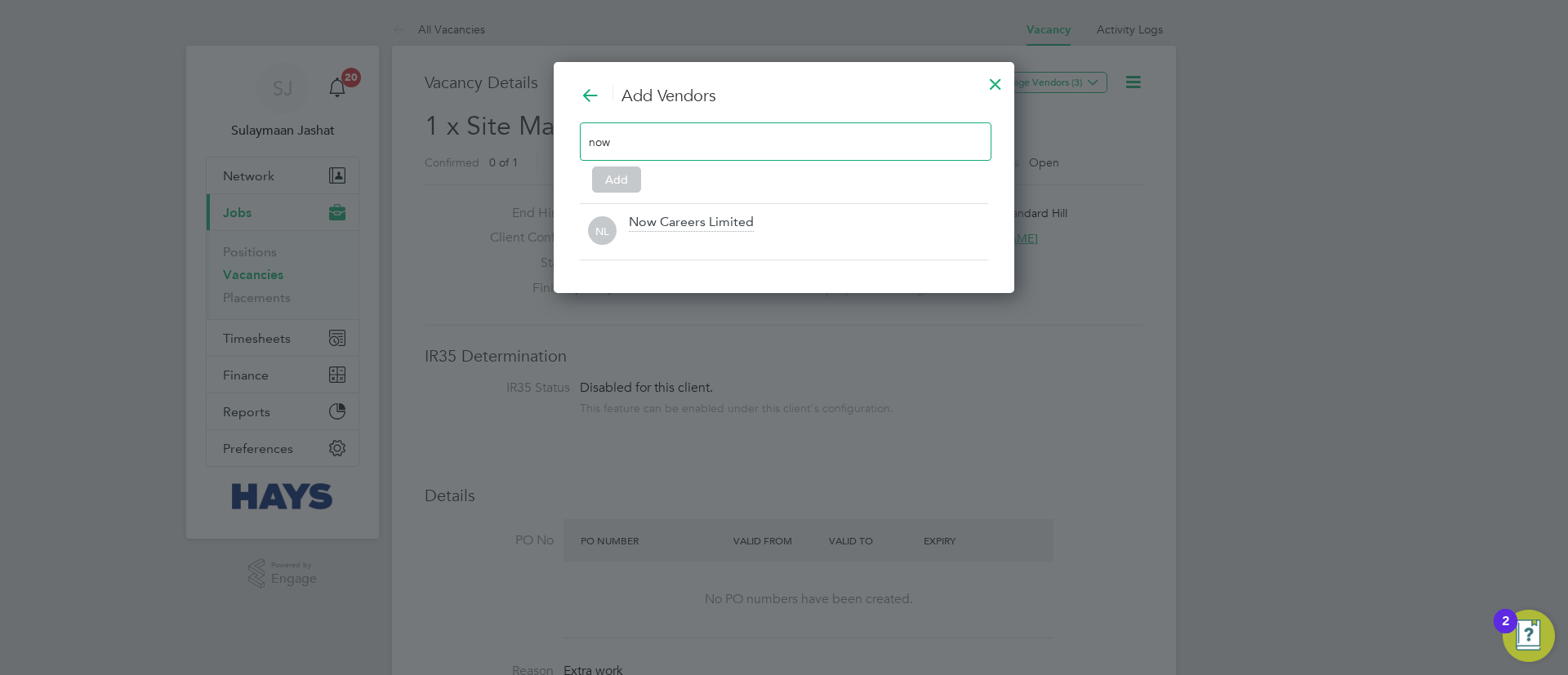
scroll to position [233, 461]
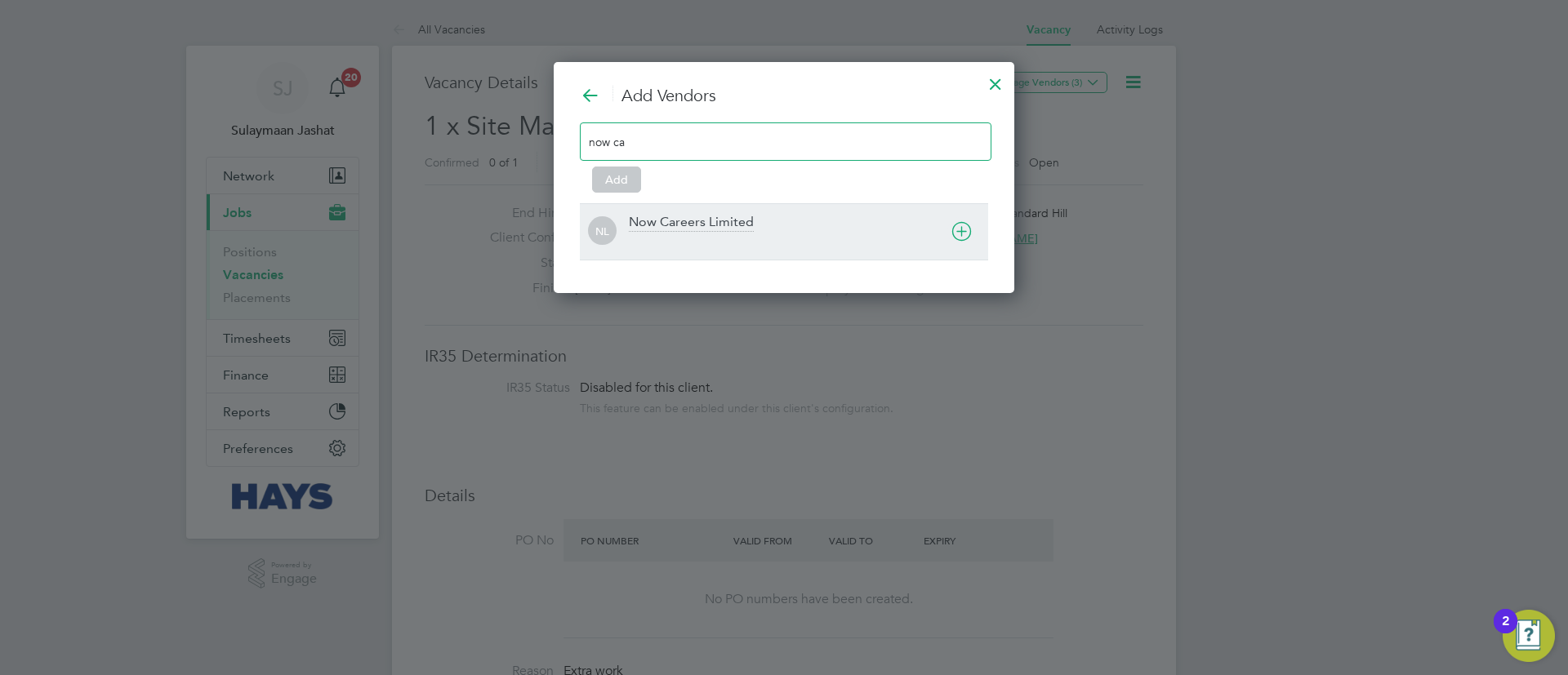
type input "now ca"
click at [769, 244] on div at bounding box center [809, 242] width 359 height 16
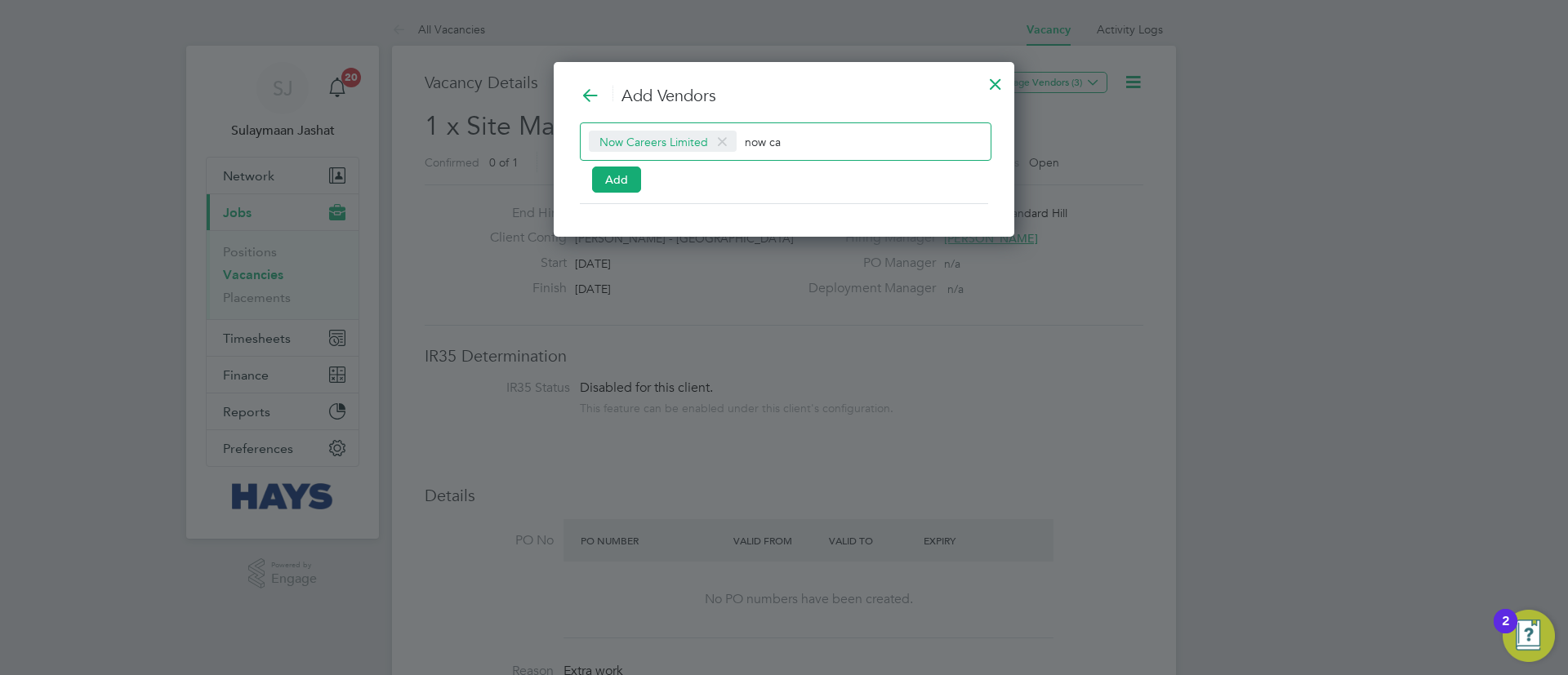
scroll to position [177, 461]
click at [634, 184] on button "Add" at bounding box center [616, 180] width 49 height 26
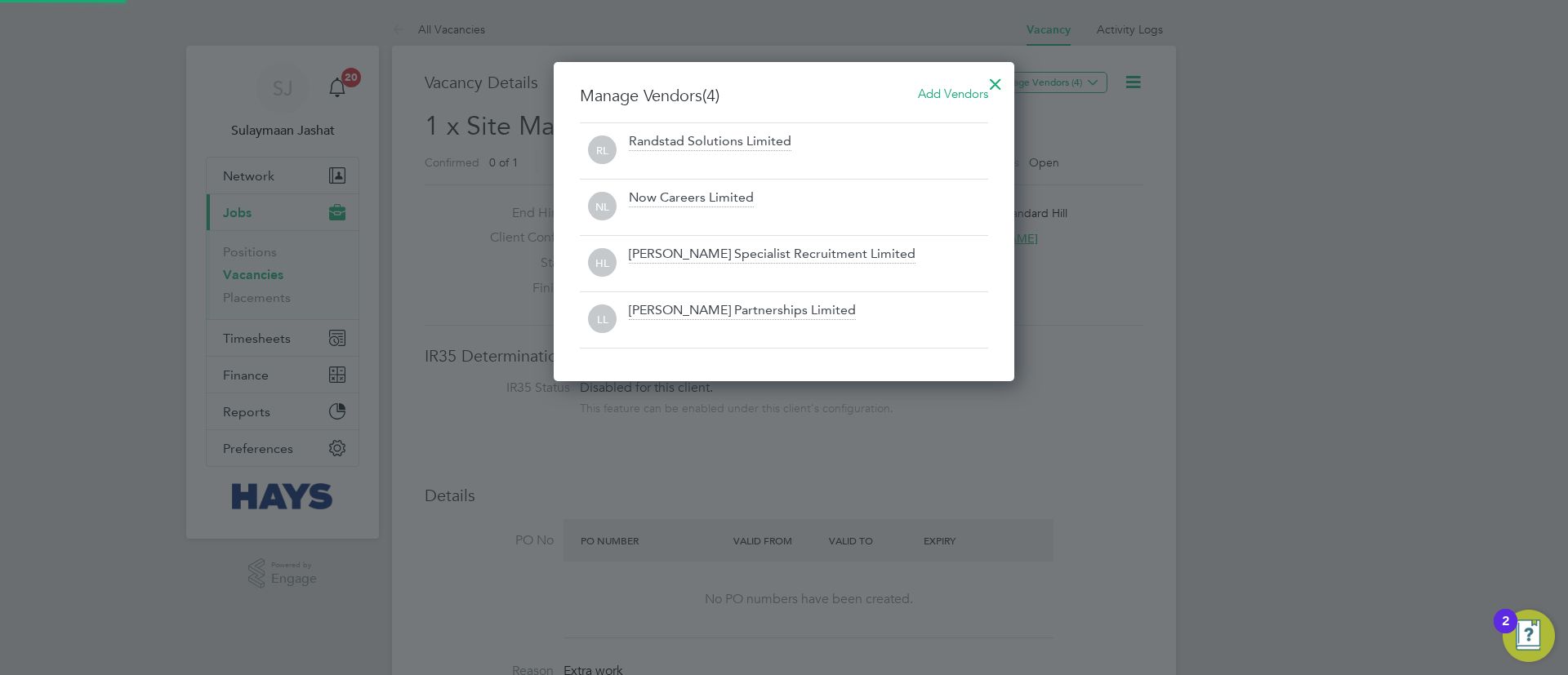
click at [1225, 341] on div at bounding box center [784, 338] width 1568 height 675
click at [1011, 83] on div "Manage Vendors (4) Add Vendors RL Randstad Solutions Limited NL Now Careers Lim…" at bounding box center [784, 222] width 460 height 320
click at [992, 80] on div at bounding box center [995, 80] width 30 height 30
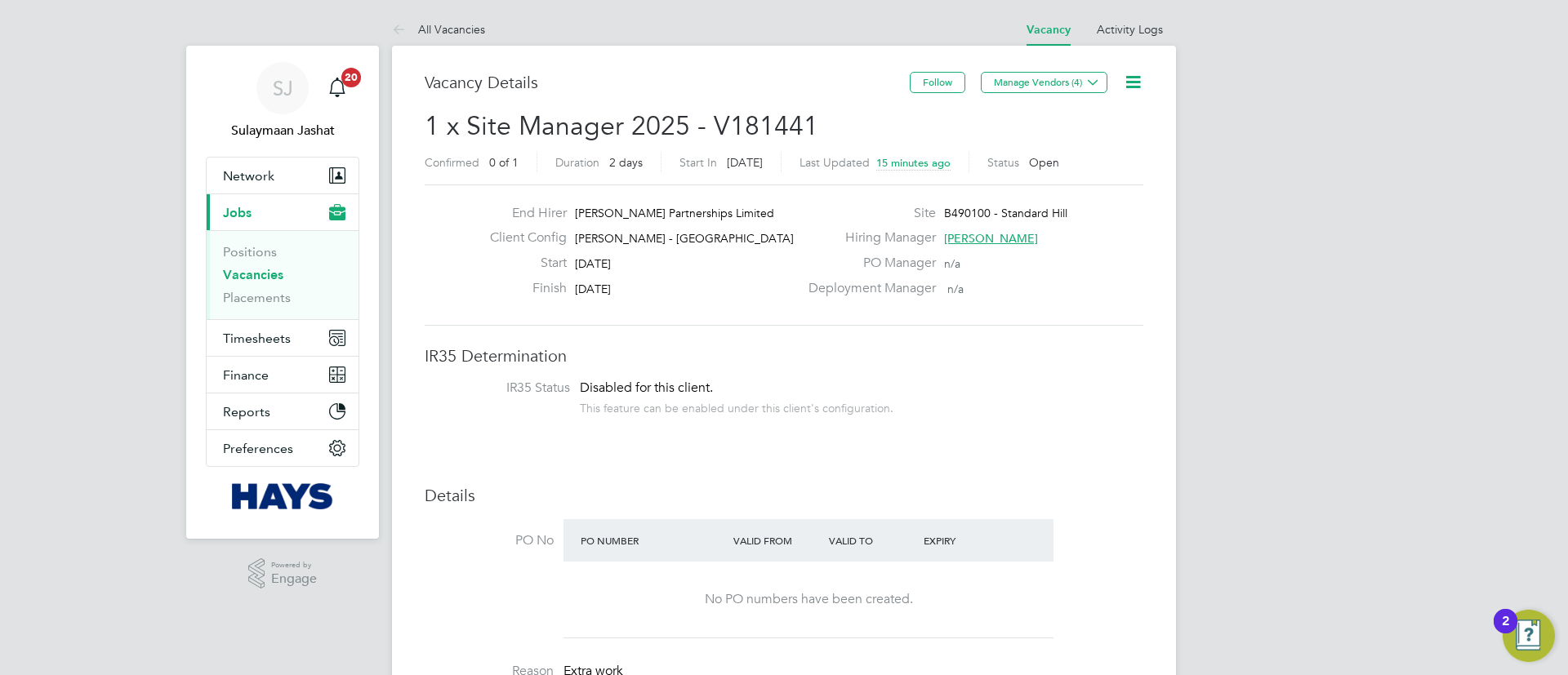
click at [247, 310] on ul "Positions Vacancies Placements" at bounding box center [282, 275] width 152 height 89
click at [237, 307] on ul "Positions Vacancies Placements" at bounding box center [282, 275] width 152 height 89
click at [248, 306] on li "Placements" at bounding box center [284, 298] width 122 height 16
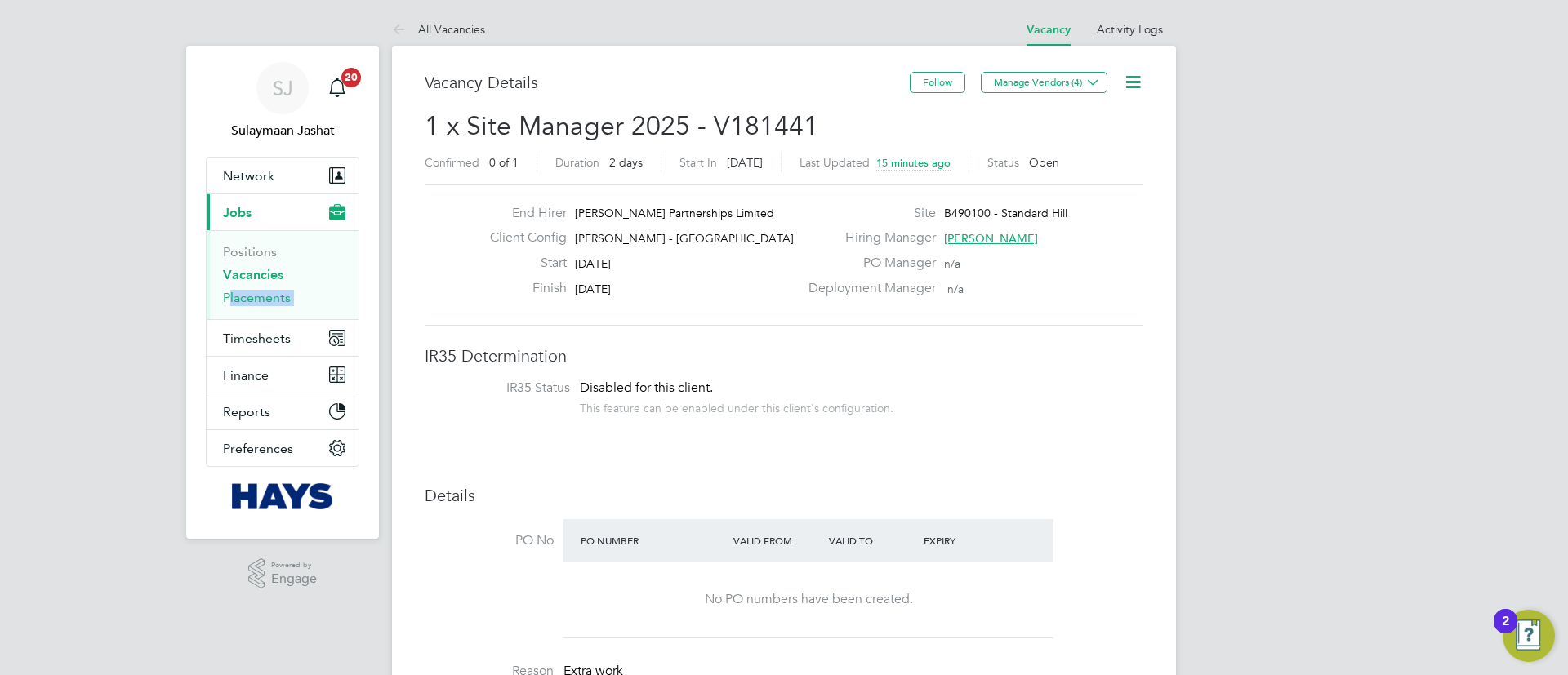
click at [251, 295] on link "Placements" at bounding box center [257, 298] width 67 height 16
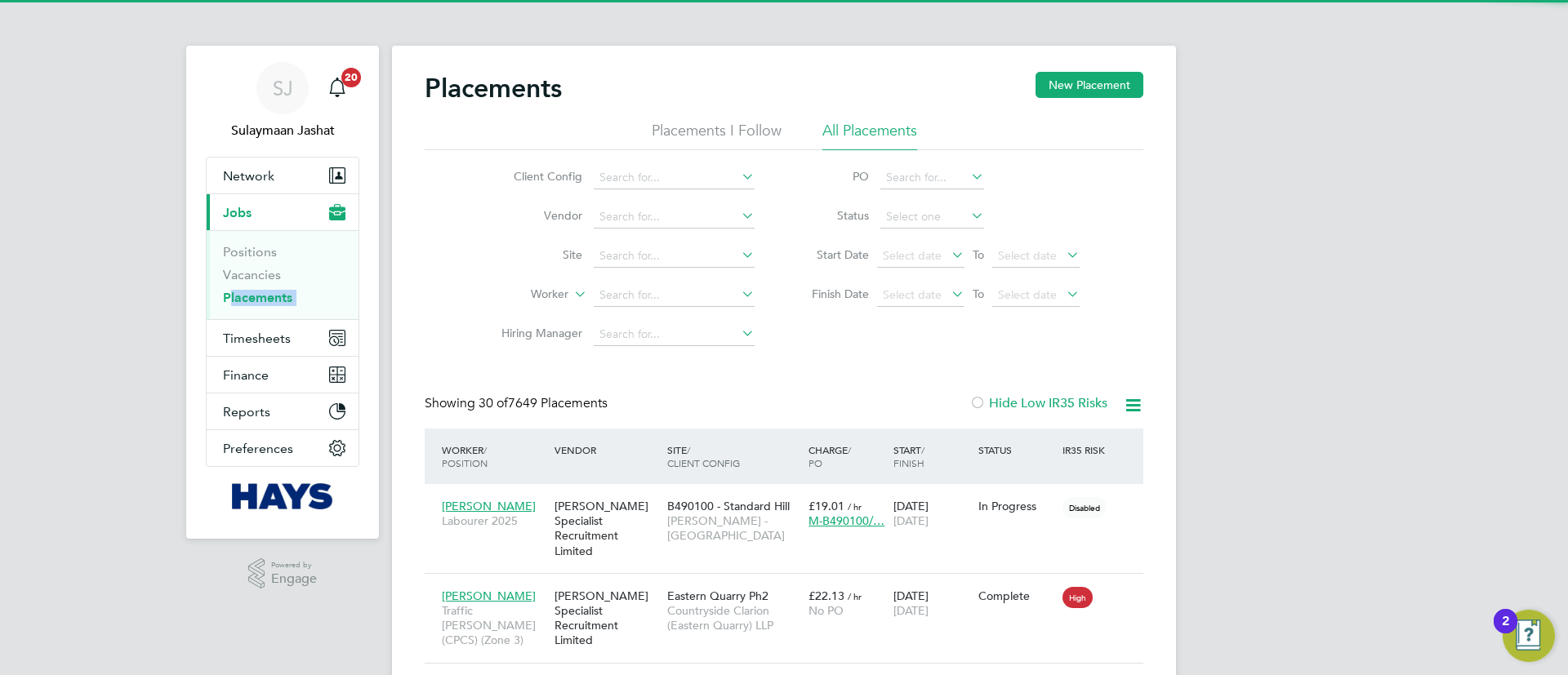
scroll to position [62, 142]
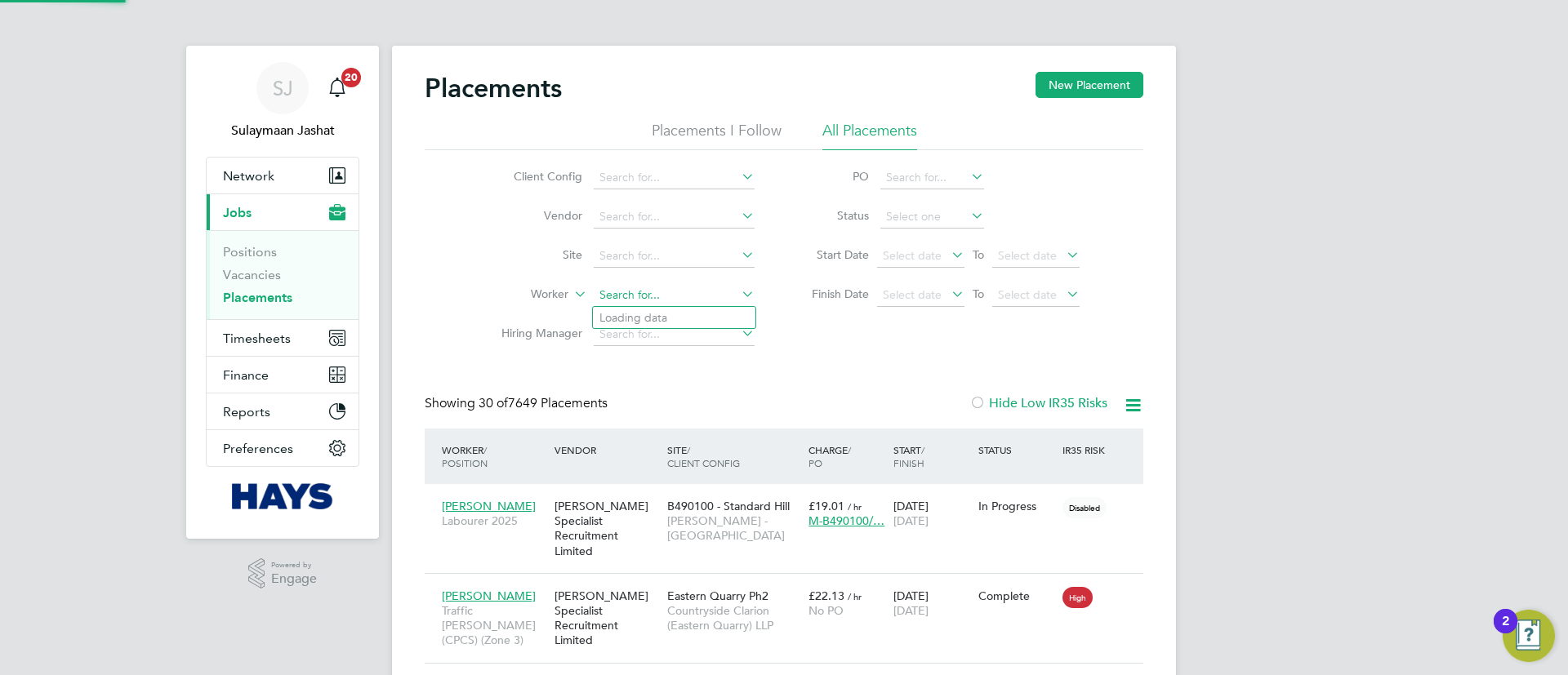
click at [624, 300] on input at bounding box center [674, 295] width 161 height 23
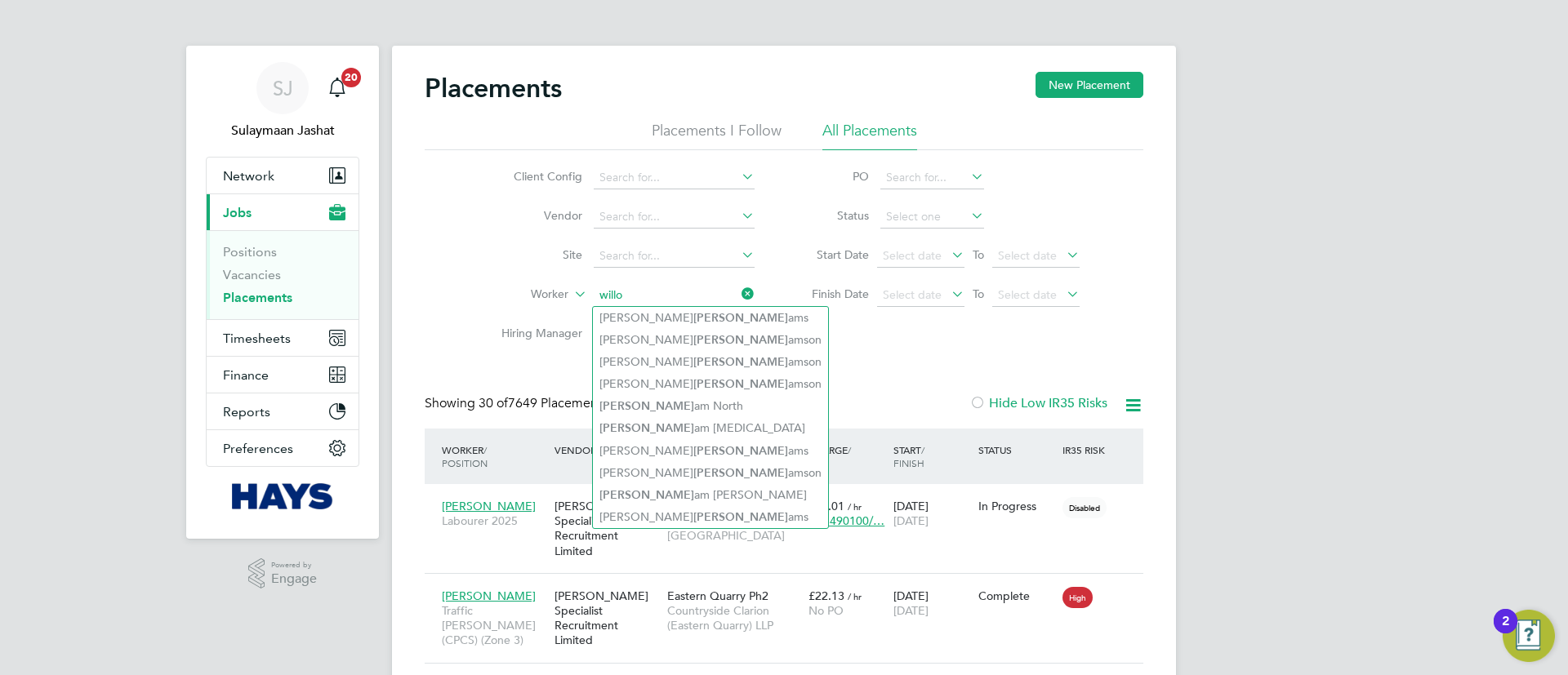
type input "willo"
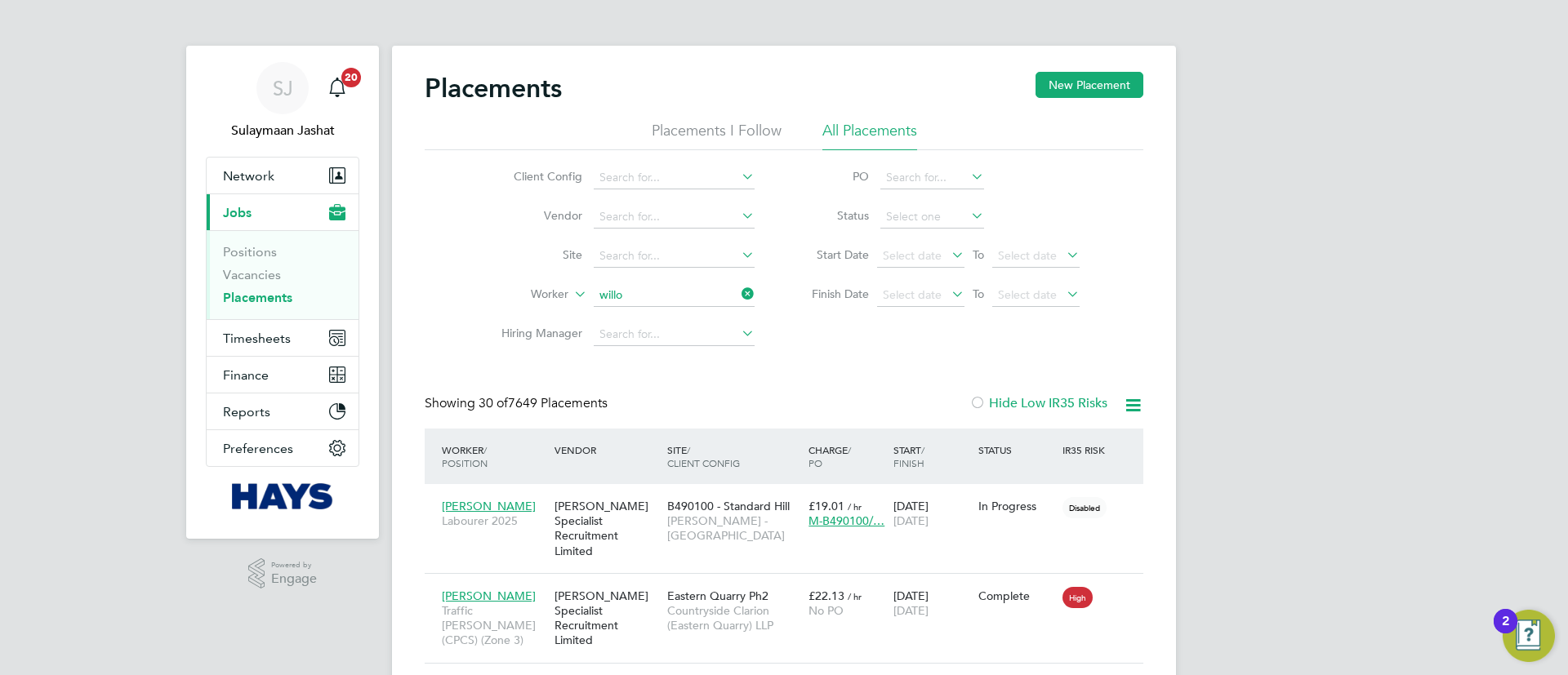
click at [696, 269] on li "Site" at bounding box center [620, 256] width 307 height 39
click at [698, 264] on input at bounding box center [674, 256] width 161 height 23
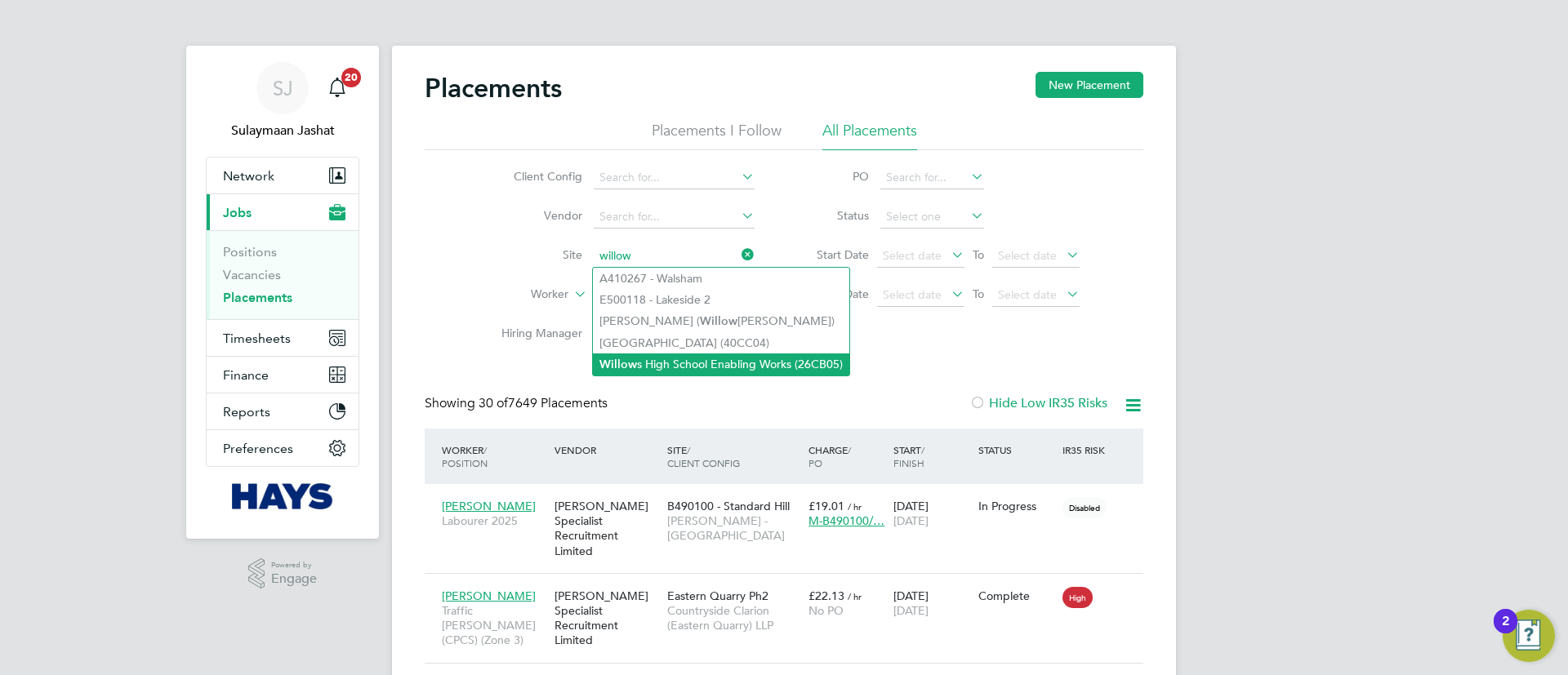
click at [744, 360] on li "[GEOGRAPHIC_DATA] Enabling Works (26CB05)" at bounding box center [720, 364] width 256 height 22
type input "[GEOGRAPHIC_DATA] Enabling Works (26CB05)"
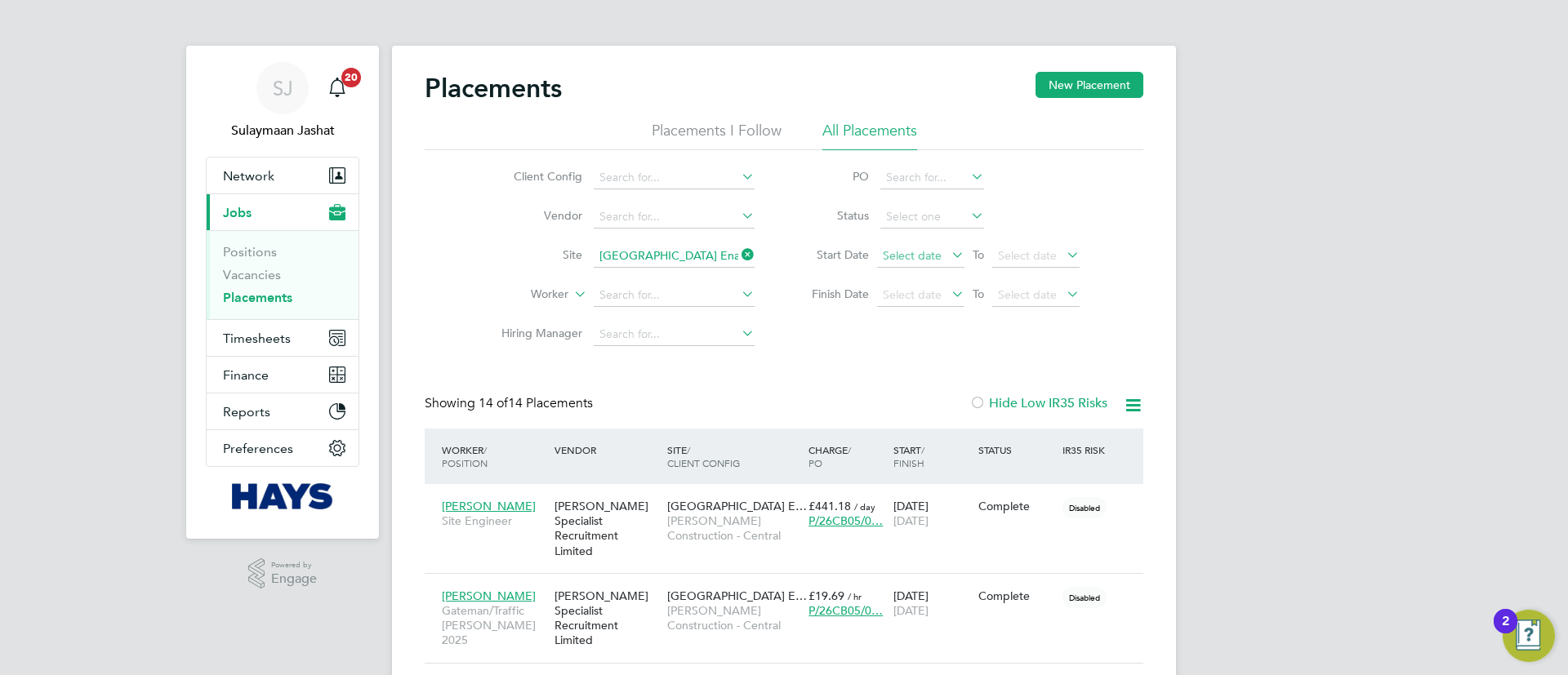
click at [943, 265] on span "Select date" at bounding box center [921, 257] width 87 height 22
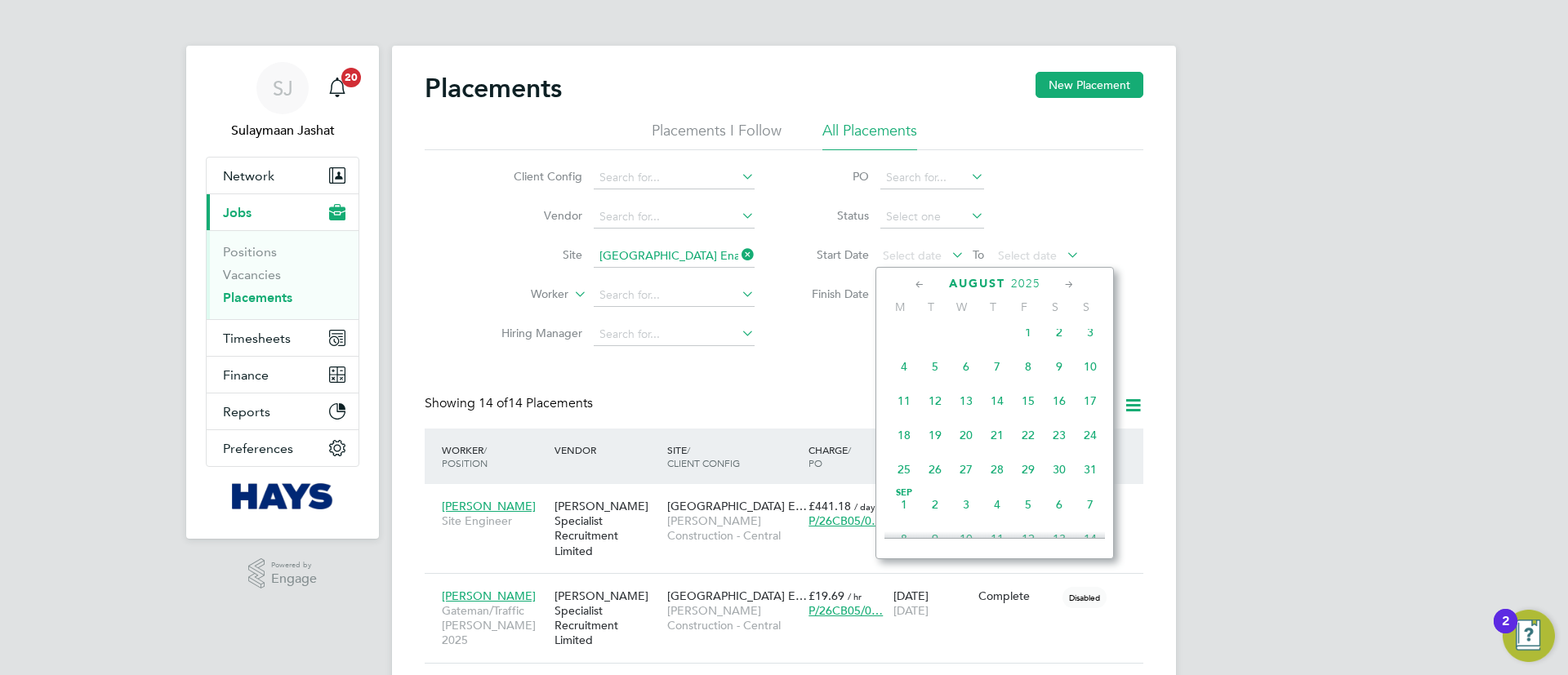
click at [898, 497] on span "Sep" at bounding box center [903, 493] width 31 height 8
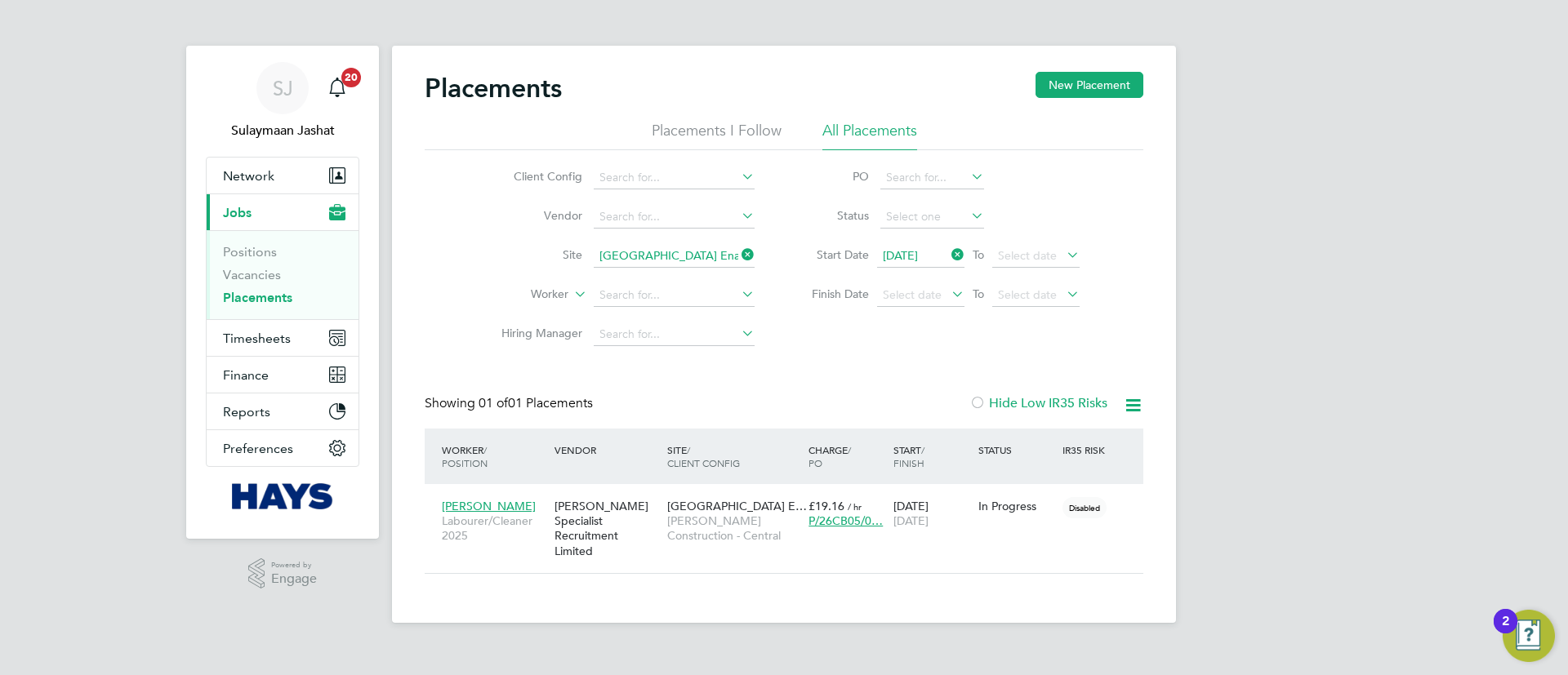
click at [738, 256] on icon at bounding box center [738, 254] width 0 height 23
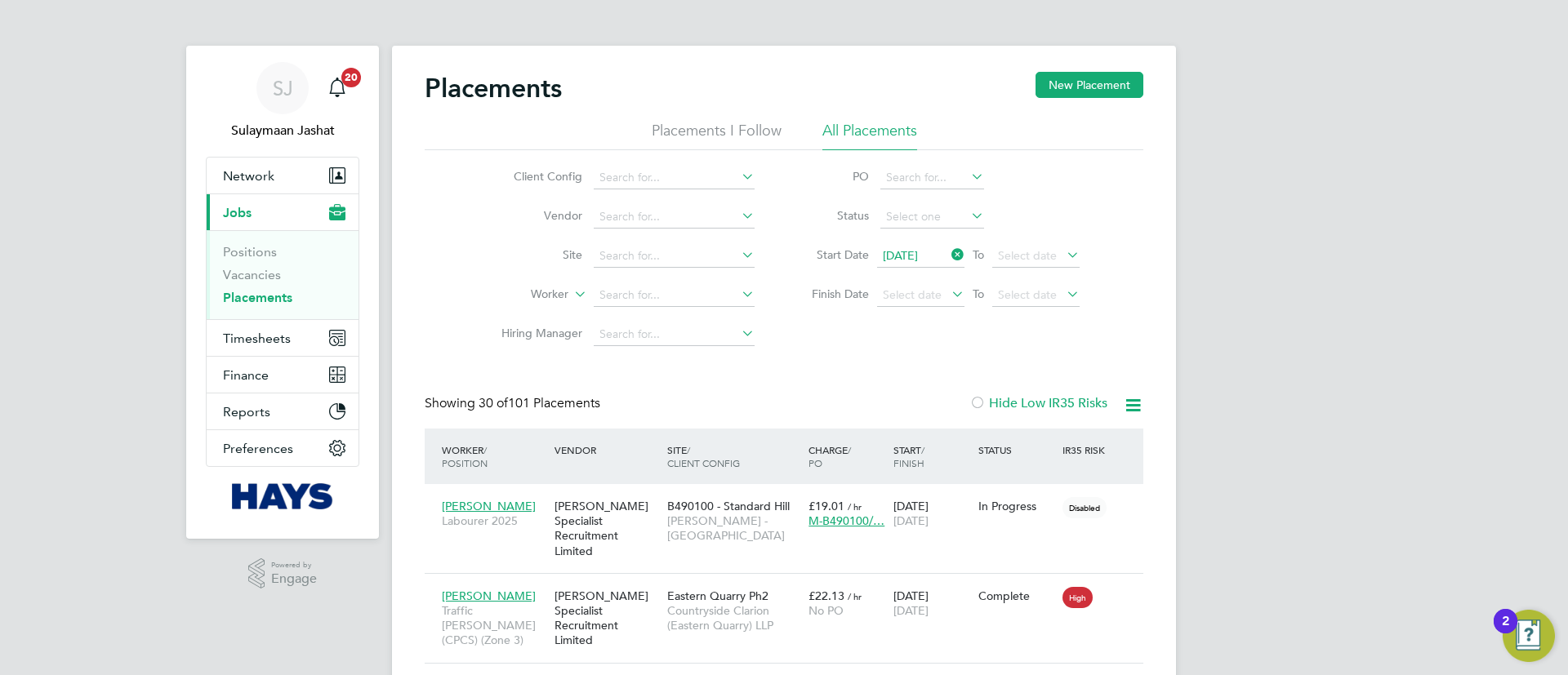
click at [861, 347] on div "Client Config Vendor Site Worker Hiring Manager PO Status Start Date [DATE] To …" at bounding box center [784, 252] width 719 height 204
click at [1126, 406] on icon at bounding box center [1132, 405] width 21 height 21
click at [1055, 441] on li "Download Placements Report" at bounding box center [1052, 444] width 174 height 23
click at [662, 250] on input at bounding box center [674, 256] width 161 height 23
click at [691, 276] on li "[GEOGRAPHIC_DATA] (26CB01)" at bounding box center [695, 279] width 205 height 22
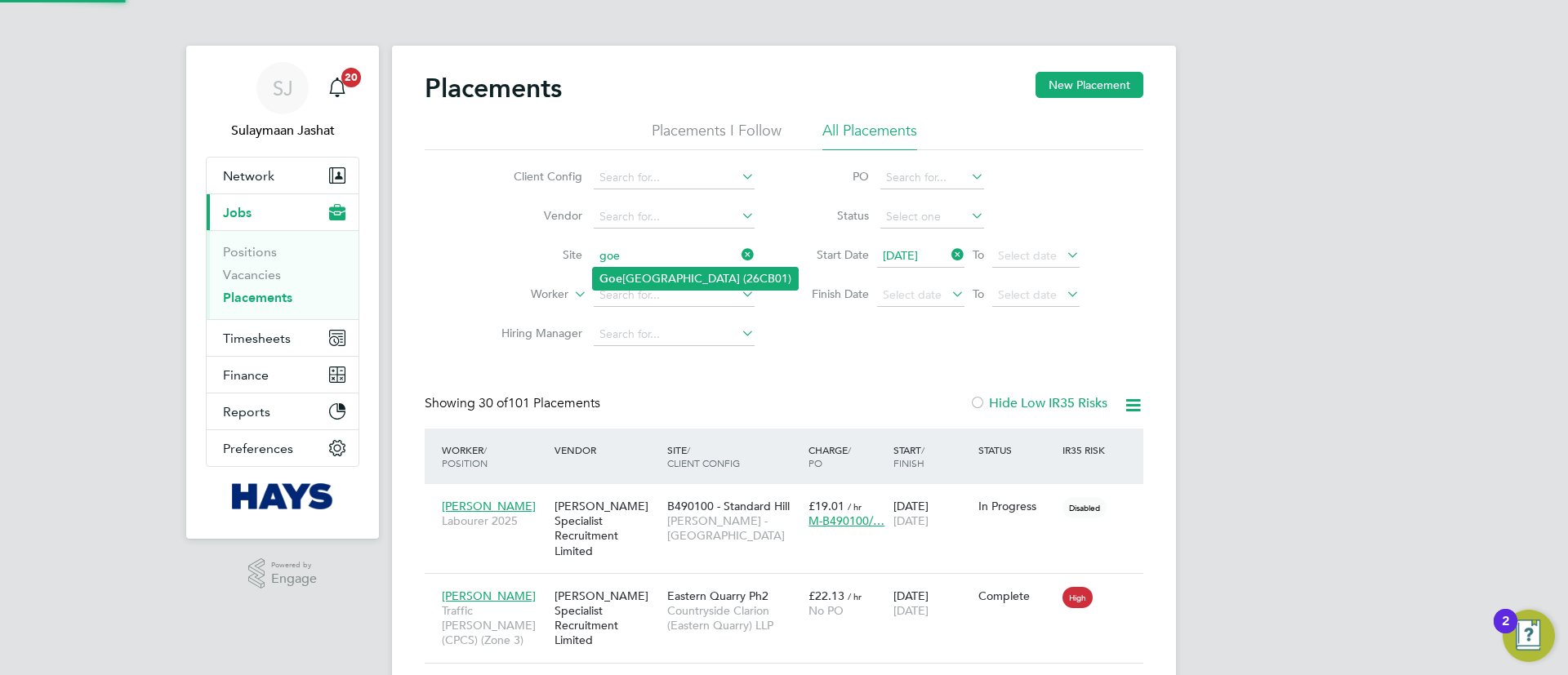
type input "[GEOGRAPHIC_DATA] (26CB01)"
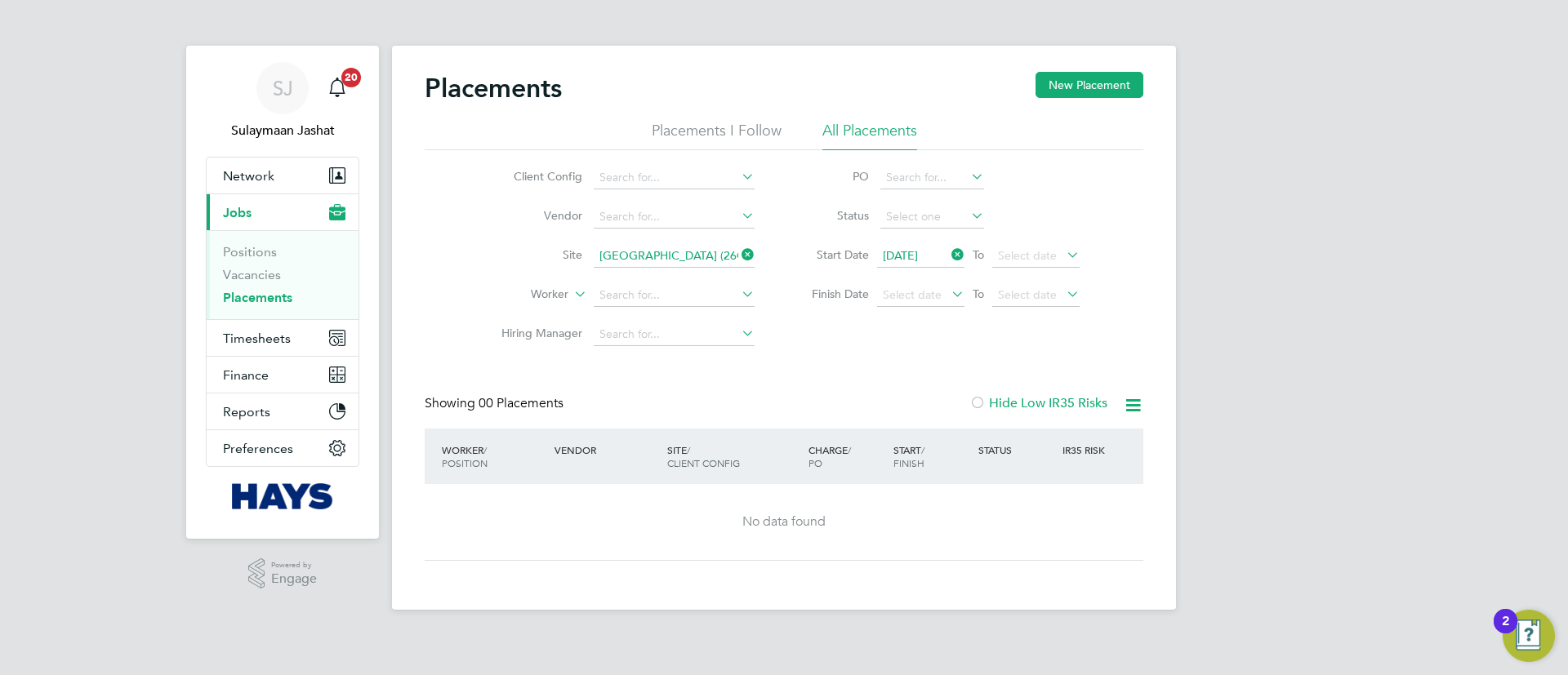
click at [654, 259] on input "[GEOGRAPHIC_DATA] (26CB01)" at bounding box center [674, 256] width 161 height 23
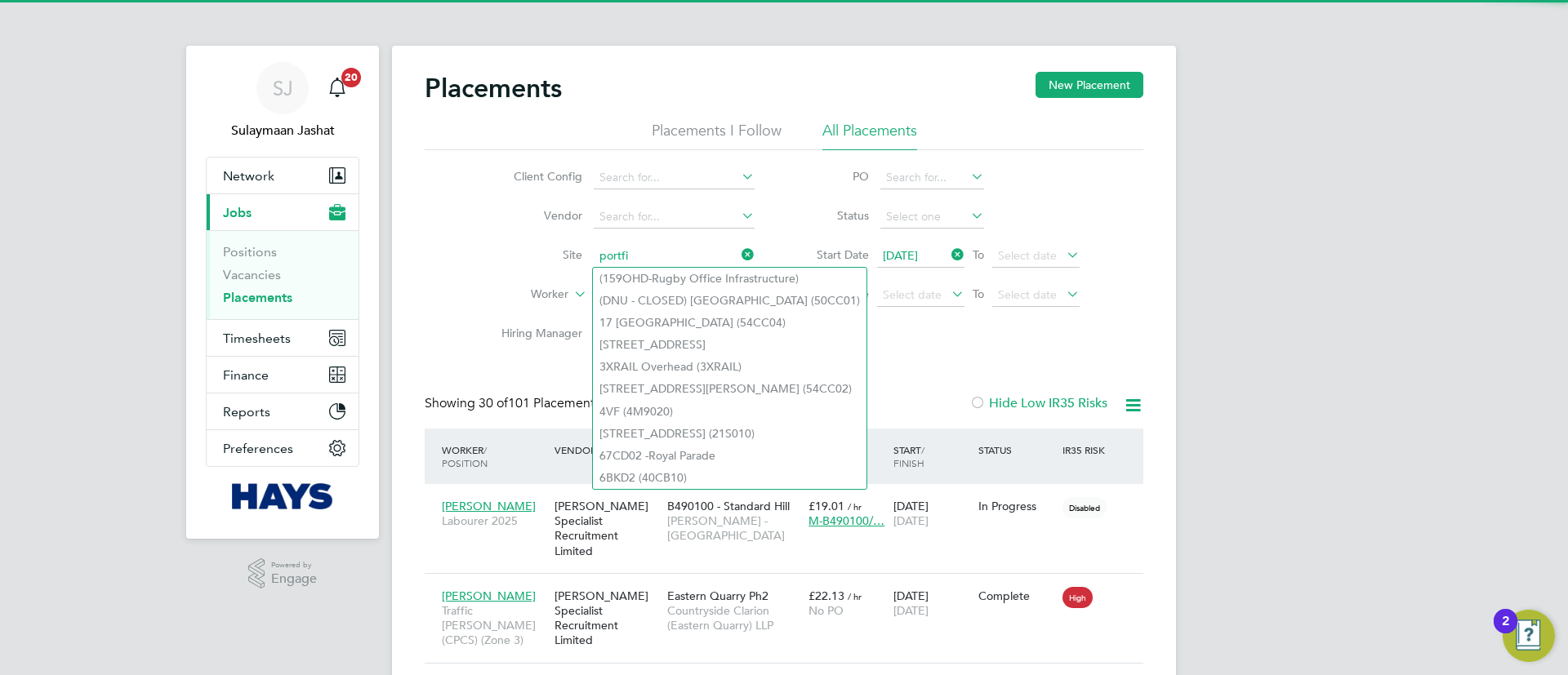
scroll to position [62, 142]
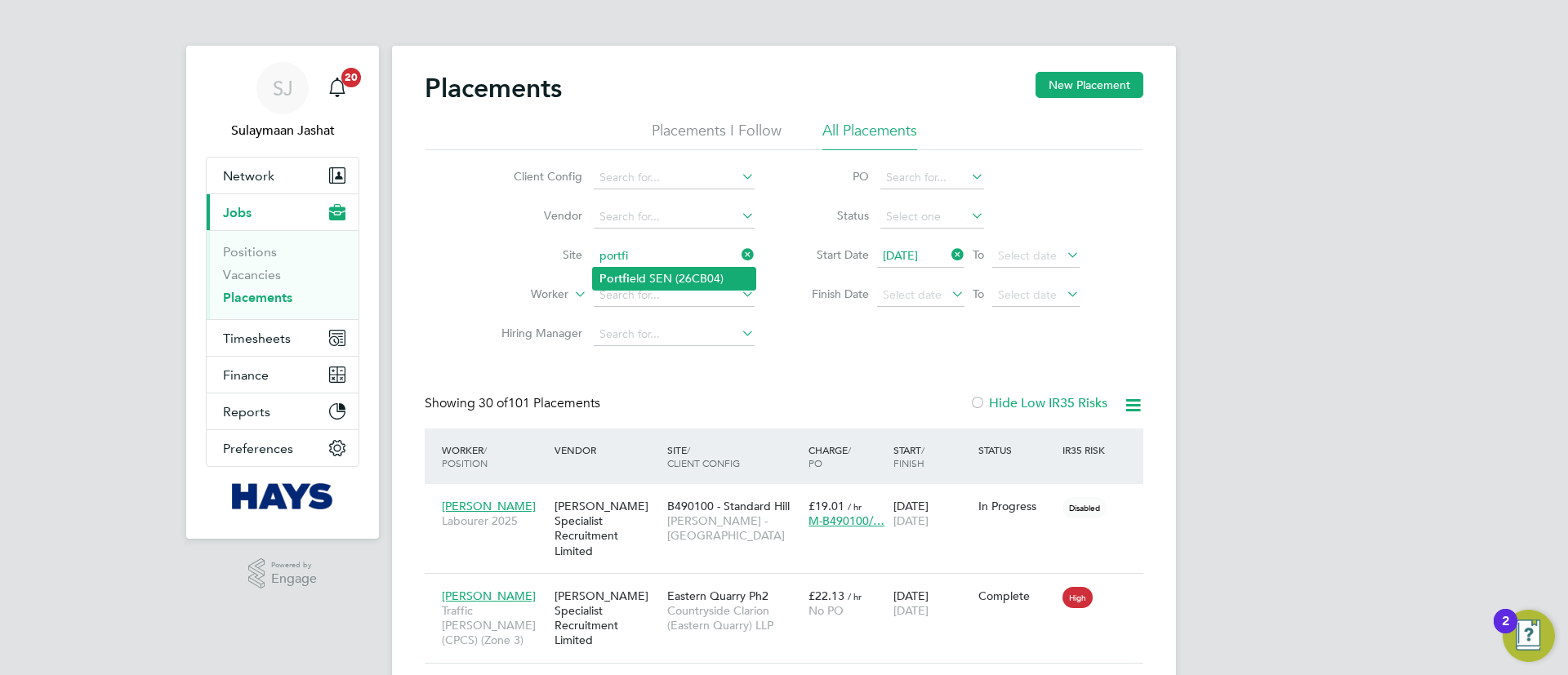
click at [669, 275] on li "Portfi eld SEN (26CB04)" at bounding box center [674, 279] width 163 height 22
type input "Portfield SEN (26CB04)"
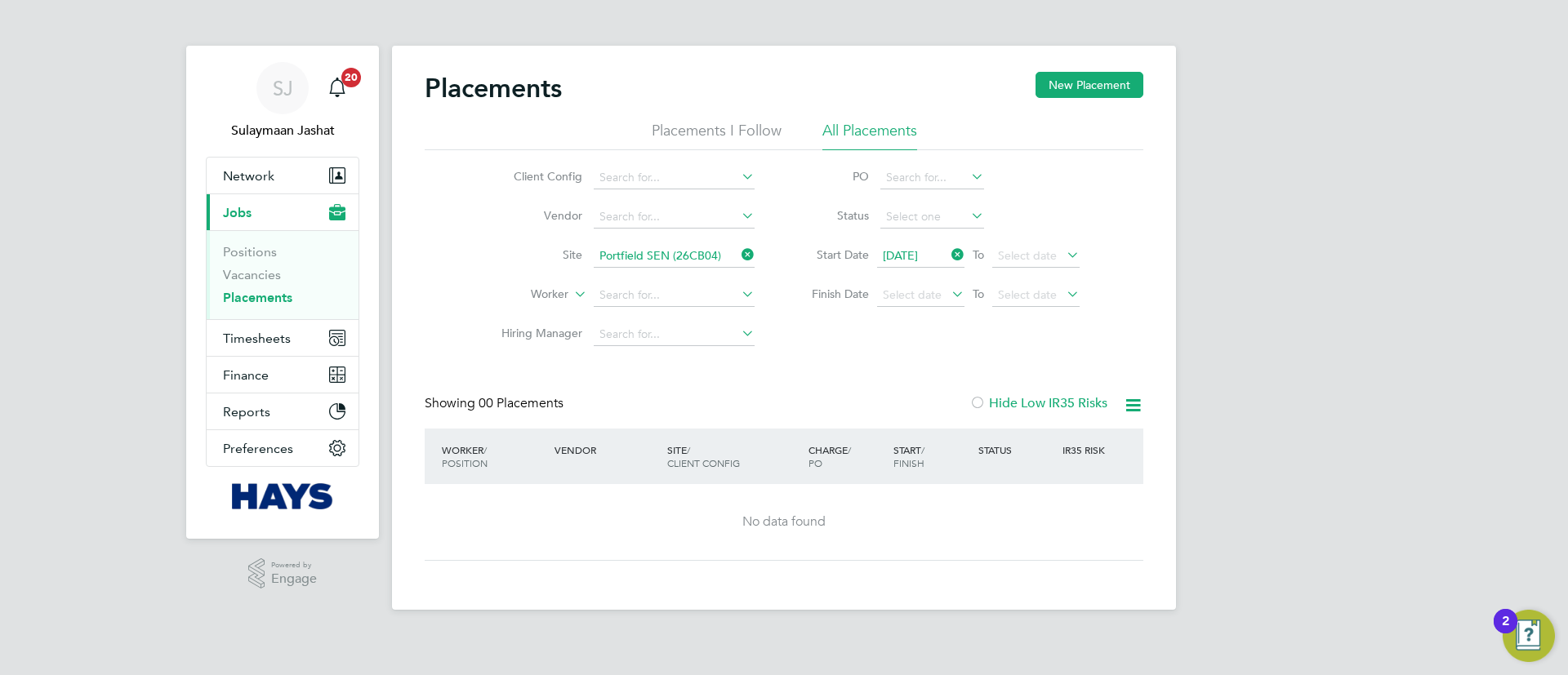
click at [640, 260] on input "Portfield SEN (26CB04)" at bounding box center [674, 256] width 161 height 23
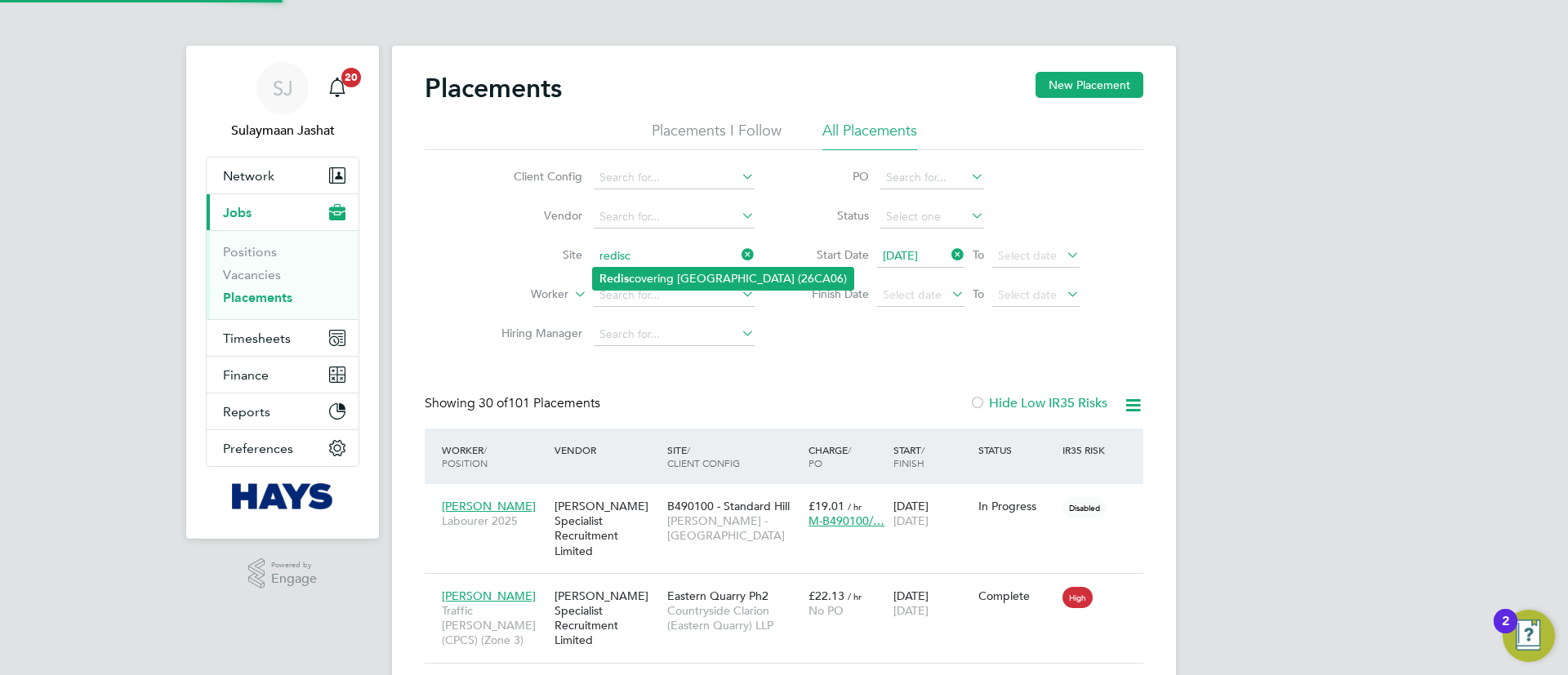
click at [659, 286] on li "Redisc overing [GEOGRAPHIC_DATA] (26CA06)" at bounding box center [722, 279] width 260 height 22
type input "Rediscovering [GEOGRAPHIC_DATA] (26CA06)"
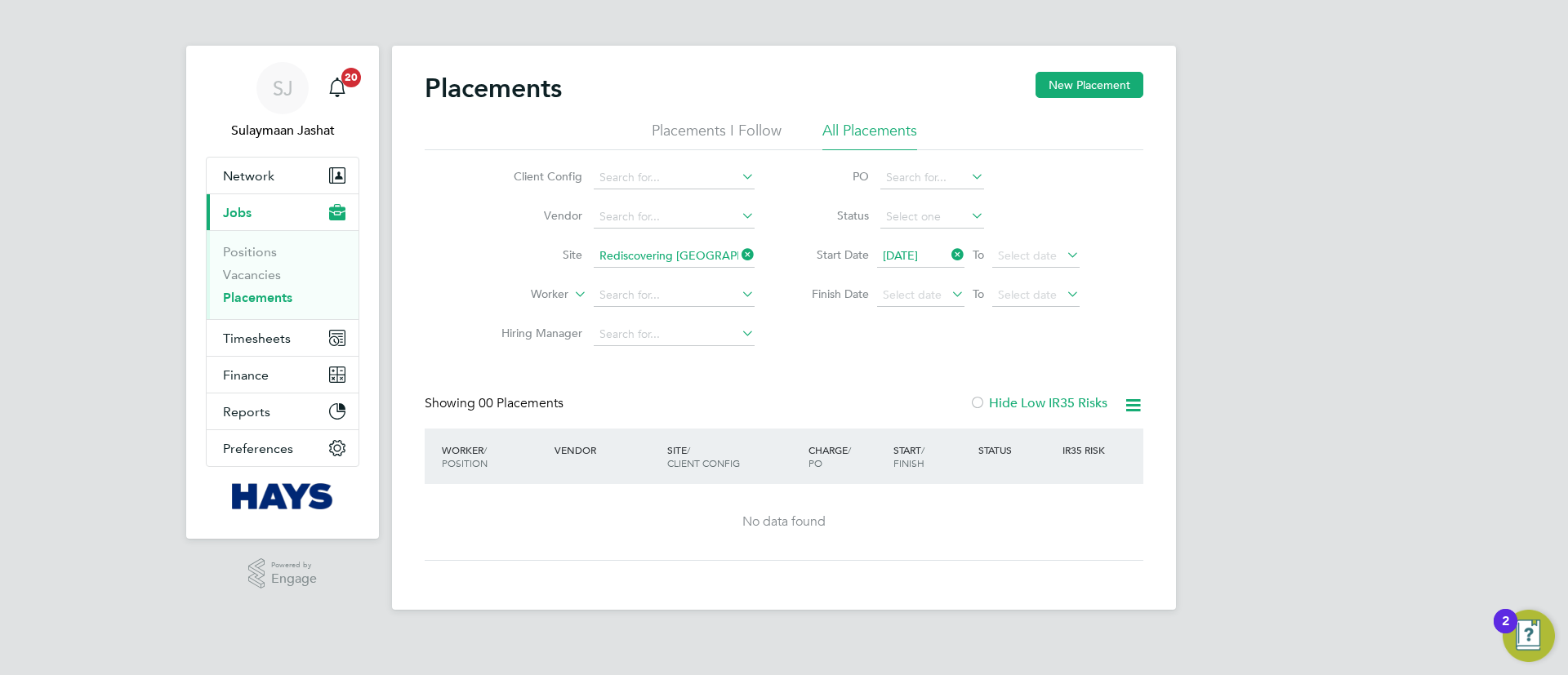
drag, startPoint x: 671, startPoint y: 258, endPoint x: 661, endPoint y: 256, distance: 10.2
click at [668, 258] on input "Rediscovering [GEOGRAPHIC_DATA] (26CA06)" at bounding box center [674, 256] width 161 height 23
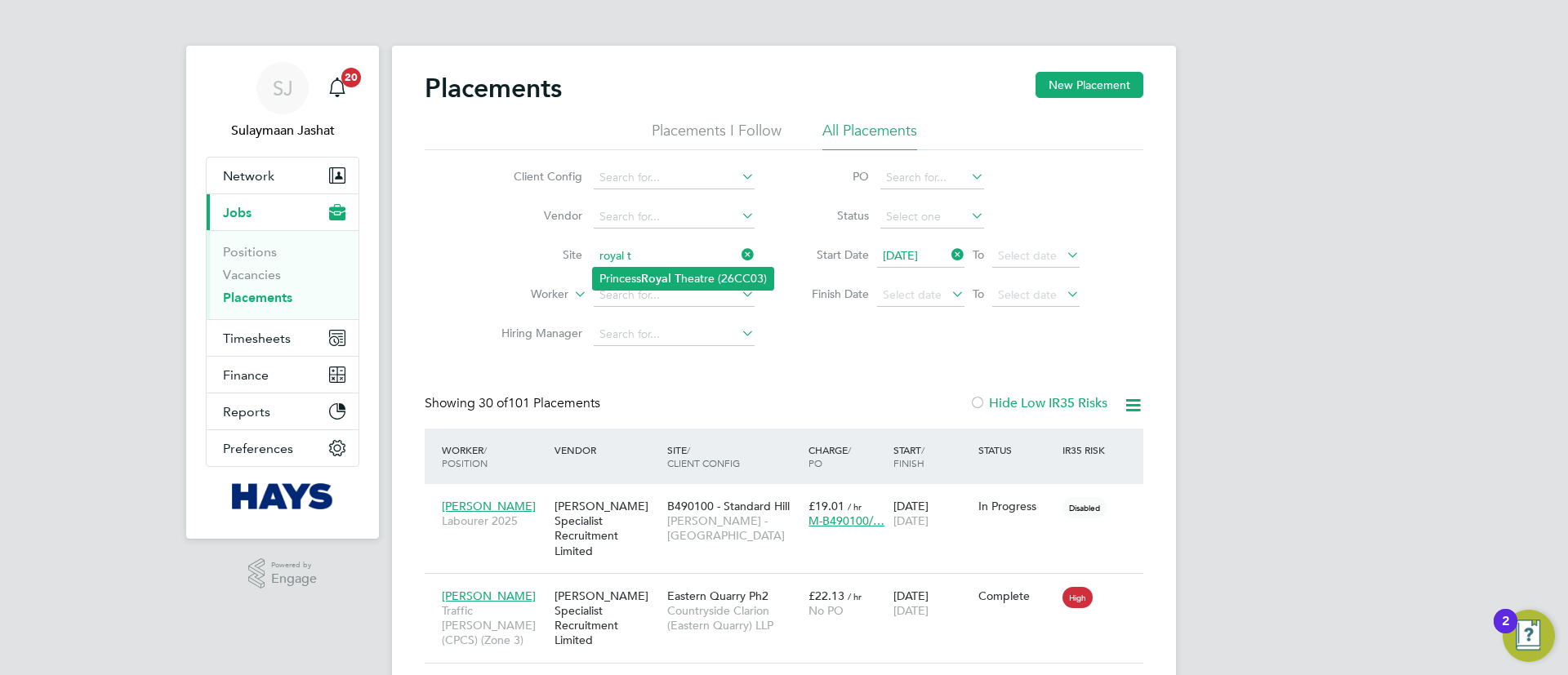
click at [606, 277] on li "Princess Royal T heatre (26CC03)" at bounding box center [683, 279] width 181 height 22
type input "[GEOGRAPHIC_DATA] (26CC03)"
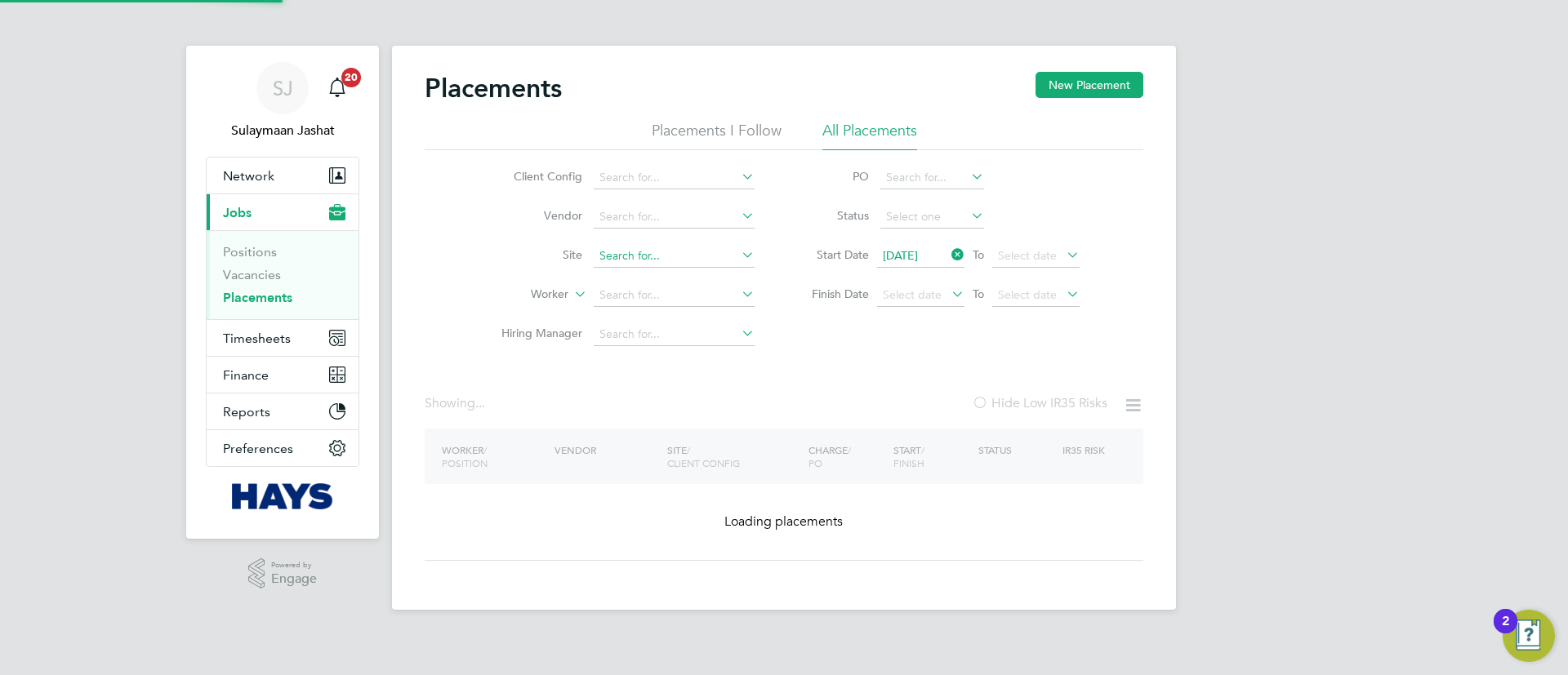
click at [702, 252] on input at bounding box center [674, 256] width 161 height 23
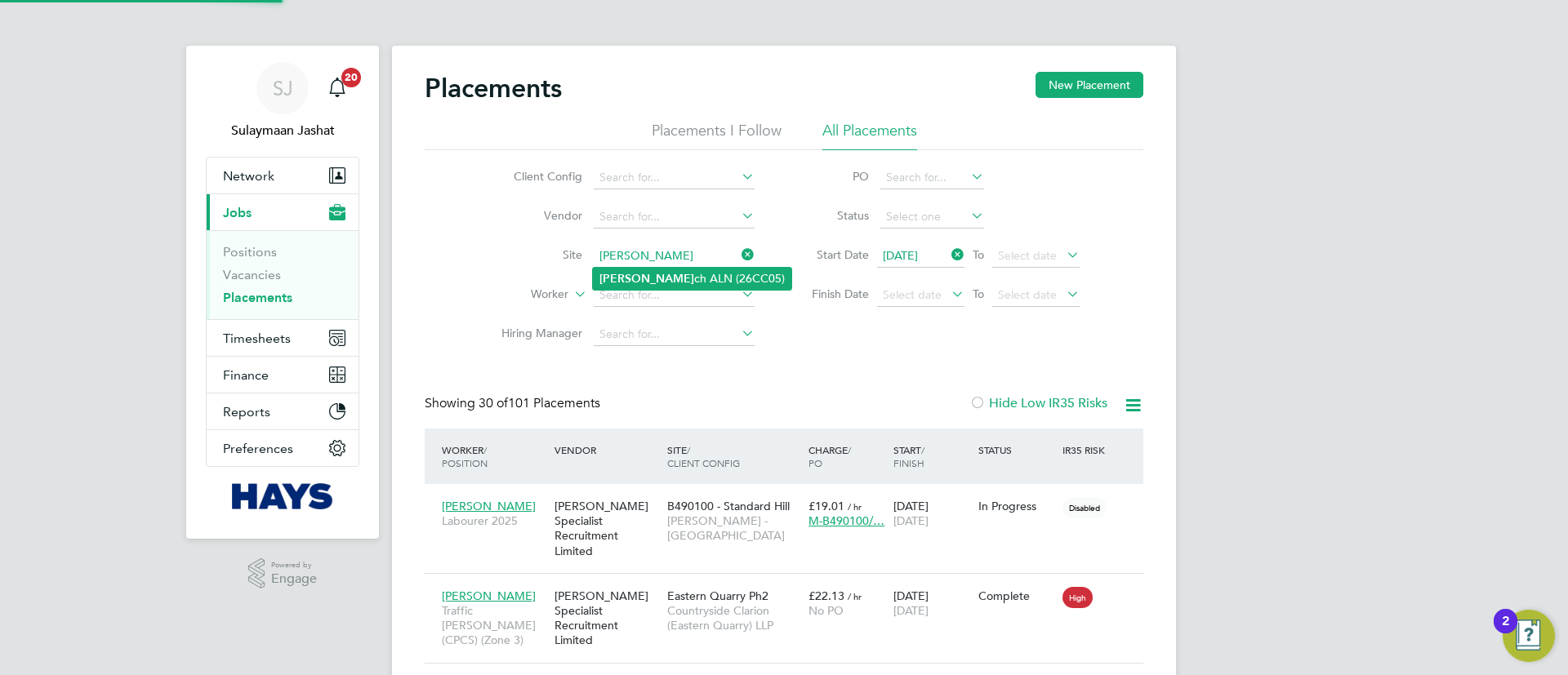
click at [678, 278] on li "[PERSON_NAME] ch ALN (26CC05)" at bounding box center [692, 279] width 198 height 22
type input "Clydach ALN (26CC05)"
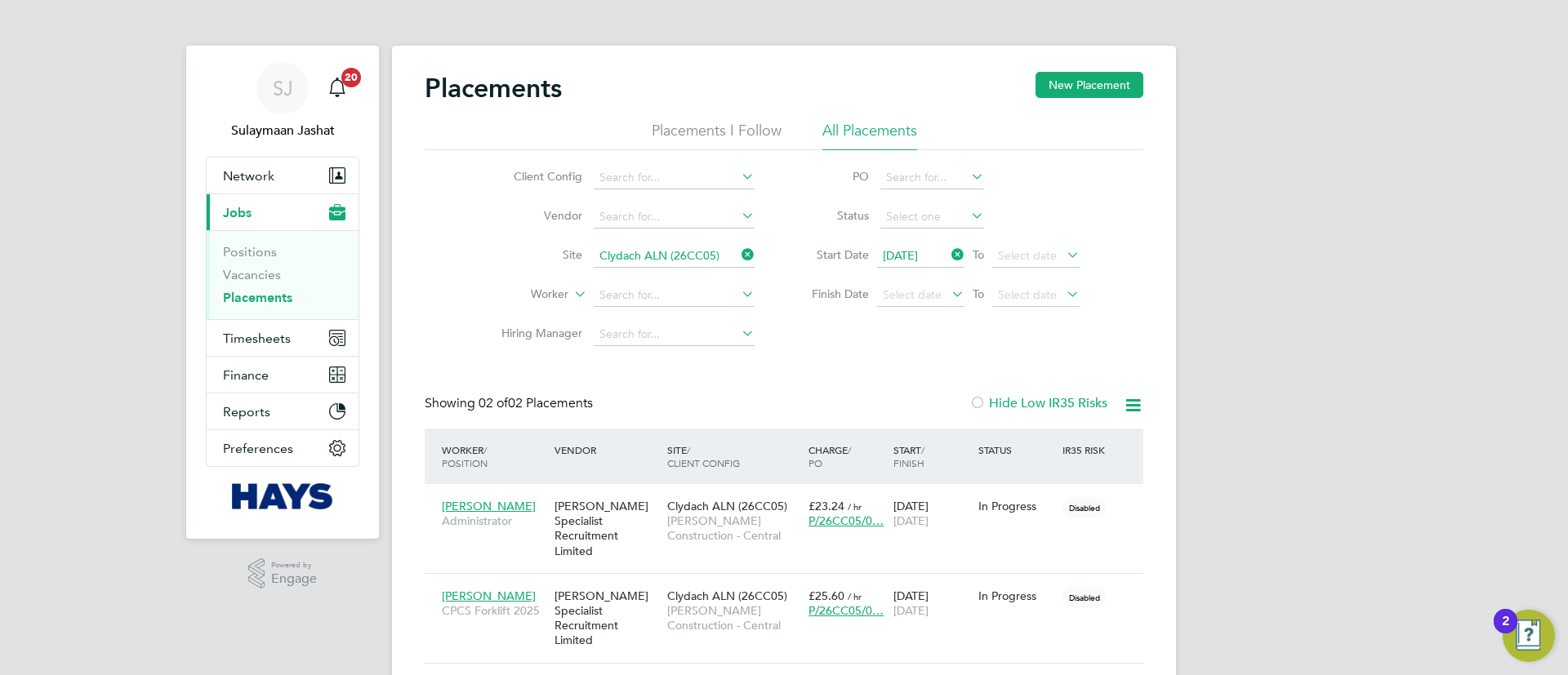
click at [668, 257] on input "Clydach ALN (26CC05)" at bounding box center [674, 256] width 161 height 23
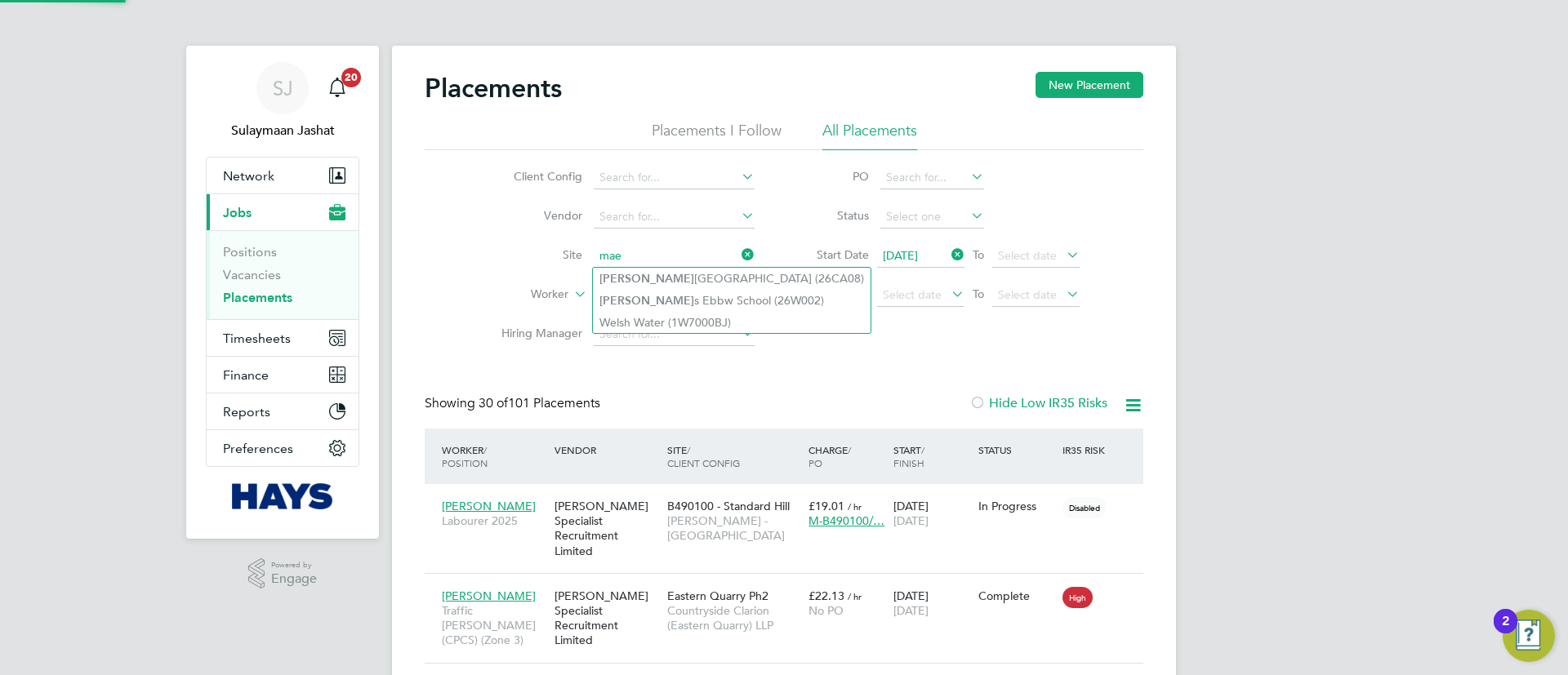
type input "mae"
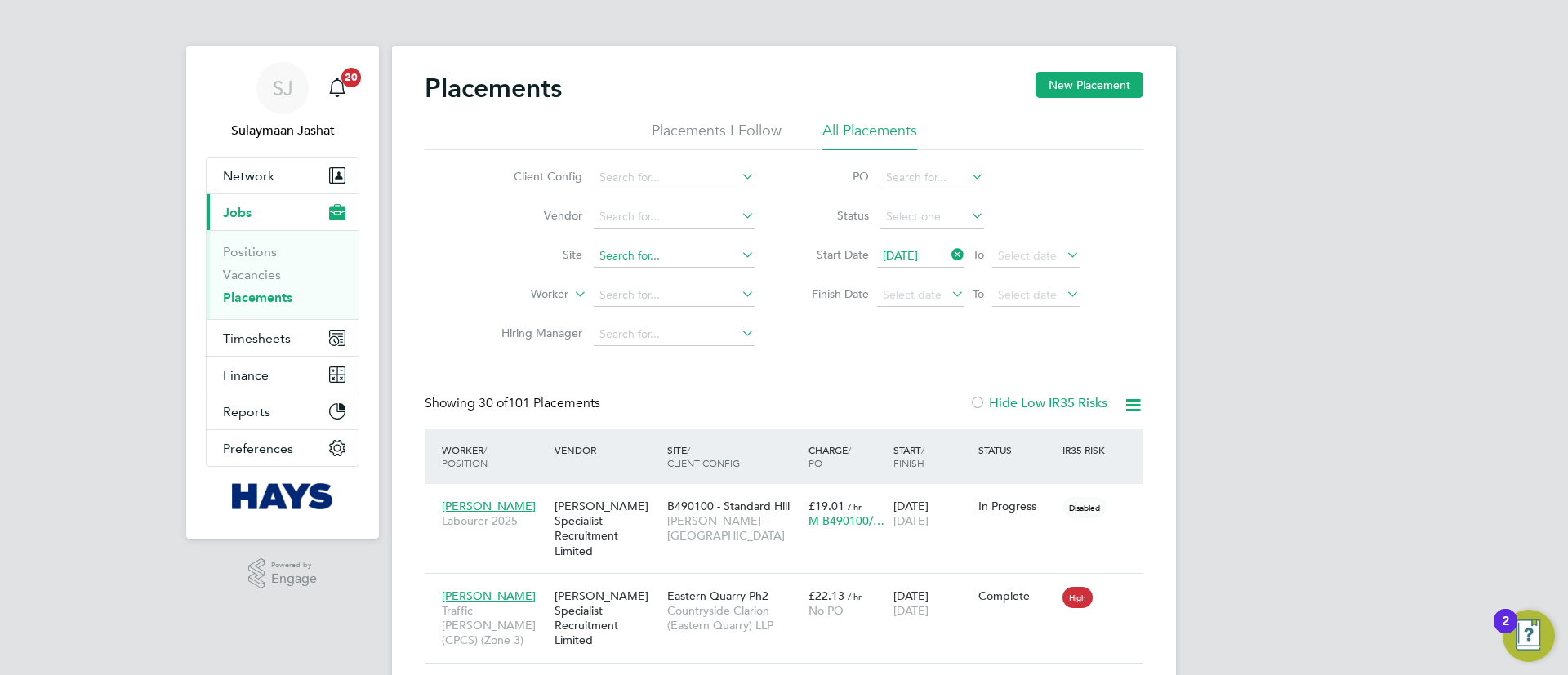
click at [657, 261] on input at bounding box center [674, 256] width 161 height 23
click at [647, 281] on li "[GEOGRAPHIC_DATA] (26CA08)" at bounding box center [731, 279] width 278 height 22
type input "[GEOGRAPHIC_DATA] (26CA08)"
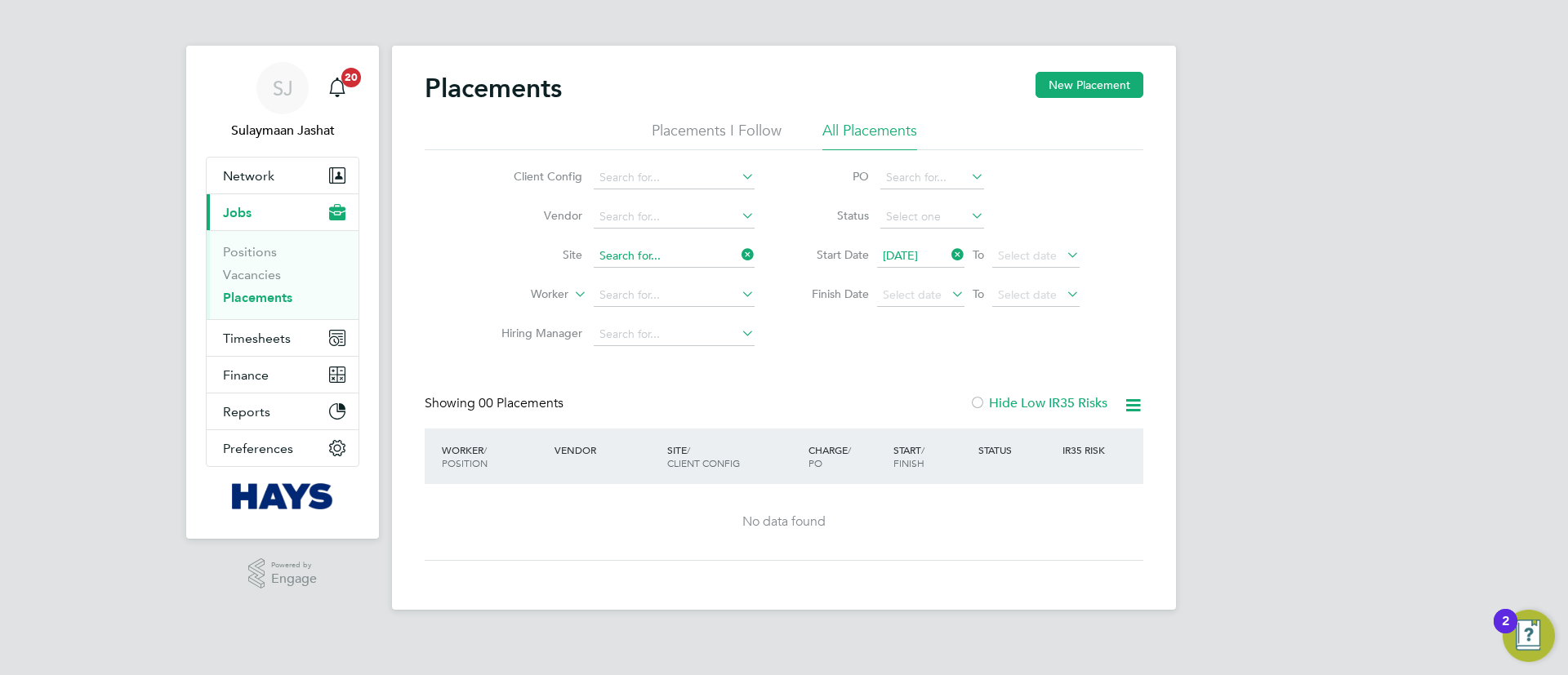
click at [643, 265] on input at bounding box center [674, 256] width 161 height 23
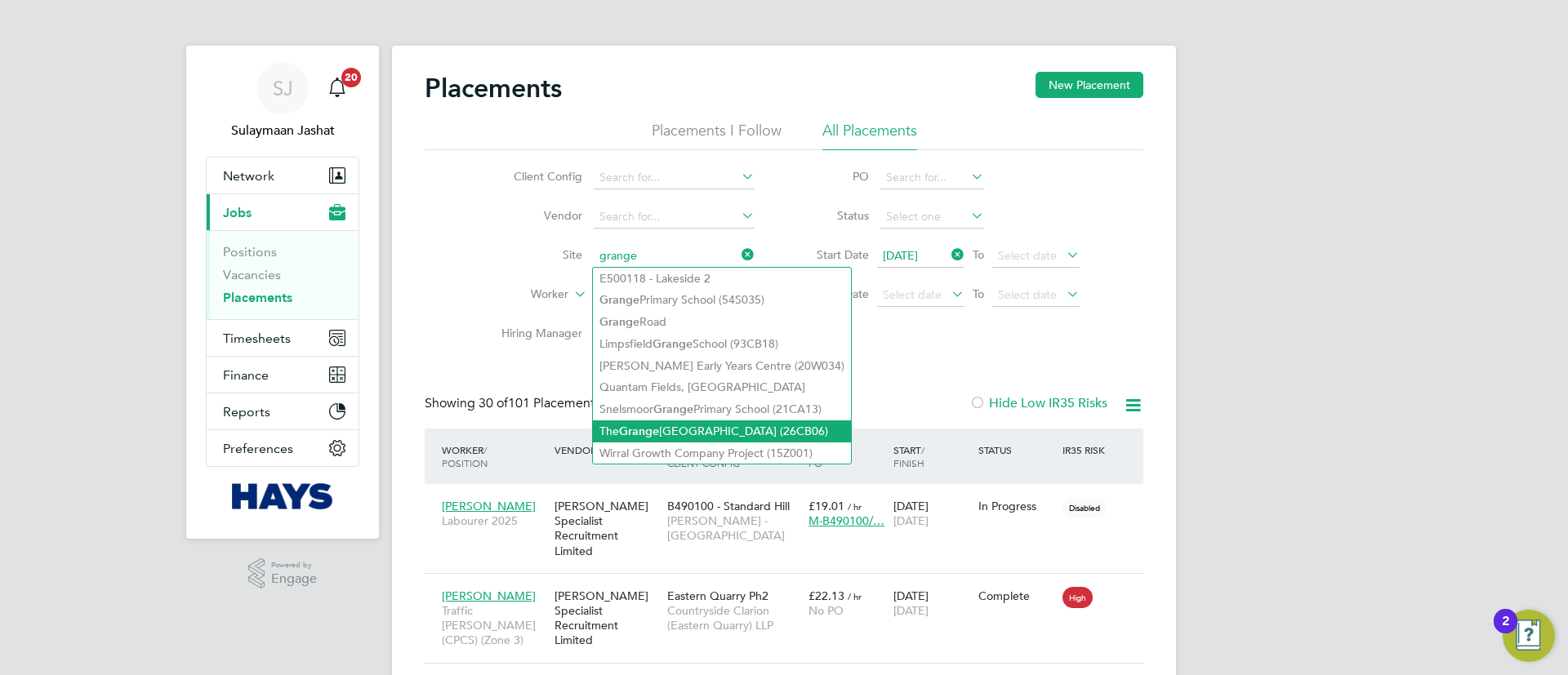
type input "grange"
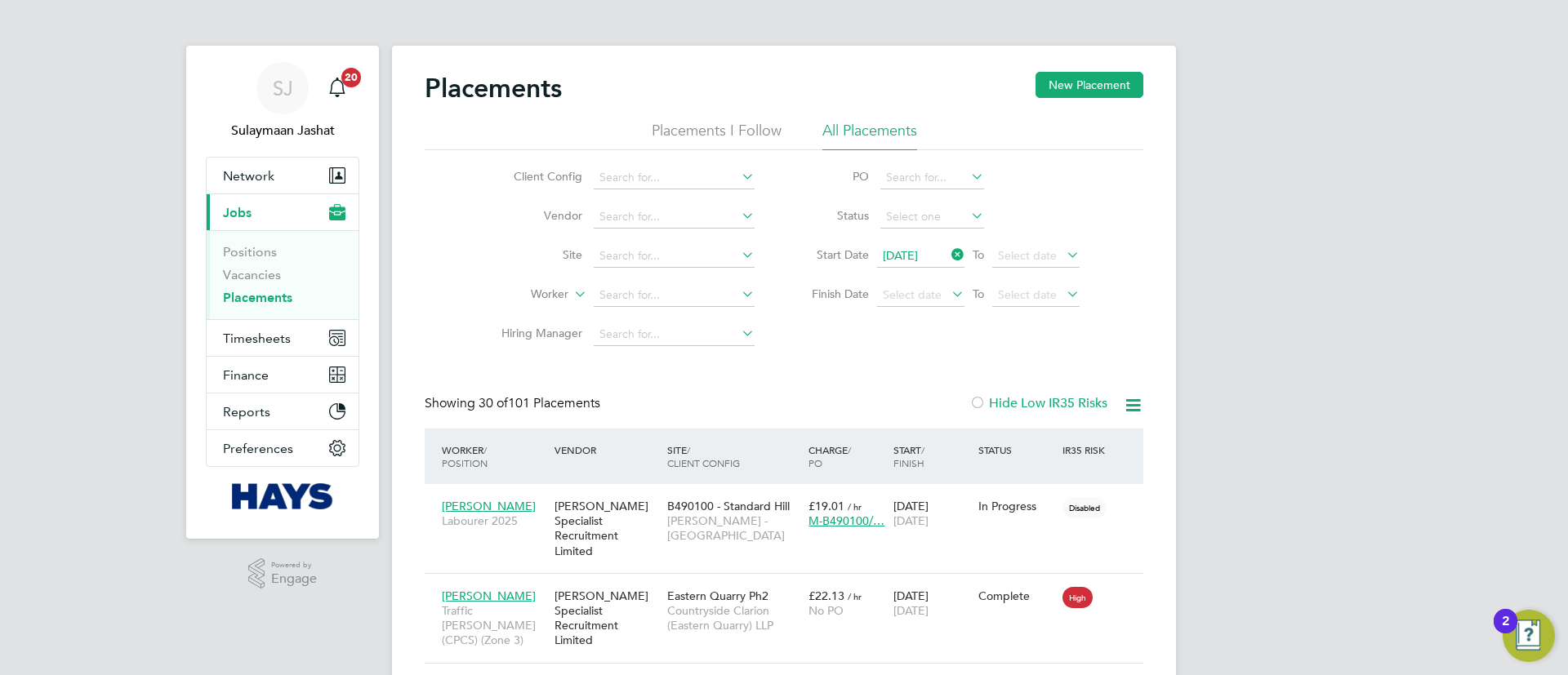
click at [675, 262] on input at bounding box center [674, 256] width 161 height 23
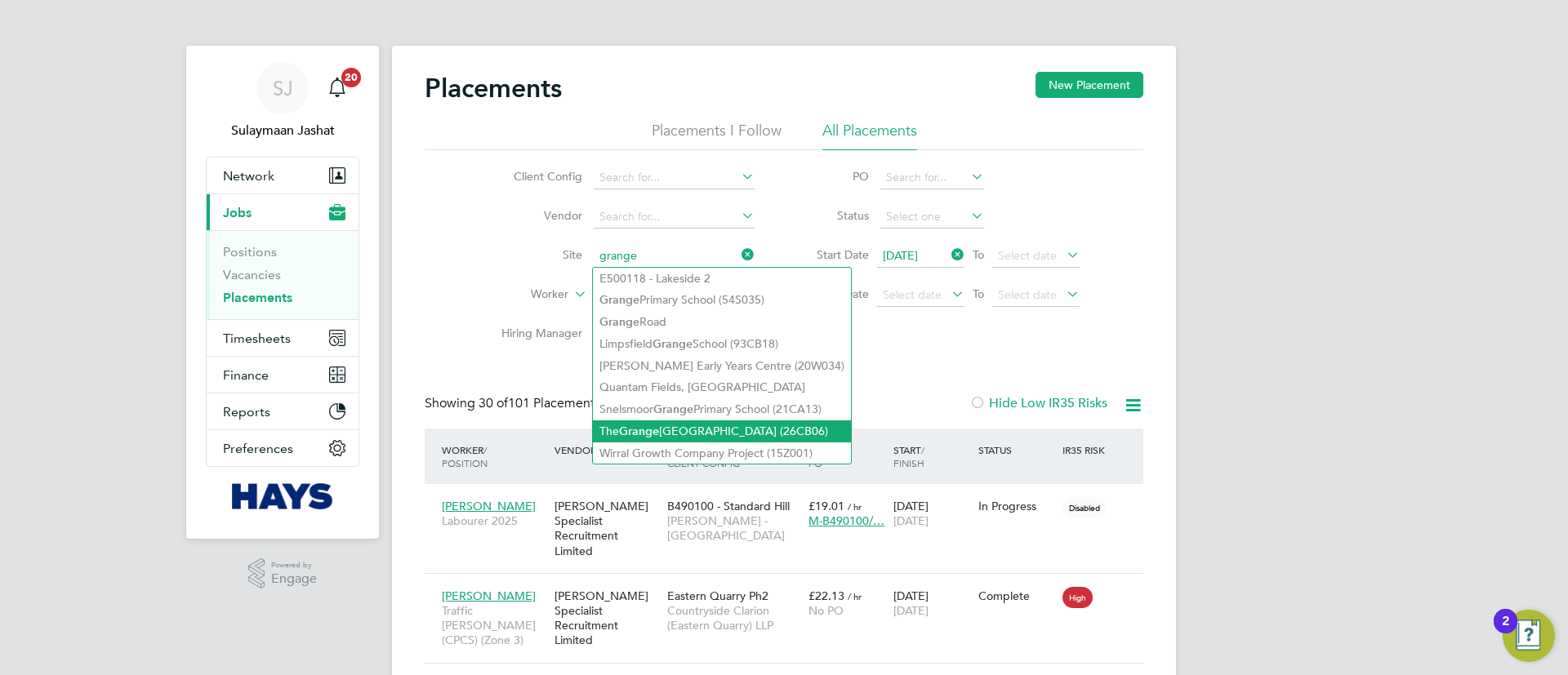
click at [728, 422] on li "The [GEOGRAPHIC_DATA] (26CB06)" at bounding box center [721, 432] width 258 height 22
type input "The [GEOGRAPHIC_DATA] (26CB06)"
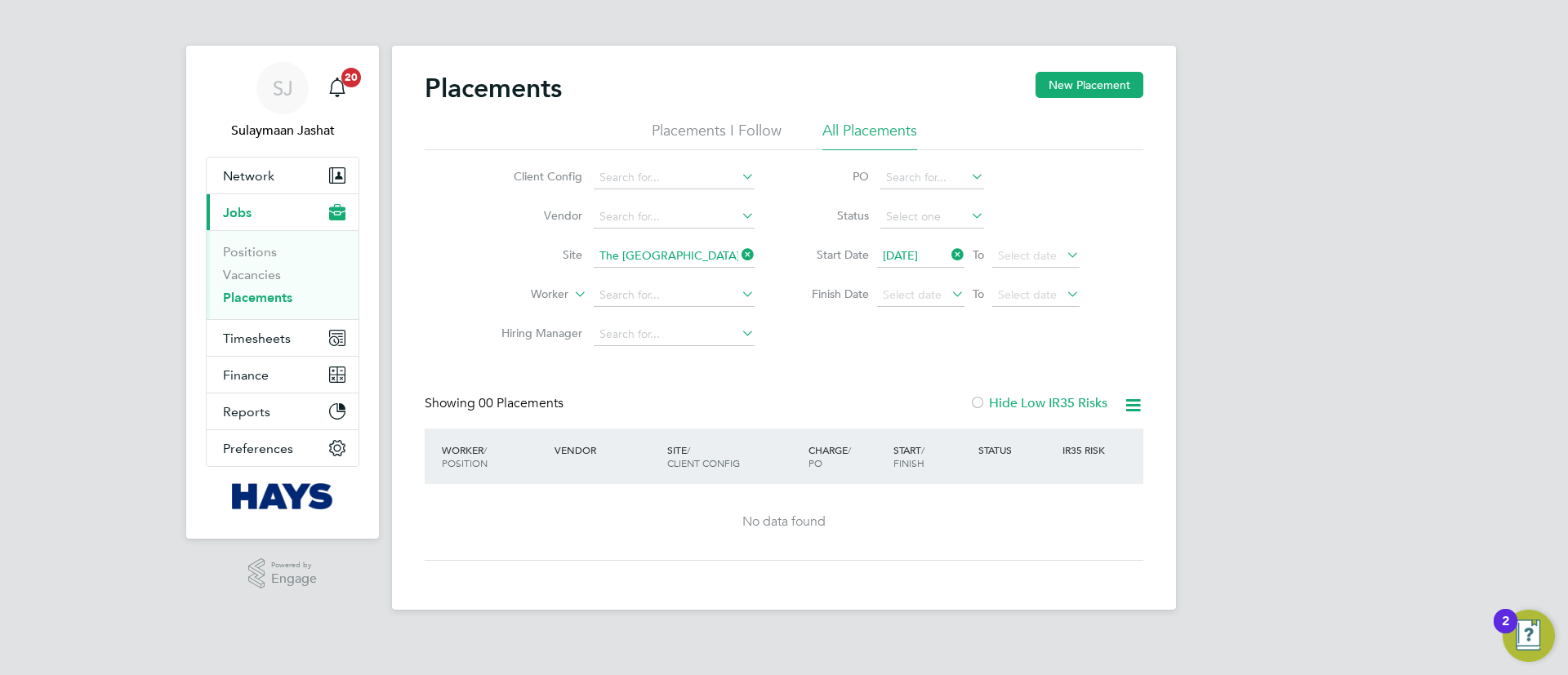
click at [643, 240] on li "Site [GEOGRAPHIC_DATA] (26CB06)" at bounding box center [620, 256] width 307 height 39
click at [650, 246] on input "The [GEOGRAPHIC_DATA] (26CB06)" at bounding box center [674, 256] width 161 height 23
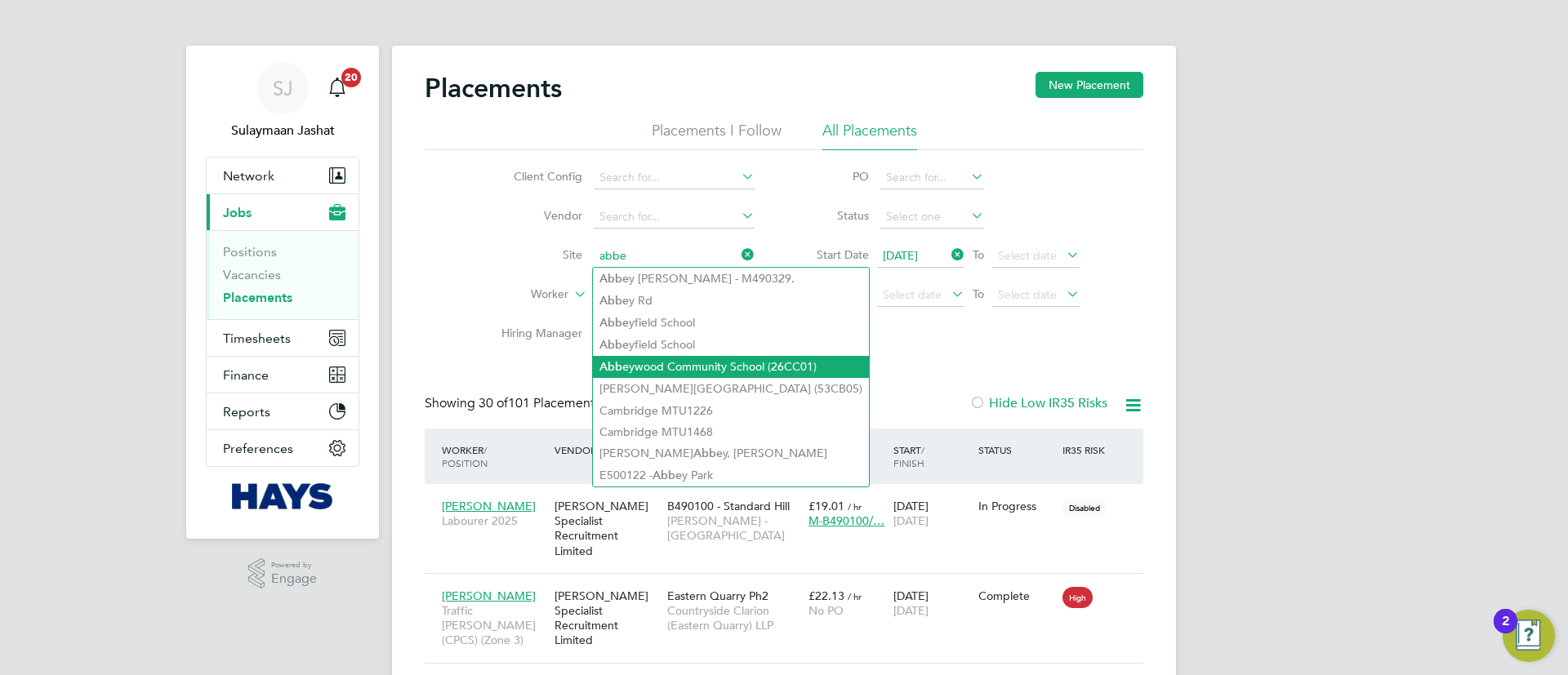
click at [680, 356] on li "Abbe ywood Community School (26CC01)" at bounding box center [730, 367] width 276 height 22
type input "[GEOGRAPHIC_DATA] (26CC01)"
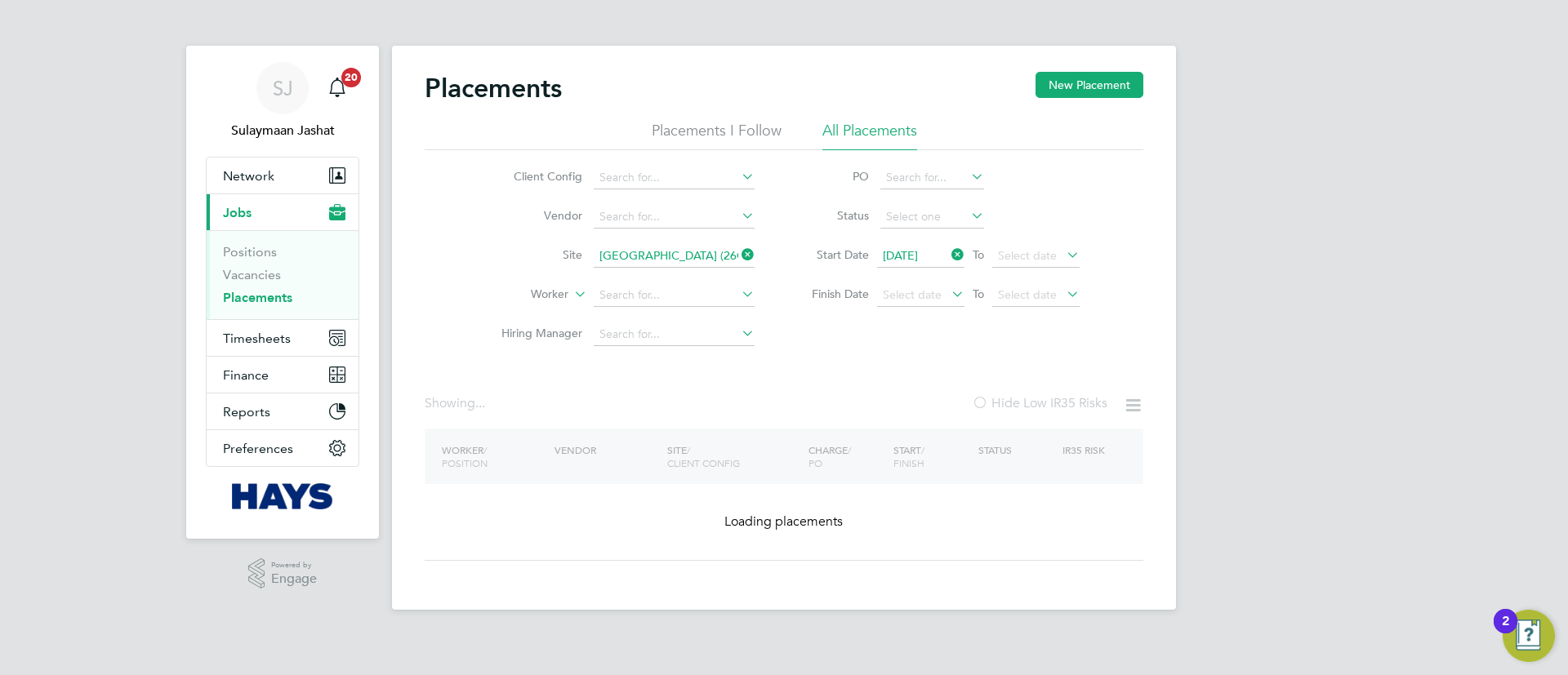
click at [725, 239] on li "[GEOGRAPHIC_DATA] (26CC01)" at bounding box center [620, 256] width 307 height 39
click at [720, 247] on input at bounding box center [674, 256] width 161 height 23
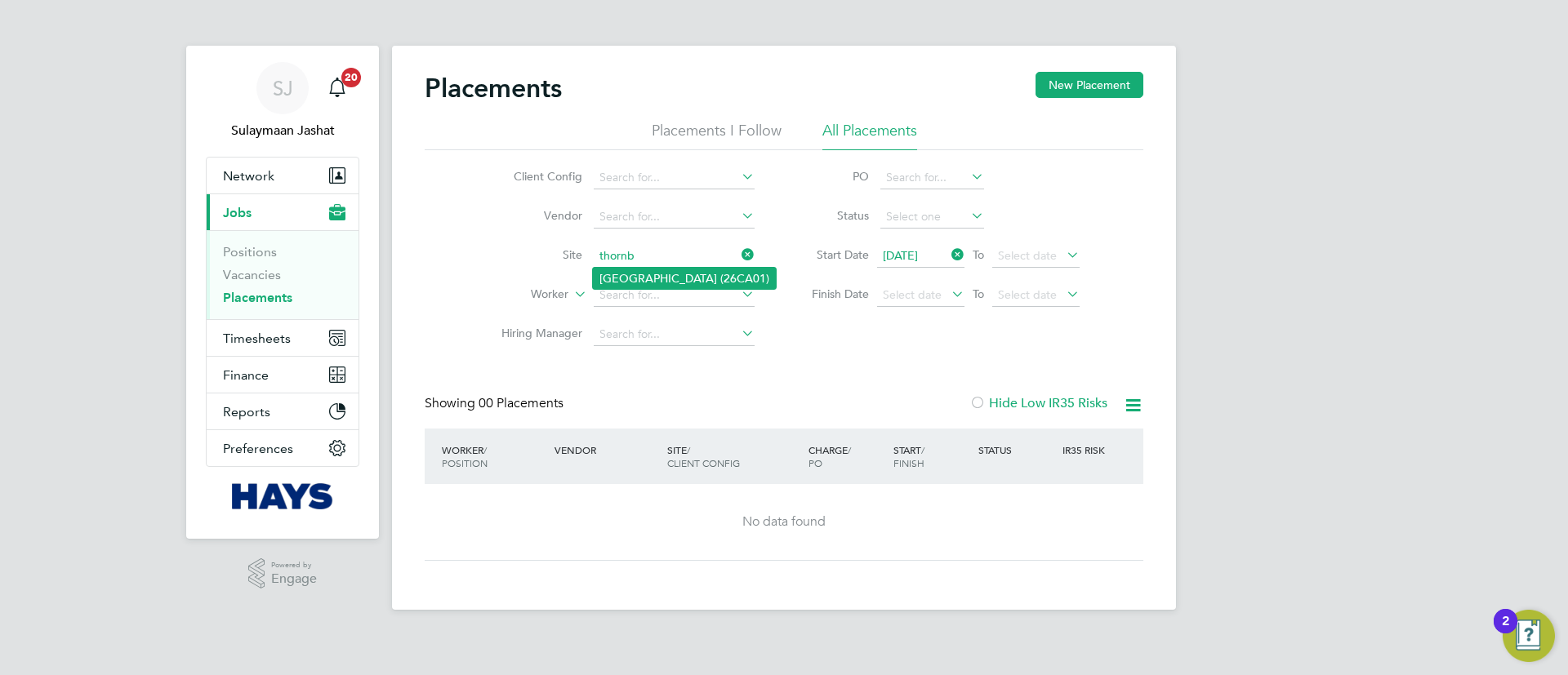
click at [695, 283] on li "[GEOGRAPHIC_DATA] (26CA01)" at bounding box center [684, 278] width 183 height 21
type input "[GEOGRAPHIC_DATA] (26CA01)"
click at [699, 256] on input at bounding box center [674, 256] width 161 height 23
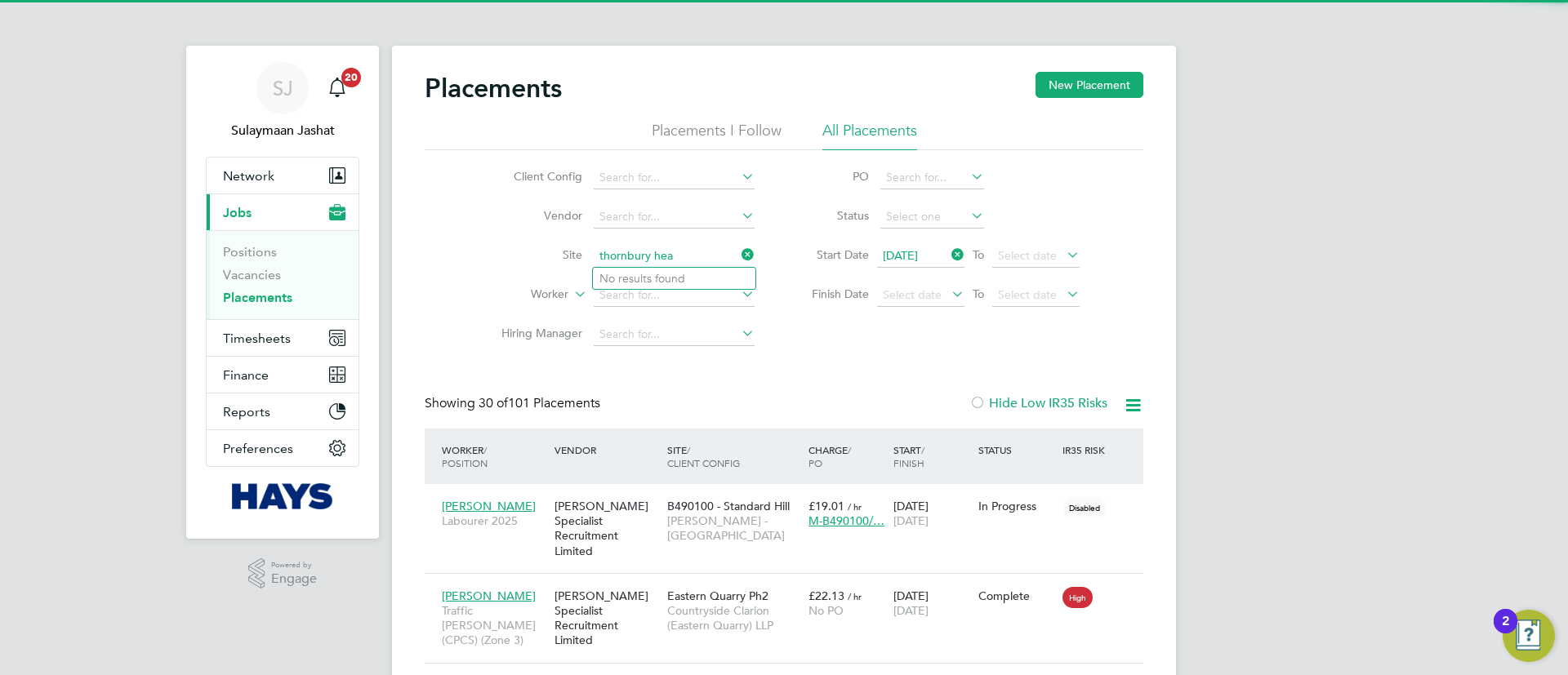
type input "thornbury hea"
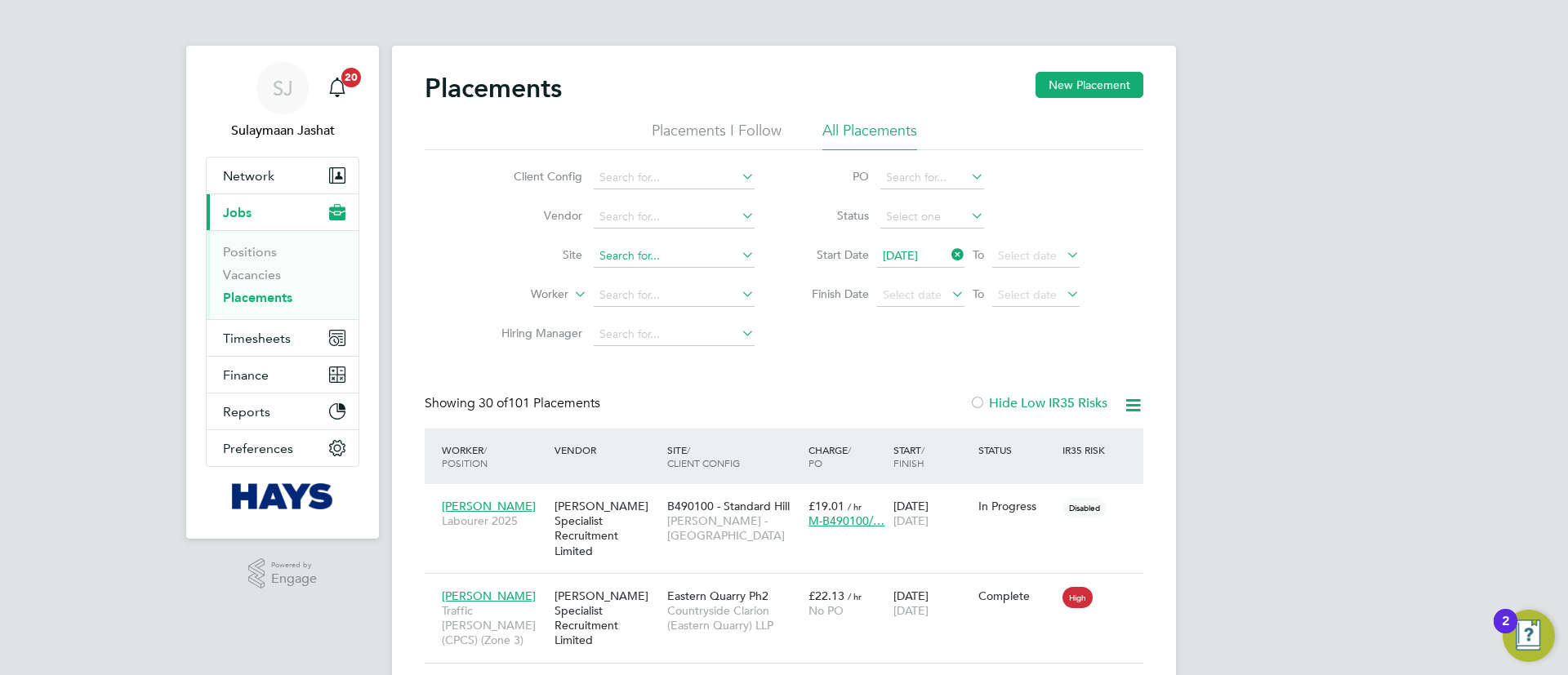
click at [678, 252] on input at bounding box center [674, 256] width 161 height 23
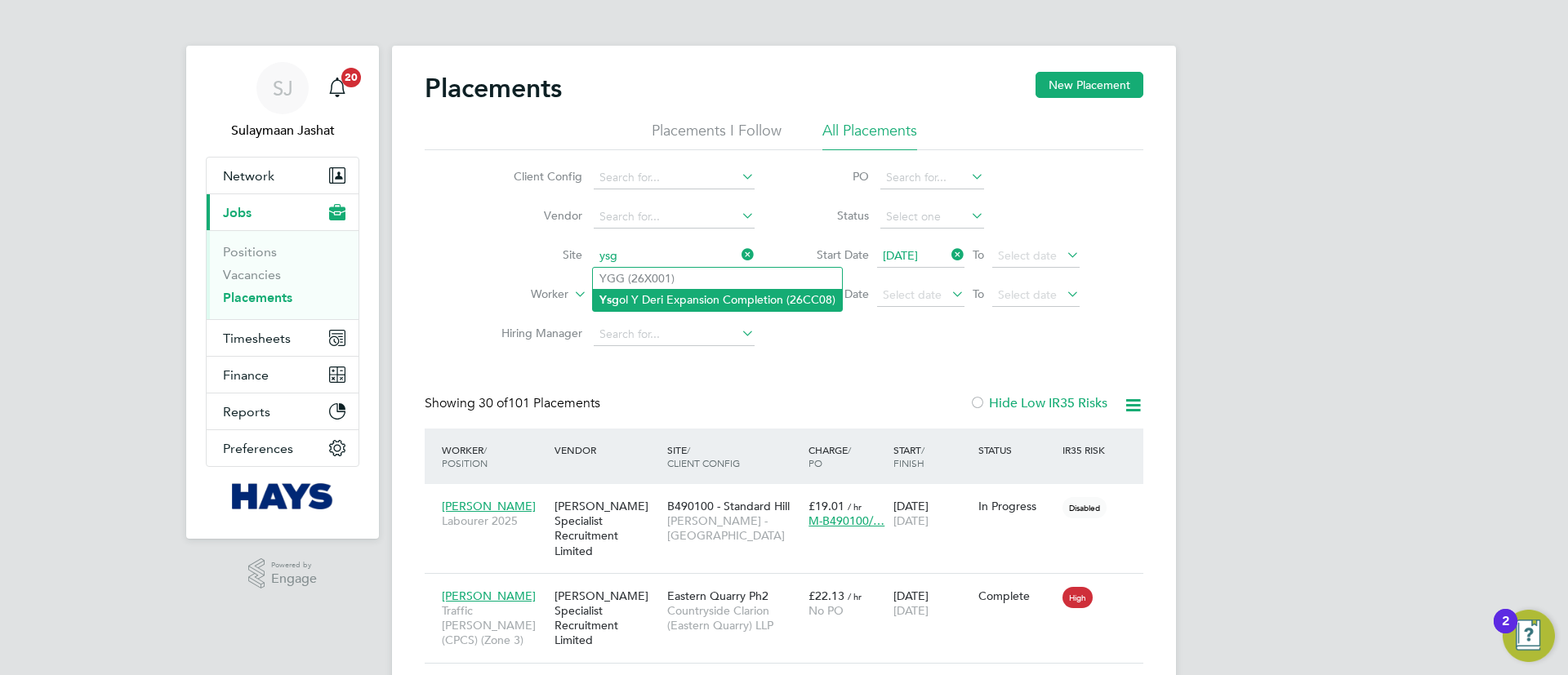
click at [701, 298] on li "Ysg ol Y Deri Expansion Completion (26CC08)" at bounding box center [717, 300] width 249 height 22
type input "Ysgol Y Deri Expansion Completion (26CC08)"
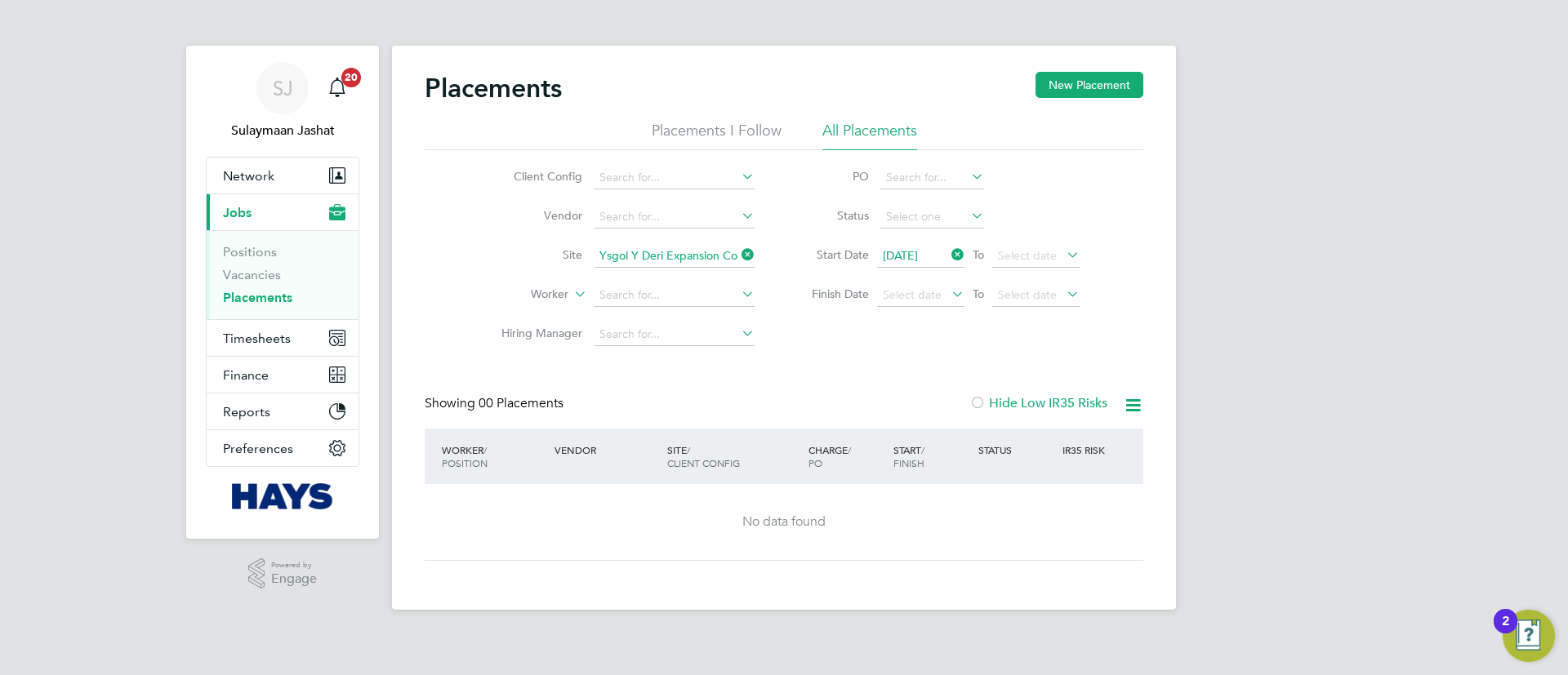
click at [676, 242] on li "Site Ysgol Y Deri Expansion Completion (26CC08)" at bounding box center [620, 256] width 307 height 39
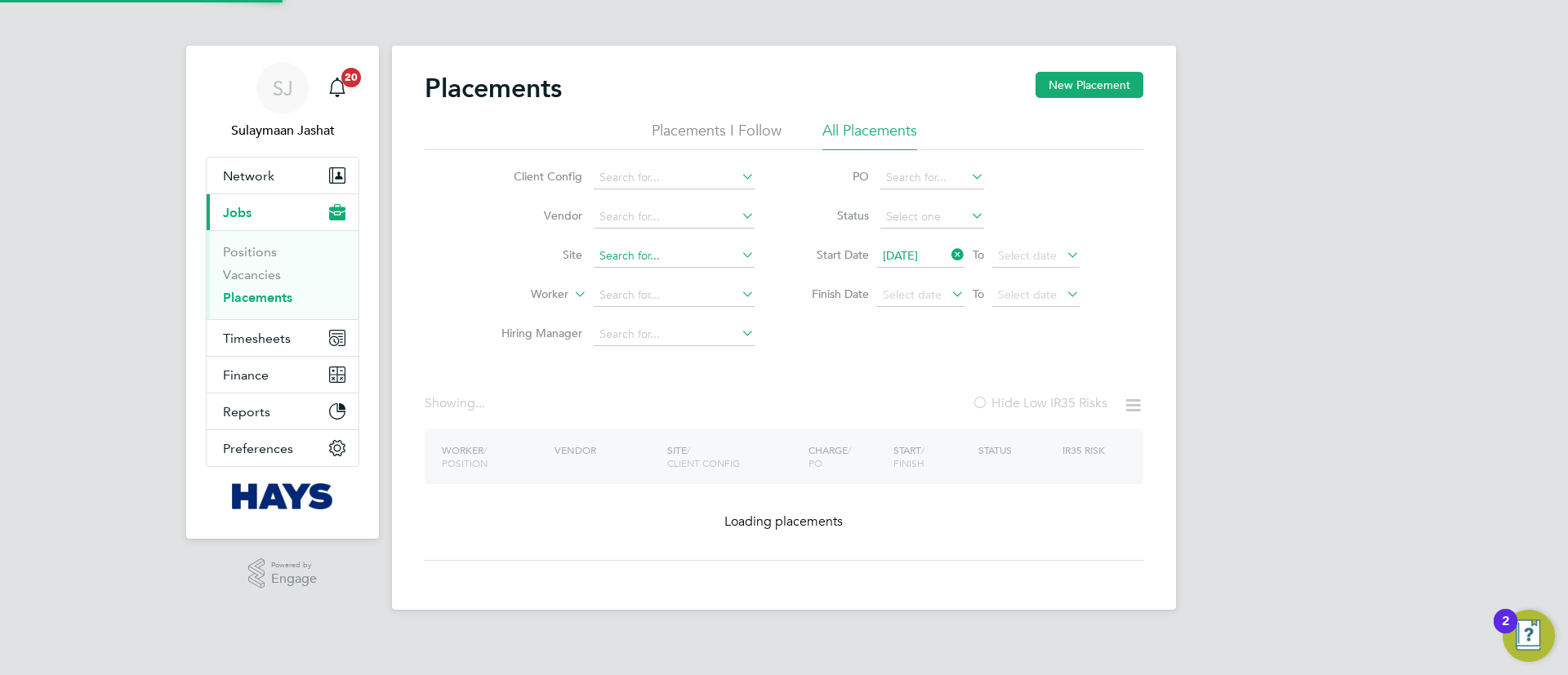
click at [666, 252] on input at bounding box center [674, 256] width 161 height 23
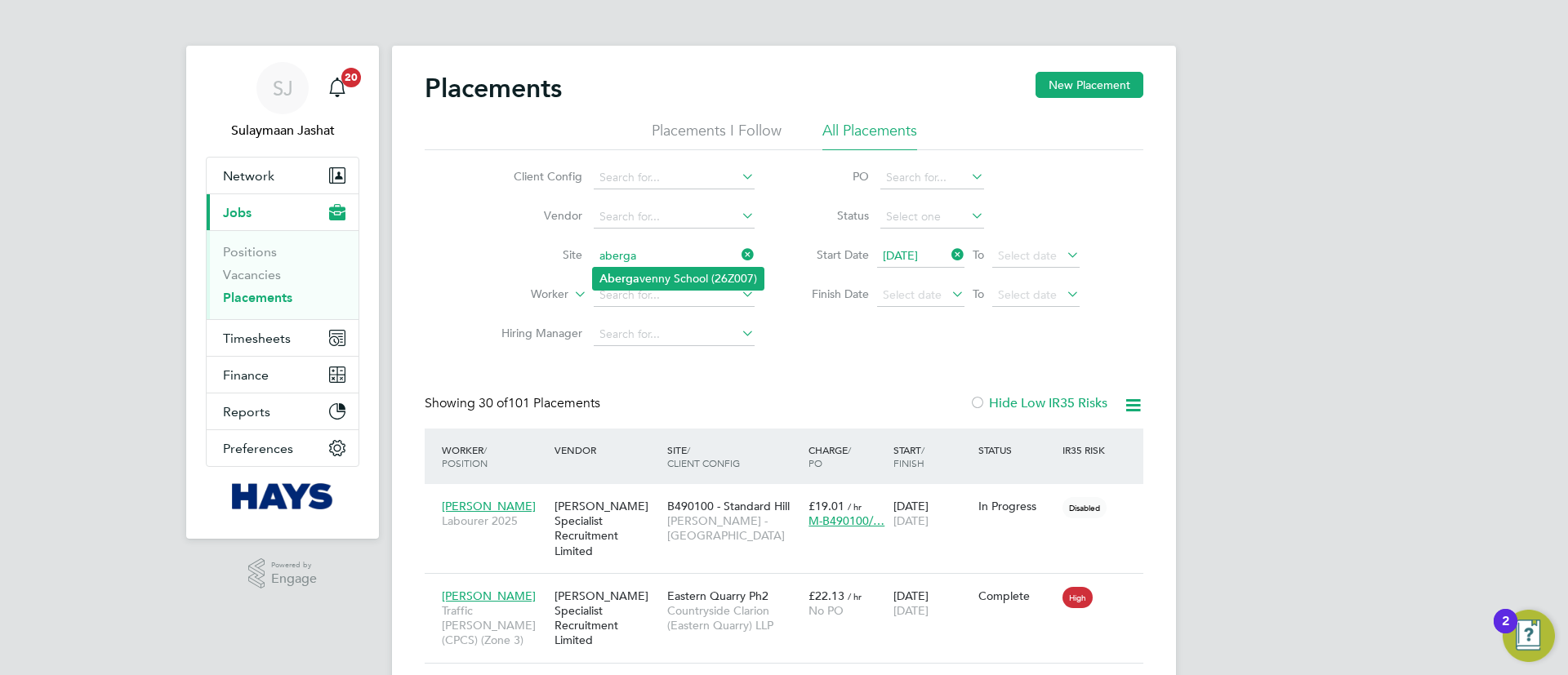
click at [699, 281] on li "[GEOGRAPHIC_DATA] (26Z007)" at bounding box center [678, 279] width 171 height 22
type input "[GEOGRAPHIC_DATA] (26Z007)"
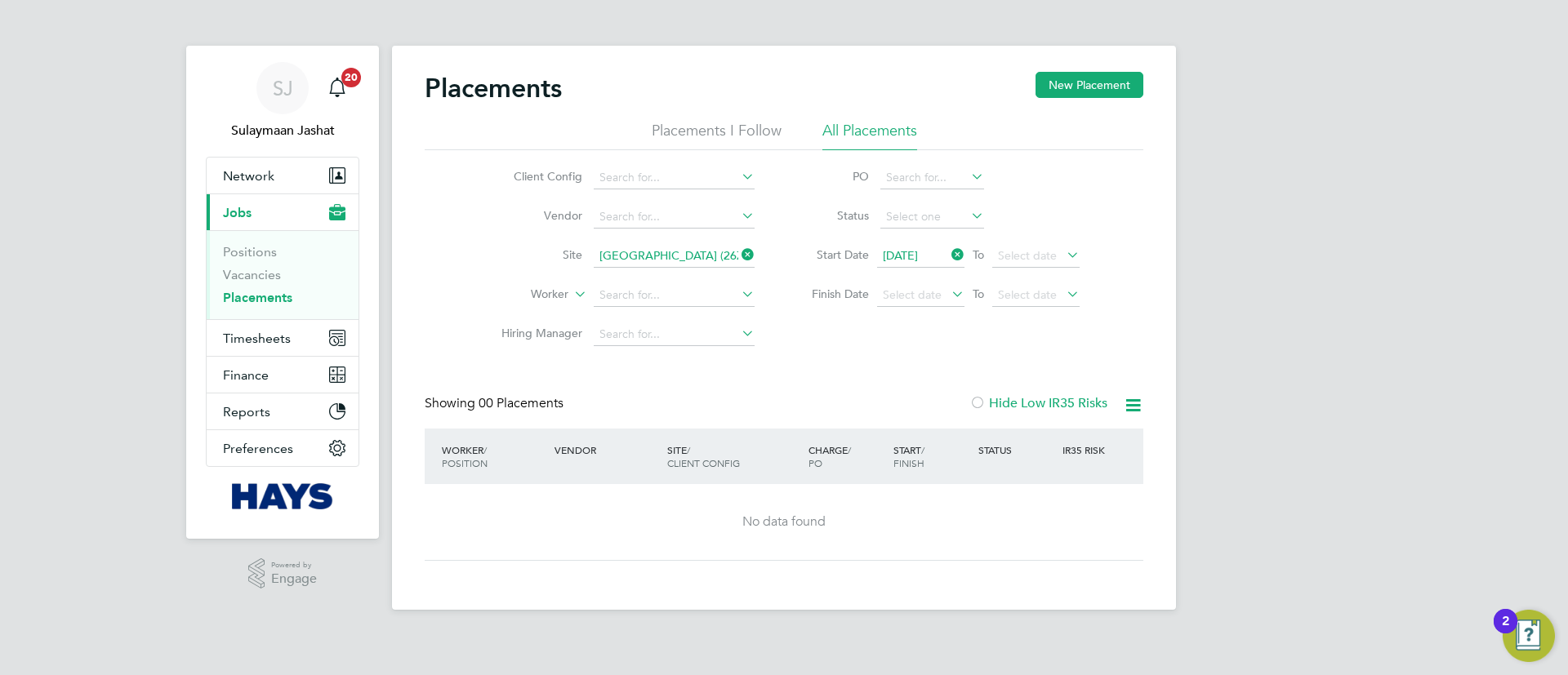
click at [702, 246] on input "[GEOGRAPHIC_DATA] (26Z007)" at bounding box center [674, 256] width 161 height 23
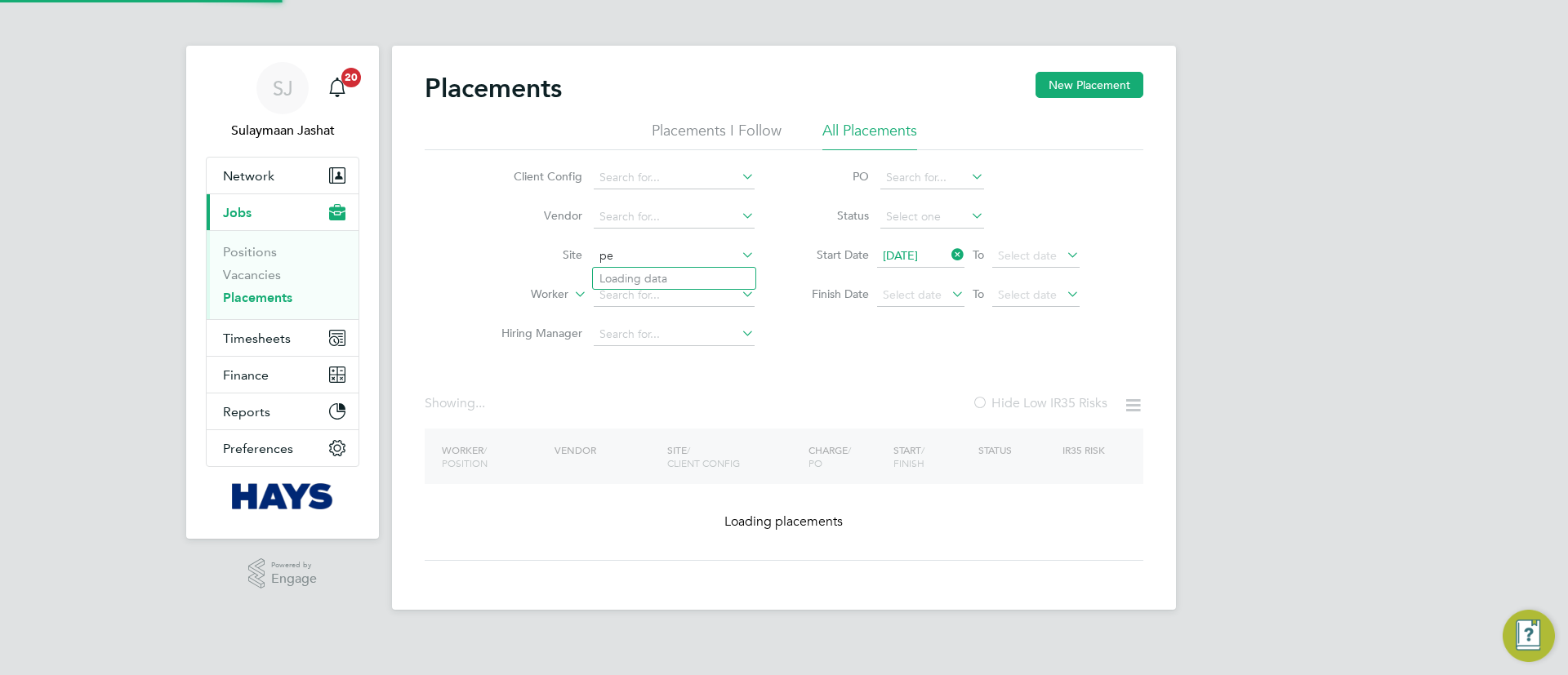
type input "p"
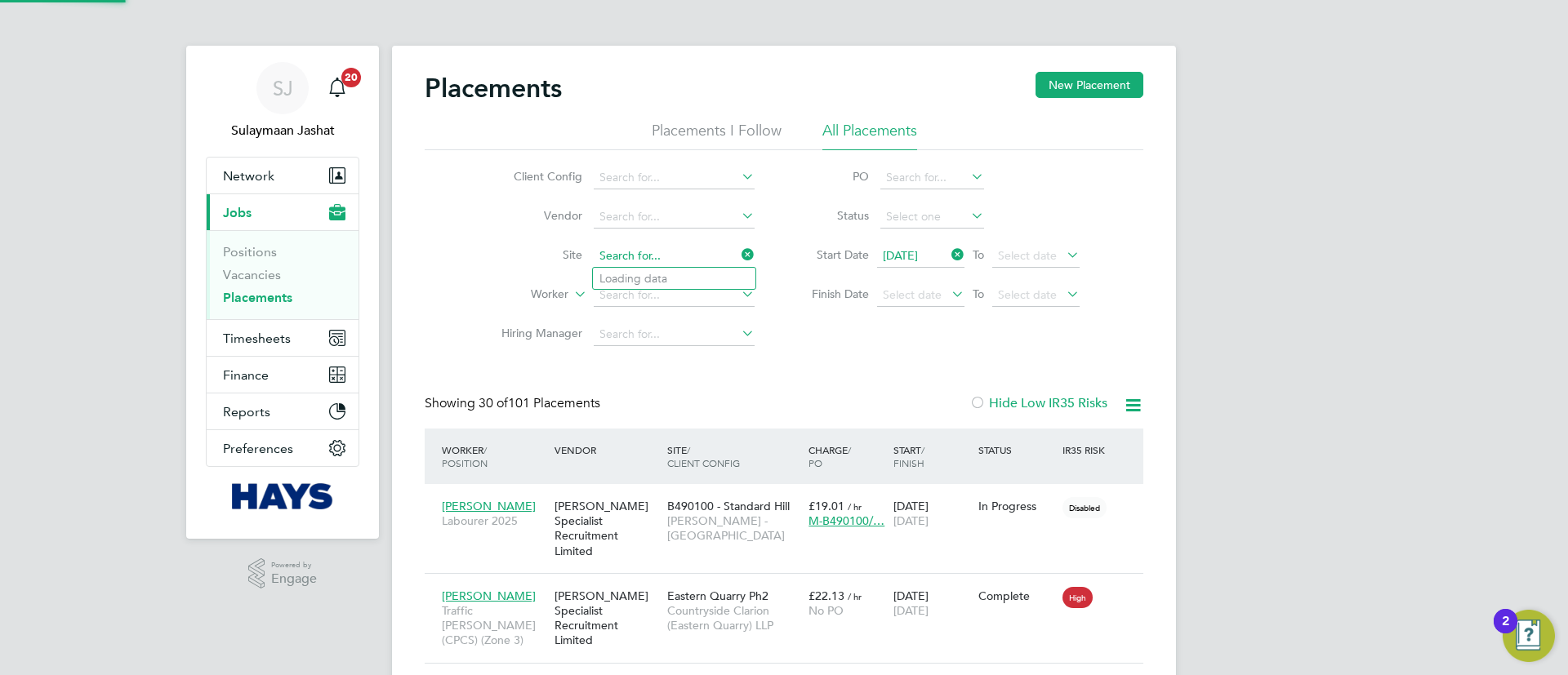
scroll to position [62, 142]
click at [691, 272] on li "Pen Y Dre School (26Z006)" at bounding box center [695, 279] width 205 height 22
type input "Pen Y Dre School (26Z006)"
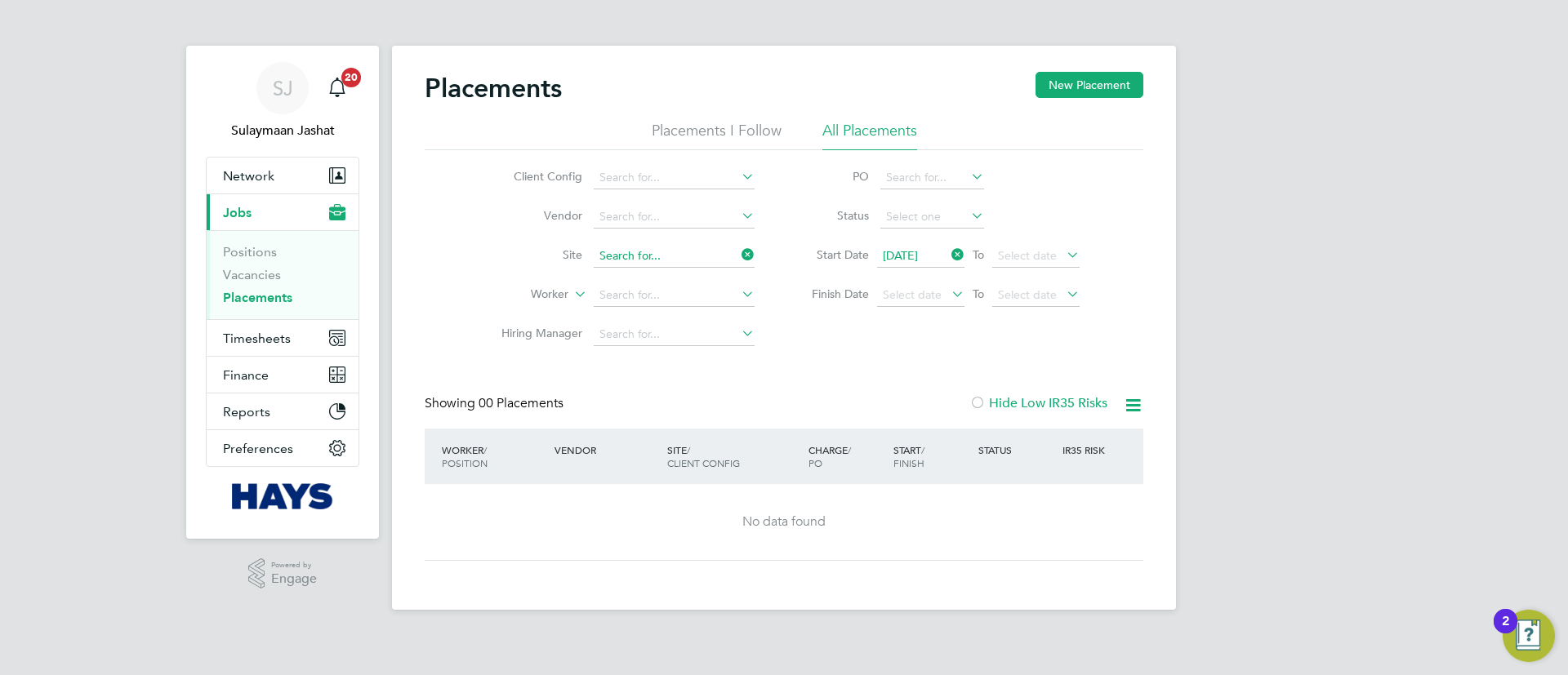
click at [621, 253] on input at bounding box center [674, 256] width 161 height 23
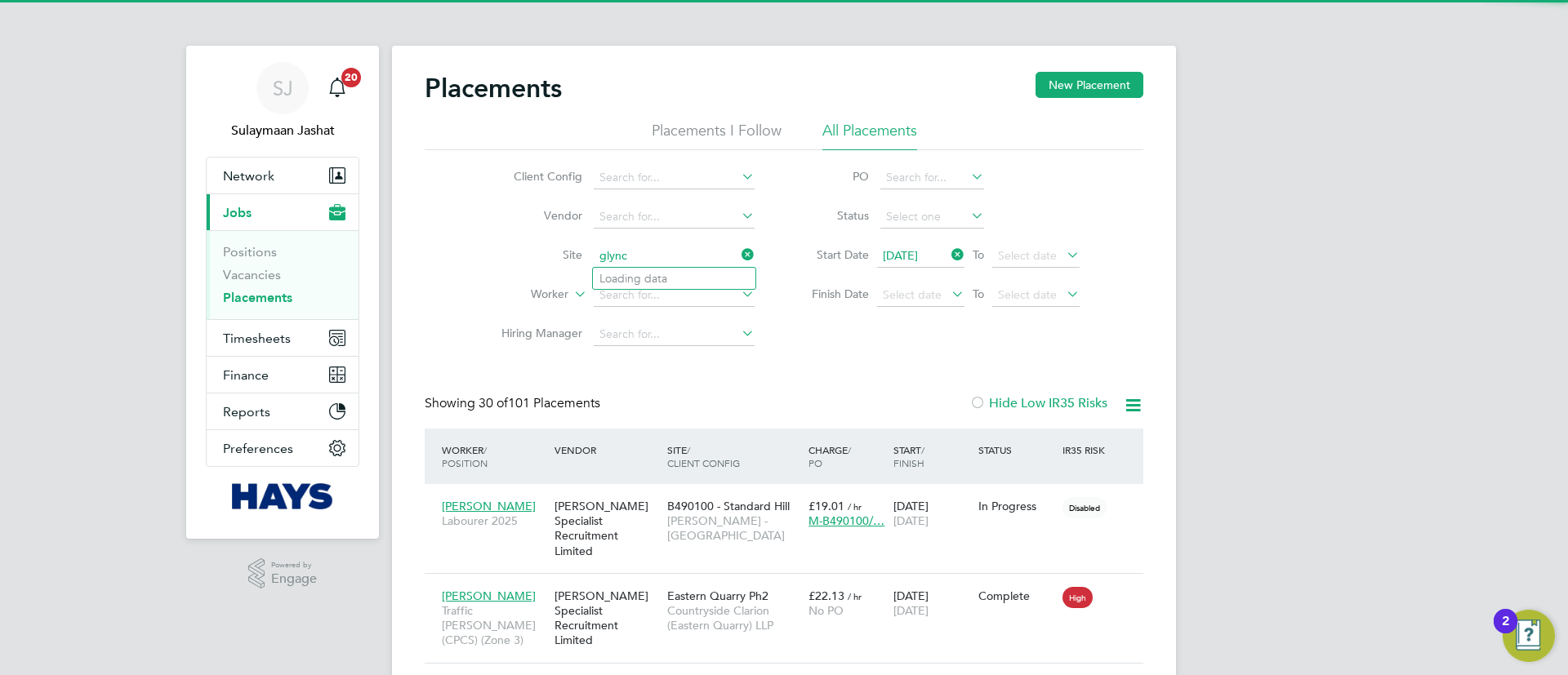
scroll to position [62, 142]
click at [693, 279] on li "[PERSON_NAME] (26CA05)" at bounding box center [674, 279] width 163 height 22
type input "Glyncoed (26CA05)"
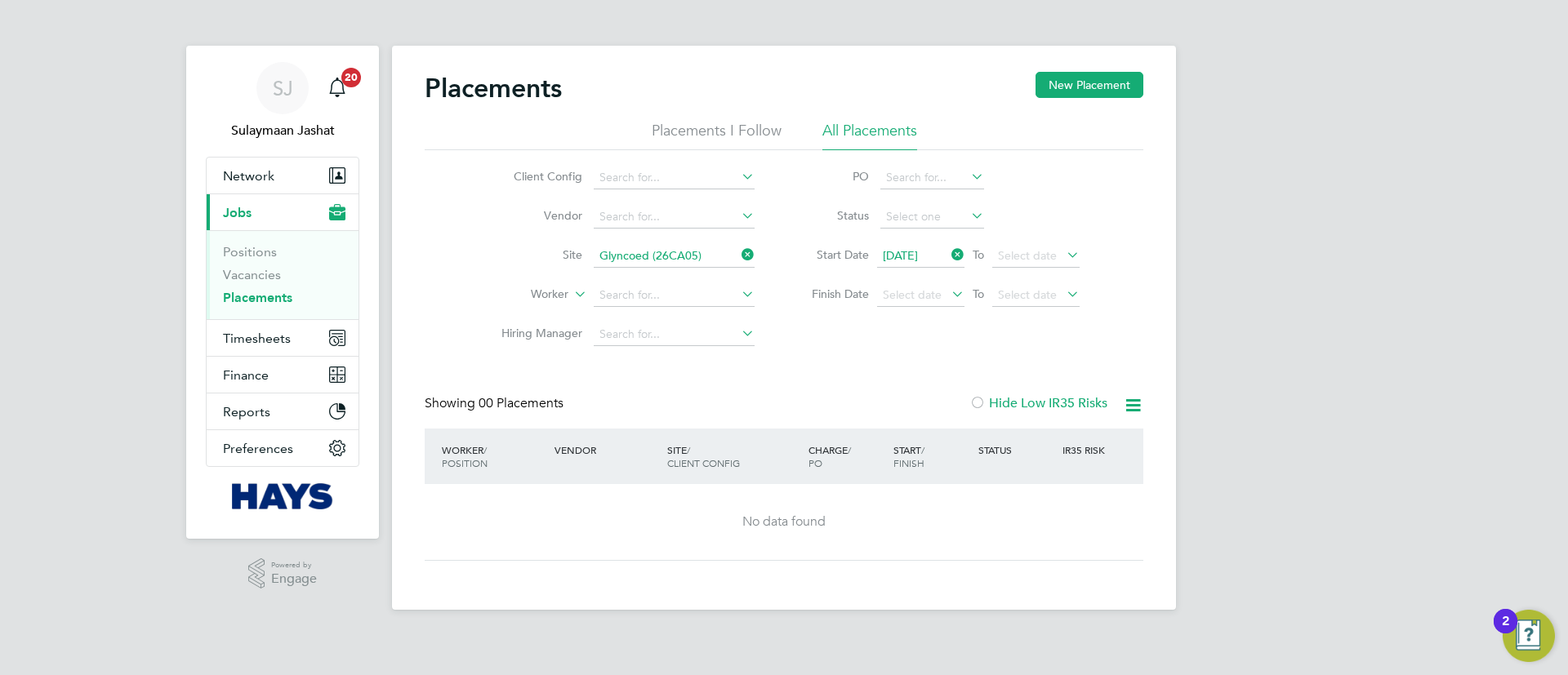
click at [685, 248] on input "Glyncoed (26CA05)" at bounding box center [674, 256] width 161 height 23
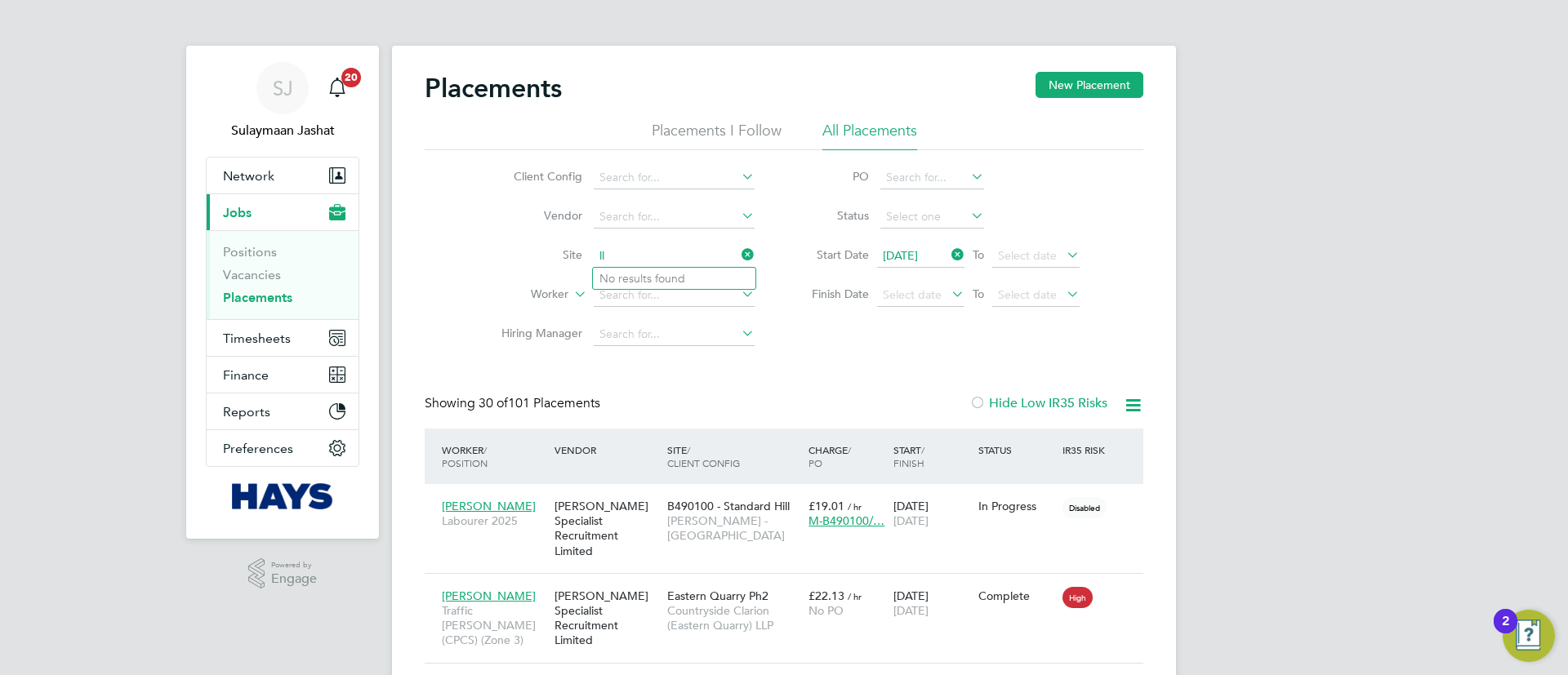
type input "l"
click at [662, 270] on li "Llanilltud [GEOGRAPHIC_DATA] (26CA11)" at bounding box center [719, 279] width 252 height 22
type input "Llanilltud [GEOGRAPHIC_DATA] (26CA11)"
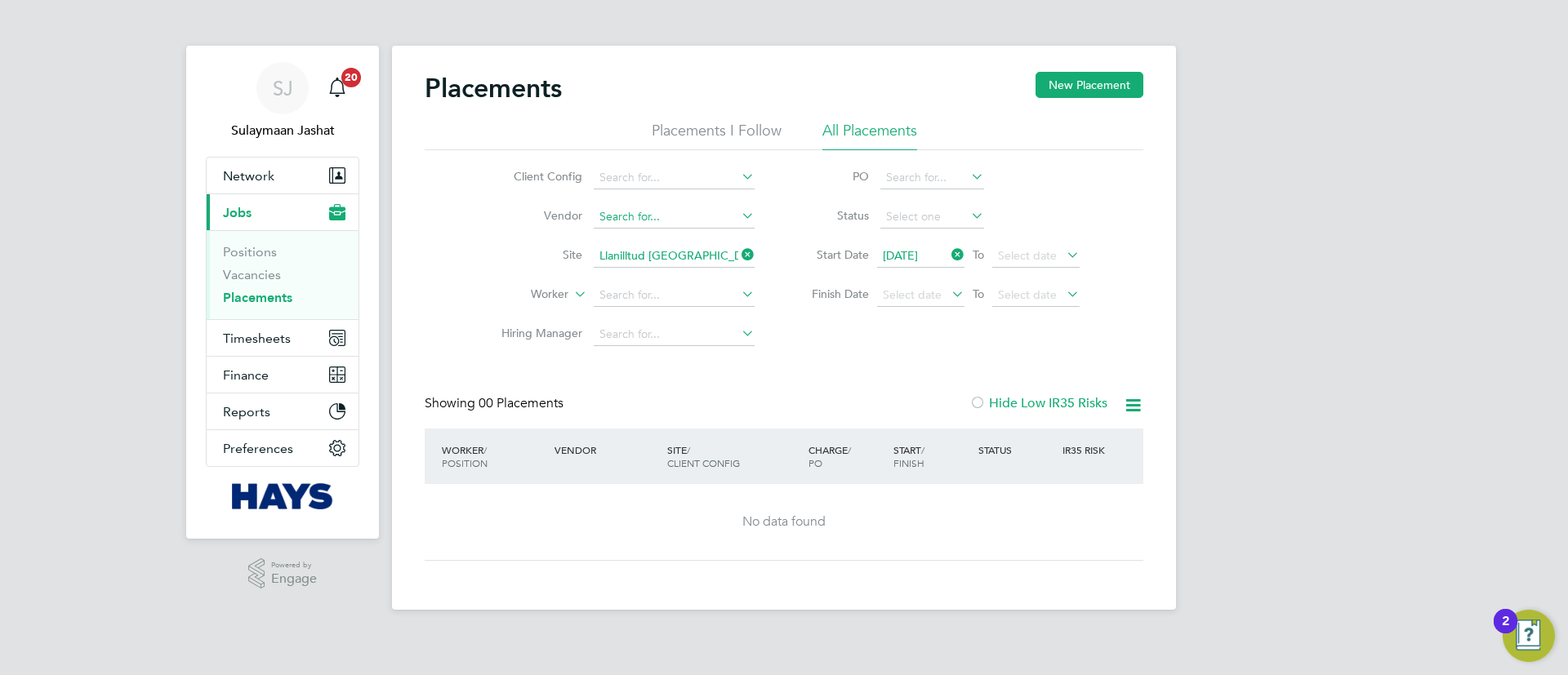
click at [693, 221] on input at bounding box center [674, 216] width 161 height 23
click at [681, 255] on input at bounding box center [674, 256] width 161 height 23
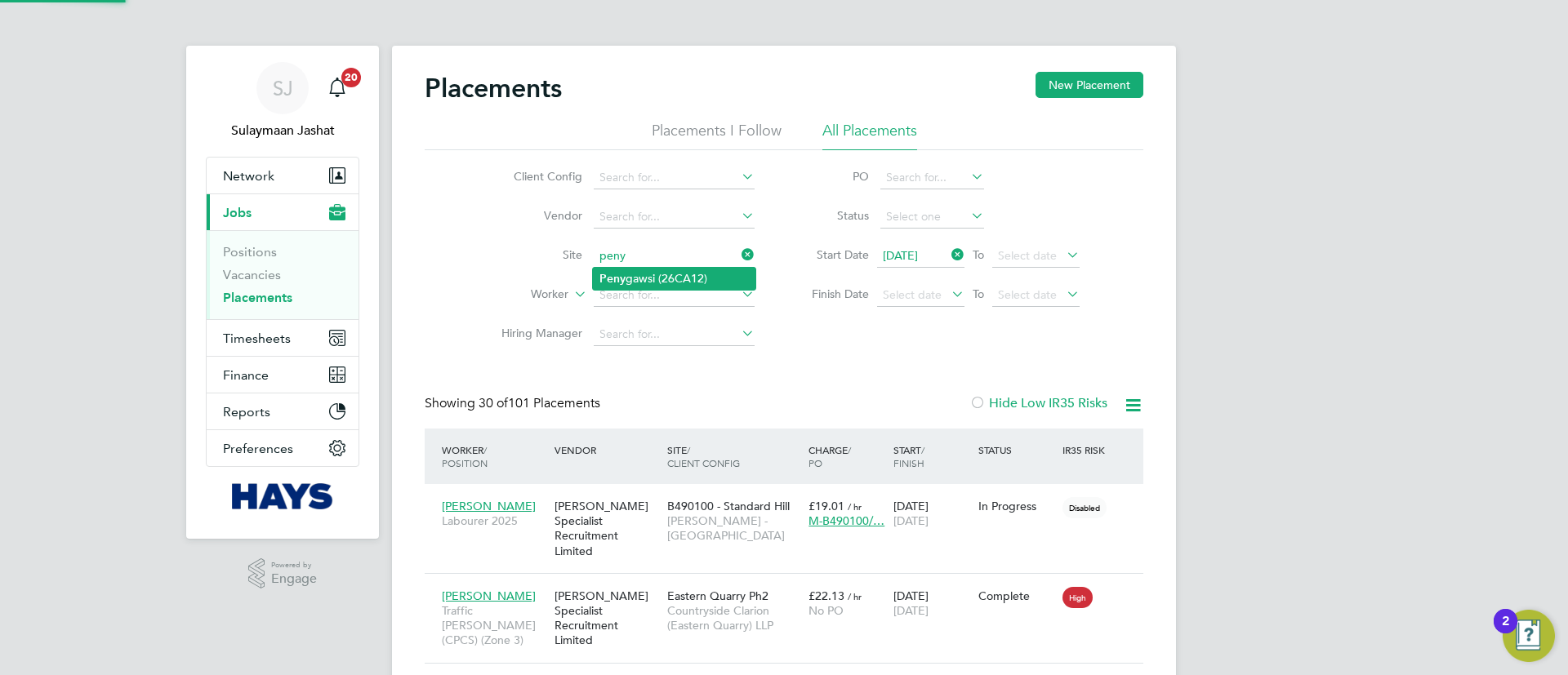
click at [679, 286] on li "Peny gawsi (26CA12)" at bounding box center [674, 279] width 163 height 22
type input "Penygawsi (26CA12)"
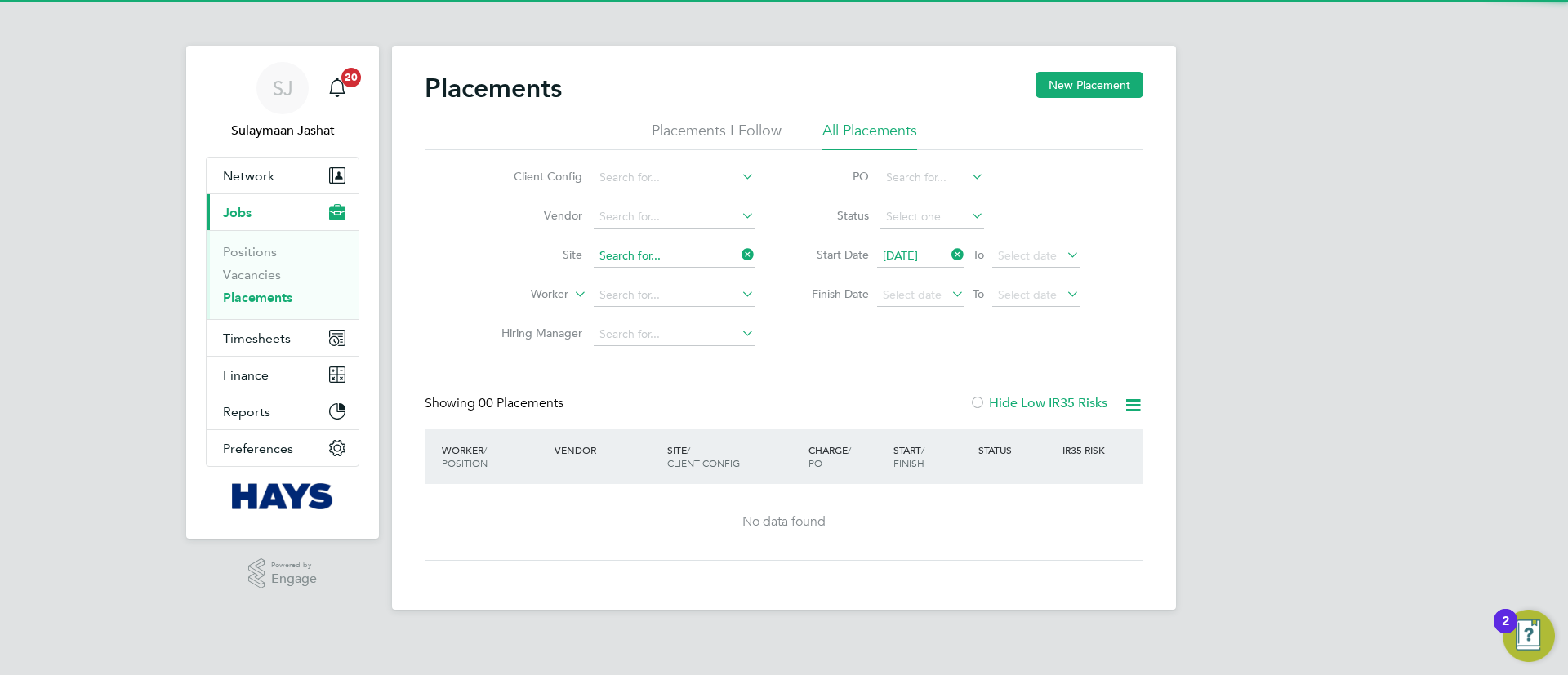
click at [680, 256] on input at bounding box center [674, 256] width 161 height 23
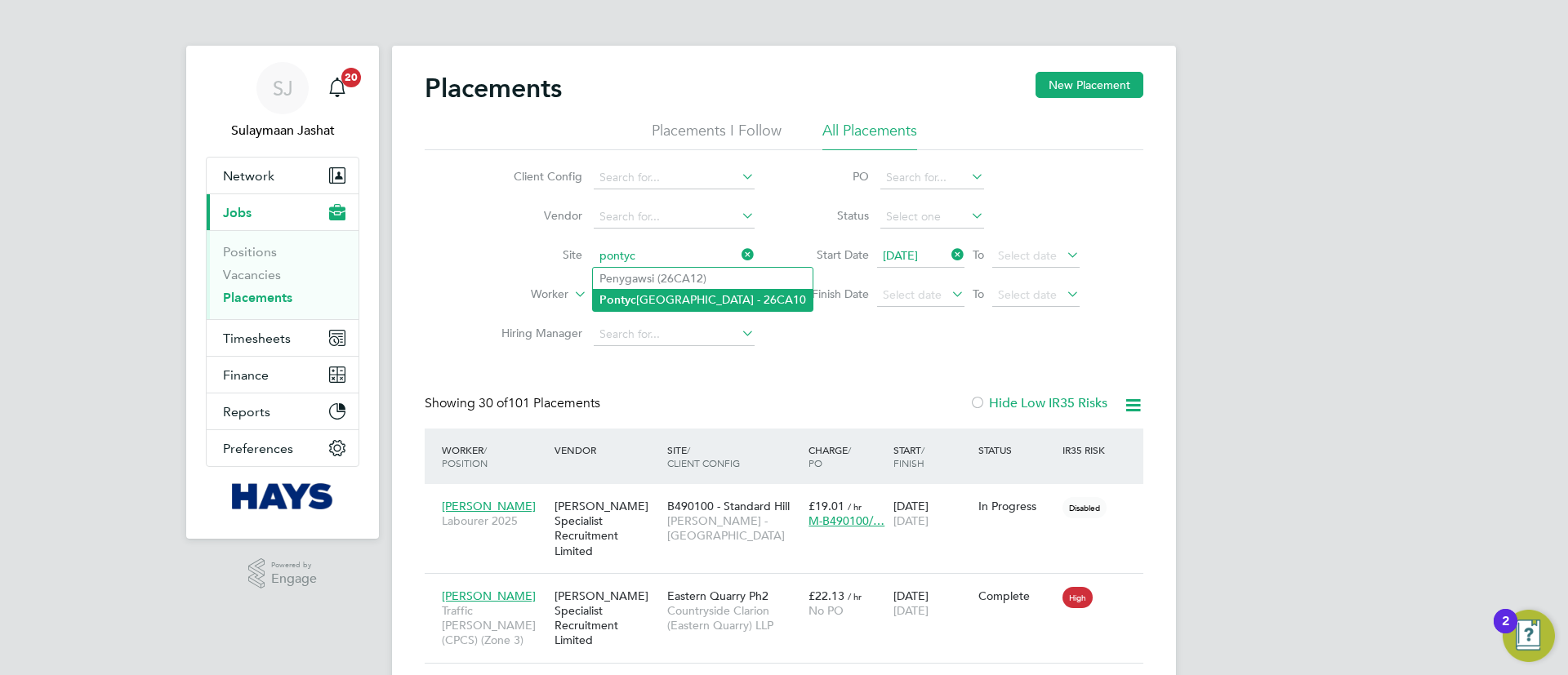
click at [685, 308] on li "[GEOGRAPHIC_DATA] - 26CA10" at bounding box center [702, 300] width 219 height 22
type input "[GEOGRAPHIC_DATA] - 26CA10"
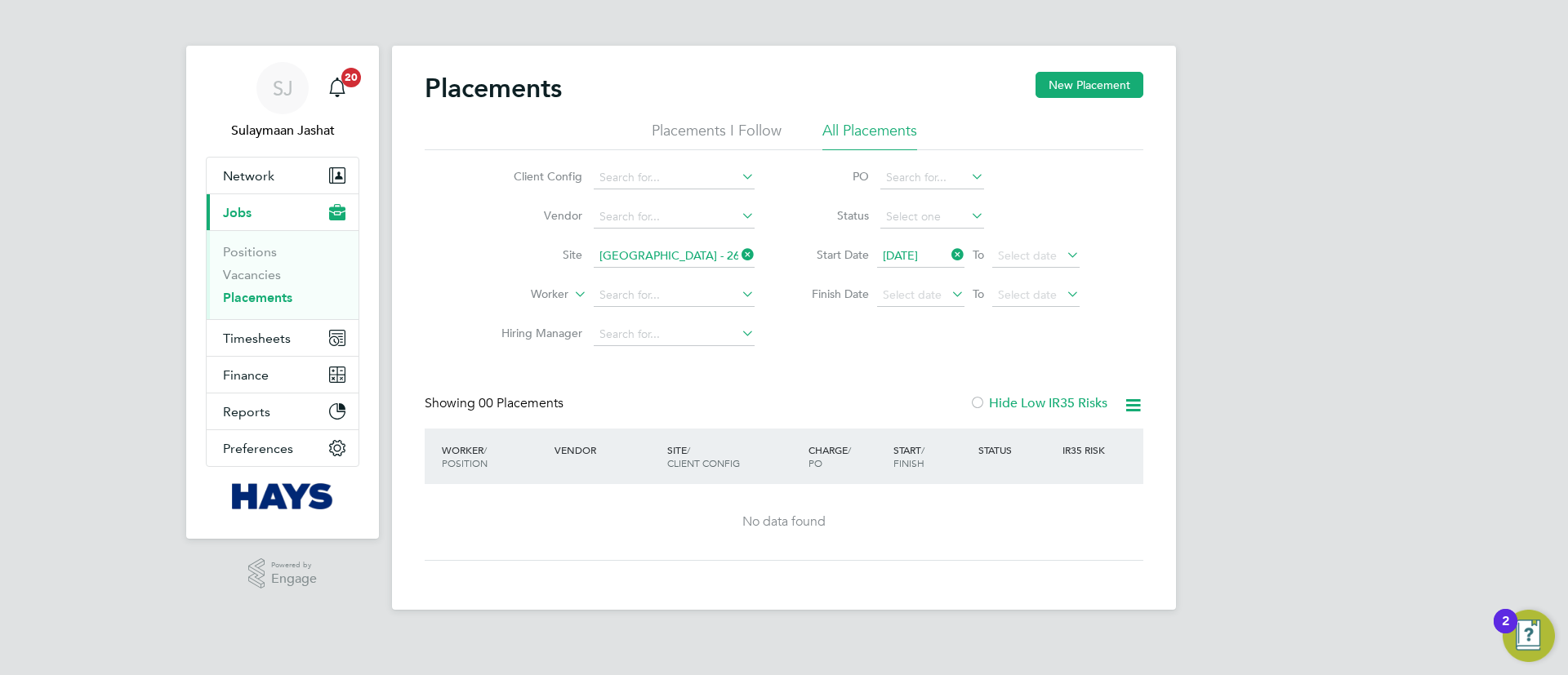
click at [692, 259] on input "[GEOGRAPHIC_DATA] - 26CA10" at bounding box center [674, 256] width 161 height 23
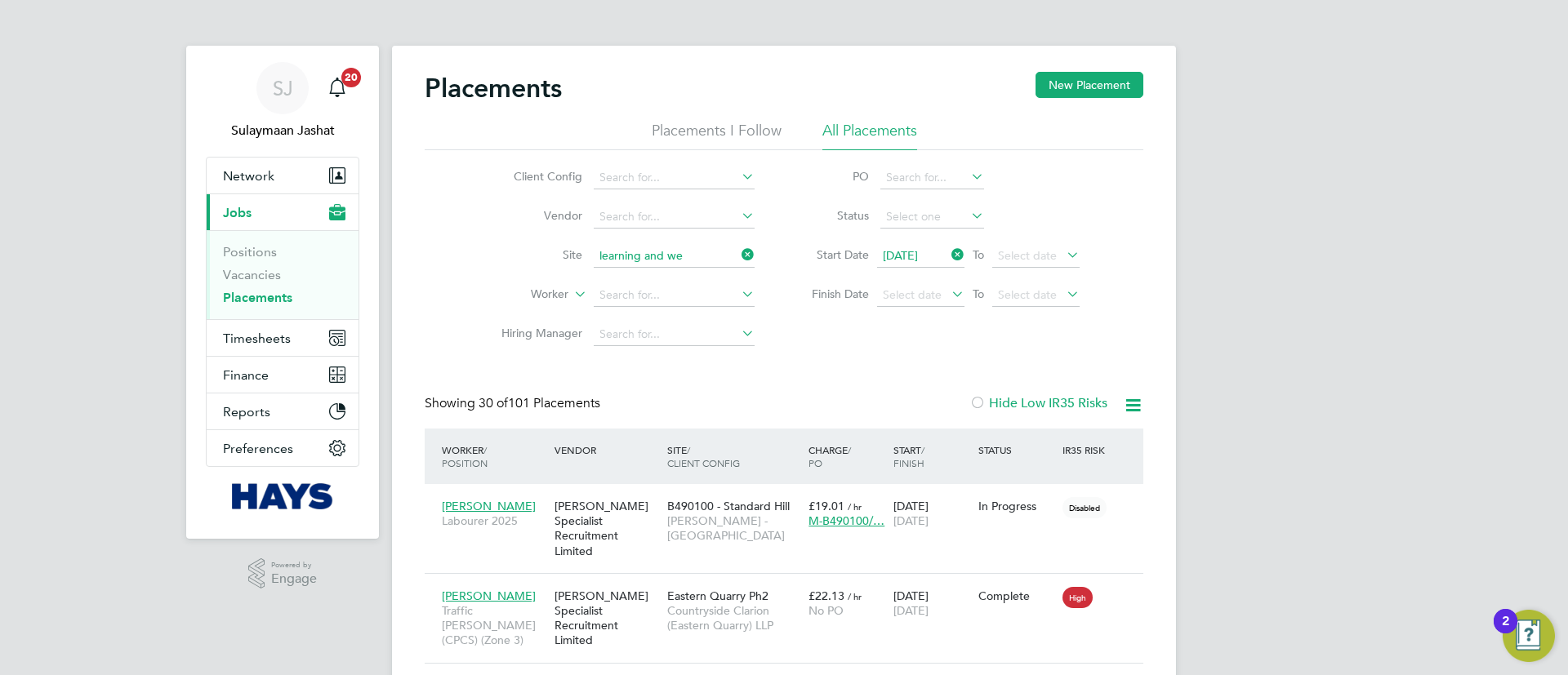
click at [703, 270] on li "Centre for Learning and We llbeing CLWB (26Z002)" at bounding box center [731, 279] width 278 height 22
type input "Centre for Learning and Wellbeing CLWB (26Z002)"
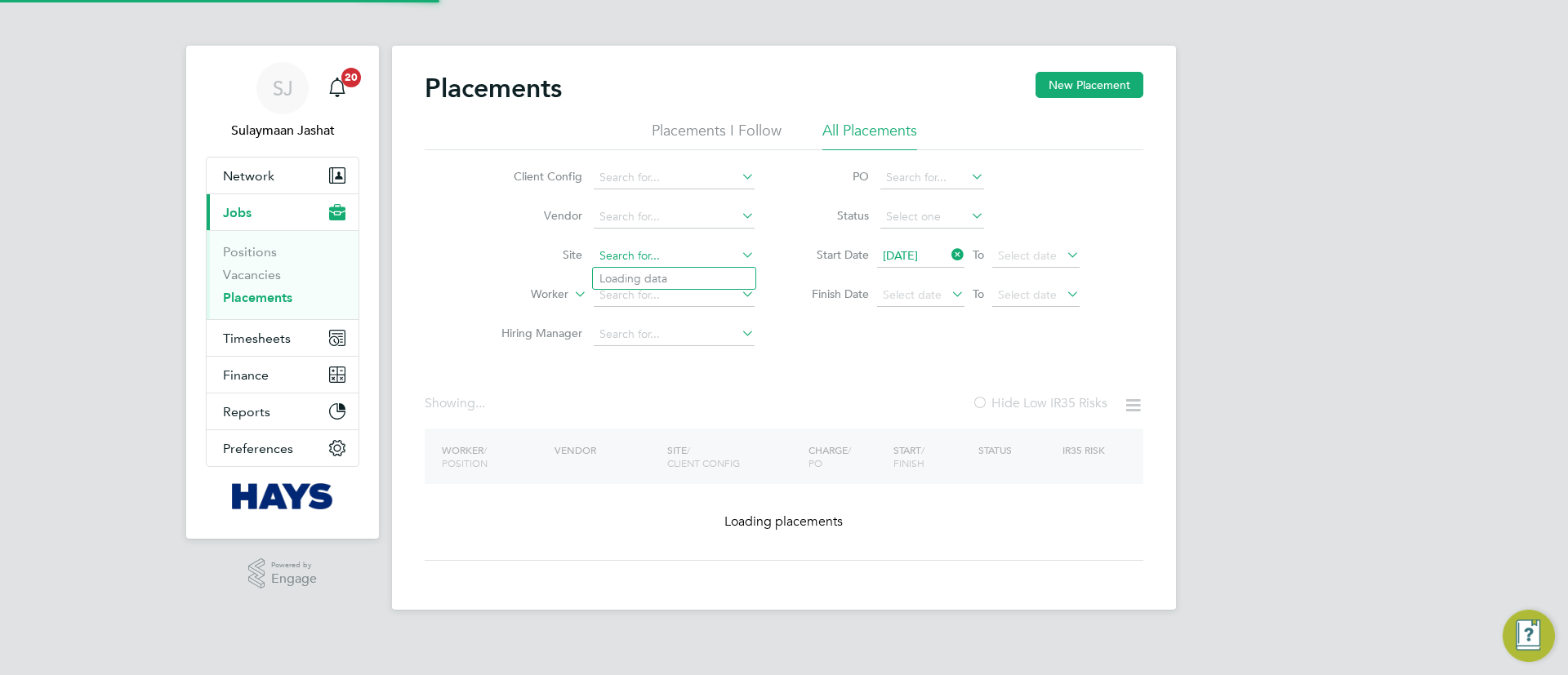
click at [691, 256] on input at bounding box center [674, 256] width 161 height 23
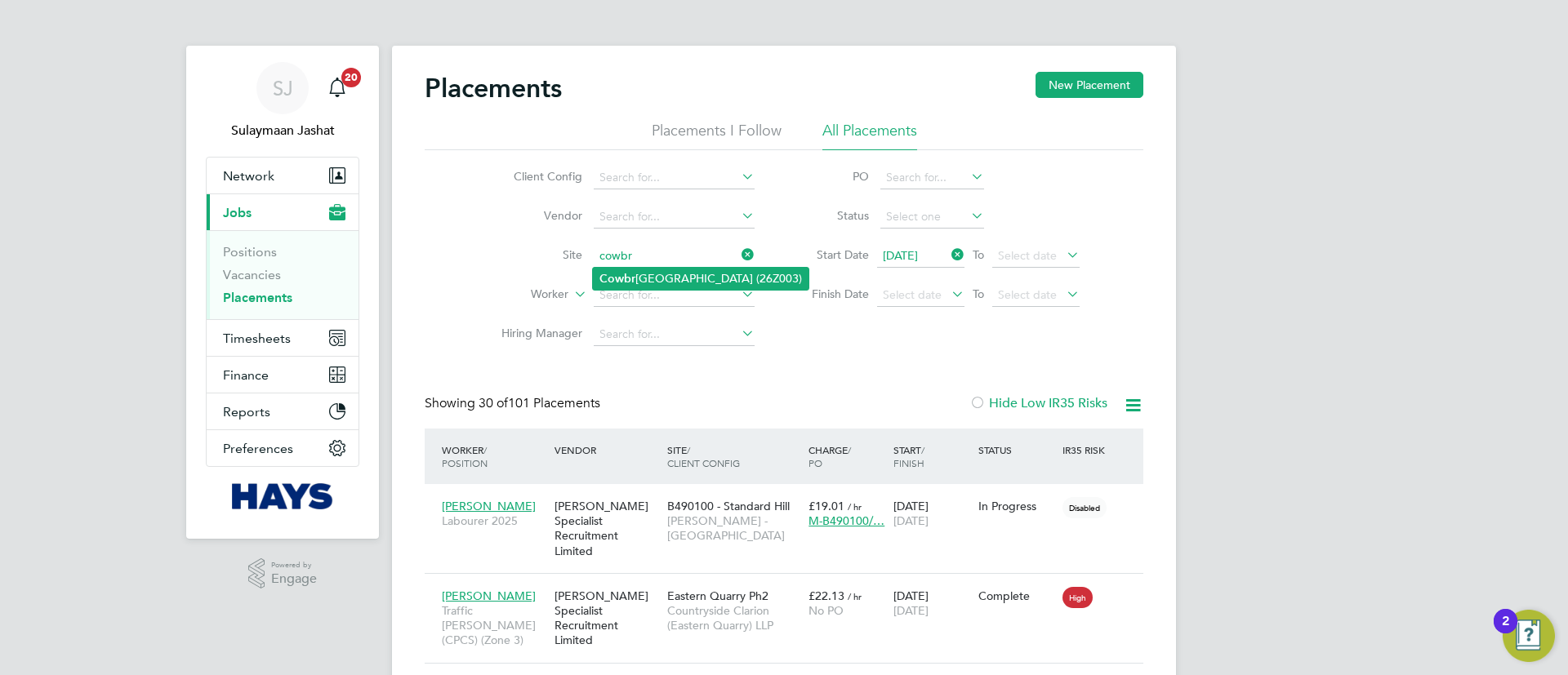
click at [693, 268] on li "[GEOGRAPHIC_DATA] (26Z003)" at bounding box center [700, 279] width 215 height 22
type input "[GEOGRAPHIC_DATA] (26Z003)"
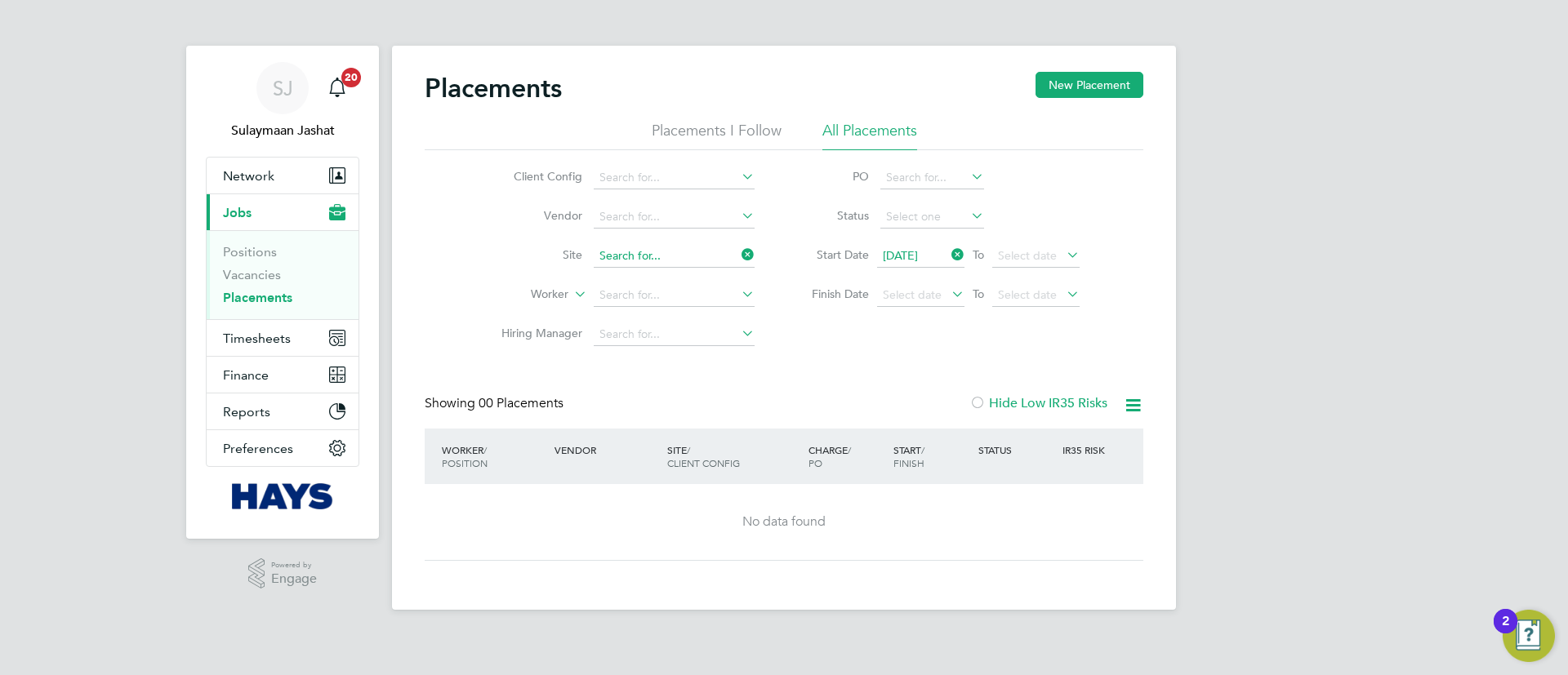
click at [680, 261] on input at bounding box center [674, 256] width 161 height 23
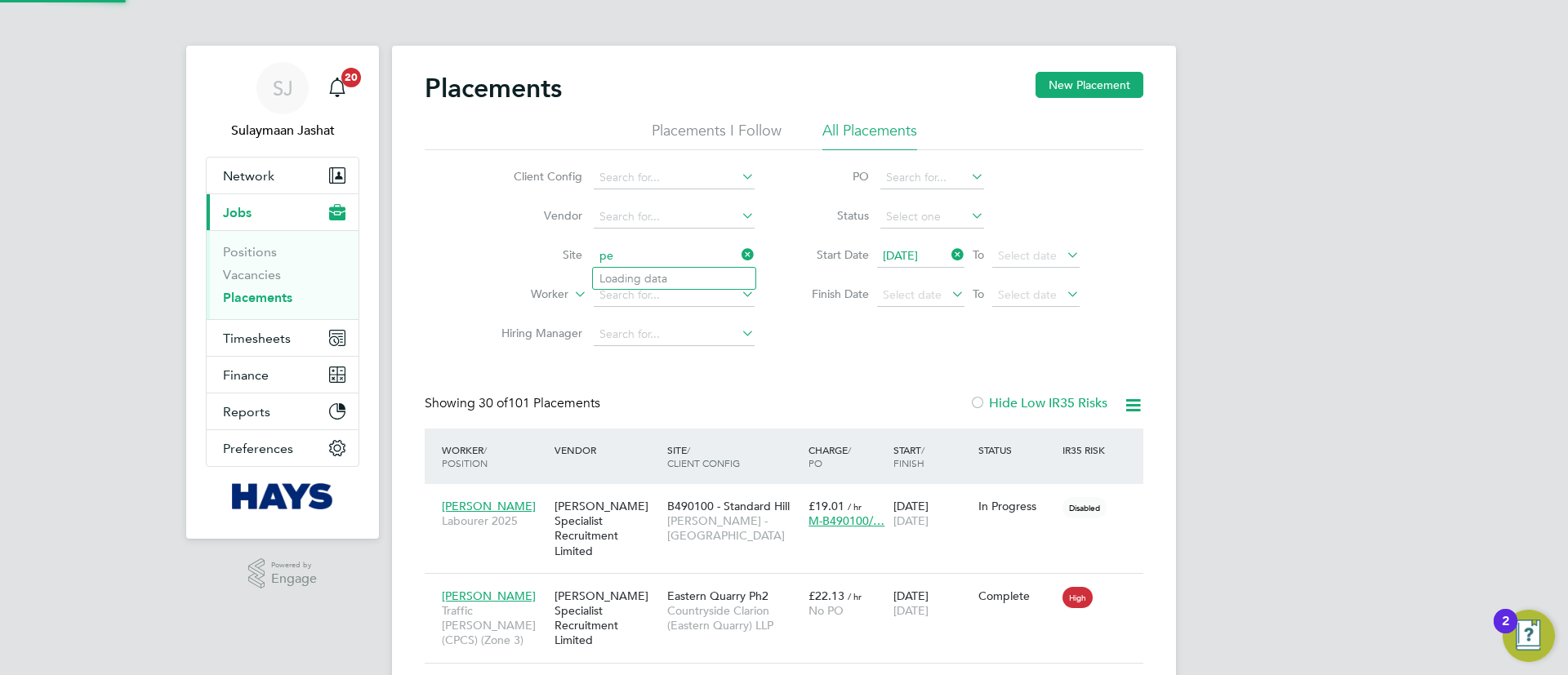
type input "p"
click at [680, 261] on input "pembro" at bounding box center [674, 256] width 161 height 23
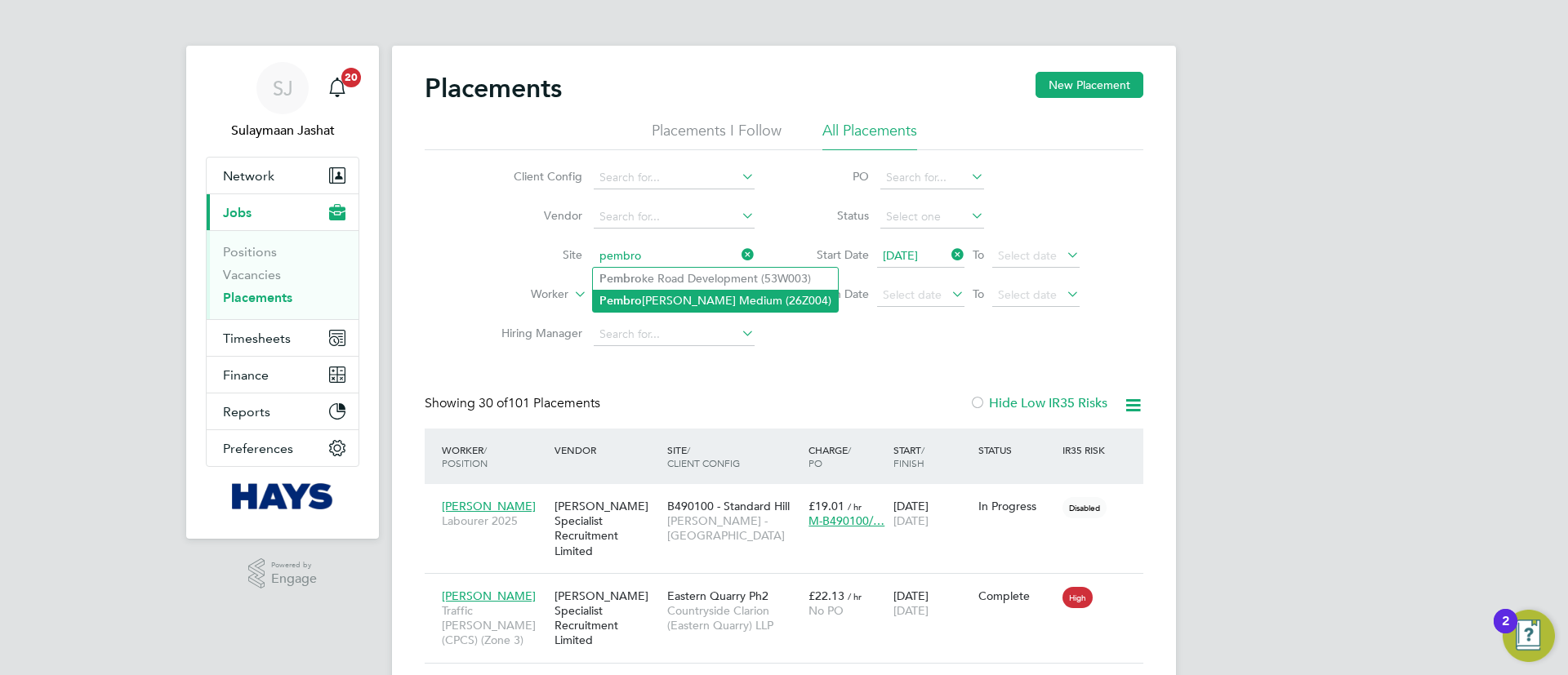
click at [623, 290] on li "Pembro [PERSON_NAME] Medium (26Z004)" at bounding box center [715, 301] width 245 height 22
type input "Pembroke Welsh Medium (26Z004)"
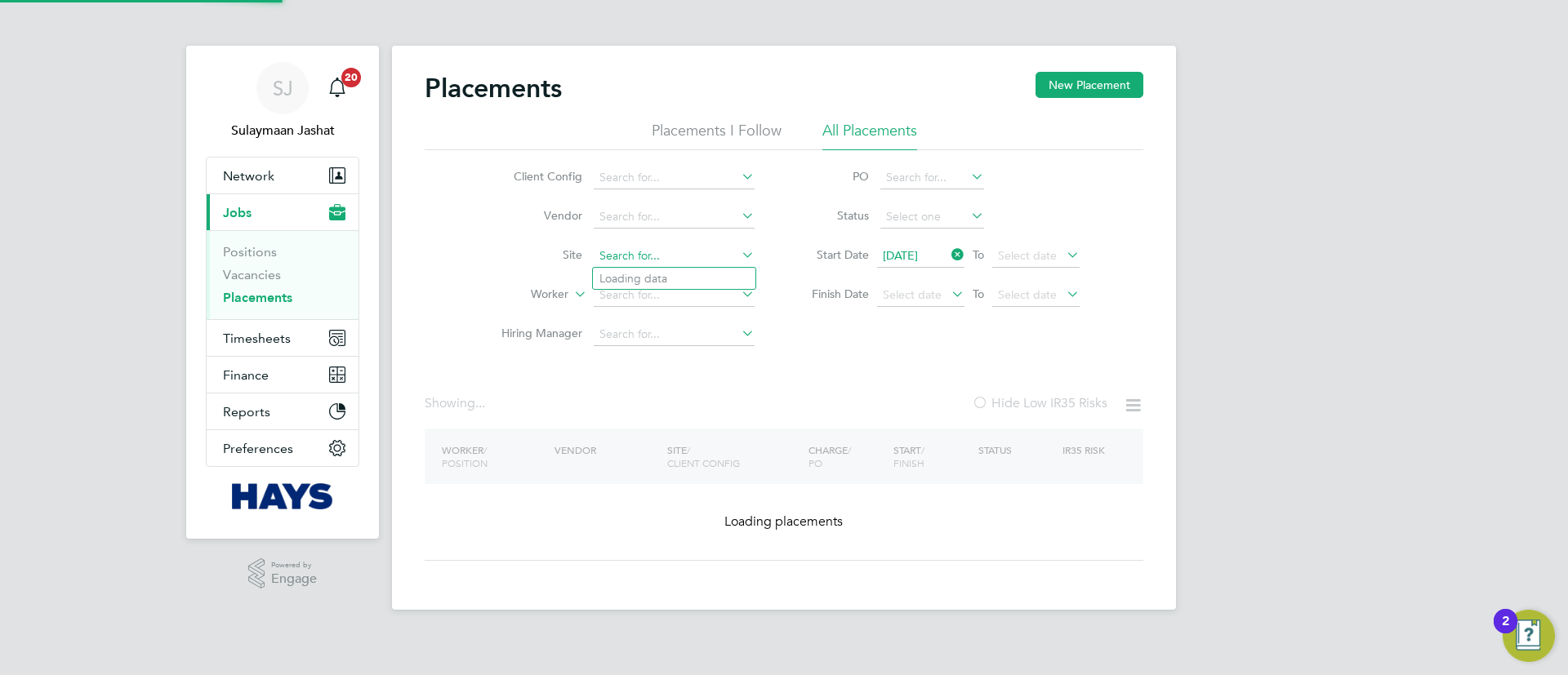
click at [690, 251] on input at bounding box center [674, 256] width 161 height 23
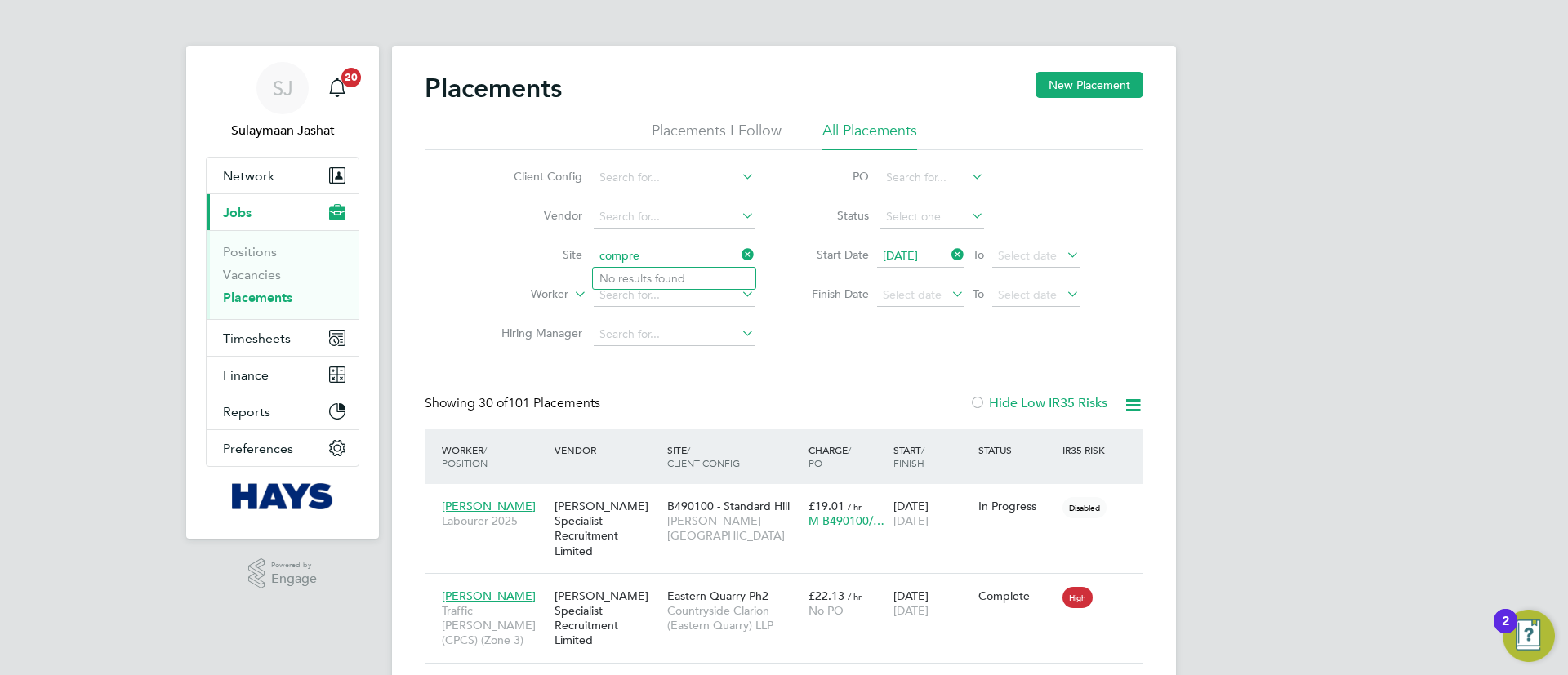
click at [671, 251] on input "compre" at bounding box center [674, 256] width 161 height 23
type input "compre"
click at [613, 265] on input at bounding box center [674, 256] width 161 height 23
click at [671, 298] on b "Bowling" at bounding box center [648, 301] width 44 height 14
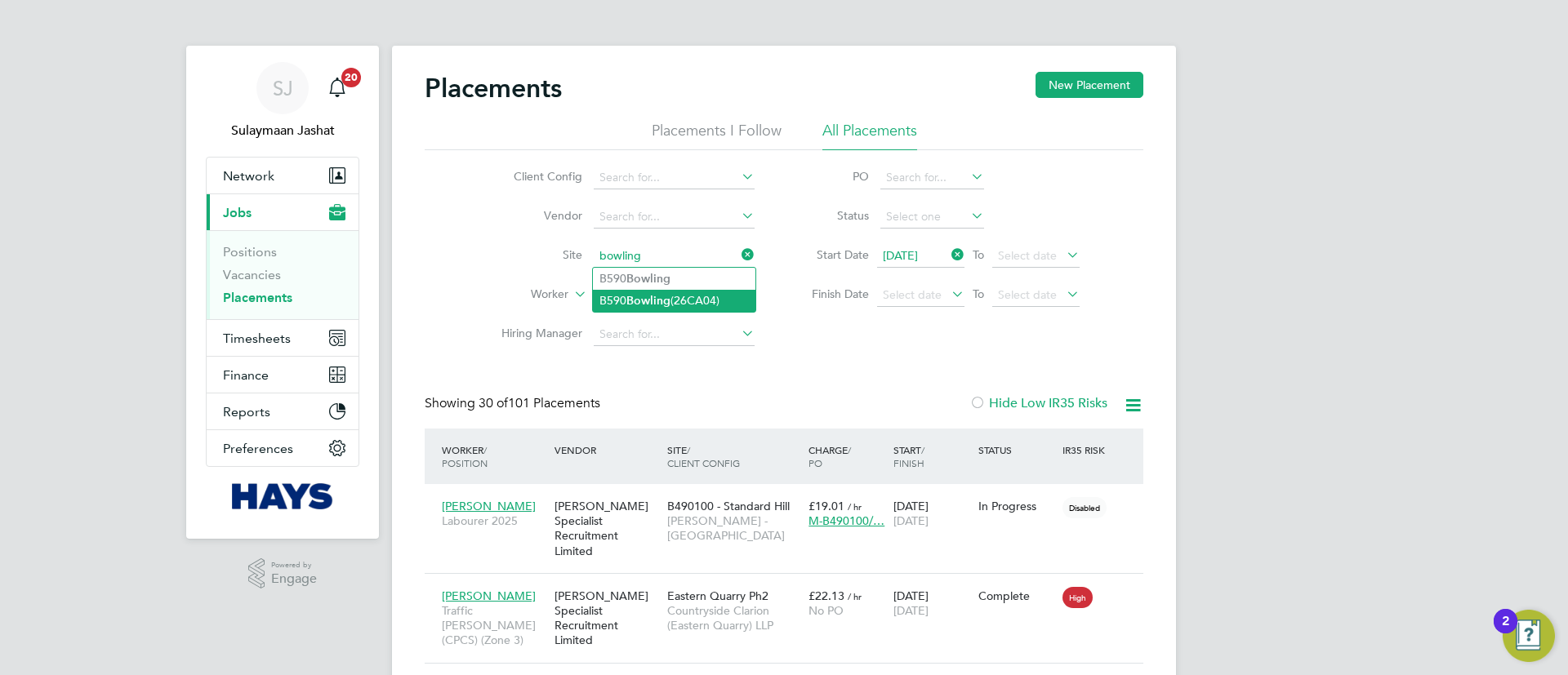
type input "B590 Bowling (26CA04)"
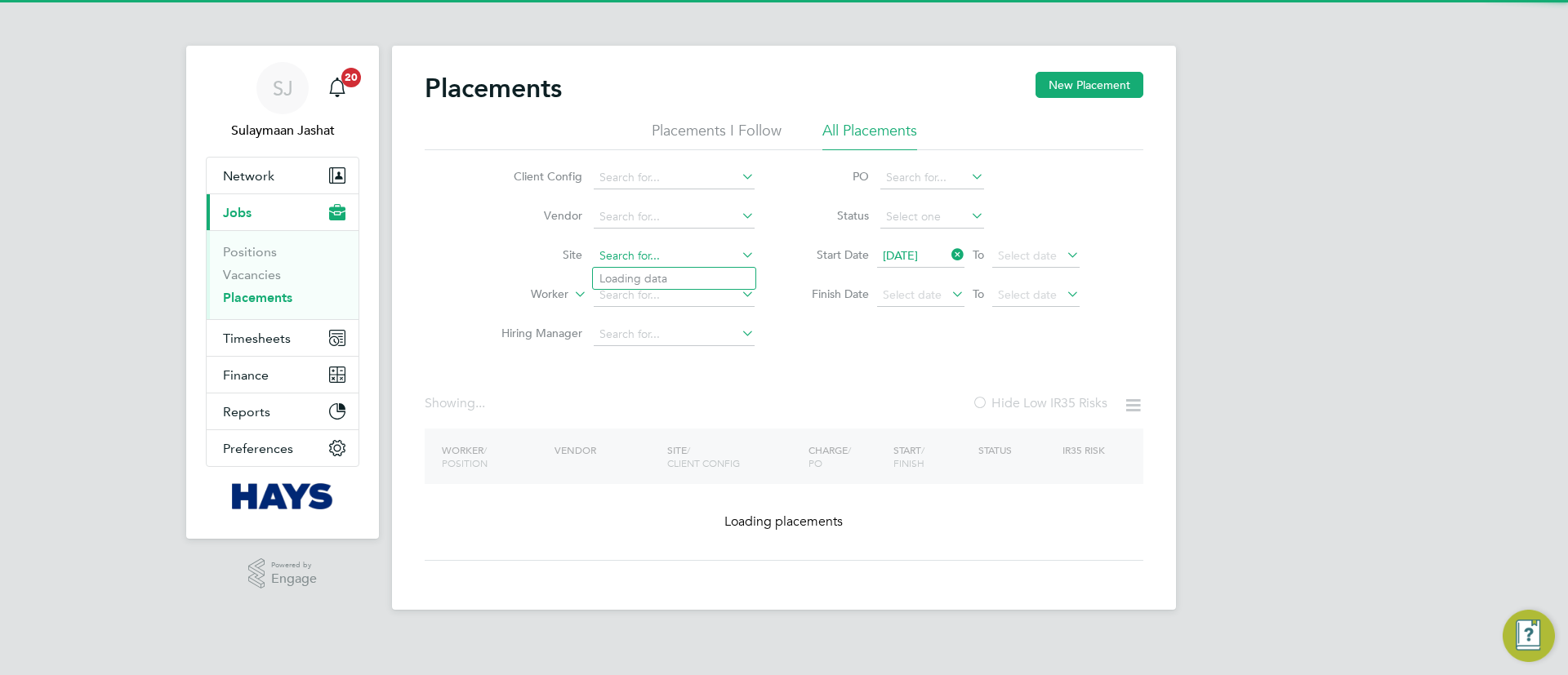
click at [684, 256] on input at bounding box center [674, 256] width 161 height 23
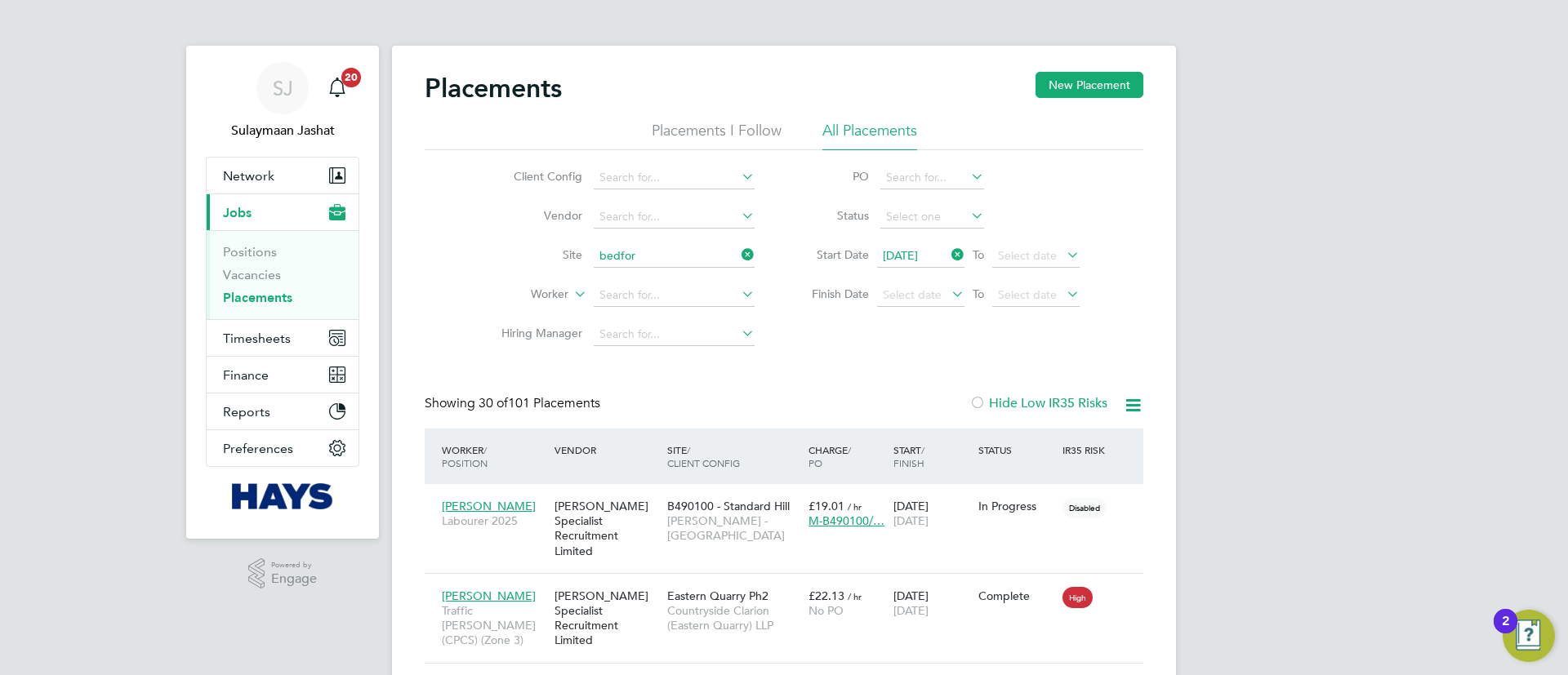
click at [710, 288] on li "Bedfor d Passage Development (54X003)" at bounding box center [729, 279] width 274 height 22
type input "Bedford Passage Development (54X003)"
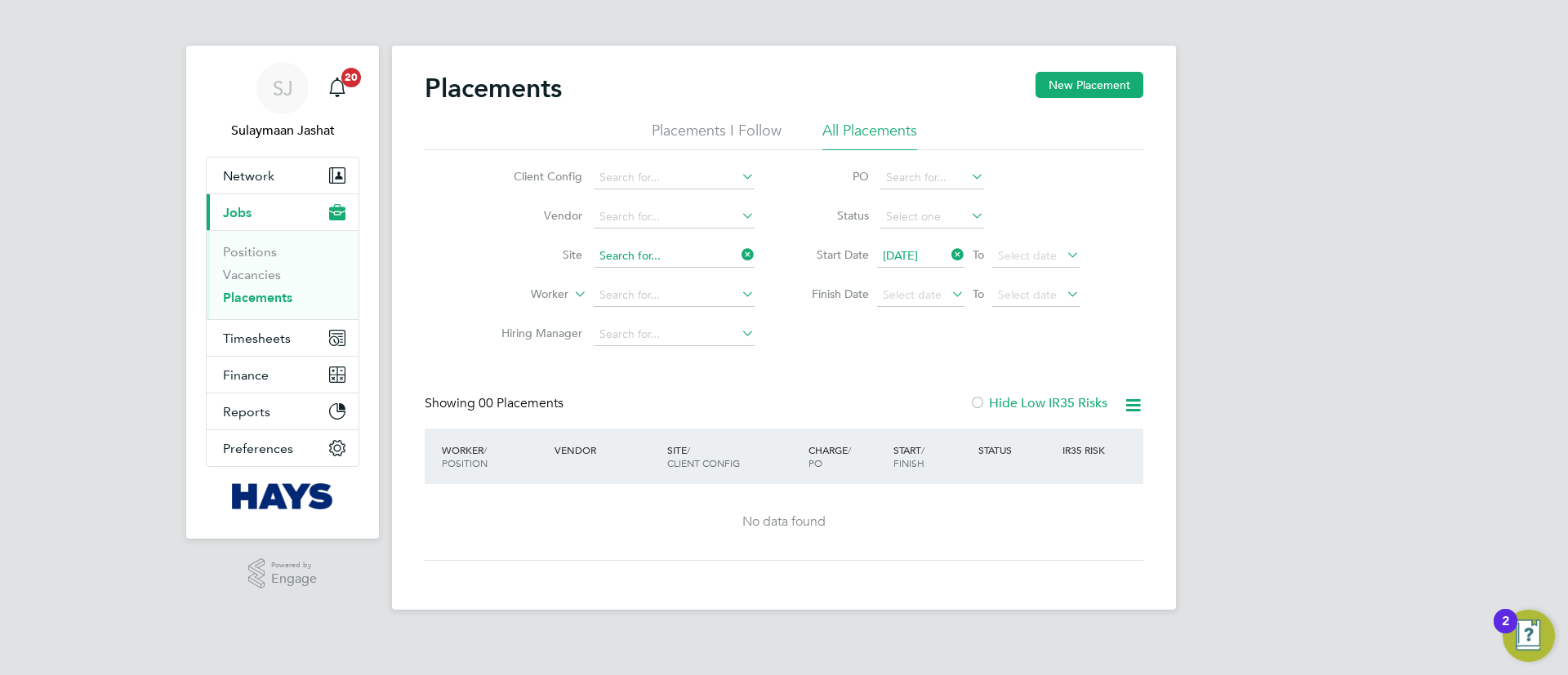
click at [653, 251] on input at bounding box center [674, 256] width 161 height 23
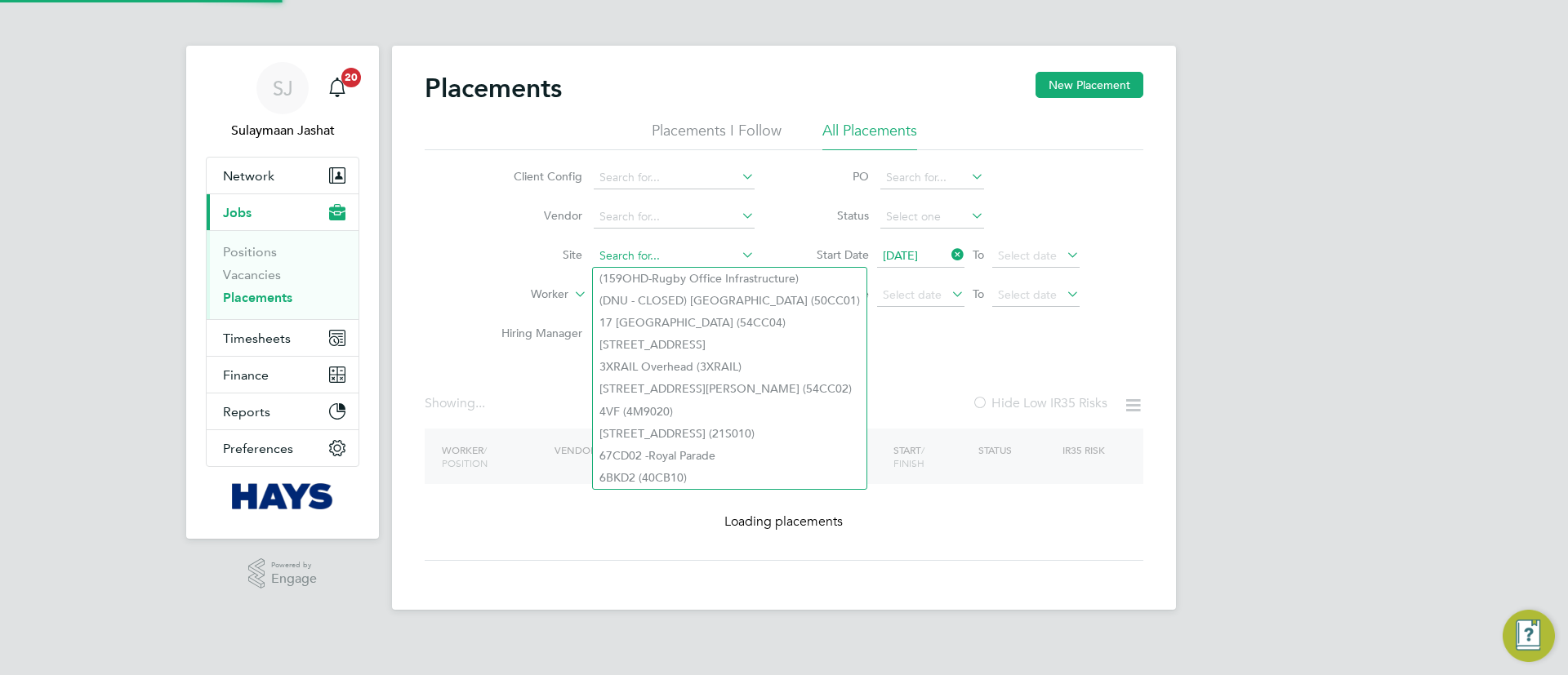
type input "a"
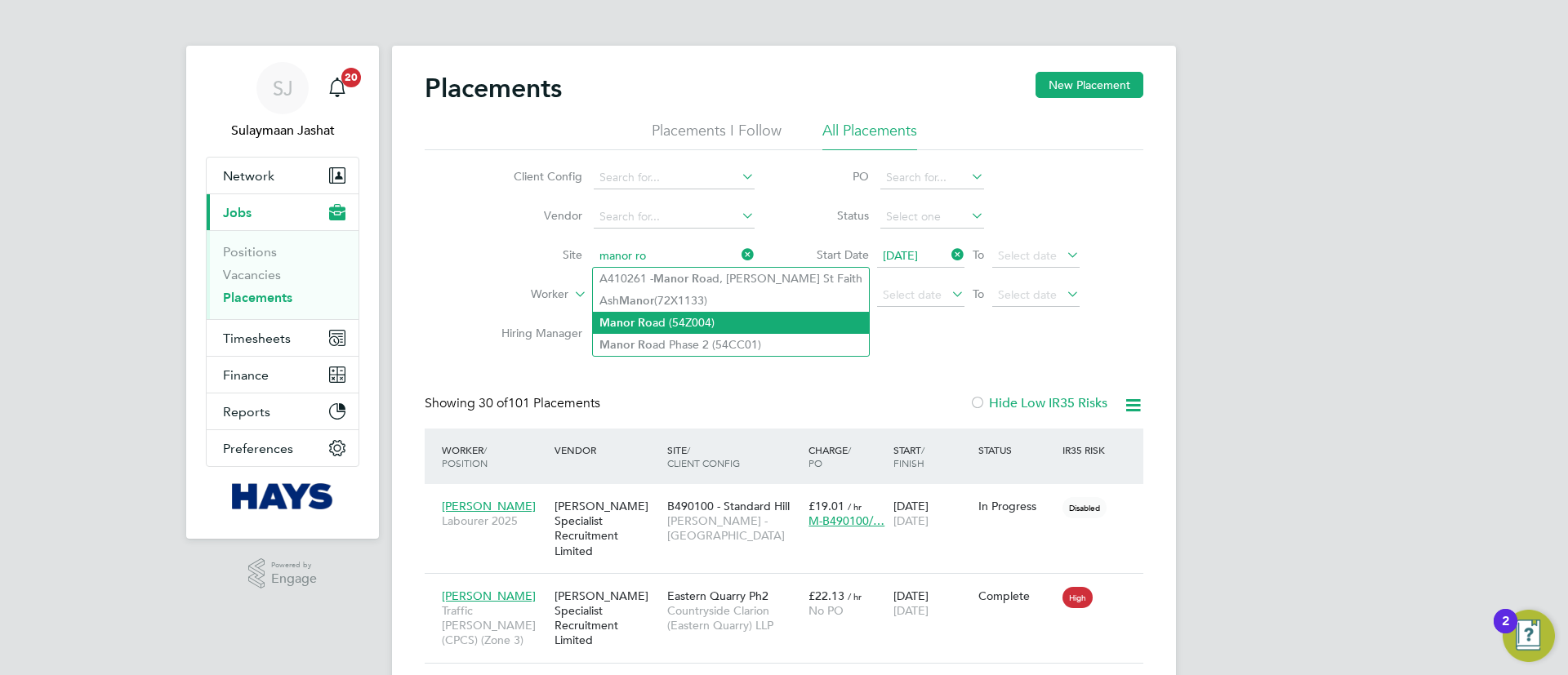
click at [684, 321] on li "Manor Ro ad (54Z004)" at bounding box center [730, 323] width 276 height 22
type input "Manor Road (54Z004)"
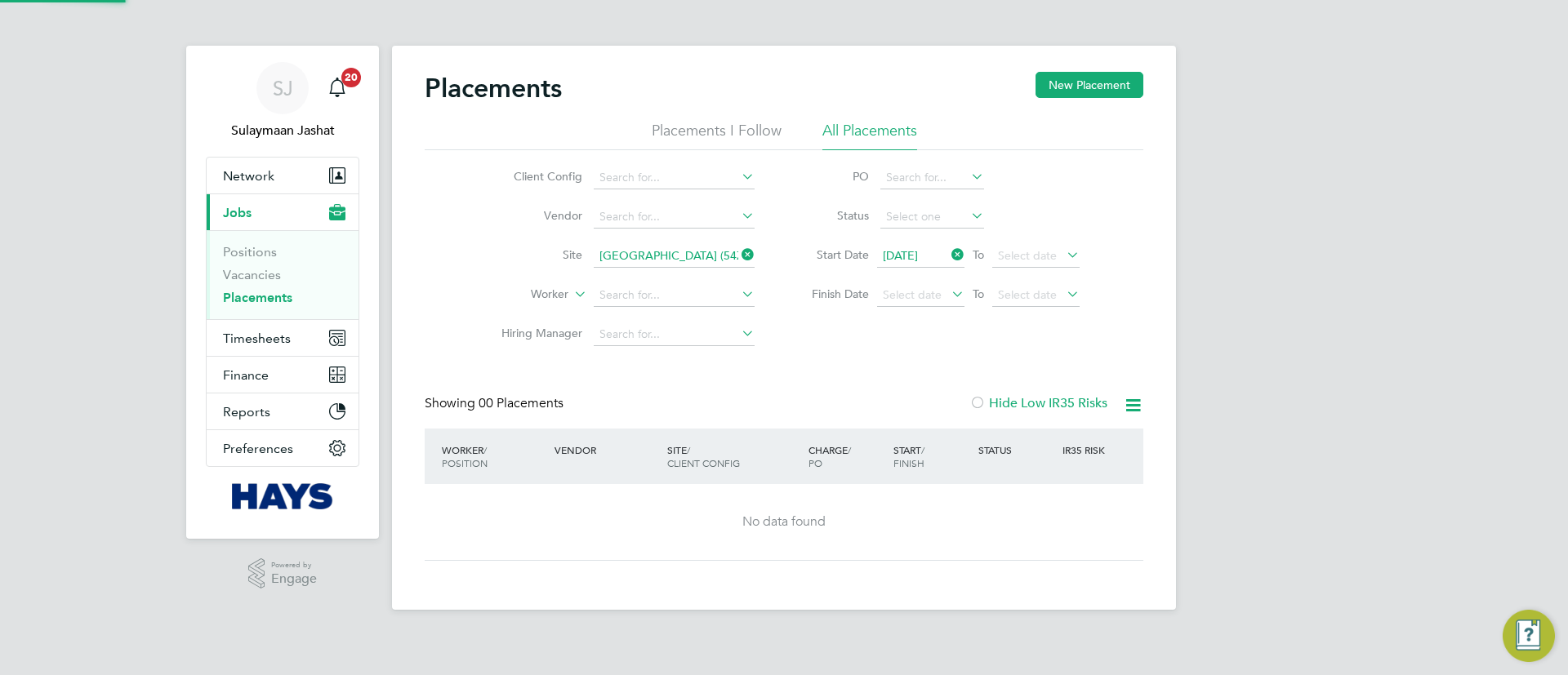
click at [666, 266] on li "Site Manor Road (54Z004)" at bounding box center [620, 256] width 307 height 39
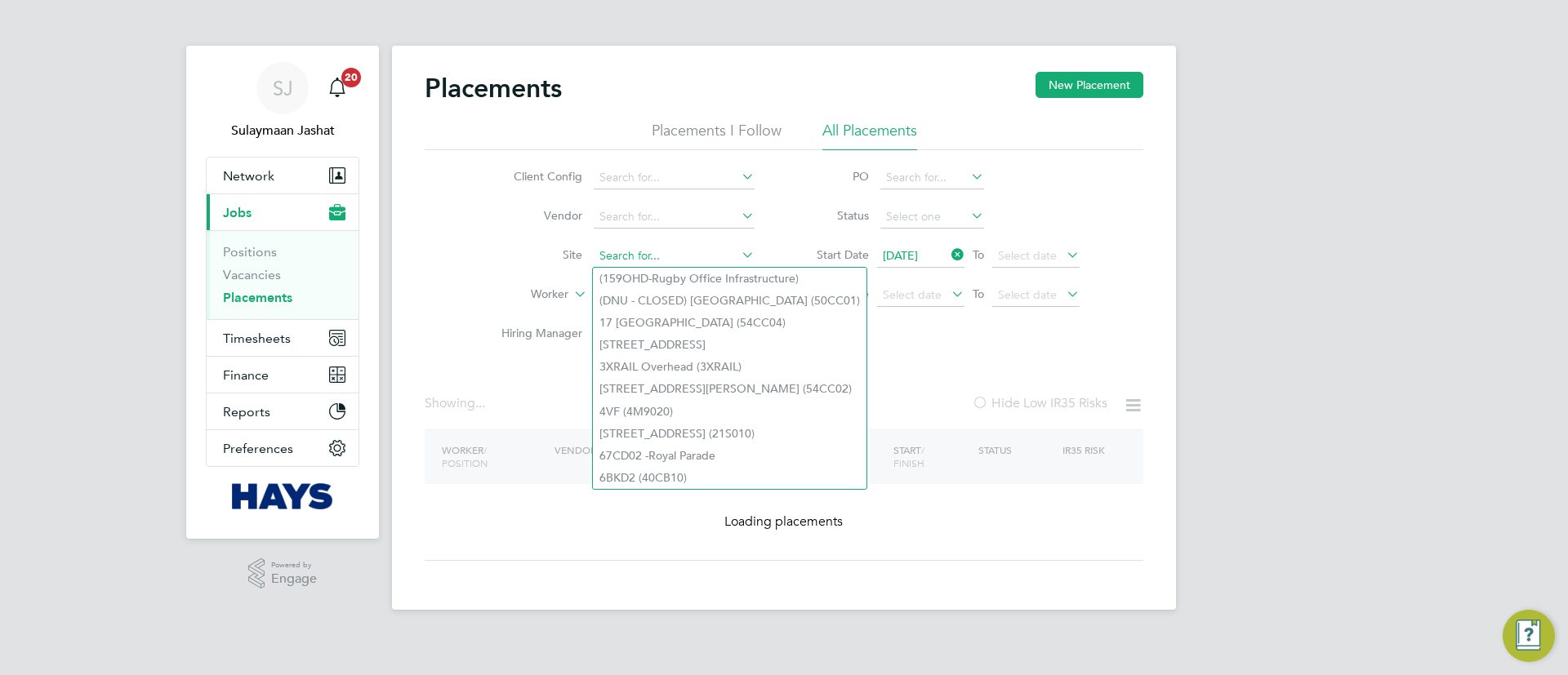
click at [666, 248] on input at bounding box center [674, 256] width 161 height 23
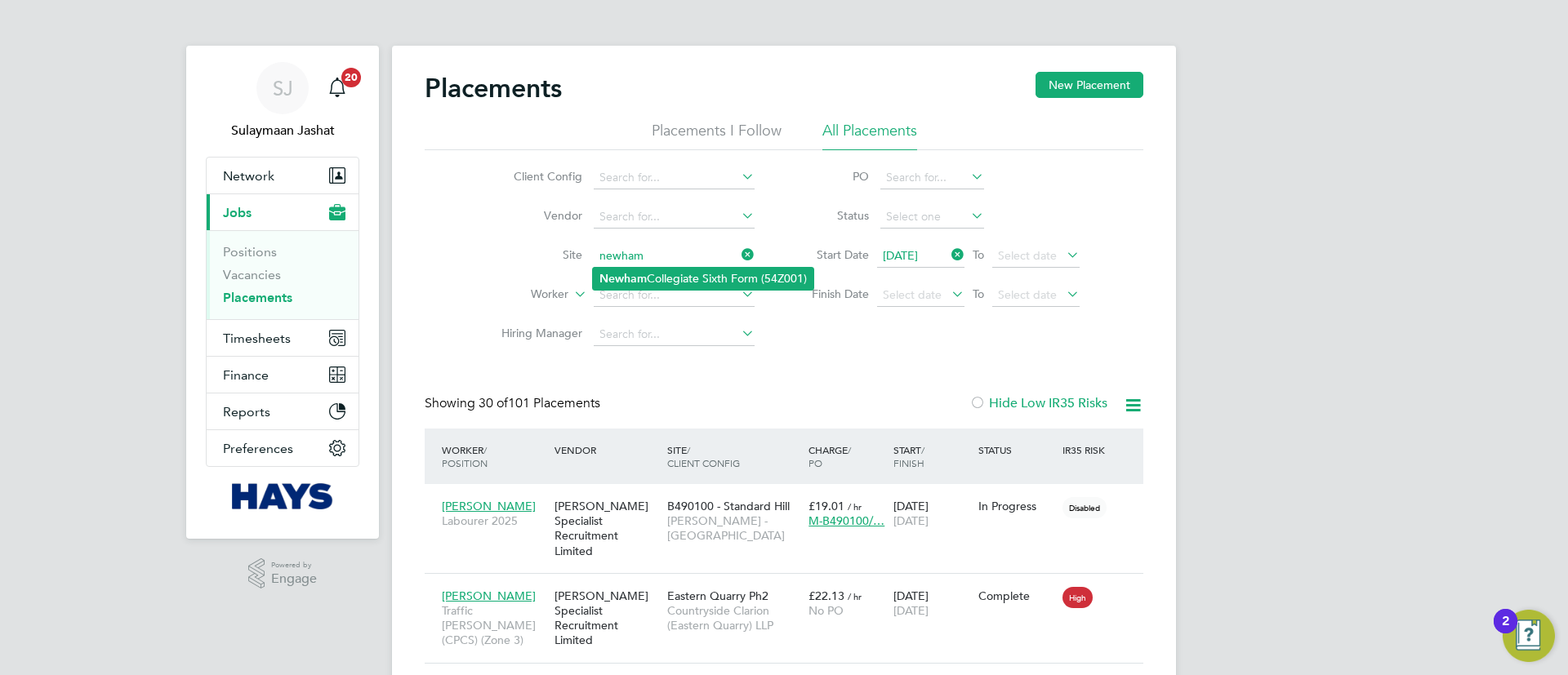
click at [682, 280] on li "Newham Collegiate Sixth Form (54Z001)" at bounding box center [703, 279] width 220 height 22
type input "Newham Collegiate Sixth Form (54Z001)"
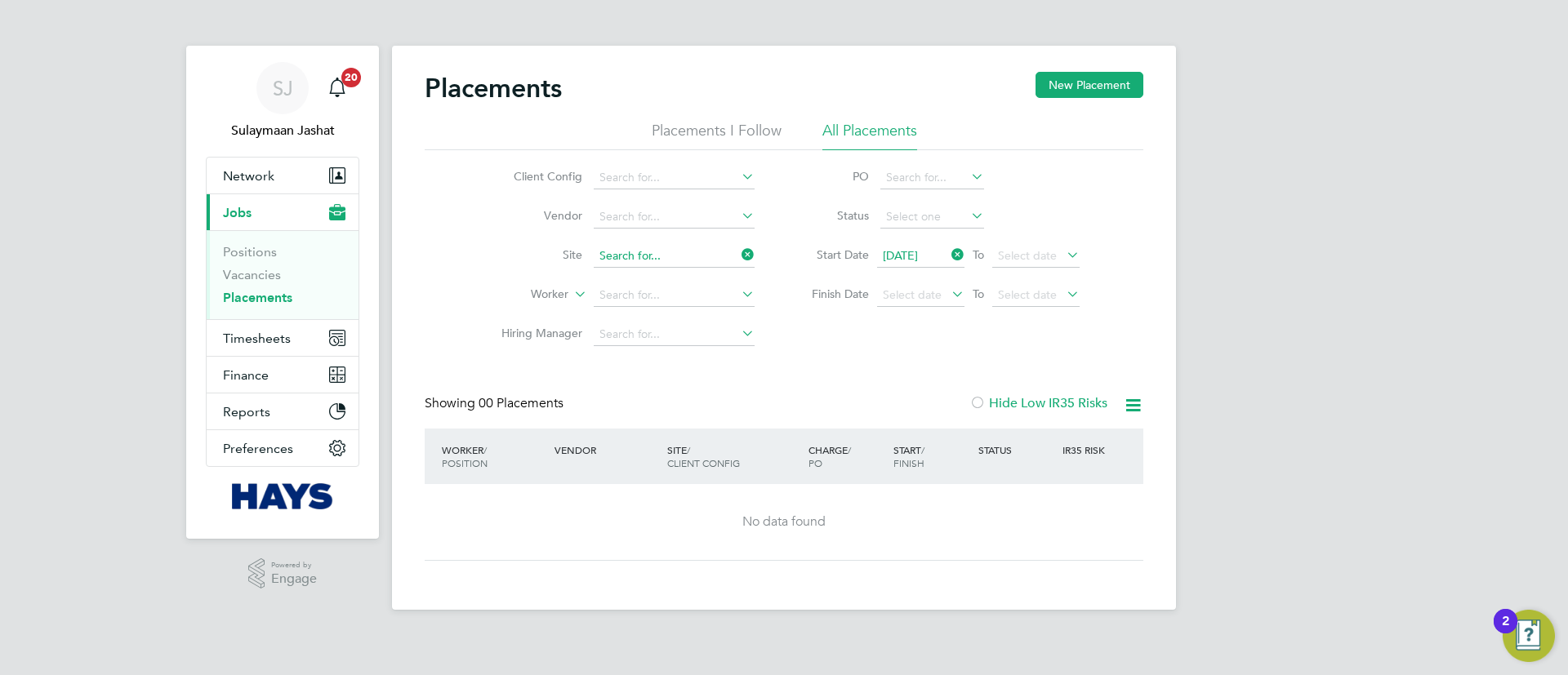
click at [683, 250] on input at bounding box center [674, 256] width 161 height 23
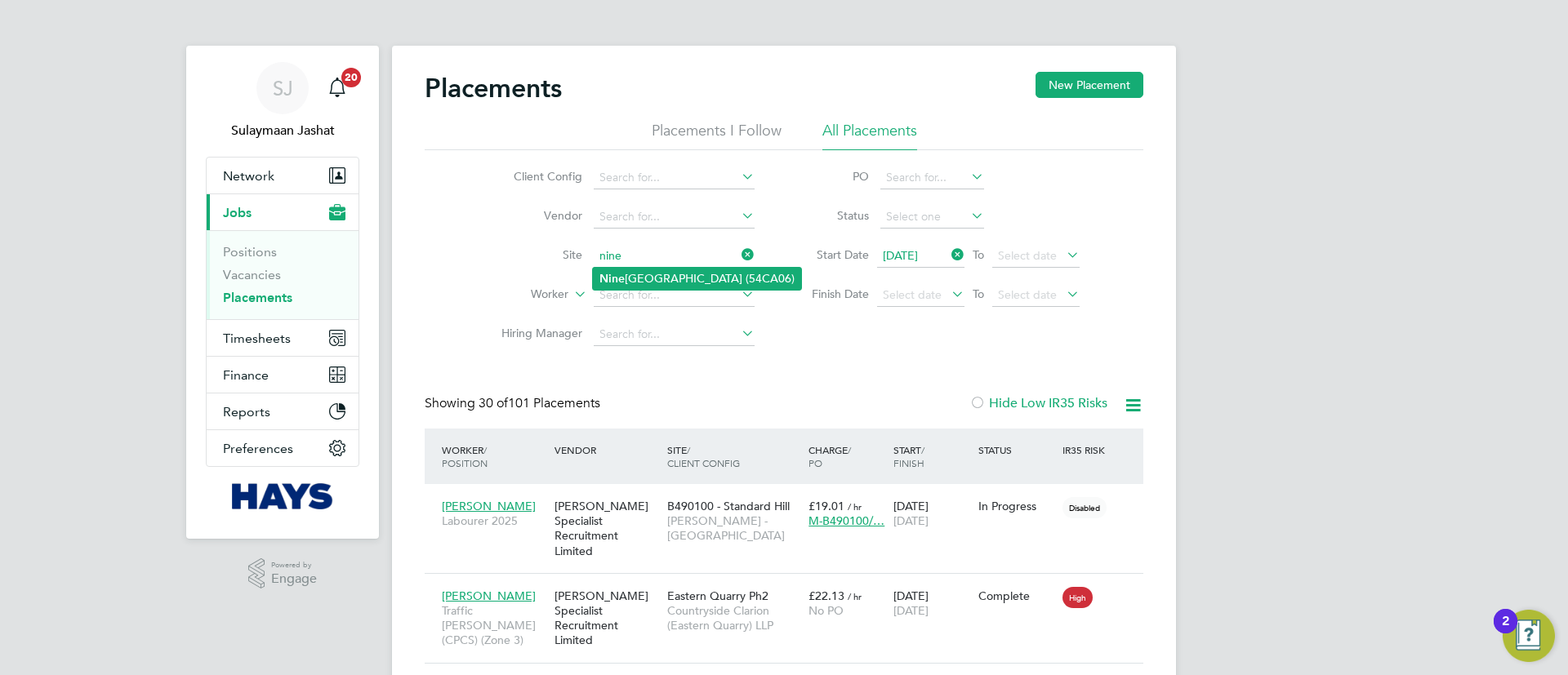
click at [689, 284] on li "Nine Elms Primary School (54CA06)" at bounding box center [697, 279] width 208 height 22
type input "Nine Elms Primary School (54CA06)"
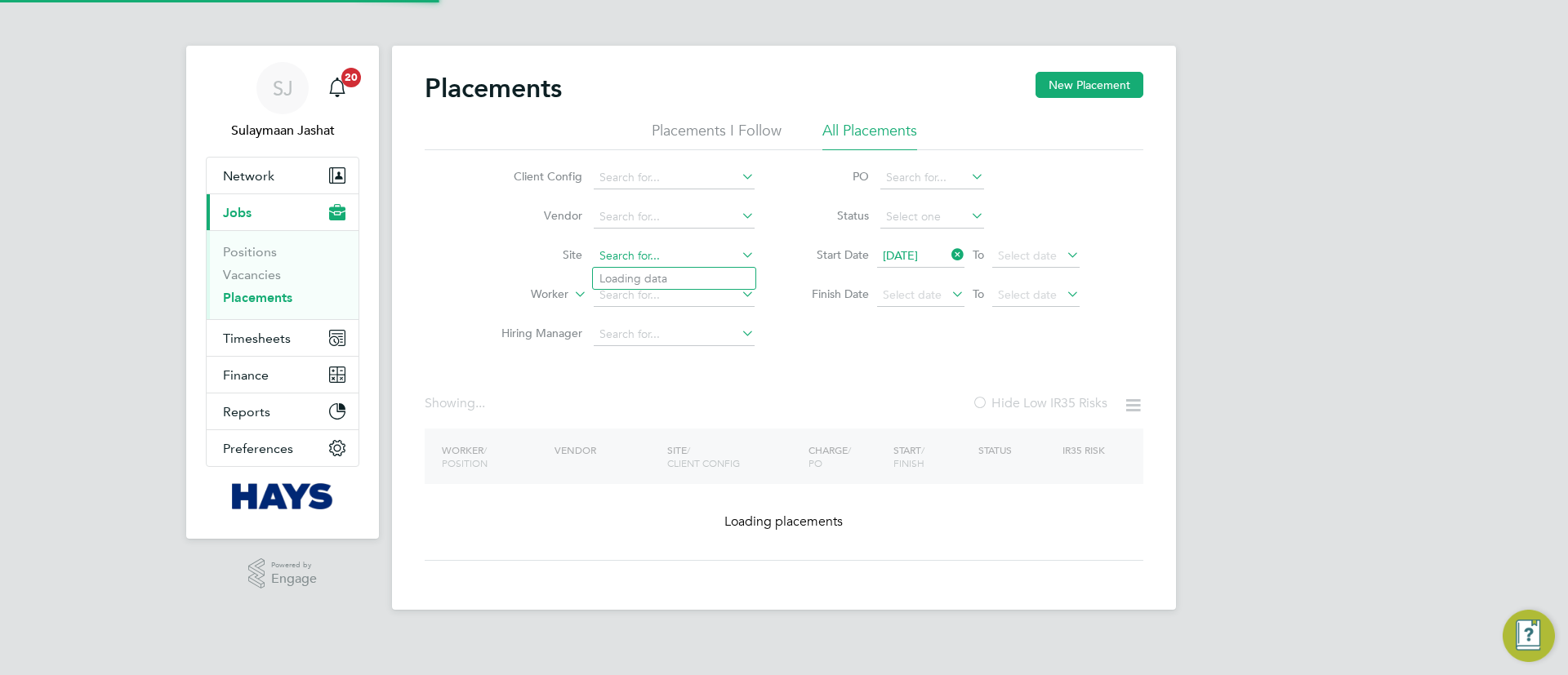
click at [676, 259] on input at bounding box center [674, 256] width 161 height 23
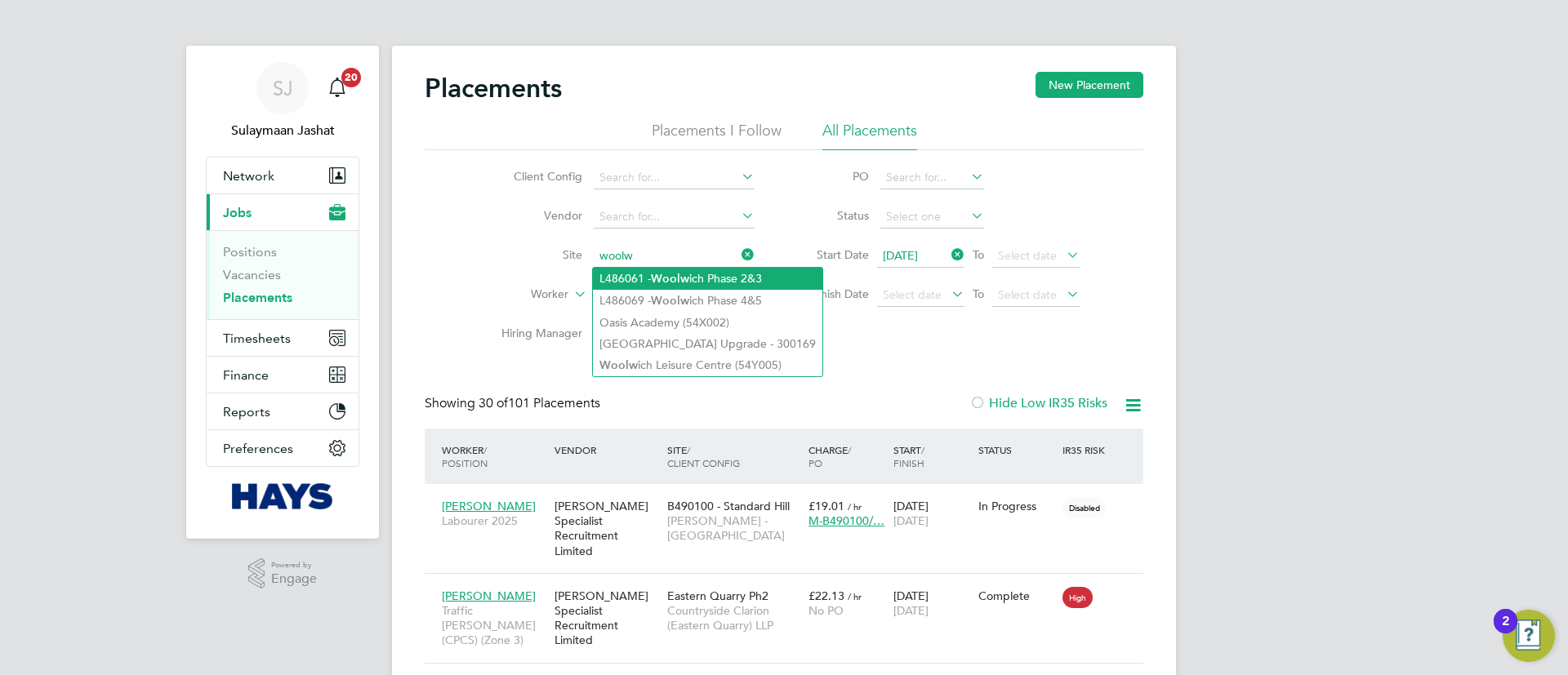
click at [700, 279] on li "L486061 - Woolw ich Phase 2&3" at bounding box center [707, 279] width 229 height 22
type input "L486061 - Woolwich Phase 2&3"
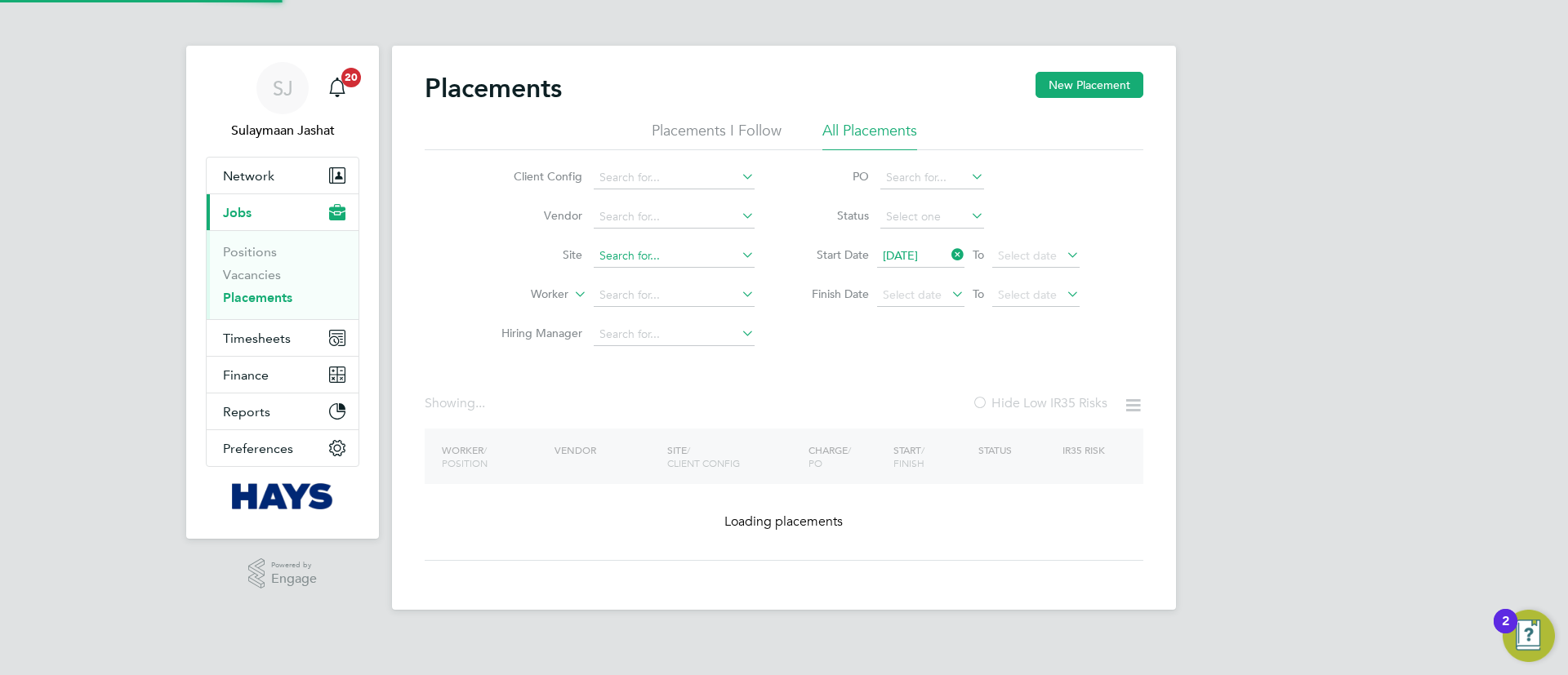
click at [671, 252] on input at bounding box center [674, 256] width 161 height 23
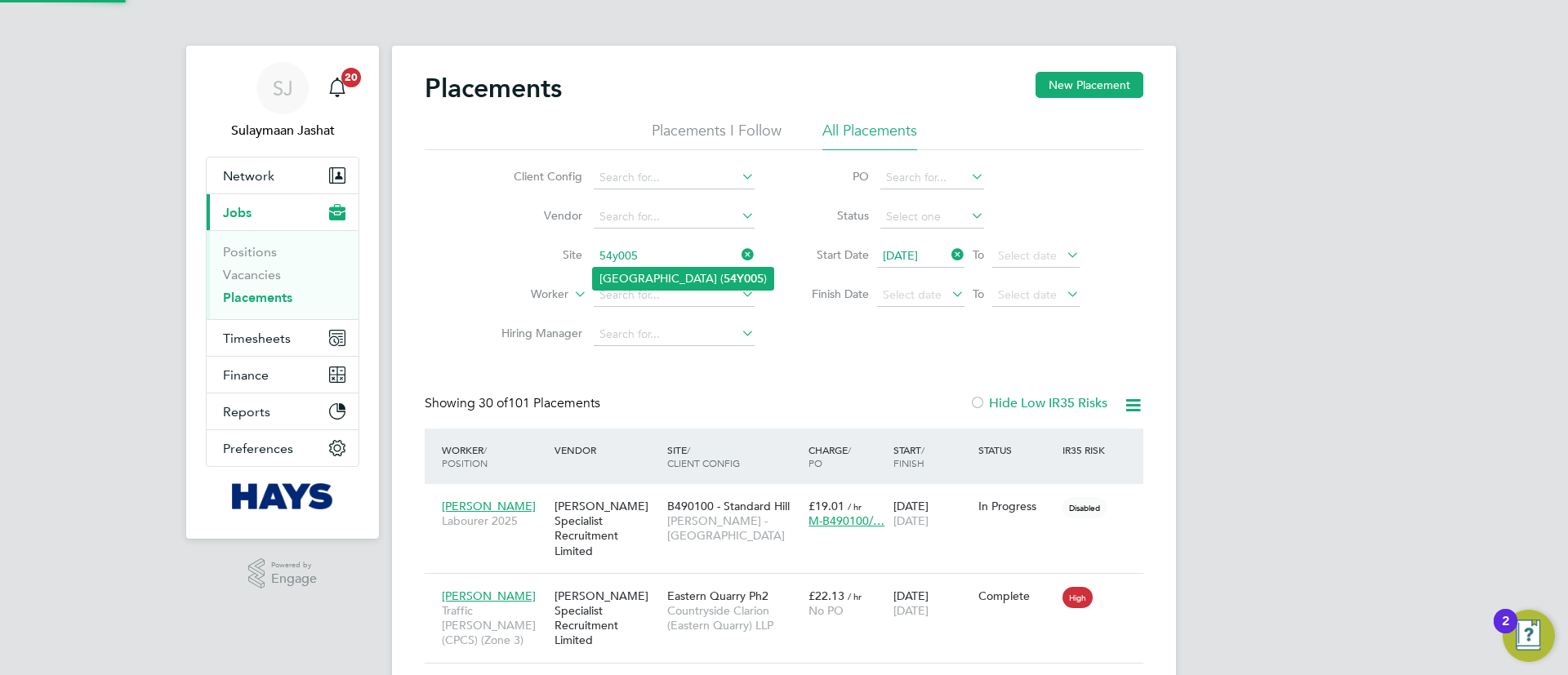
click at [679, 272] on li "Woolwich Leisure Centre ( 54Y005 )" at bounding box center [683, 279] width 181 height 22
type input "Woolwich Leisure Centre (54Y005)"
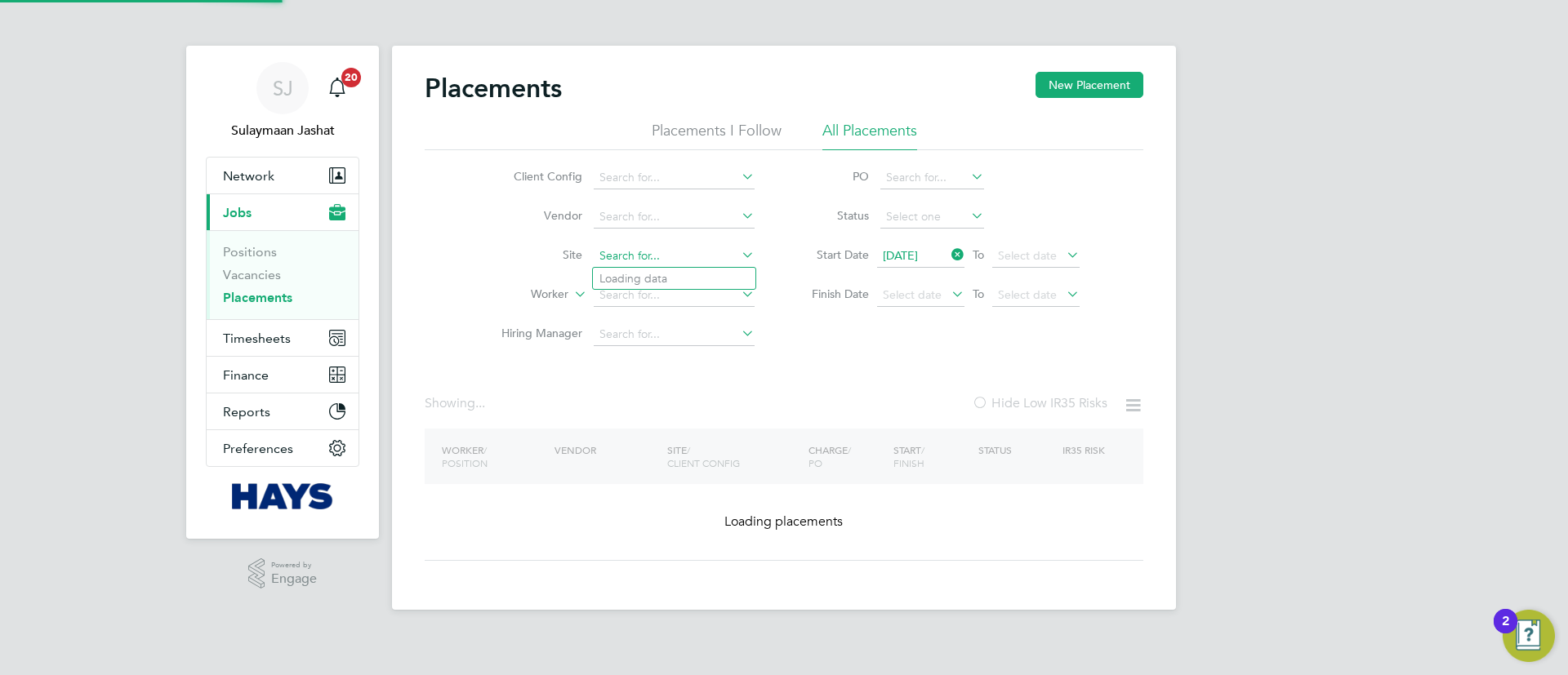
click at [689, 256] on input at bounding box center [674, 256] width 161 height 23
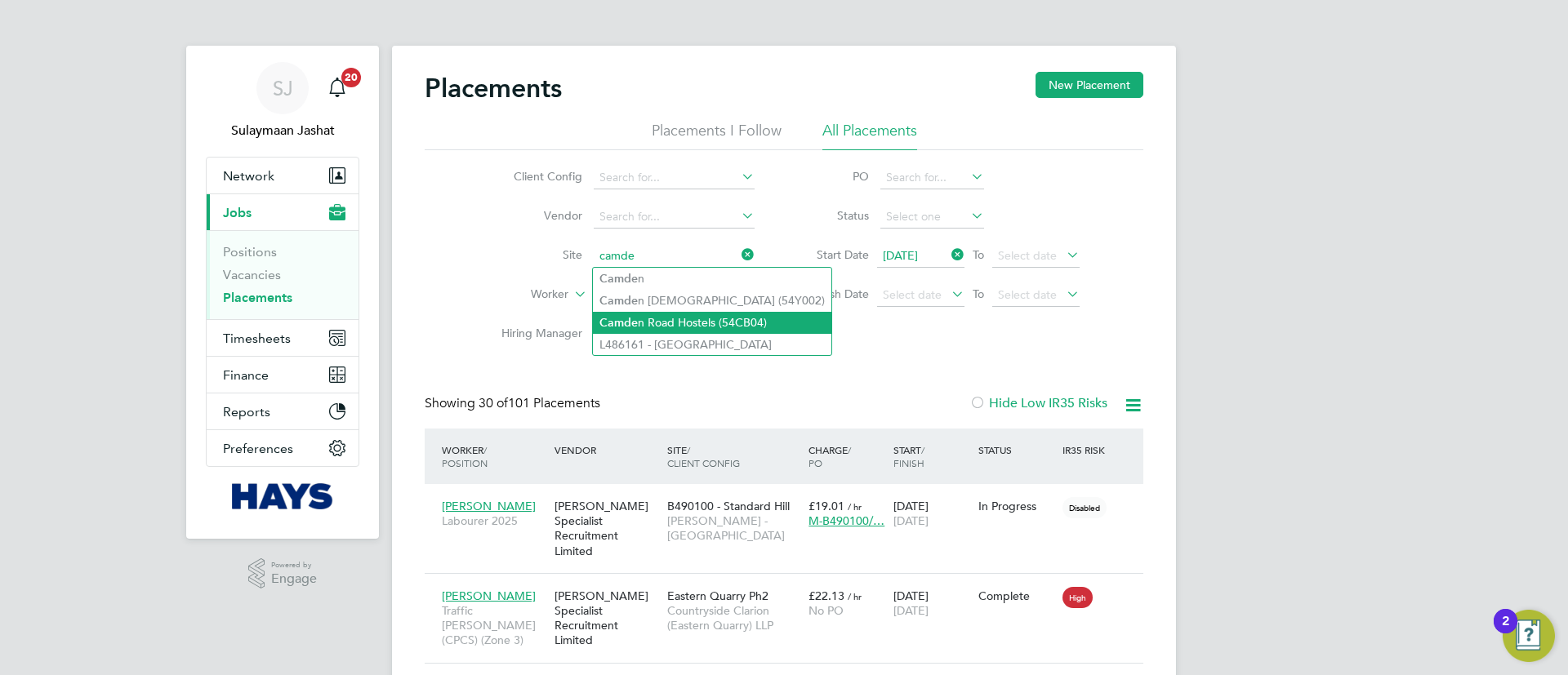
click at [689, 328] on li "Camde n Road Hostels (54CB04)" at bounding box center [712, 323] width 238 height 22
type input "Camden Road Hostels (54CB04)"
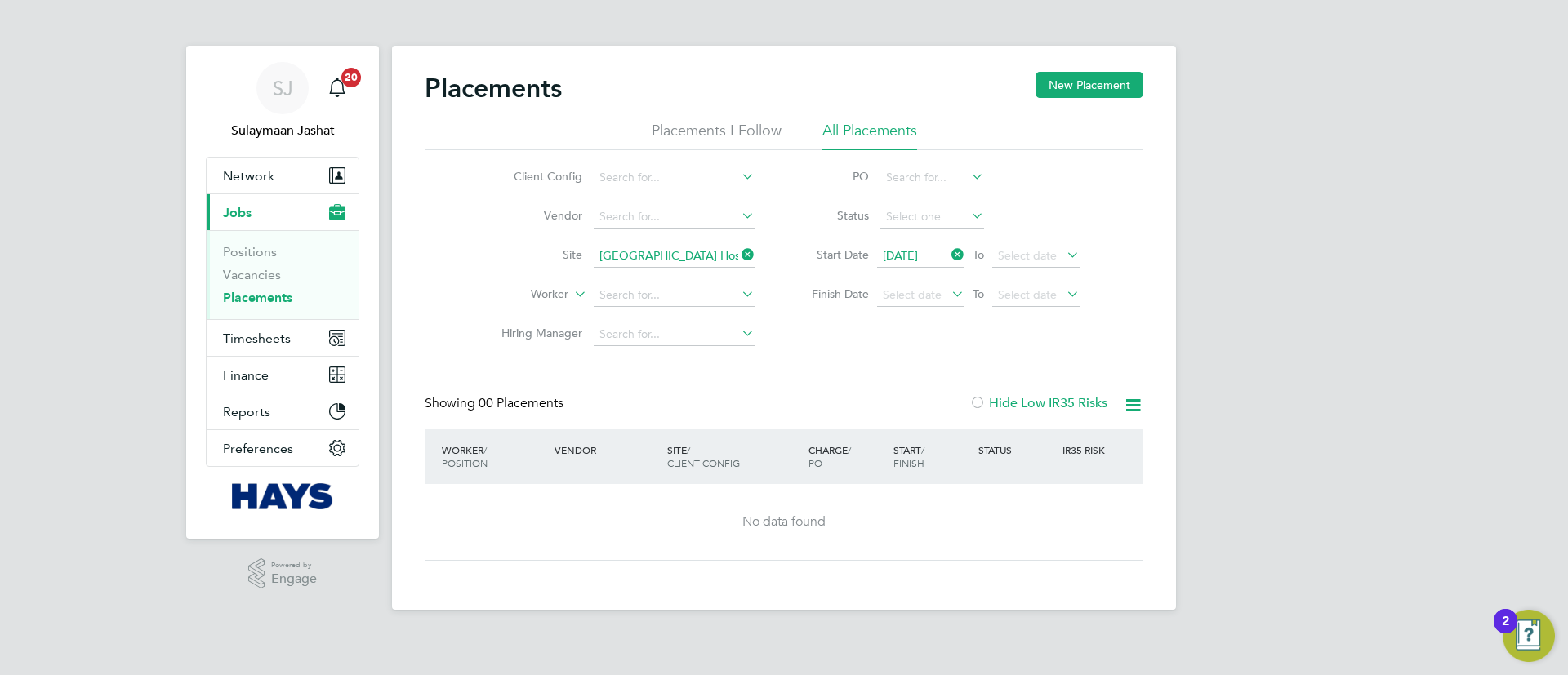
click at [673, 256] on input "Camden Road Hostels (54CB04)" at bounding box center [674, 256] width 161 height 23
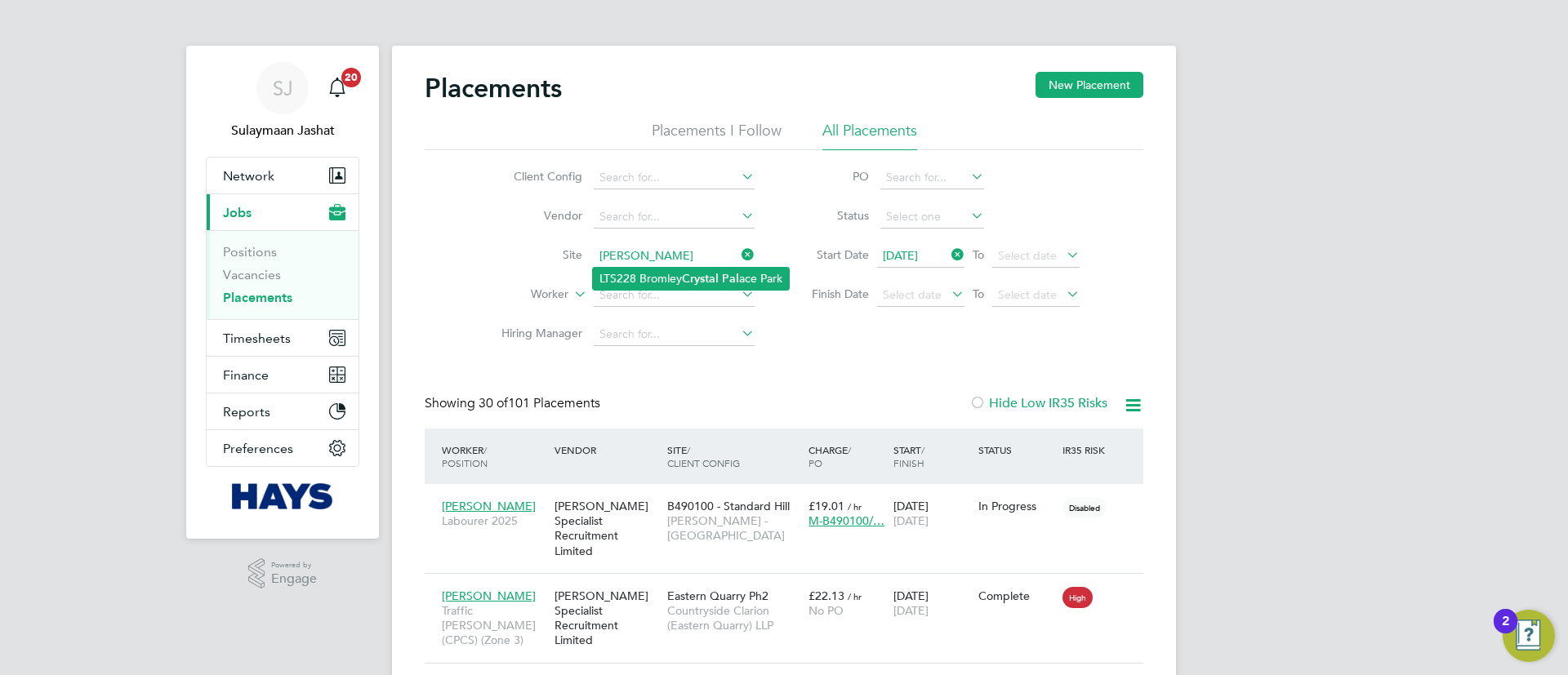
click at [676, 274] on li "LTS228 Bromley Crystal Pal ace Park" at bounding box center [690, 279] width 196 height 22
type input "LTS228 Bromley Crystal Palace Park"
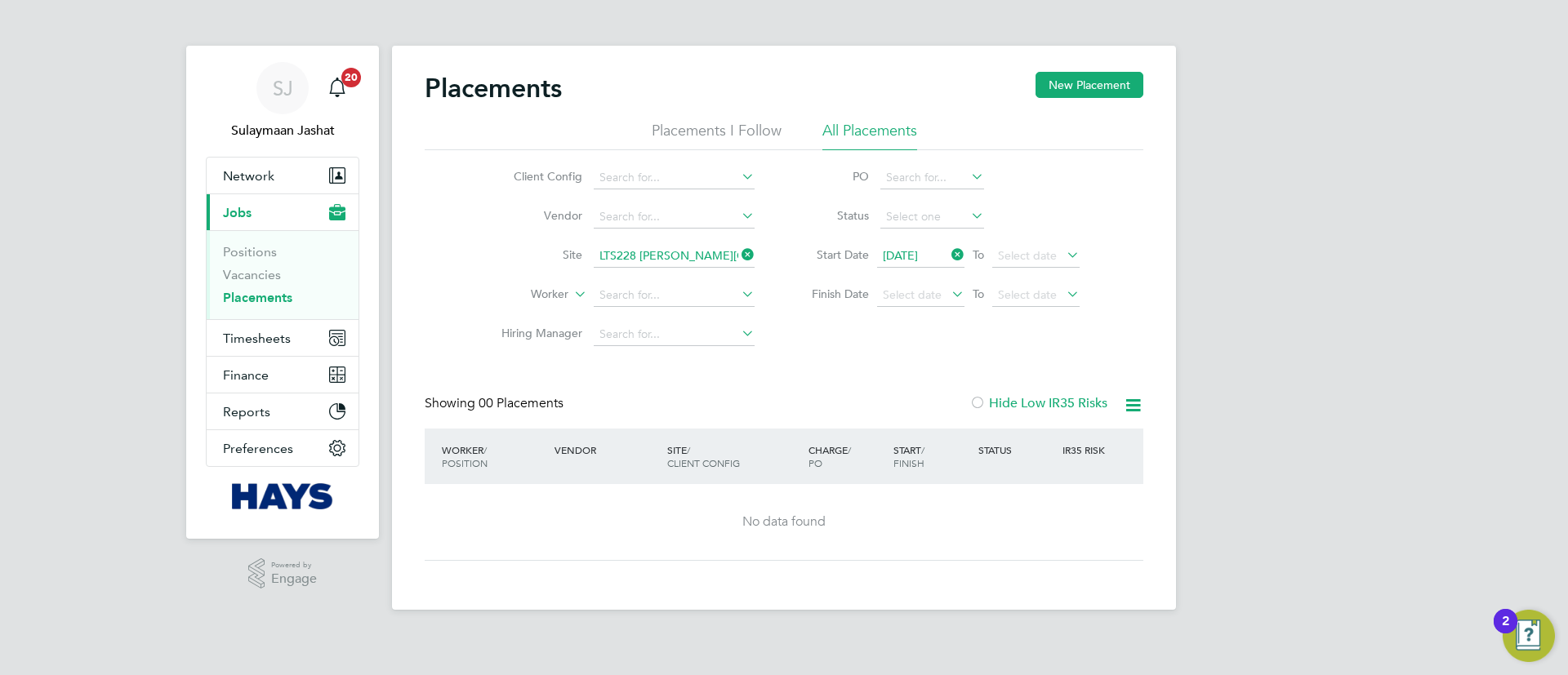
click at [948, 258] on icon at bounding box center [948, 254] width 0 height 23
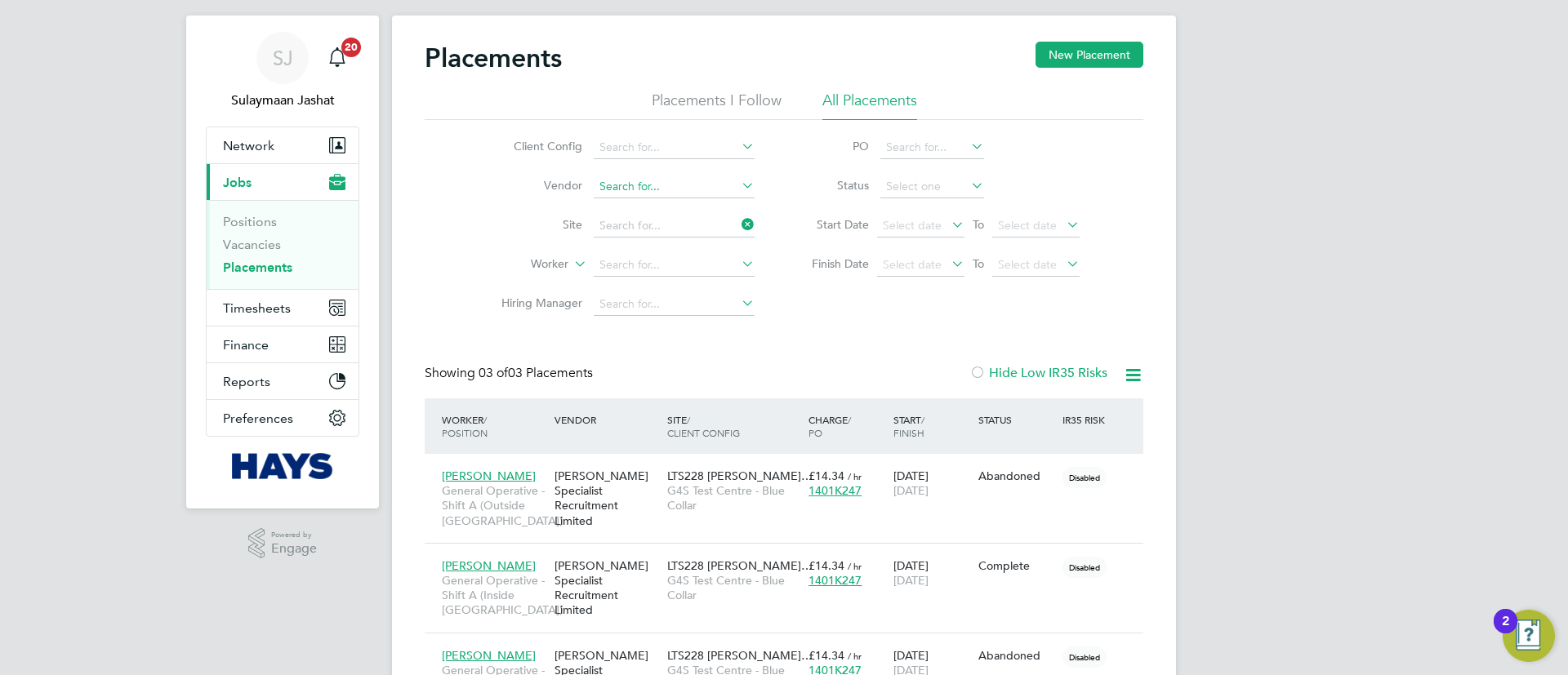
click at [692, 225] on ul "Client Config Vendor Site Worker Hiring Manager" at bounding box center [620, 225] width 307 height 196
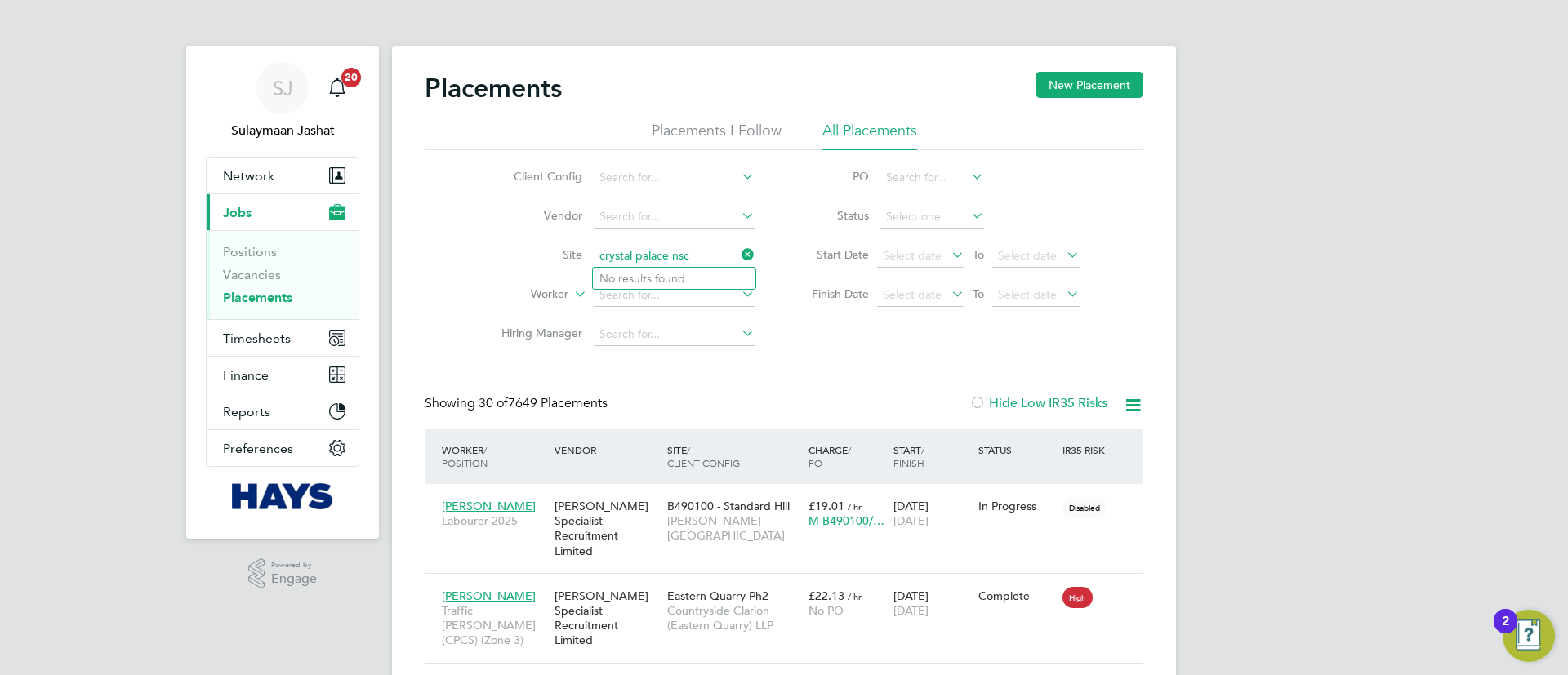
type input "crystal palace nsc"
click at [632, 247] on input at bounding box center [674, 256] width 161 height 23
click at [648, 283] on li "4 Brand on Road (54CC02)" at bounding box center [674, 279] width 163 height 22
type input "4 Brandon Road (54CC02)"
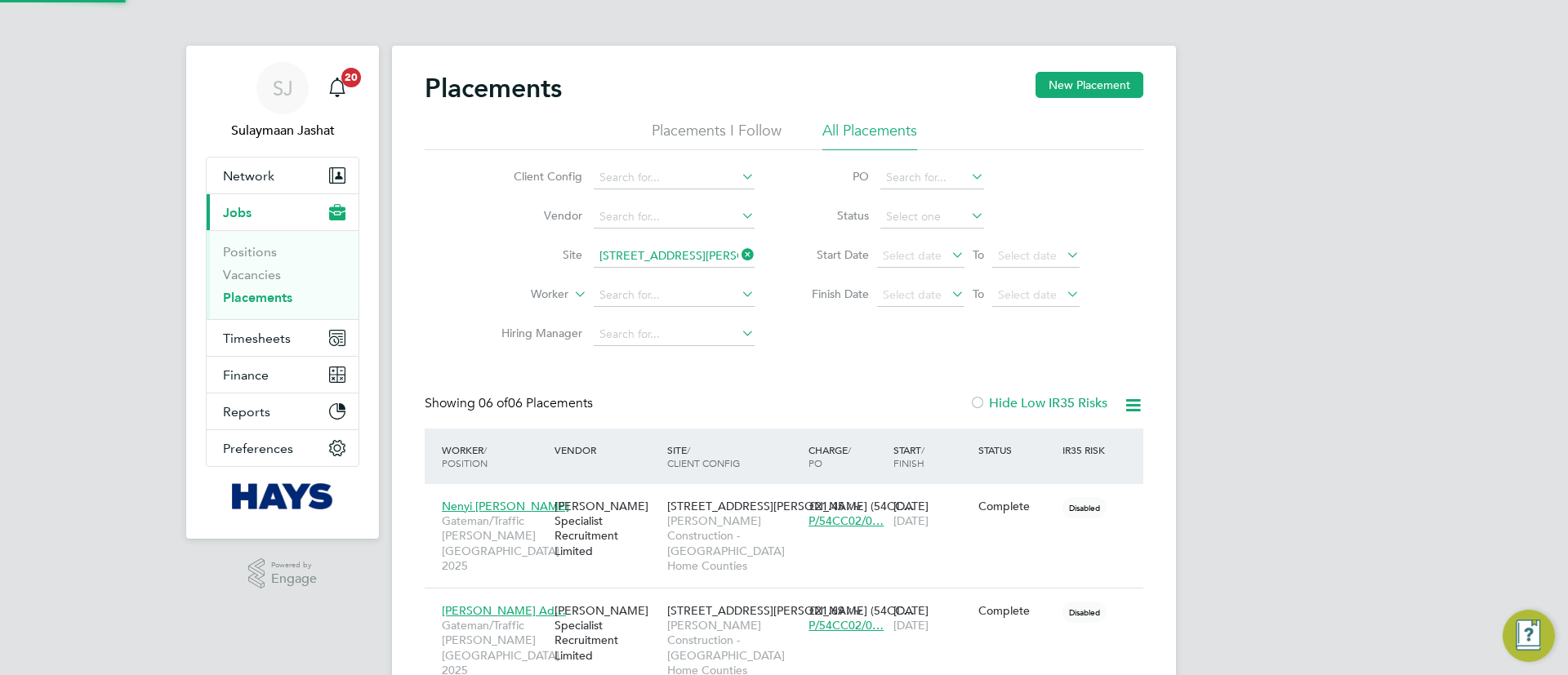
scroll to position [76, 142]
click at [628, 246] on input at bounding box center [674, 256] width 161 height 23
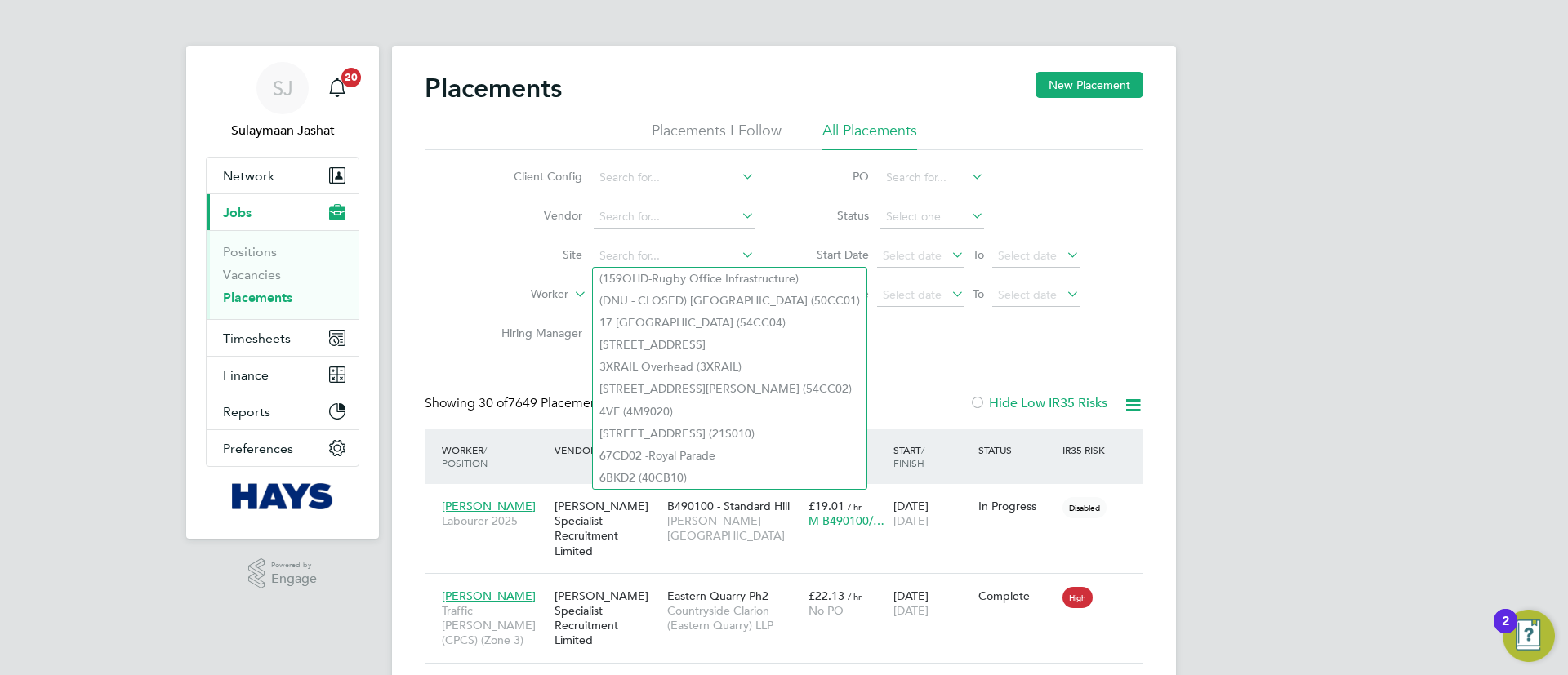
drag, startPoint x: 505, startPoint y: 333, endPoint x: 573, endPoint y: 296, distance: 77.4
click at [505, 332] on label "Hiring Manager" at bounding box center [535, 333] width 94 height 15
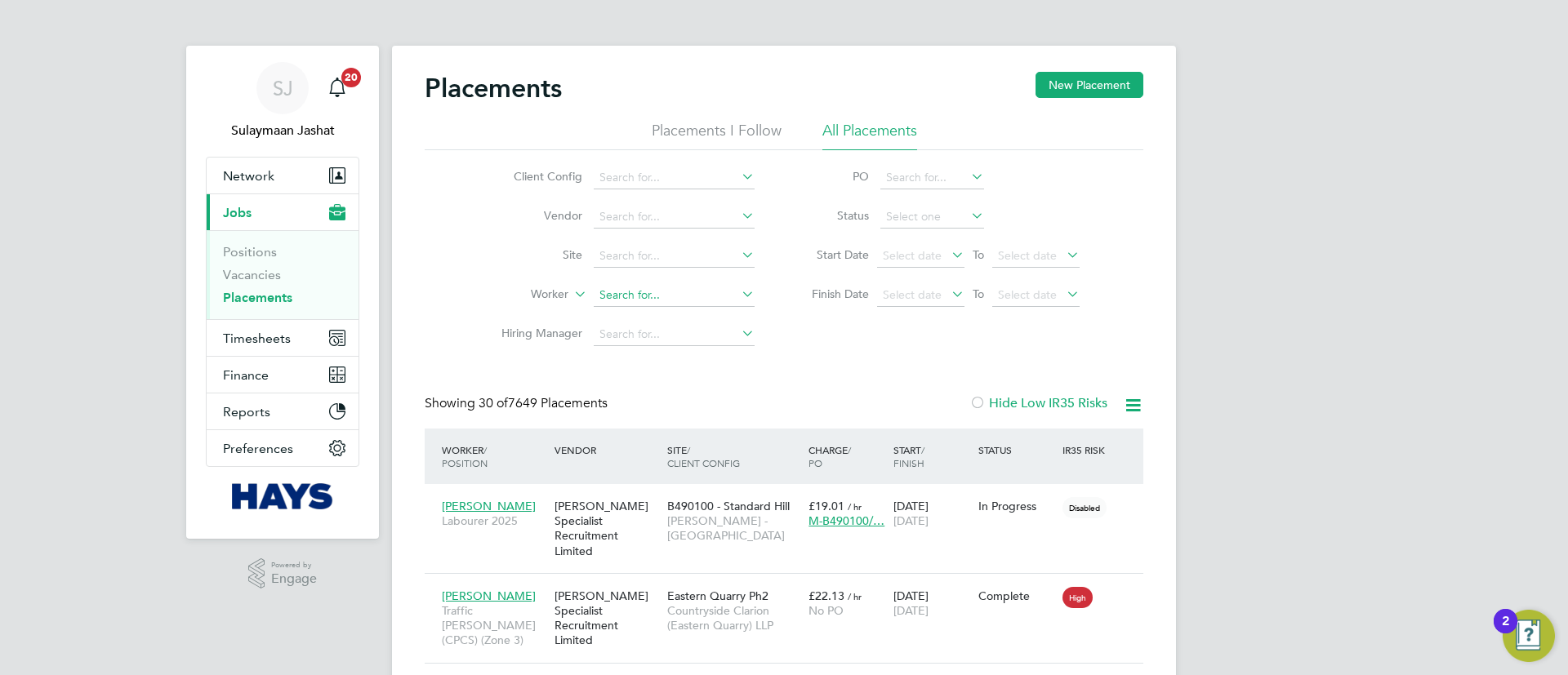
click at [661, 293] on input at bounding box center [674, 295] width 161 height 23
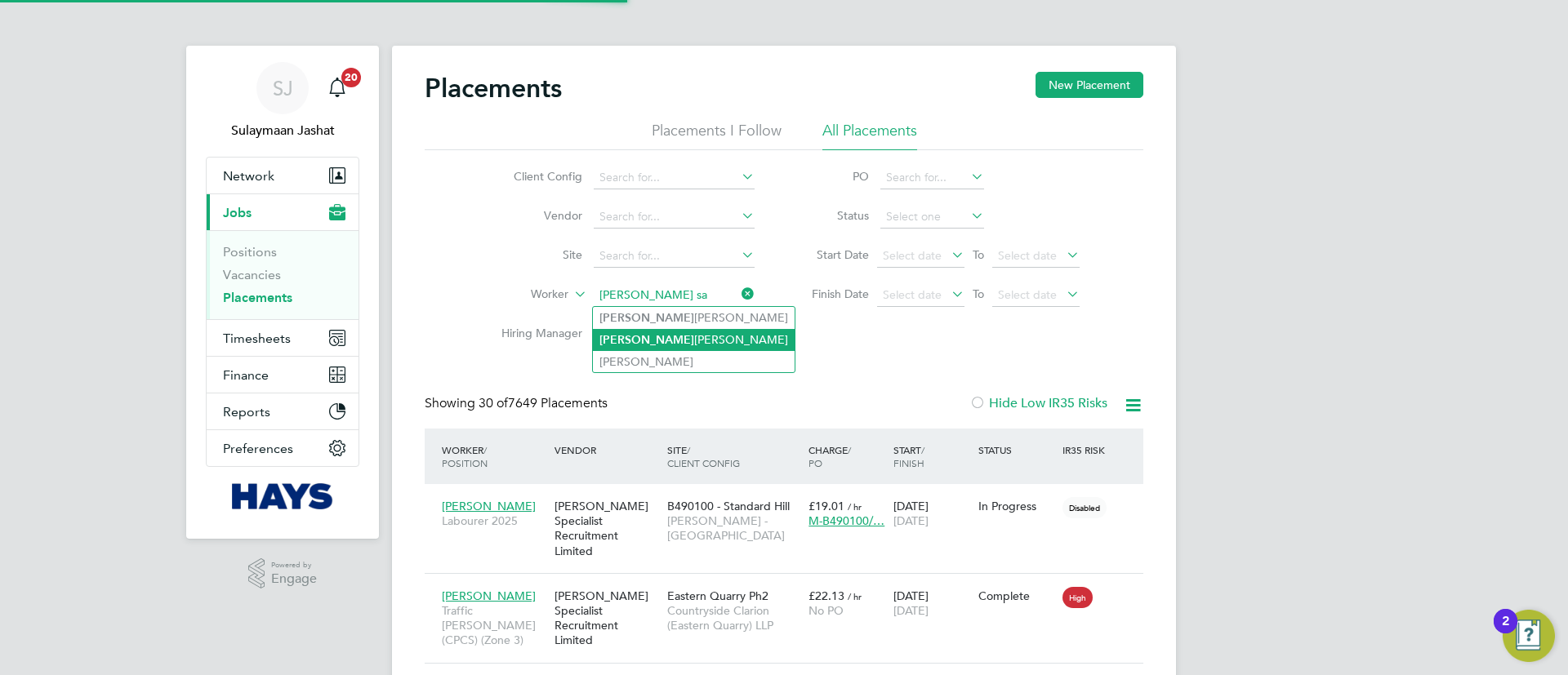
click at [657, 330] on li "Elaine Sandall" at bounding box center [693, 340] width 201 height 22
type input "[PERSON_NAME]"
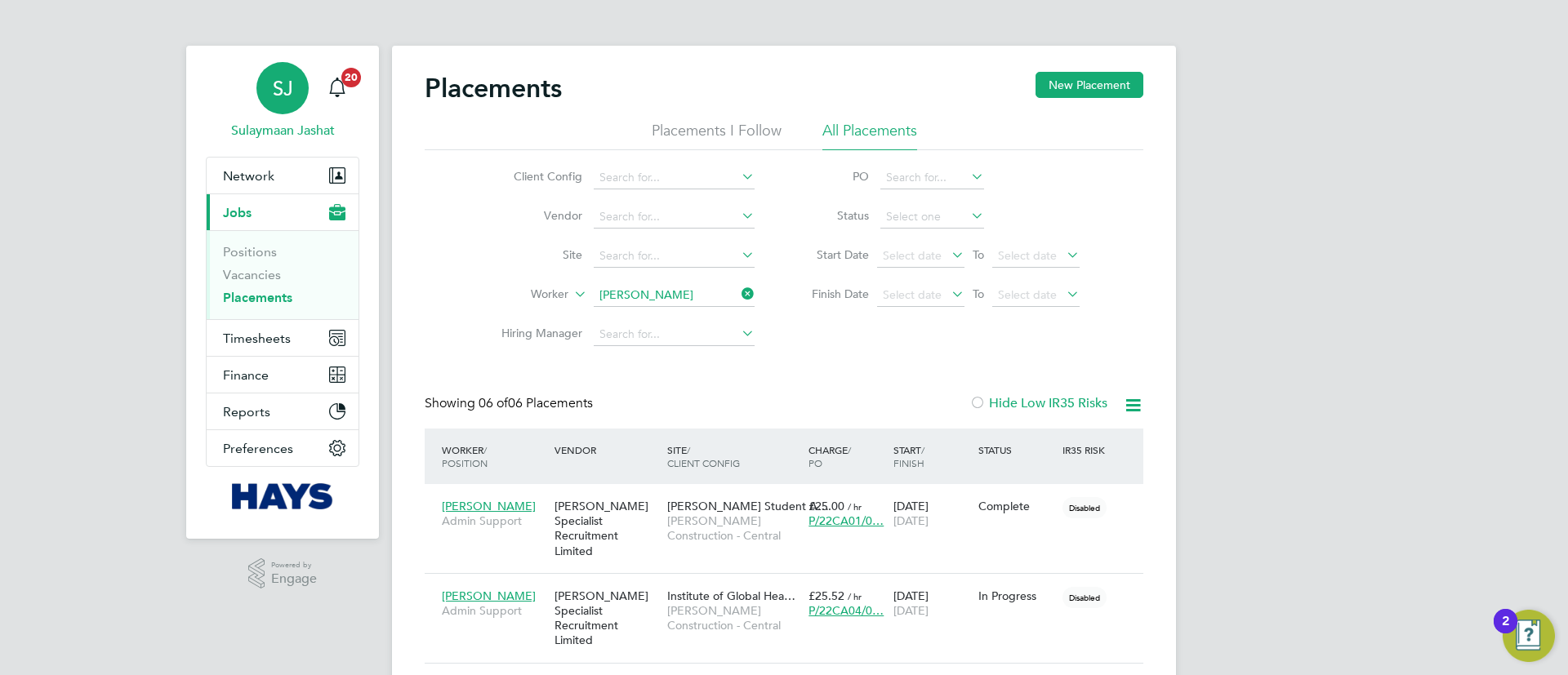
click at [281, 81] on span "SJ" at bounding box center [283, 87] width 21 height 21
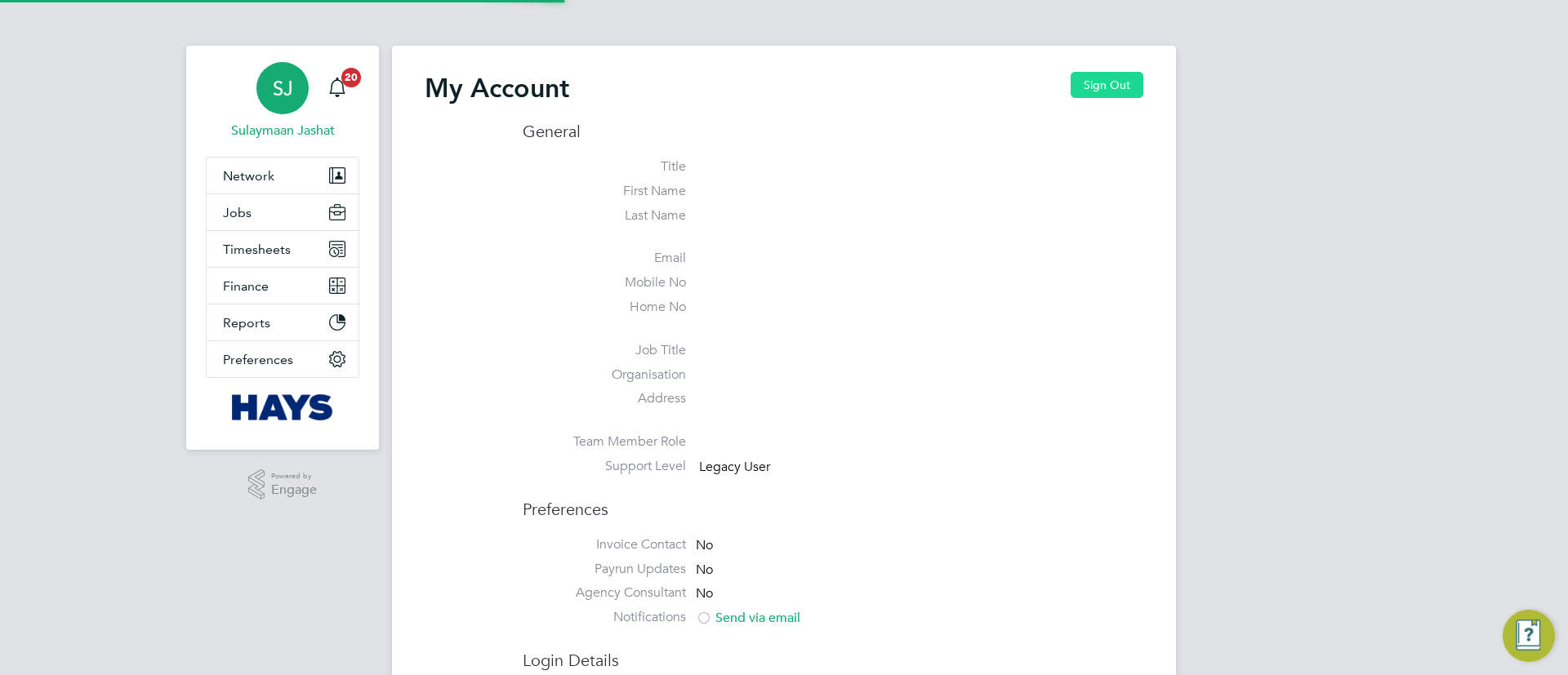
click at [1077, 90] on button "Sign Out" at bounding box center [1107, 84] width 72 height 26
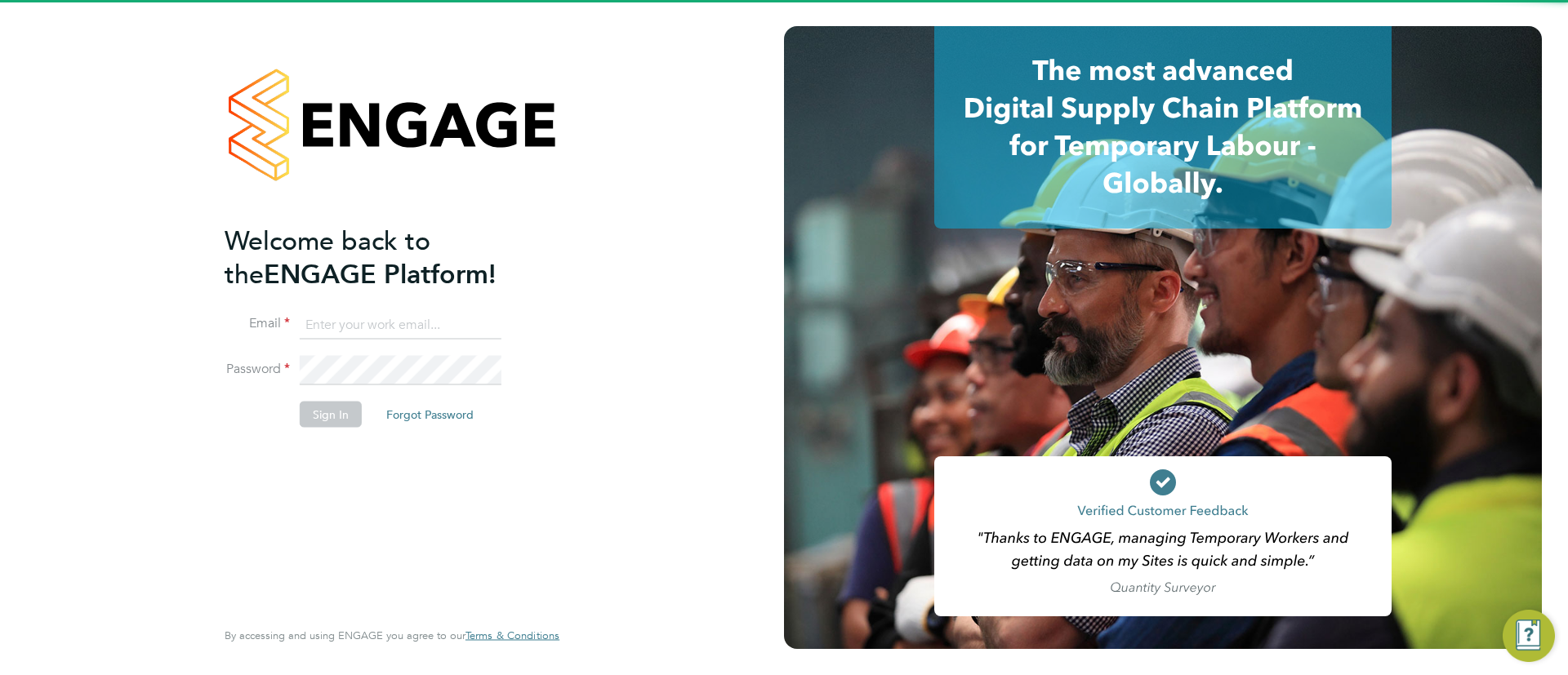
click at [436, 325] on input at bounding box center [400, 326] width 201 height 30
type input "engagemasterlogins@hays.com"
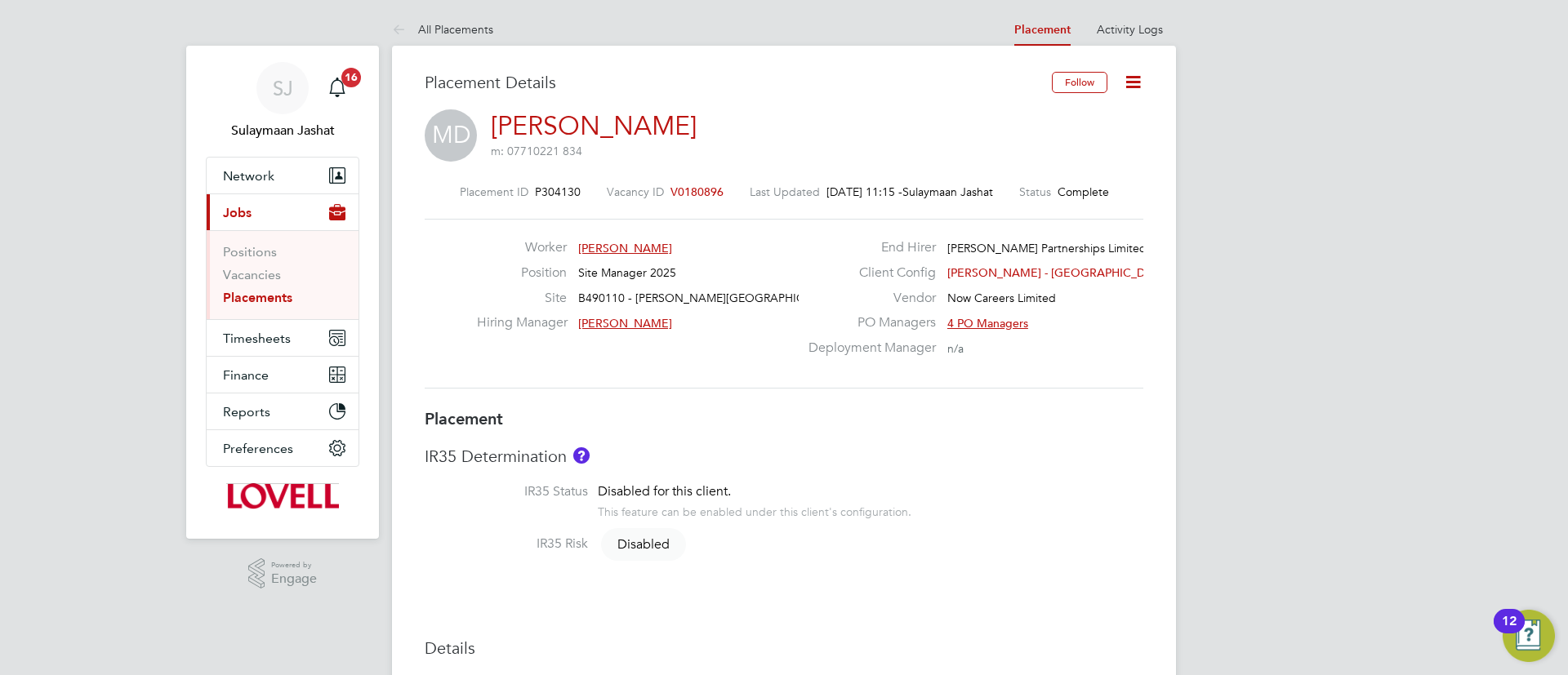
click at [680, 185] on span "V0180896" at bounding box center [697, 192] width 53 height 15
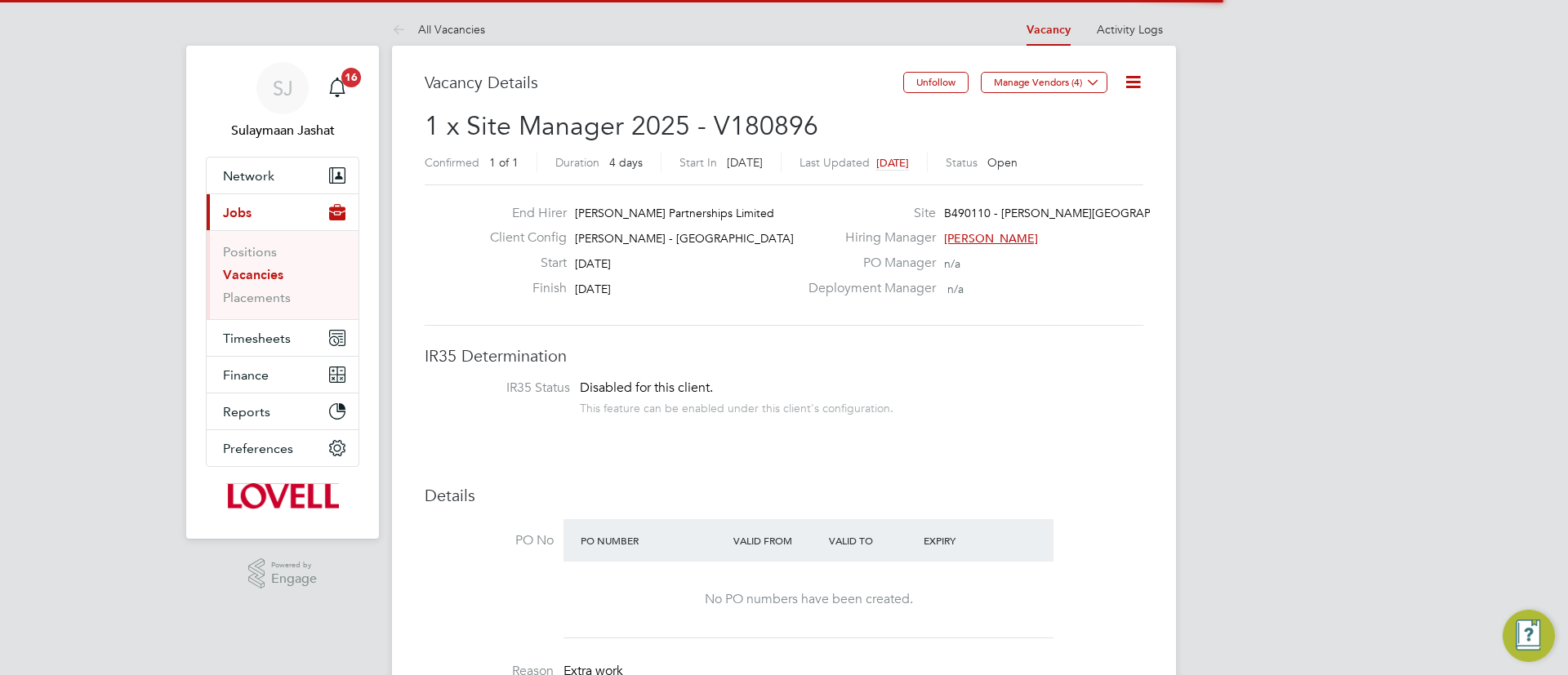
scroll to position [49, 114]
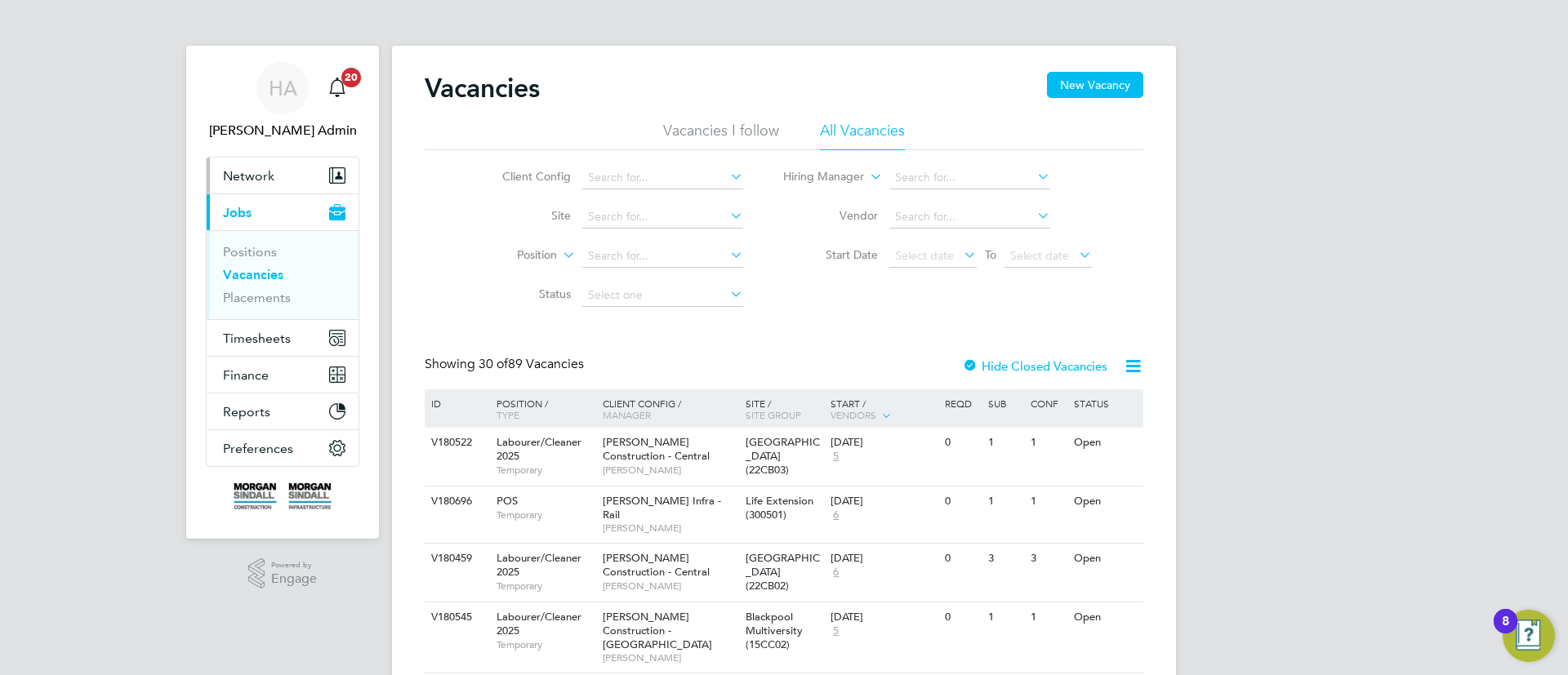
click at [276, 187] on button "Network" at bounding box center [282, 176] width 152 height 36
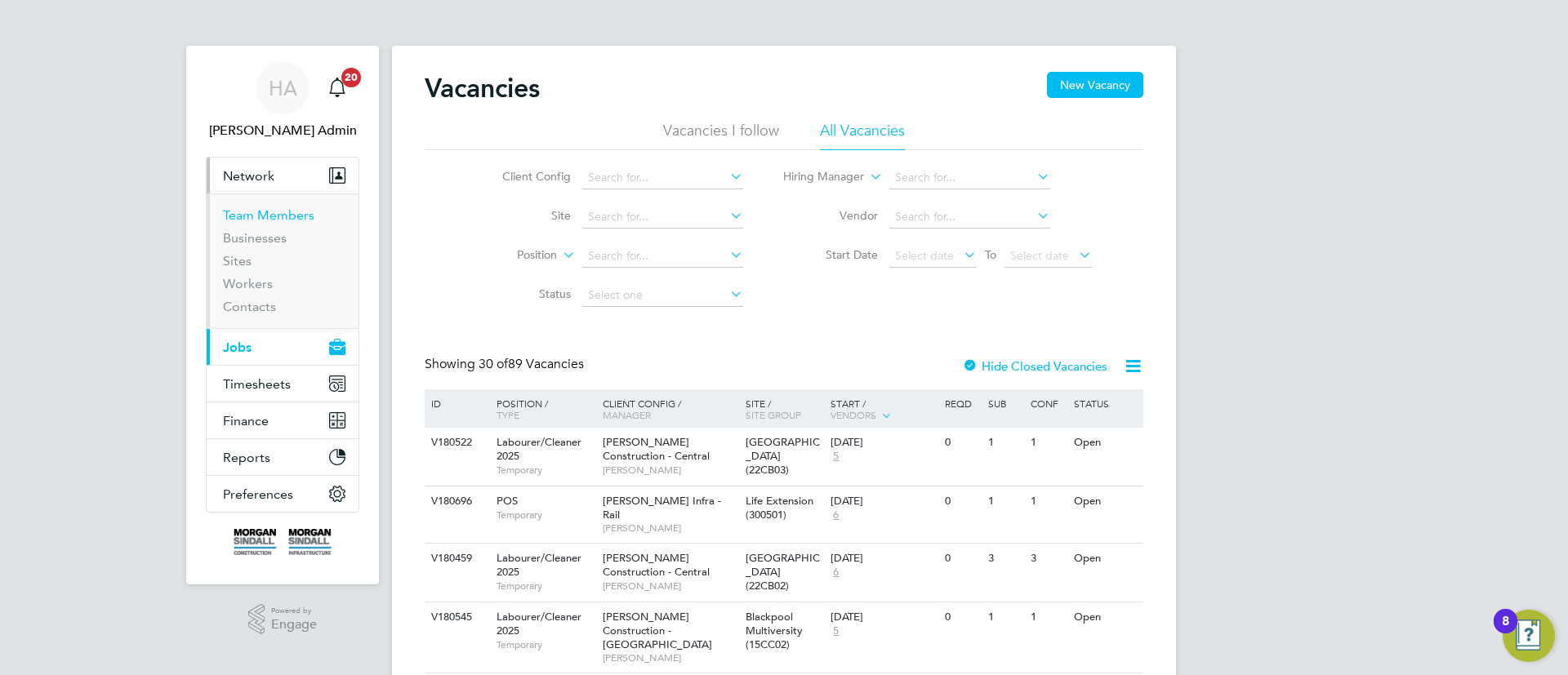
click at [267, 218] on link "Team Members" at bounding box center [269, 215] width 91 height 16
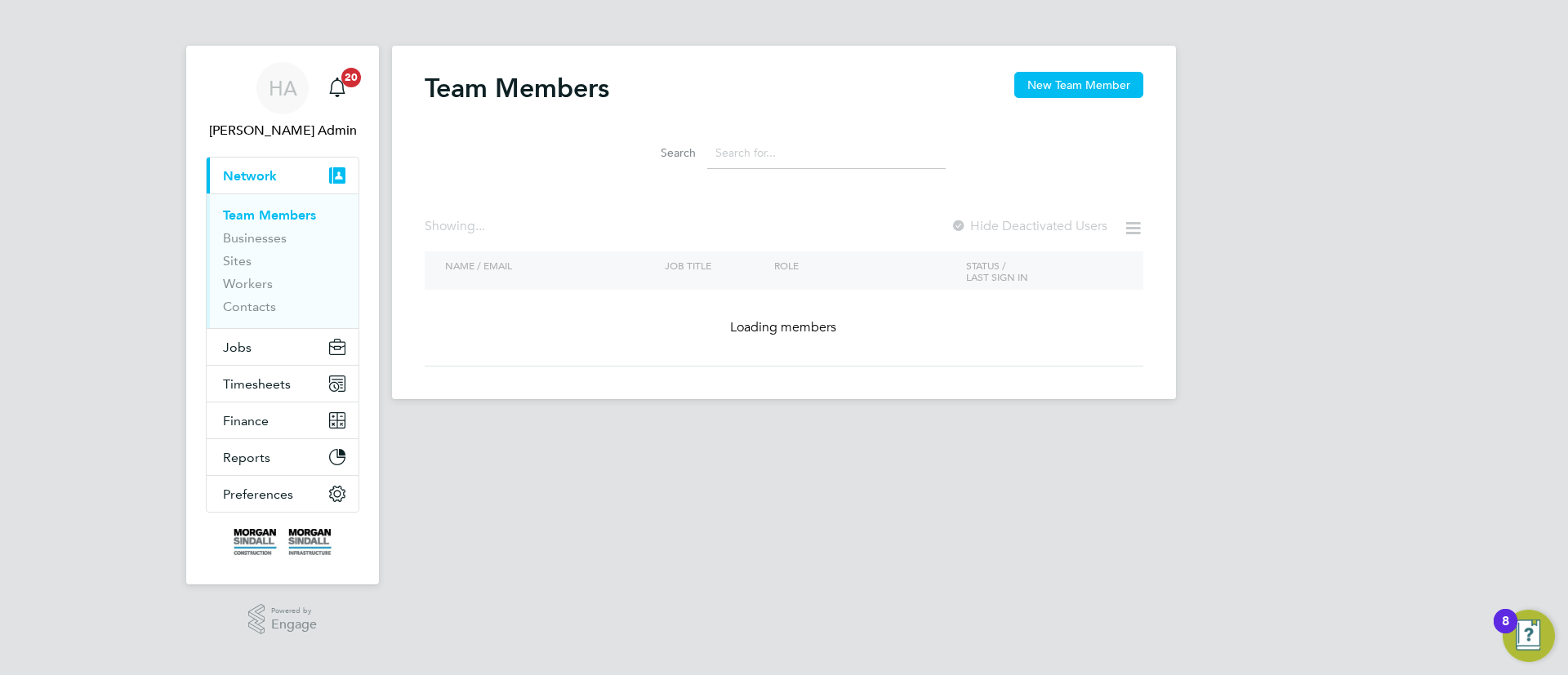
click at [735, 158] on input at bounding box center [827, 153] width 238 height 32
type input "team"
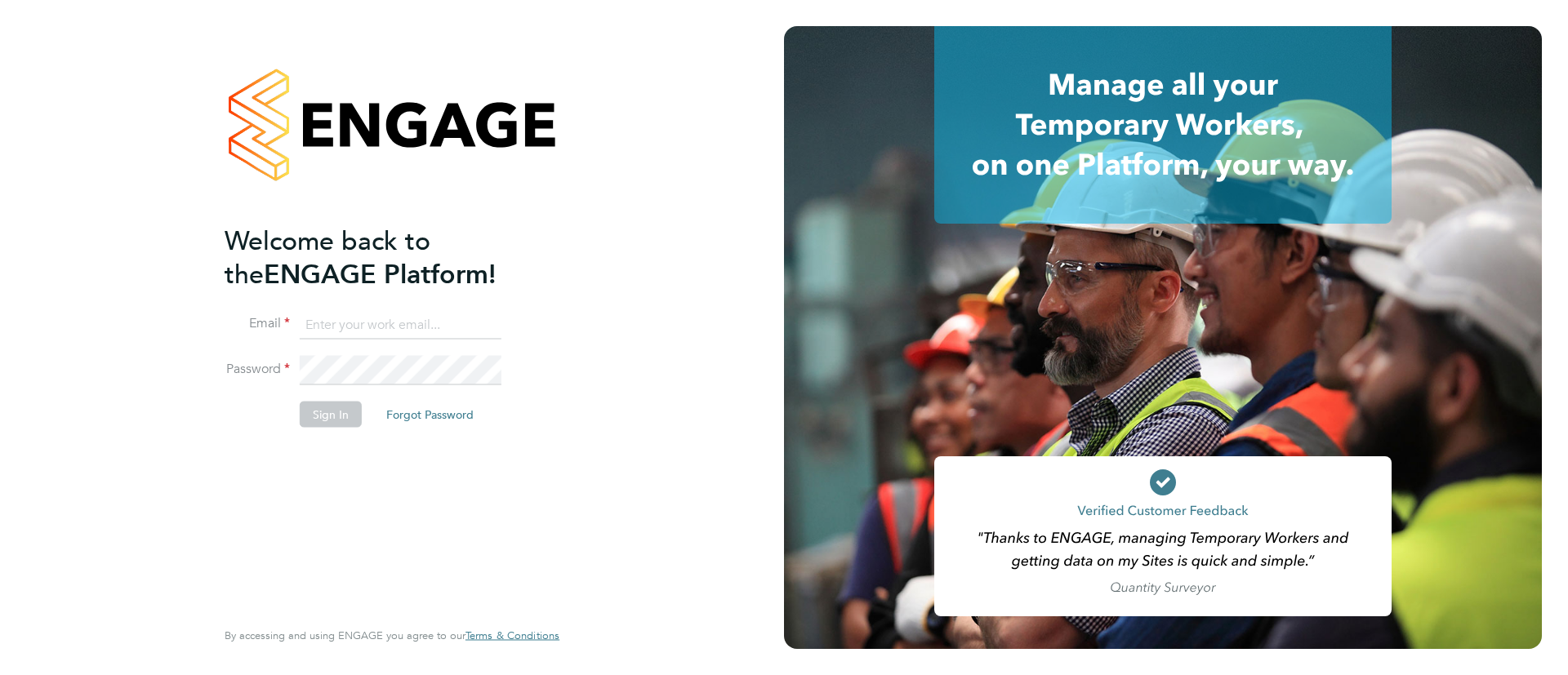
click at [378, 326] on input at bounding box center [400, 326] width 201 height 30
type input "[EMAIL_ADDRESS][PERSON_NAME][DOMAIN_NAME]"
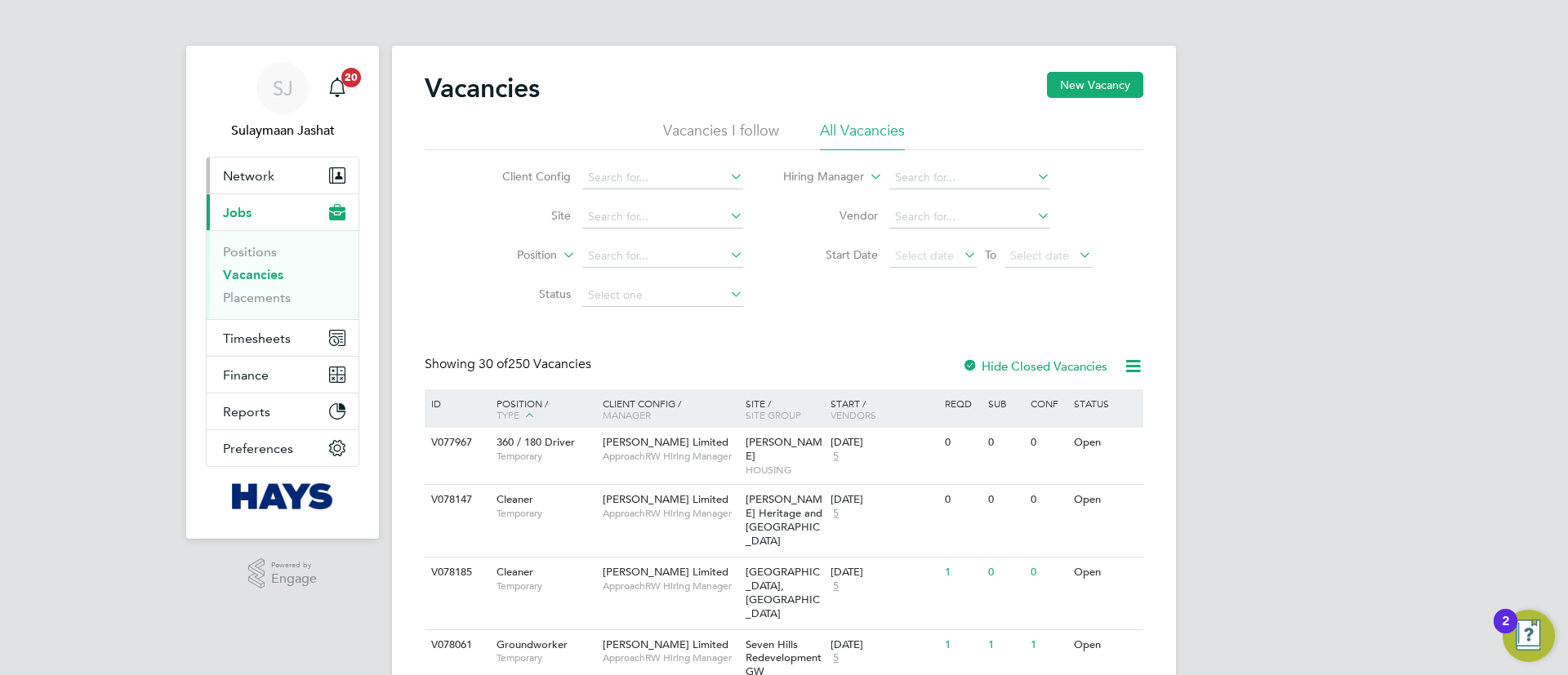
click at [245, 165] on button "Network" at bounding box center [282, 176] width 152 height 36
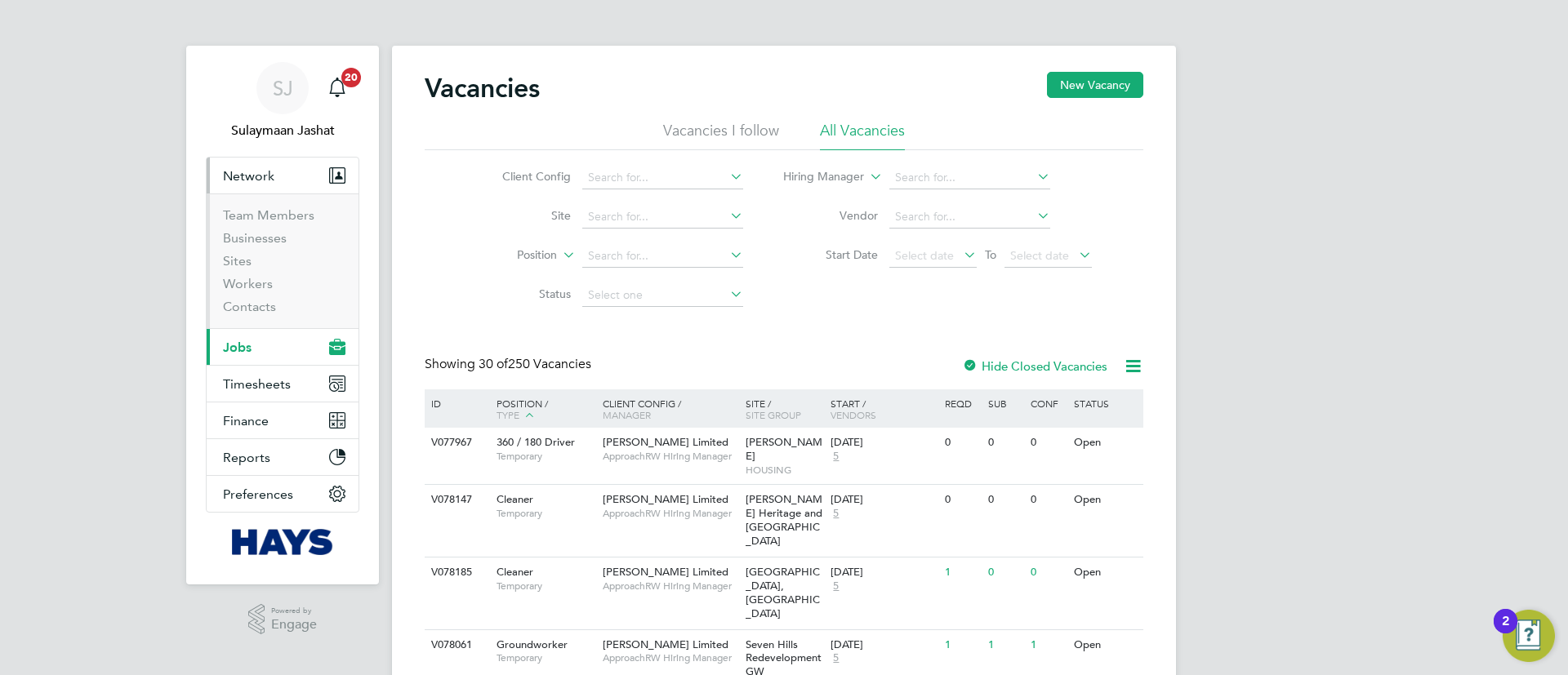
click at [251, 272] on li "Sites" at bounding box center [284, 264] width 122 height 23
click at [251, 279] on link "Workers" at bounding box center [248, 284] width 50 height 16
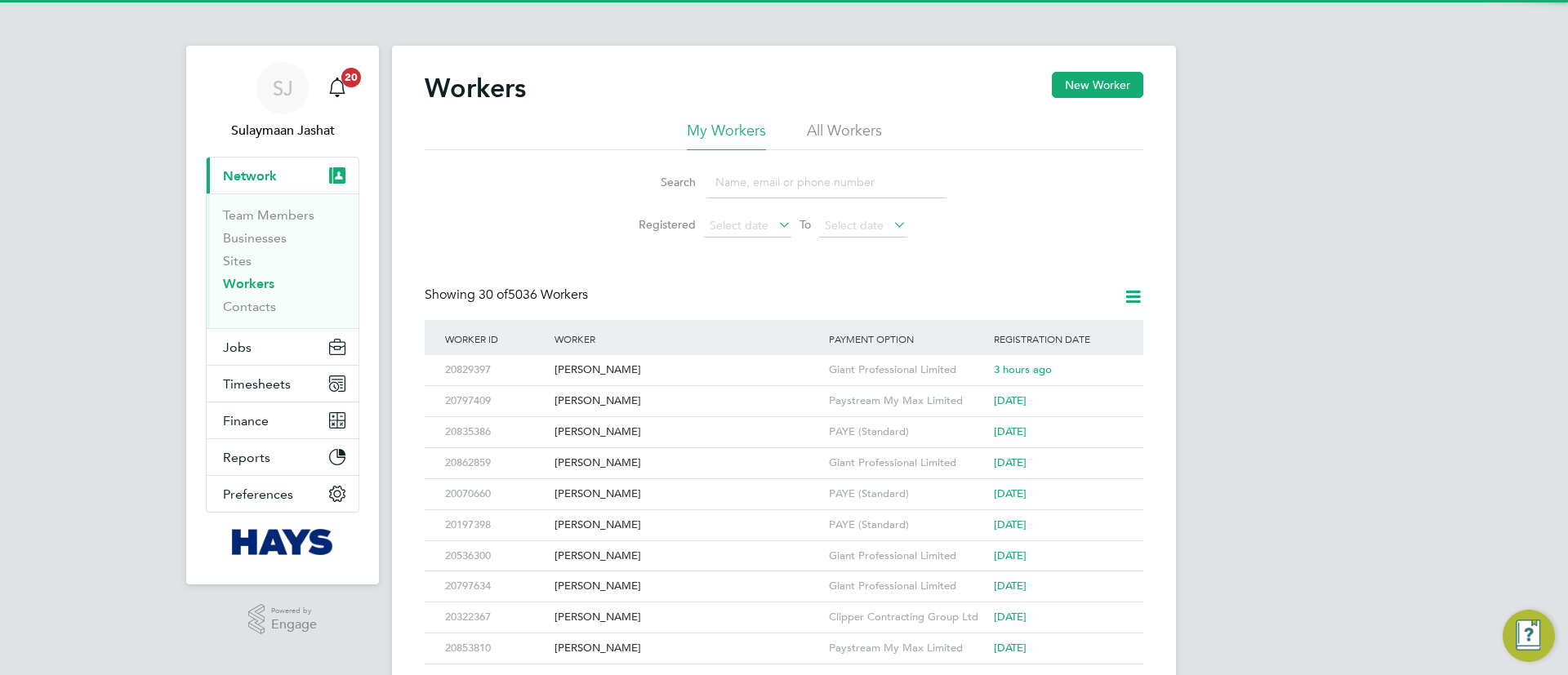
drag, startPoint x: 851, startPoint y: 140, endPoint x: 839, endPoint y: 145, distance: 13.0
click at [851, 140] on li "All Workers" at bounding box center [845, 136] width 75 height 30
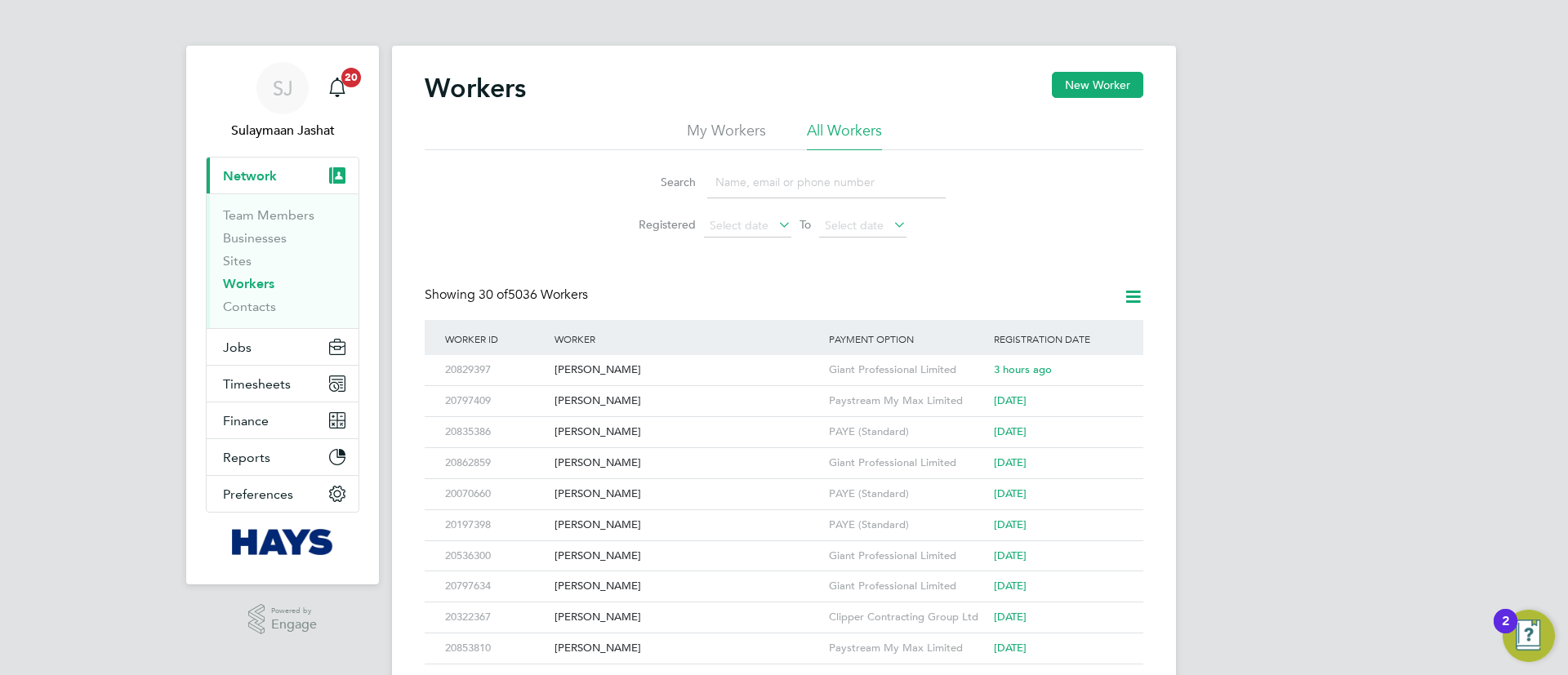
click at [784, 194] on input at bounding box center [827, 183] width 238 height 32
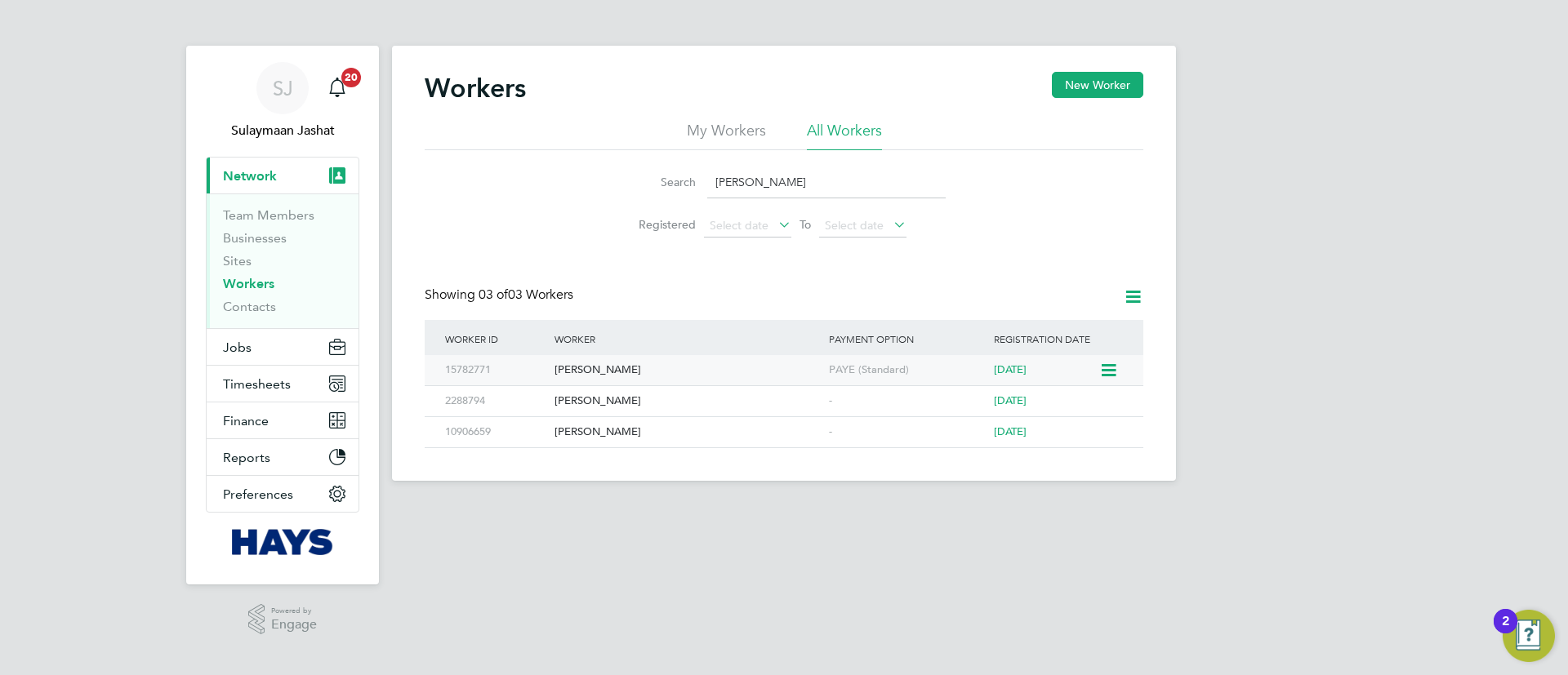
type input "[PERSON_NAME]"
click at [736, 363] on div "[PERSON_NAME]" at bounding box center [688, 370] width 274 height 30
click at [242, 332] on button "Jobs" at bounding box center [282, 347] width 152 height 36
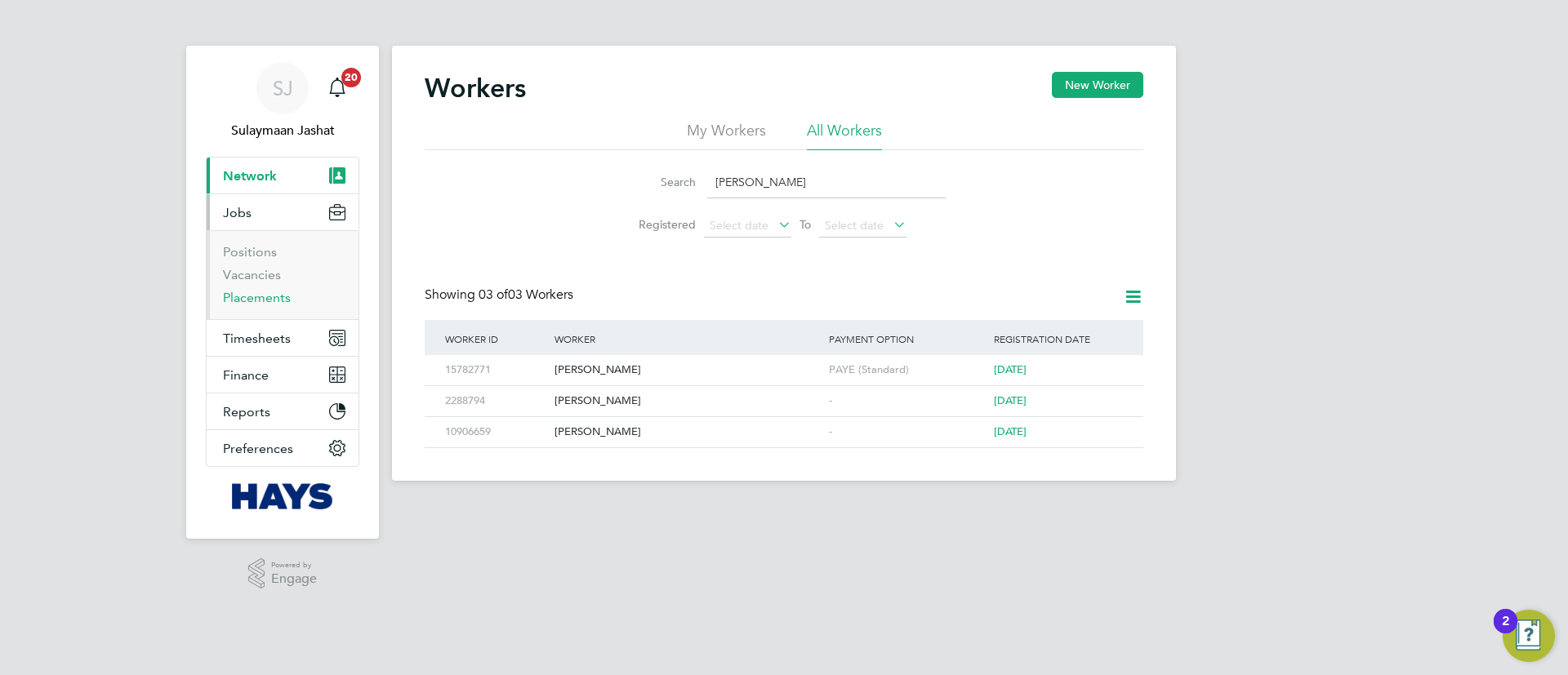
click at [265, 296] on link "Placements" at bounding box center [257, 298] width 67 height 16
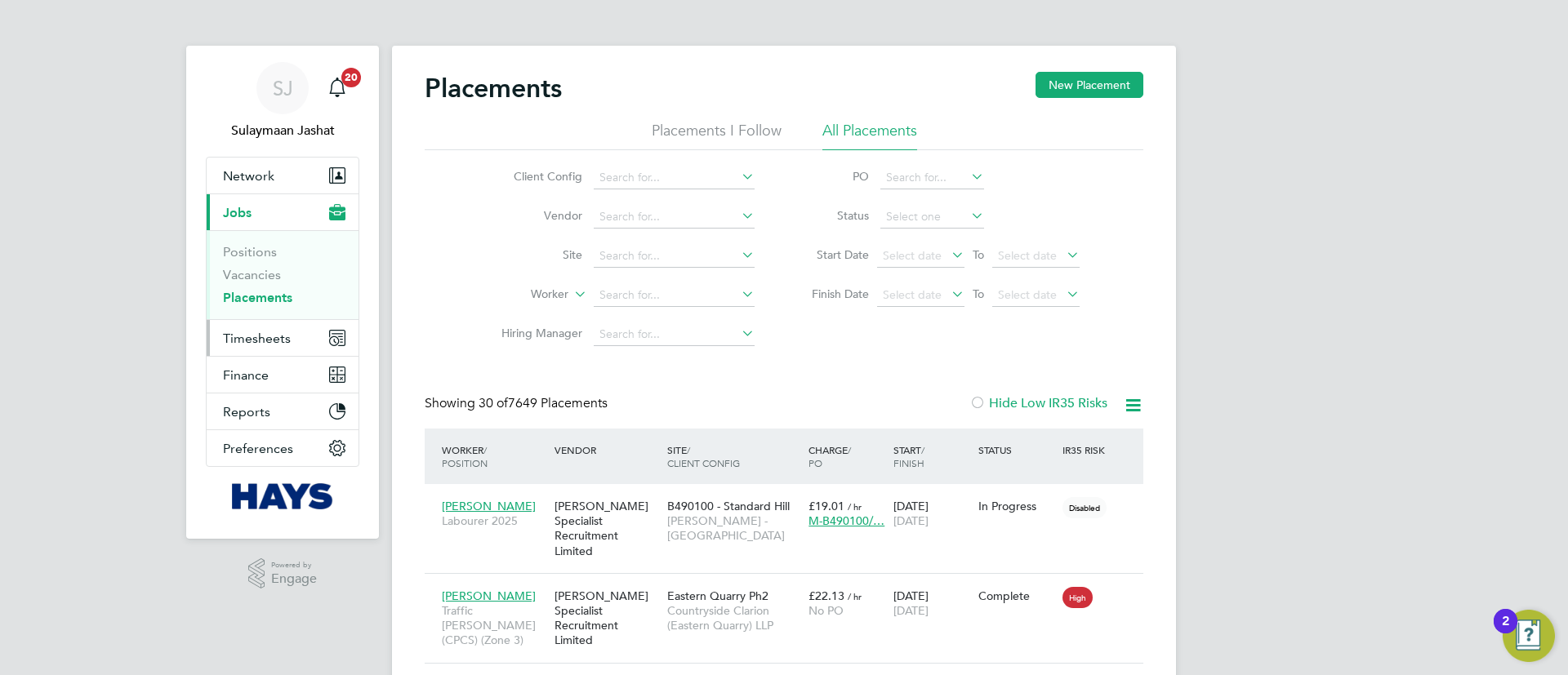
drag, startPoint x: 265, startPoint y: 326, endPoint x: 274, endPoint y: 333, distance: 11.4
click at [263, 331] on button "Timesheets" at bounding box center [282, 338] width 152 height 36
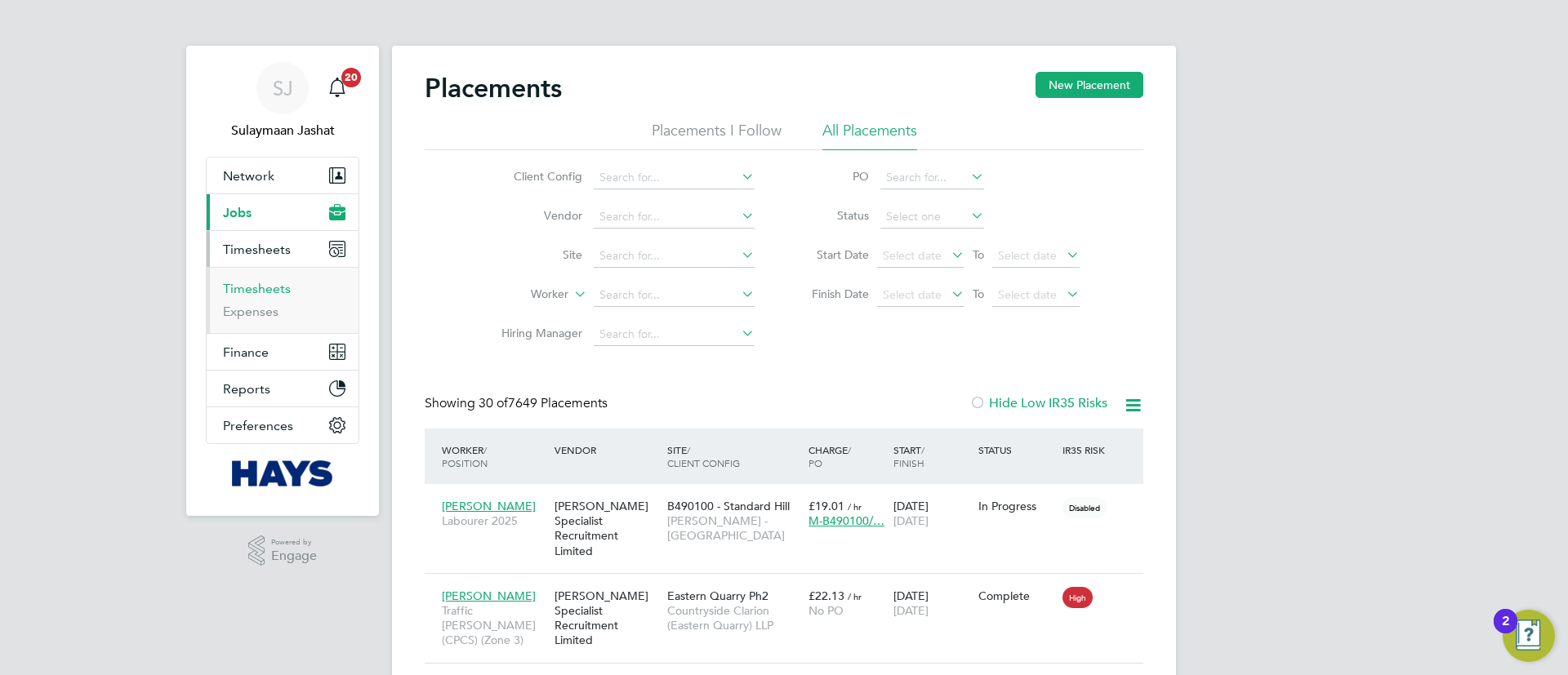
click at [268, 291] on link "Timesheets" at bounding box center [257, 289] width 67 height 16
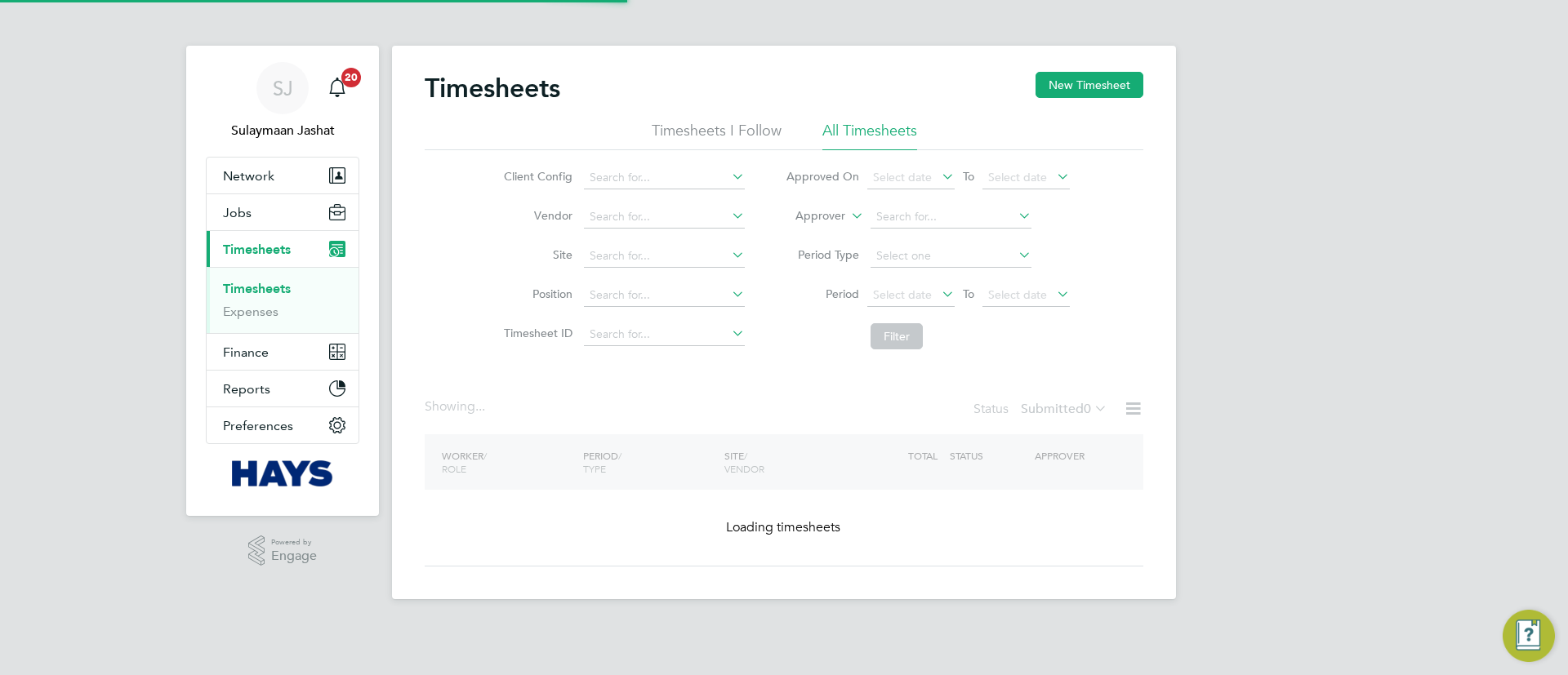
click at [833, 218] on label "Approver" at bounding box center [809, 216] width 73 height 16
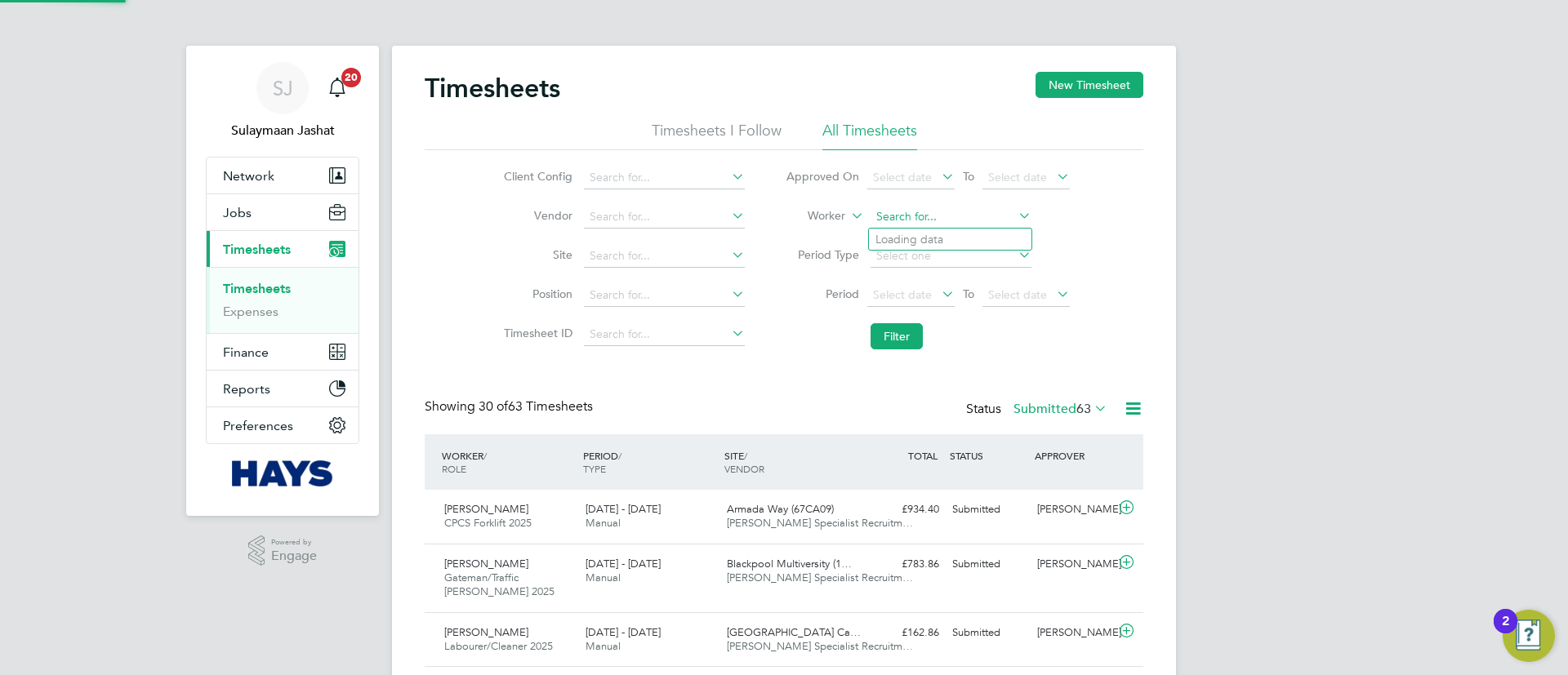
click at [942, 212] on input at bounding box center [951, 216] width 161 height 23
click at [907, 230] on li "Darren Book er" at bounding box center [950, 239] width 163 height 22
type input "Darren Booker"
click at [923, 338] on li "Filter" at bounding box center [927, 337] width 325 height 43
click at [915, 337] on button "Filter" at bounding box center [896, 337] width 53 height 26
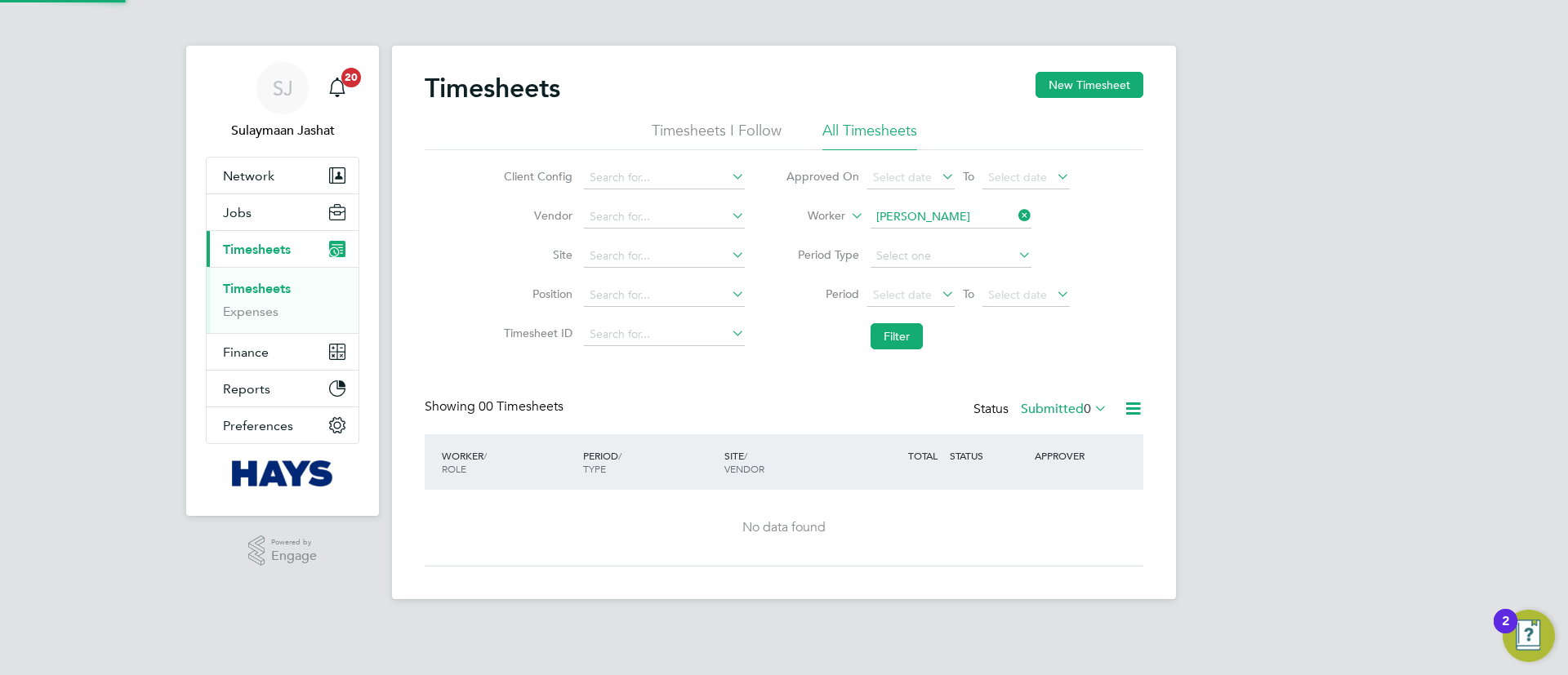
click at [1007, 399] on div "Status Submitted 0" at bounding box center [1042, 410] width 137 height 23
click at [1027, 401] on label "Submitted 0" at bounding box center [1064, 409] width 86 height 16
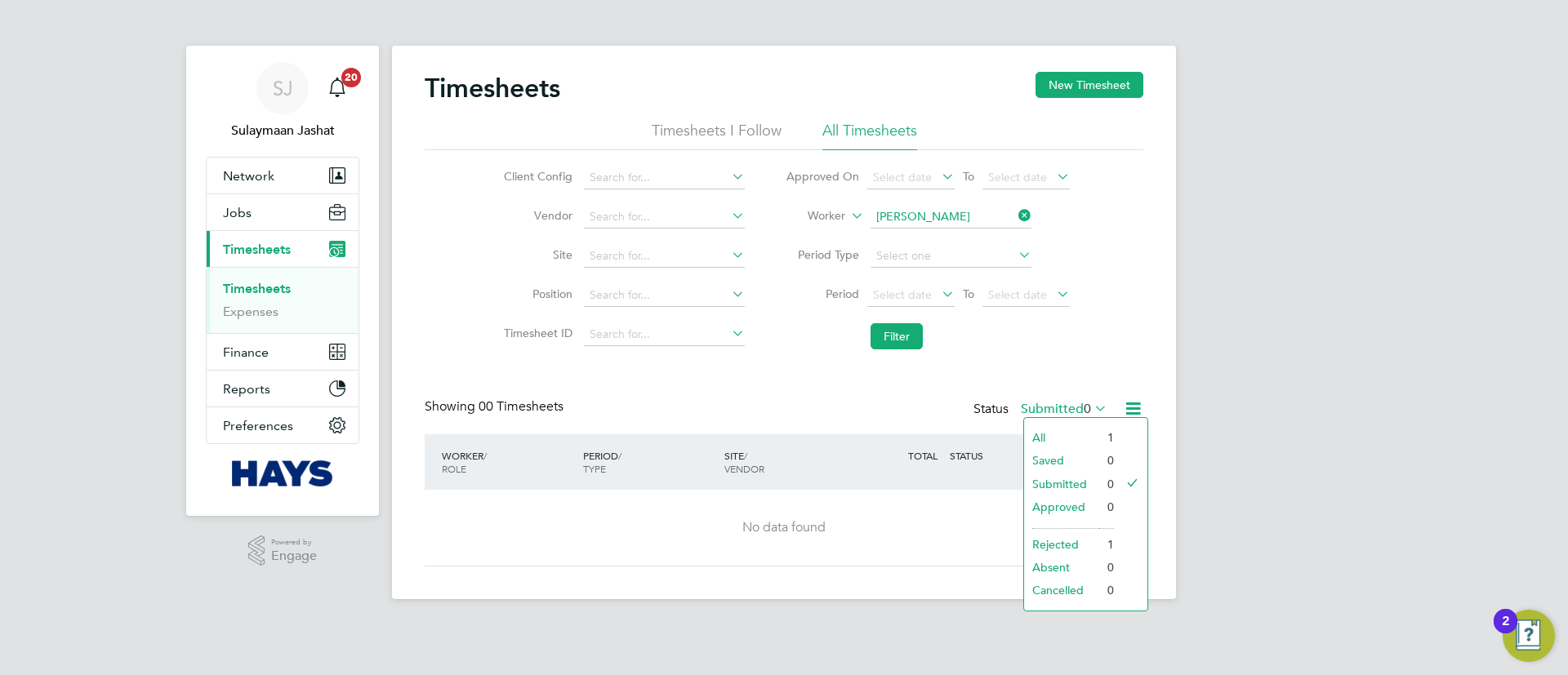
click at [1072, 436] on li "All" at bounding box center [1062, 438] width 75 height 23
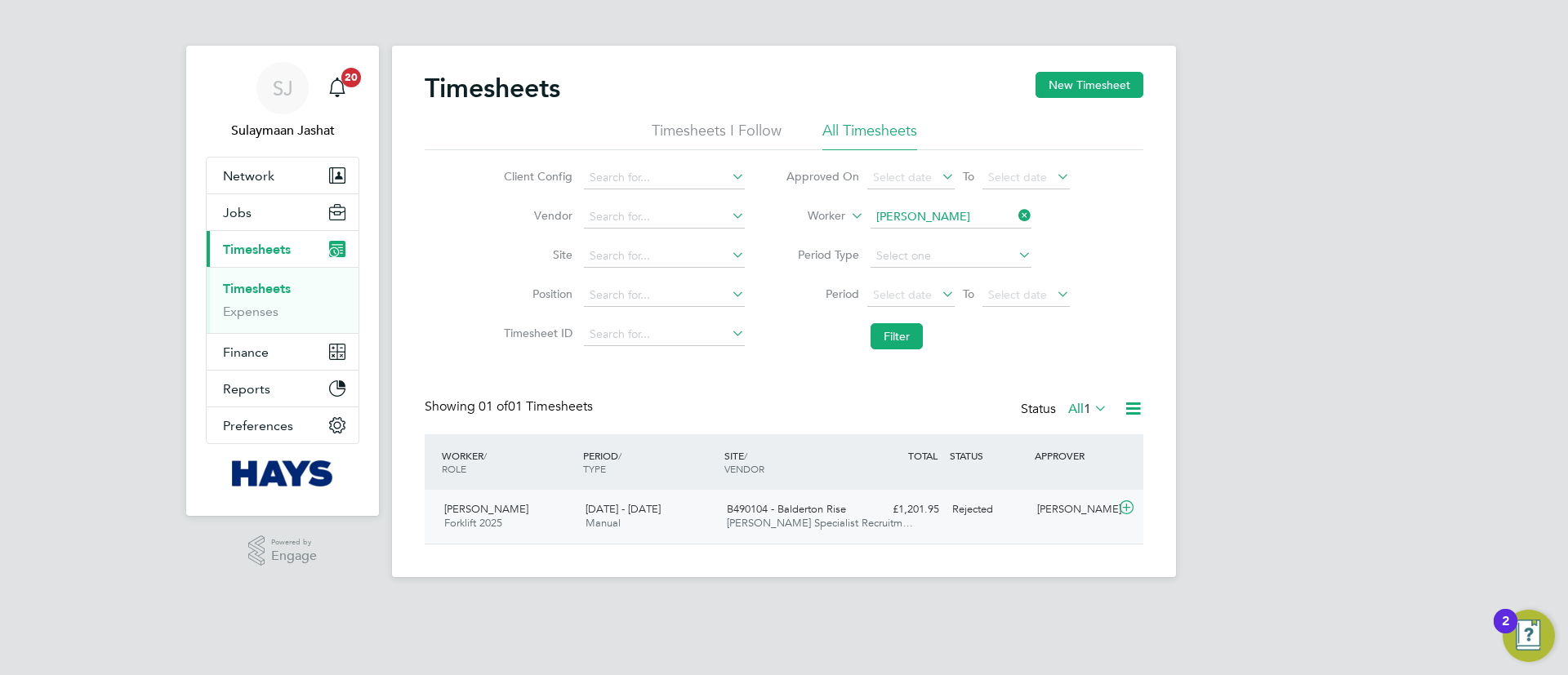
click at [946, 505] on div "Rejected" at bounding box center [988, 509] width 85 height 27
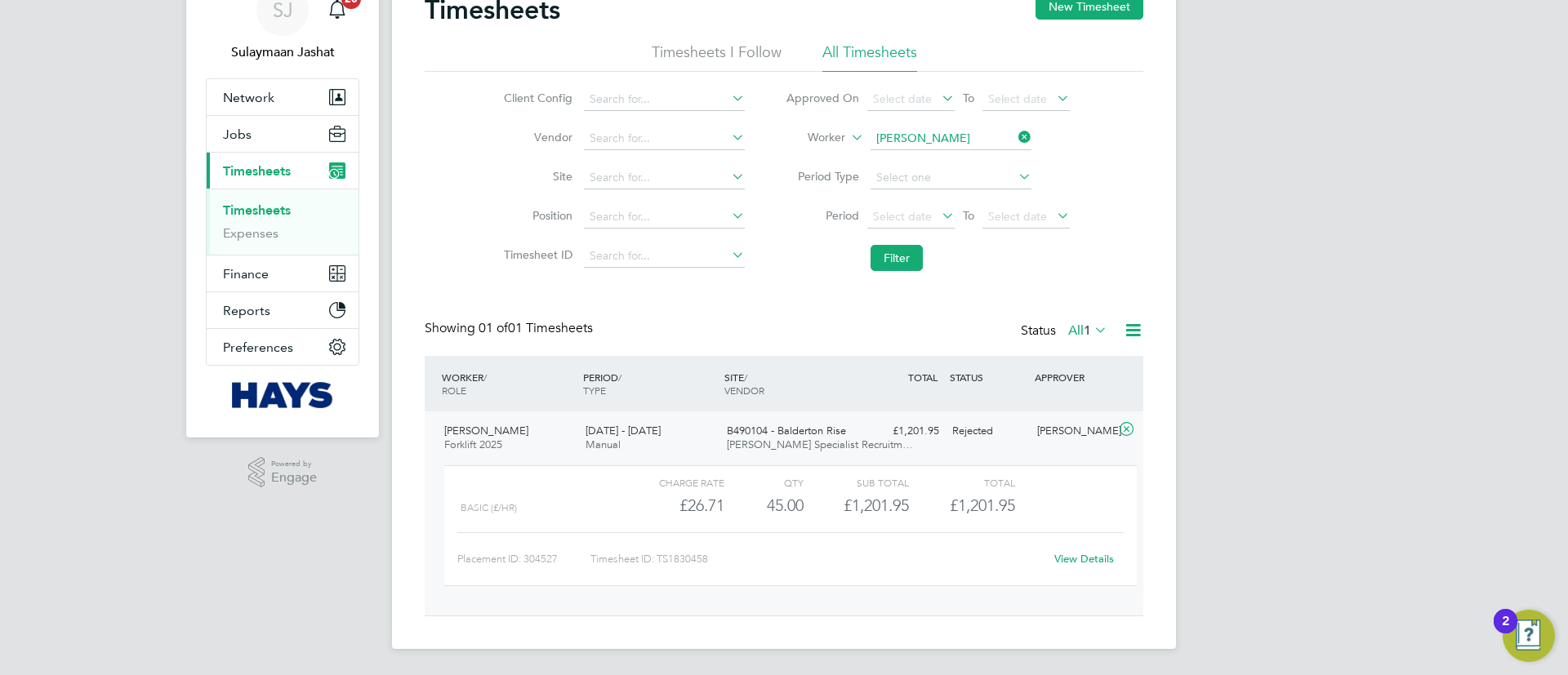
click at [1075, 562] on link "View Details" at bounding box center [1084, 559] width 60 height 14
click at [289, 137] on button "Jobs" at bounding box center [282, 134] width 152 height 36
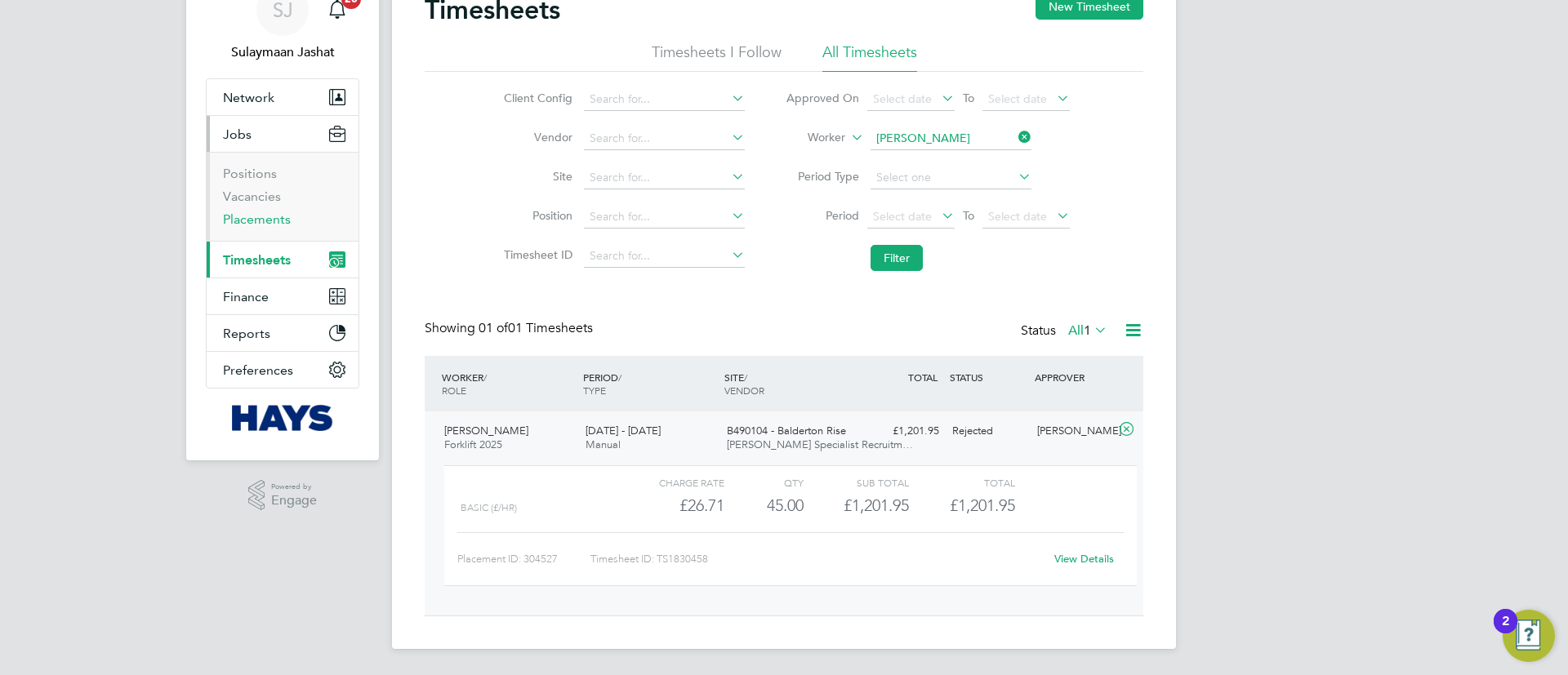
click at [245, 226] on link "Placements" at bounding box center [257, 219] width 67 height 16
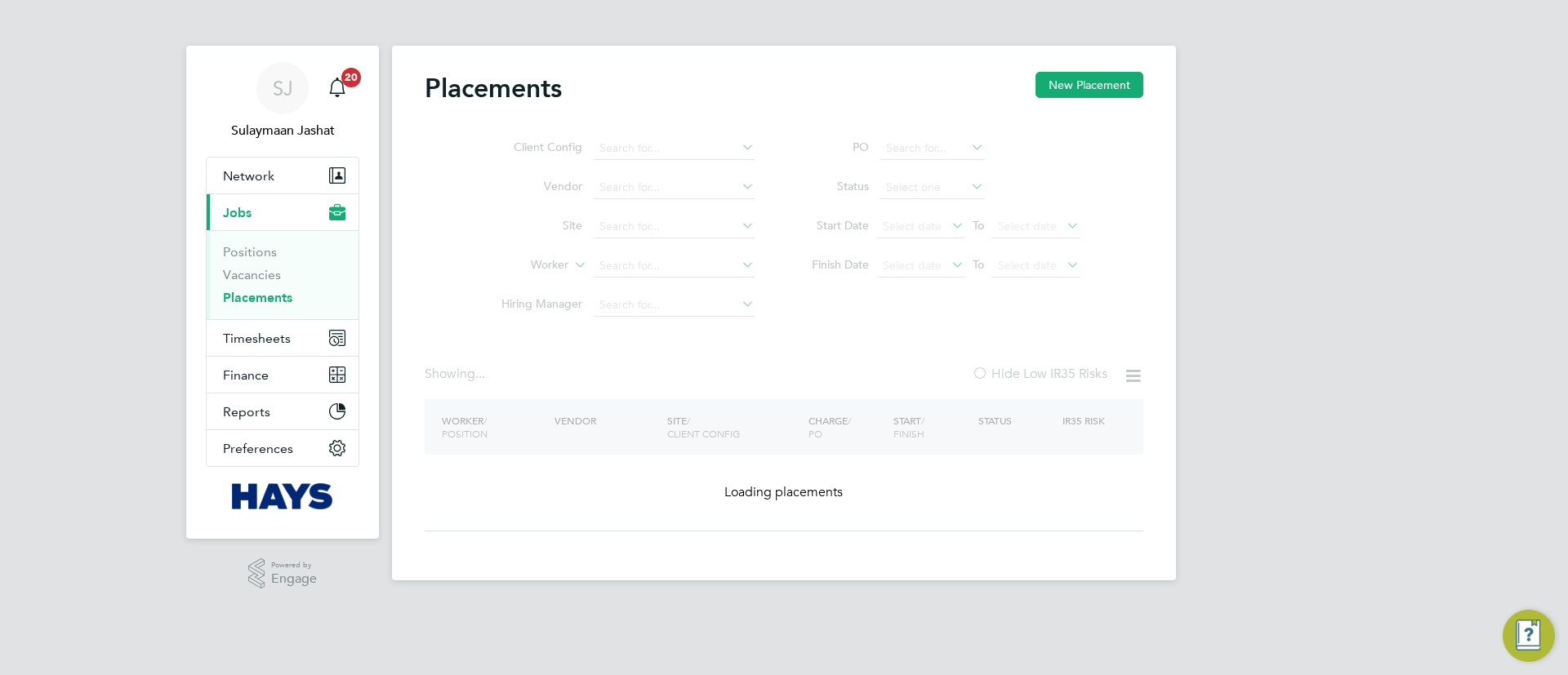
click at [682, 270] on ul "Client Config Vendor Site Worker Hiring Manager" at bounding box center [620, 226] width 307 height 196
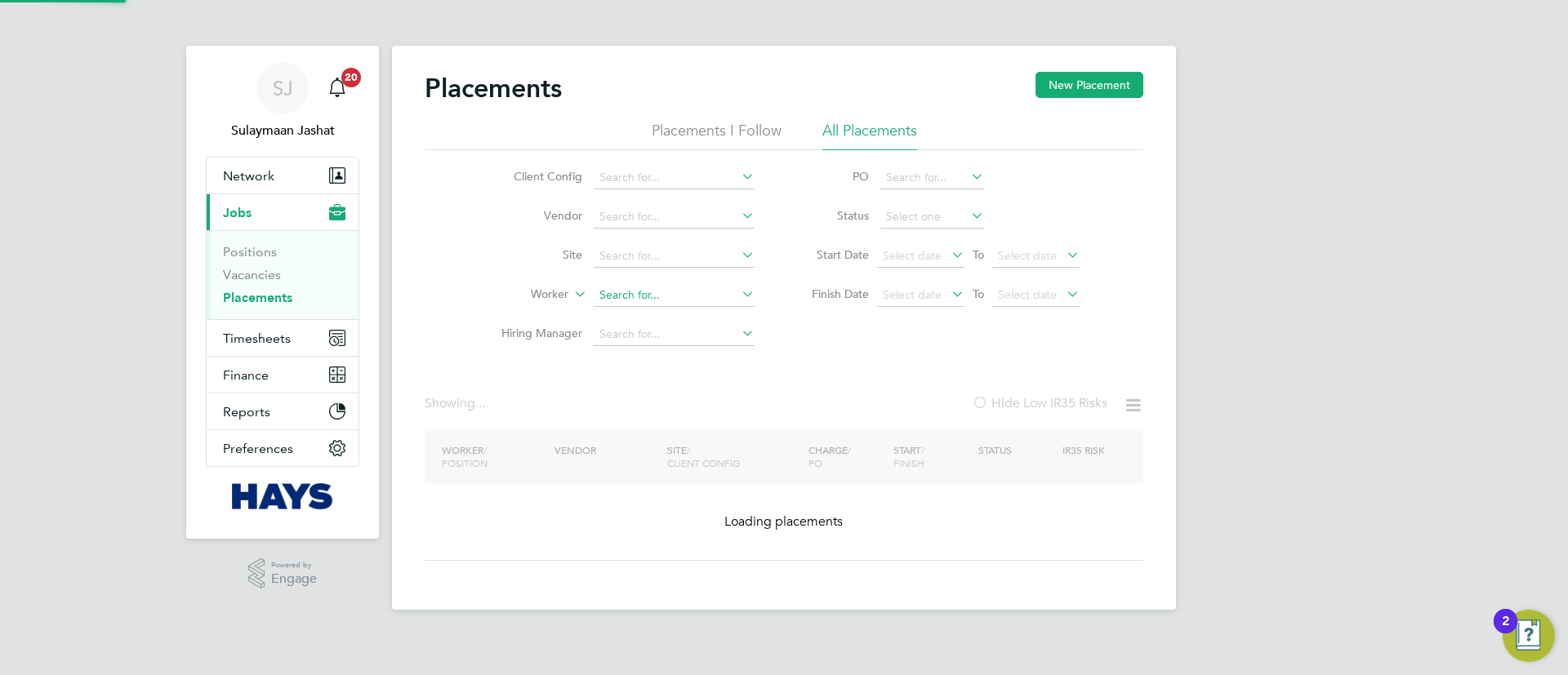
click at [661, 295] on input at bounding box center [674, 295] width 161 height 23
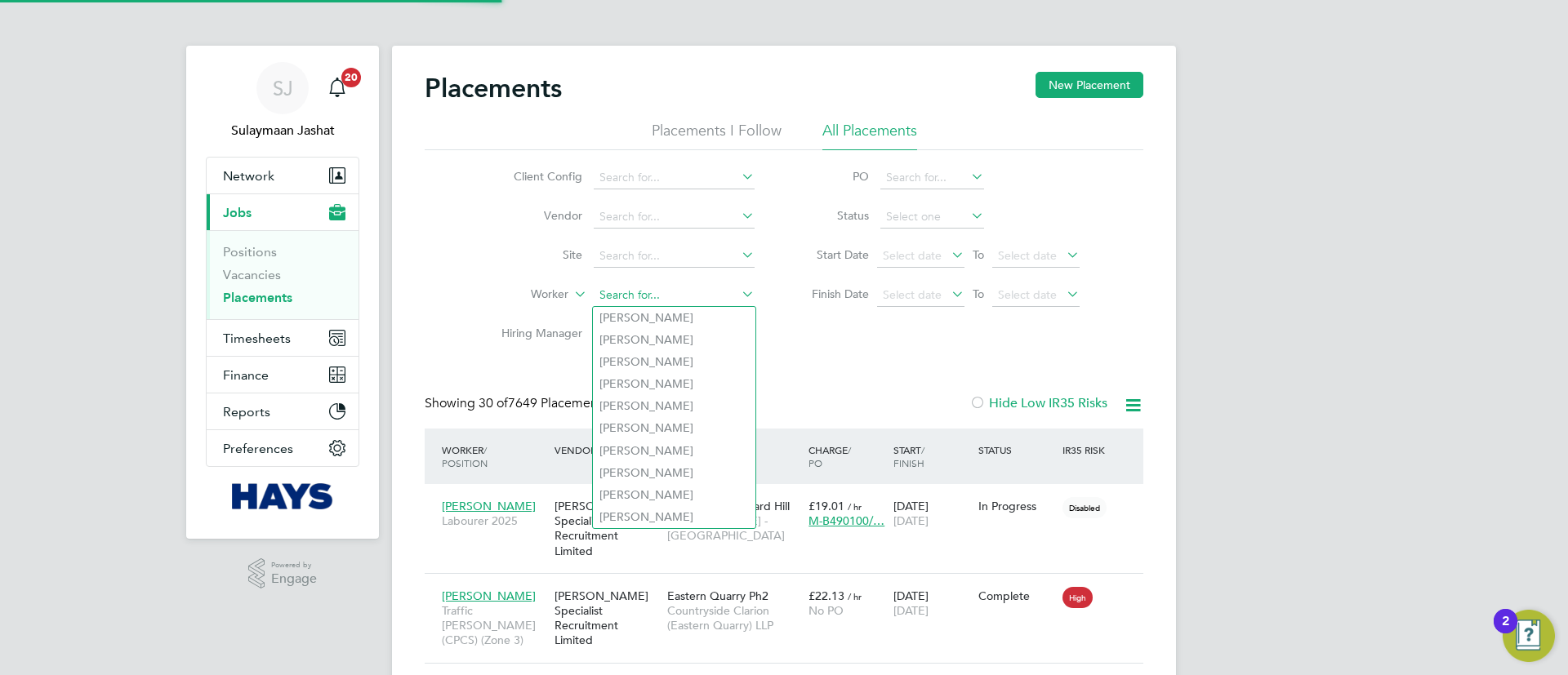
scroll to position [62, 142]
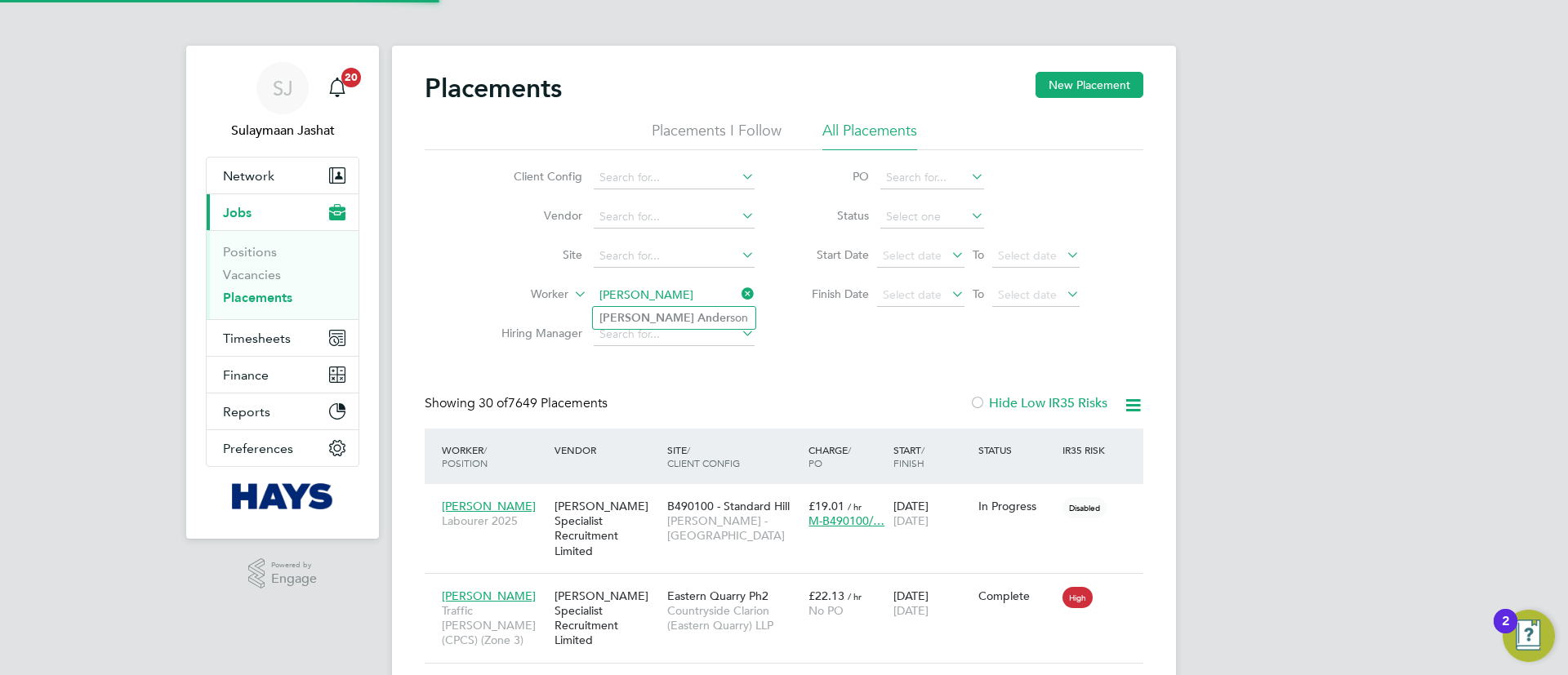
click at [675, 318] on li "David Ander son" at bounding box center [674, 318] width 163 height 22
type input "David Anderson"
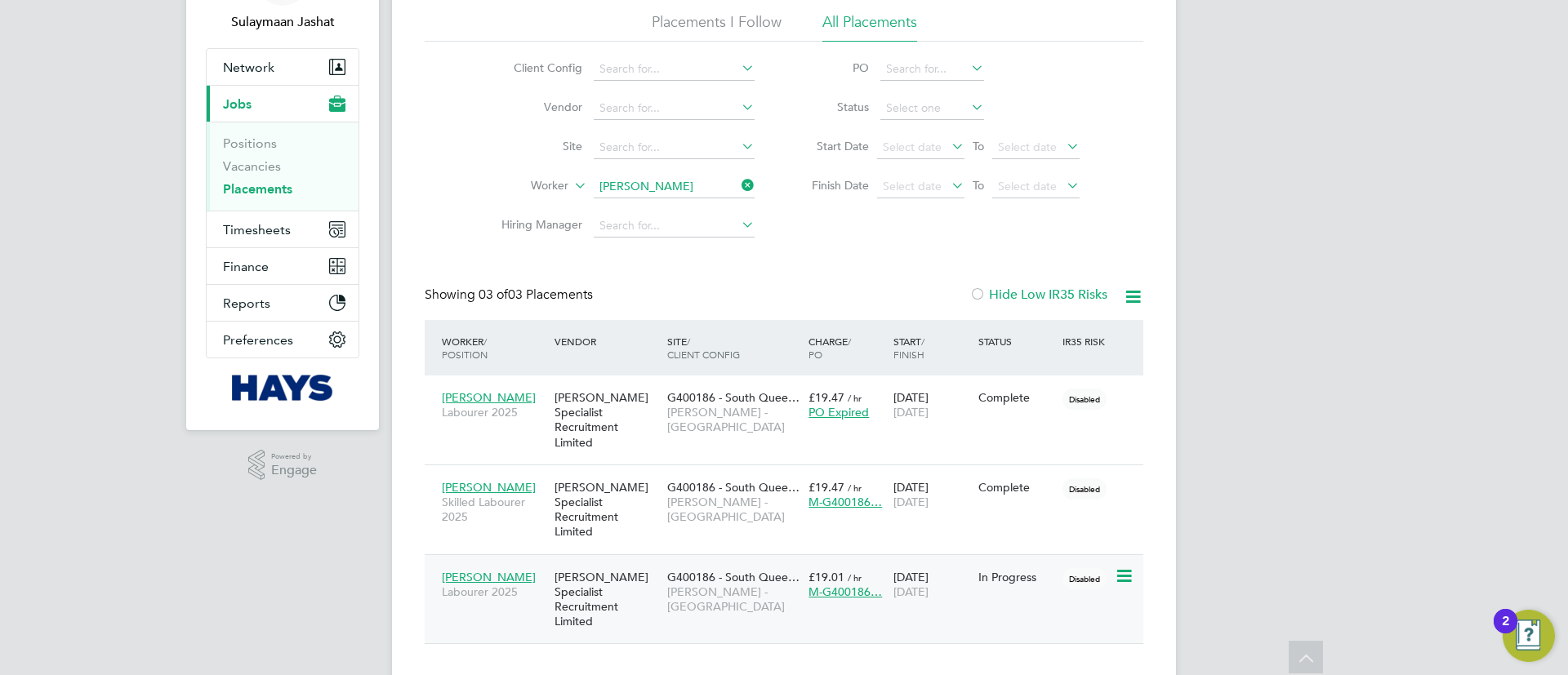
click at [748, 570] on span "G400186 - South Quee…" at bounding box center [732, 577] width 132 height 15
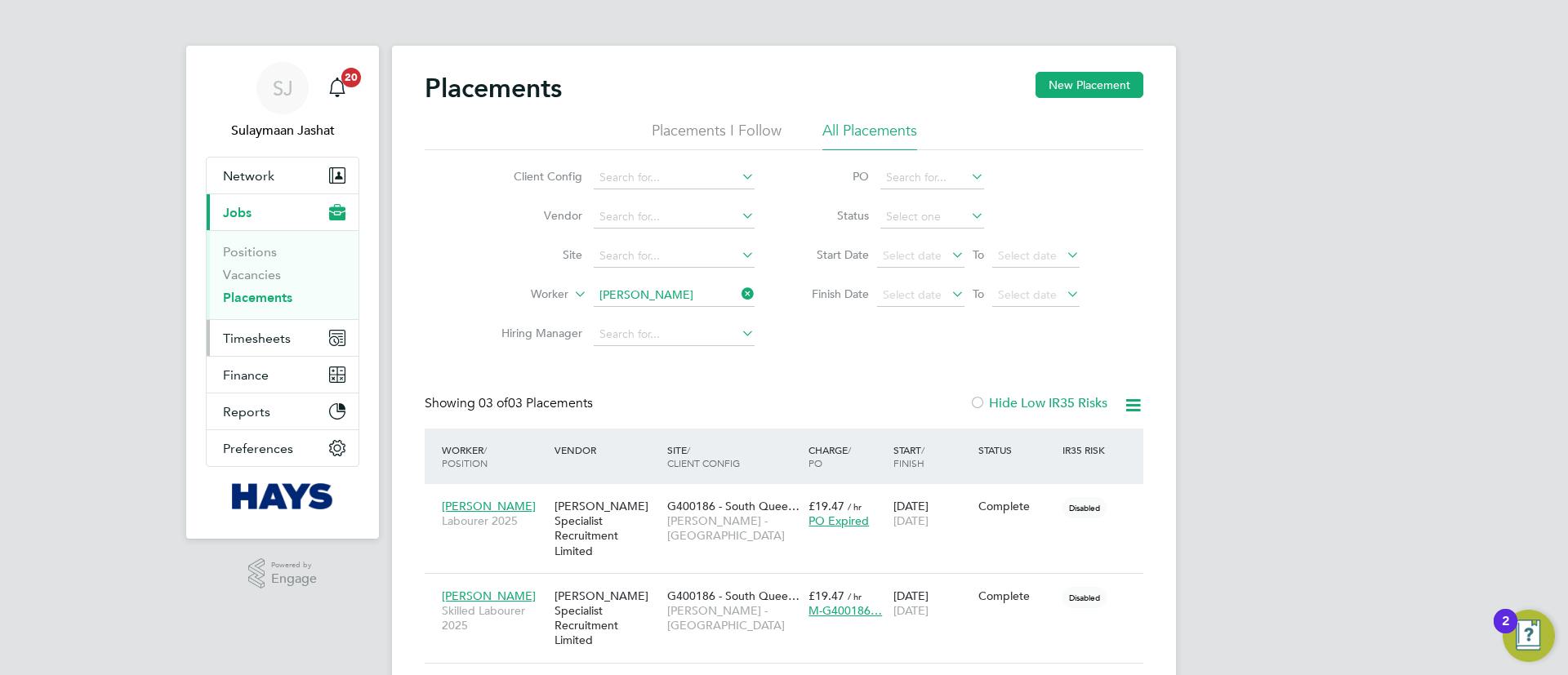
click at [284, 343] on span "Timesheets" at bounding box center [257, 338] width 67 height 16
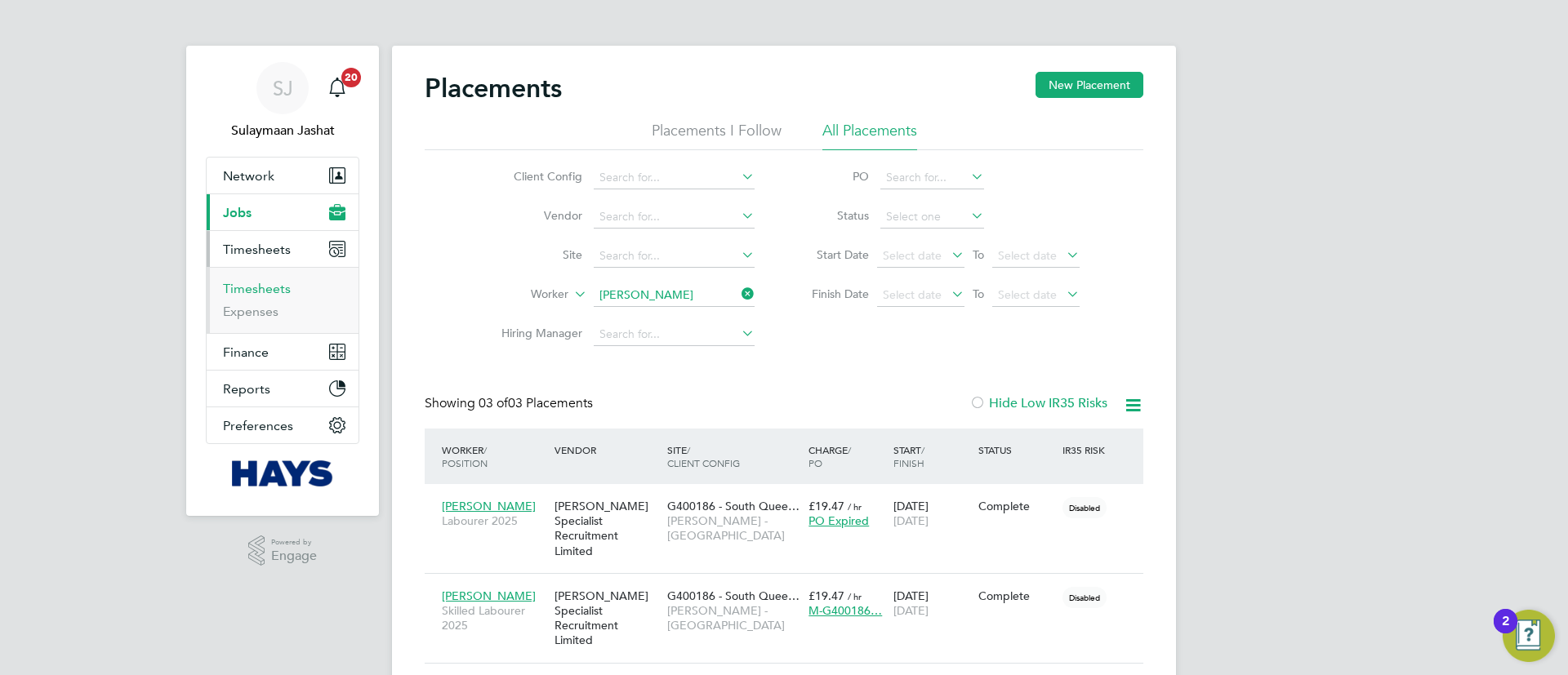
click at [281, 293] on link "Timesheets" at bounding box center [257, 289] width 67 height 16
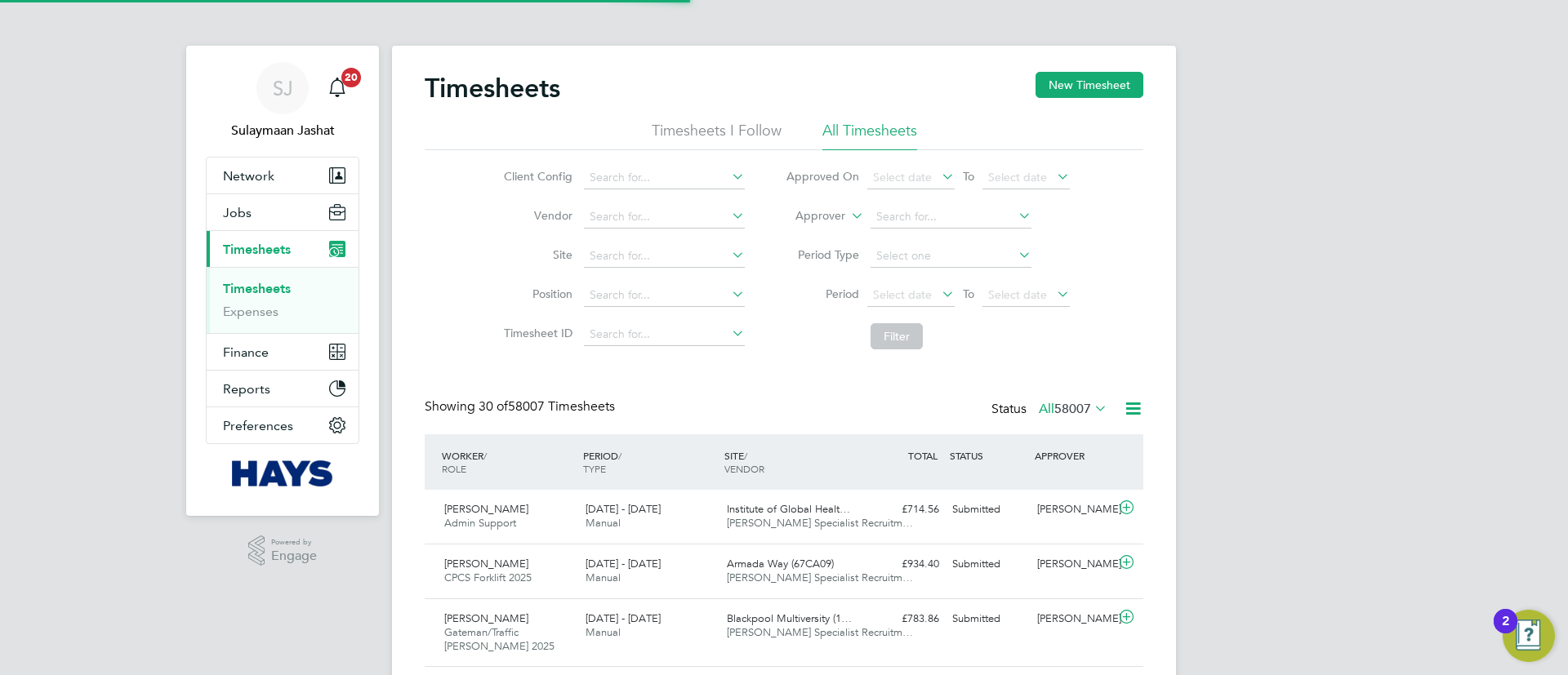
scroll to position [55, 142]
click at [257, 216] on button "Jobs" at bounding box center [282, 212] width 152 height 36
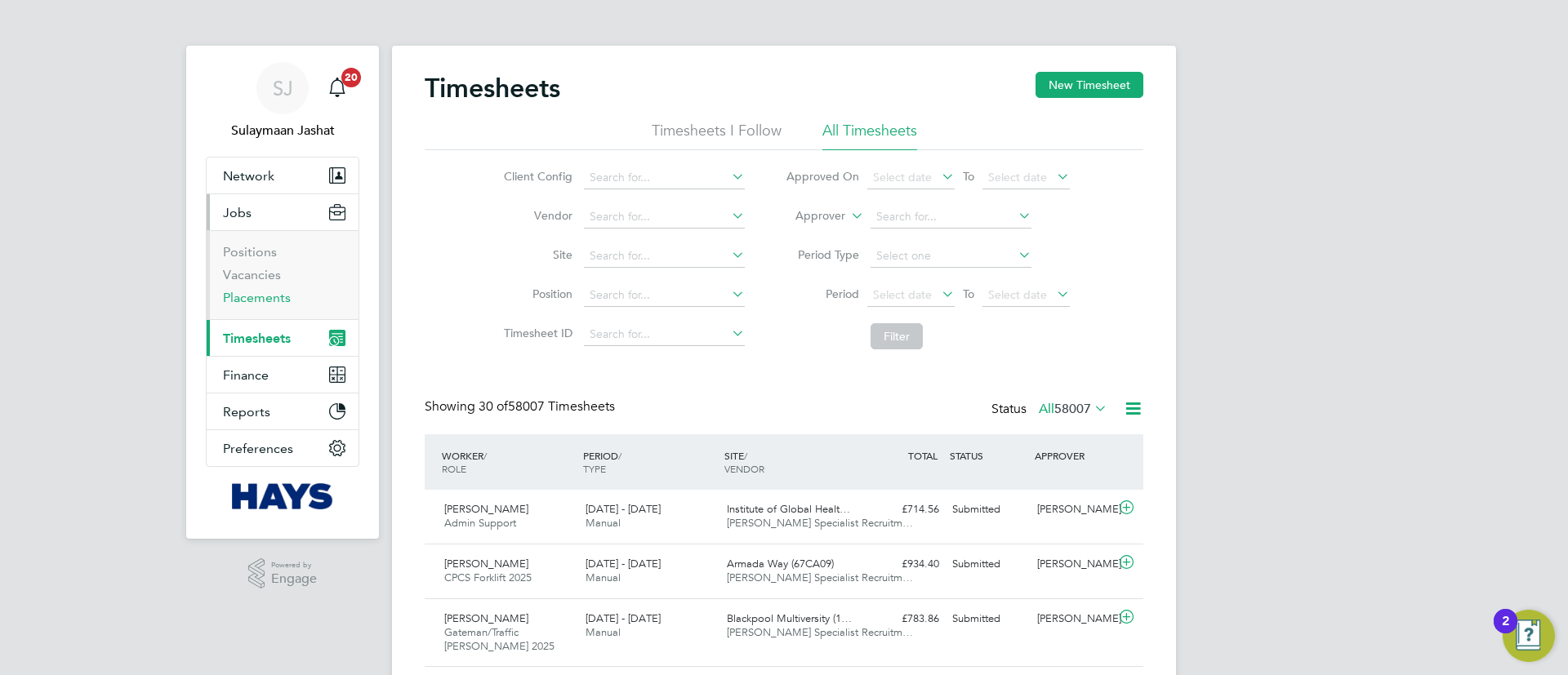
click at [260, 296] on link "Placements" at bounding box center [257, 298] width 67 height 16
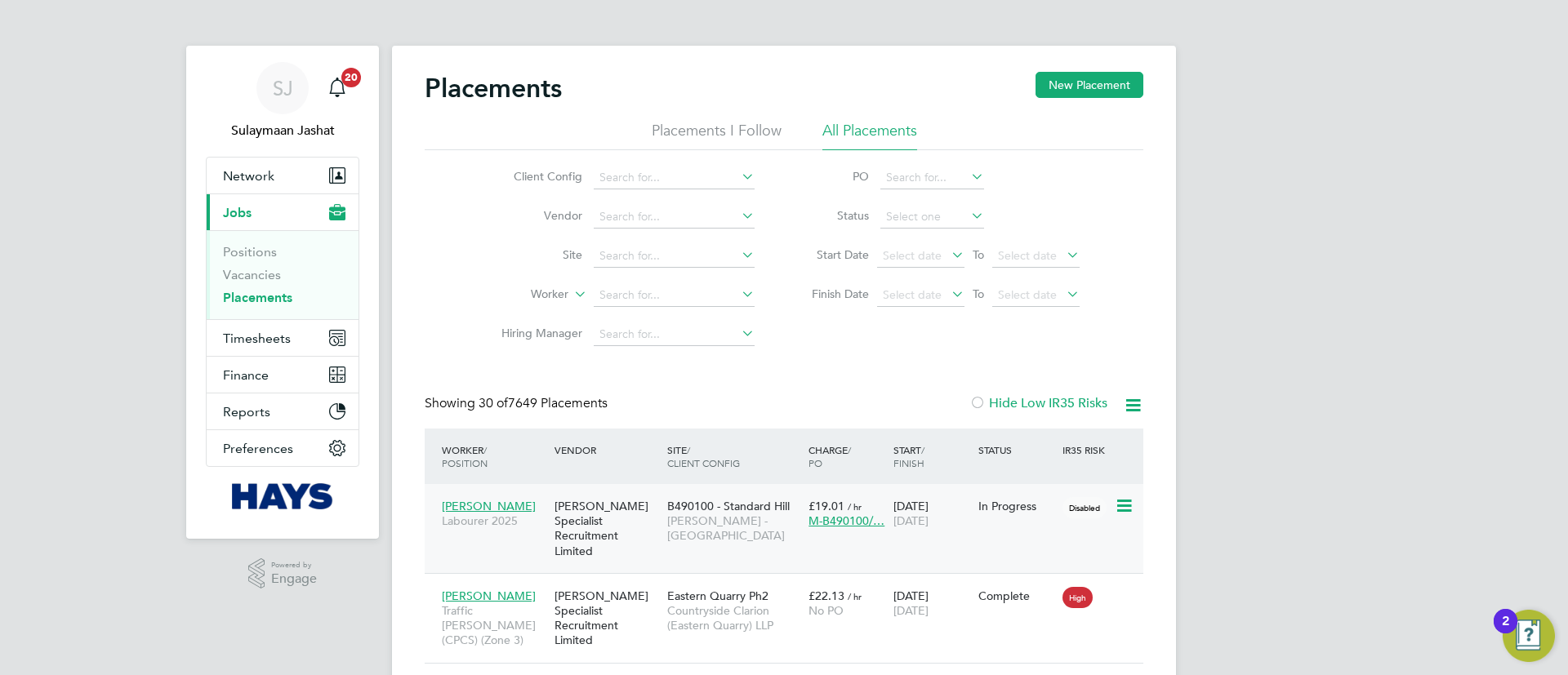
click at [699, 533] on div "B490100 - Standard Hill Lovell - East Midlands" at bounding box center [733, 522] width 141 height 62
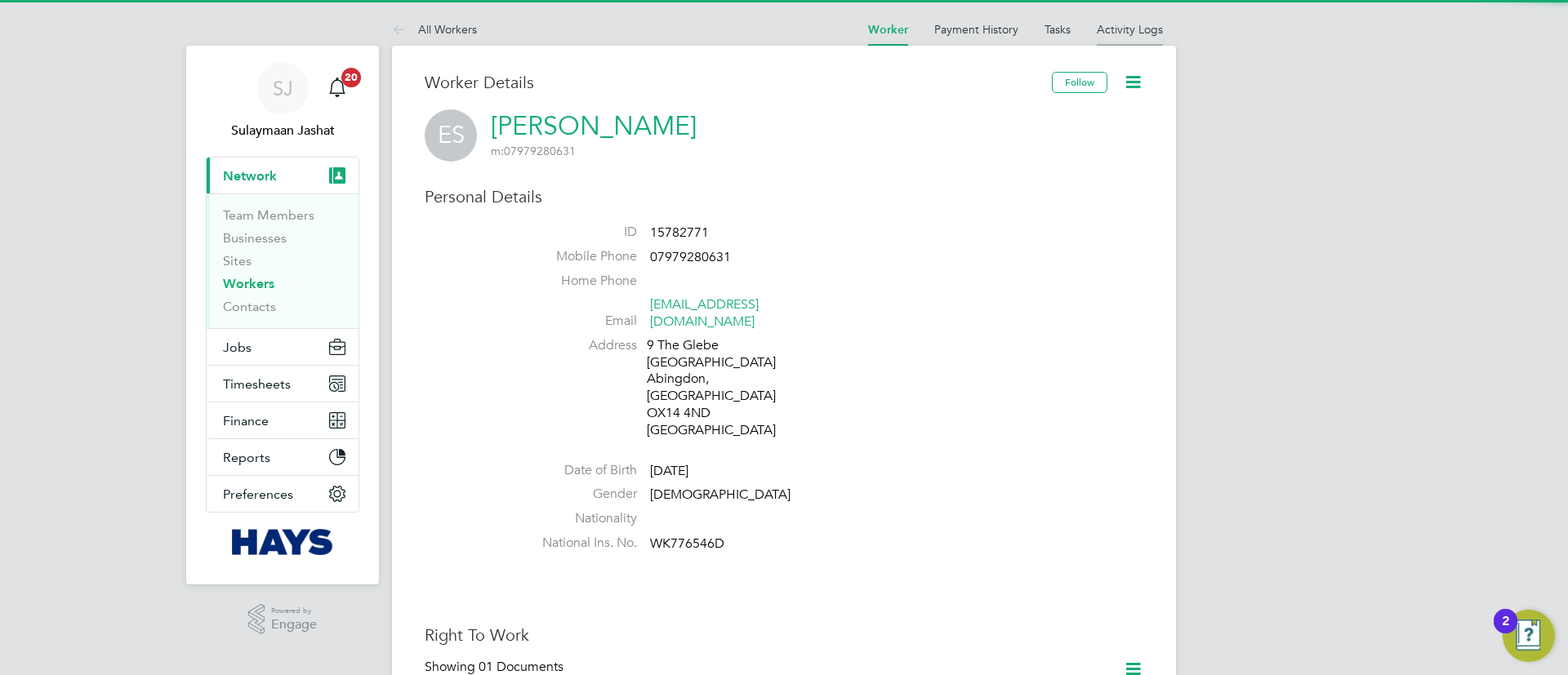
click at [1129, 35] on link "Activity Logs" at bounding box center [1129, 29] width 66 height 15
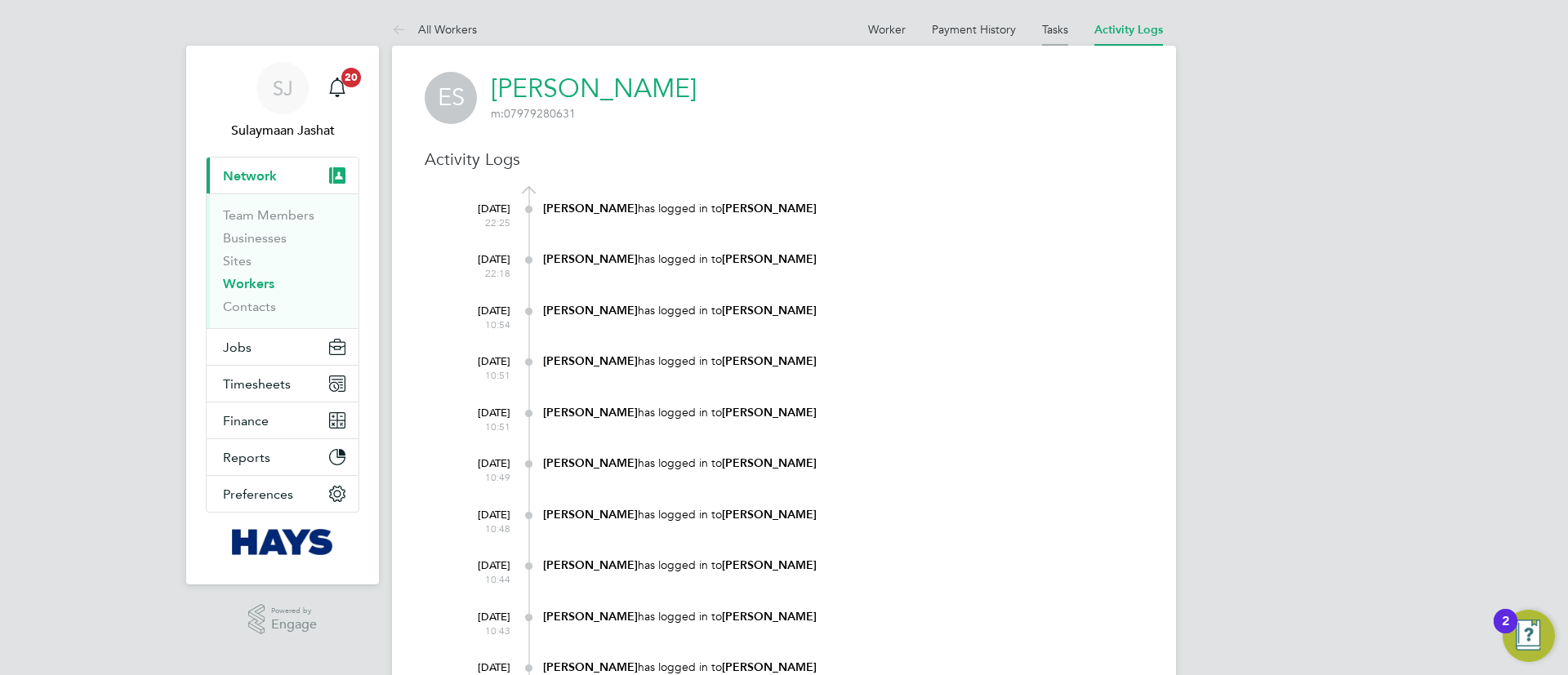
click at [1050, 37] on li "Tasks" at bounding box center [1055, 29] width 26 height 33
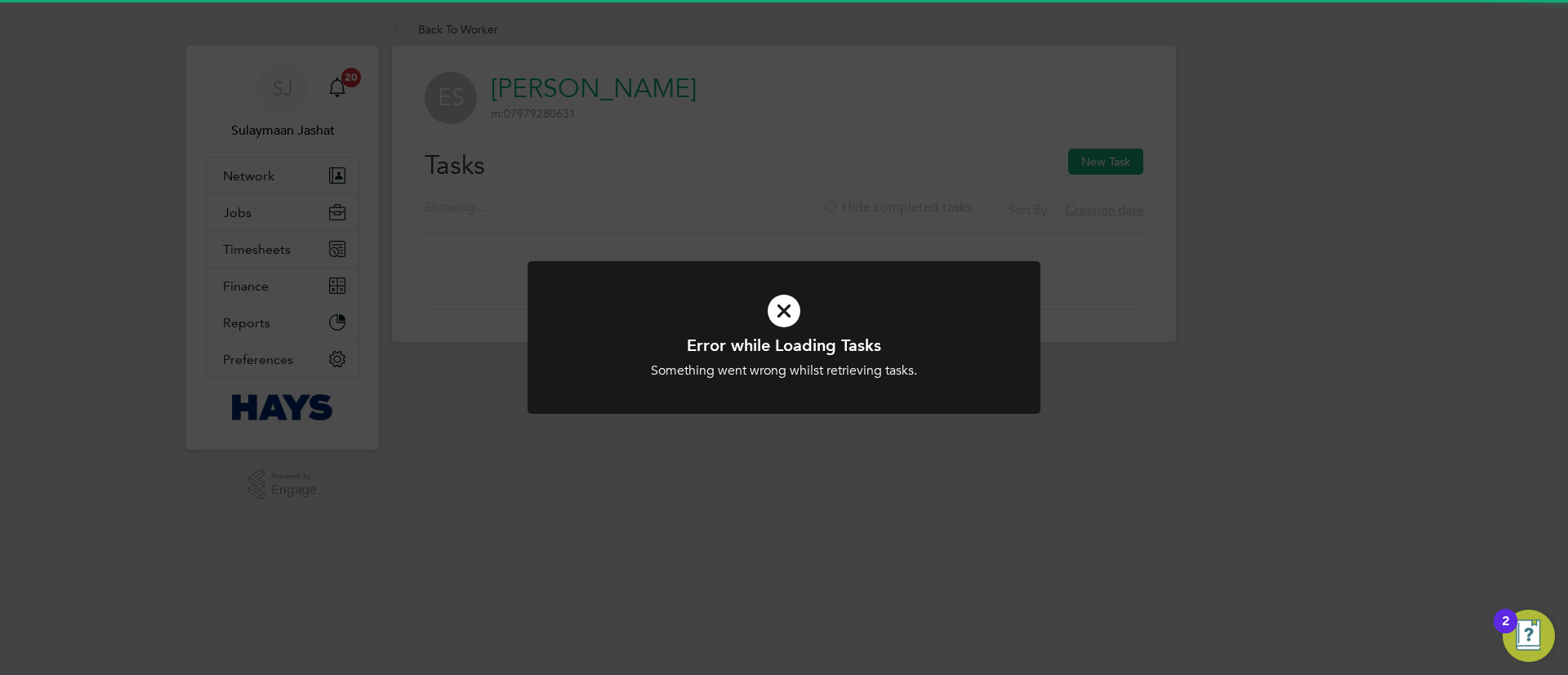
click at [992, 126] on div "Error while Loading Tasks Something went wrong whilst retrieving tasks. Cancel …" at bounding box center [784, 338] width 1568 height 675
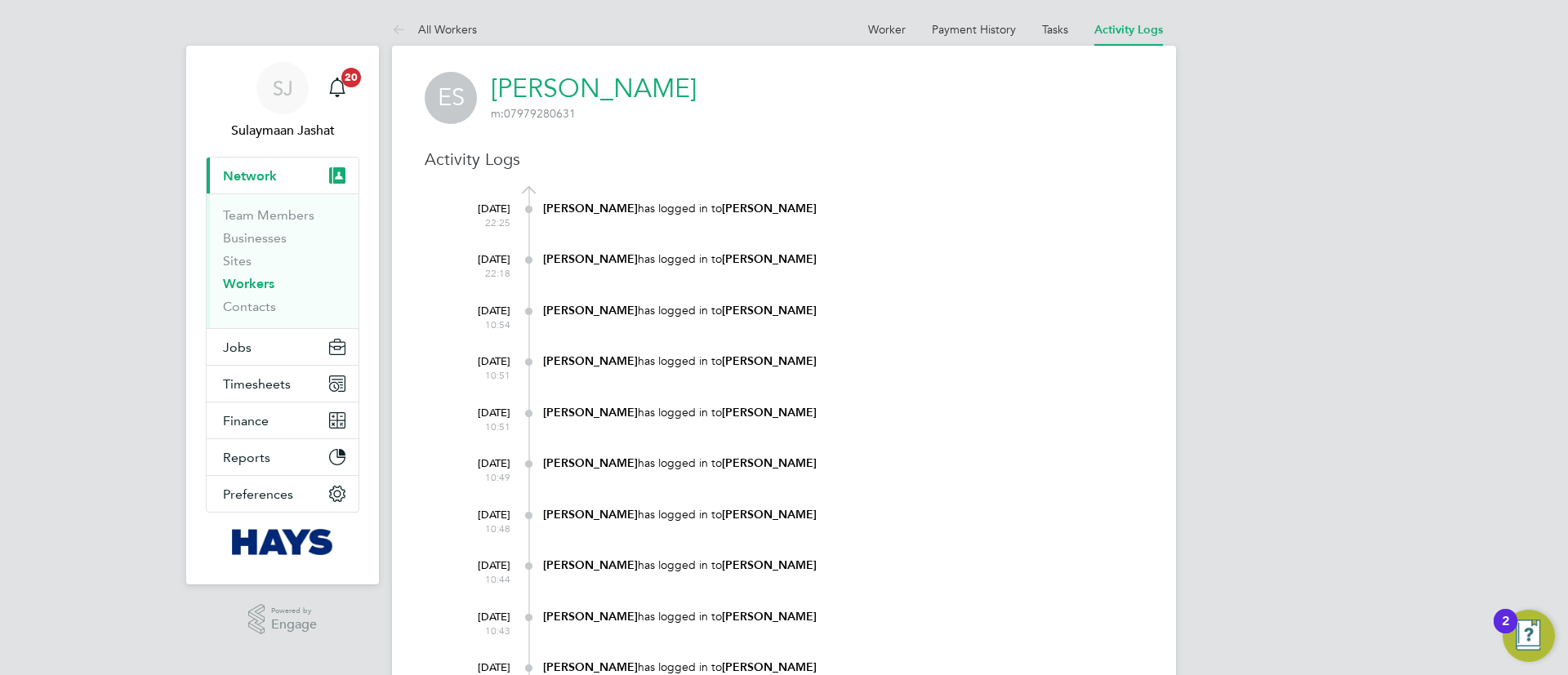
click at [911, 29] on at-navigation-tab "Worker" at bounding box center [886, 28] width 64 height 15
click at [952, 28] on link "Payment History" at bounding box center [974, 29] width 84 height 15
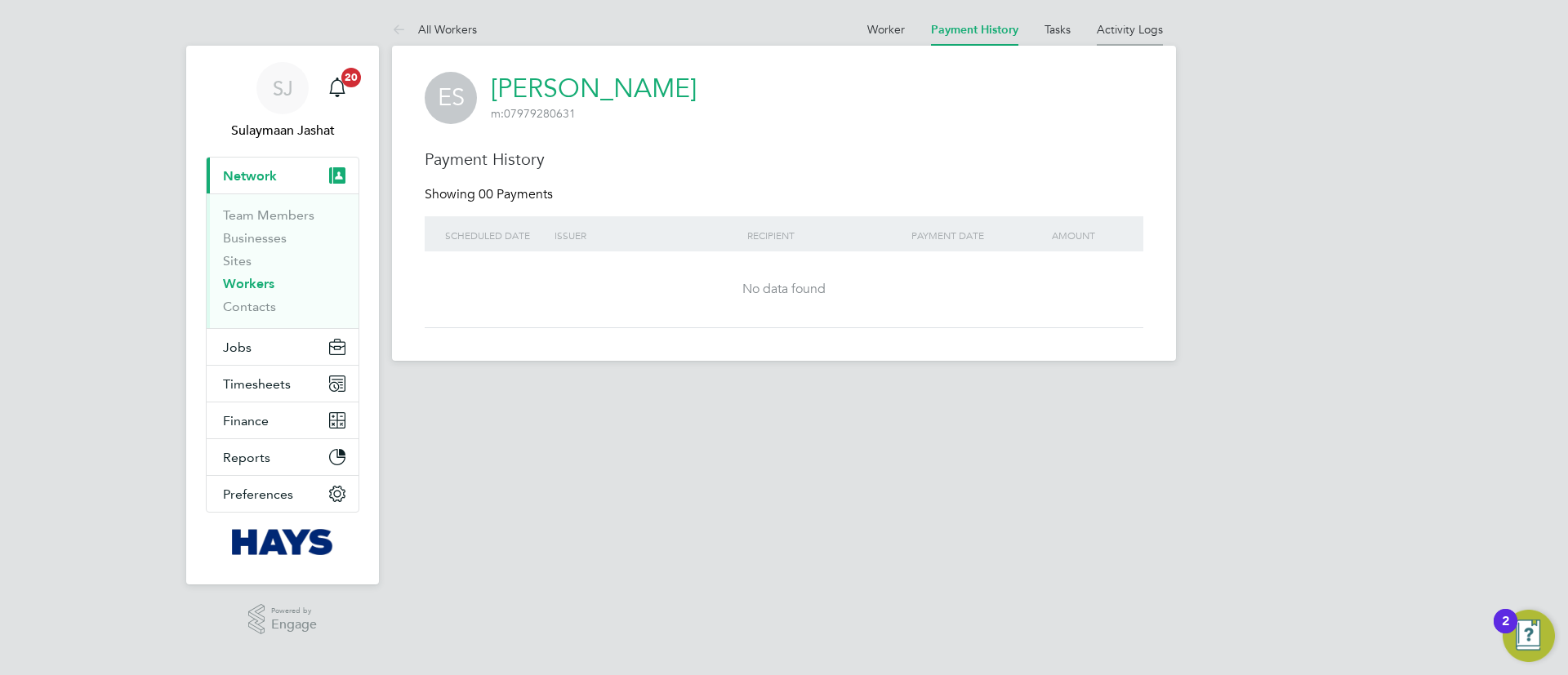
click at [1113, 34] on link "Activity Logs" at bounding box center [1129, 29] width 66 height 15
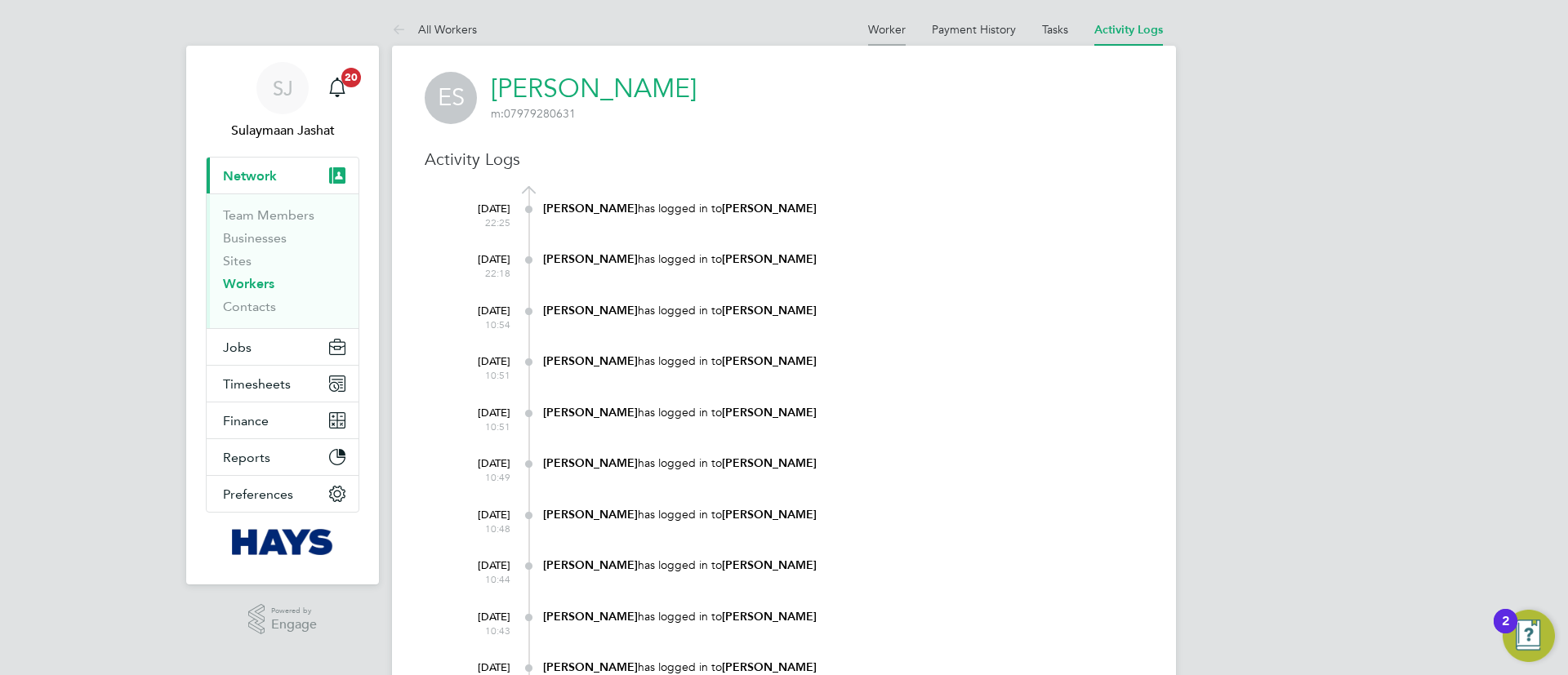
click at [892, 31] on link "Worker" at bounding box center [887, 29] width 38 height 15
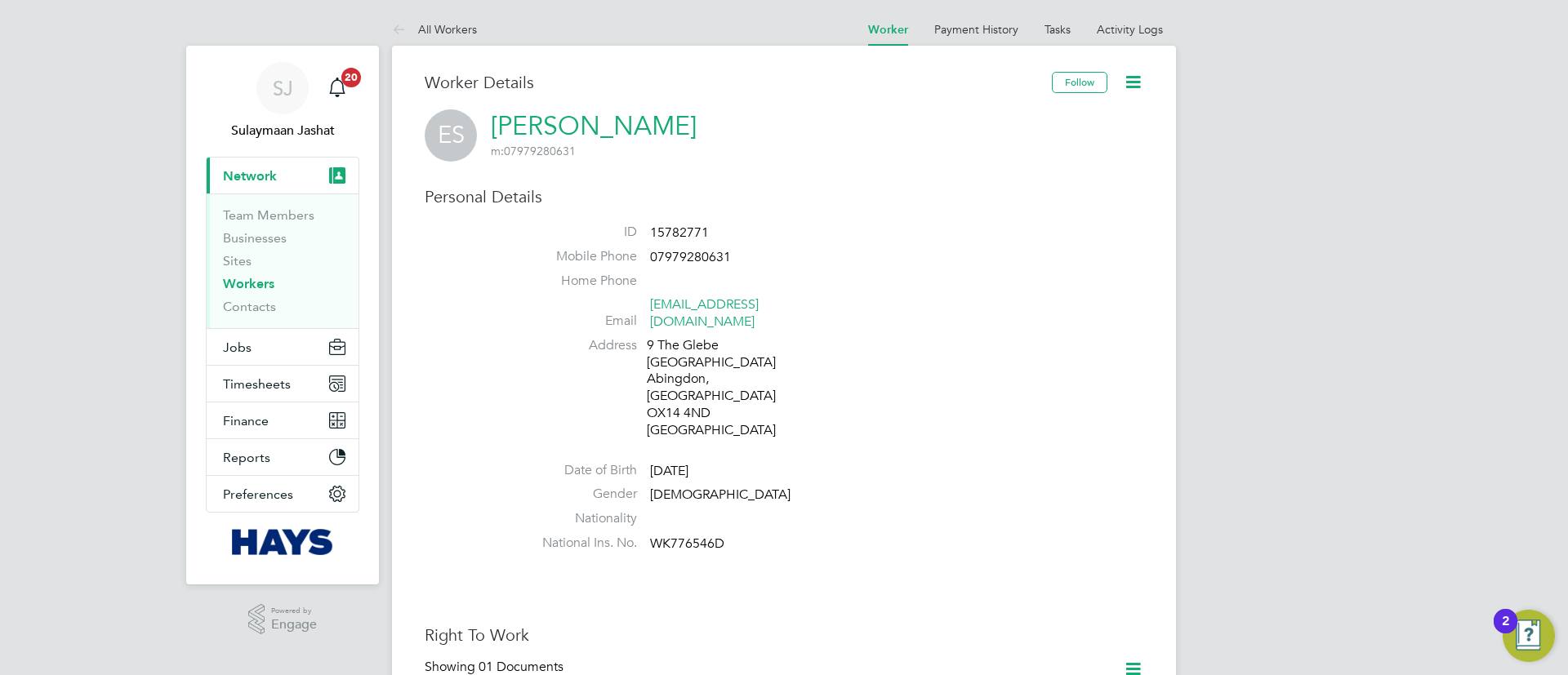
click at [1130, 89] on icon at bounding box center [1132, 81] width 21 height 21
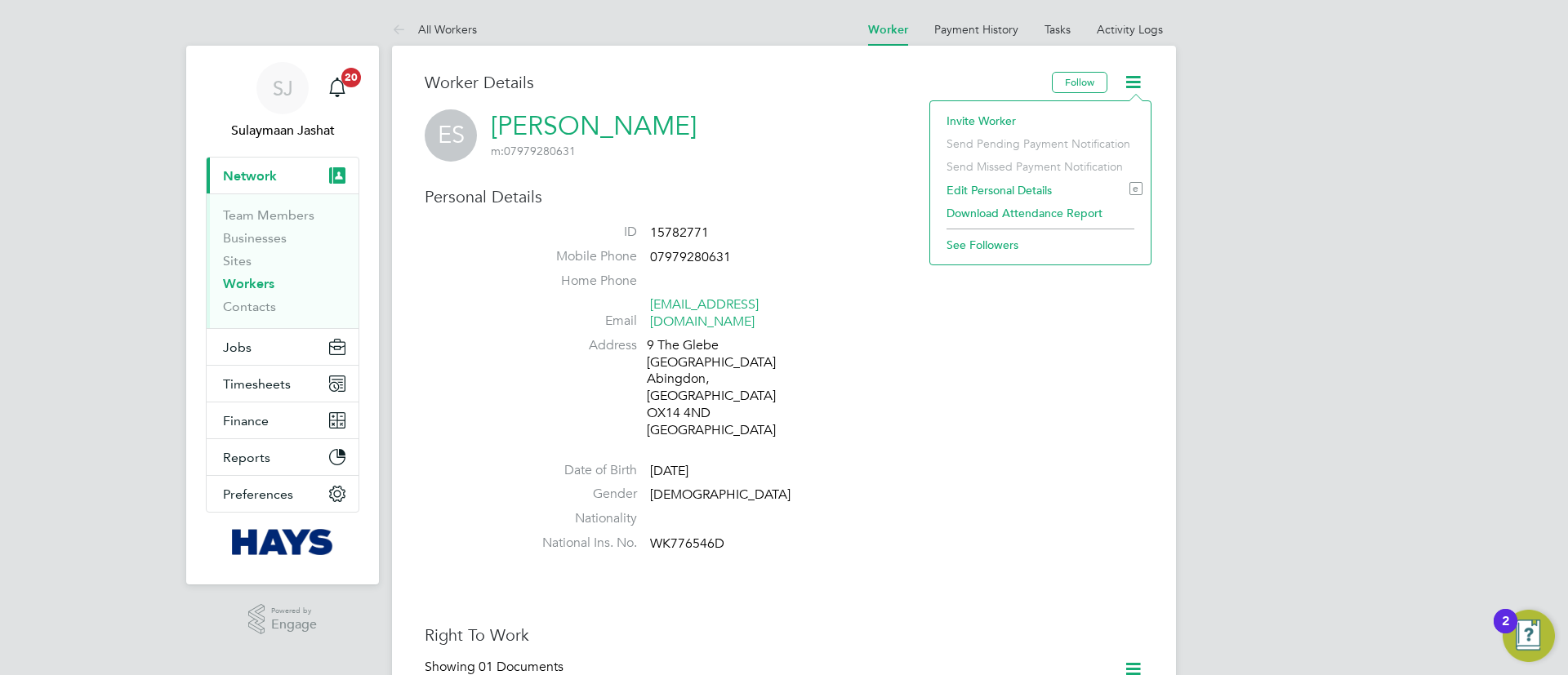
click at [827, 244] on li "ID 15782771" at bounding box center [833, 235] width 620 height 25
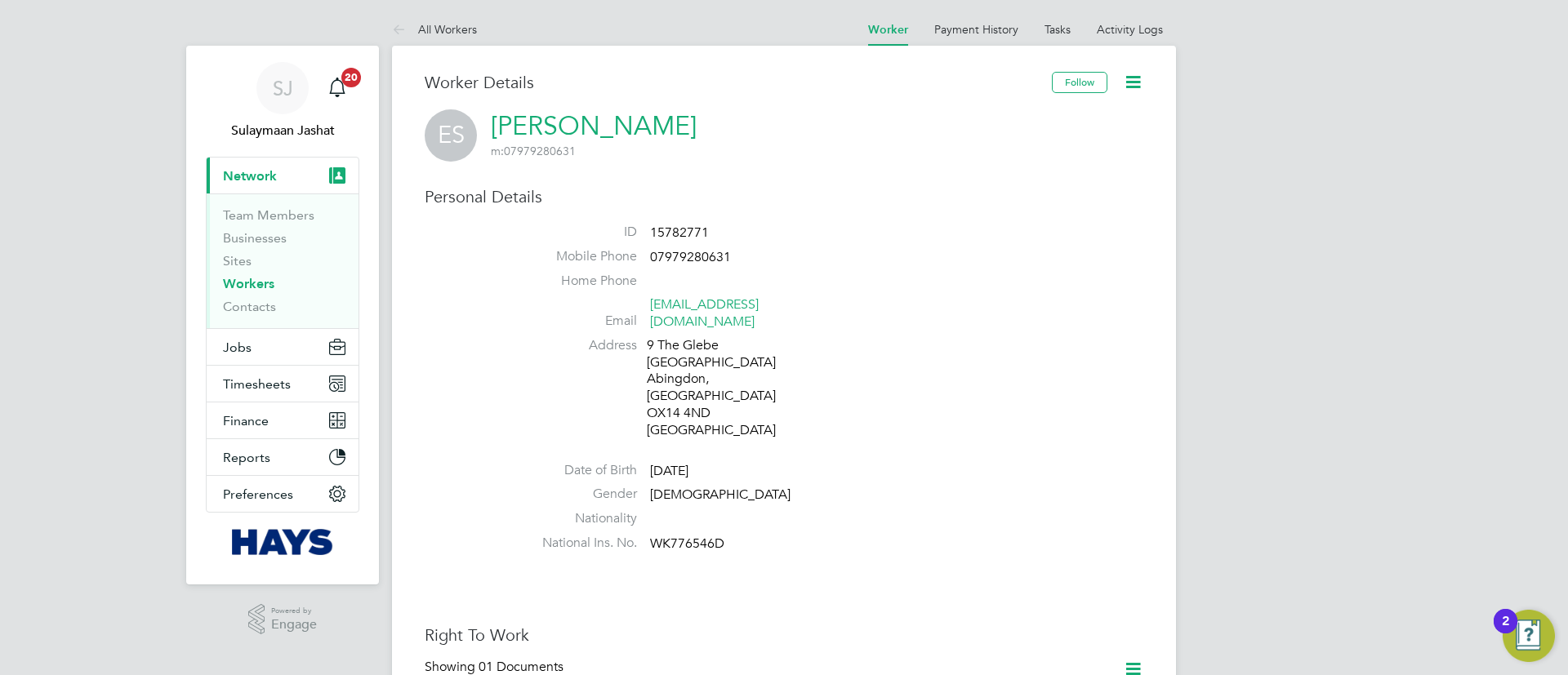
click at [1139, 78] on icon at bounding box center [1132, 81] width 21 height 21
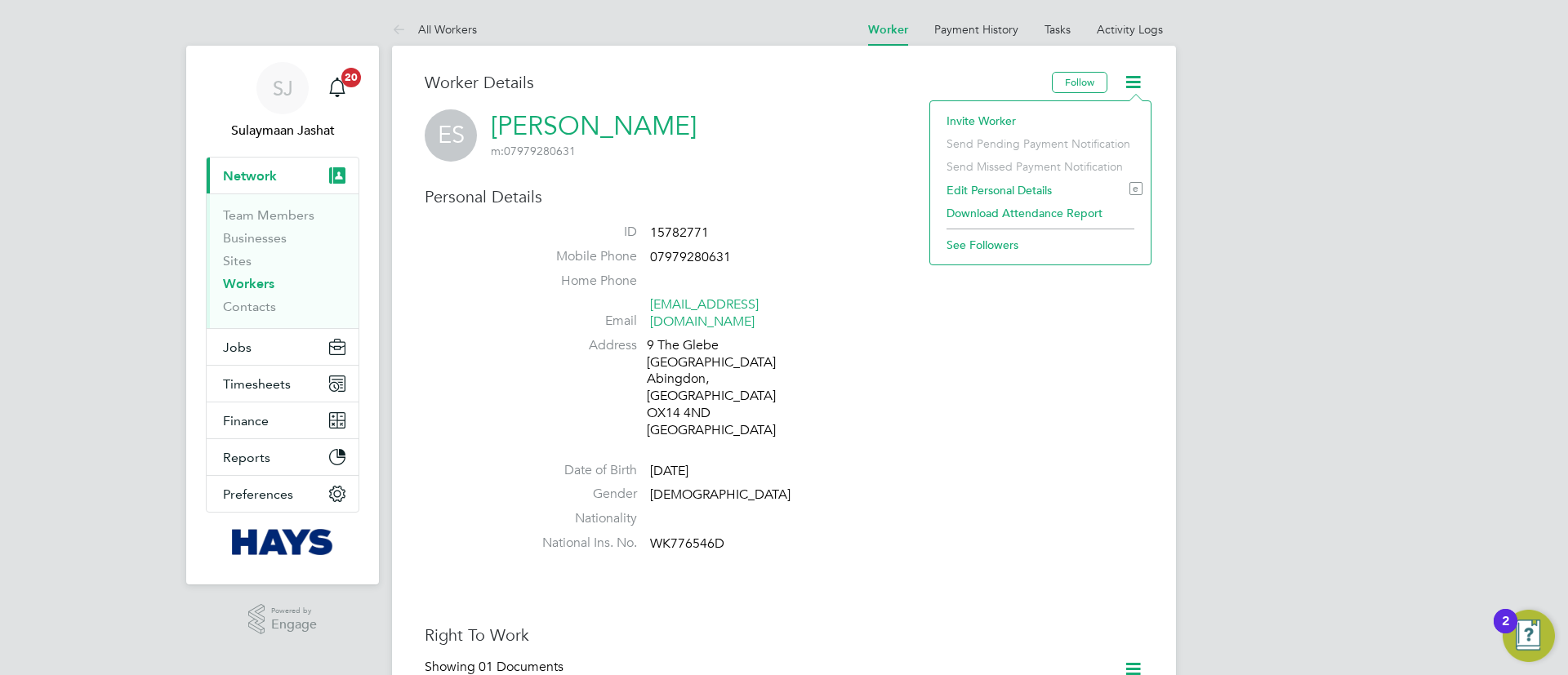
click at [983, 240] on li "See Followers" at bounding box center [1040, 244] width 204 height 23
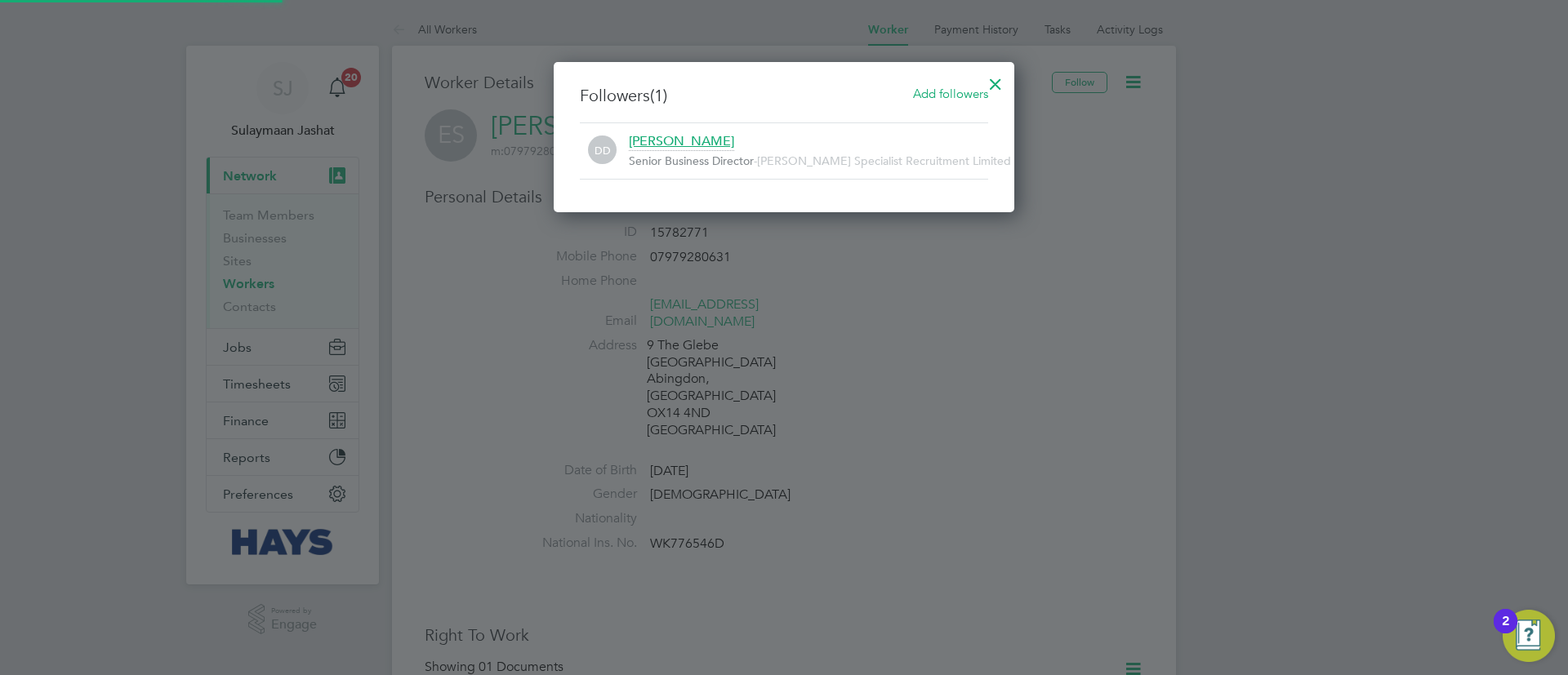
scroll to position [17, 360]
click at [987, 81] on div at bounding box center [995, 80] width 30 height 30
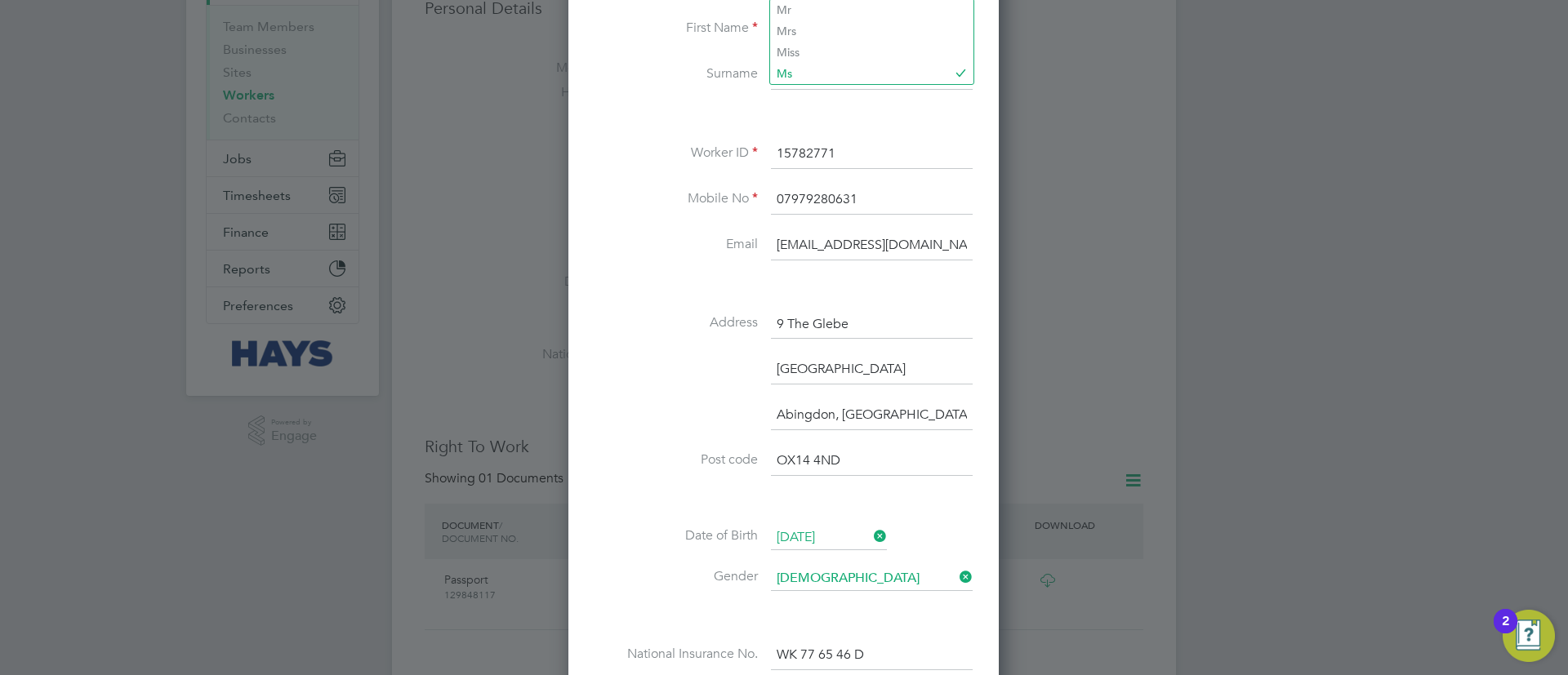
scroll to position [0, 0]
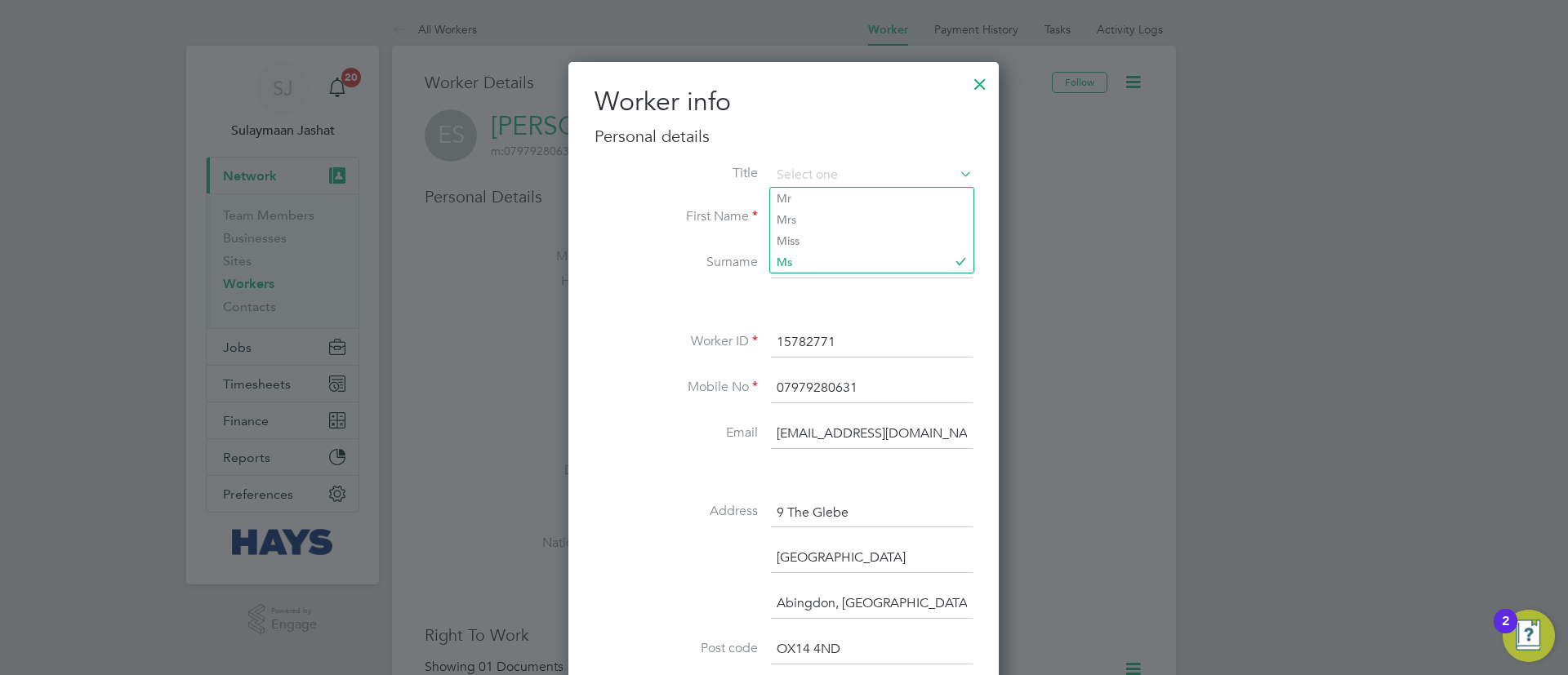
click at [1039, 260] on div at bounding box center [784, 338] width 1568 height 675
click at [975, 89] on div at bounding box center [980, 80] width 30 height 30
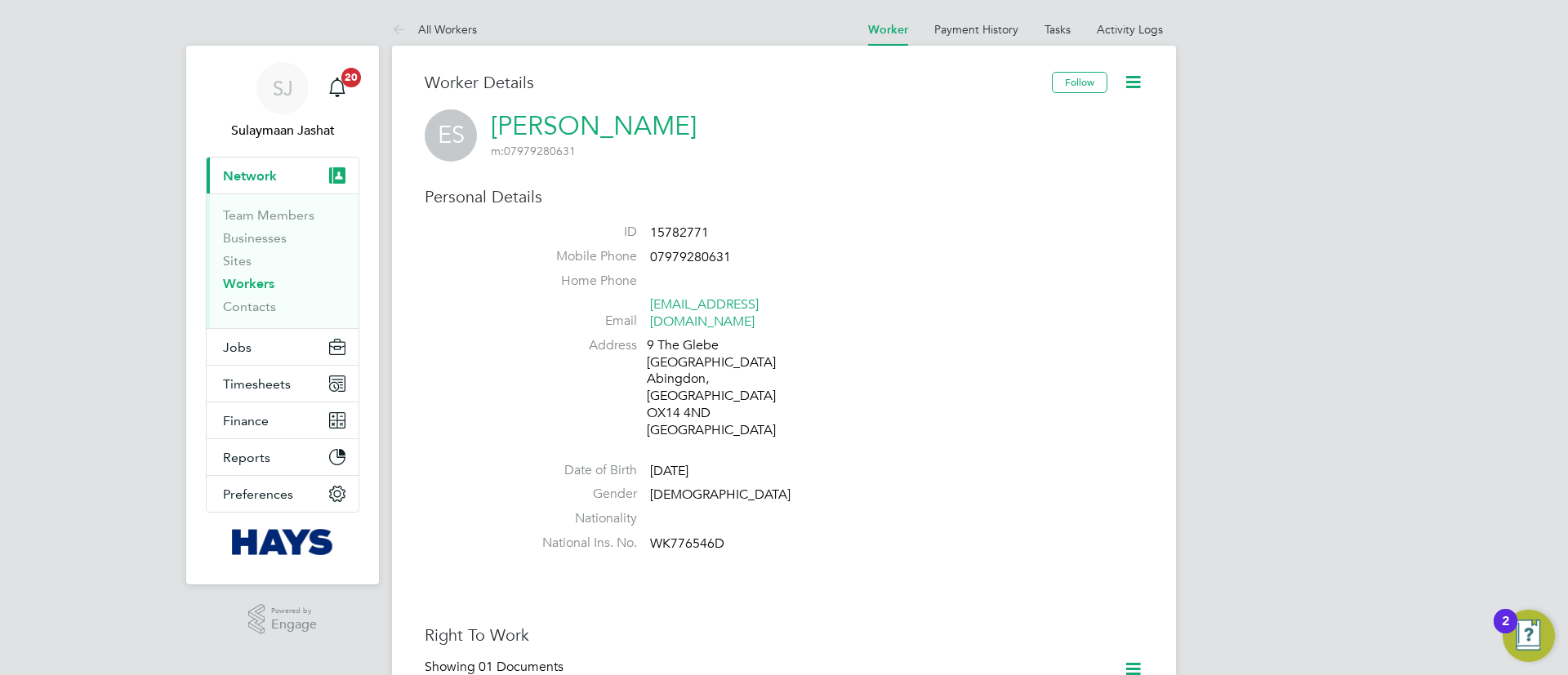
click at [1125, 87] on icon at bounding box center [1132, 81] width 21 height 21
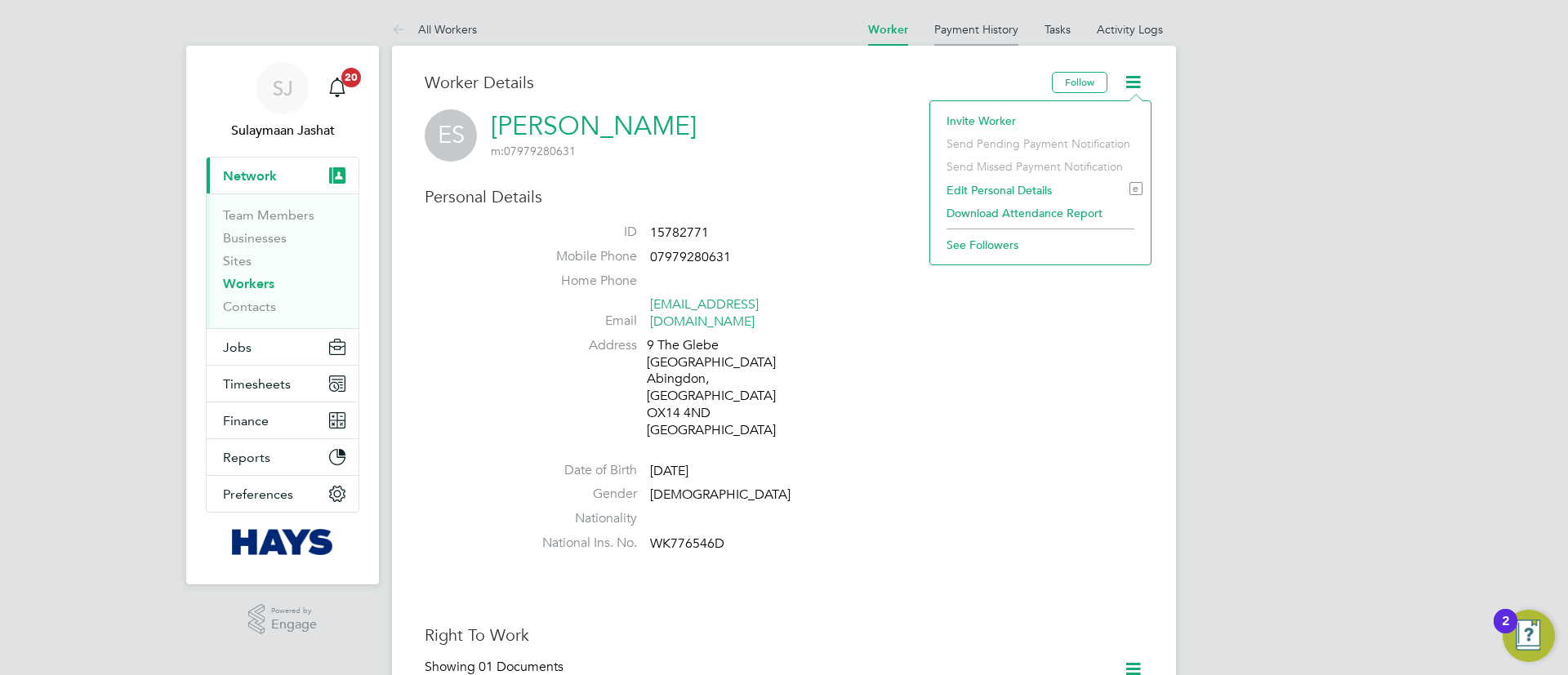
click at [974, 44] on li "Payment History" at bounding box center [976, 29] width 84 height 33
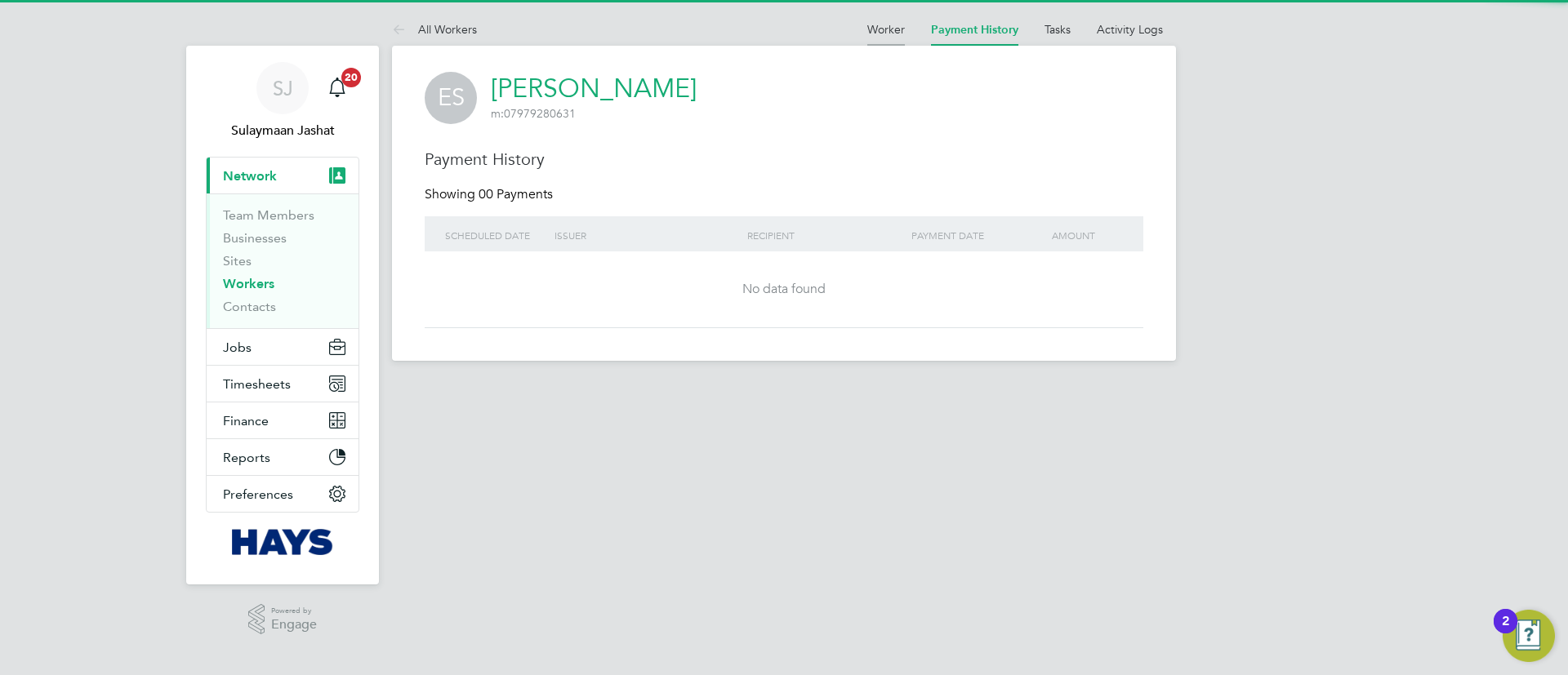
click at [886, 35] on link "Worker" at bounding box center [886, 29] width 38 height 15
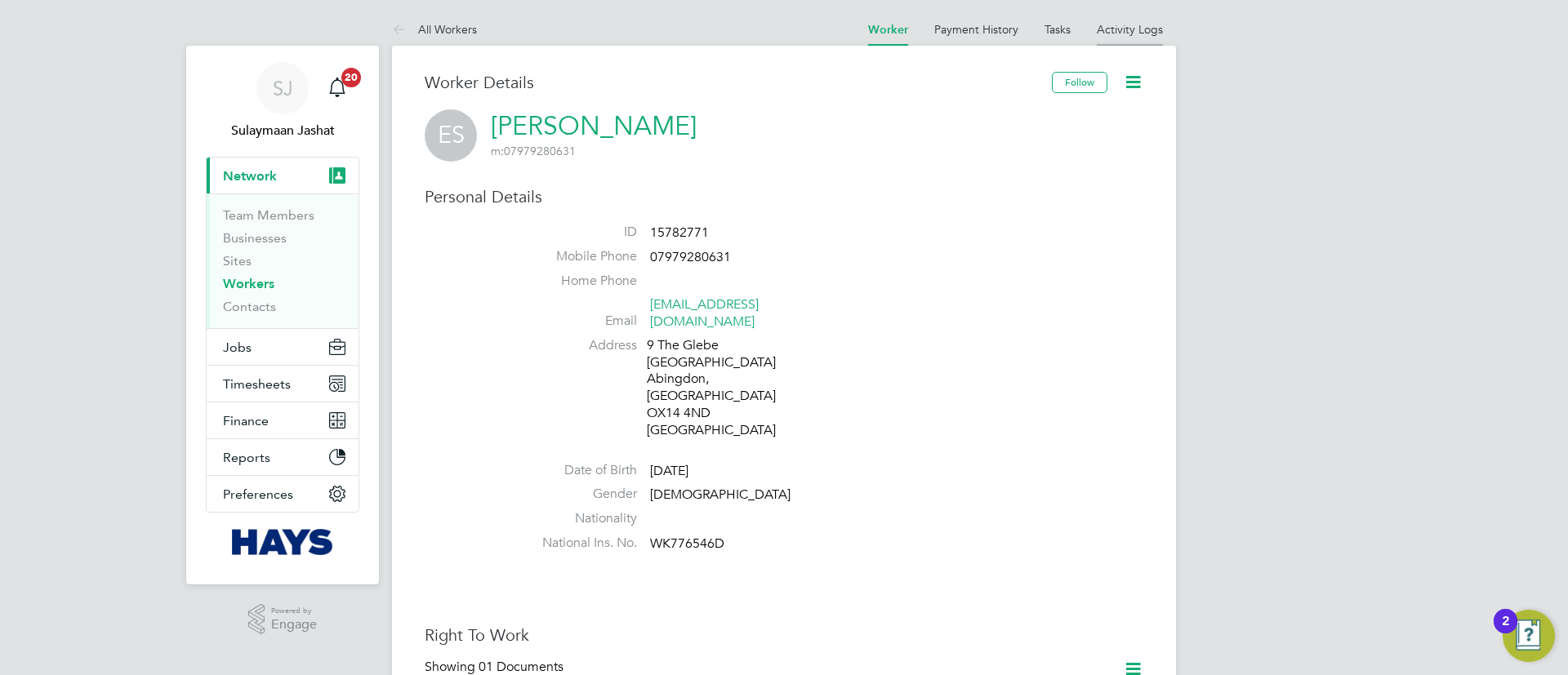
click at [1121, 33] on link "Activity Logs" at bounding box center [1129, 29] width 66 height 15
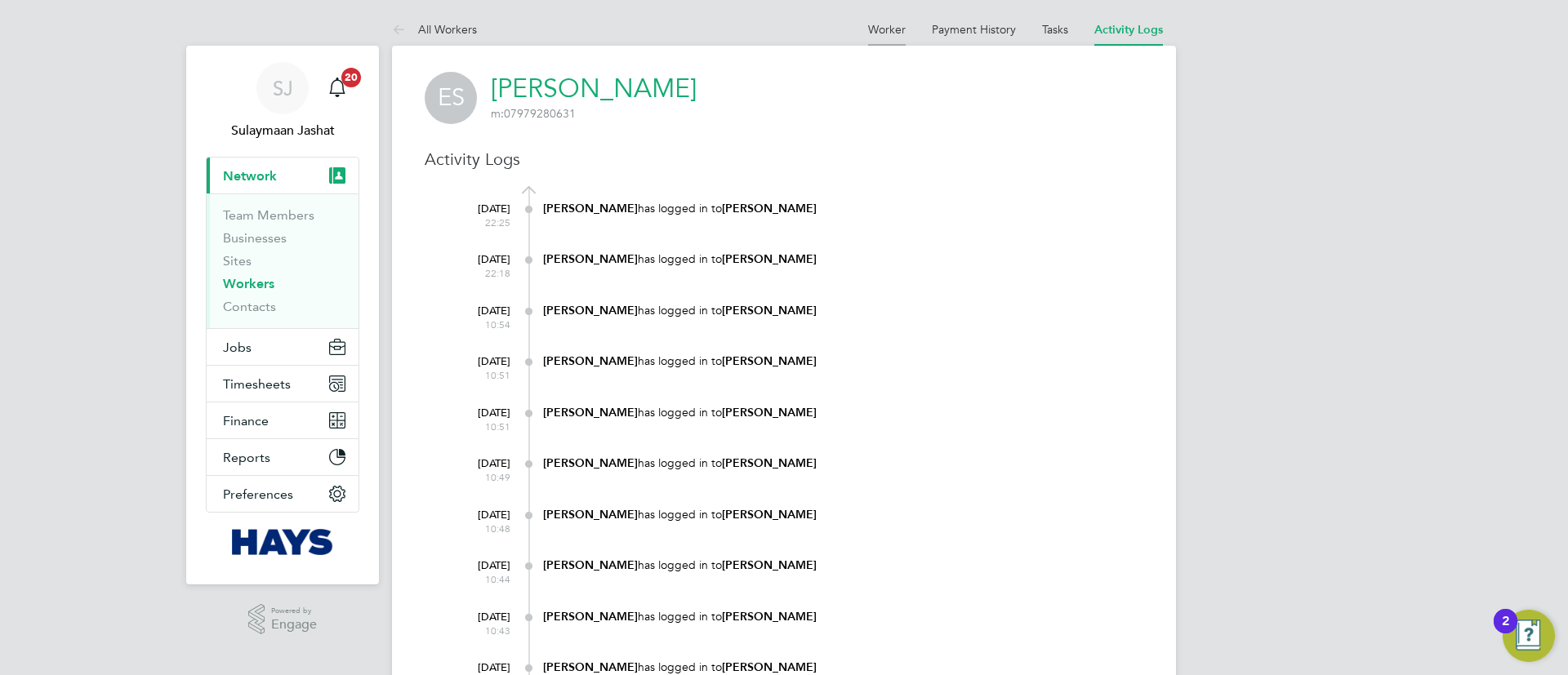
click at [890, 32] on link "Worker" at bounding box center [887, 29] width 38 height 15
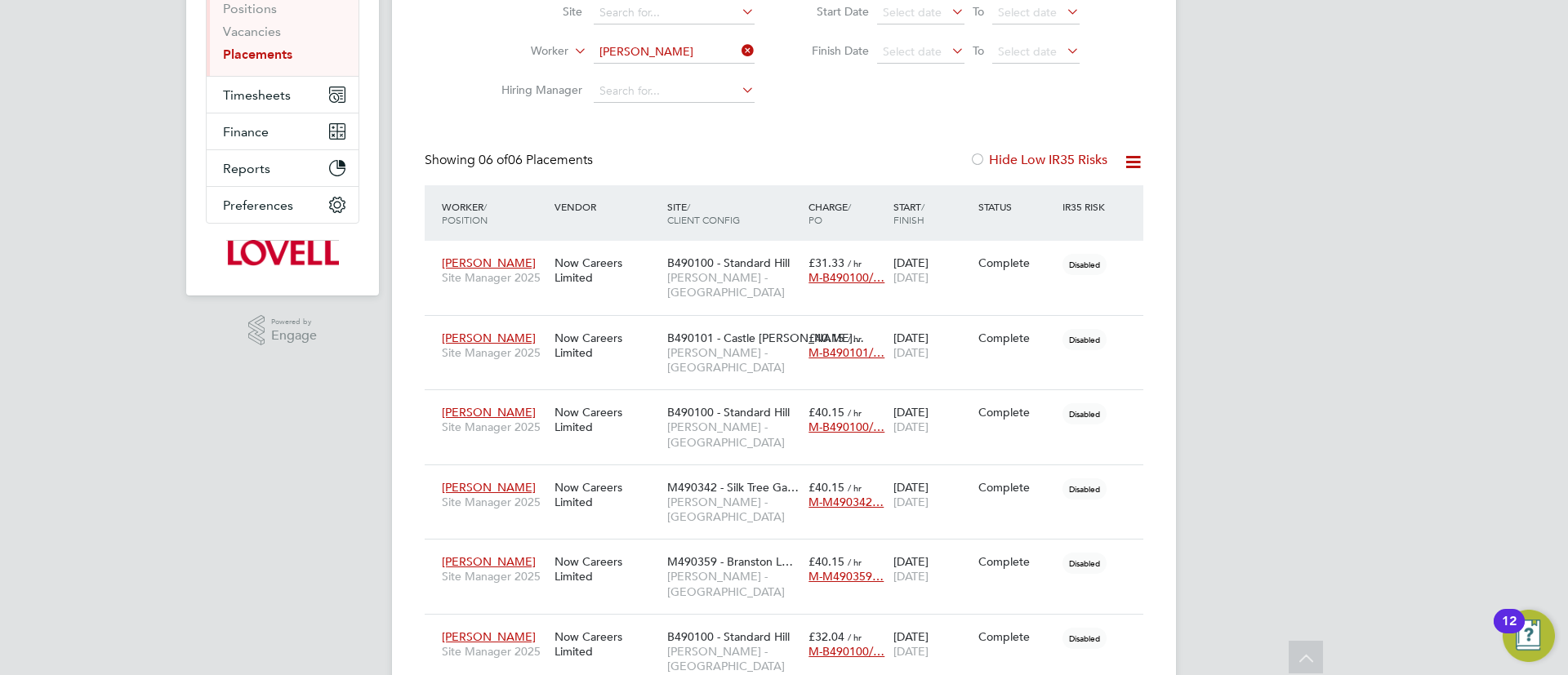
click at [629, 63] on li "Worker [PERSON_NAME]" at bounding box center [620, 52] width 307 height 39
click at [630, 62] on div "Placements New Placement Placements I Follow All Placements Client Config Vendo…" at bounding box center [784, 270] width 784 height 936
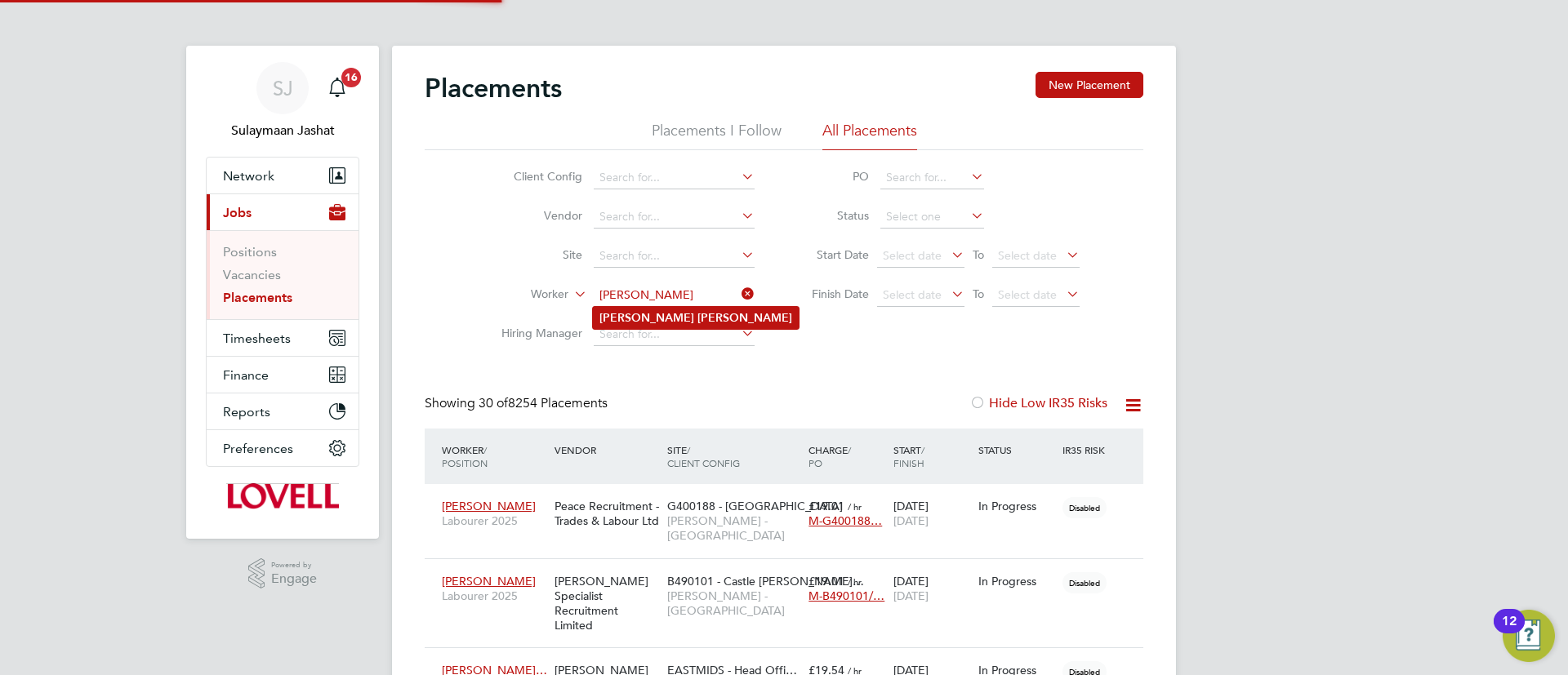
click at [639, 309] on li "[PERSON_NAME]" at bounding box center [695, 318] width 205 height 22
type input "[PERSON_NAME]"
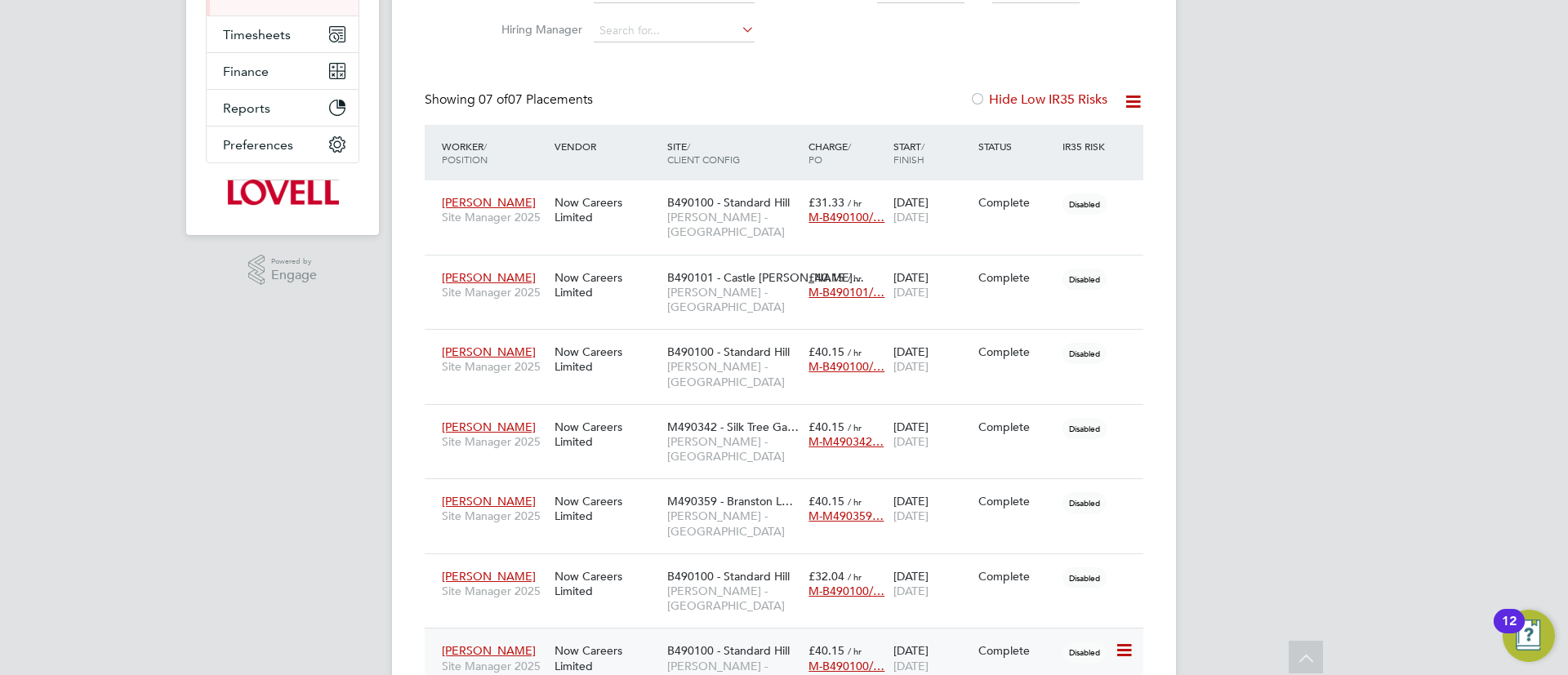
click at [689, 643] on span "B490100 - Standard Hill" at bounding box center [727, 650] width 122 height 15
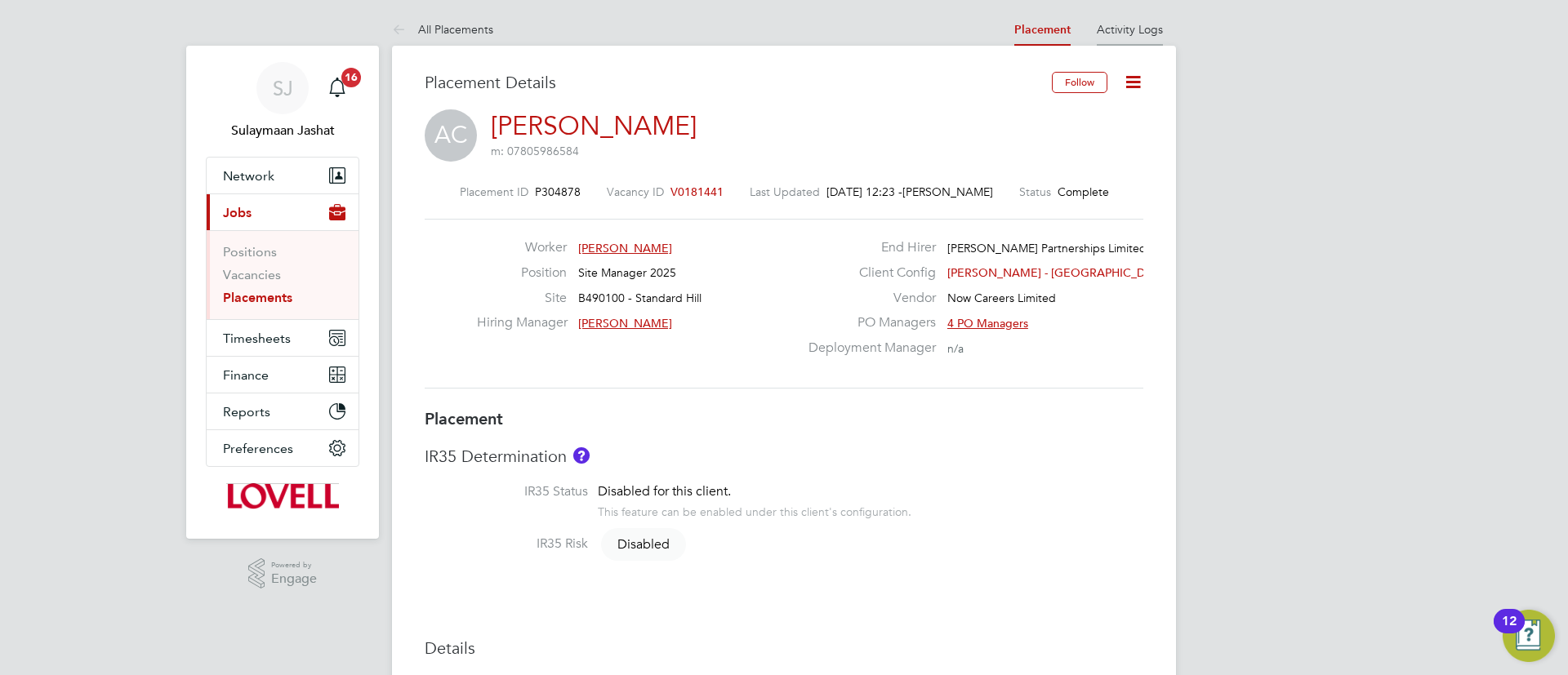
click at [1127, 38] on li "Activity Logs" at bounding box center [1129, 29] width 66 height 33
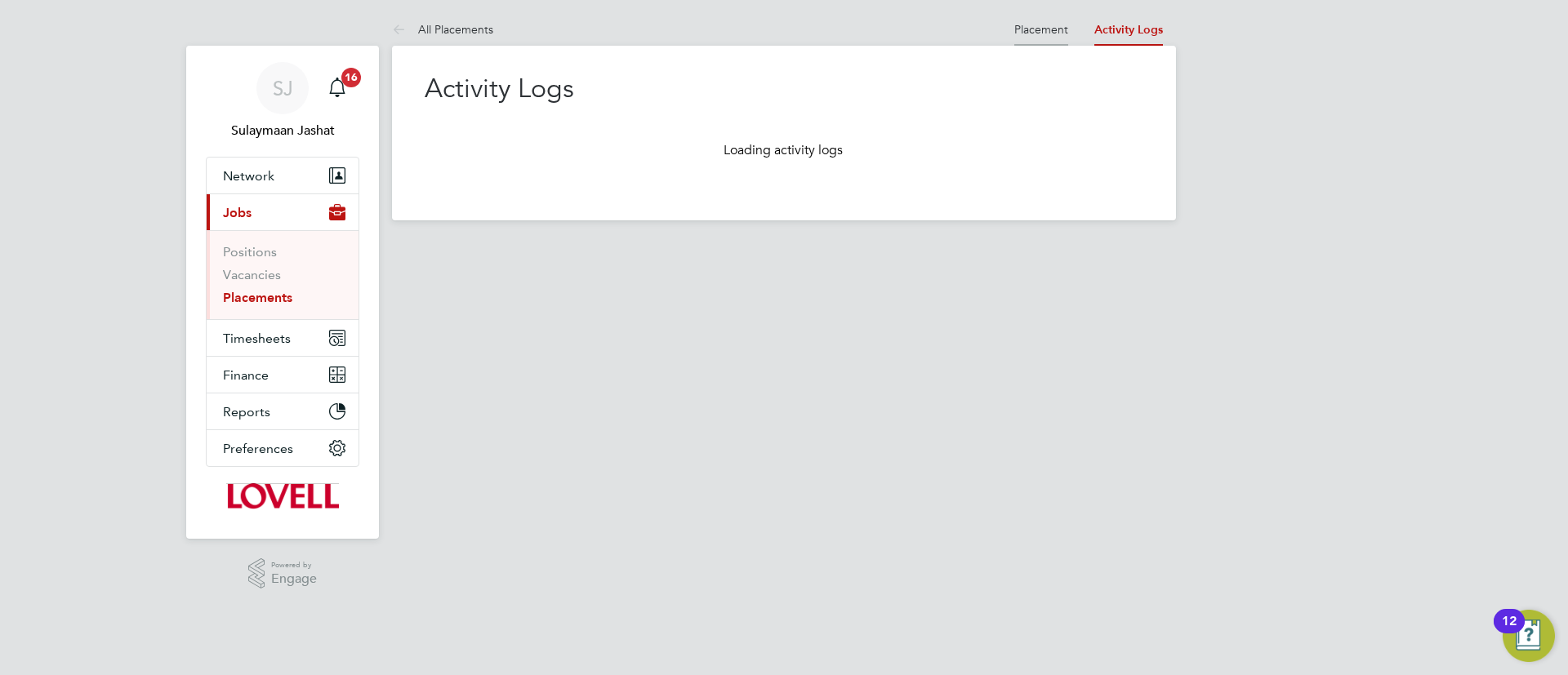
click at [1026, 35] on link "Placement" at bounding box center [1041, 29] width 54 height 15
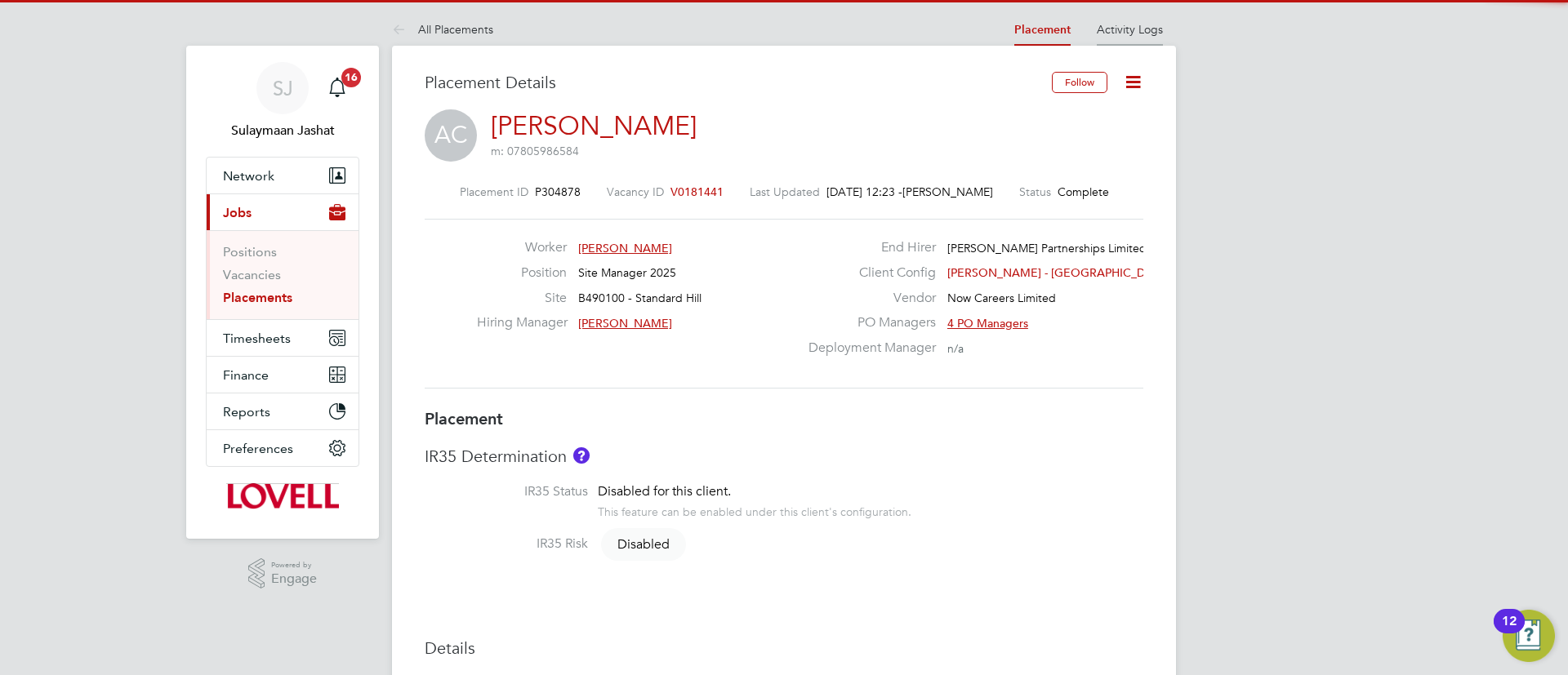
click at [1109, 25] on link "Activity Logs" at bounding box center [1129, 29] width 66 height 15
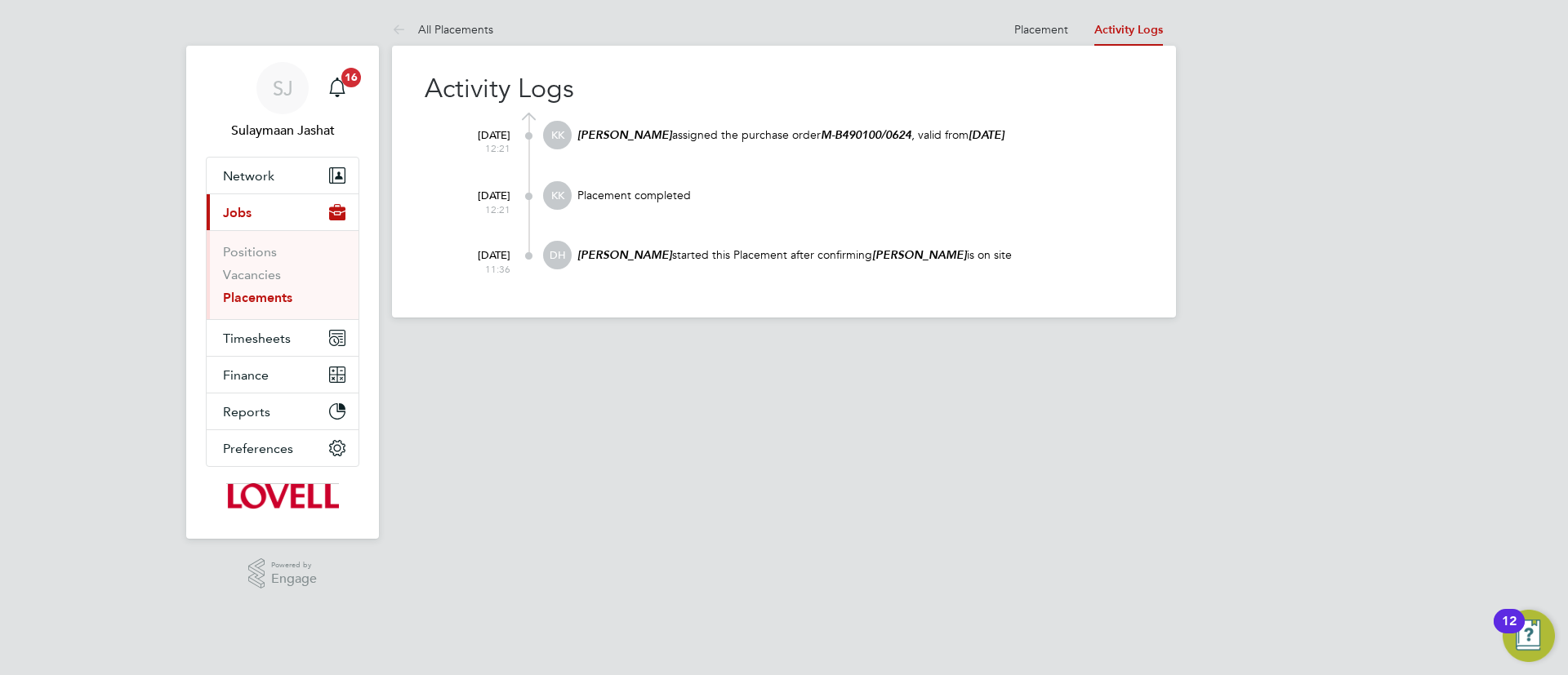
click at [1028, 46] on div "Activity Logs 29 Sep 2025 12:21 KK Kim Kennair assigned the purchase order M-B4…" at bounding box center [784, 182] width 784 height 272
click at [1031, 46] on div "Activity Logs 29 Sep 2025 12:21 KK Kim Kennair assigned the purchase order M-B4…" at bounding box center [784, 182] width 784 height 272
click at [1044, 22] on link "Placement" at bounding box center [1041, 29] width 54 height 15
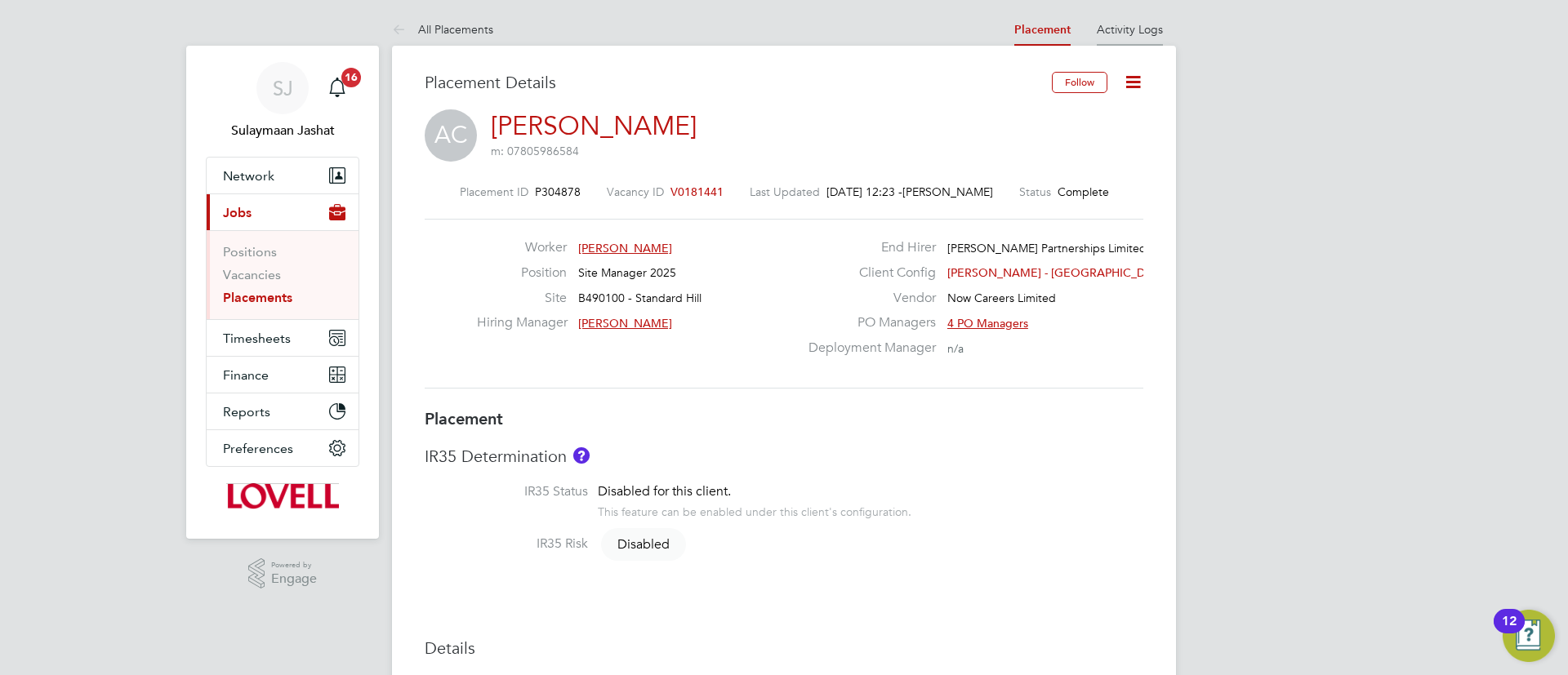
click at [1127, 32] on link "Activity Logs" at bounding box center [1129, 29] width 66 height 15
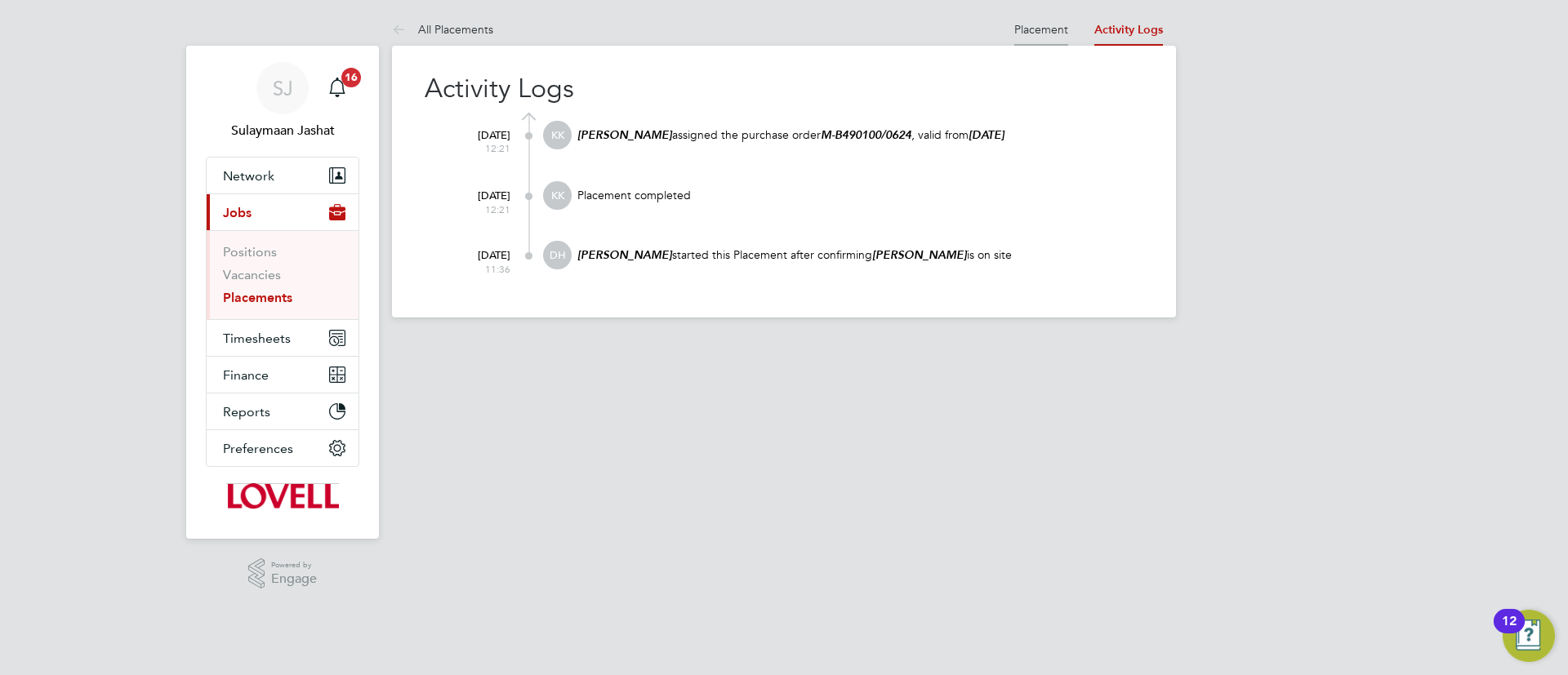
click at [1057, 23] on link "Placement" at bounding box center [1041, 29] width 54 height 15
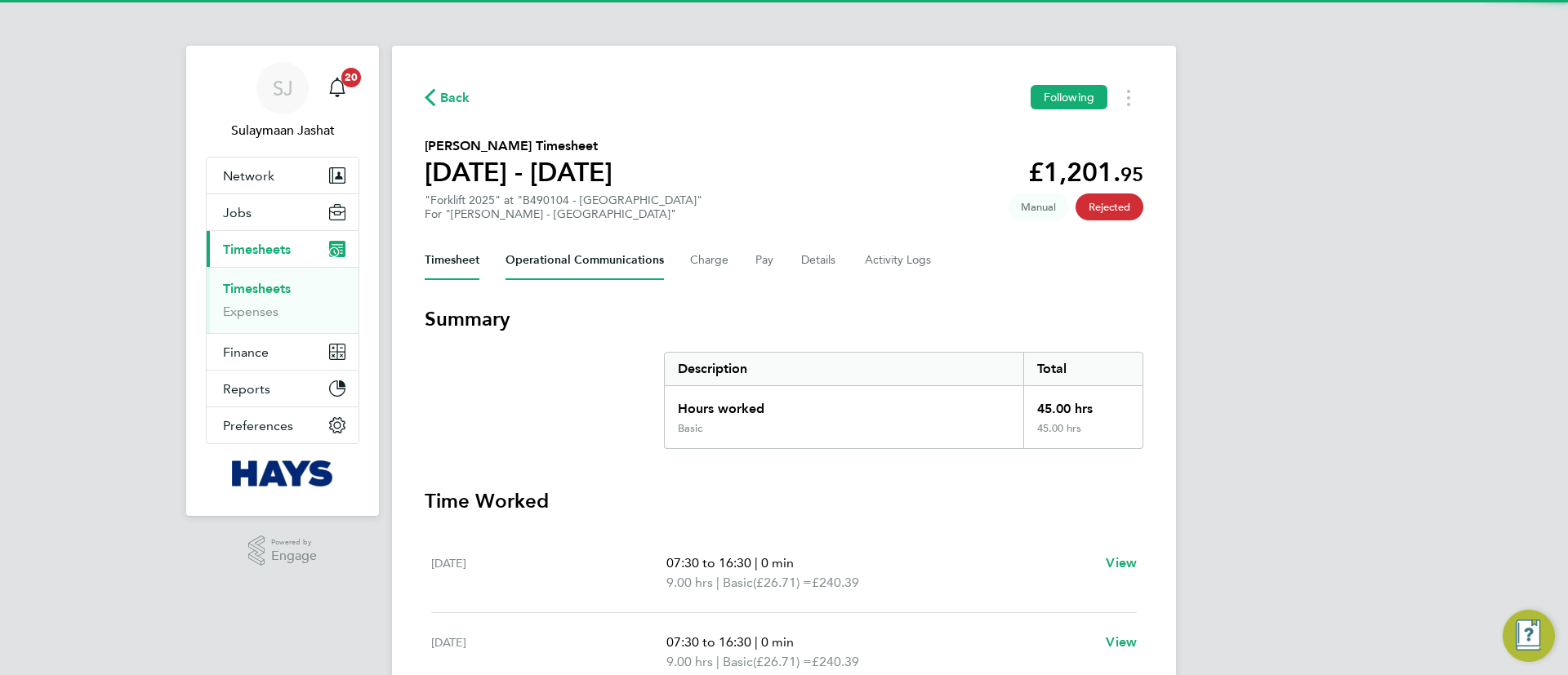
click at [550, 279] on Communications-tab "Operational Communications" at bounding box center [585, 260] width 159 height 39
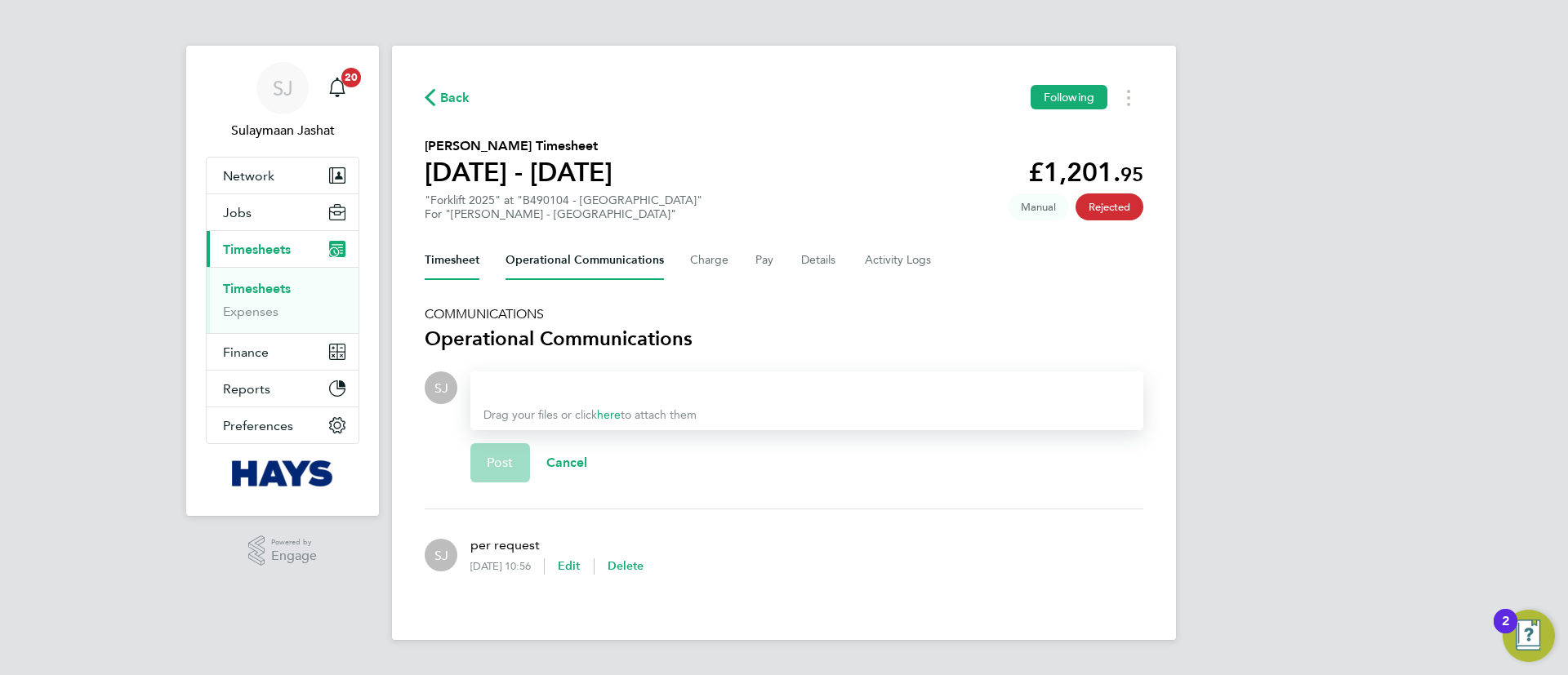
click at [460, 279] on button "Timesheet" at bounding box center [452, 260] width 55 height 39
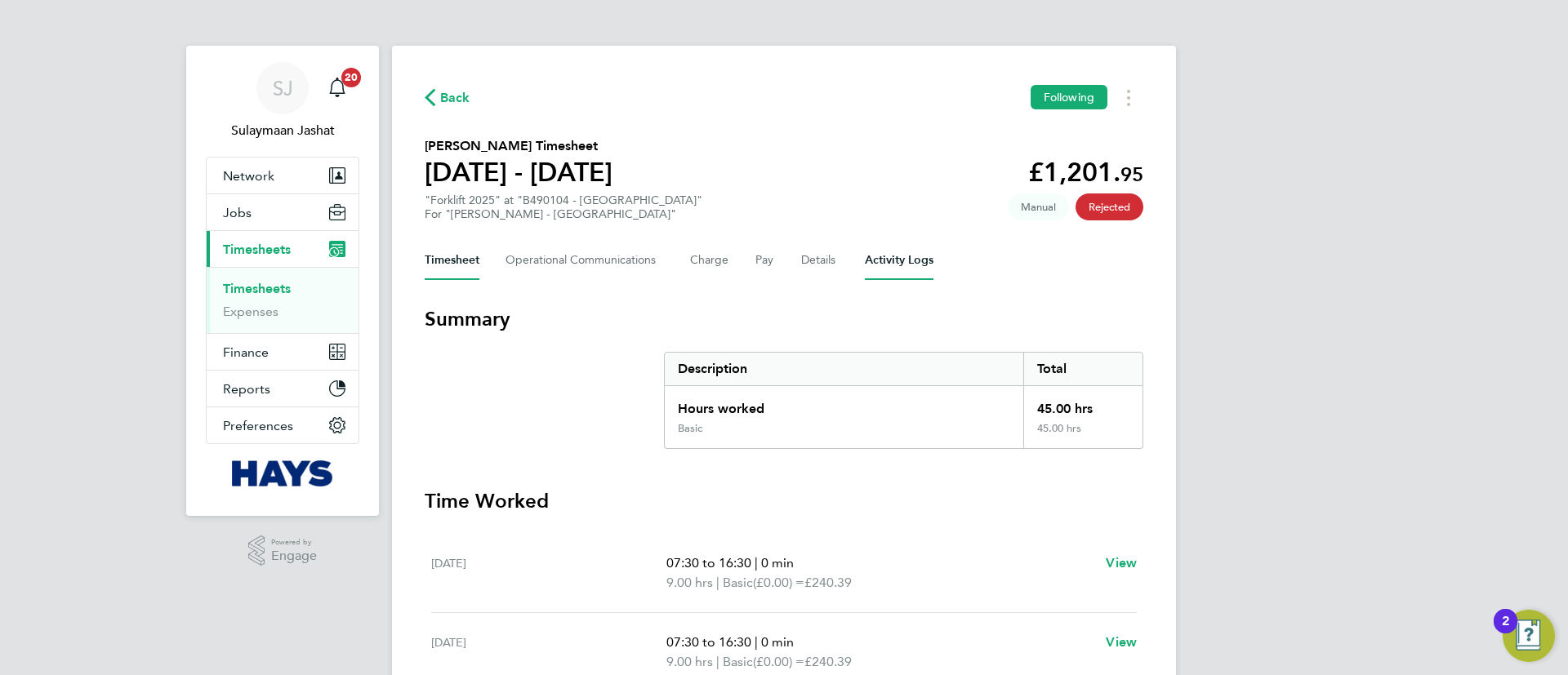
click at [905, 269] on Logs-tab "Activity Logs" at bounding box center [898, 260] width 68 height 39
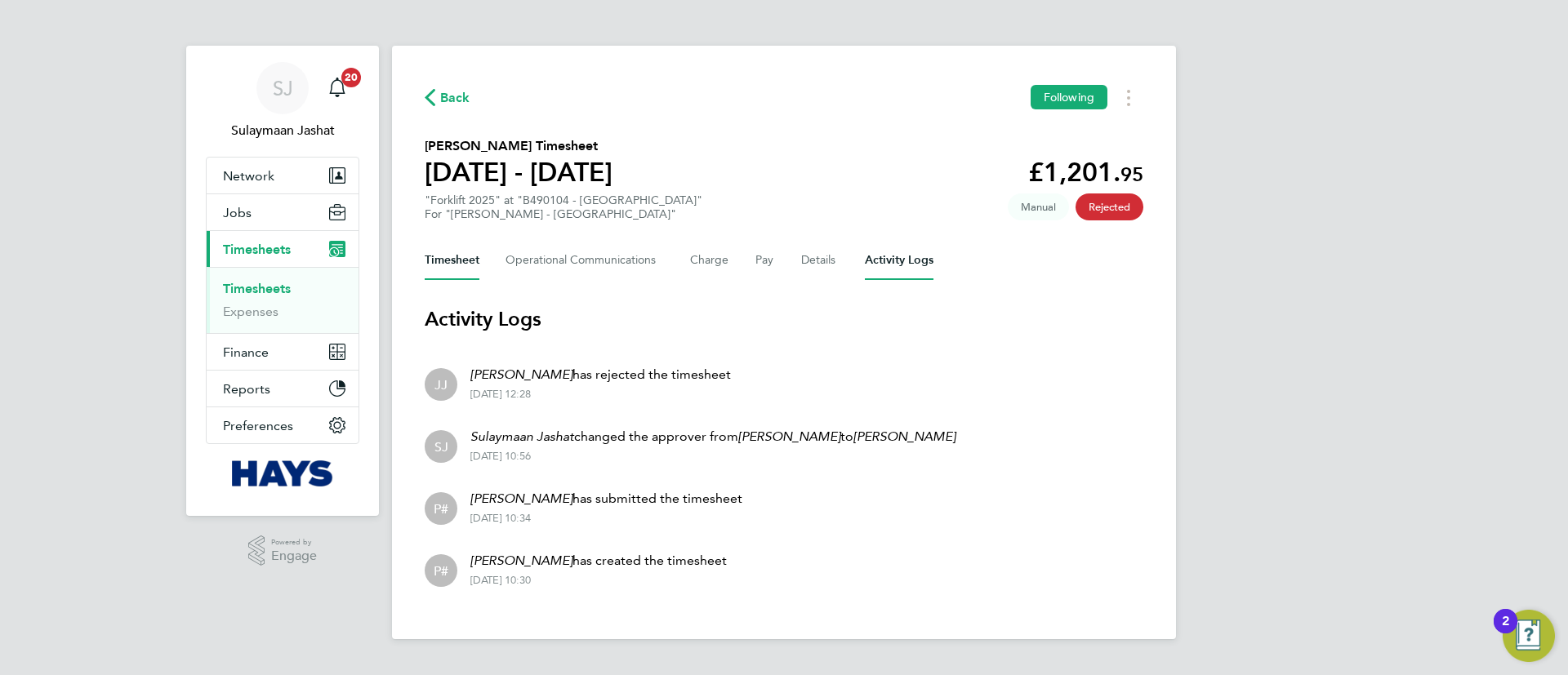
click at [466, 274] on button "Timesheet" at bounding box center [452, 260] width 55 height 39
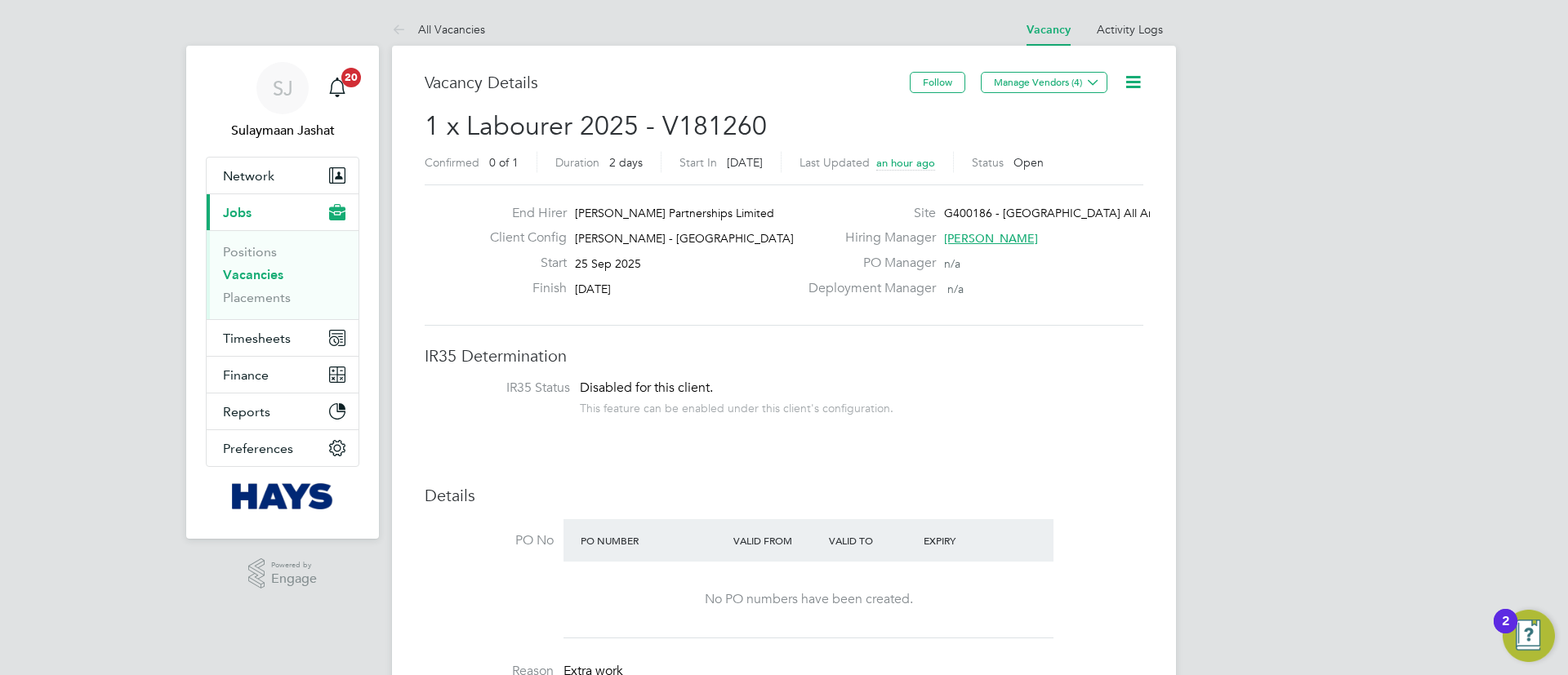
click at [229, 270] on link "Vacancies" at bounding box center [253, 275] width 61 height 16
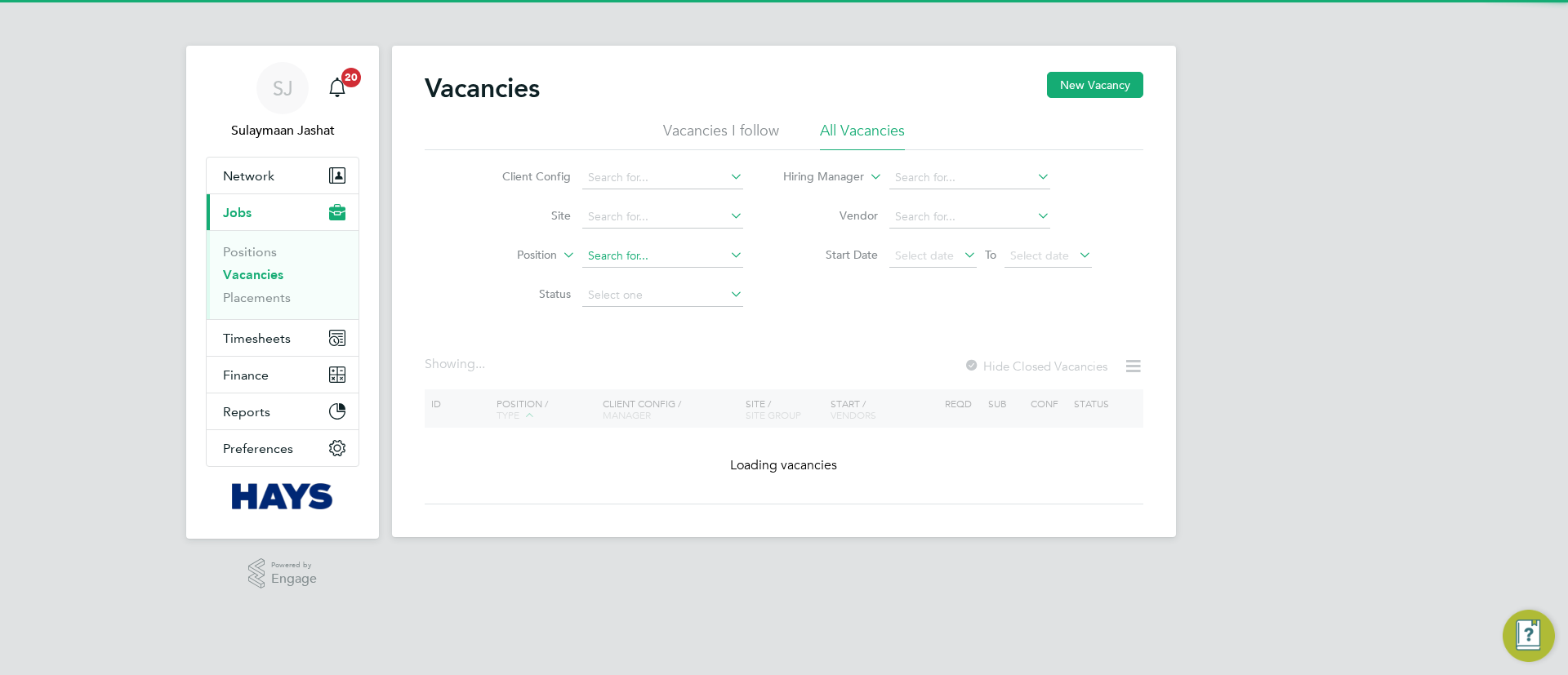
click at [612, 256] on input at bounding box center [663, 256] width 161 height 23
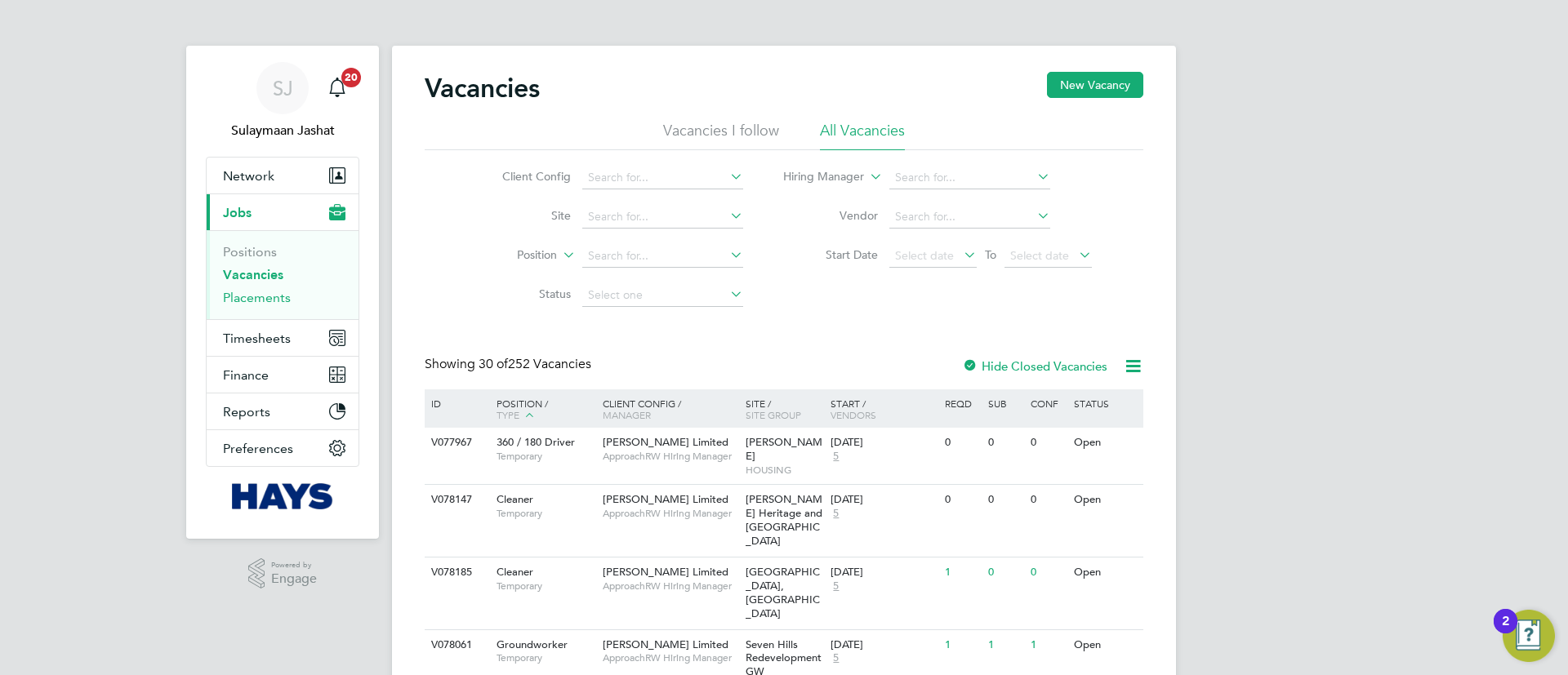
click at [280, 304] on link "Placements" at bounding box center [257, 298] width 67 height 16
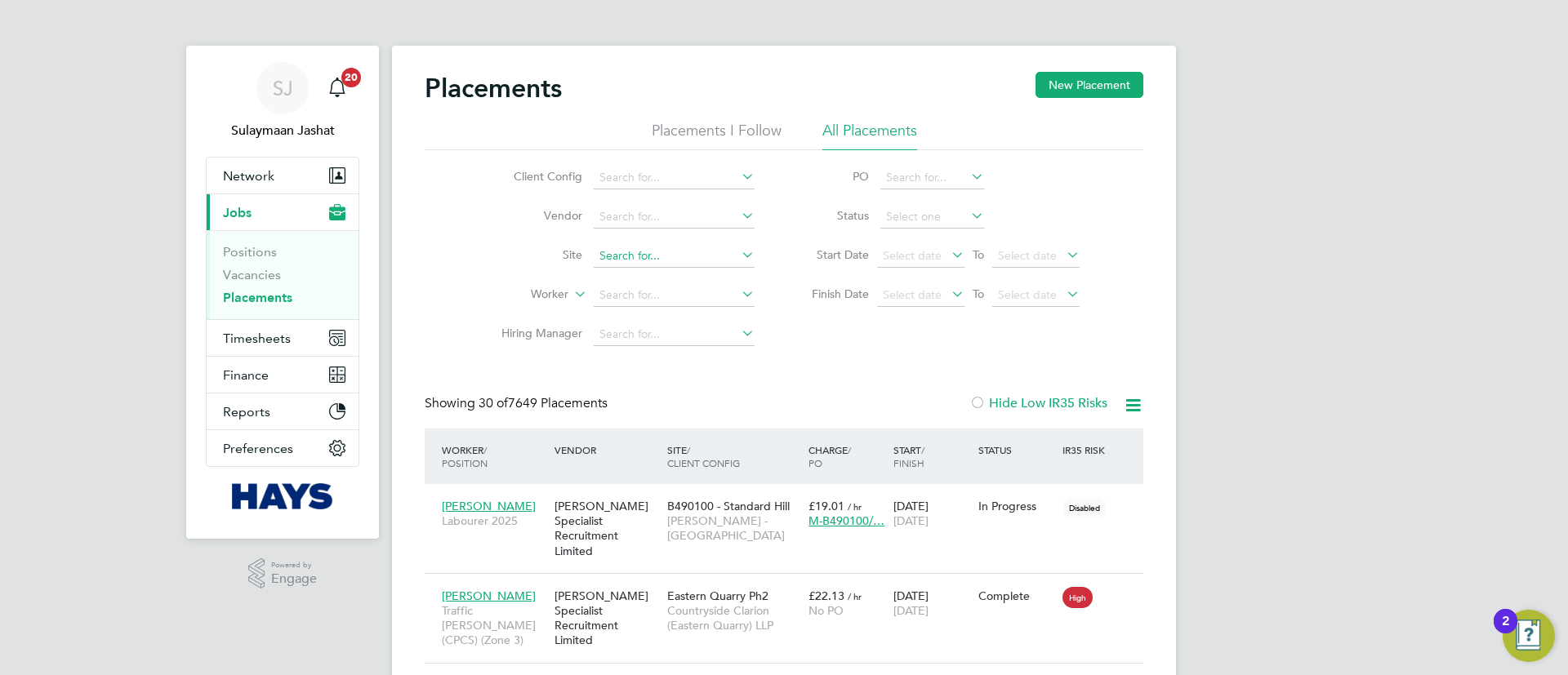
click at [697, 264] on input at bounding box center [674, 256] width 161 height 23
click at [697, 272] on li "4 Brand on Road (54CC02)" at bounding box center [674, 279] width 163 height 22
type input "[STREET_ADDRESS][PERSON_NAME] (54CC02)"
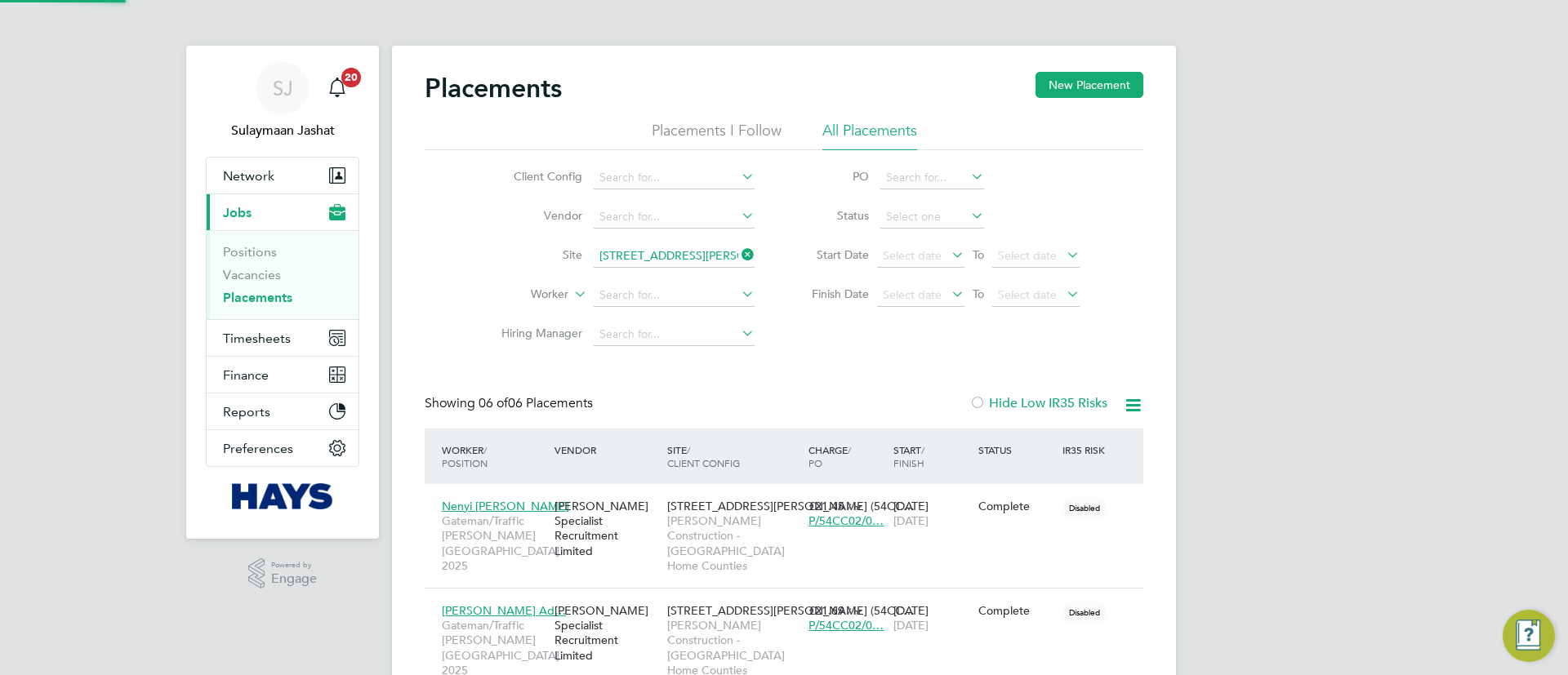
scroll to position [76, 142]
click at [943, 260] on span "Select date" at bounding box center [921, 257] width 87 height 22
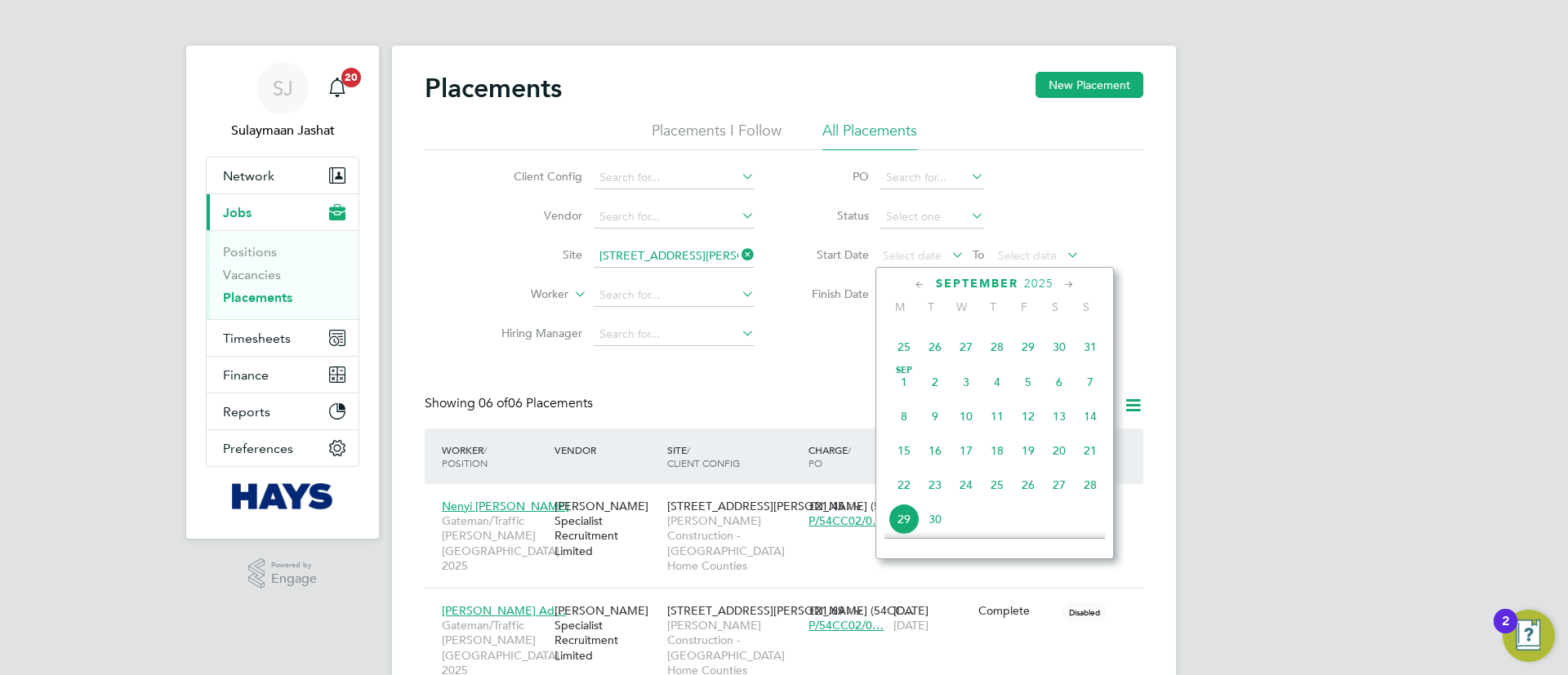
click at [907, 395] on span "Sep 1" at bounding box center [903, 381] width 31 height 31
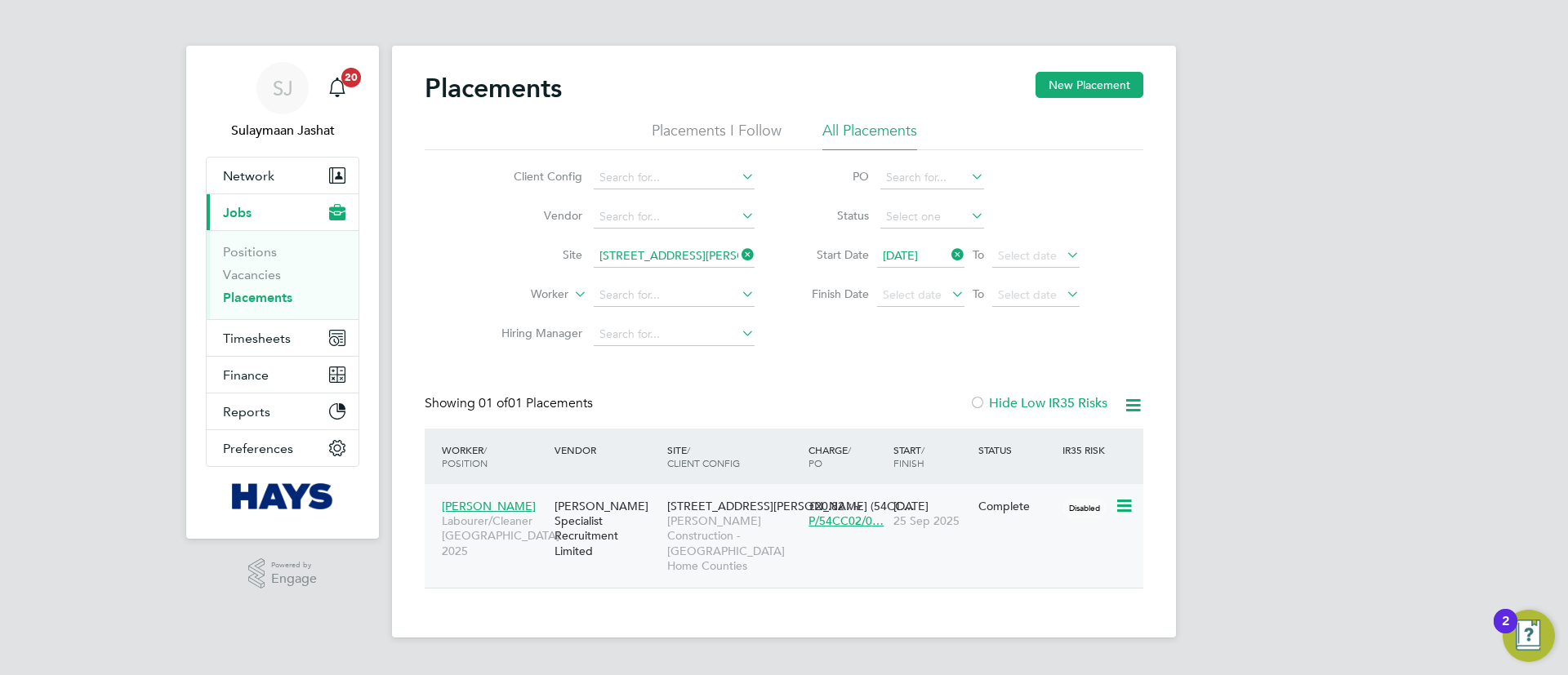
click at [754, 505] on span "4 Brandon Road (54CC…" at bounding box center [790, 506] width 247 height 15
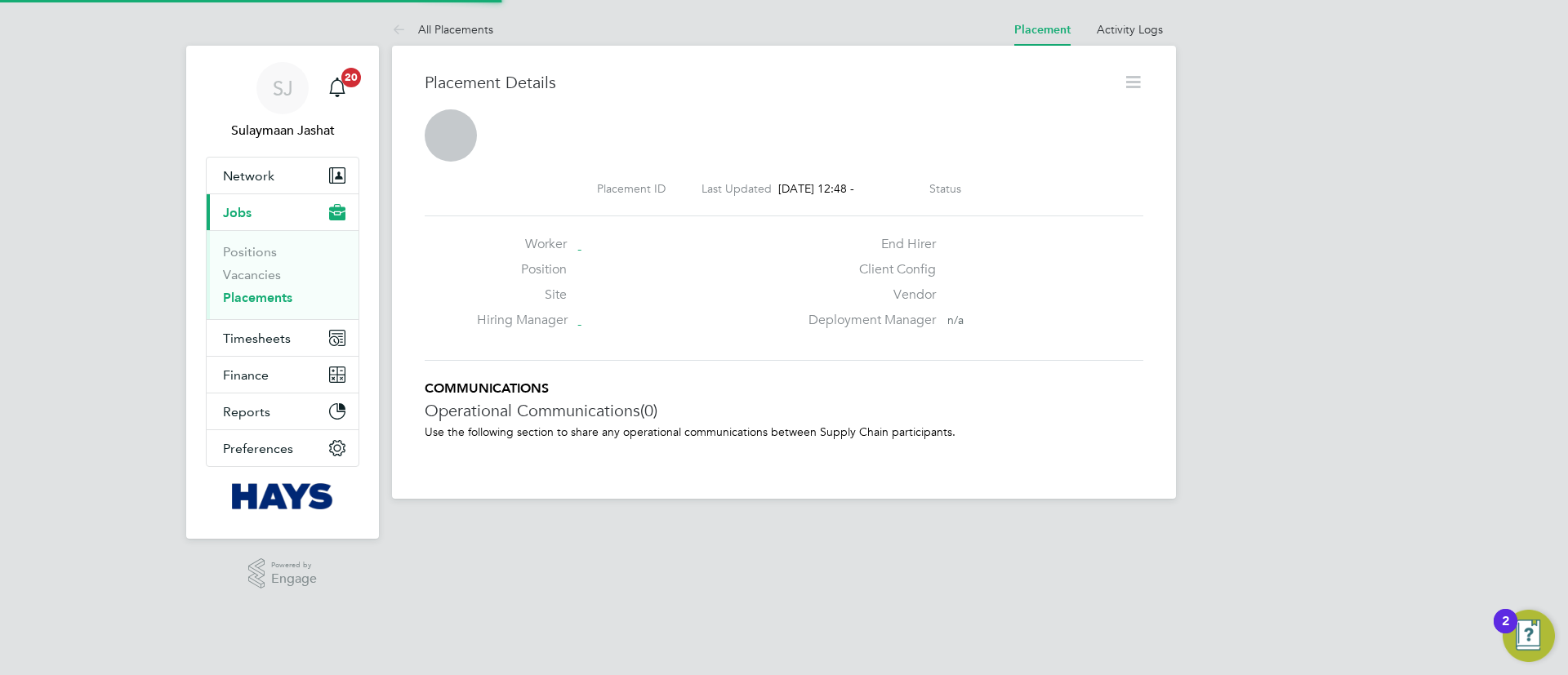
scroll to position [26, 323]
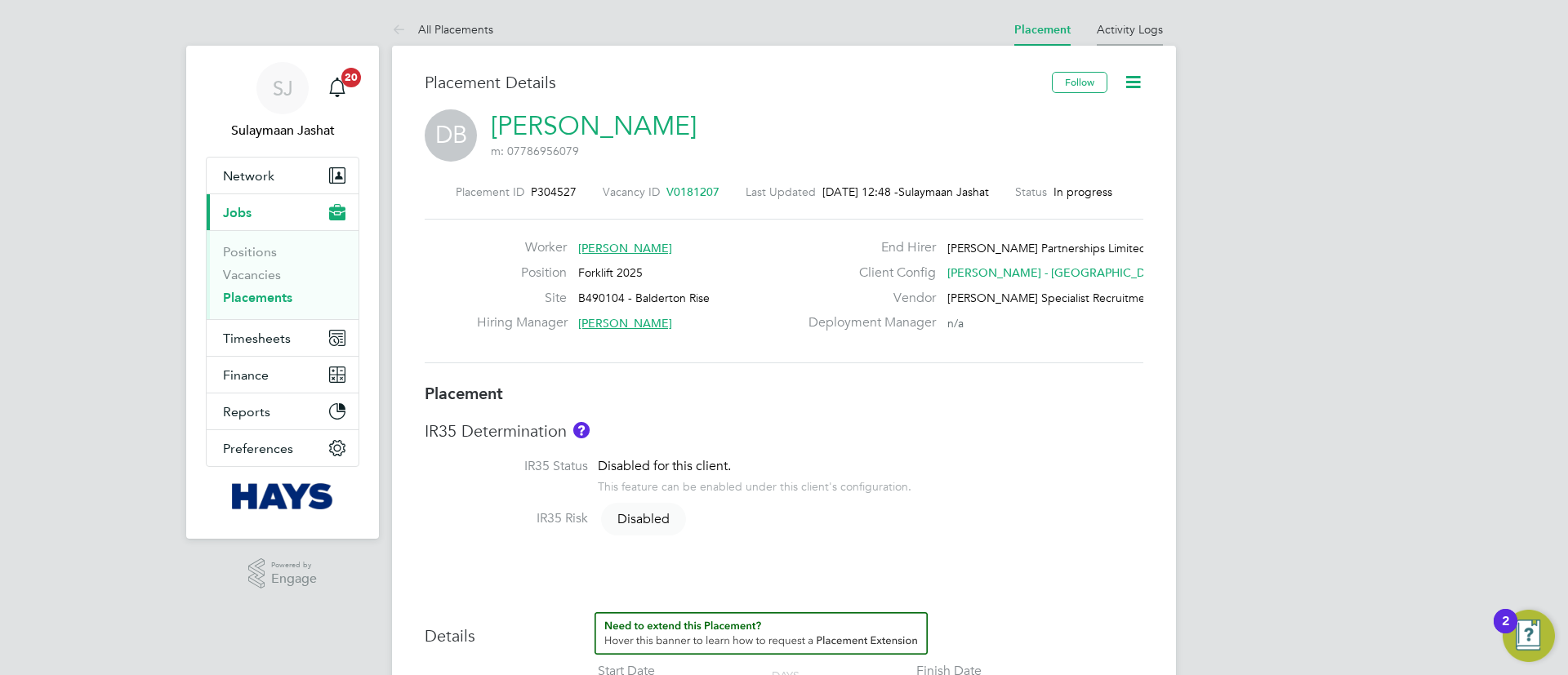
click at [1140, 19] on li "Activity Logs" at bounding box center [1129, 29] width 66 height 33
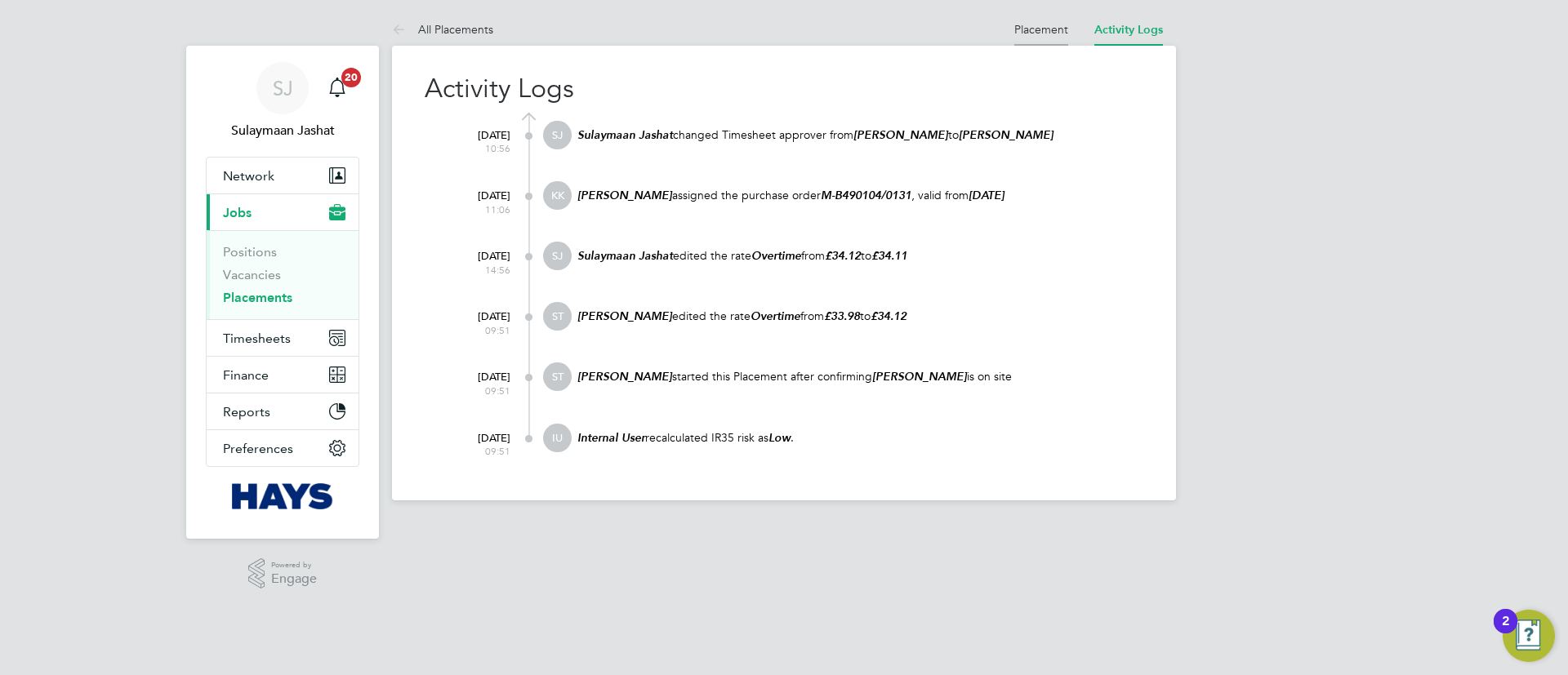
click at [1016, 29] on link "Placement" at bounding box center [1041, 29] width 54 height 15
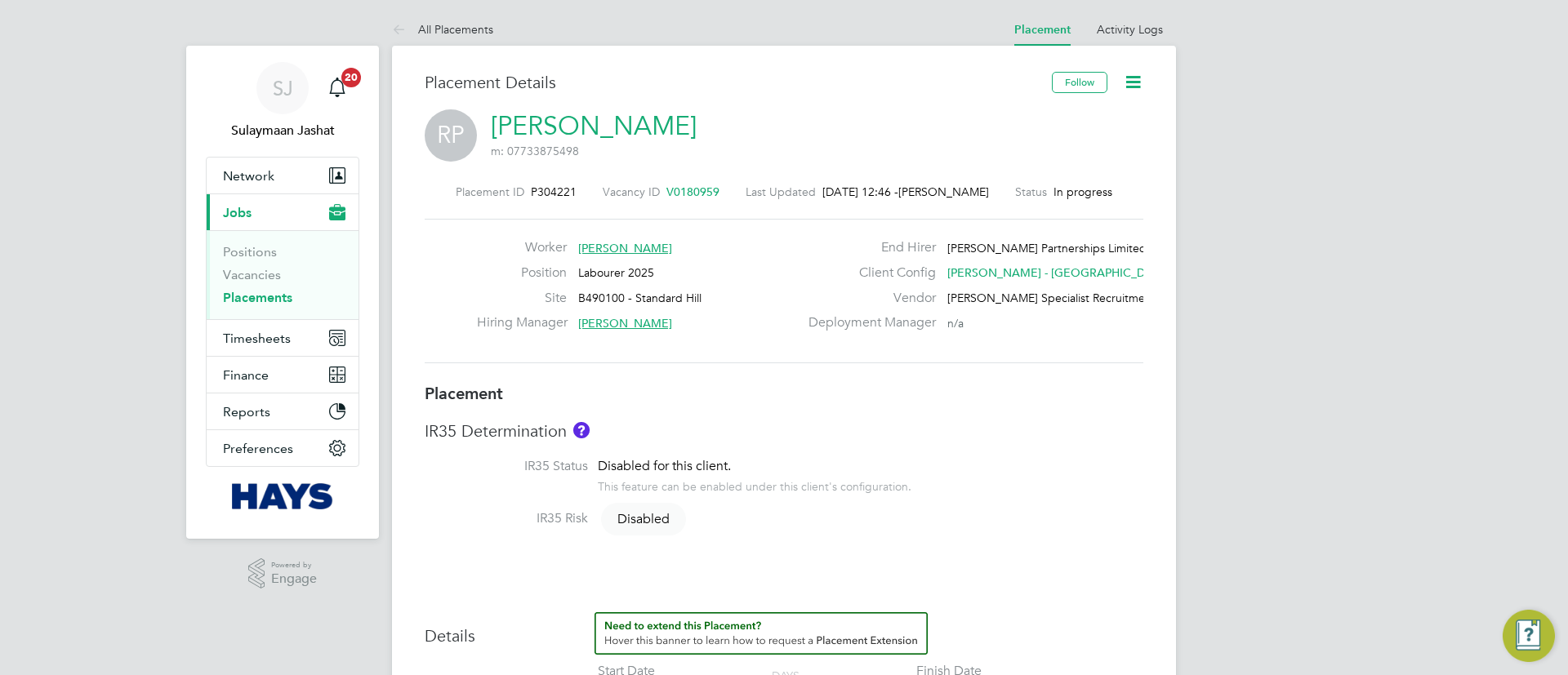
click at [666, 185] on span "V0180959" at bounding box center [692, 192] width 53 height 15
click at [724, 307] on div "Site Armada Way (67CA09)" at bounding box center [638, 303] width 322 height 26
